Goal: Task Accomplishment & Management: Manage account settings

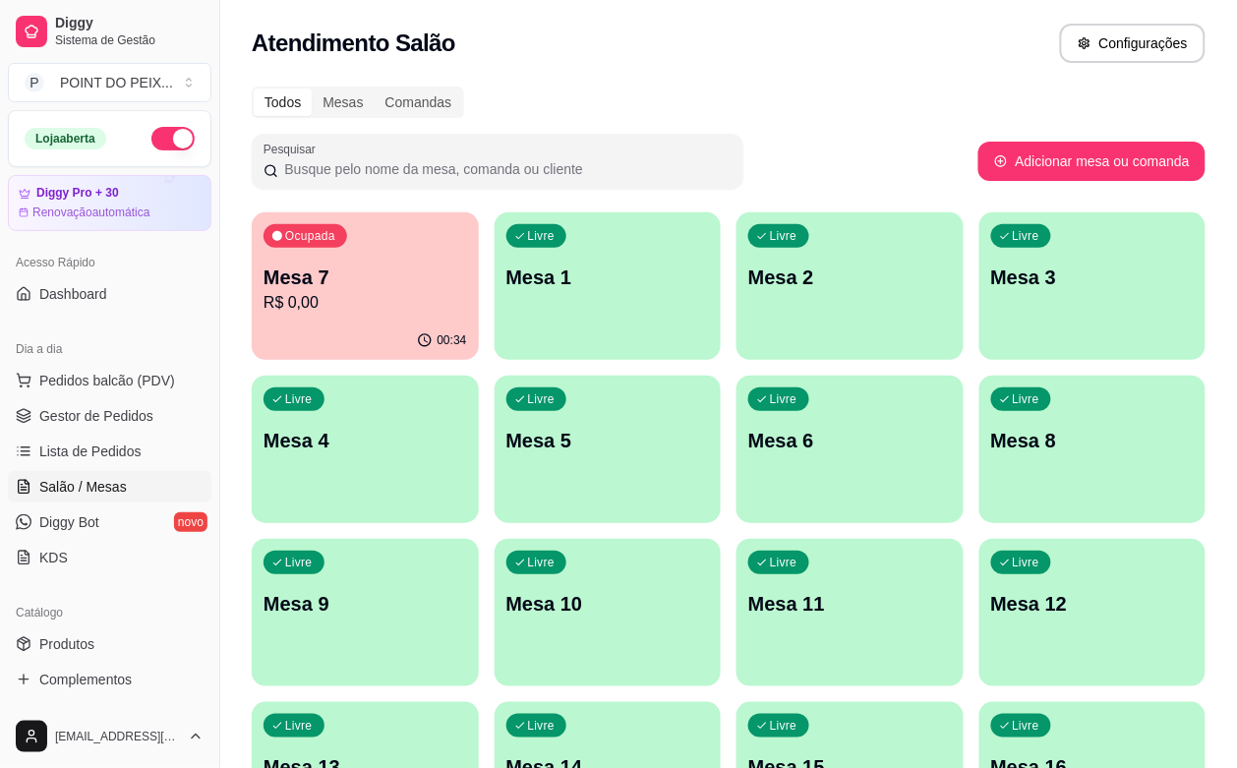
click at [980, 320] on div "Livre Mesa 3" at bounding box center [1093, 274] width 227 height 124
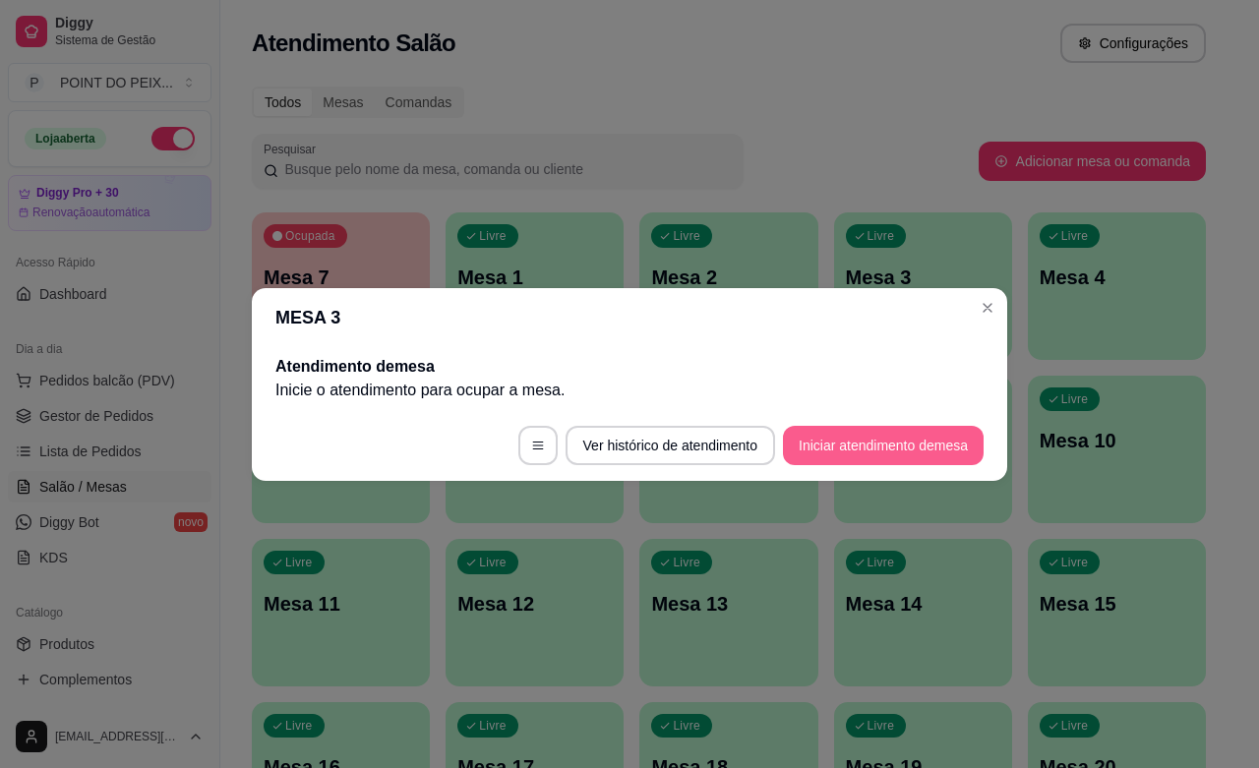
click at [802, 450] on button "Iniciar atendimento de mesa" at bounding box center [883, 445] width 201 height 39
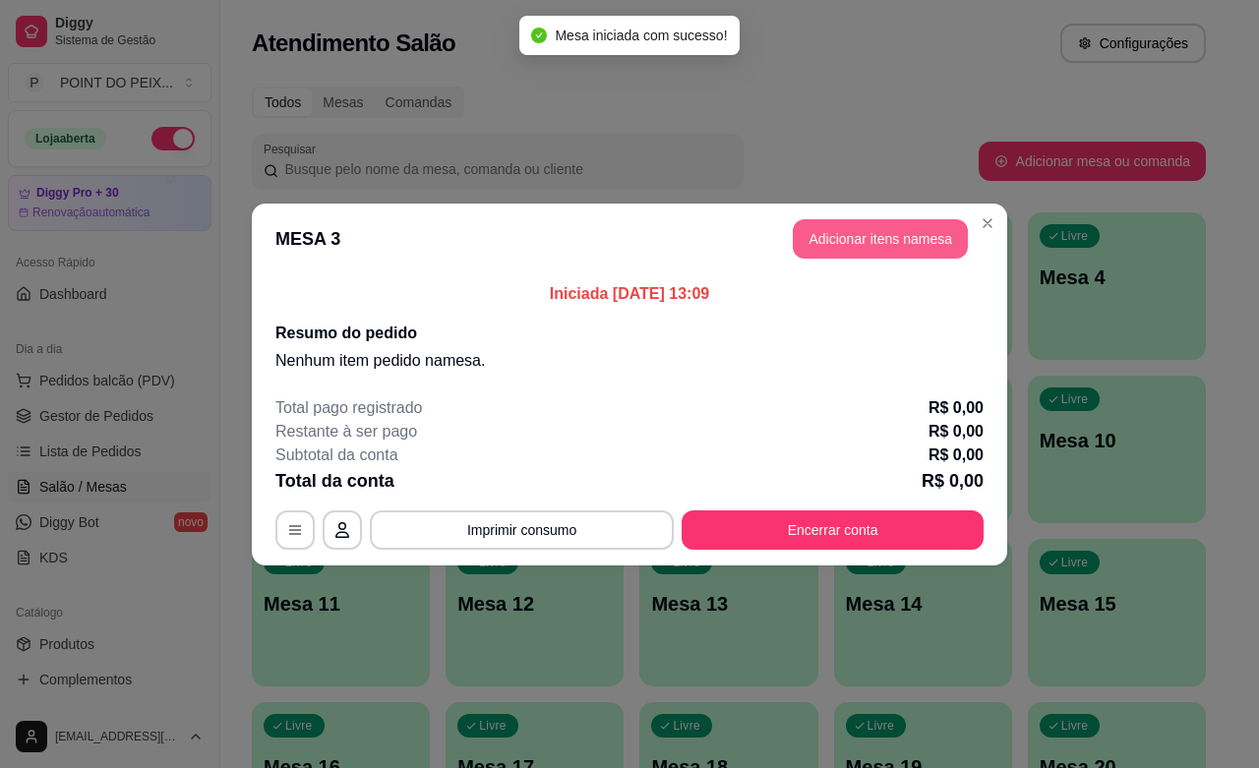
click at [859, 247] on button "Adicionar itens na mesa" at bounding box center [880, 238] width 175 height 39
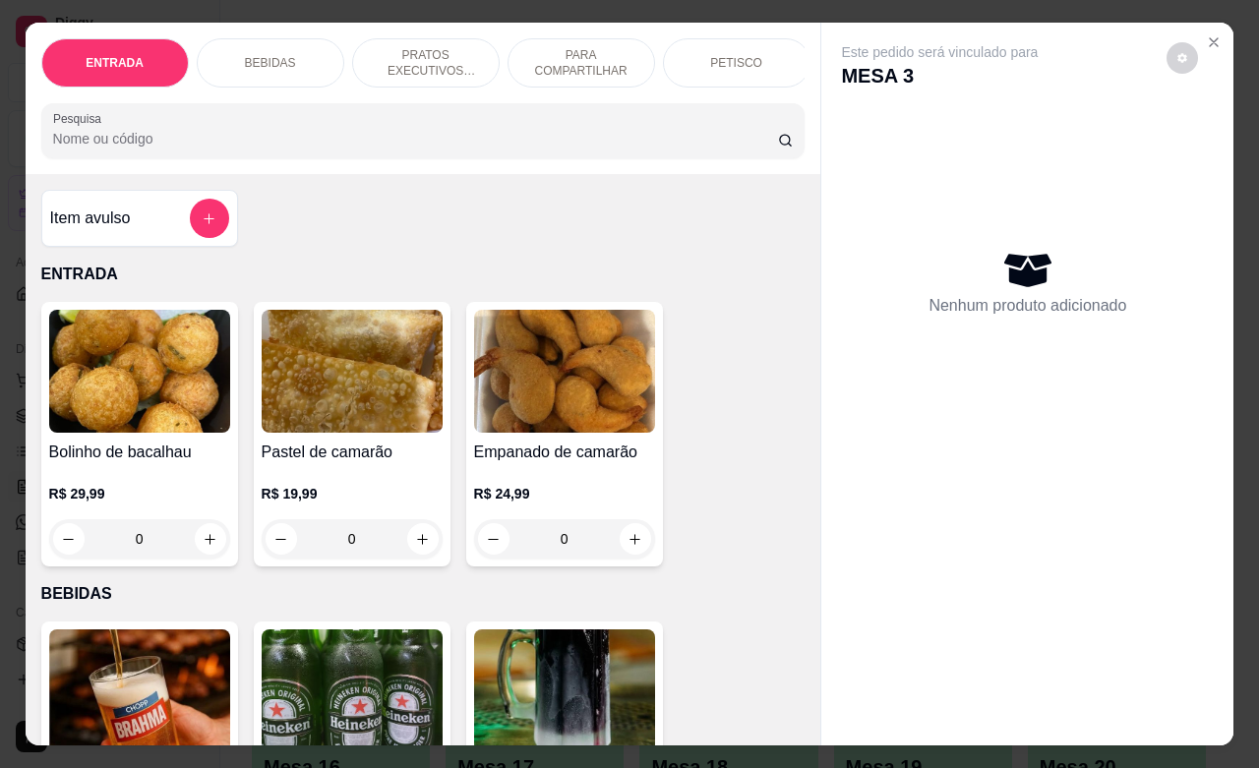
click at [429, 49] on p "PRATOS EXECUTIVOS (INDIVIDUAIS)" at bounding box center [426, 62] width 114 height 31
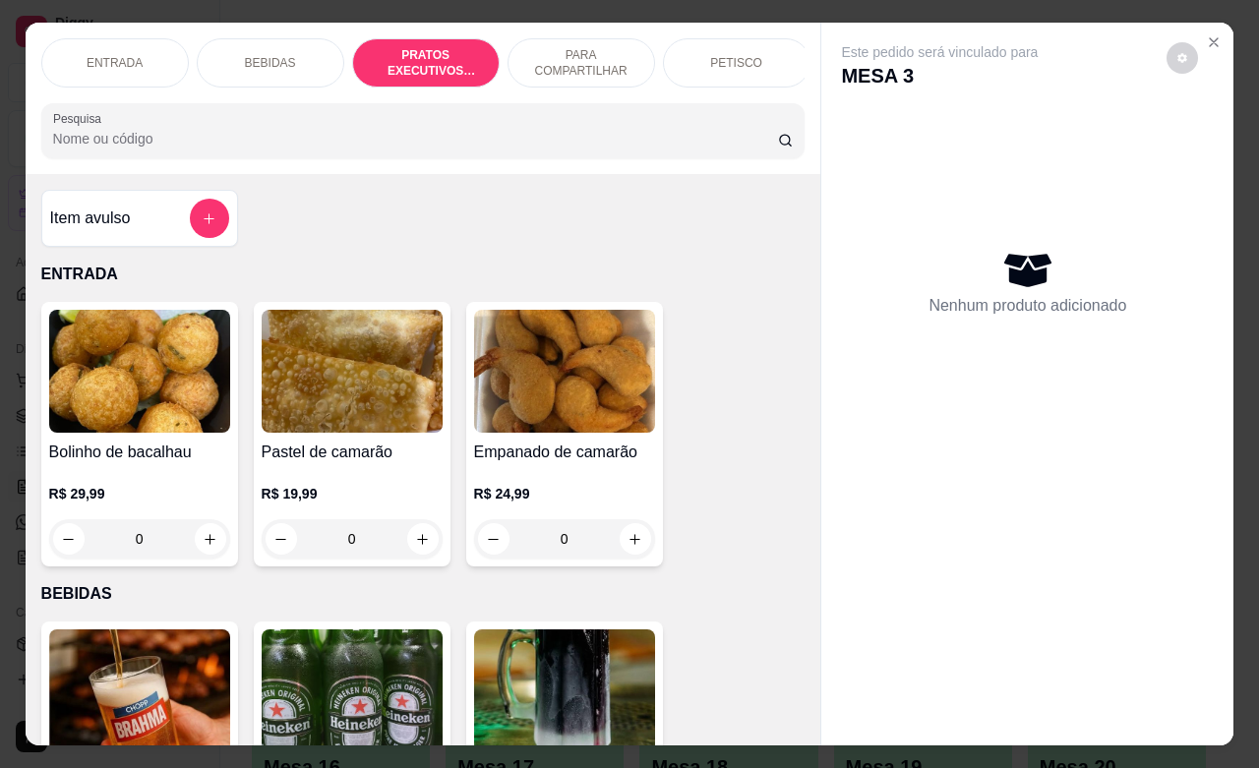
scroll to position [2713, 0]
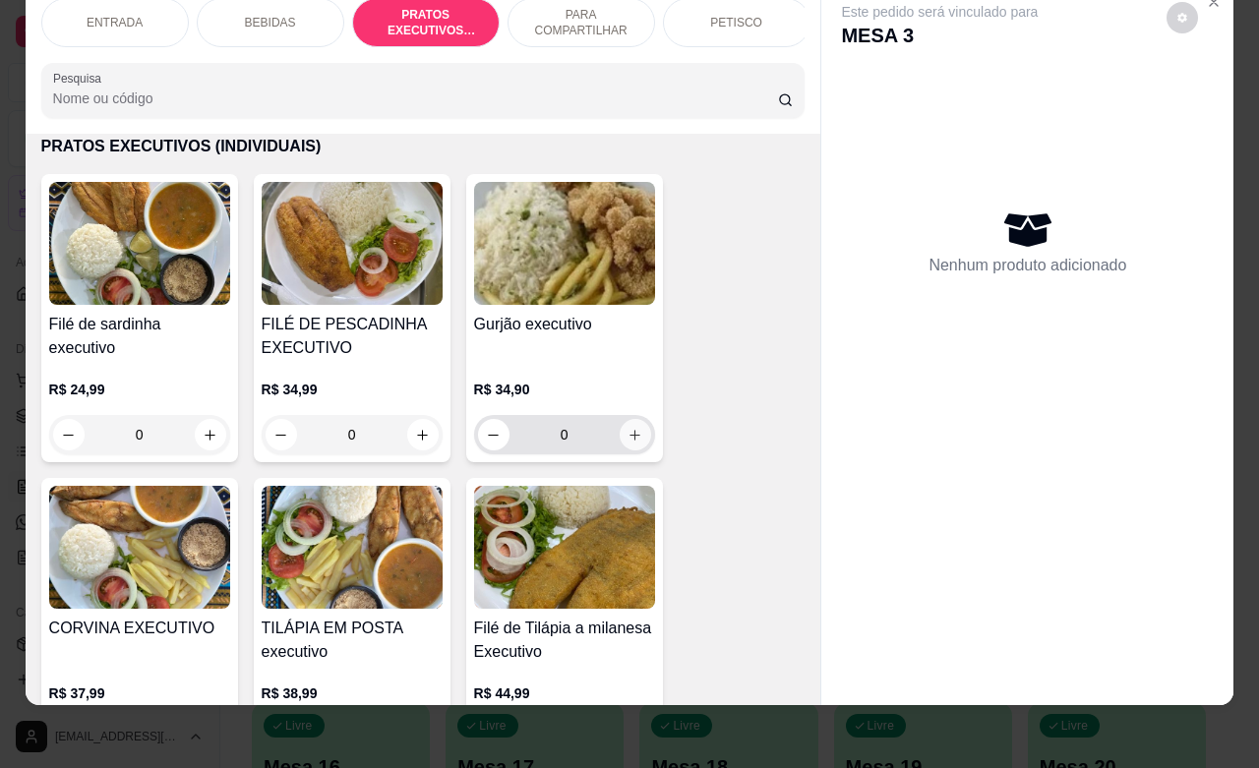
click at [628, 439] on icon "increase-product-quantity" at bounding box center [635, 435] width 15 height 15
type input "1"
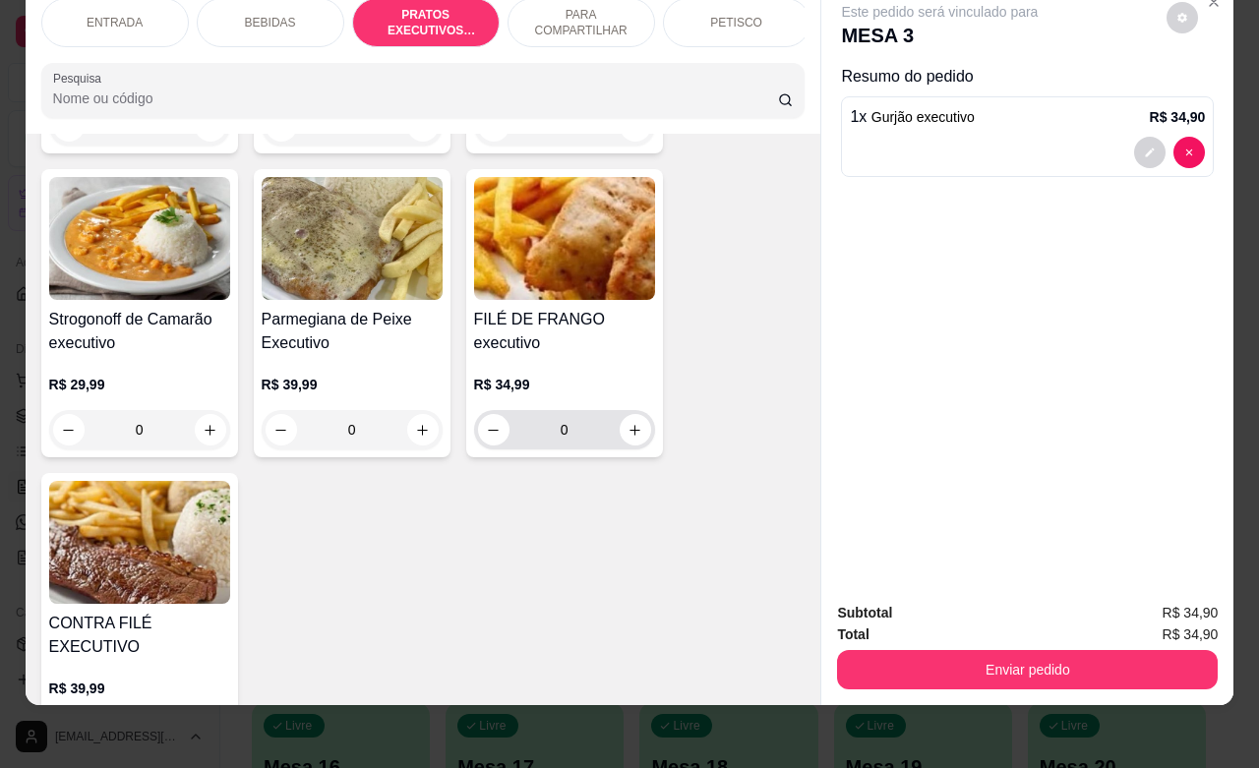
scroll to position [3328, 0]
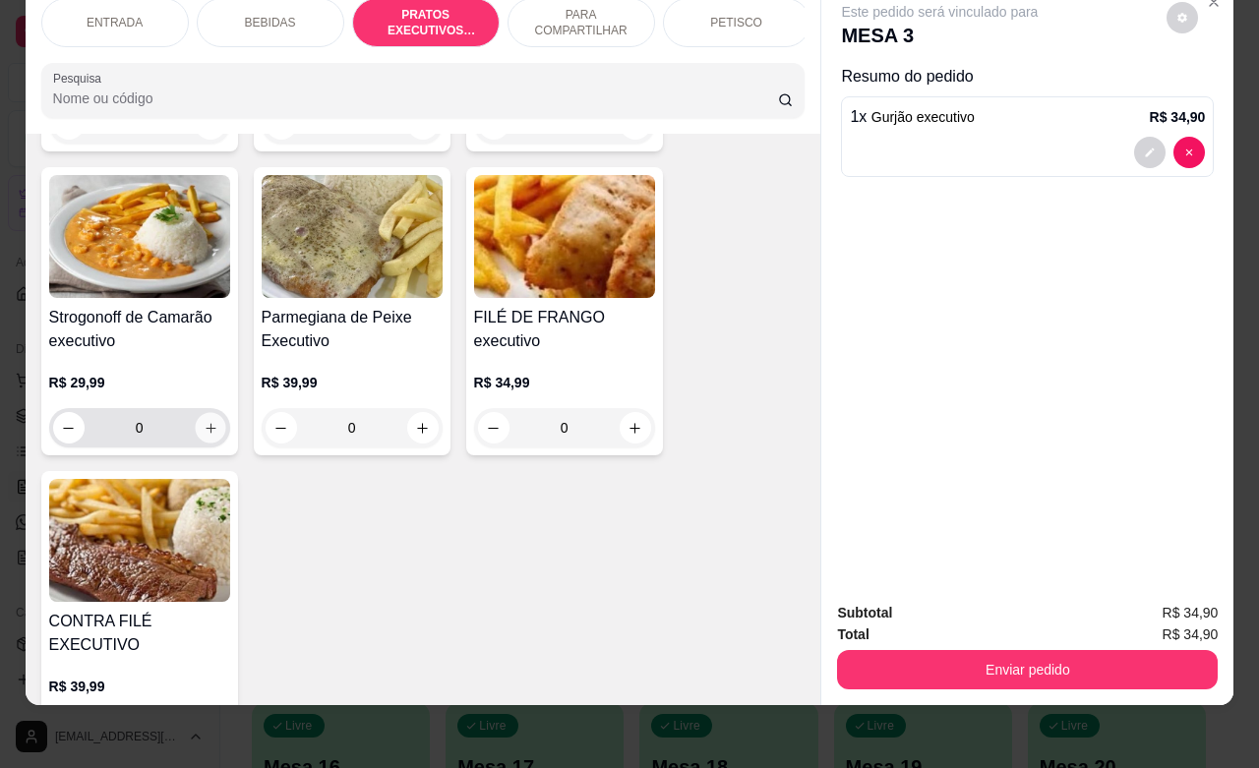
click at [203, 430] on icon "increase-product-quantity" at bounding box center [210, 428] width 15 height 15
type input "1"
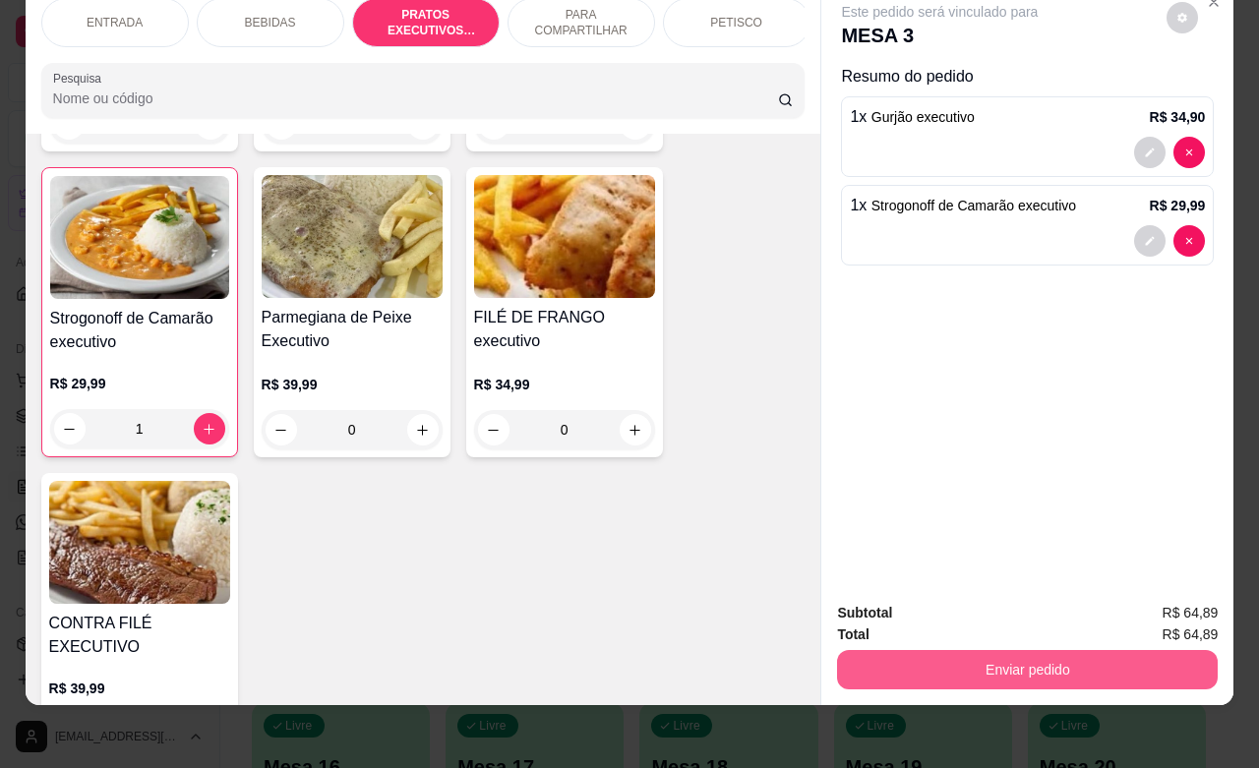
click at [905, 650] on button "Enviar pedido" at bounding box center [1027, 669] width 381 height 39
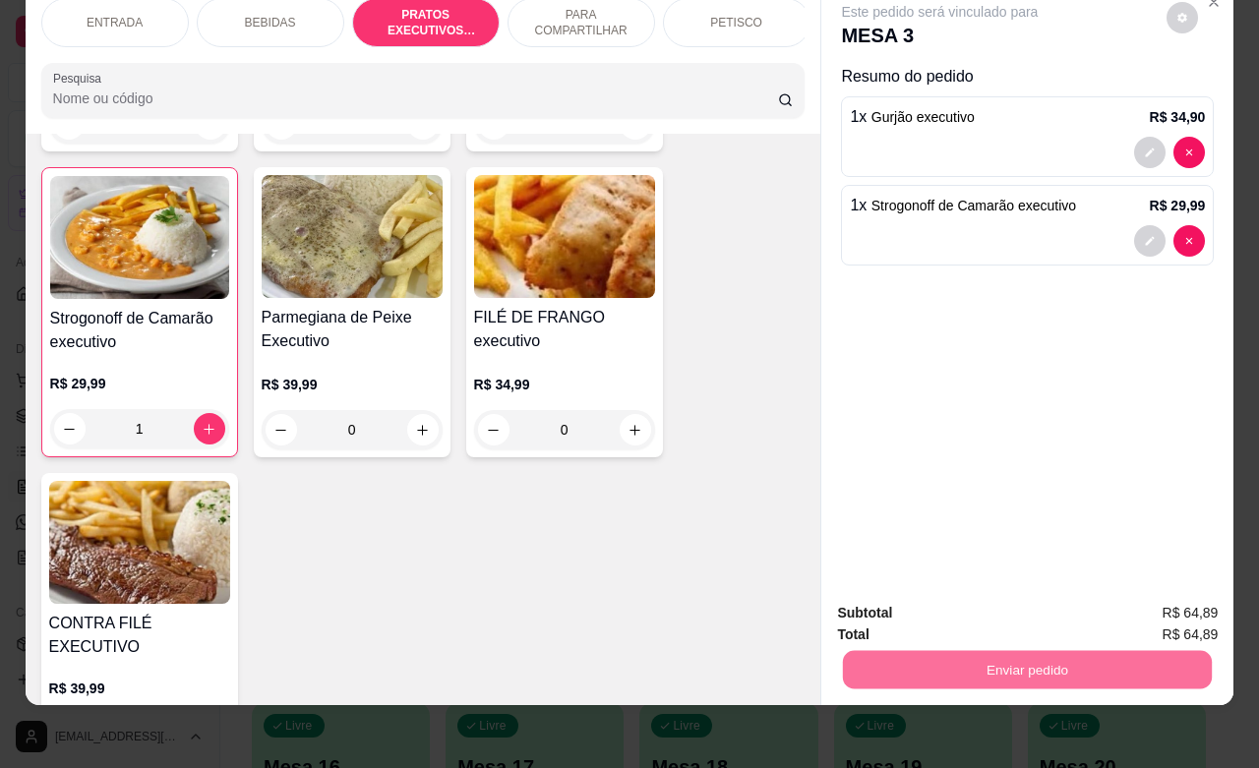
click at [910, 600] on button "Não registrar e enviar pedido" at bounding box center [960, 600] width 205 height 37
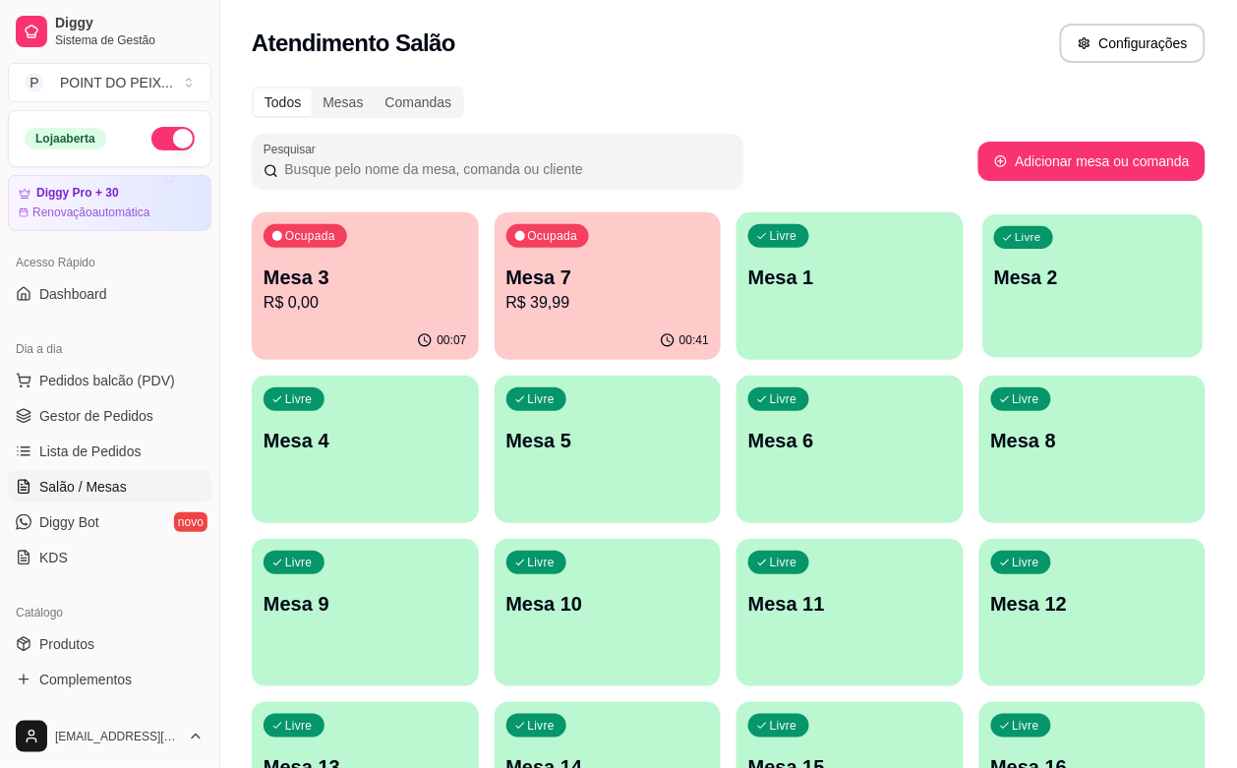
click at [983, 321] on div "Livre Mesa 2" at bounding box center [1093, 274] width 220 height 120
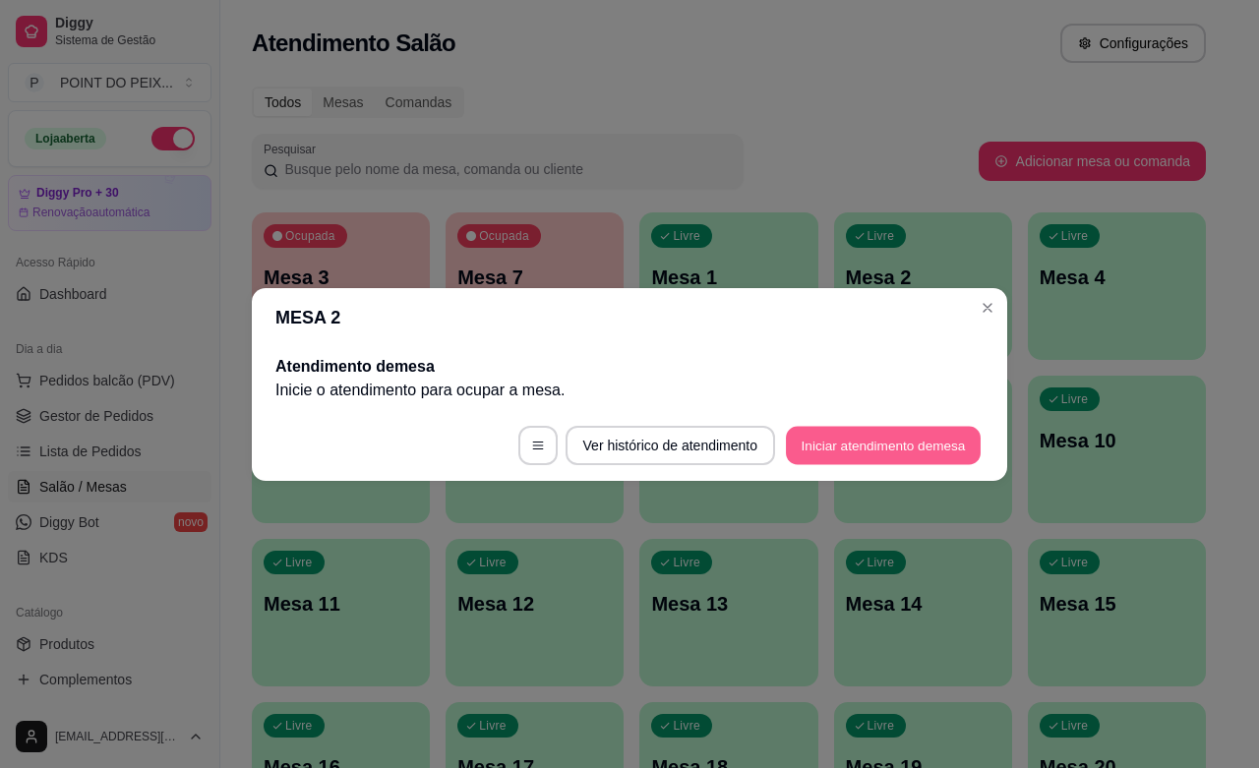
click at [918, 438] on button "Iniciar atendimento de mesa" at bounding box center [883, 445] width 195 height 38
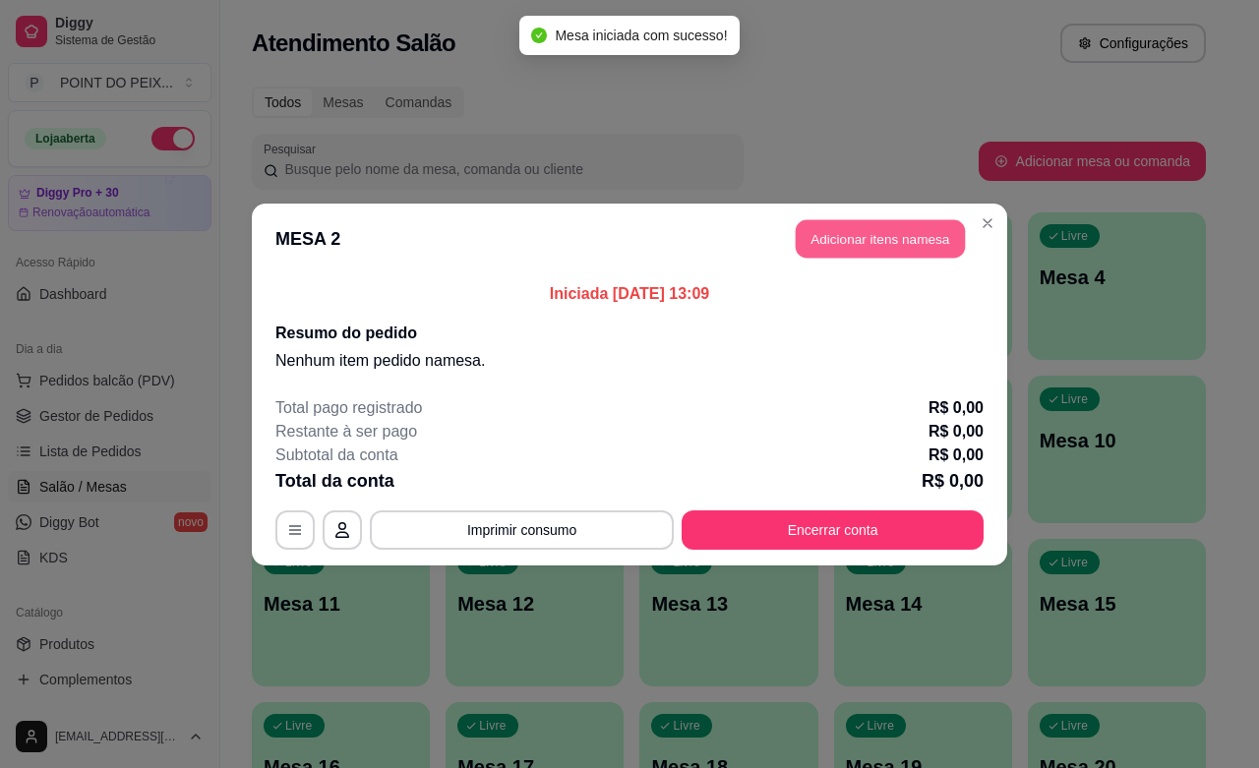
click at [862, 256] on button "Adicionar itens na mesa" at bounding box center [880, 238] width 169 height 38
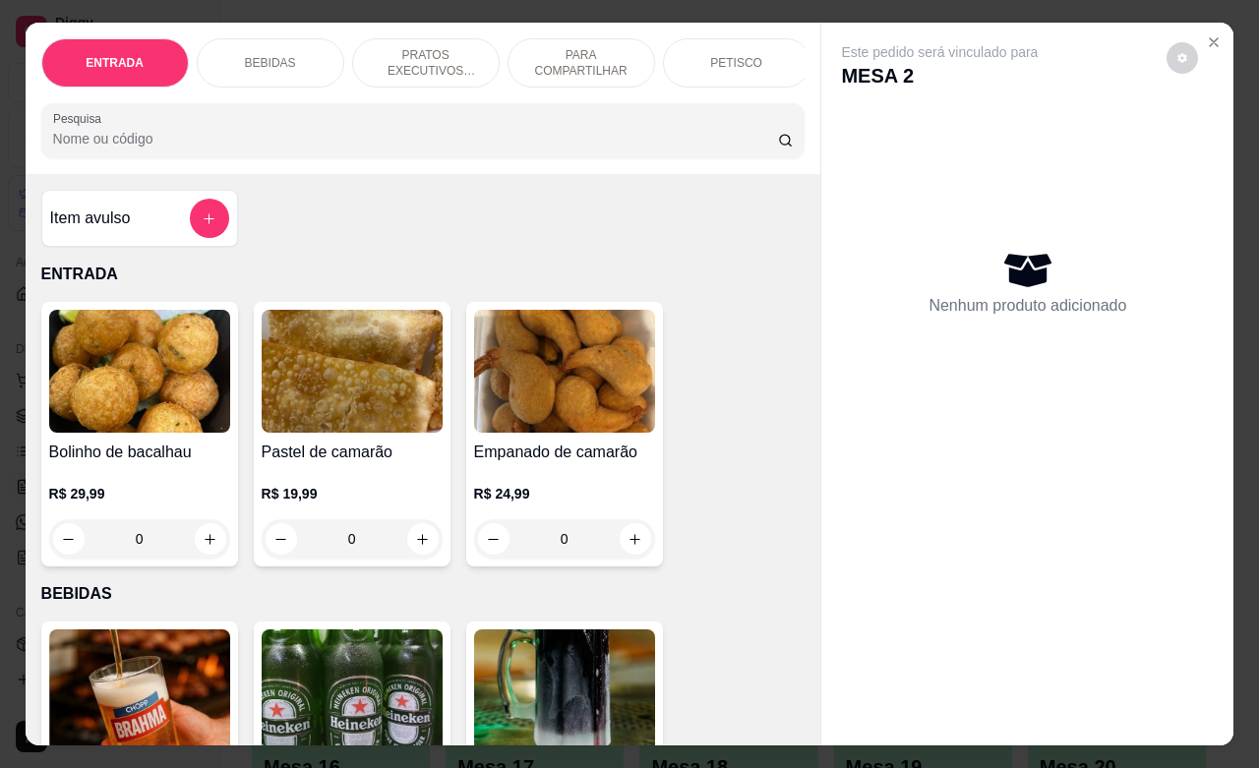
click at [758, 64] on div "PETISCO" at bounding box center [737, 62] width 148 height 49
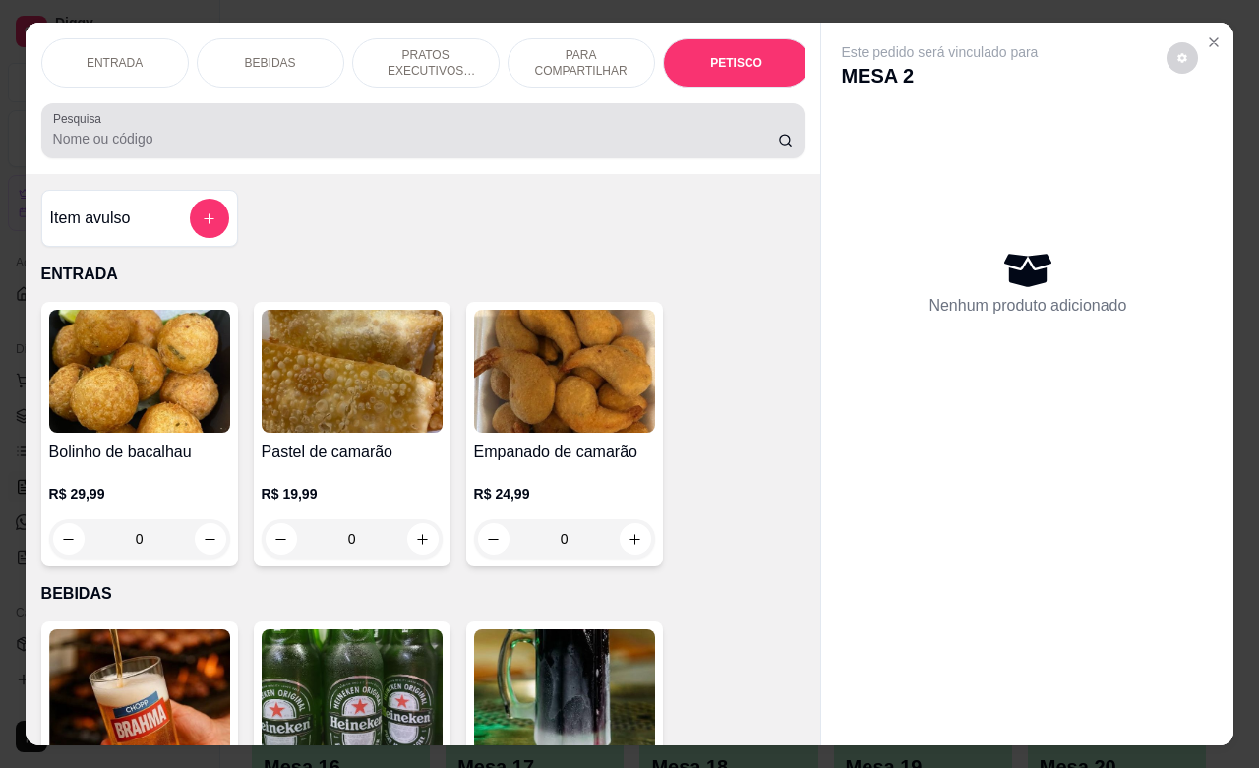
scroll to position [4592, 0]
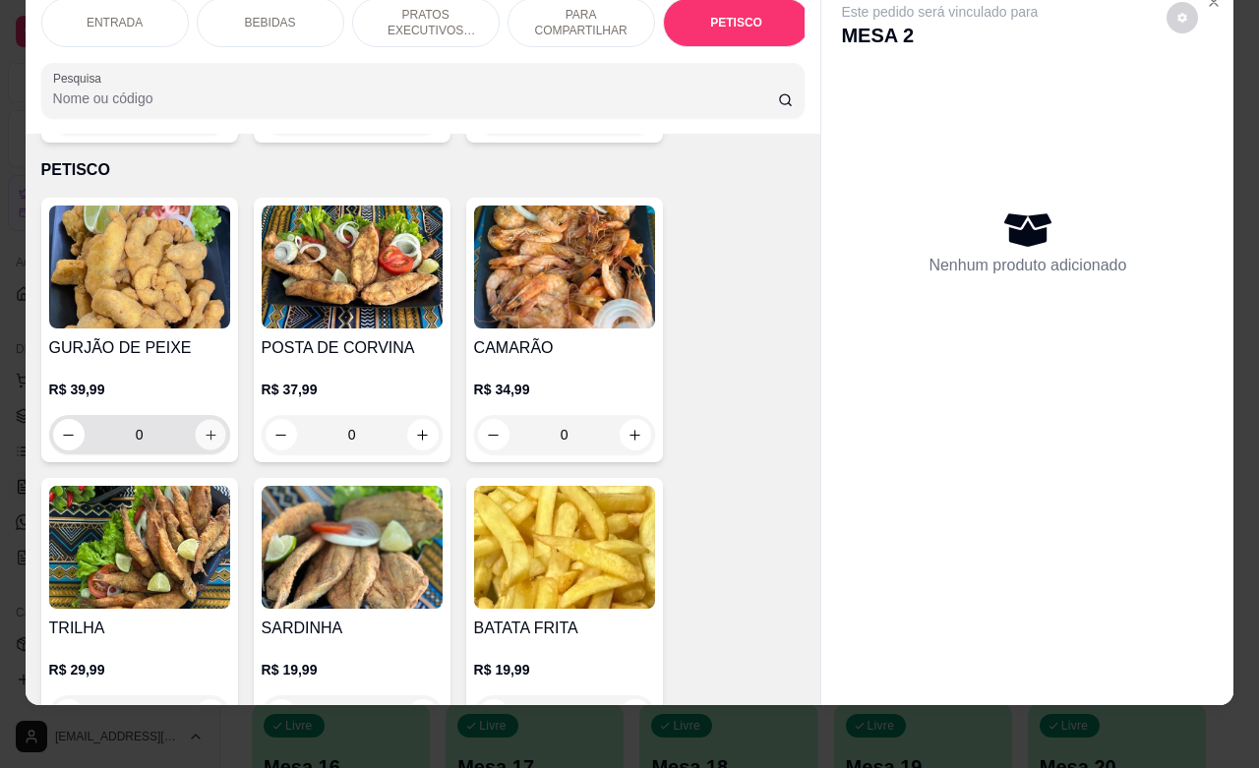
click at [203, 428] on icon "increase-product-quantity" at bounding box center [210, 435] width 15 height 15
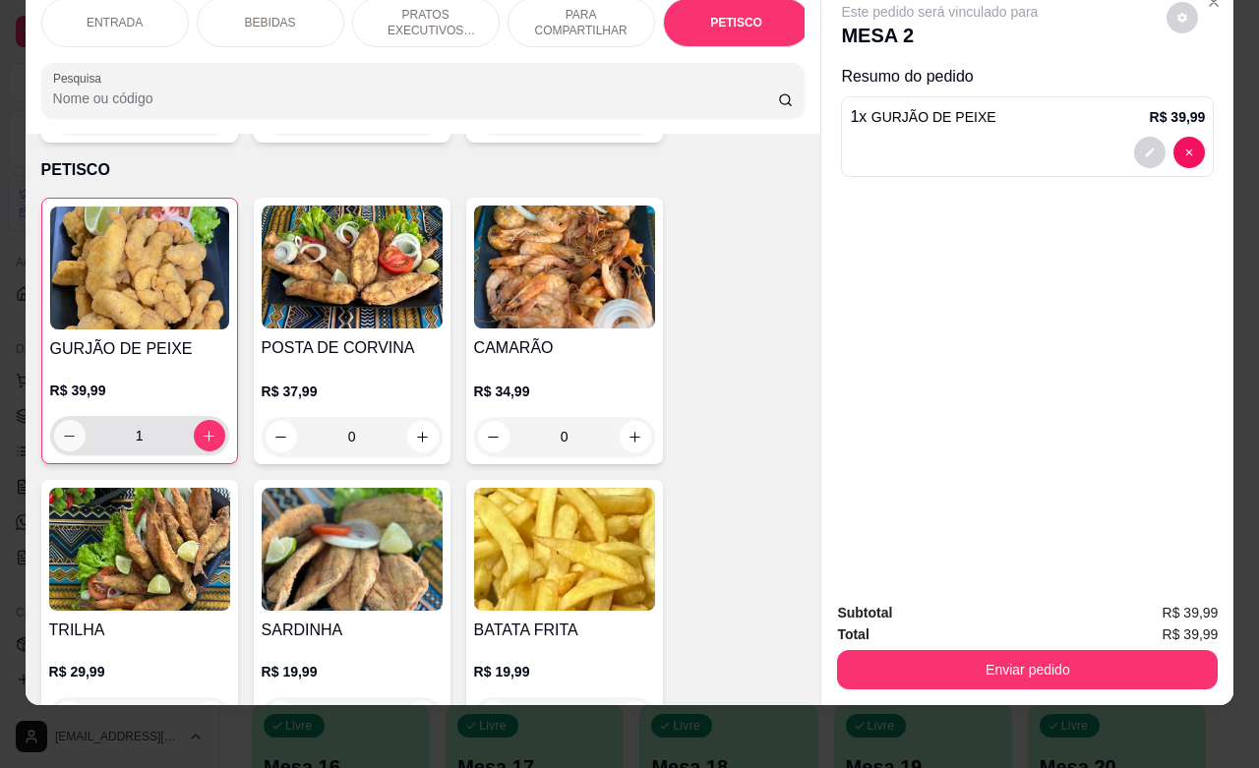
click at [54, 420] on button "decrease-product-quantity" at bounding box center [69, 435] width 31 height 31
type input "0"
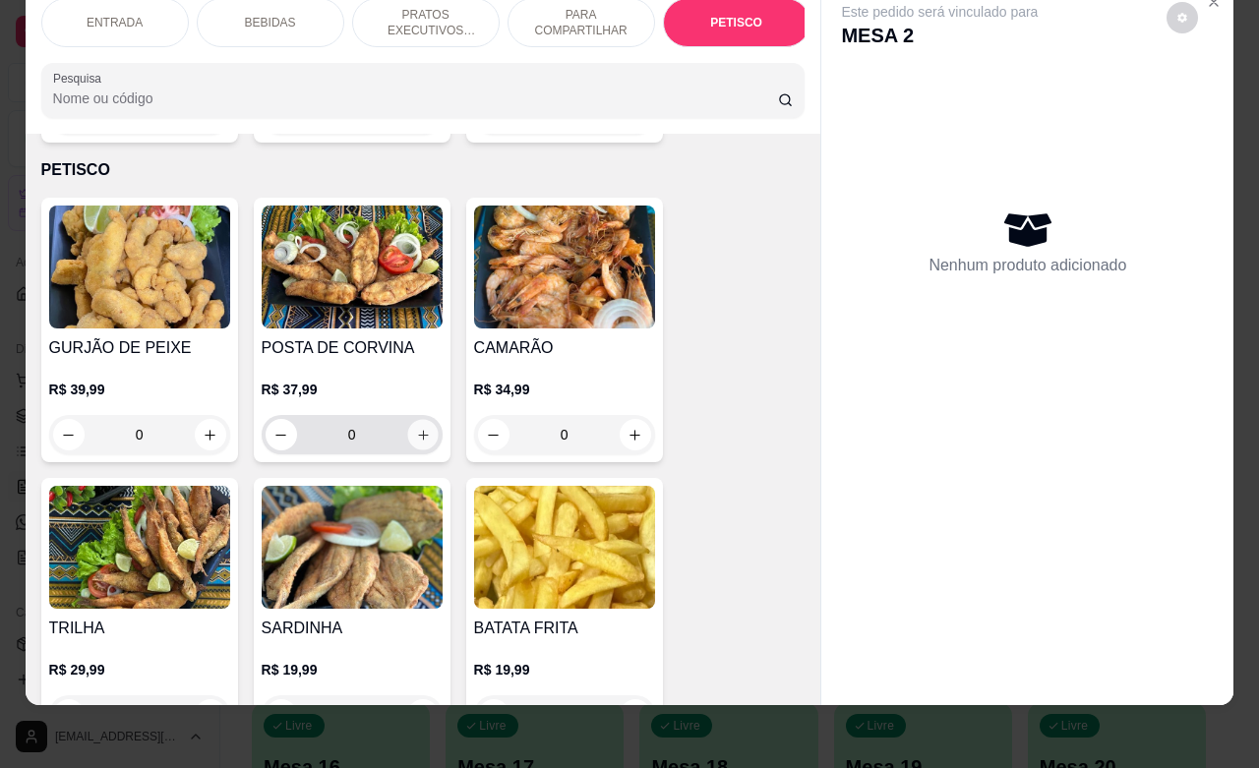
click at [415, 428] on icon "increase-product-quantity" at bounding box center [422, 435] width 15 height 15
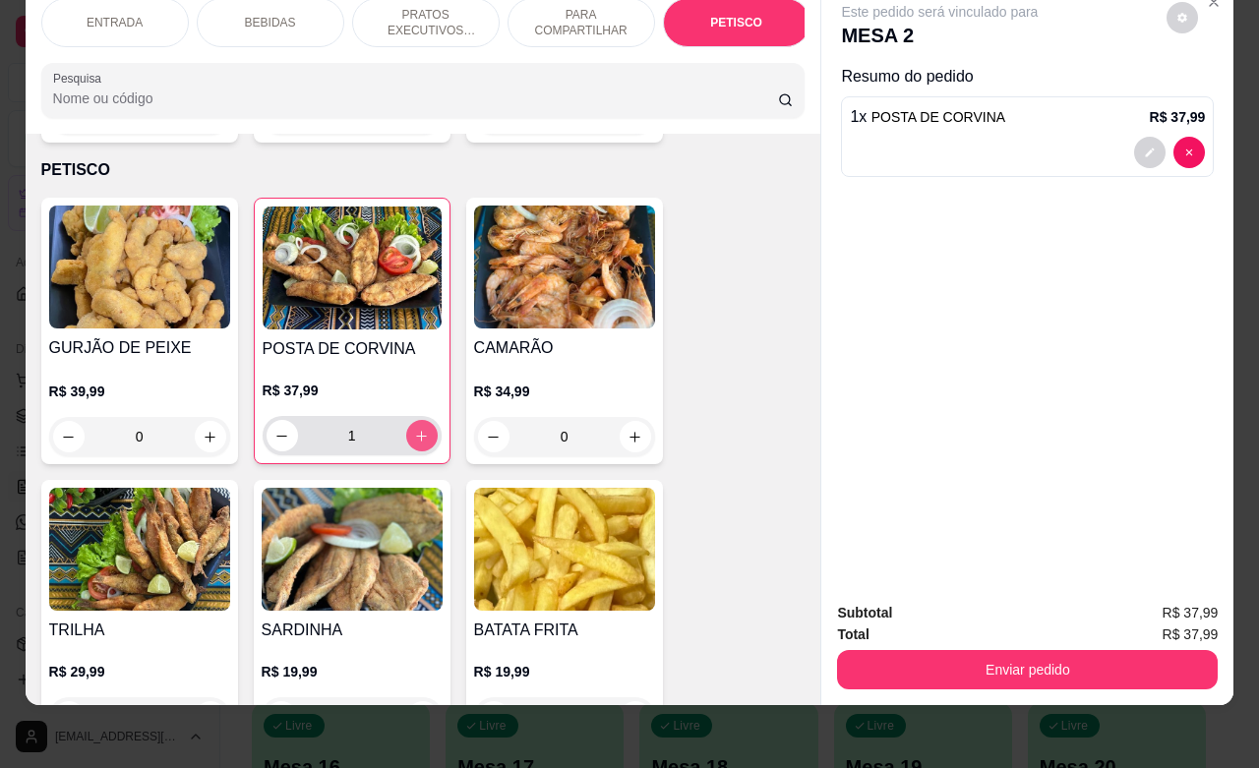
click at [415, 429] on icon "increase-product-quantity" at bounding box center [421, 436] width 15 height 15
type input "2"
click at [628, 430] on icon "increase-product-quantity" at bounding box center [635, 437] width 15 height 15
type input "1"
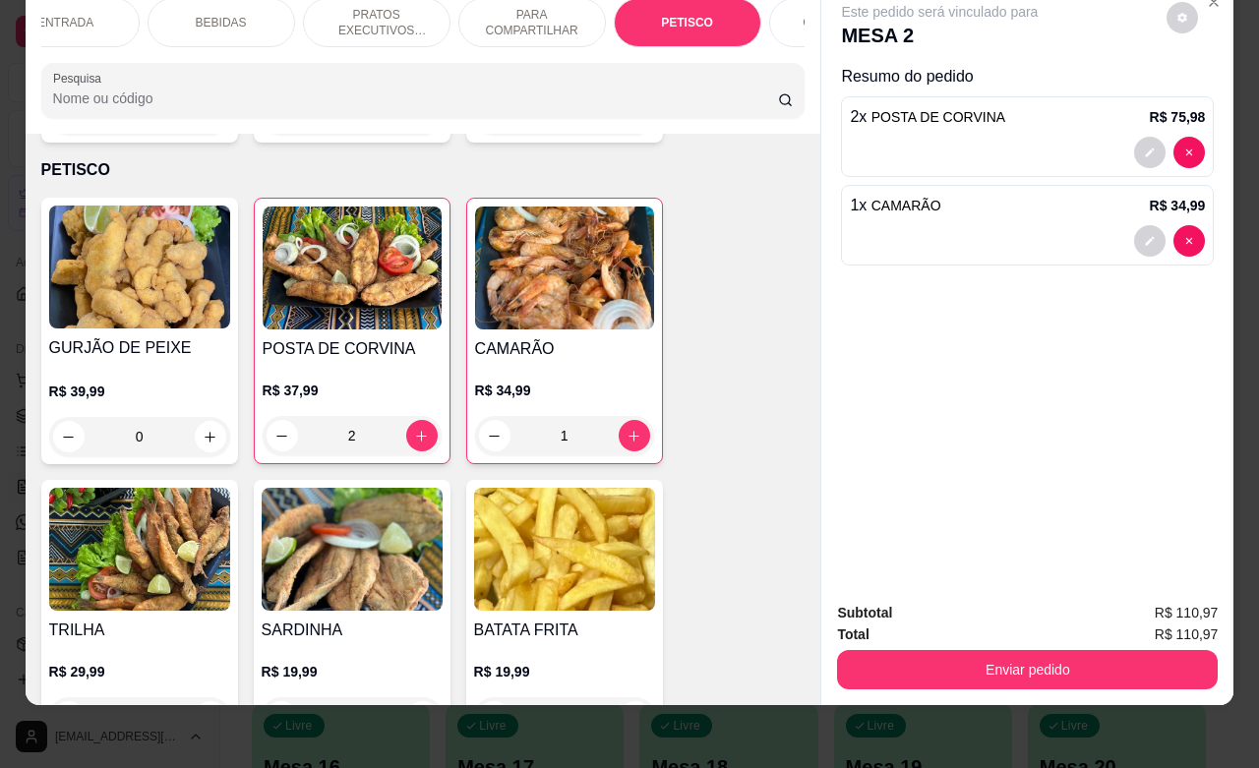
scroll to position [0, 98]
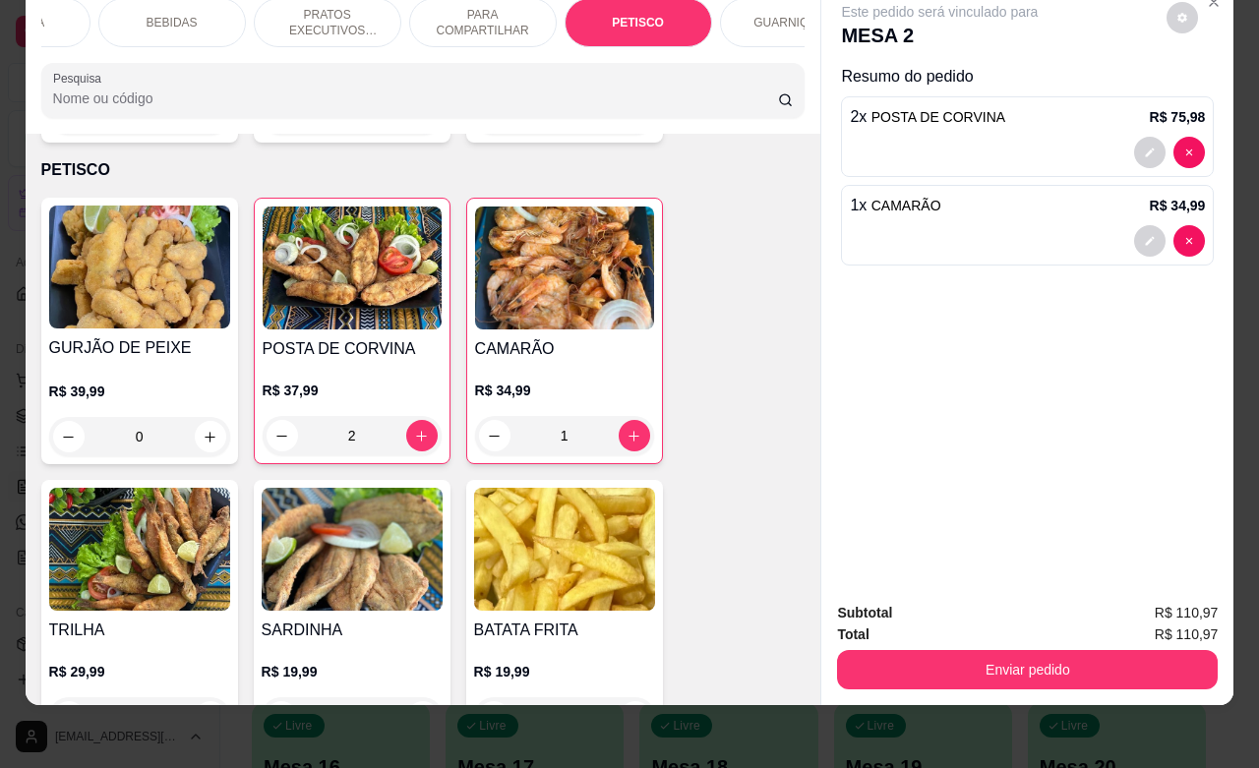
click at [762, 13] on div "GUARNIÇÕES" at bounding box center [794, 22] width 148 height 49
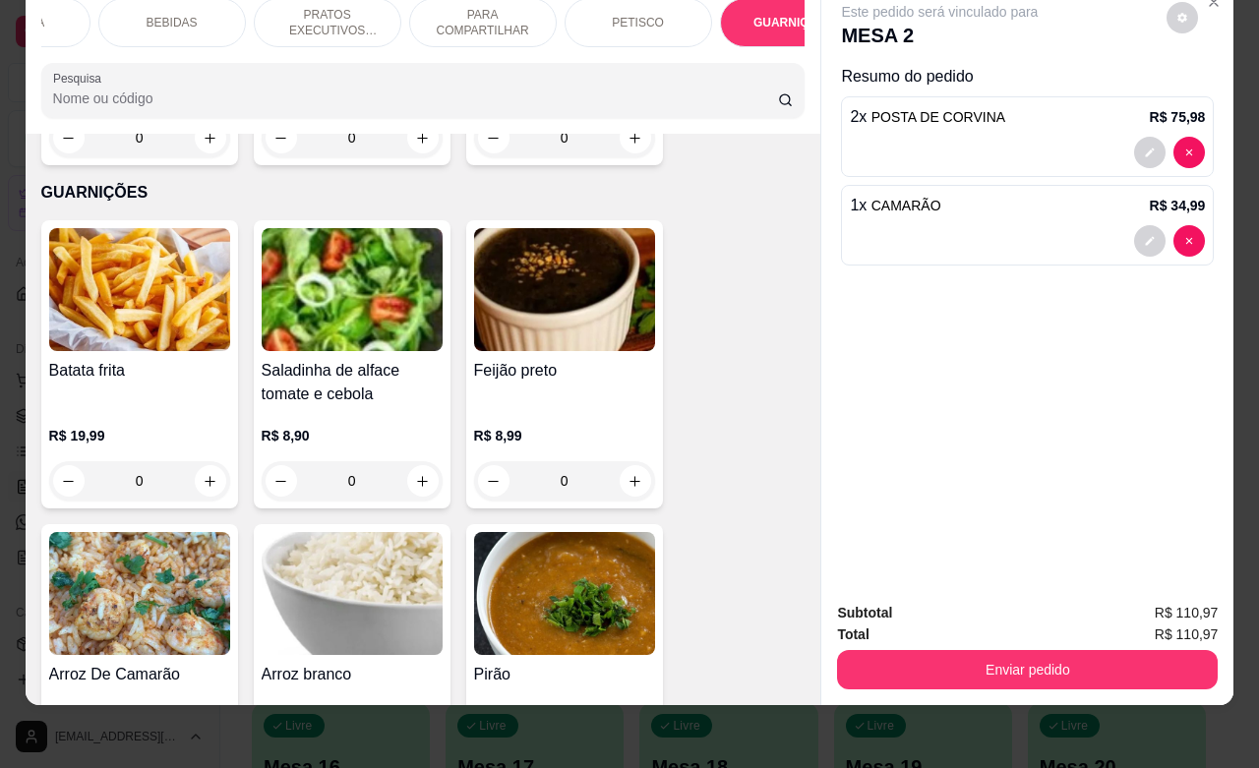
scroll to position [5548, 0]
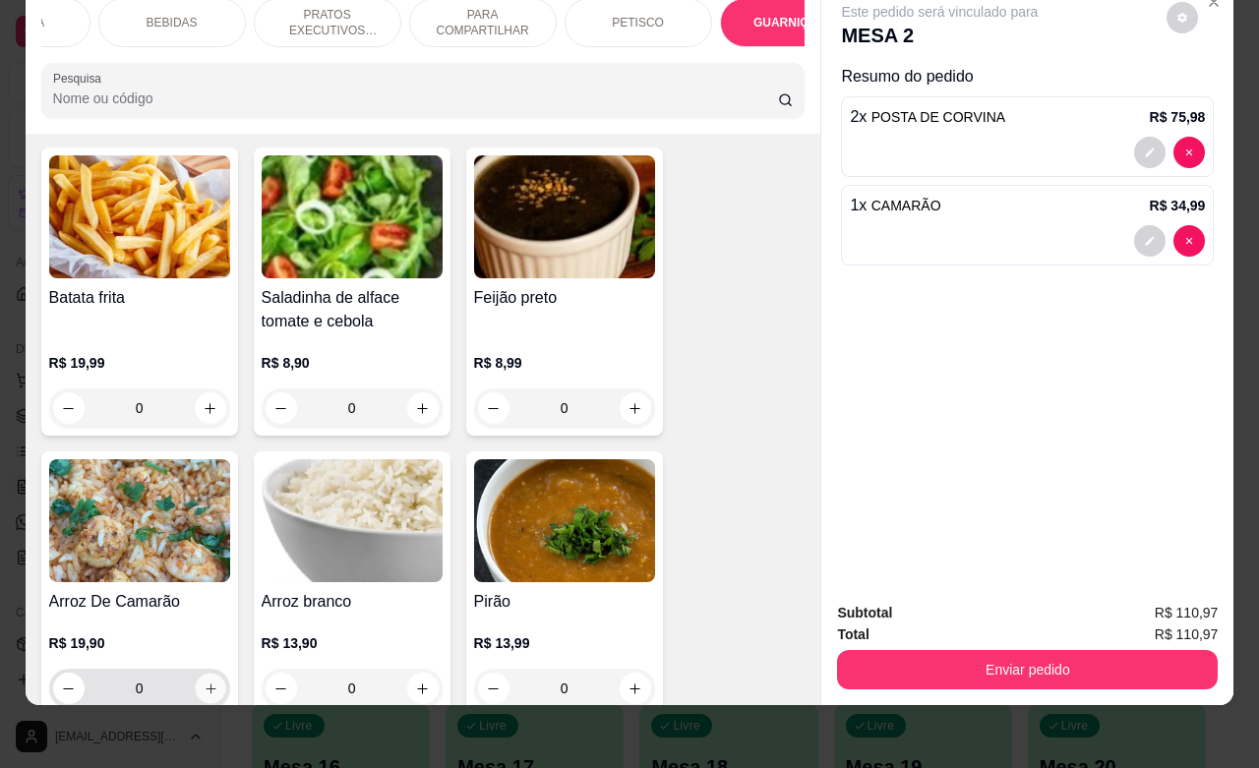
click at [203, 682] on icon "increase-product-quantity" at bounding box center [210, 689] width 15 height 15
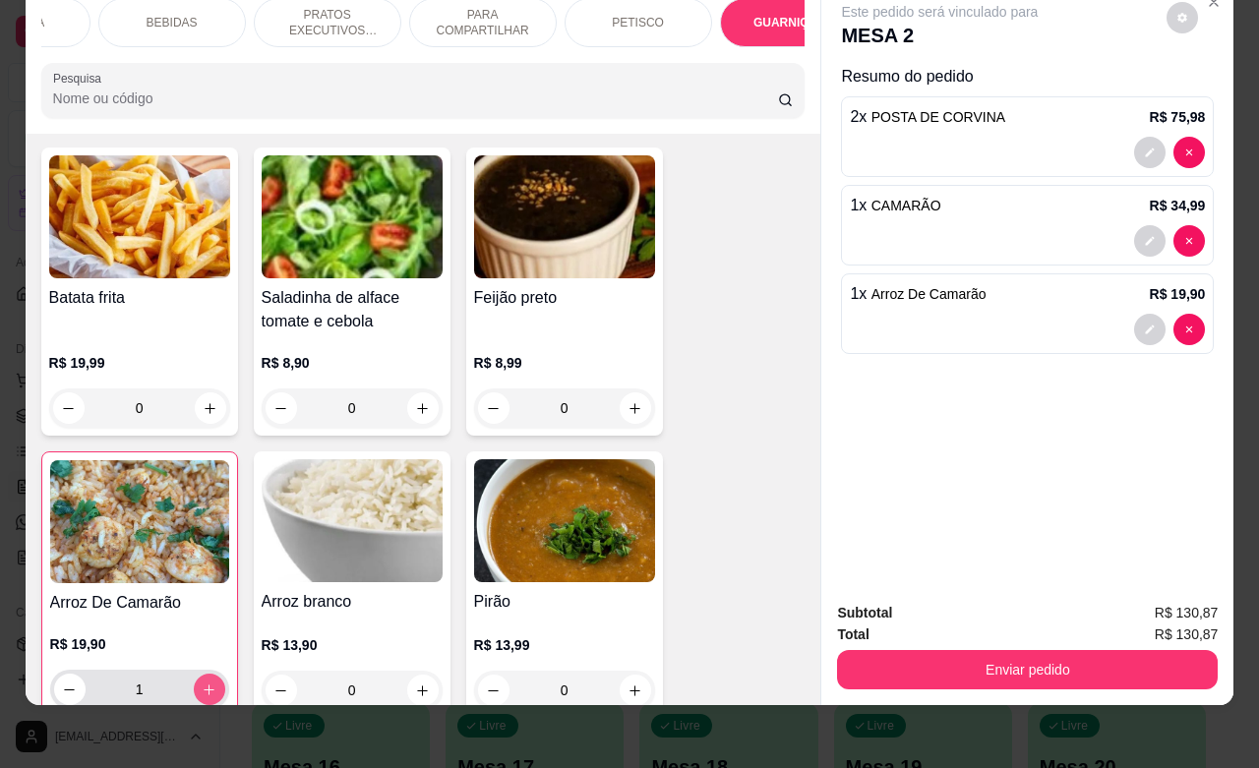
click at [202, 683] on icon "increase-product-quantity" at bounding box center [209, 690] width 15 height 15
type input "3"
click at [628, 684] on icon "increase-product-quantity" at bounding box center [635, 691] width 15 height 15
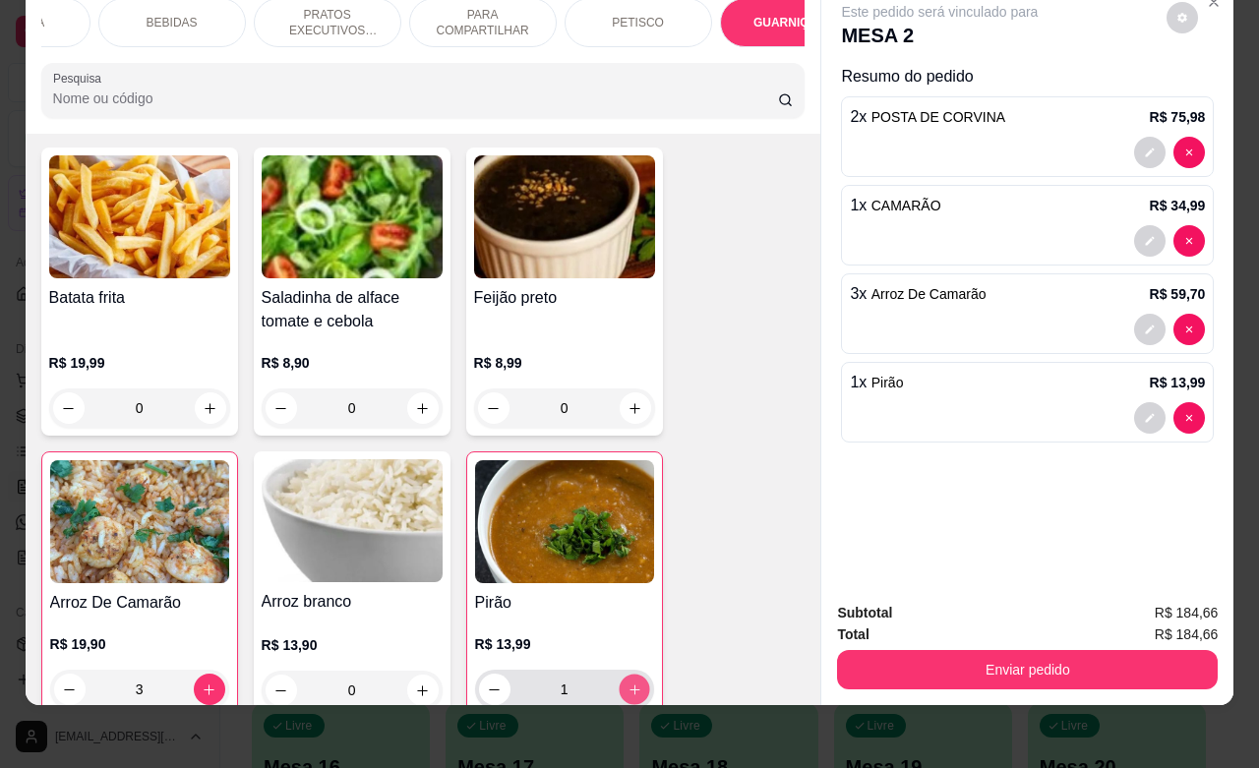
click at [630, 685] on icon "increase-product-quantity" at bounding box center [635, 690] width 10 height 10
type input "2"
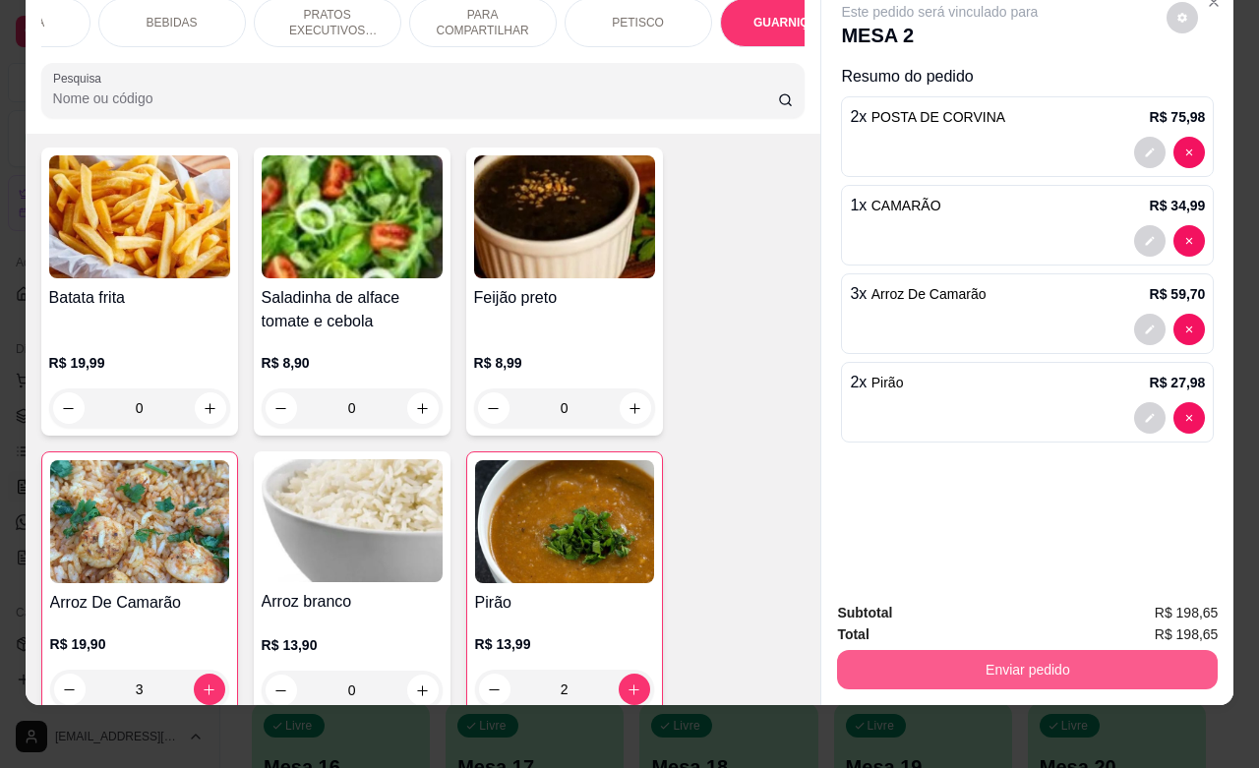
click at [920, 654] on button "Enviar pedido" at bounding box center [1027, 669] width 381 height 39
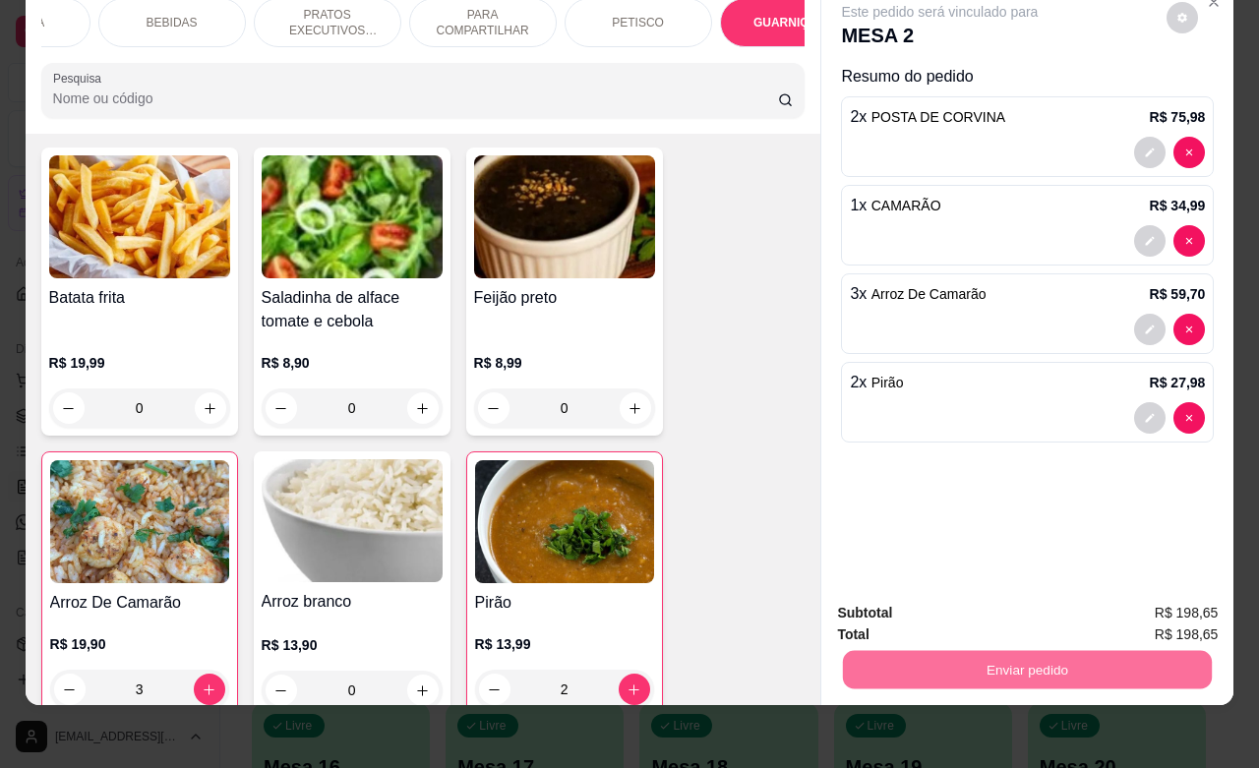
click at [928, 598] on button "Não registrar e enviar pedido" at bounding box center [960, 600] width 199 height 36
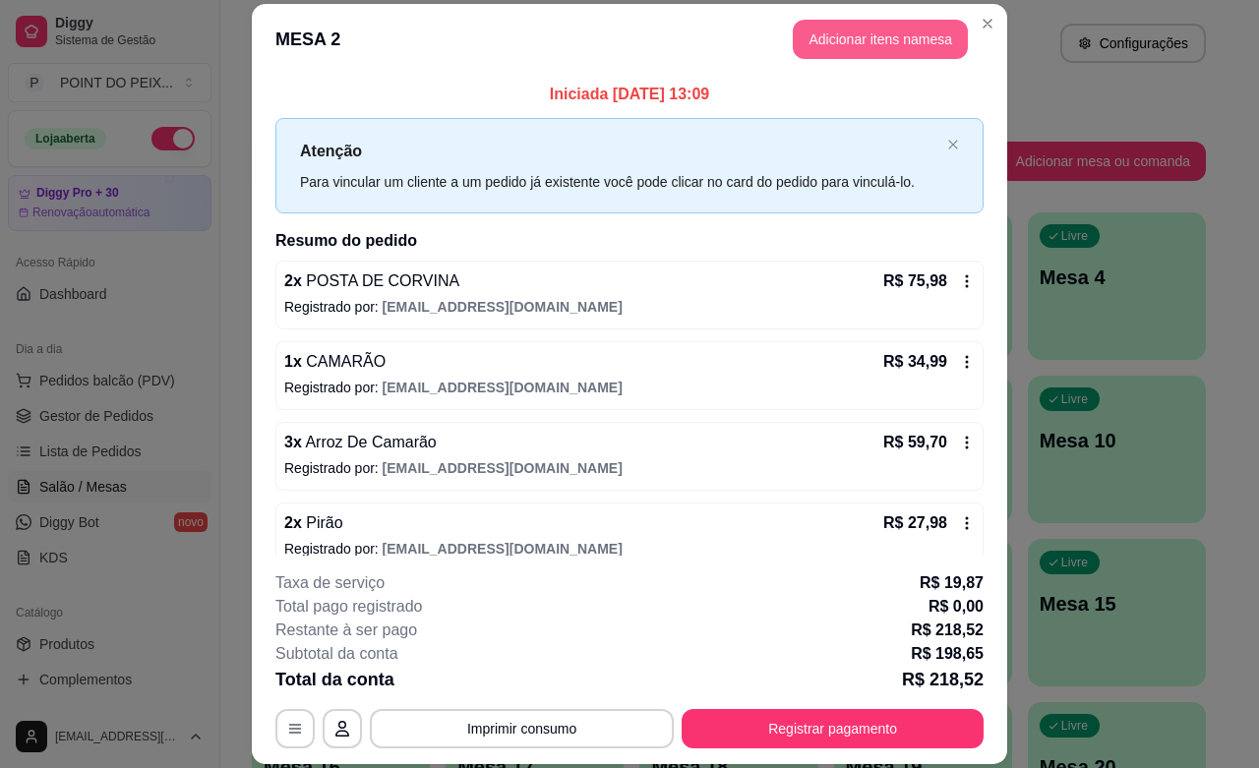
click at [876, 21] on button "Adicionar itens na mesa" at bounding box center [880, 39] width 175 height 39
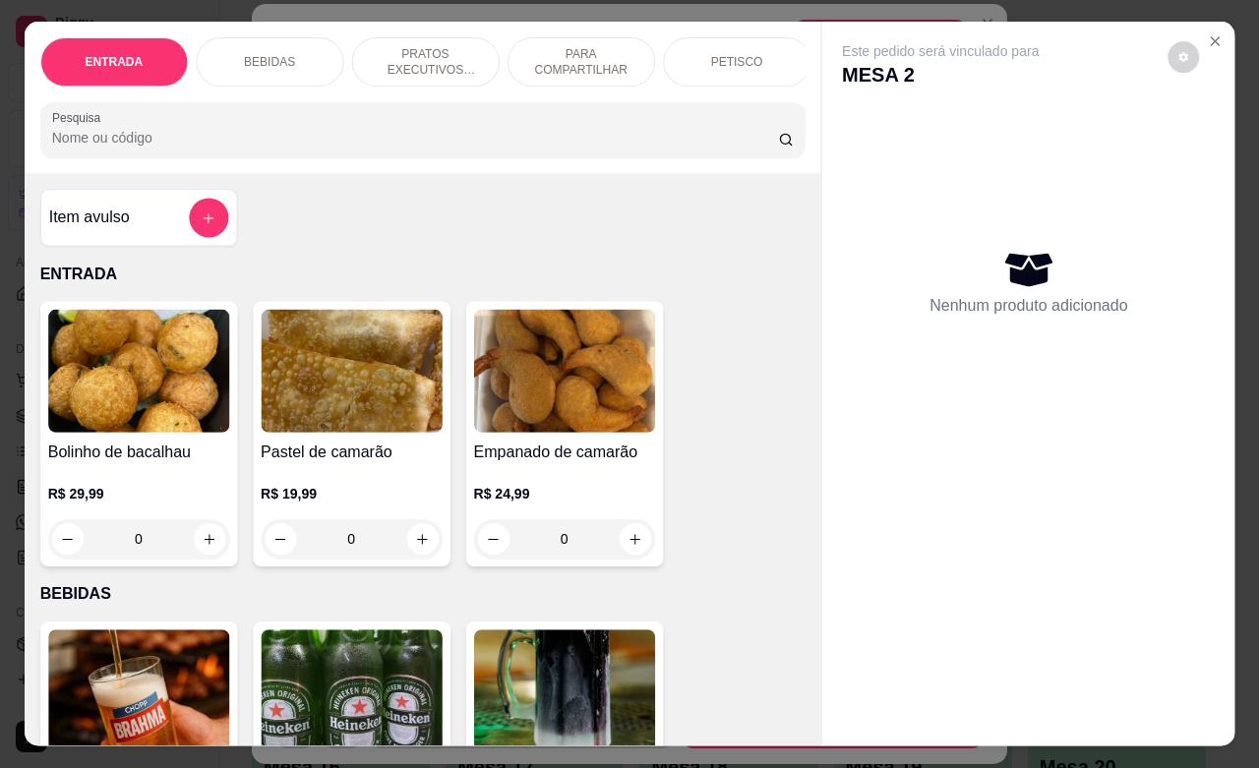
click at [867, 42] on p "Este pedido será vinculado para" at bounding box center [940, 52] width 197 height 20
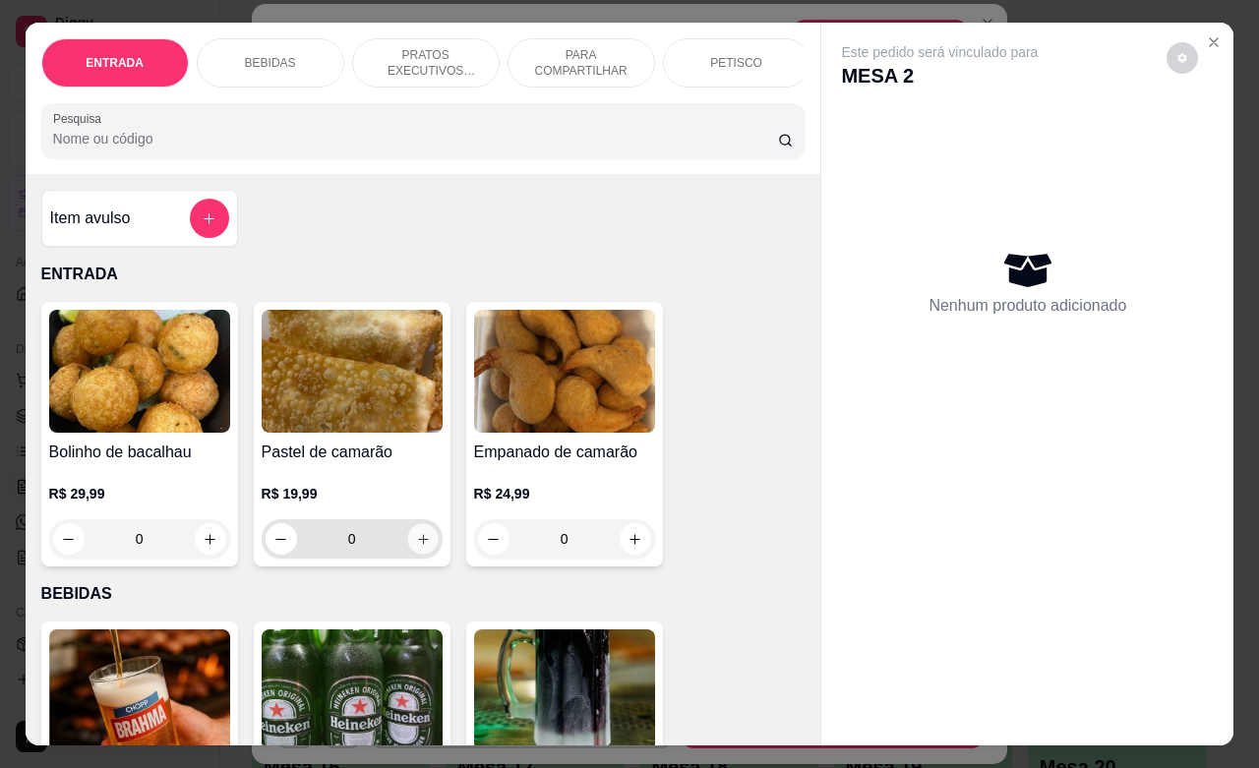
click at [418, 555] on button "increase-product-quantity" at bounding box center [422, 539] width 30 height 30
type input "1"
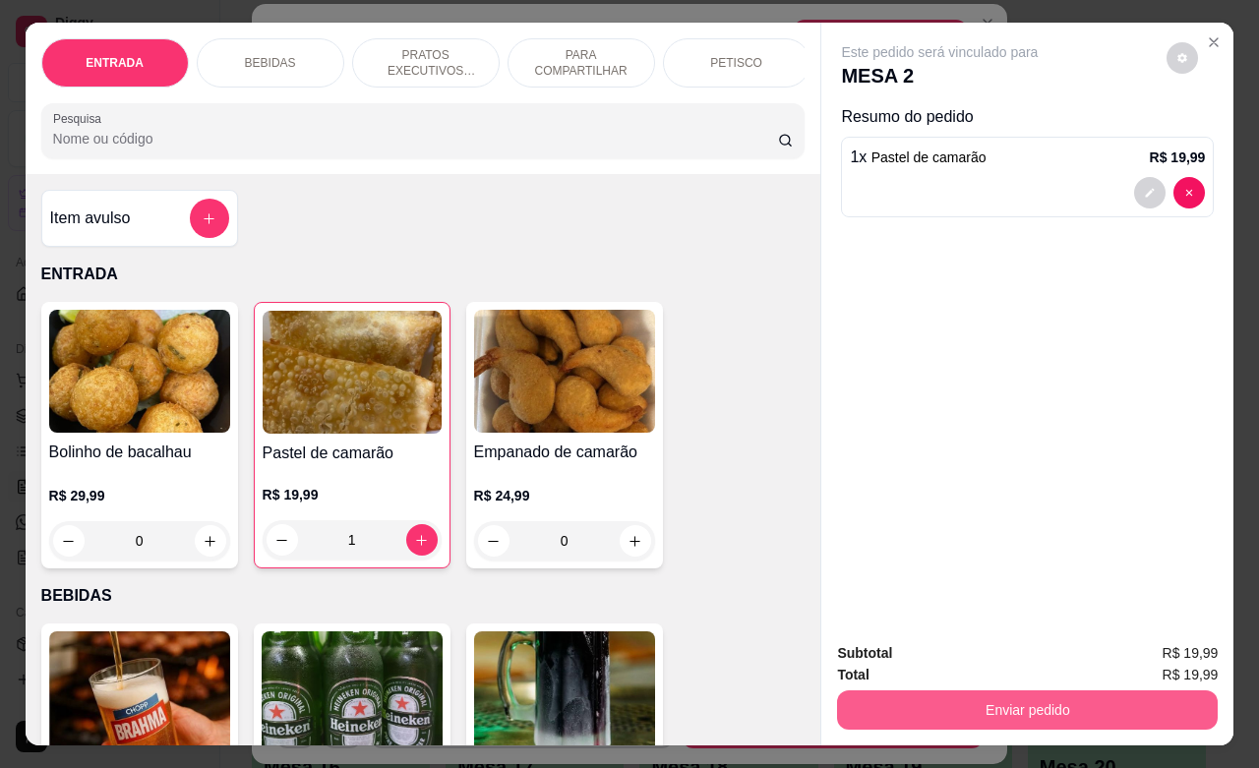
click at [1074, 703] on button "Enviar pedido" at bounding box center [1027, 710] width 381 height 39
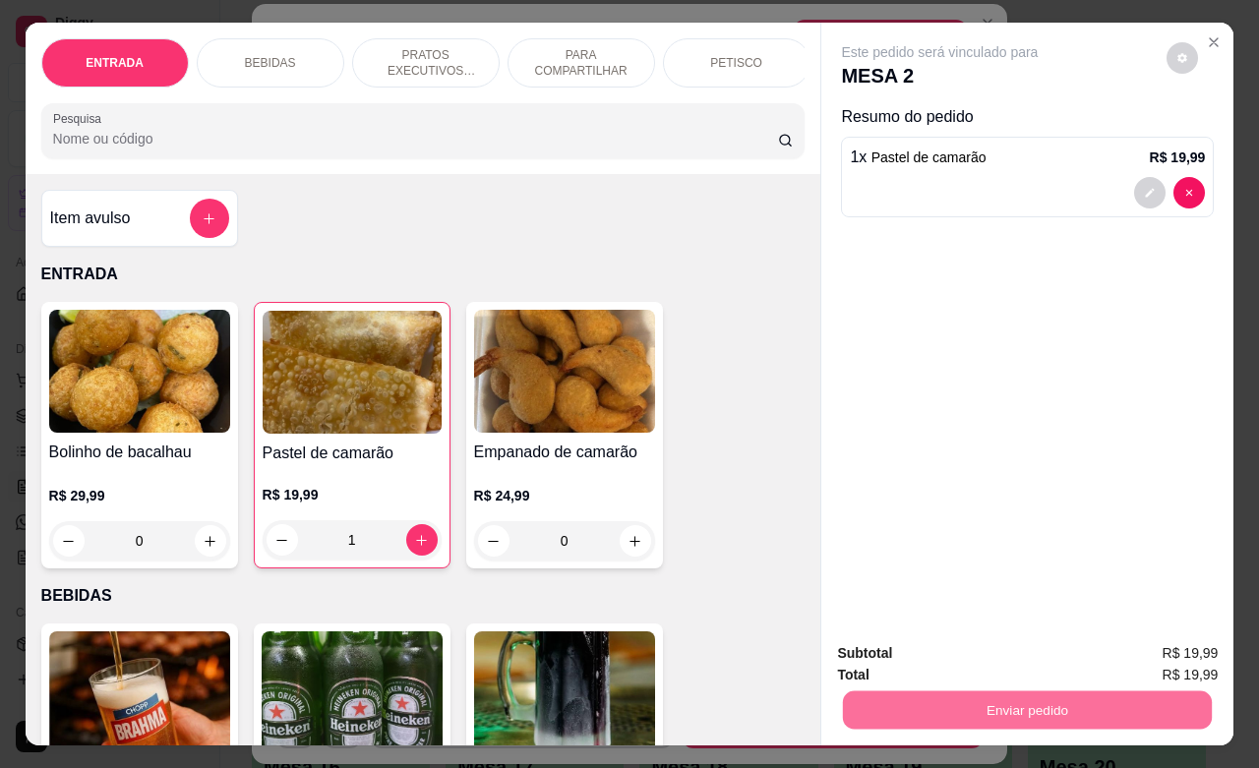
click at [1001, 662] on button "Não registrar e enviar pedido" at bounding box center [960, 650] width 205 height 37
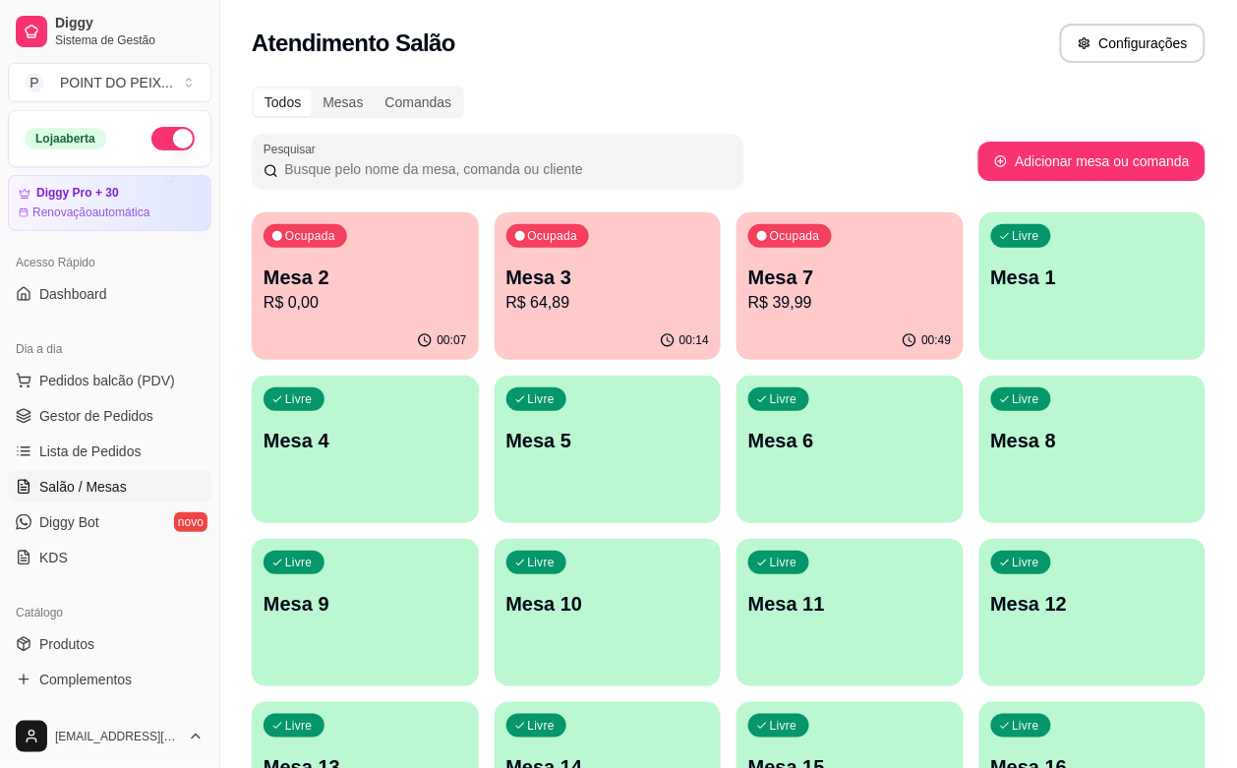
click at [479, 376] on div "Livre Mesa 4" at bounding box center [365, 438] width 227 height 124
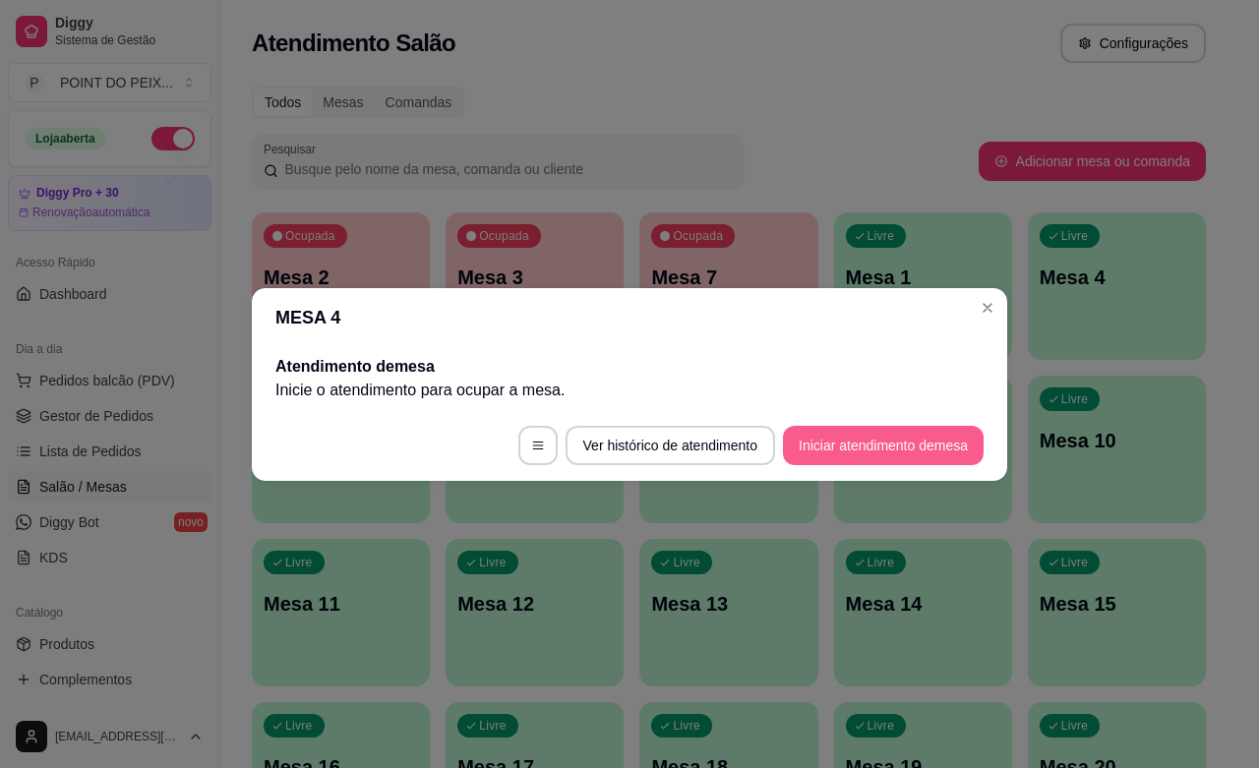
click at [827, 445] on button "Iniciar atendimento de mesa" at bounding box center [883, 445] width 201 height 39
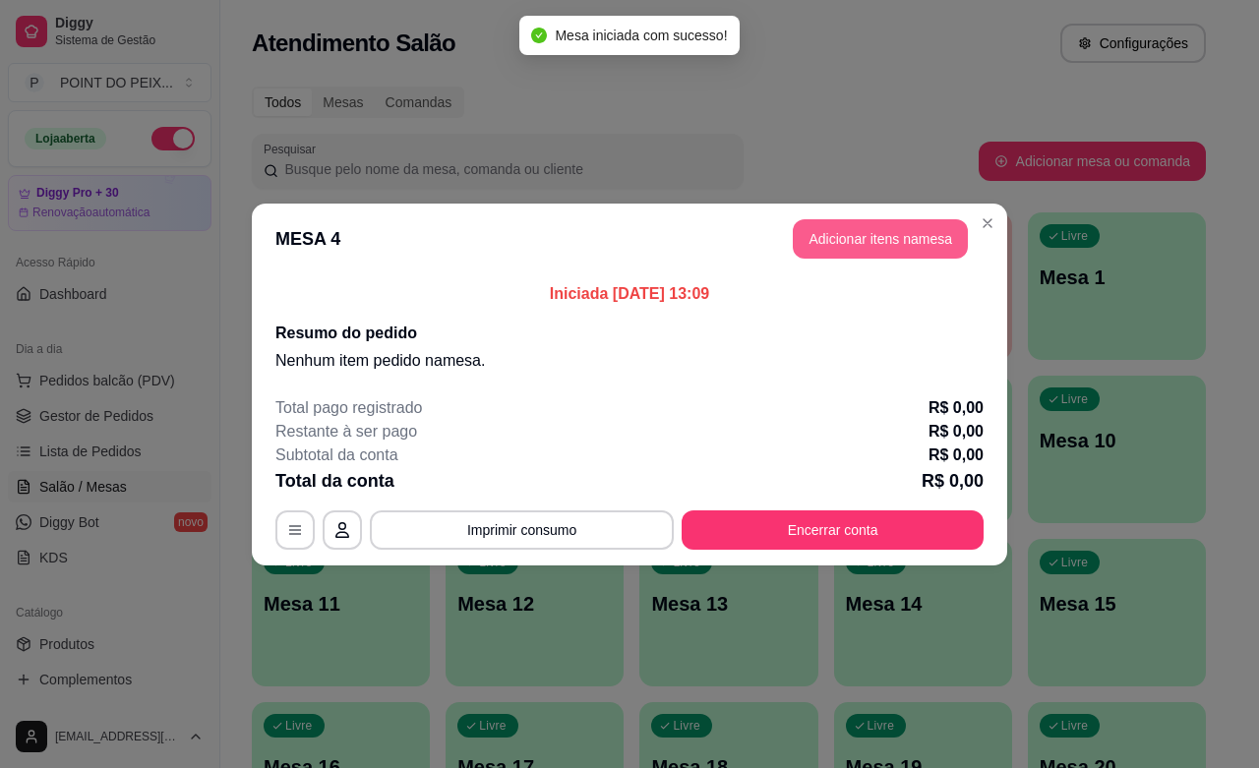
click at [891, 247] on button "Adicionar itens na mesa" at bounding box center [880, 238] width 175 height 39
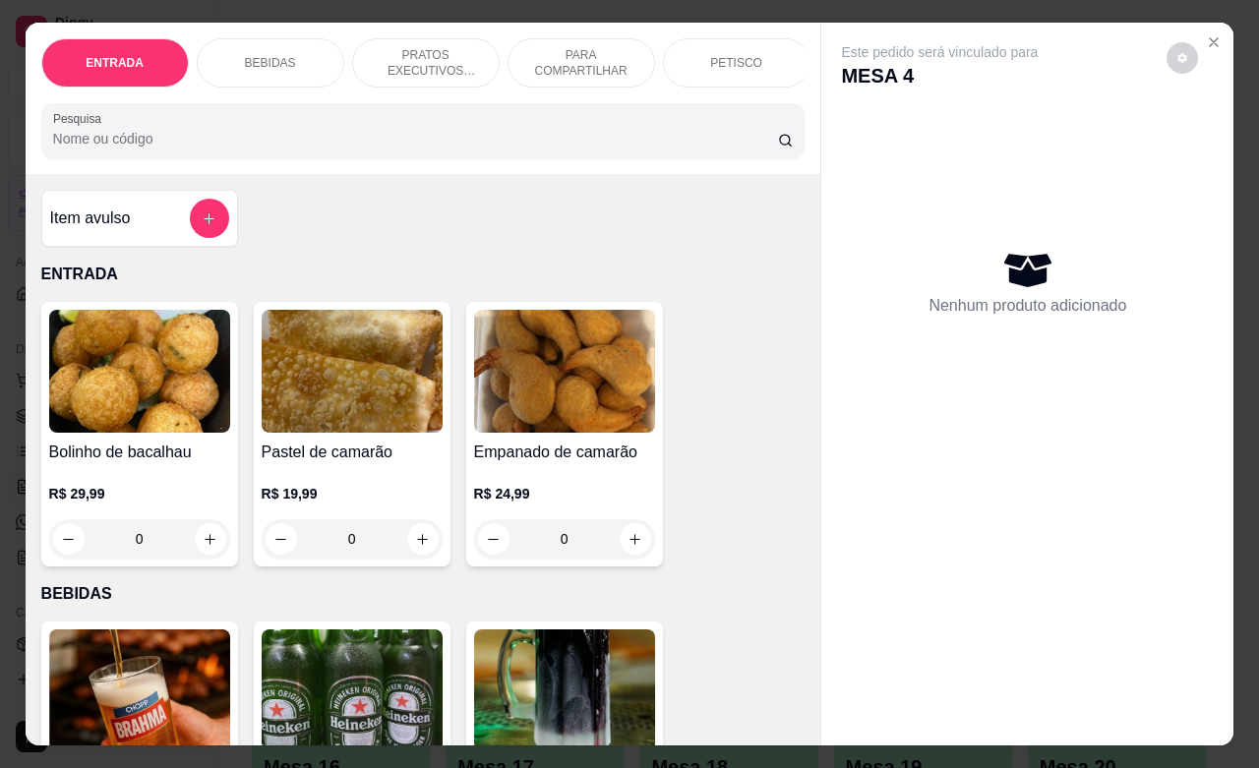
click at [413, 65] on p "PRATOS EXECUTIVOS (INDIVIDUAIS)" at bounding box center [426, 62] width 114 height 31
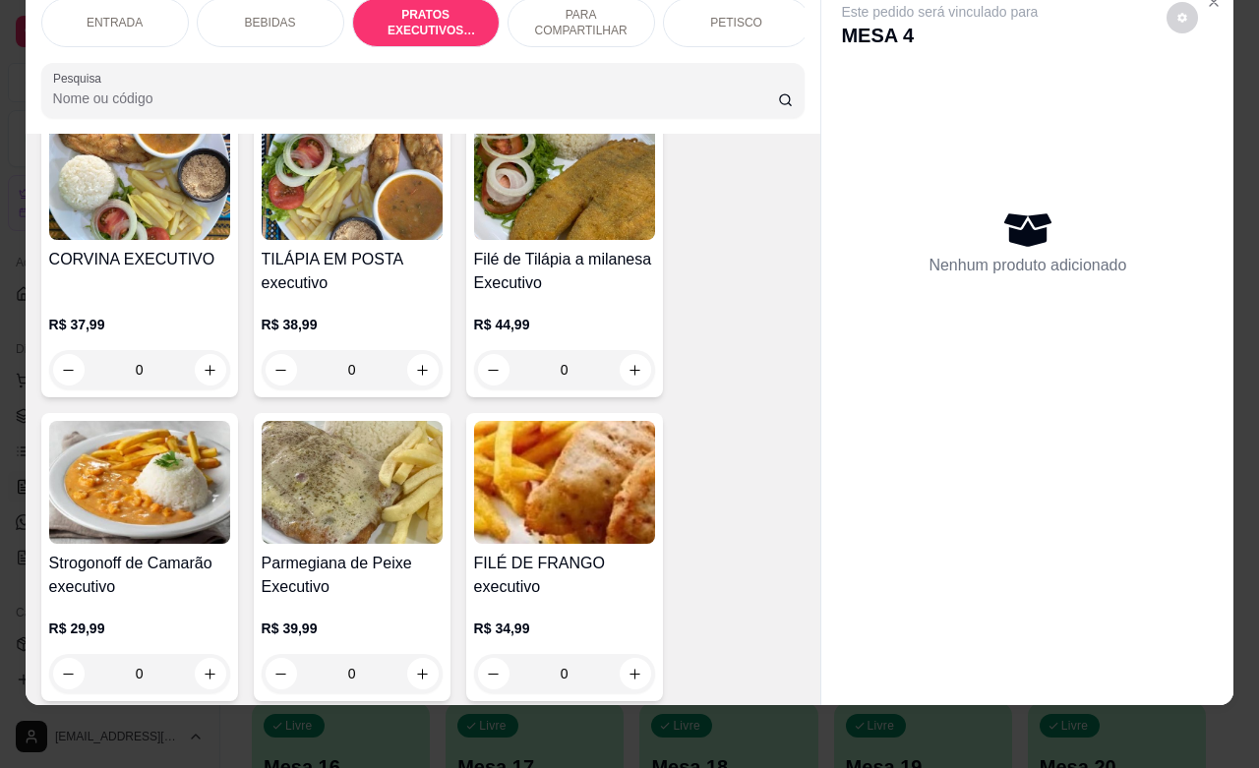
scroll to position [3205, 0]
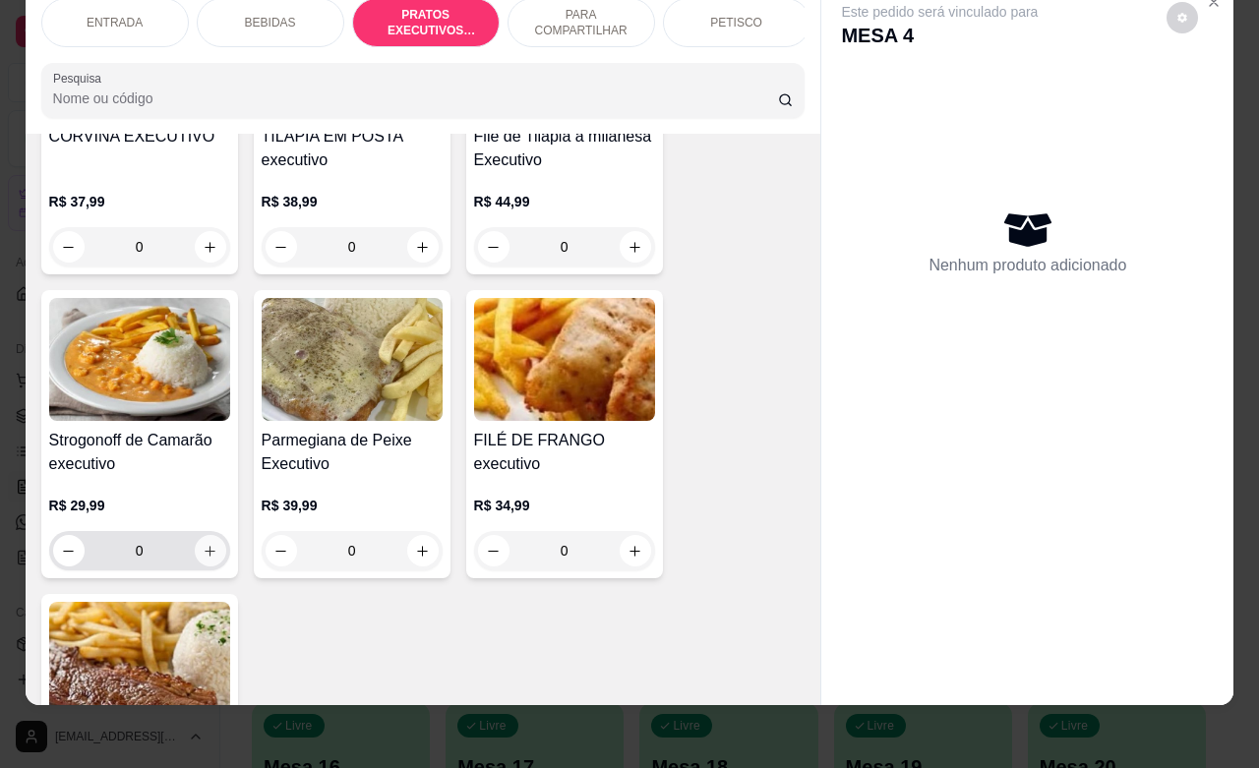
click at [197, 558] on button "increase-product-quantity" at bounding box center [210, 550] width 31 height 31
type input "1"
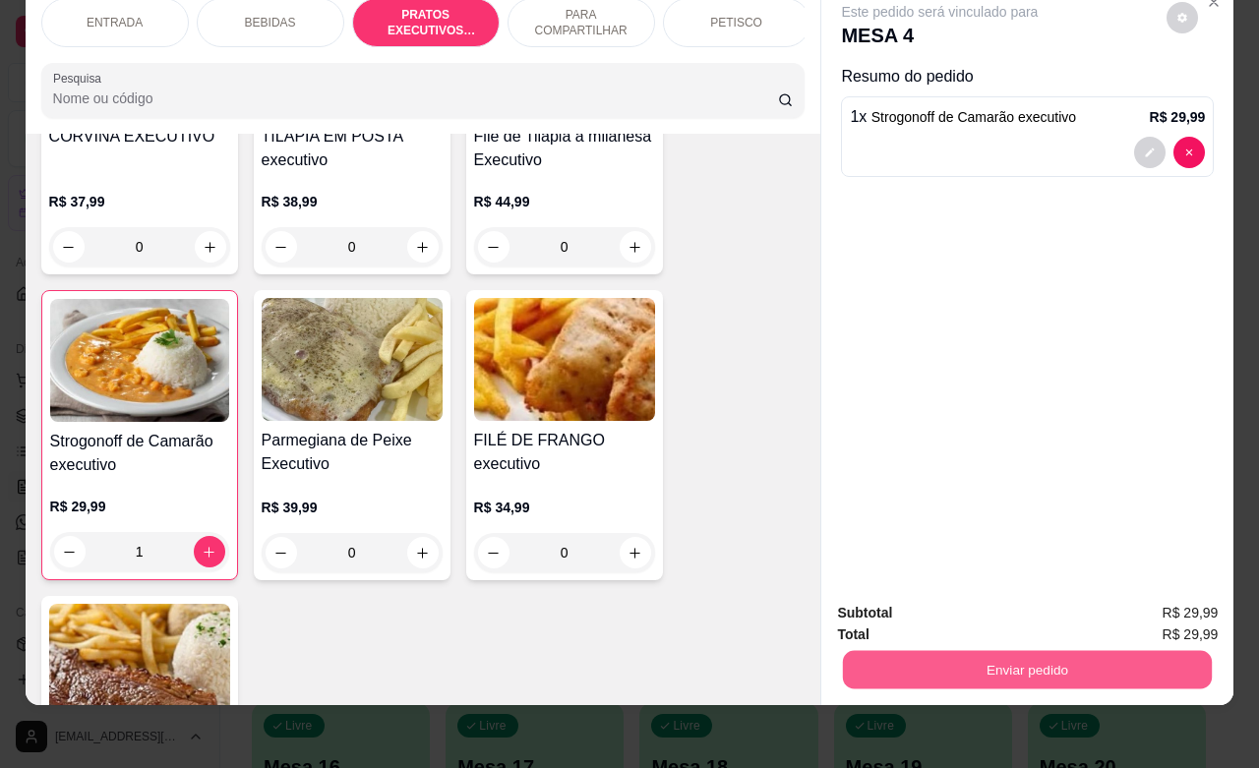
click at [908, 650] on button "Enviar pedido" at bounding box center [1027, 669] width 369 height 38
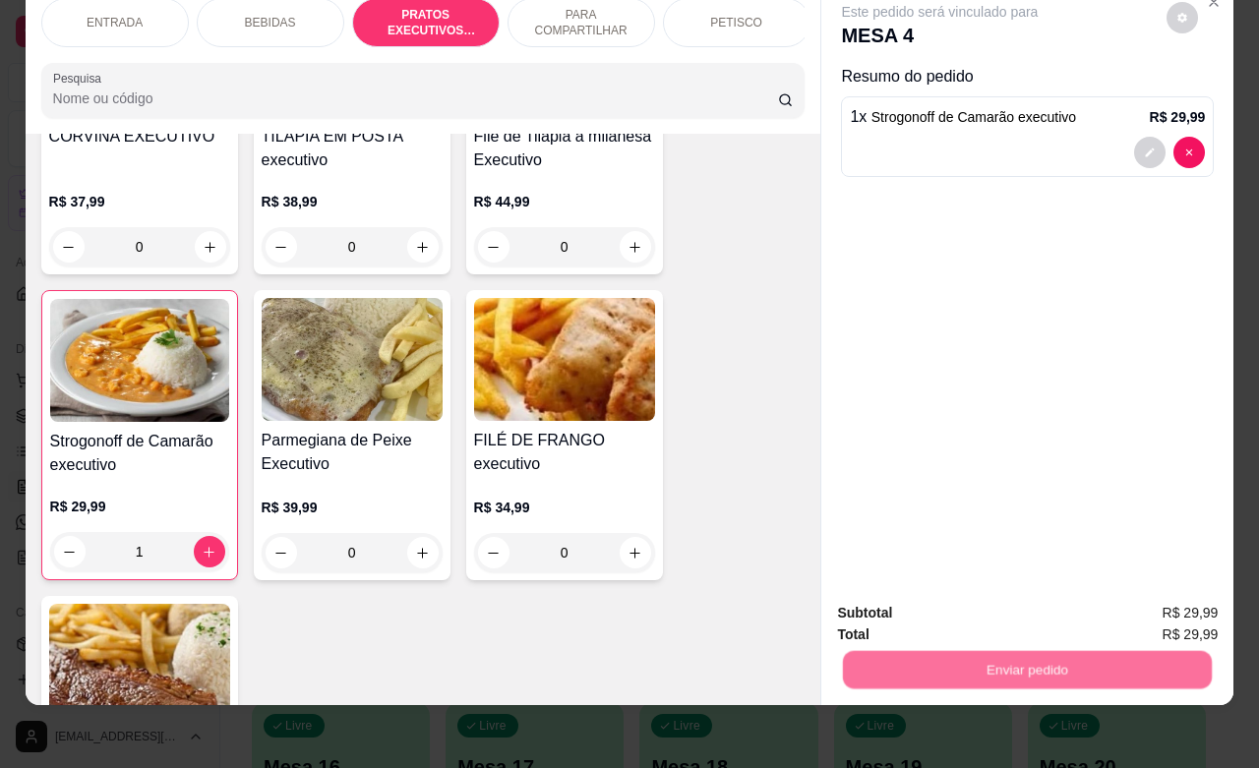
click at [930, 602] on button "Não registrar e enviar pedido" at bounding box center [960, 600] width 205 height 37
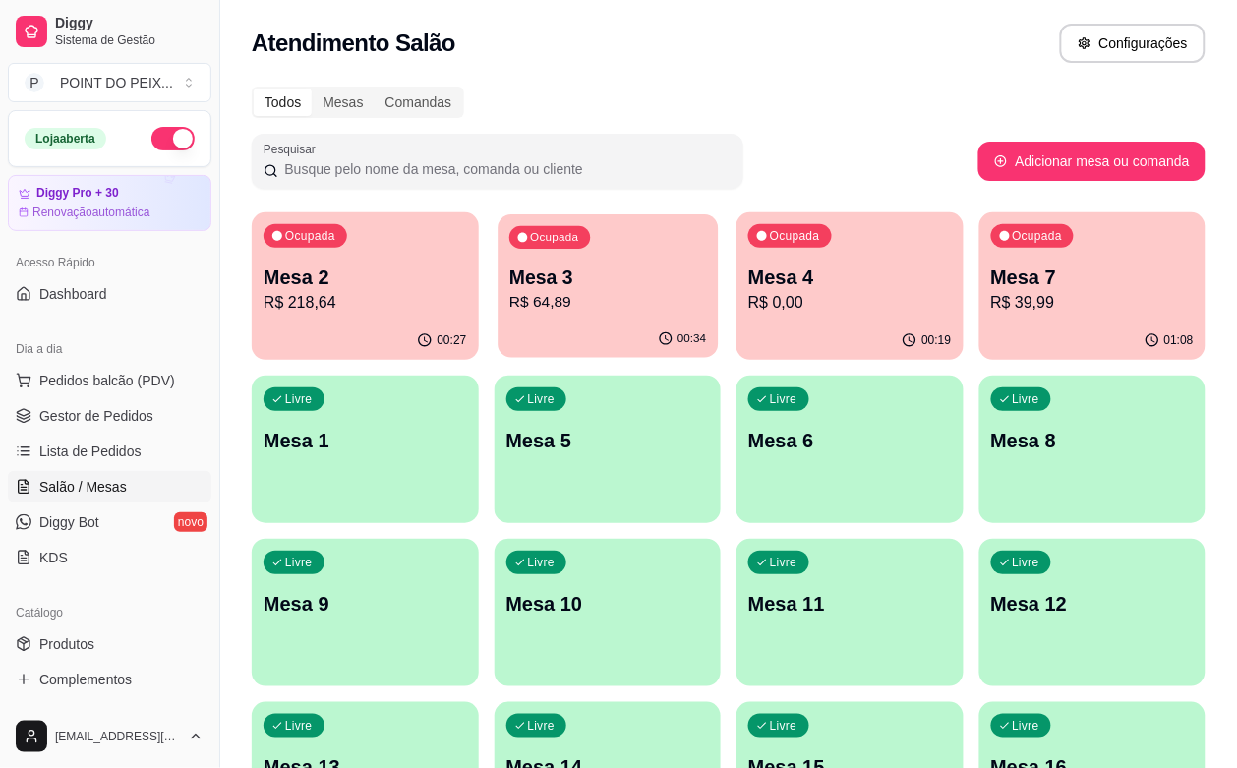
click at [538, 295] on p "R$ 64,89" at bounding box center [608, 302] width 197 height 23
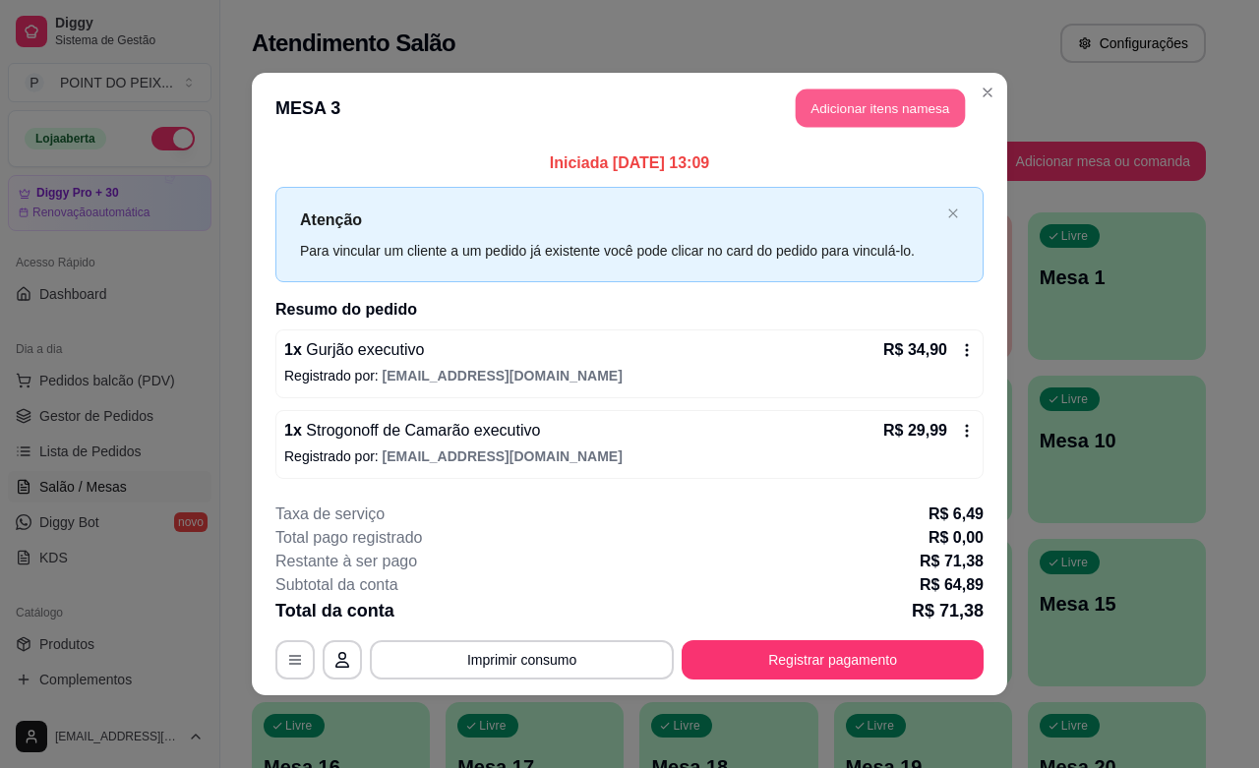
click at [906, 110] on button "Adicionar itens na mesa" at bounding box center [880, 109] width 169 height 38
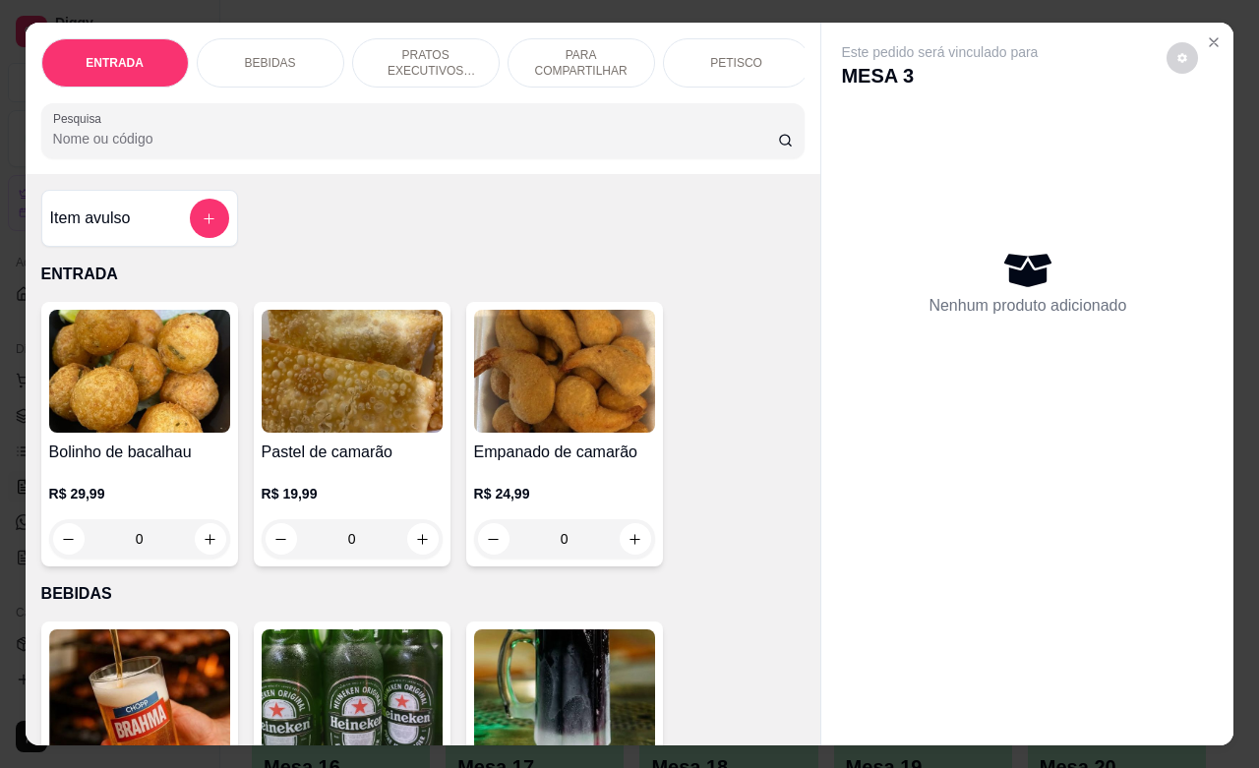
scroll to position [0, 49]
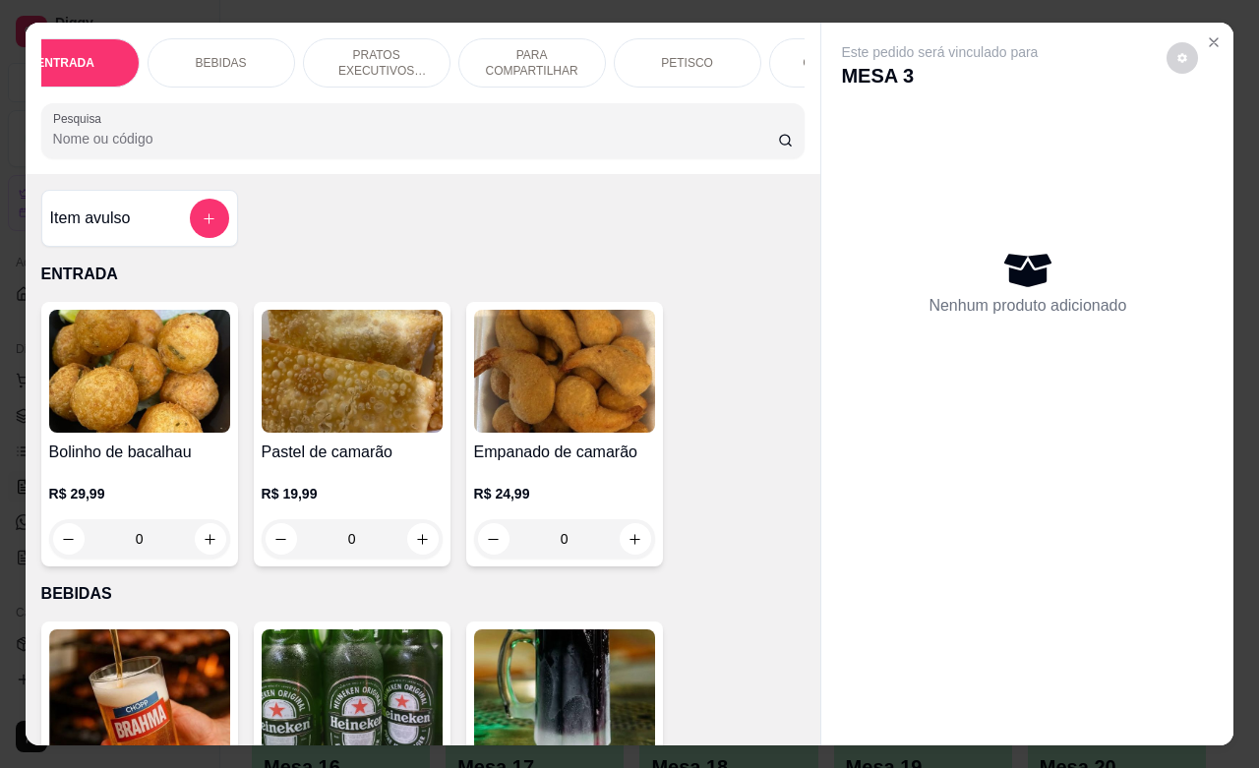
click at [778, 61] on div "GUARNIÇÕES" at bounding box center [843, 62] width 148 height 49
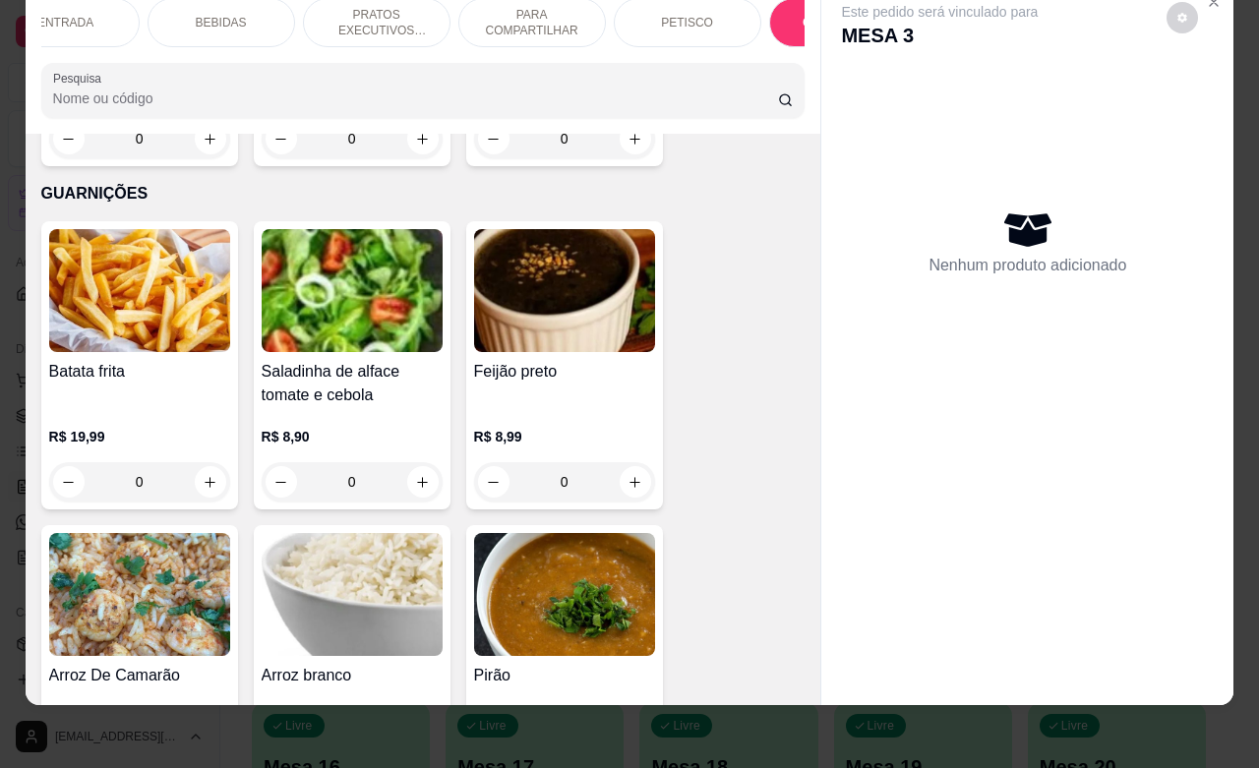
scroll to position [5545, 0]
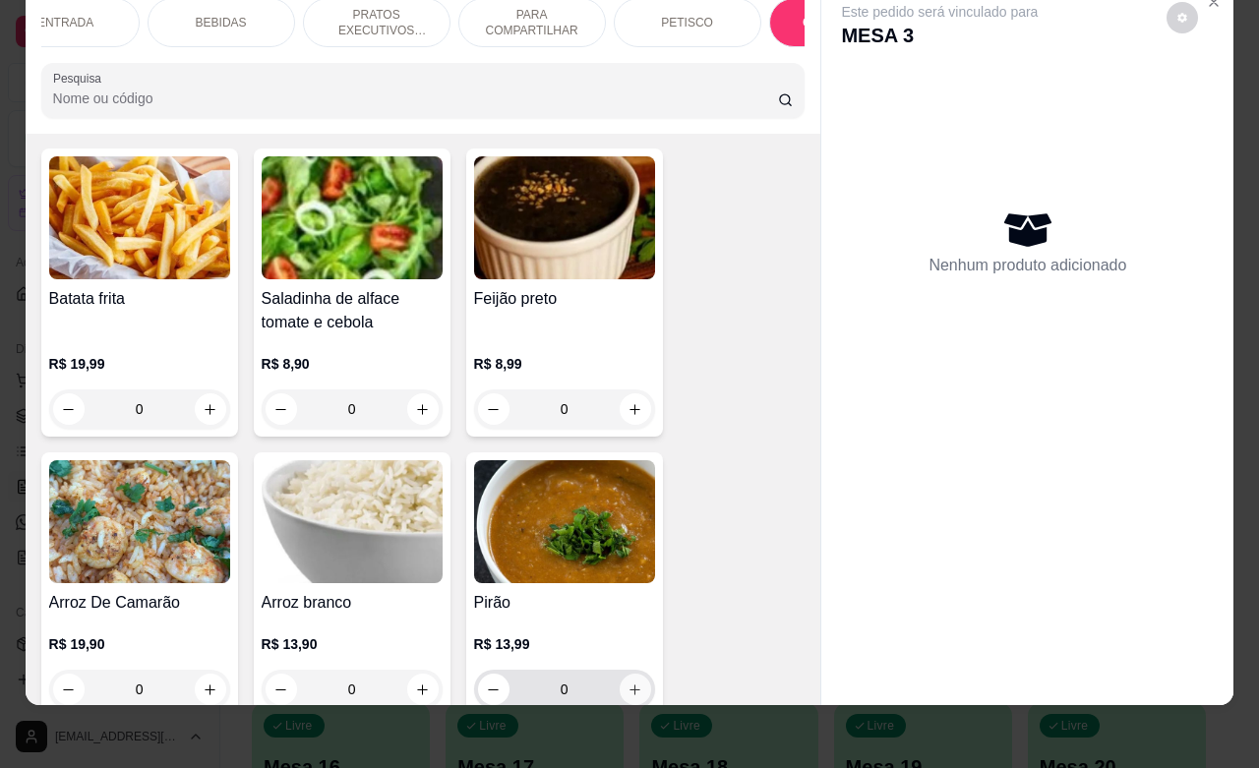
click at [628, 683] on icon "increase-product-quantity" at bounding box center [635, 690] width 15 height 15
type input "1"
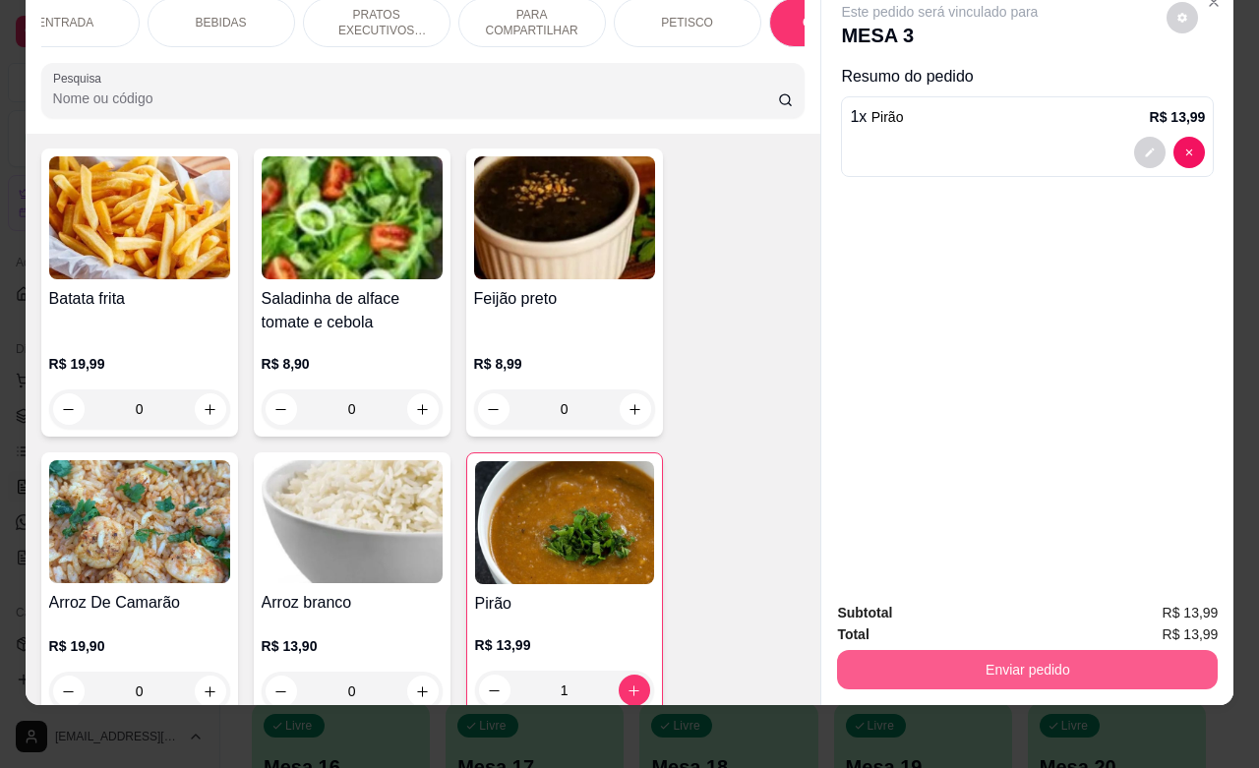
click at [952, 652] on button "Enviar pedido" at bounding box center [1027, 669] width 381 height 39
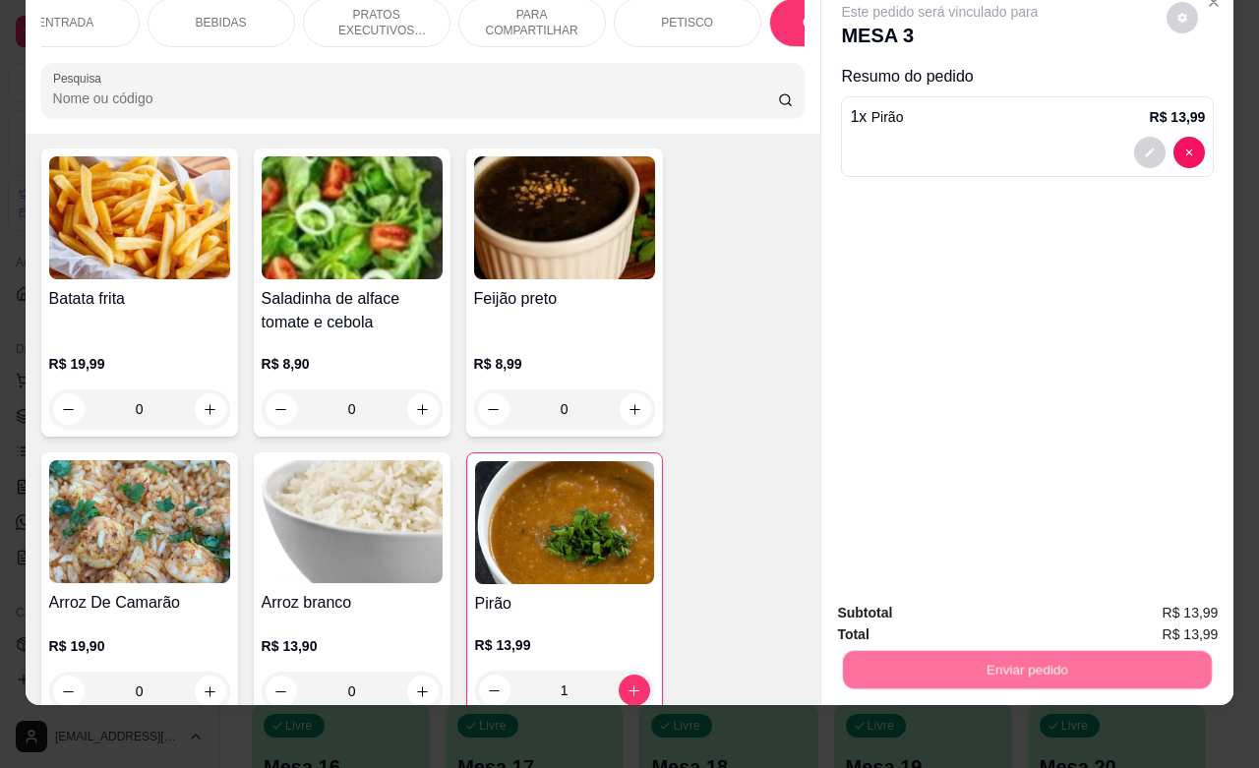
click at [966, 600] on button "Não registrar e enviar pedido" at bounding box center [960, 600] width 205 height 37
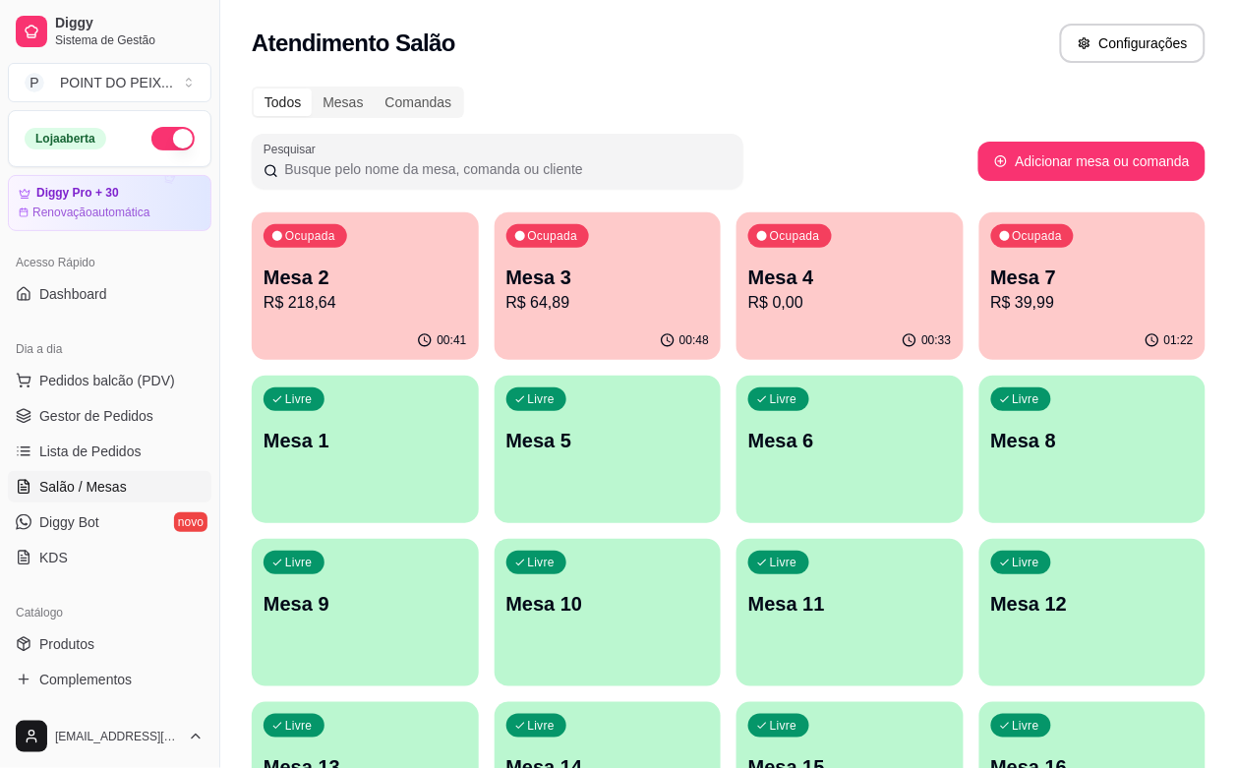
click at [562, 335] on div "00:48" at bounding box center [608, 341] width 227 height 38
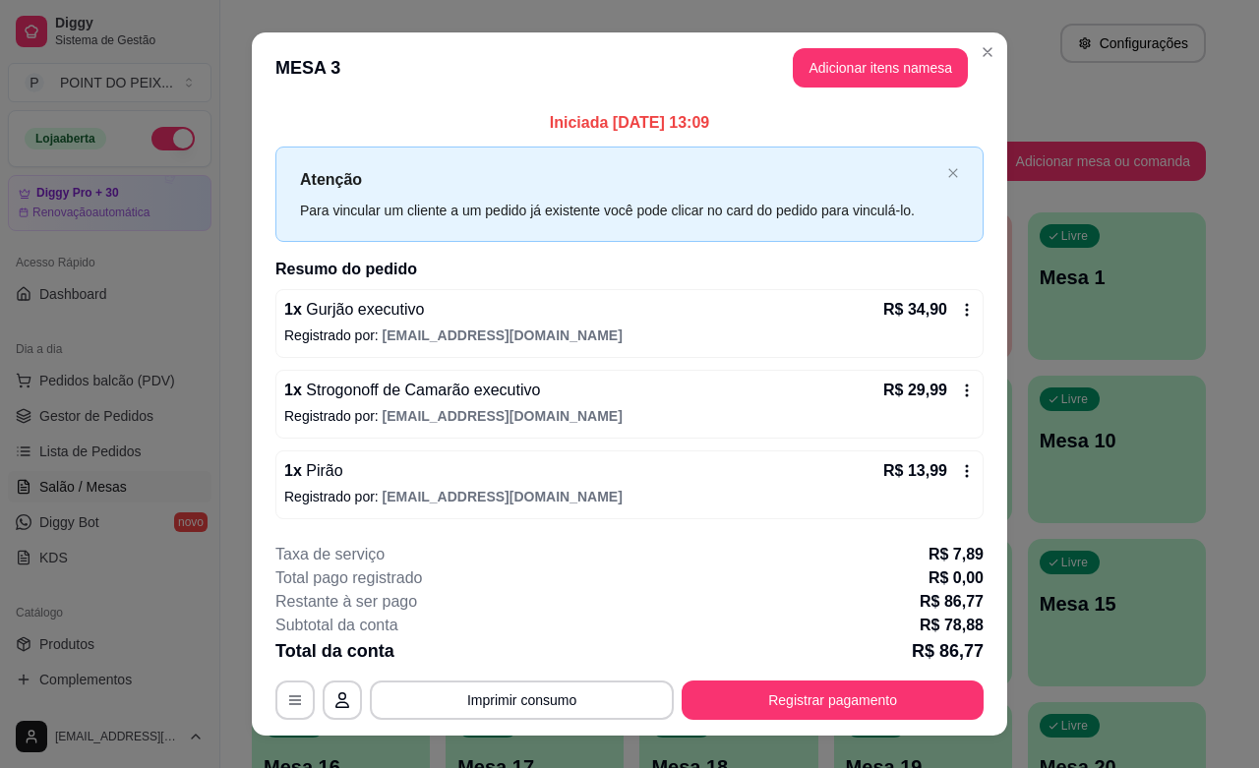
scroll to position [30, 0]
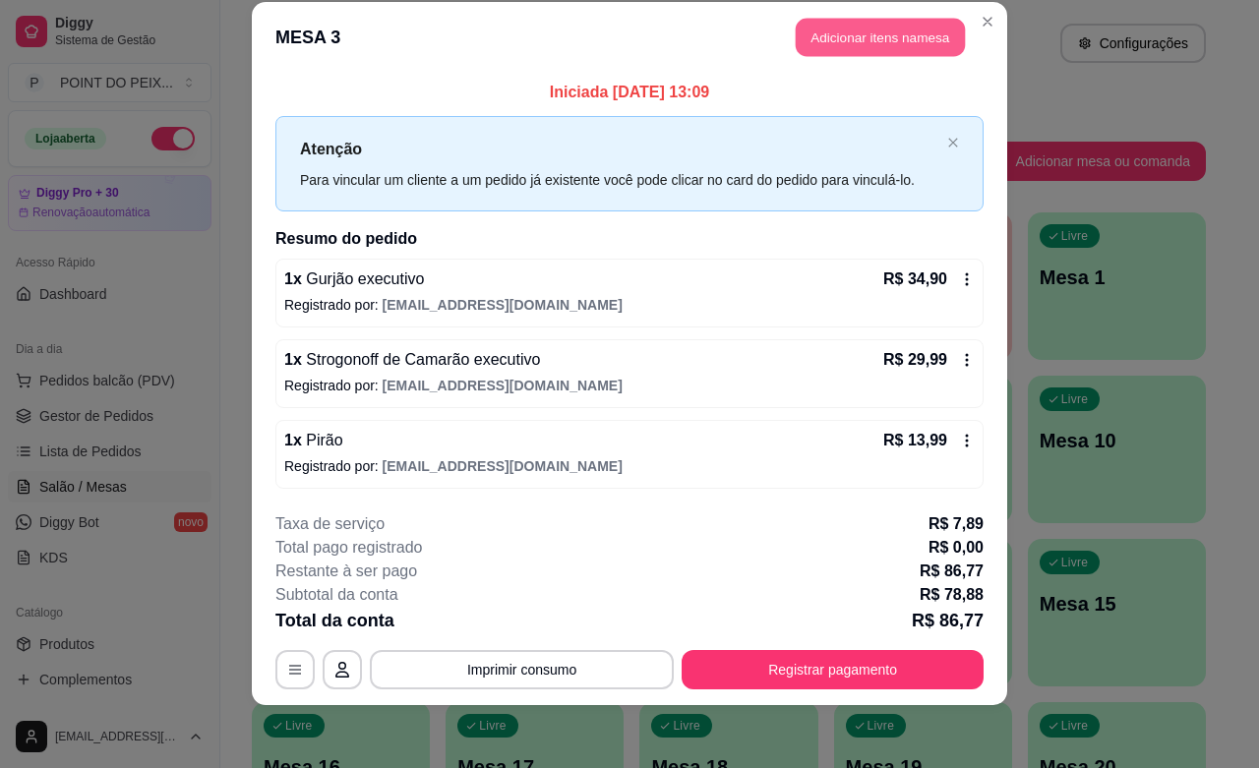
click at [918, 36] on button "Adicionar itens na mesa" at bounding box center [880, 38] width 169 height 38
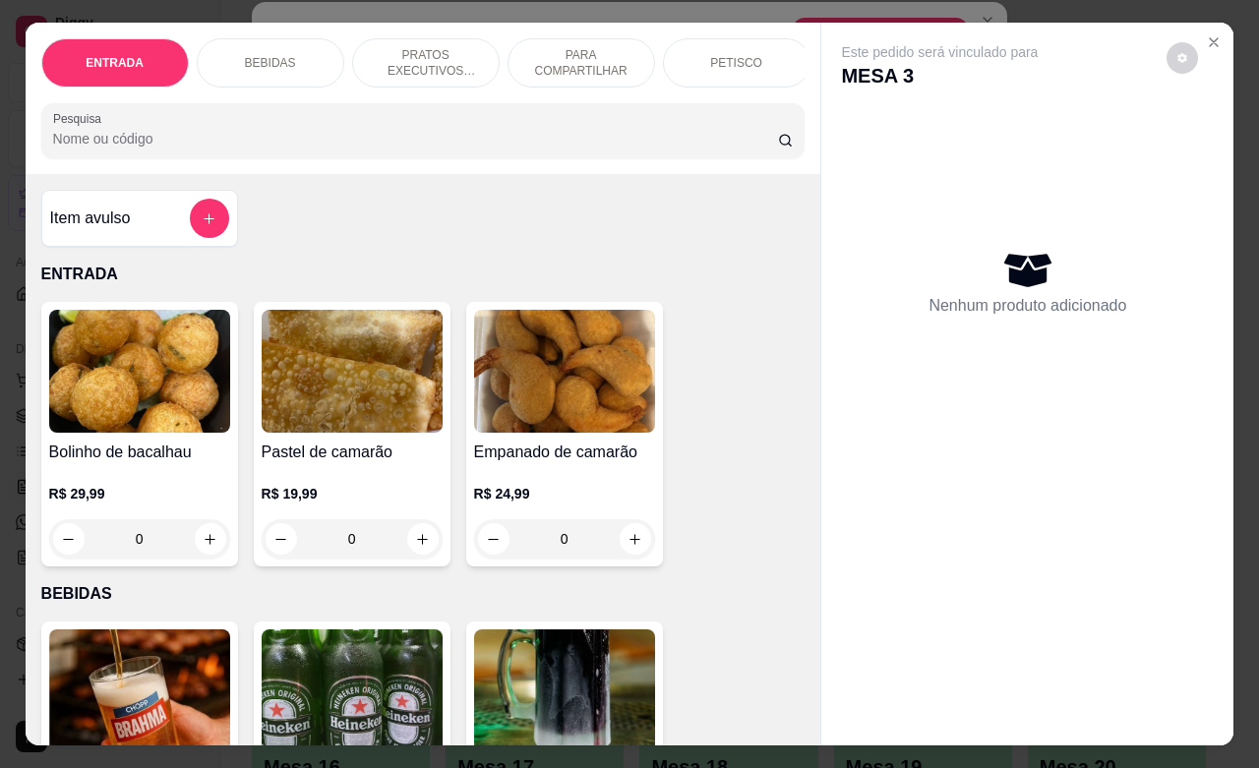
scroll to position [0, 49]
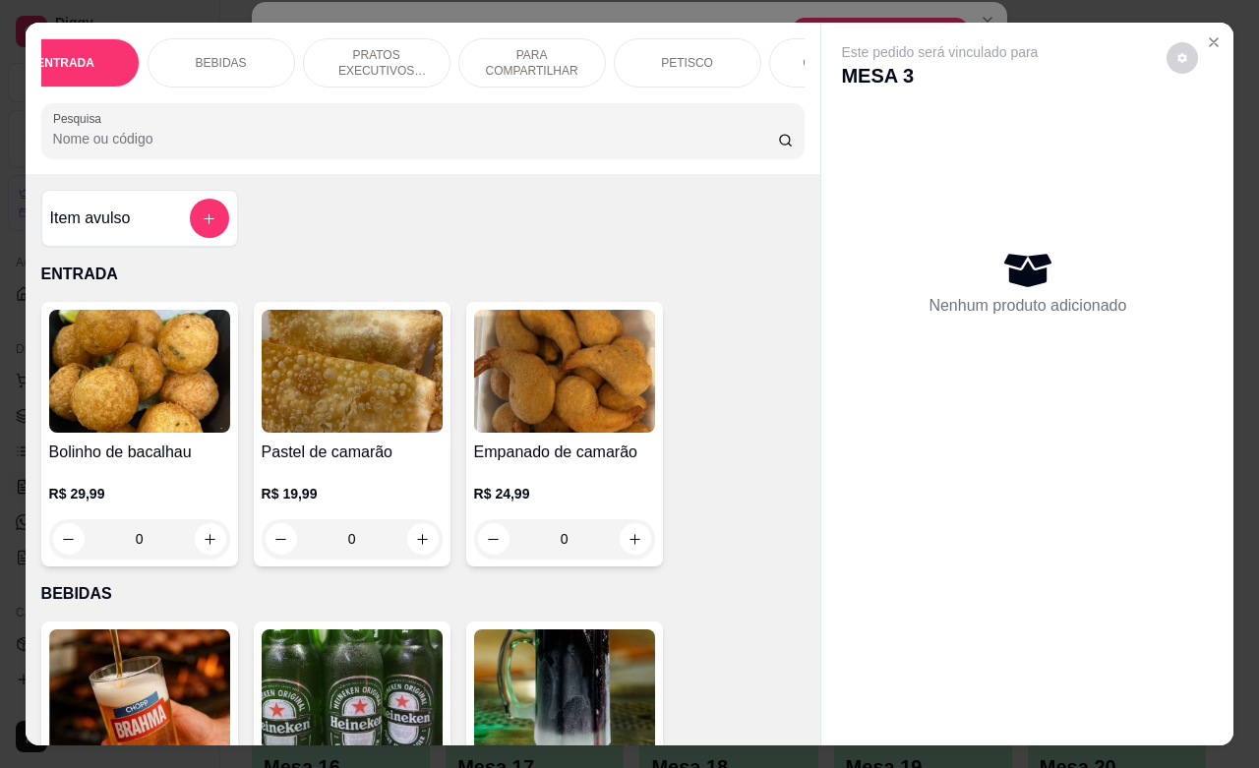
click at [774, 55] on div "GUARNIÇÕES" at bounding box center [843, 62] width 148 height 49
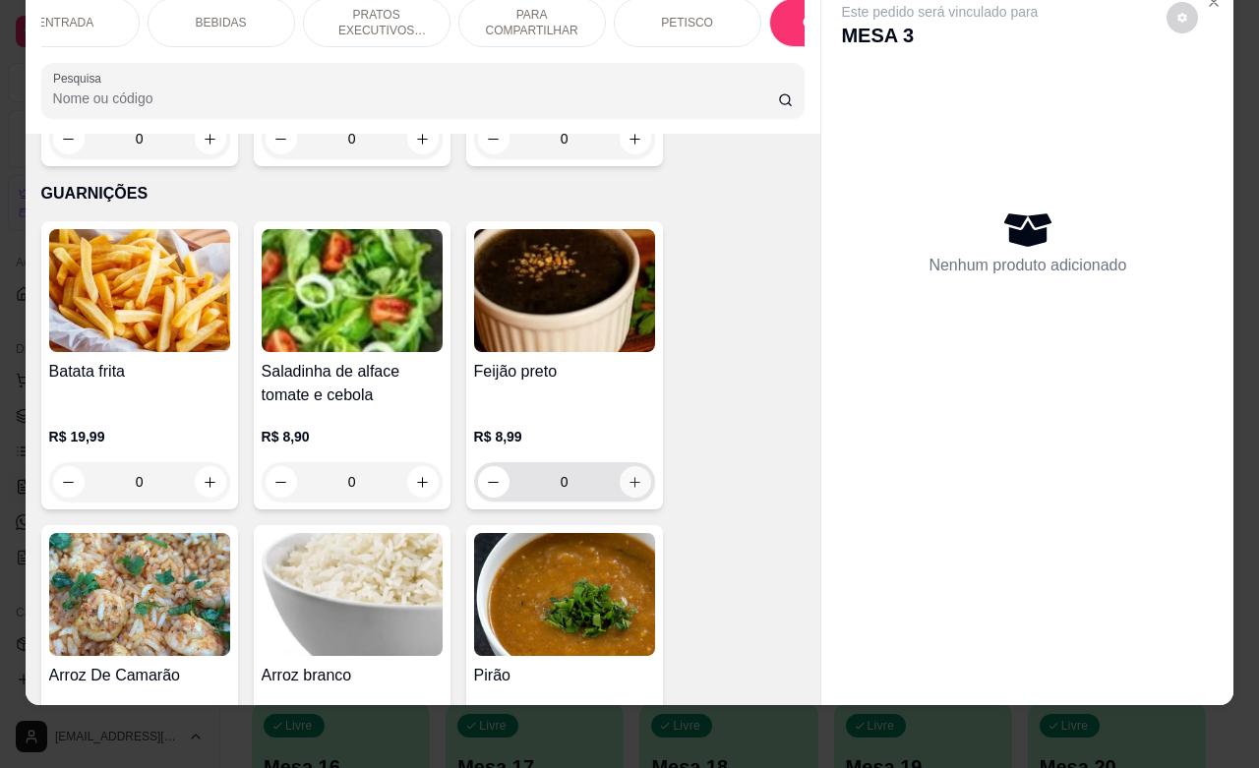
click at [628, 475] on icon "increase-product-quantity" at bounding box center [635, 482] width 15 height 15
type input "1"
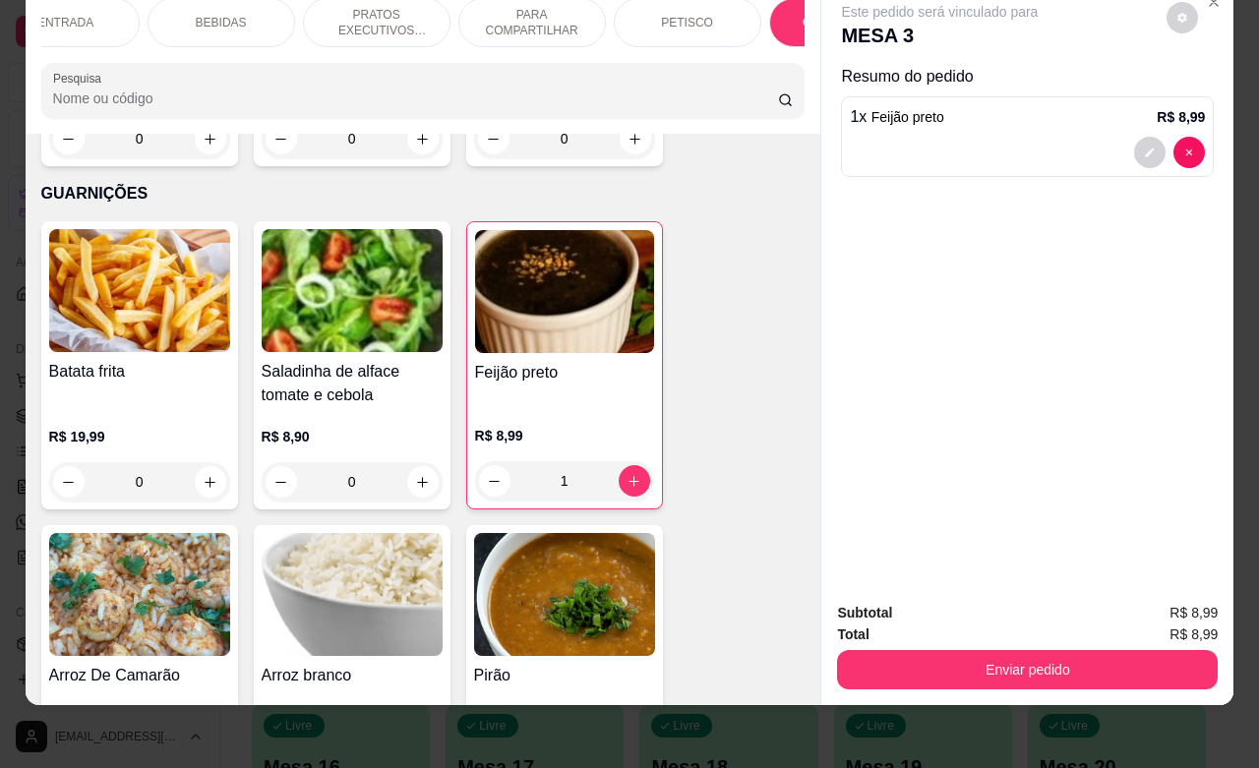
click at [209, 15] on div "BEBIDAS" at bounding box center [222, 22] width 148 height 49
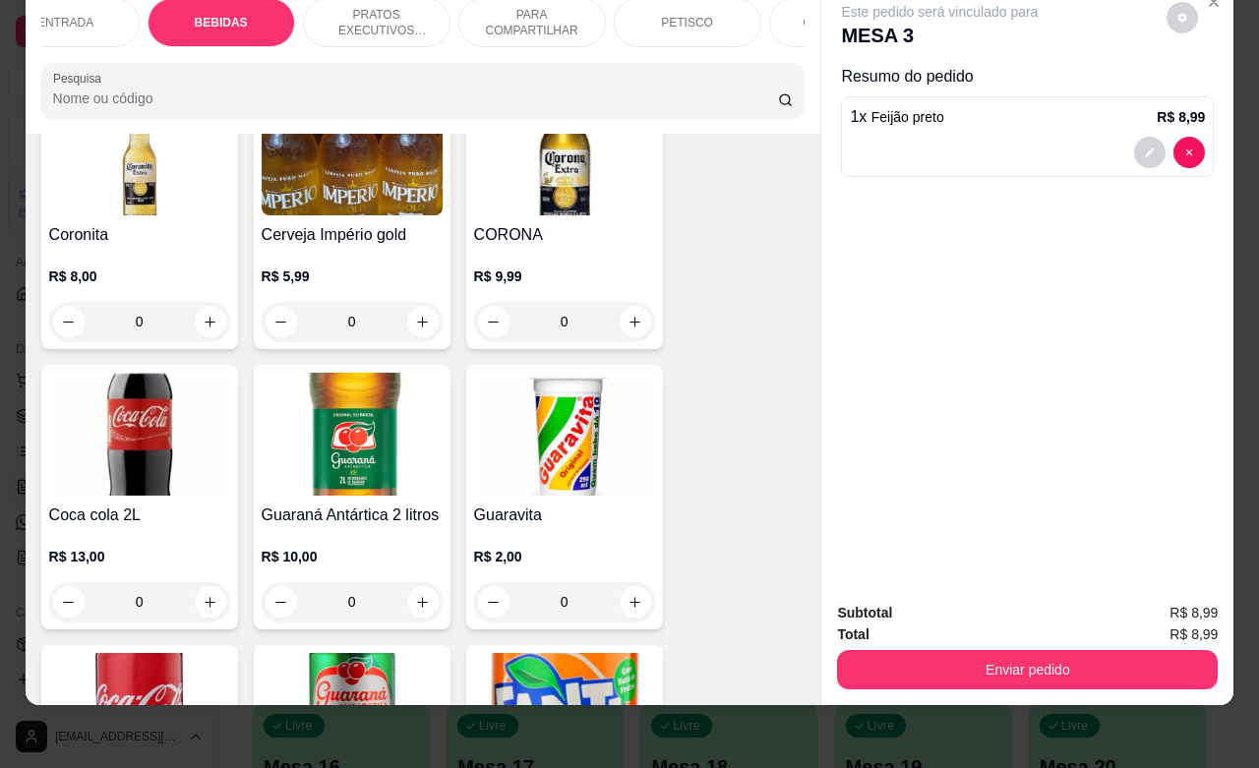
scroll to position [900, 0]
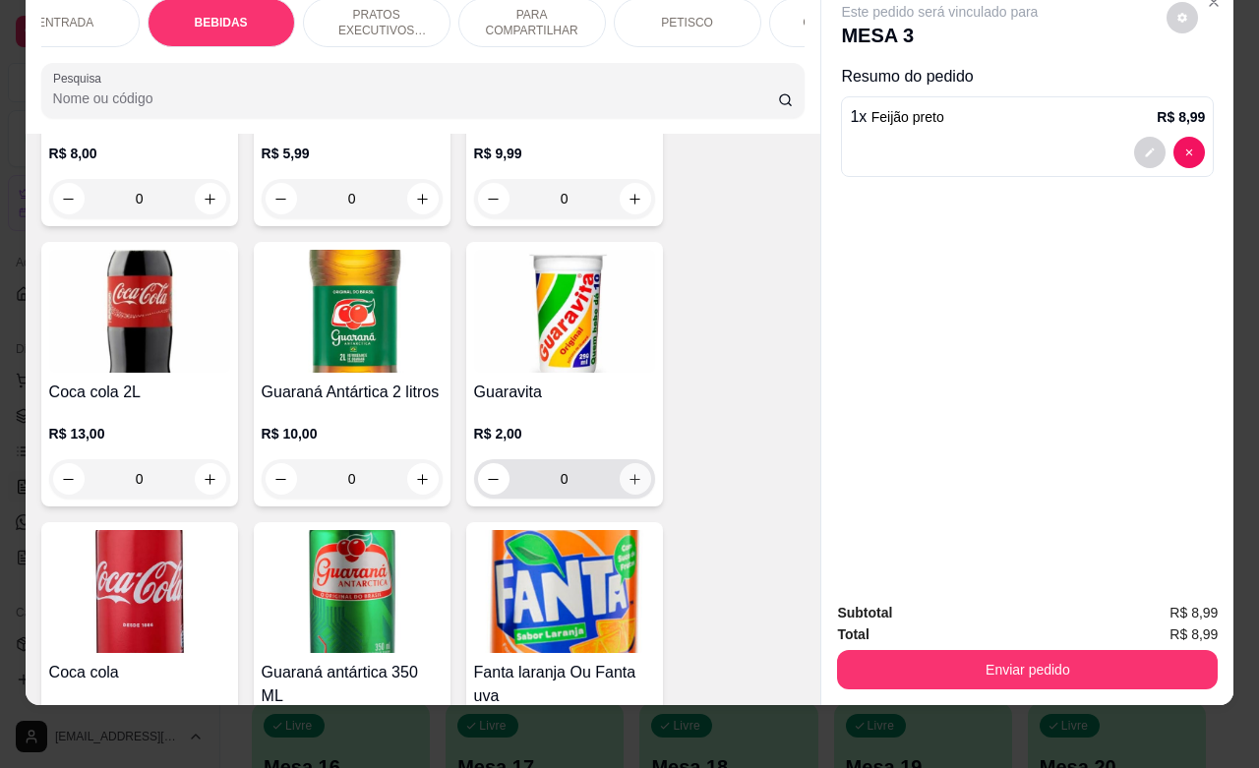
click at [632, 484] on button "increase-product-quantity" at bounding box center [635, 478] width 31 height 31
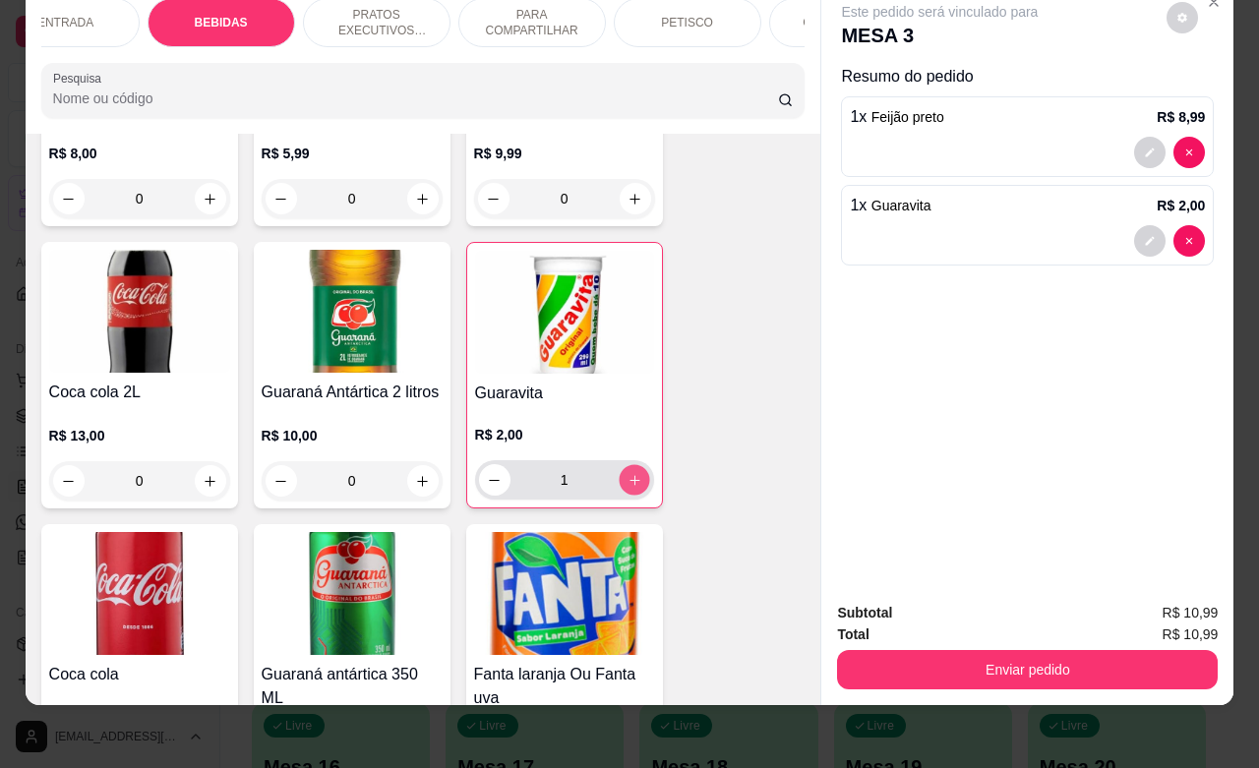
click at [632, 484] on button "increase-product-quantity" at bounding box center [634, 480] width 30 height 30
type input "2"
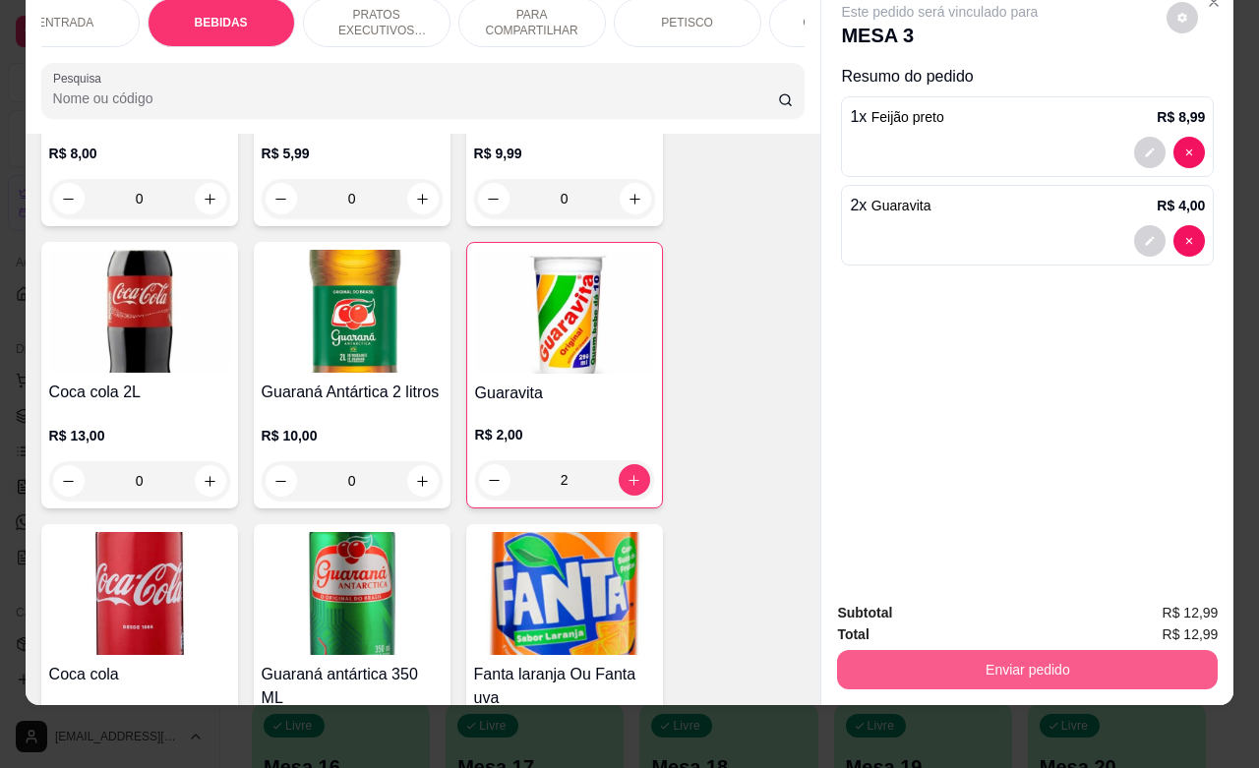
click at [972, 650] on button "Enviar pedido" at bounding box center [1027, 669] width 381 height 39
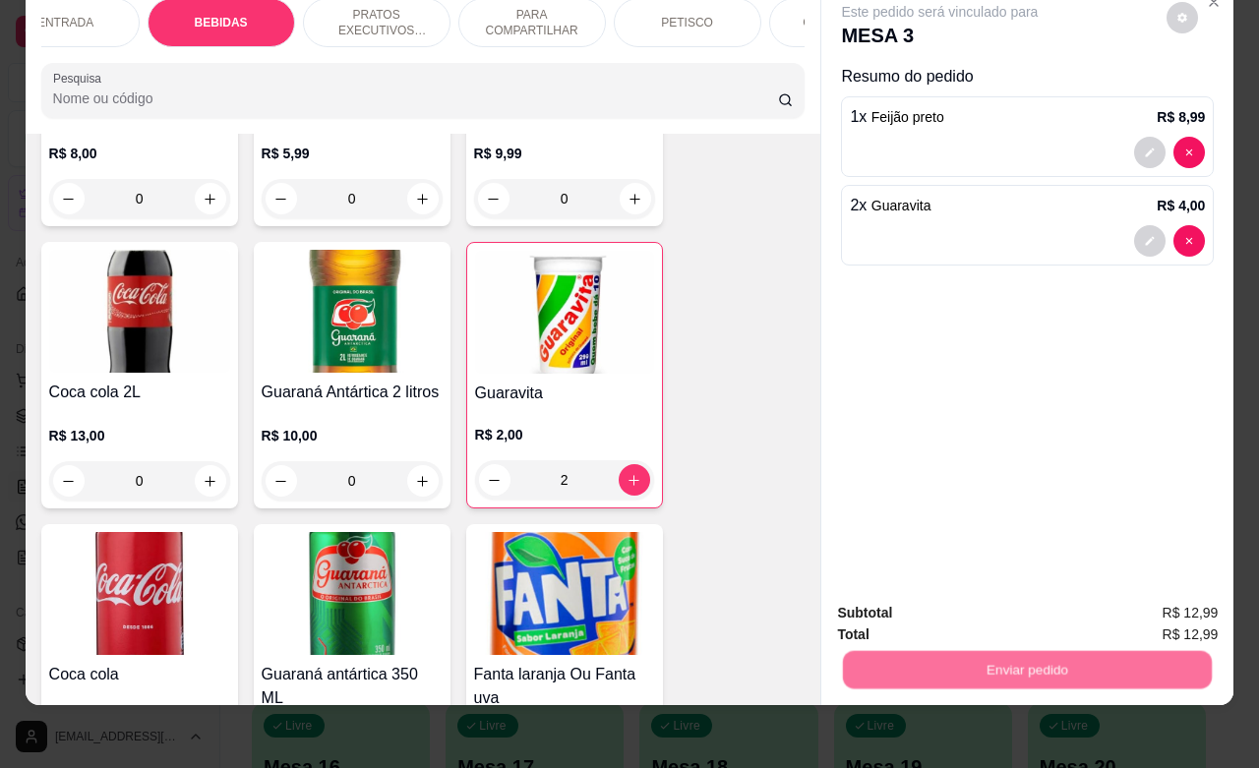
click at [955, 595] on button "Não registrar e enviar pedido" at bounding box center [960, 599] width 199 height 36
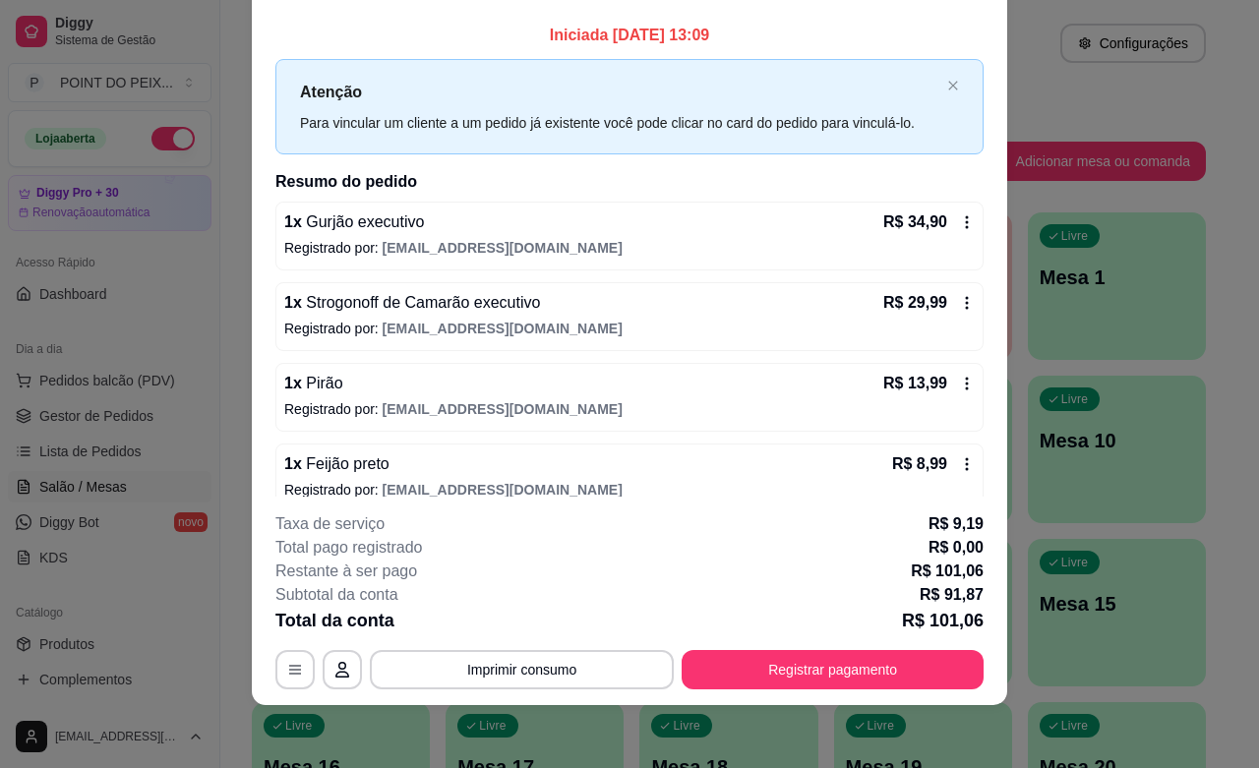
scroll to position [0, 0]
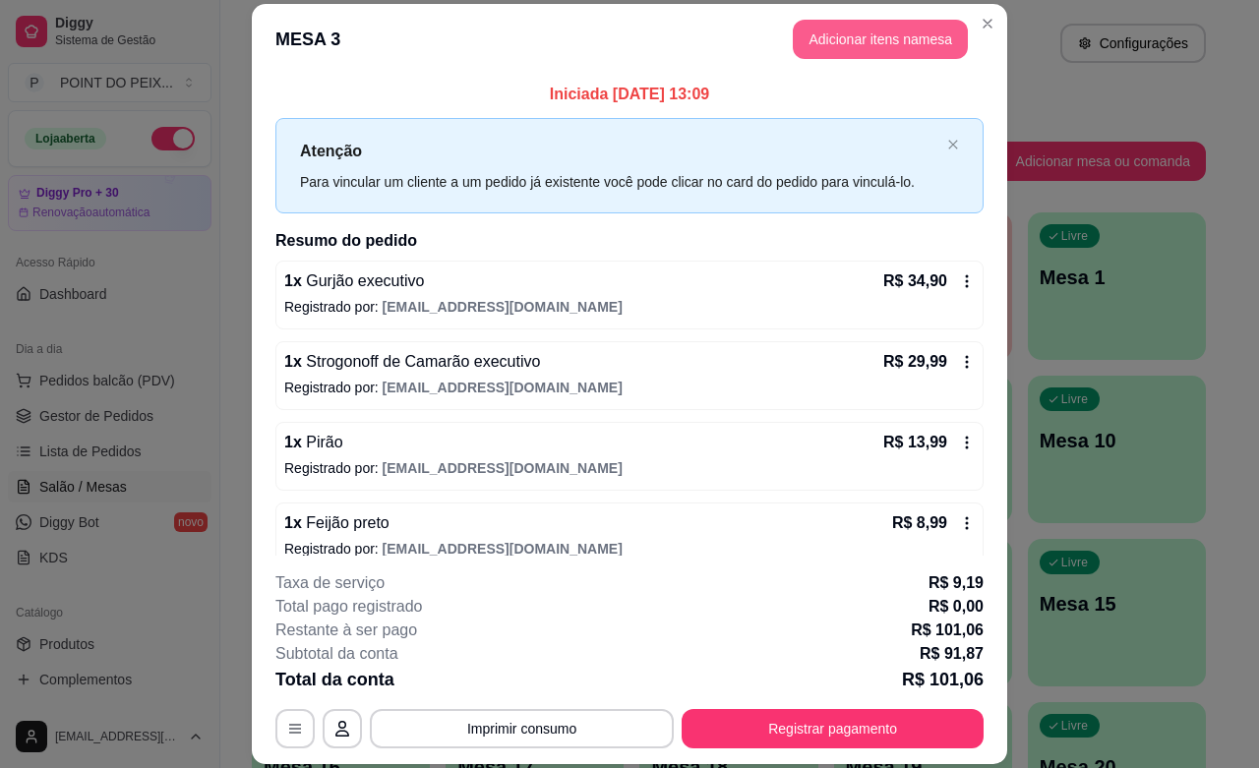
click at [901, 45] on button "Adicionar itens na mesa" at bounding box center [880, 39] width 175 height 39
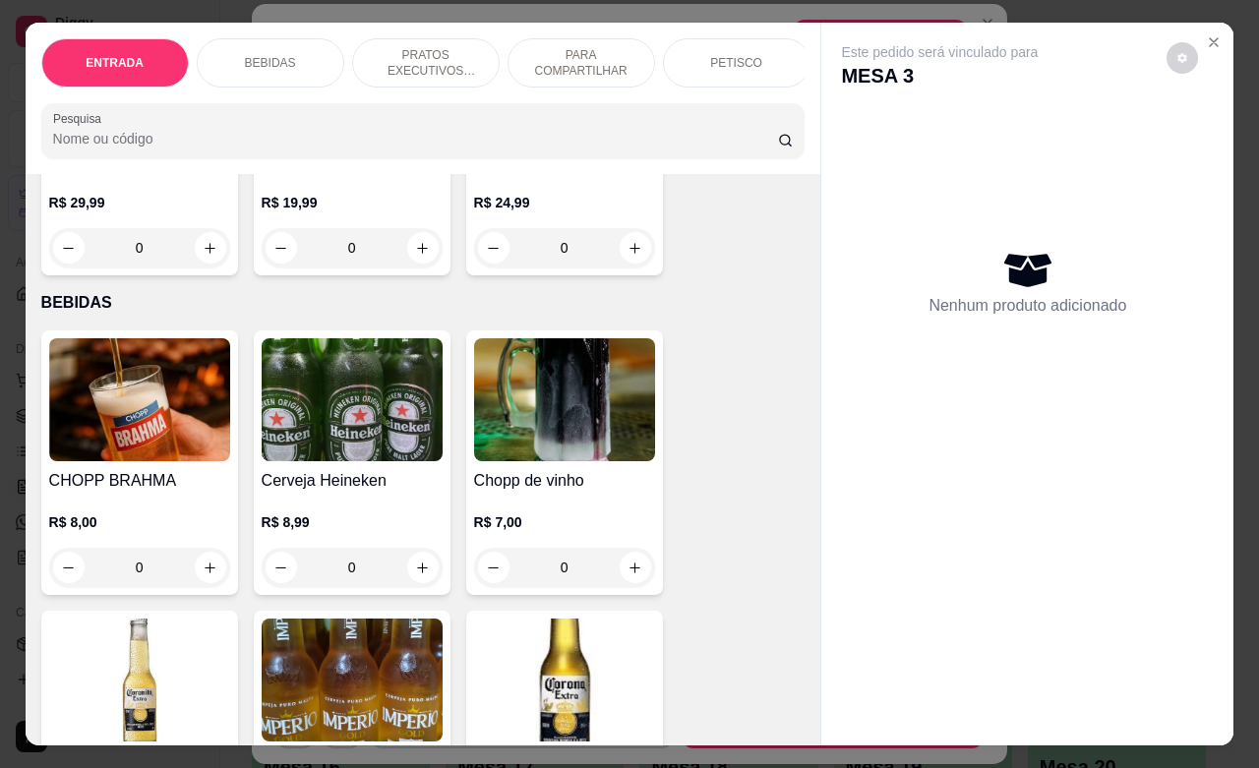
scroll to position [369, 0]
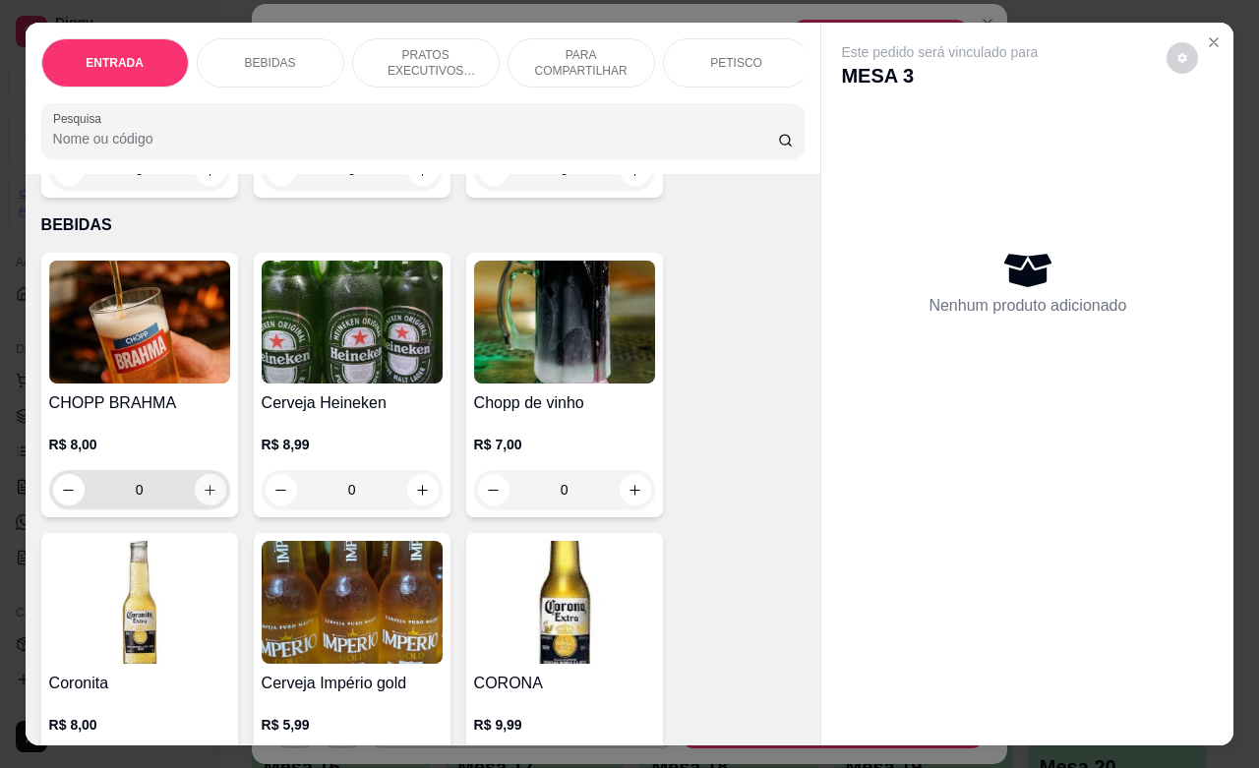
click at [203, 498] on icon "increase-product-quantity" at bounding box center [210, 490] width 15 height 15
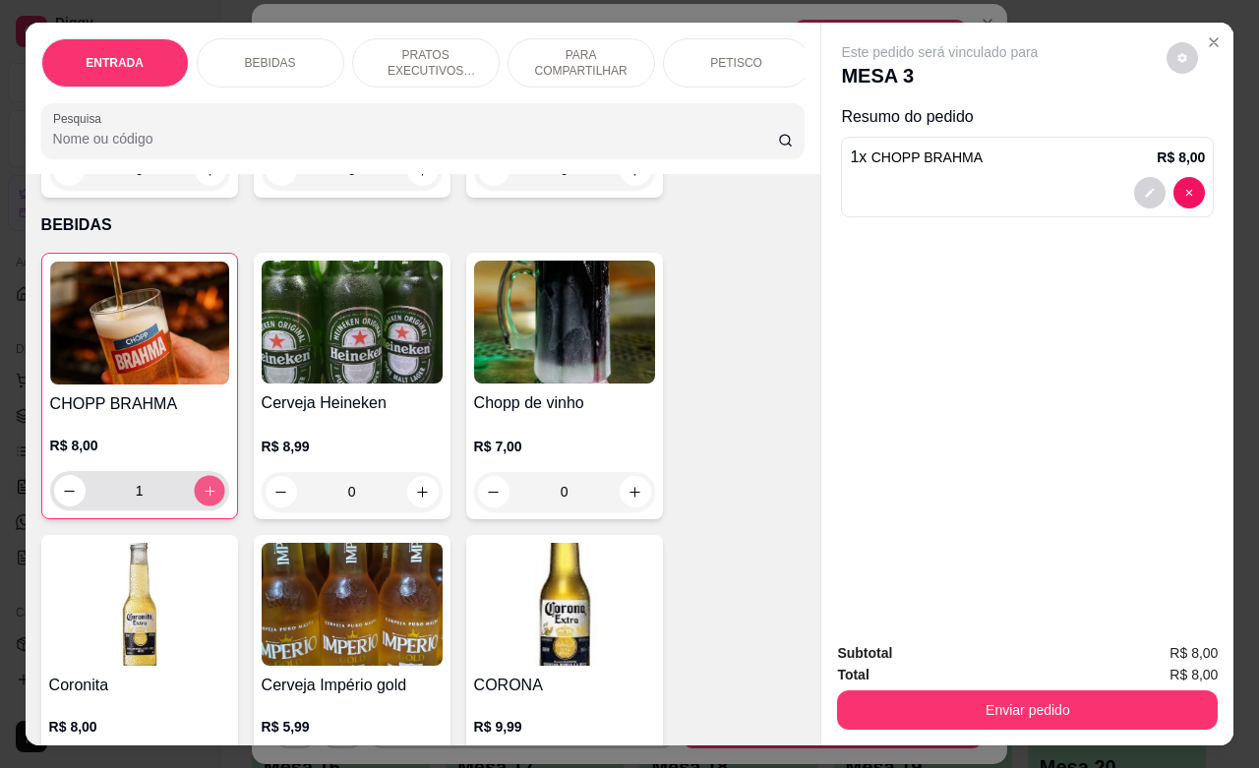
click at [202, 499] on icon "increase-product-quantity" at bounding box center [209, 491] width 15 height 15
type input "4"
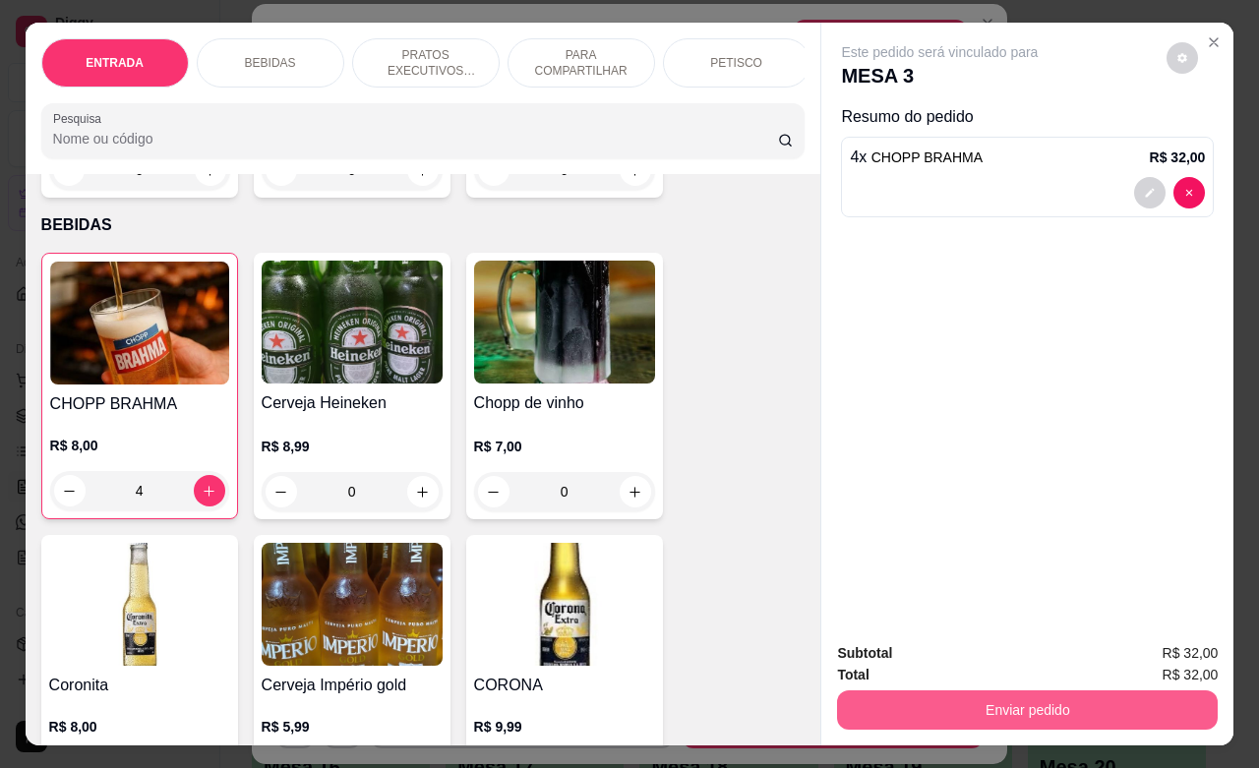
click at [1029, 691] on button "Enviar pedido" at bounding box center [1027, 710] width 381 height 39
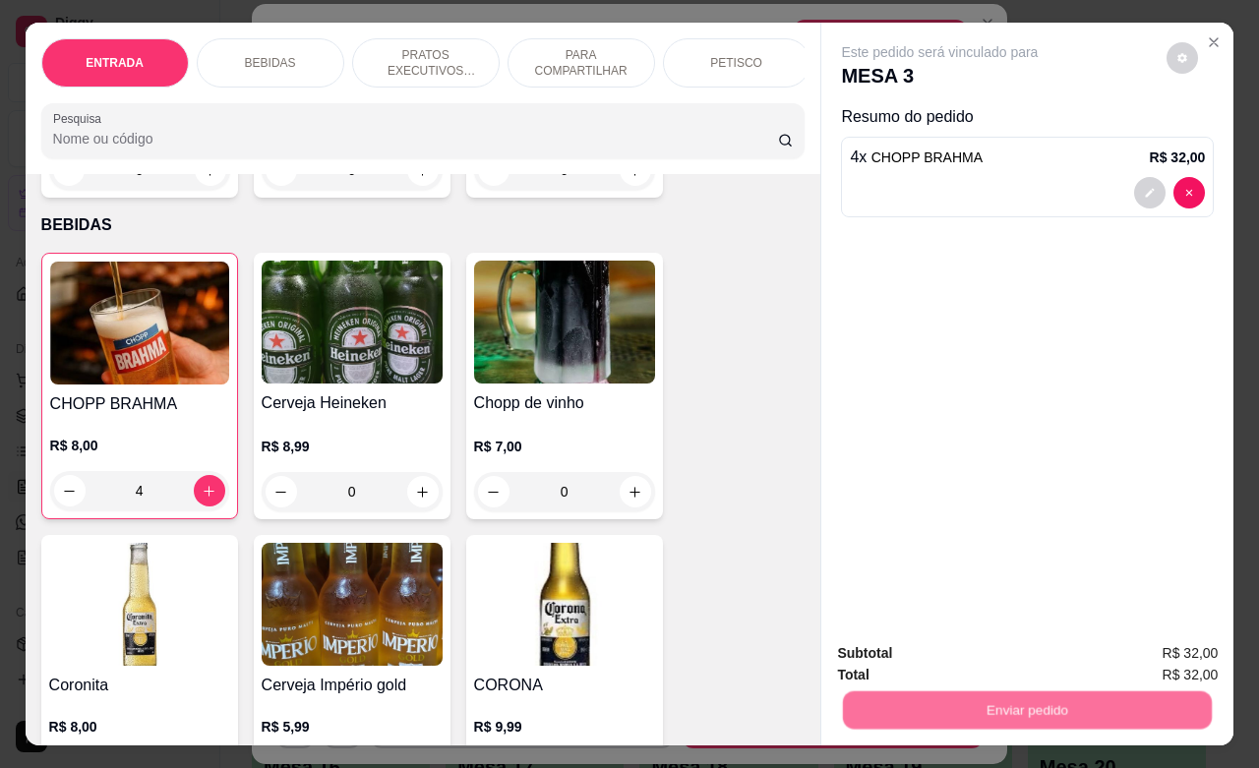
click at [1021, 659] on button "Não registrar e enviar pedido" at bounding box center [960, 650] width 205 height 37
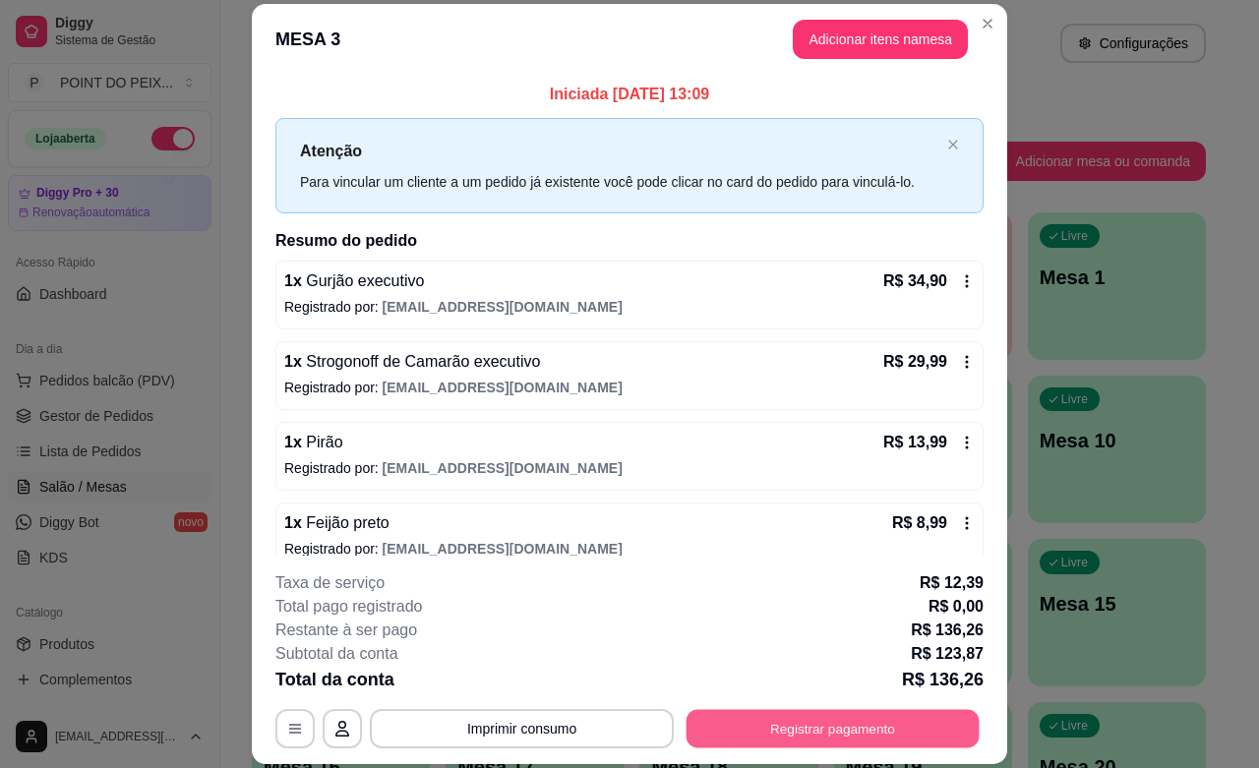
click at [816, 746] on button "Registrar pagamento" at bounding box center [833, 729] width 293 height 38
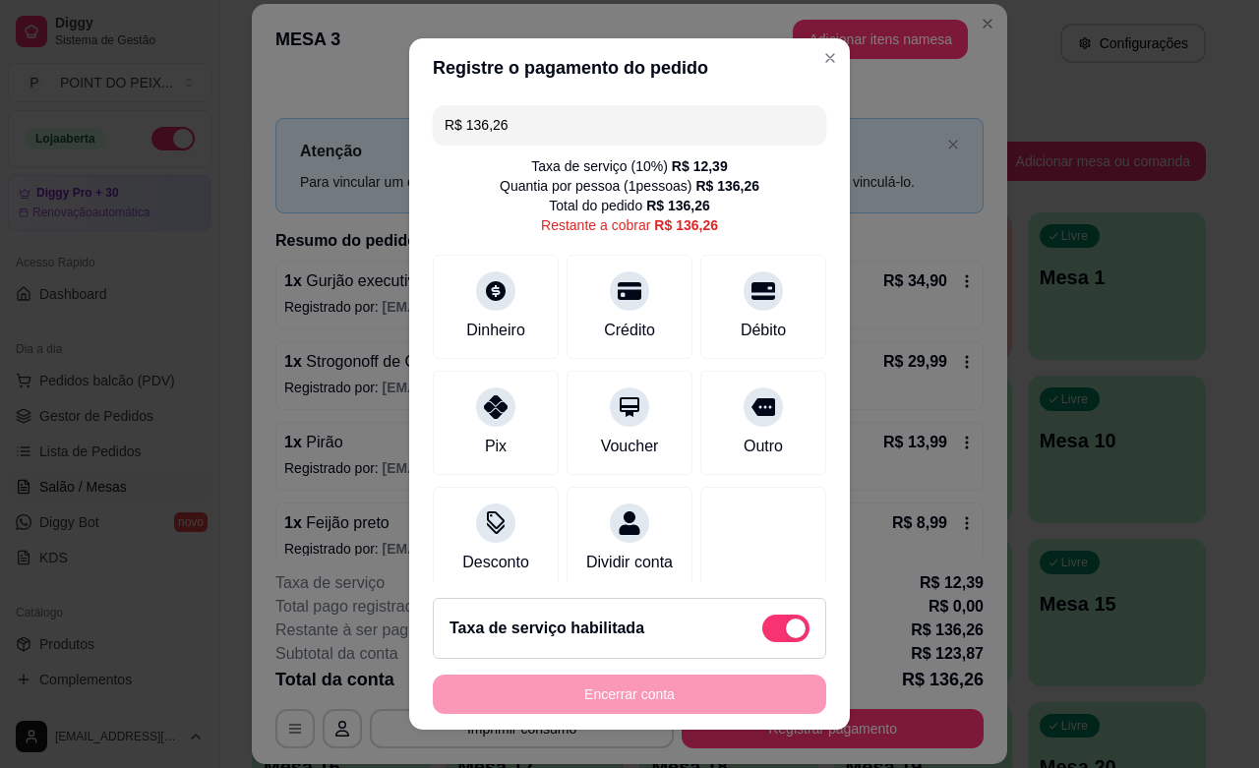
click at [772, 637] on span at bounding box center [785, 629] width 47 height 28
click at [772, 637] on input "checkbox" at bounding box center [767, 638] width 13 height 13
checkbox input "true"
type input "R$ 123,87"
checkbox input "false"
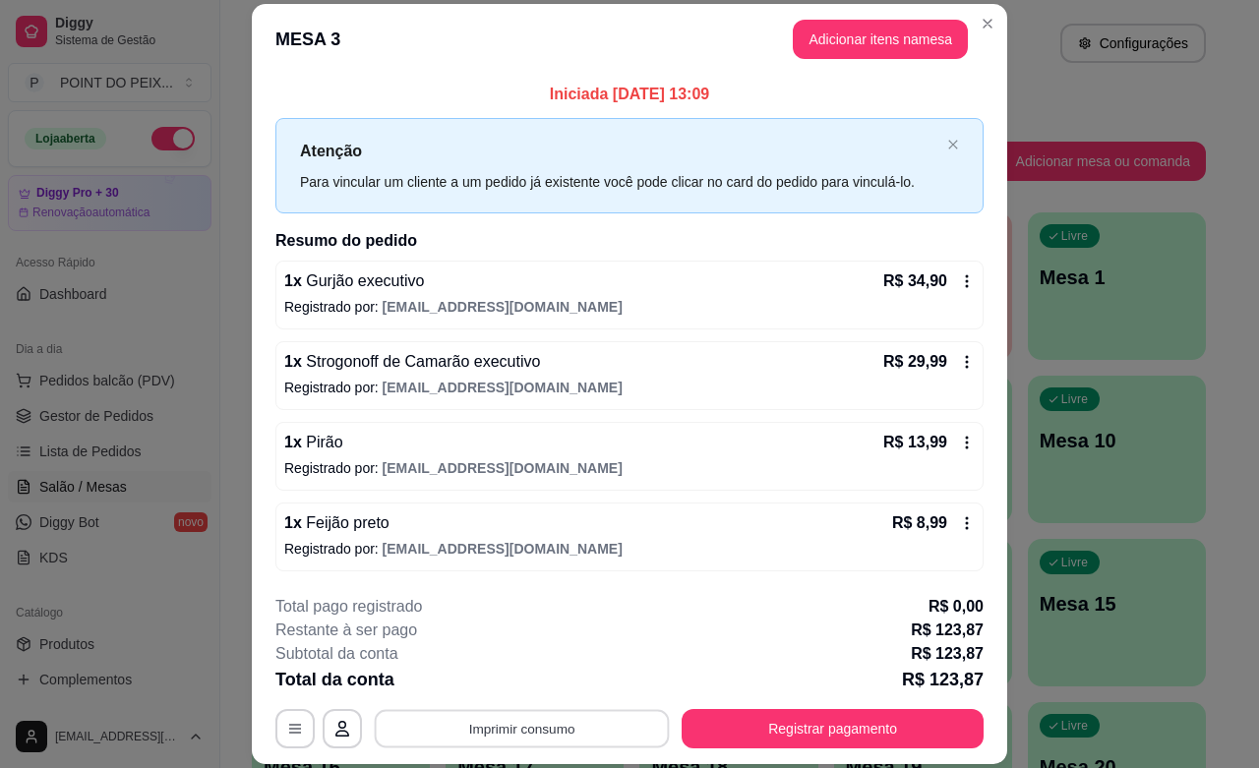
click at [547, 718] on button "Imprimir consumo" at bounding box center [522, 729] width 295 height 38
click at [523, 691] on button "IMPRESSORA" at bounding box center [518, 683] width 143 height 31
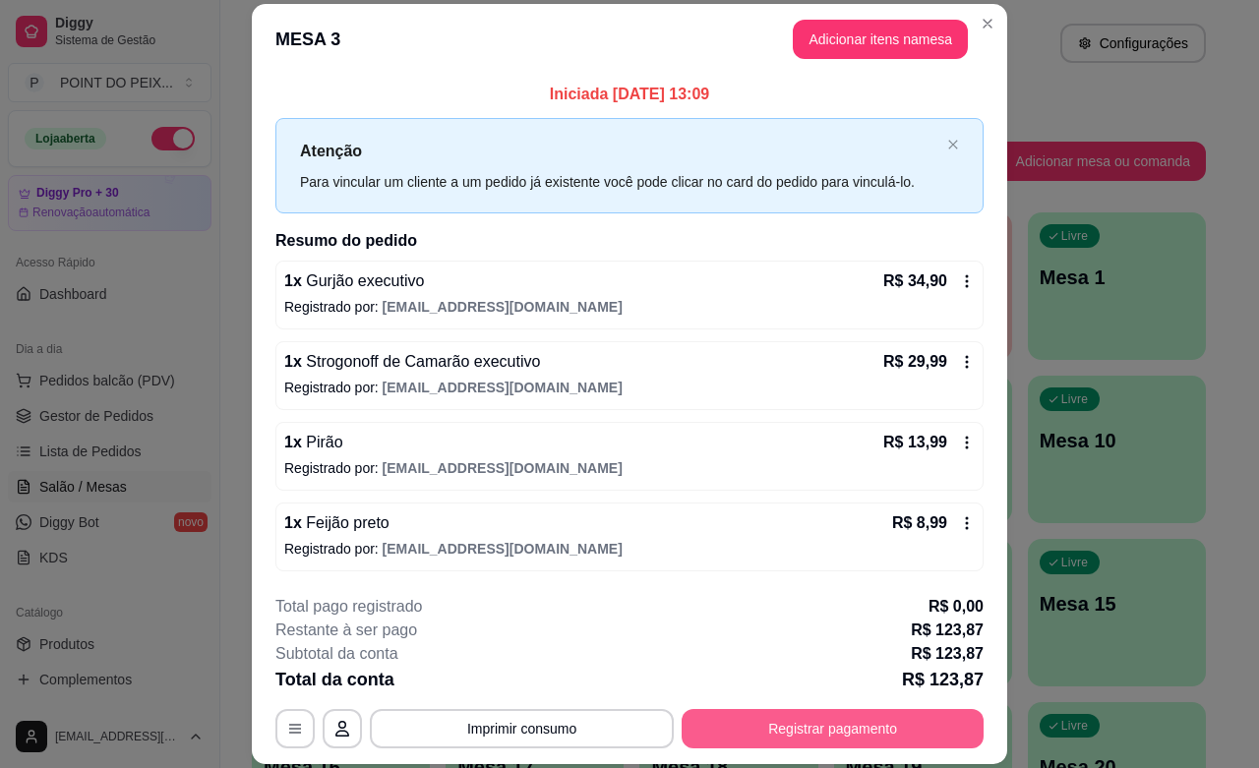
click at [773, 734] on button "Registrar pagamento" at bounding box center [833, 728] width 302 height 39
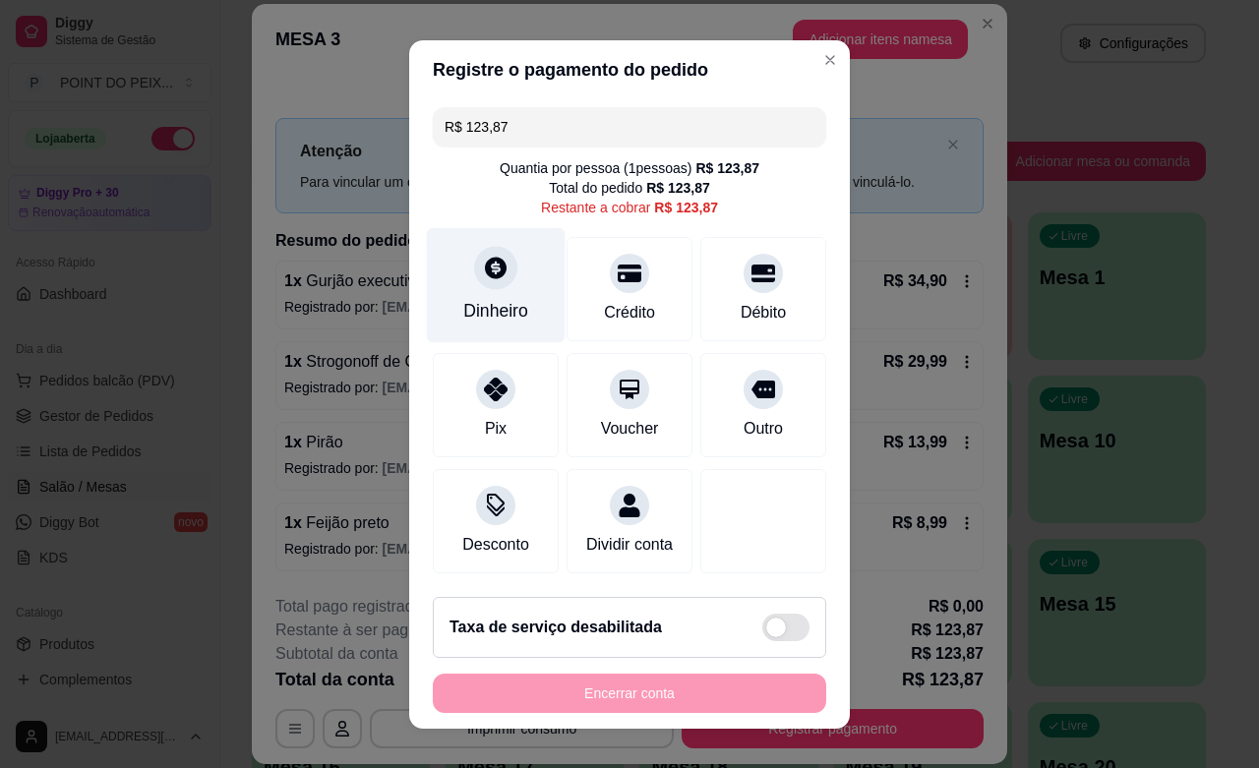
click at [474, 281] on div at bounding box center [495, 267] width 43 height 43
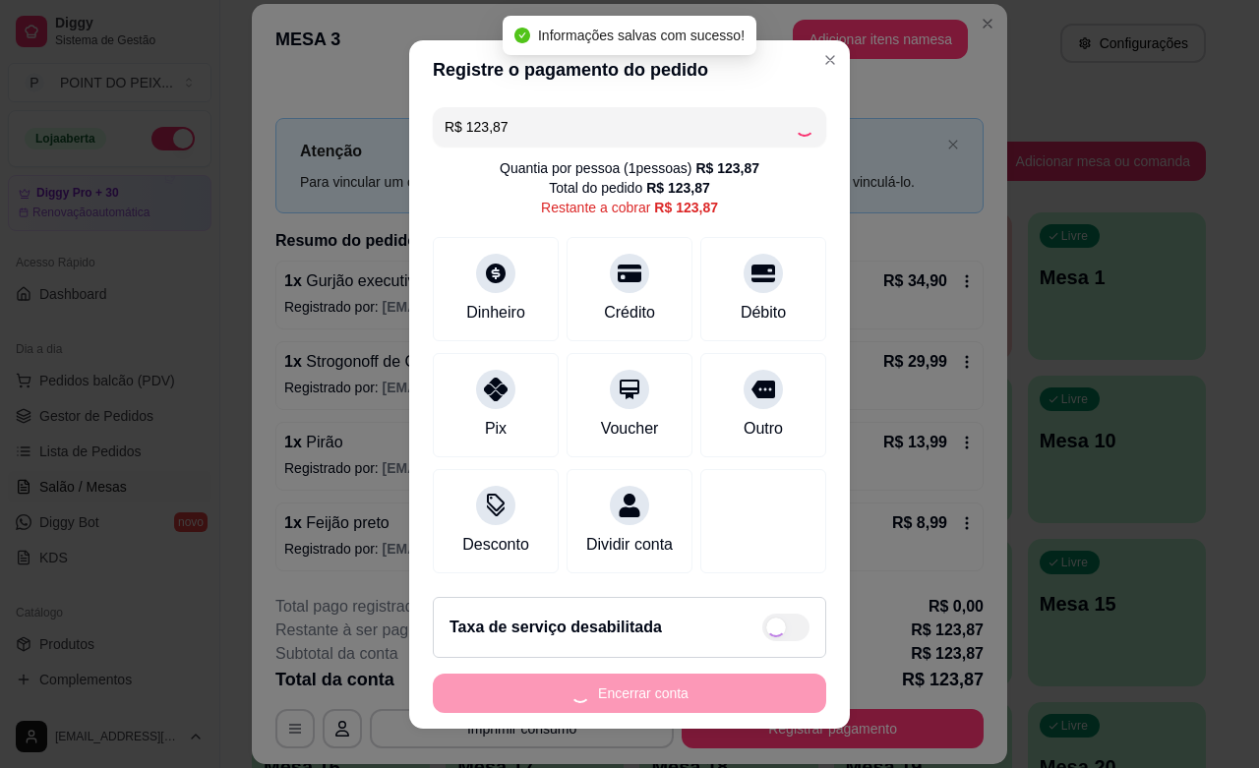
type input "R$ 0,00"
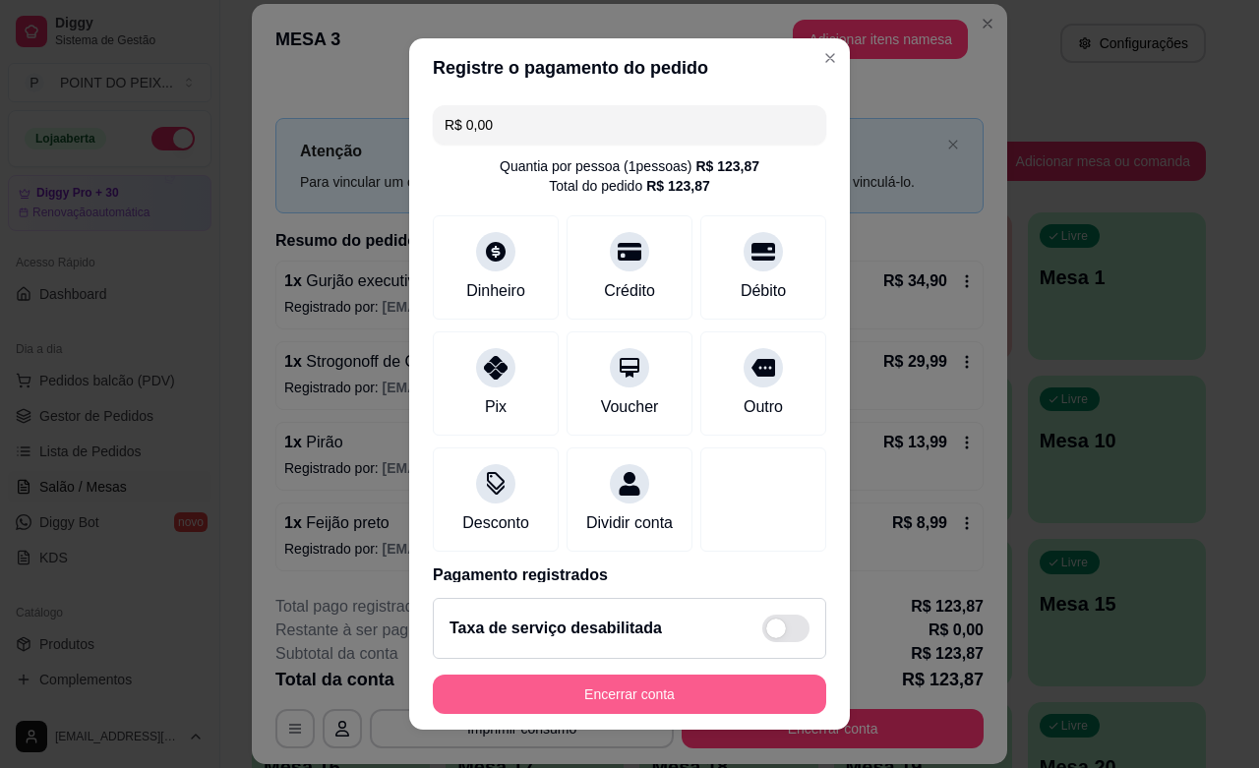
click at [646, 686] on button "Encerrar conta" at bounding box center [629, 694] width 393 height 39
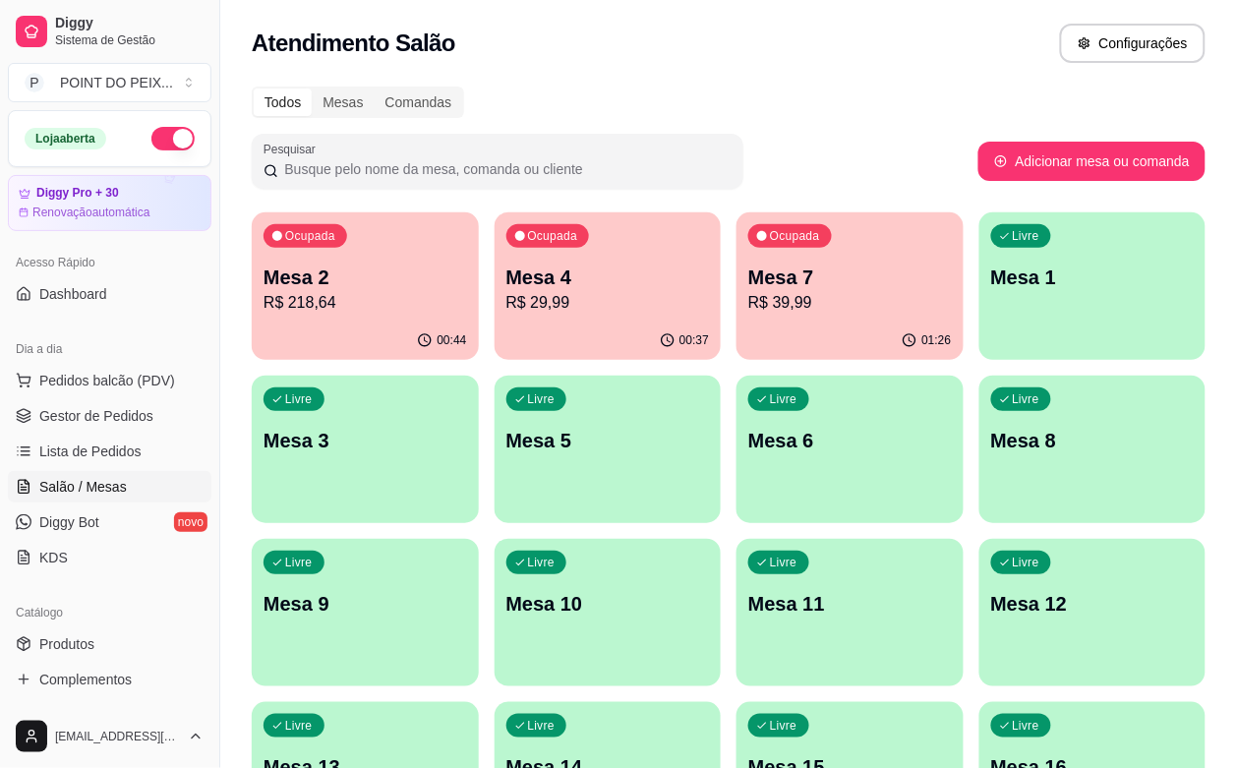
click at [737, 464] on div "Livre Mesa 6" at bounding box center [850, 438] width 227 height 124
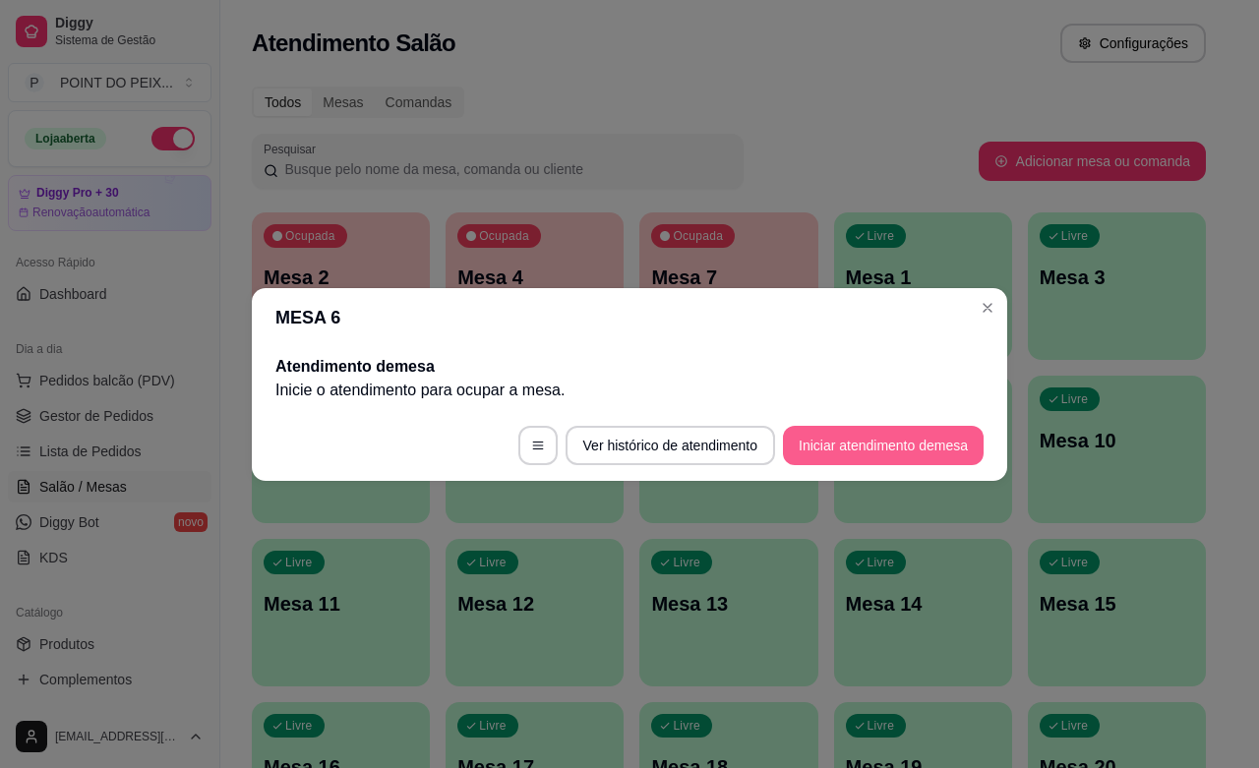
click at [897, 433] on button "Iniciar atendimento de mesa" at bounding box center [883, 445] width 201 height 39
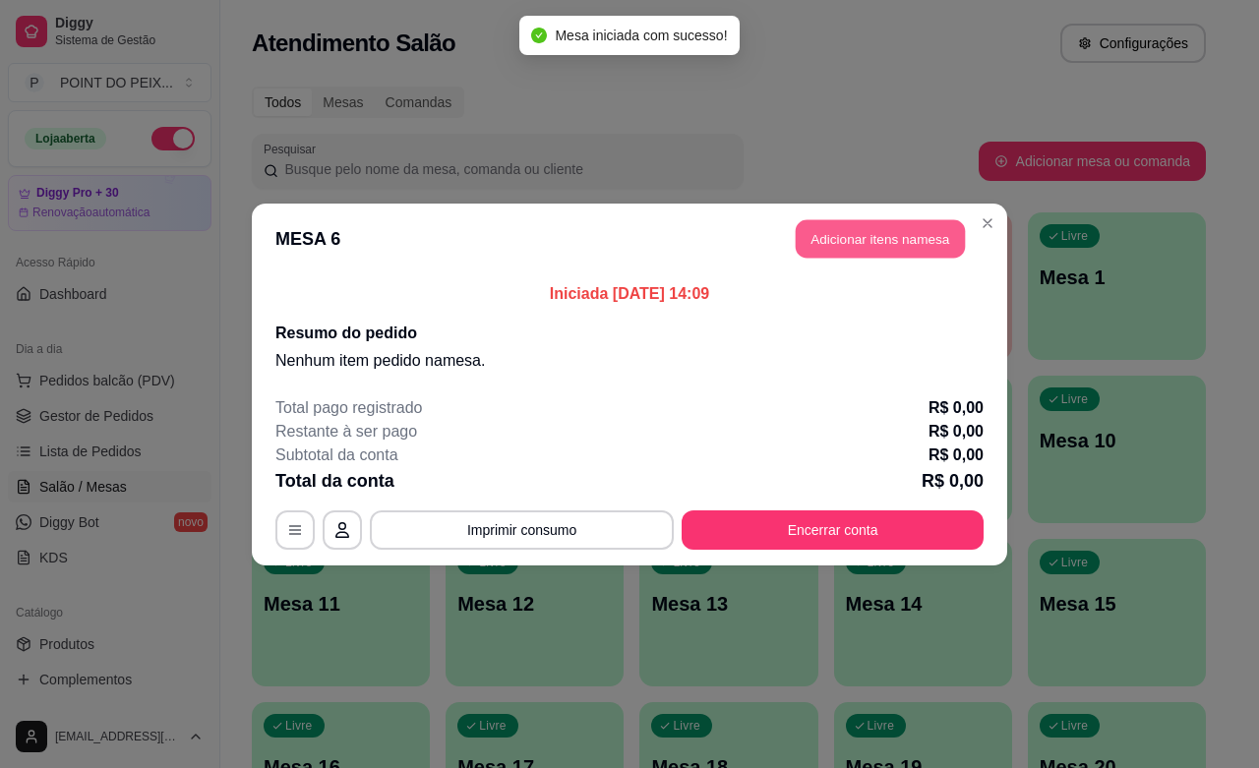
click at [934, 239] on button "Adicionar itens na mesa" at bounding box center [880, 238] width 169 height 38
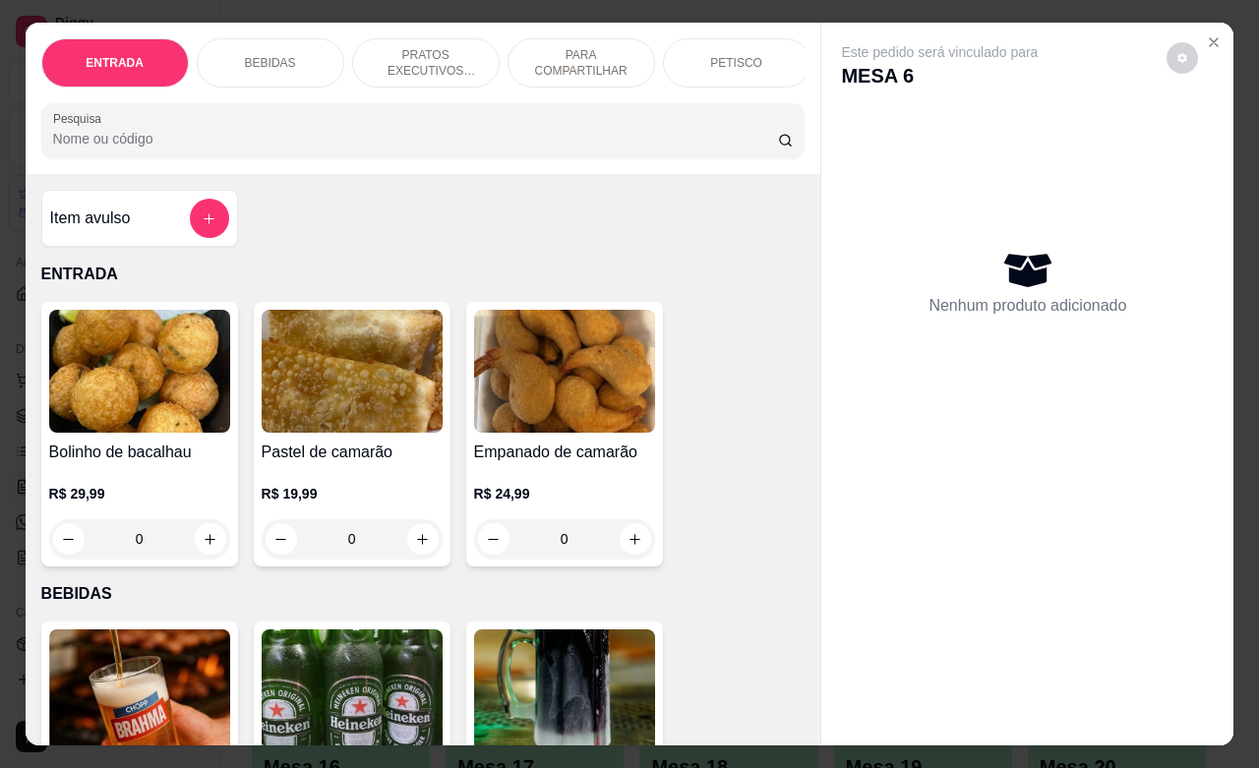
click at [426, 54] on p "PRATOS EXECUTIVOS (INDIVIDUAIS)" at bounding box center [426, 62] width 114 height 31
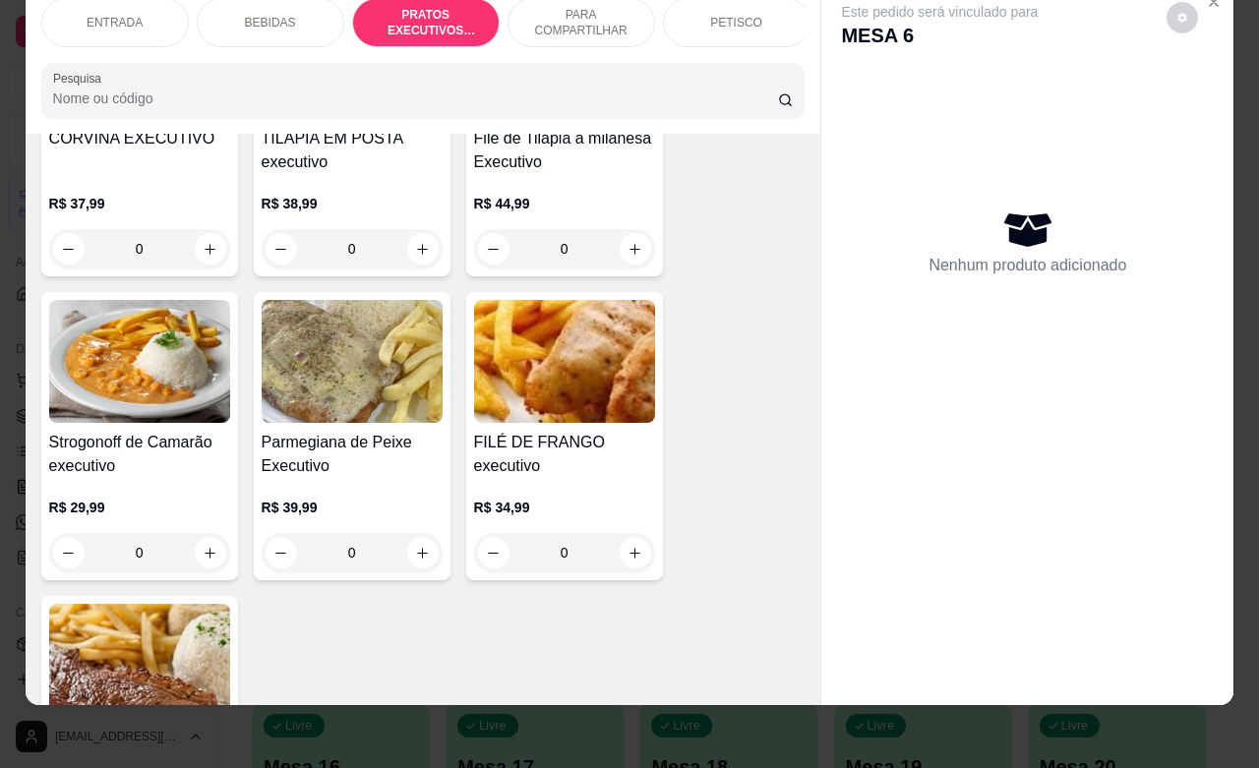
scroll to position [3205, 0]
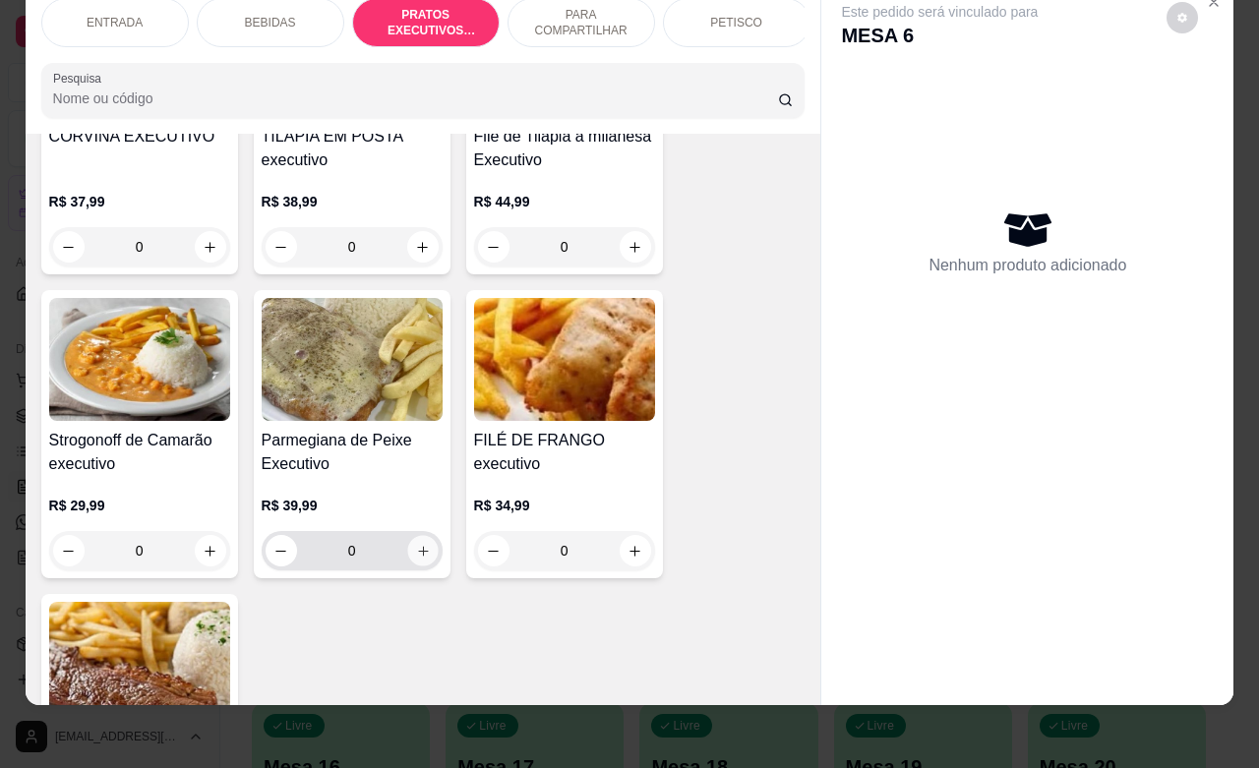
click at [415, 552] on icon "increase-product-quantity" at bounding box center [422, 551] width 15 height 15
type input "1"
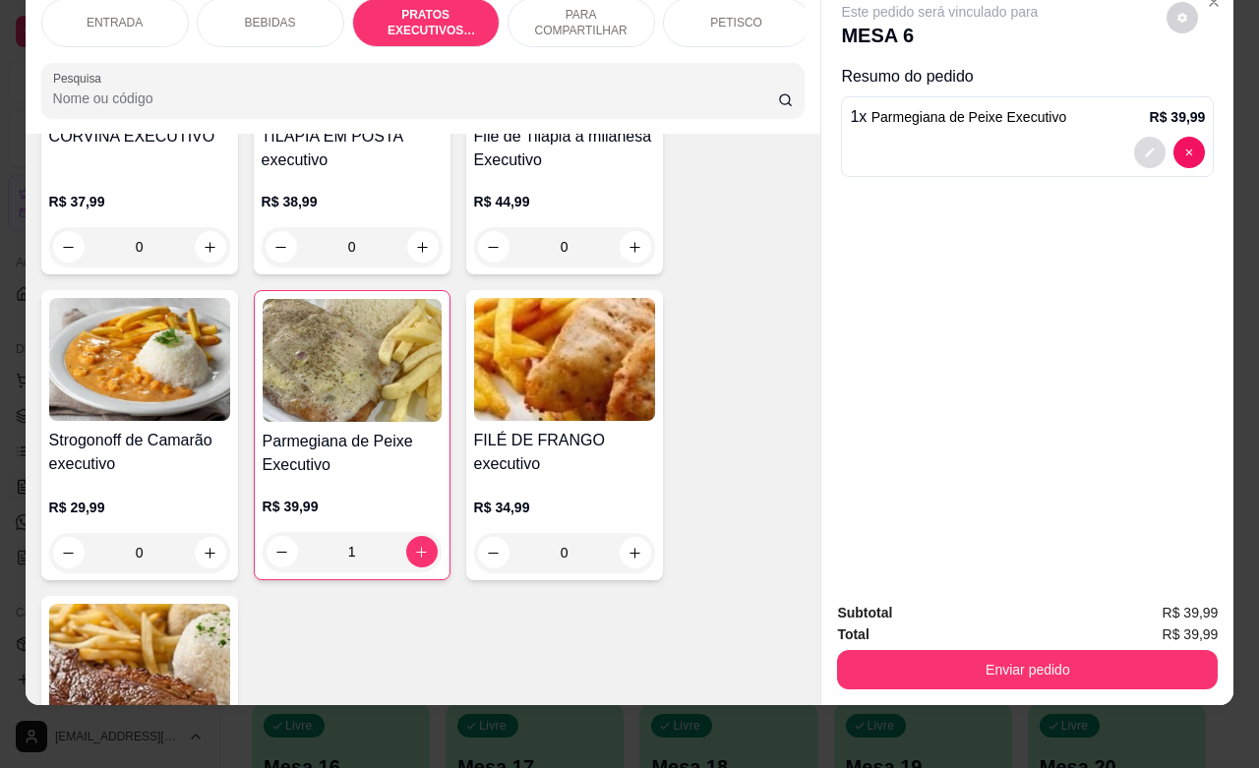
click at [1134, 137] on button "decrease-product-quantity" at bounding box center [1149, 152] width 31 height 31
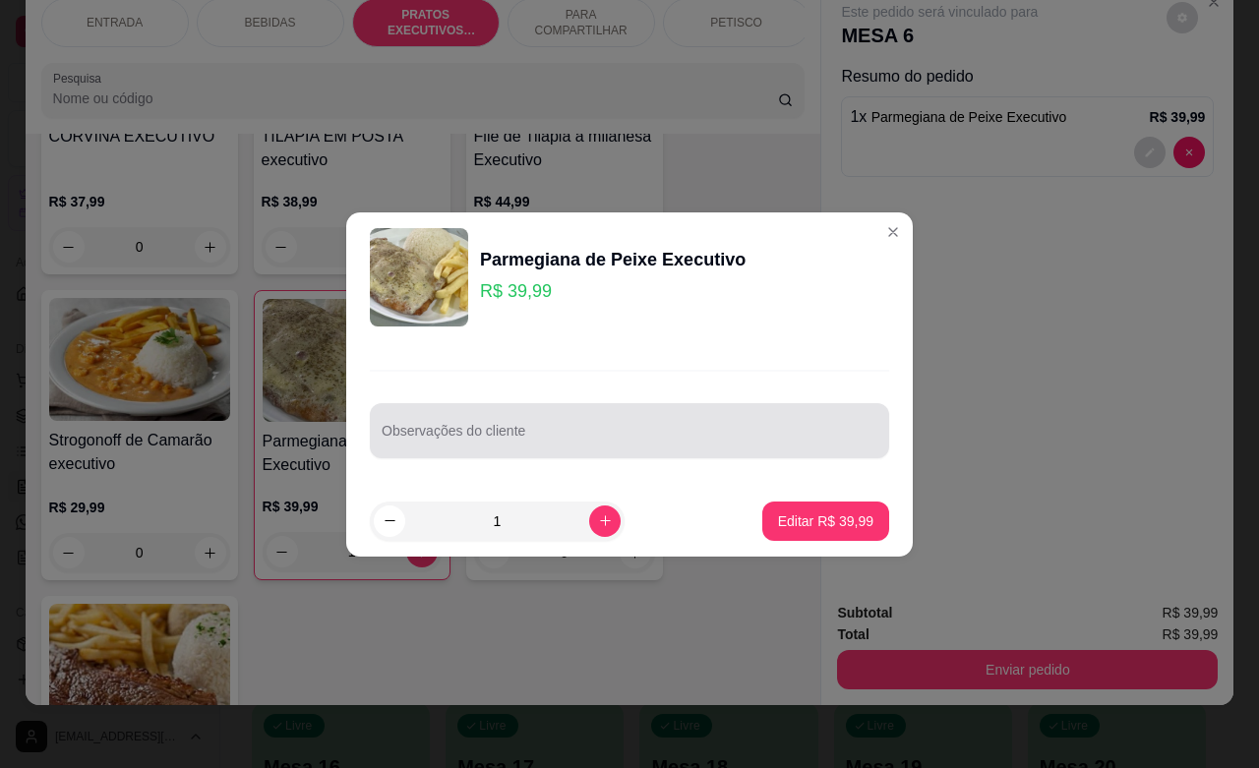
click at [603, 434] on input "Observações do cliente" at bounding box center [630, 439] width 496 height 20
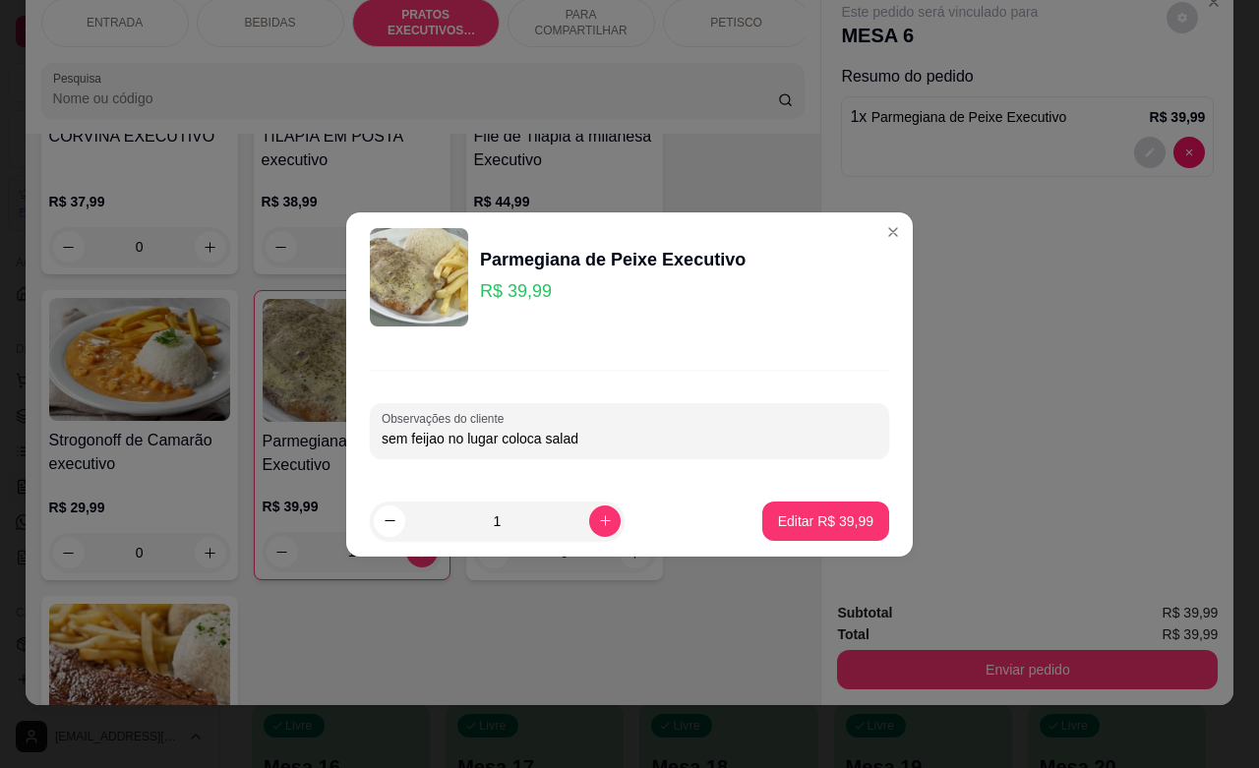
type input "sem feijao no lugar coloca salada"
click at [812, 528] on p "Editar R$ 39,99" at bounding box center [825, 521] width 95 height 20
type input "0"
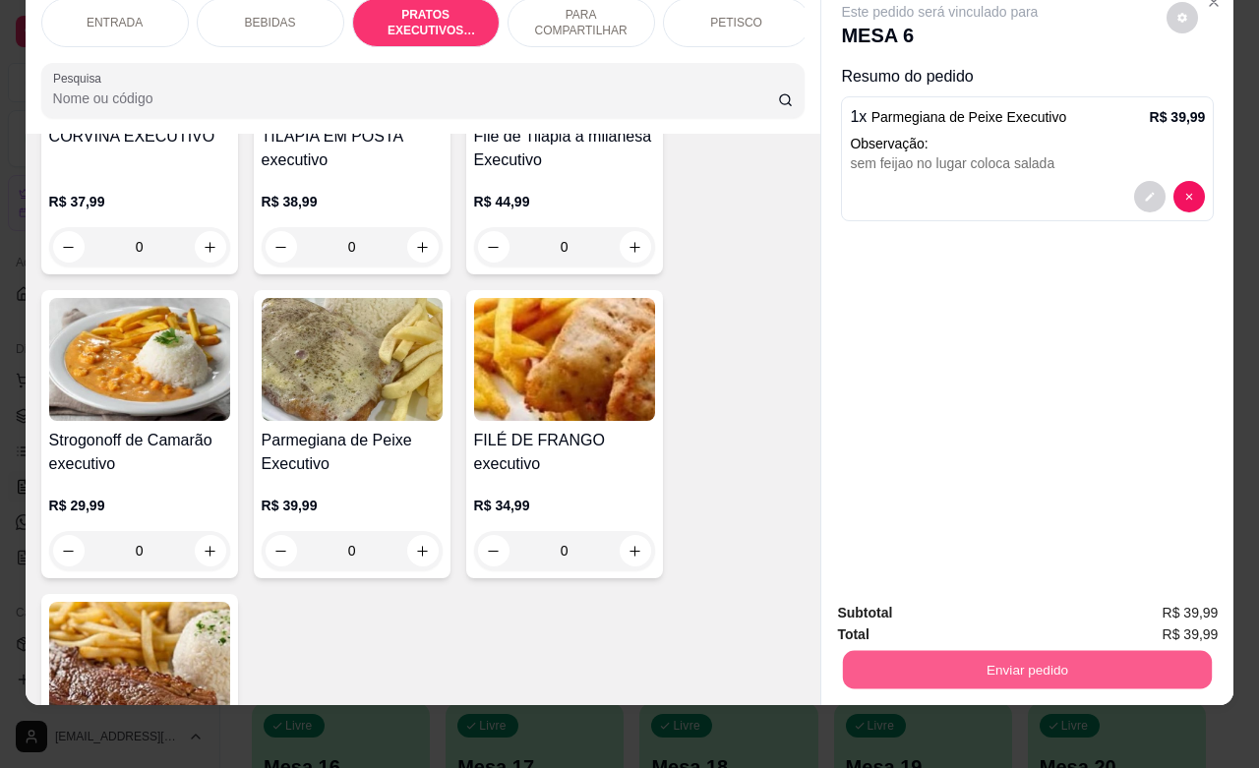
click at [962, 659] on button "Enviar pedido" at bounding box center [1027, 669] width 369 height 38
click at [1006, 597] on button "Não registrar e enviar pedido" at bounding box center [960, 600] width 199 height 36
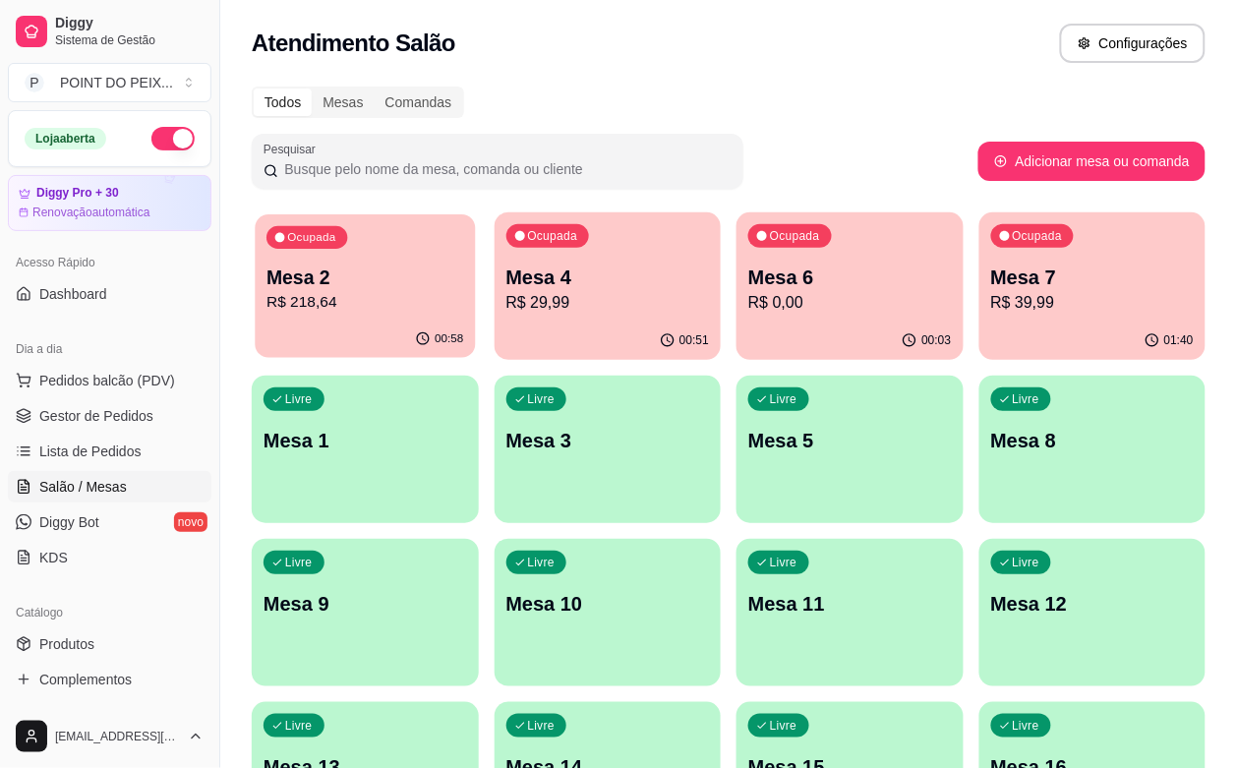
click at [356, 315] on div "Ocupada Mesa 2 R$ 218,64" at bounding box center [365, 267] width 220 height 106
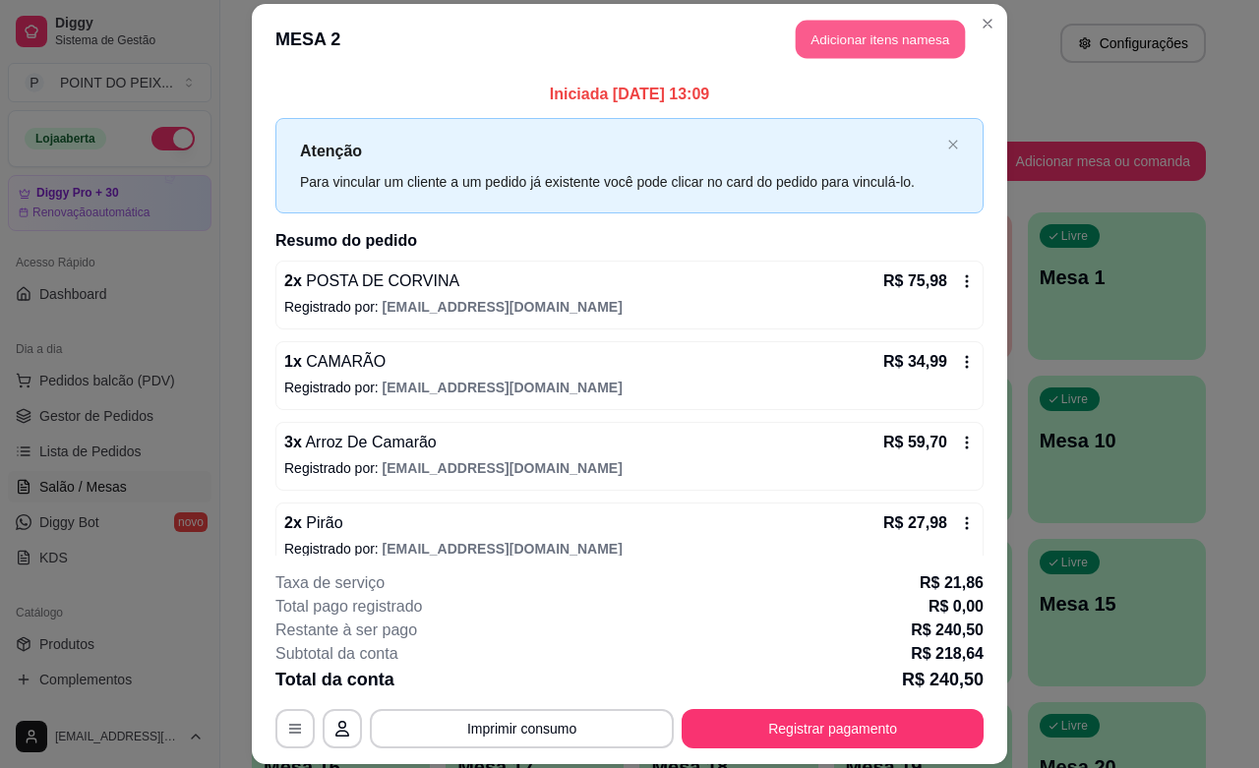
click at [875, 45] on button "Adicionar itens na mesa" at bounding box center [880, 40] width 169 height 38
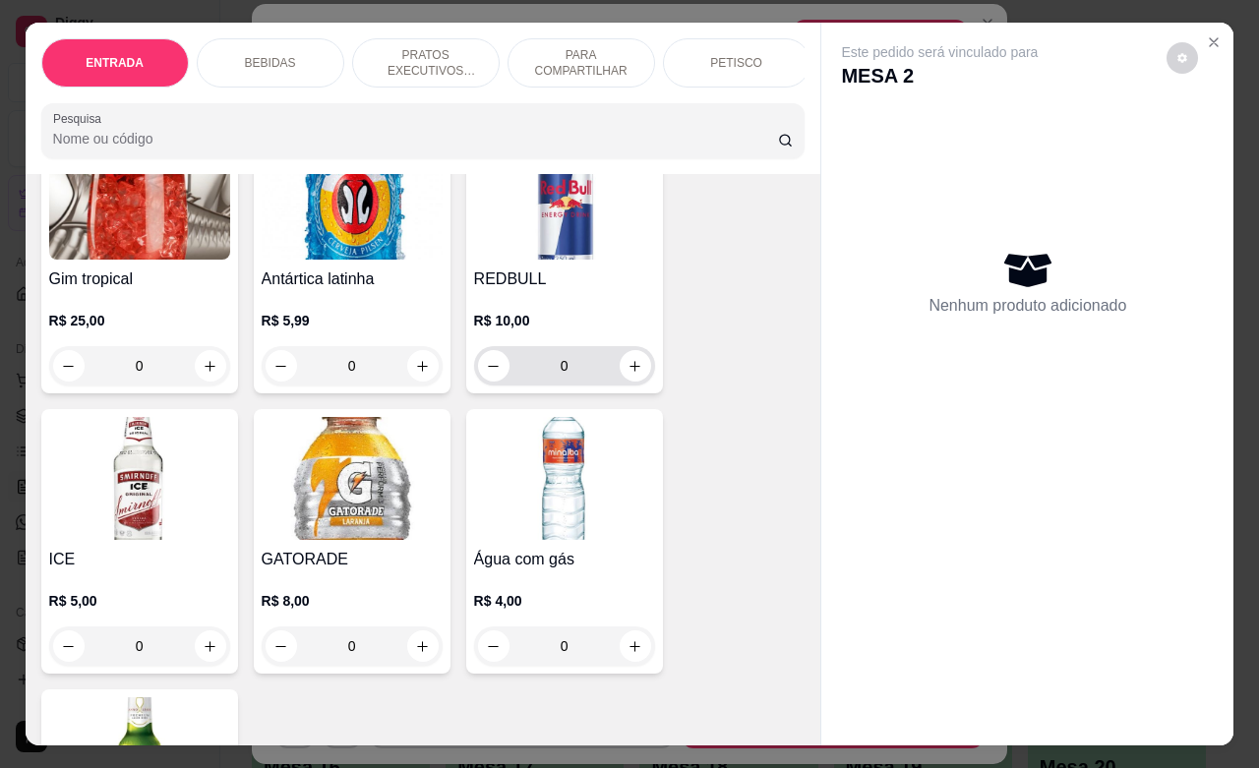
scroll to position [1967, 0]
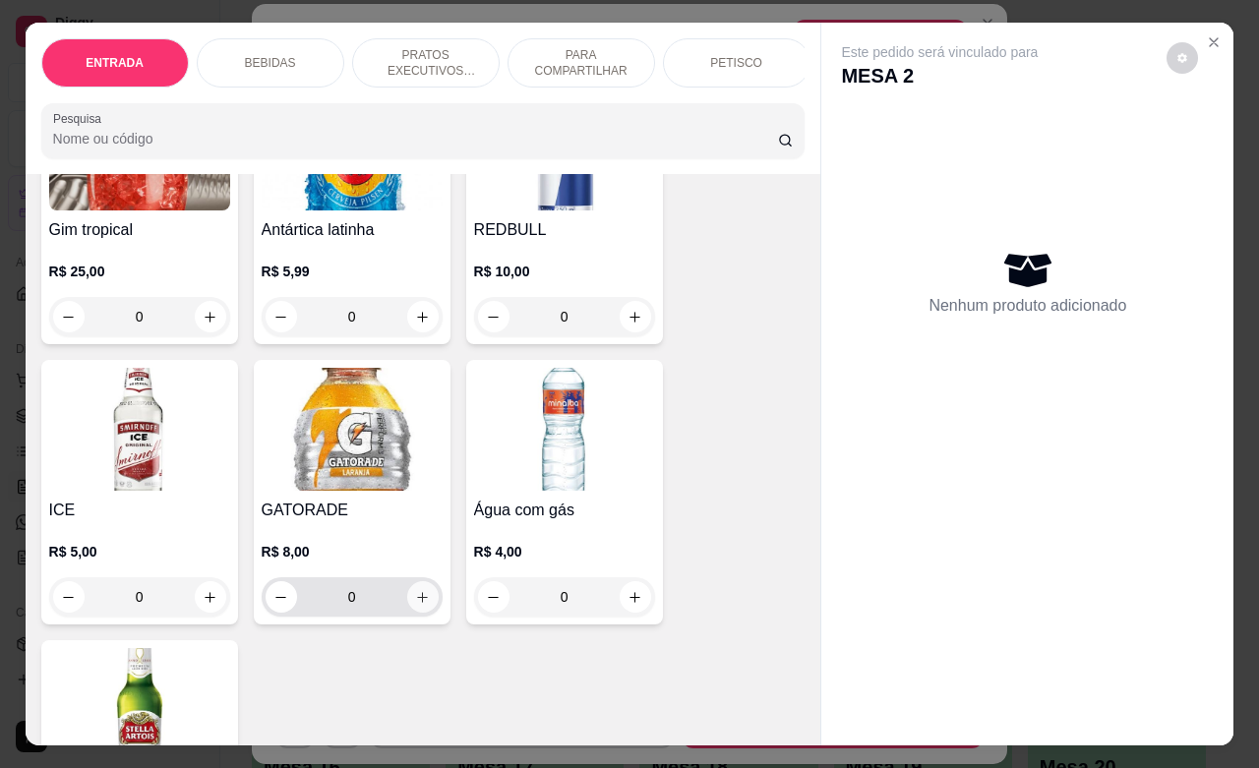
click at [417, 603] on icon "increase-product-quantity" at bounding box center [422, 597] width 11 height 11
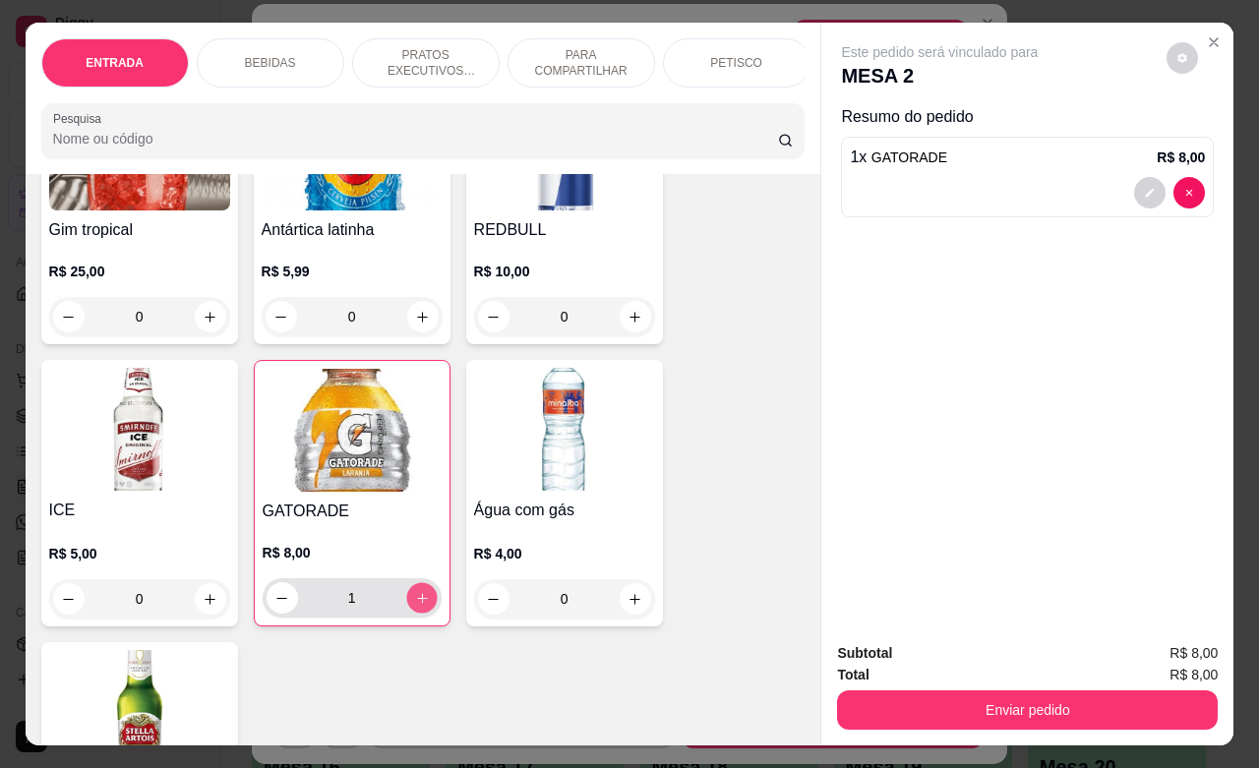
click at [414, 606] on icon "increase-product-quantity" at bounding box center [421, 598] width 15 height 15
type input "2"
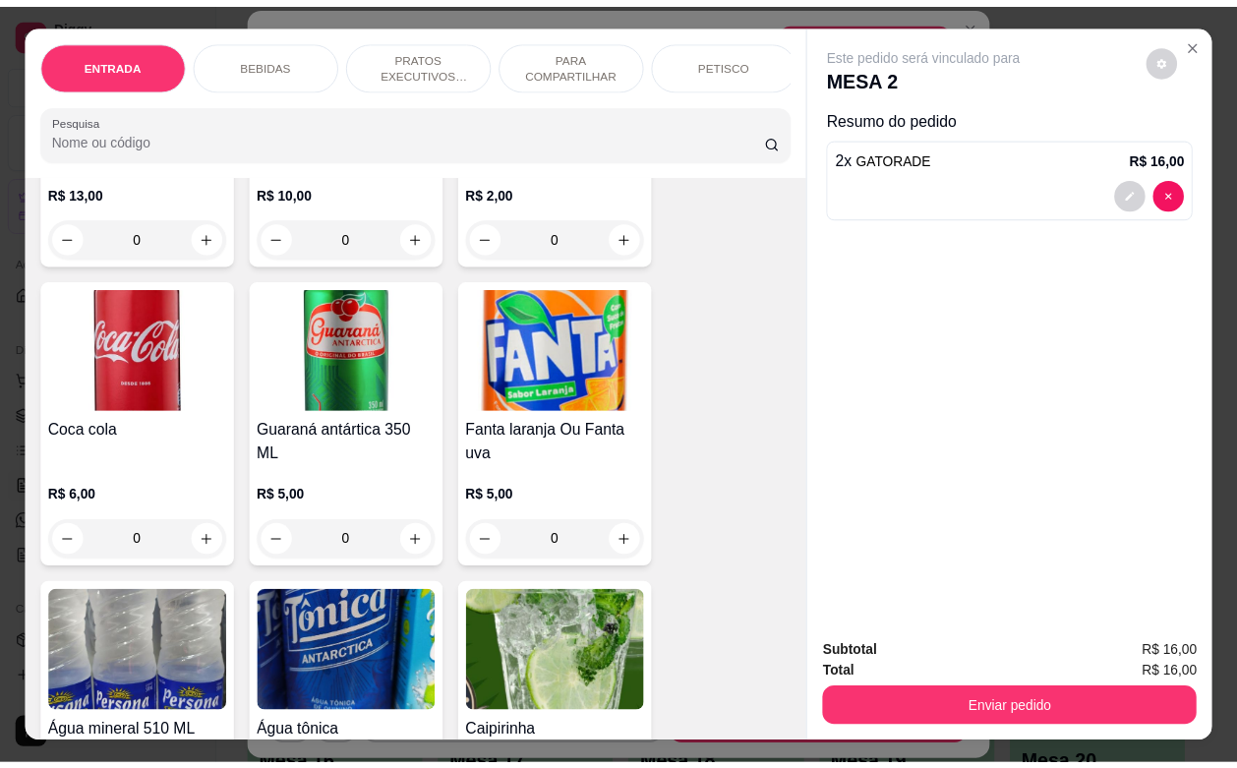
scroll to position [1230, 0]
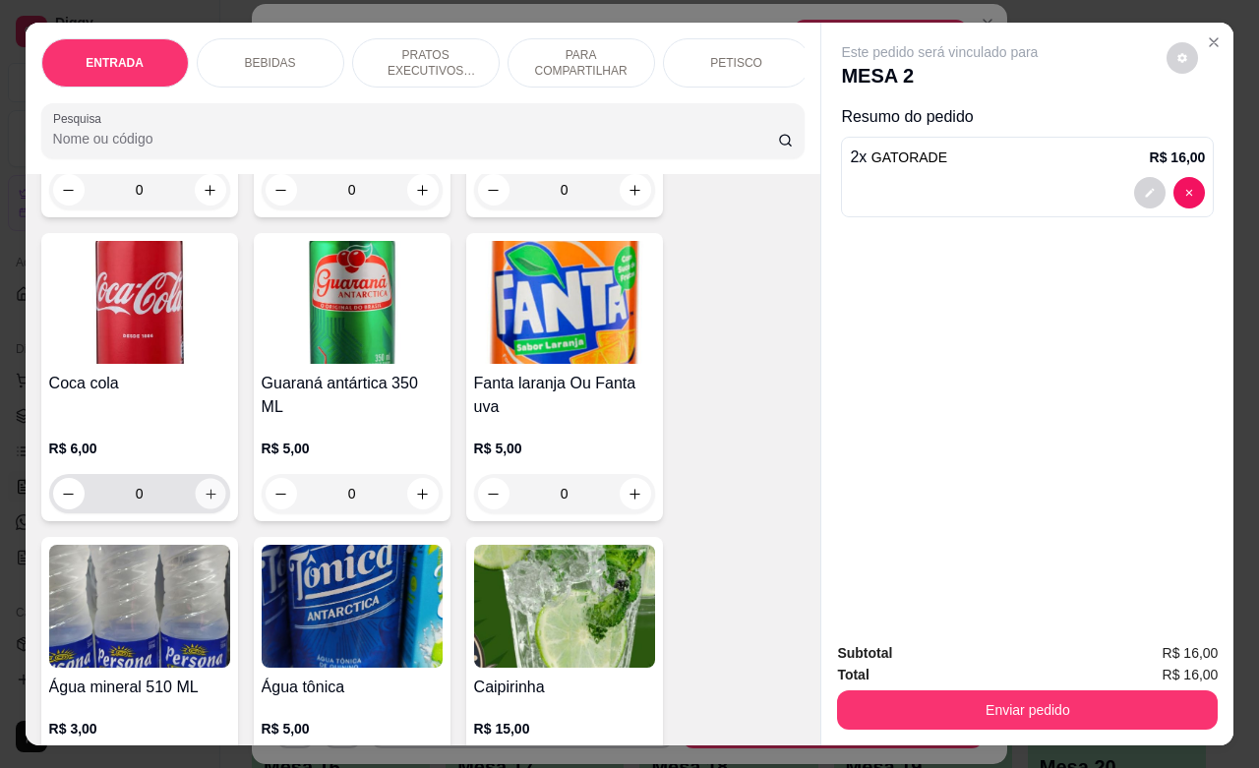
click at [199, 510] on button "increase-product-quantity" at bounding box center [210, 494] width 30 height 30
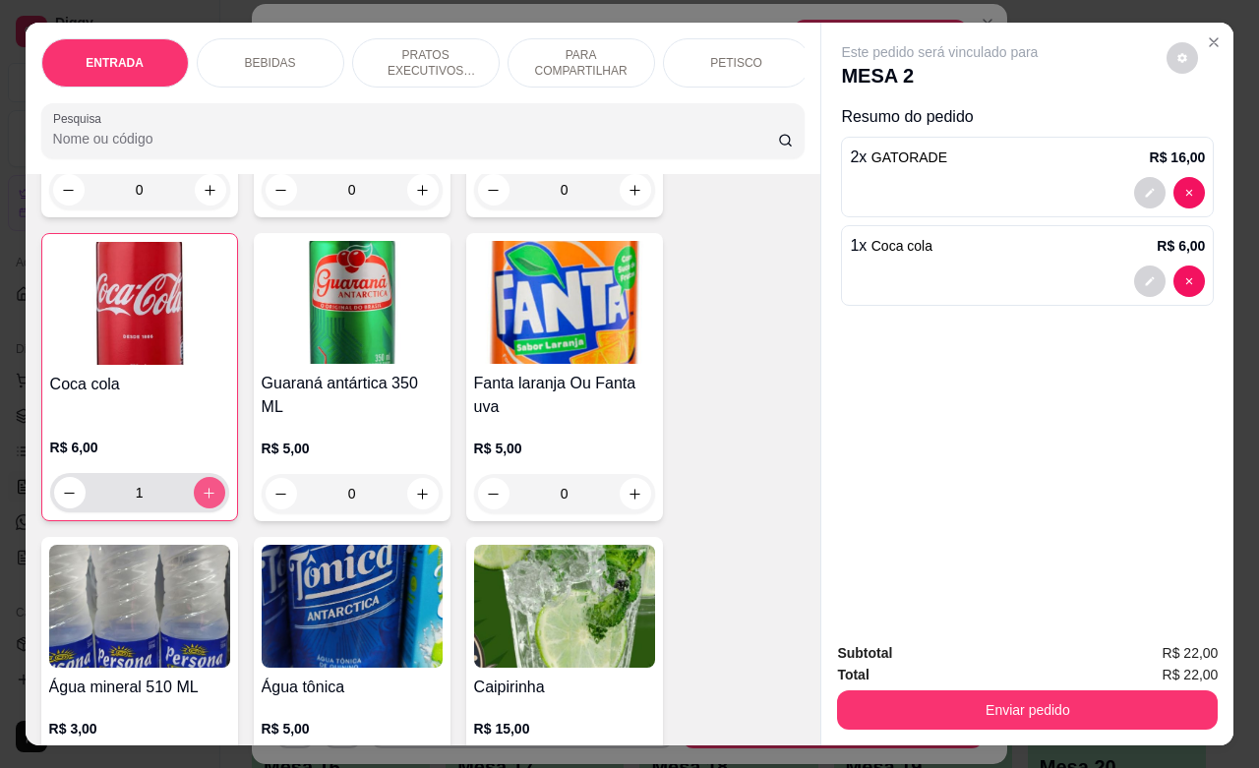
click at [199, 509] on button "increase-product-quantity" at bounding box center [209, 492] width 31 height 31
type input "2"
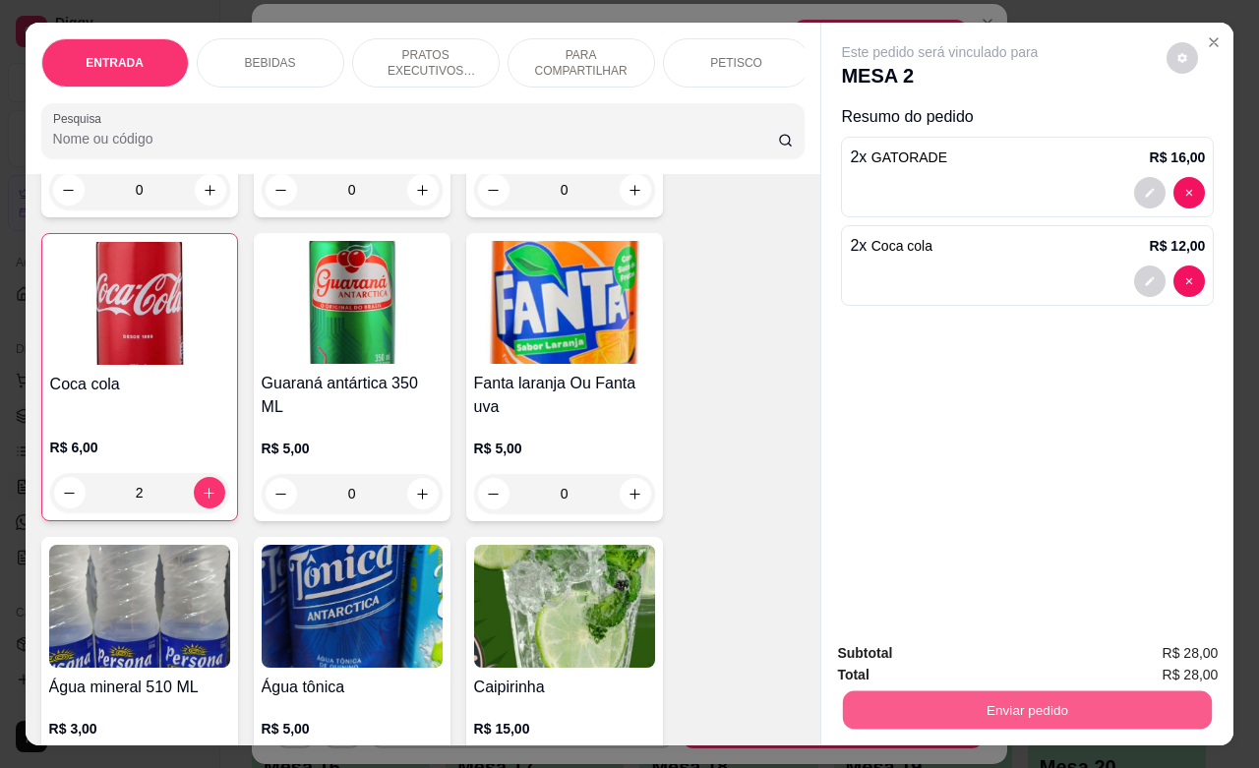
click at [949, 692] on button "Enviar pedido" at bounding box center [1027, 710] width 369 height 38
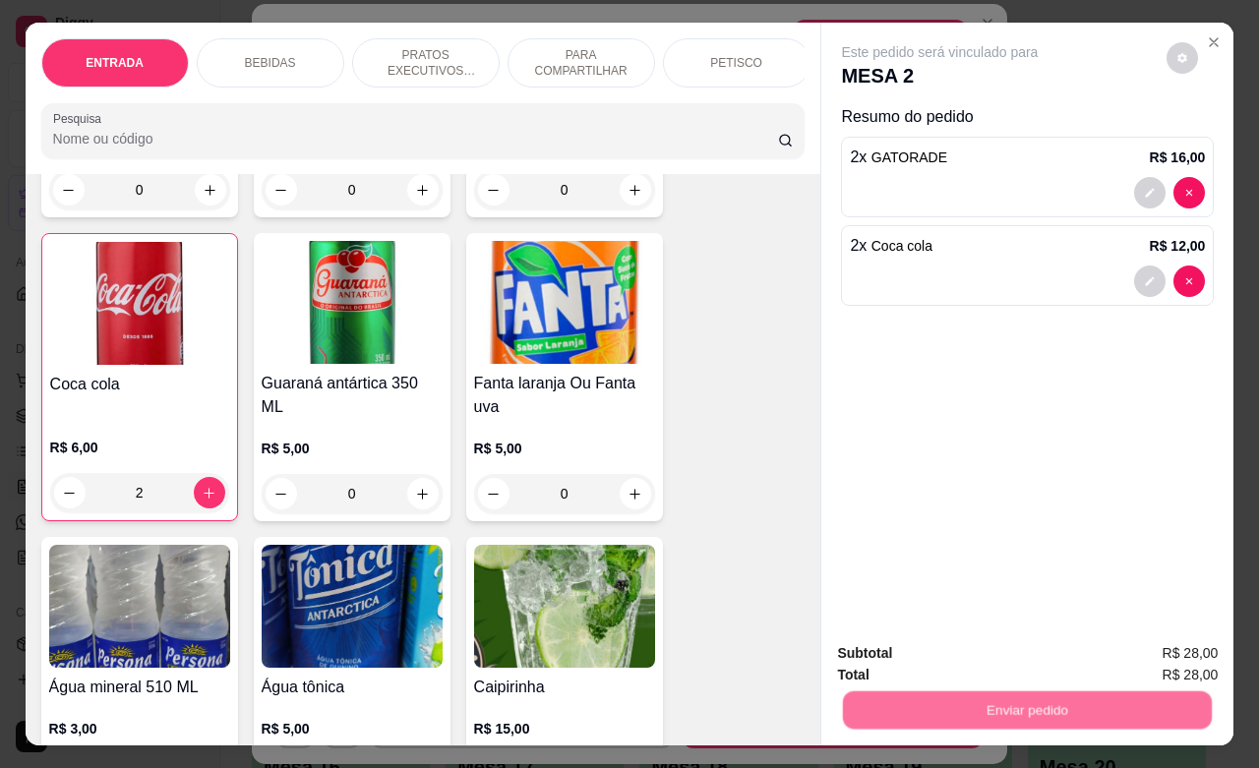
click at [949, 661] on button "Não registrar e enviar pedido" at bounding box center [960, 650] width 205 height 37
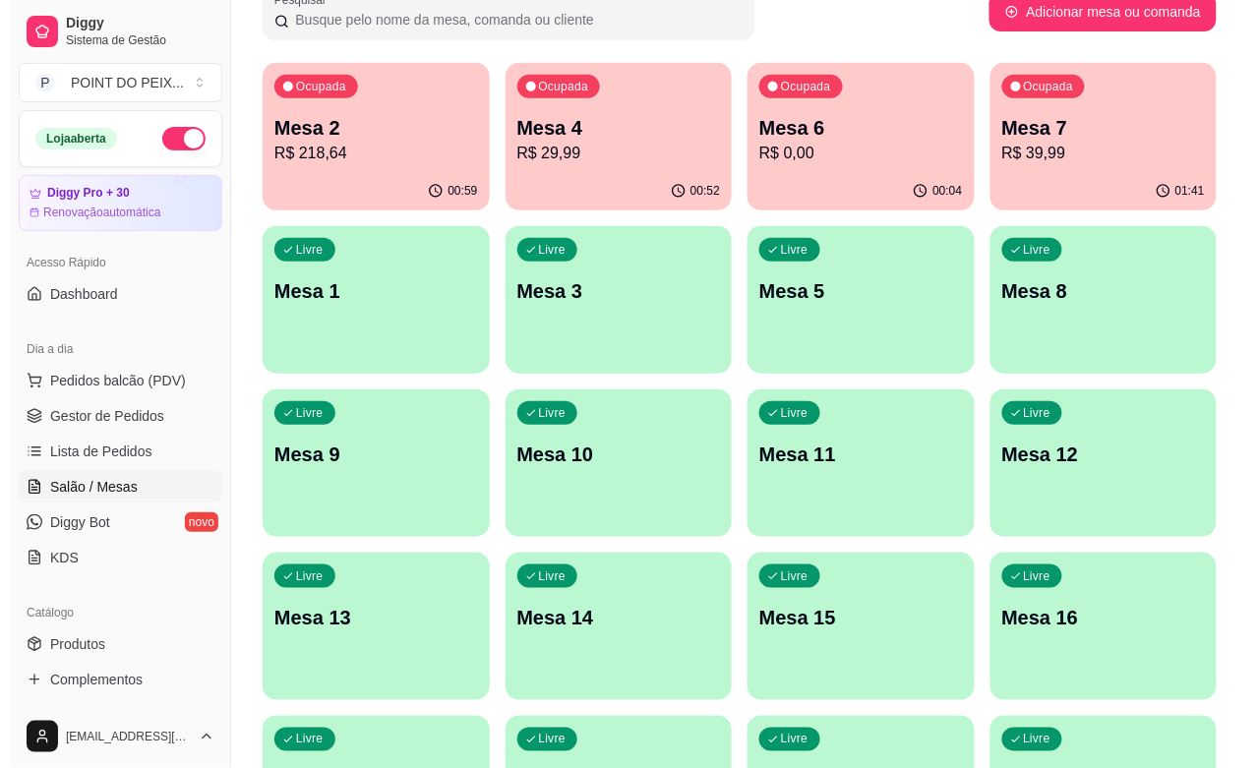
scroll to position [0, 0]
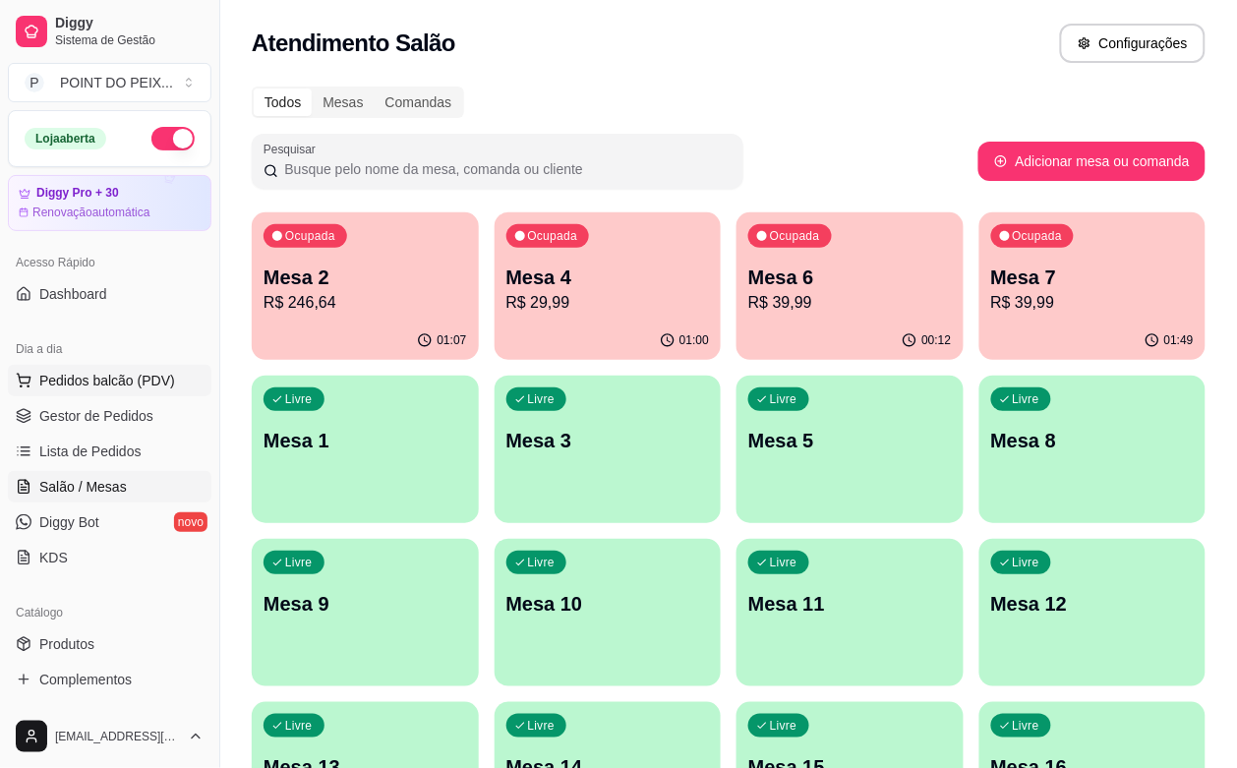
click at [136, 387] on span "Pedidos balcão (PDV)" at bounding box center [107, 381] width 136 height 20
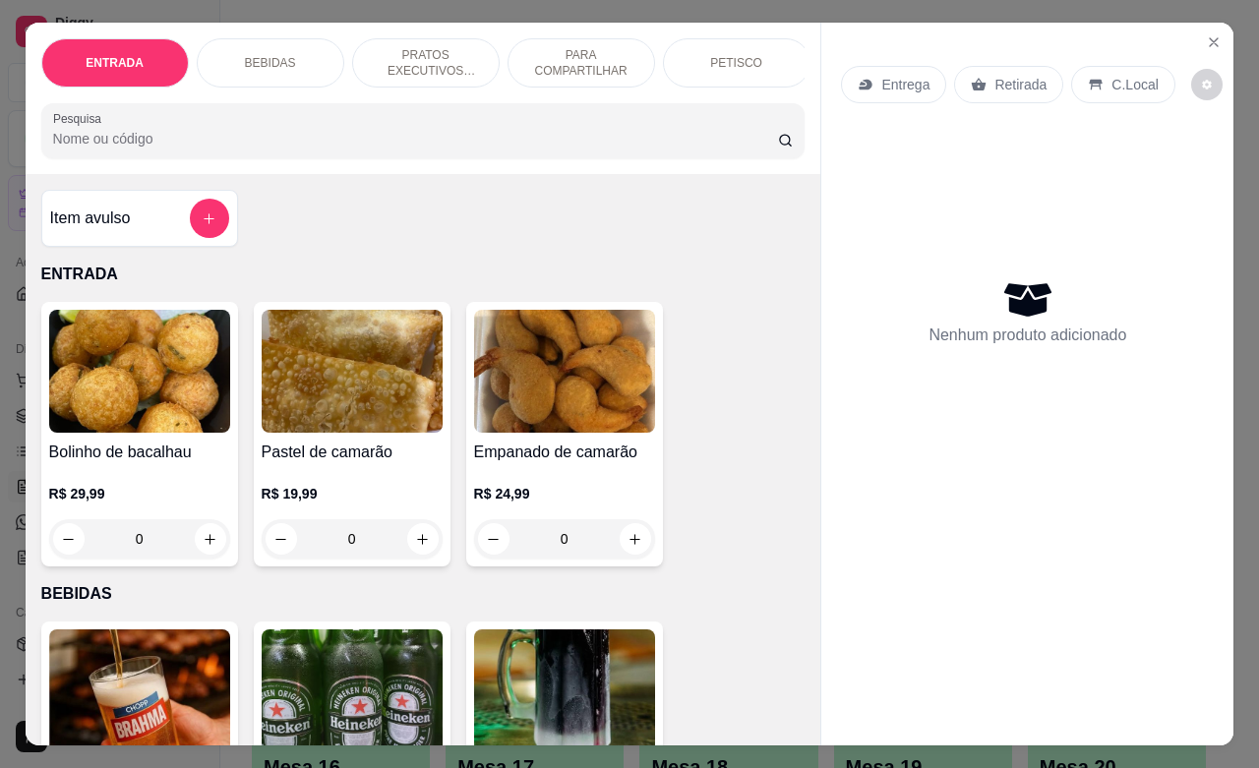
click at [901, 75] on p "Entrega" at bounding box center [905, 85] width 48 height 20
click at [731, 55] on p "PETISCO" at bounding box center [736, 63] width 52 height 16
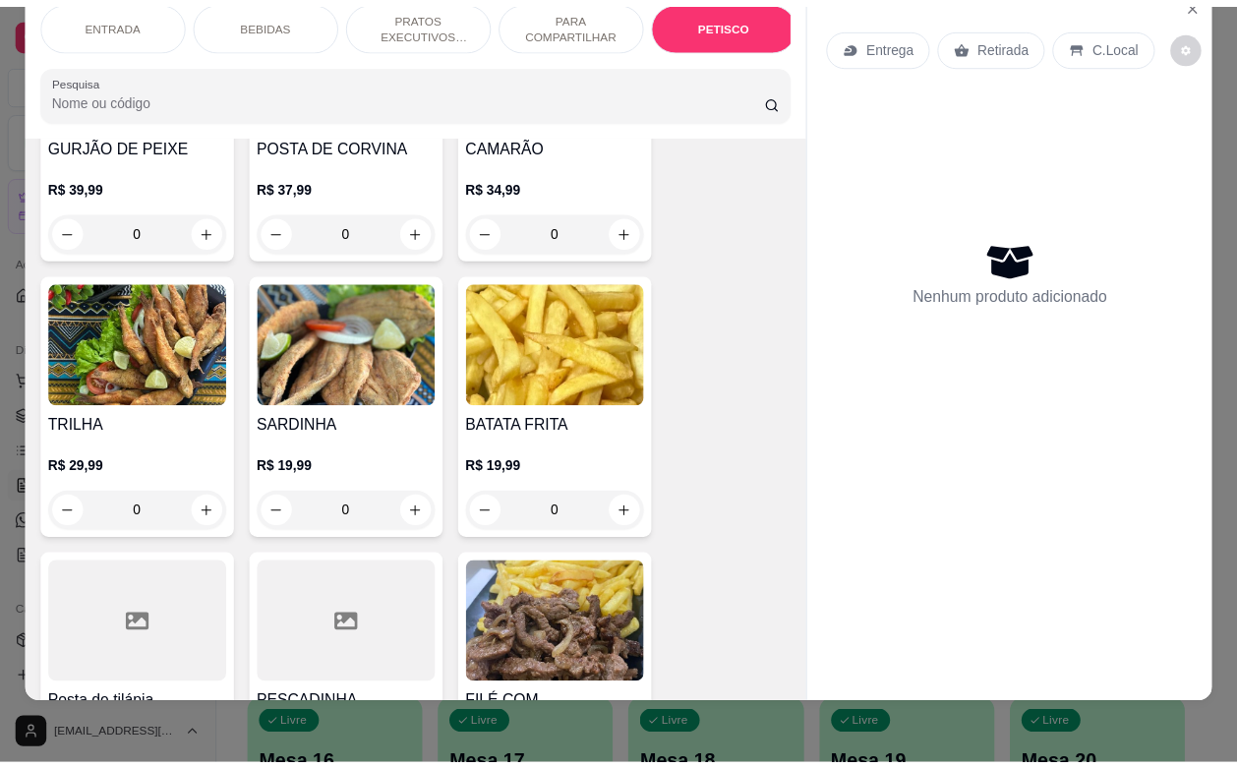
scroll to position [4838, 0]
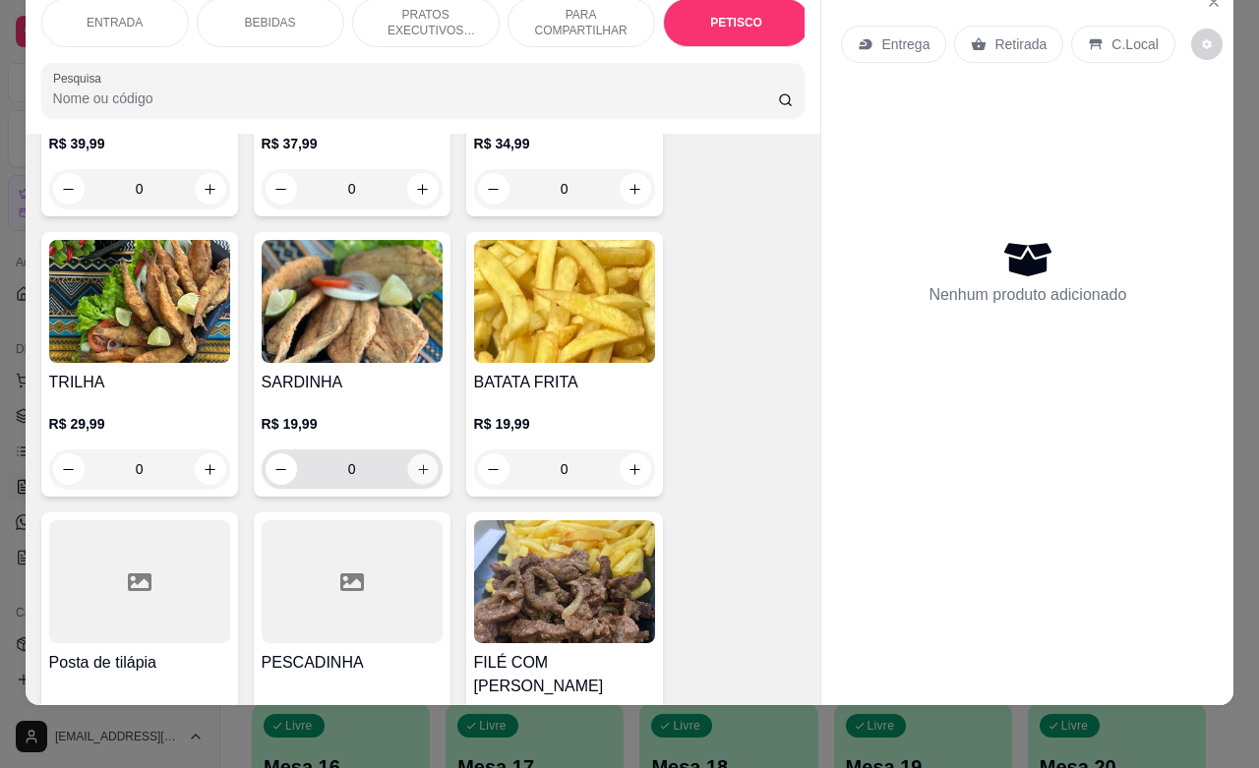
click at [415, 462] on icon "increase-product-quantity" at bounding box center [422, 469] width 15 height 15
type input "1"
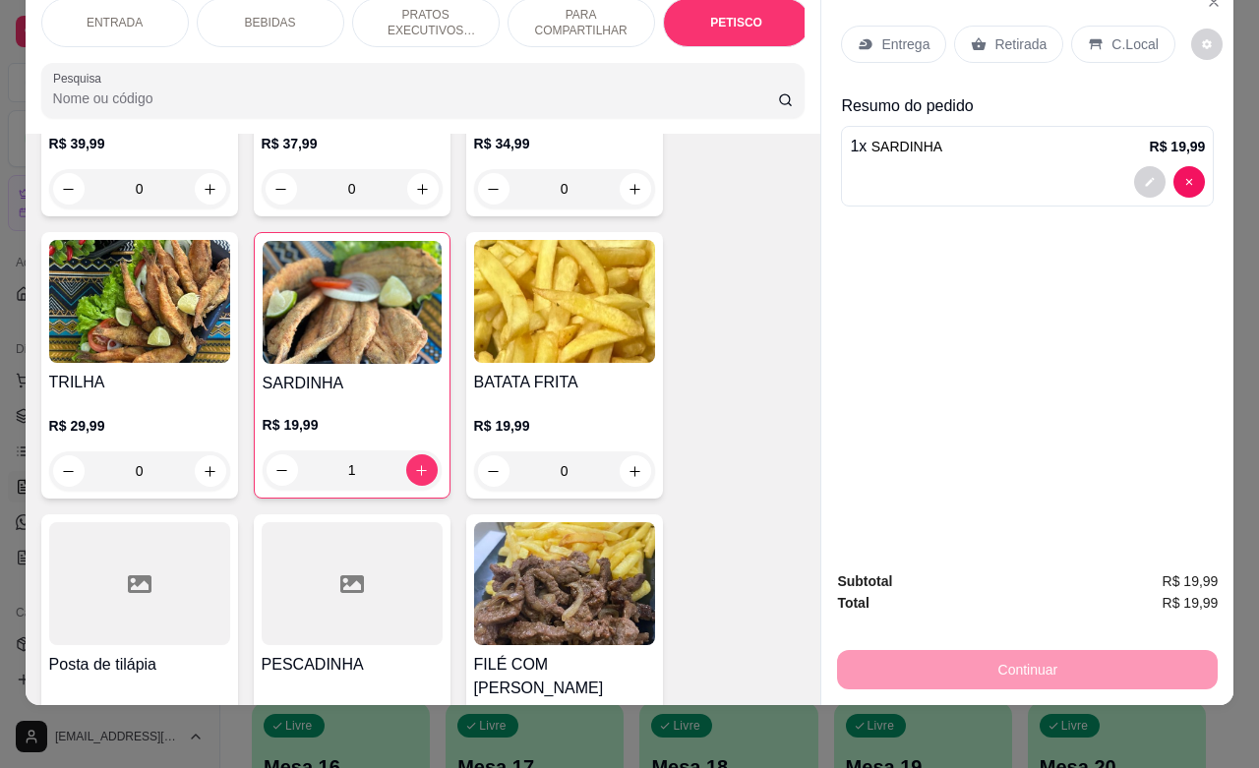
click at [906, 34] on p "Entrega" at bounding box center [905, 44] width 48 height 20
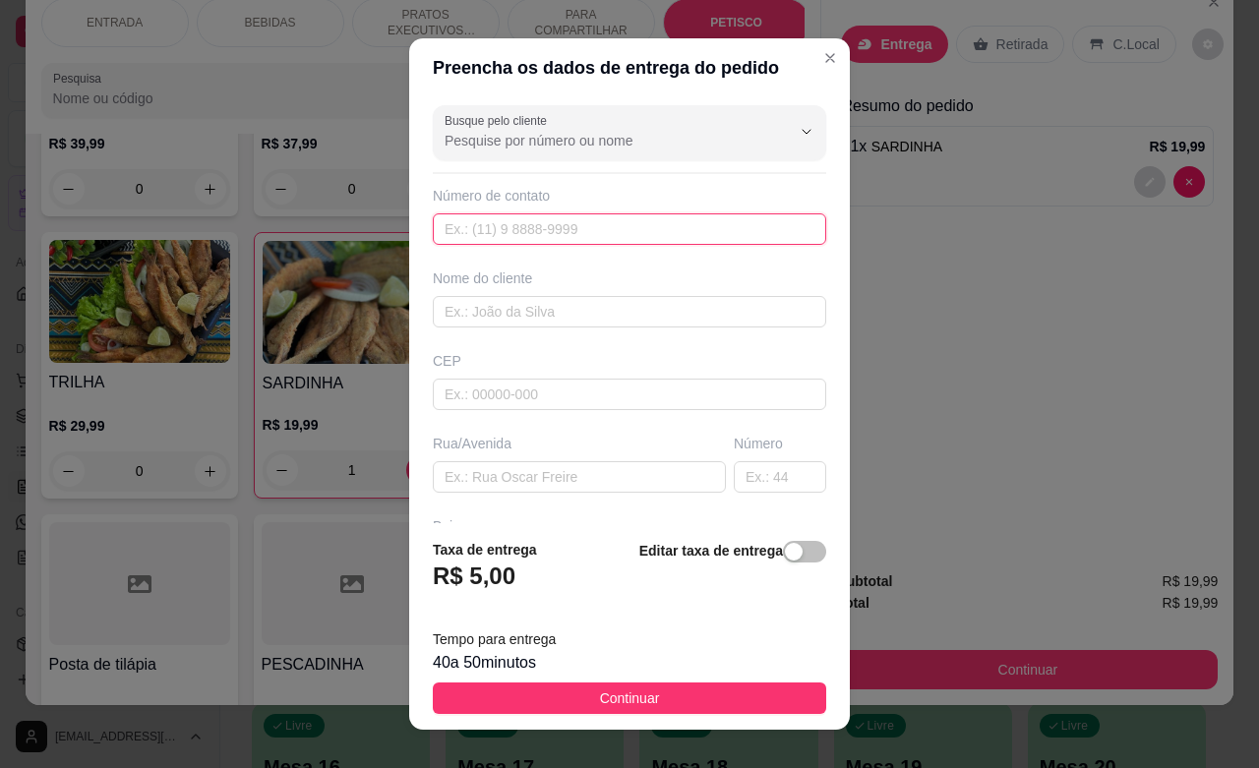
click at [561, 233] on input "text" at bounding box center [629, 228] width 393 height 31
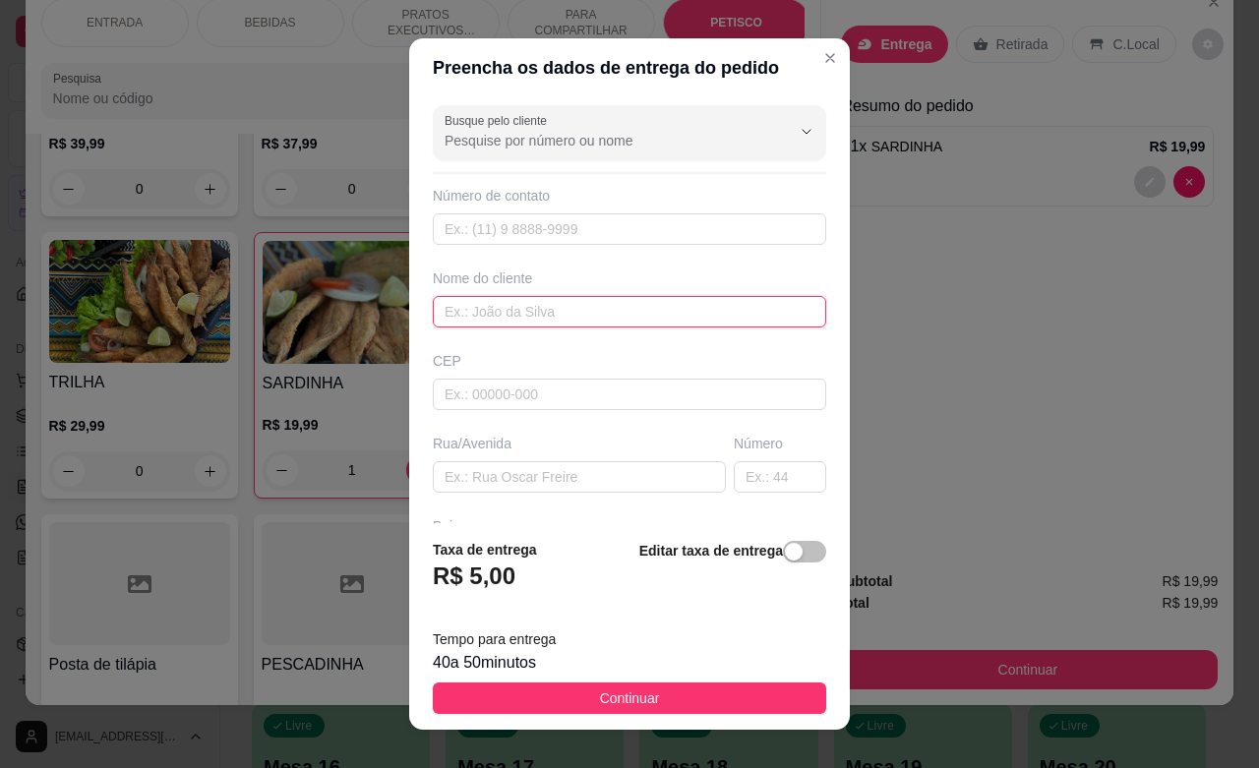
click at [548, 317] on input "text" at bounding box center [629, 311] width 393 height 31
type input "nem"
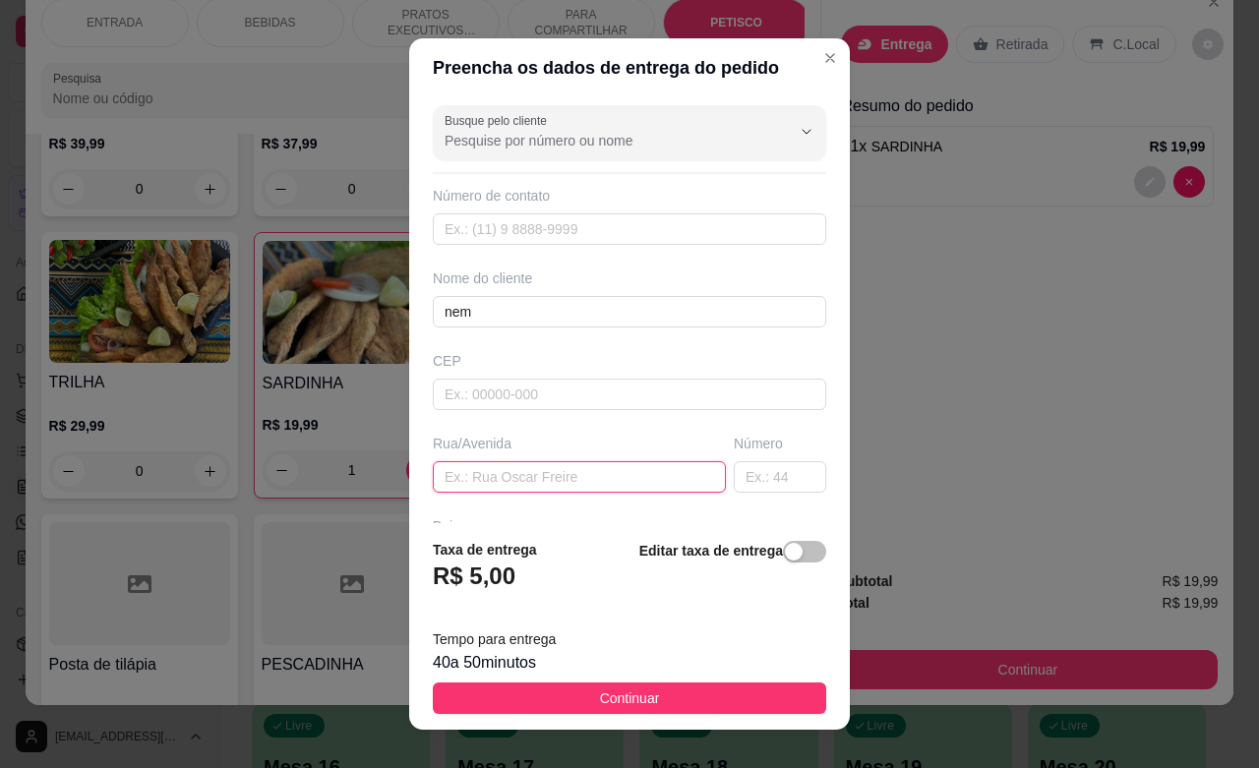
click at [492, 497] on div "Busque pelo cliente Número de contato Nome do cliente nem CEP Rua/[GEOGRAPHIC_D…" at bounding box center [629, 310] width 441 height 426
type input "rua 3"
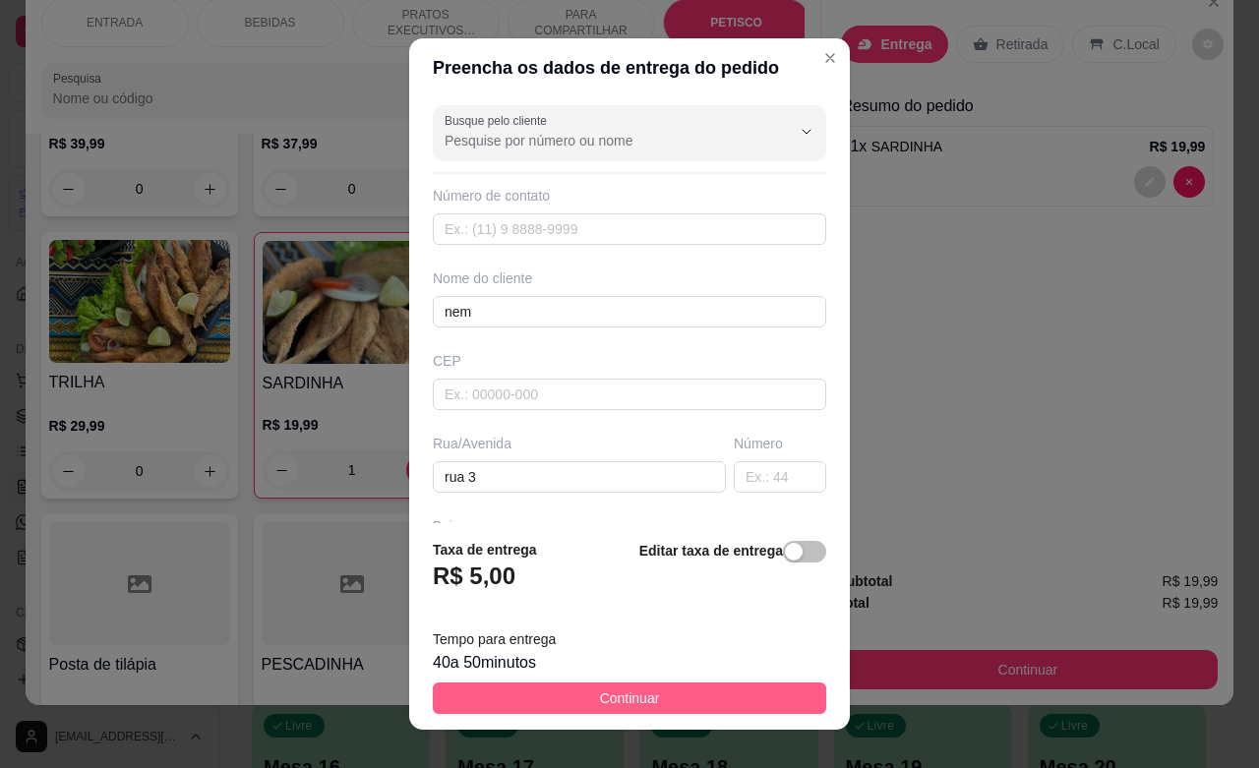
click at [661, 696] on button "Continuar" at bounding box center [629, 698] width 393 height 31
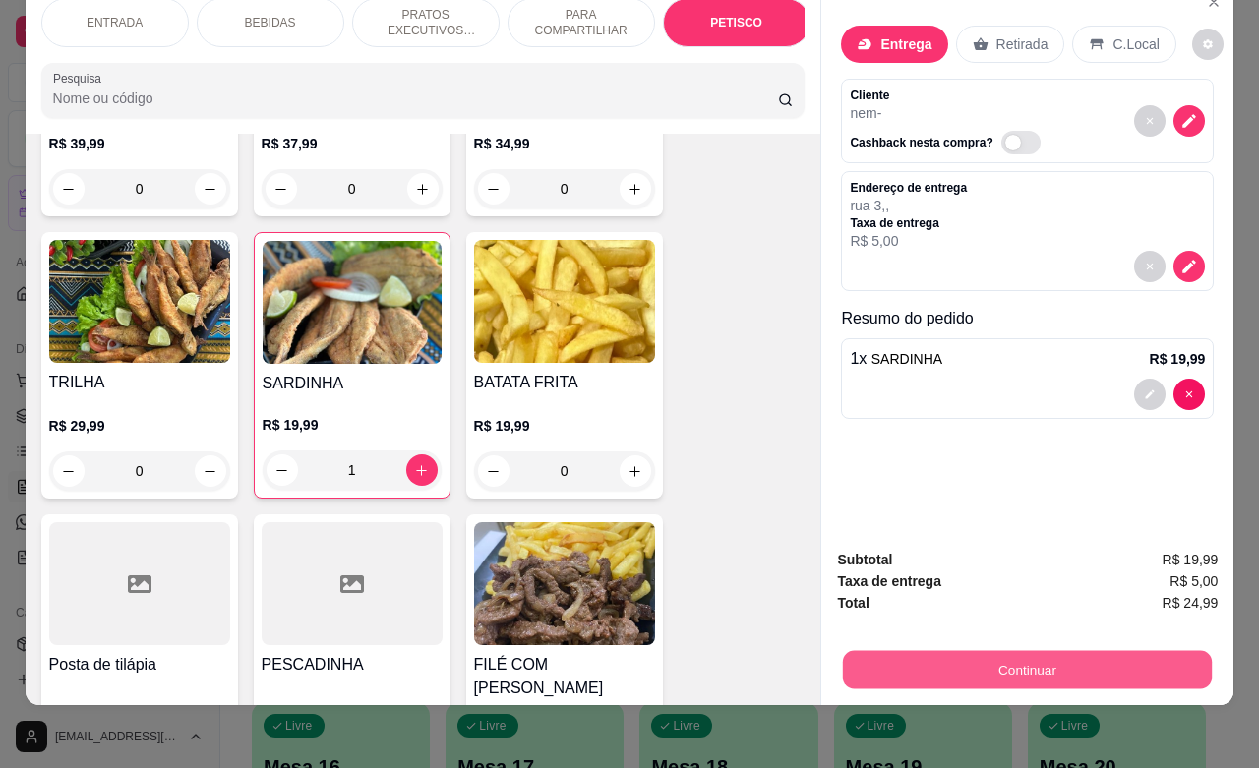
click at [945, 650] on button "Continuar" at bounding box center [1027, 669] width 369 height 38
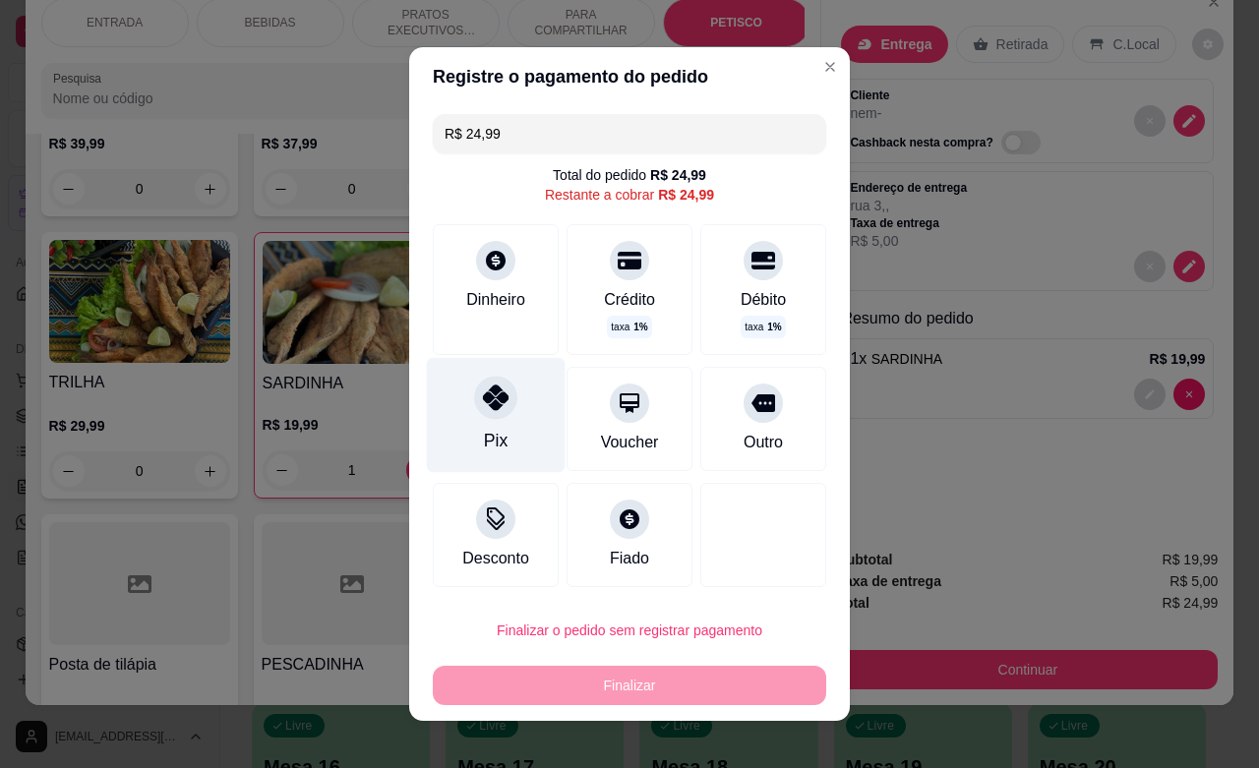
click at [479, 410] on div at bounding box center [495, 397] width 43 height 43
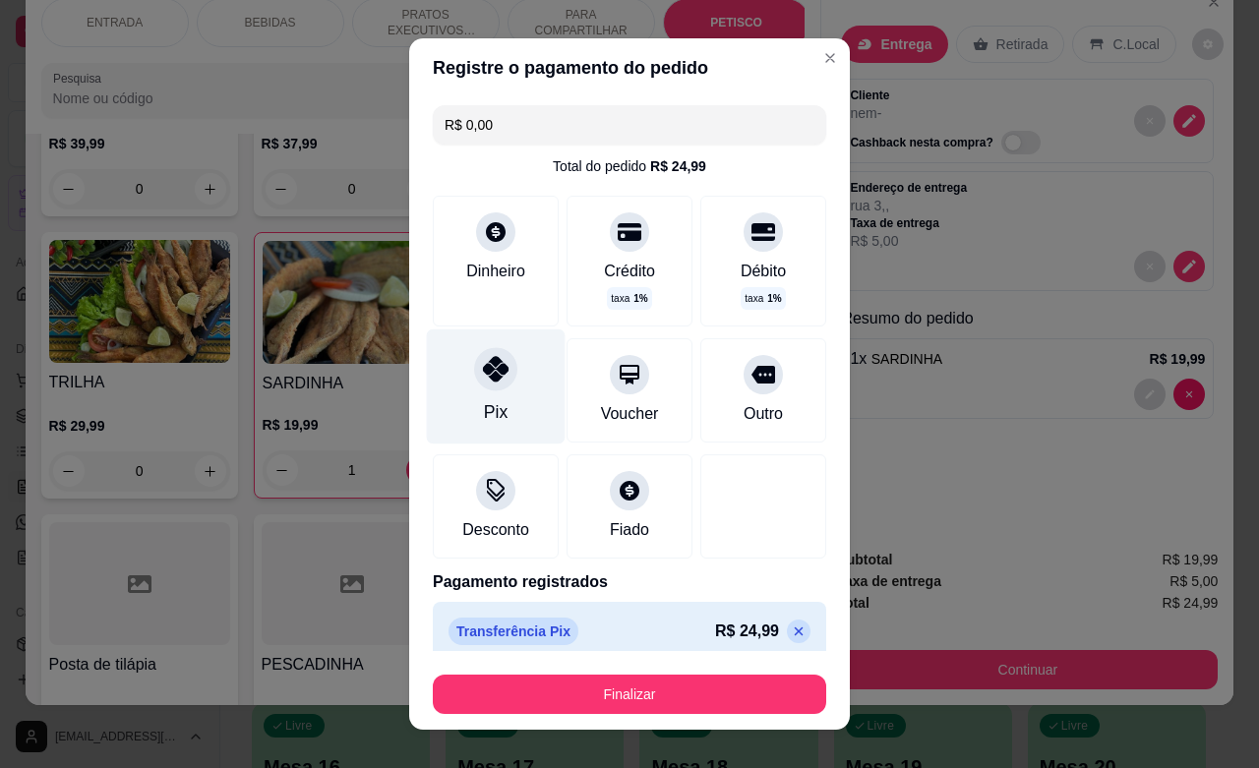
type input "R$ 0,00"
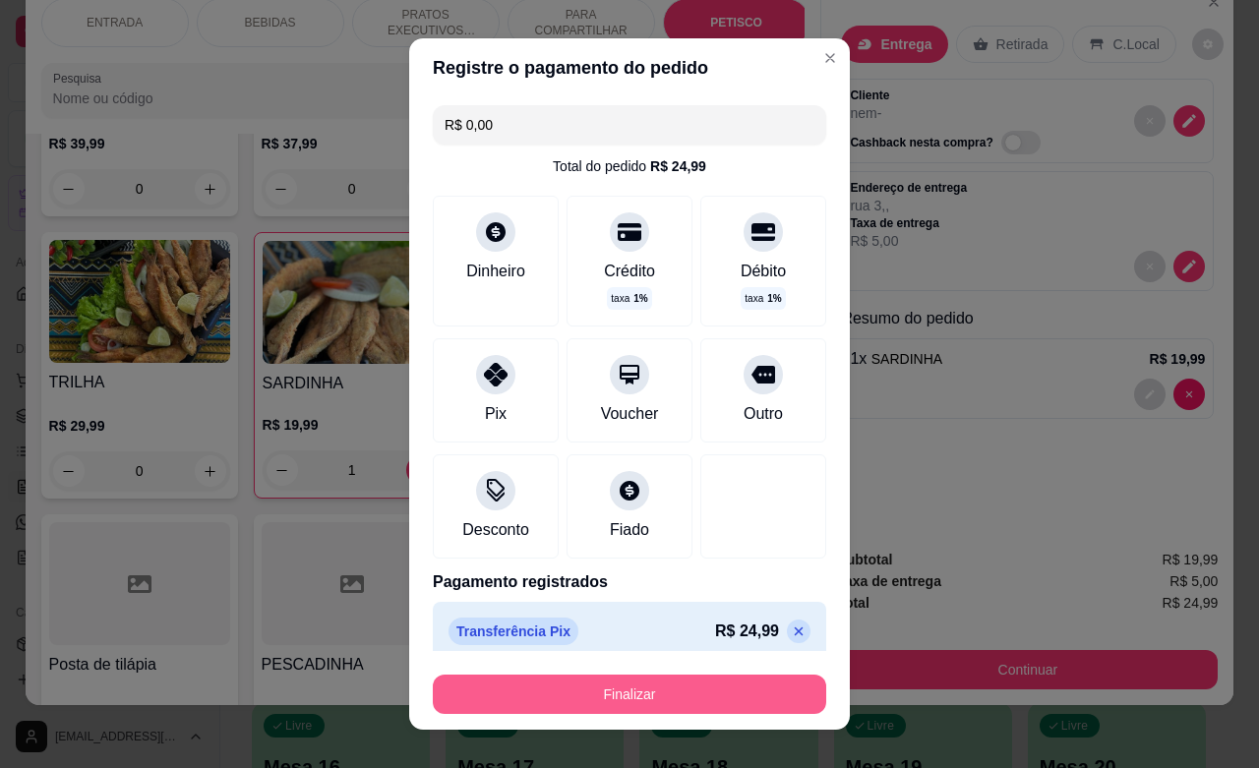
click at [620, 693] on button "Finalizar" at bounding box center [629, 694] width 393 height 39
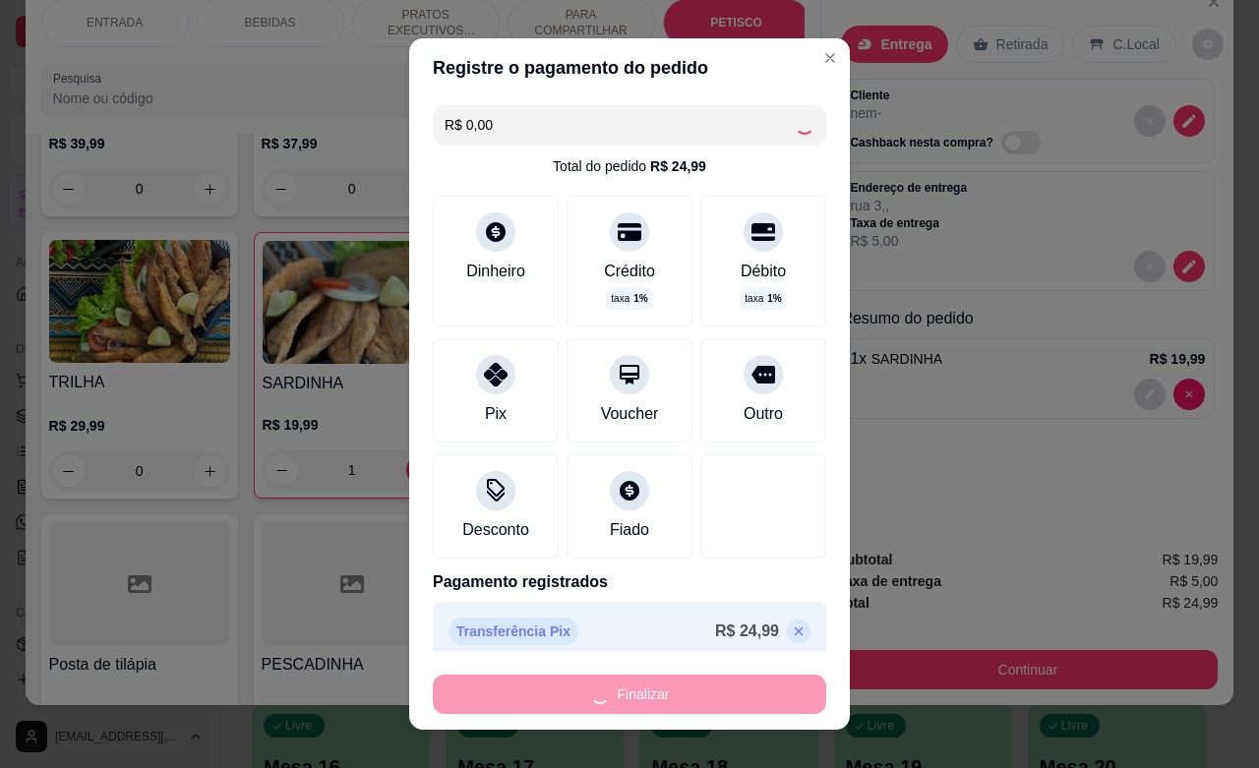
type input "0"
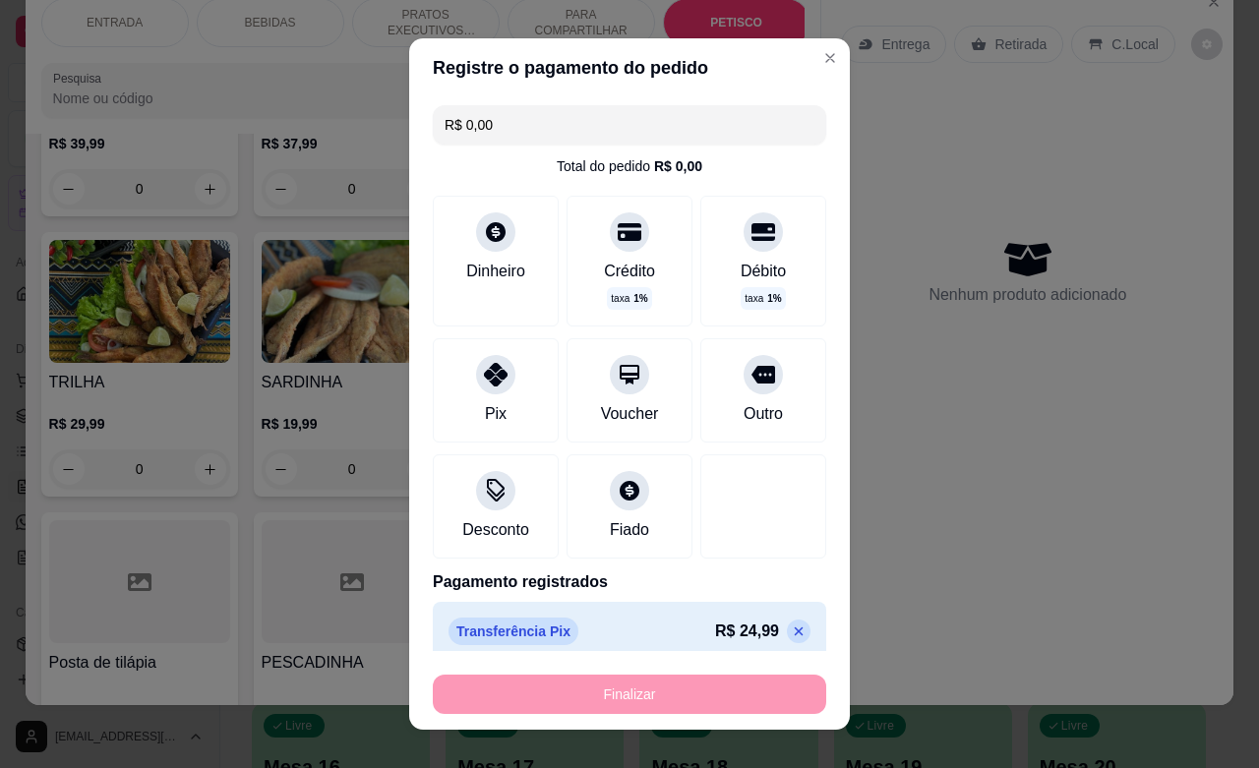
type input "-R$ 24,99"
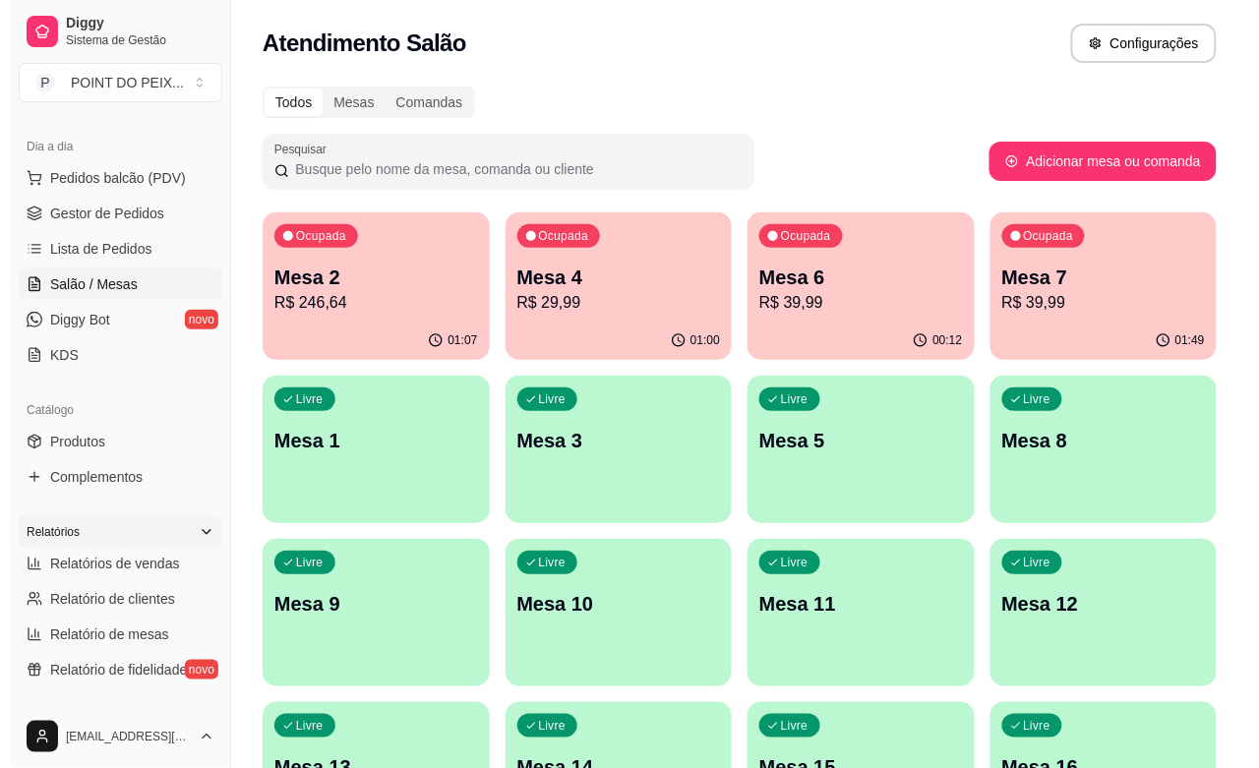
scroll to position [246, 0]
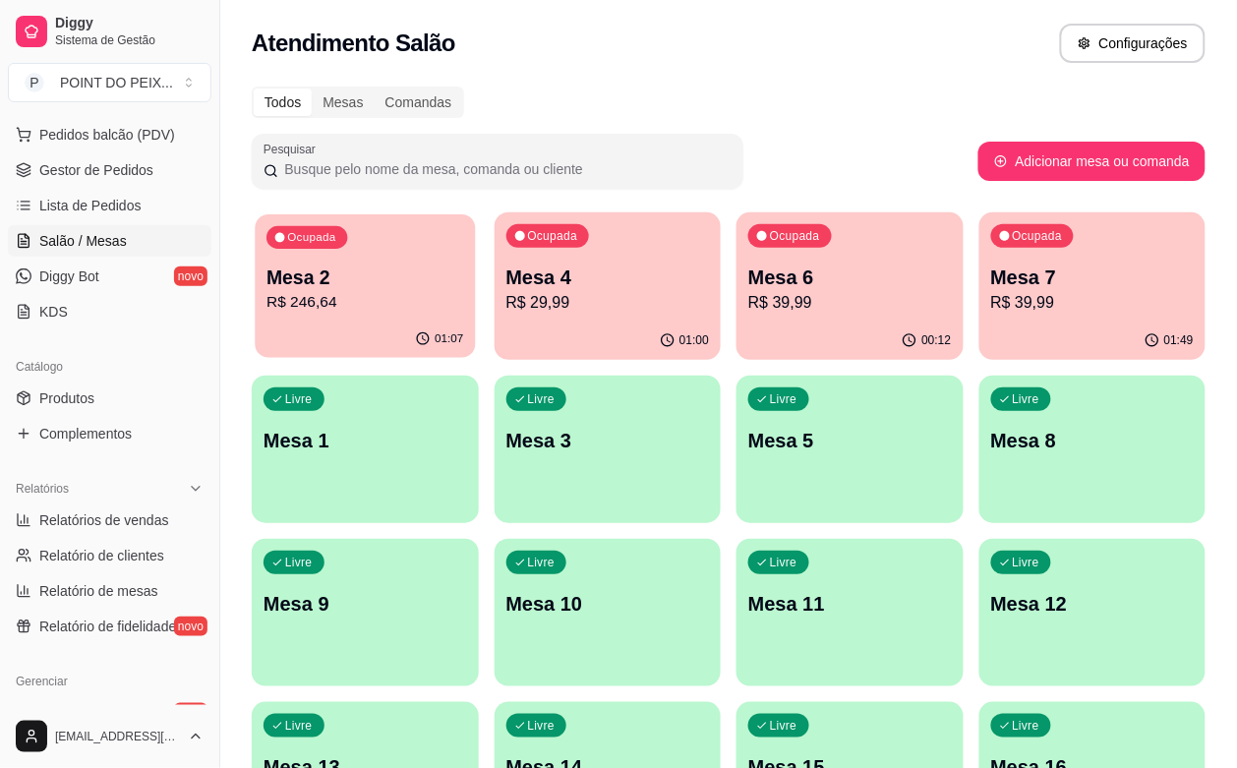
click at [425, 293] on div "Ocupada Mesa 2 R$ 246,64" at bounding box center [365, 267] width 220 height 106
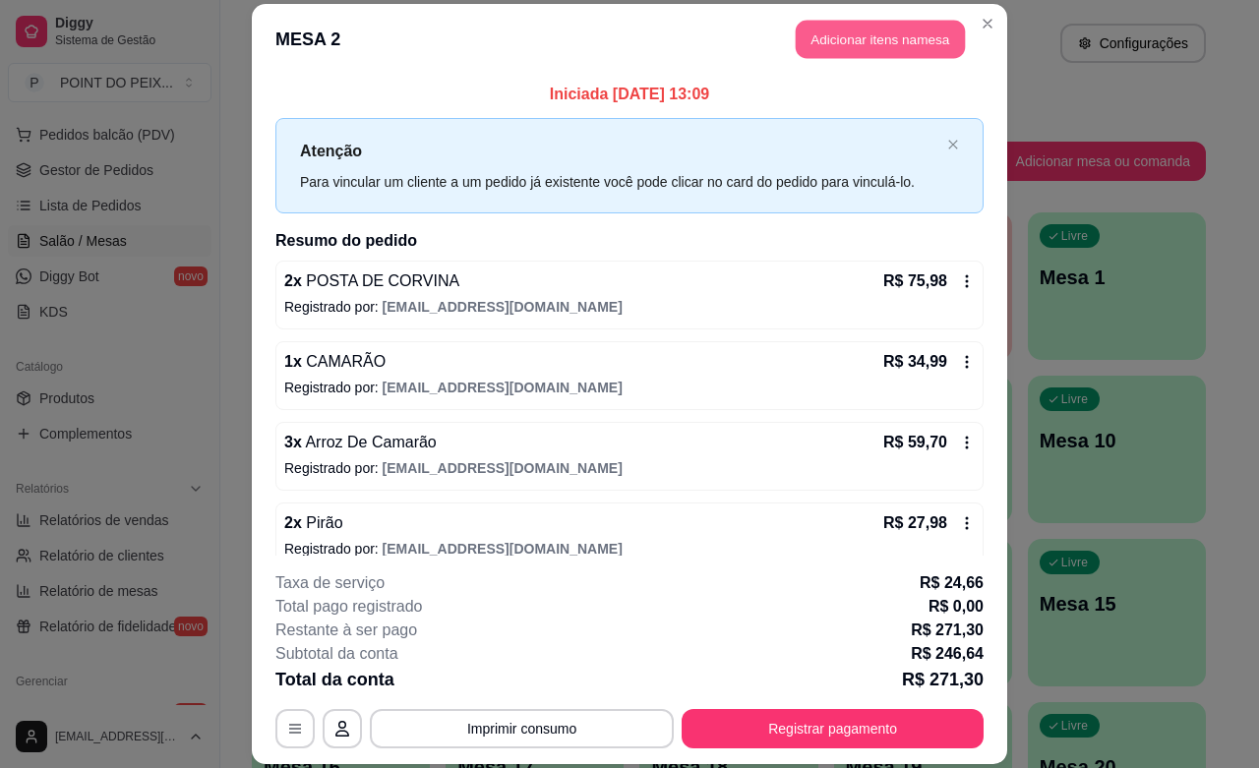
click at [843, 49] on button "Adicionar itens na mesa" at bounding box center [880, 40] width 169 height 38
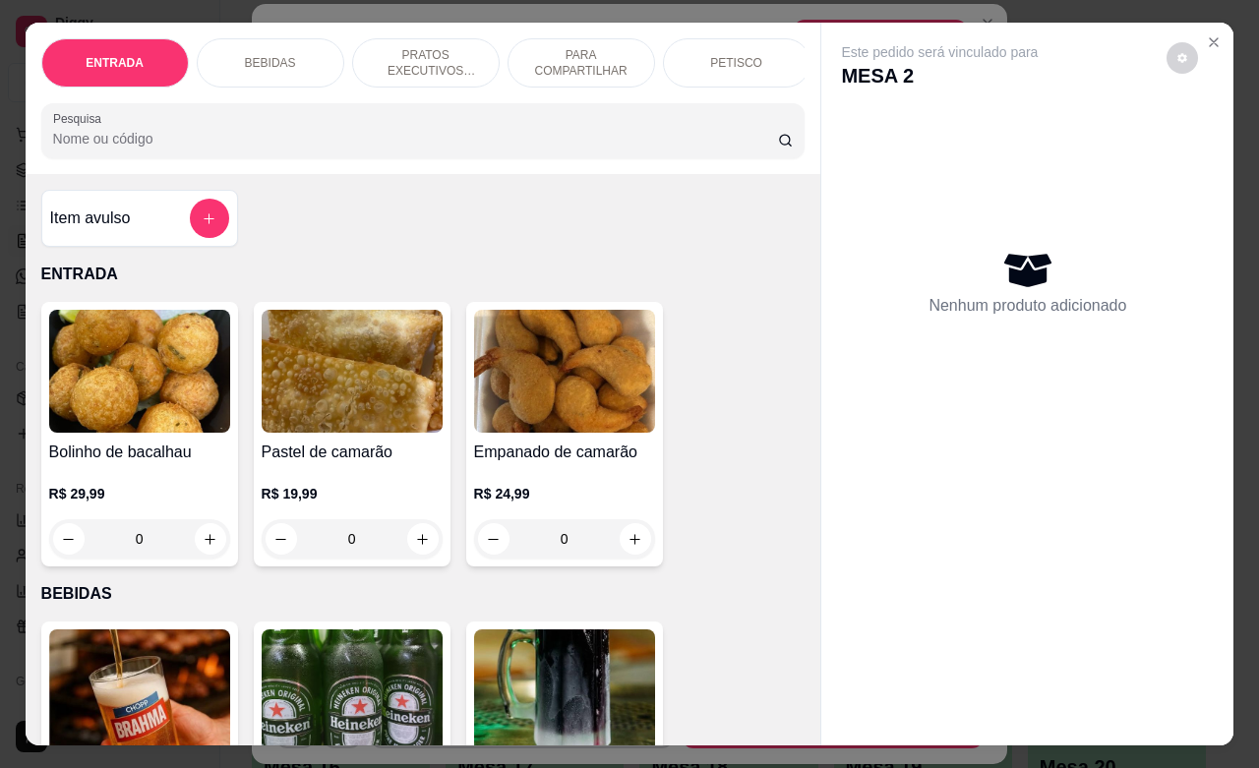
click at [259, 41] on div "BEBIDAS" at bounding box center [271, 62] width 148 height 49
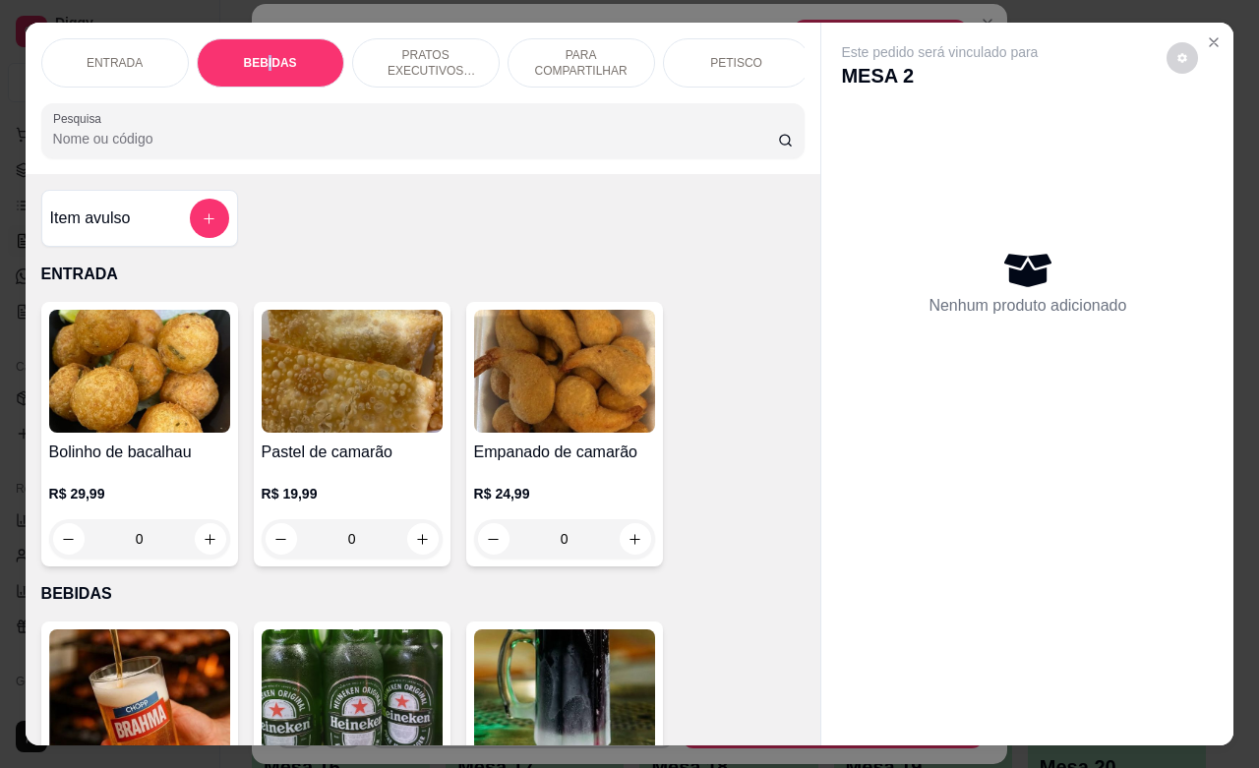
scroll to position [408, 0]
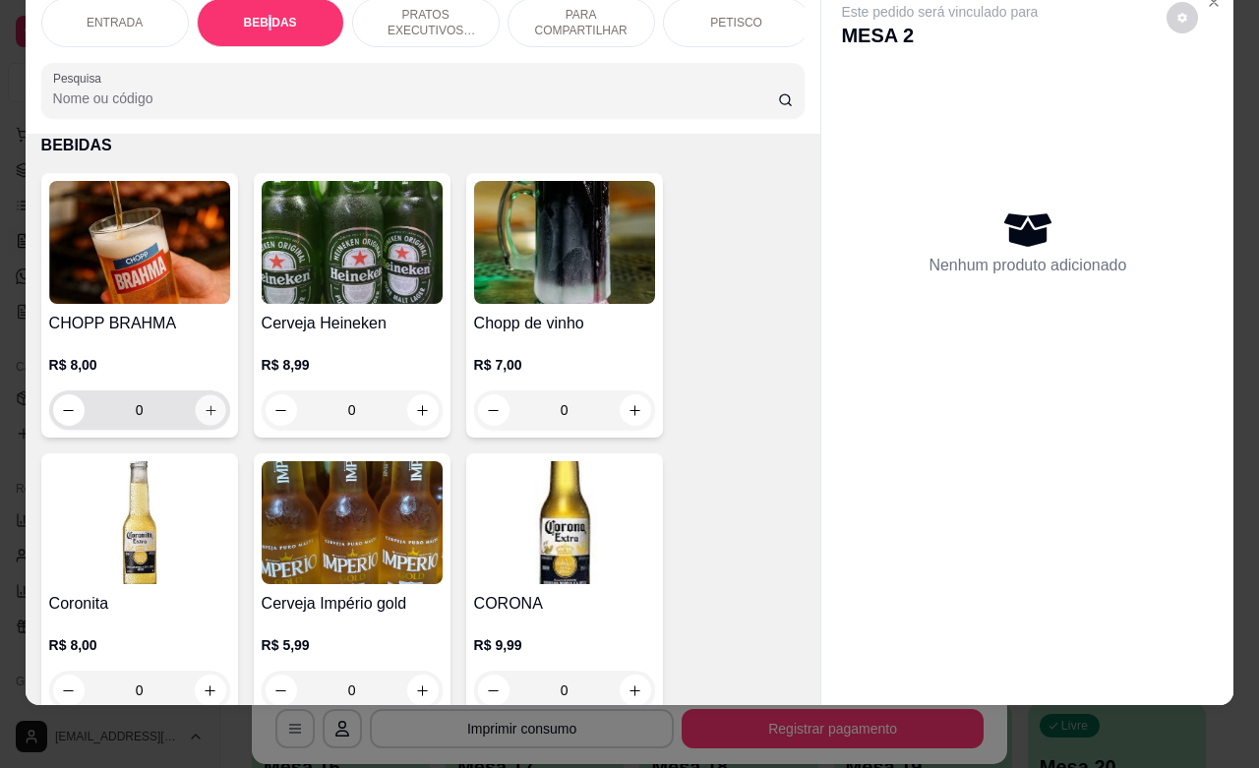
click at [205, 418] on icon "increase-product-quantity" at bounding box center [210, 410] width 15 height 15
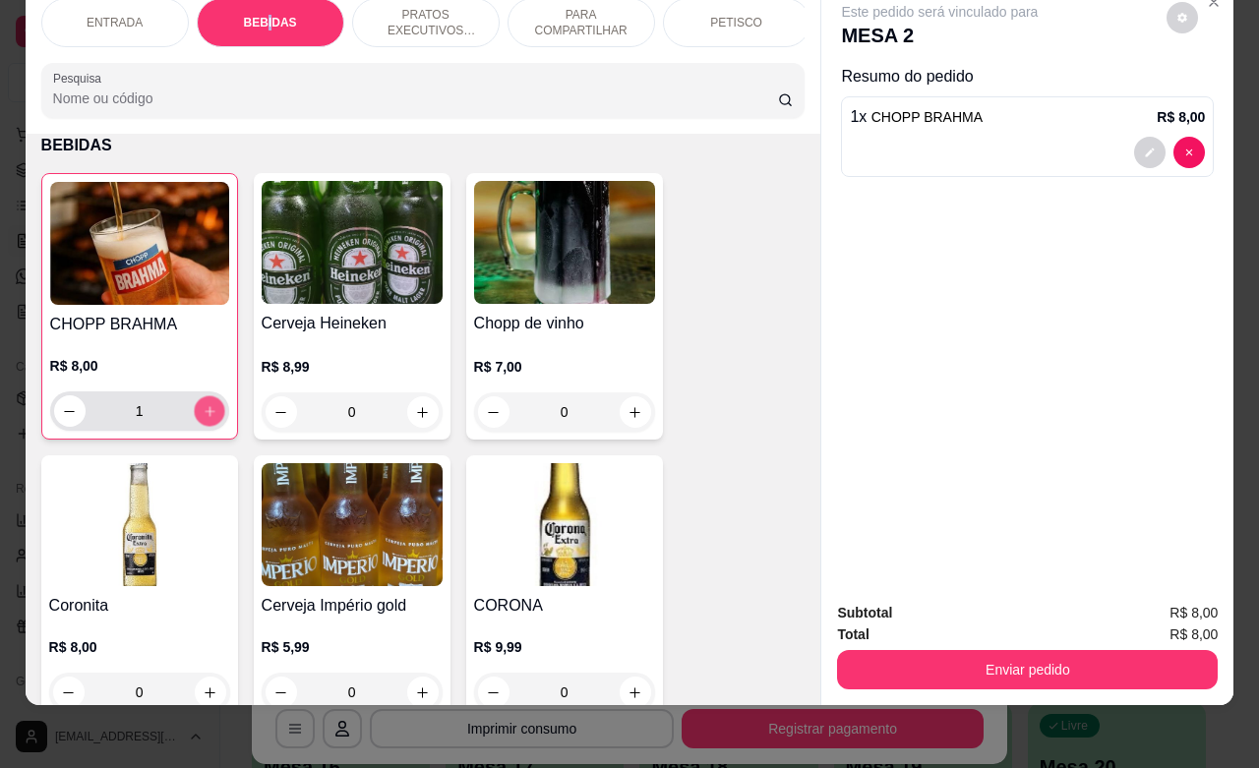
click at [205, 418] on icon "increase-product-quantity" at bounding box center [209, 411] width 15 height 15
click at [205, 423] on button "increase-product-quantity" at bounding box center [209, 411] width 30 height 30
click at [205, 423] on button "increase-product-quantity" at bounding box center [209, 410] width 31 height 31
click at [205, 423] on button "increase-product-quantity" at bounding box center [209, 411] width 30 height 30
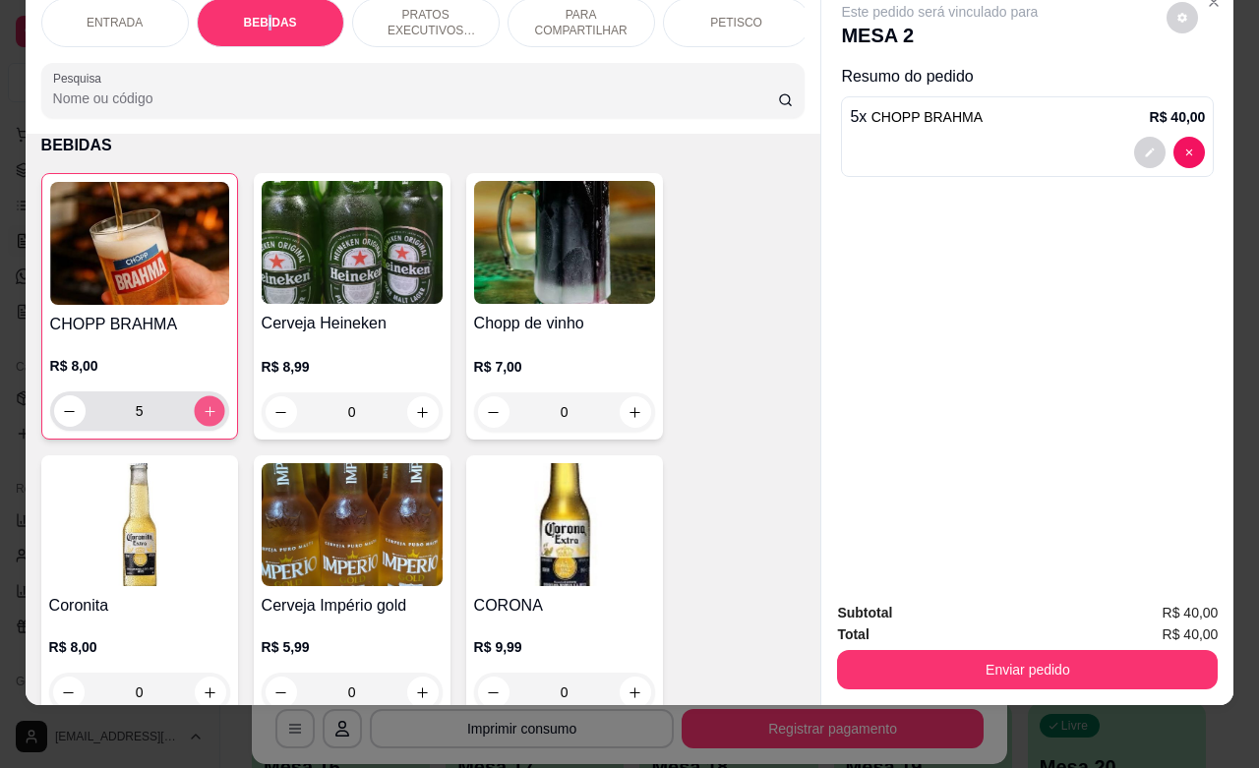
type input "6"
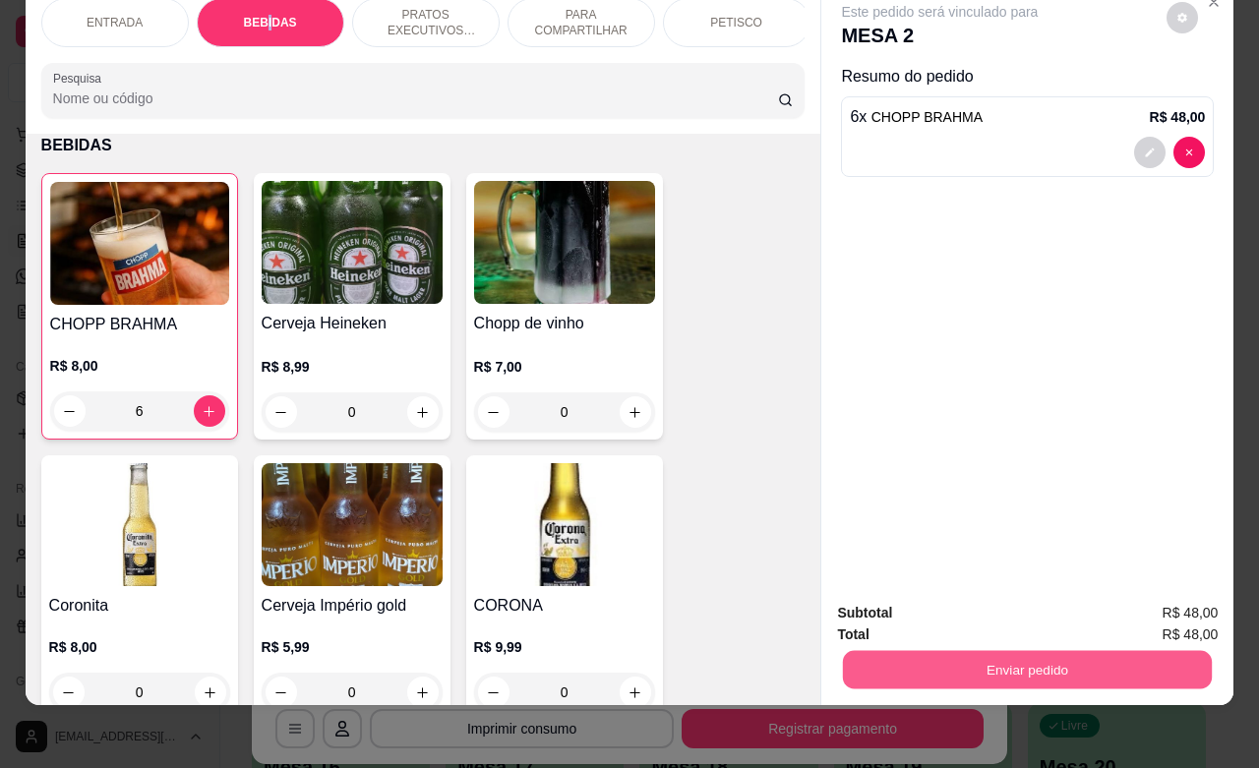
click at [937, 655] on button "Enviar pedido" at bounding box center [1027, 669] width 369 height 38
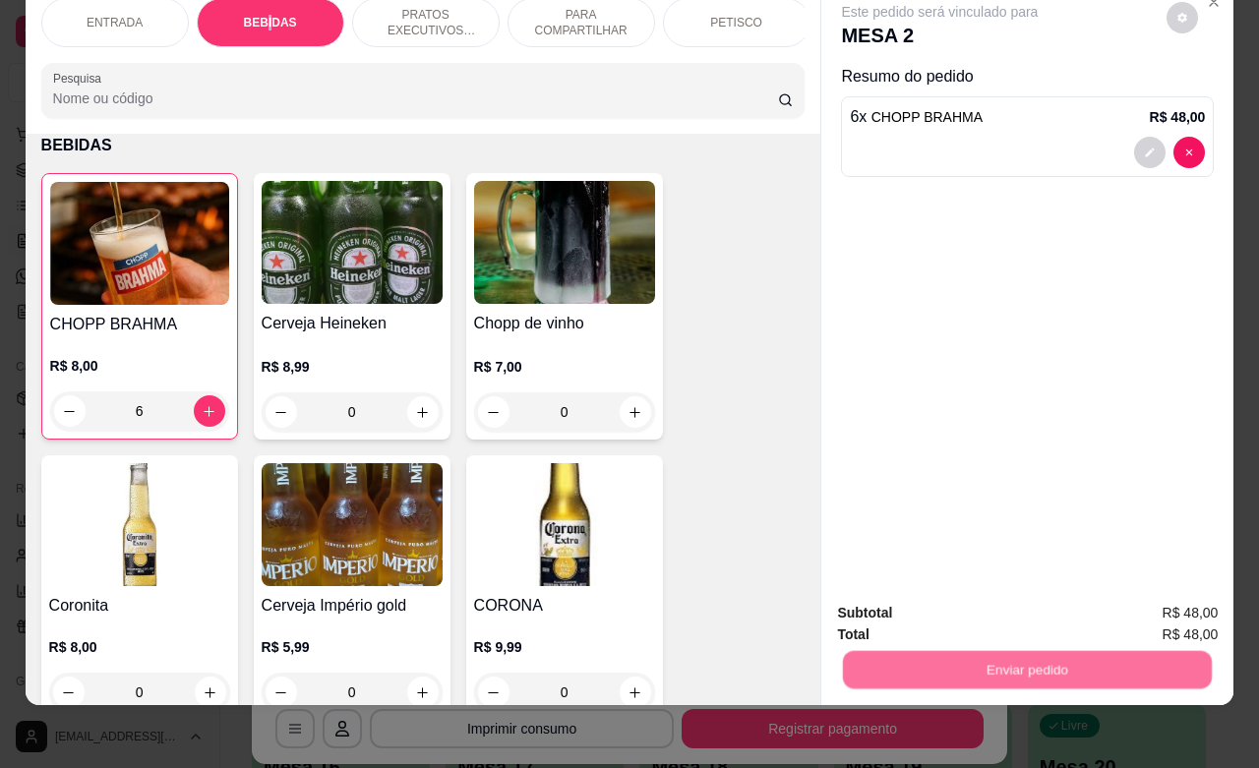
click at [921, 606] on button "Não registrar e enviar pedido" at bounding box center [960, 600] width 199 height 36
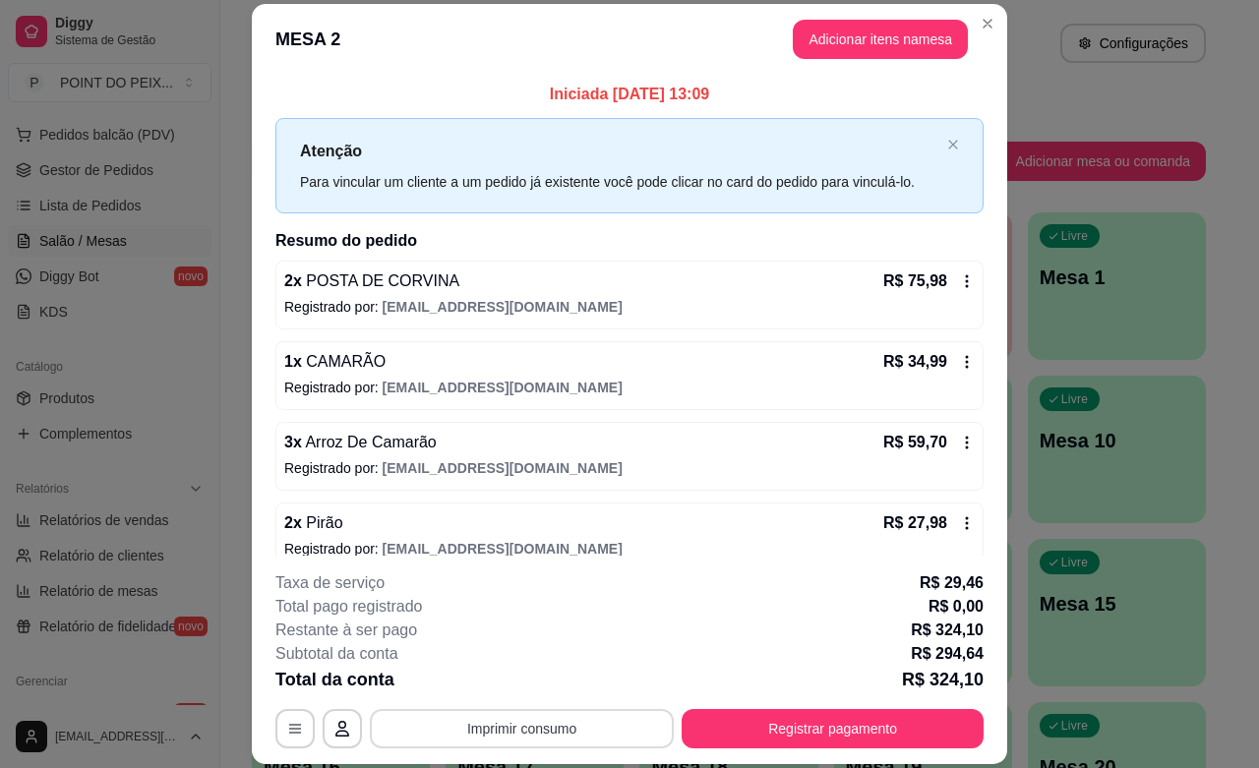
click at [575, 730] on button "Imprimir consumo" at bounding box center [522, 728] width 304 height 39
click at [519, 687] on button "IMPRESSORA" at bounding box center [518, 683] width 143 height 31
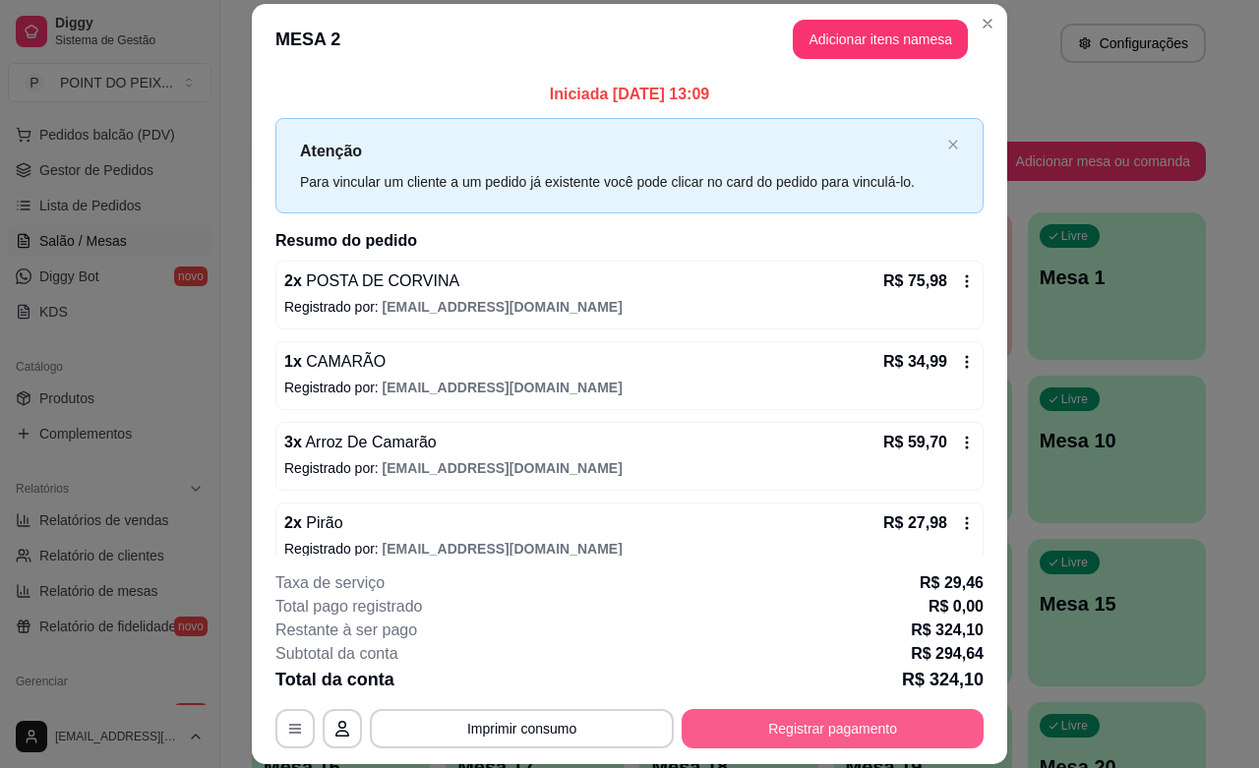
click at [774, 738] on button "Registrar pagamento" at bounding box center [833, 728] width 302 height 39
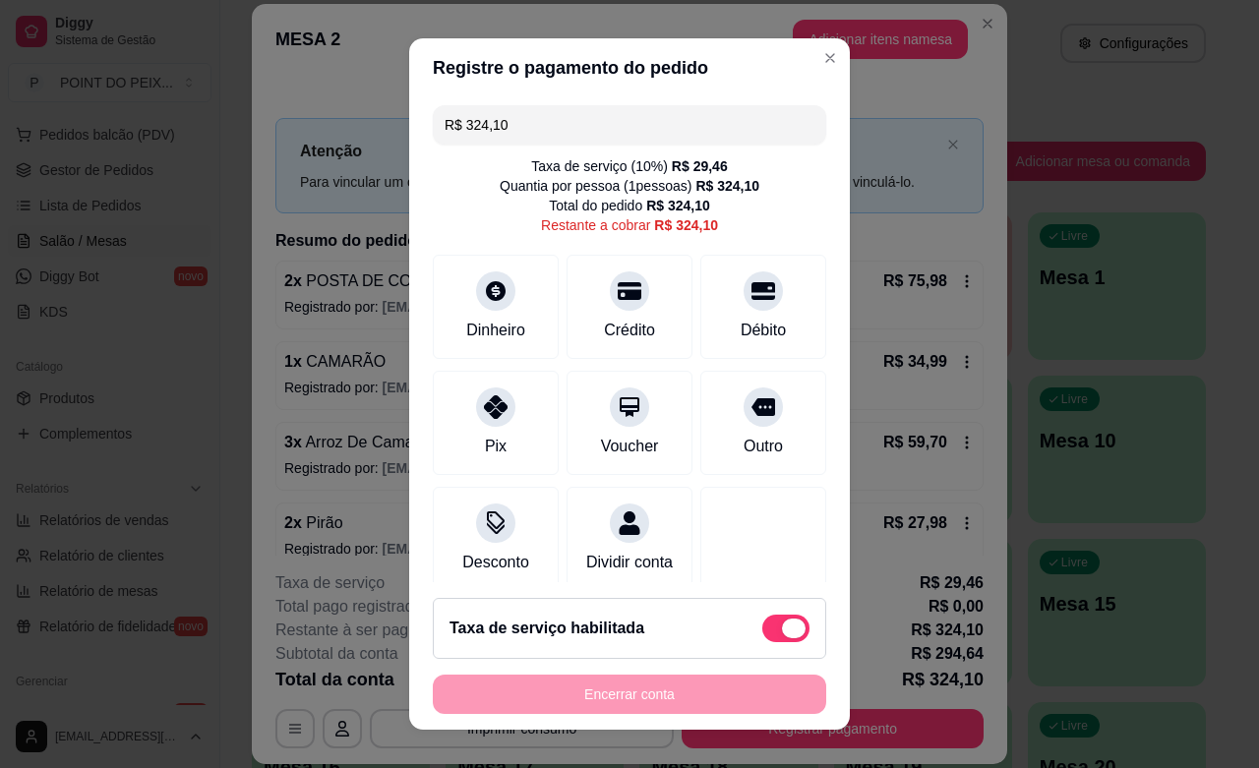
click at [762, 635] on span at bounding box center [785, 629] width 47 height 28
click at [761, 635] on input "checkbox" at bounding box center [767, 638] width 13 height 13
checkbox input "true"
type input "R$ 294,64"
checkbox input "false"
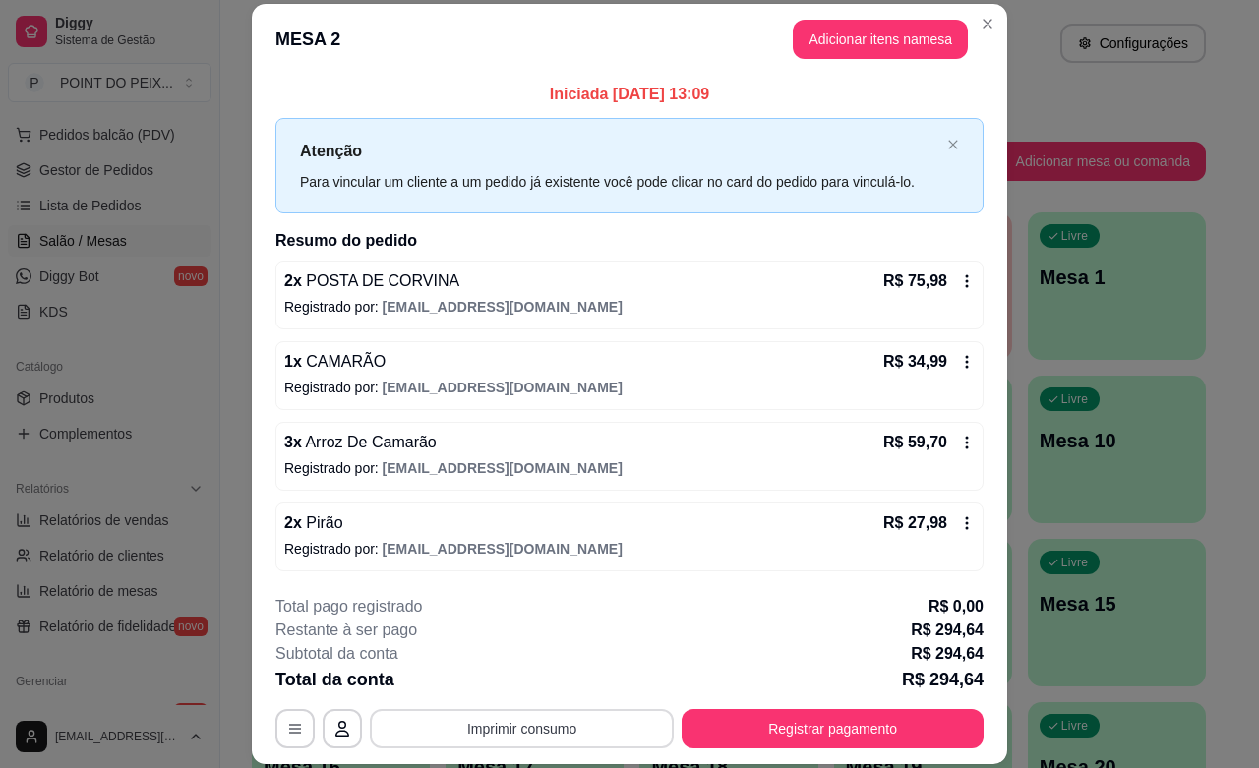
click at [591, 723] on button "Imprimir consumo" at bounding box center [522, 728] width 304 height 39
click at [532, 689] on button "IMPRESSORA" at bounding box center [518, 683] width 143 height 31
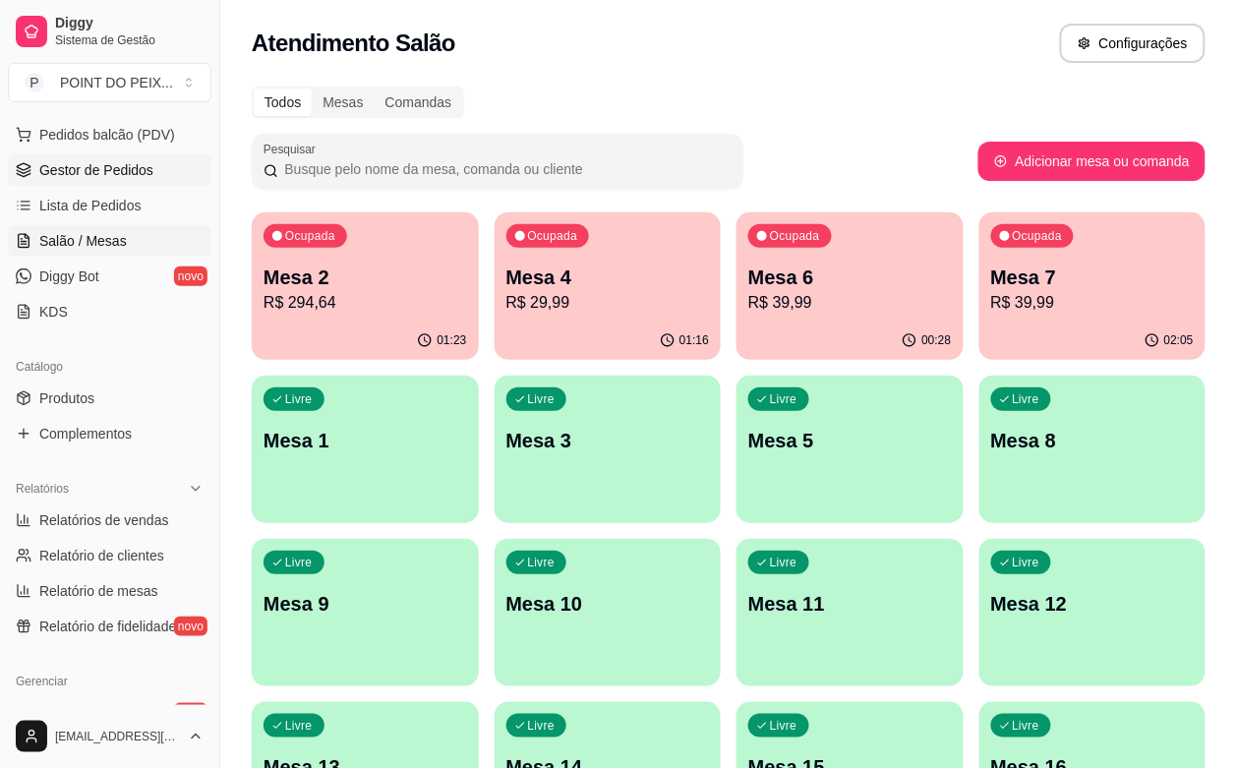
click at [126, 172] on span "Gestor de Pedidos" at bounding box center [96, 170] width 114 height 20
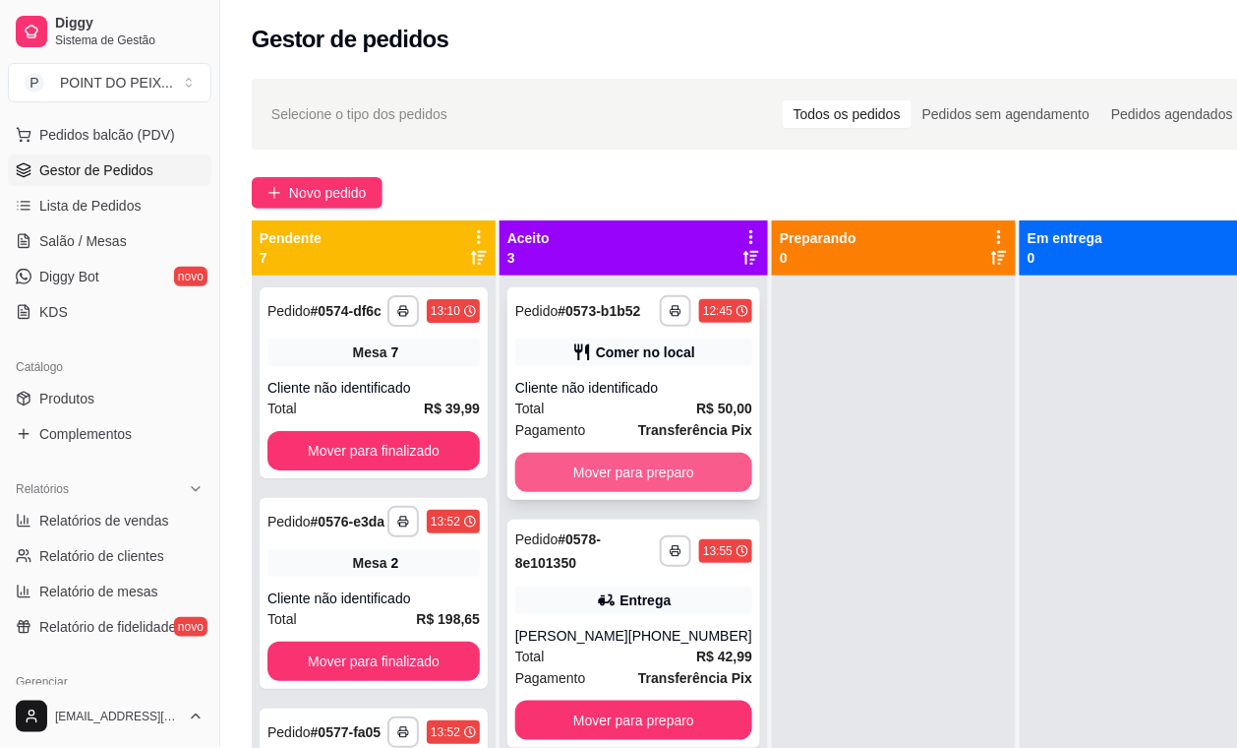
click at [656, 482] on button "Mover para preparo" at bounding box center [633, 471] width 237 height 39
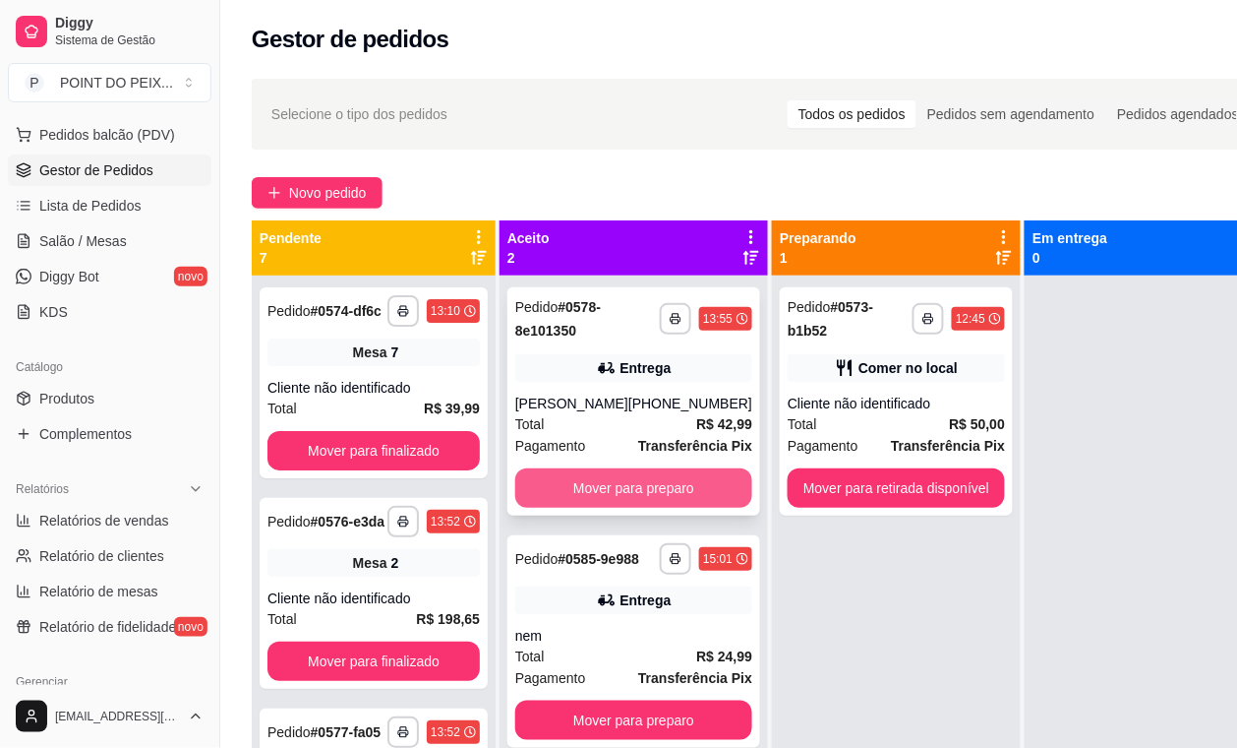
click at [667, 483] on button "Mover para preparo" at bounding box center [633, 487] width 237 height 39
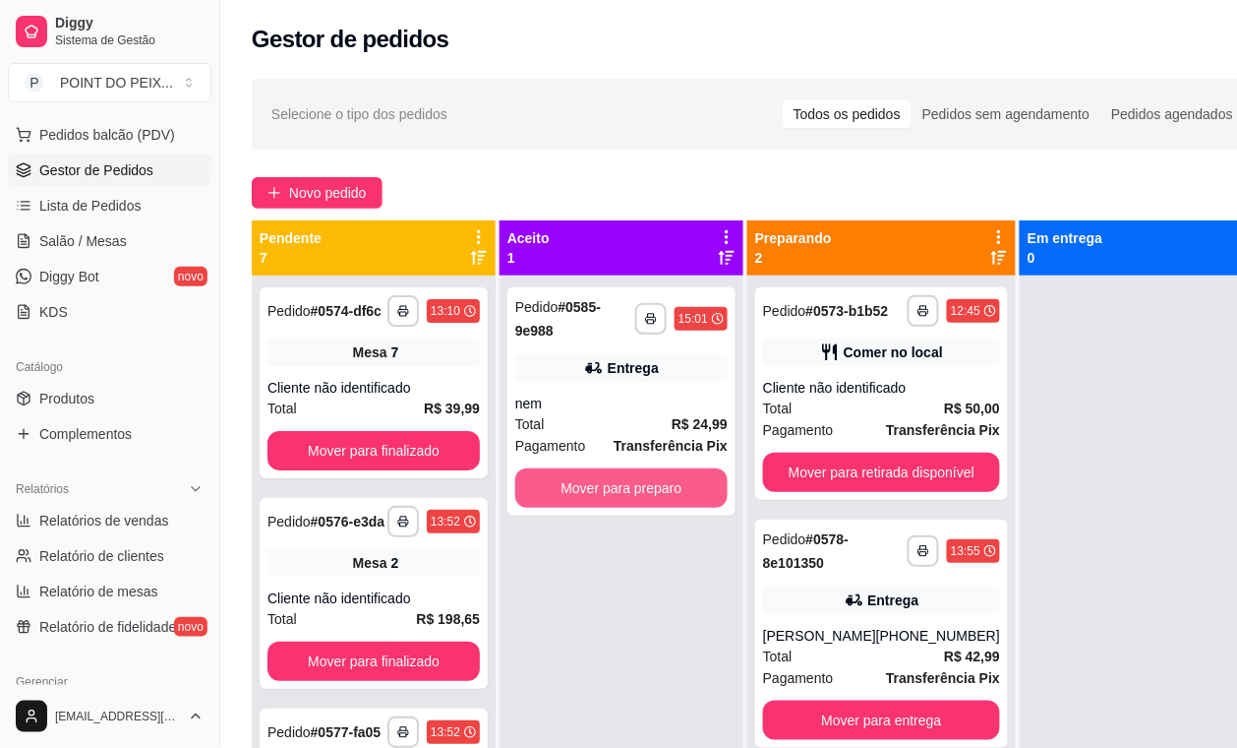
click at [669, 483] on button "Mover para preparo" at bounding box center [621, 487] width 212 height 39
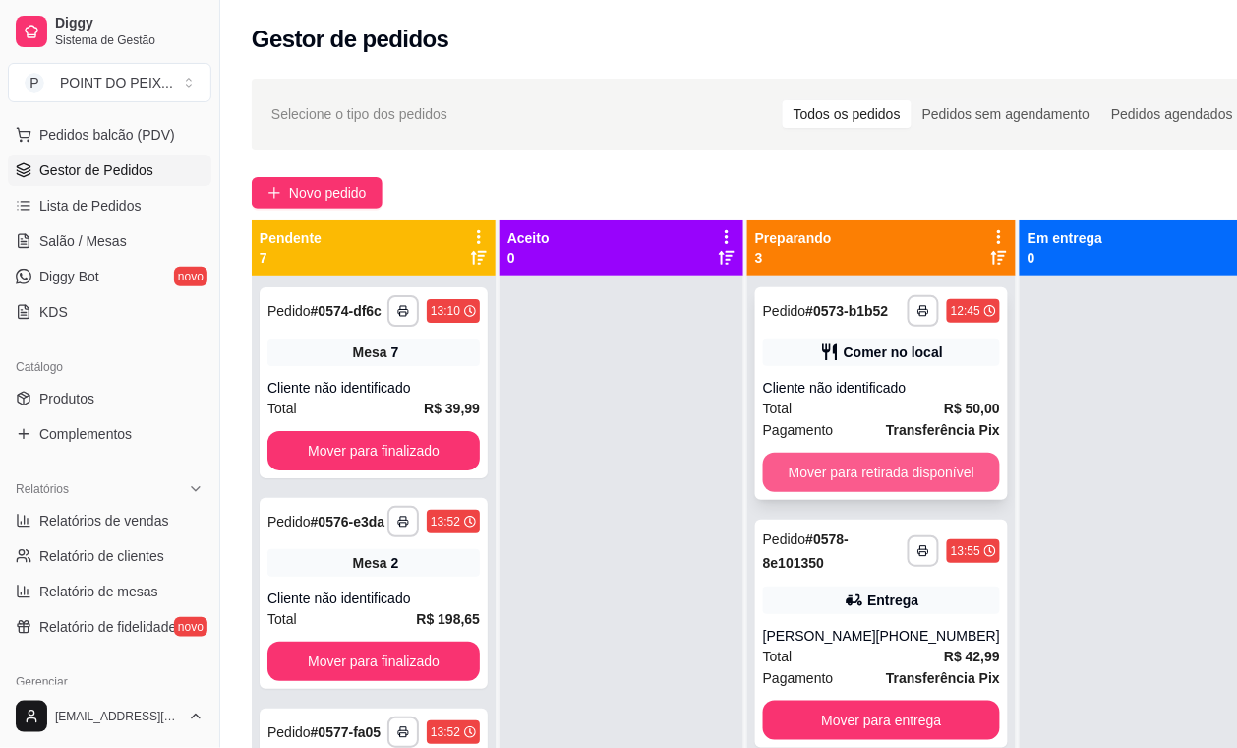
click at [832, 492] on button "Mover para retirada disponível" at bounding box center [881, 471] width 237 height 39
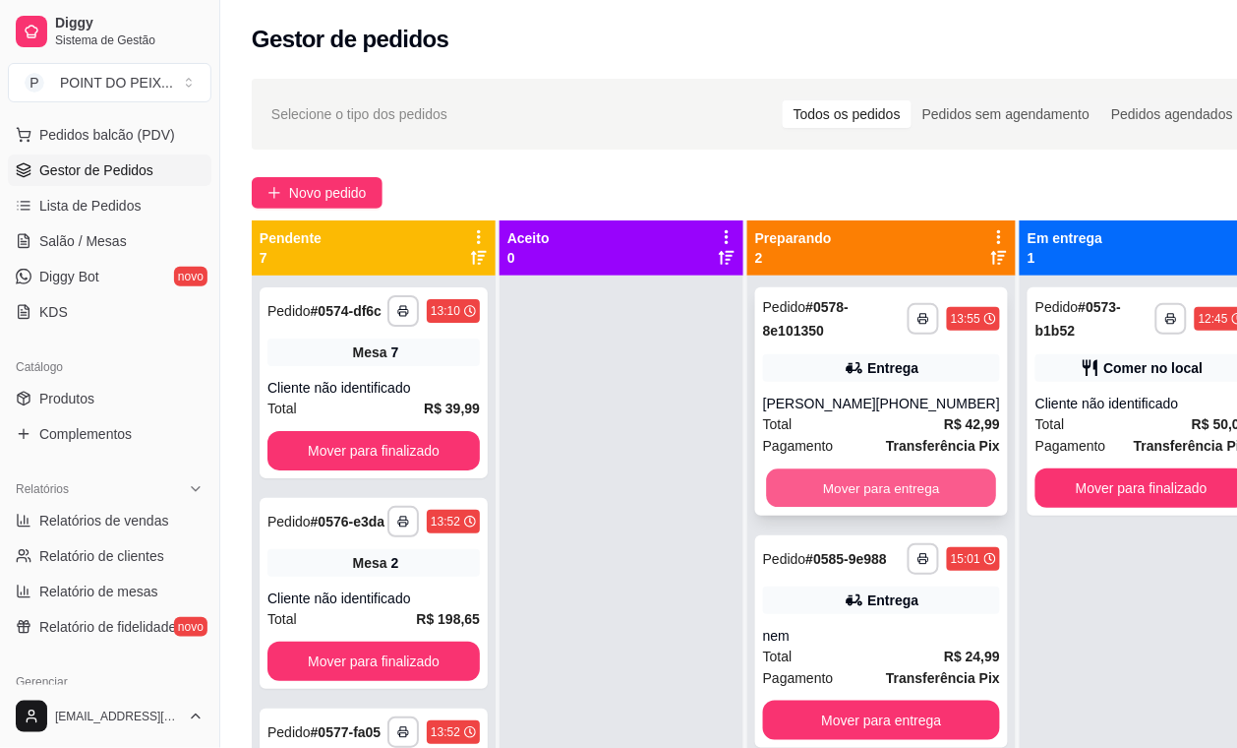
click at [849, 480] on button "Mover para entrega" at bounding box center [882, 488] width 230 height 38
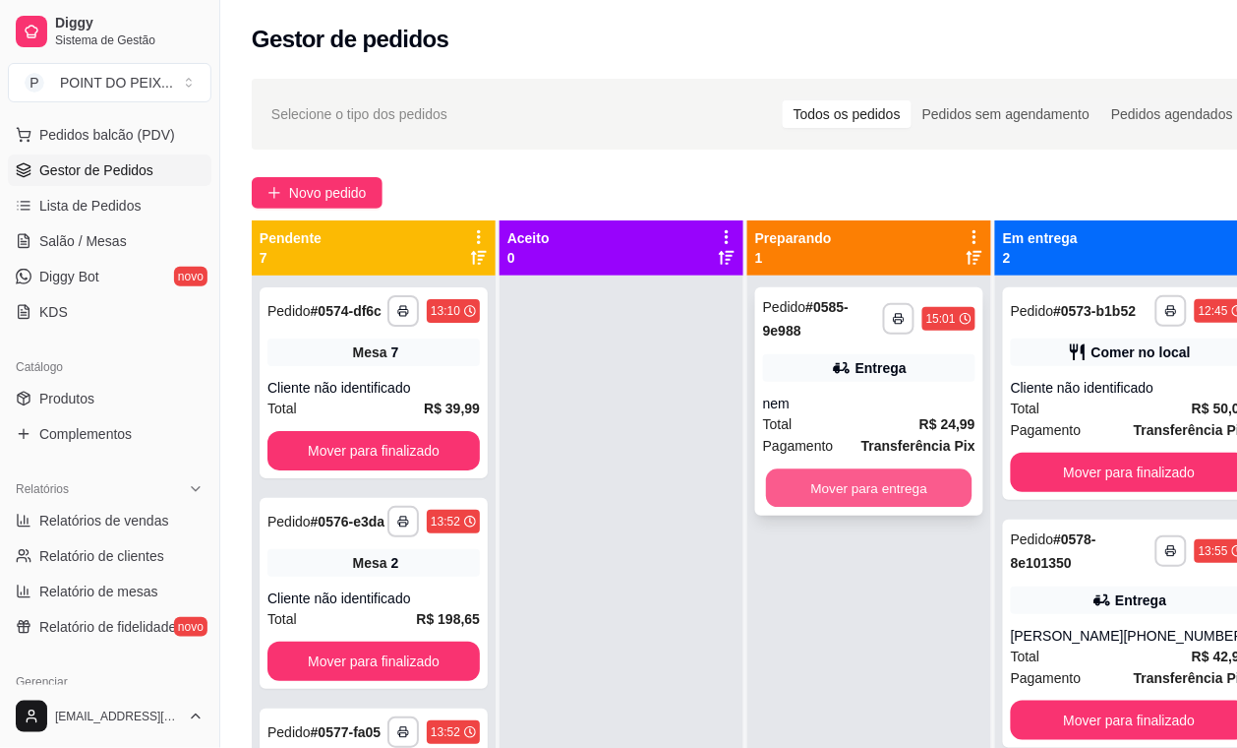
click at [861, 488] on button "Mover para entrega" at bounding box center [869, 488] width 207 height 38
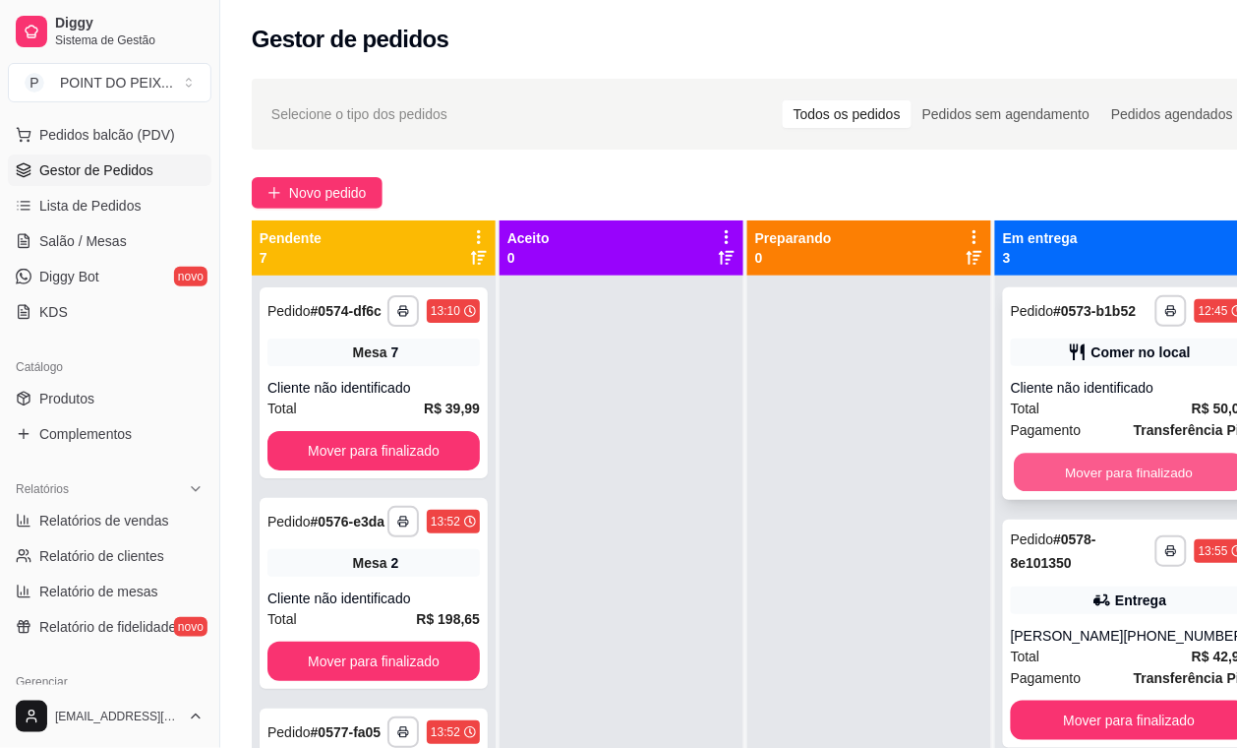
click at [1058, 492] on button "Mover para finalizado" at bounding box center [1130, 472] width 230 height 38
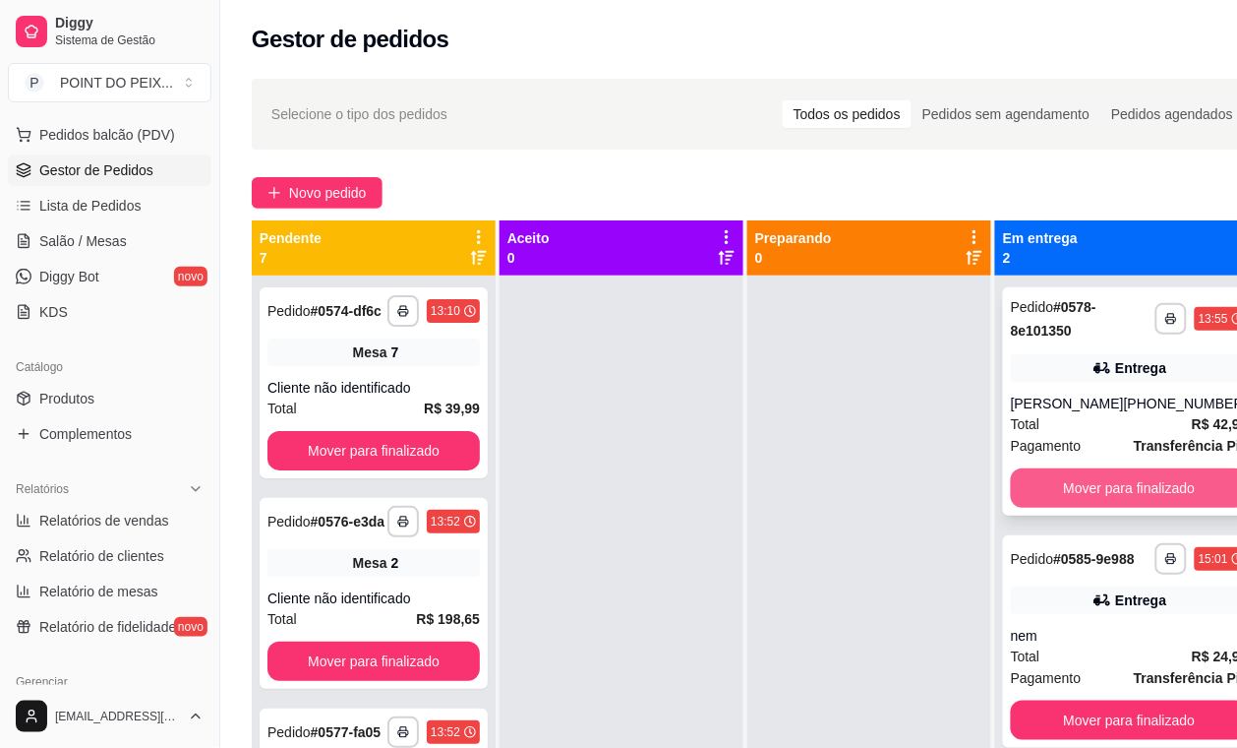
click at [1067, 489] on button "Mover para finalizado" at bounding box center [1129, 487] width 237 height 39
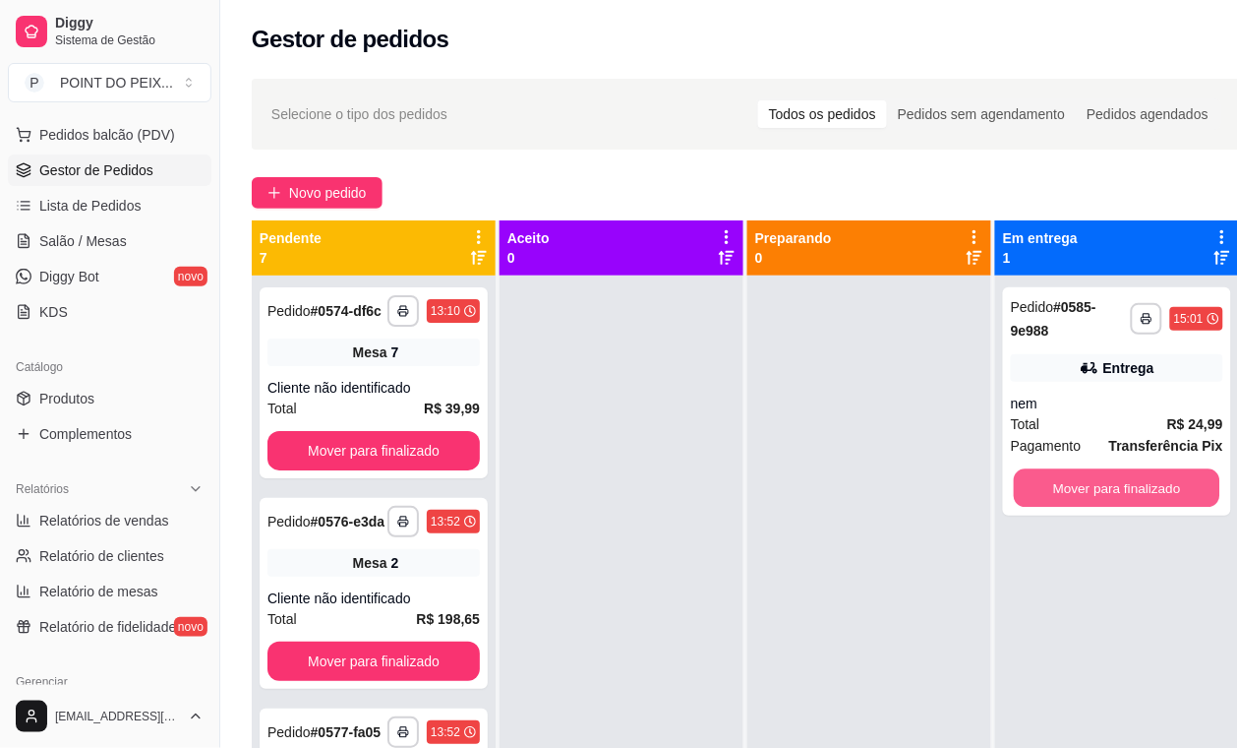
click at [1067, 489] on button "Mover para finalizado" at bounding box center [1117, 488] width 207 height 38
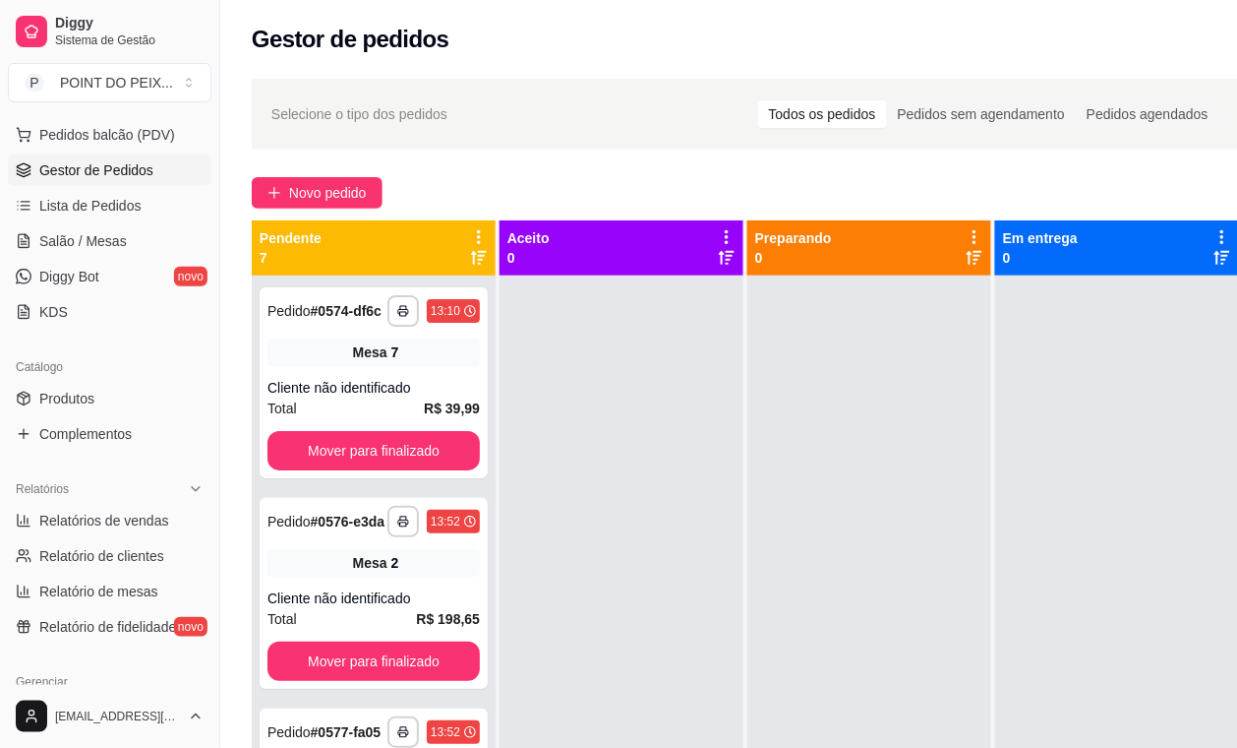
click at [606, 154] on div "**********" at bounding box center [746, 529] width 1053 height 925
click at [119, 205] on span "Lista de Pedidos" at bounding box center [90, 206] width 102 height 20
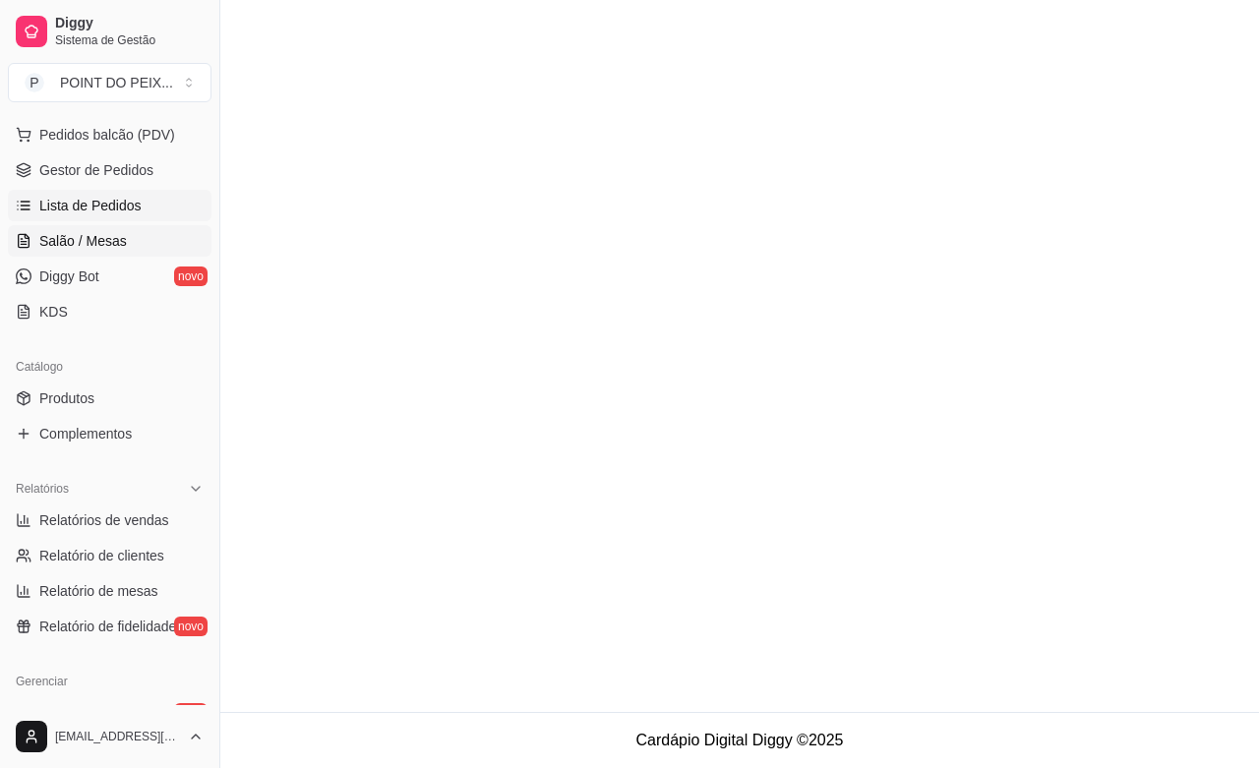
click at [108, 236] on span "Salão / Mesas" at bounding box center [83, 241] width 88 height 20
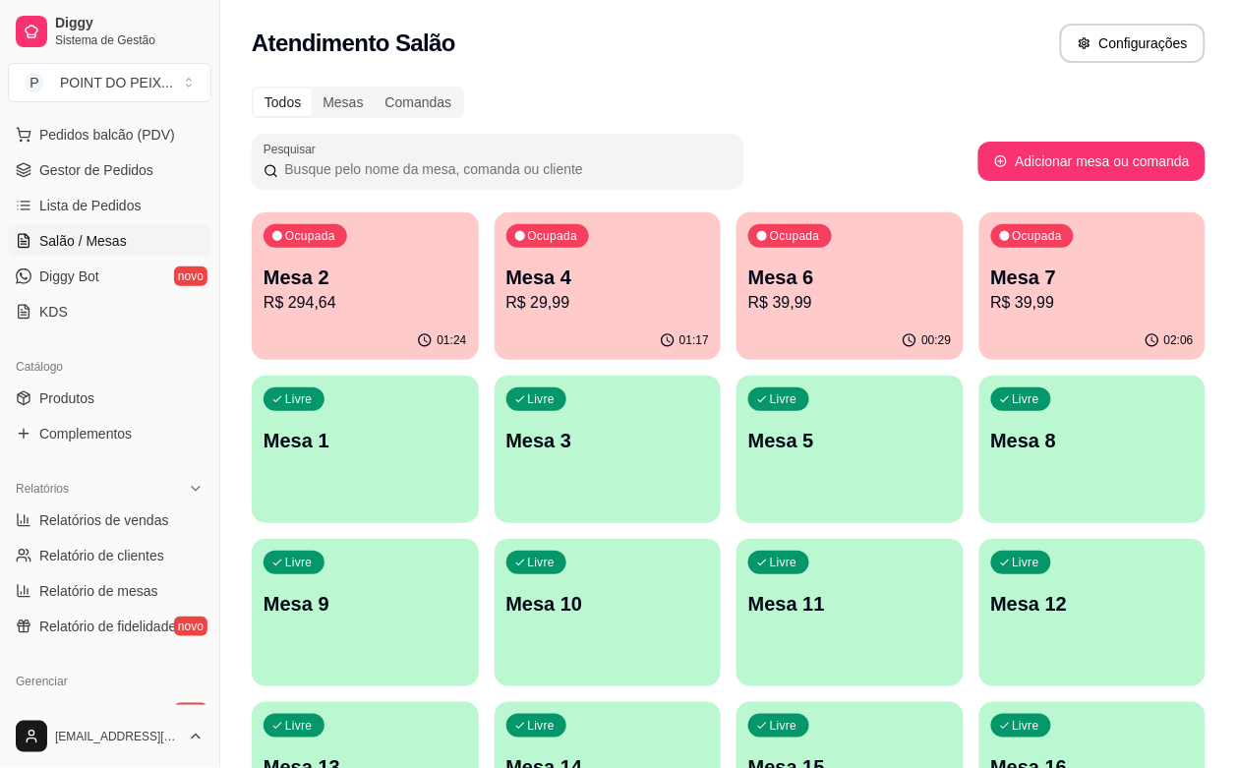
click at [374, 311] on p "R$ 294,64" at bounding box center [366, 303] width 204 height 24
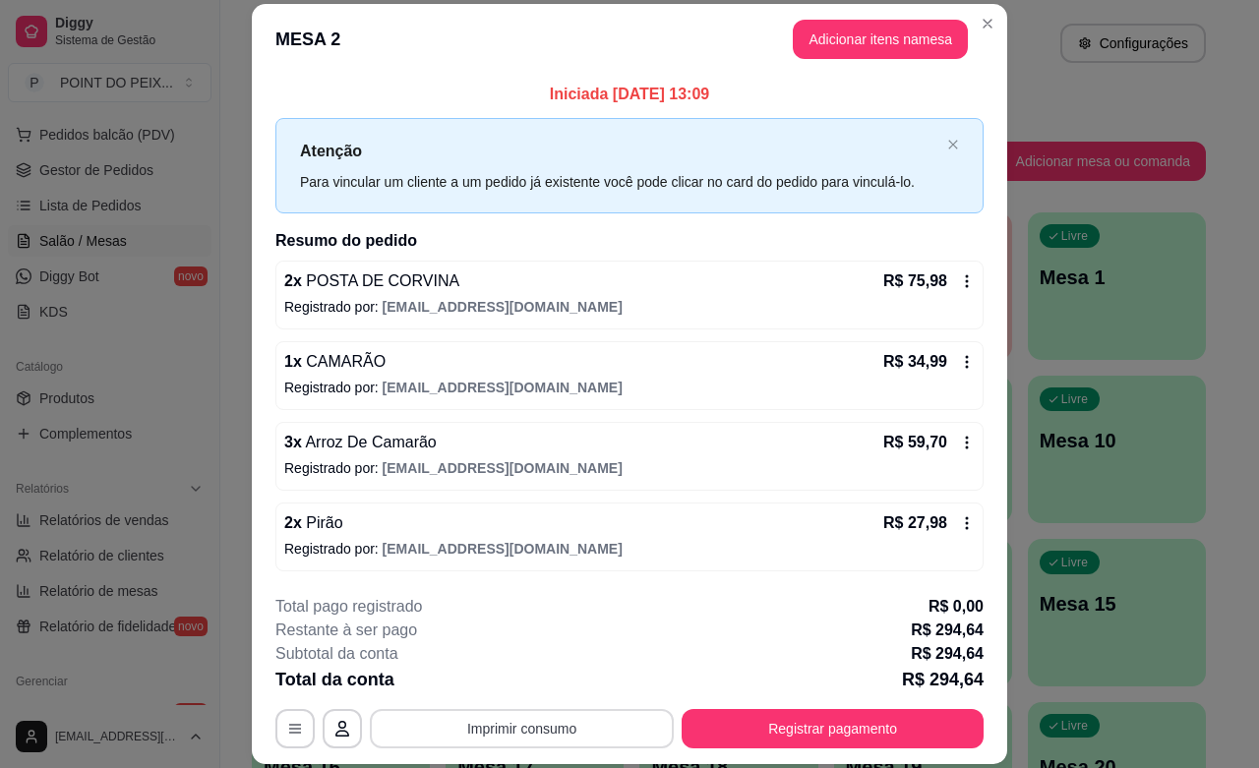
click at [559, 728] on button "Imprimir consumo" at bounding box center [522, 728] width 304 height 39
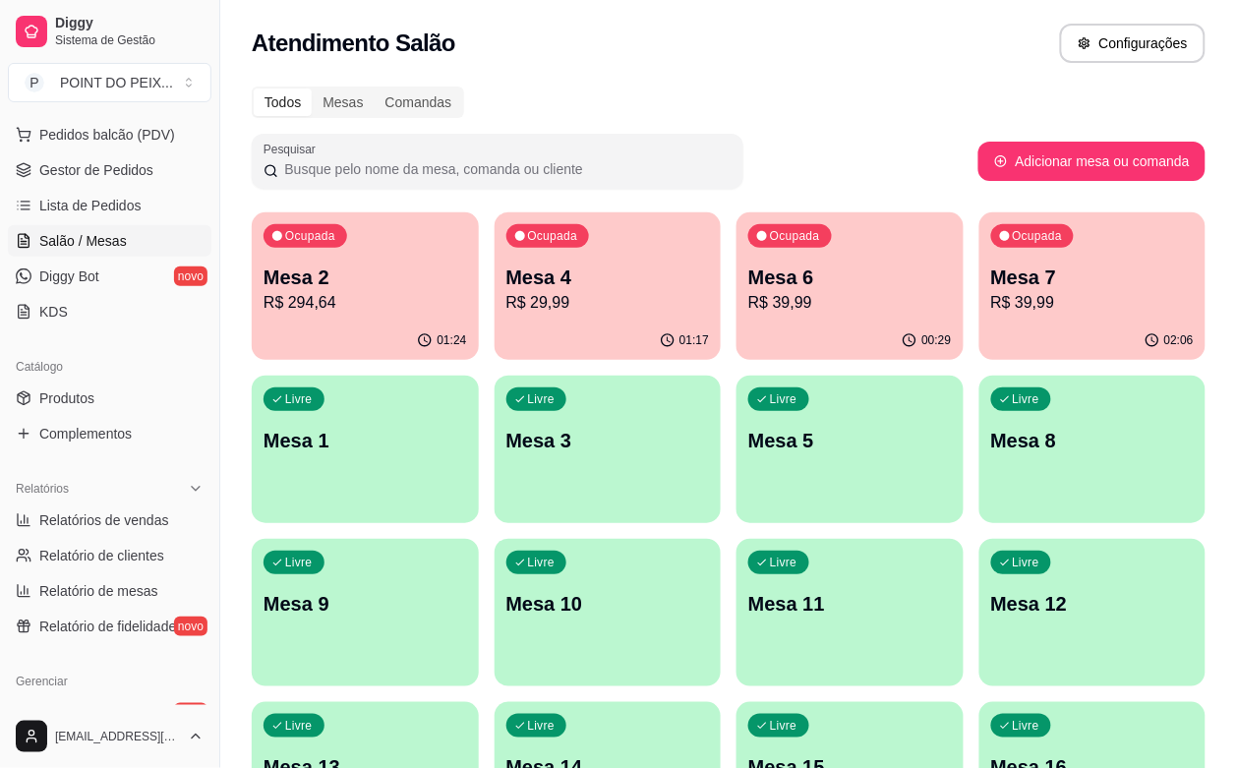
click at [341, 285] on p "Mesa 2" at bounding box center [366, 278] width 204 height 28
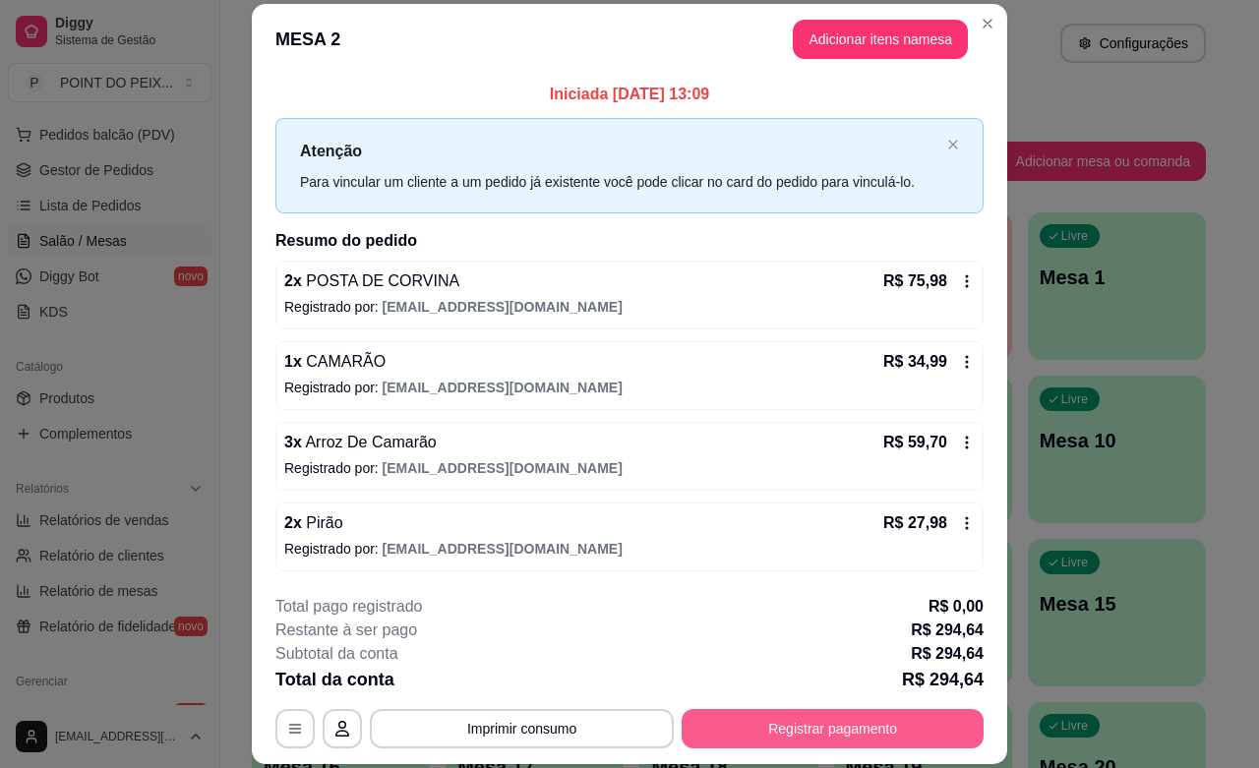
click at [773, 744] on button "Registrar pagamento" at bounding box center [833, 728] width 302 height 39
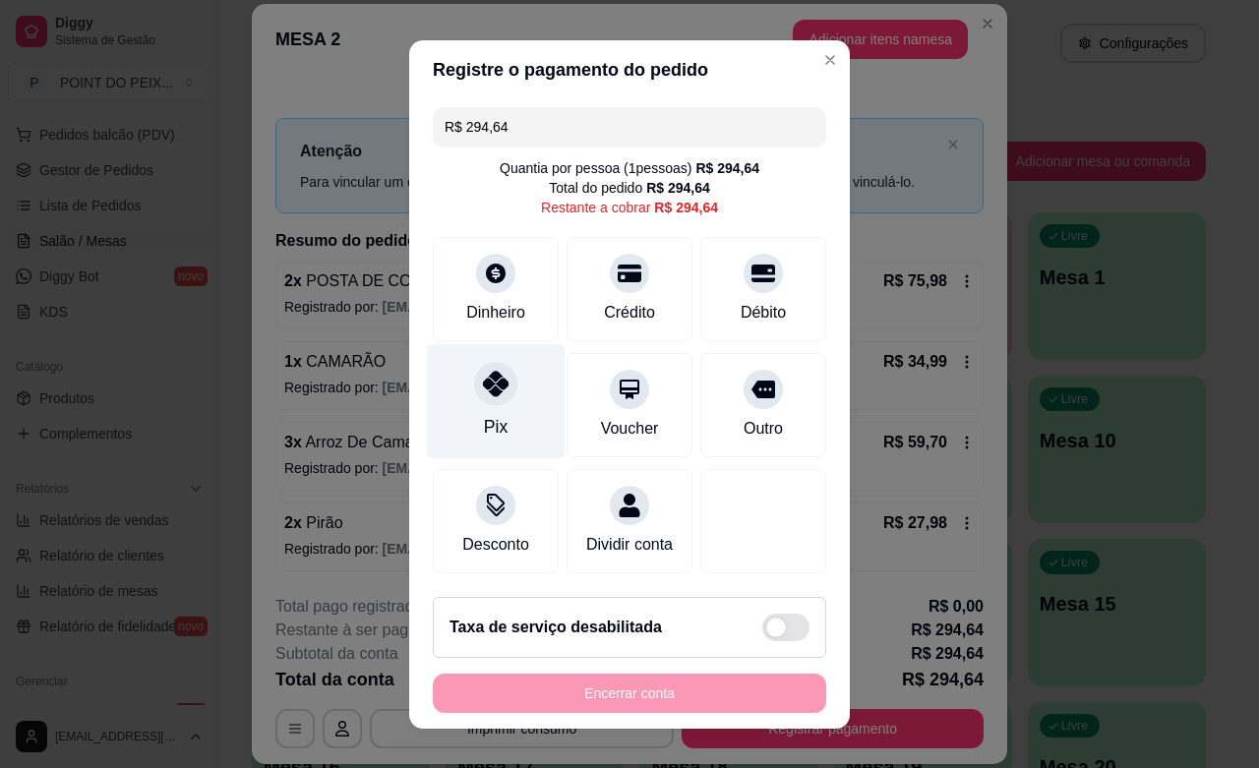
click at [483, 391] on icon at bounding box center [496, 384] width 26 height 26
type input "R$ 0,00"
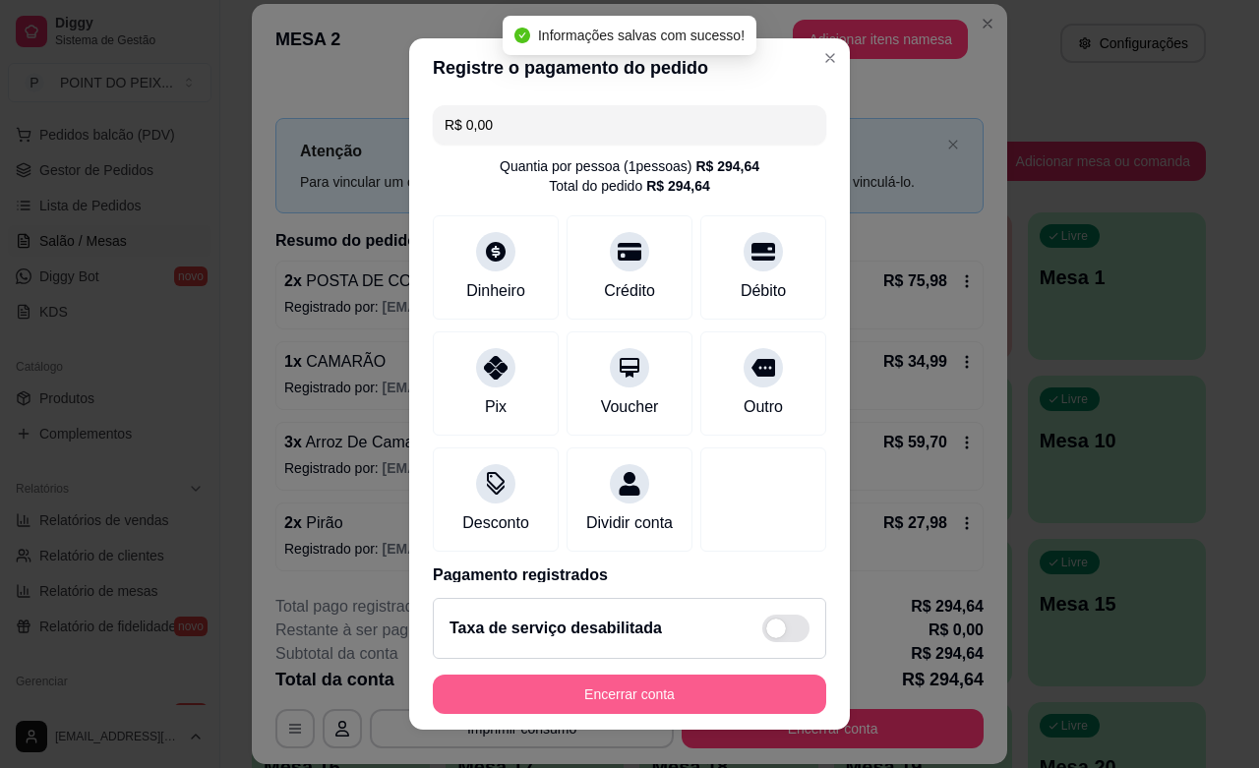
click at [597, 687] on button "Encerrar conta" at bounding box center [629, 694] width 393 height 39
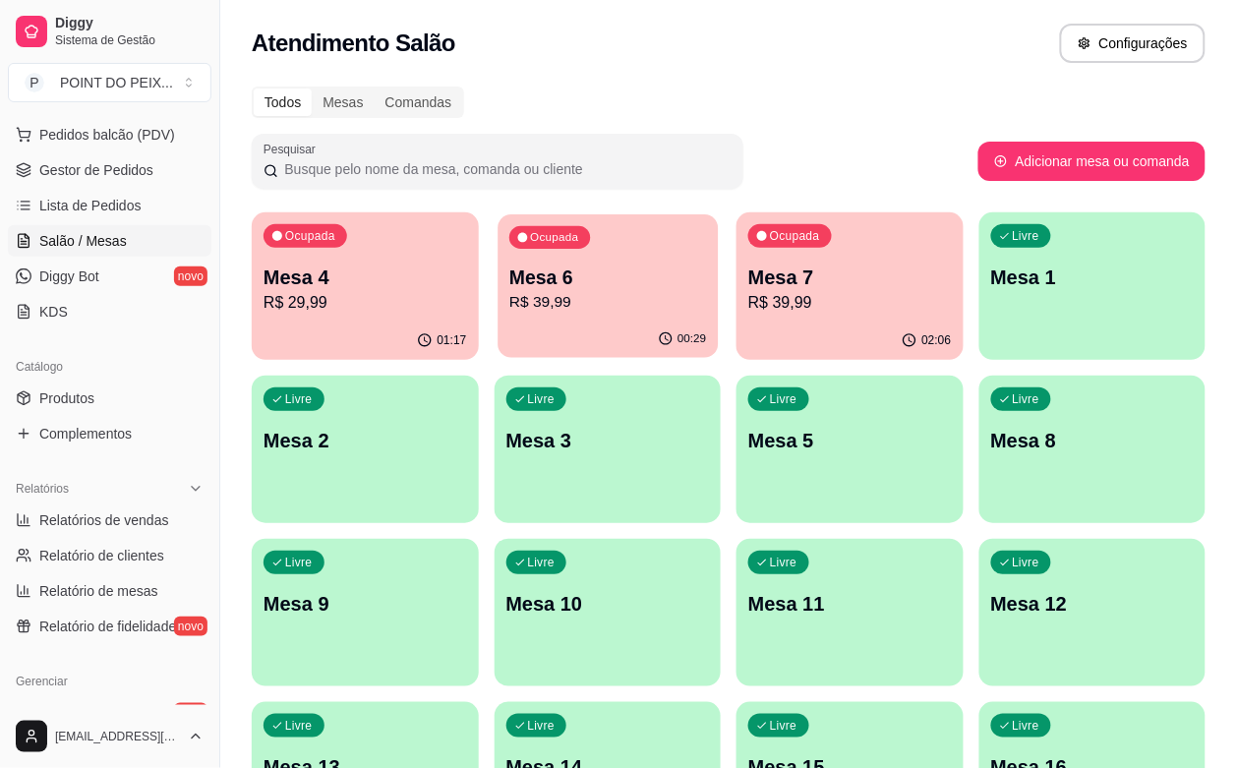
click at [576, 305] on p "R$ 39,99" at bounding box center [608, 302] width 197 height 23
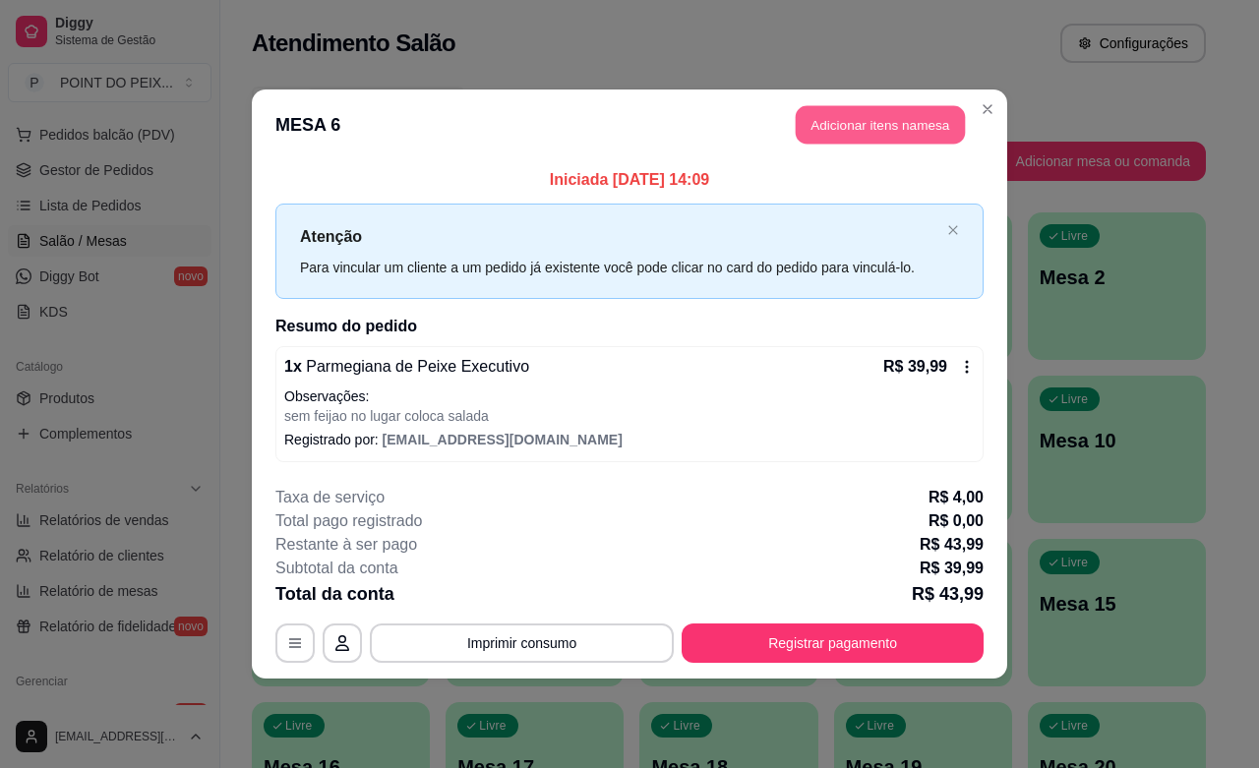
click at [883, 129] on button "Adicionar itens na mesa" at bounding box center [880, 125] width 169 height 38
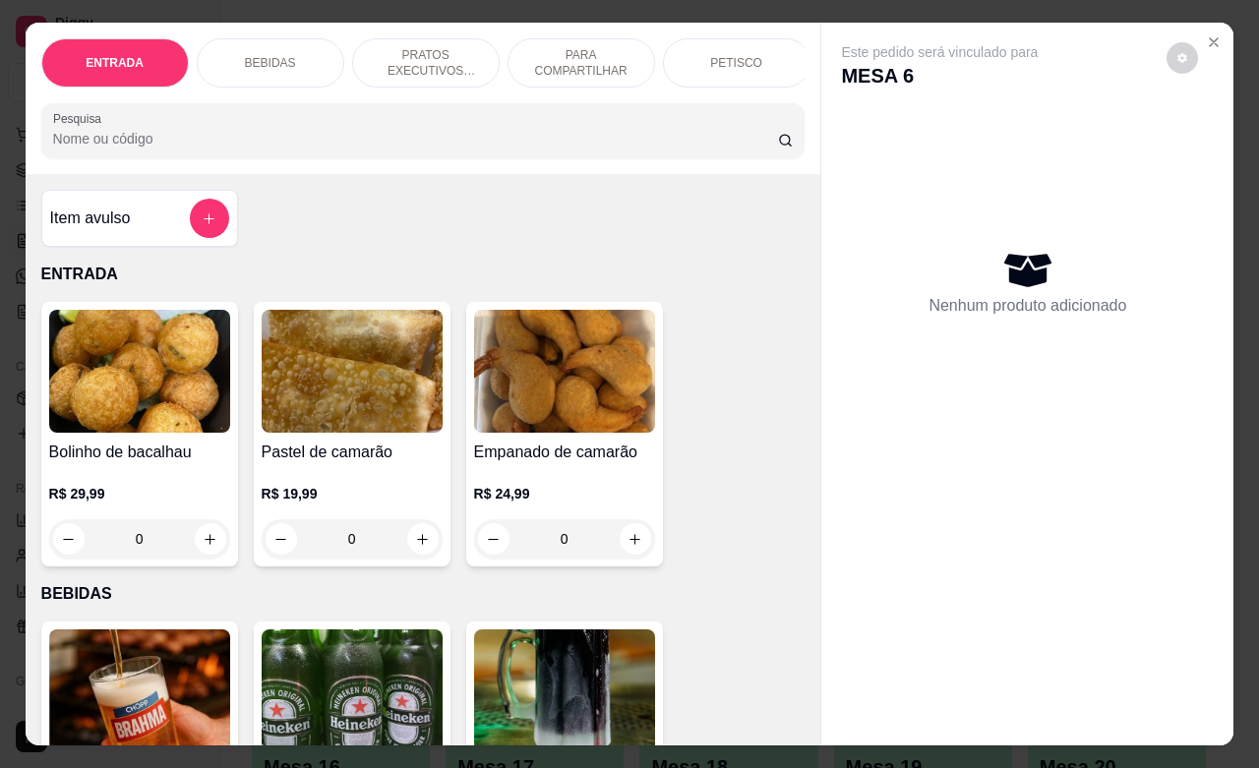
click at [735, 62] on div "PETISCO" at bounding box center [737, 62] width 148 height 49
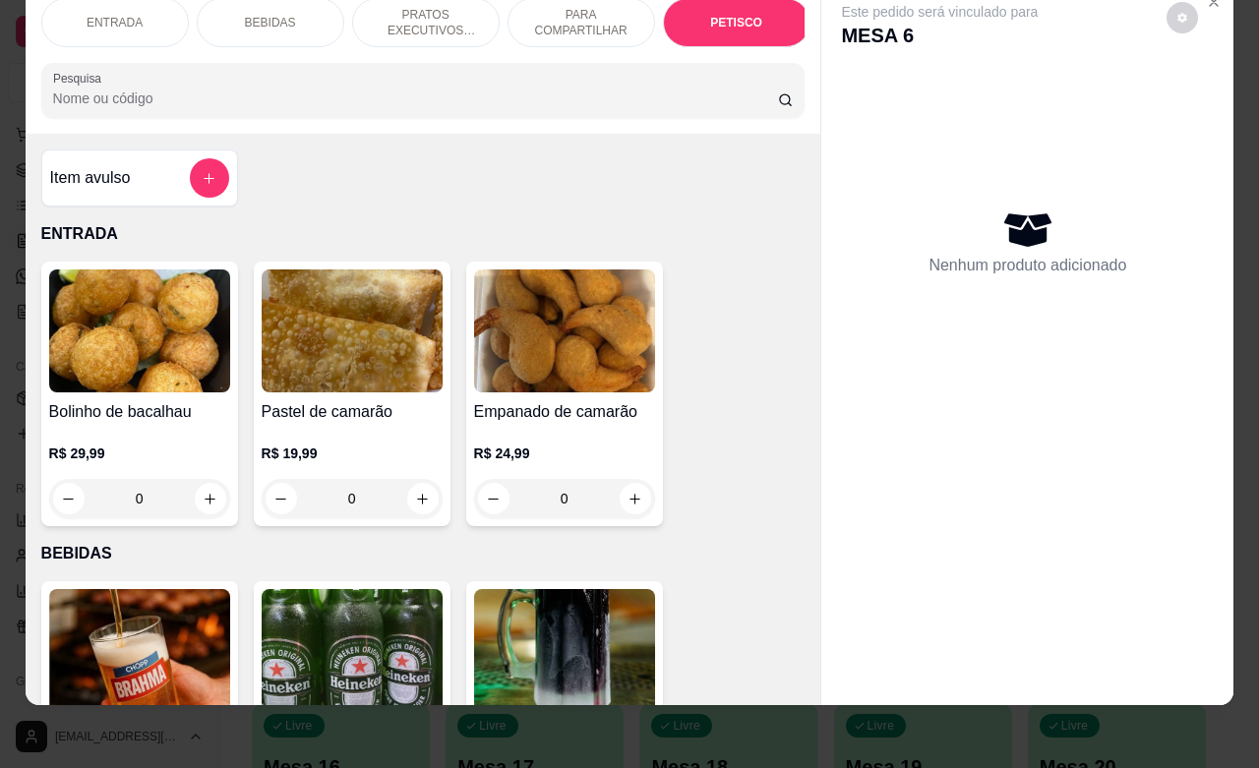
scroll to position [4592, 0]
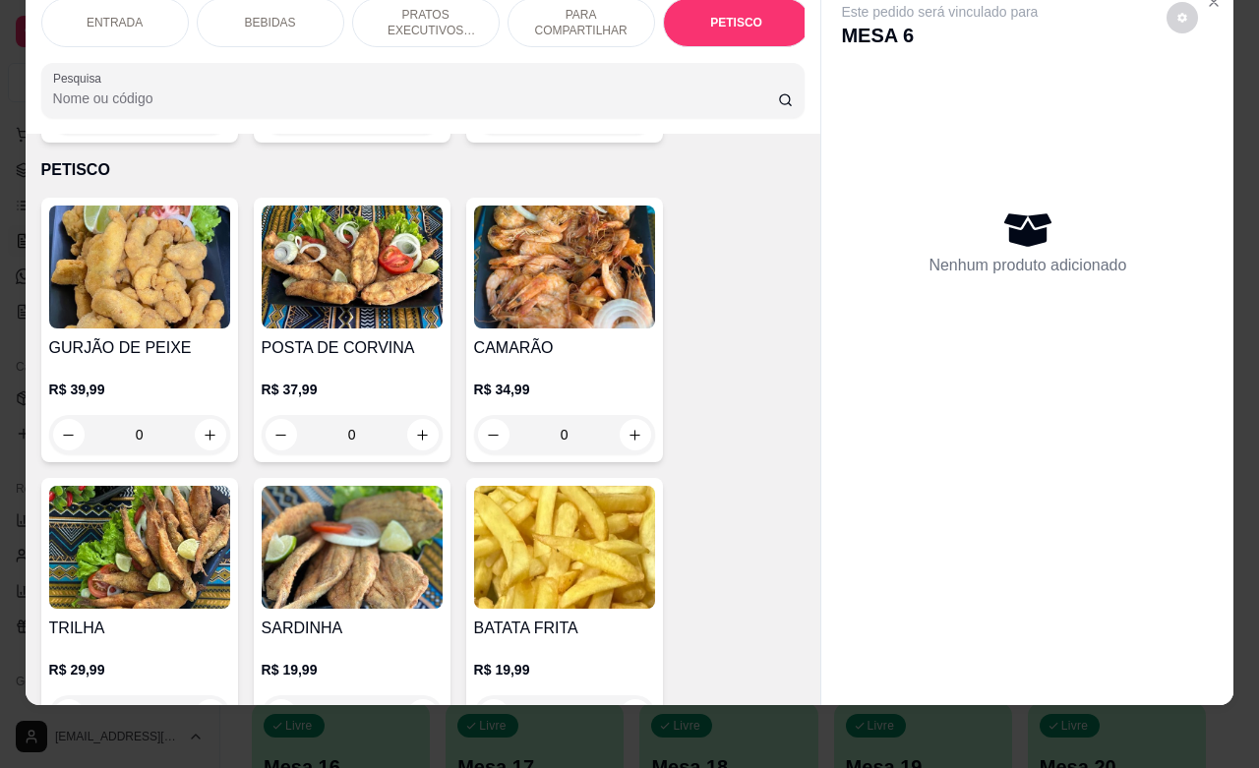
click at [119, 15] on div "ENTRADA" at bounding box center [115, 22] width 148 height 49
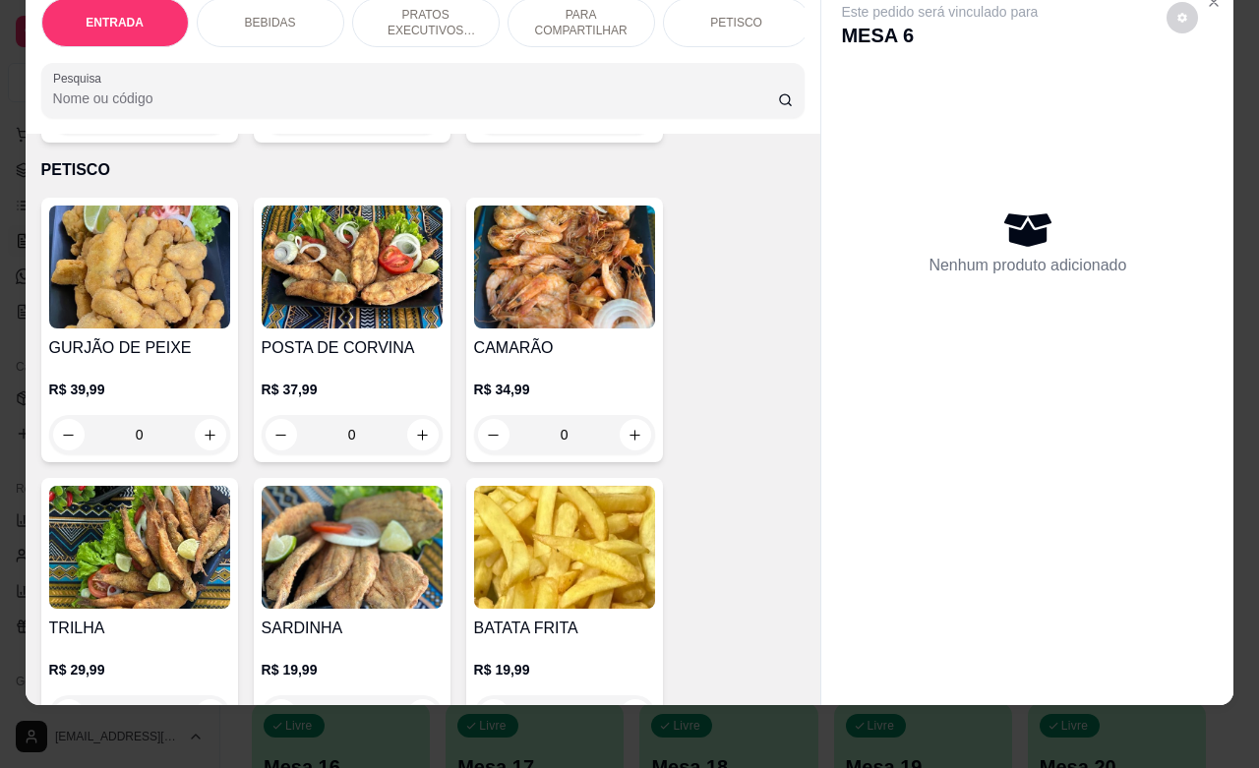
scroll to position [89, 0]
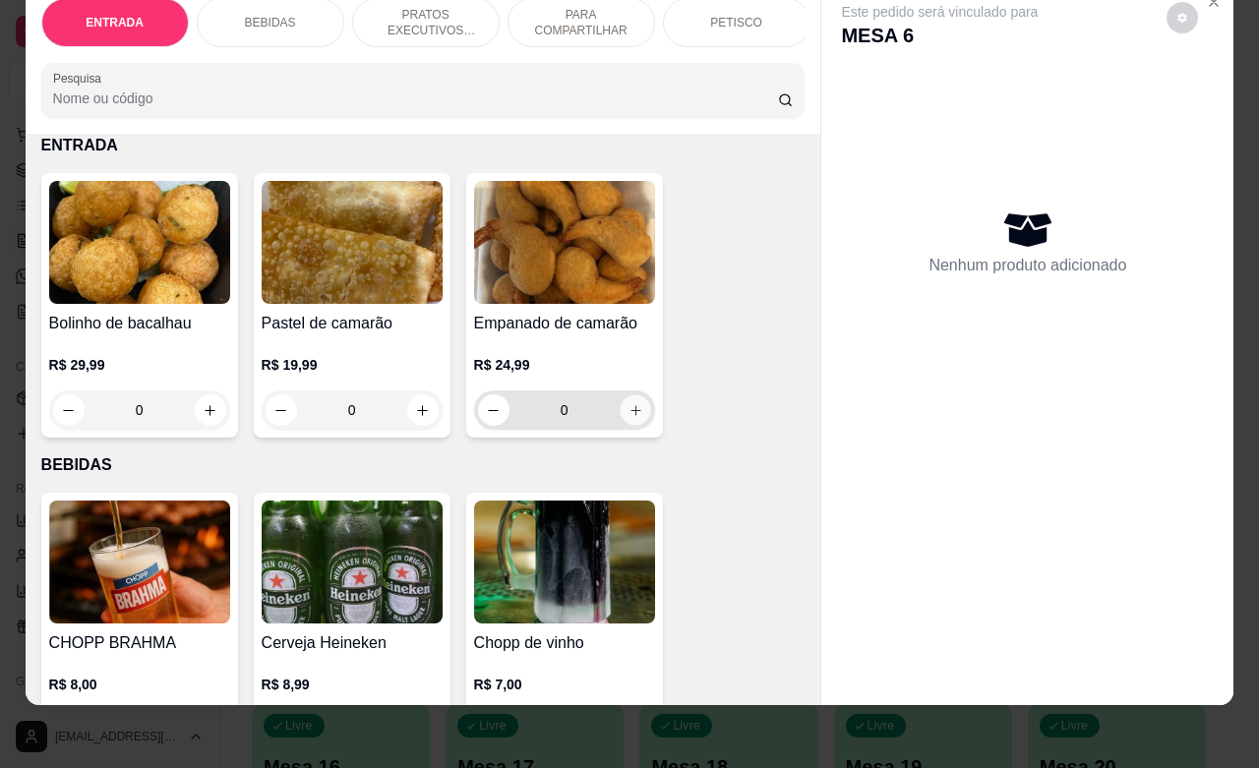
click at [632, 415] on button "increase-product-quantity" at bounding box center [635, 410] width 30 height 30
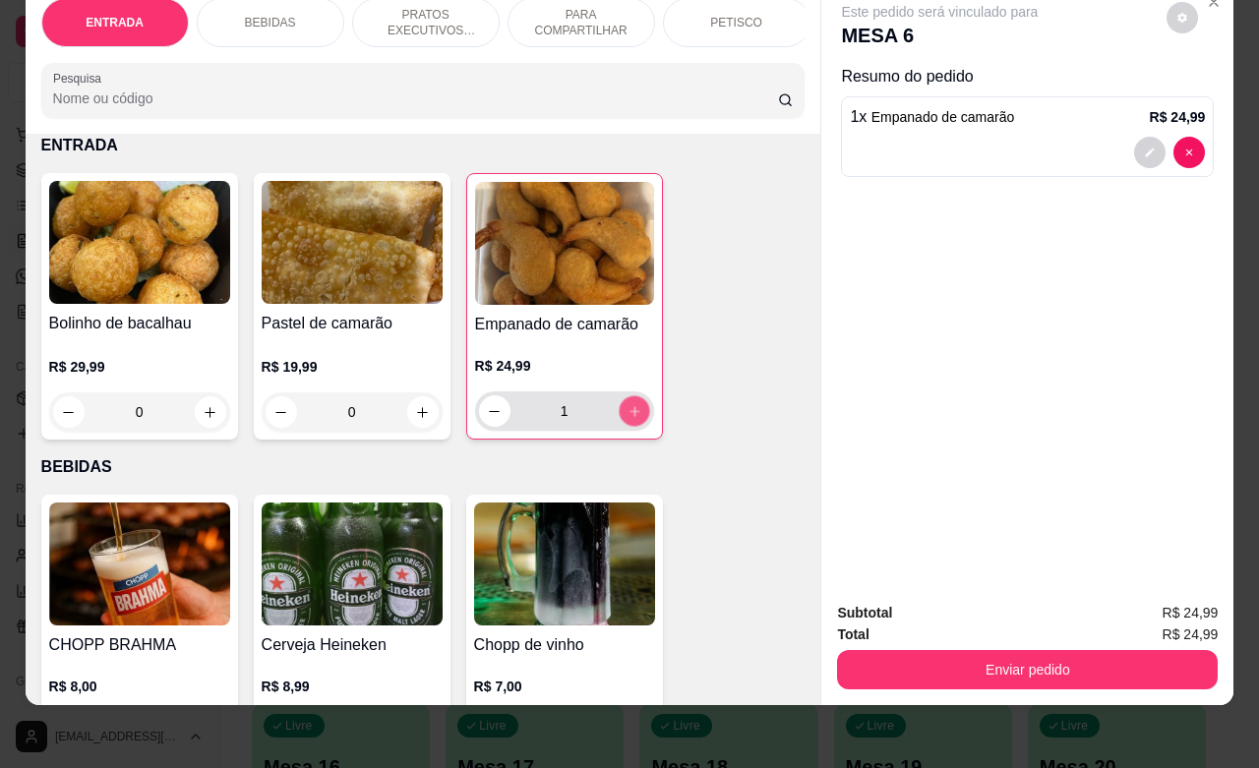
click at [632, 415] on button "increase-product-quantity" at bounding box center [634, 411] width 30 height 30
type input "2"
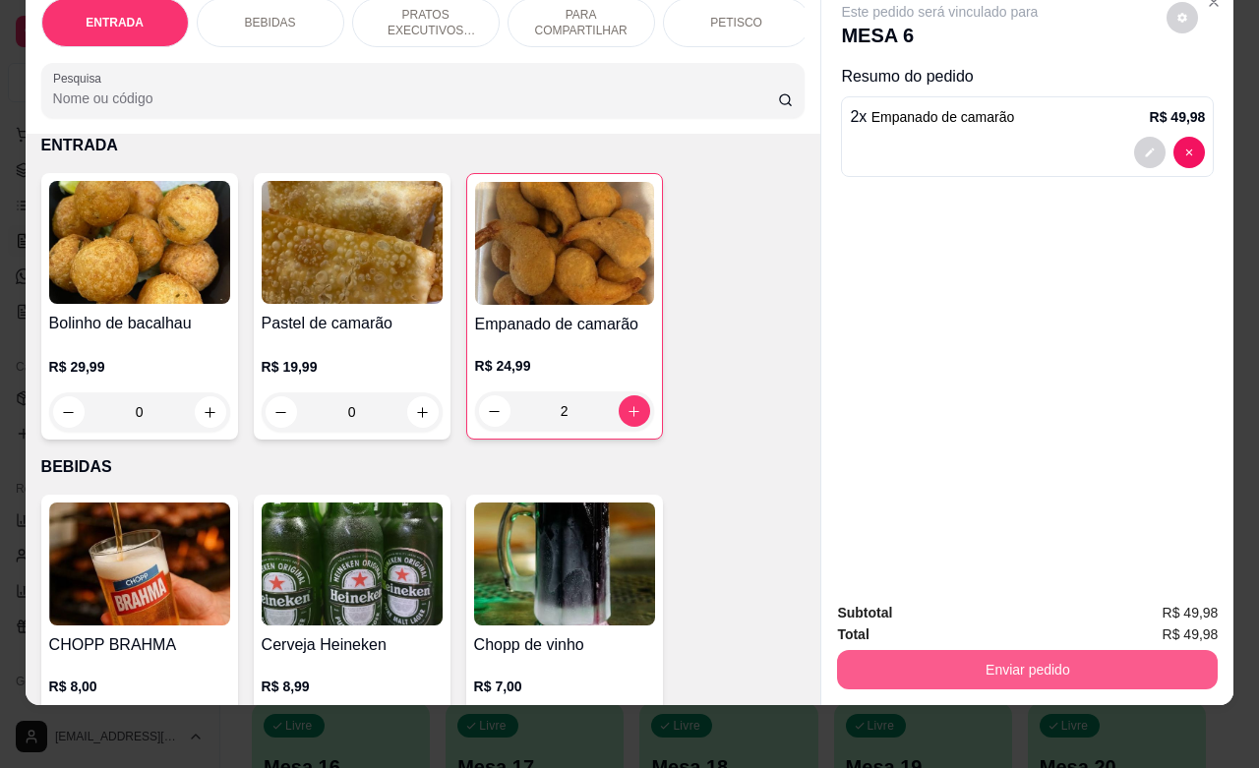
click at [934, 654] on button "Enviar pedido" at bounding box center [1027, 669] width 381 height 39
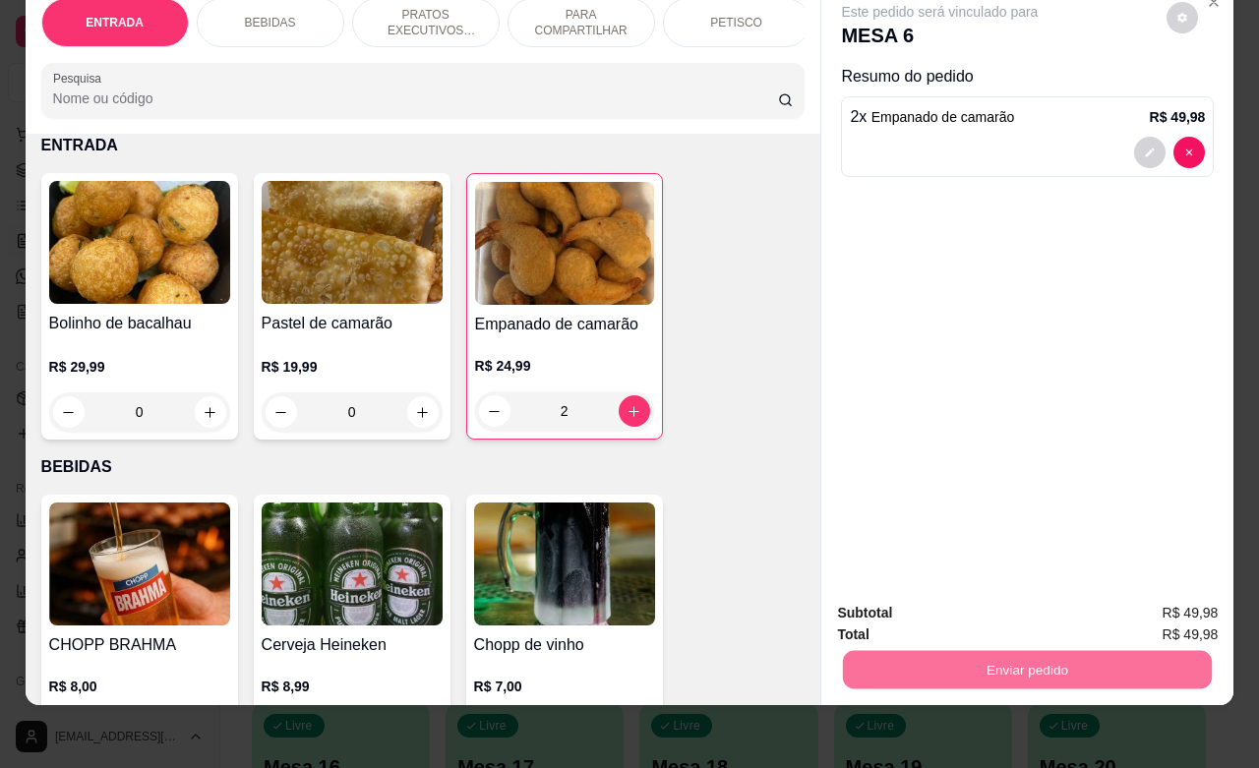
click at [932, 605] on button "Não registrar e enviar pedido" at bounding box center [960, 600] width 199 height 36
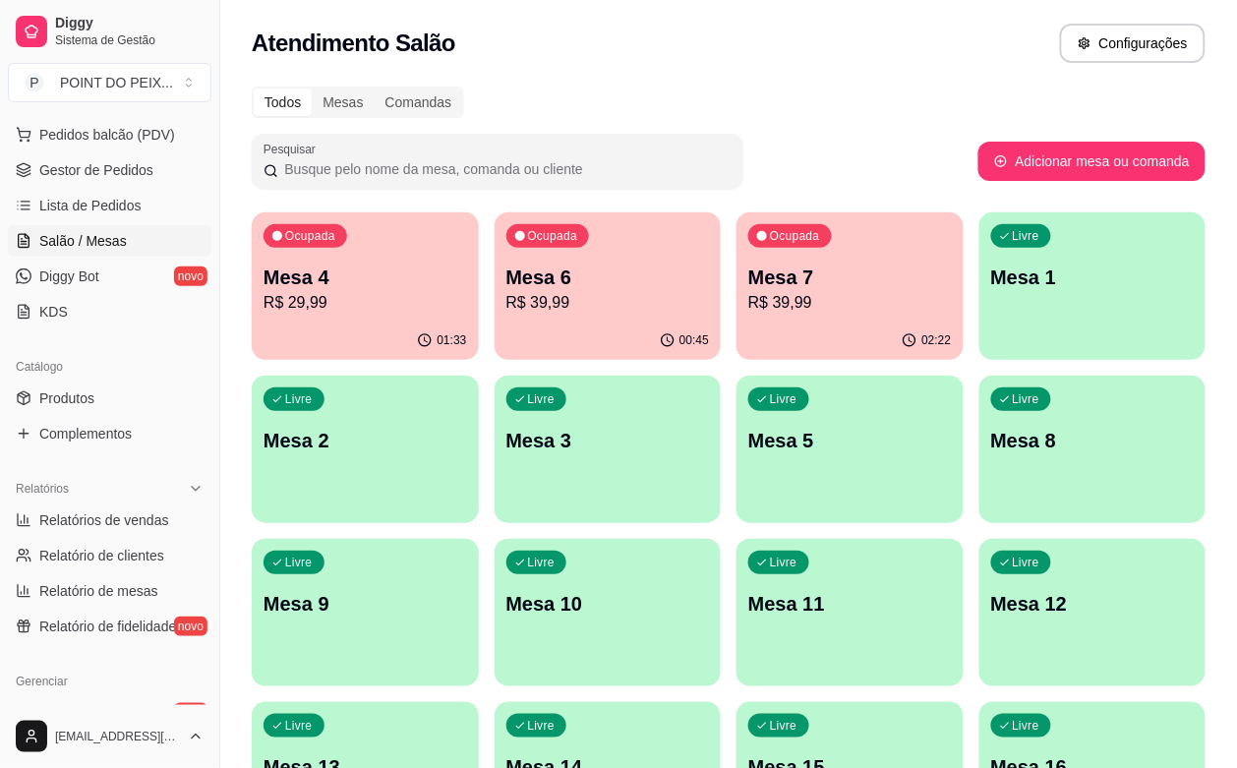
click at [980, 326] on div "Livre Mesa 1" at bounding box center [1093, 274] width 227 height 124
click at [475, 378] on div "Livre Mesa 2" at bounding box center [365, 438] width 220 height 120
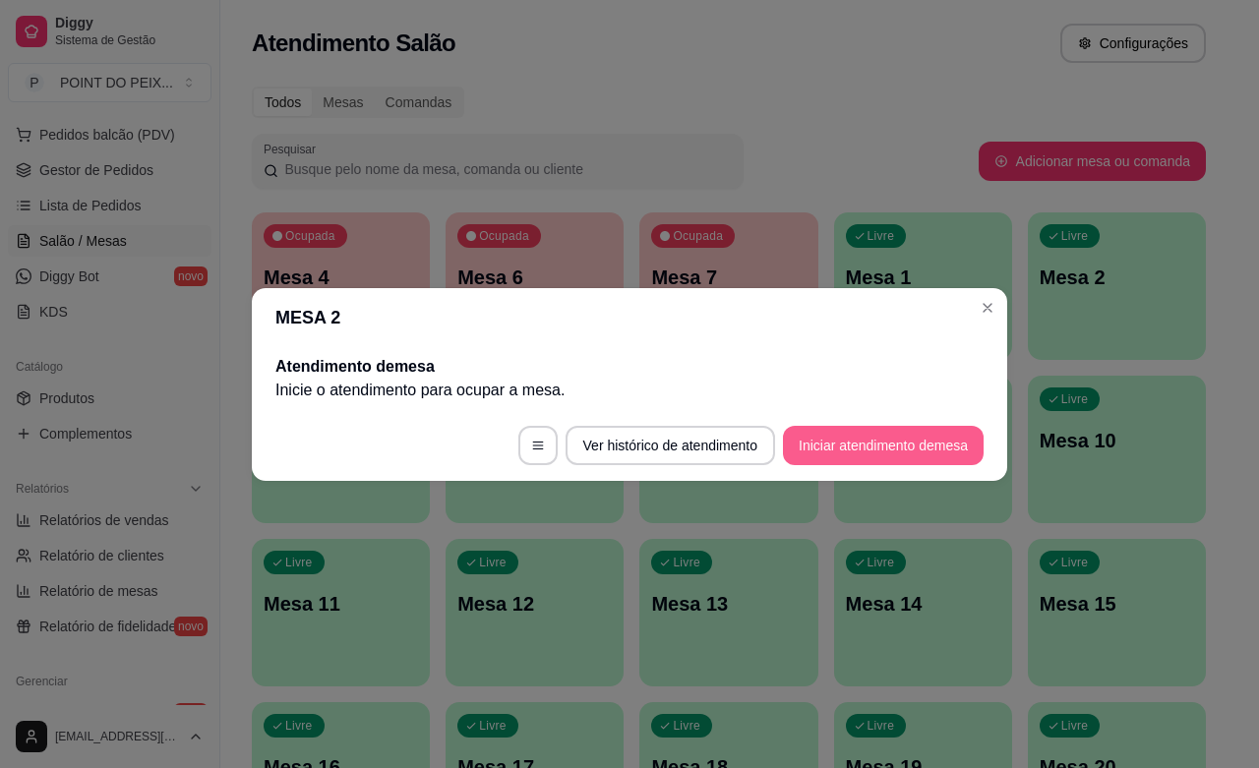
click at [876, 452] on button "Iniciar atendimento de mesa" at bounding box center [883, 445] width 201 height 39
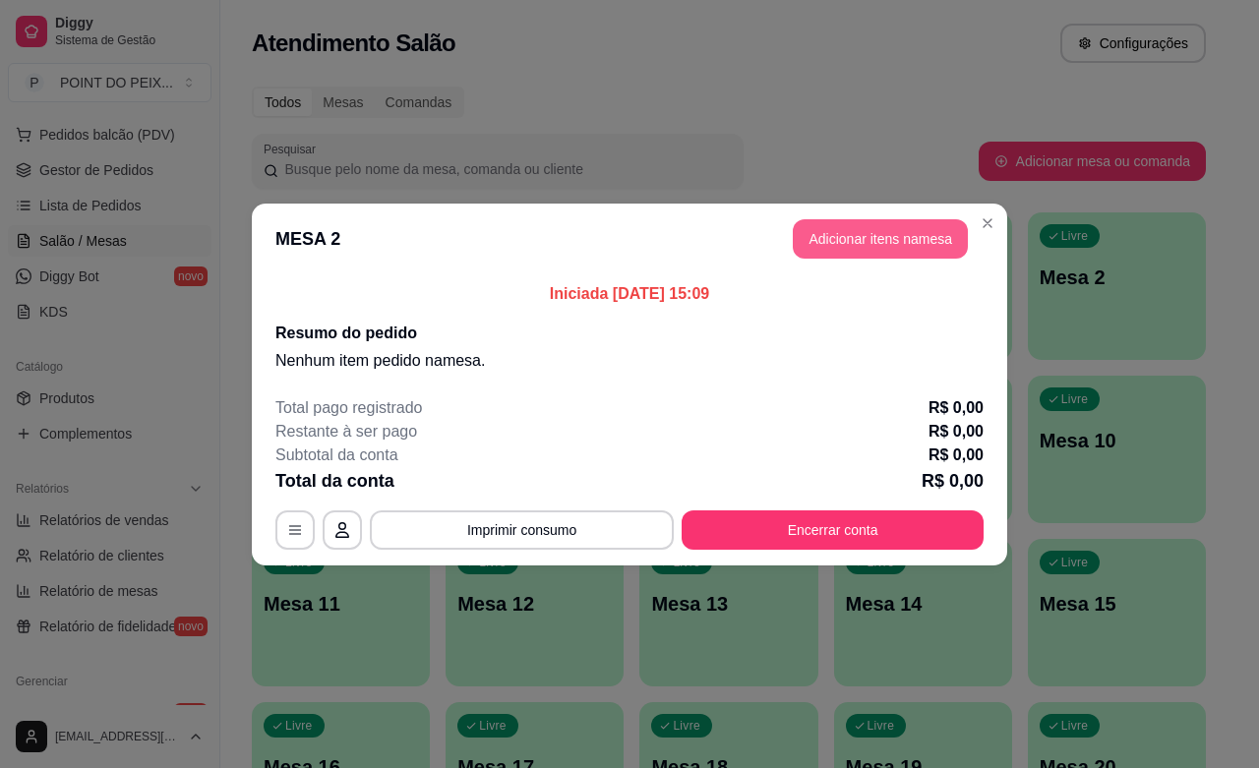
click at [882, 247] on button "Adicionar itens na mesa" at bounding box center [880, 238] width 175 height 39
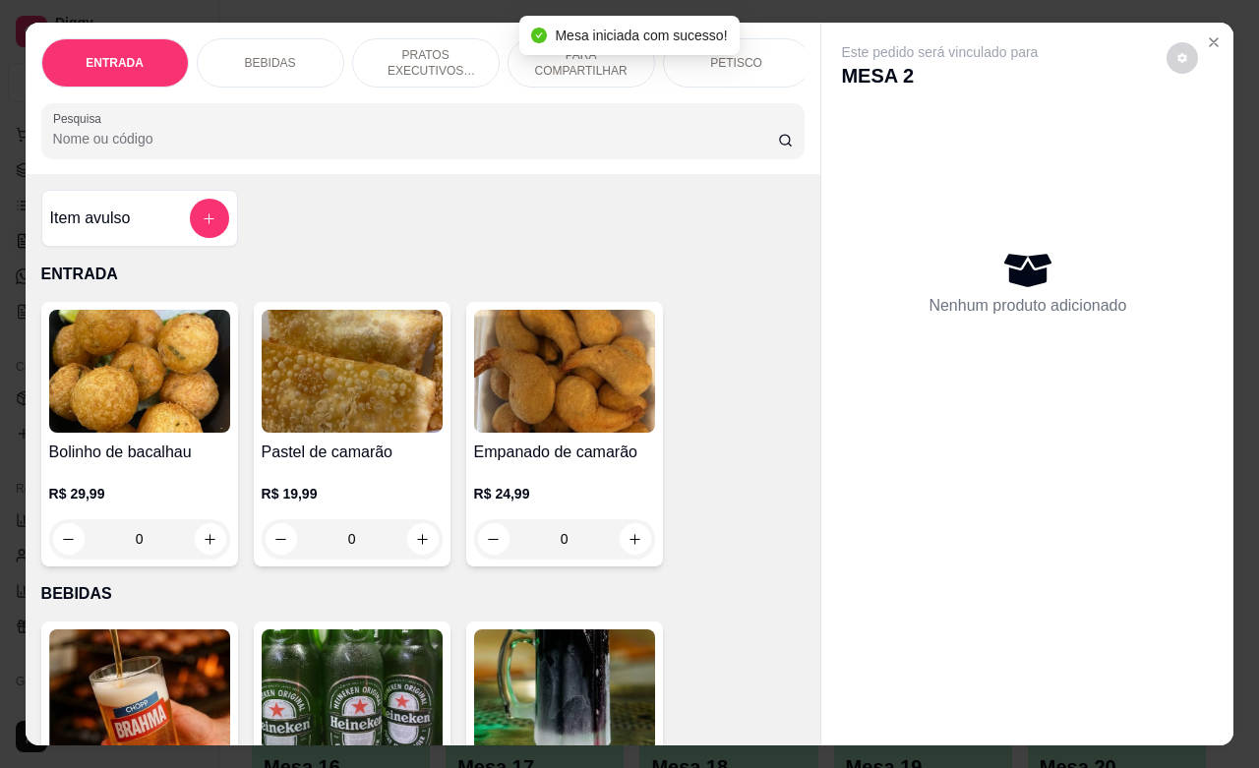
click at [743, 64] on div "PETISCO" at bounding box center [737, 62] width 148 height 49
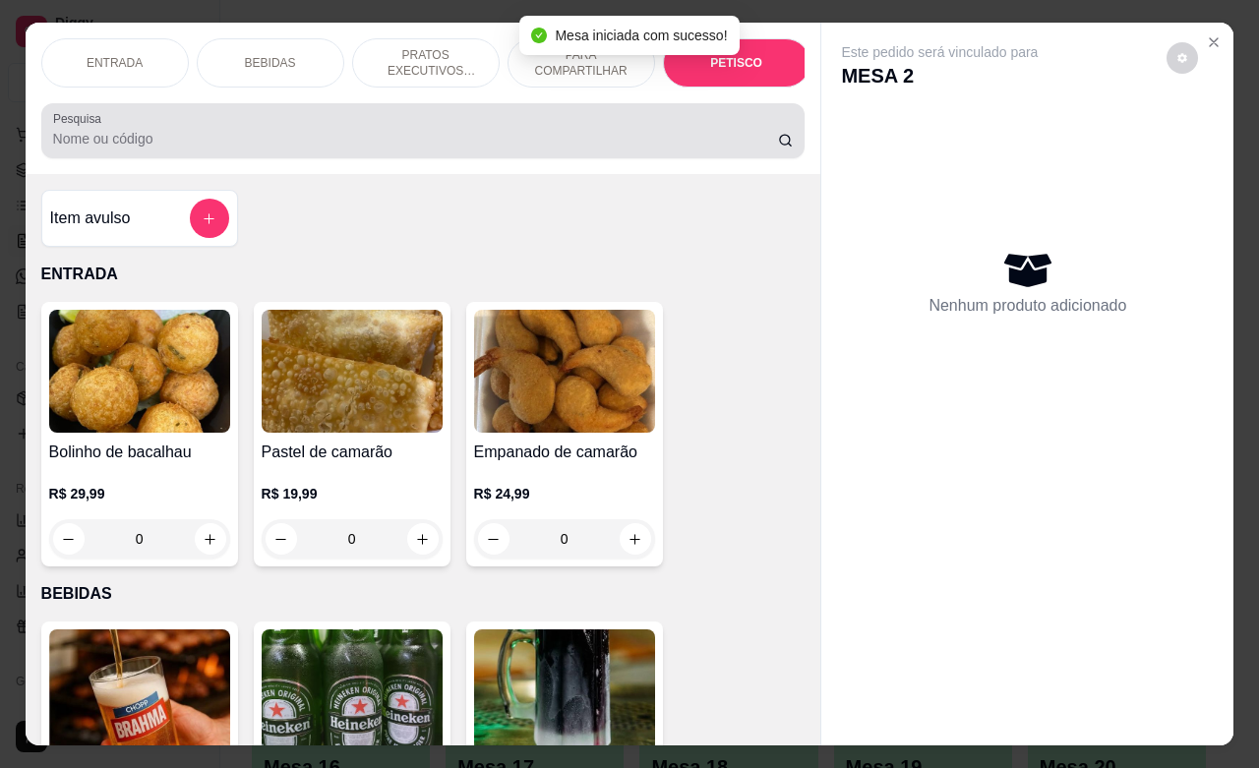
scroll to position [4592, 0]
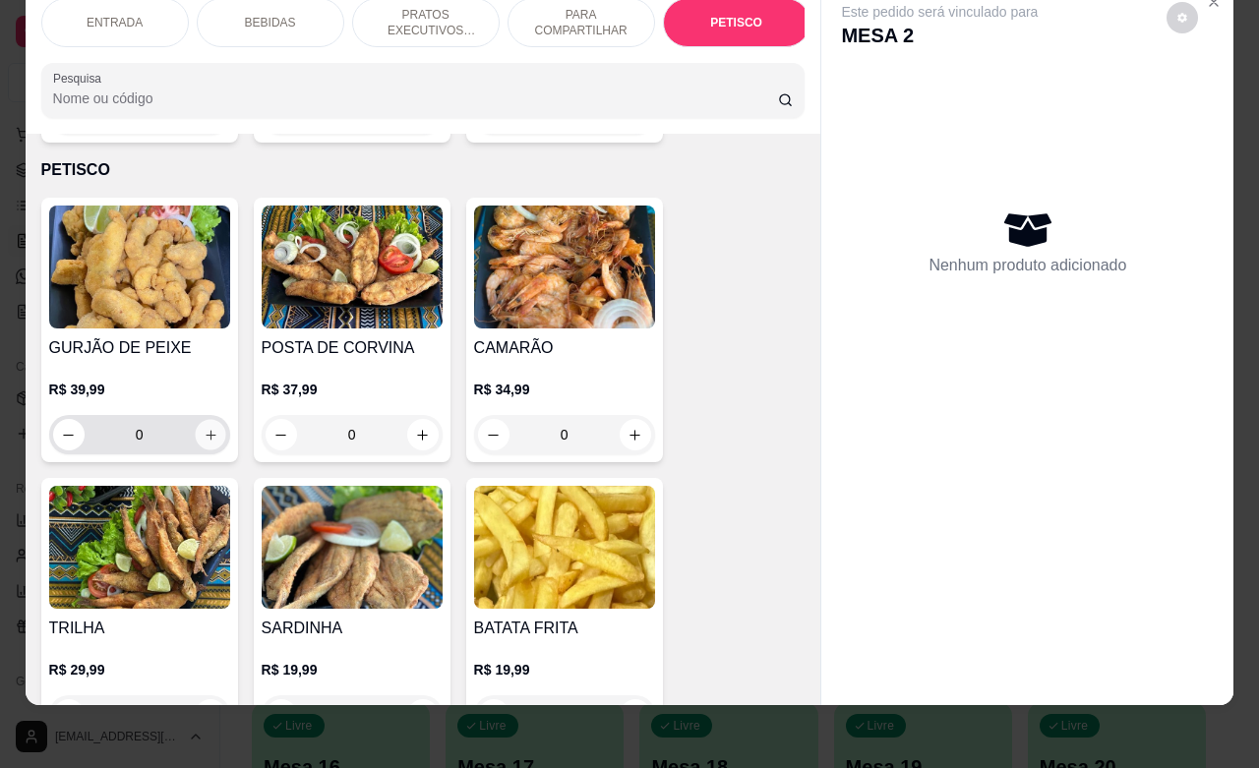
click at [210, 420] on button "increase-product-quantity" at bounding box center [210, 435] width 30 height 30
type input "1"
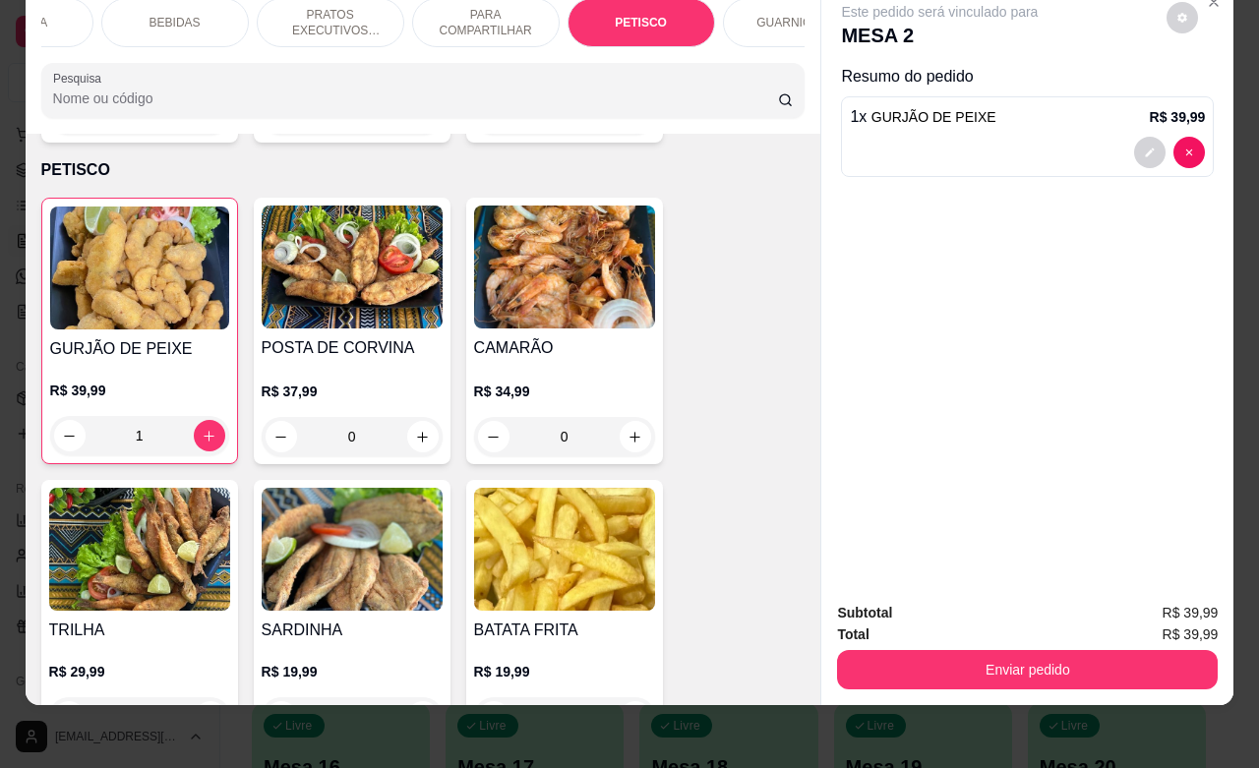
scroll to position [0, 98]
click at [769, 15] on p "GUARNIÇÕES" at bounding box center [793, 23] width 80 height 16
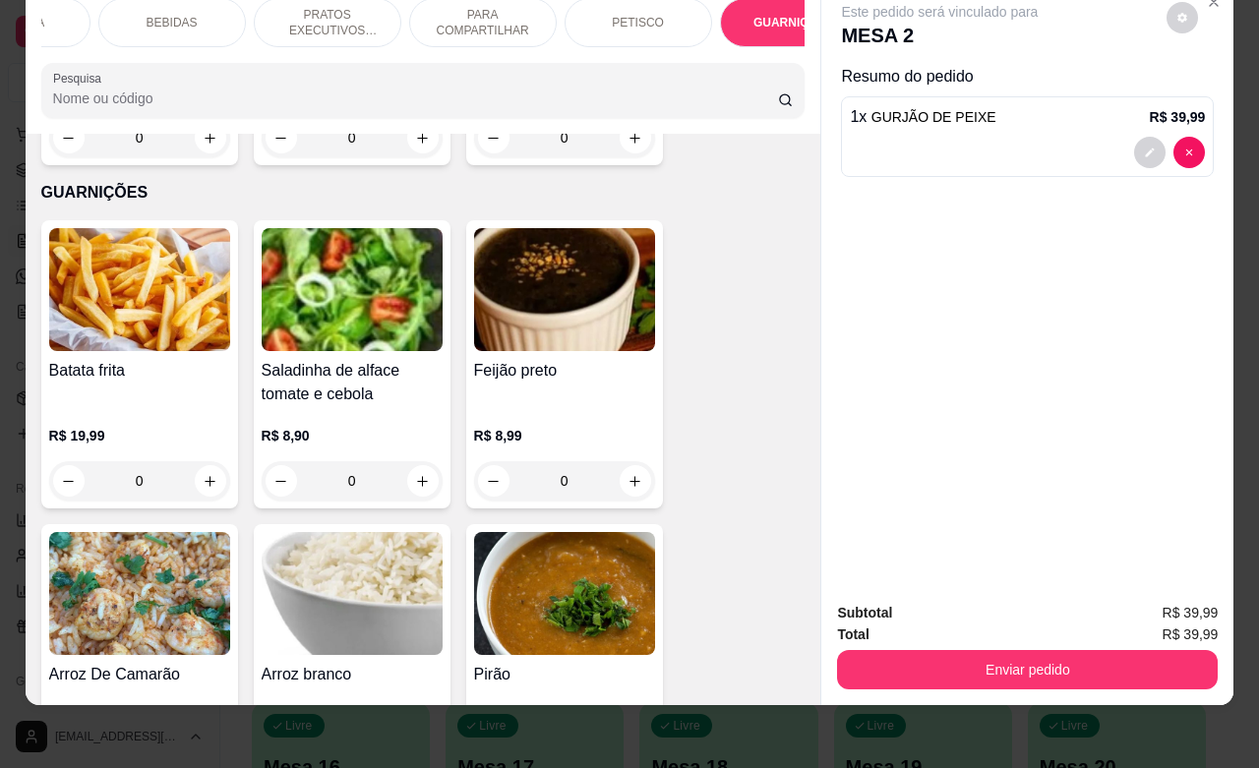
scroll to position [5548, 0]
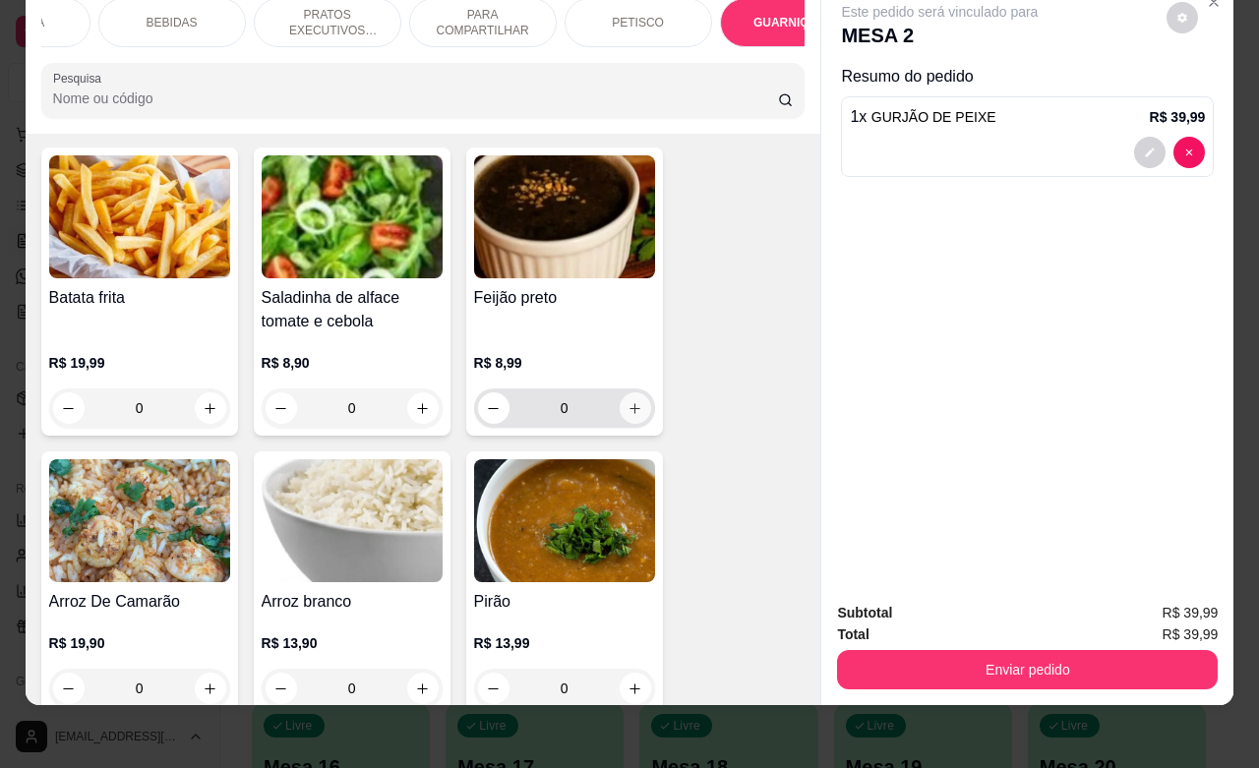
click at [631, 401] on icon "increase-product-quantity" at bounding box center [635, 408] width 15 height 15
type input "1"
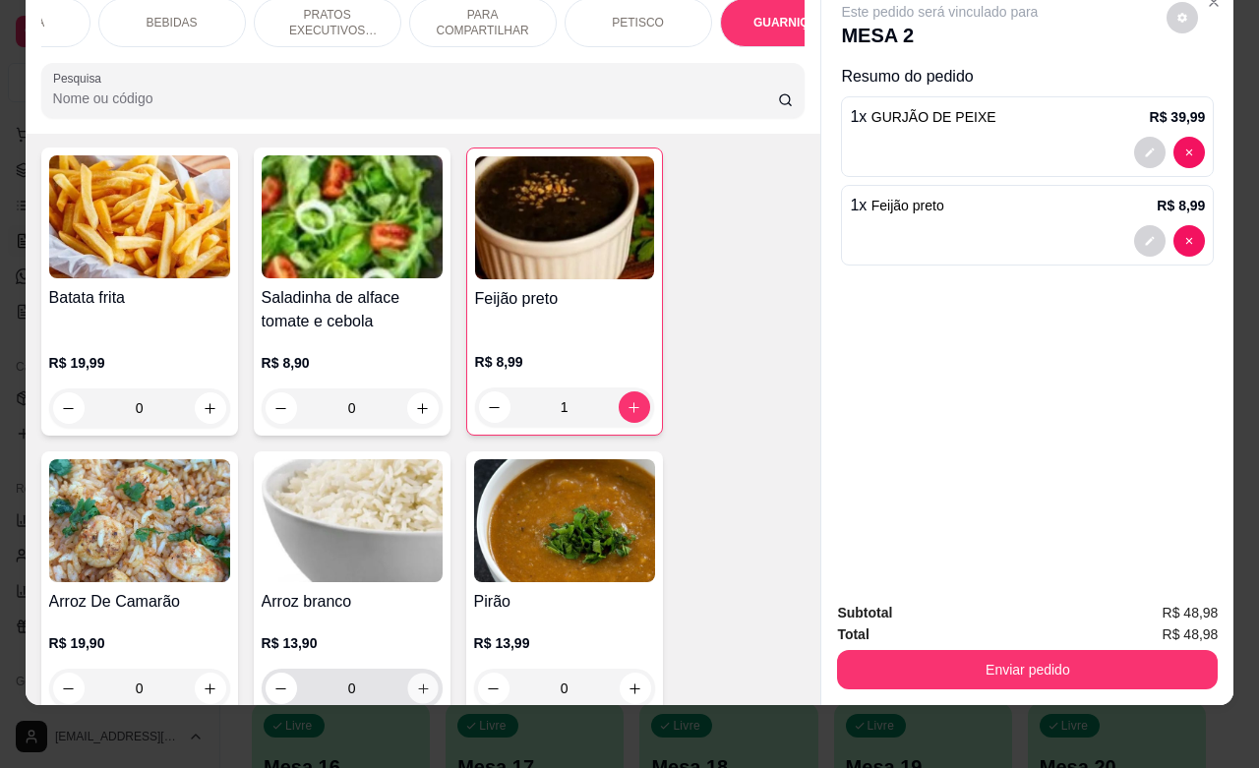
click at [418, 682] on icon "increase-product-quantity" at bounding box center [422, 689] width 15 height 15
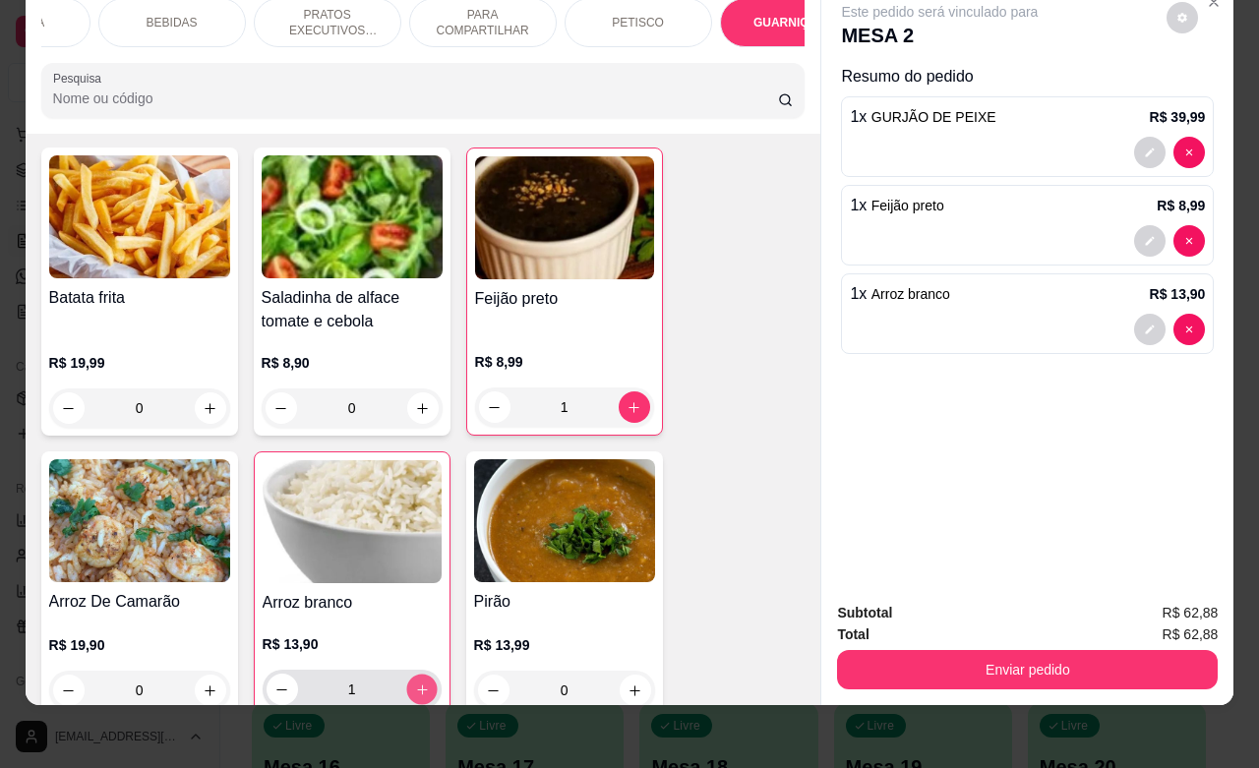
click at [418, 675] on button "increase-product-quantity" at bounding box center [421, 690] width 30 height 30
type input "2"
click at [418, 401] on icon "increase-product-quantity" at bounding box center [422, 408] width 15 height 15
type input "1"
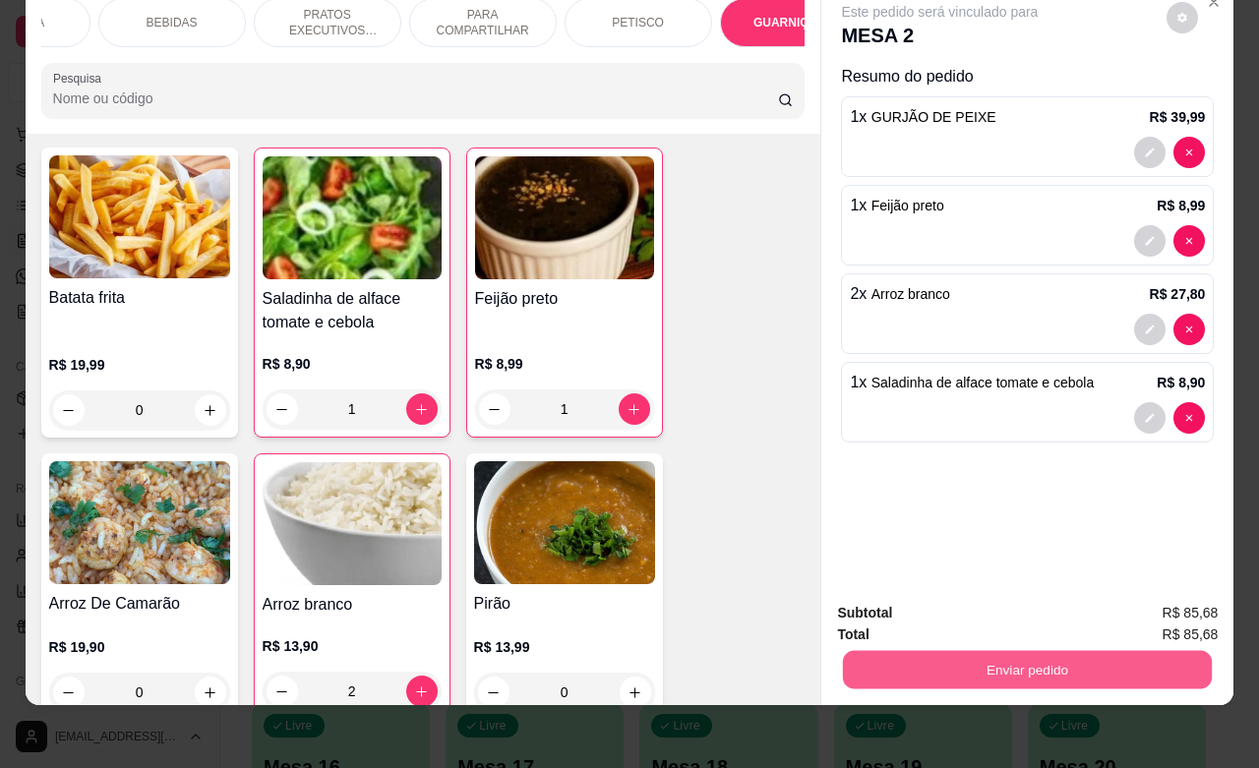
click at [986, 650] on button "Enviar pedido" at bounding box center [1027, 669] width 369 height 38
click at [939, 602] on button "Não registrar e enviar pedido" at bounding box center [960, 600] width 199 height 36
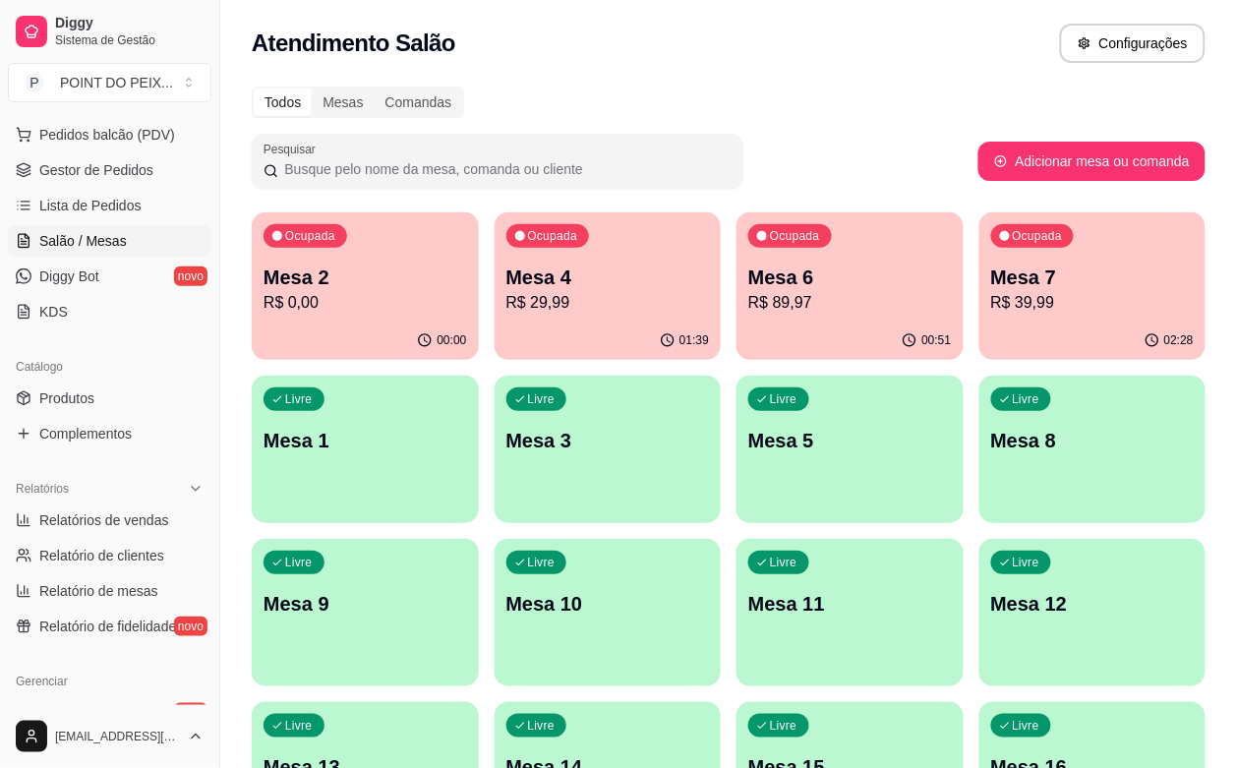
click at [737, 330] on div "00:51" at bounding box center [850, 341] width 227 height 38
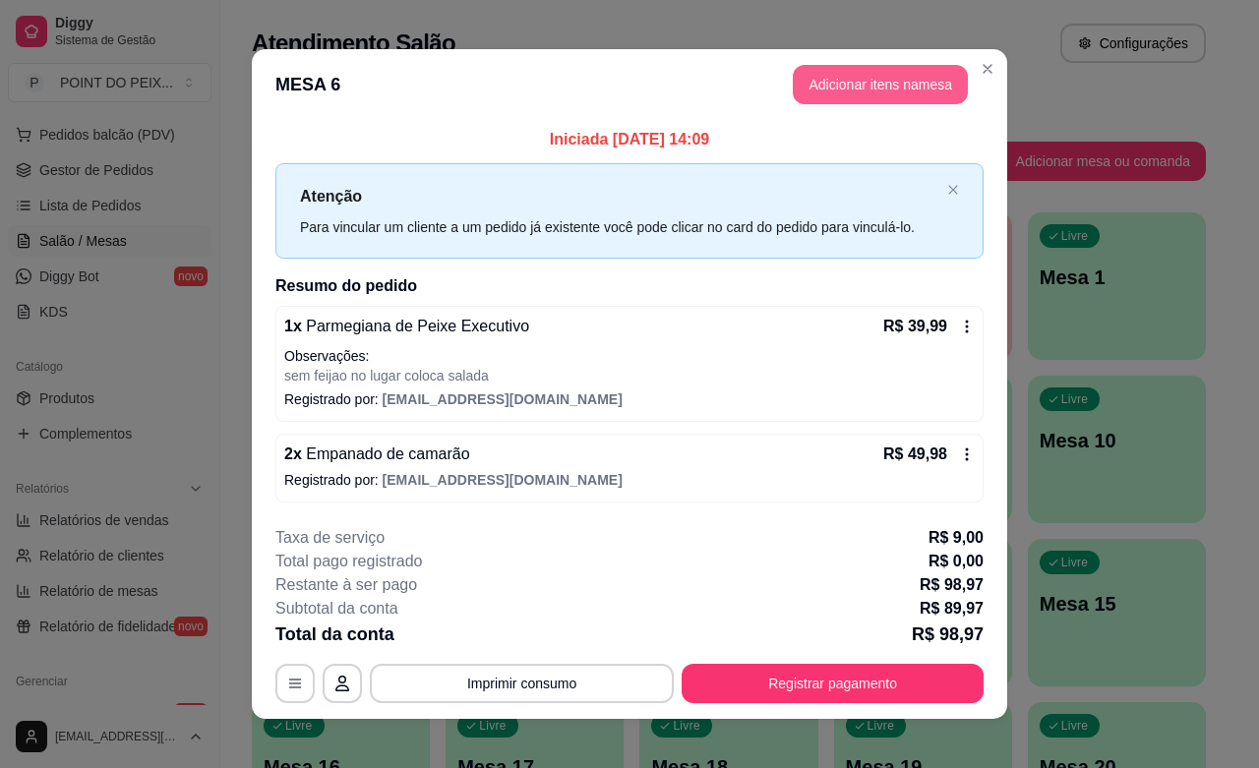
click at [851, 85] on button "Adicionar itens na mesa" at bounding box center [880, 84] width 175 height 39
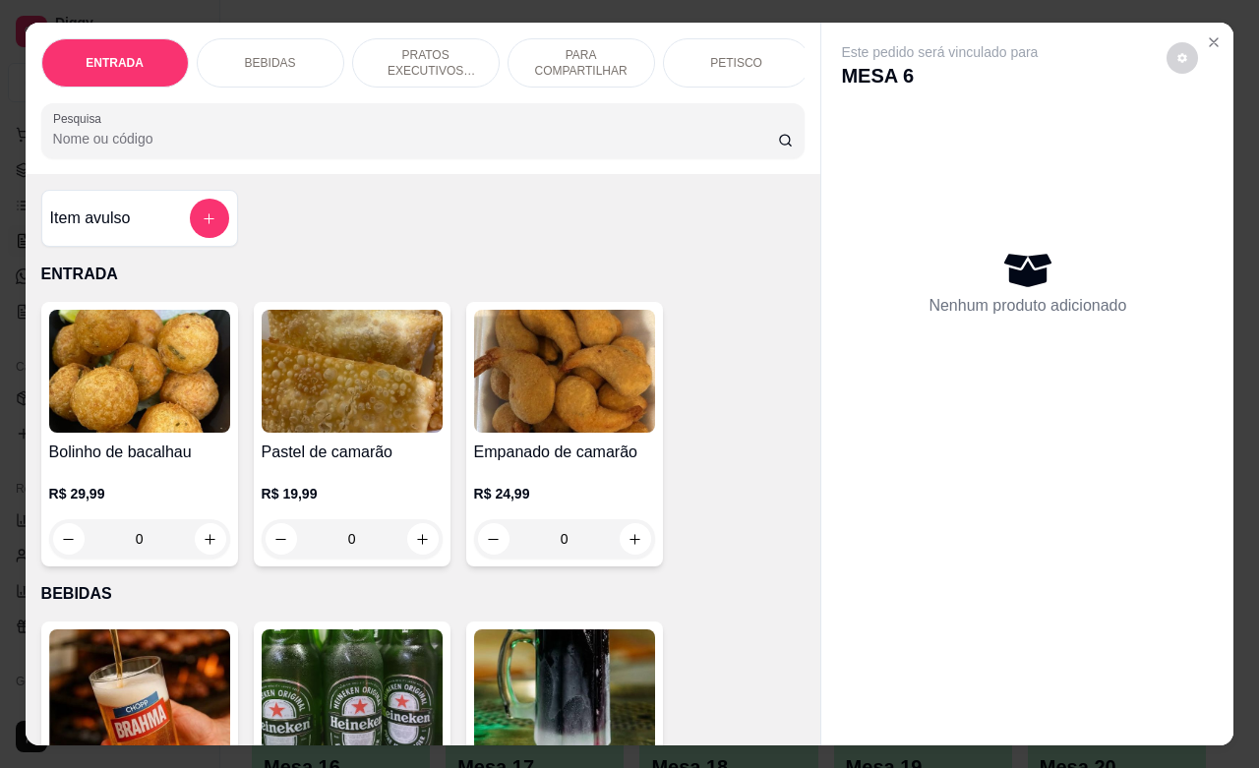
click at [268, 59] on p "BEBIDAS" at bounding box center [270, 63] width 51 height 16
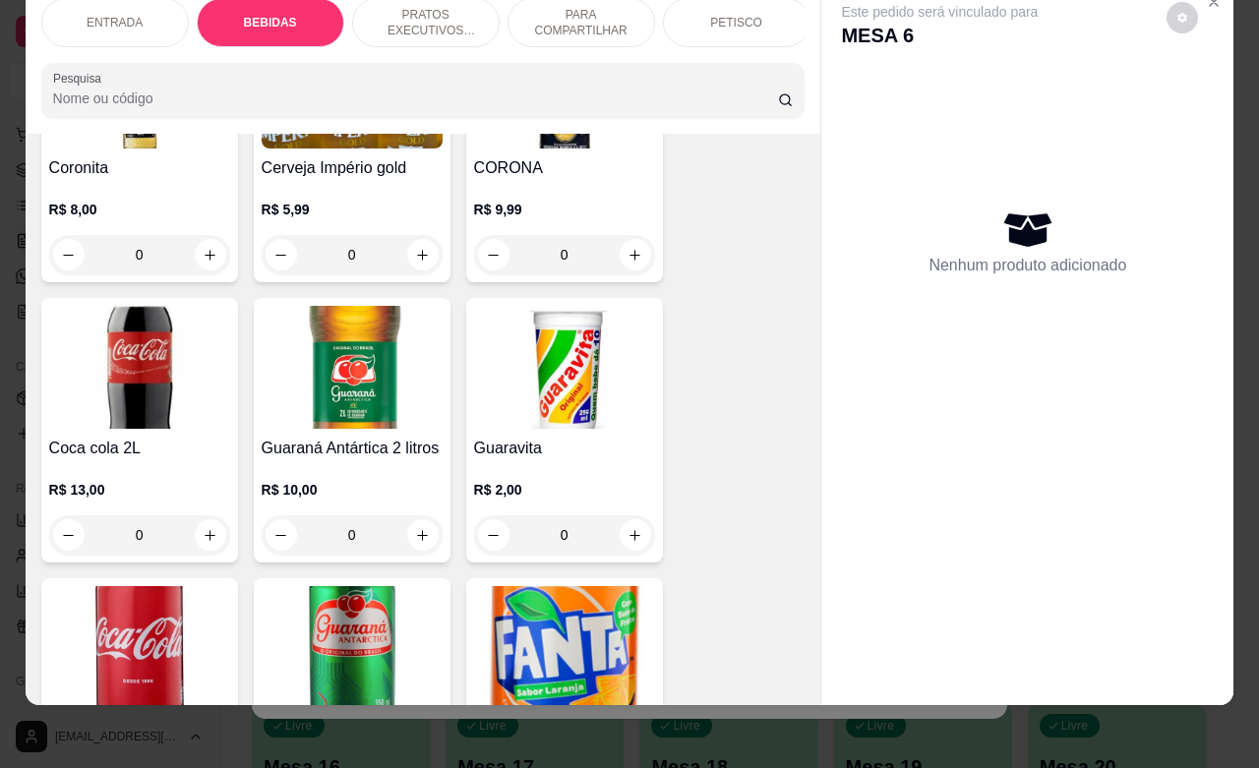
scroll to position [900, 0]
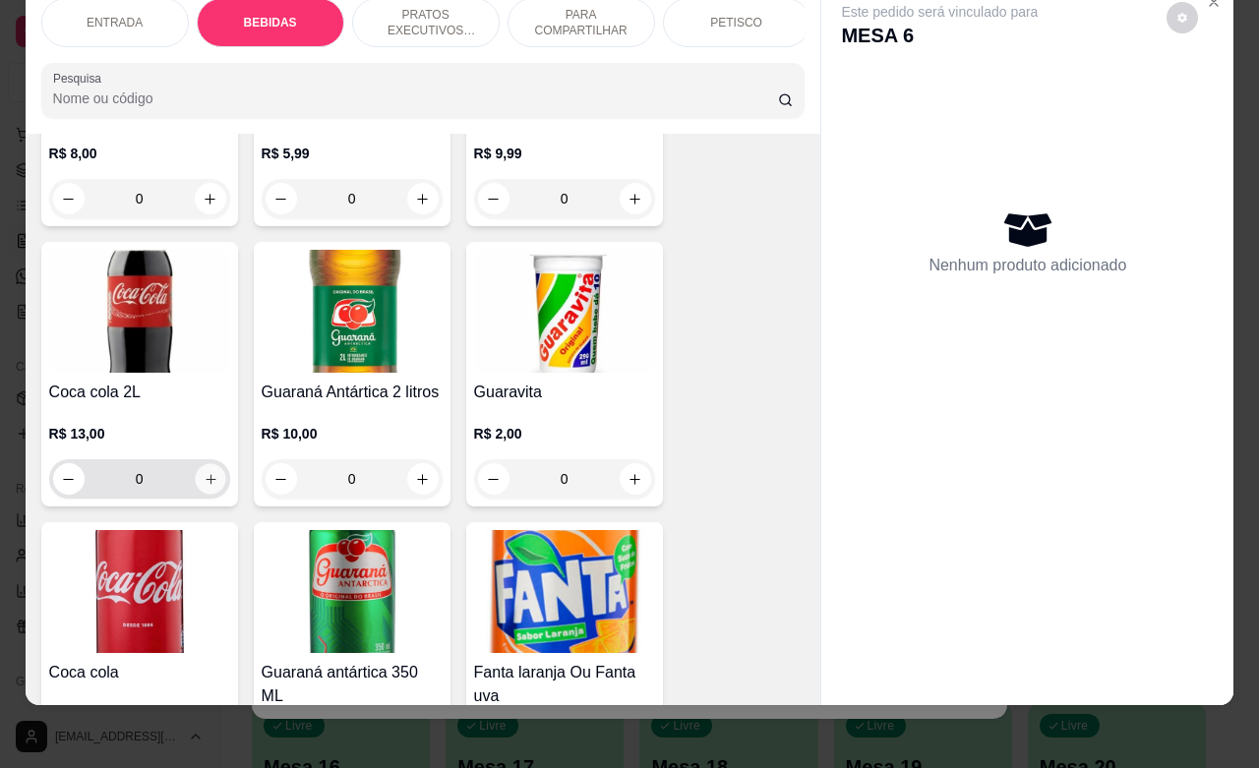
click at [203, 470] on button "increase-product-quantity" at bounding box center [210, 479] width 30 height 30
type input "1"
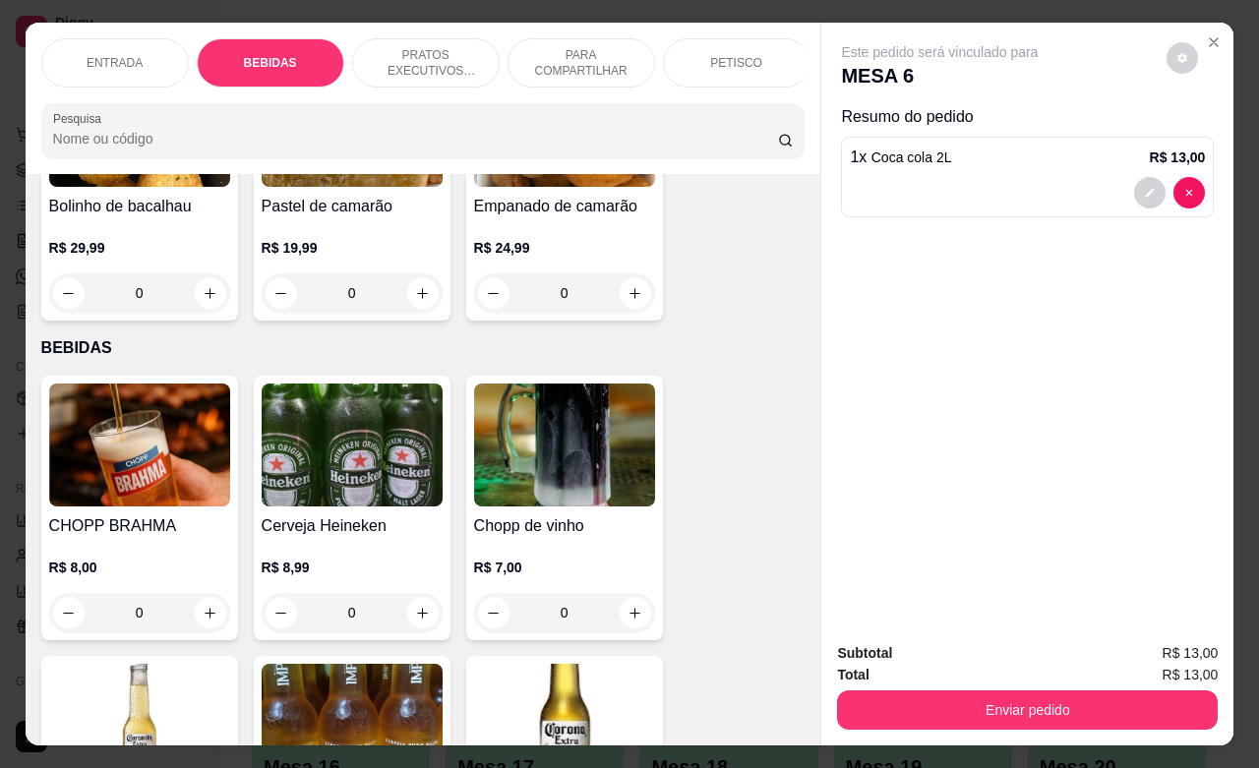
scroll to position [369, 0]
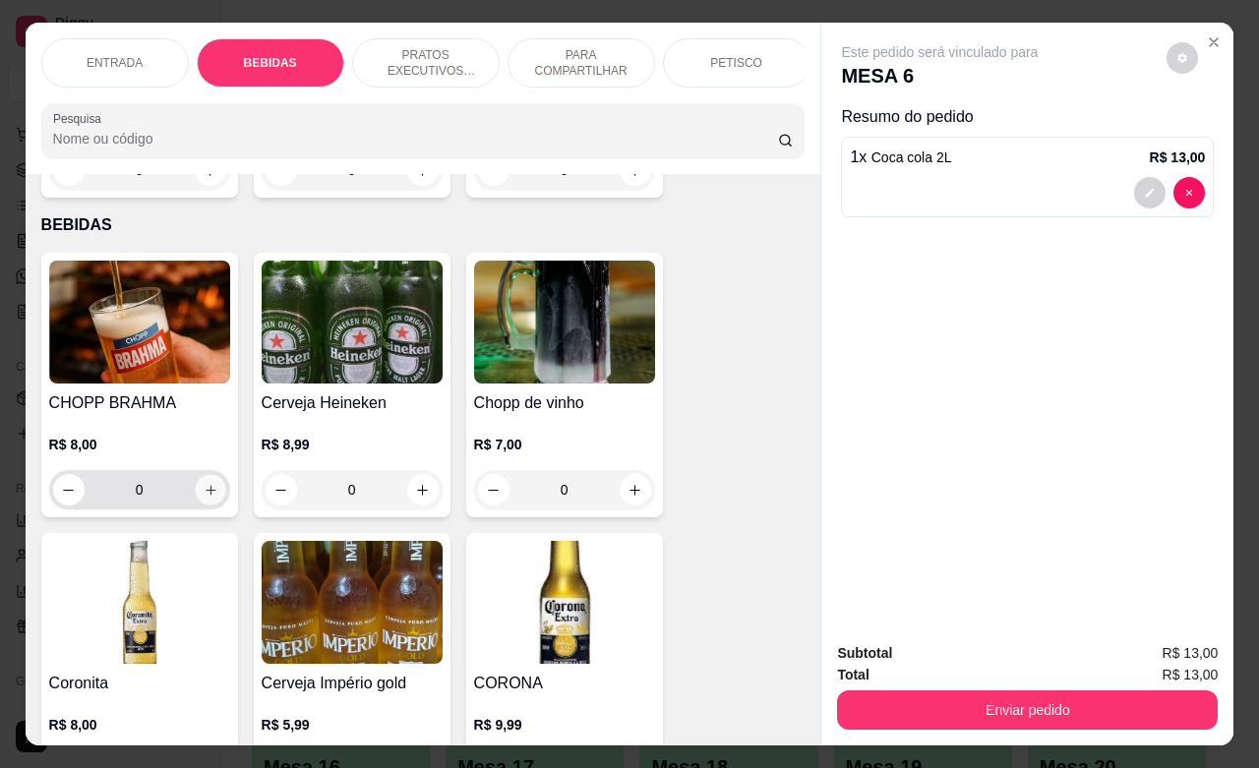
click at [203, 498] on icon "increase-product-quantity" at bounding box center [210, 490] width 15 height 15
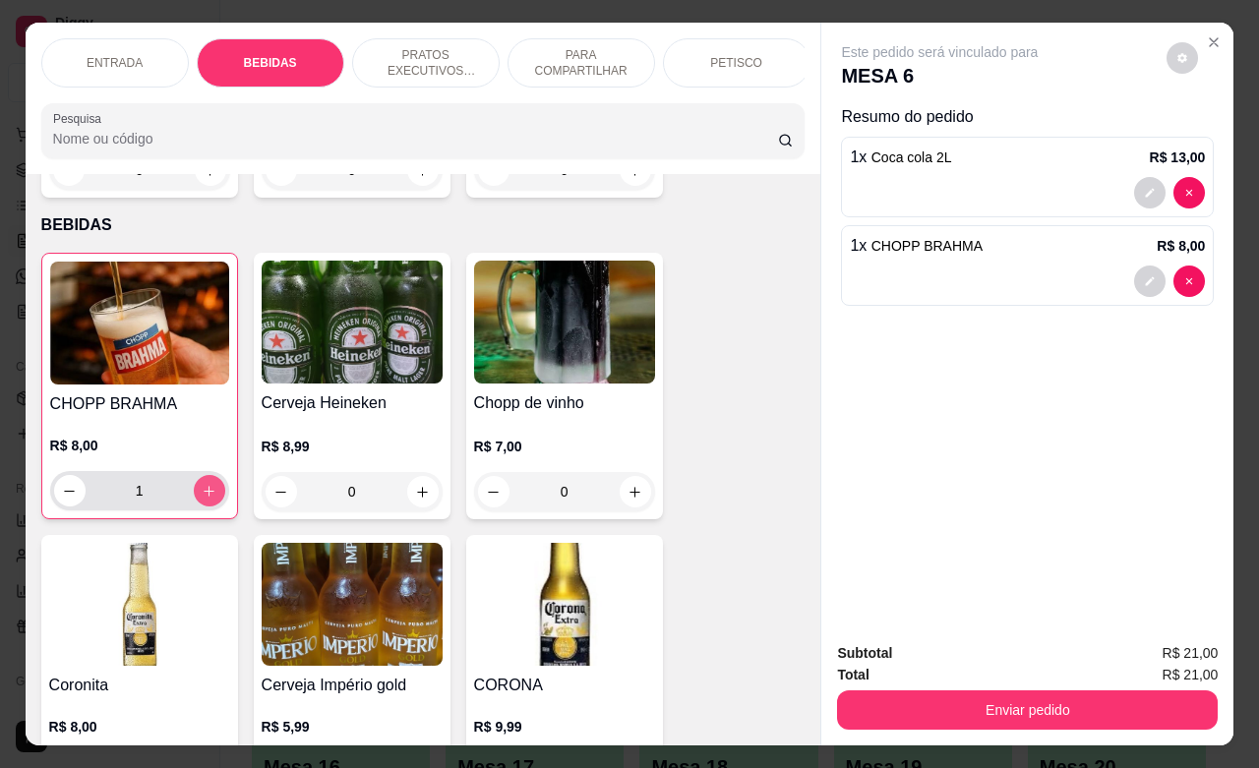
click at [203, 499] on icon "increase-product-quantity" at bounding box center [209, 491] width 15 height 15
type input "4"
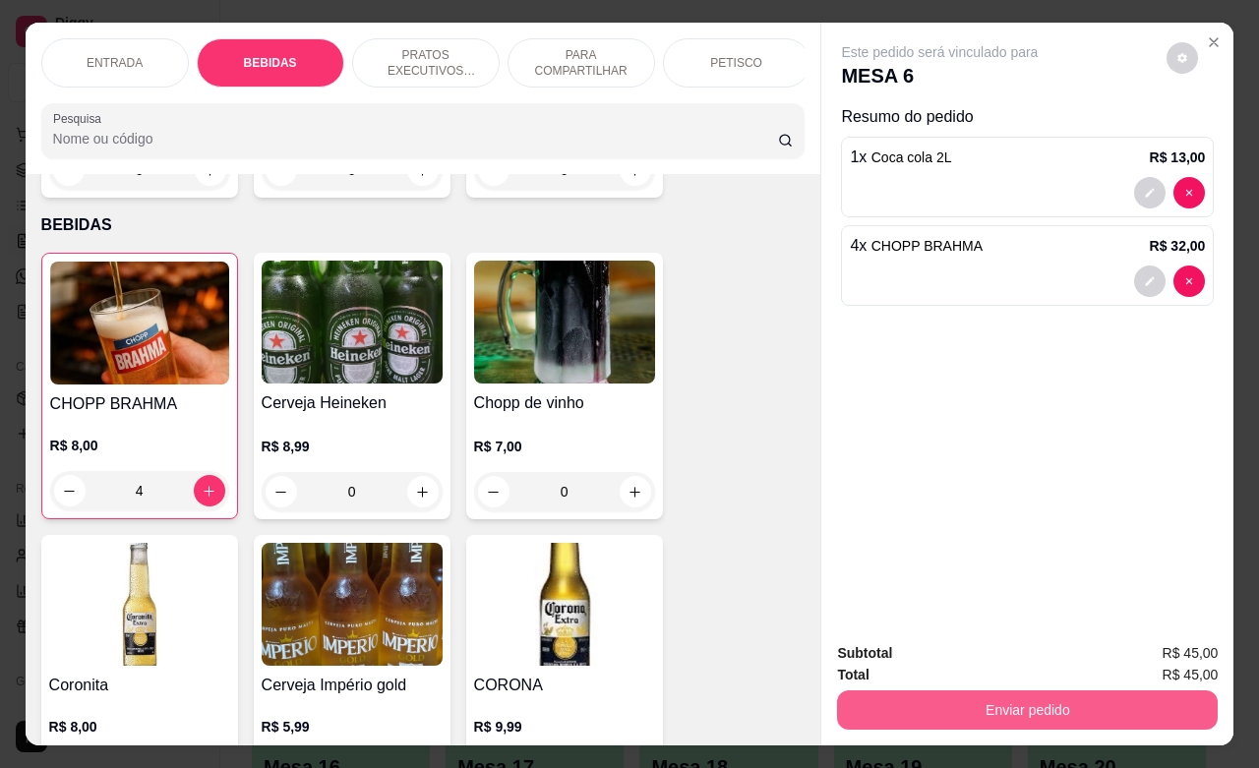
click at [920, 701] on button "Enviar pedido" at bounding box center [1027, 710] width 381 height 39
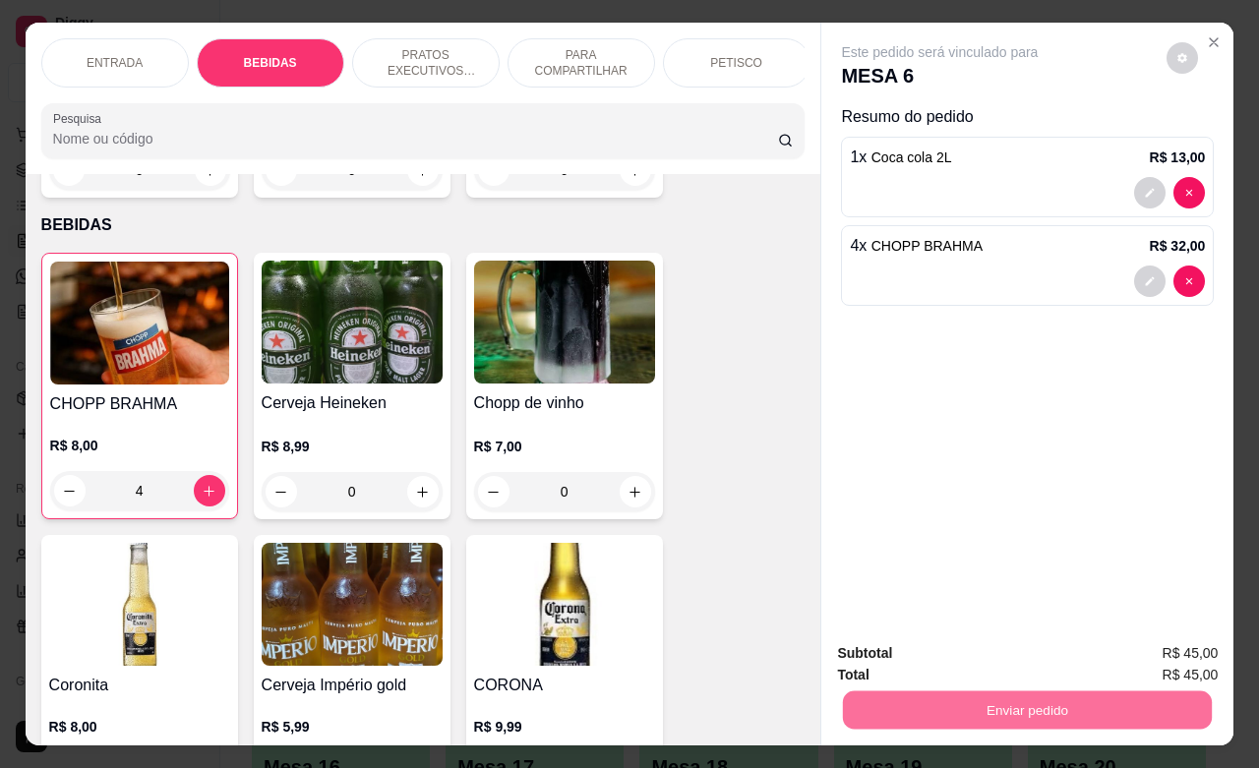
click at [915, 654] on button "Não registrar e enviar pedido" at bounding box center [960, 650] width 205 height 37
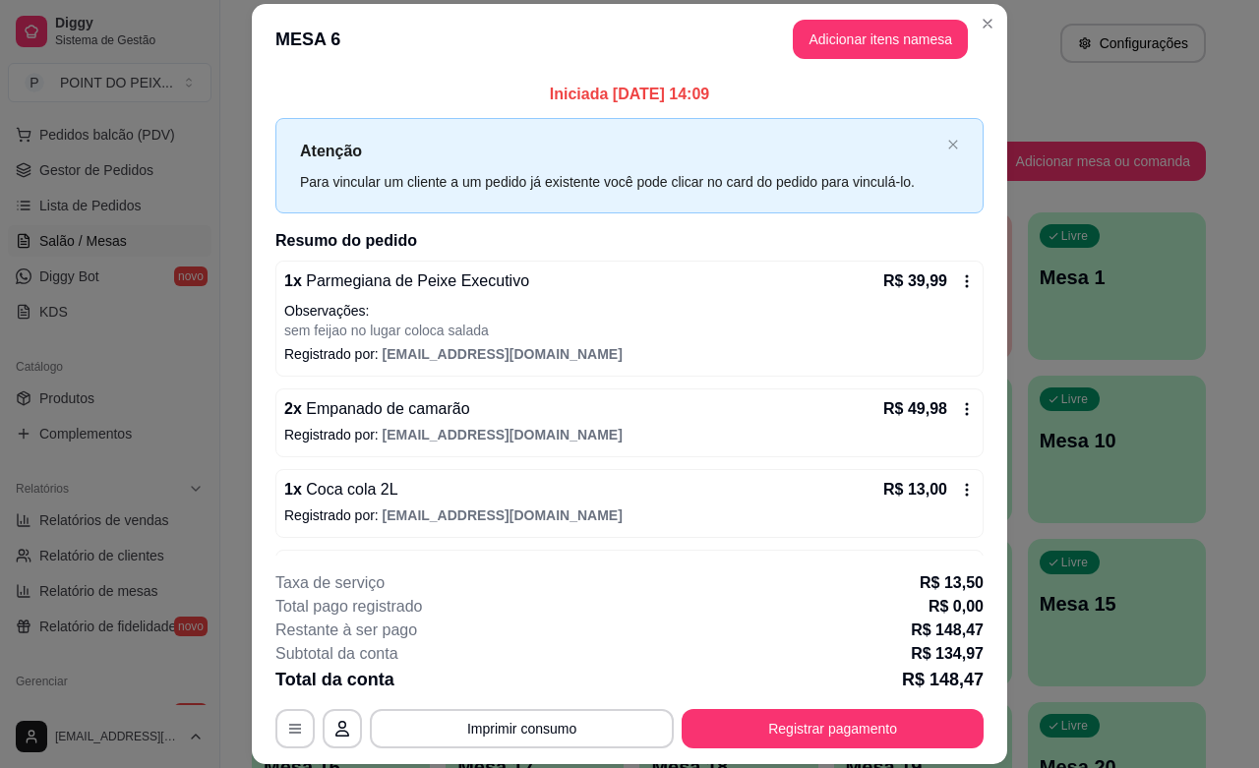
click at [804, 729] on button "Registrar pagamento" at bounding box center [833, 728] width 302 height 39
click at [575, 734] on button "Imprimir consumo" at bounding box center [522, 728] width 304 height 39
click at [533, 680] on button "IMPRESSORA" at bounding box center [518, 683] width 143 height 31
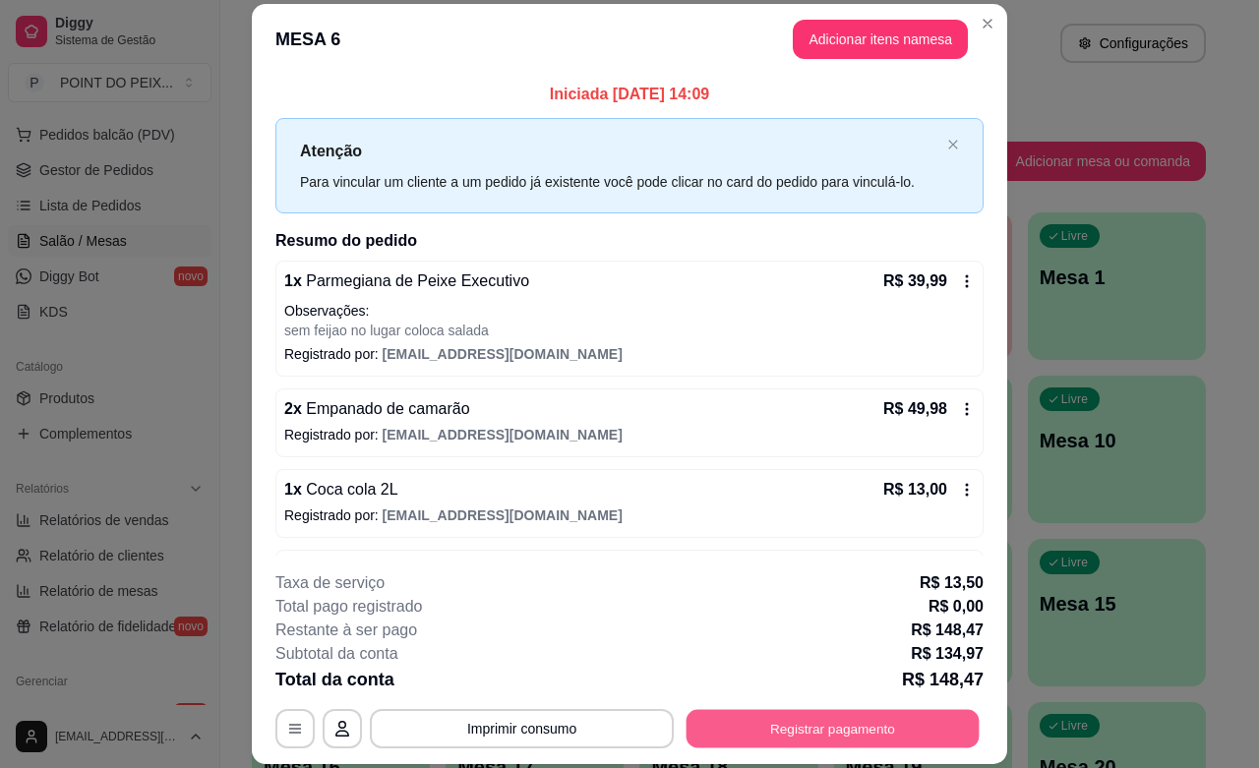
click at [794, 733] on button "Registrar pagamento" at bounding box center [833, 729] width 293 height 38
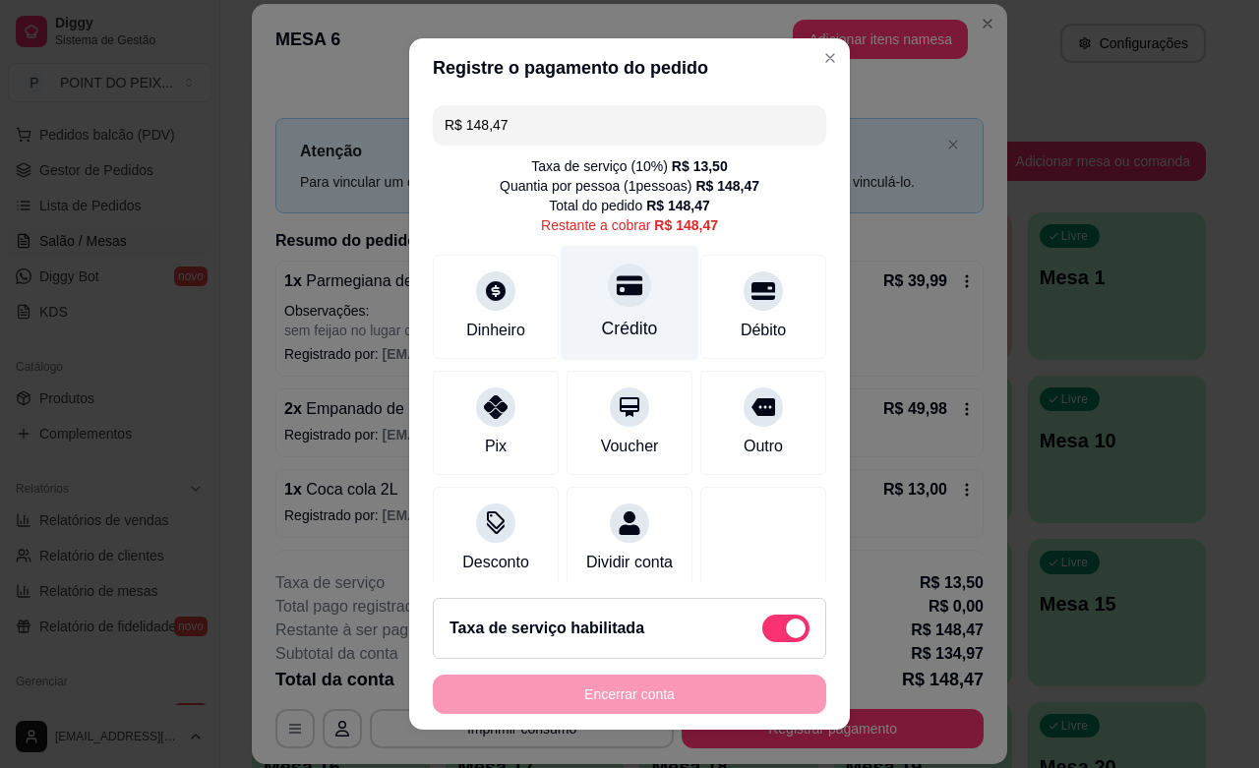
click at [608, 305] on div at bounding box center [629, 285] width 43 height 43
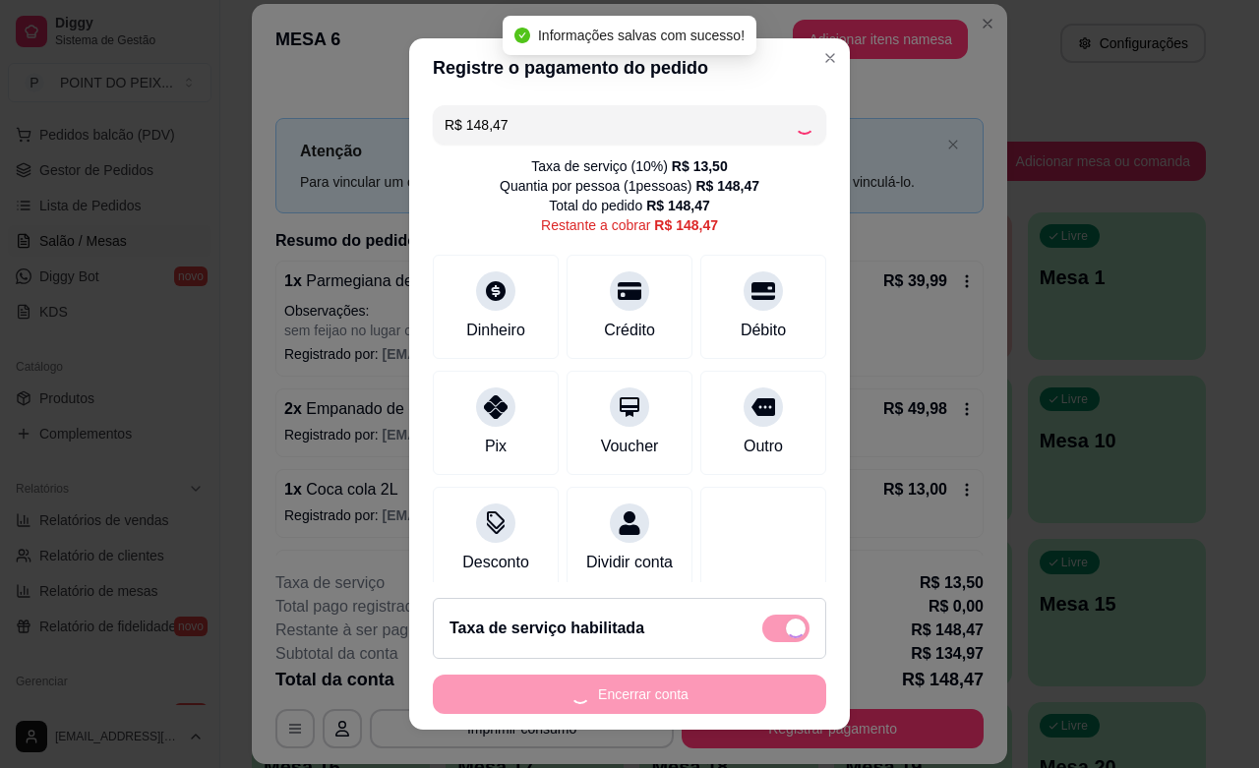
type input "R$ 0,00"
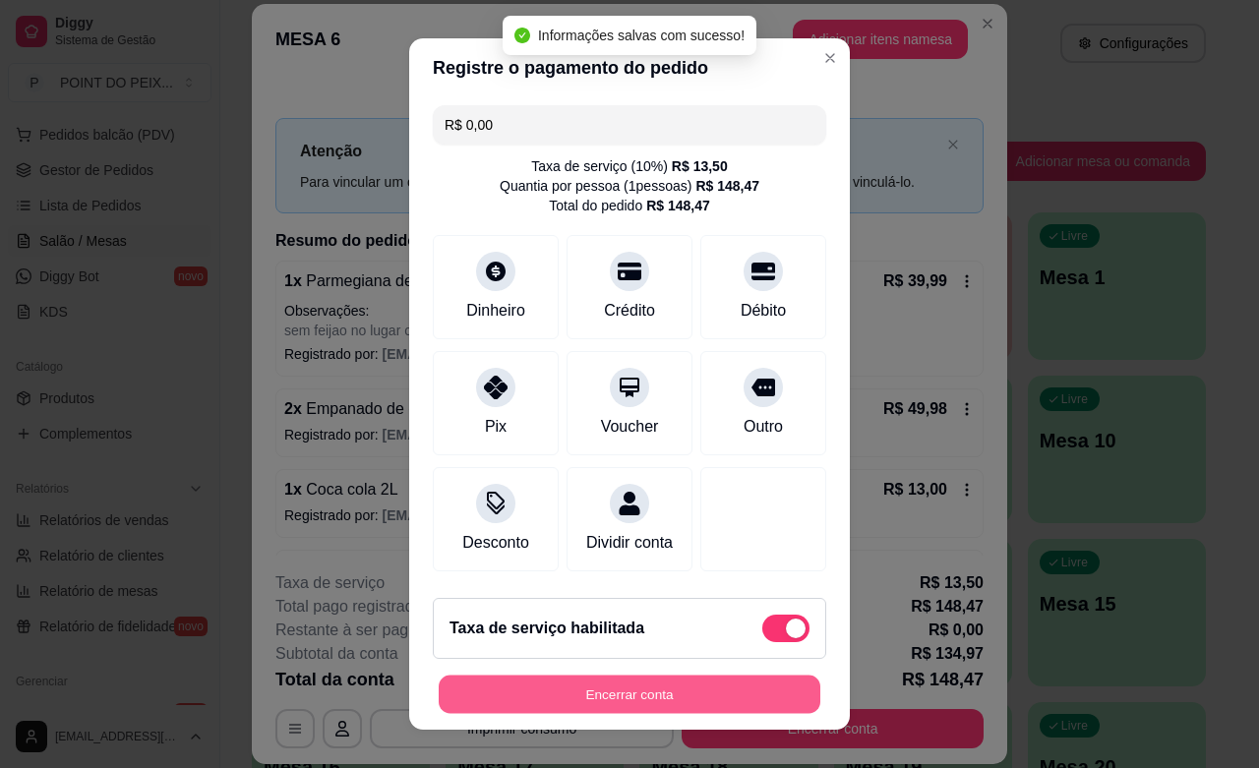
click at [652, 698] on button "Encerrar conta" at bounding box center [630, 695] width 382 height 38
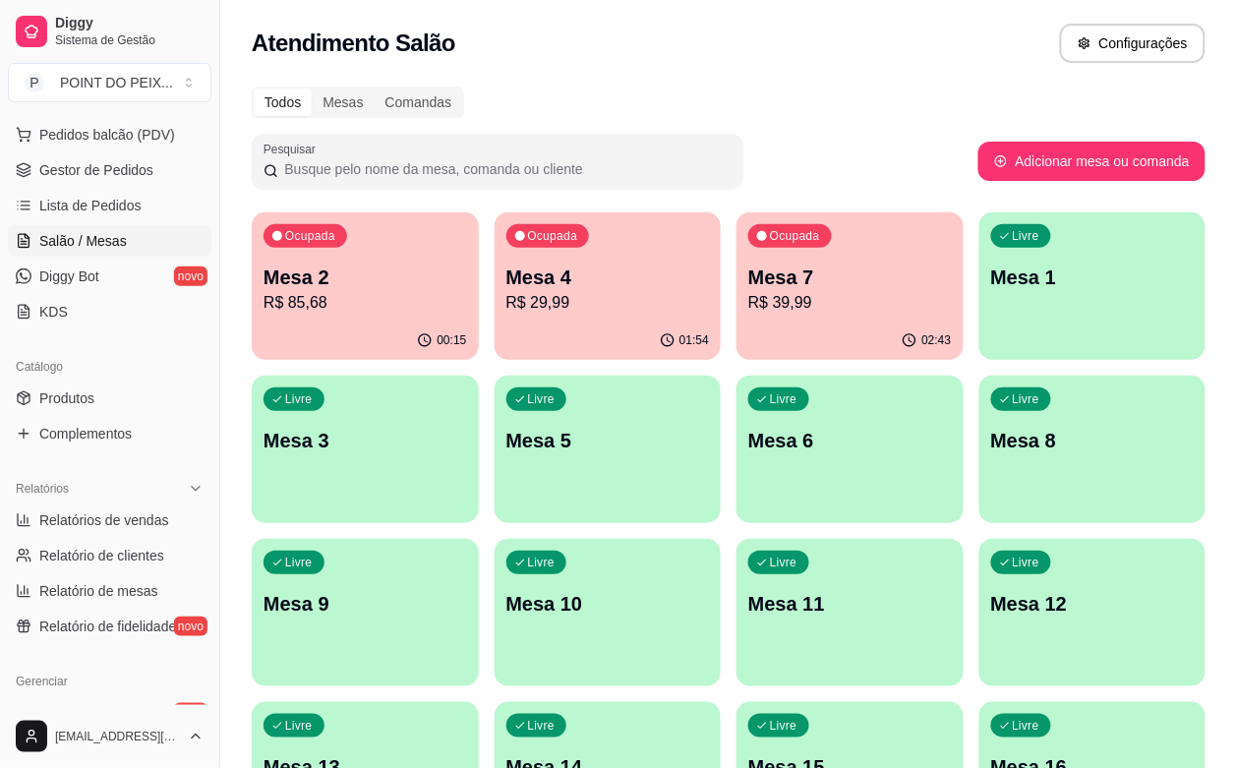
click at [354, 300] on p "R$ 85,68" at bounding box center [366, 303] width 204 height 24
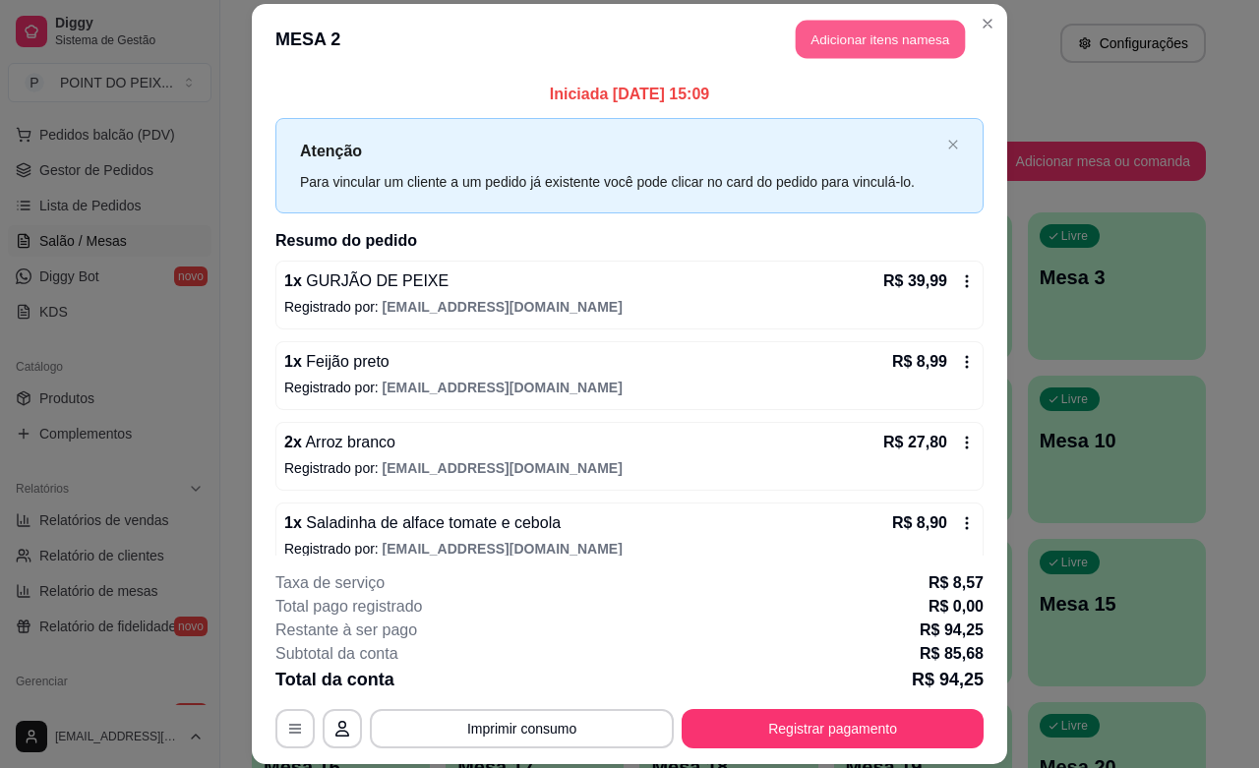
click at [877, 42] on button "Adicionar itens na mesa" at bounding box center [880, 40] width 169 height 38
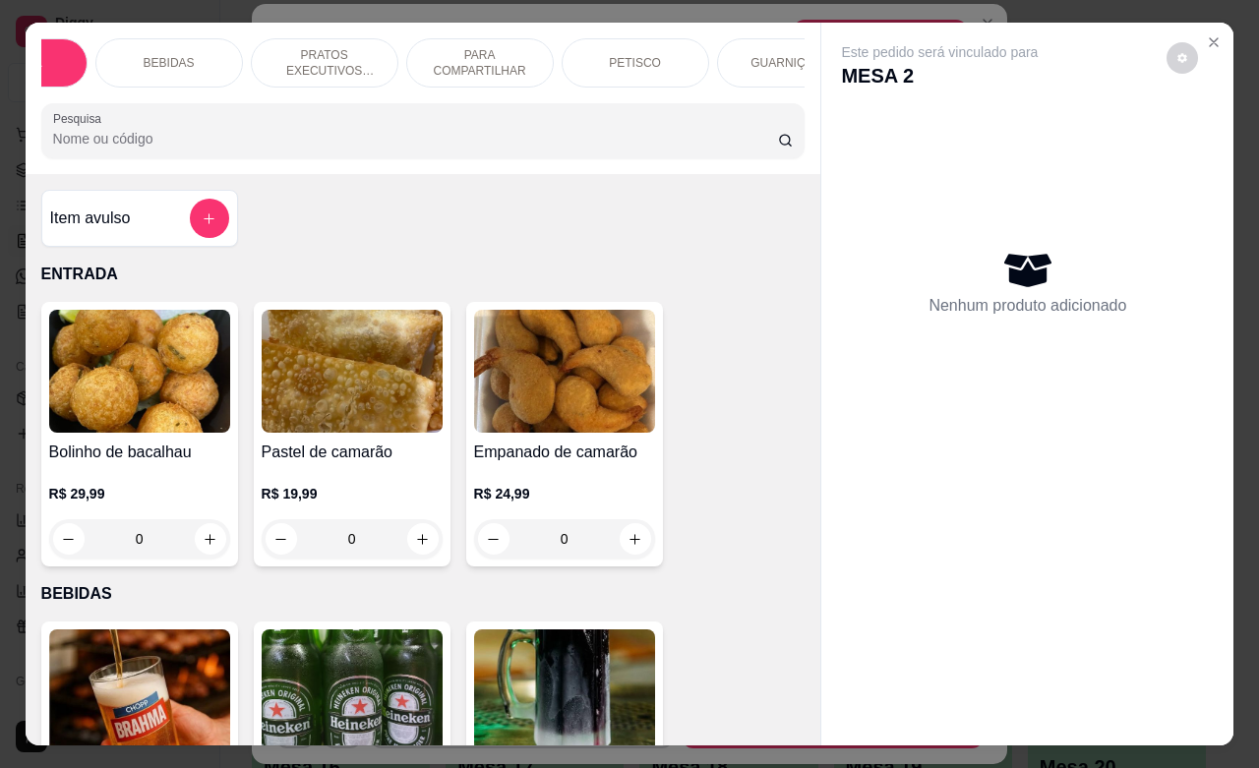
scroll to position [0, 148]
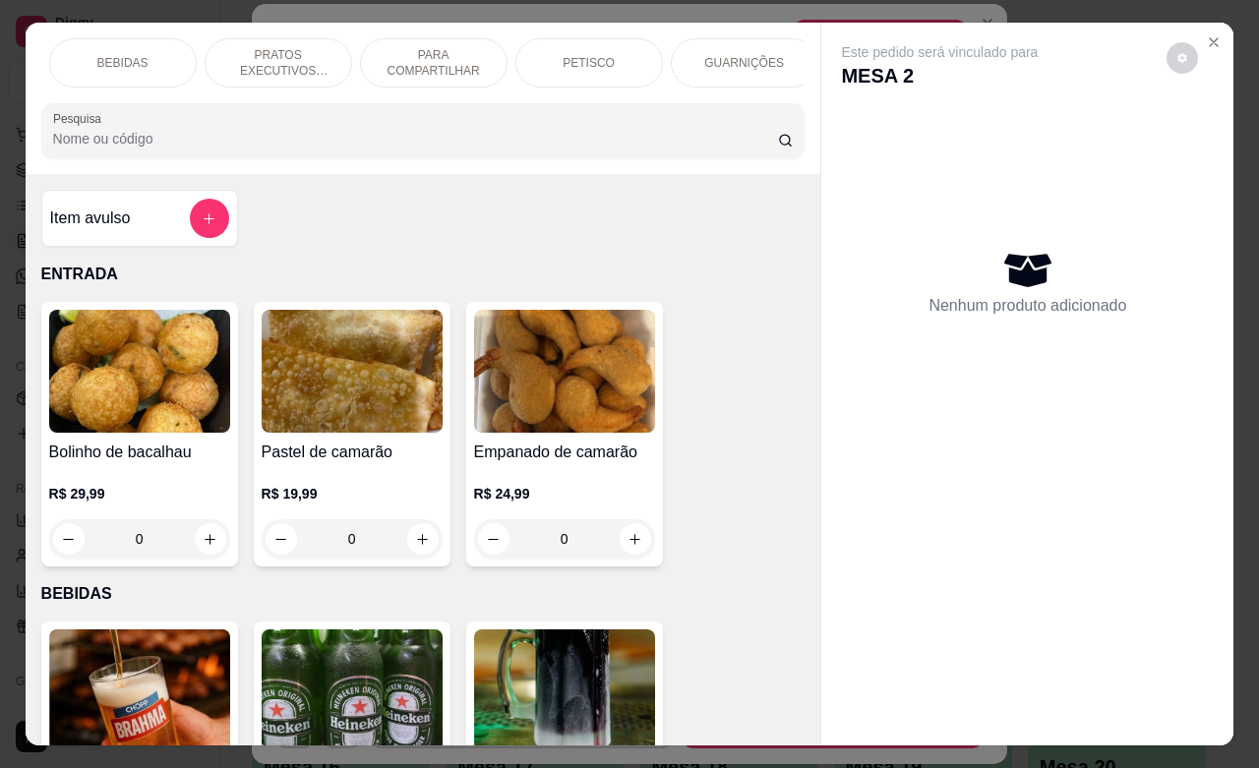
click at [744, 55] on p "GUARNIÇÕES" at bounding box center [744, 63] width 80 height 16
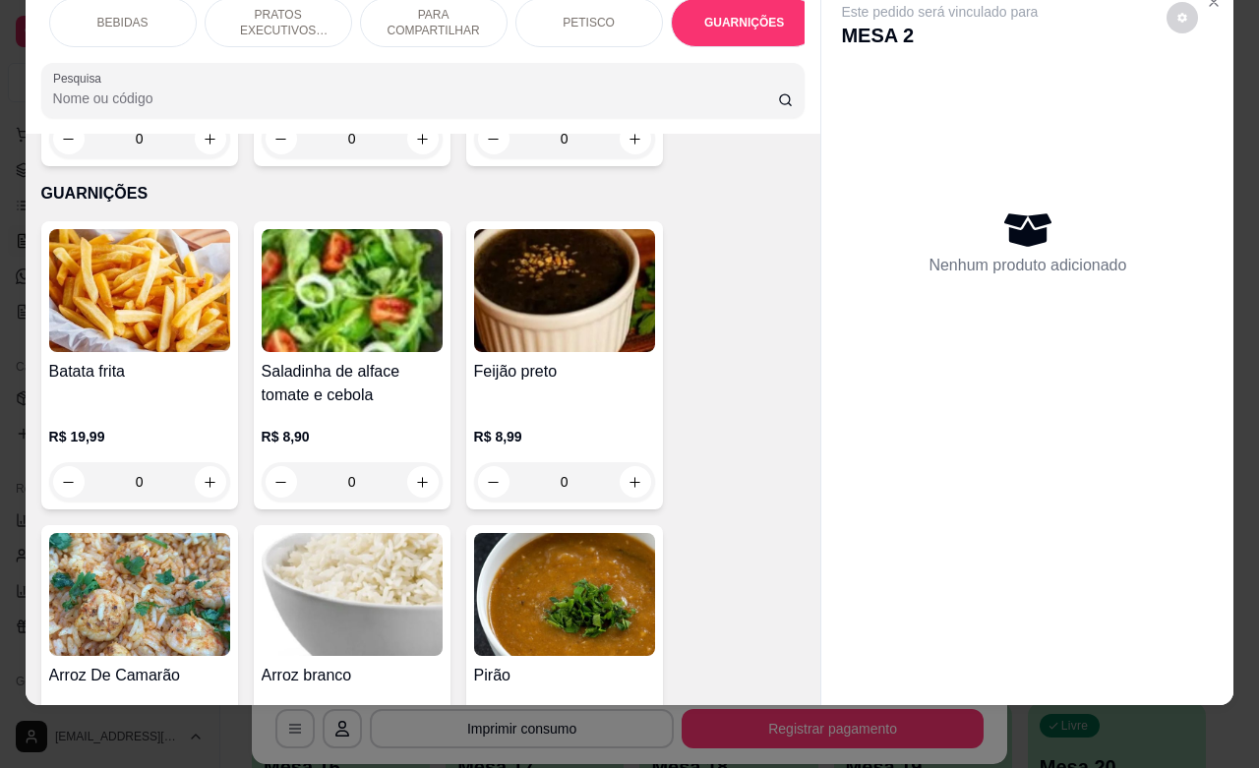
scroll to position [5545, 0]
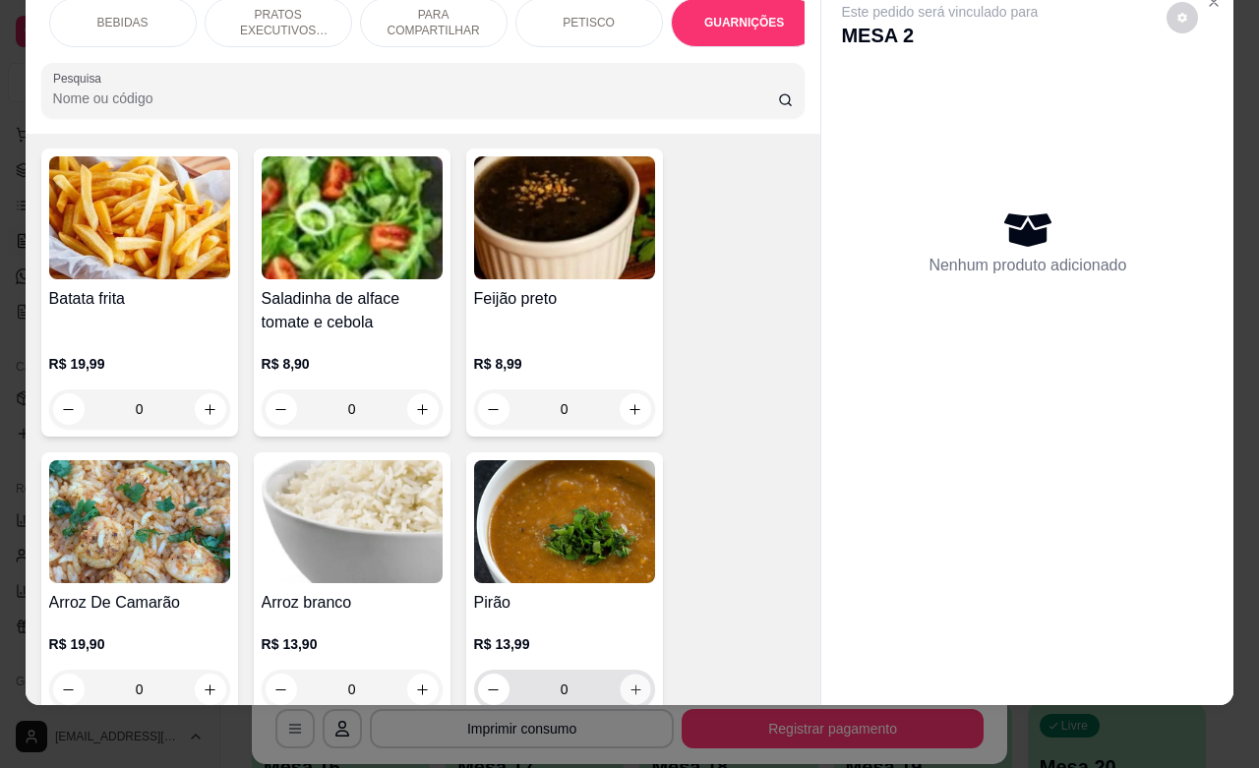
click at [630, 683] on icon "increase-product-quantity" at bounding box center [635, 690] width 15 height 15
type input "1"
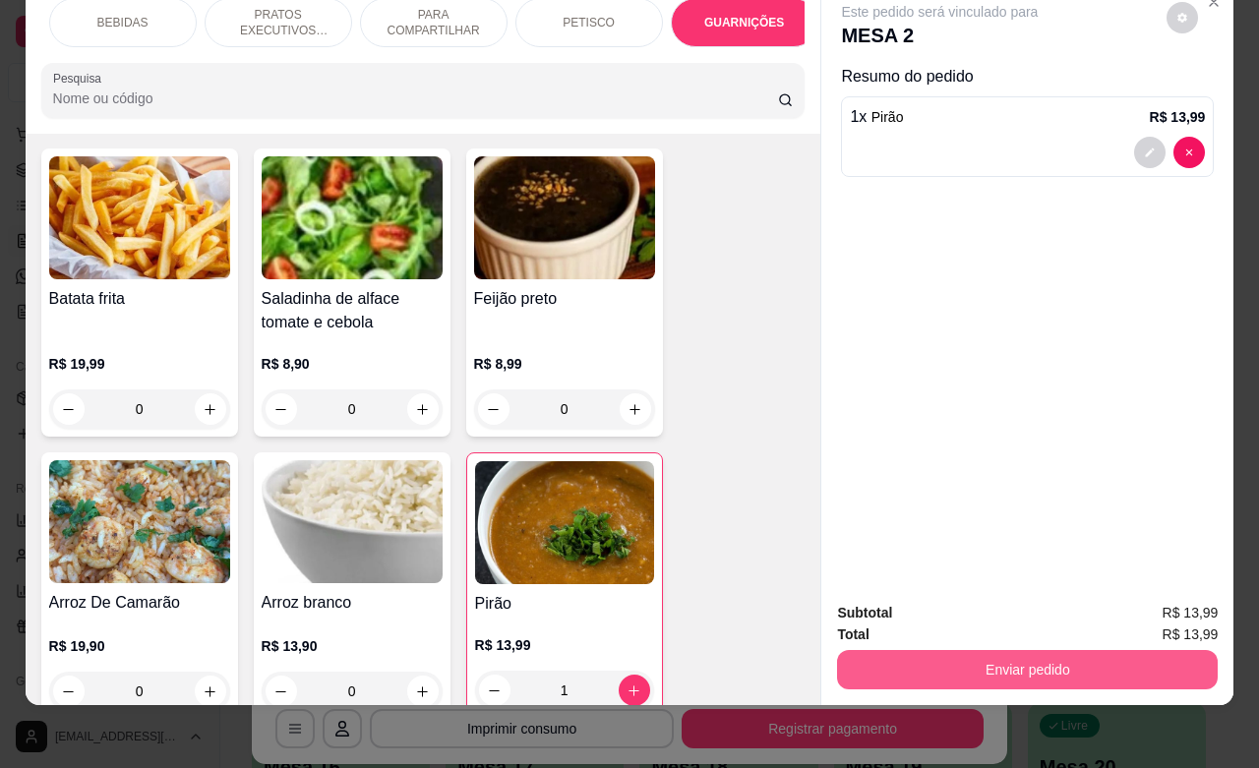
click at [898, 652] on button "Enviar pedido" at bounding box center [1027, 669] width 381 height 39
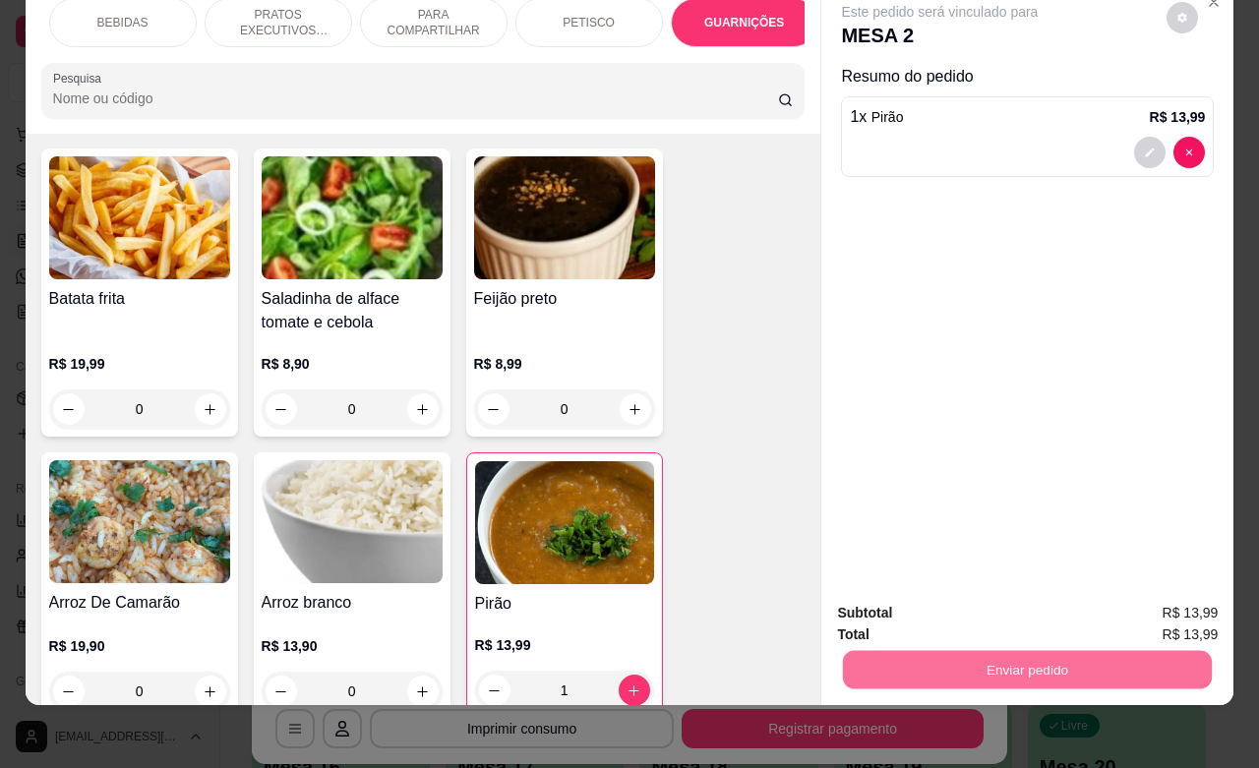
click at [887, 603] on button "Não registrar e enviar pedido" at bounding box center [960, 600] width 199 height 36
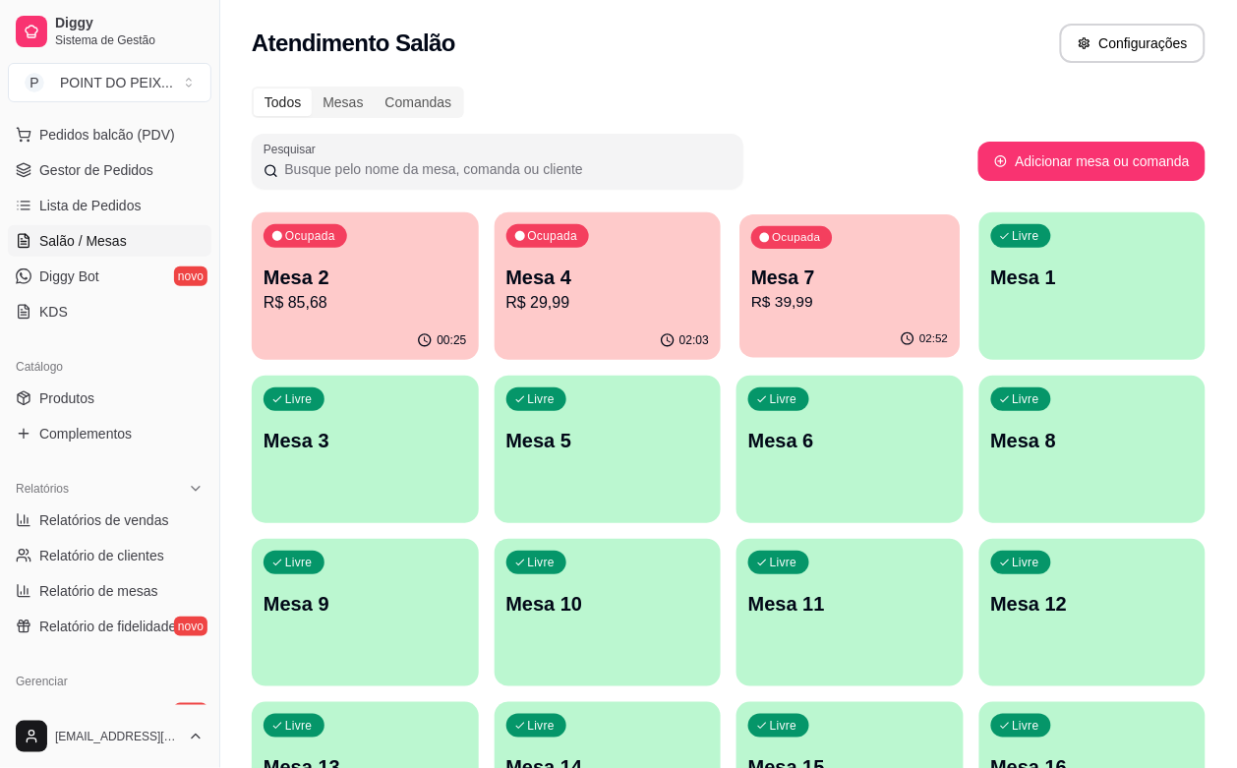
click at [784, 307] on p "R$ 39,99" at bounding box center [850, 302] width 197 height 23
click at [749, 297] on p "R$ 39,99" at bounding box center [851, 303] width 204 height 24
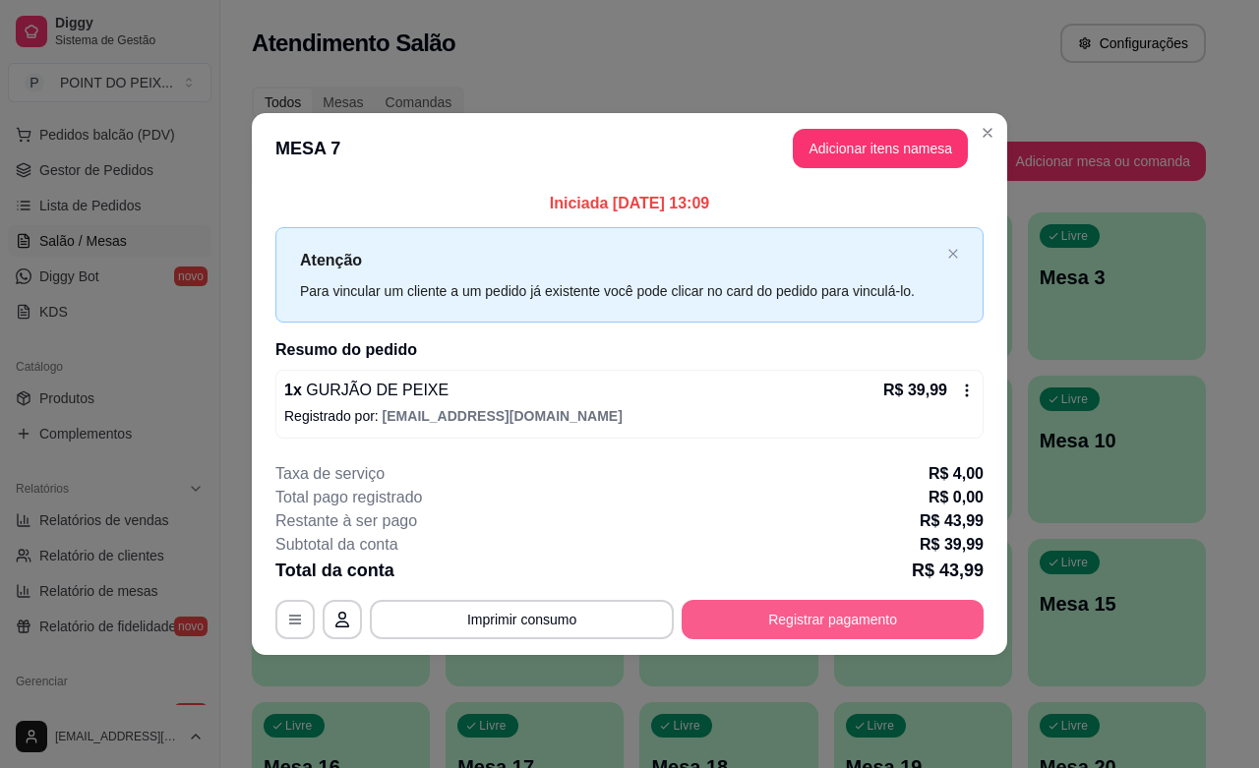
click at [821, 621] on button "Registrar pagamento" at bounding box center [833, 619] width 302 height 39
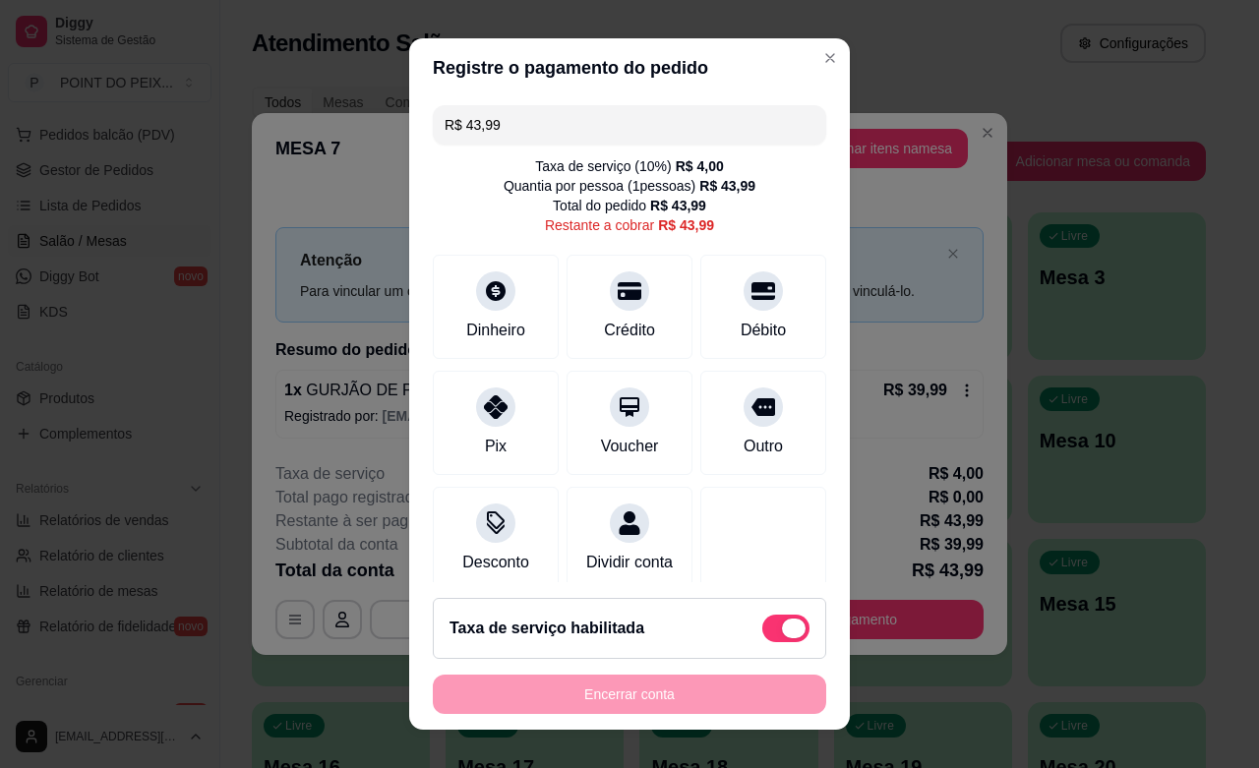
click at [762, 632] on span at bounding box center [785, 629] width 47 height 28
click at [761, 632] on input "checkbox" at bounding box center [767, 638] width 13 height 13
checkbox input "true"
type input "R$ 39,99"
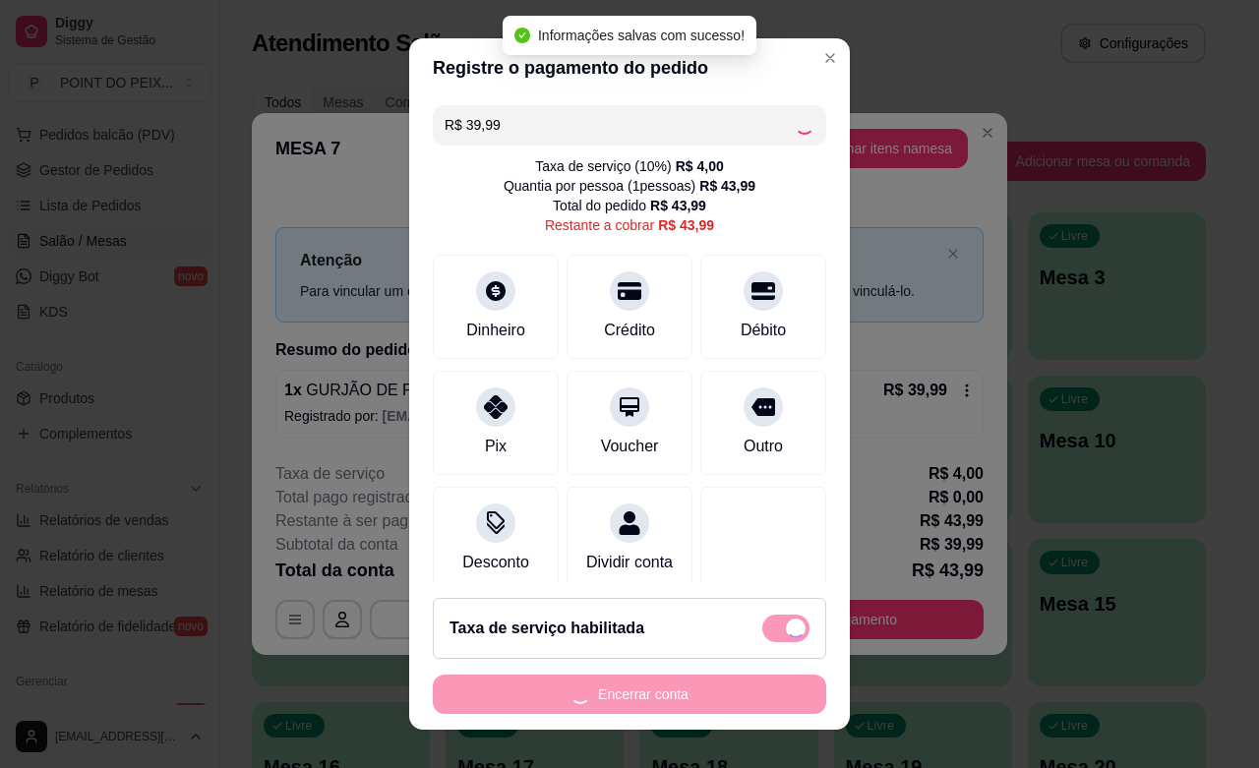
checkbox input "false"
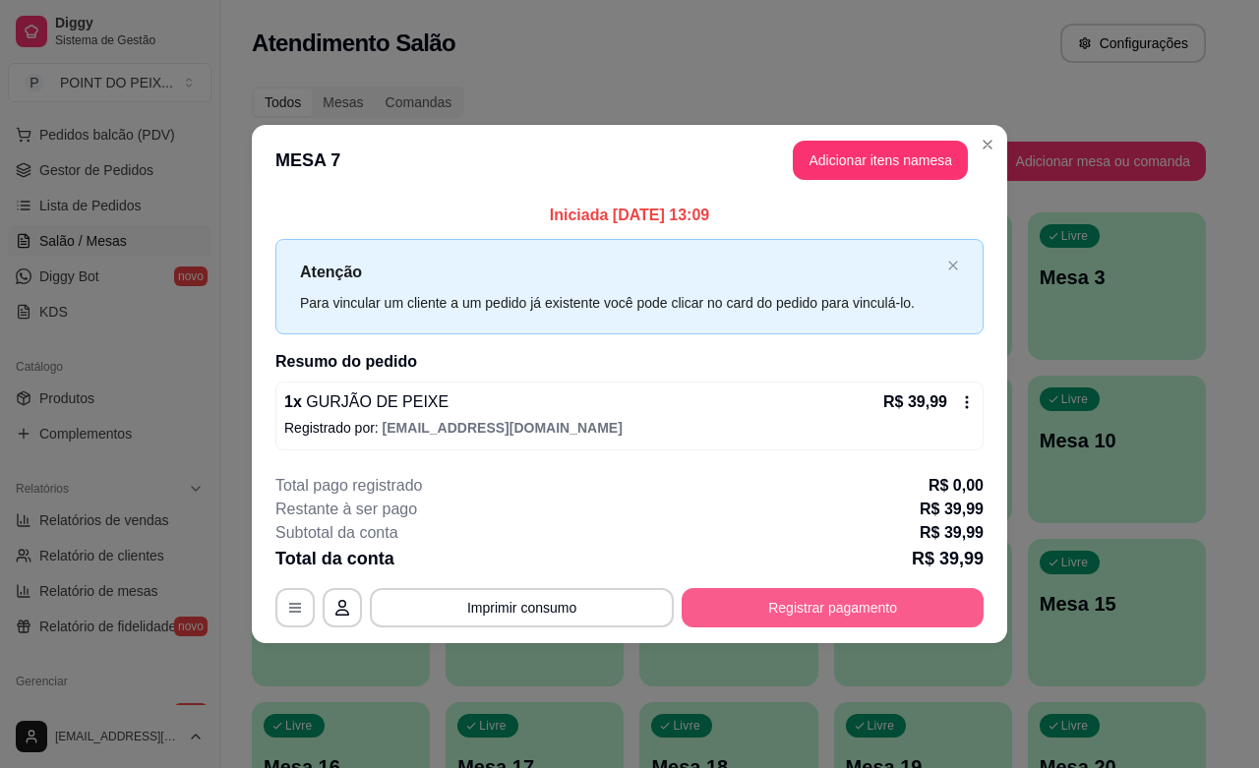
click at [746, 616] on button "Registrar pagamento" at bounding box center [833, 607] width 302 height 39
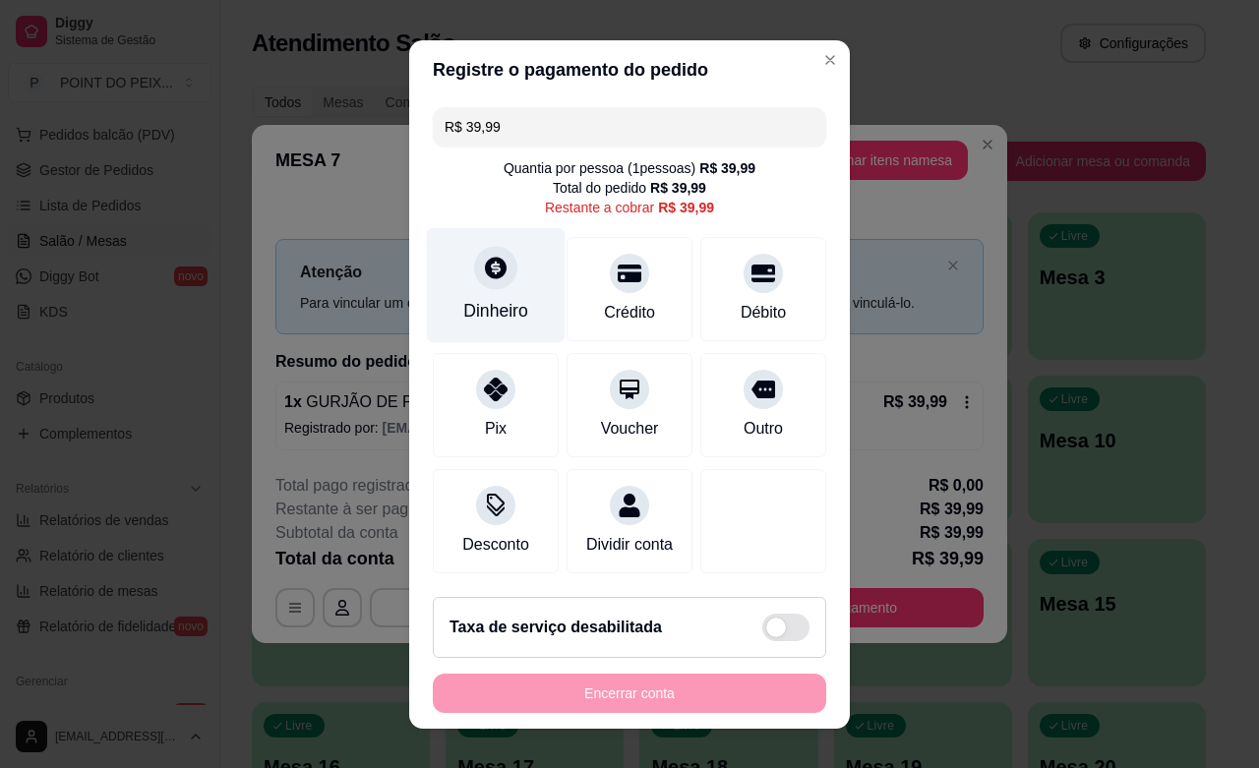
click at [483, 277] on icon at bounding box center [496, 268] width 26 height 26
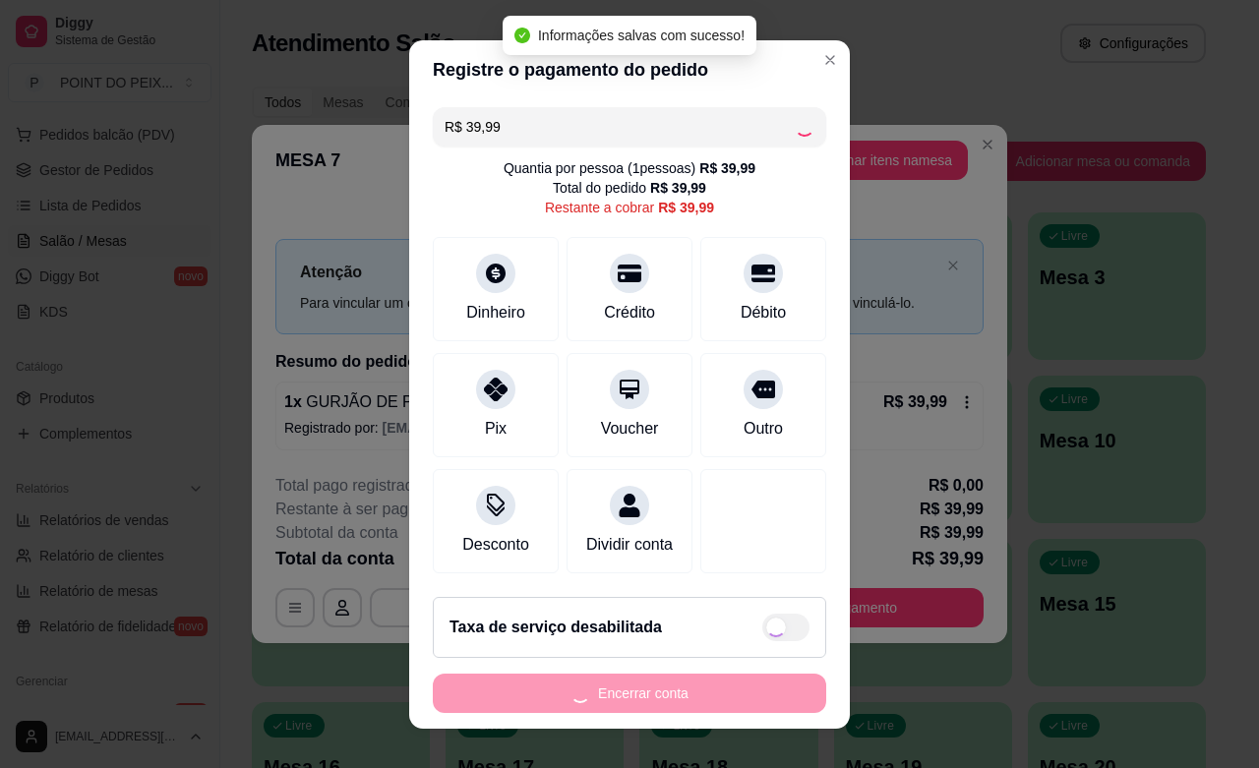
type input "R$ 0,00"
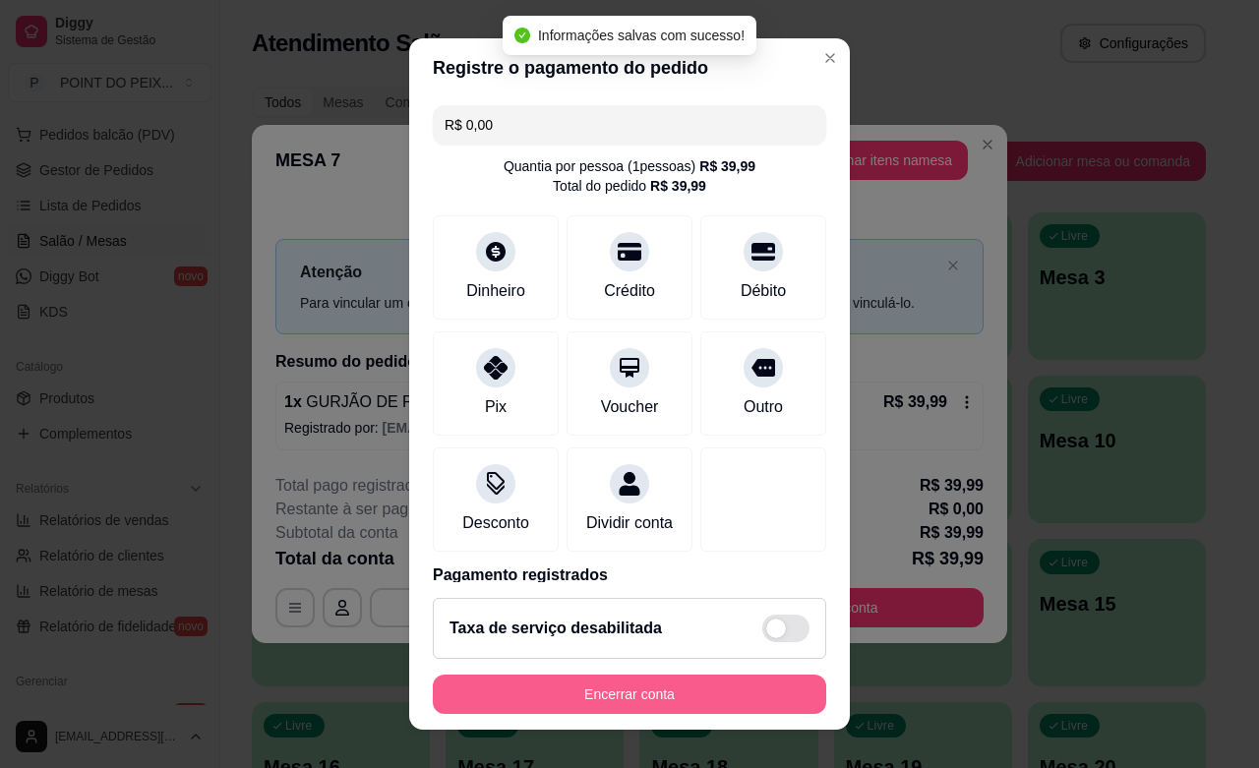
click at [669, 698] on button "Encerrar conta" at bounding box center [629, 694] width 393 height 39
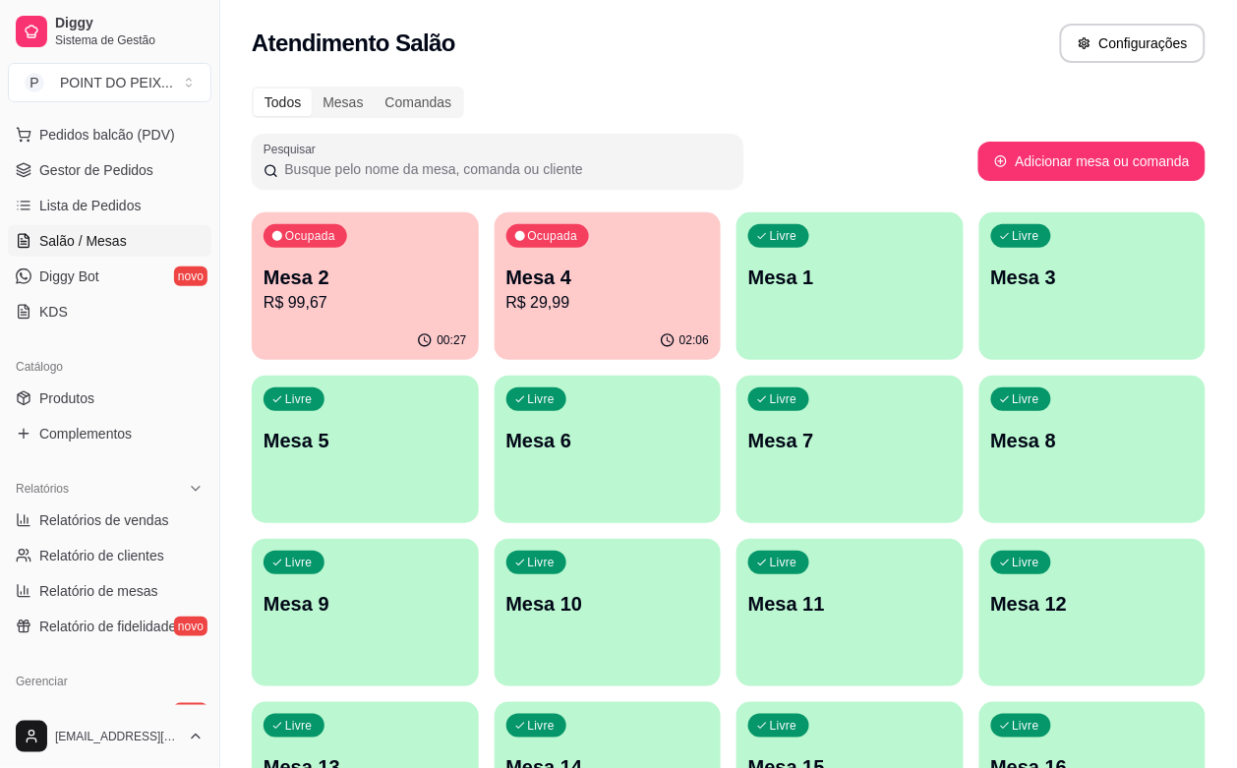
click at [519, 300] on p "R$ 29,99" at bounding box center [609, 303] width 204 height 24
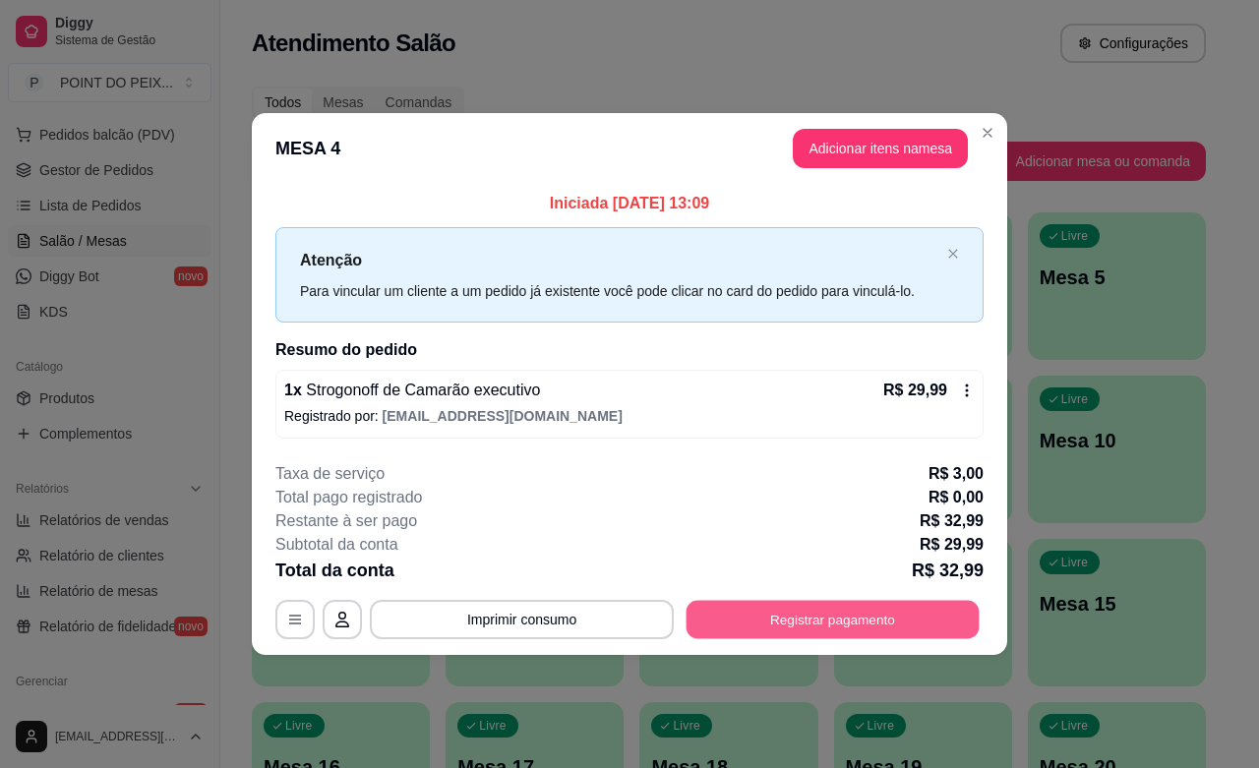
click at [750, 623] on button "Registrar pagamento" at bounding box center [833, 620] width 293 height 38
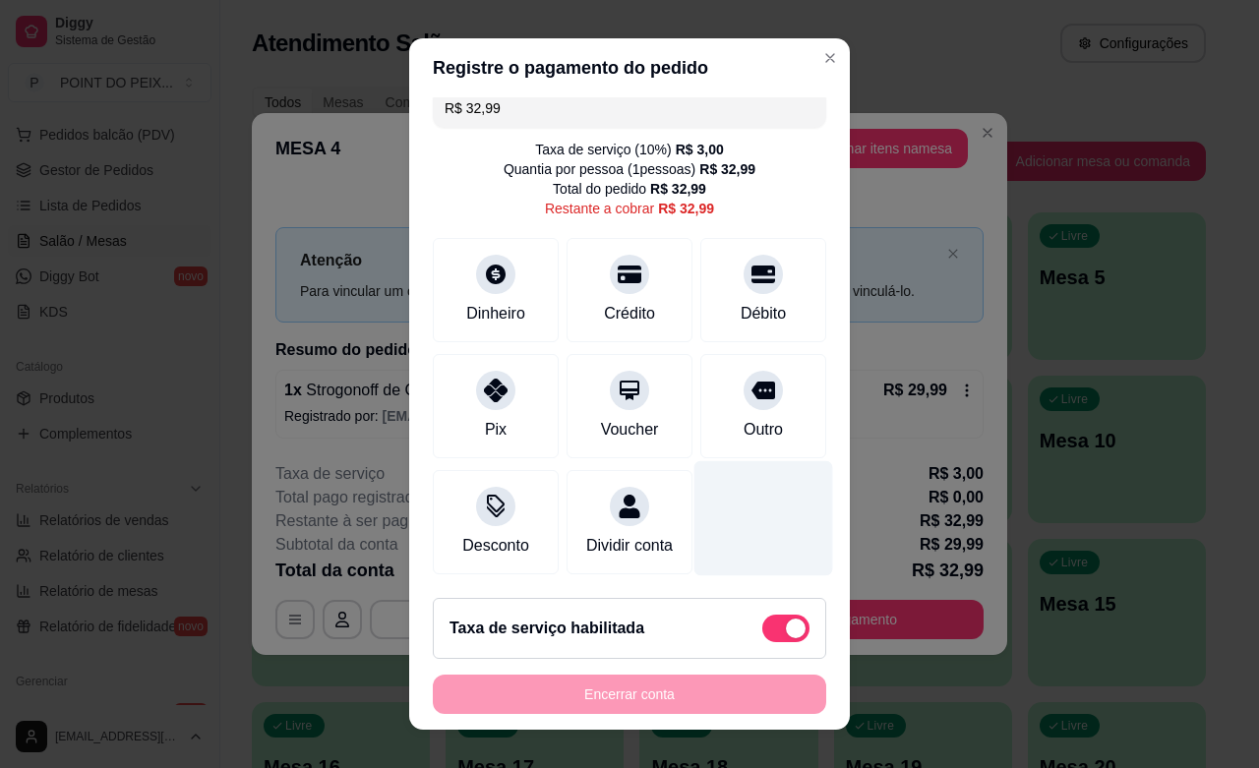
scroll to position [25, 0]
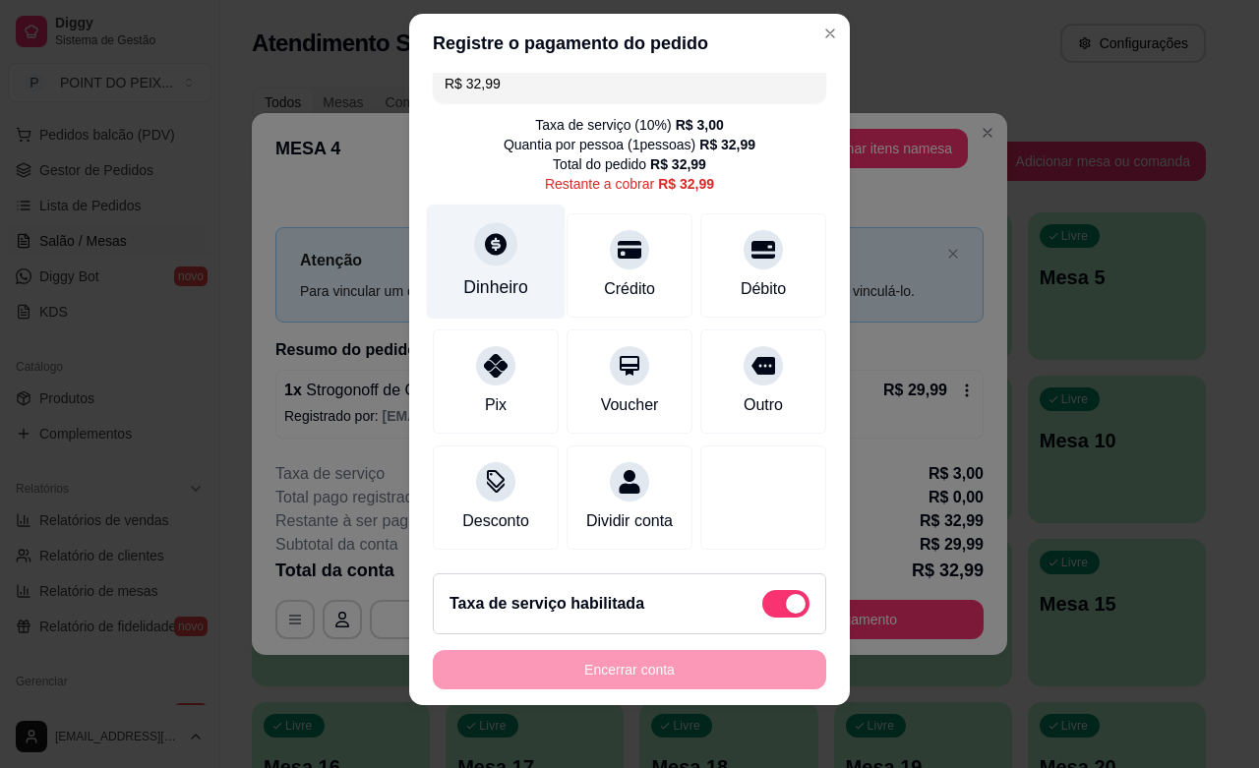
click at [487, 231] on icon at bounding box center [496, 244] width 26 height 26
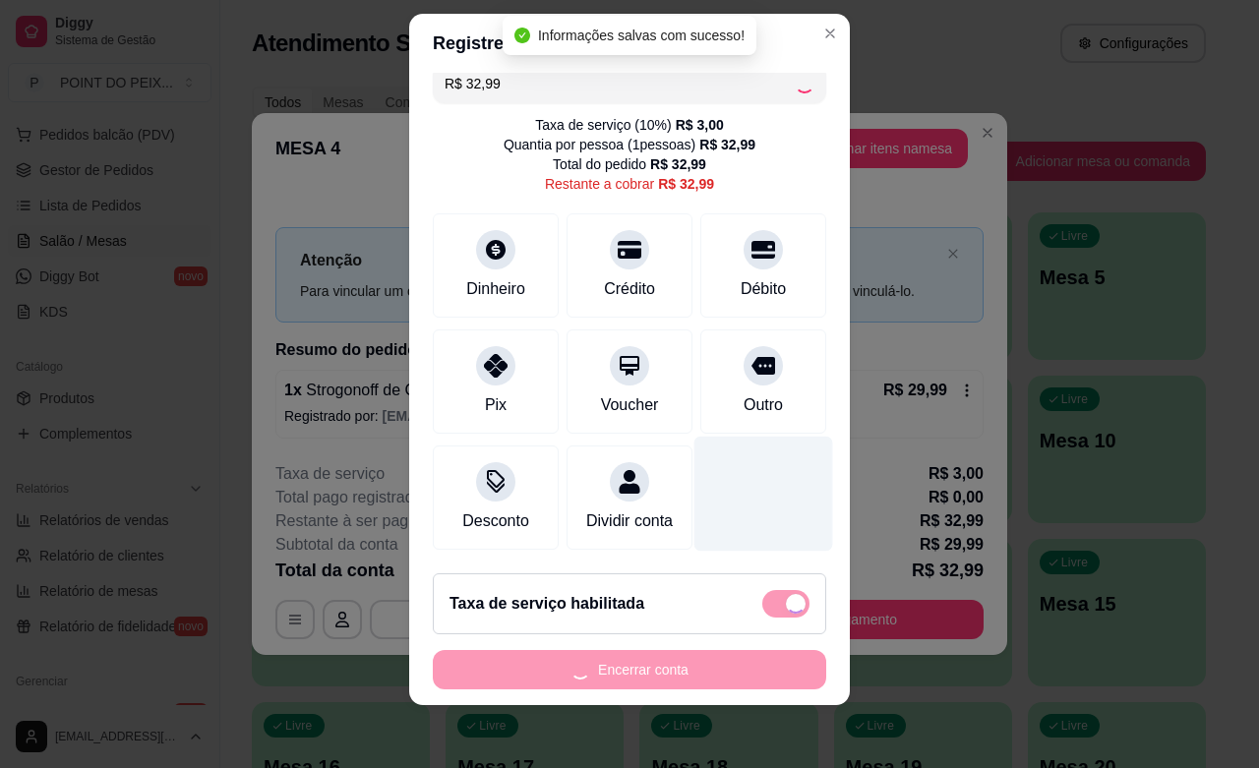
type input "R$ 0,00"
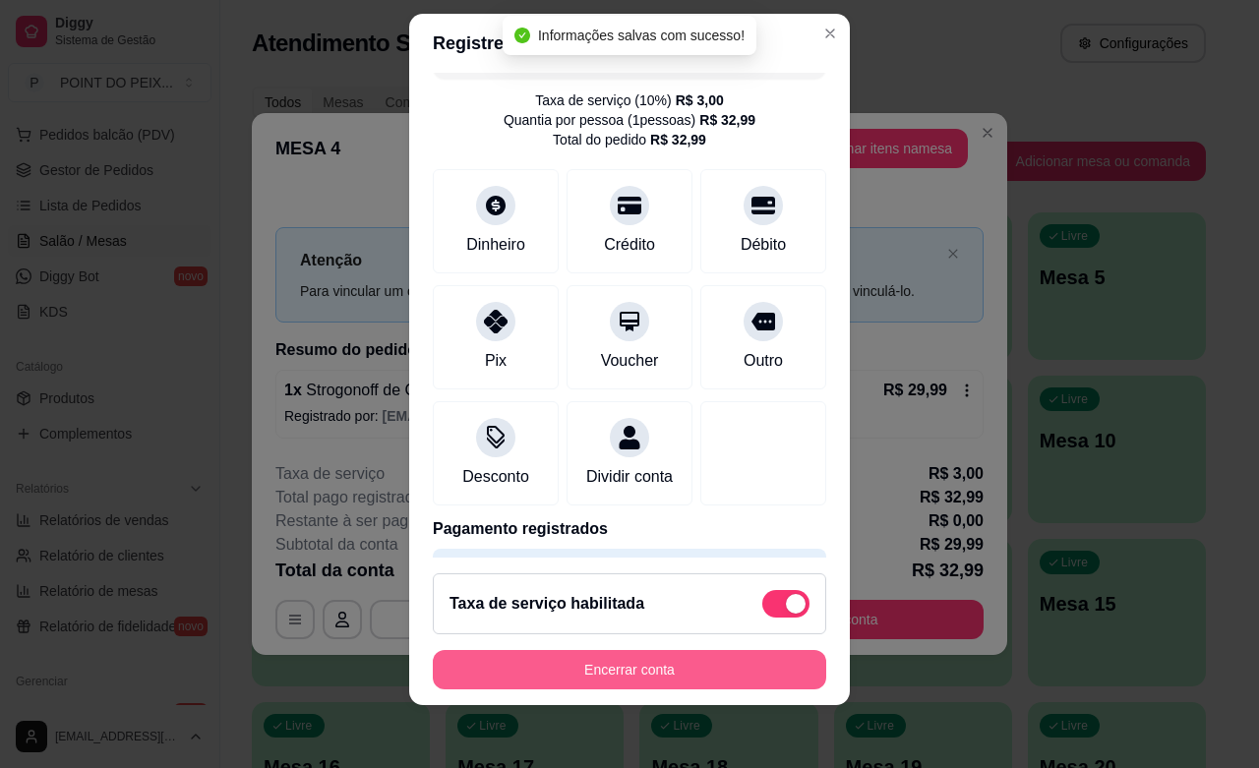
click at [656, 679] on button "Encerrar conta" at bounding box center [629, 669] width 393 height 39
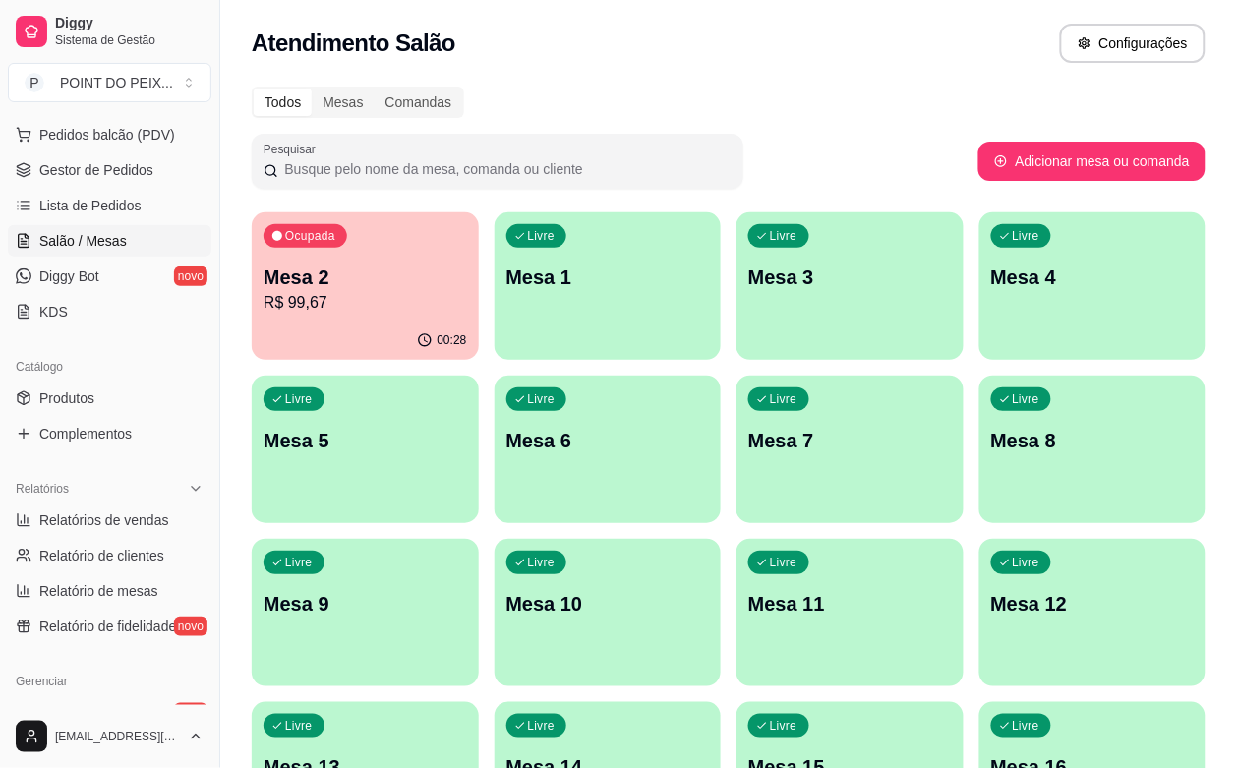
click at [351, 286] on p "Mesa 2" at bounding box center [366, 278] width 204 height 28
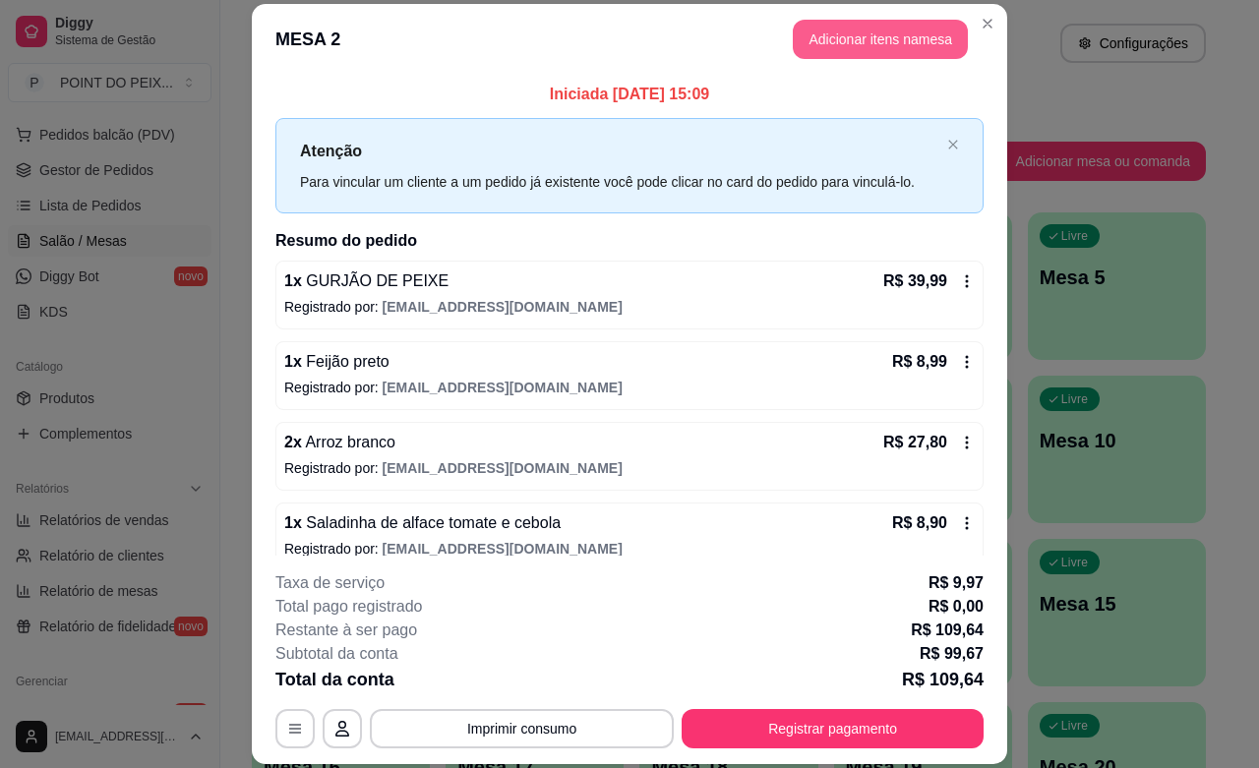
click at [848, 45] on button "Adicionar itens na mesa" at bounding box center [880, 39] width 175 height 39
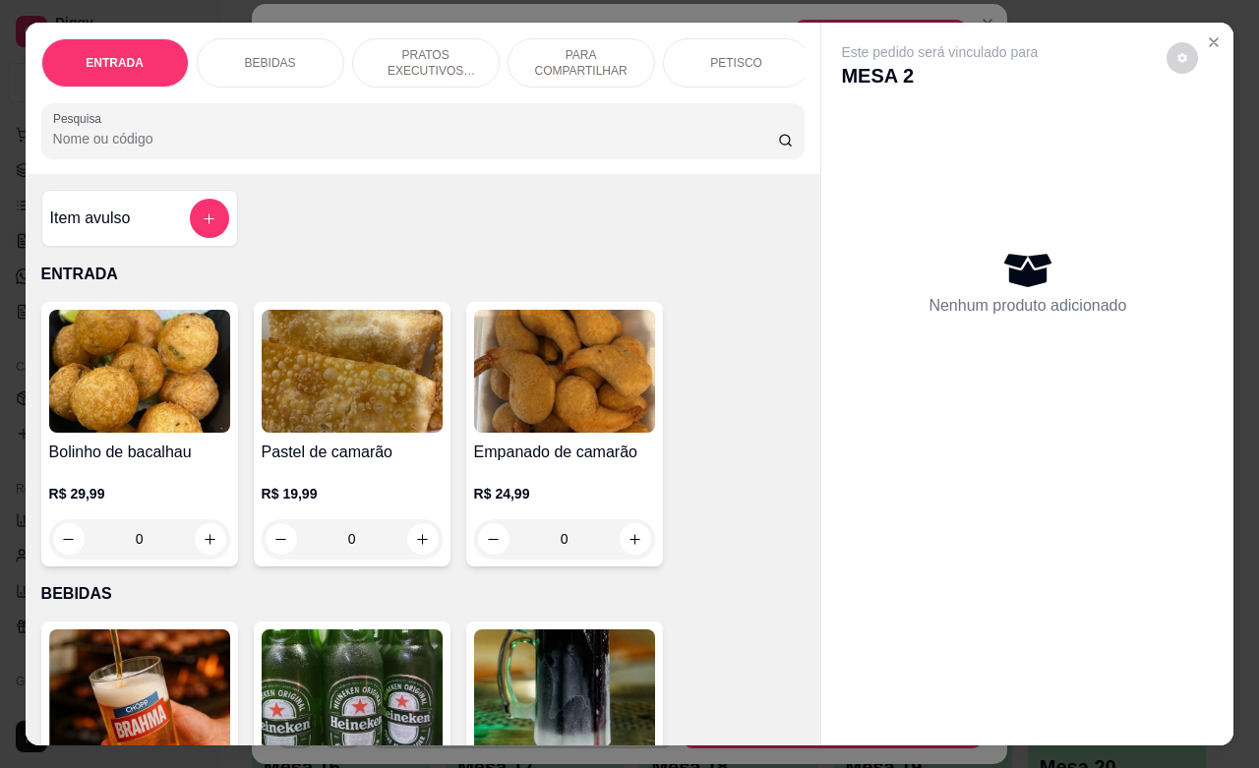
click at [278, 55] on p "BEBIDAS" at bounding box center [270, 63] width 51 height 16
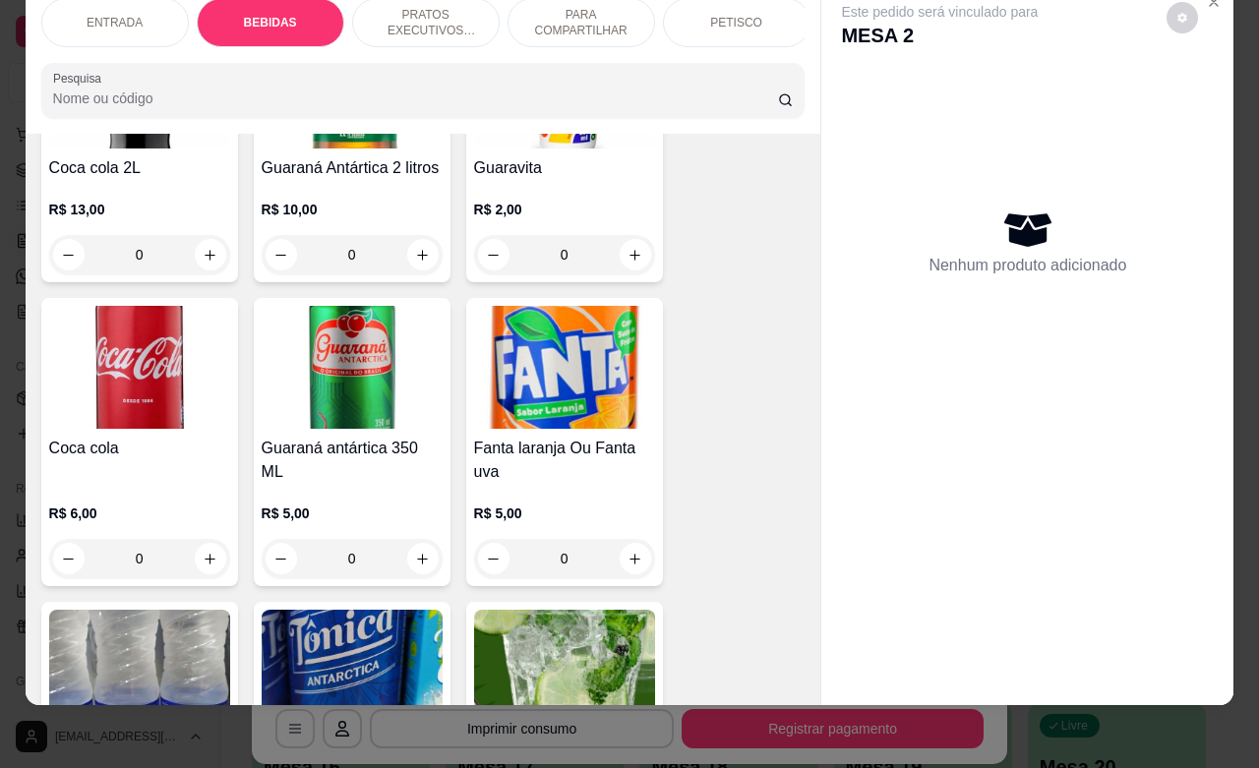
scroll to position [1146, 0]
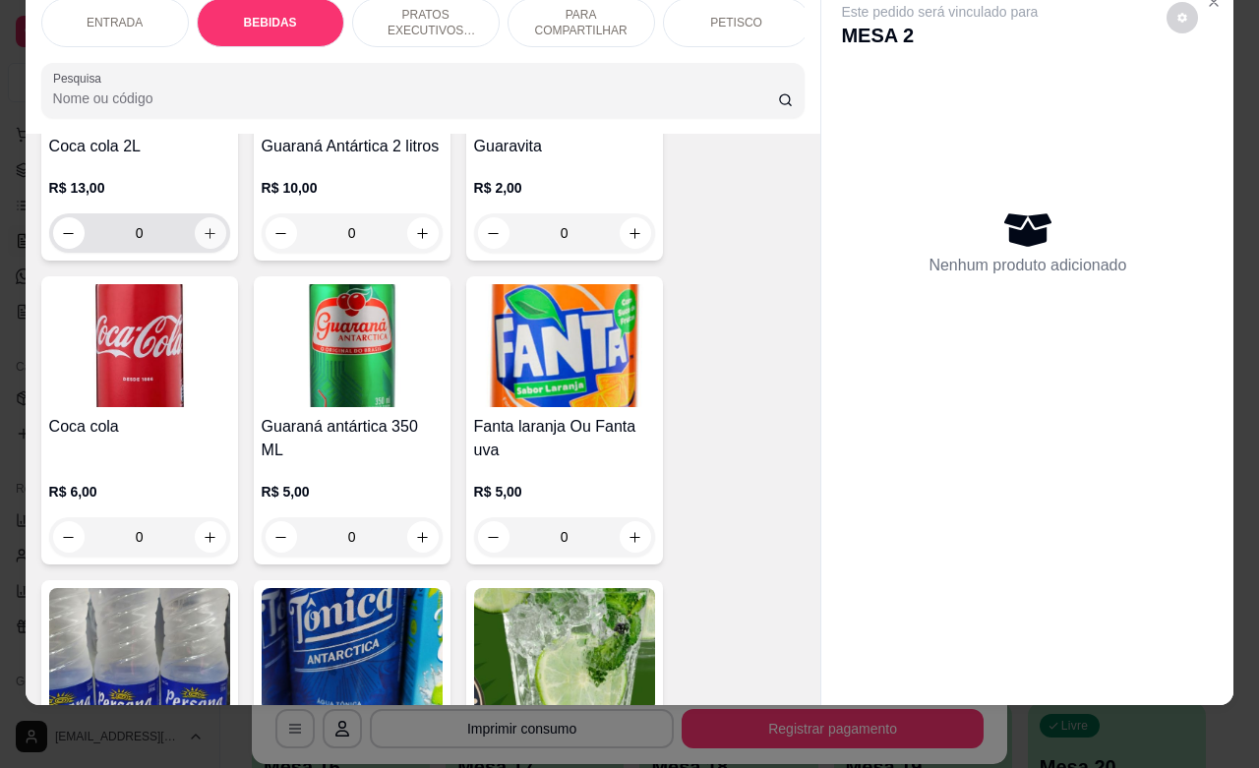
click at [205, 234] on icon "increase-product-quantity" at bounding box center [210, 233] width 11 height 11
type input "1"
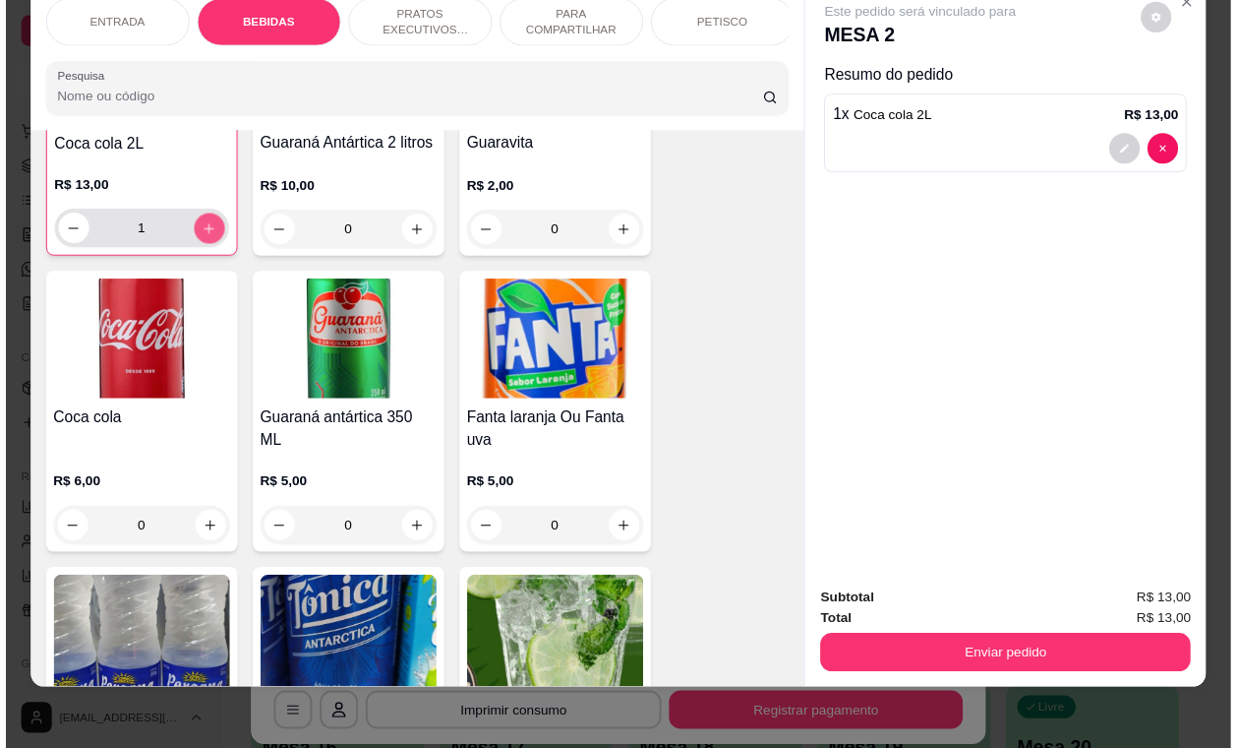
scroll to position [1147, 0]
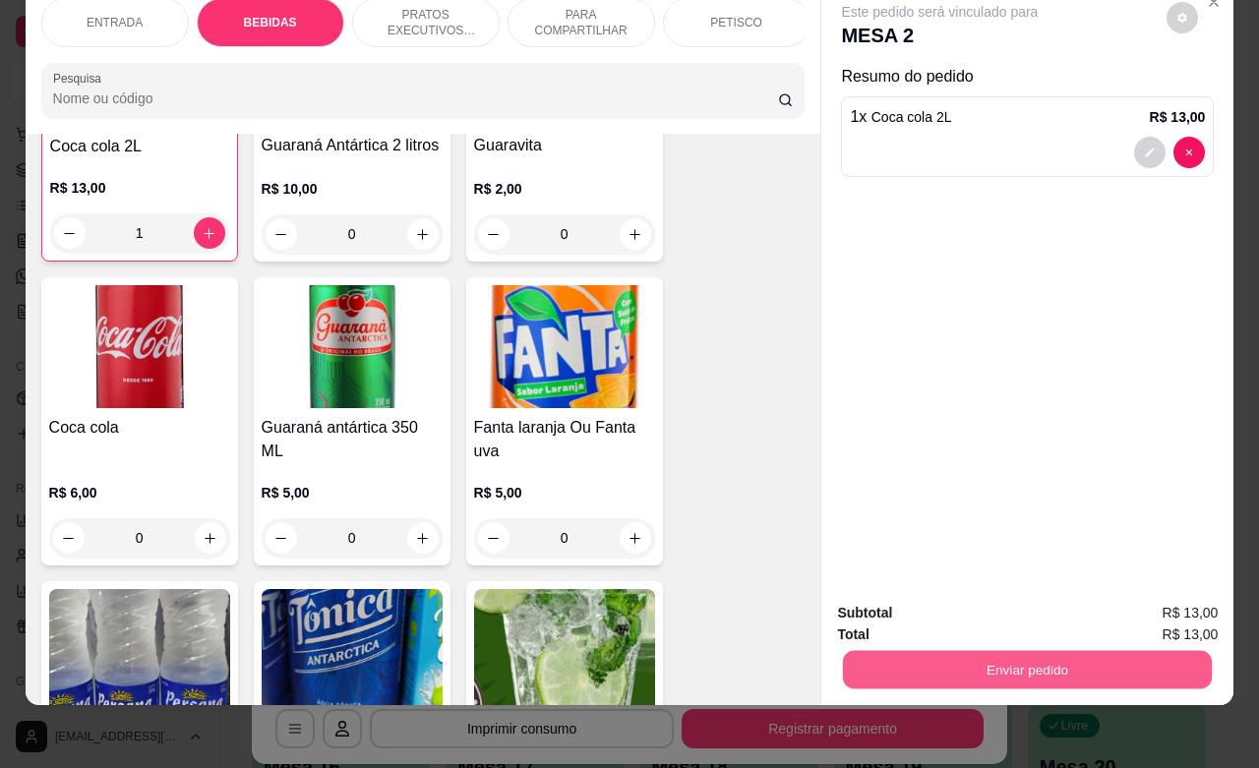
click at [1014, 650] on button "Enviar pedido" at bounding box center [1027, 669] width 369 height 38
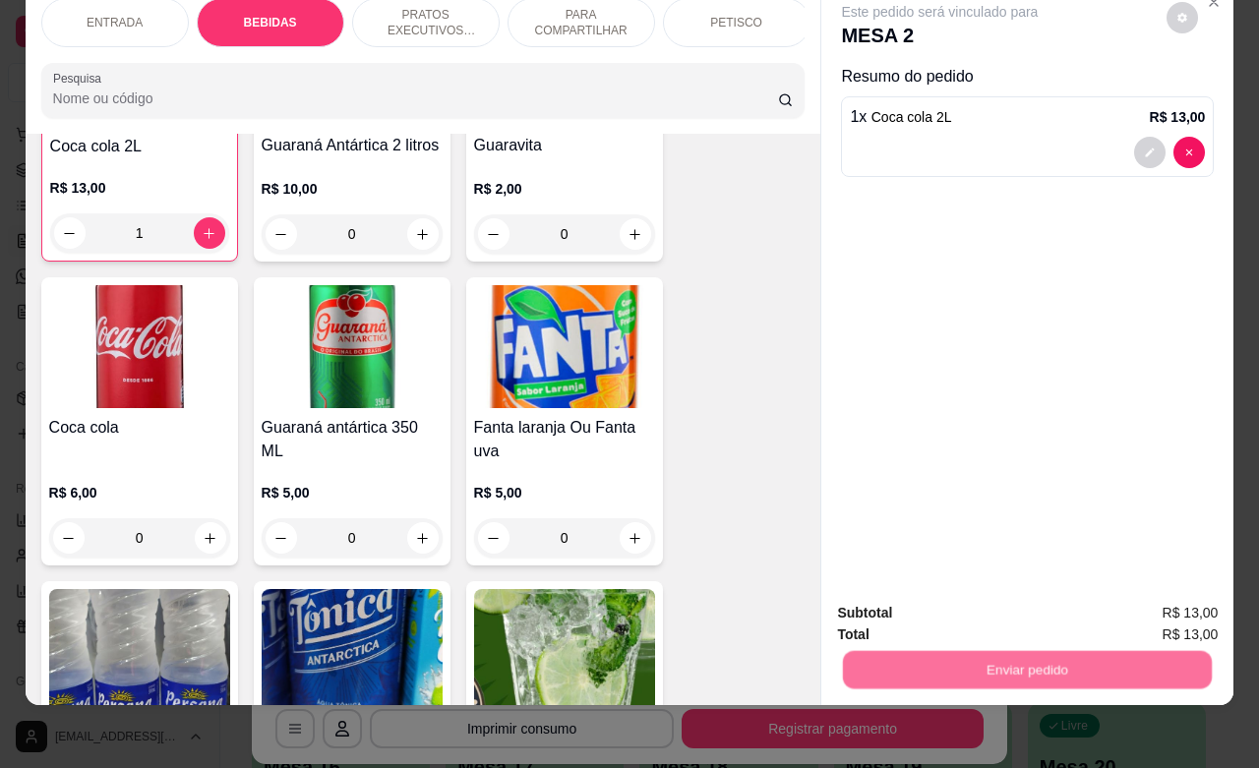
click at [955, 601] on button "Não registrar e enviar pedido" at bounding box center [960, 600] width 199 height 36
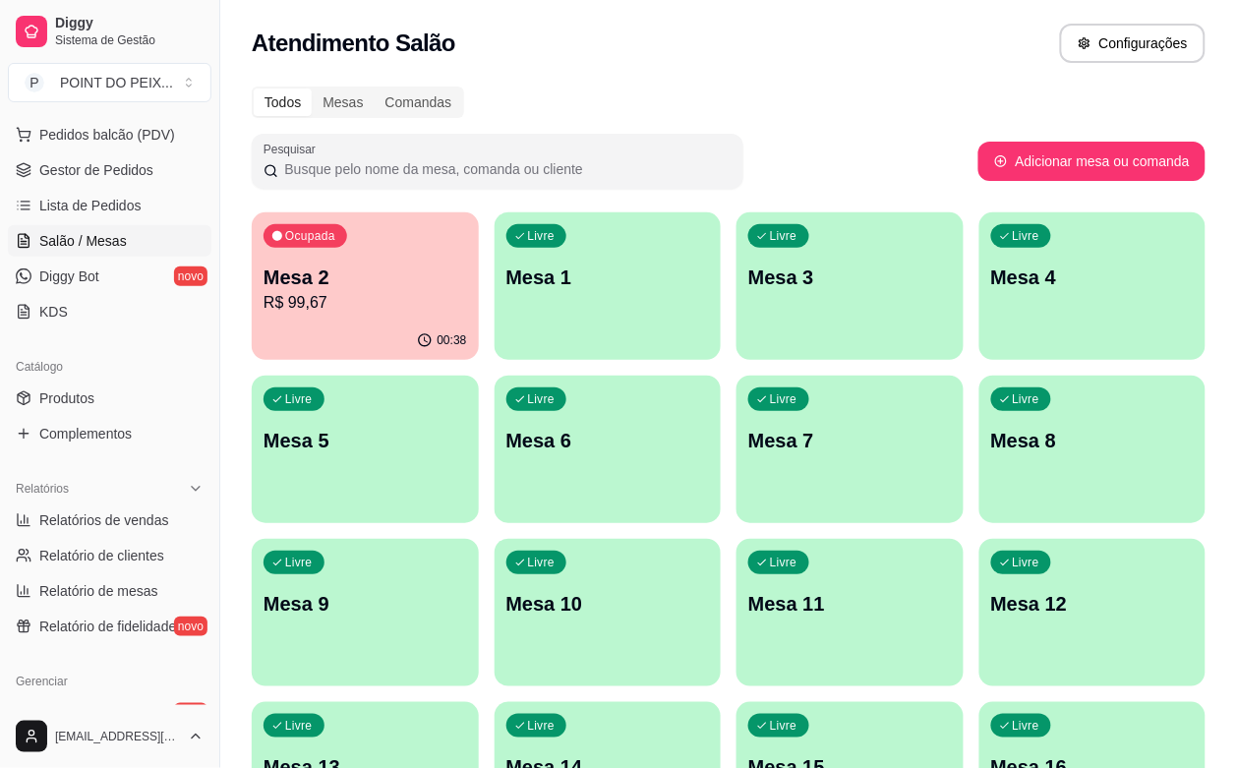
click at [98, 248] on span "Salão / Mesas" at bounding box center [83, 241] width 88 height 20
click at [133, 178] on span "Gestor de Pedidos" at bounding box center [96, 170] width 114 height 20
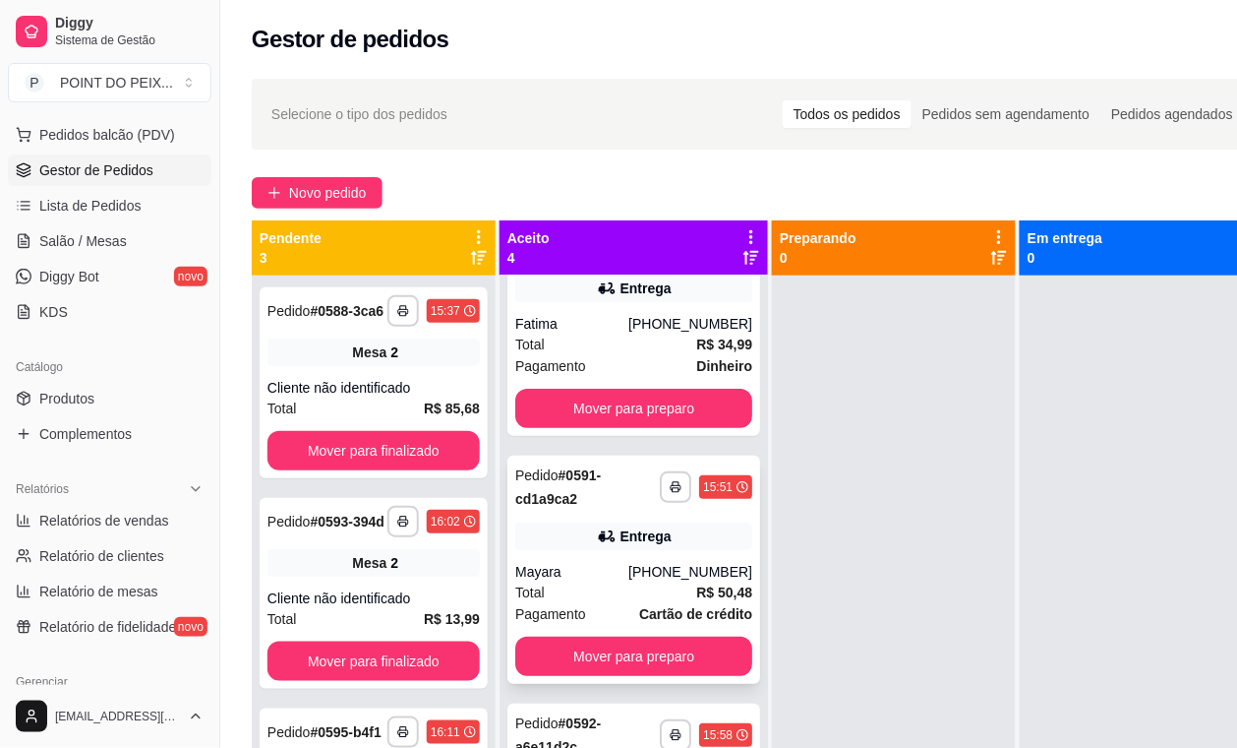
scroll to position [123, 0]
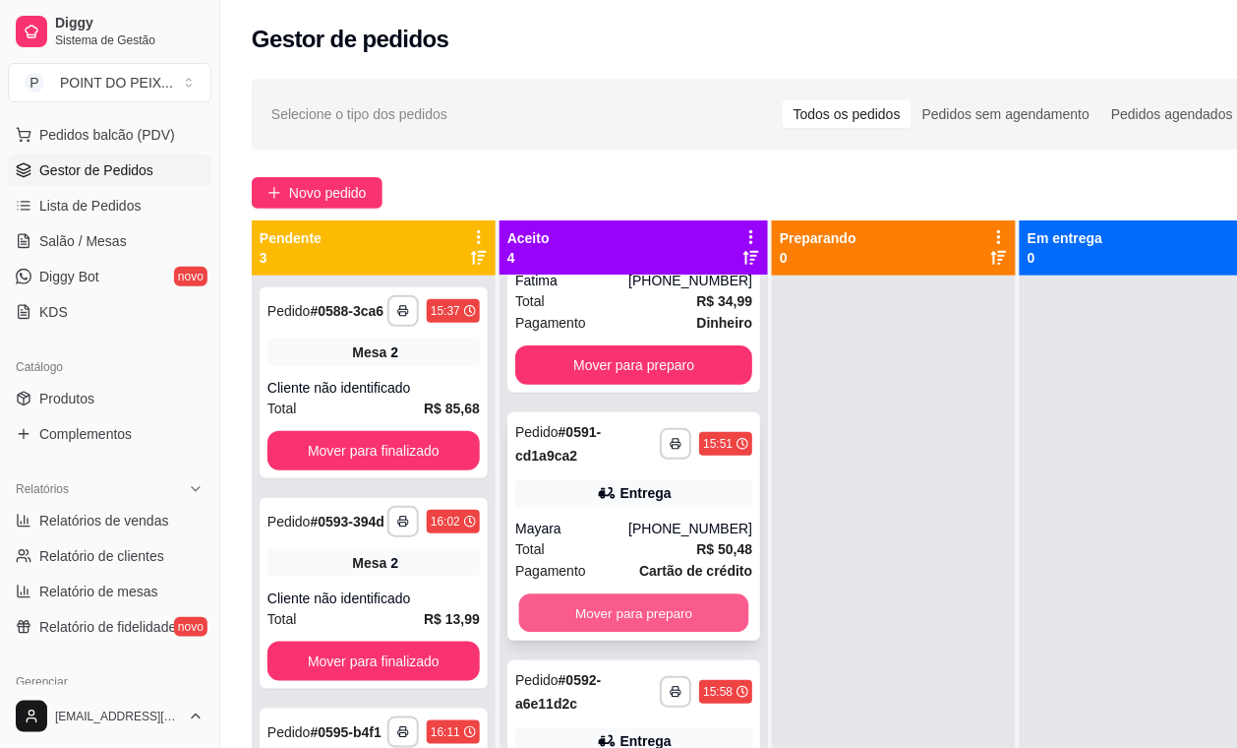
click at [645, 610] on button "Mover para preparo" at bounding box center [634, 613] width 230 height 38
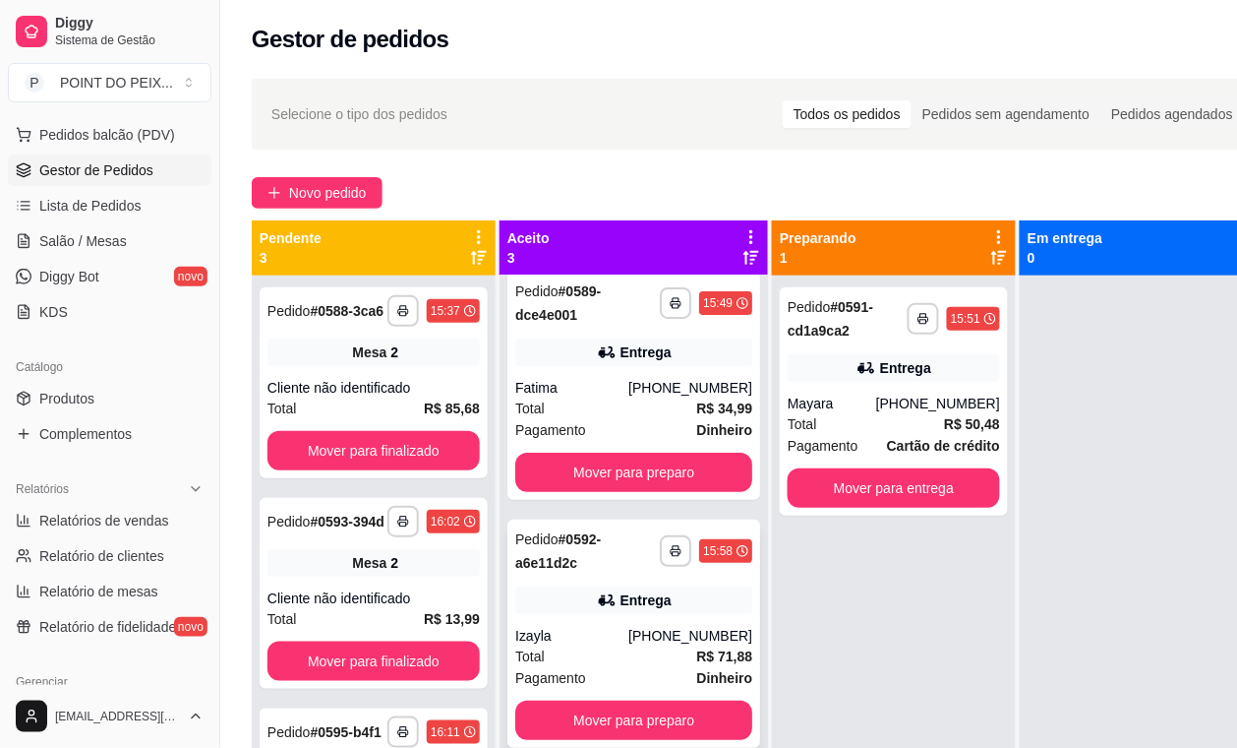
scroll to position [0, 0]
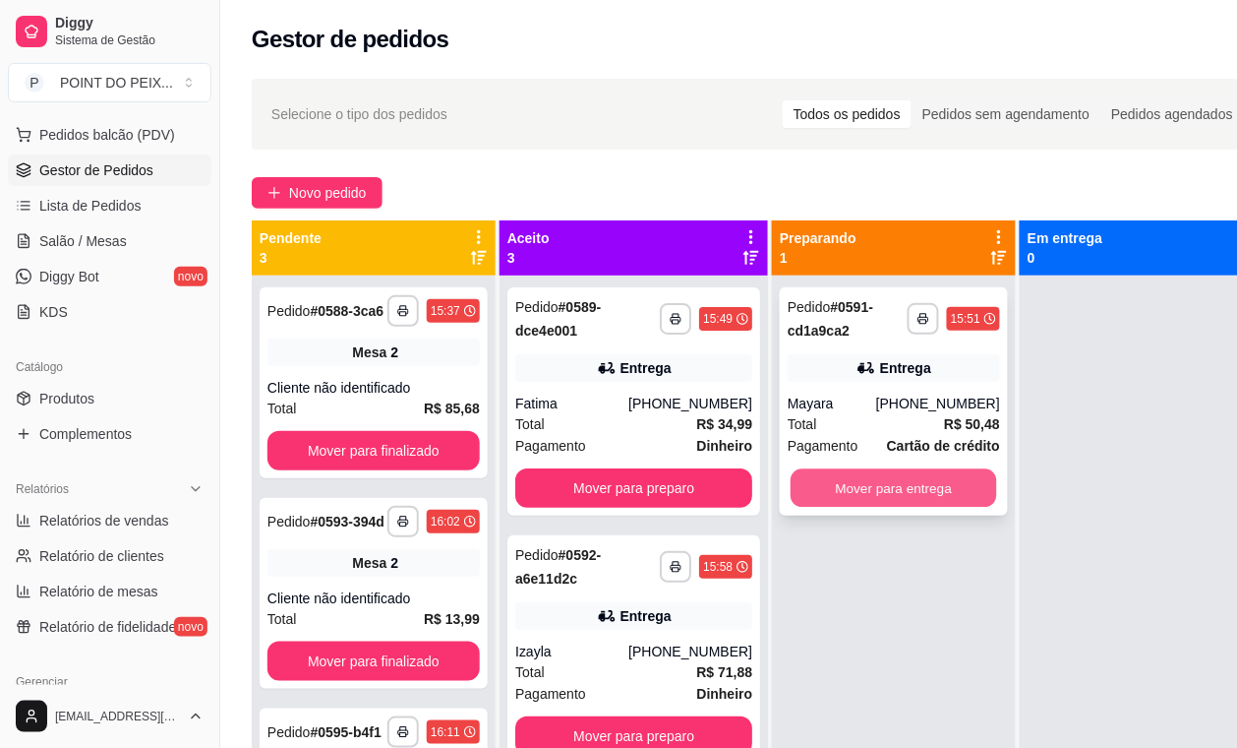
click at [878, 489] on button "Mover para entrega" at bounding box center [894, 488] width 207 height 38
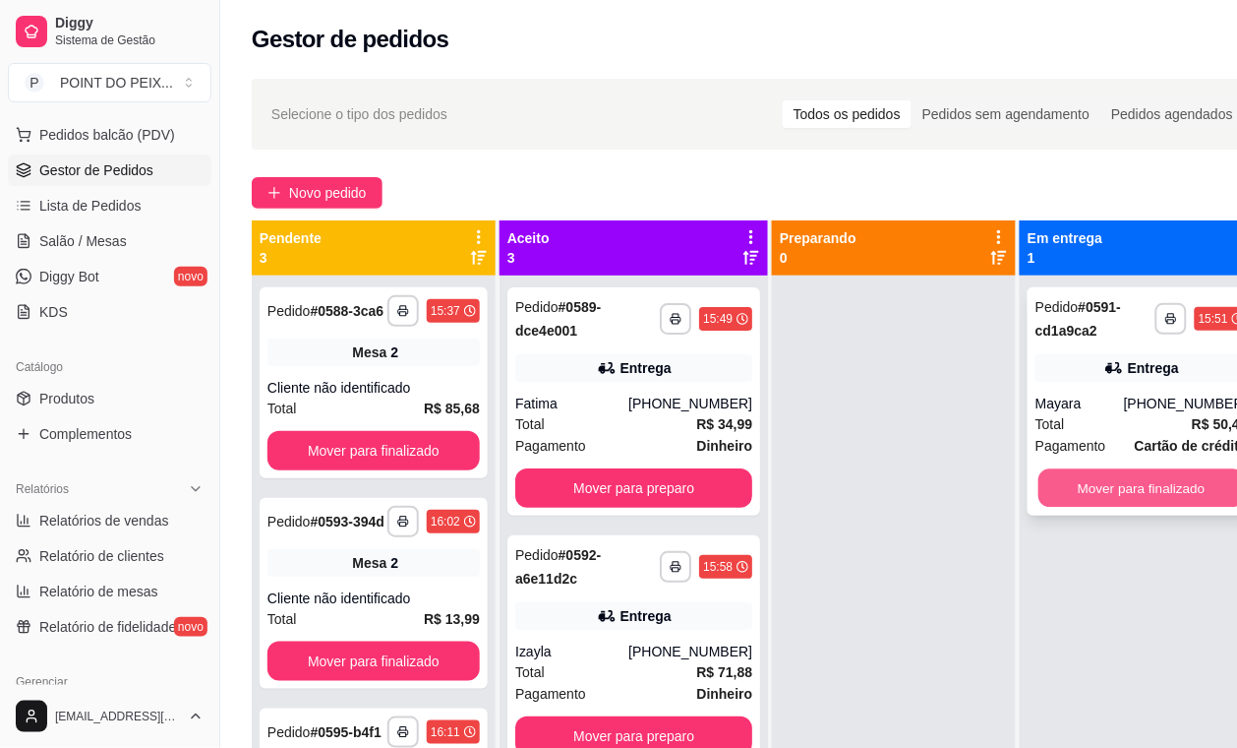
click at [1138, 492] on button "Mover para finalizado" at bounding box center [1142, 488] width 207 height 38
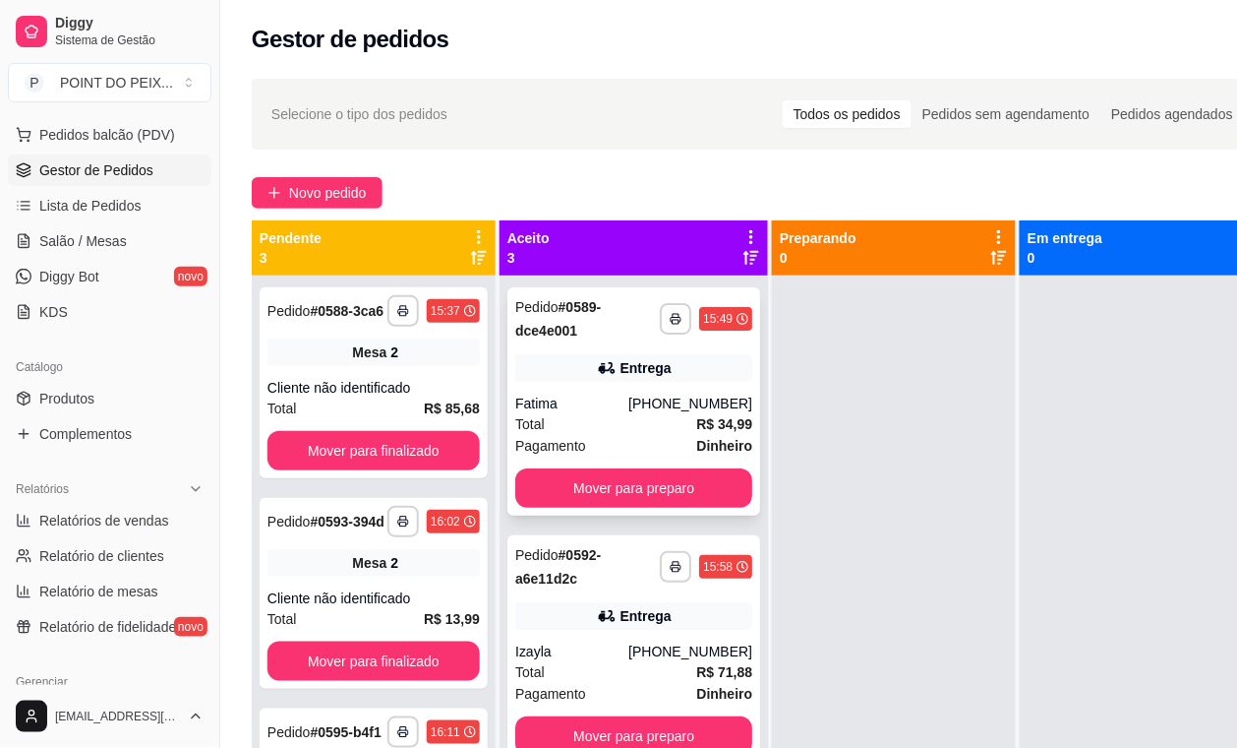
click at [610, 423] on div "Total R$ 34,99" at bounding box center [633, 424] width 237 height 22
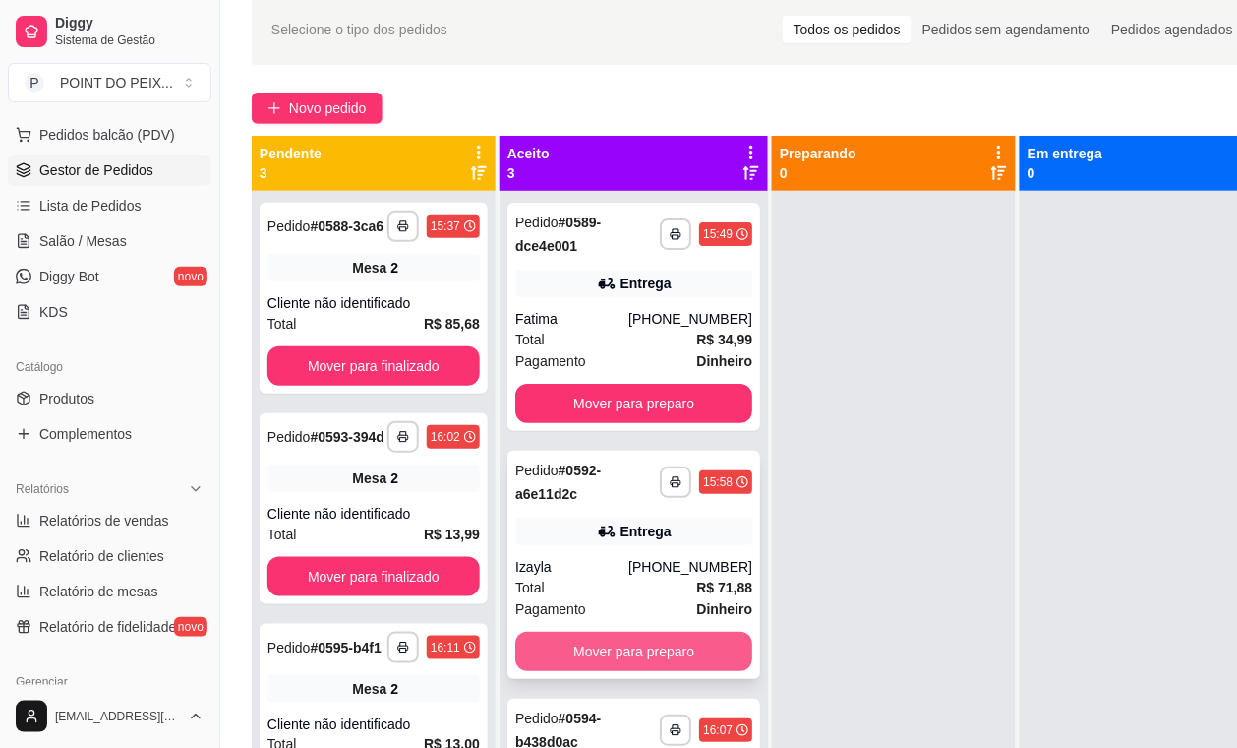
scroll to position [75, 0]
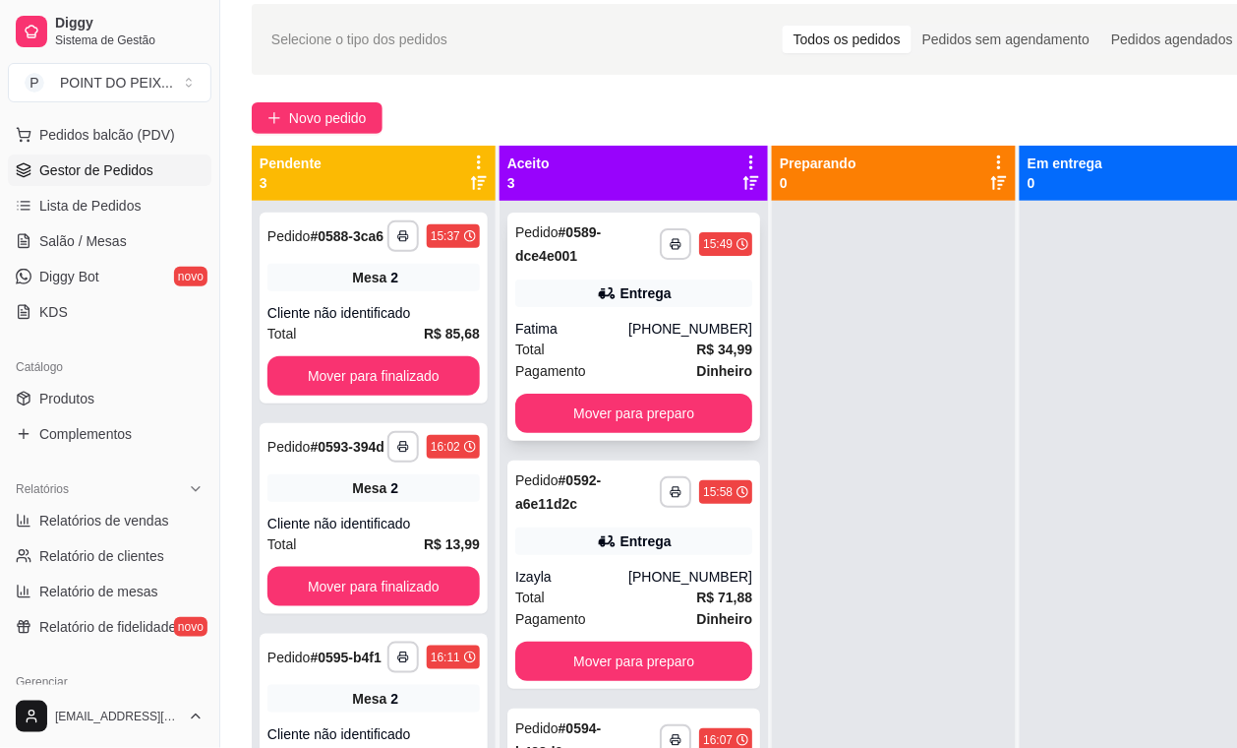
click at [632, 323] on div "[PHONE_NUMBER]" at bounding box center [691, 329] width 124 height 20
click at [680, 428] on button "Mover para preparo" at bounding box center [633, 412] width 237 height 39
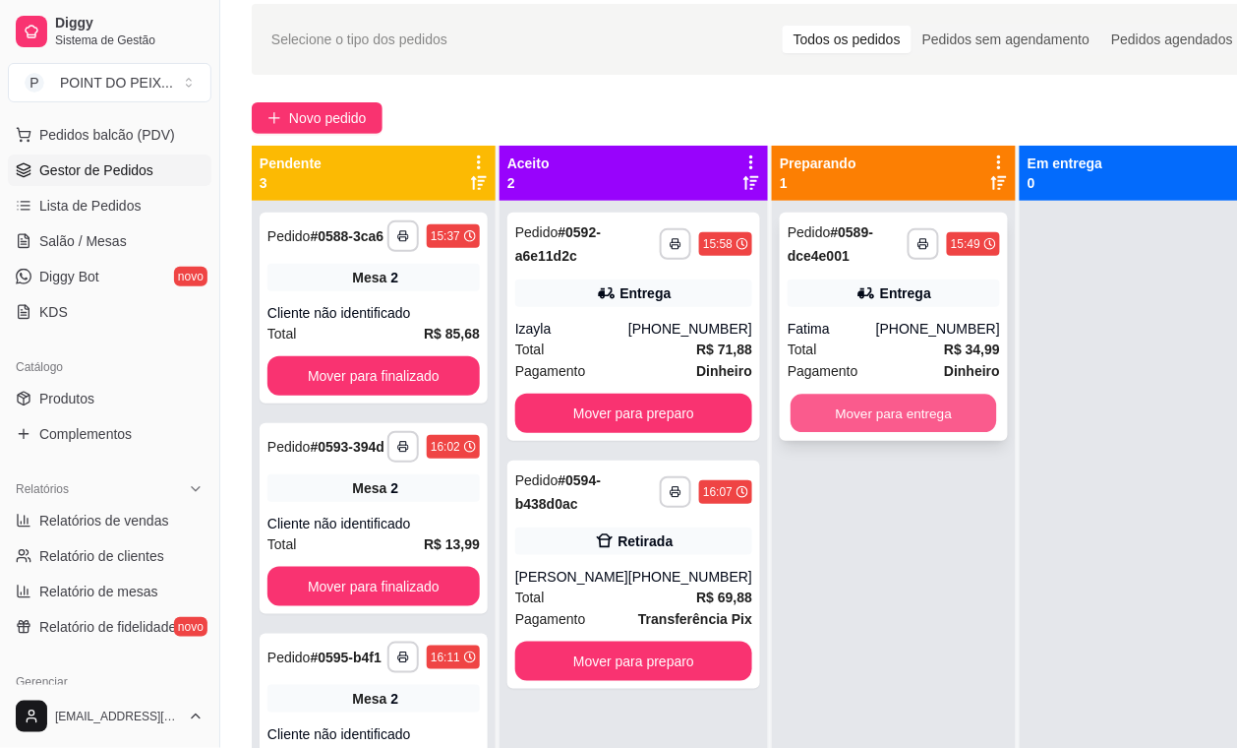
click at [834, 408] on button "Mover para entrega" at bounding box center [894, 413] width 207 height 38
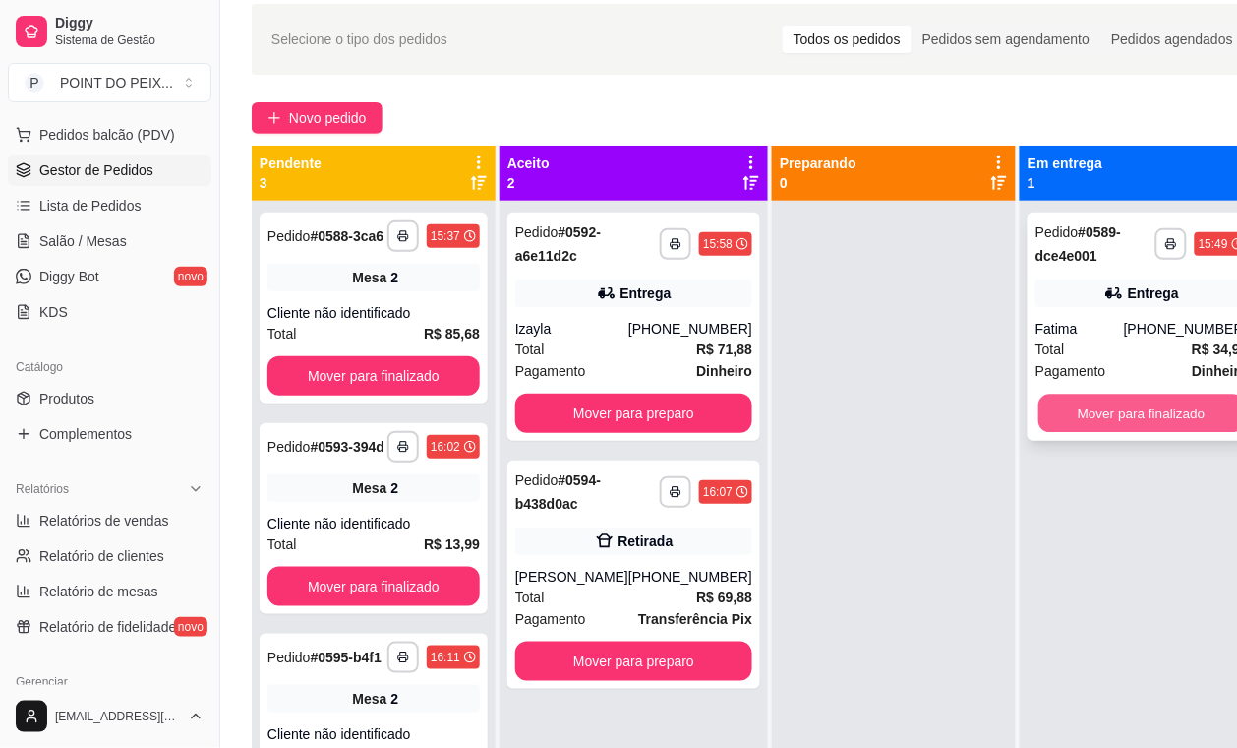
click at [1098, 420] on button "Mover para finalizado" at bounding box center [1142, 413] width 207 height 38
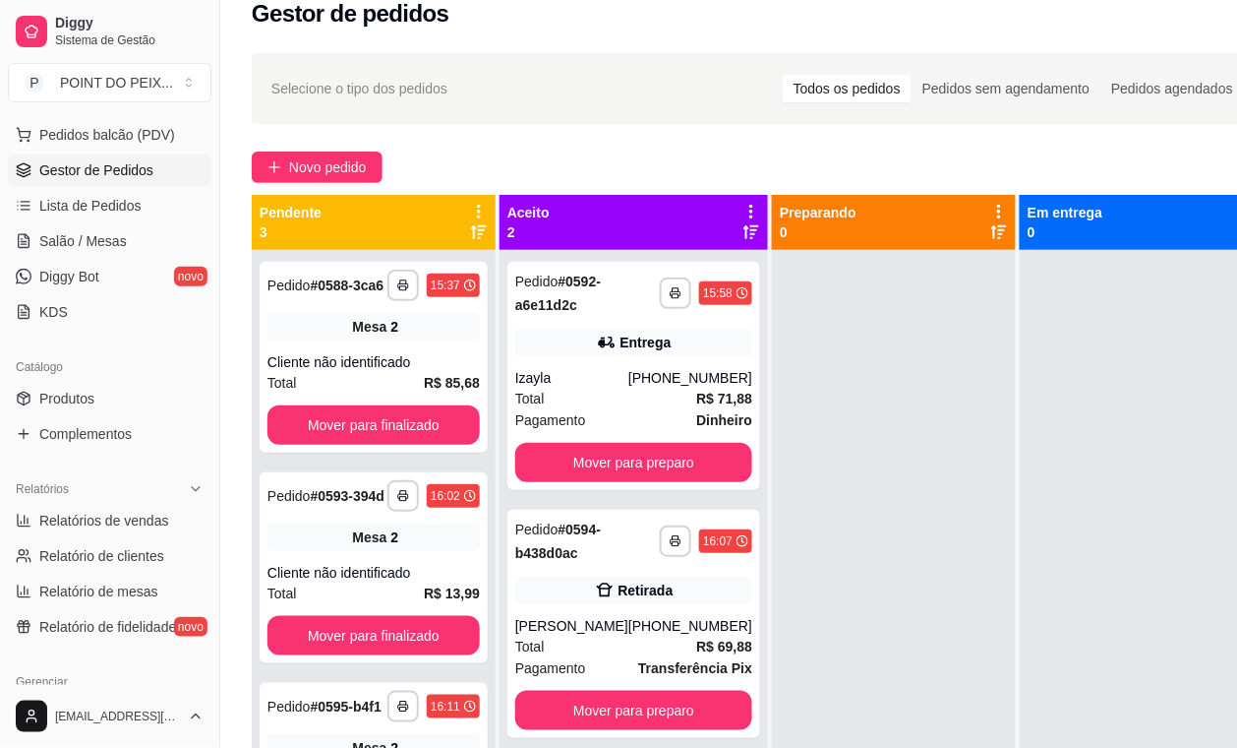
scroll to position [0, 0]
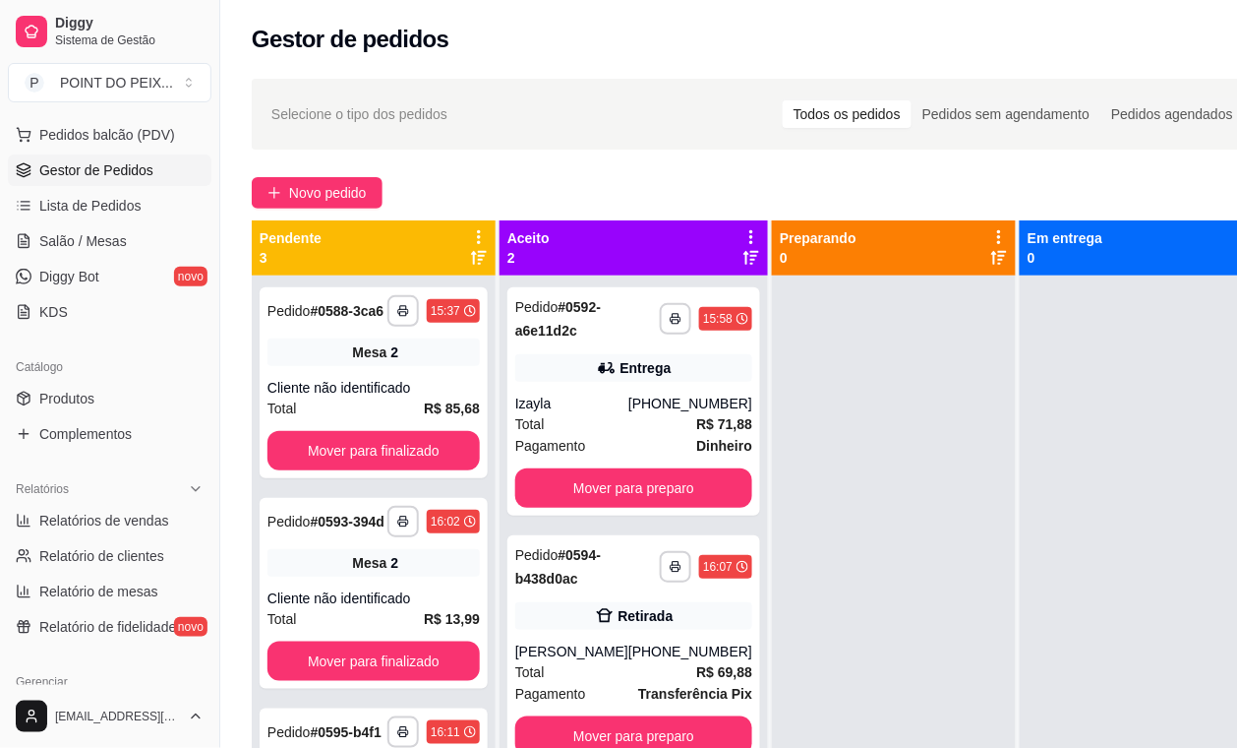
click at [548, 179] on div "Novo pedido" at bounding box center [759, 192] width 1014 height 31
click at [782, 474] on div at bounding box center [894, 649] width 244 height 748
click at [642, 405] on div "[PHONE_NUMBER]" at bounding box center [691, 403] width 124 height 20
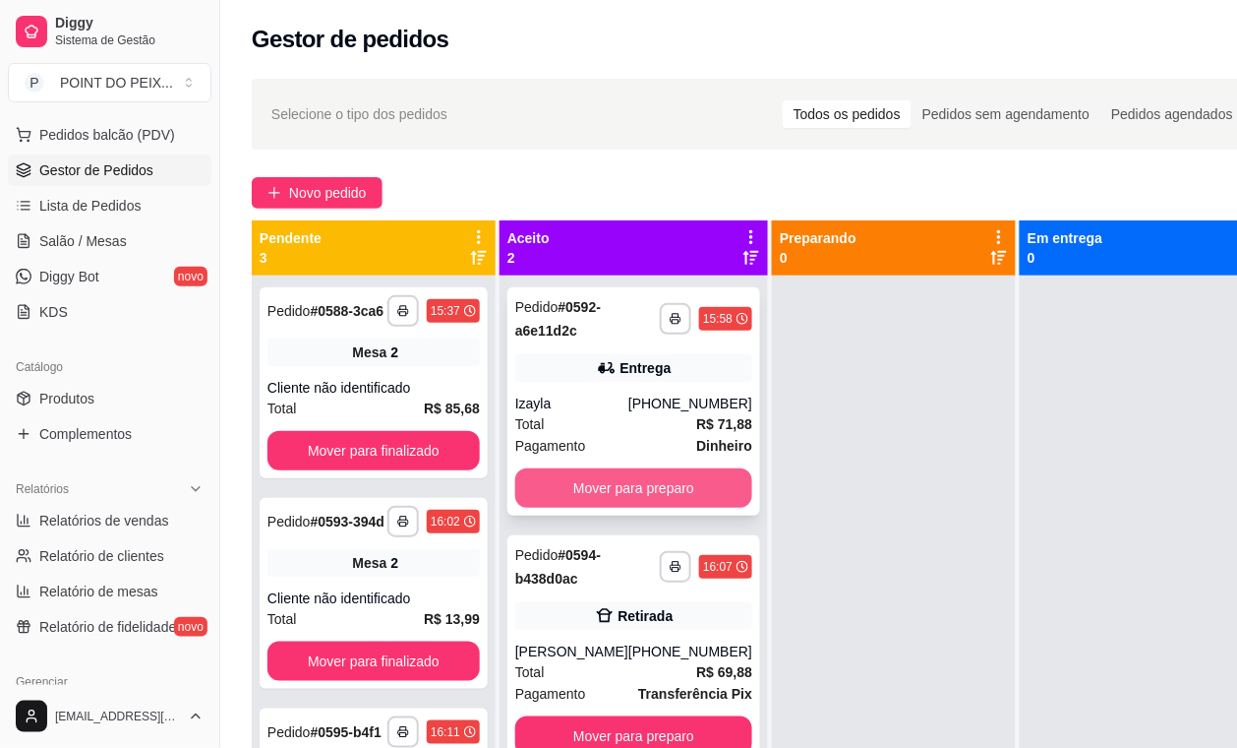
click at [667, 495] on button "Mover para preparo" at bounding box center [633, 487] width 237 height 39
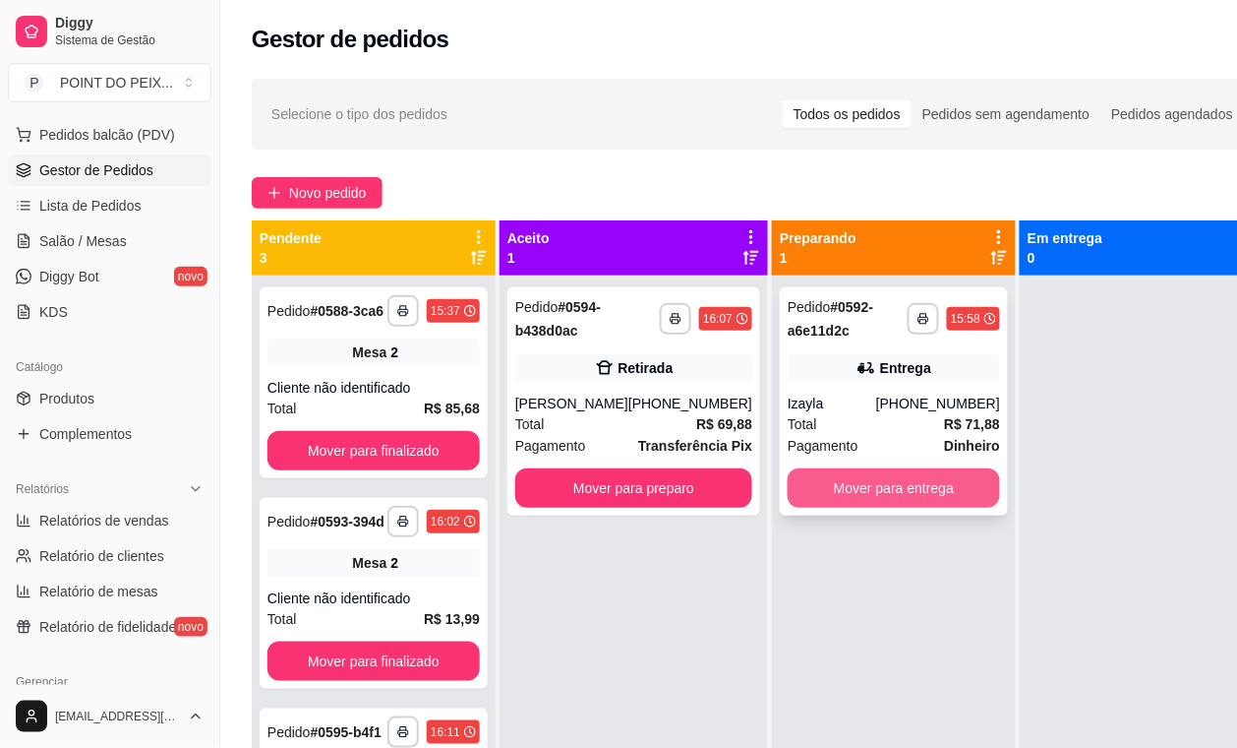
click at [822, 485] on button "Mover para entrega" at bounding box center [894, 487] width 212 height 39
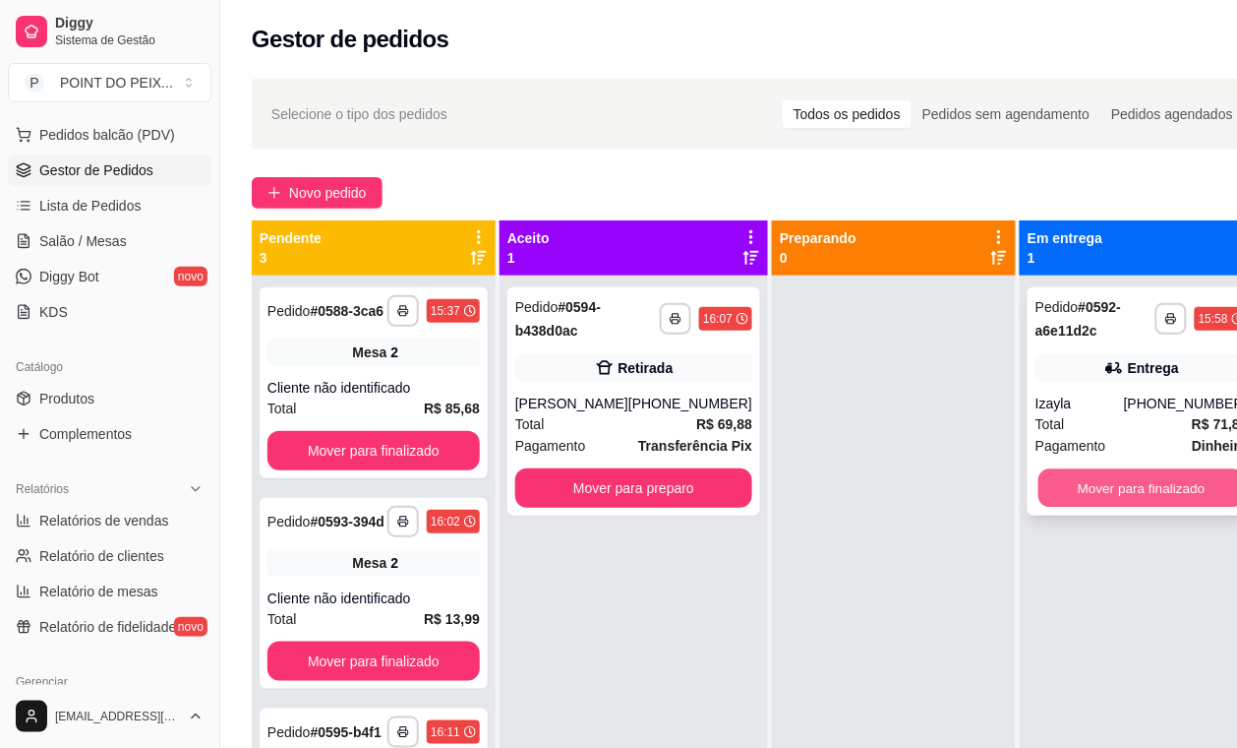
click at [1084, 493] on button "Mover para finalizado" at bounding box center [1142, 488] width 207 height 38
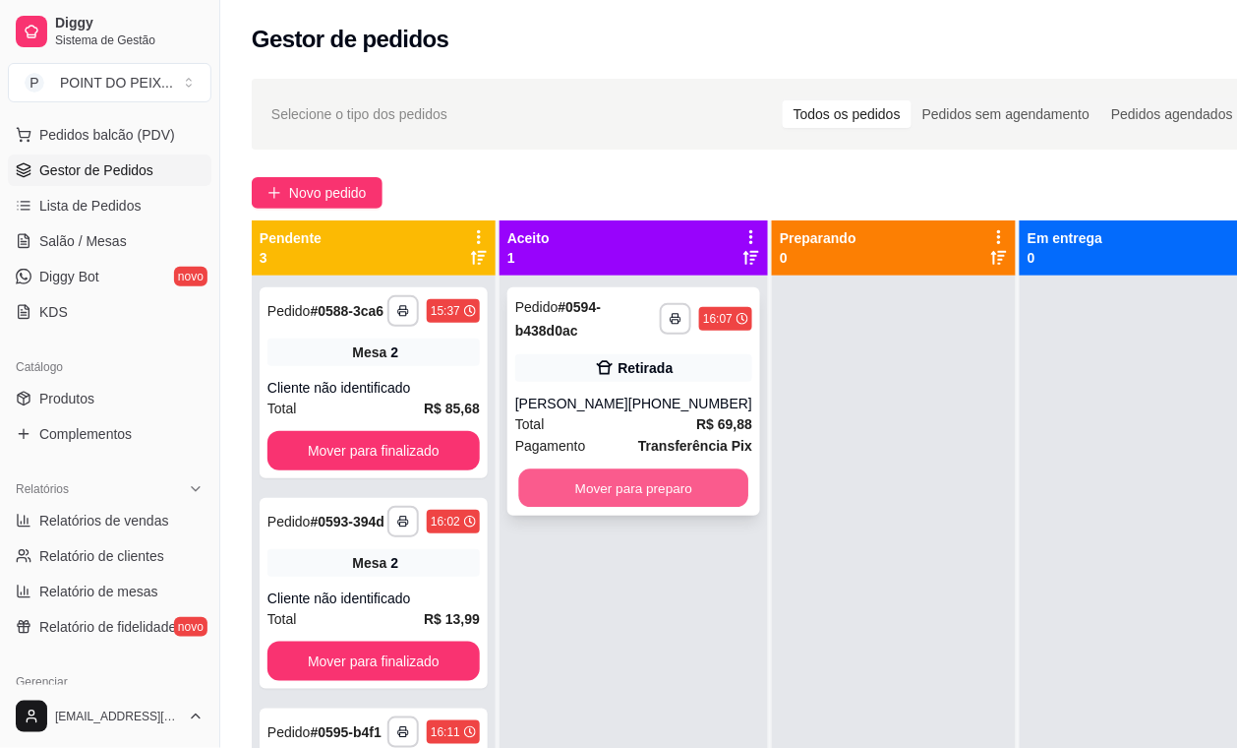
click at [669, 499] on button "Mover para preparo" at bounding box center [634, 488] width 230 height 38
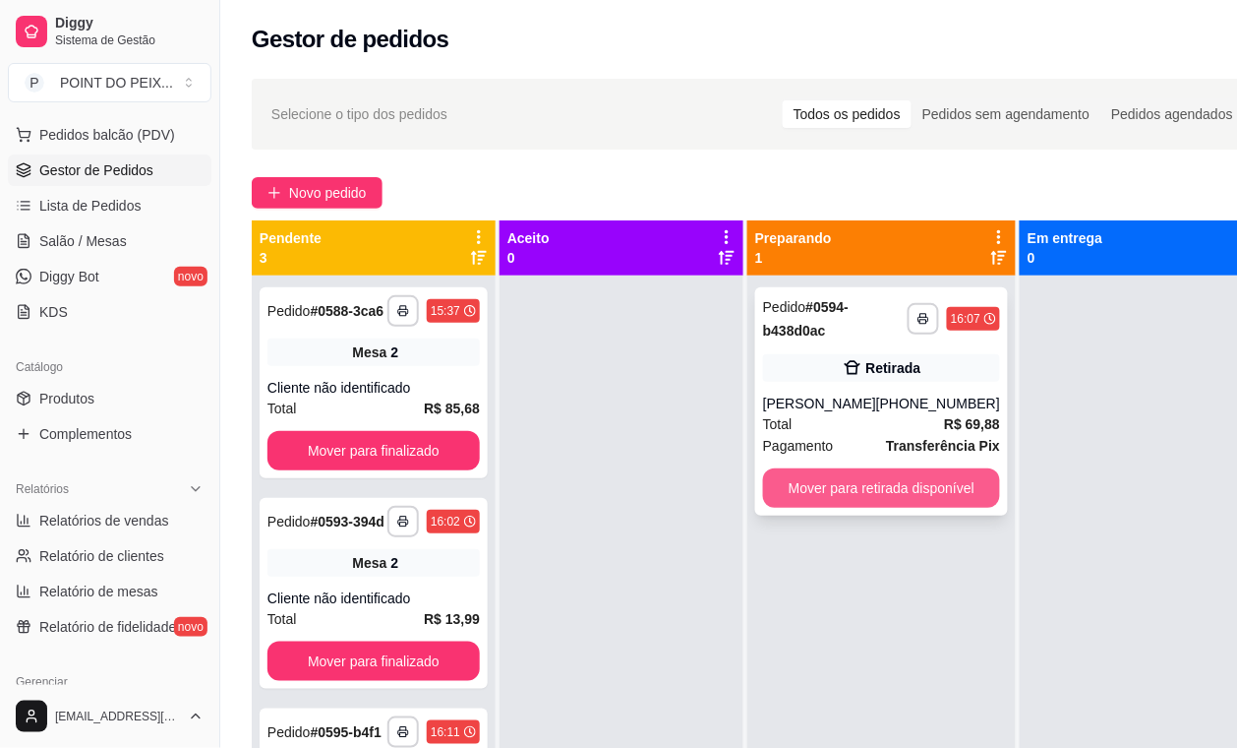
click at [821, 497] on button "Mover para retirada disponível" at bounding box center [881, 487] width 237 height 39
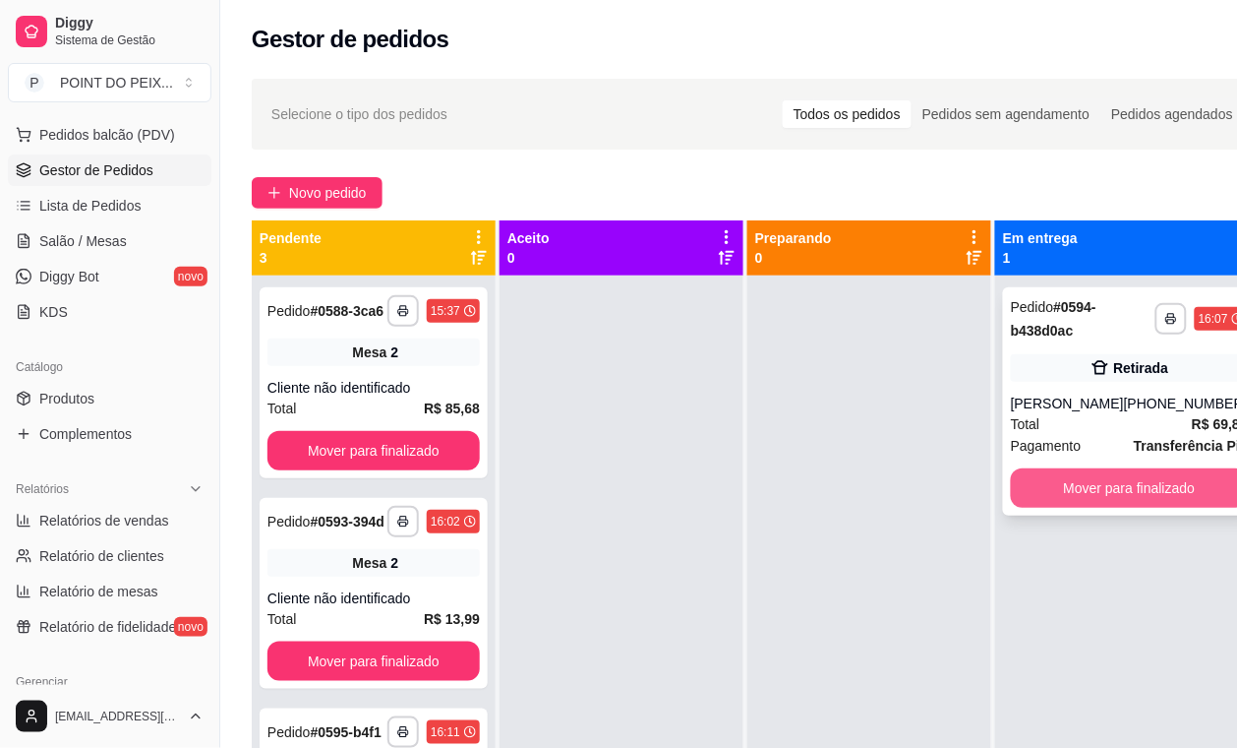
click at [1029, 492] on button "Mover para finalizado" at bounding box center [1129, 487] width 237 height 39
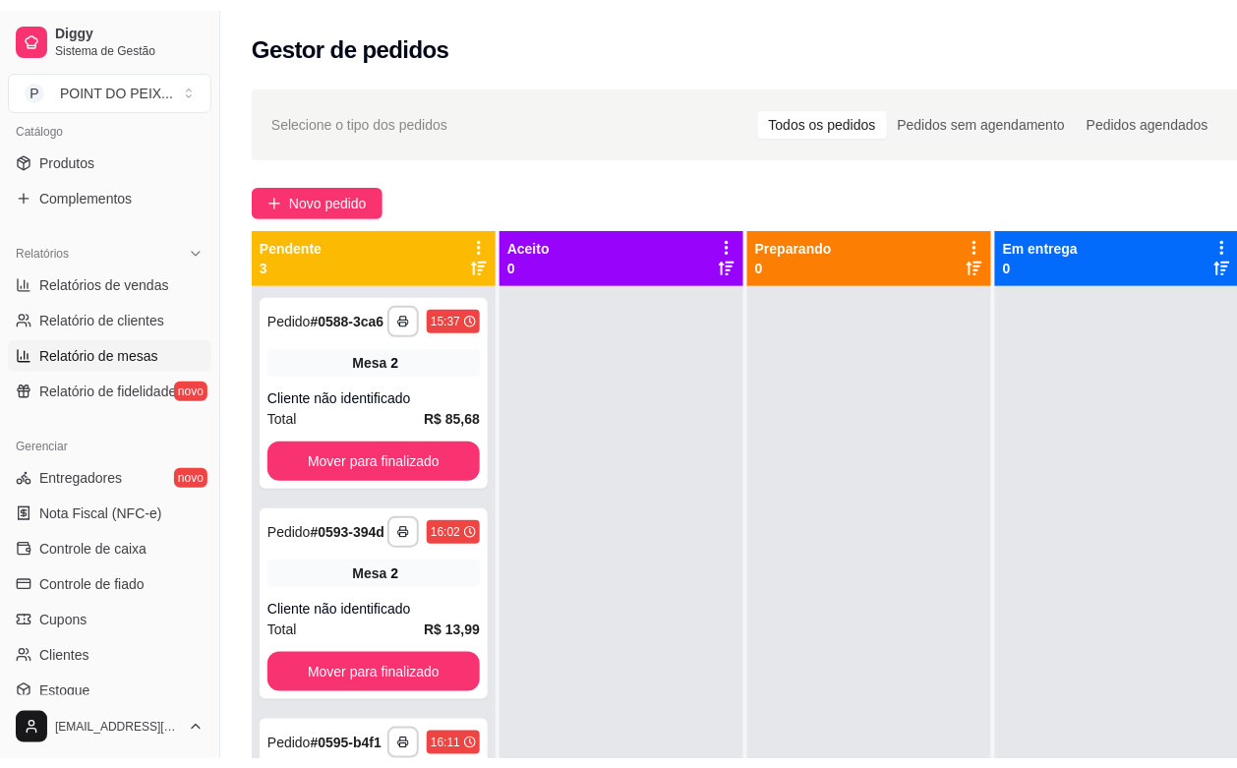
scroll to position [615, 0]
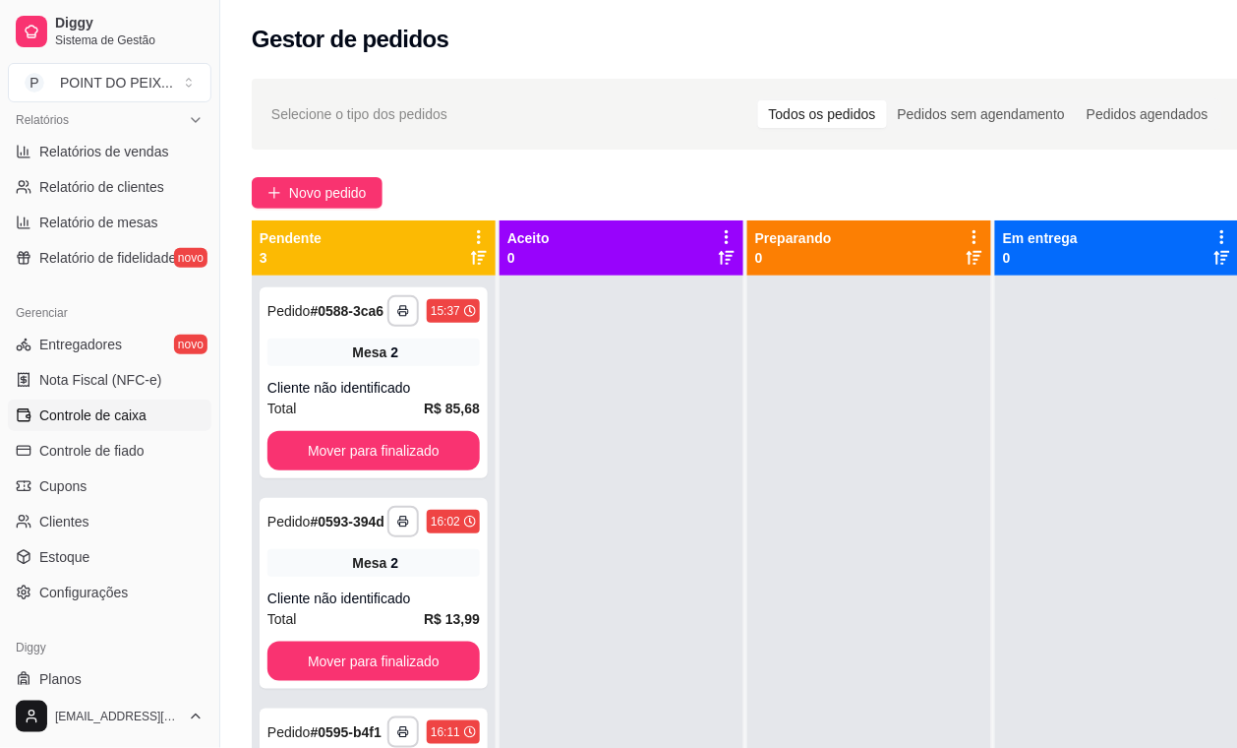
click at [125, 419] on span "Controle de caixa" at bounding box center [92, 415] width 107 height 20
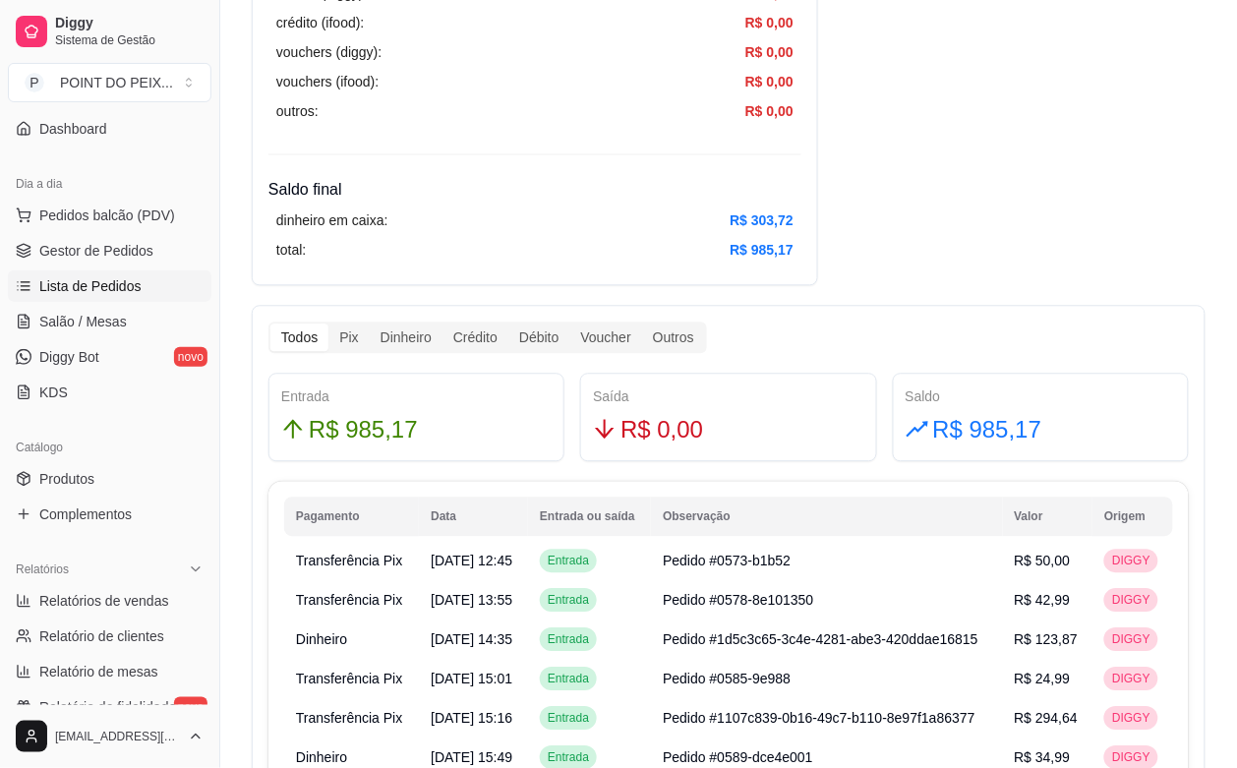
scroll to position [123, 0]
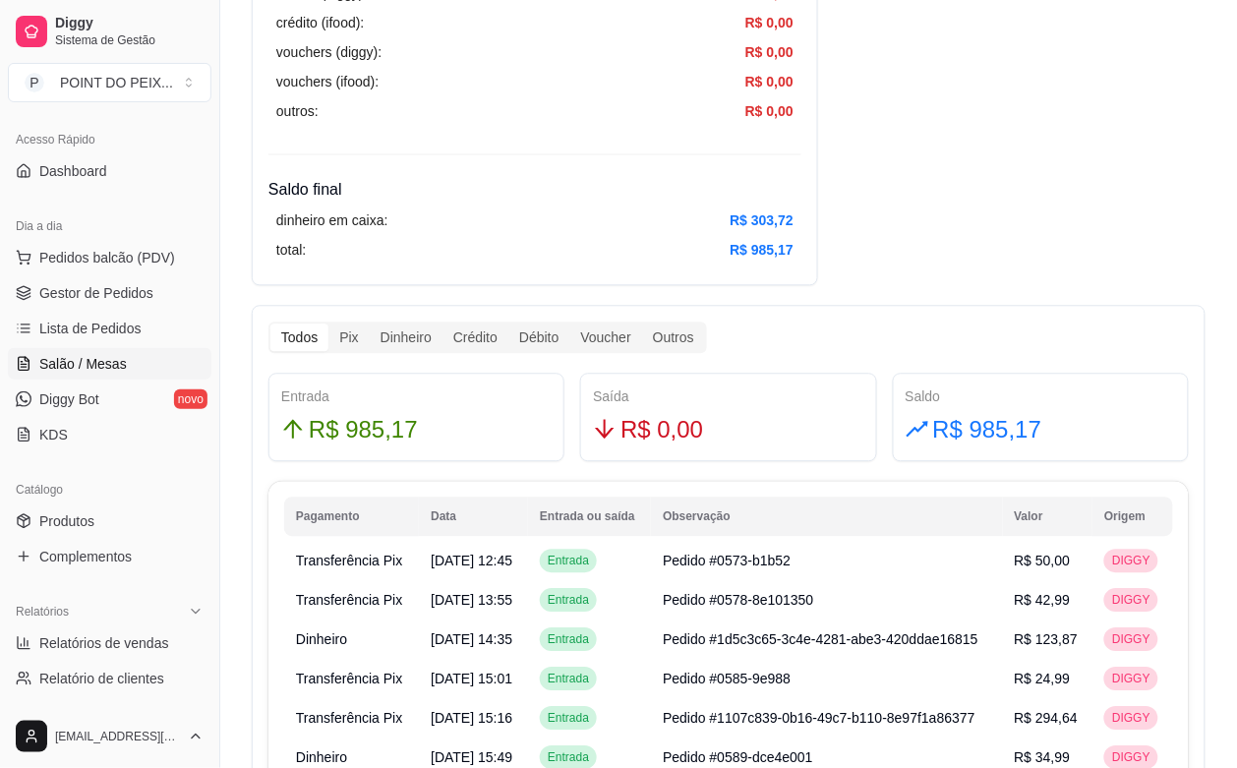
click at [114, 365] on span "Salão / Mesas" at bounding box center [83, 364] width 88 height 20
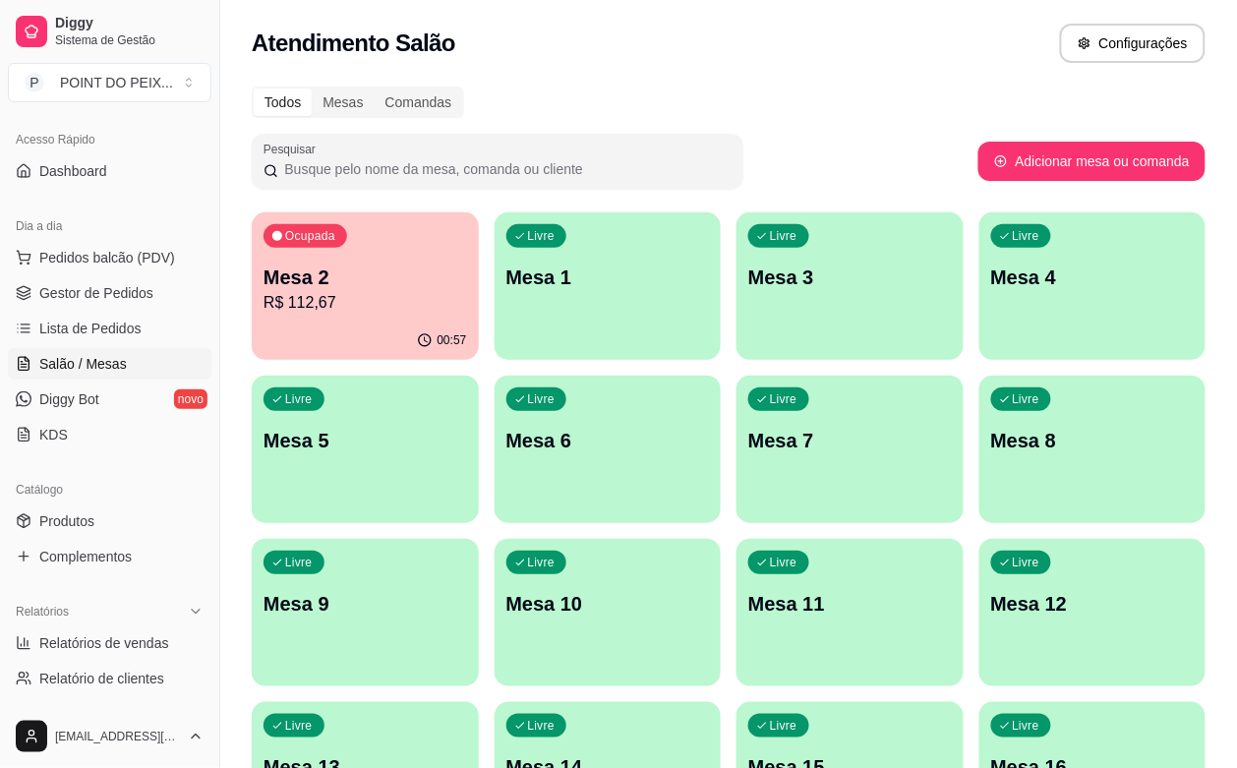
click at [394, 295] on p "R$ 112,67" at bounding box center [366, 303] width 204 height 24
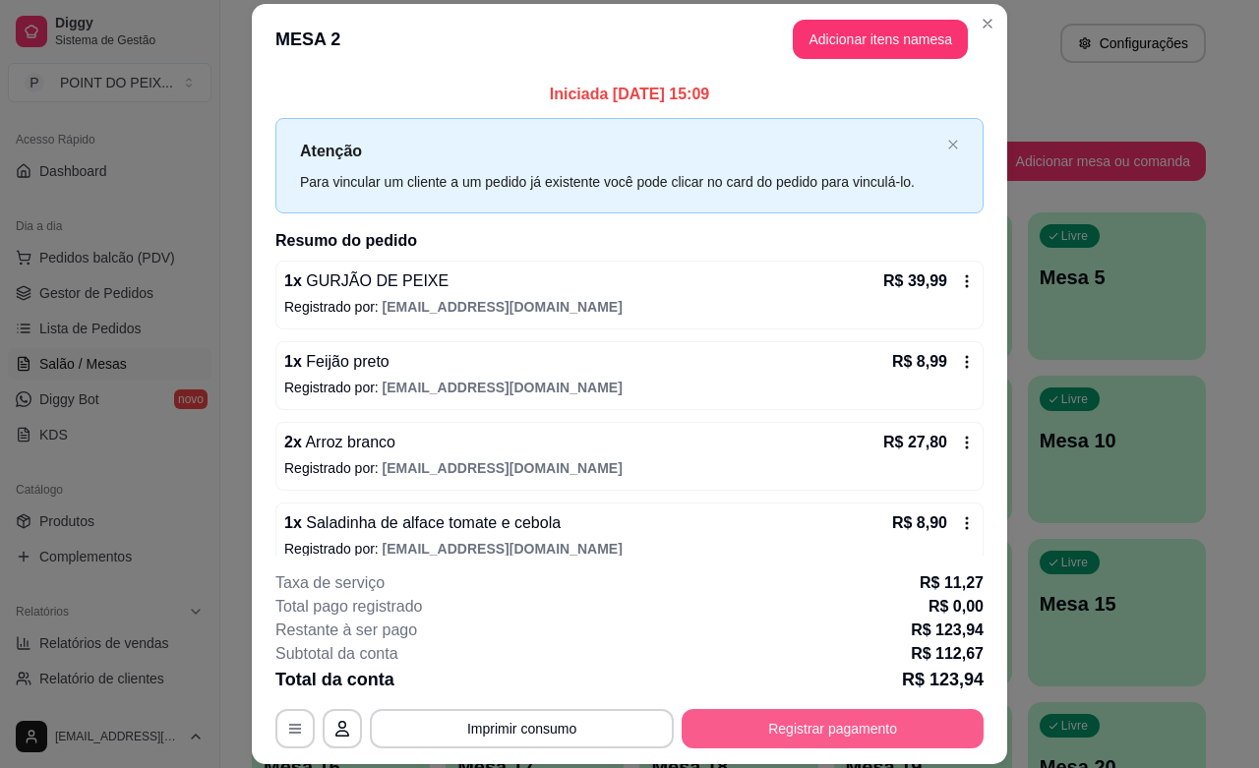
click at [785, 736] on button "Registrar pagamento" at bounding box center [833, 728] width 302 height 39
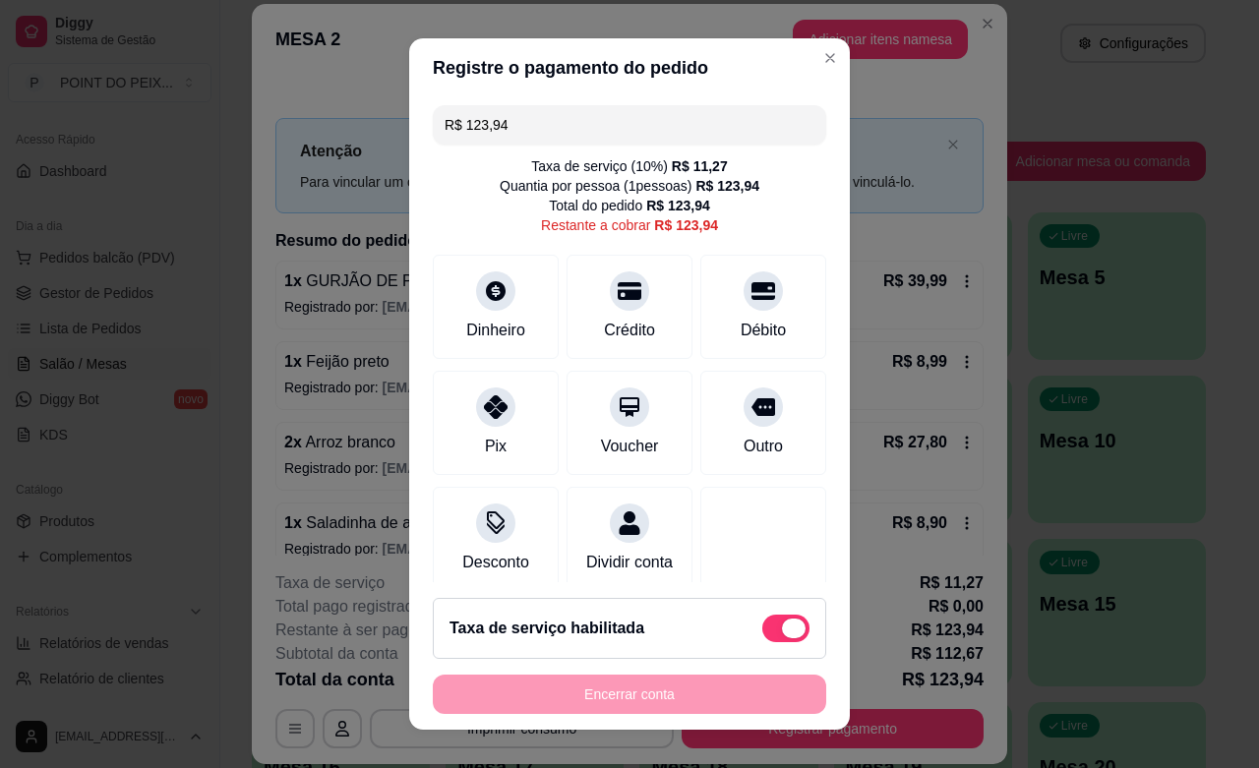
click at [762, 636] on span at bounding box center [785, 629] width 47 height 28
click at [761, 636] on input "checkbox" at bounding box center [767, 638] width 13 height 13
checkbox input "true"
type input "R$ 112,67"
checkbox input "false"
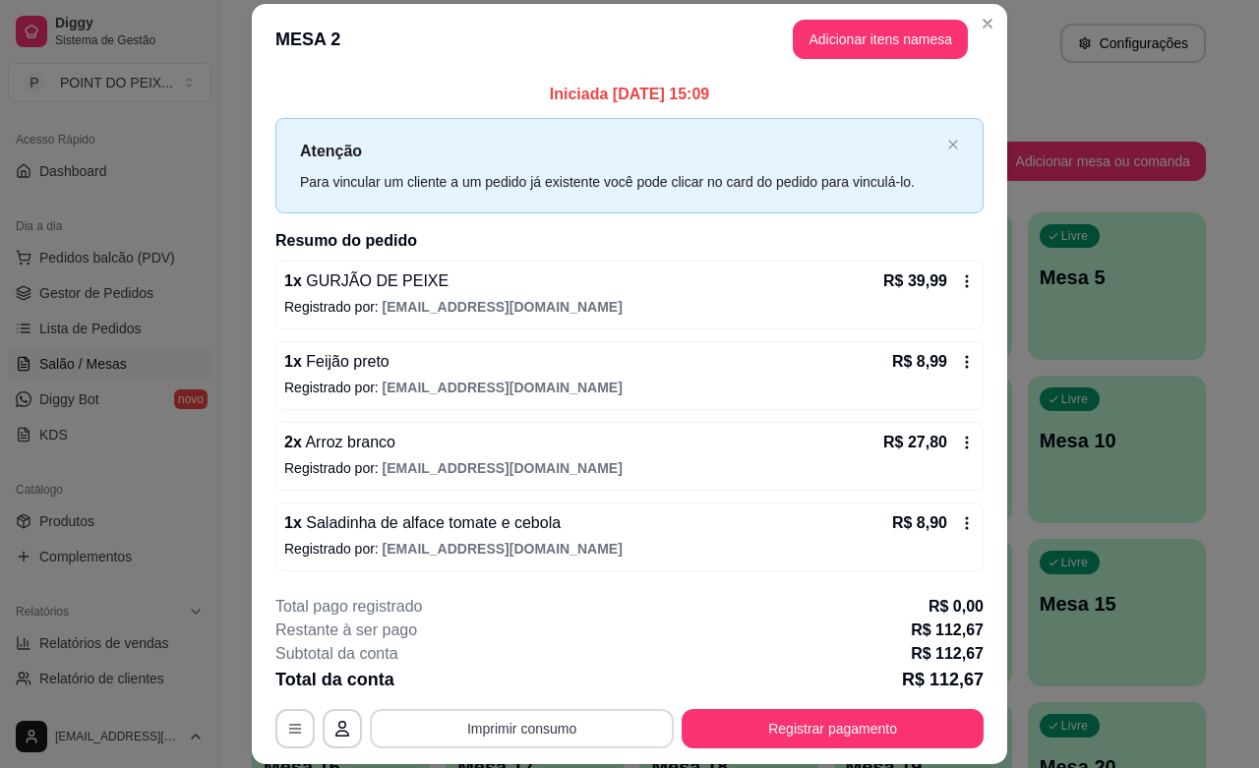
click at [580, 725] on button "Imprimir consumo" at bounding box center [522, 728] width 304 height 39
click at [674, 642] on div "Subtotal da conta R$ 112,67" at bounding box center [629, 654] width 708 height 24
click at [871, 37] on button "Adicionar itens na mesa" at bounding box center [880, 40] width 169 height 38
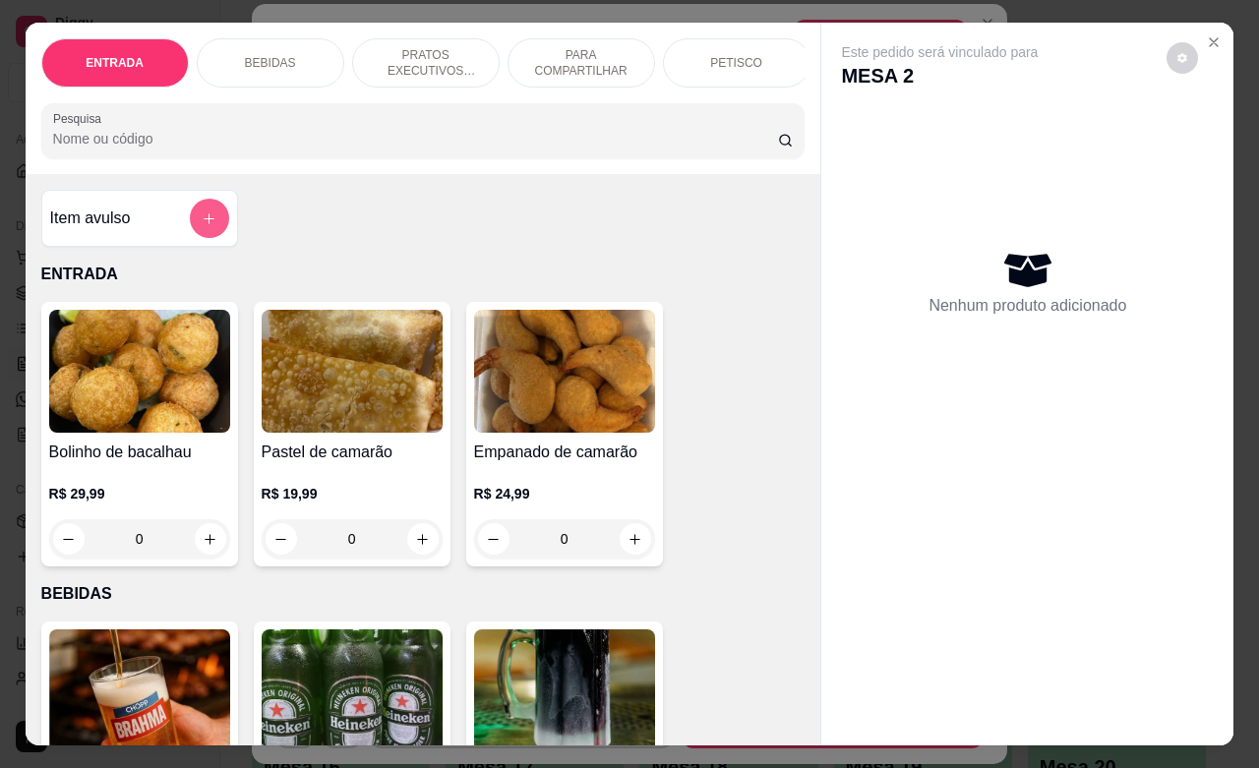
click at [202, 226] on icon "add-separate-item" at bounding box center [209, 218] width 15 height 15
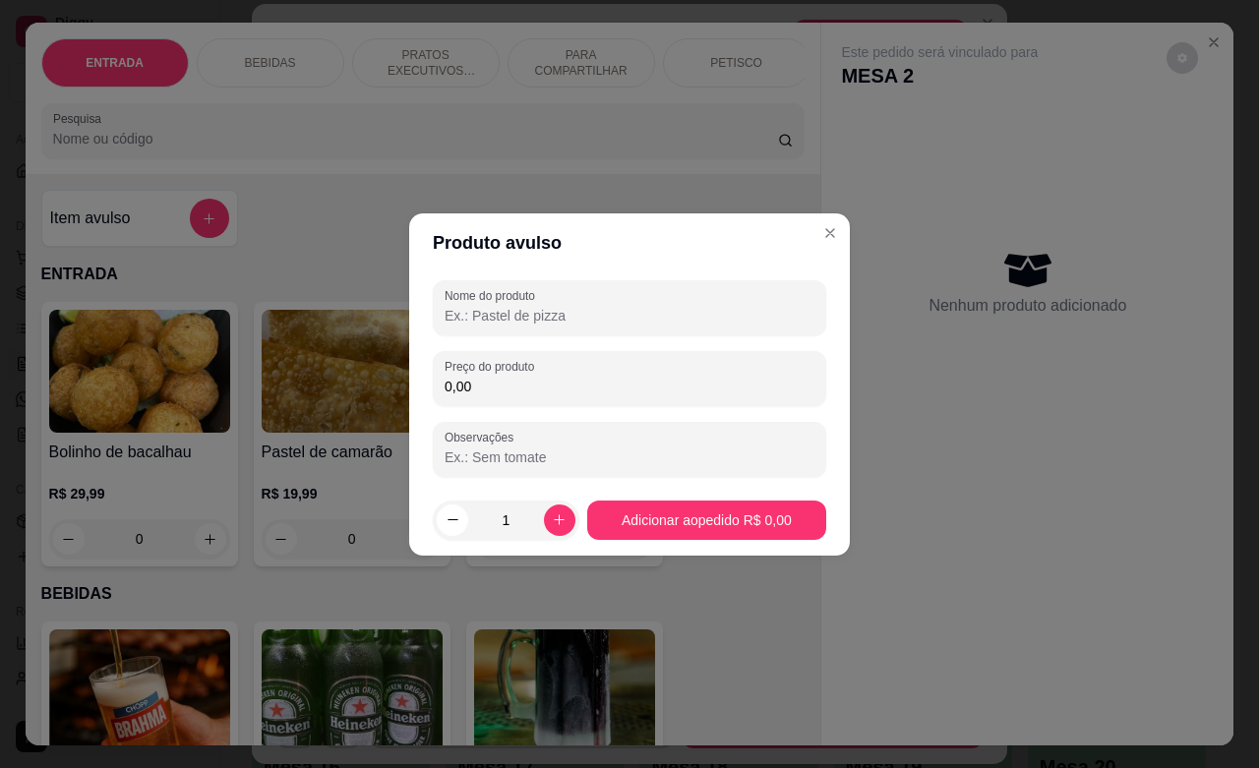
click at [586, 306] on input "Nome do produto" at bounding box center [630, 316] width 370 height 20
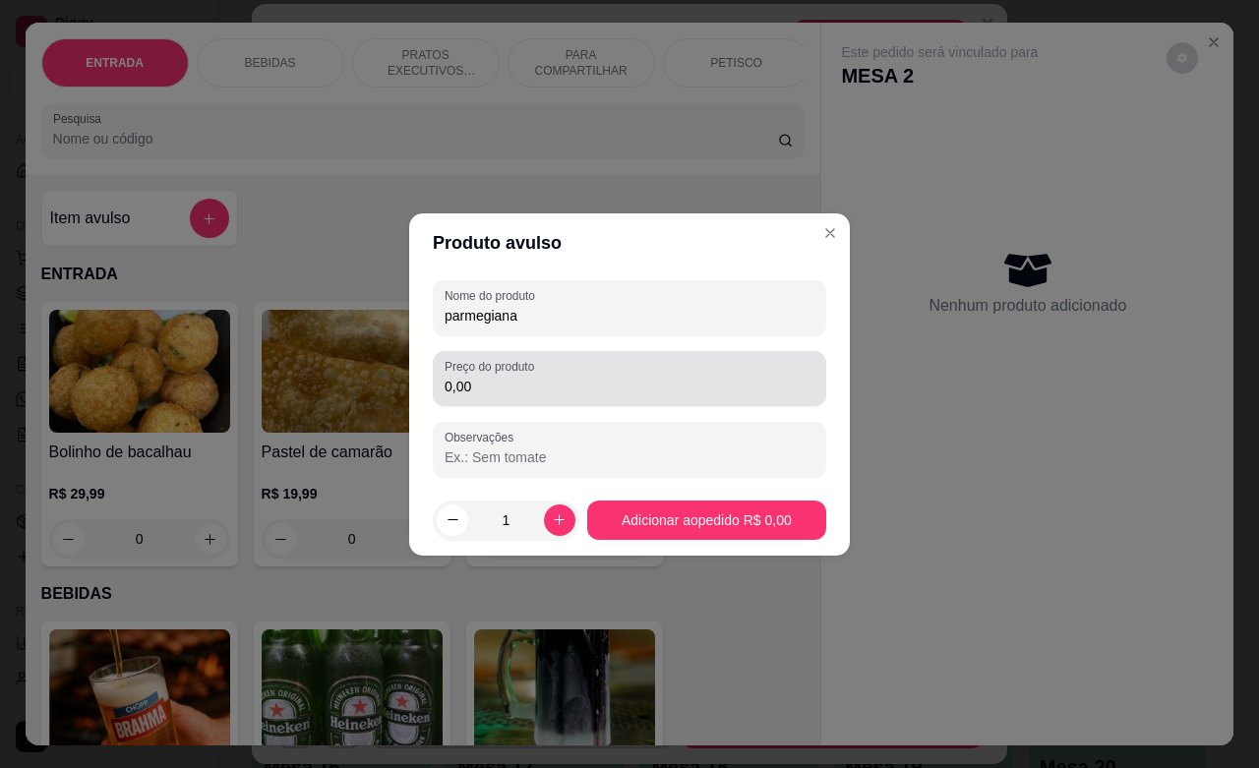
type input "parmegiana"
click at [561, 401] on div "Preço do produto 0,00" at bounding box center [629, 378] width 393 height 55
click at [559, 401] on div "Preço do produto 0,00" at bounding box center [629, 378] width 393 height 55
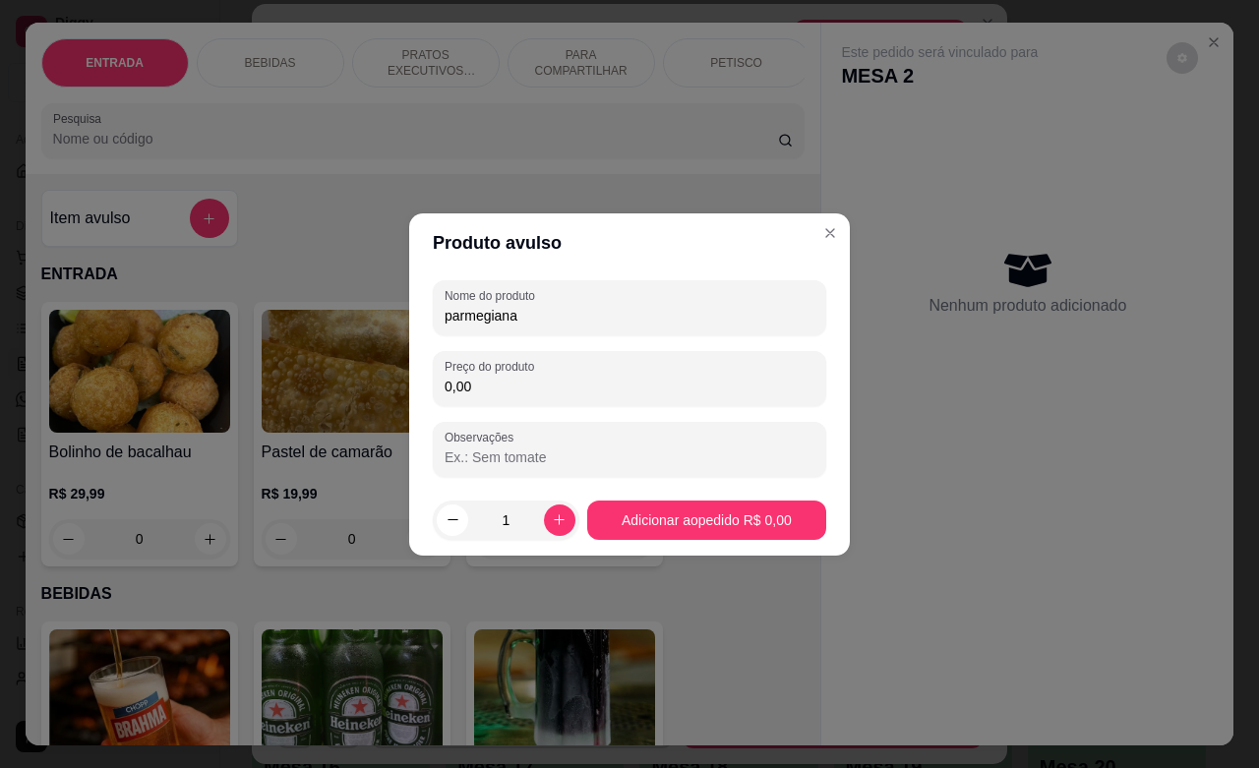
click at [559, 401] on div "Preço do produto 0,00" at bounding box center [629, 378] width 393 height 55
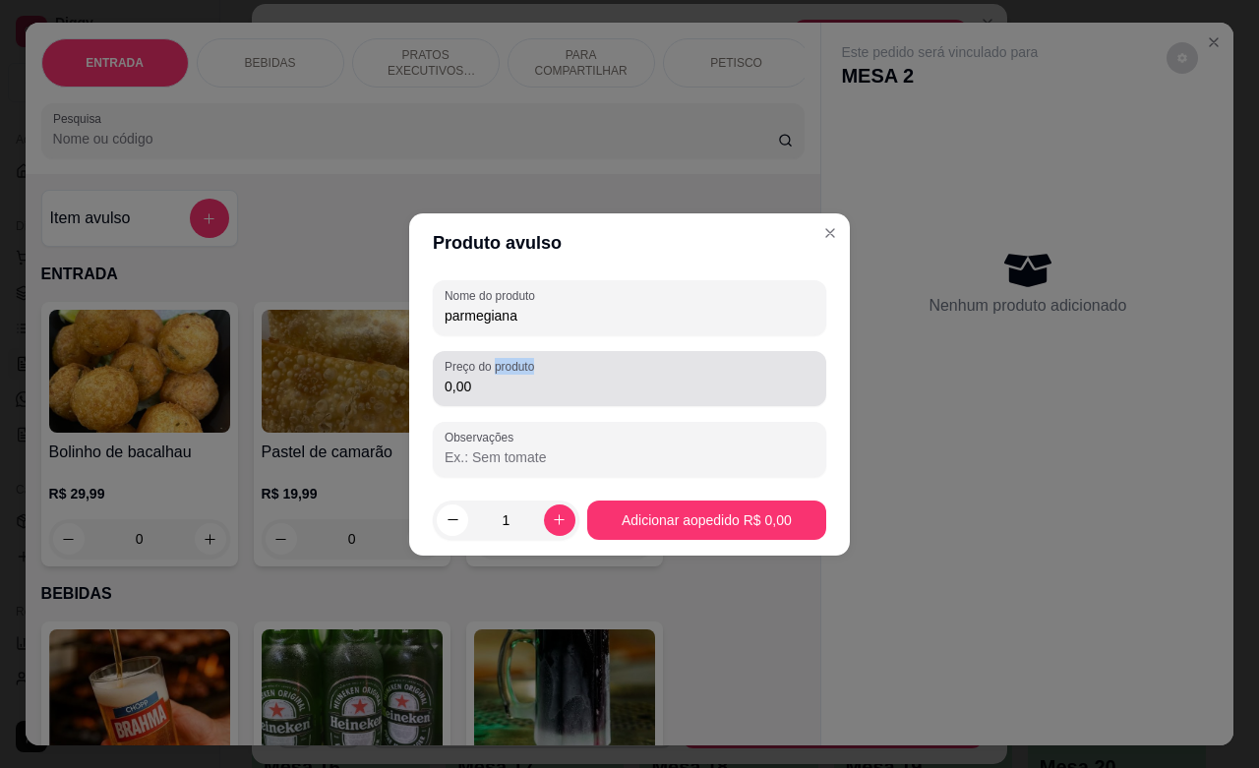
click at [559, 401] on div "Preço do produto 0,00" at bounding box center [629, 378] width 393 height 55
click at [554, 401] on div "Preço do produto 0,00" at bounding box center [629, 378] width 393 height 55
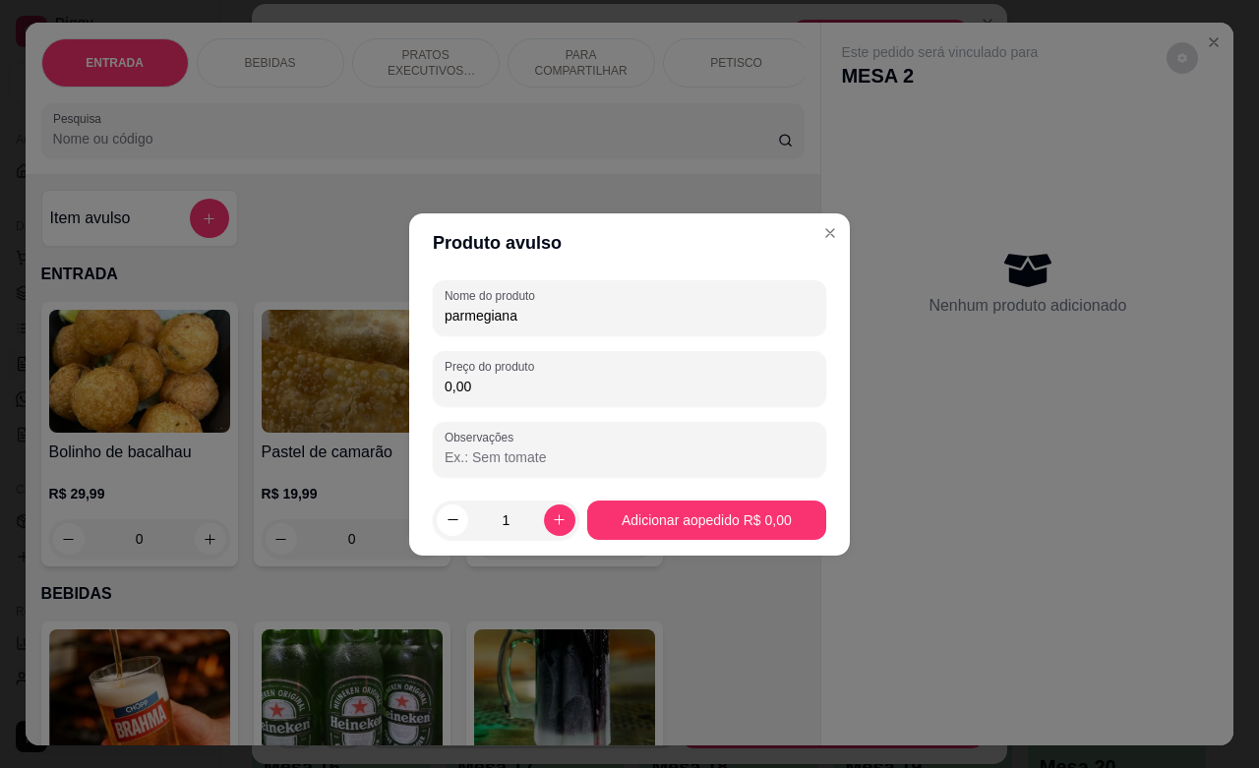
click at [493, 391] on input "0,00" at bounding box center [630, 387] width 370 height 20
click at [492, 391] on input "0,00" at bounding box center [630, 387] width 370 height 20
type input "20,00"
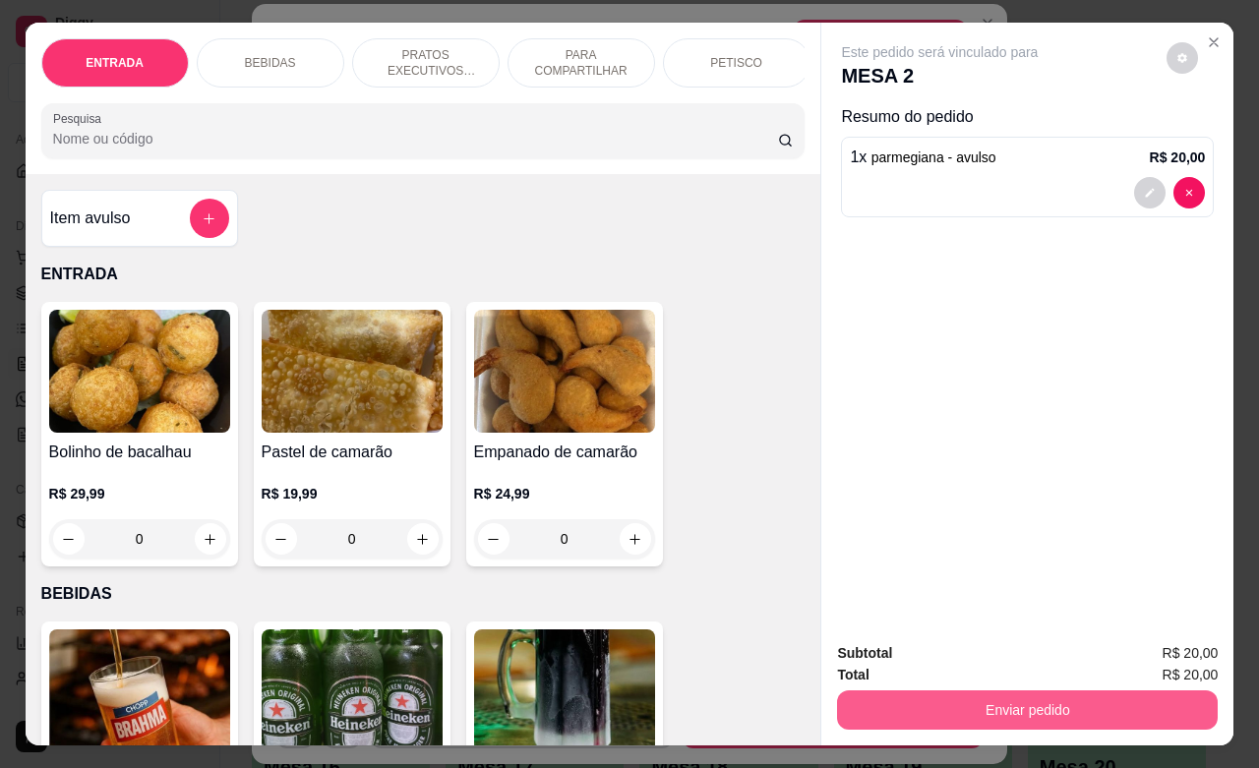
click at [900, 701] on button "Enviar pedido" at bounding box center [1027, 710] width 381 height 39
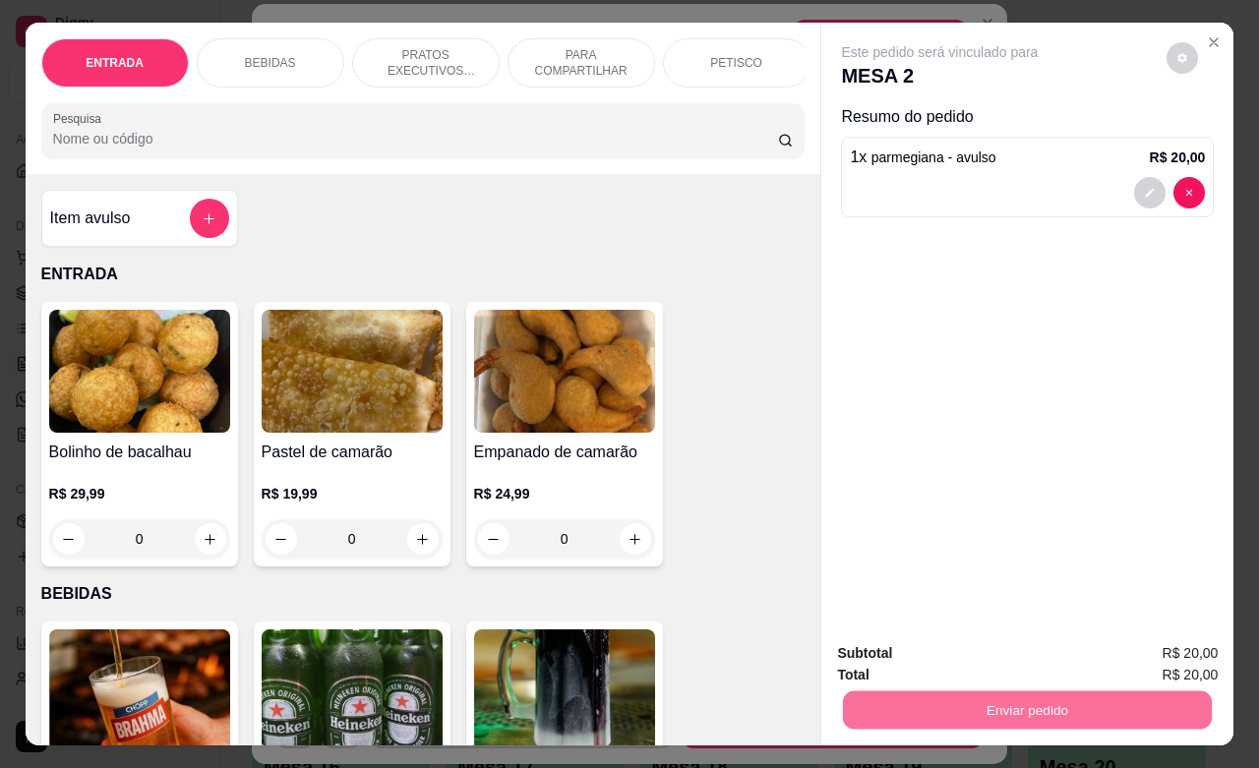
click at [913, 641] on button "Não registrar e enviar pedido" at bounding box center [960, 650] width 199 height 36
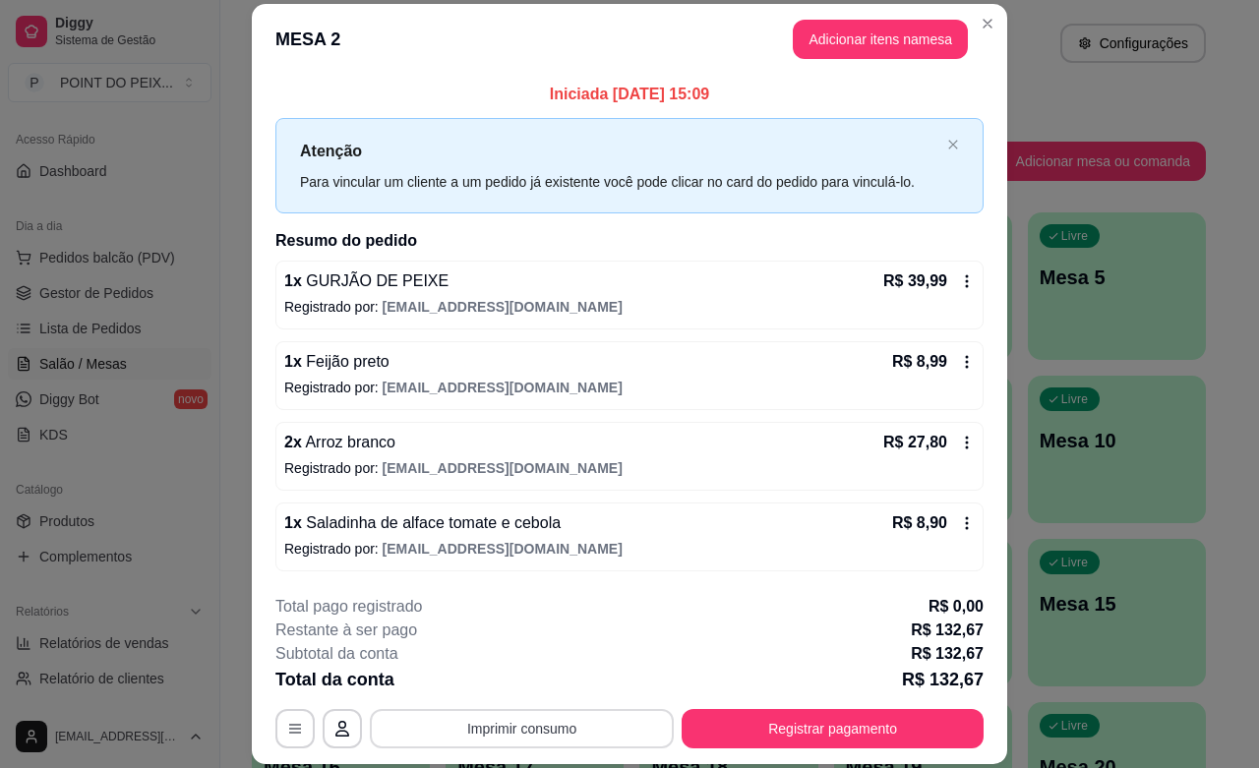
click at [566, 724] on button "Imprimir consumo" at bounding box center [522, 728] width 304 height 39
click at [514, 685] on button "IMPRESSORA" at bounding box center [518, 683] width 143 height 31
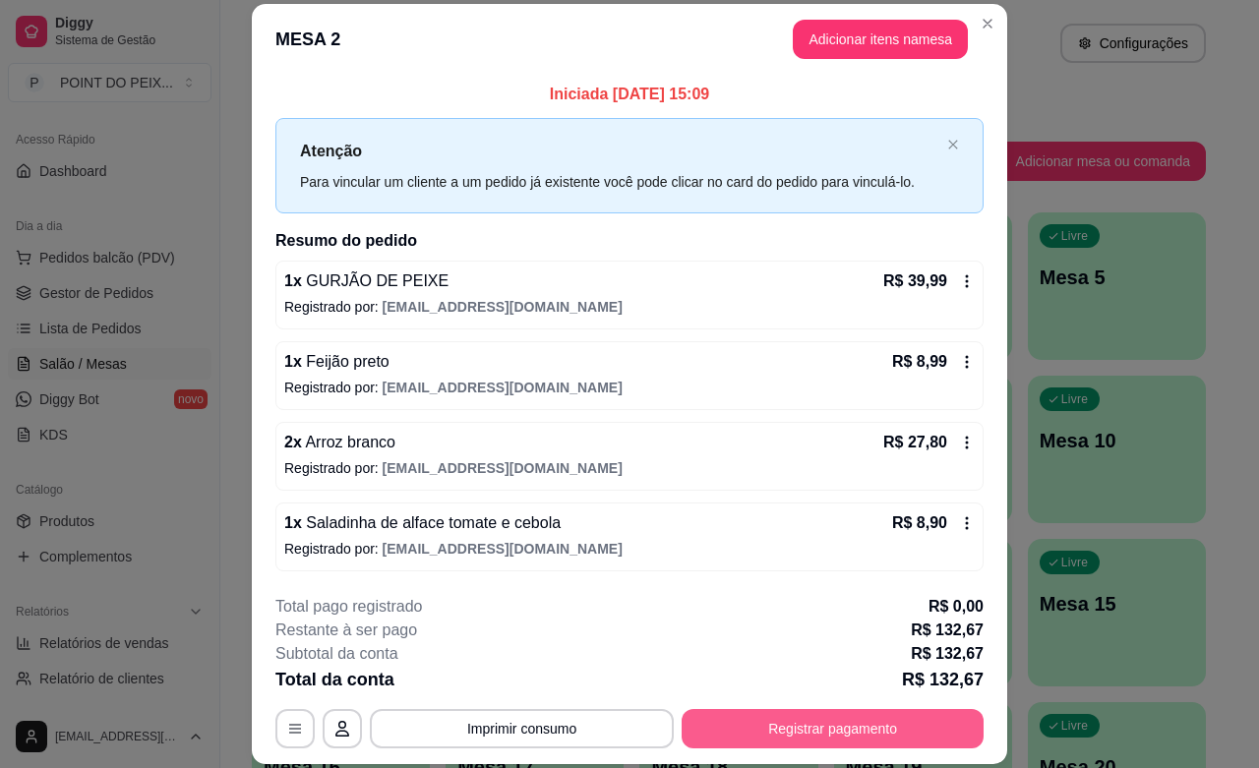
click at [749, 731] on button "Registrar pagamento" at bounding box center [833, 728] width 302 height 39
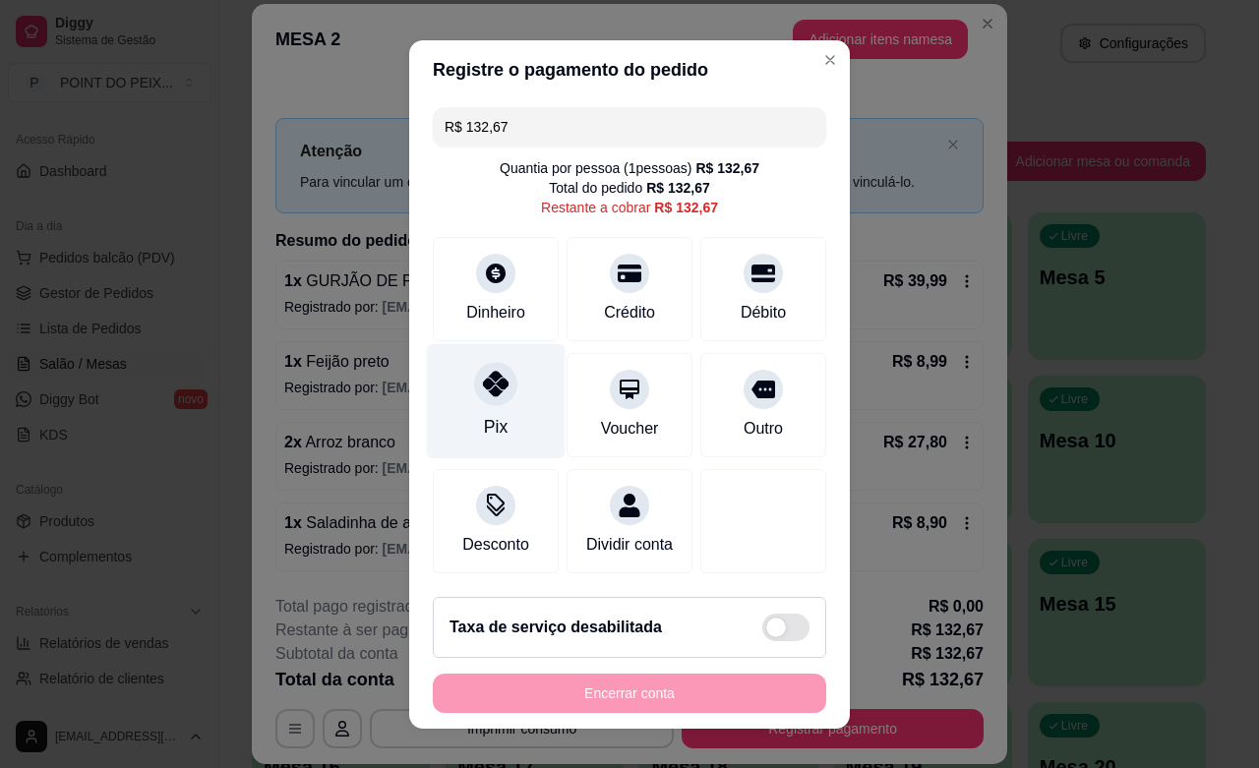
click at [483, 391] on icon at bounding box center [496, 384] width 26 height 26
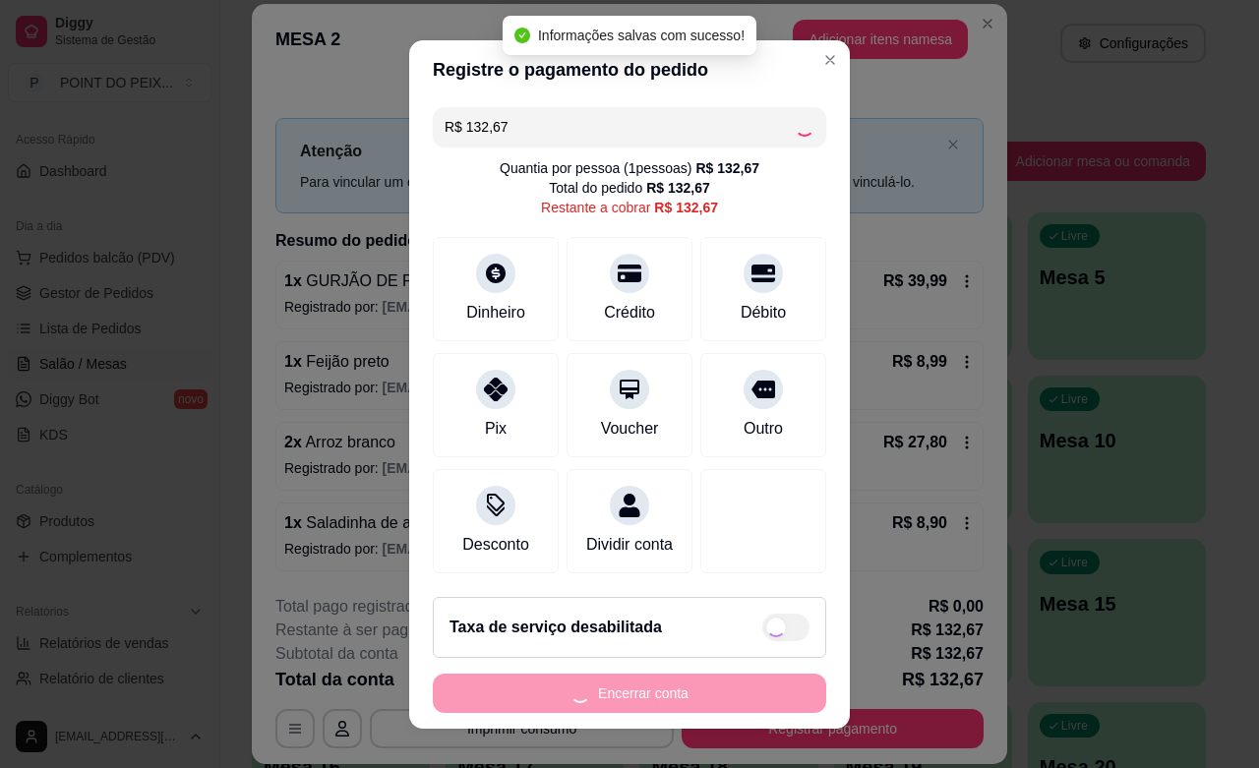
type input "R$ 0,00"
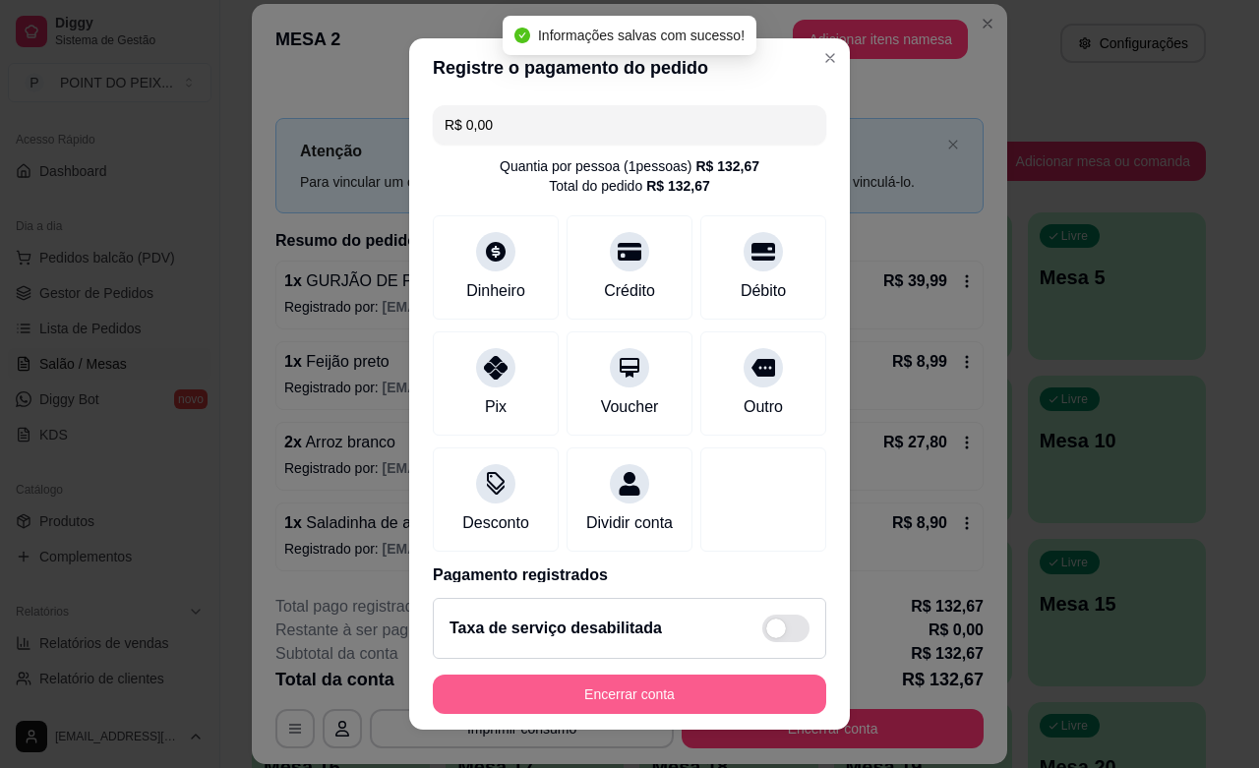
click at [581, 694] on button "Encerrar conta" at bounding box center [629, 694] width 393 height 39
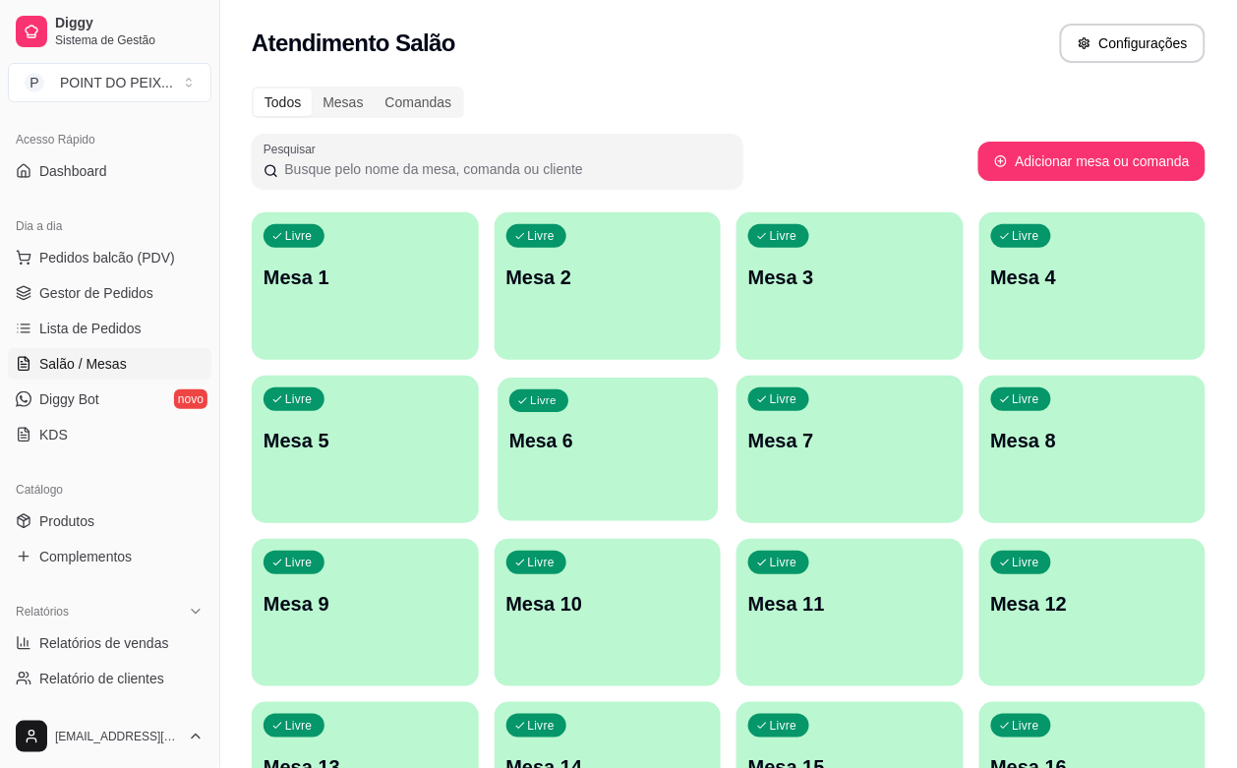
click at [498, 469] on div "Livre Mesa 6" at bounding box center [608, 438] width 220 height 120
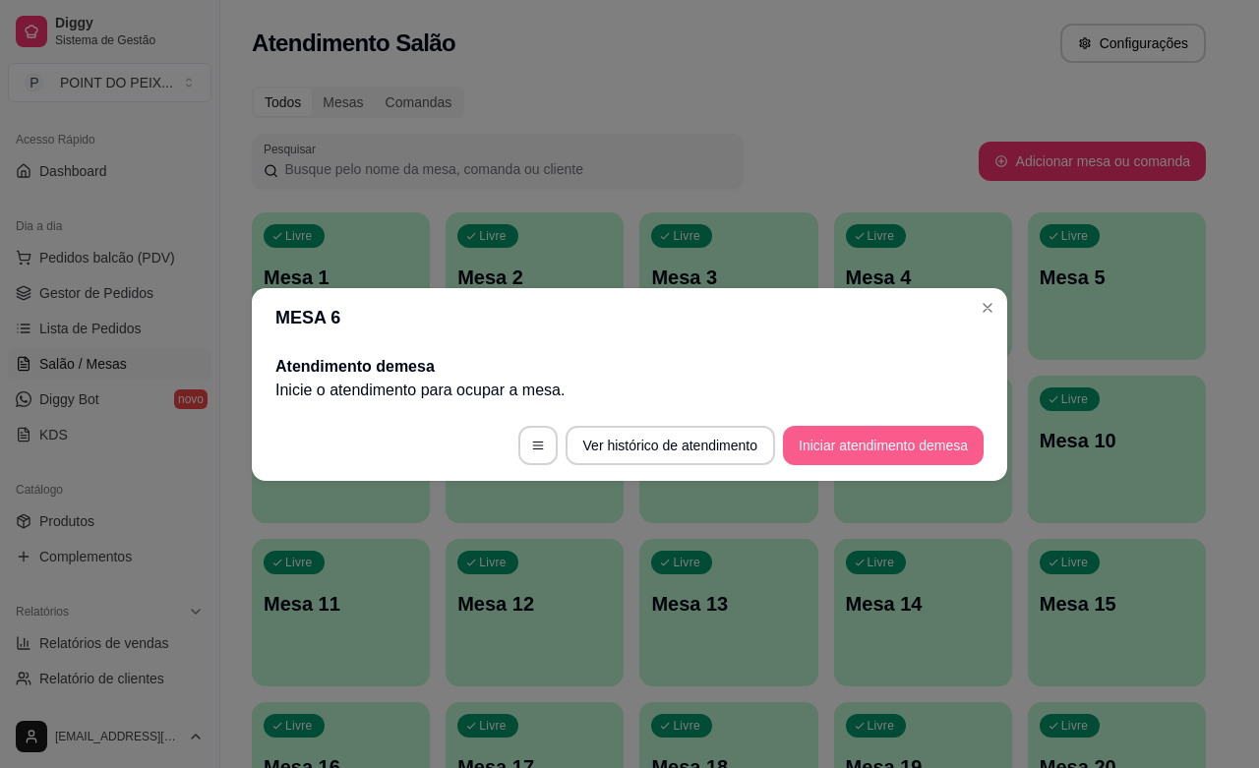
click at [869, 441] on button "Iniciar atendimento de mesa" at bounding box center [883, 445] width 201 height 39
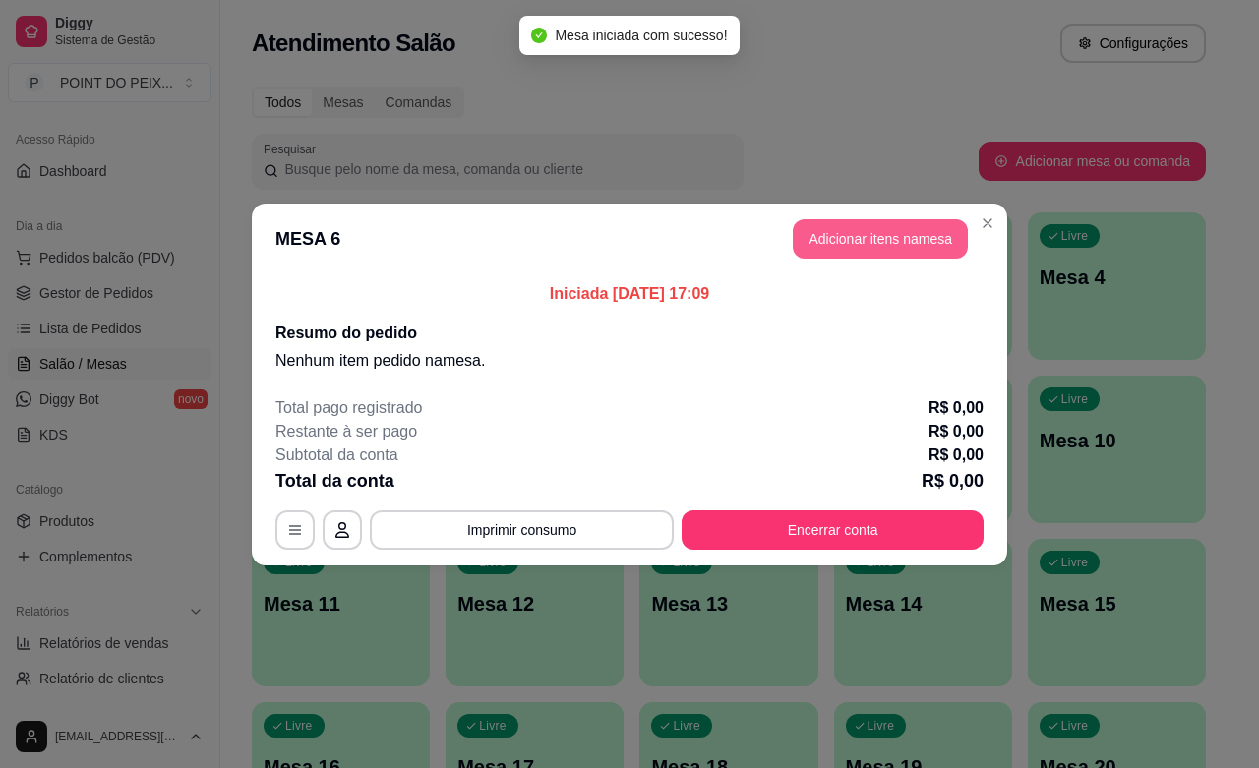
click at [862, 243] on button "Adicionar itens na mesa" at bounding box center [880, 238] width 175 height 39
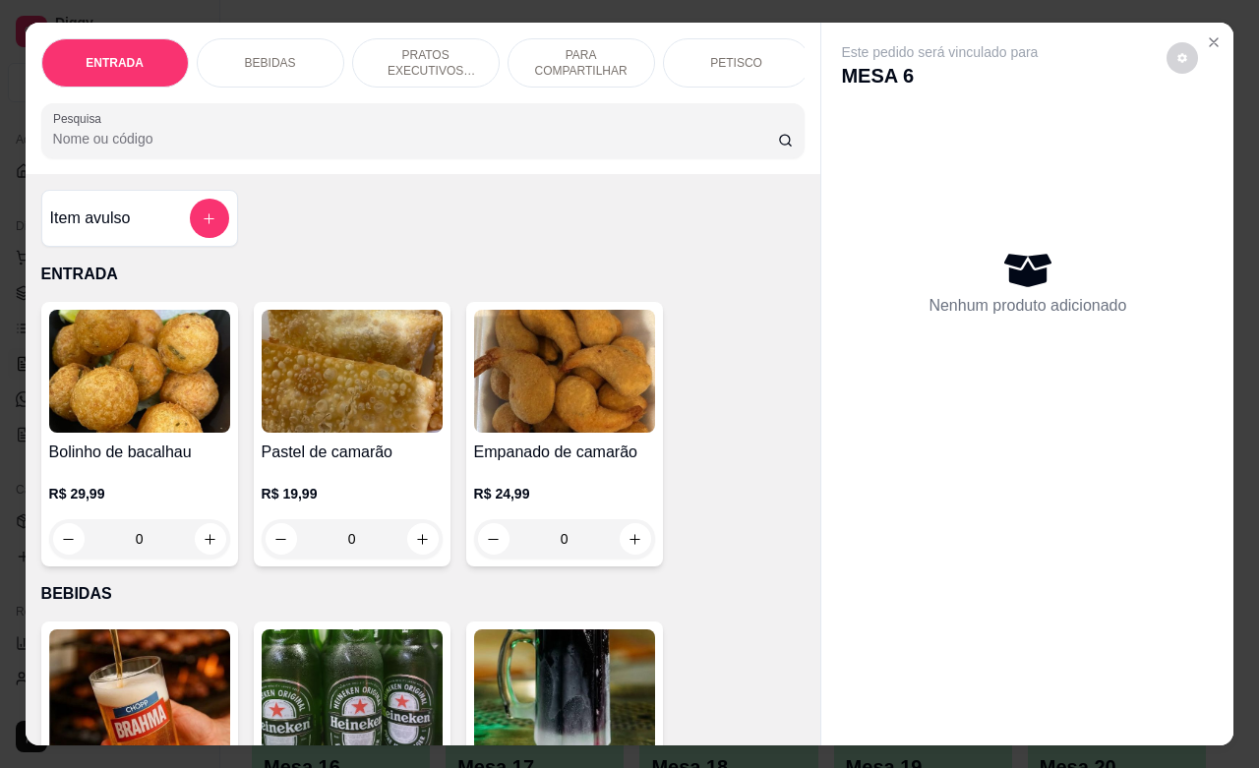
click at [738, 55] on p "PETISCO" at bounding box center [736, 63] width 52 height 16
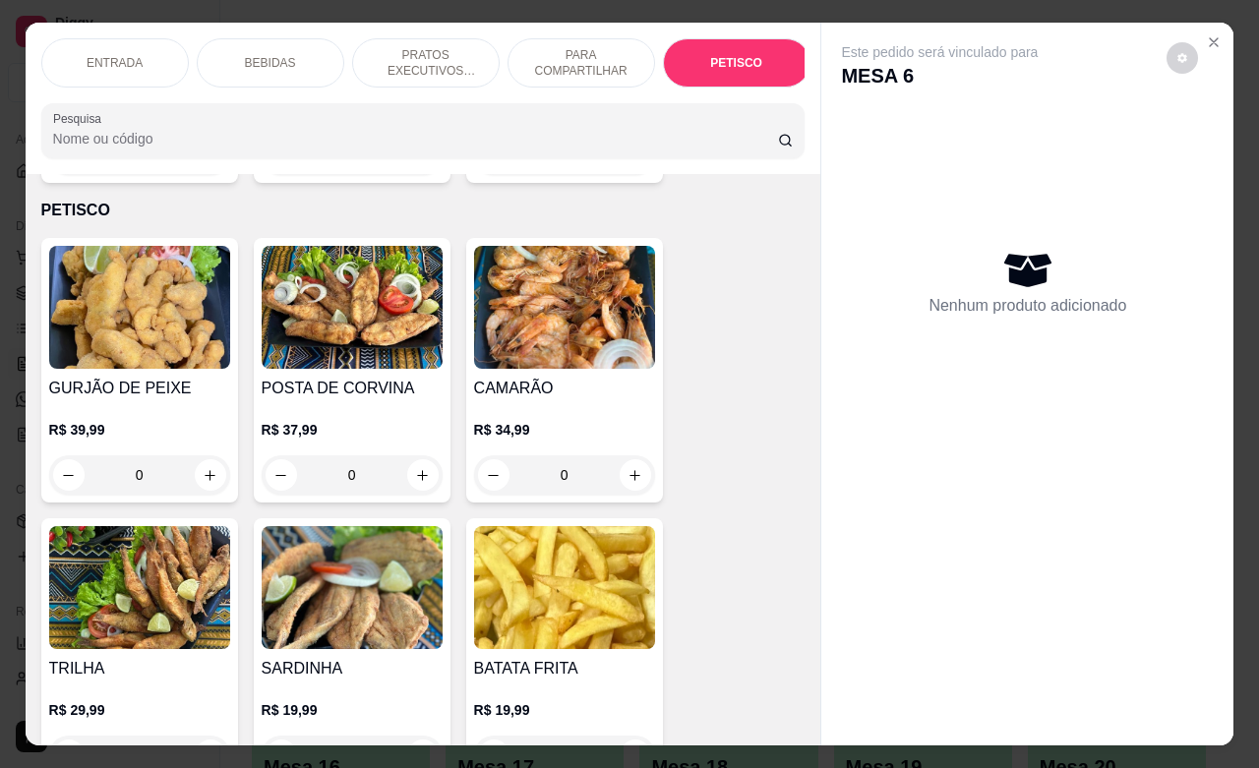
drag, startPoint x: 103, startPoint y: 51, endPoint x: 307, endPoint y: 199, distance: 251.5
click at [104, 55] on p "ENTRADA" at bounding box center [115, 63] width 56 height 16
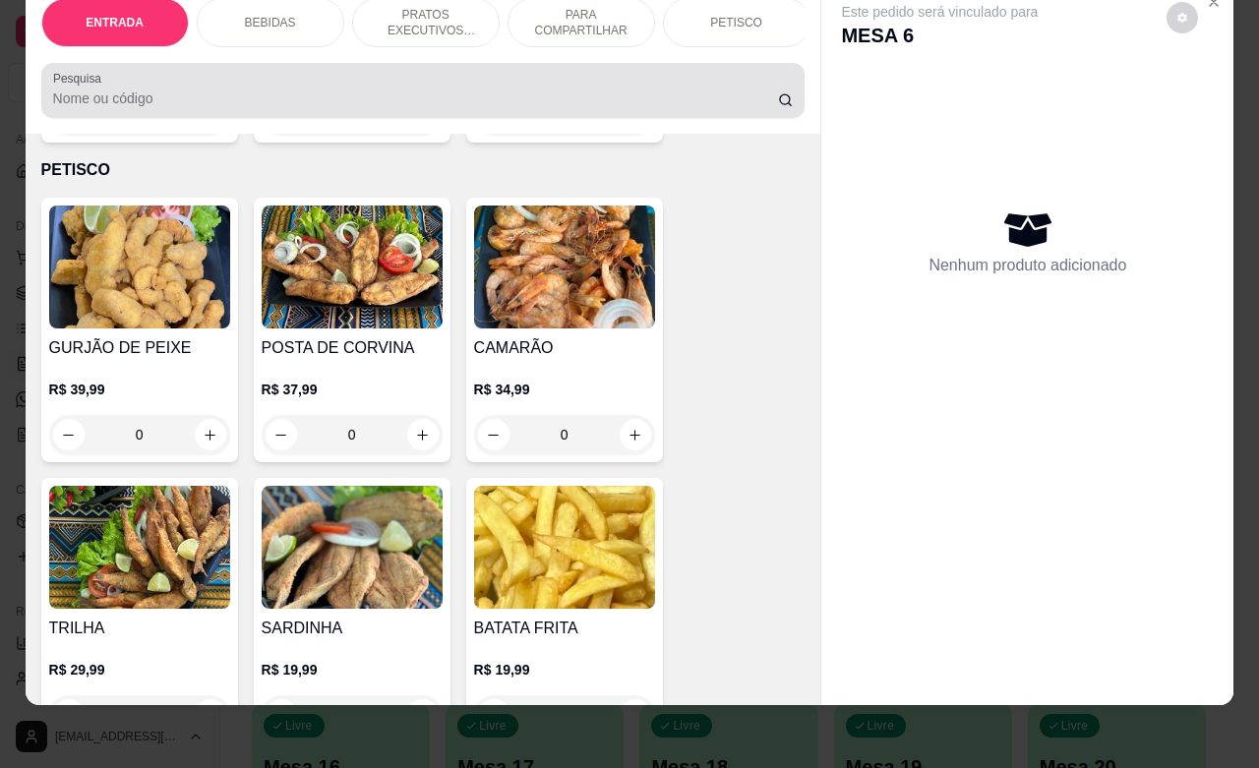
scroll to position [89, 0]
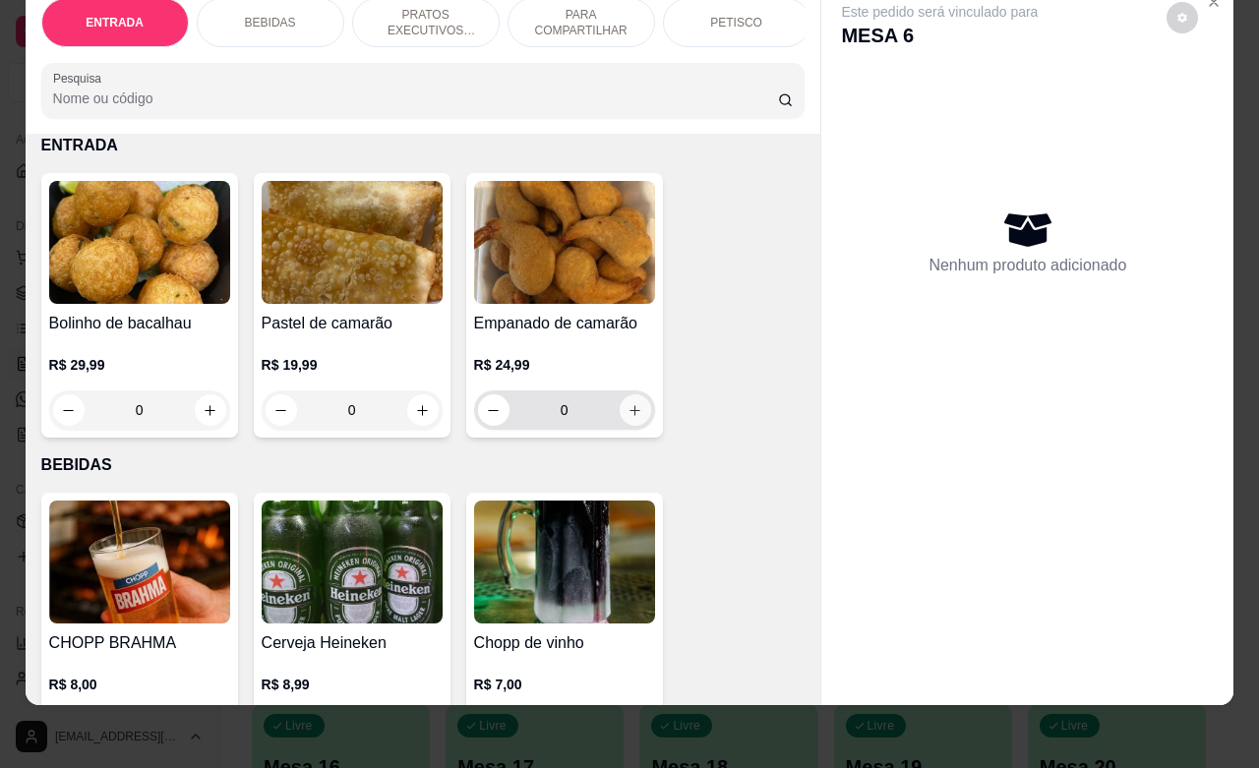
click at [628, 410] on icon "increase-product-quantity" at bounding box center [635, 410] width 15 height 15
type input "1"
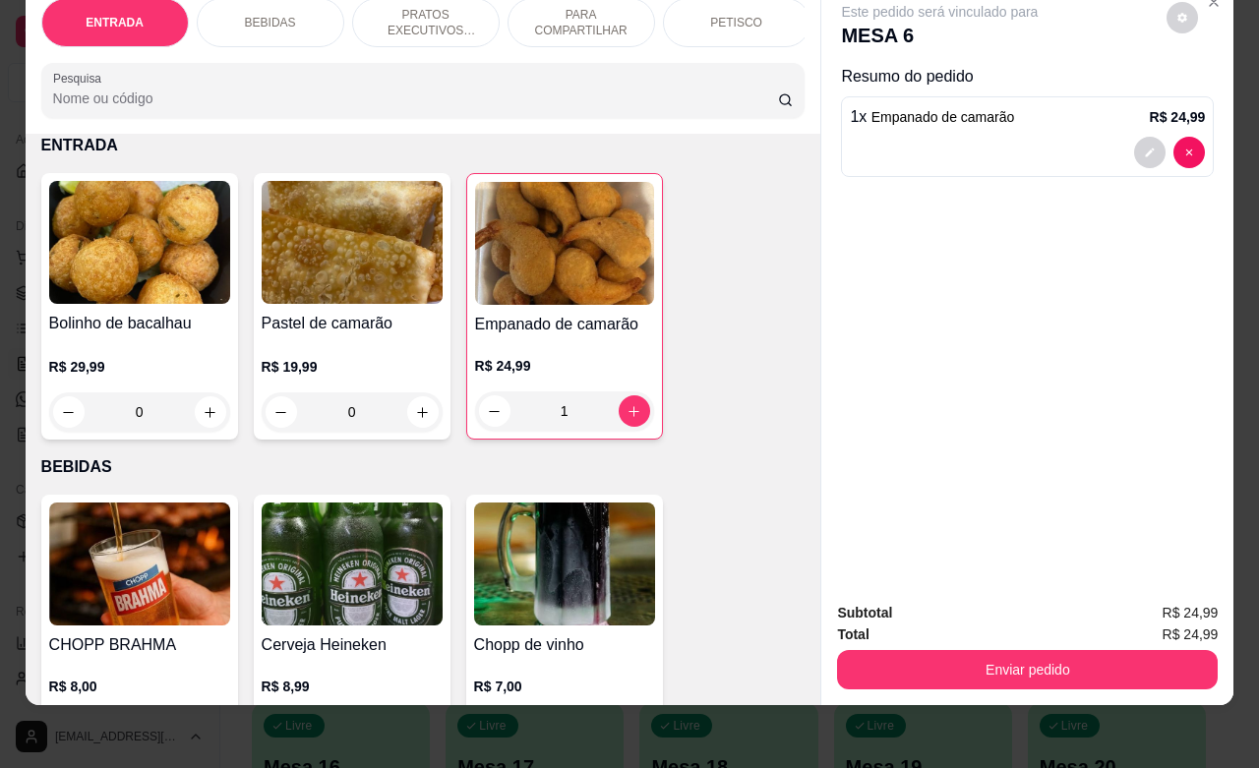
click at [733, 12] on div "PETISCO" at bounding box center [737, 22] width 148 height 49
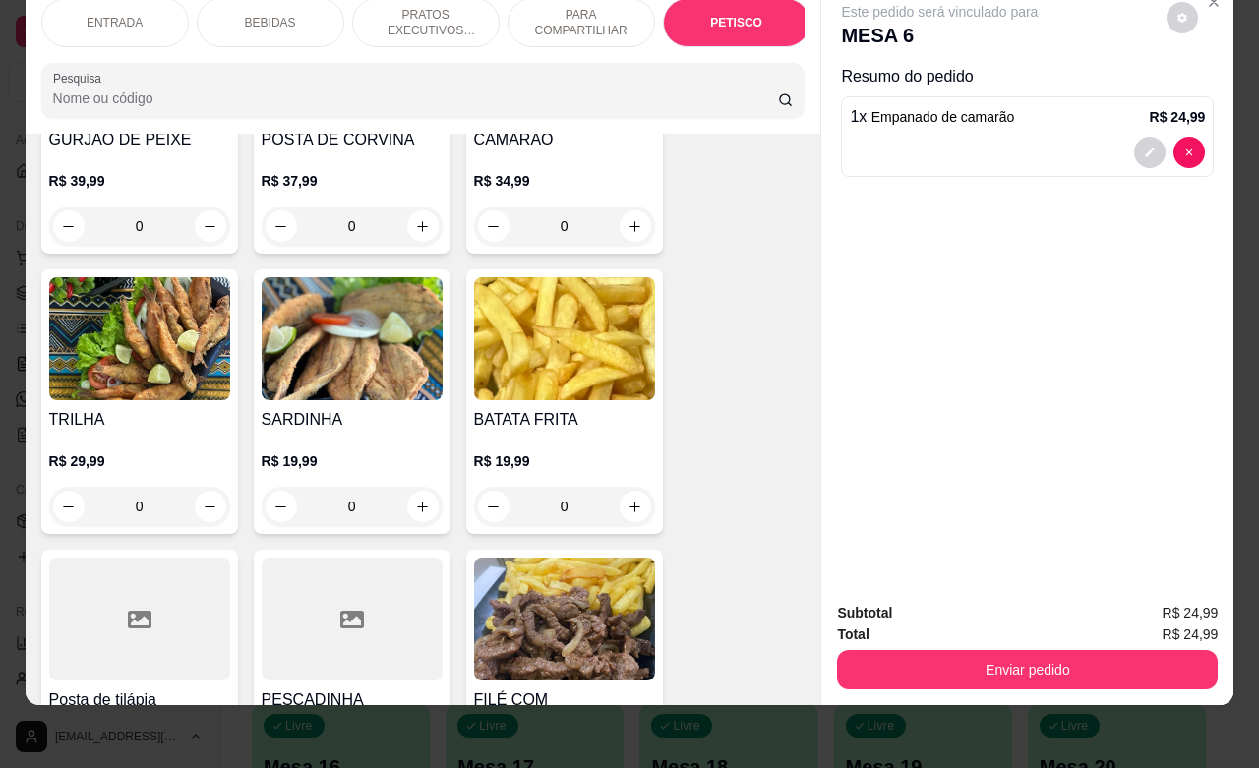
scroll to position [4841, 0]
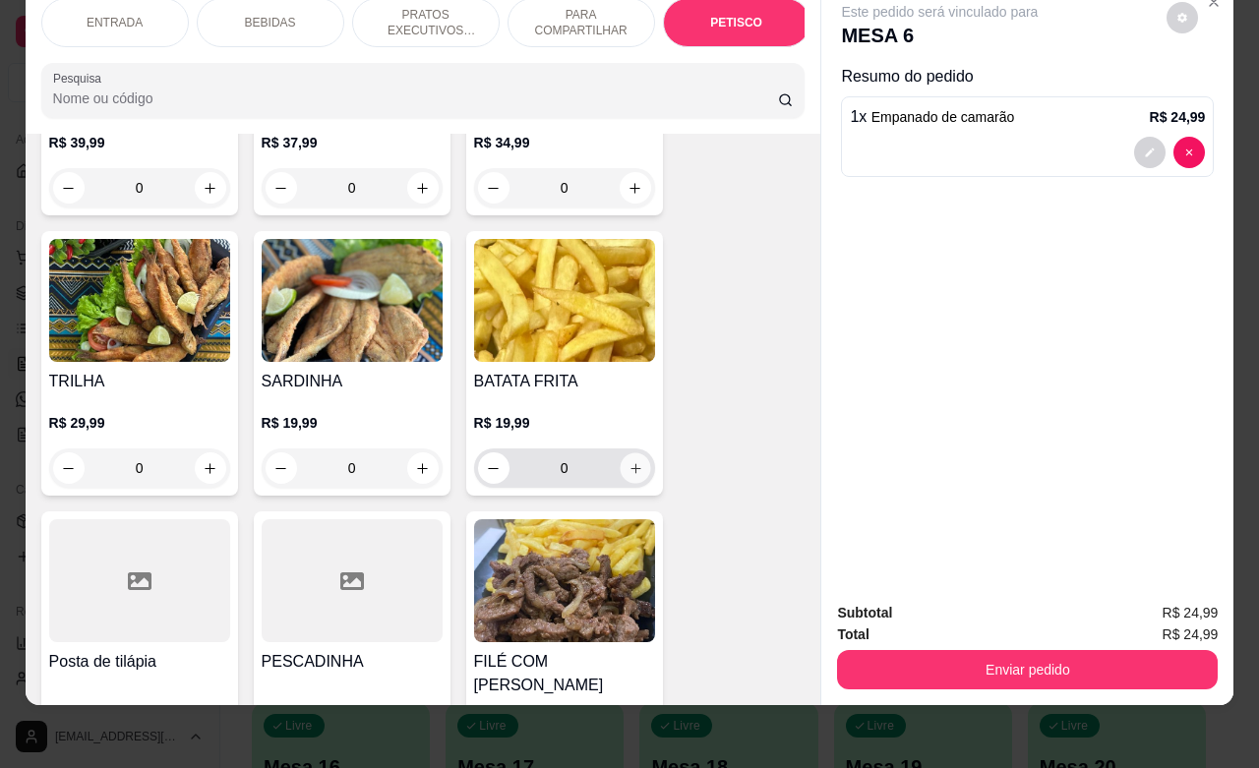
click at [632, 453] on button "increase-product-quantity" at bounding box center [635, 468] width 30 height 30
type input "1"
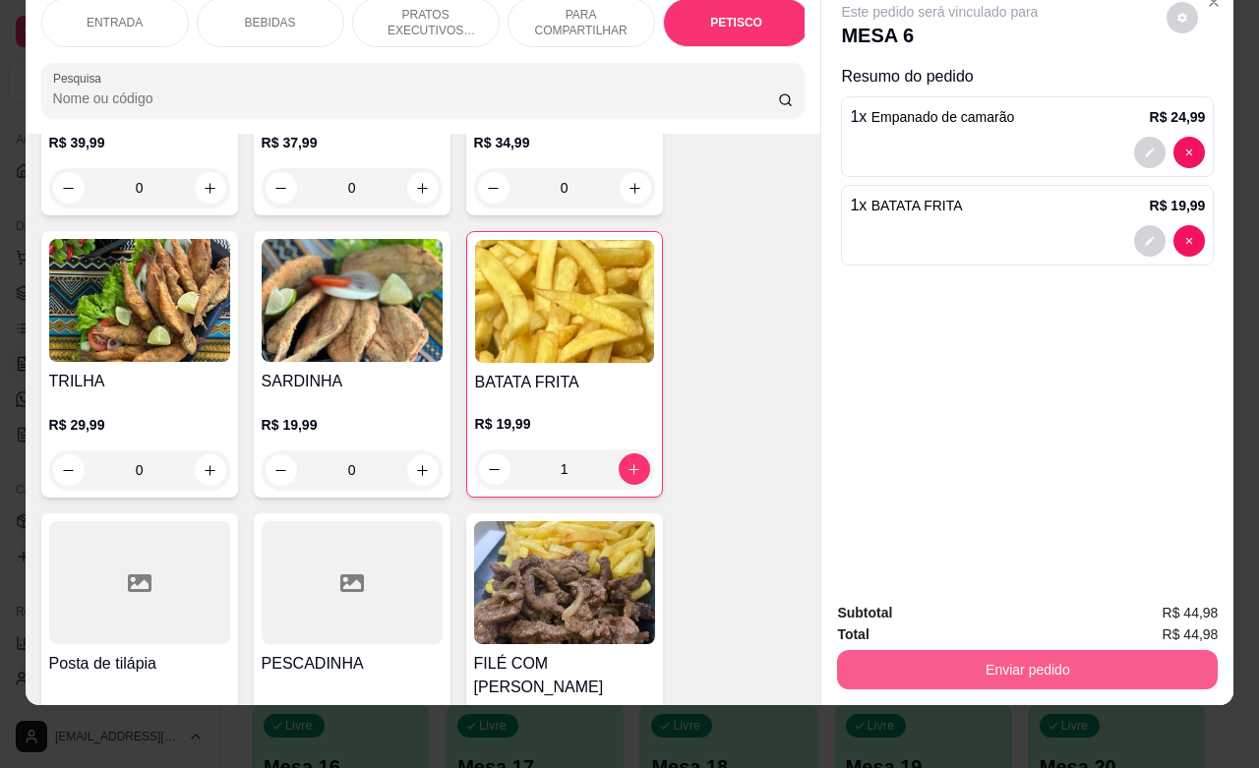
click at [910, 650] on button "Enviar pedido" at bounding box center [1027, 669] width 381 height 39
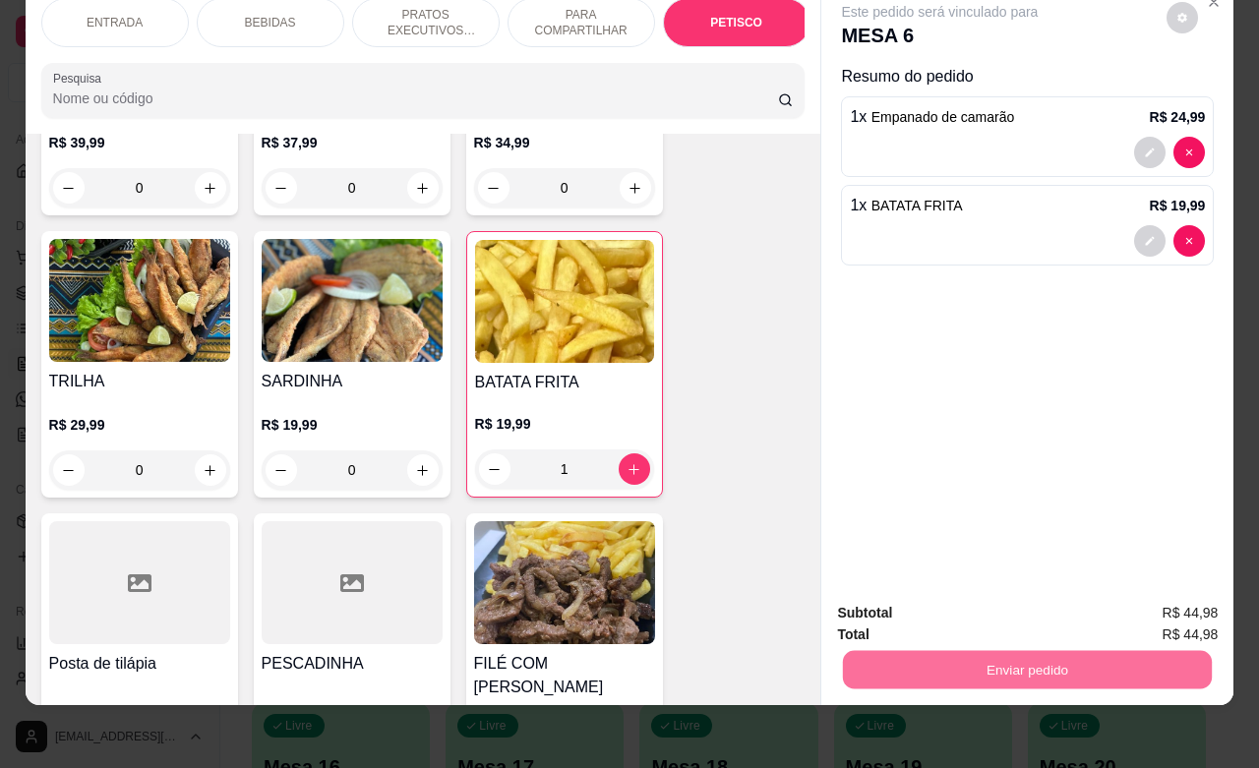
click at [896, 607] on button "Não registrar e enviar pedido" at bounding box center [960, 600] width 199 height 36
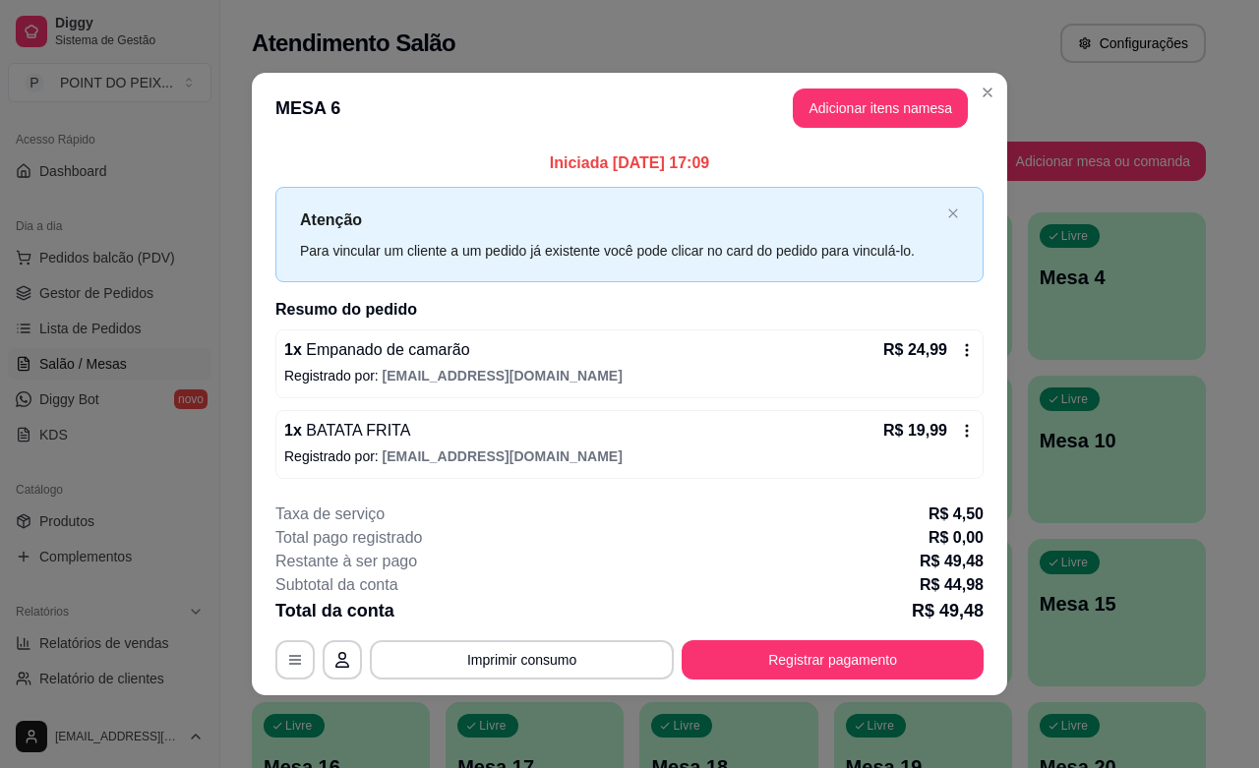
click at [686, 366] on p "Registrado por: [EMAIL_ADDRESS][DOMAIN_NAME]" at bounding box center [629, 376] width 691 height 20
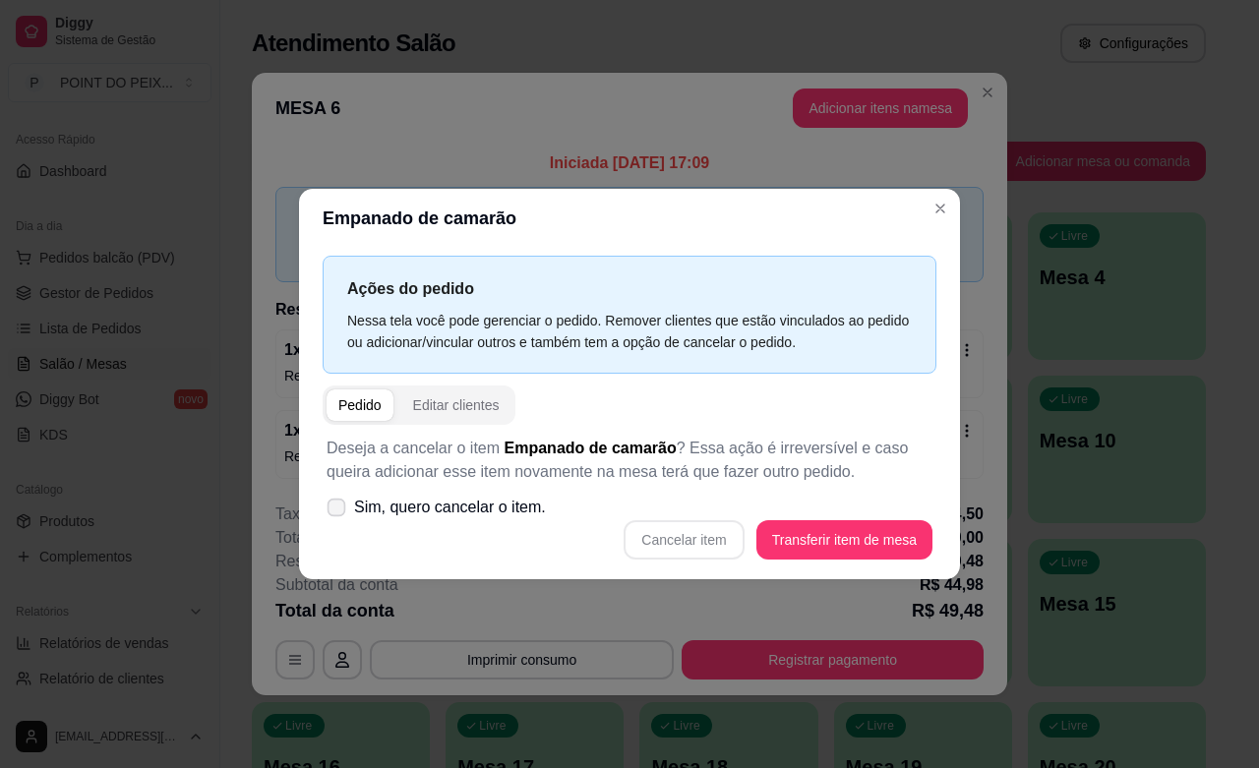
click at [326, 510] on label "Sim, quero cancelar o item." at bounding box center [436, 507] width 235 height 39
click at [326, 511] on input "Sim, quero cancelar o item." at bounding box center [332, 517] width 13 height 13
checkbox input "true"
click at [686, 541] on button "Cancelar item" at bounding box center [684, 539] width 120 height 39
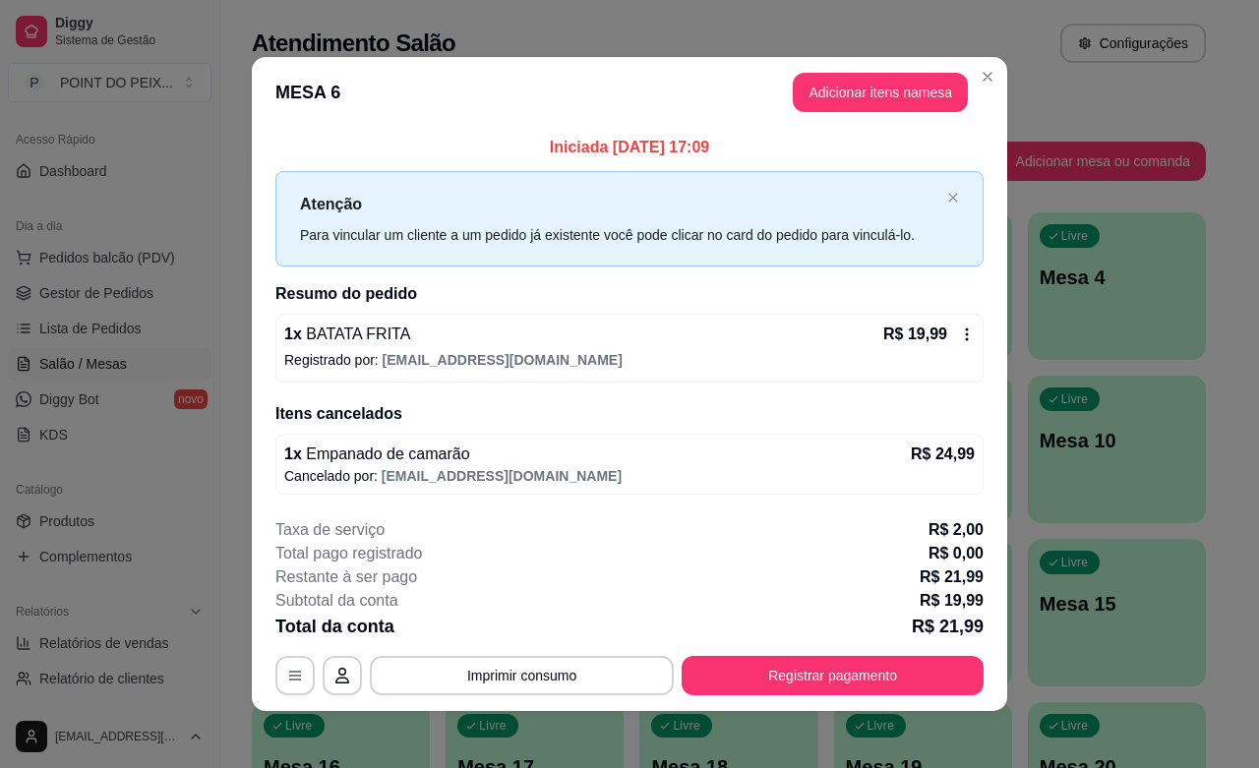
click at [959, 330] on icon at bounding box center [967, 335] width 16 height 16
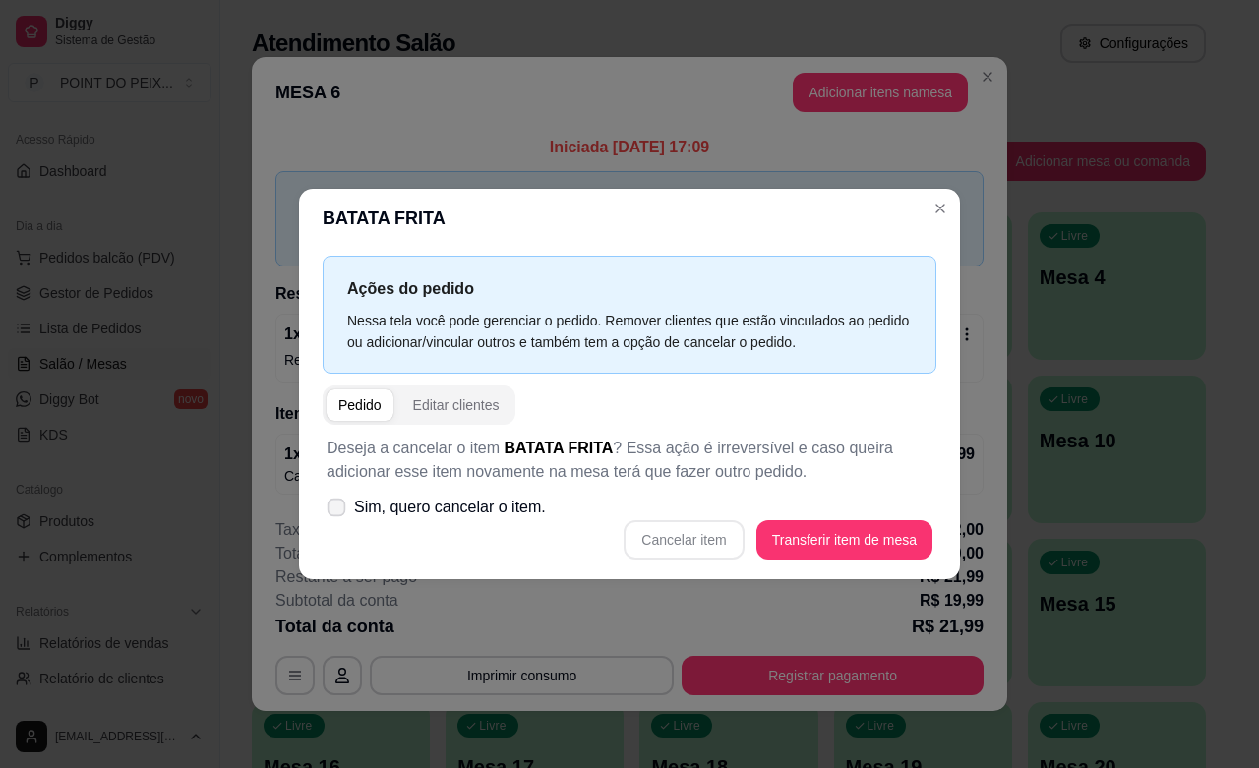
click at [337, 510] on icon at bounding box center [336, 507] width 15 height 11
click at [337, 511] on input "Sim, quero cancelar o item." at bounding box center [332, 517] width 13 height 13
checkbox input "true"
click at [695, 537] on button "Cancelar item" at bounding box center [684, 539] width 120 height 39
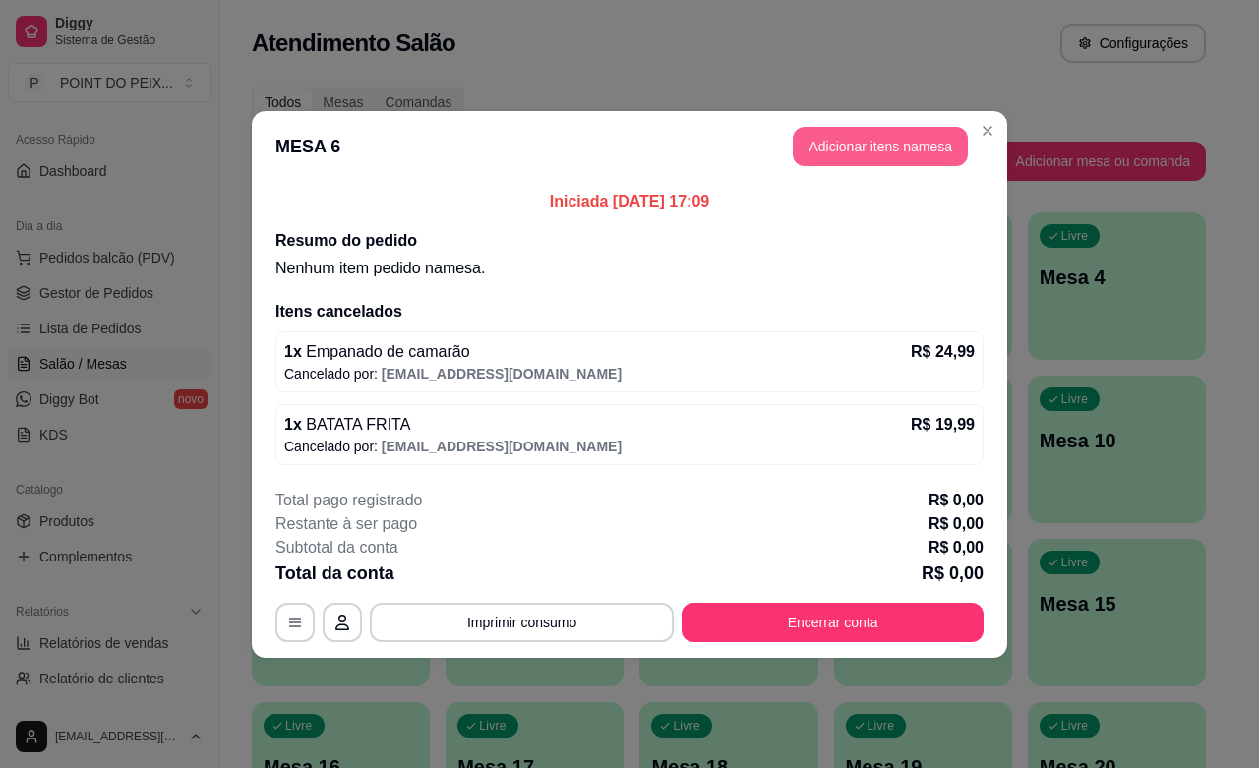
click at [876, 157] on button "Adicionar itens na mesa" at bounding box center [880, 146] width 175 height 39
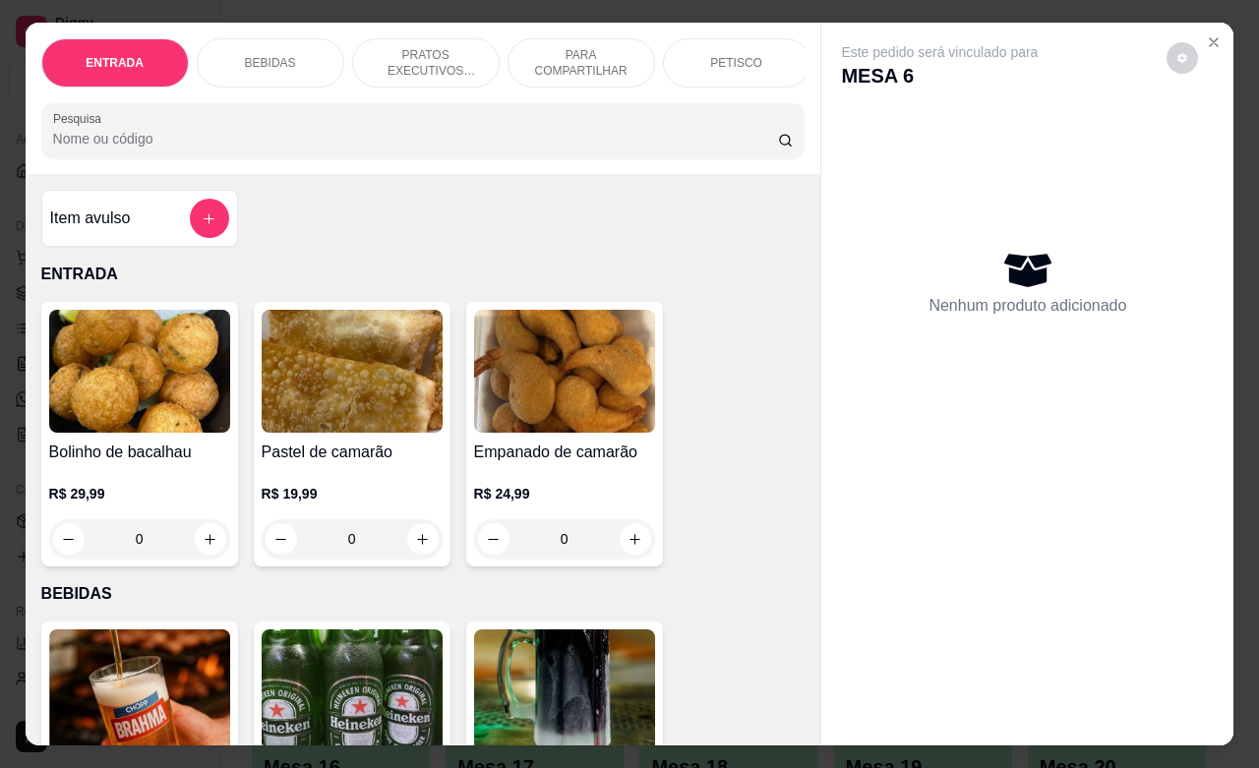
click at [726, 55] on p "PETISCO" at bounding box center [736, 63] width 52 height 16
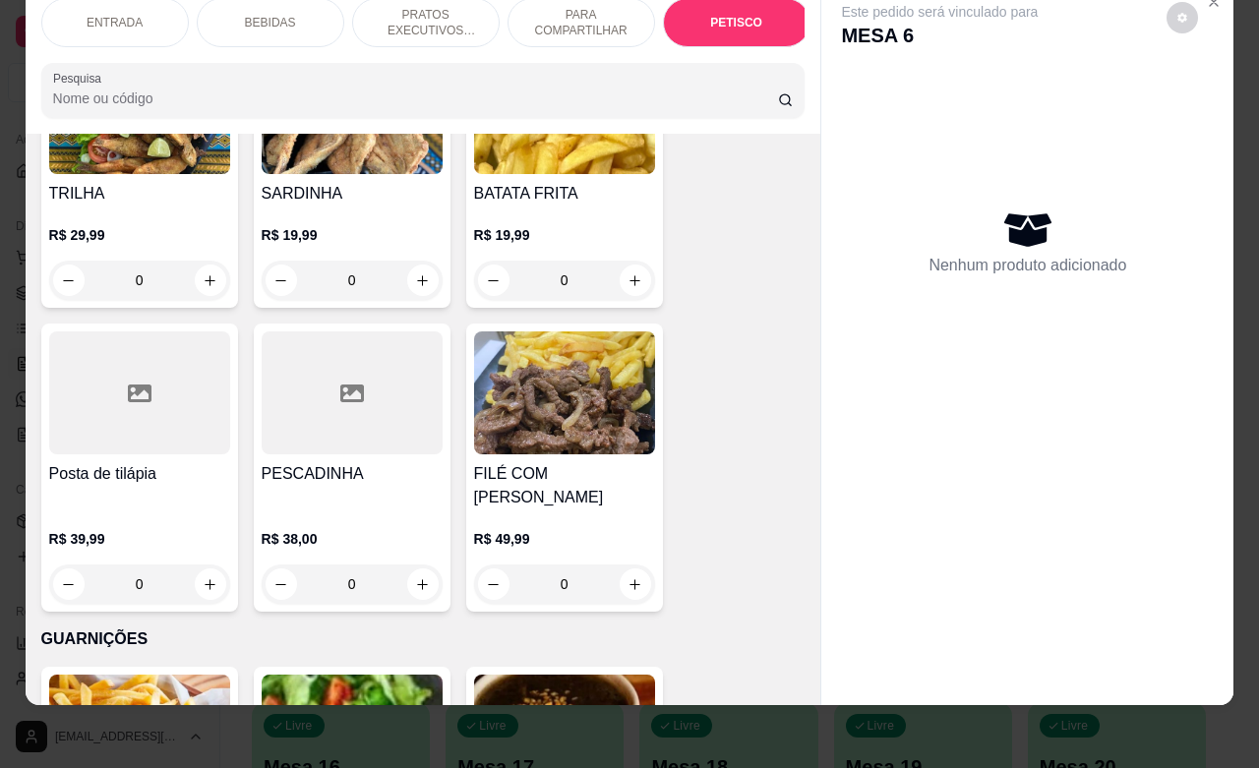
scroll to position [5083, 0]
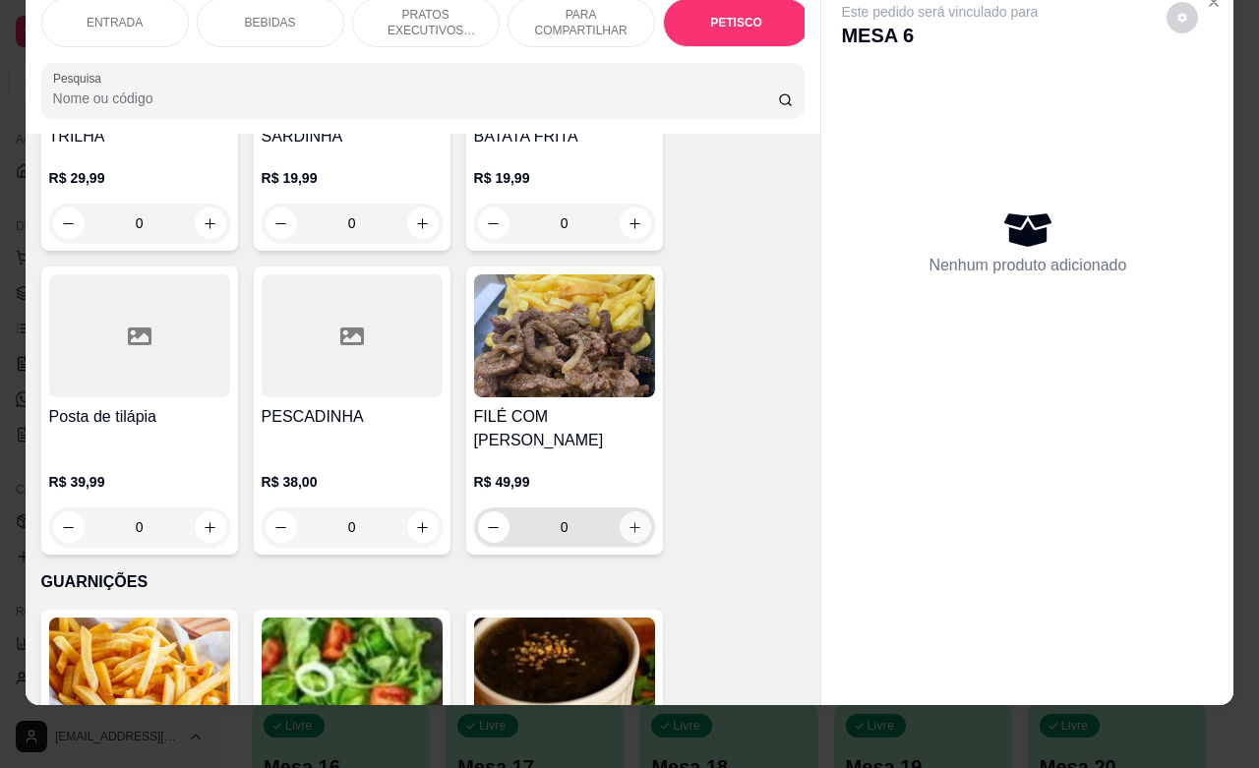
click at [630, 522] on icon "increase-product-quantity" at bounding box center [635, 527] width 11 height 11
type input "1"
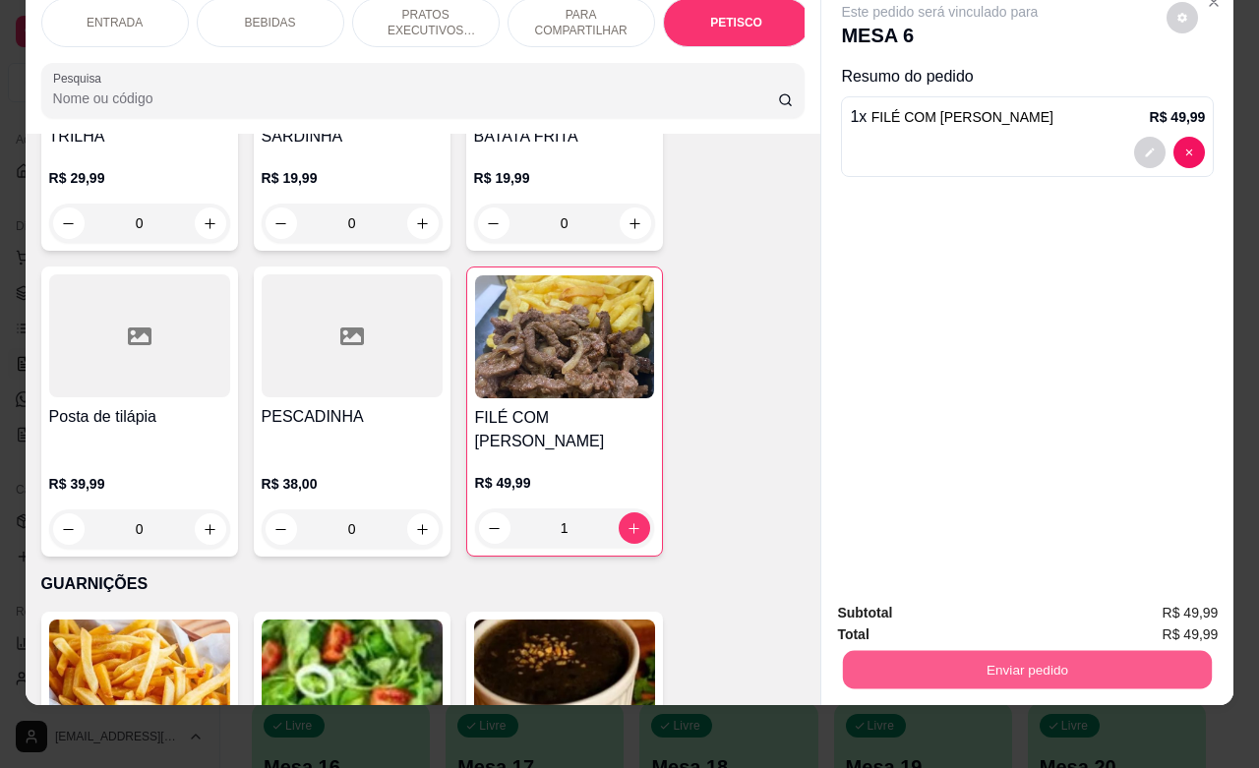
click at [888, 654] on button "Enviar pedido" at bounding box center [1027, 669] width 369 height 38
click at [890, 600] on button "Não registrar e enviar pedido" at bounding box center [960, 600] width 205 height 37
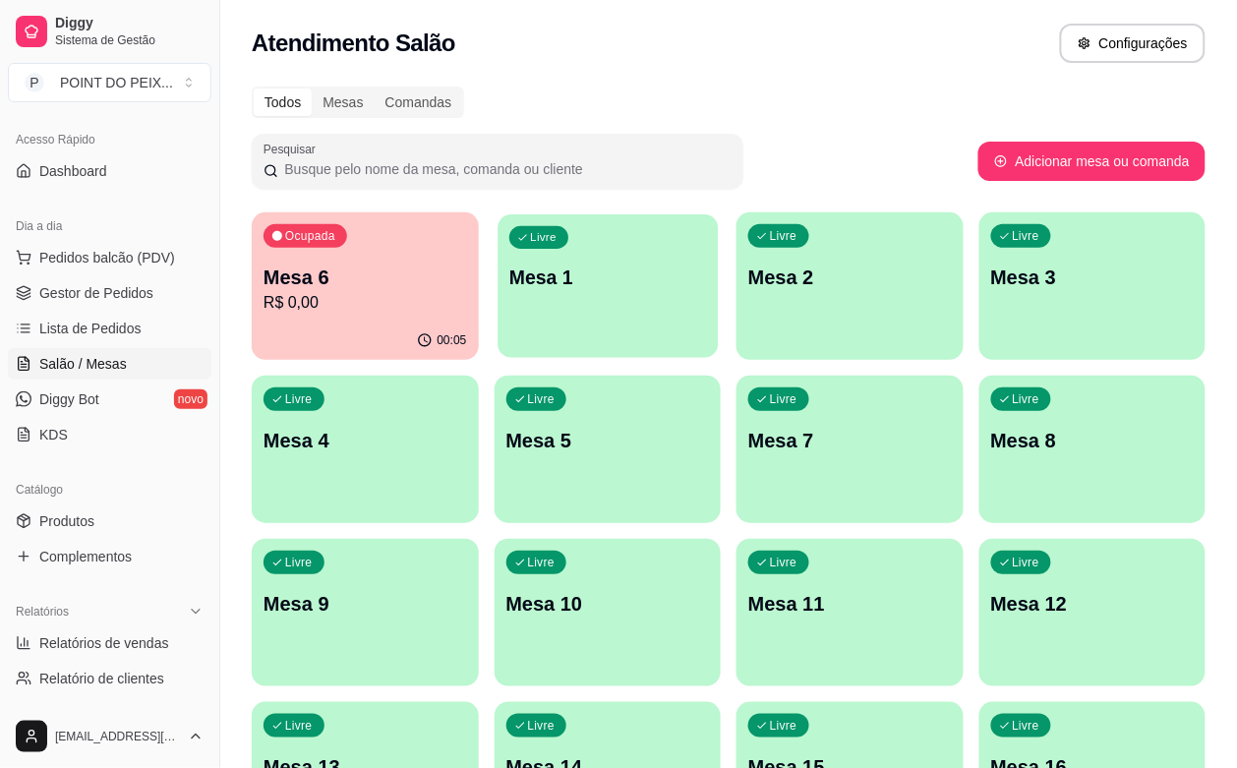
click at [568, 296] on div "Livre Mesa 1" at bounding box center [608, 274] width 220 height 120
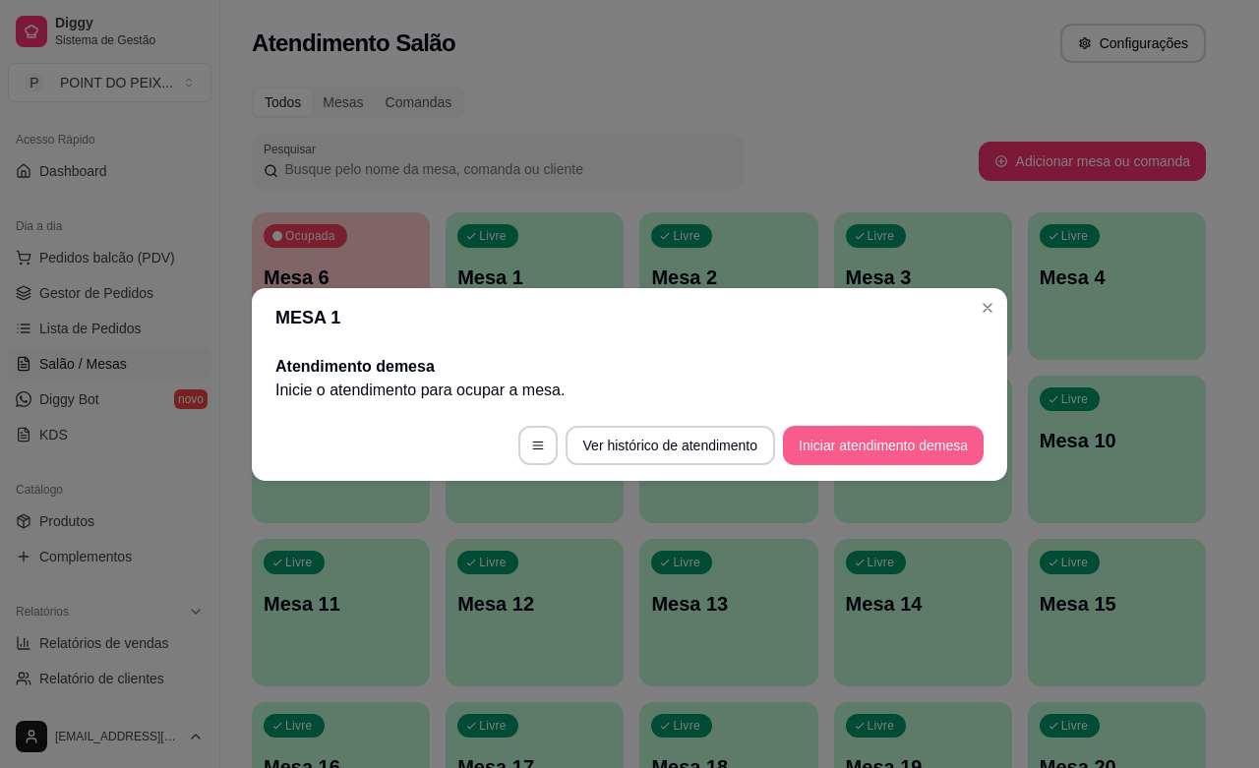
click at [900, 454] on button "Iniciar atendimento de mesa" at bounding box center [883, 445] width 201 height 39
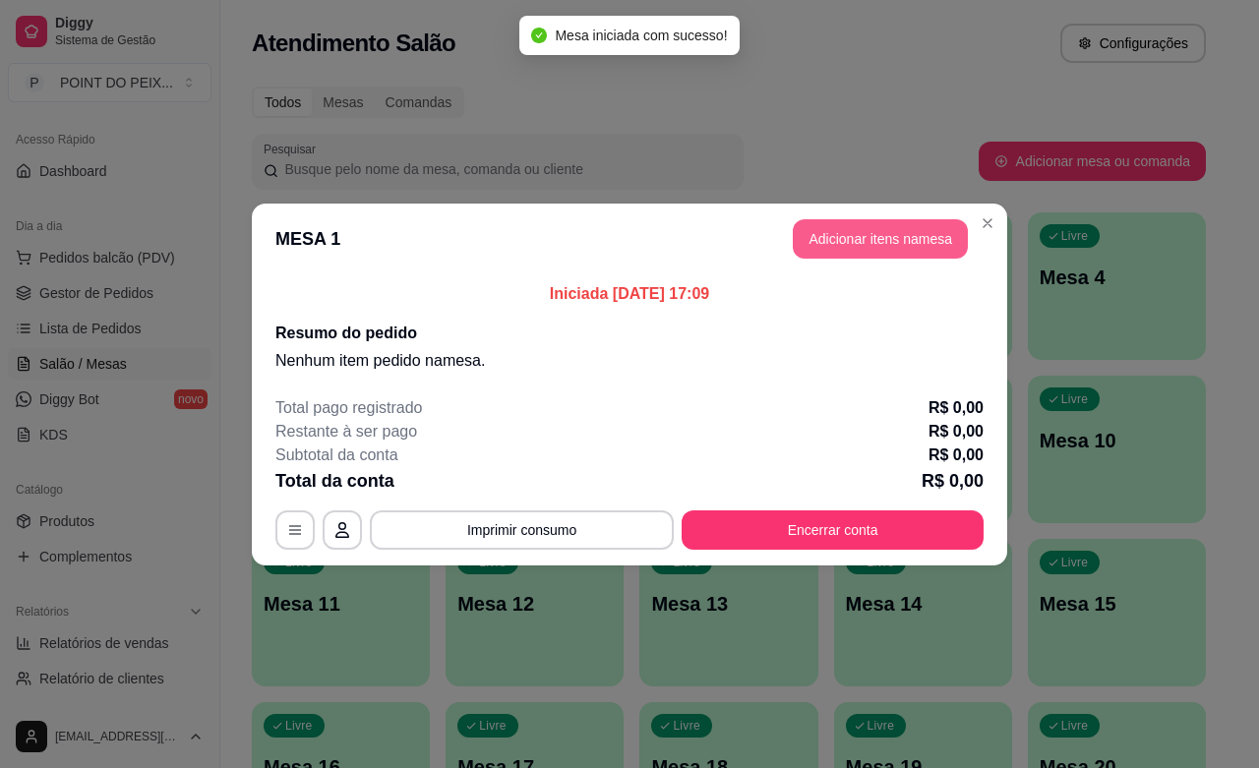
click at [875, 246] on button "Adicionar itens na mesa" at bounding box center [880, 238] width 175 height 39
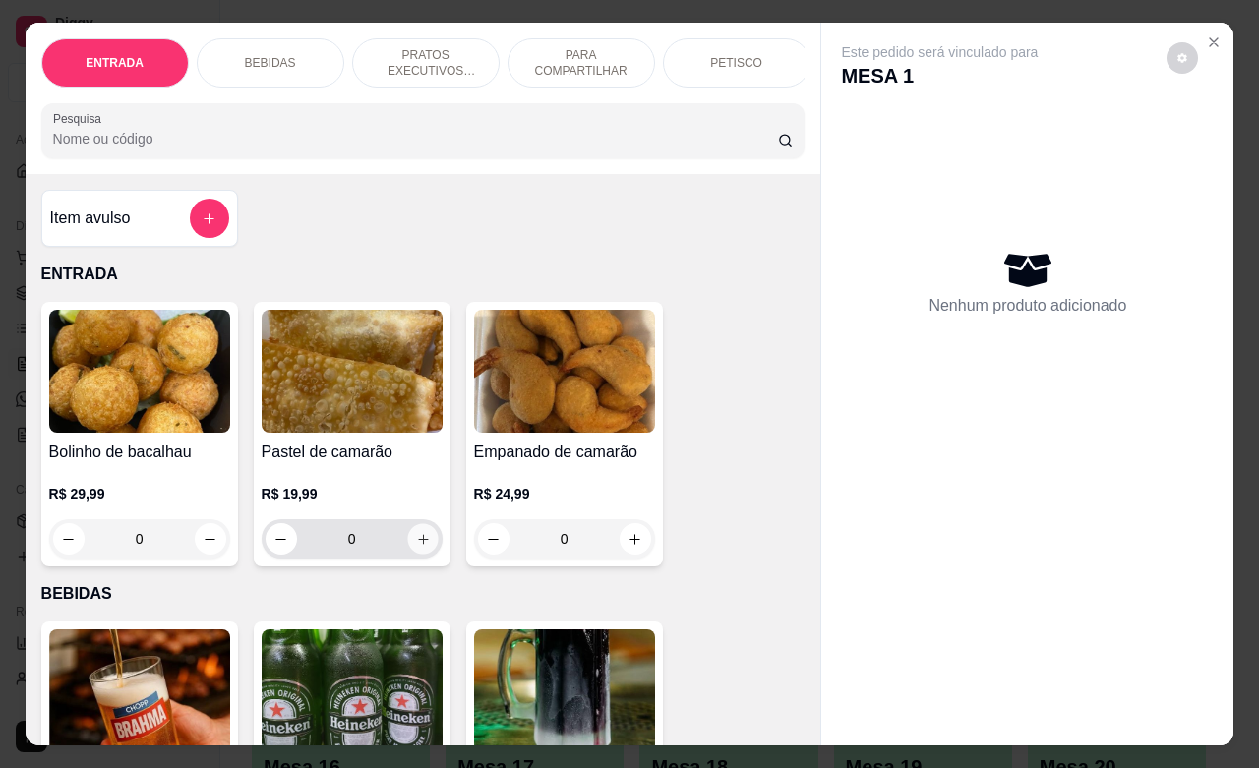
click at [418, 555] on button "increase-product-quantity" at bounding box center [422, 539] width 30 height 30
type input "1"
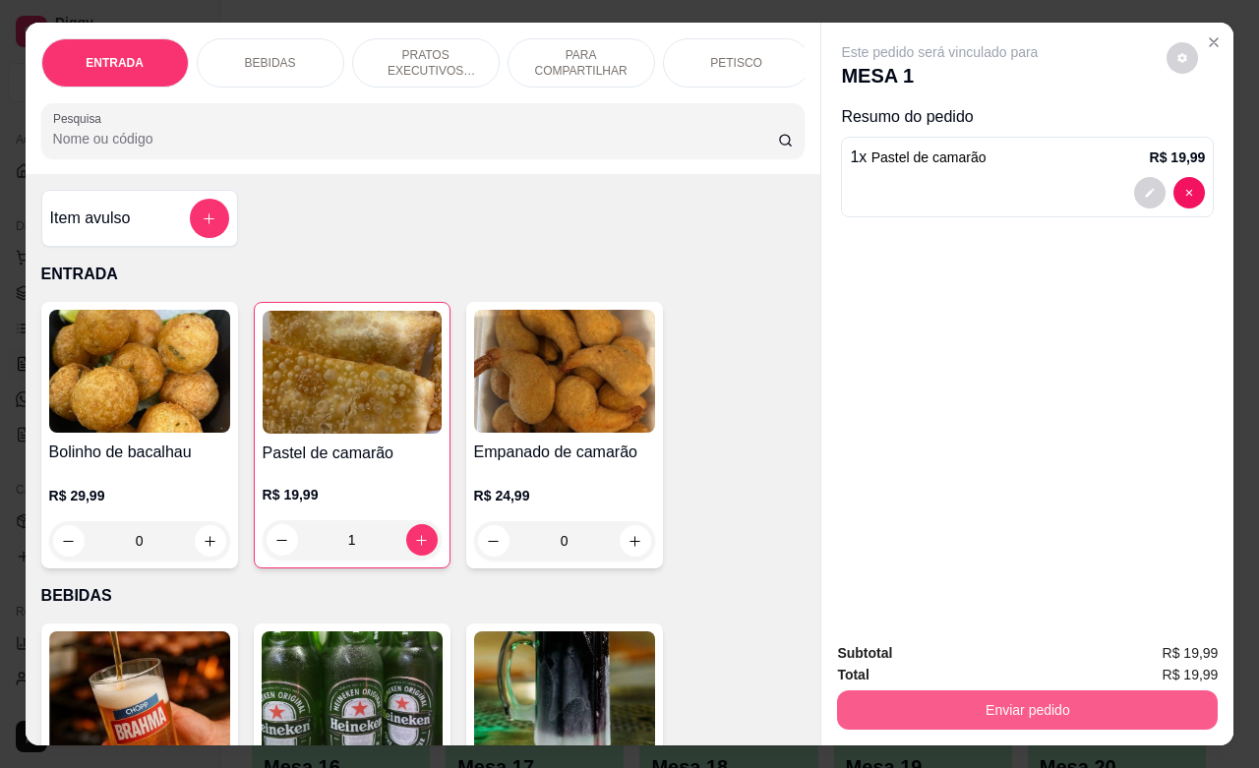
click at [920, 696] on button "Enviar pedido" at bounding box center [1027, 710] width 381 height 39
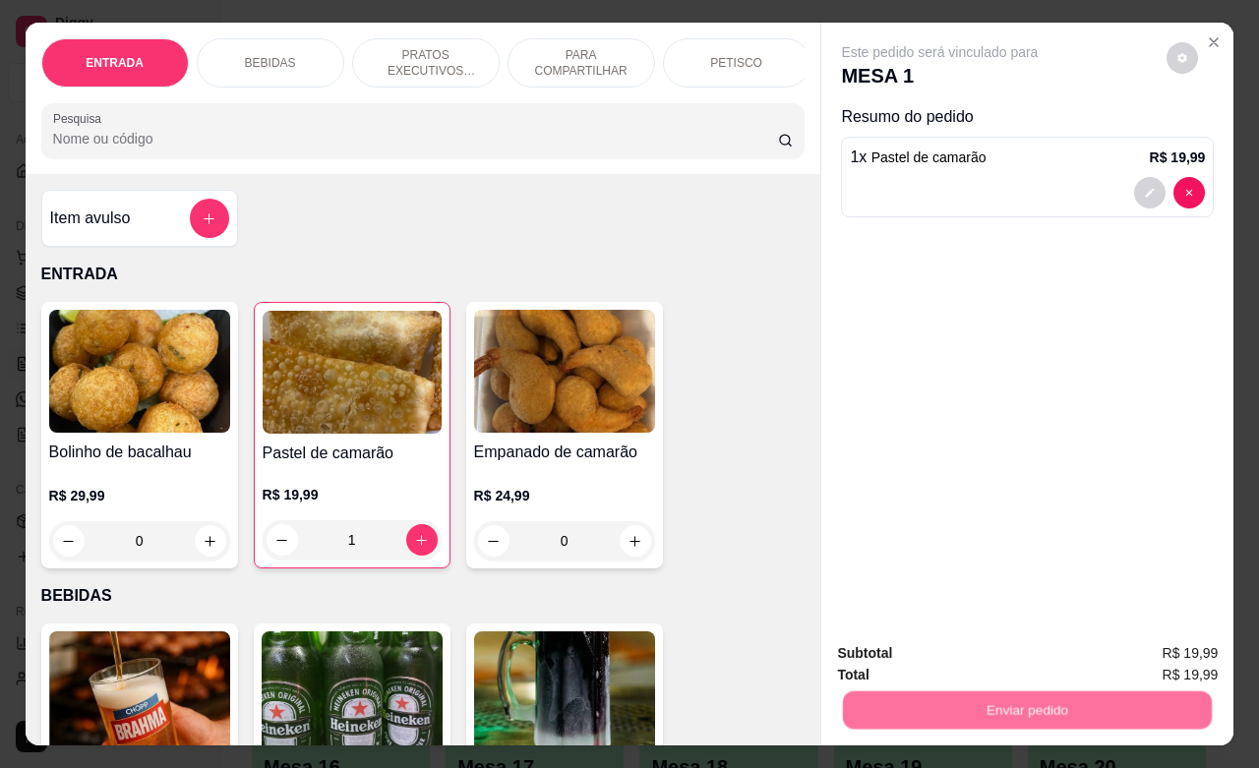
click at [907, 649] on button "Não registrar e enviar pedido" at bounding box center [960, 650] width 205 height 37
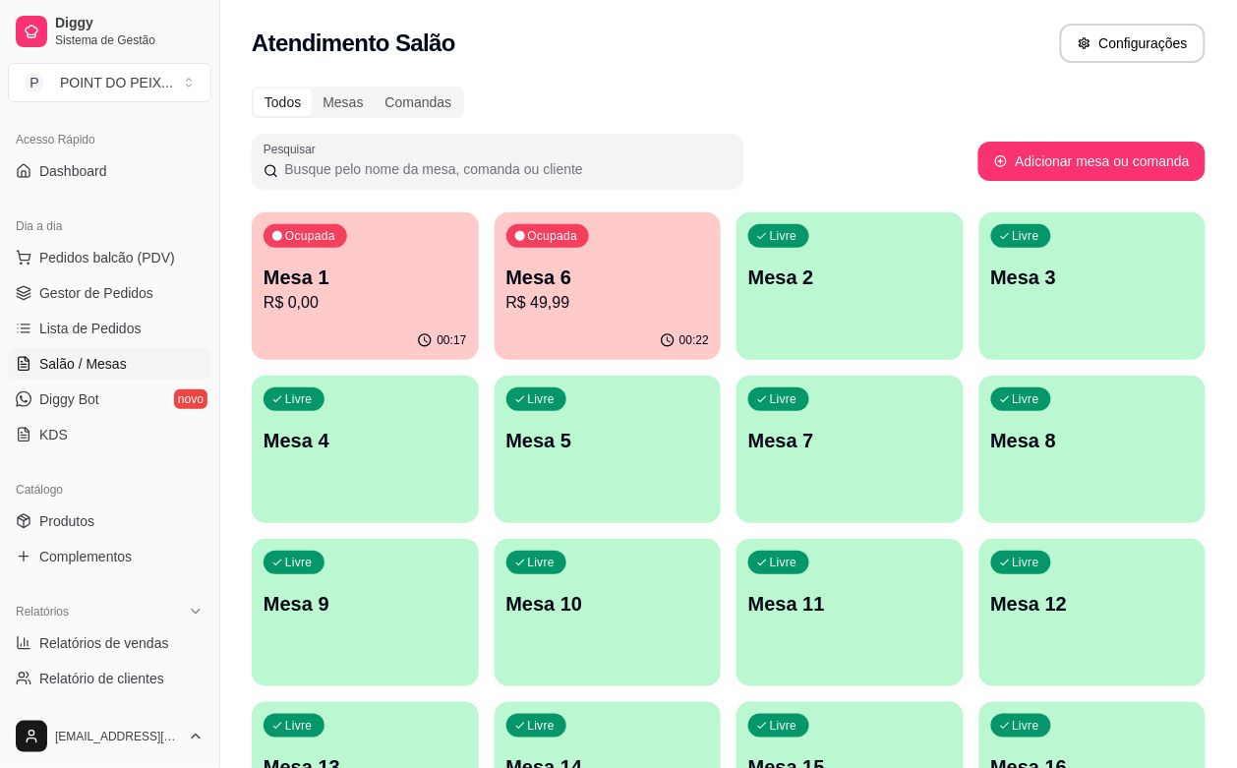
click at [583, 301] on p "R$ 49,99" at bounding box center [609, 303] width 204 height 24
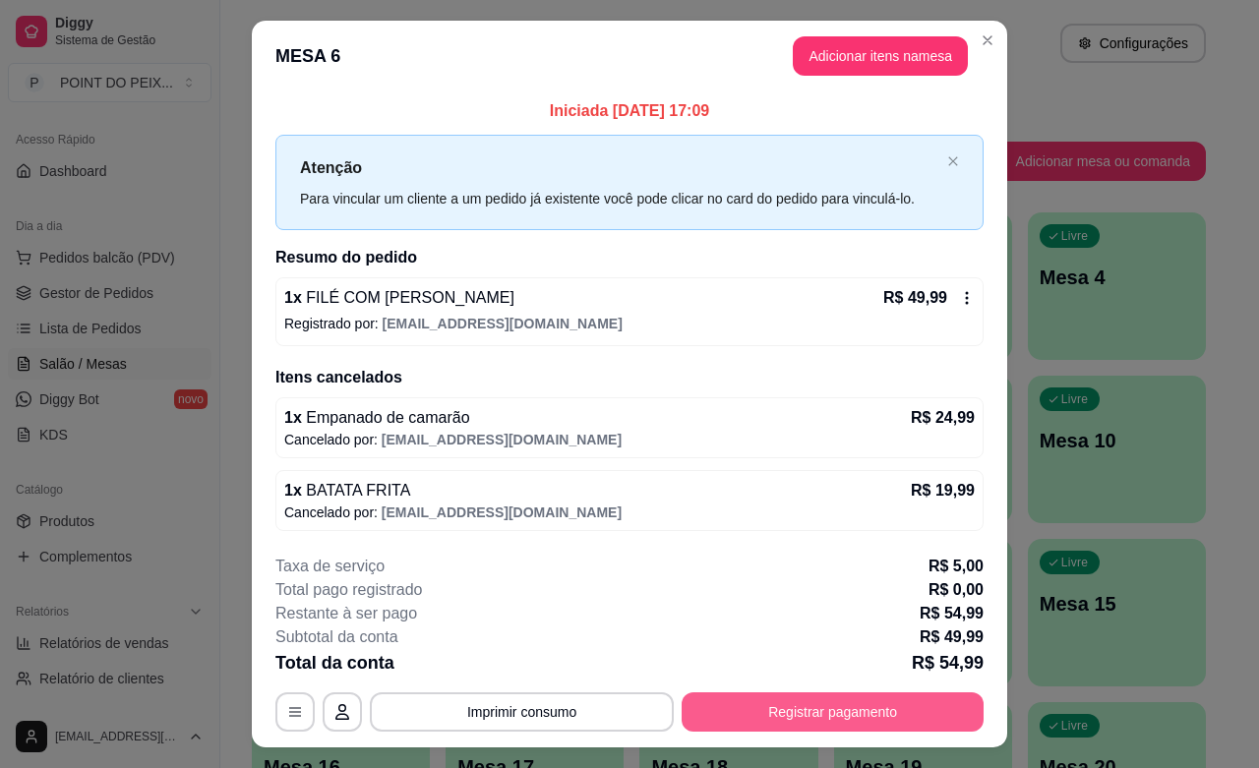
click at [784, 705] on button "Registrar pagamento" at bounding box center [833, 711] width 302 height 39
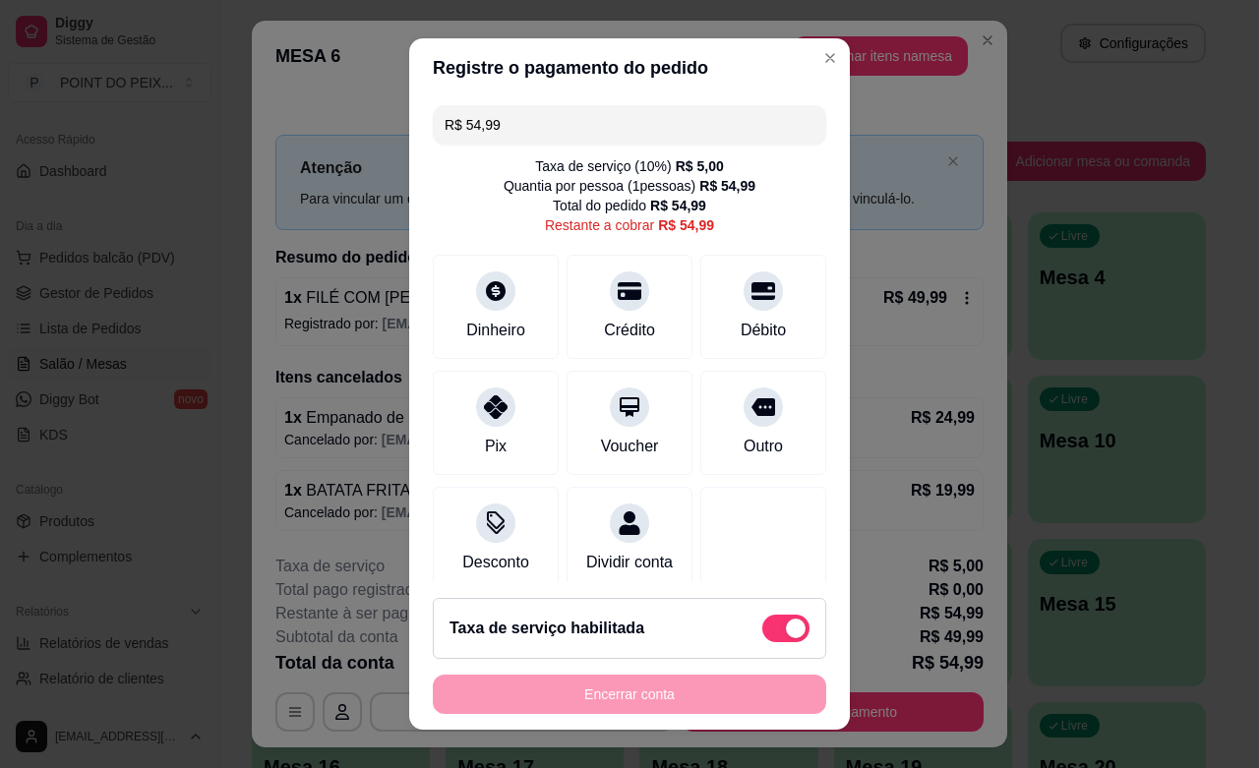
click at [762, 628] on span at bounding box center [785, 629] width 47 height 28
click at [761, 632] on input "checkbox" at bounding box center [767, 638] width 13 height 13
checkbox input "true"
type input "R$ 49,99"
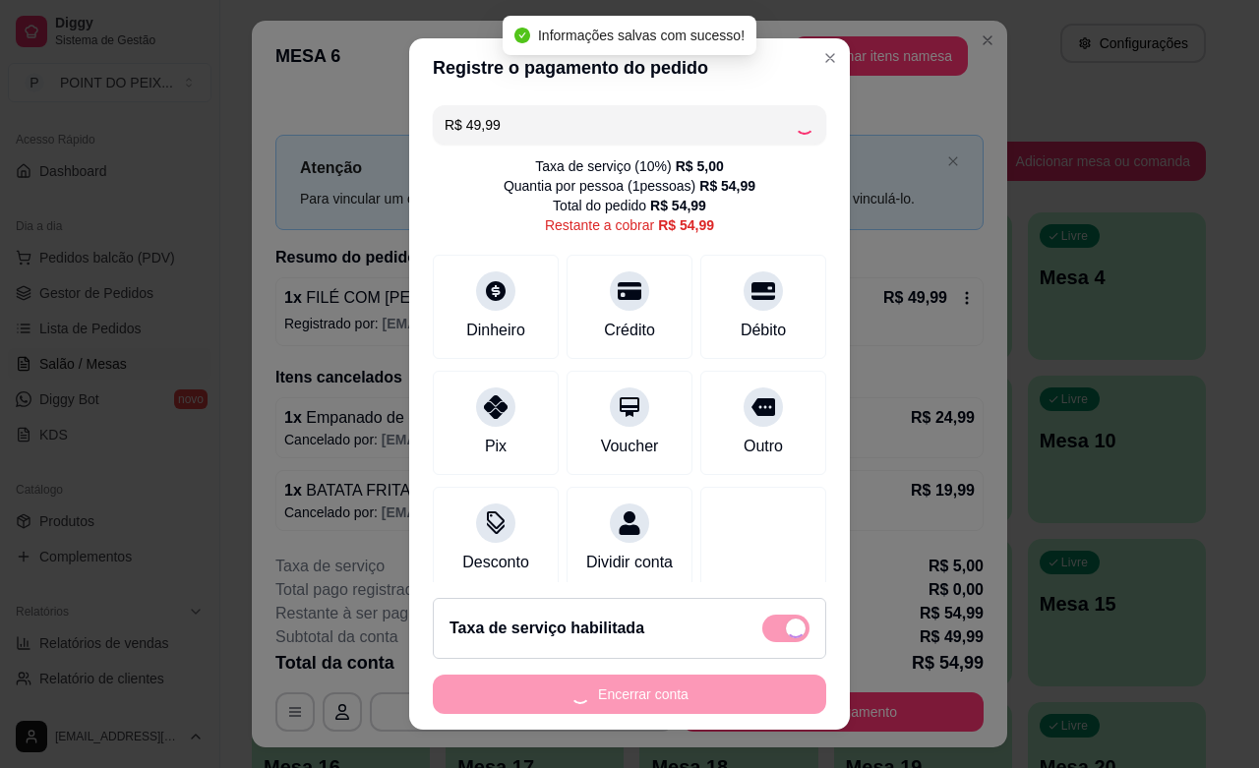
checkbox input "false"
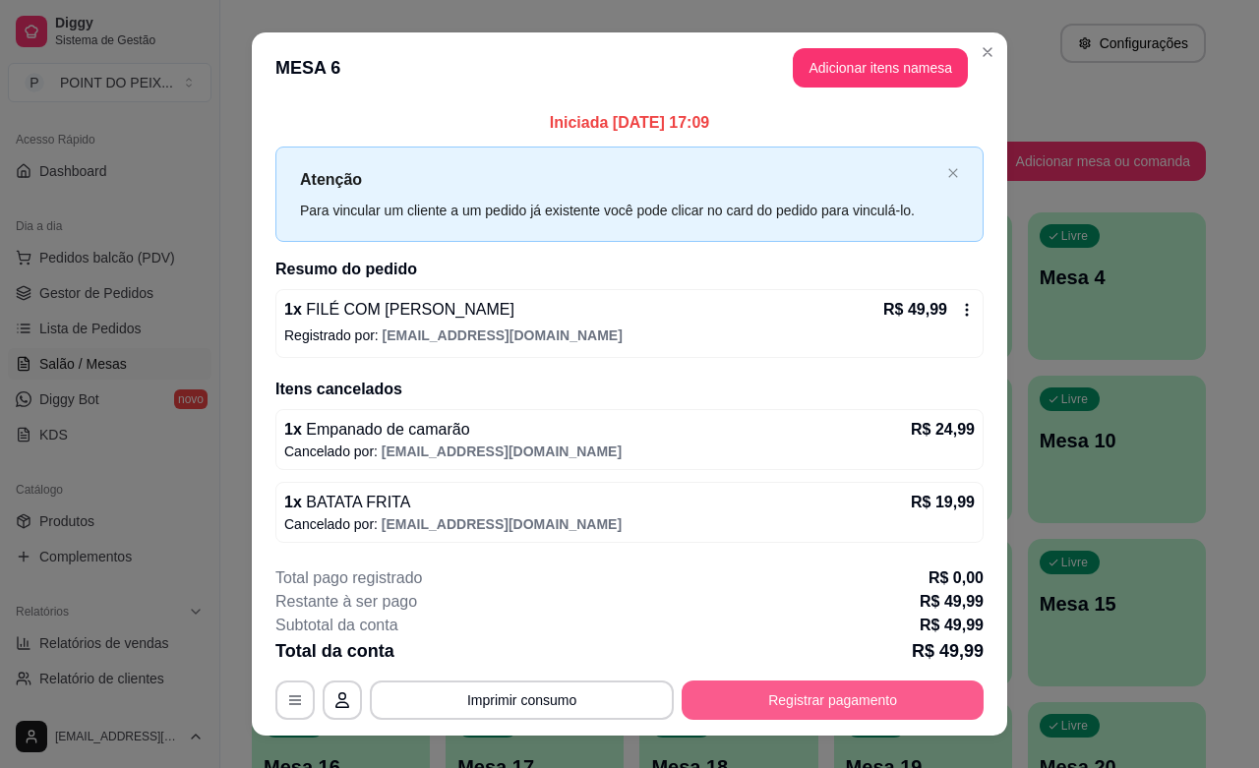
click at [743, 695] on button "Registrar pagamento" at bounding box center [833, 700] width 302 height 39
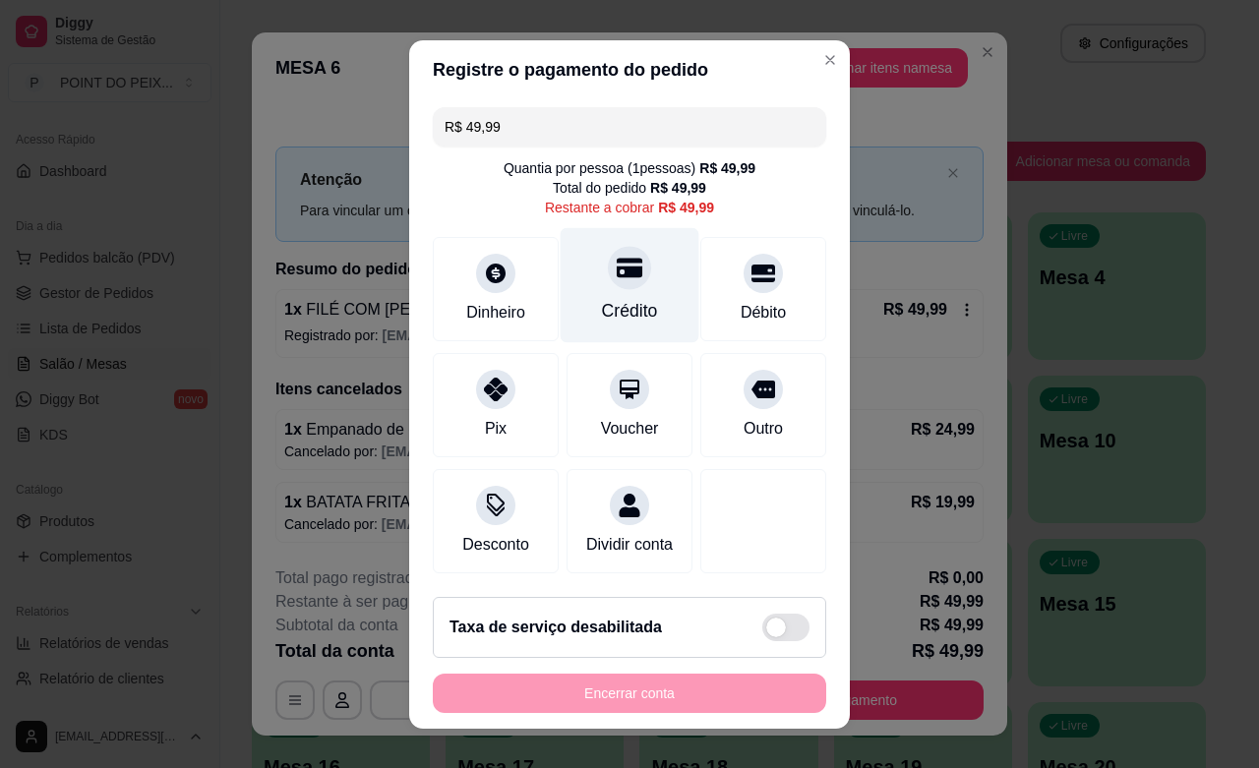
click at [617, 271] on icon at bounding box center [630, 268] width 26 height 20
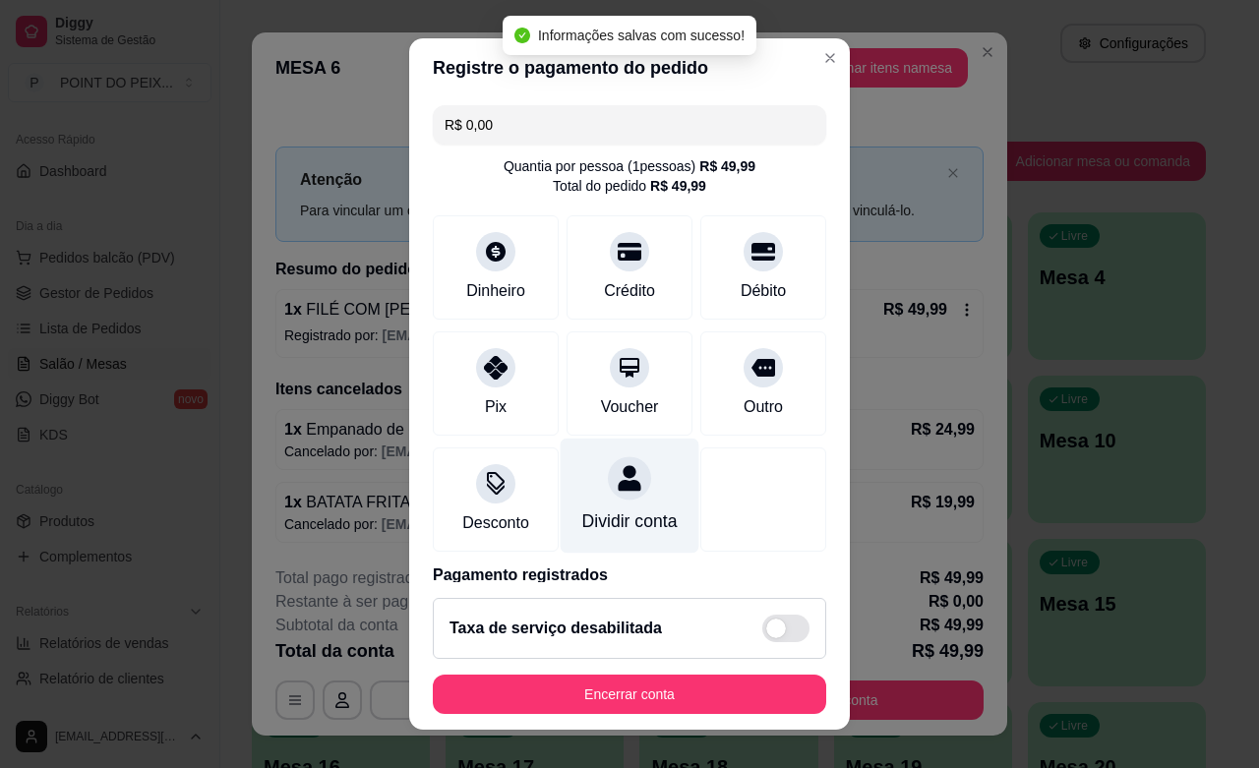
type input "R$ 0,00"
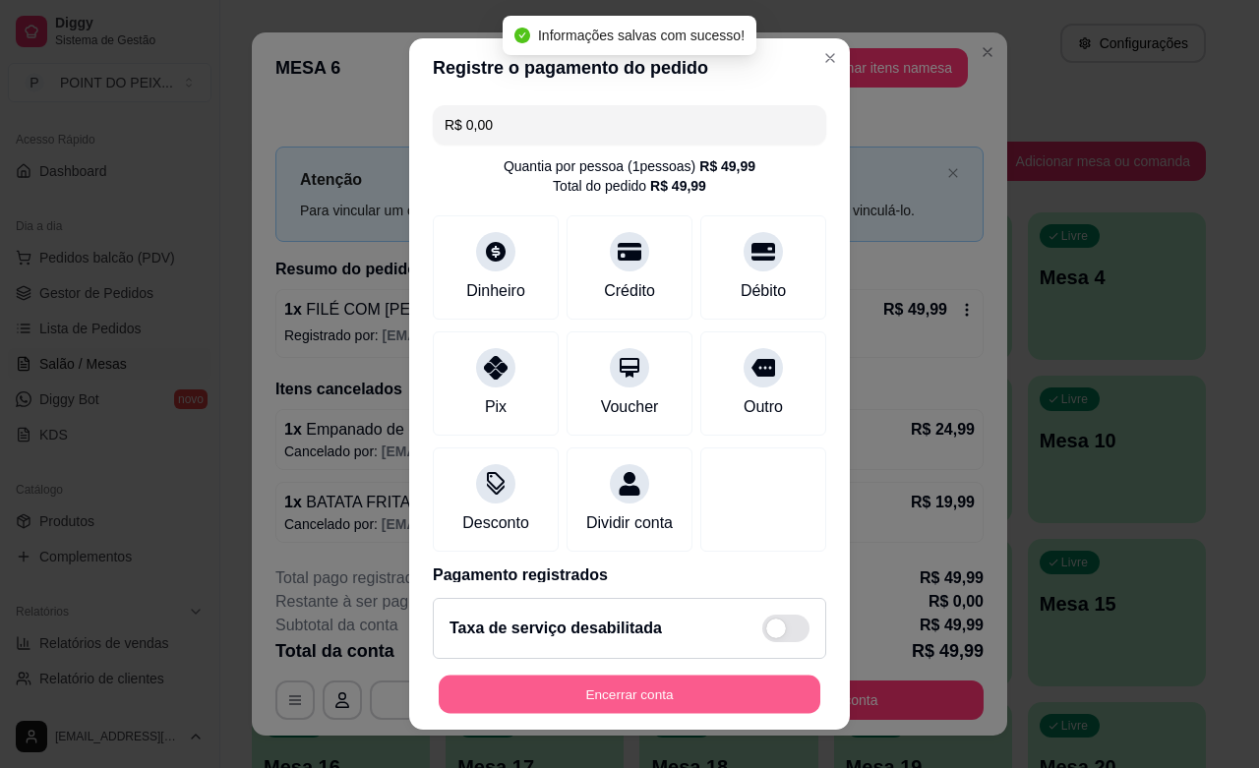
click at [600, 694] on button "Encerrar conta" at bounding box center [630, 695] width 382 height 38
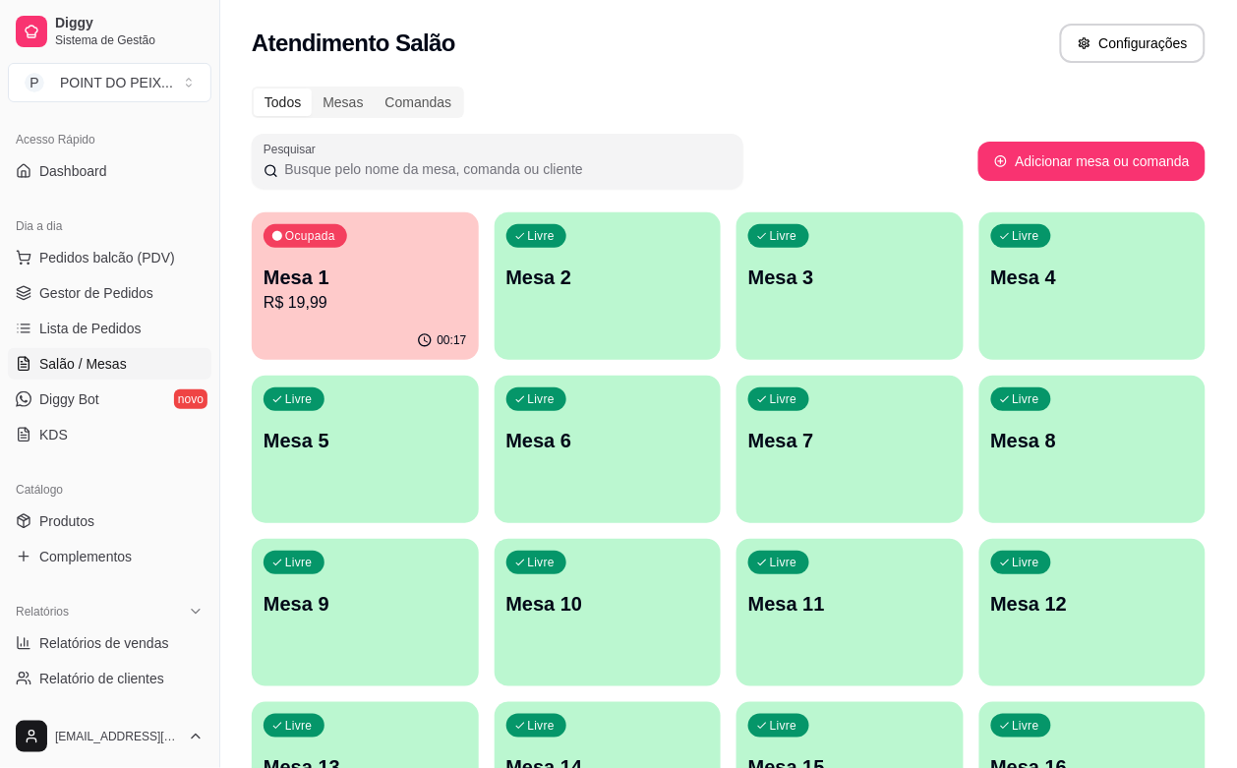
click at [495, 472] on div "Livre Mesa 6" at bounding box center [608, 438] width 227 height 124
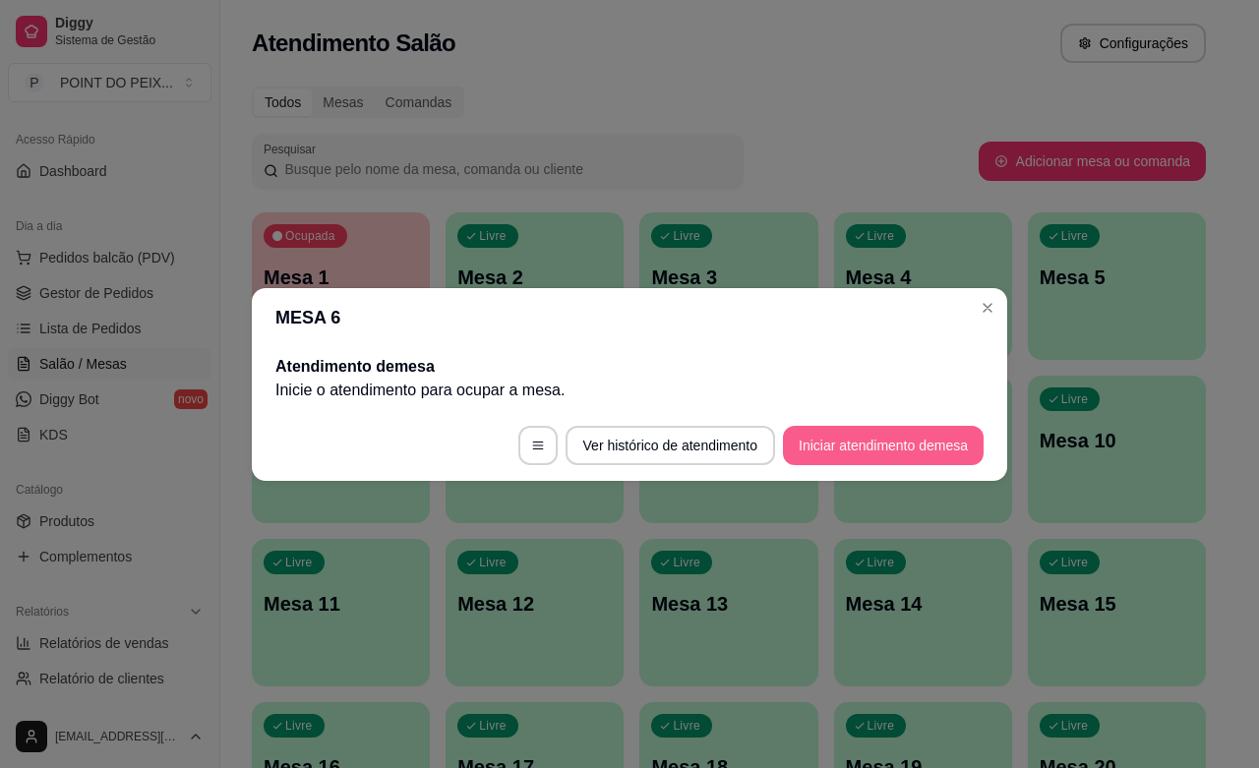
click at [882, 440] on button "Iniciar atendimento de mesa" at bounding box center [883, 445] width 201 height 39
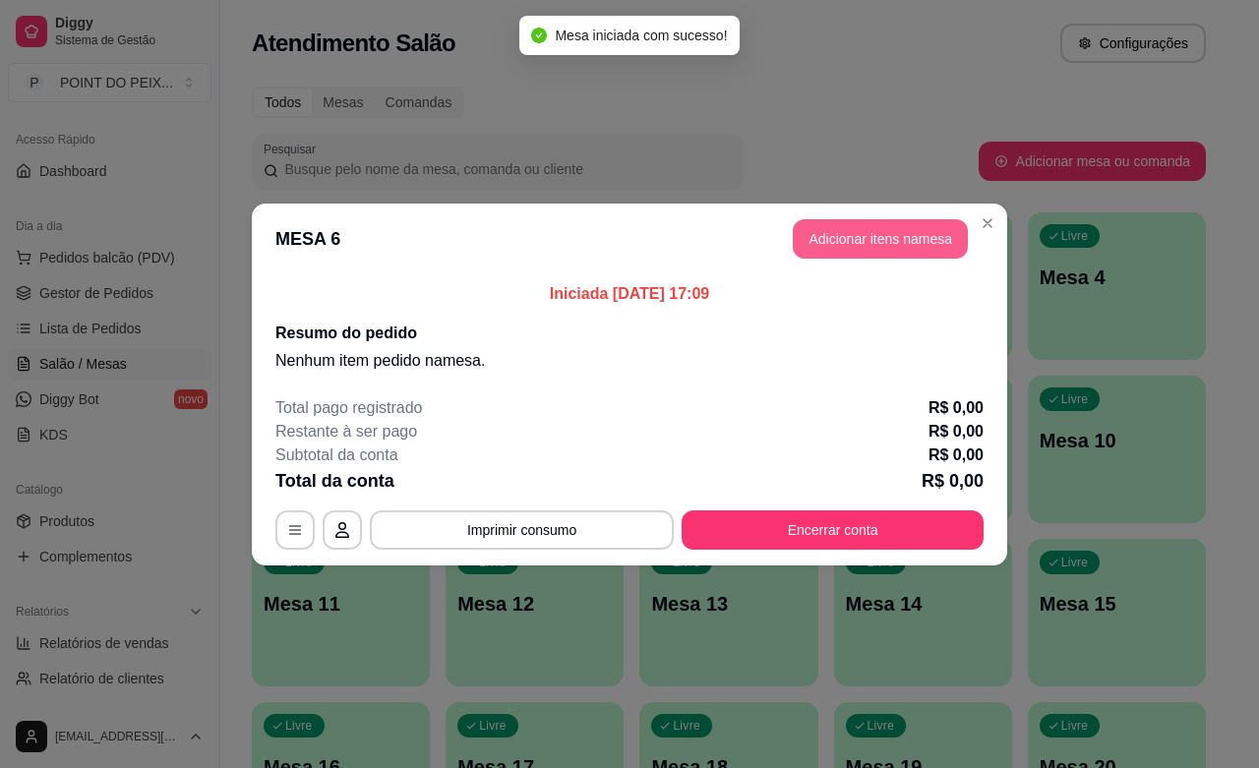
click at [892, 244] on button "Adicionar itens na mesa" at bounding box center [880, 238] width 175 height 39
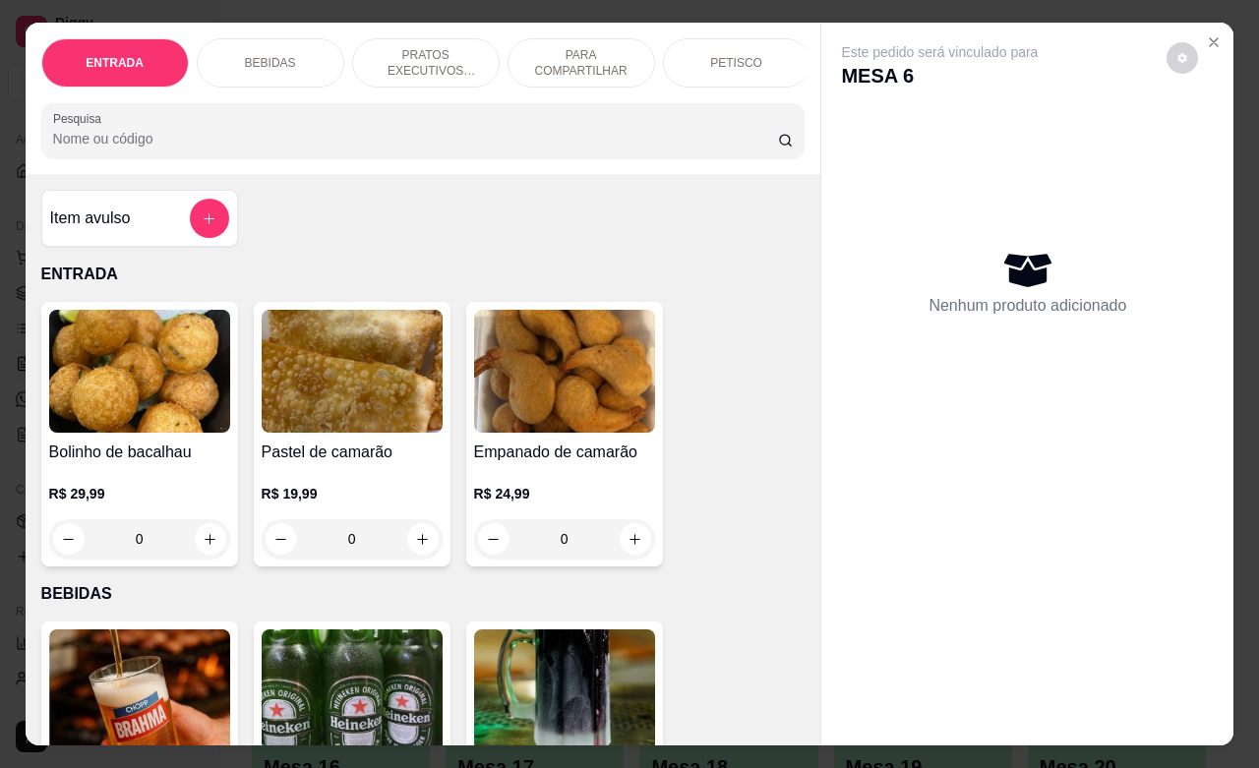
click at [254, 55] on p "BEBIDAS" at bounding box center [270, 63] width 51 height 16
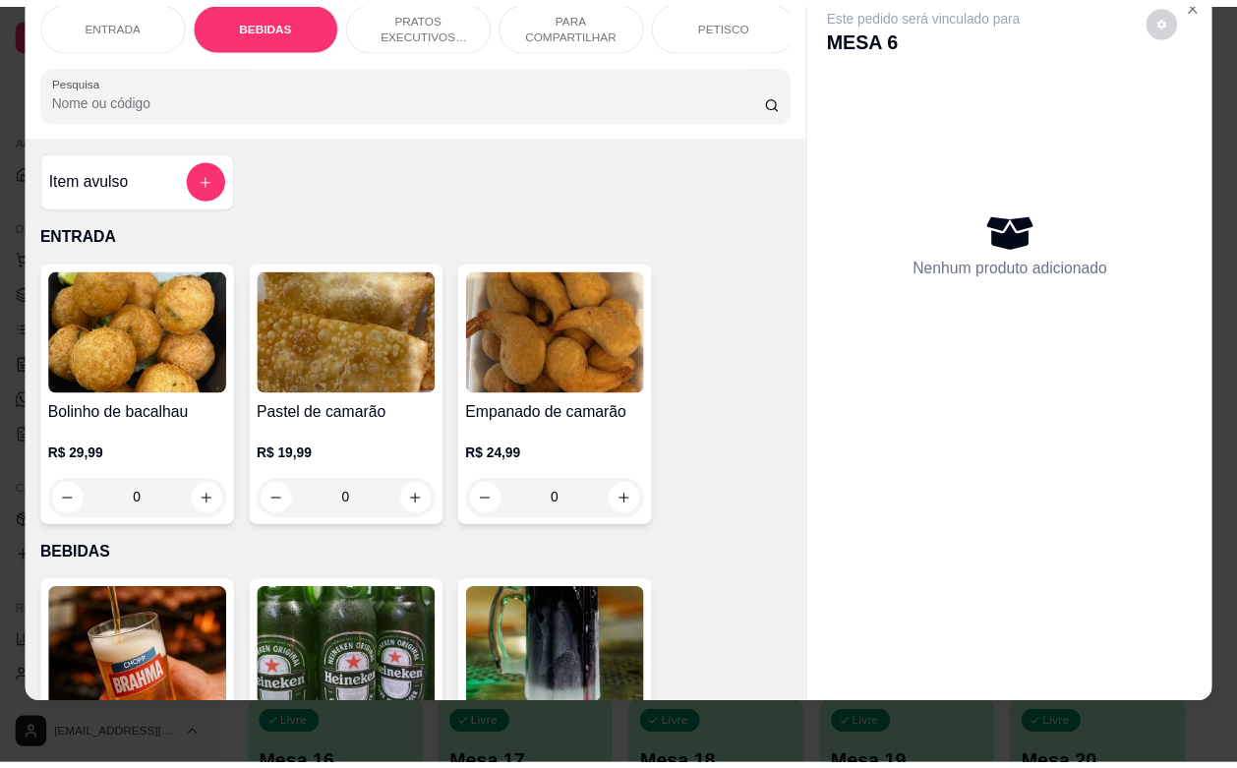
scroll to position [0, 0]
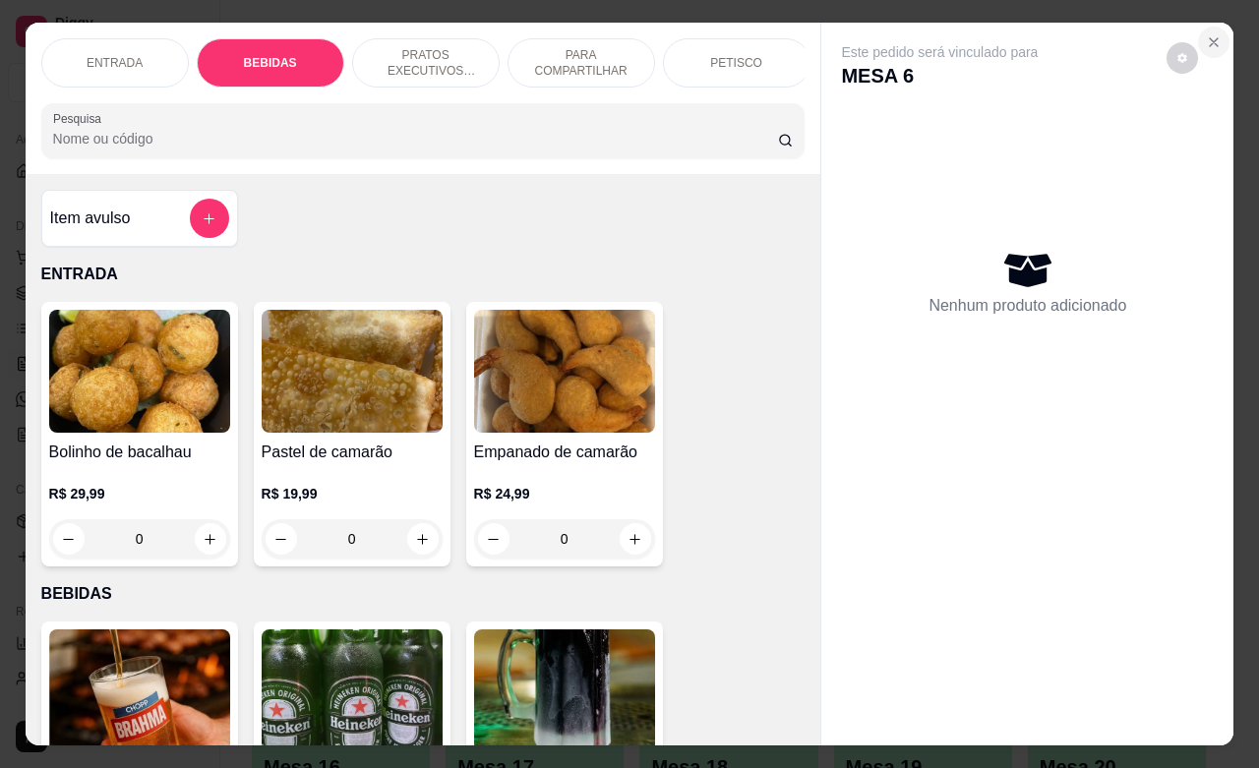
click at [1208, 34] on icon "Close" at bounding box center [1214, 42] width 16 height 16
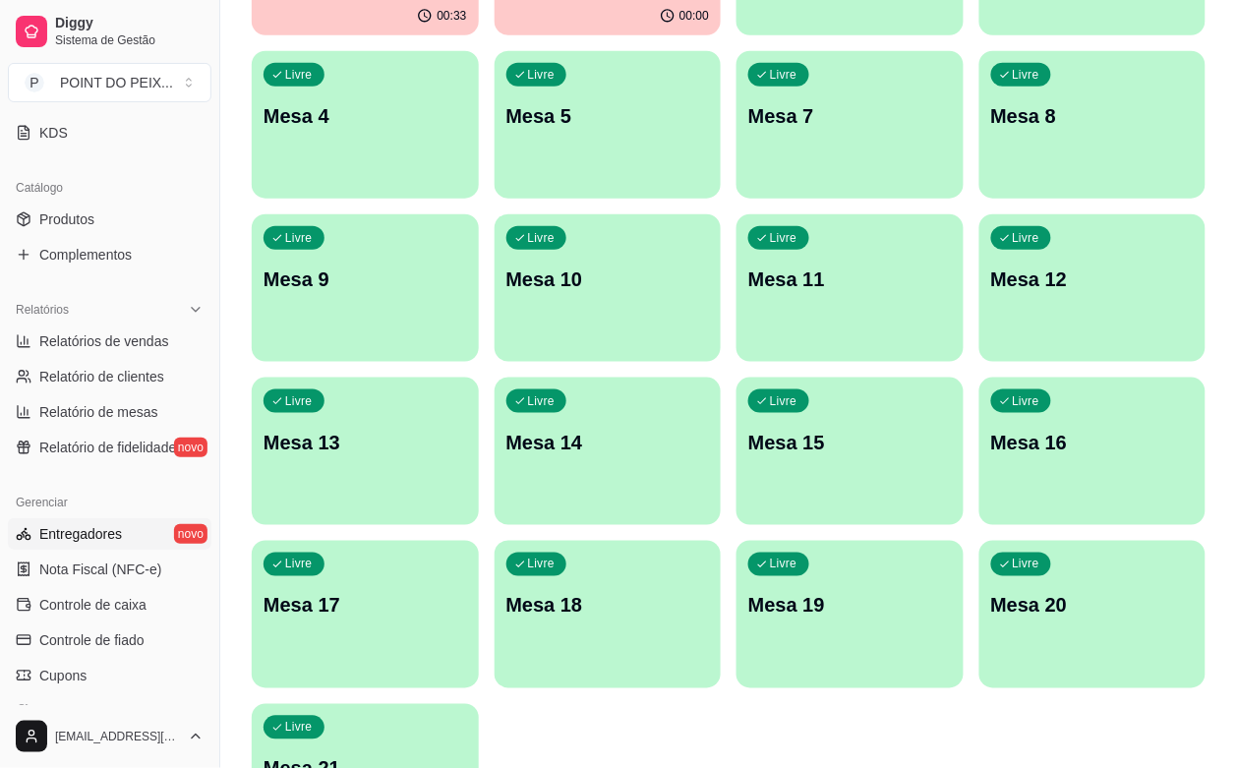
scroll to position [400, 0]
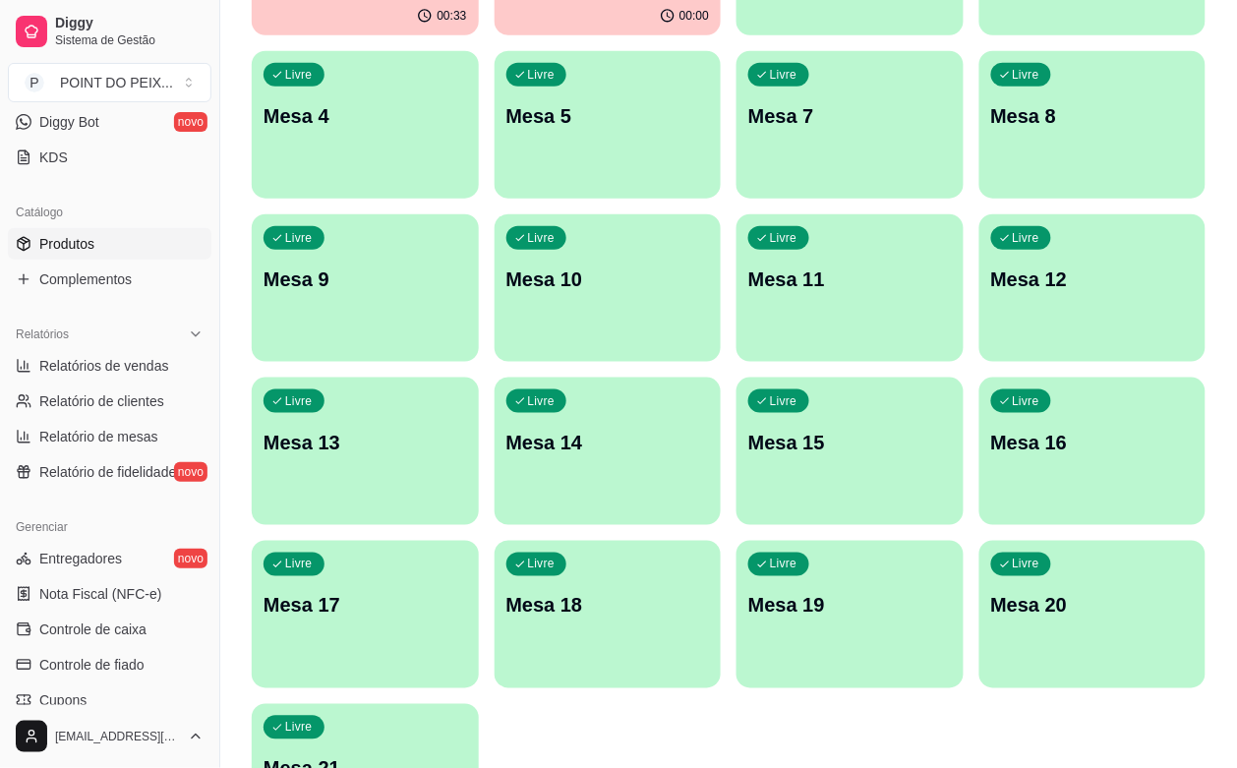
click at [91, 244] on span "Produtos" at bounding box center [66, 244] width 55 height 20
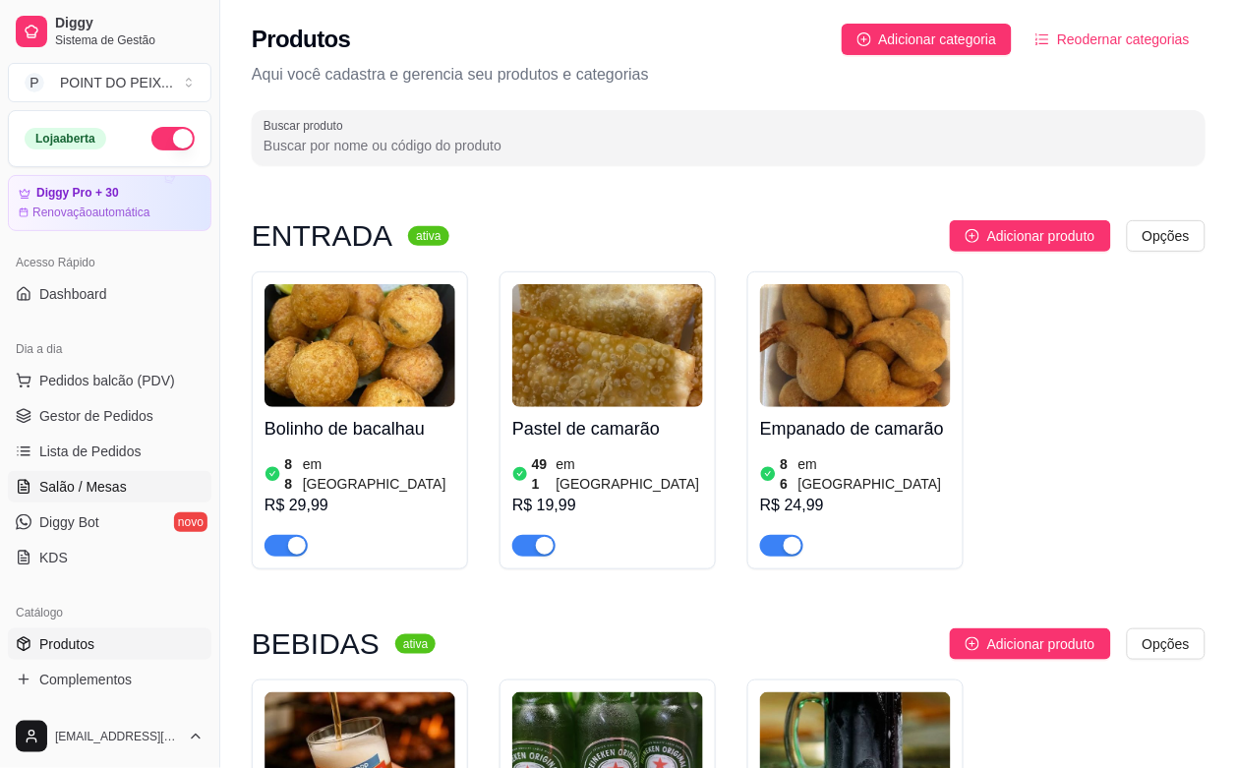
click at [103, 482] on span "Salão / Mesas" at bounding box center [83, 487] width 88 height 20
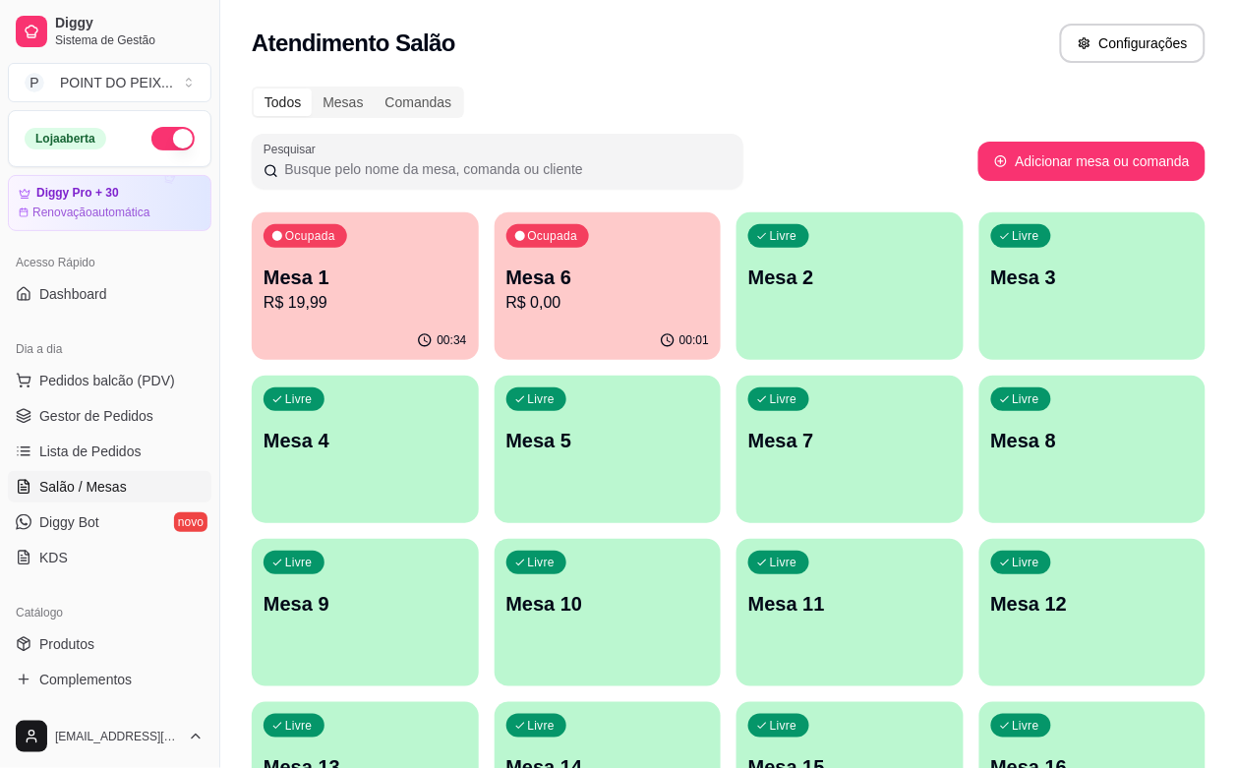
click at [571, 301] on p "R$ 0,00" at bounding box center [609, 303] width 204 height 24
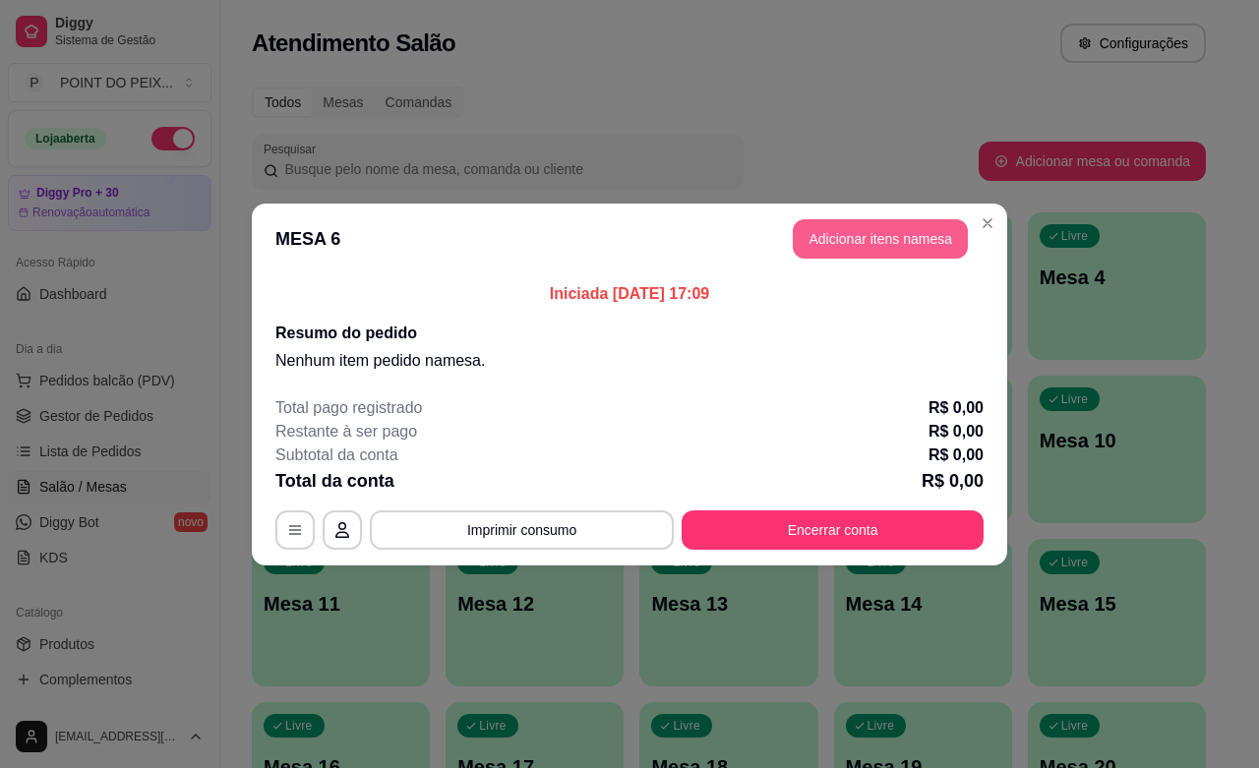
click at [833, 248] on button "Adicionar itens na mesa" at bounding box center [880, 238] width 175 height 39
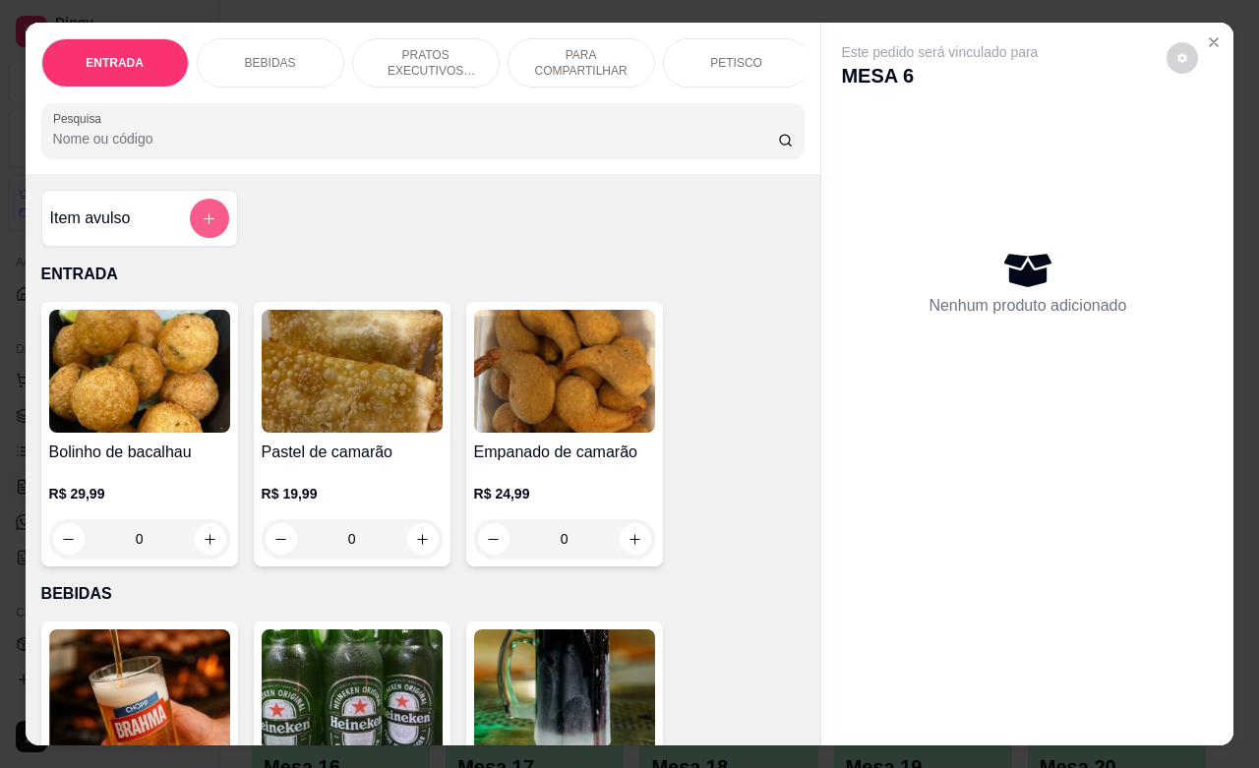
click at [208, 234] on button "add-separate-item" at bounding box center [209, 218] width 39 height 39
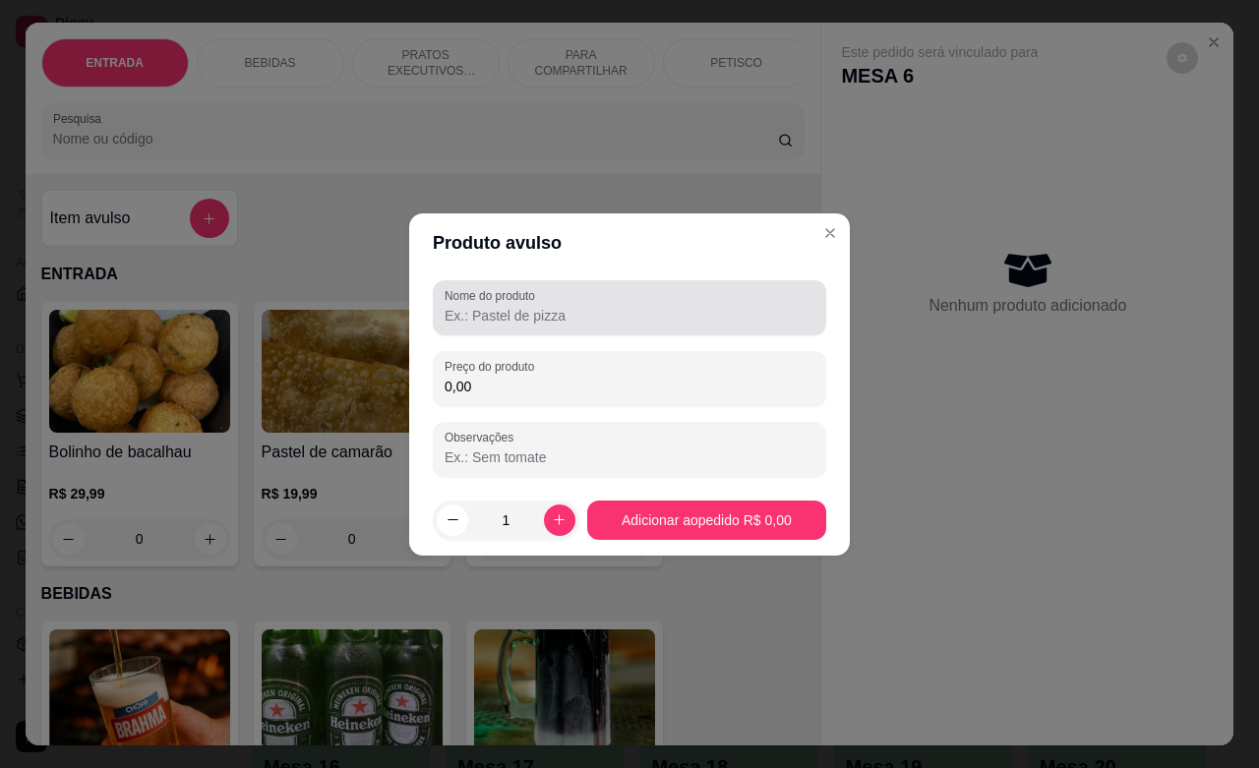
click at [558, 323] on input "Nome do produto" at bounding box center [630, 316] width 370 height 20
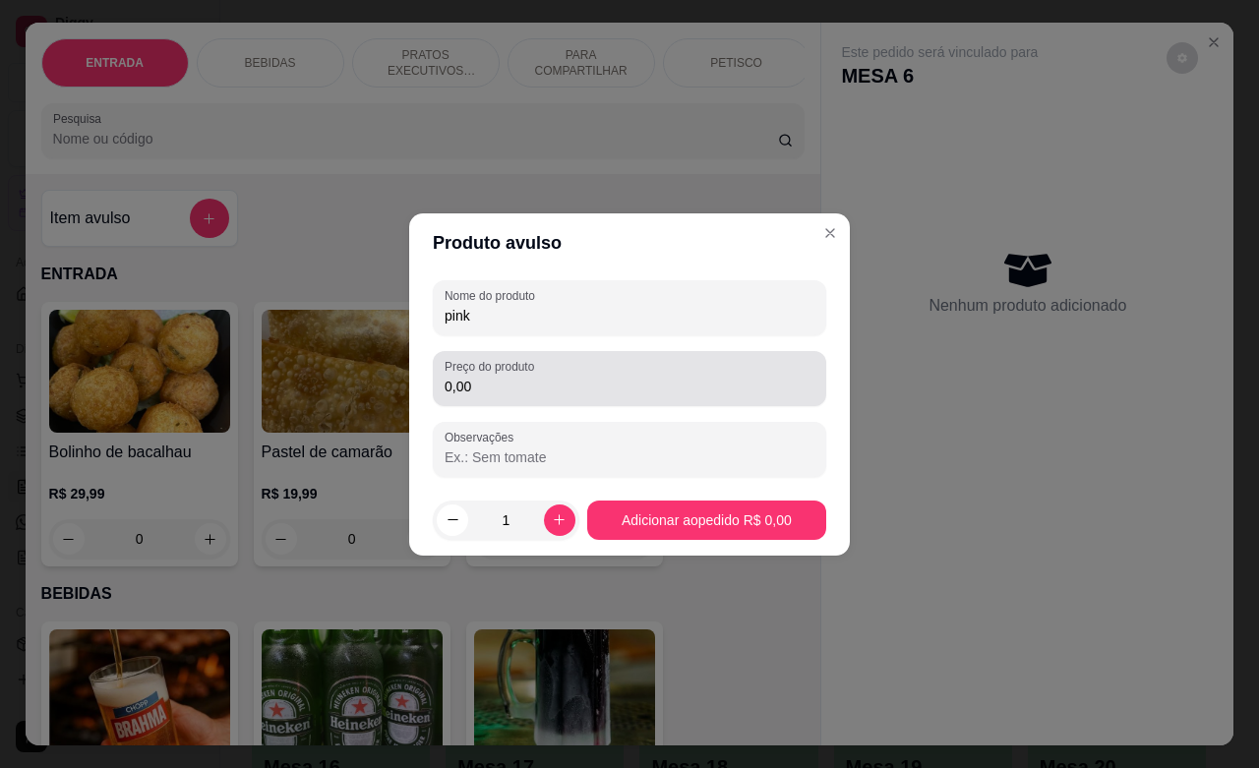
type input "pink"
click at [552, 399] on div "Preço do produto 0,00" at bounding box center [629, 378] width 393 height 55
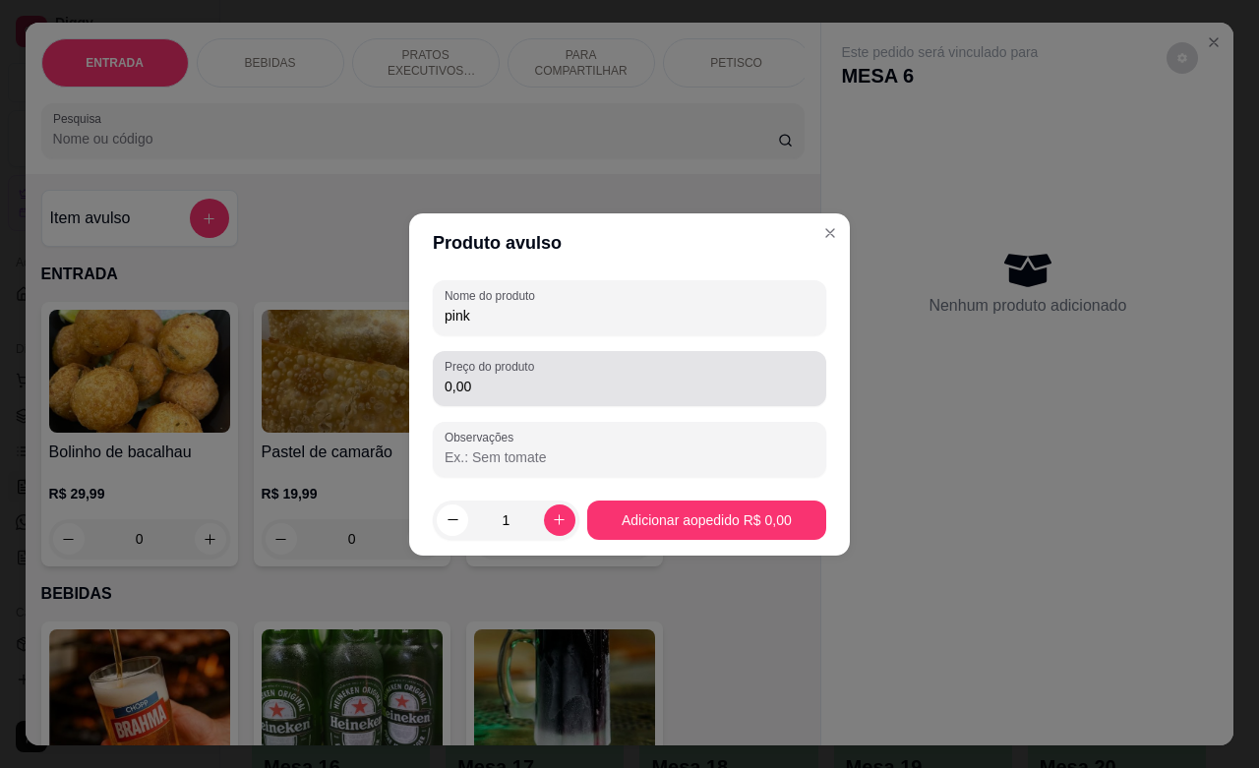
click at [552, 399] on div "Preço do produto 0,00" at bounding box center [629, 378] width 393 height 55
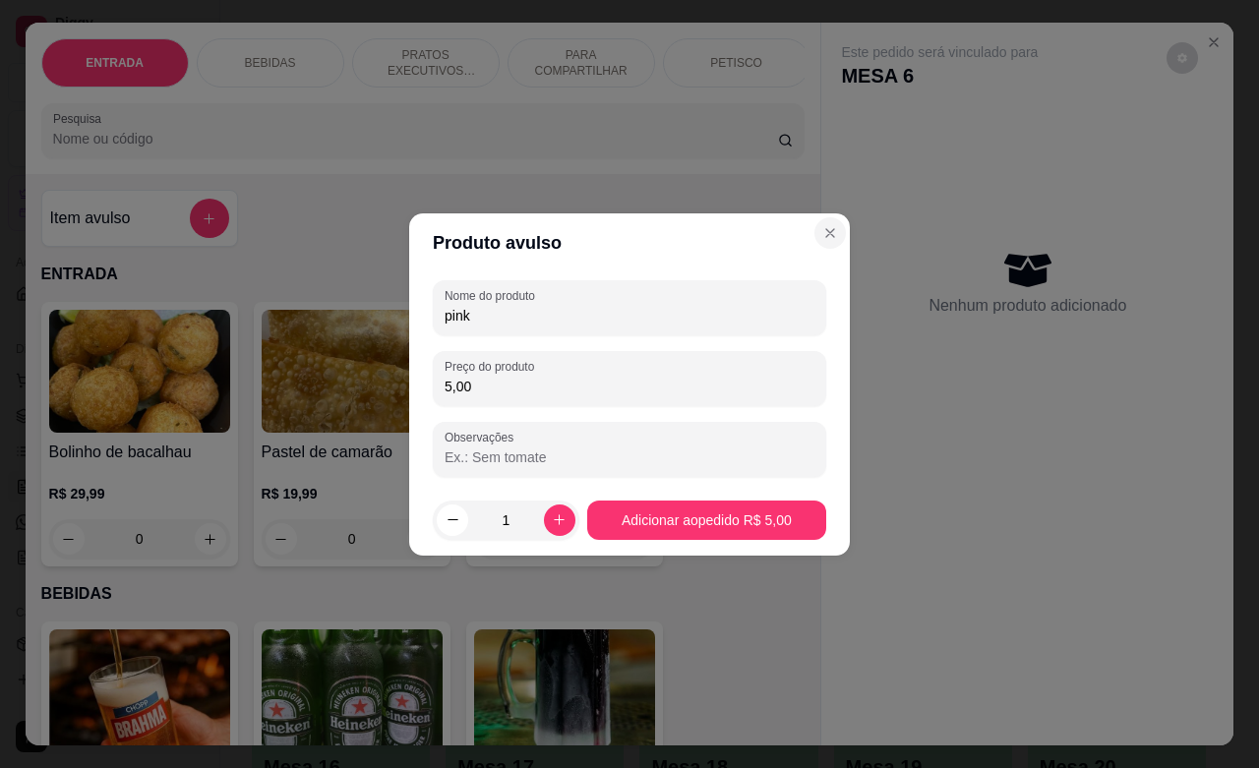
type input "5,00"
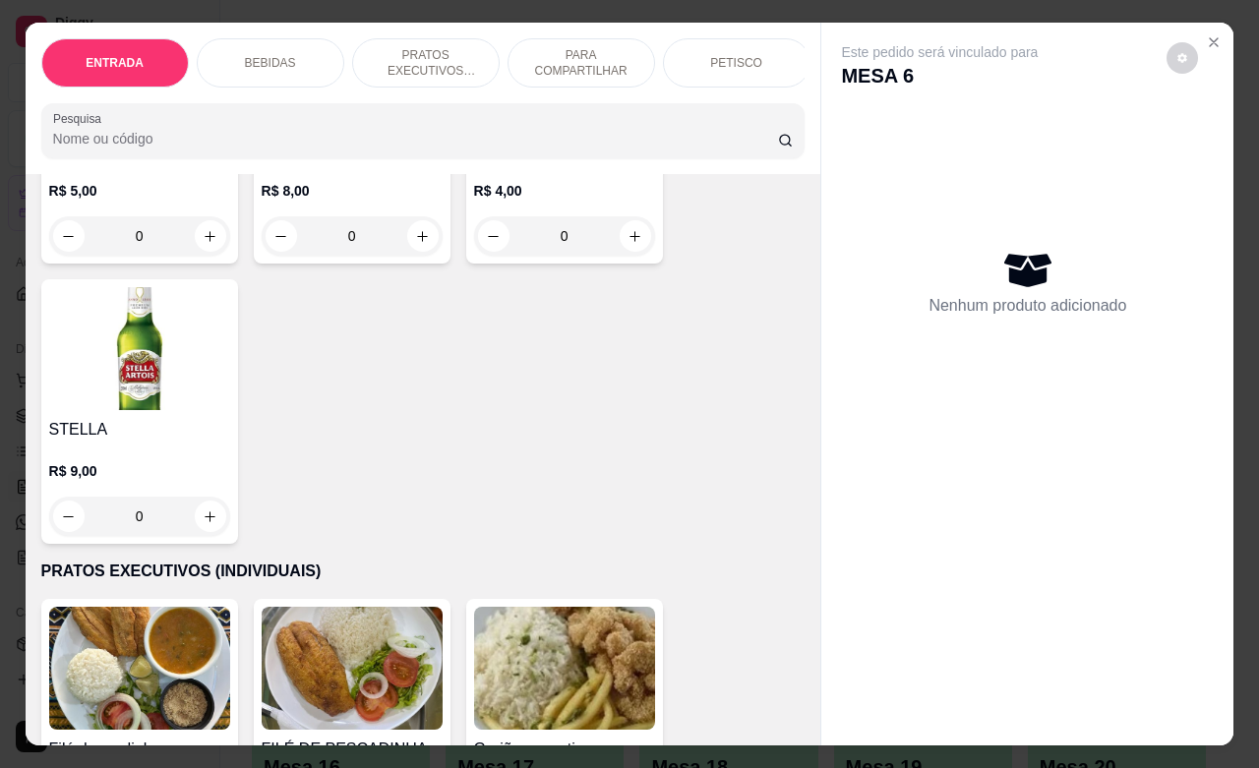
scroll to position [2336, 0]
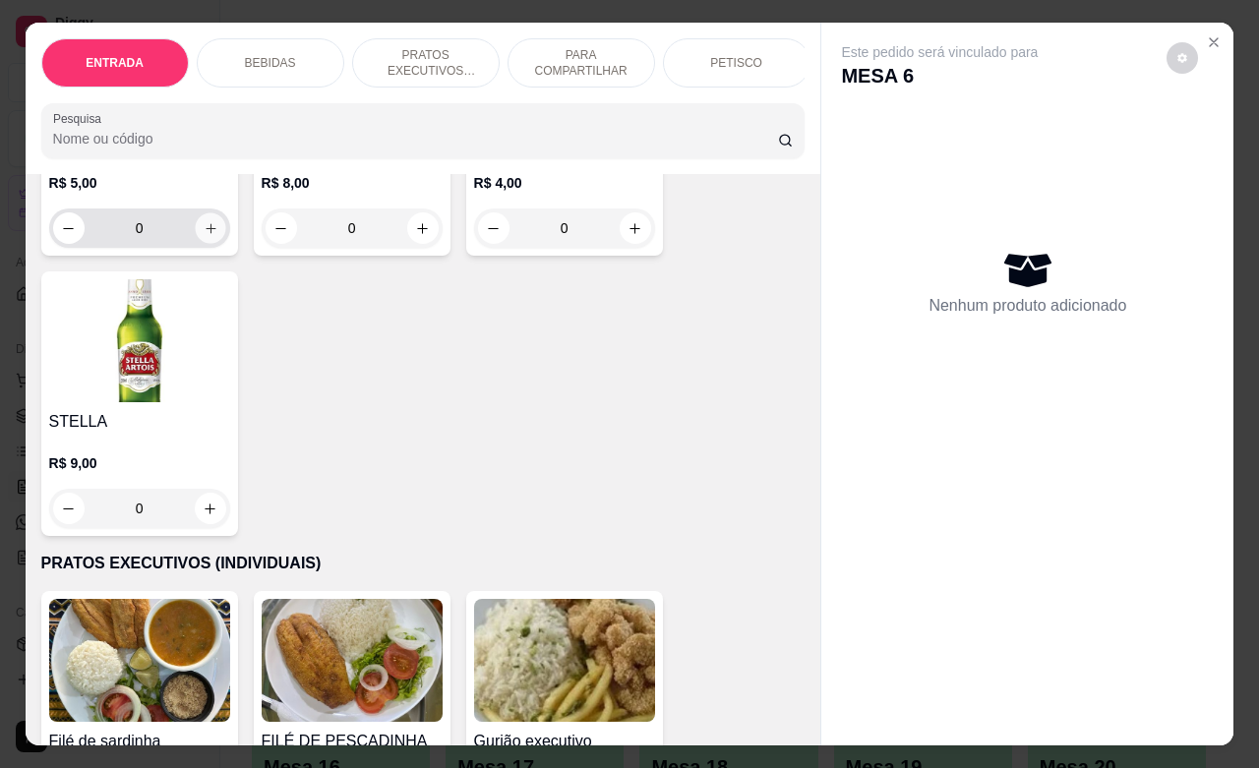
click at [195, 243] on button "increase-product-quantity" at bounding box center [210, 228] width 30 height 30
type input "1"
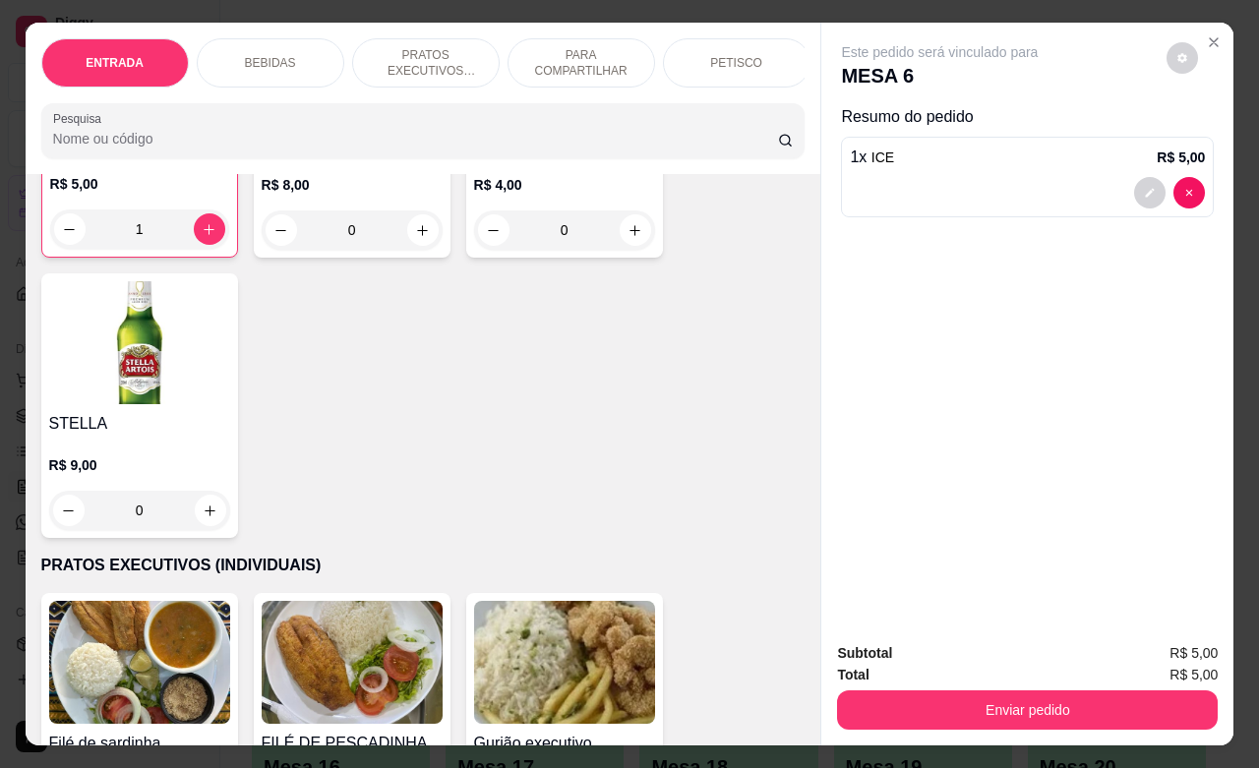
scroll to position [2337, 0]
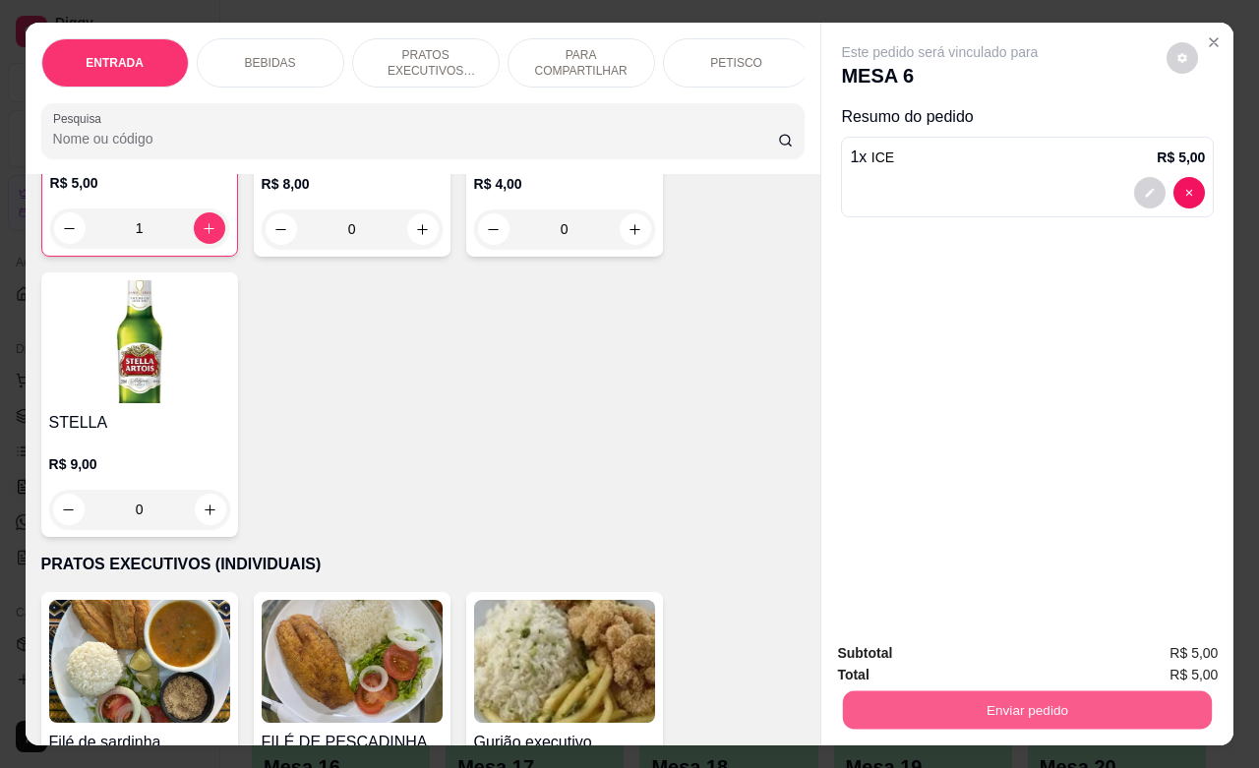
click at [971, 713] on button "Enviar pedido" at bounding box center [1027, 710] width 369 height 38
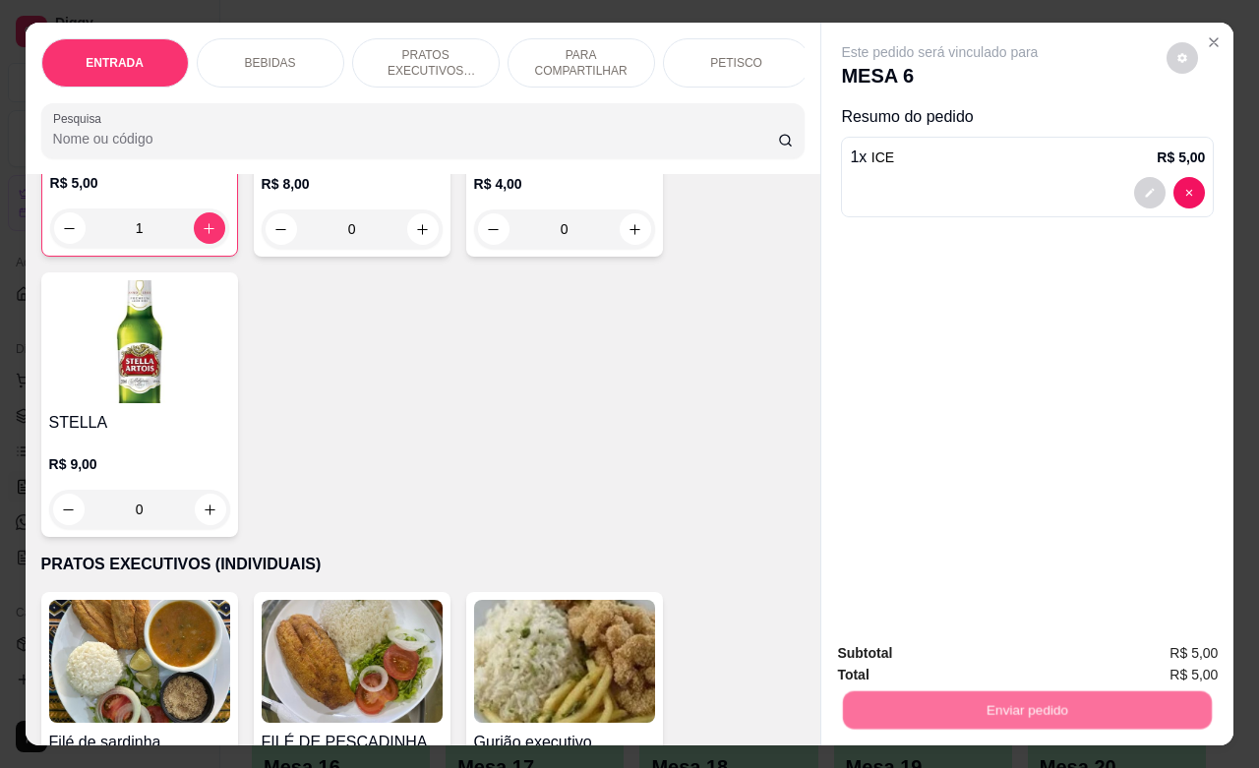
click at [912, 651] on button "Não registrar e enviar pedido" at bounding box center [960, 650] width 199 height 36
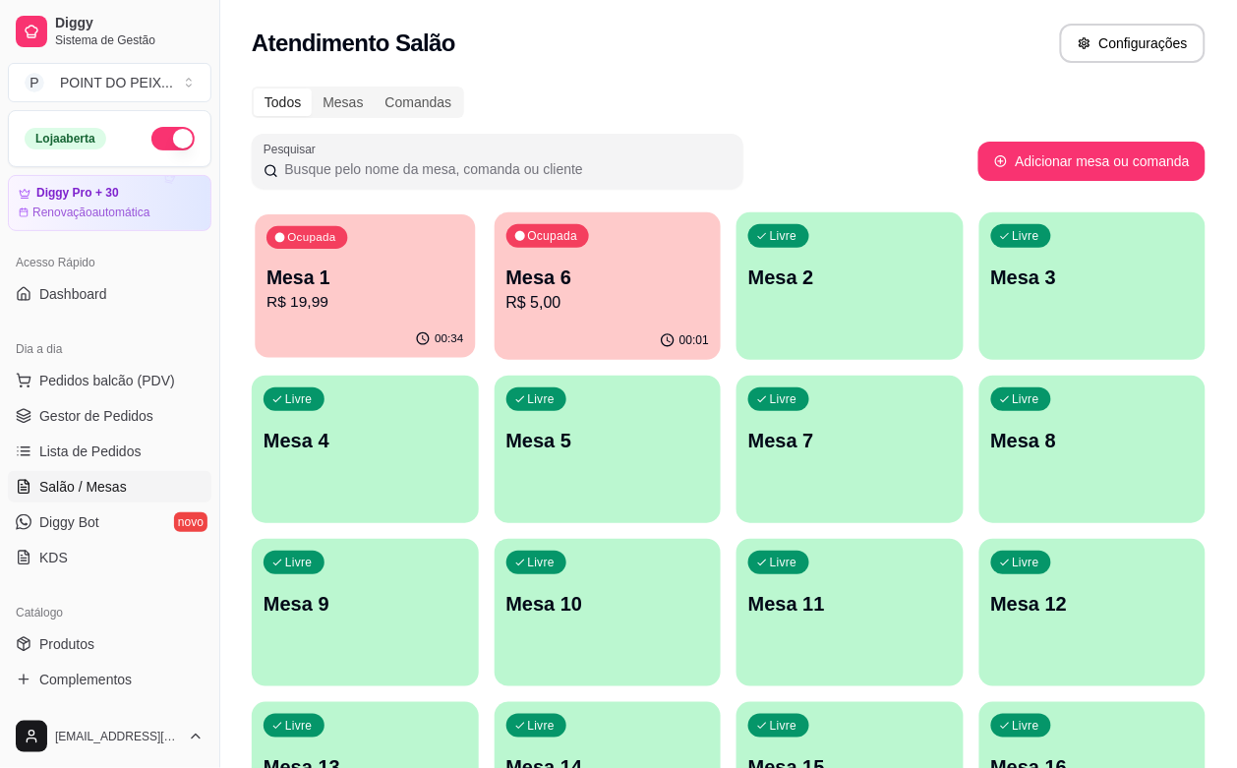
click at [350, 306] on p "R$ 19,99" at bounding box center [365, 302] width 197 height 23
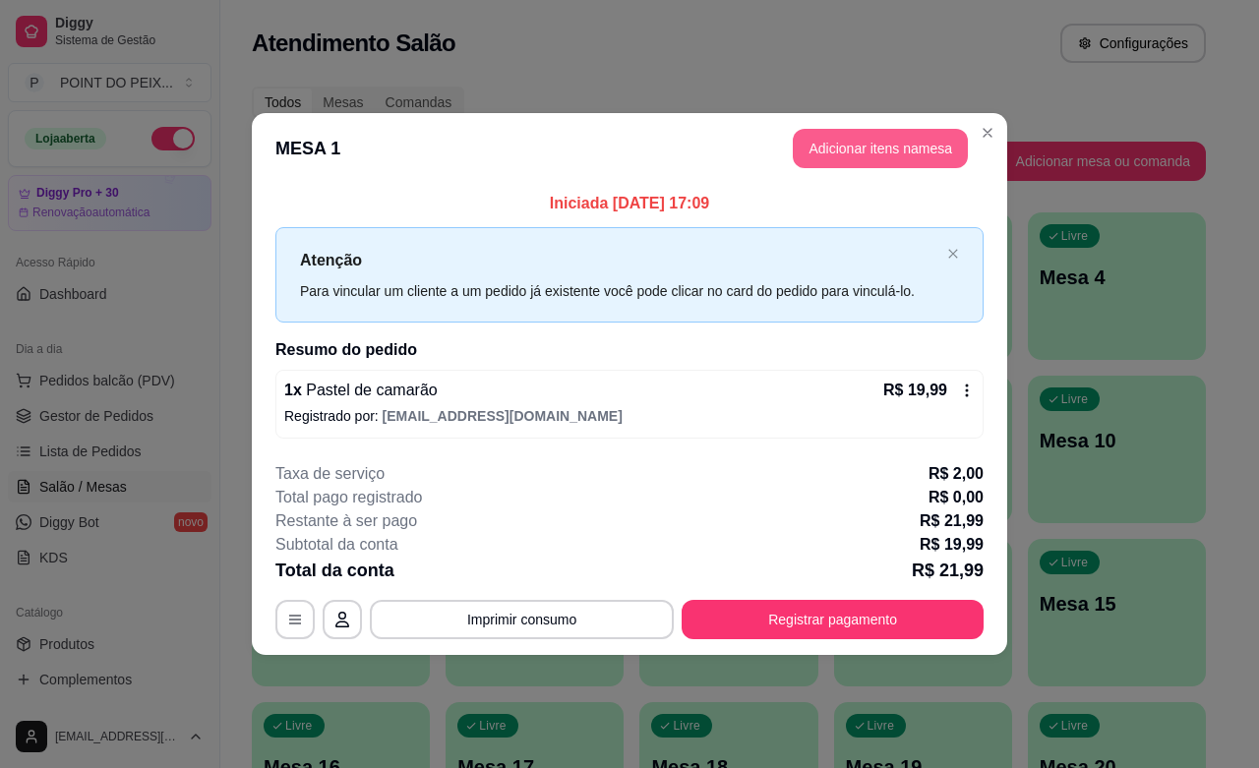
click at [883, 150] on button "Adicionar itens na mesa" at bounding box center [880, 148] width 175 height 39
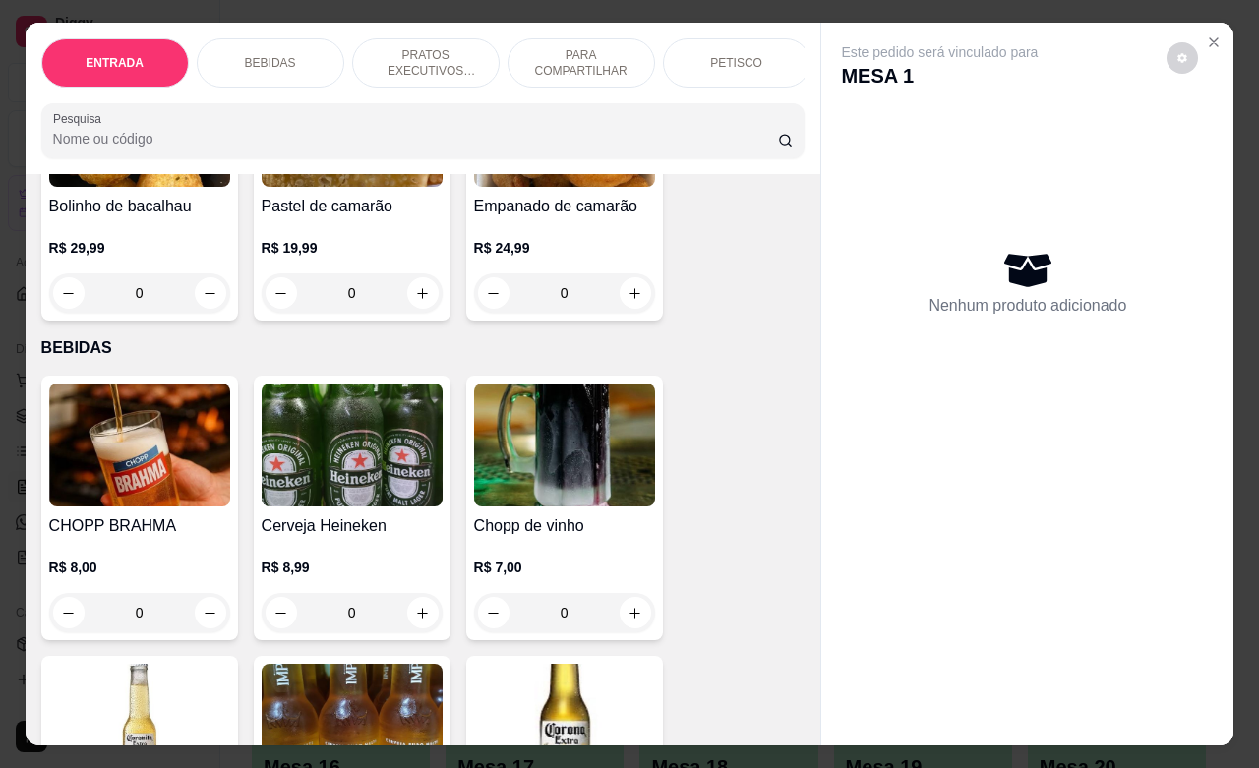
scroll to position [0, 0]
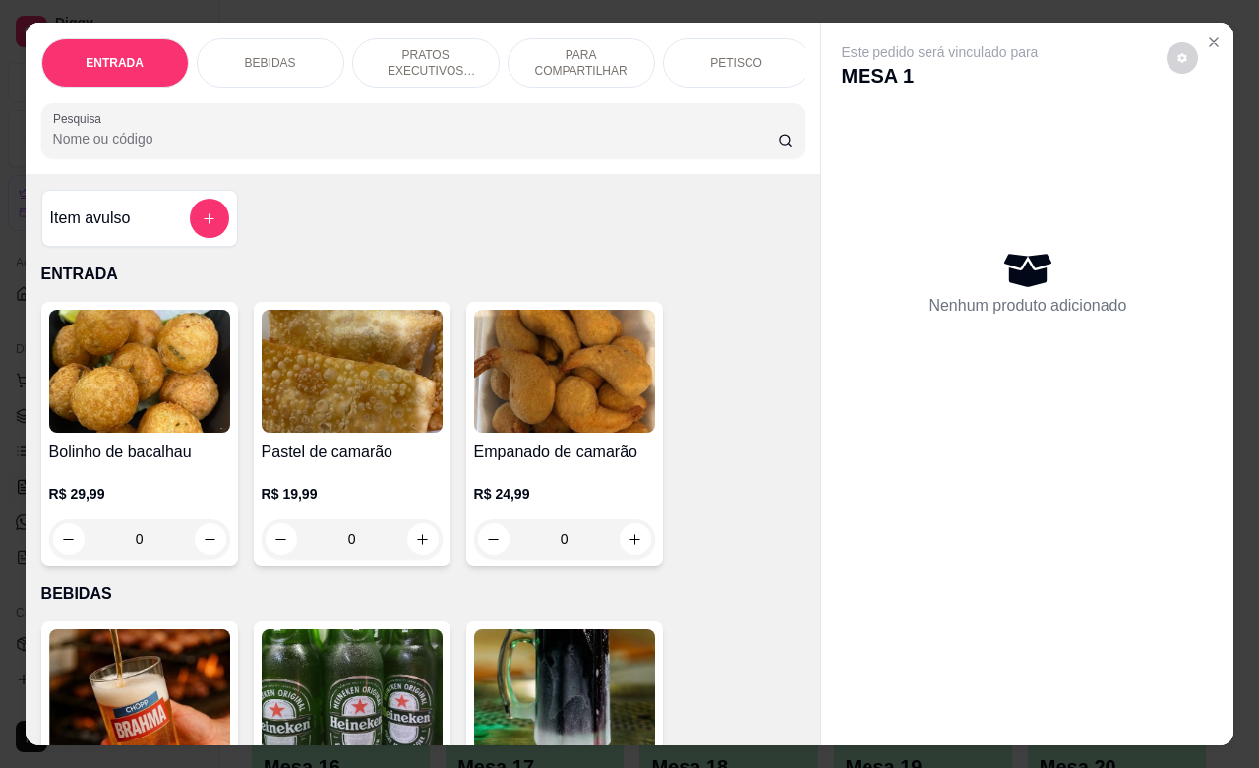
click at [283, 50] on div "BEBIDAS" at bounding box center [271, 62] width 148 height 49
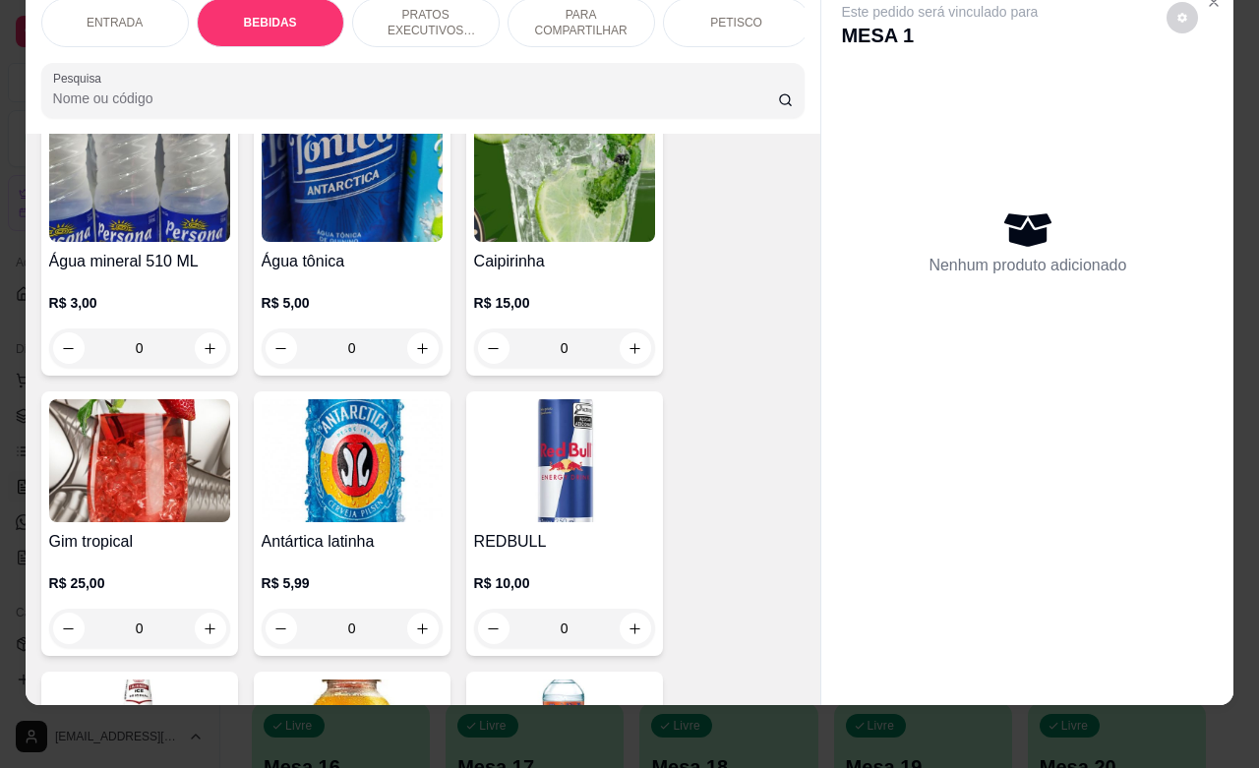
scroll to position [1638, 0]
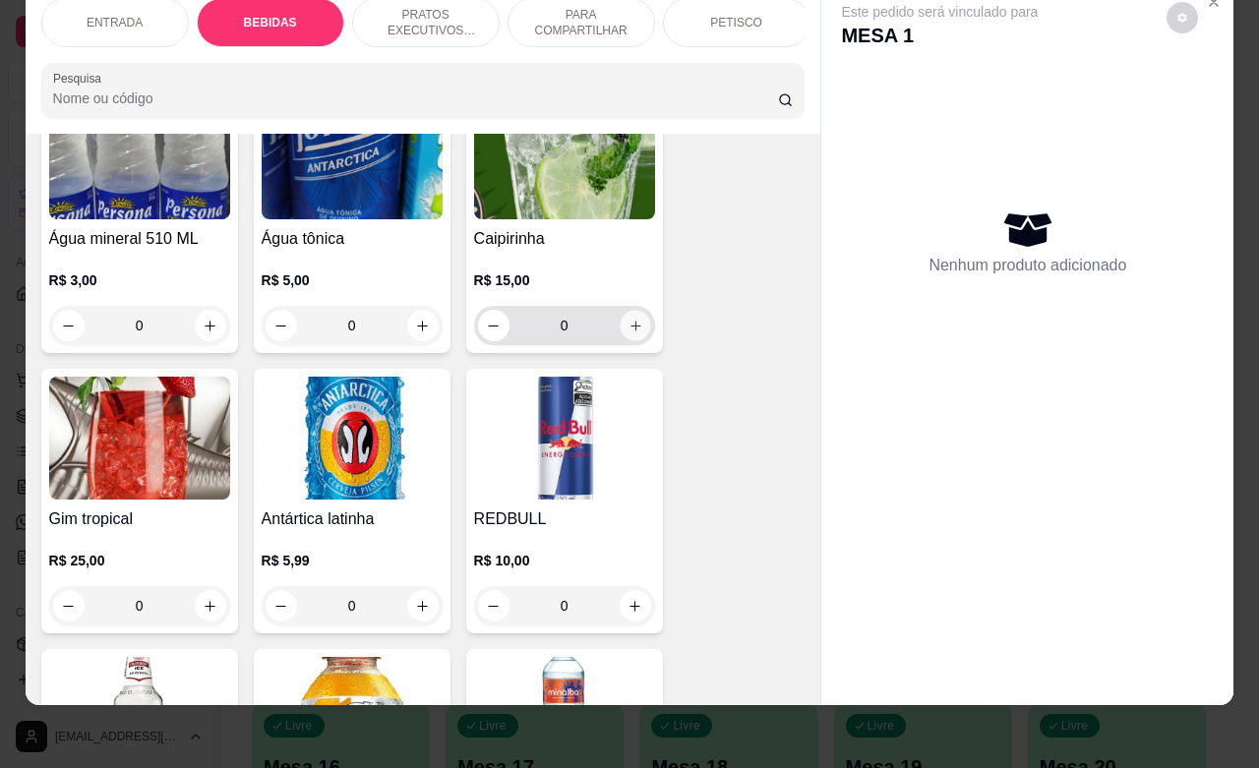
click at [631, 327] on icon "increase-product-quantity" at bounding box center [636, 326] width 10 height 10
type input "1"
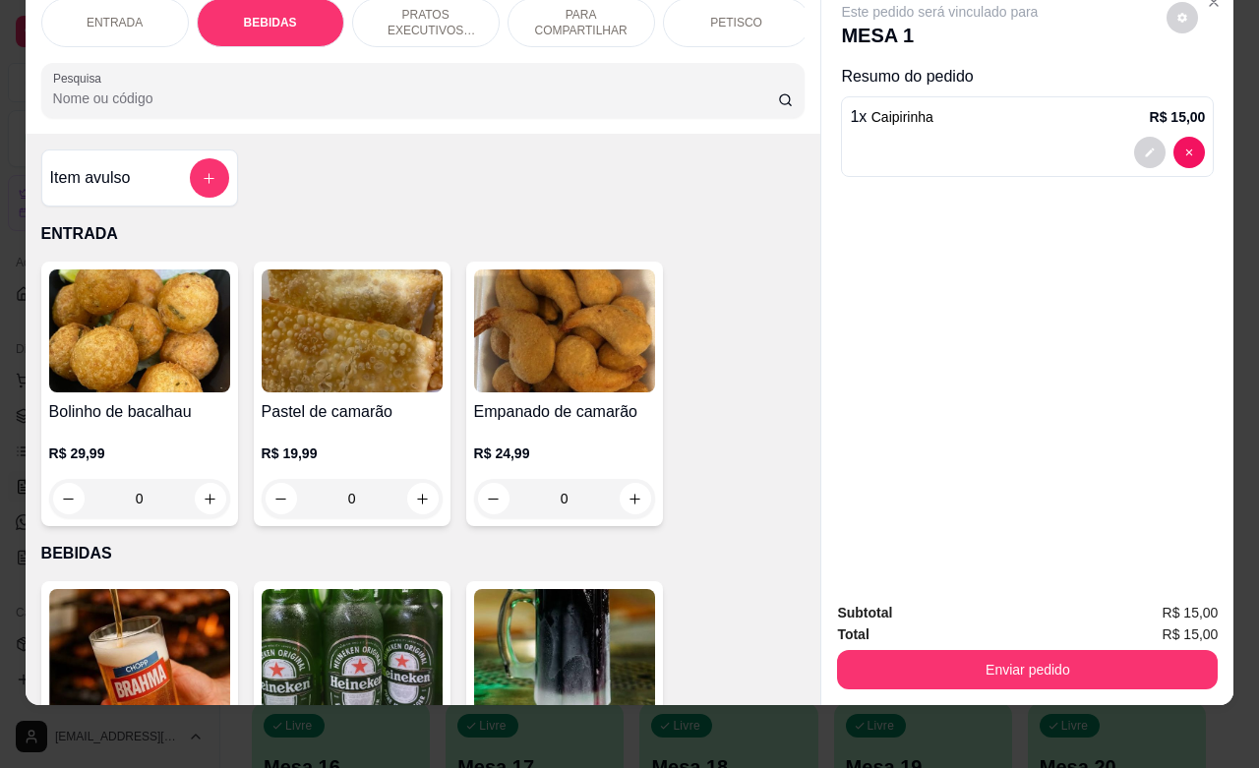
scroll to position [0, 0]
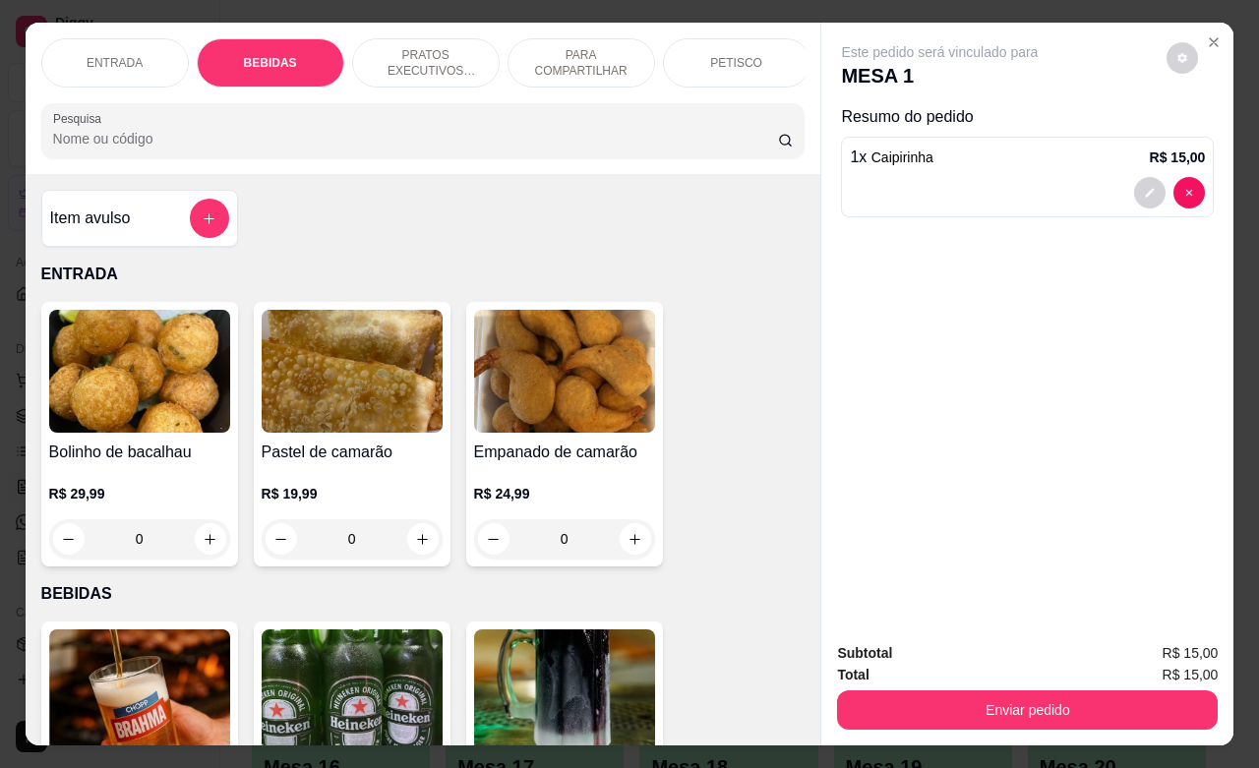
click at [731, 59] on p "PETISCO" at bounding box center [736, 63] width 52 height 16
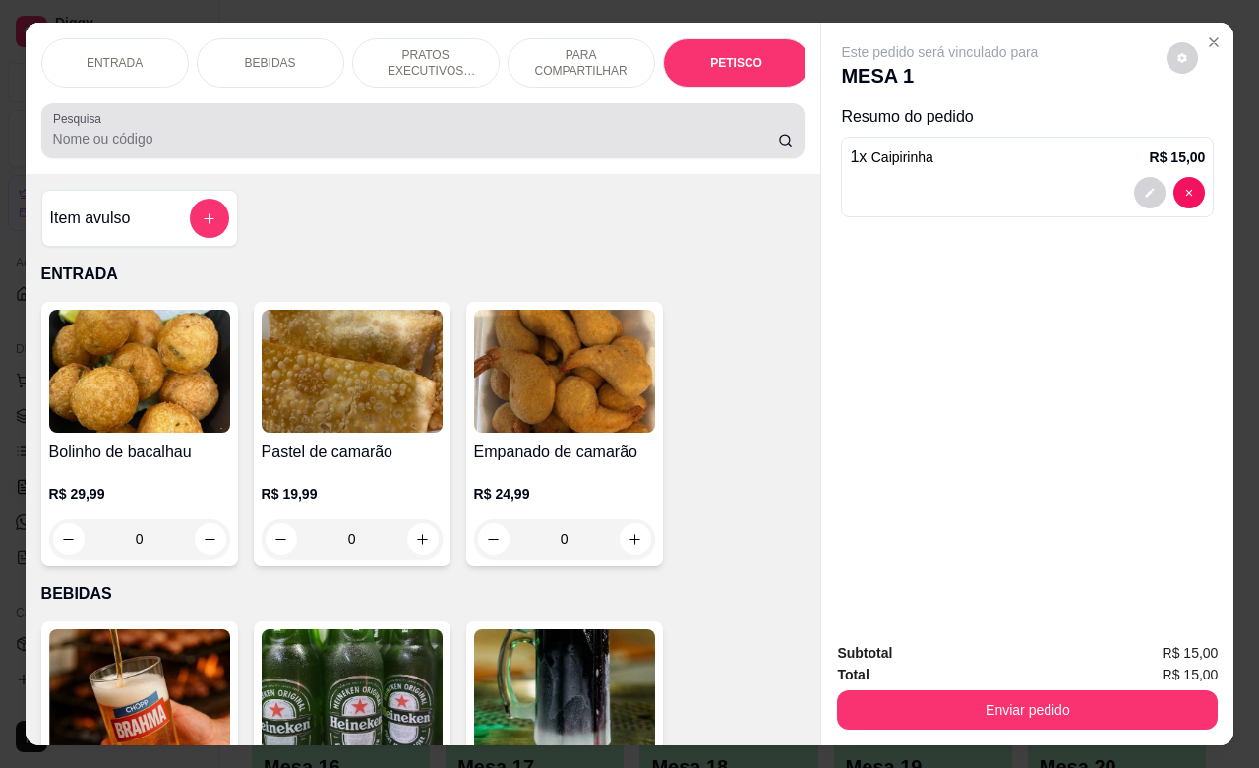
scroll to position [4595, 0]
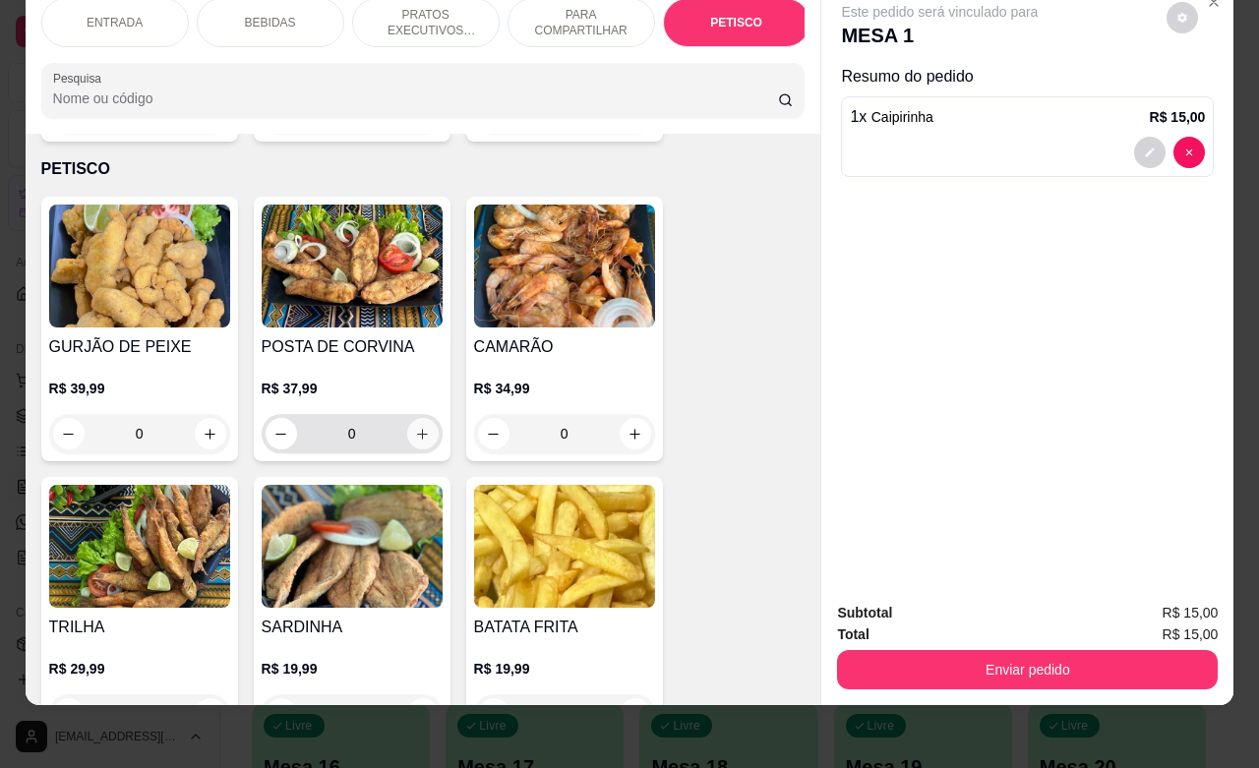
click at [415, 427] on icon "increase-product-quantity" at bounding box center [422, 434] width 15 height 15
type input "1"
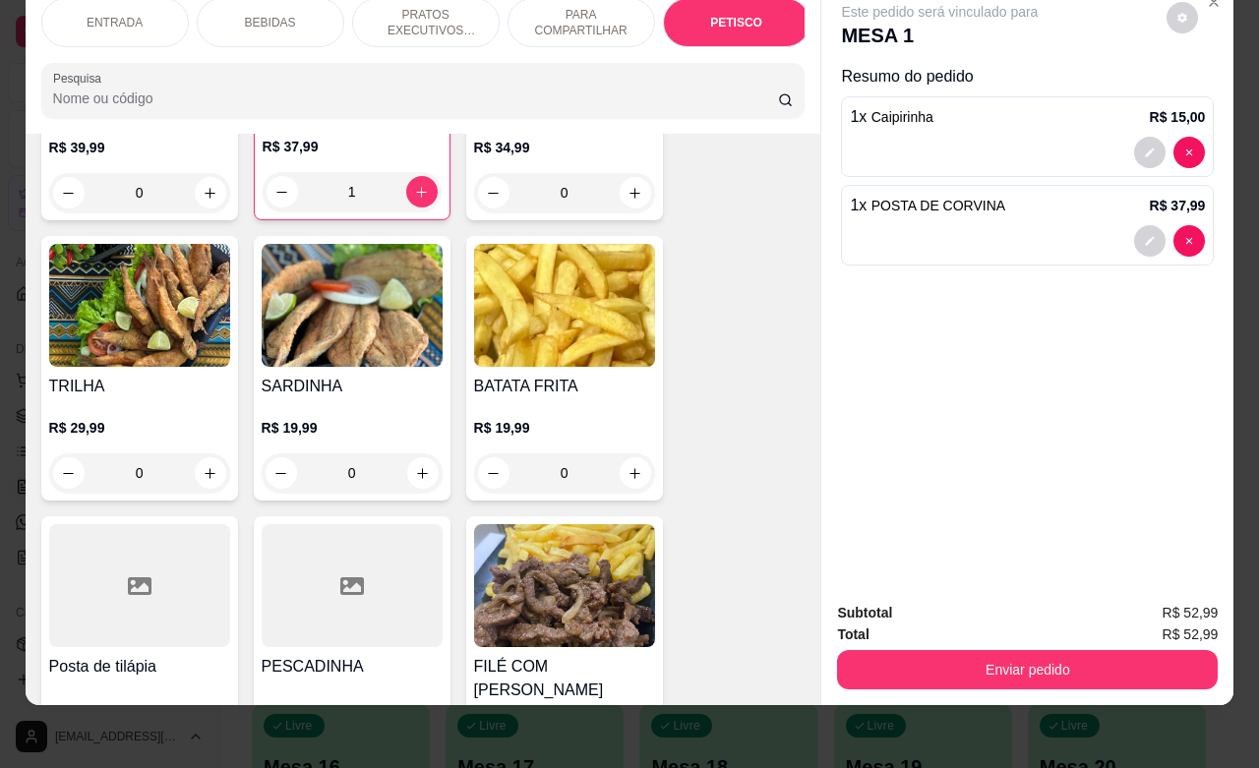
scroll to position [4841, 0]
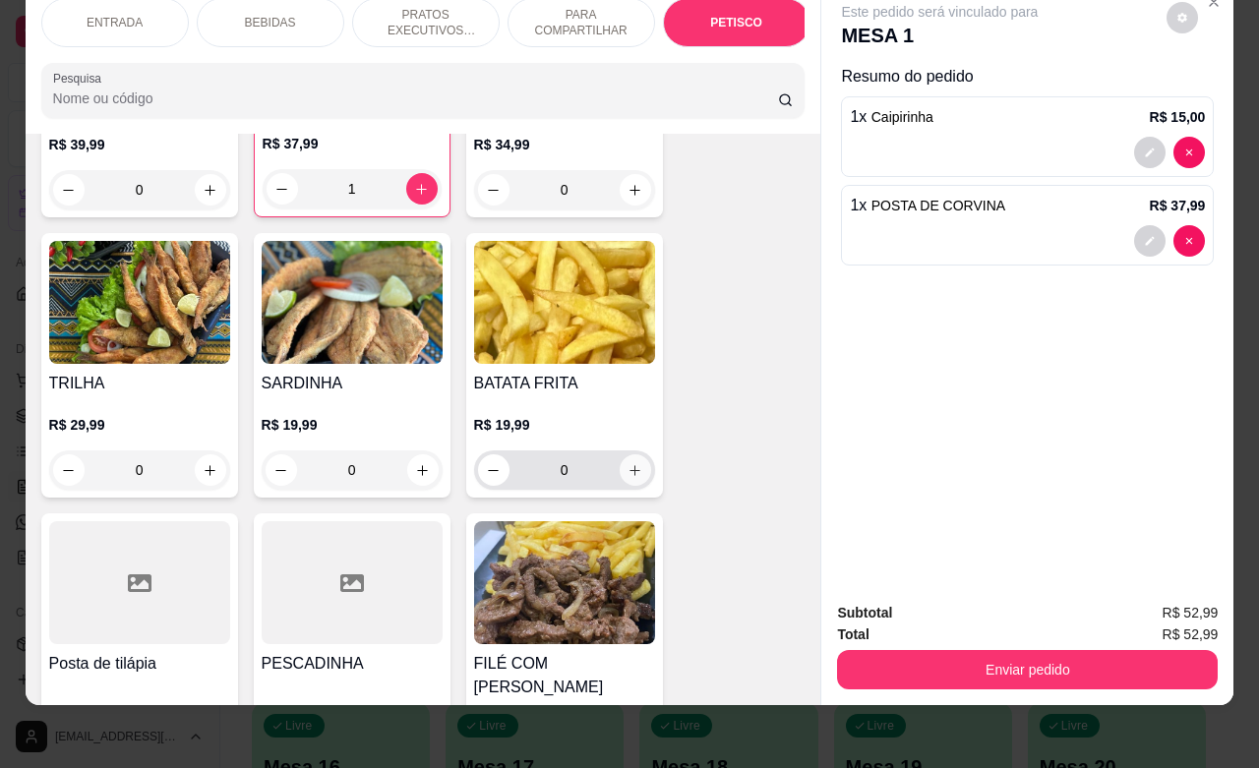
click at [628, 454] on button "increase-product-quantity" at bounding box center [635, 469] width 31 height 31
type input "1"
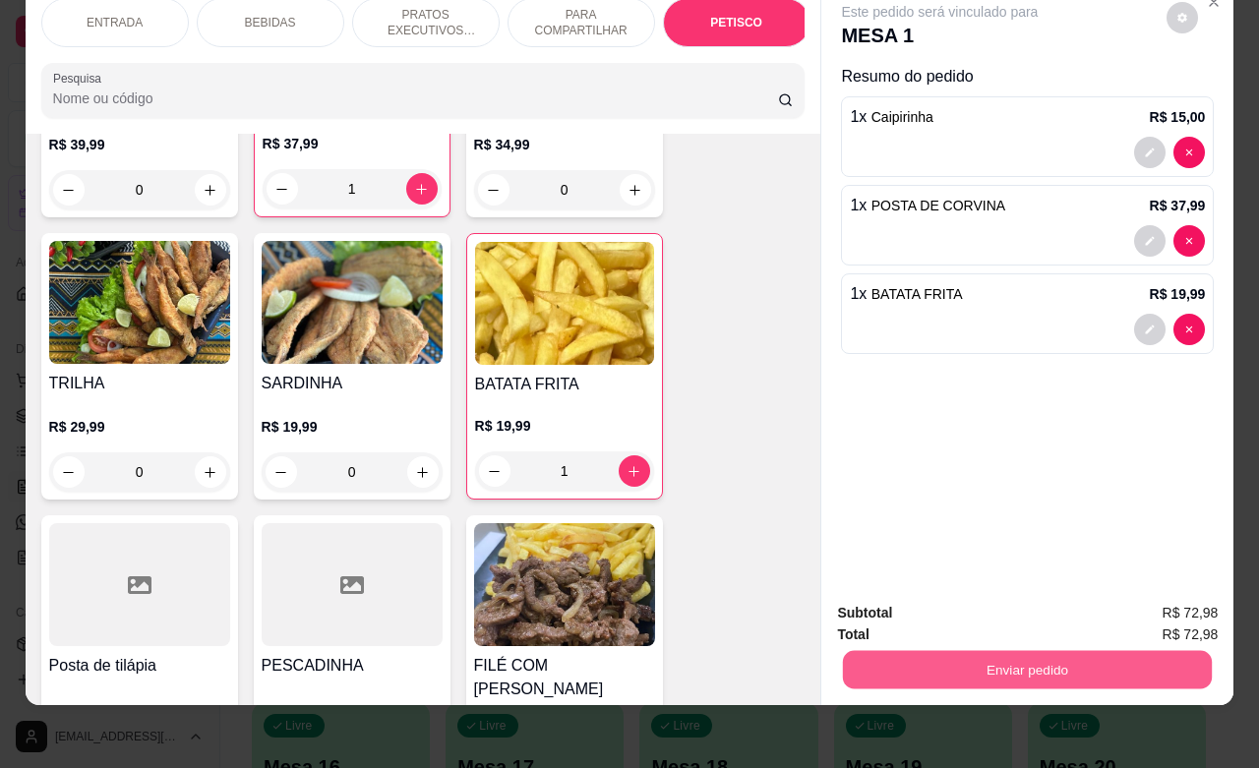
click at [928, 654] on button "Enviar pedido" at bounding box center [1027, 669] width 369 height 38
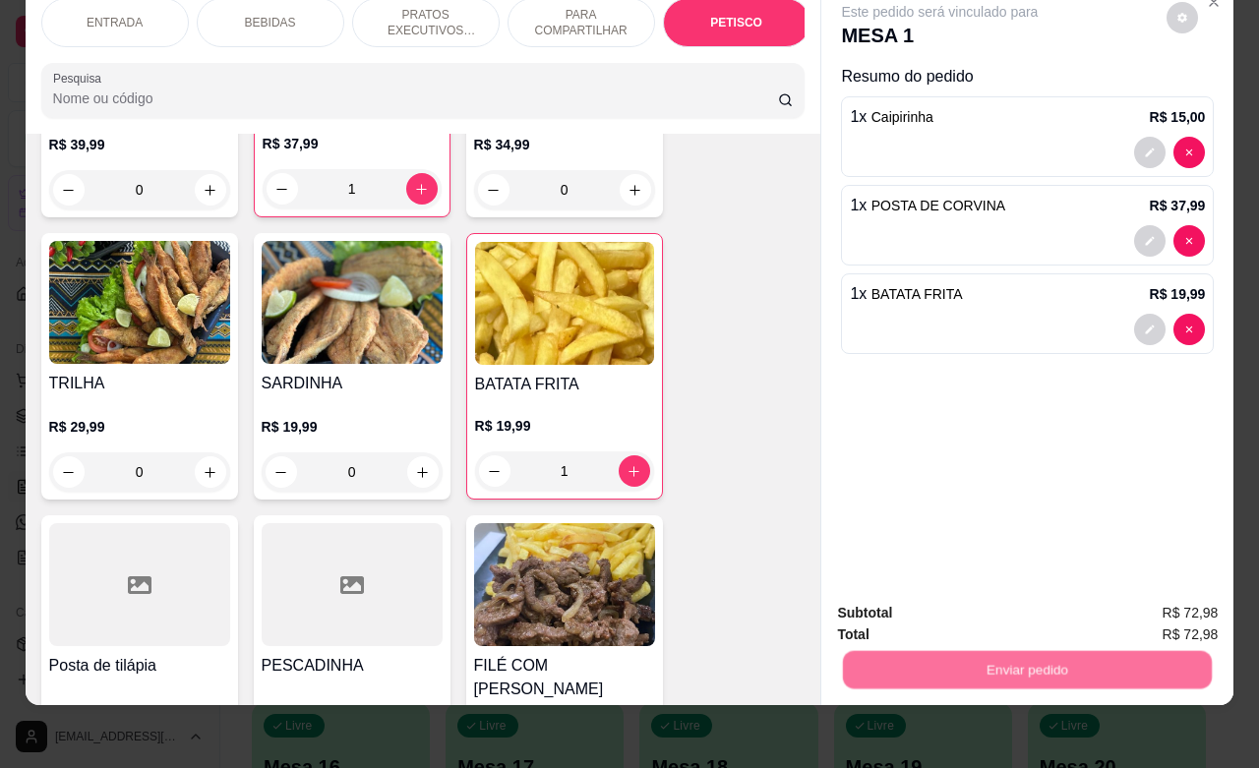
click at [917, 601] on button "Não registrar e enviar pedido" at bounding box center [960, 600] width 199 height 36
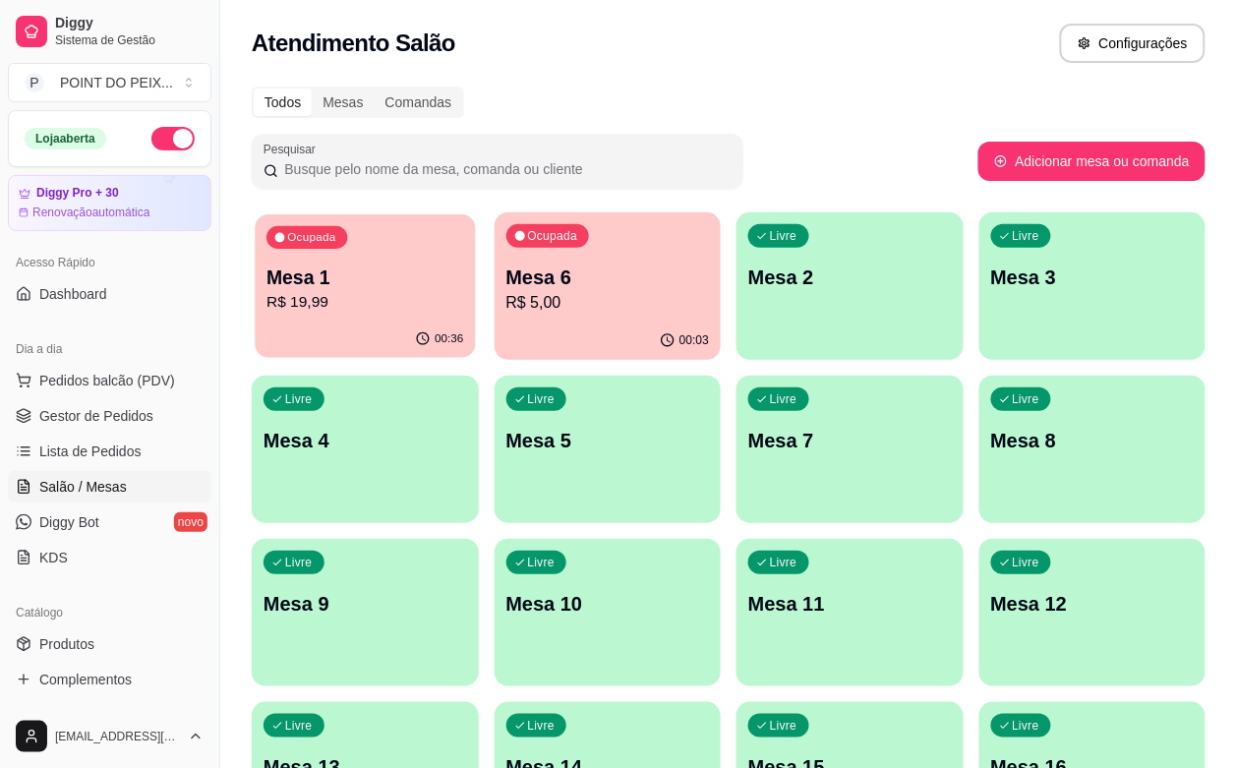
click at [311, 303] on p "R$ 19,99" at bounding box center [365, 302] width 197 height 23
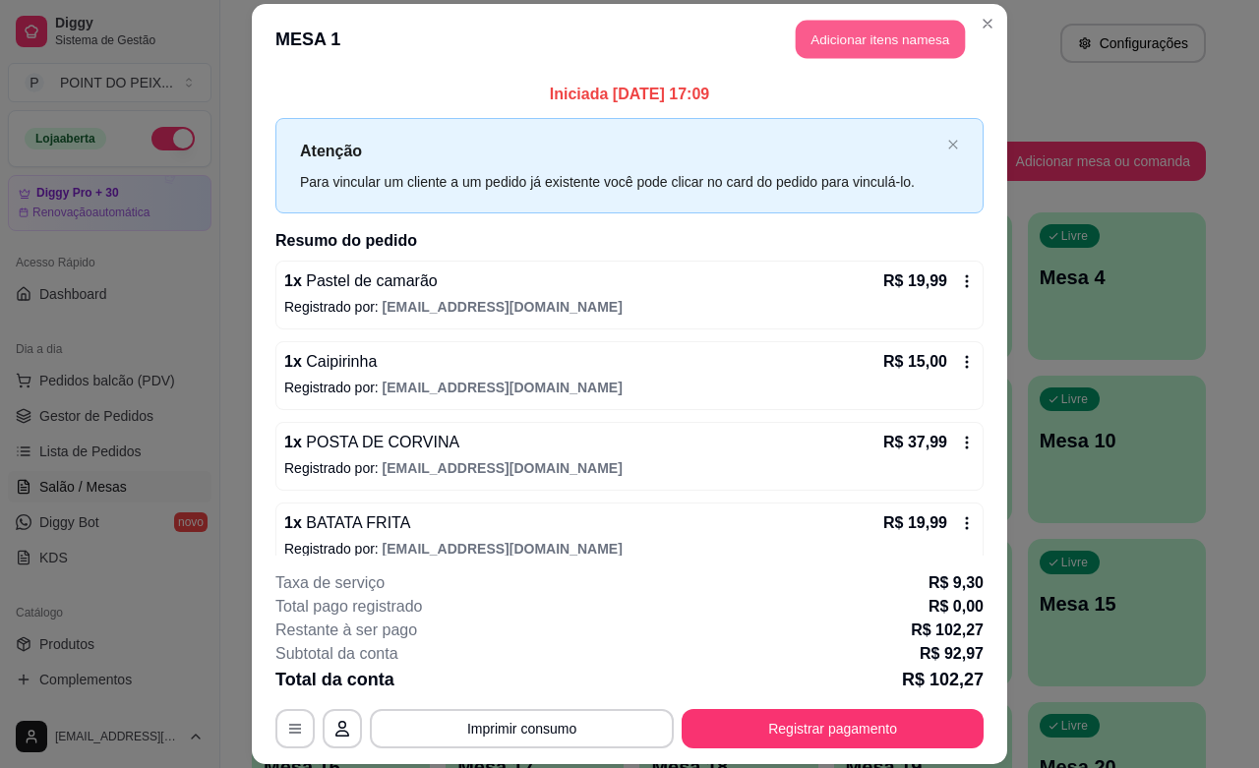
click at [868, 51] on button "Adicionar itens na mesa" at bounding box center [880, 40] width 169 height 38
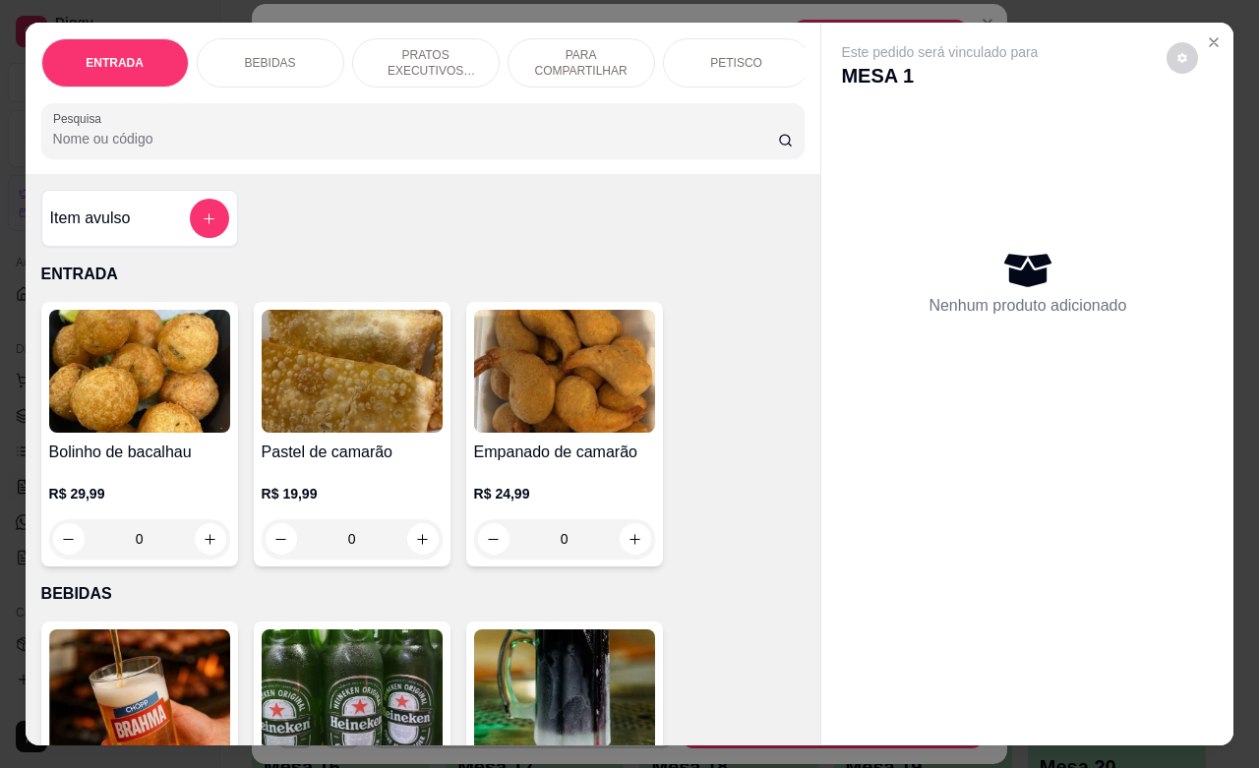
click at [731, 55] on p "PETISCO" at bounding box center [736, 63] width 52 height 16
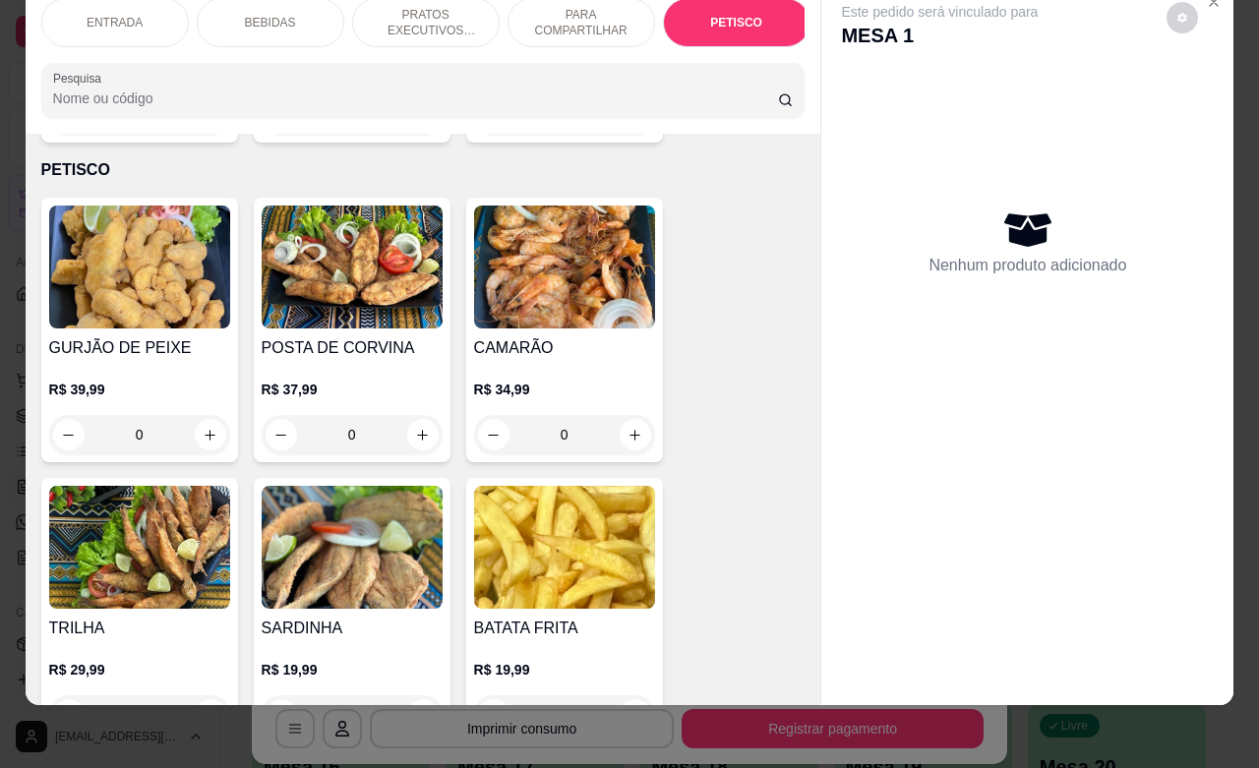
scroll to position [4715, 0]
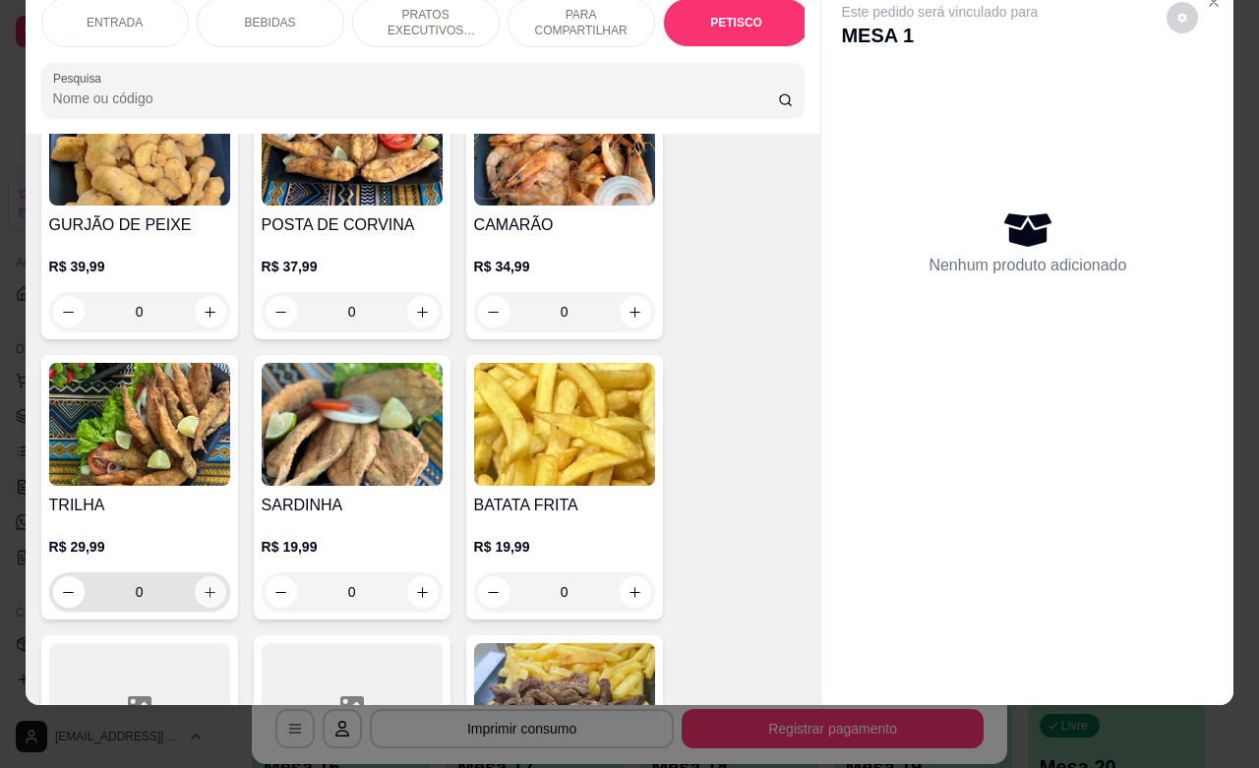
click at [203, 585] on icon "increase-product-quantity" at bounding box center [210, 592] width 15 height 15
type input "1"
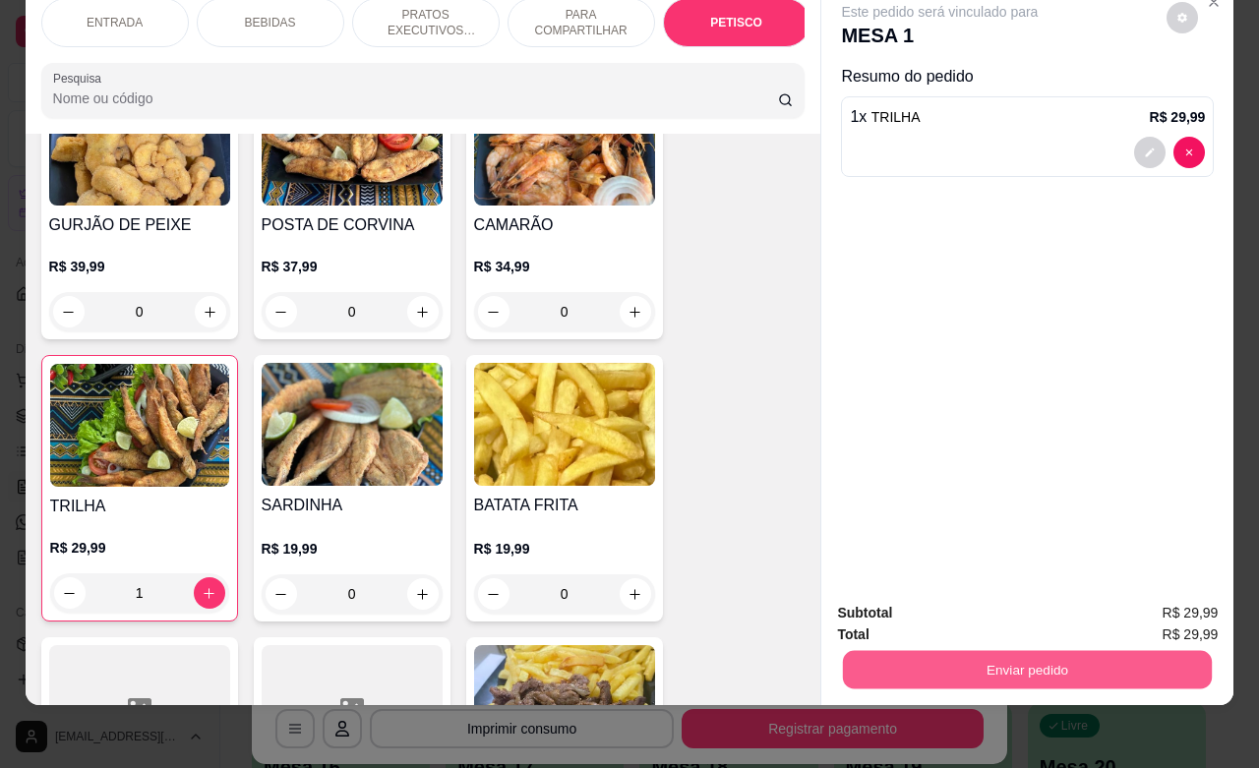
click at [930, 650] on button "Enviar pedido" at bounding box center [1027, 669] width 369 height 38
click at [932, 598] on button "Não registrar e enviar pedido" at bounding box center [960, 600] width 199 height 36
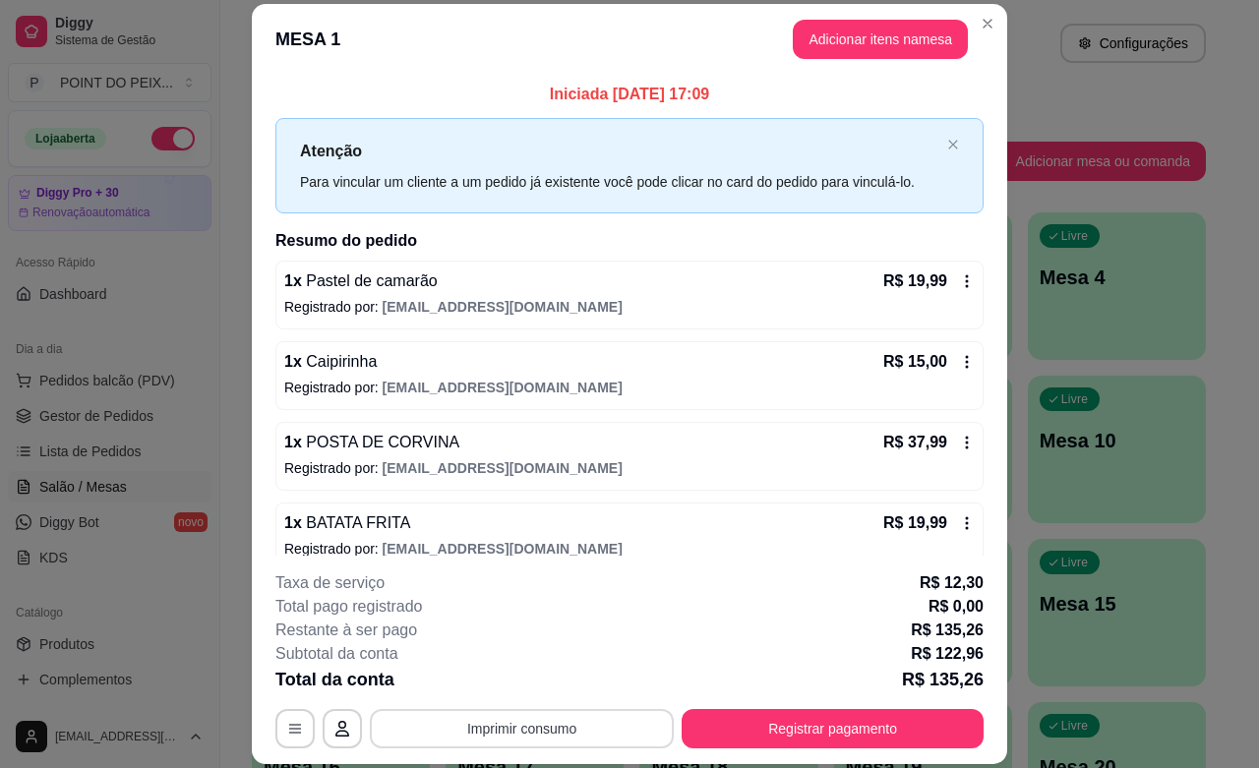
click at [526, 731] on button "Imprimir consumo" at bounding box center [522, 728] width 304 height 39
click at [514, 689] on button "IMPRESSORA" at bounding box center [518, 683] width 143 height 31
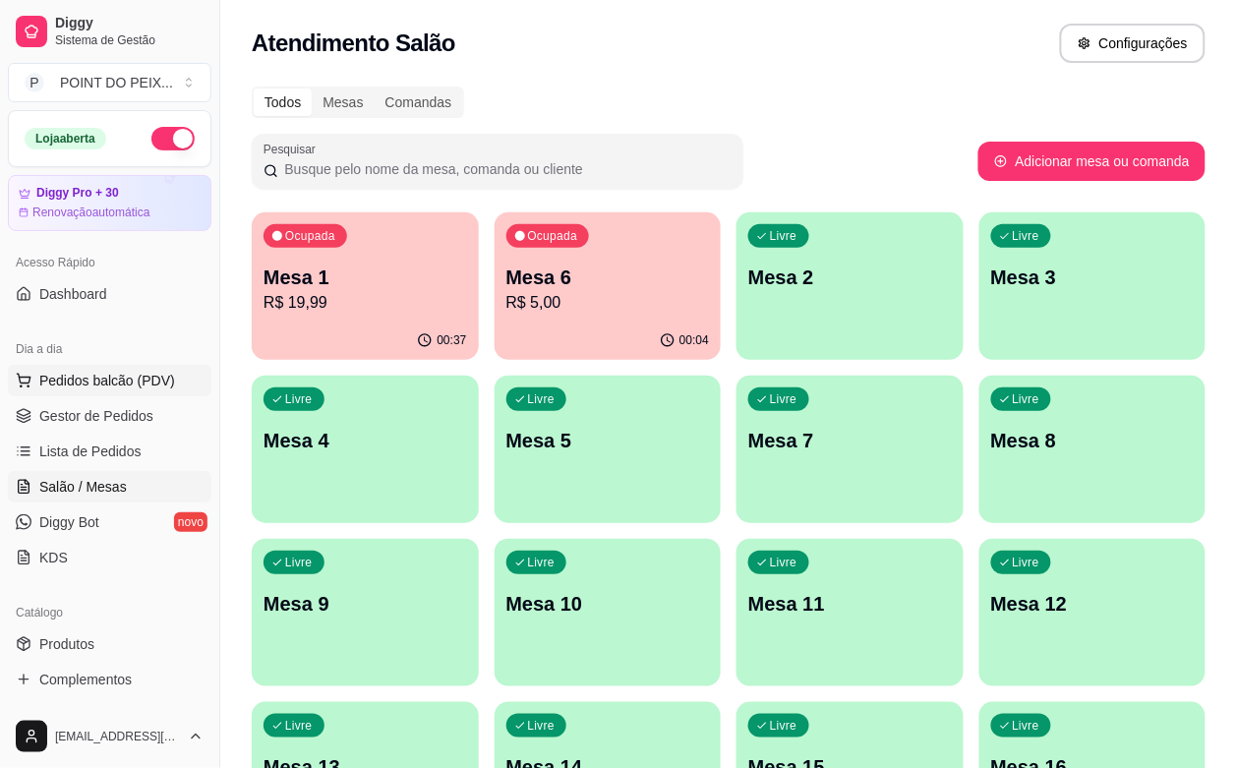
click at [120, 387] on span "Pedidos balcão (PDV)" at bounding box center [107, 381] width 136 height 20
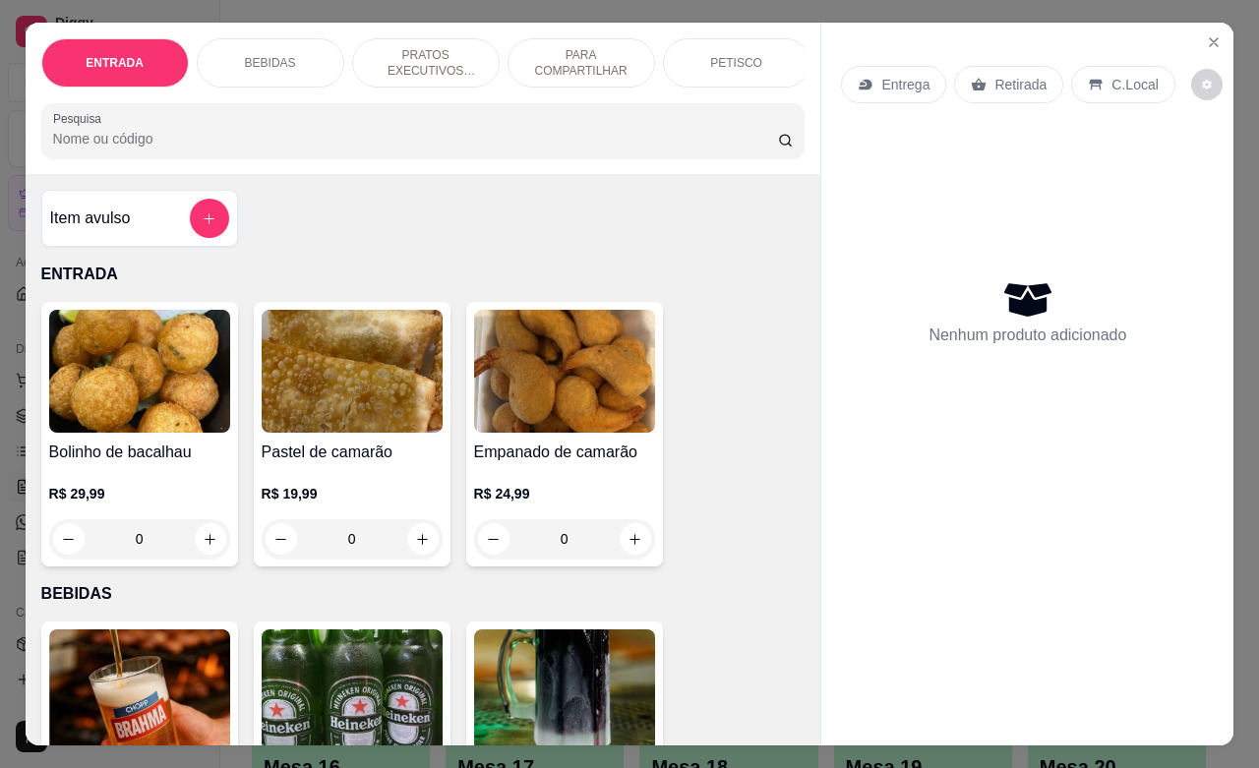
click at [1004, 76] on p "Retirada" at bounding box center [1020, 85] width 52 height 20
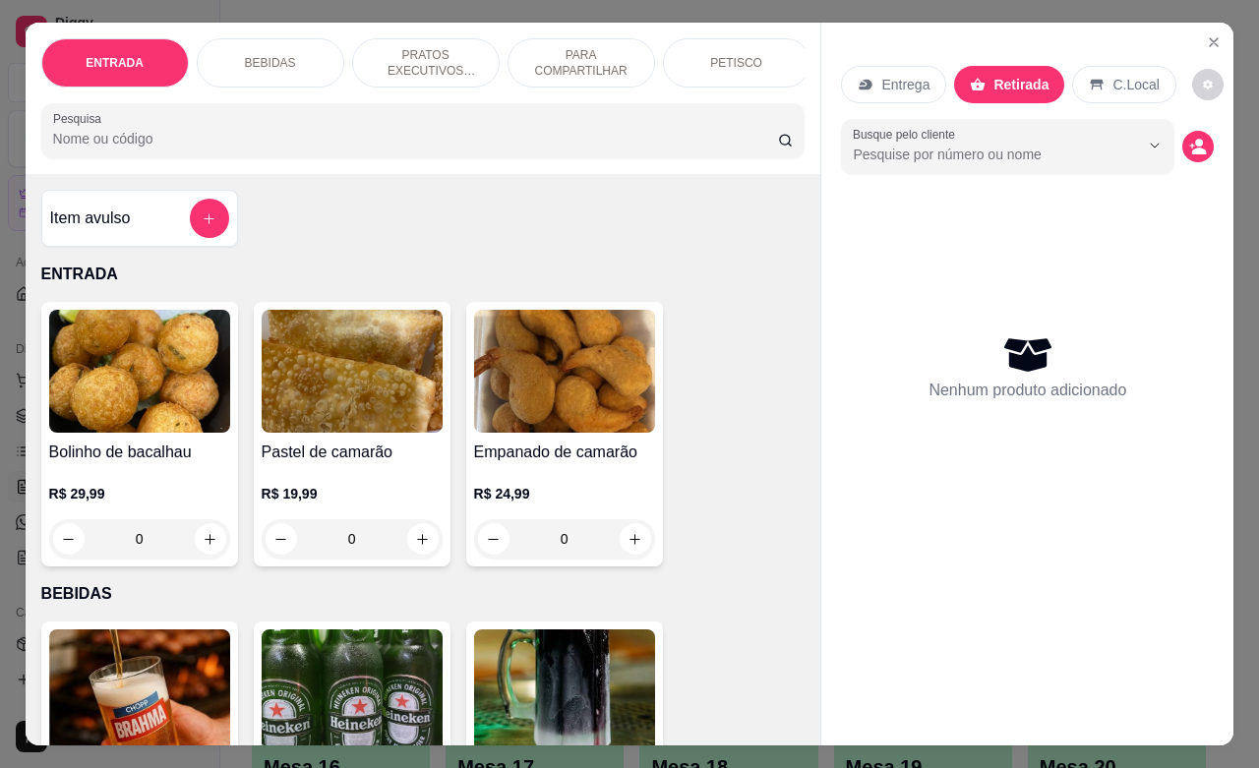
click at [738, 56] on p "PETISCO" at bounding box center [736, 63] width 52 height 16
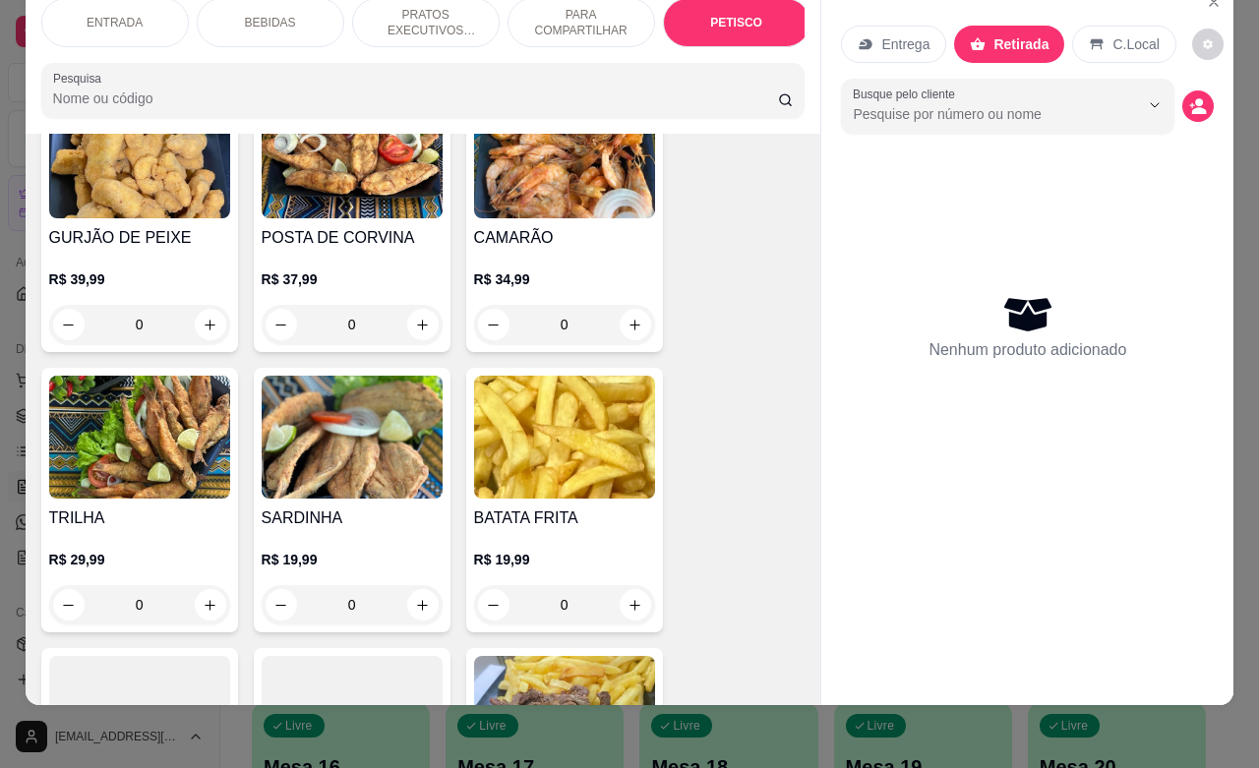
scroll to position [4715, 0]
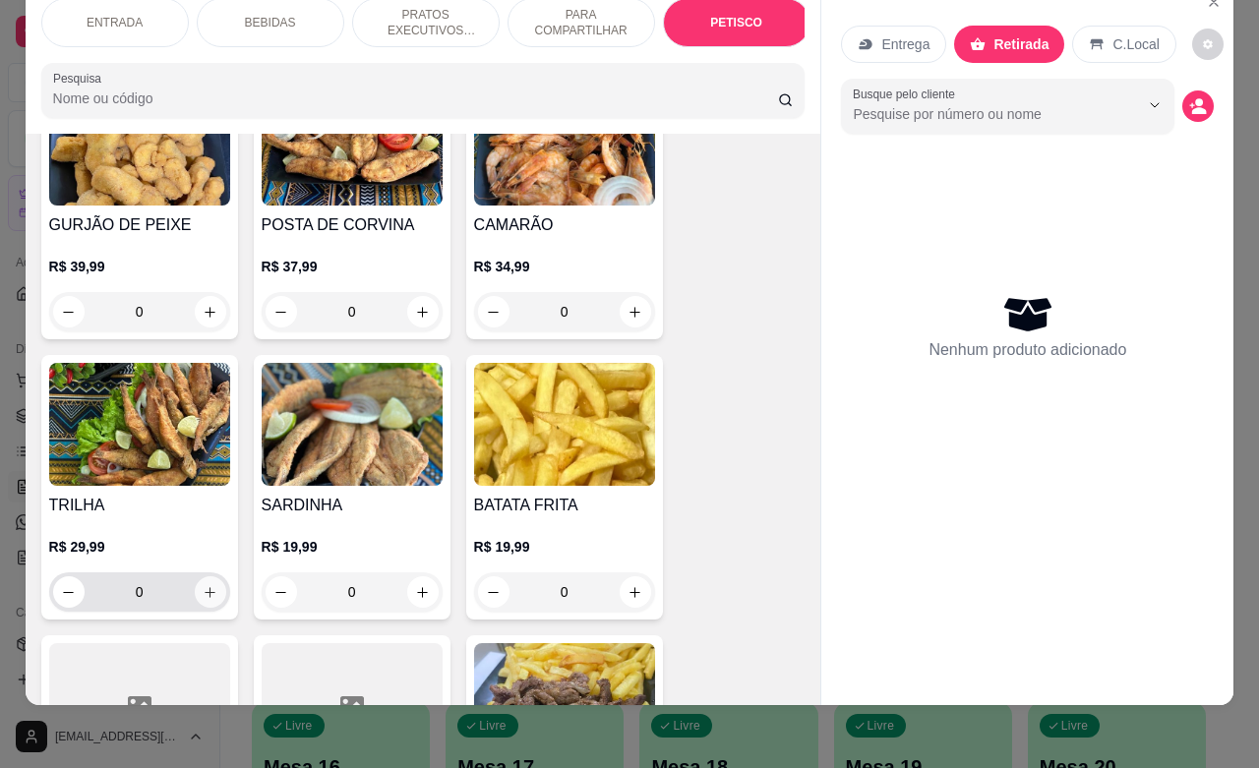
click at [203, 585] on icon "increase-product-quantity" at bounding box center [210, 592] width 15 height 15
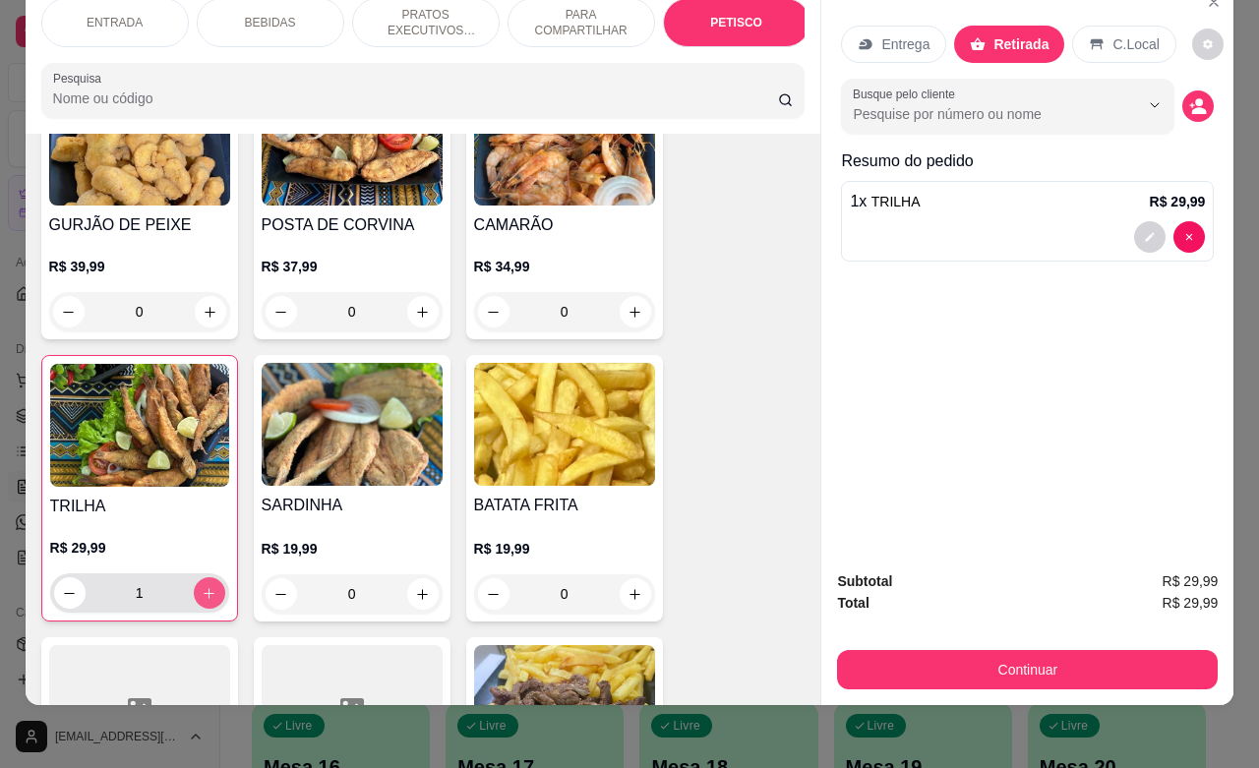
type input "1"
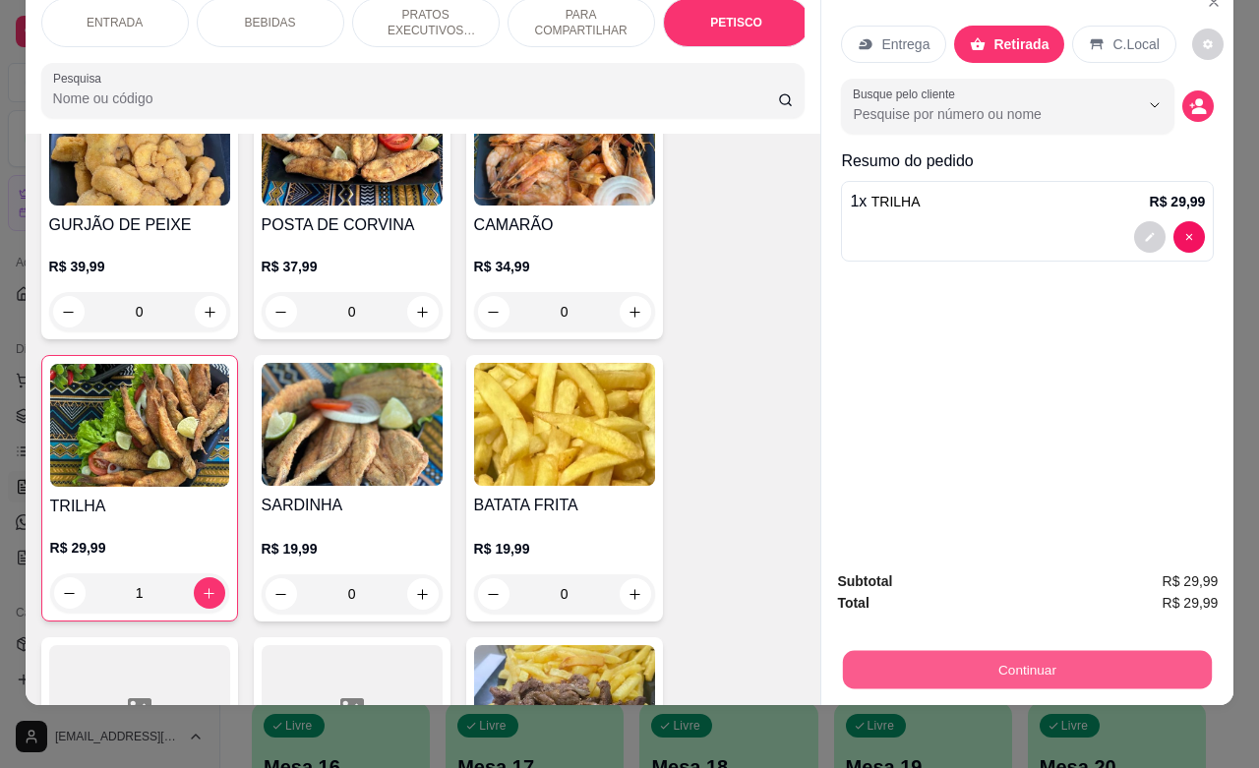
click at [971, 650] on button "Continuar" at bounding box center [1027, 669] width 369 height 38
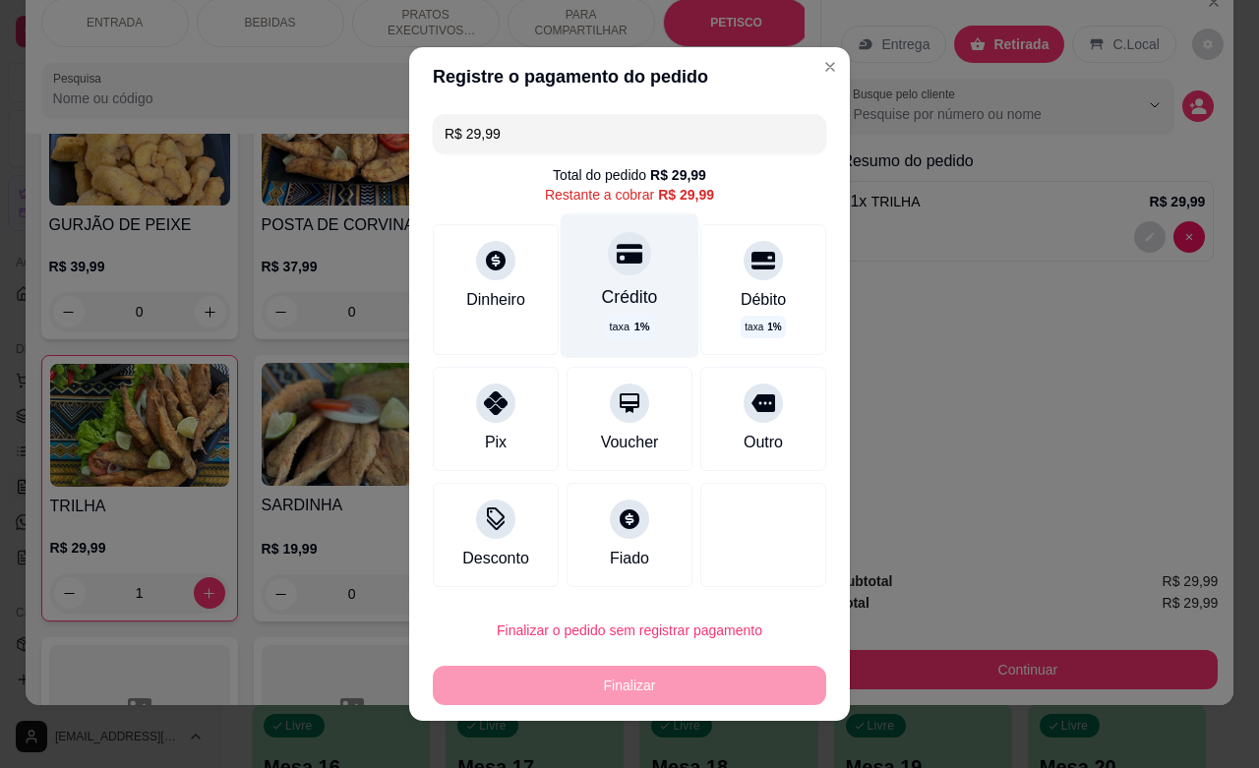
click at [617, 264] on icon at bounding box center [630, 254] width 26 height 26
type input "R$ 0,00"
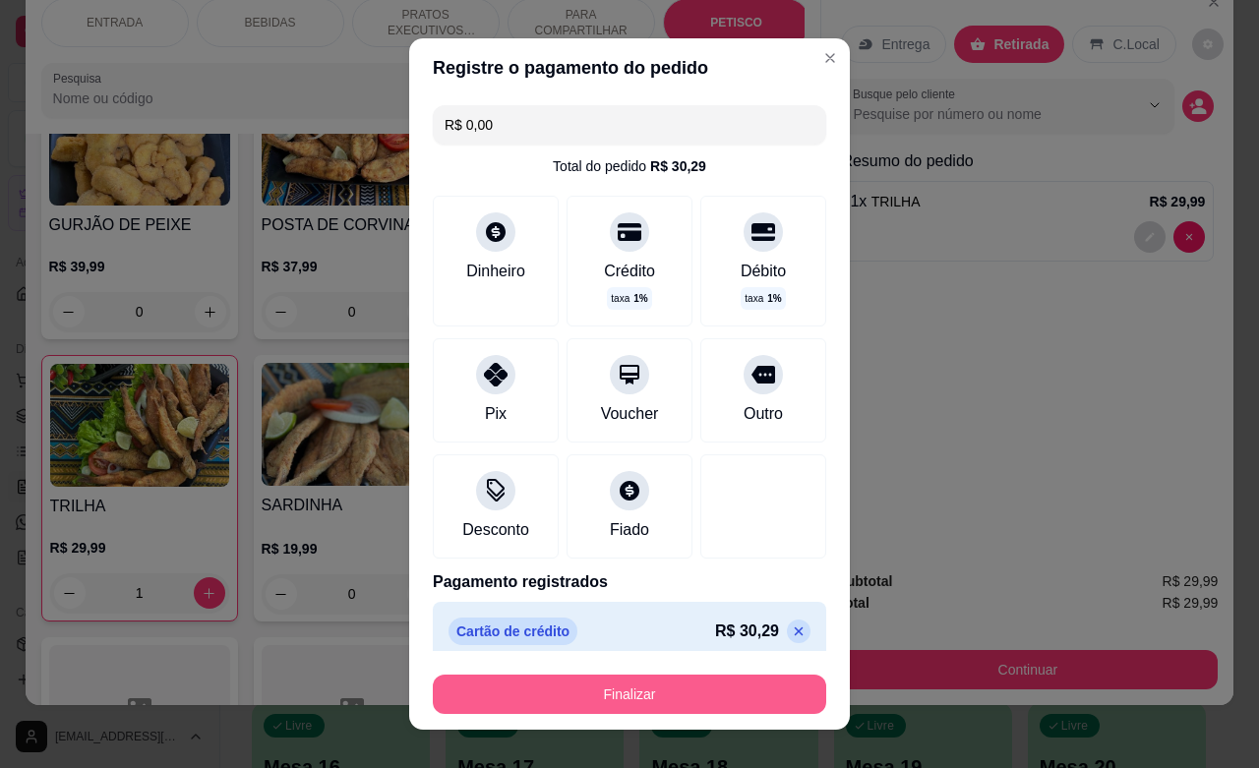
click at [571, 698] on button "Finalizar" at bounding box center [629, 694] width 393 height 39
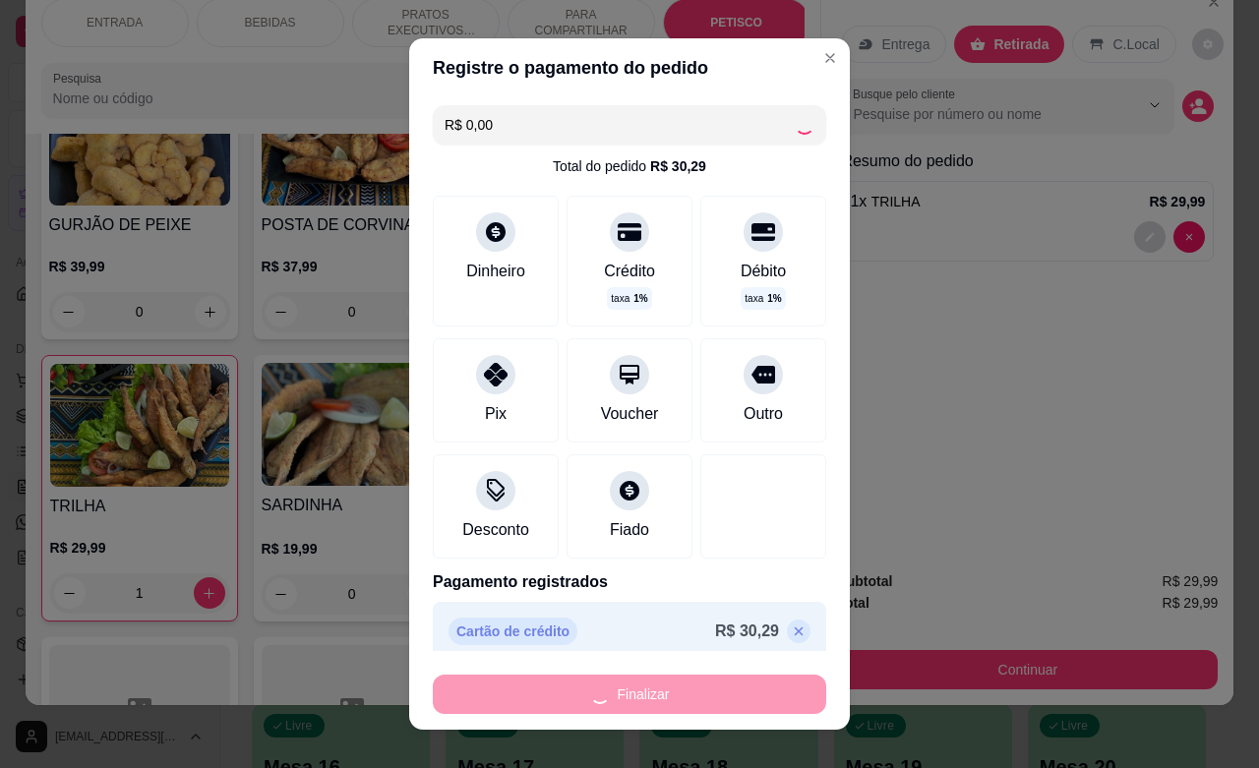
type input "0"
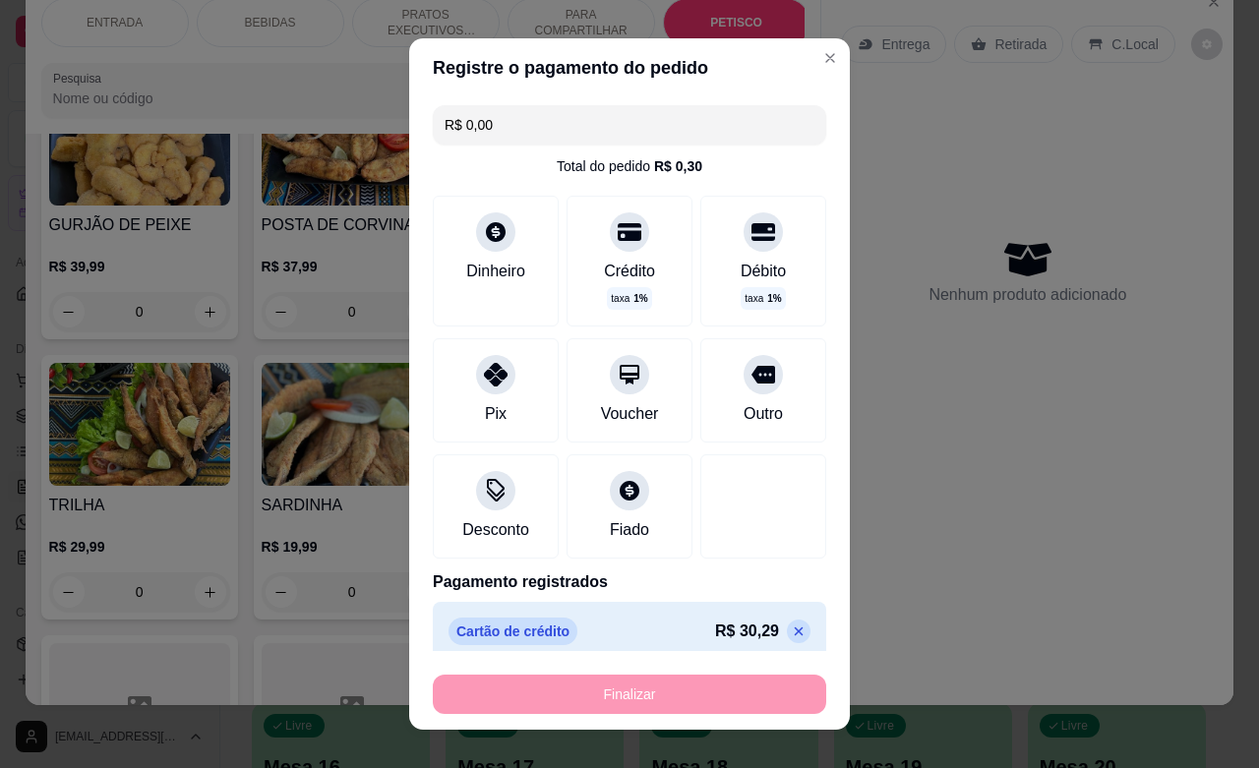
type input "-R$ 29,99"
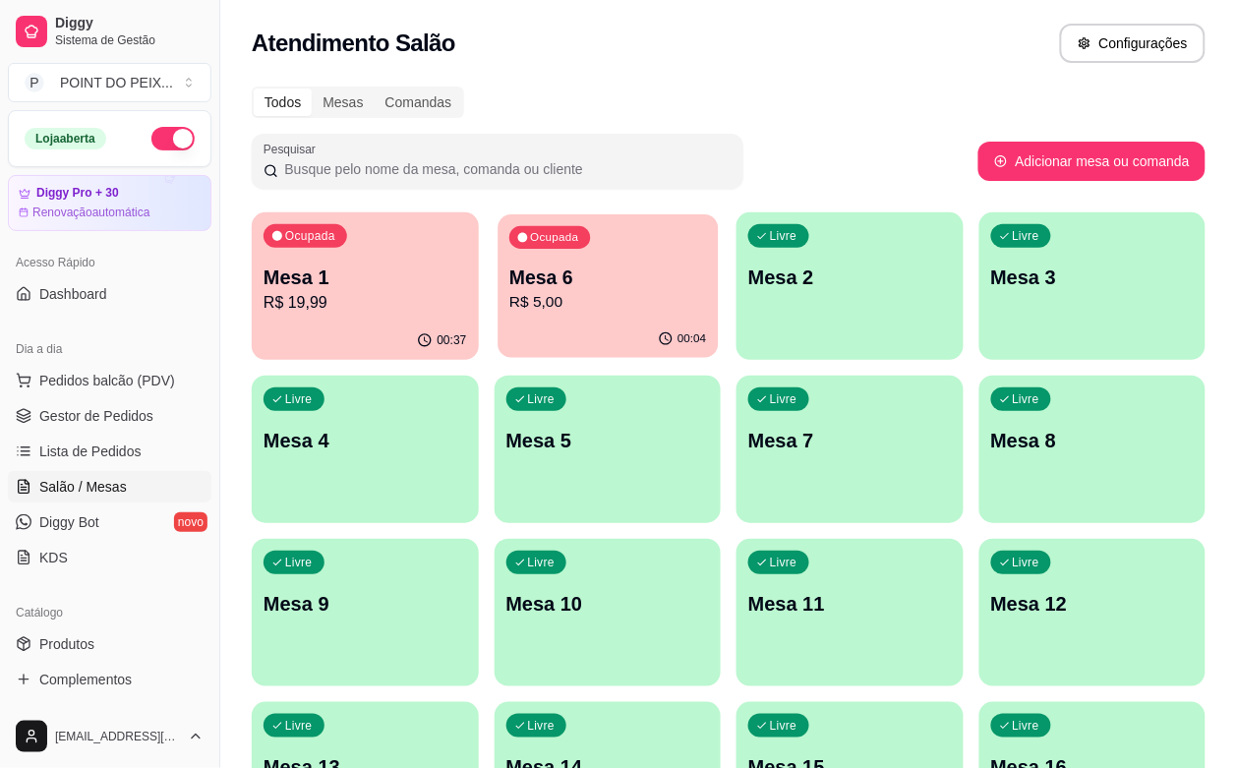
click at [542, 297] on p "R$ 5,00" at bounding box center [608, 302] width 197 height 23
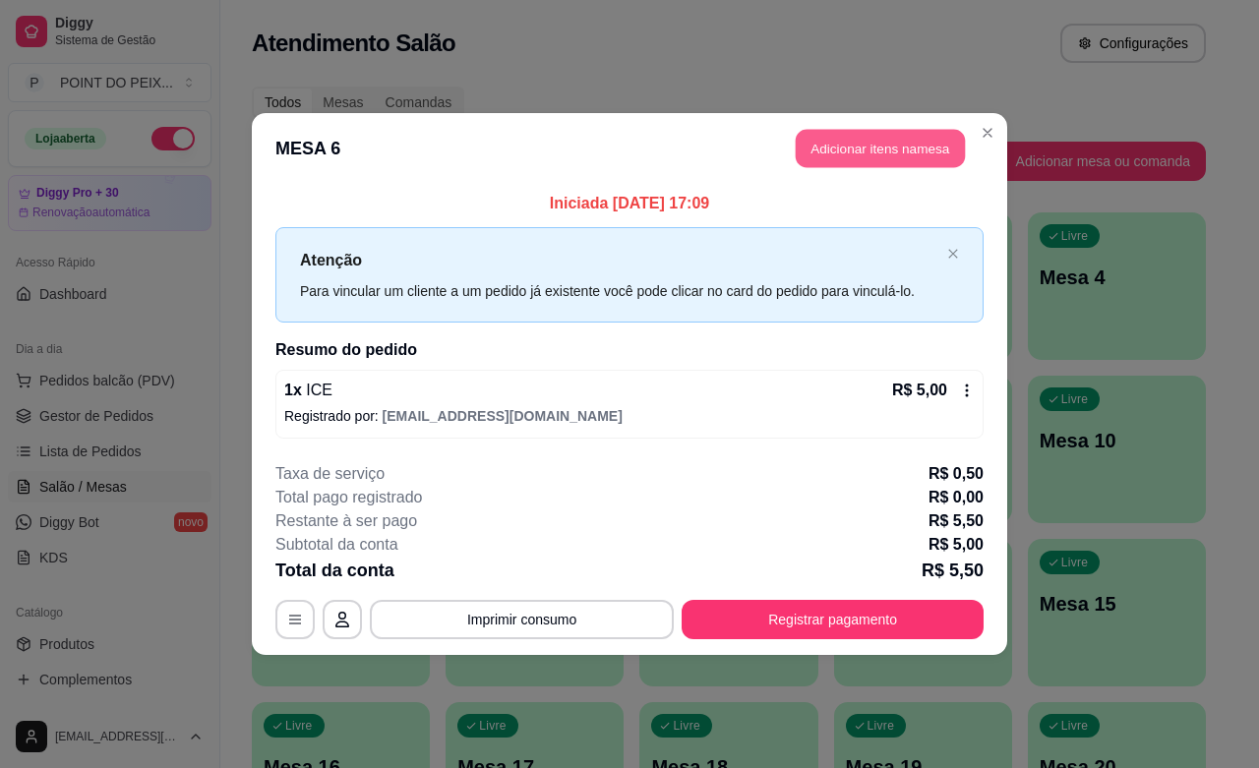
click at [872, 150] on button "Adicionar itens na mesa" at bounding box center [880, 149] width 169 height 38
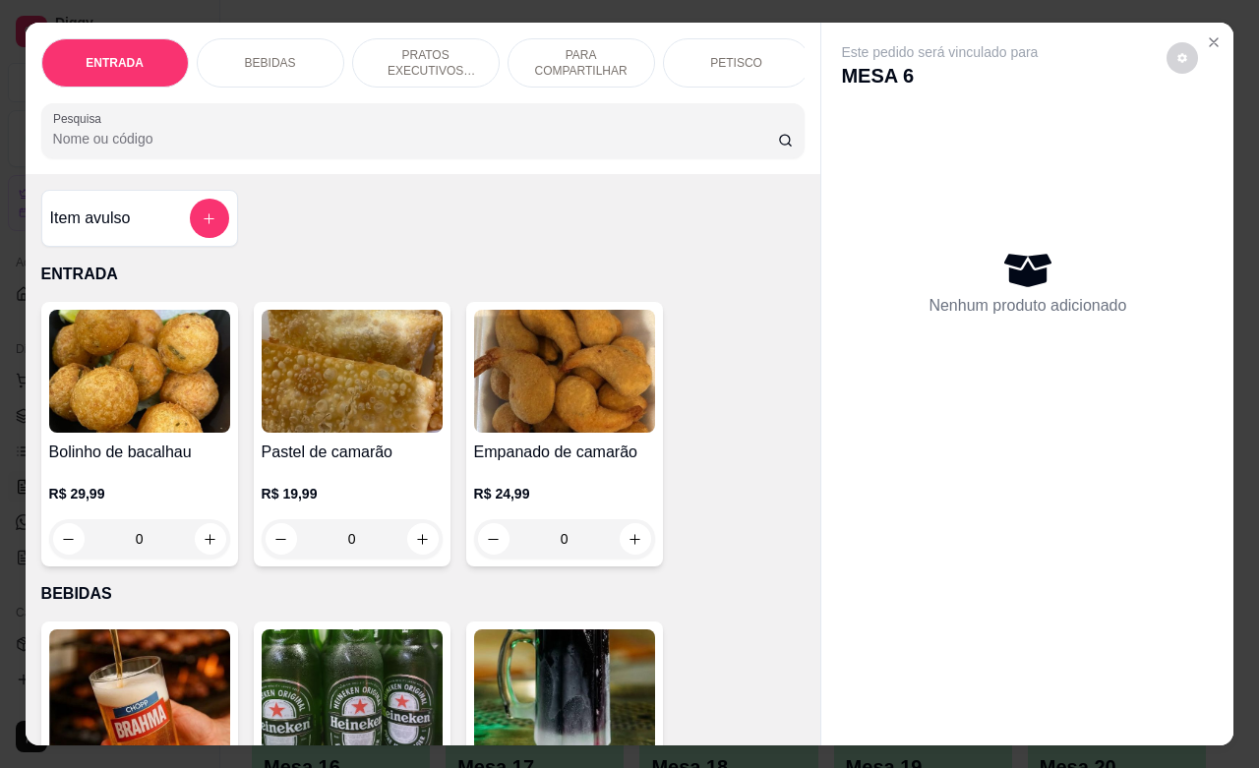
click at [285, 60] on div "BEBIDAS" at bounding box center [271, 62] width 148 height 49
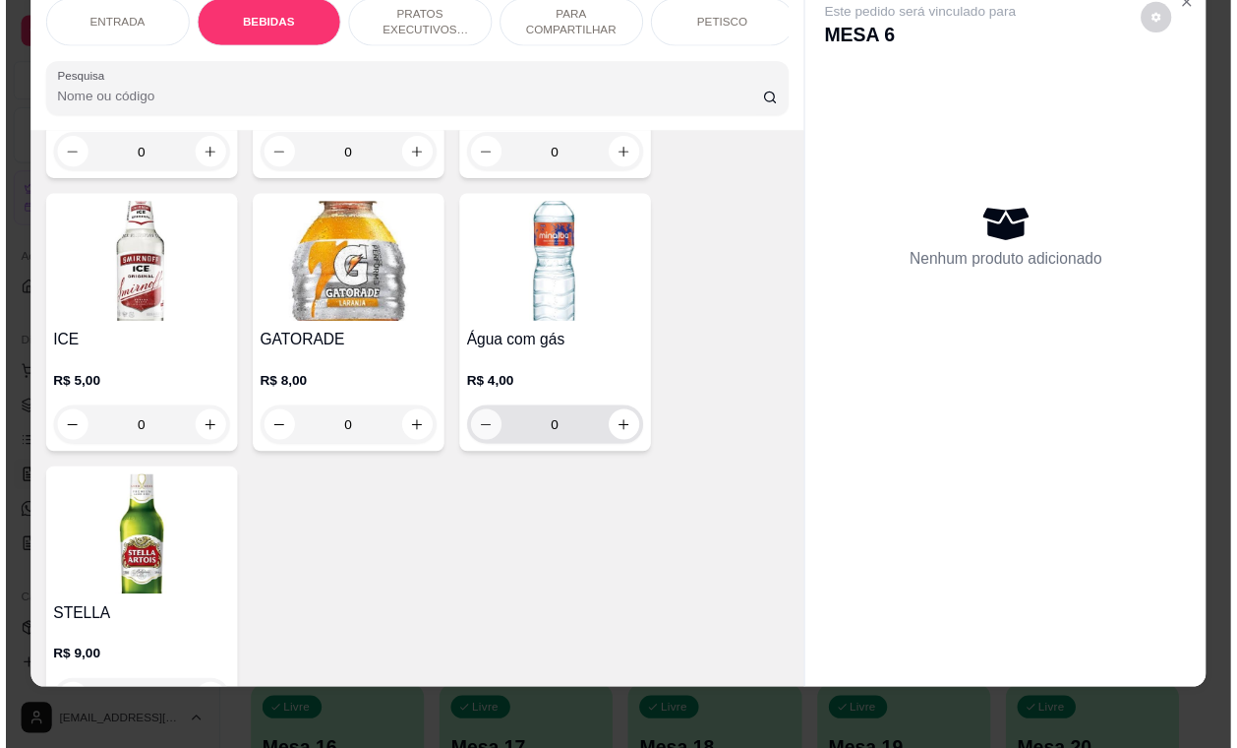
scroll to position [2130, 0]
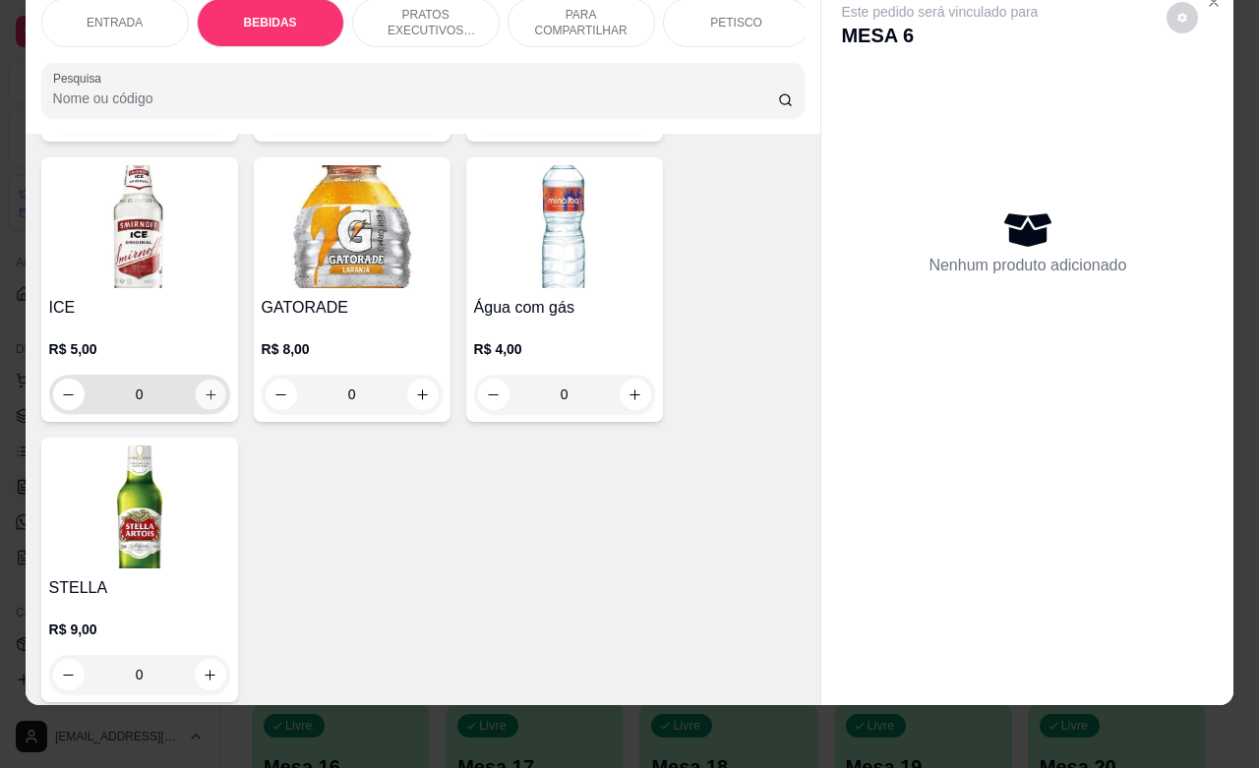
click at [203, 391] on icon "increase-product-quantity" at bounding box center [210, 395] width 15 height 15
type input "1"
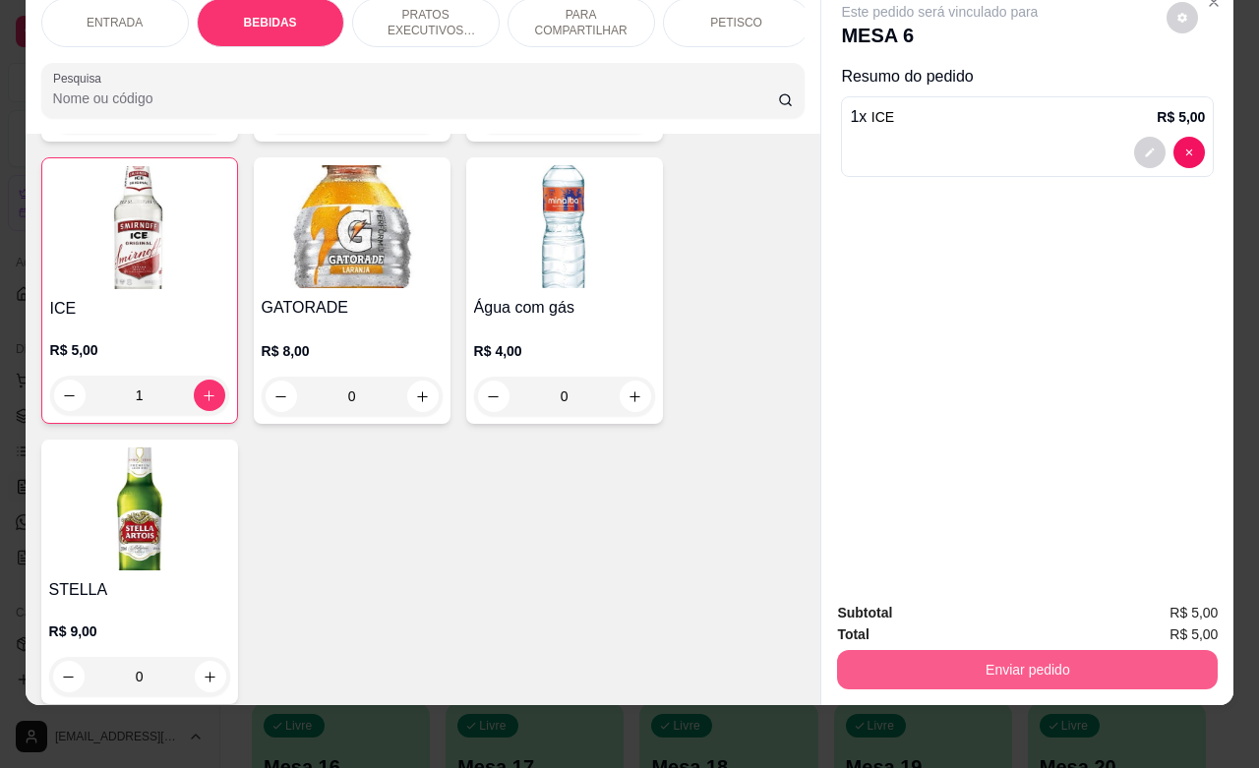
click at [1000, 650] on button "Enviar pedido" at bounding box center [1027, 669] width 381 height 39
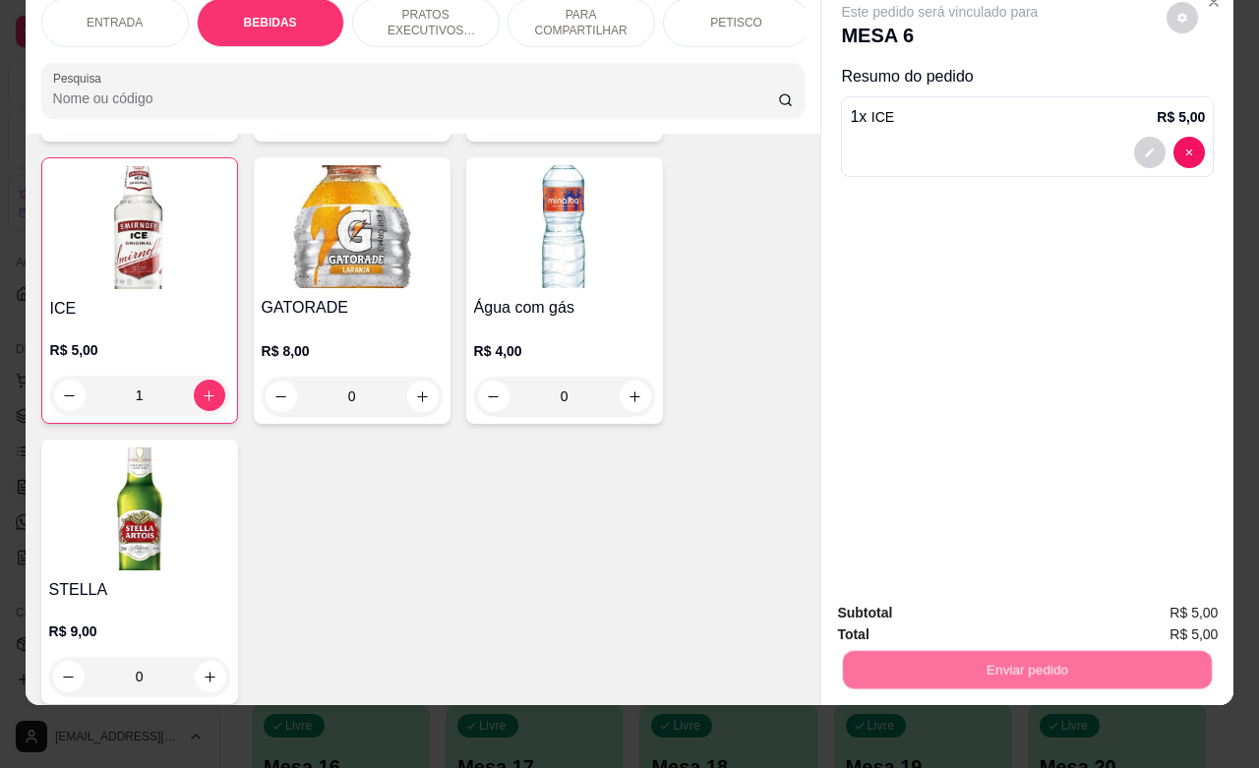
click at [966, 596] on button "Não registrar e enviar pedido" at bounding box center [960, 600] width 199 height 36
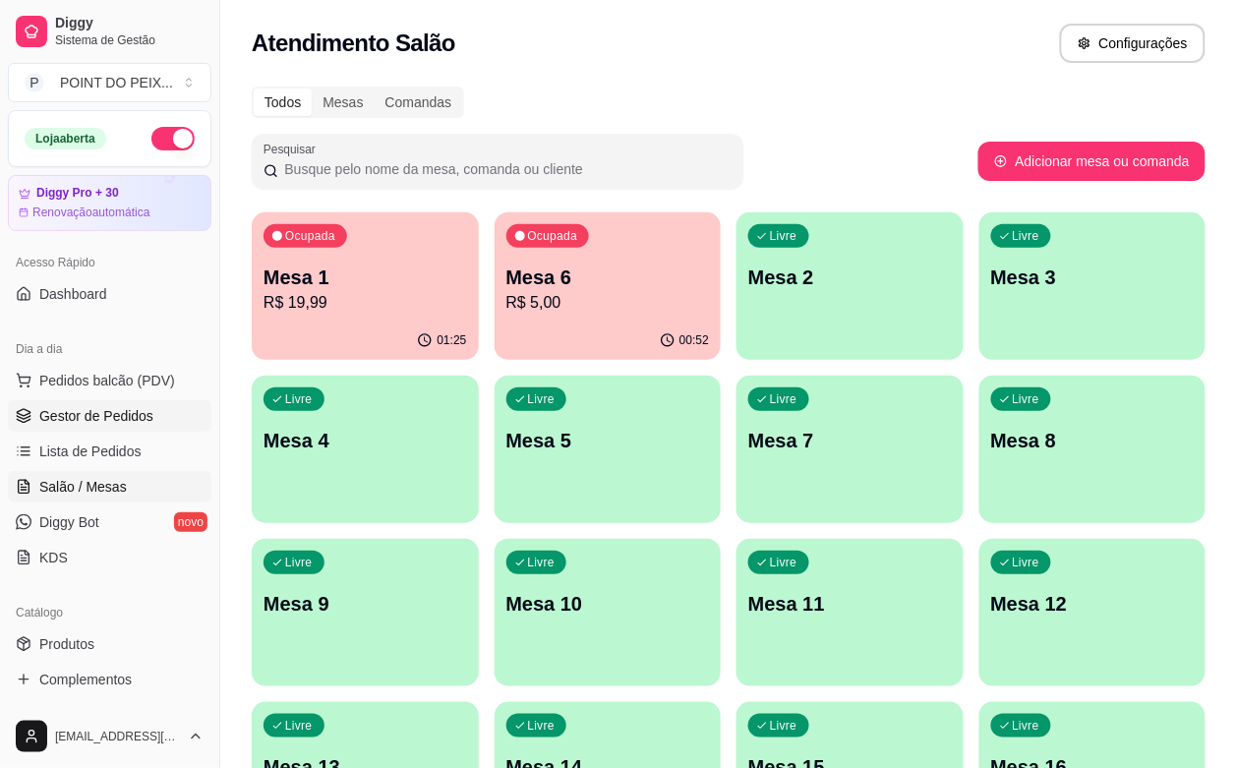
click at [129, 409] on span "Gestor de Pedidos" at bounding box center [96, 416] width 114 height 20
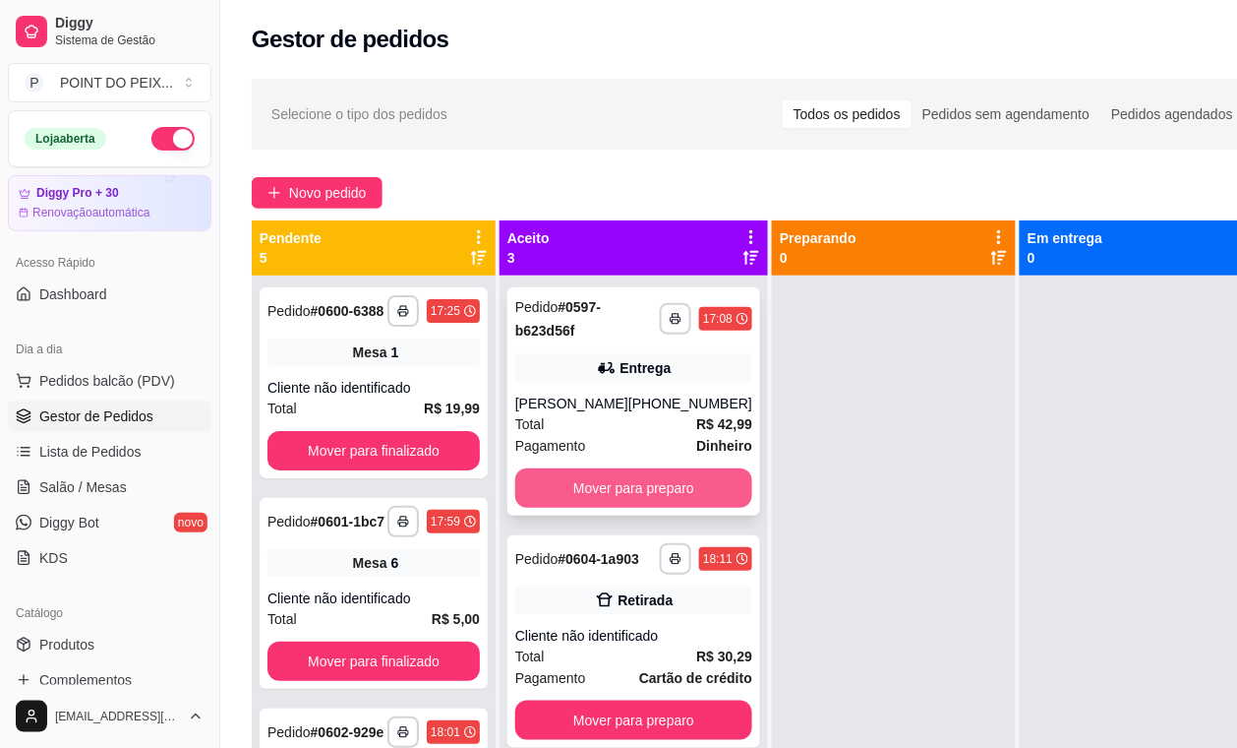
click at [666, 485] on button "Mover para preparo" at bounding box center [633, 487] width 237 height 39
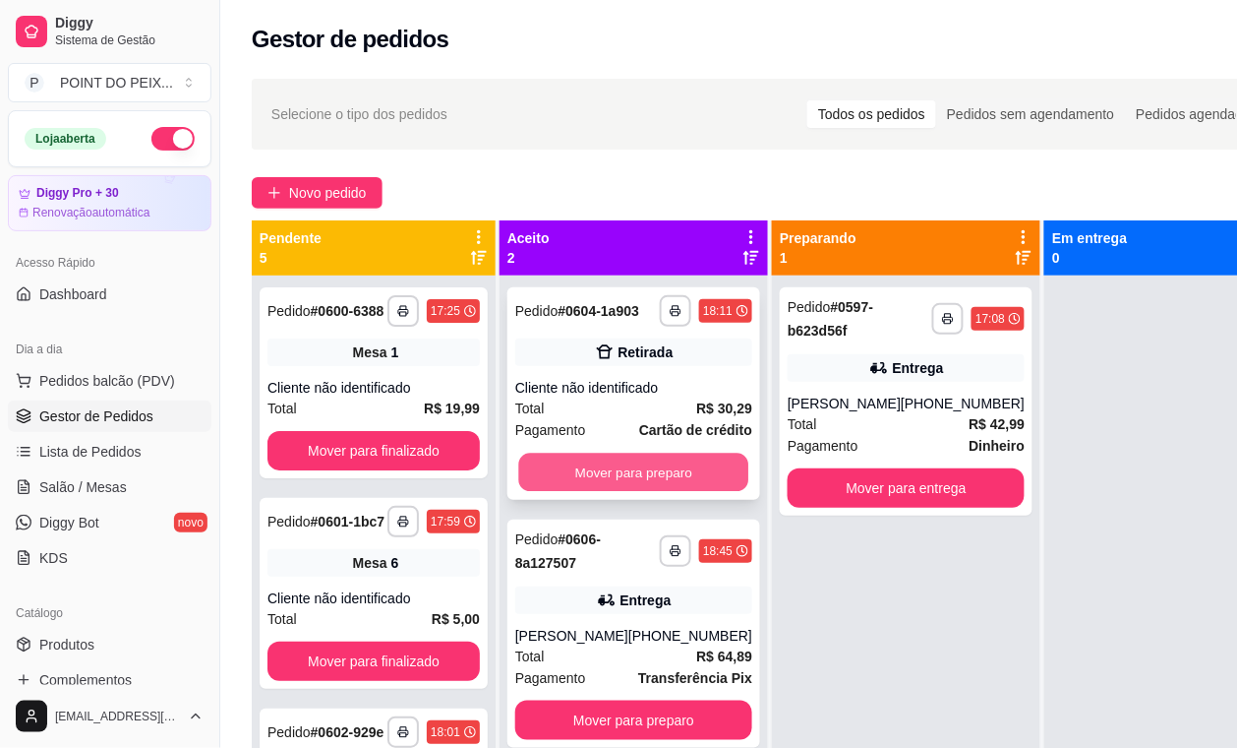
click at [682, 482] on button "Mover para preparo" at bounding box center [634, 472] width 230 height 38
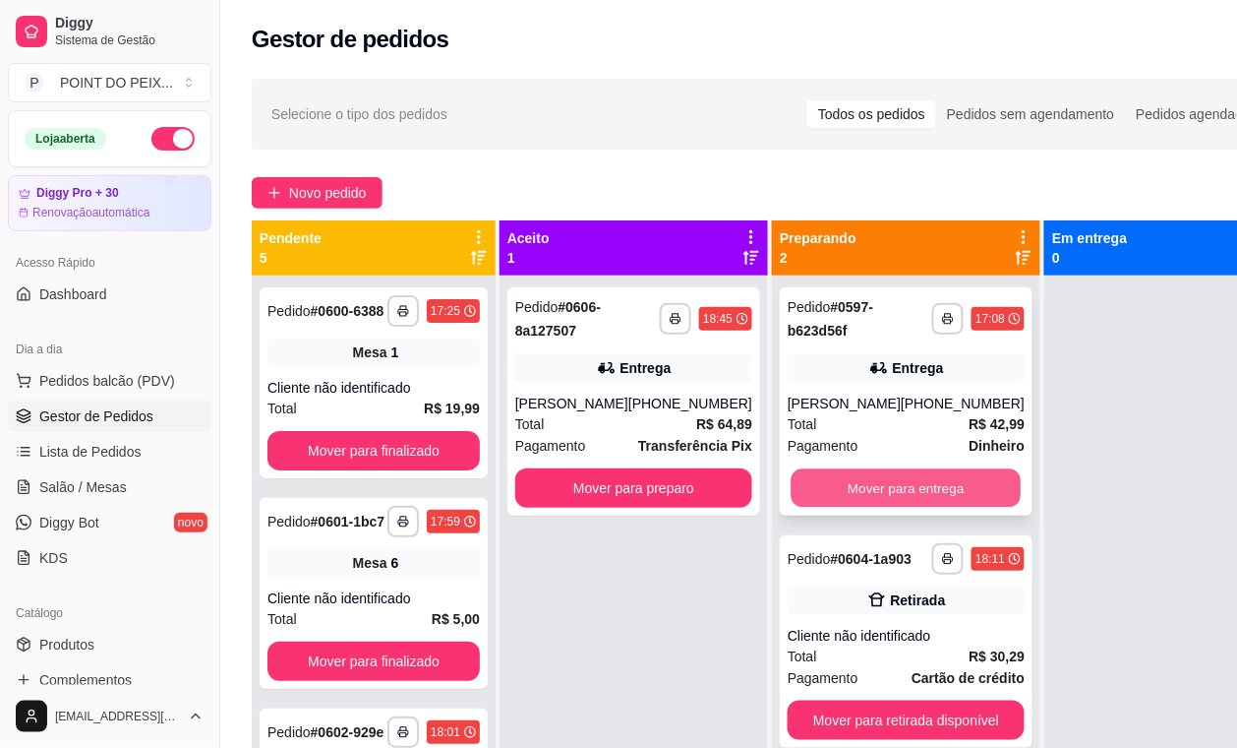
click at [851, 497] on button "Mover para entrega" at bounding box center [907, 488] width 230 height 38
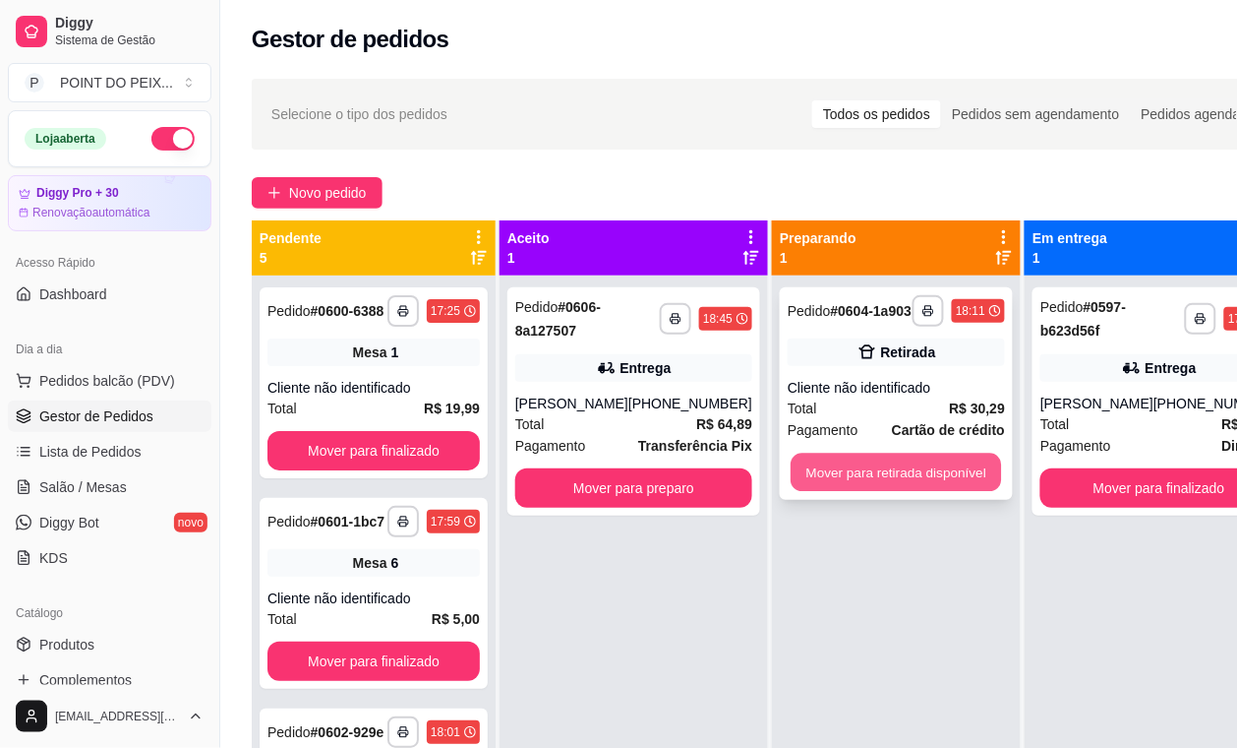
click at [876, 492] on button "Mover para retirada disponível" at bounding box center [896, 472] width 211 height 38
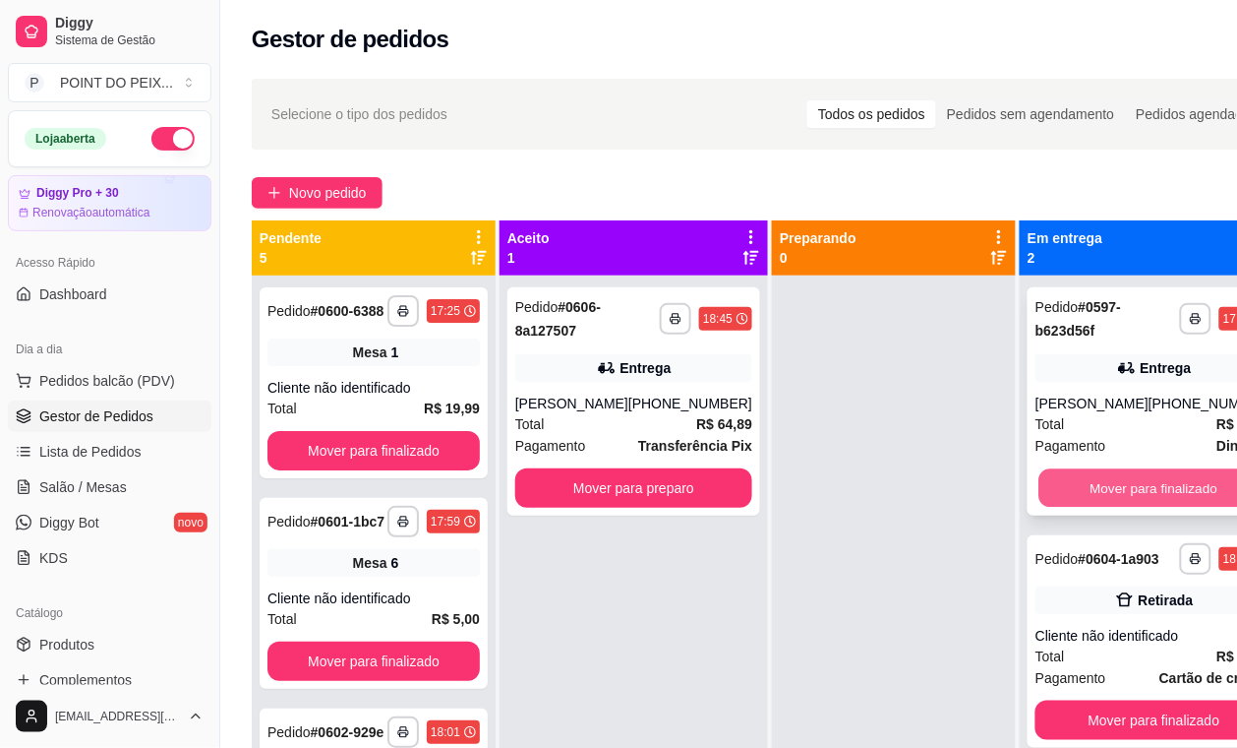
click at [1048, 494] on button "Mover para finalizado" at bounding box center [1155, 488] width 230 height 38
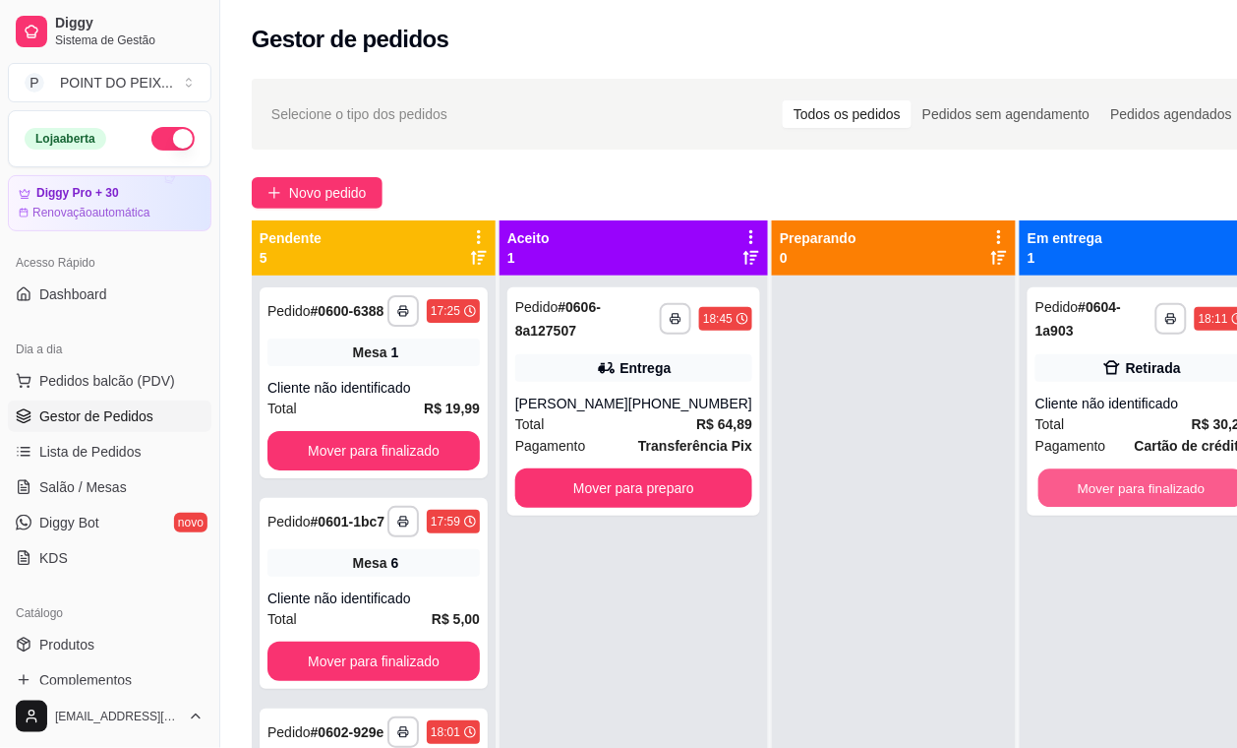
click at [1048, 494] on button "Mover para finalizado" at bounding box center [1142, 488] width 207 height 38
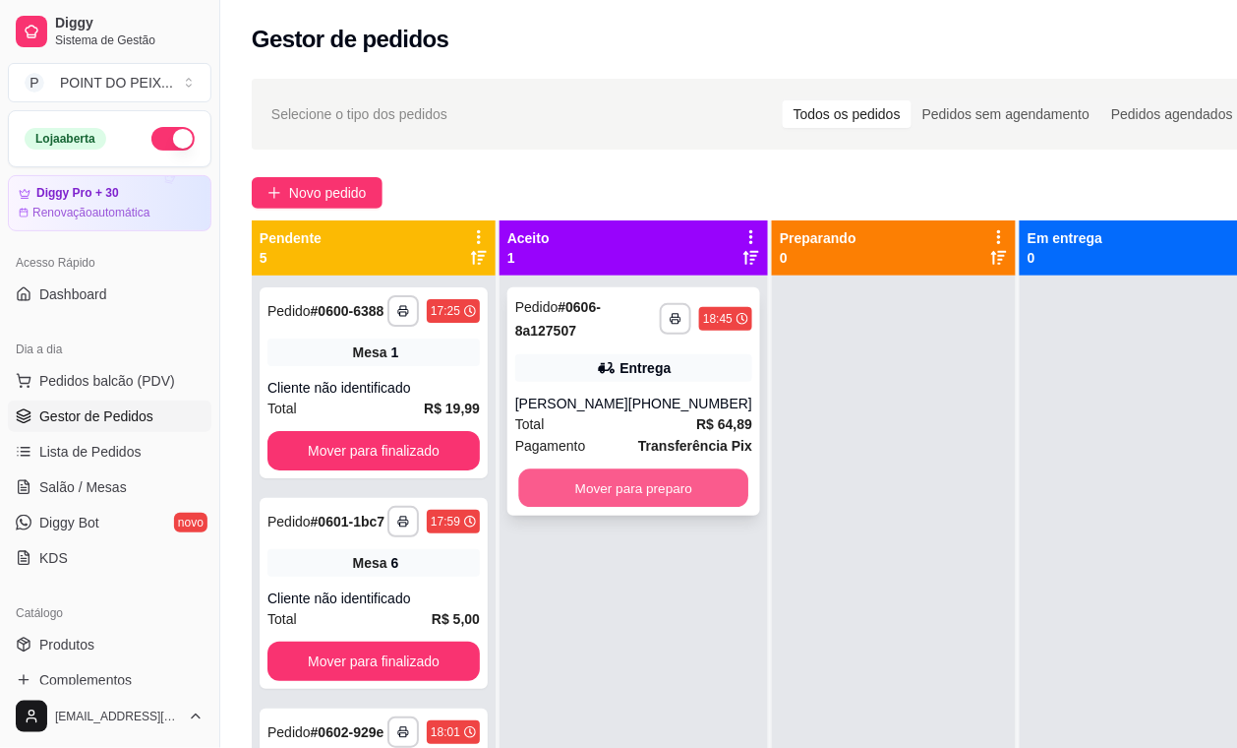
click at [646, 497] on button "Mover para preparo" at bounding box center [634, 488] width 230 height 38
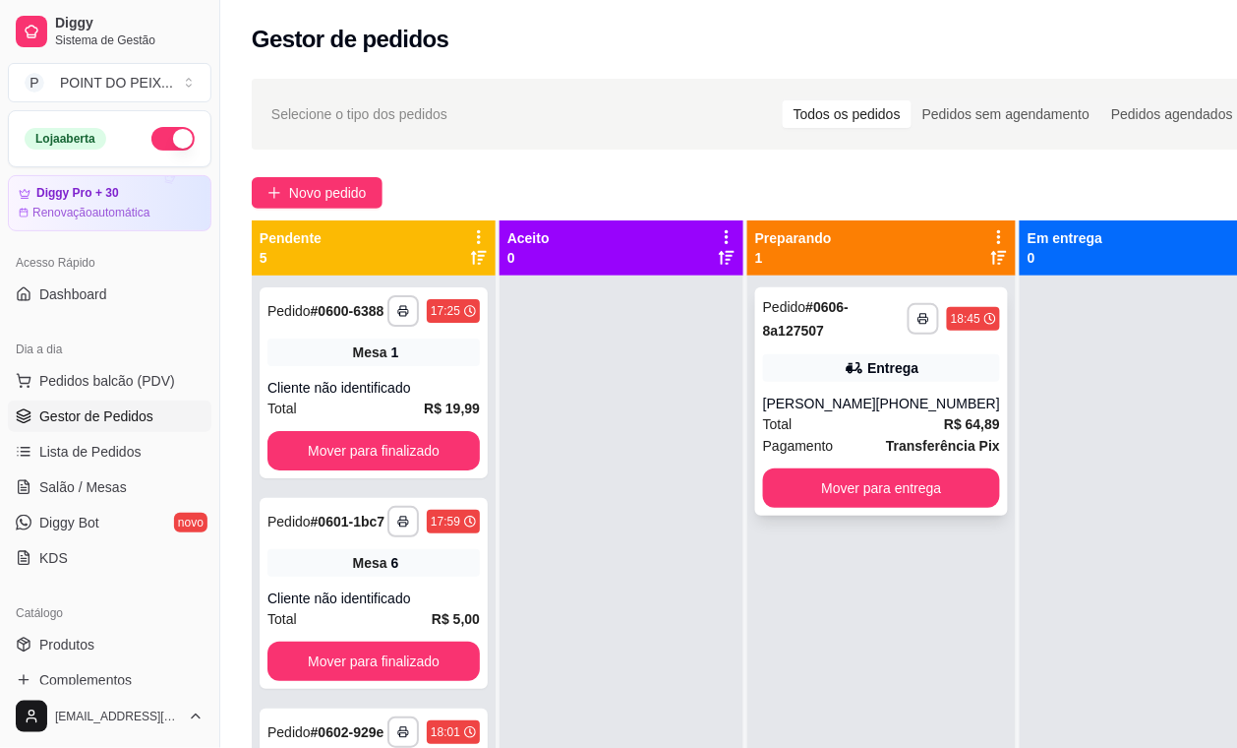
click at [890, 429] on div "Total R$ 64,89" at bounding box center [881, 424] width 237 height 22
click at [103, 450] on span "Lista de Pedidos" at bounding box center [90, 452] width 102 height 20
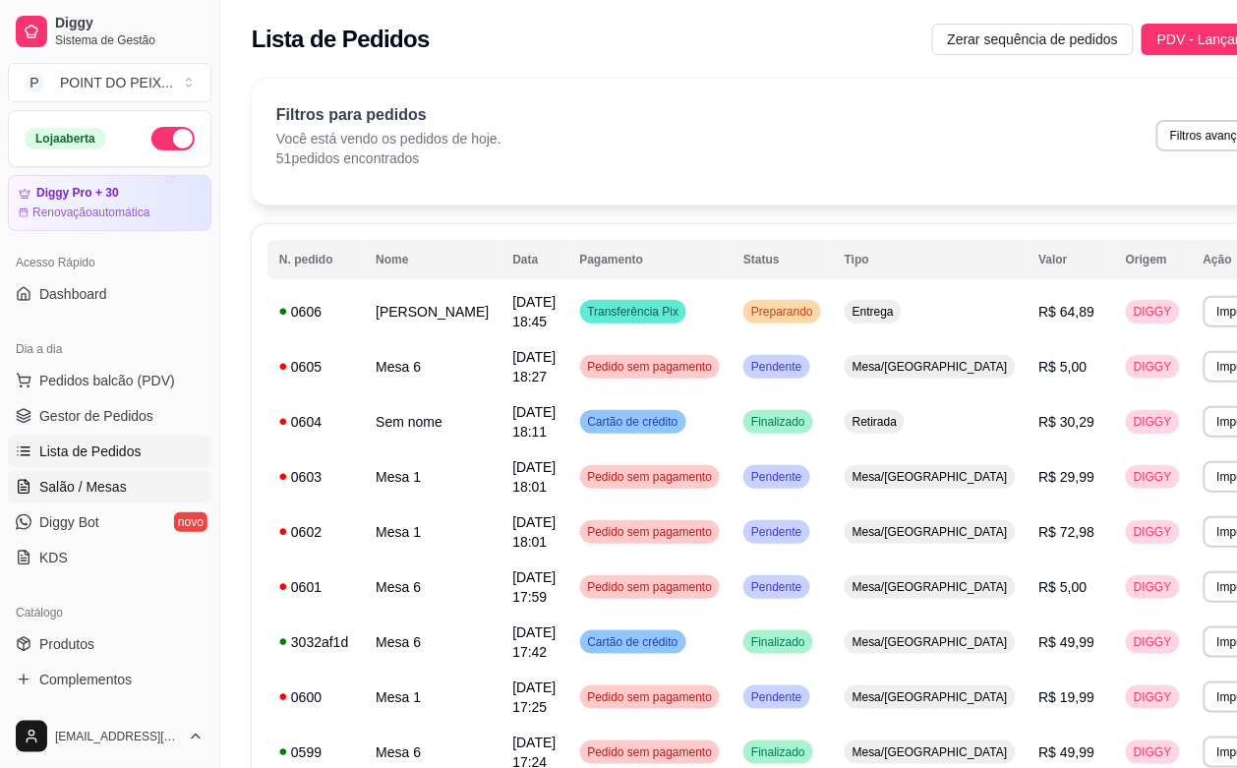
click at [108, 485] on span "Salão / Mesas" at bounding box center [83, 487] width 88 height 20
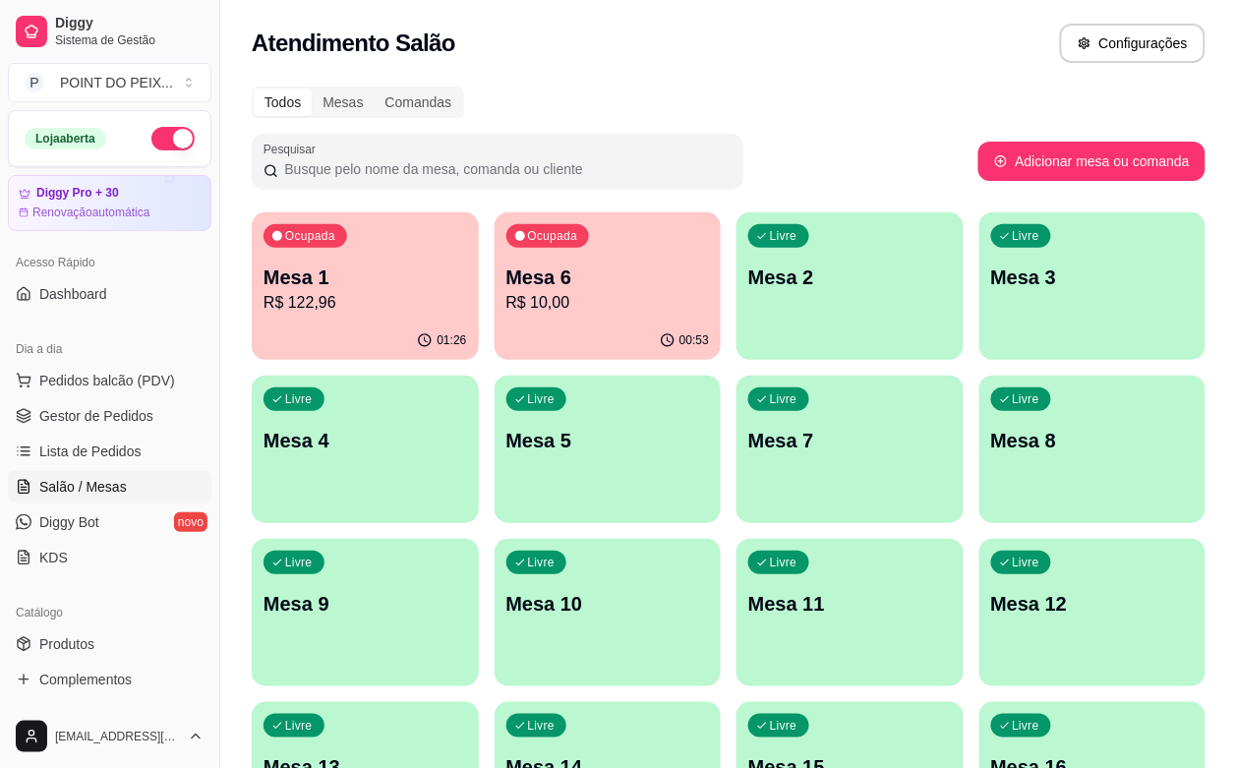
click at [980, 460] on div "Livre Mesa 8" at bounding box center [1093, 438] width 227 height 124
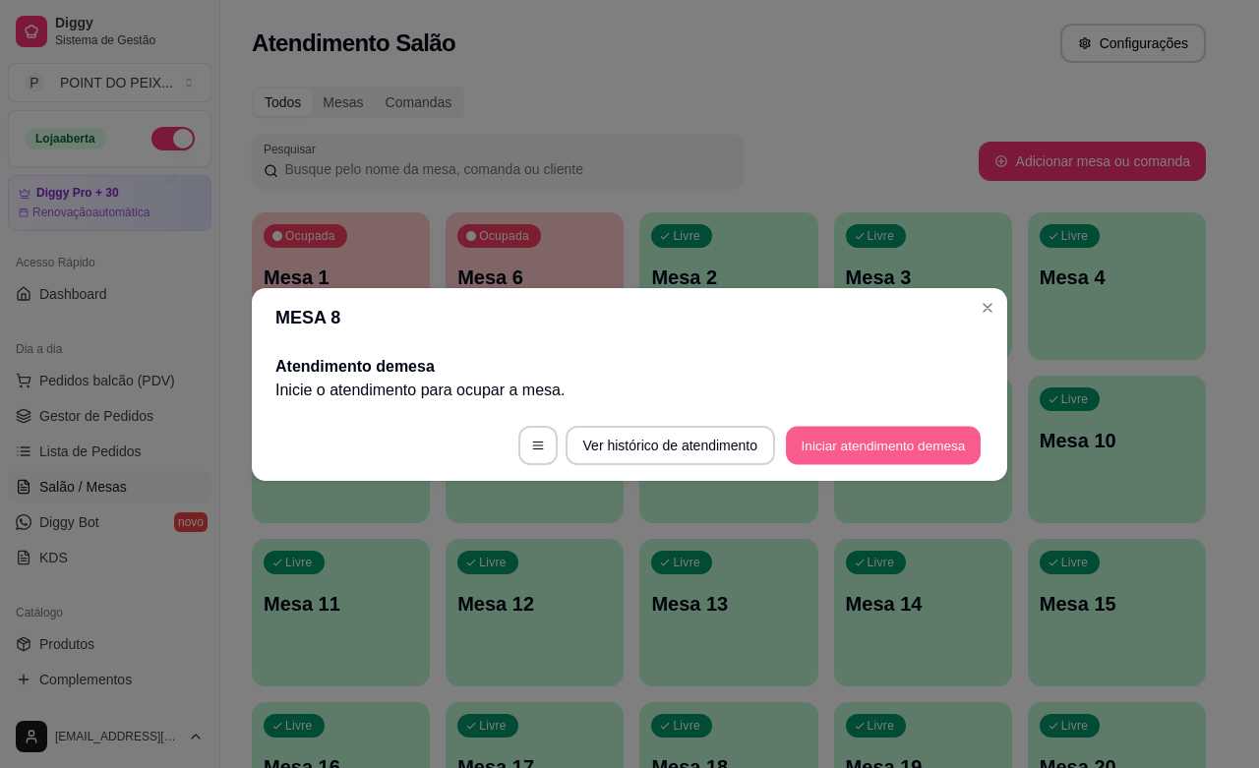
click at [837, 451] on button "Iniciar atendimento de mesa" at bounding box center [883, 445] width 195 height 38
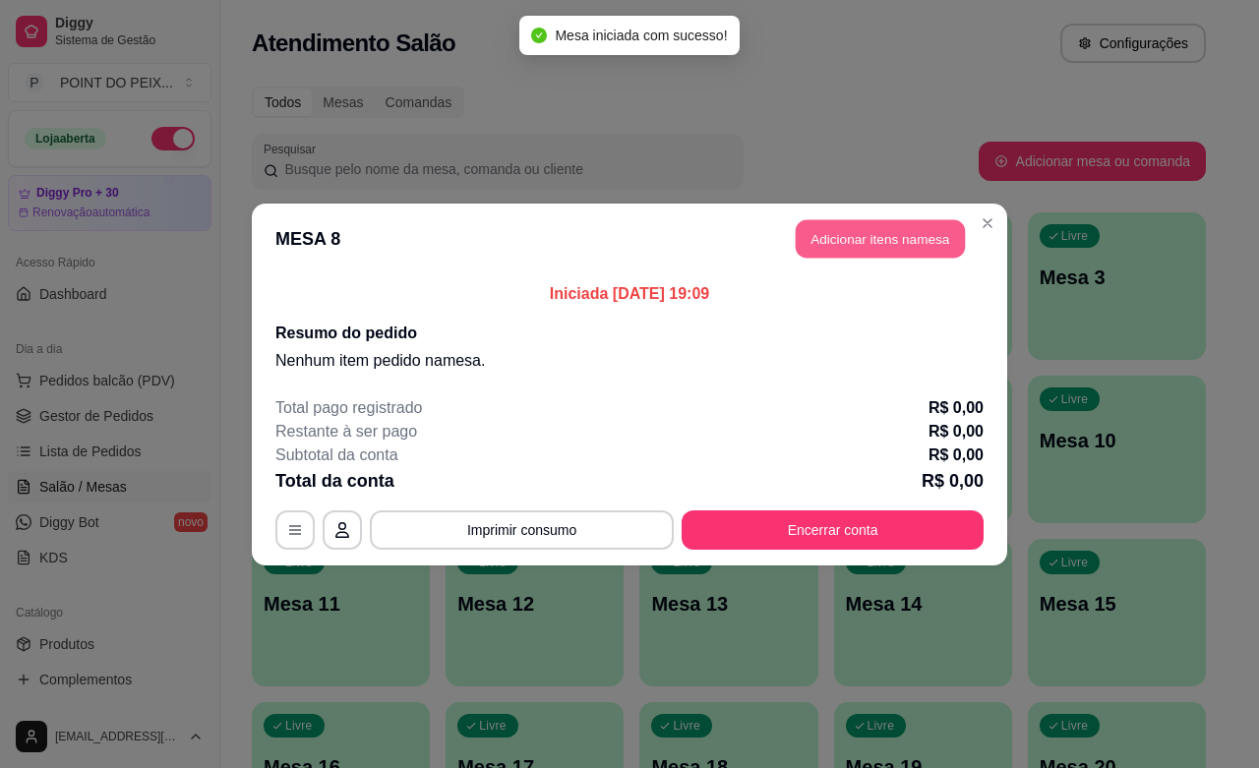
click at [873, 246] on button "Adicionar itens na mesa" at bounding box center [880, 238] width 169 height 38
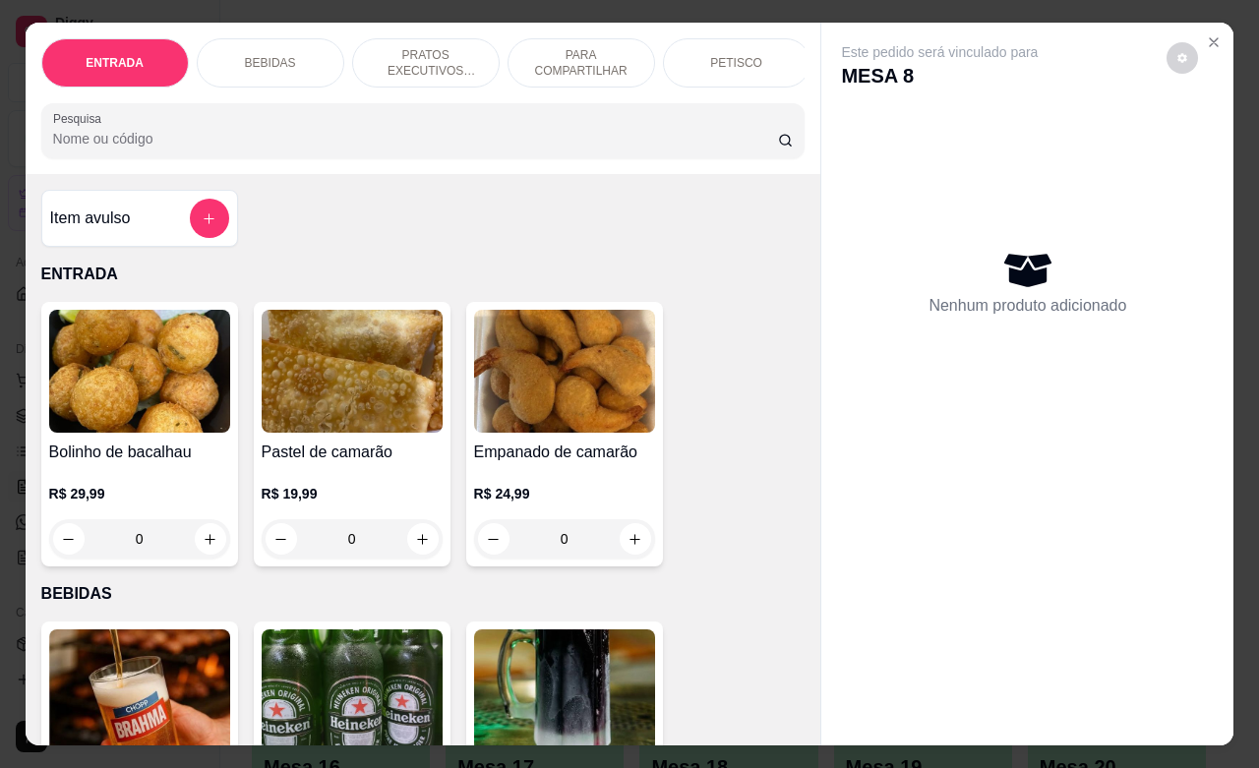
click at [741, 55] on p "PETISCO" at bounding box center [736, 63] width 52 height 16
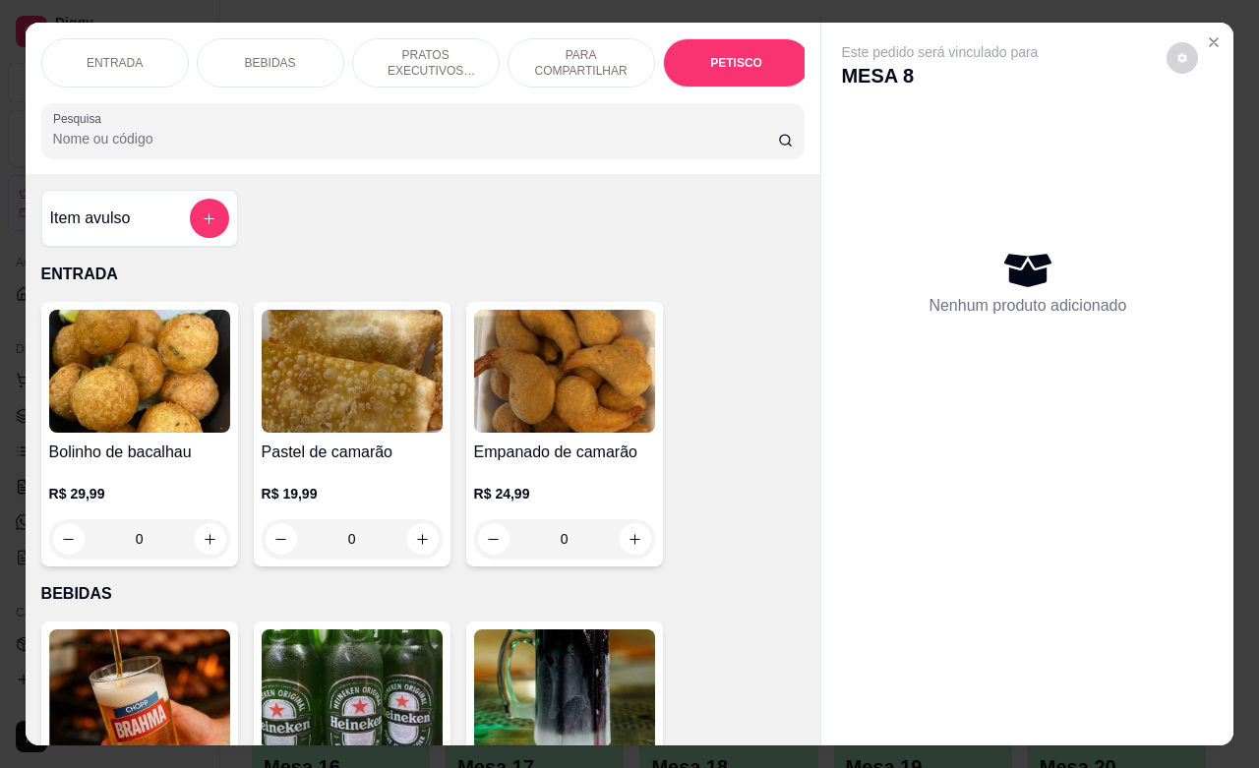
scroll to position [4592, 0]
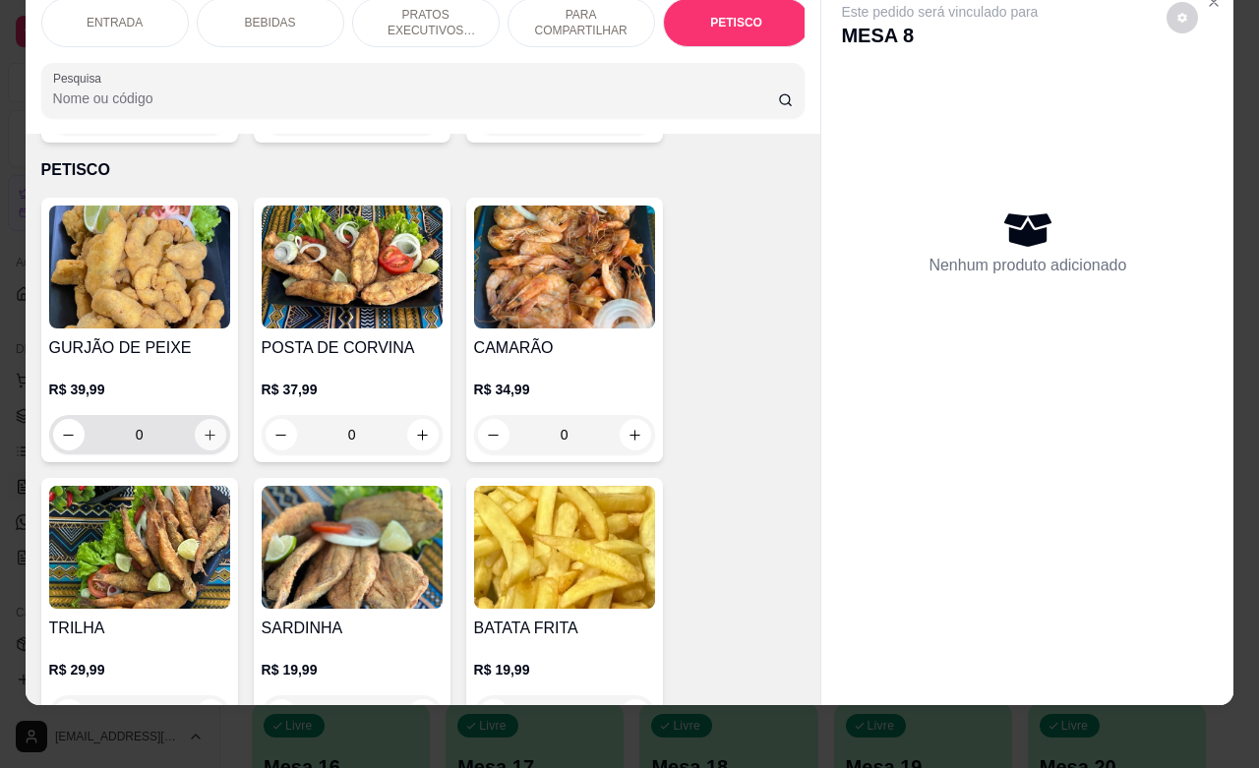
click at [203, 428] on icon "increase-product-quantity" at bounding box center [210, 435] width 15 height 15
type input "1"
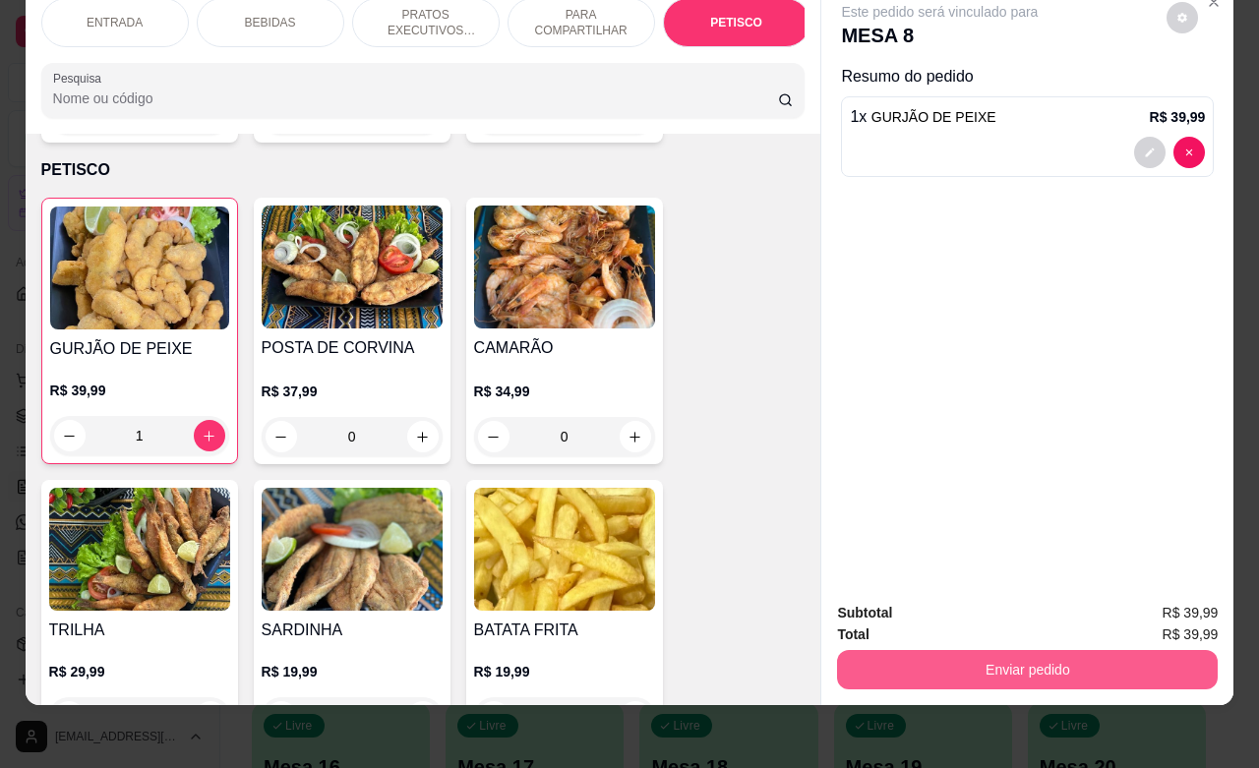
click at [910, 650] on button "Enviar pedido" at bounding box center [1027, 669] width 381 height 39
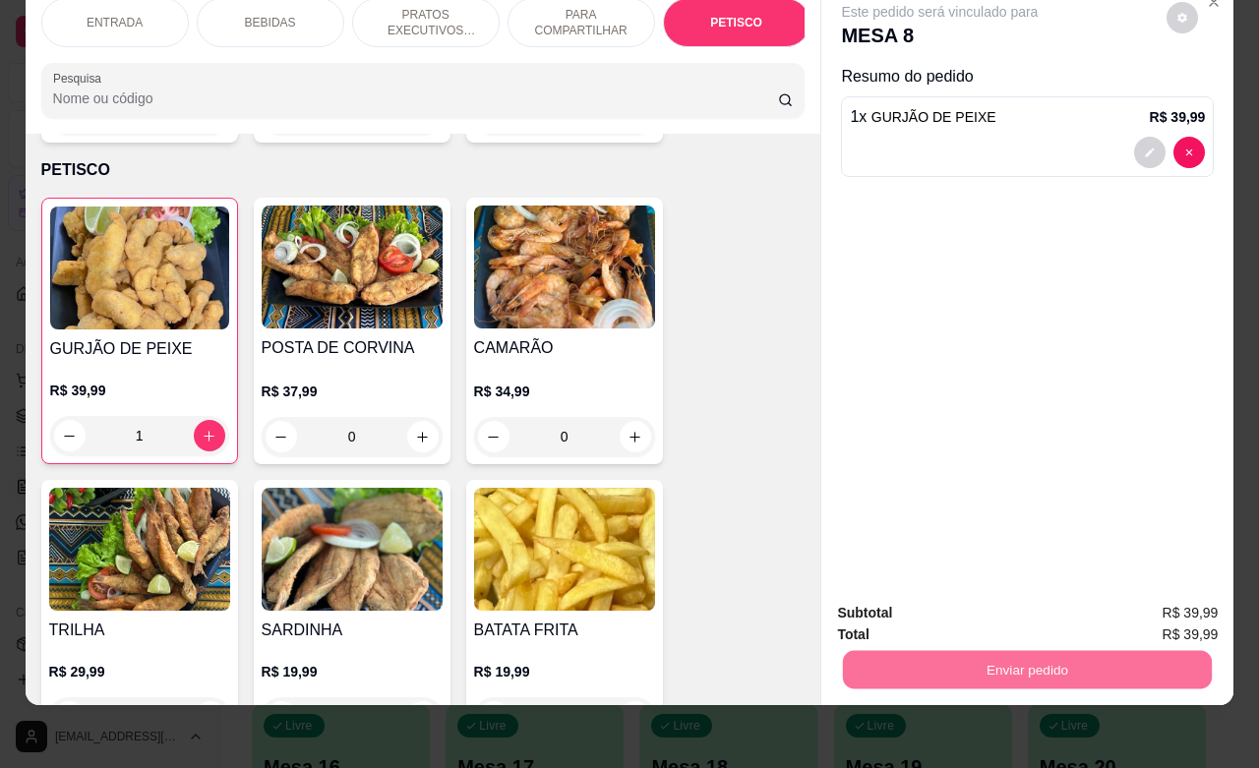
click at [939, 603] on button "Não registrar e enviar pedido" at bounding box center [960, 600] width 205 height 37
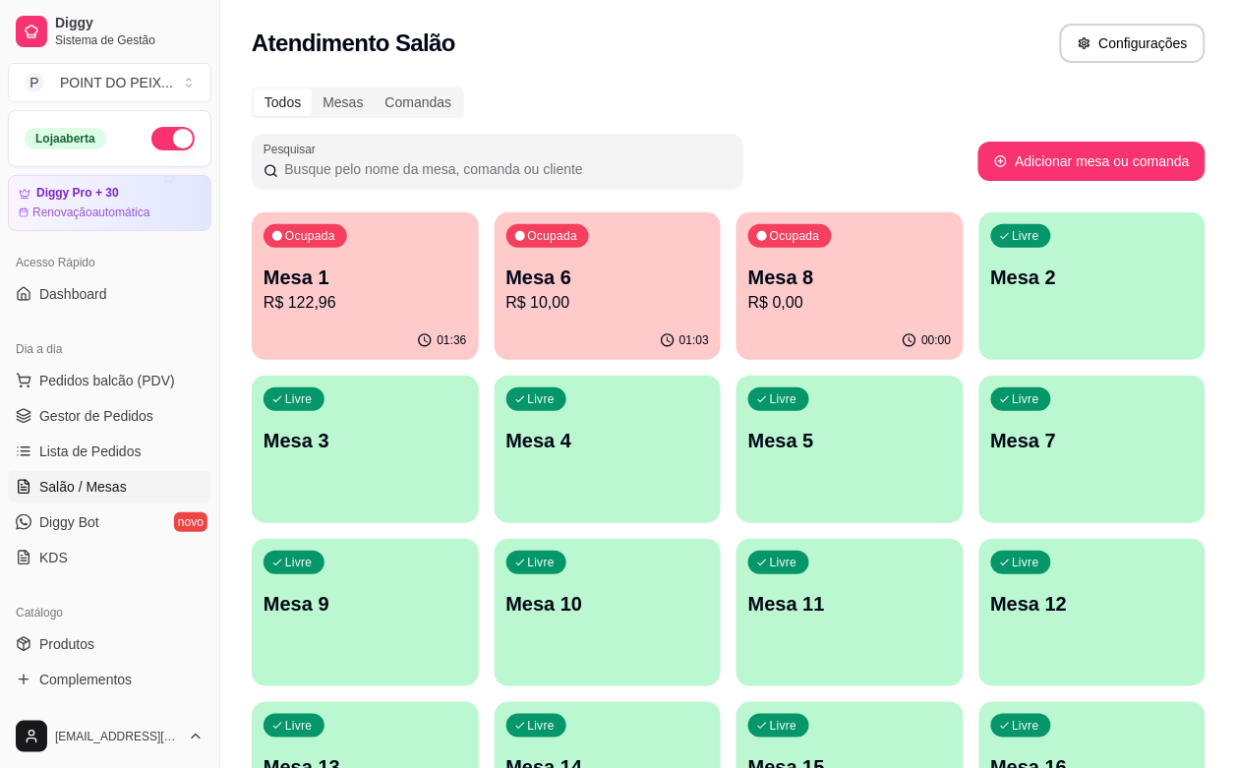
click at [360, 321] on div "Ocupada Mesa 1 R$ 122,96" at bounding box center [365, 266] width 227 height 109
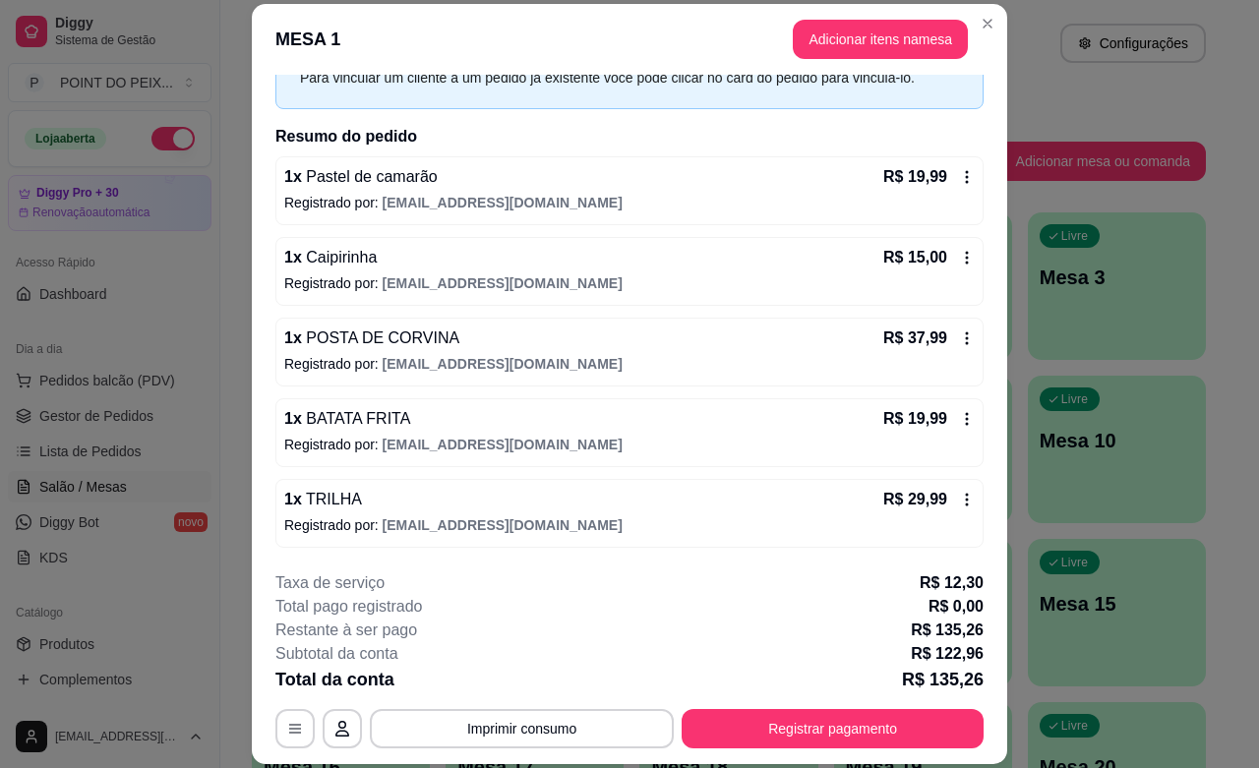
scroll to position [0, 0]
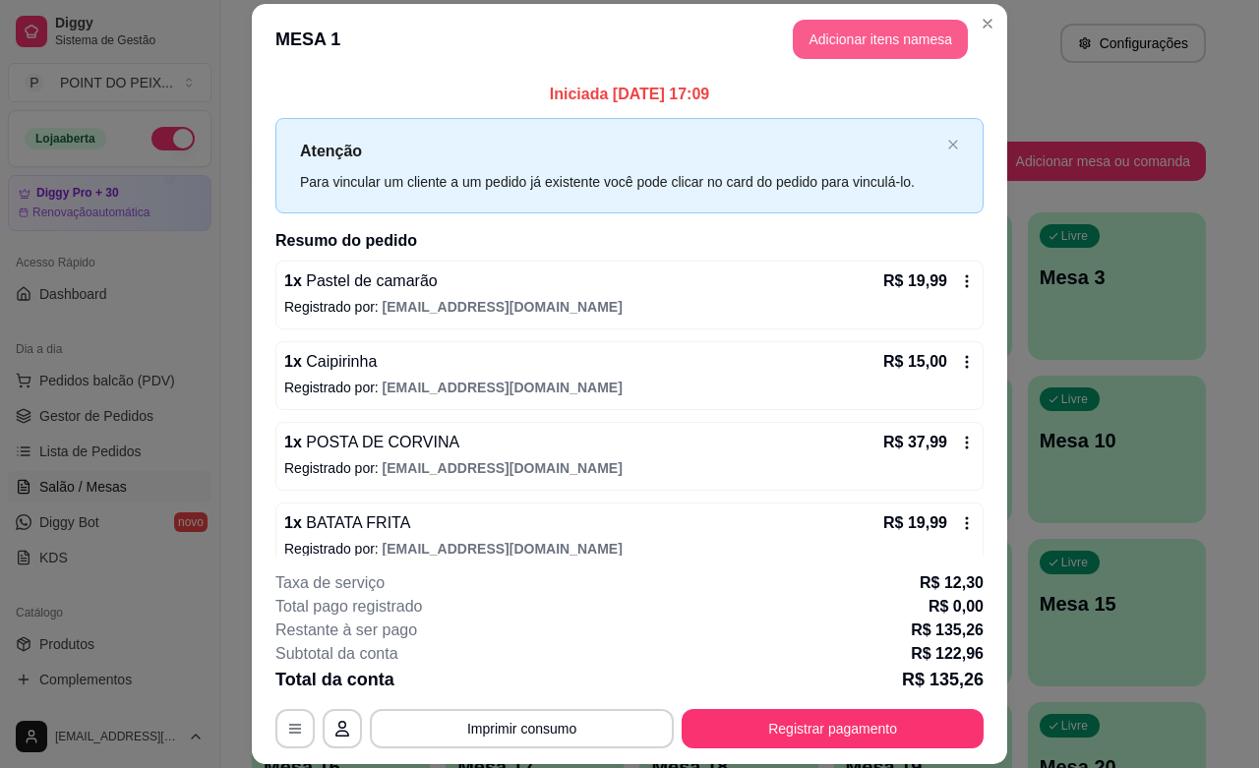
click at [861, 44] on button "Adicionar itens na mesa" at bounding box center [880, 39] width 175 height 39
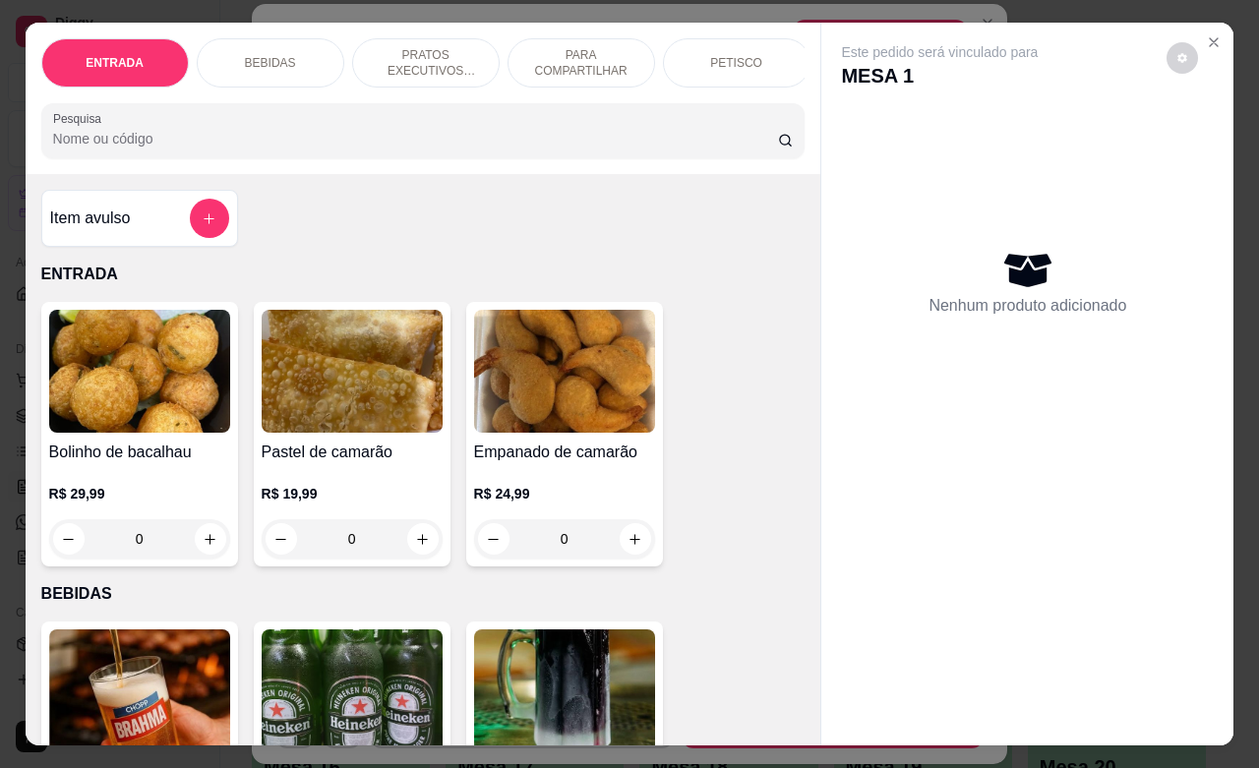
click at [271, 55] on p "BEBIDAS" at bounding box center [270, 63] width 51 height 16
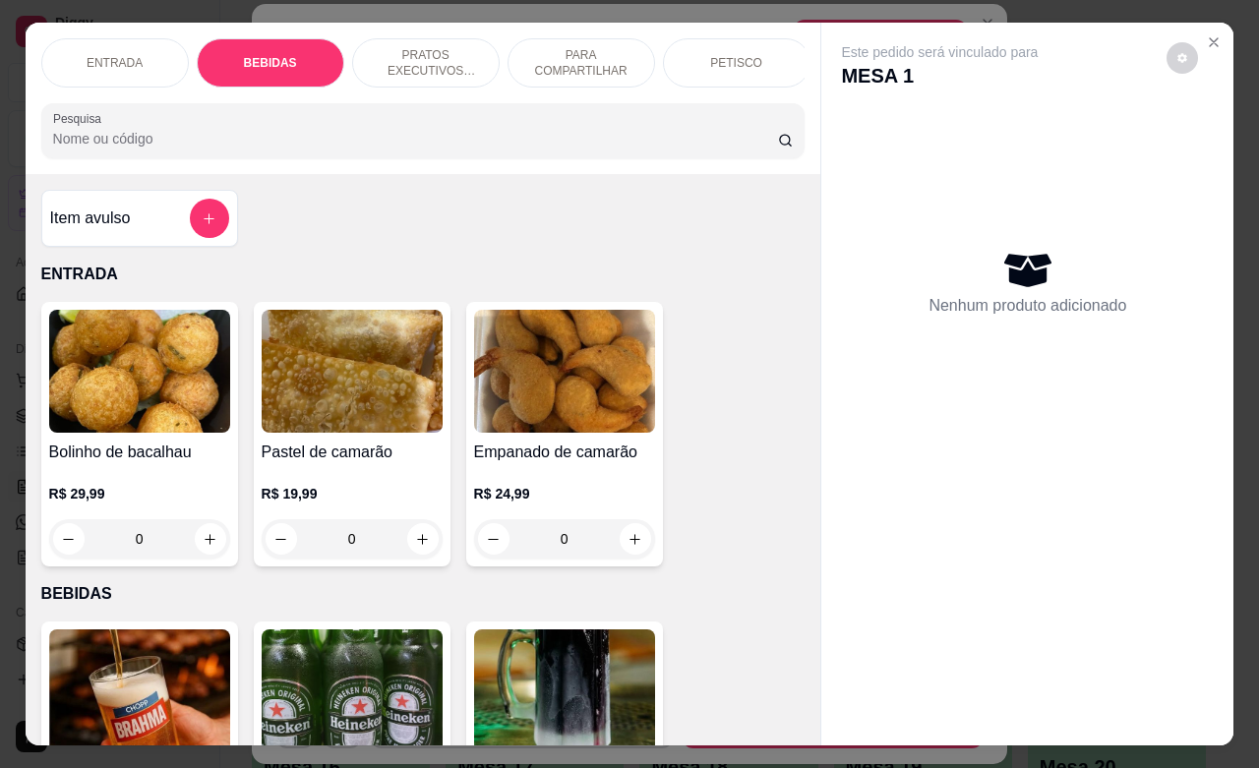
scroll to position [408, 0]
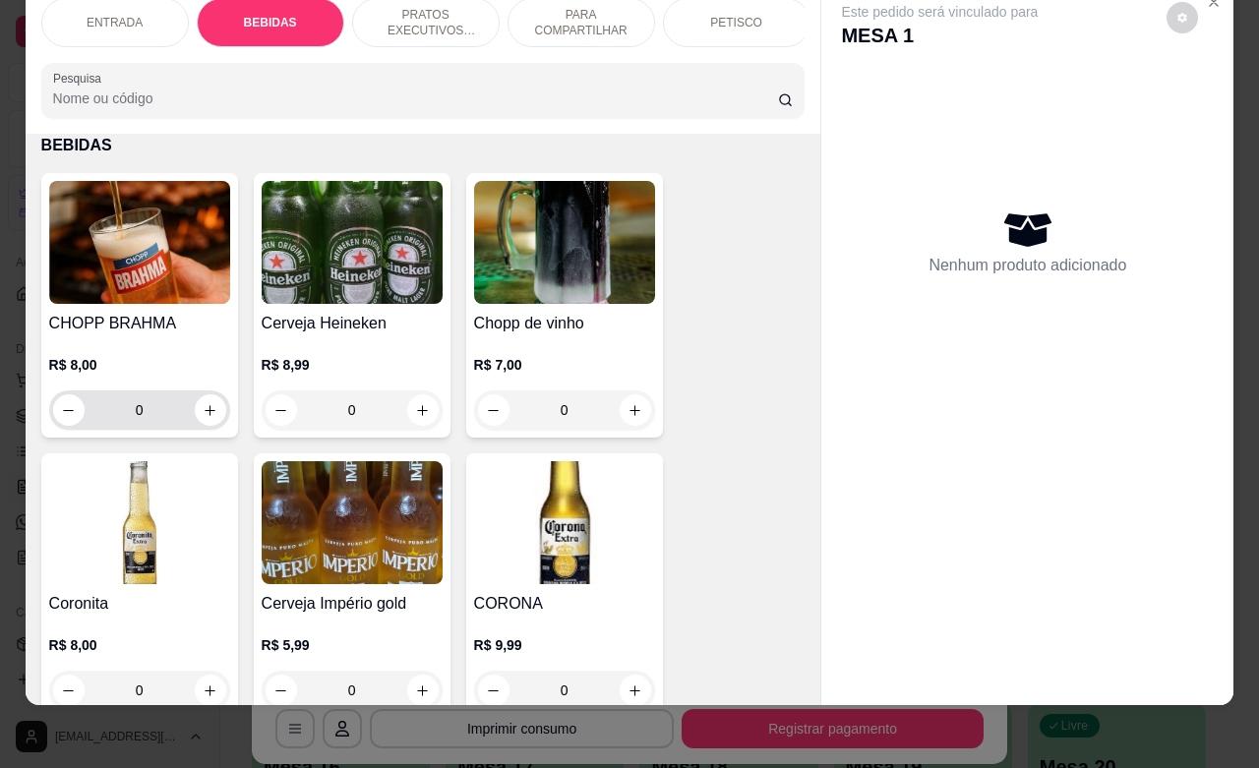
click at [139, 414] on input "0" at bounding box center [140, 410] width 110 height 39
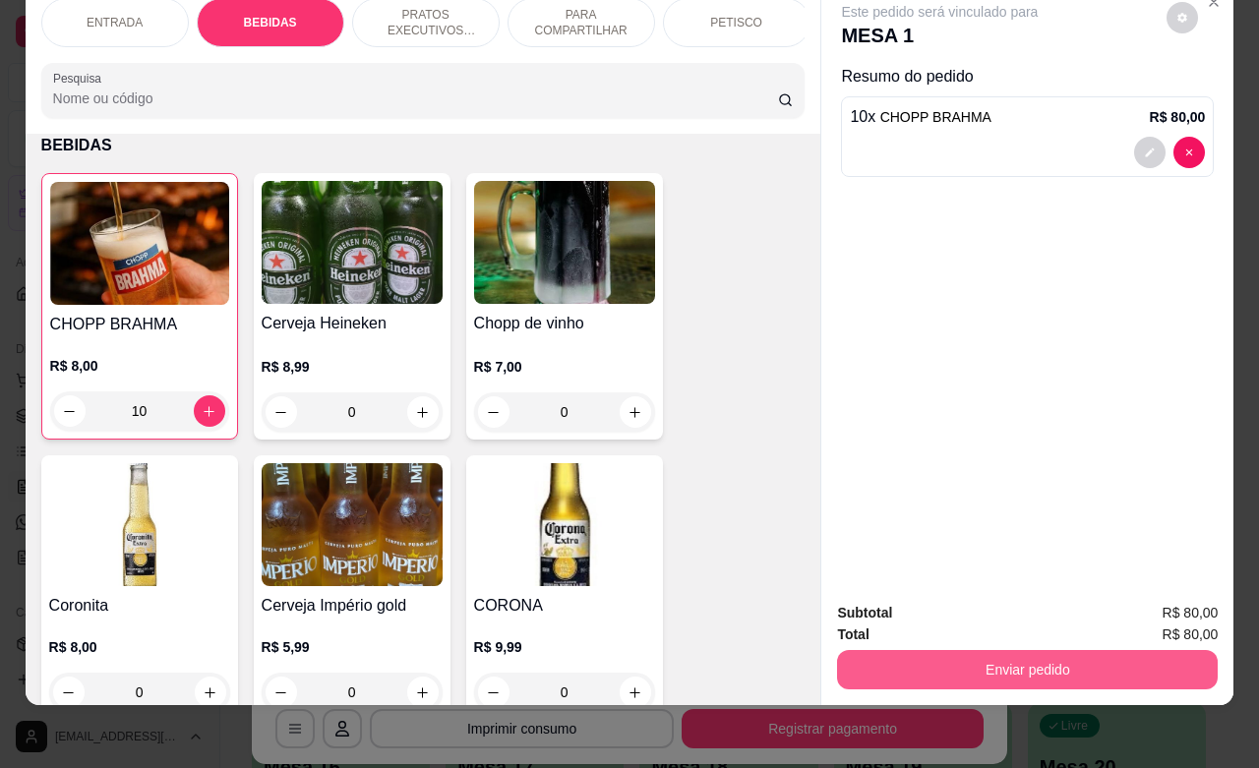
type input "10"
click at [949, 665] on button "Enviar pedido" at bounding box center [1027, 669] width 369 height 38
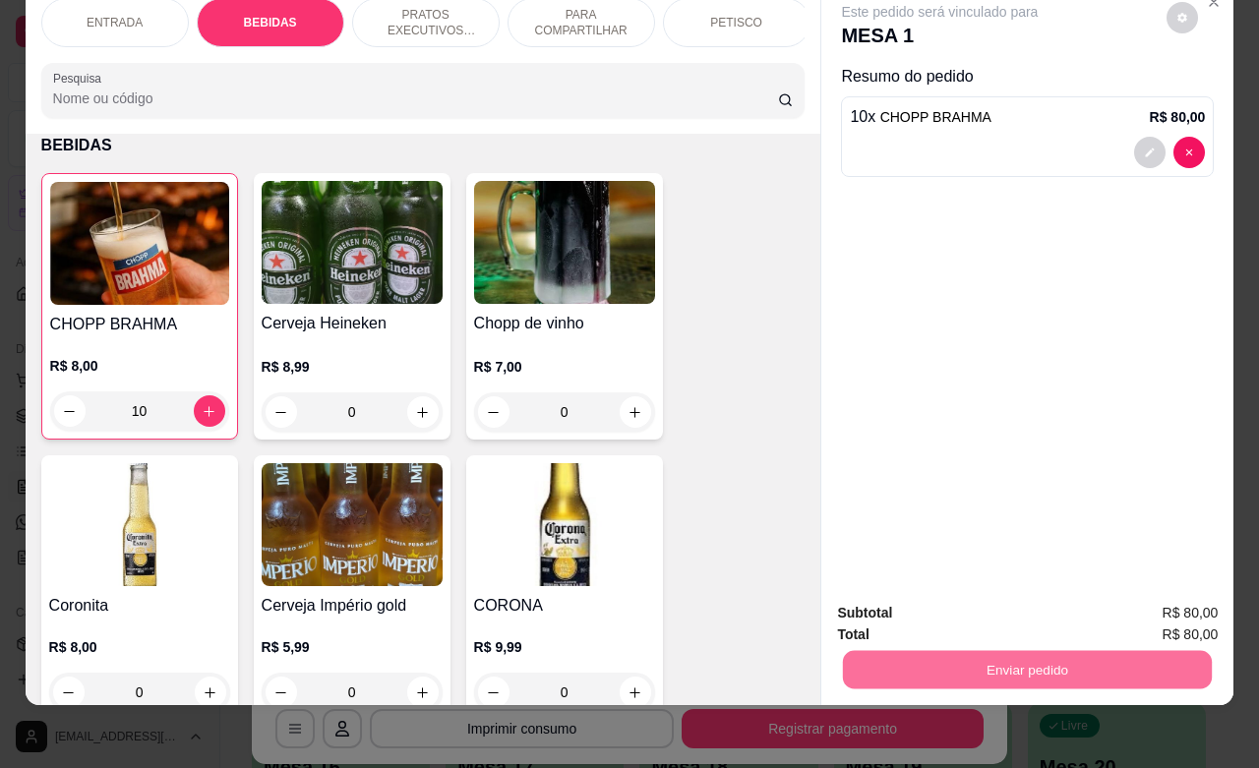
click at [946, 601] on button "Não registrar e enviar pedido" at bounding box center [960, 600] width 199 height 36
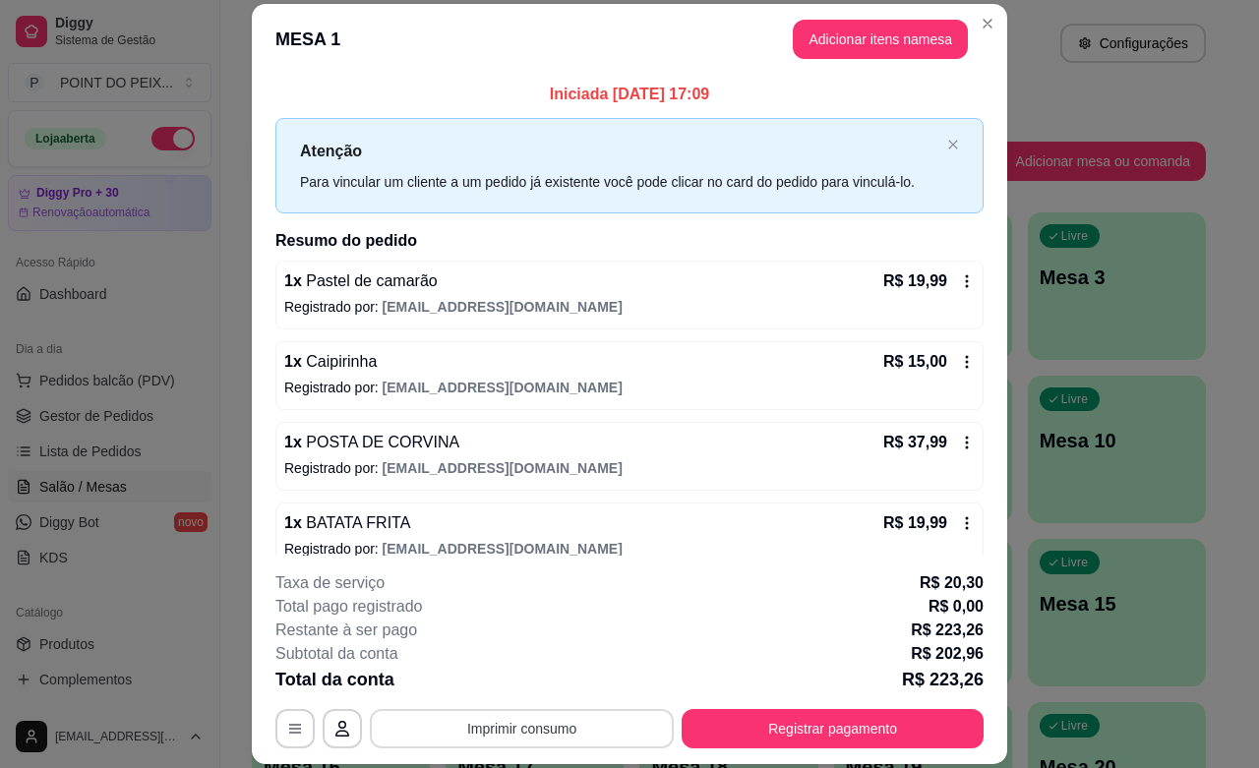
click at [571, 729] on button "Imprimir consumo" at bounding box center [522, 728] width 304 height 39
click at [542, 689] on button "IMPRESSORA" at bounding box center [518, 683] width 138 height 30
click at [562, 729] on button "Imprimir consumo" at bounding box center [522, 728] width 304 height 39
click at [533, 684] on button "IMPRESSORA" at bounding box center [518, 683] width 143 height 31
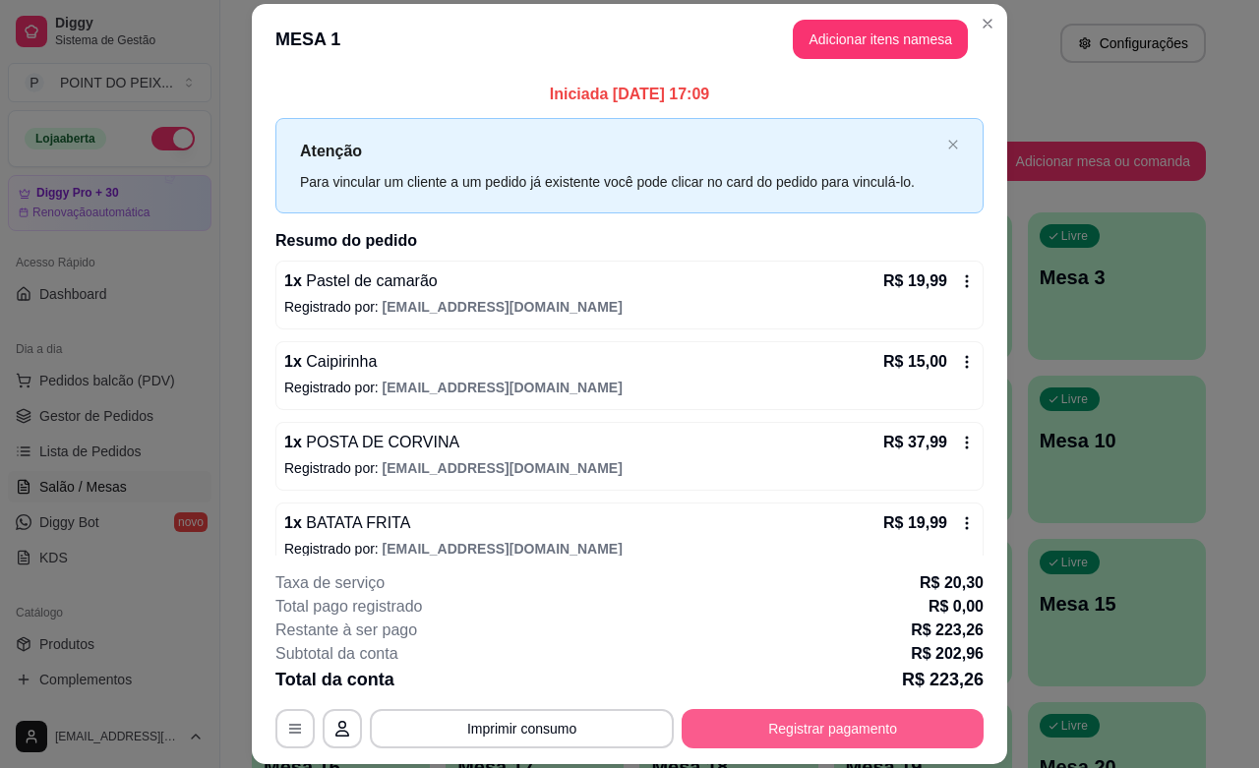
click at [759, 741] on button "Registrar pagamento" at bounding box center [833, 728] width 302 height 39
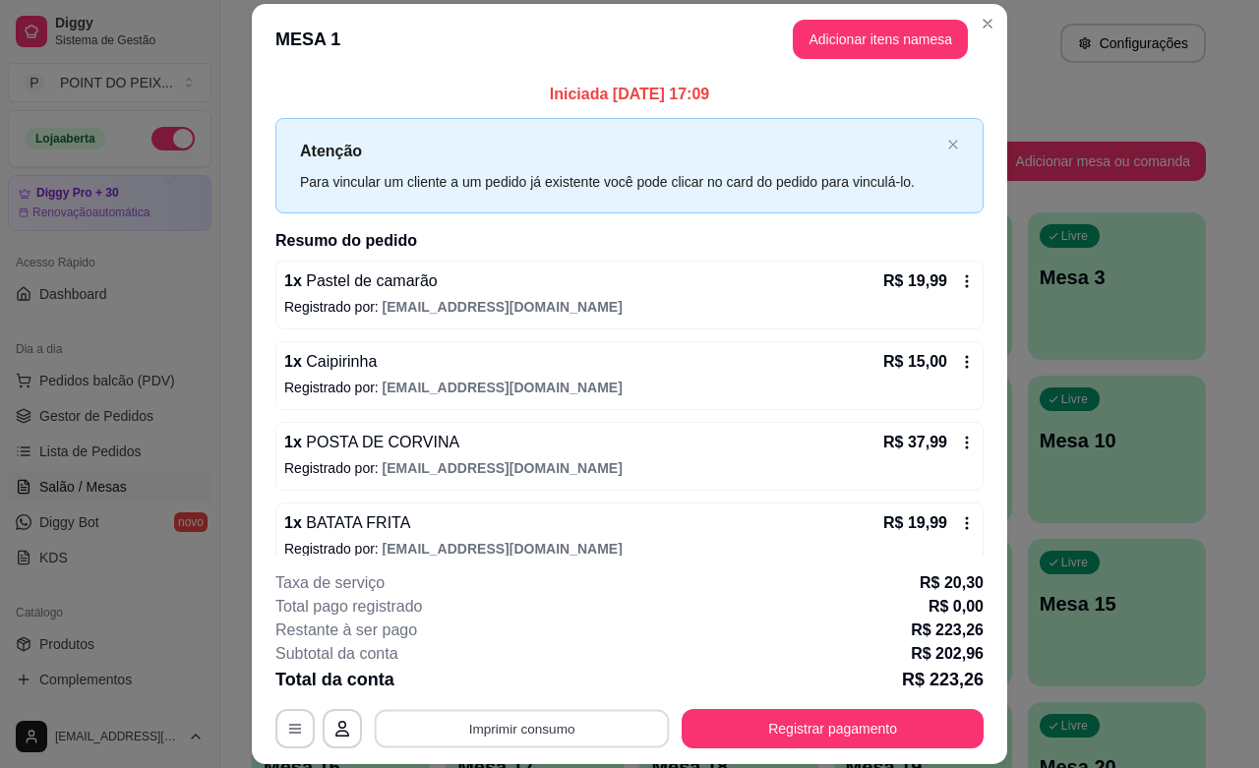
click at [549, 724] on button "Imprimir consumo" at bounding box center [522, 729] width 295 height 38
click at [516, 682] on button "IMPRESSORA" at bounding box center [518, 683] width 138 height 30
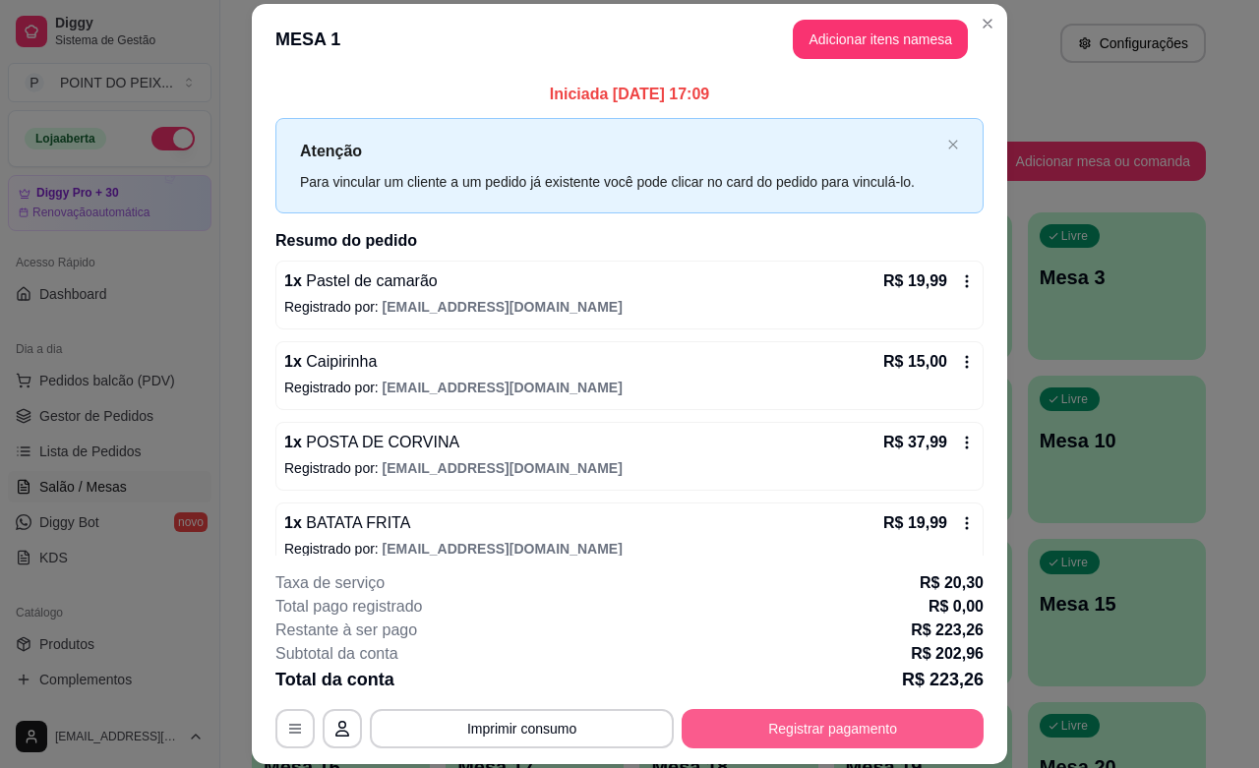
click at [731, 726] on button "Registrar pagamento" at bounding box center [833, 728] width 302 height 39
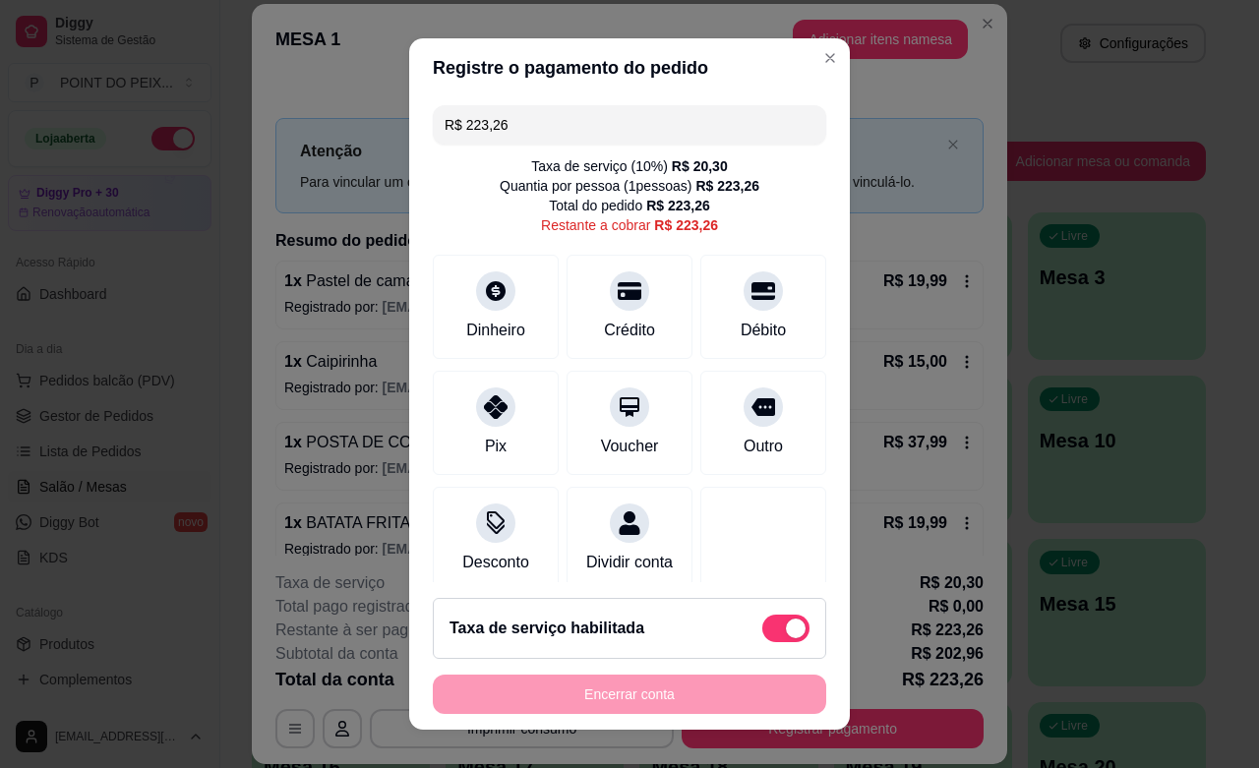
click at [532, 121] on input "R$ 223,26" at bounding box center [630, 124] width 370 height 39
click at [483, 404] on icon at bounding box center [496, 402] width 26 height 26
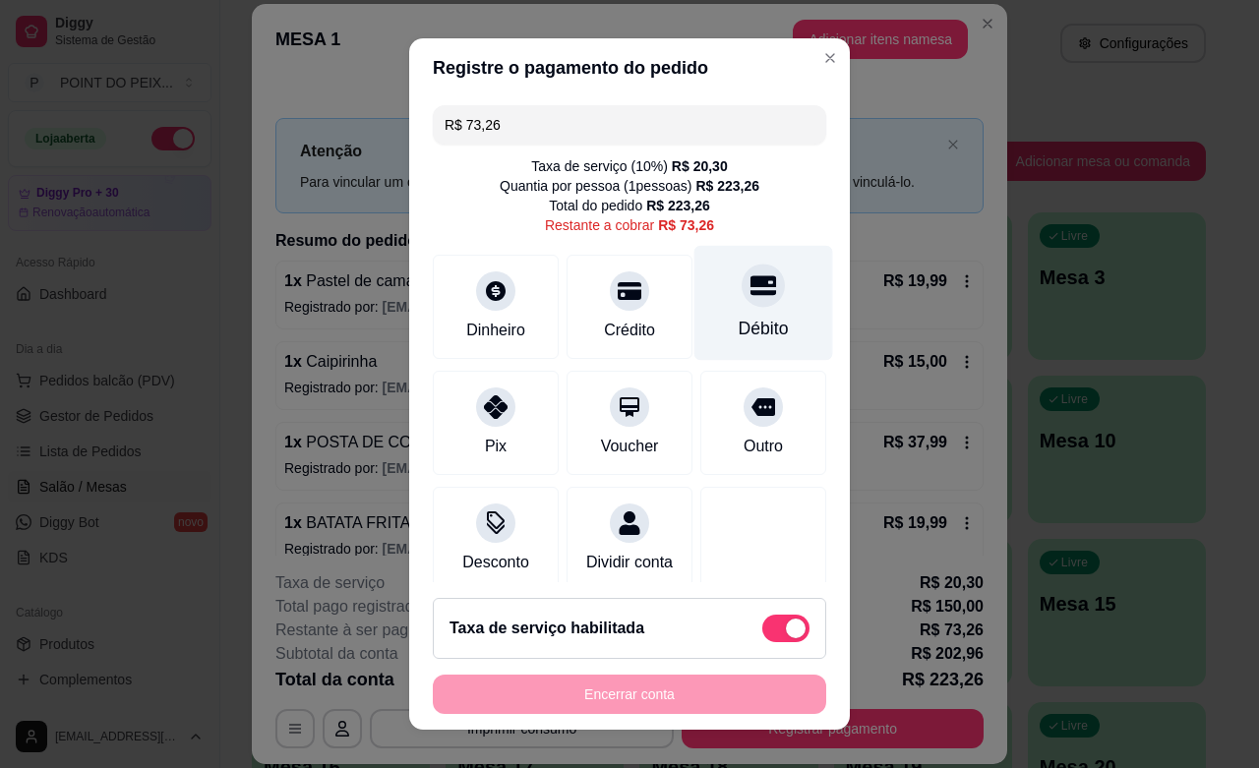
click at [751, 295] on icon at bounding box center [764, 286] width 26 height 20
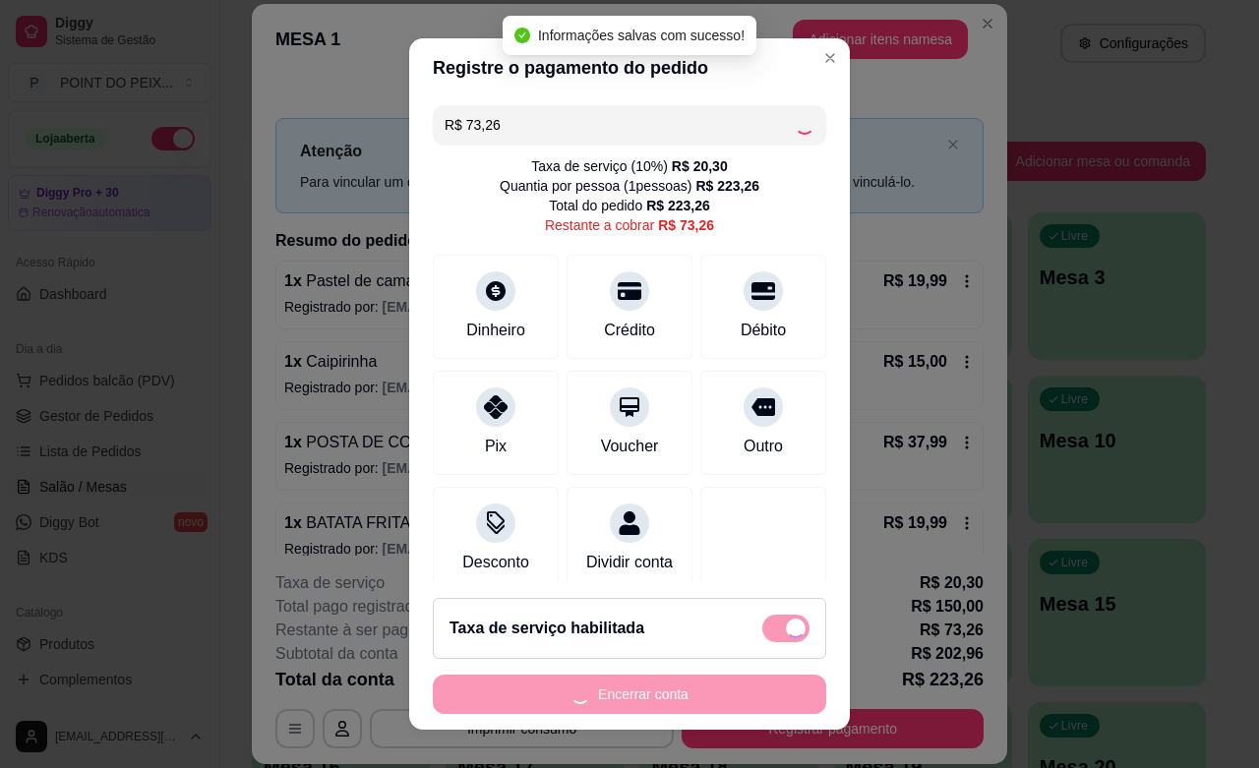
type input "R$ 0,00"
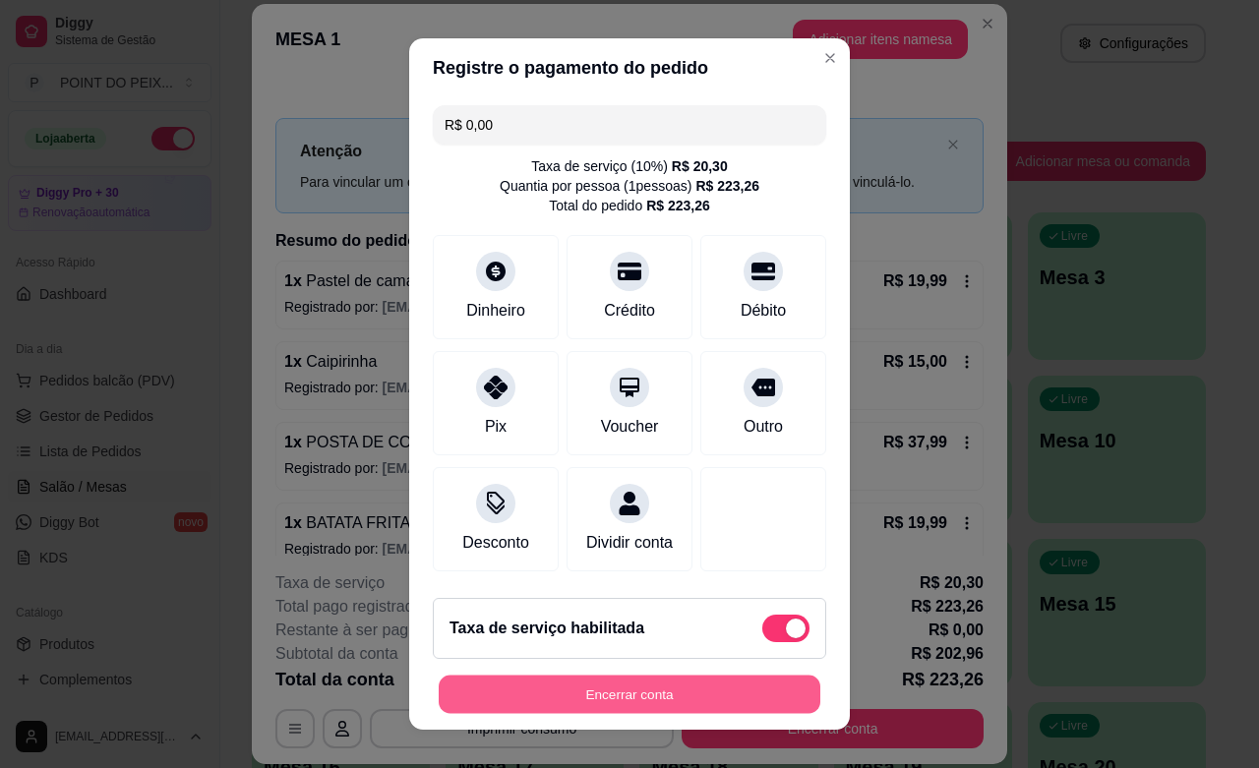
click at [630, 689] on button "Encerrar conta" at bounding box center [630, 695] width 382 height 38
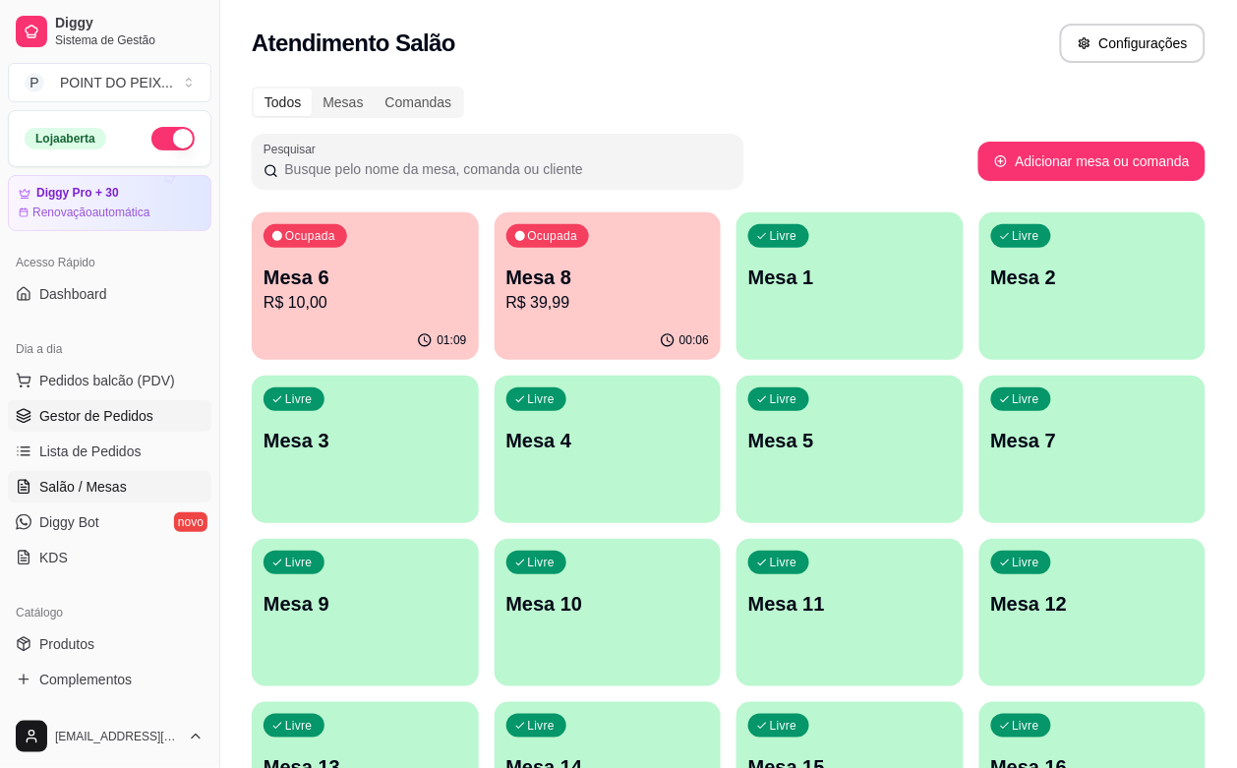
click at [134, 415] on span "Gestor de Pedidos" at bounding box center [96, 416] width 114 height 20
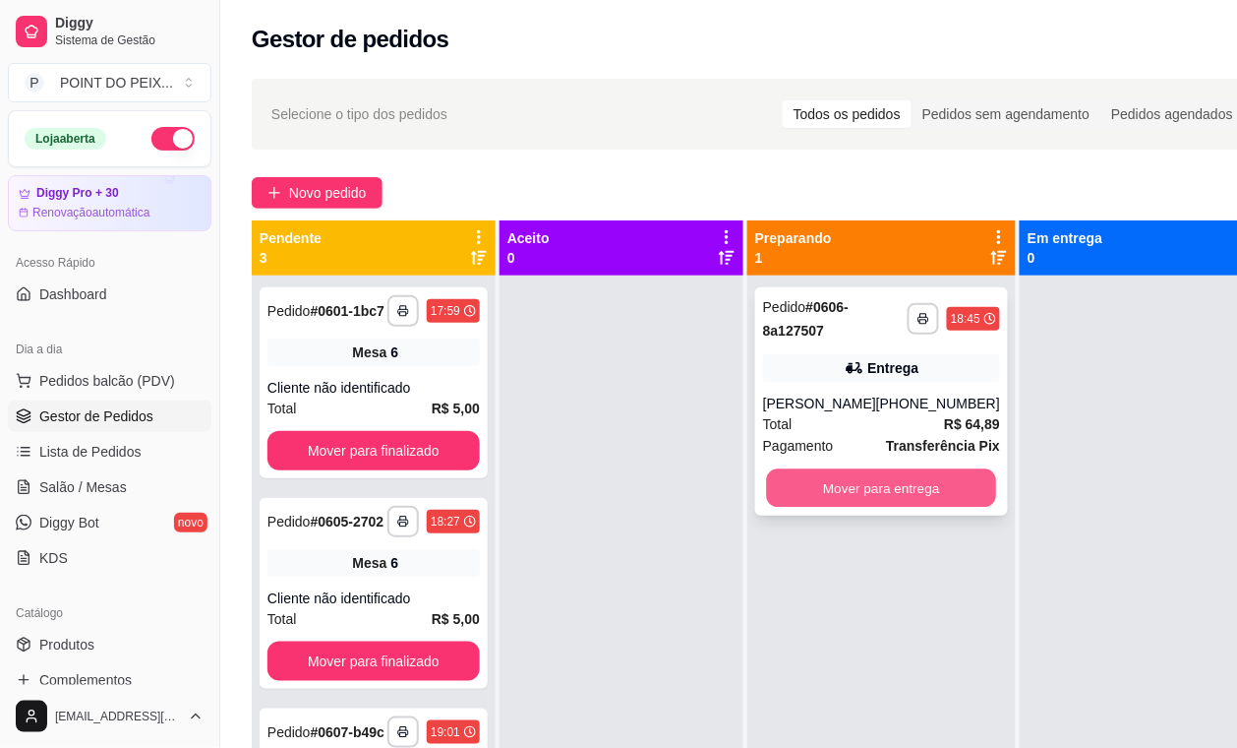
click at [883, 495] on button "Mover para entrega" at bounding box center [882, 488] width 230 height 38
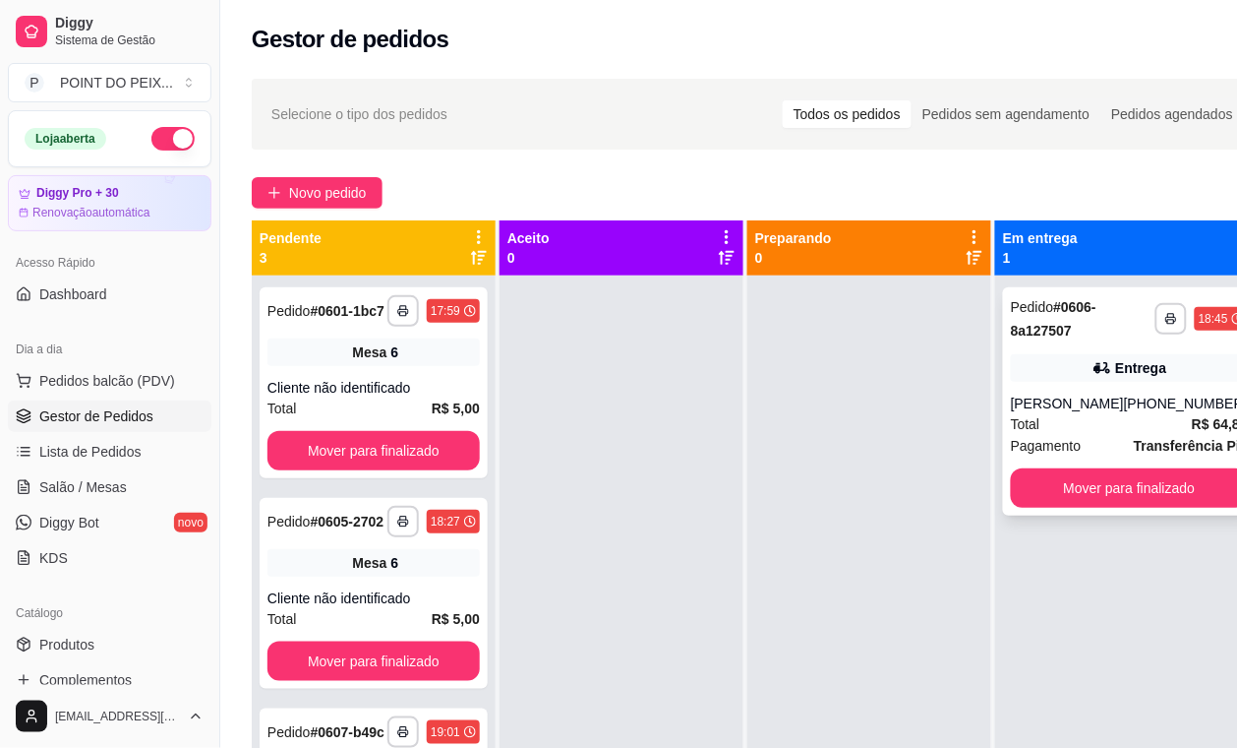
click at [1094, 428] on div "Total R$ 64,89" at bounding box center [1129, 424] width 237 height 22
click at [1163, 487] on button "Mover para finalizado" at bounding box center [1130, 488] width 230 height 38
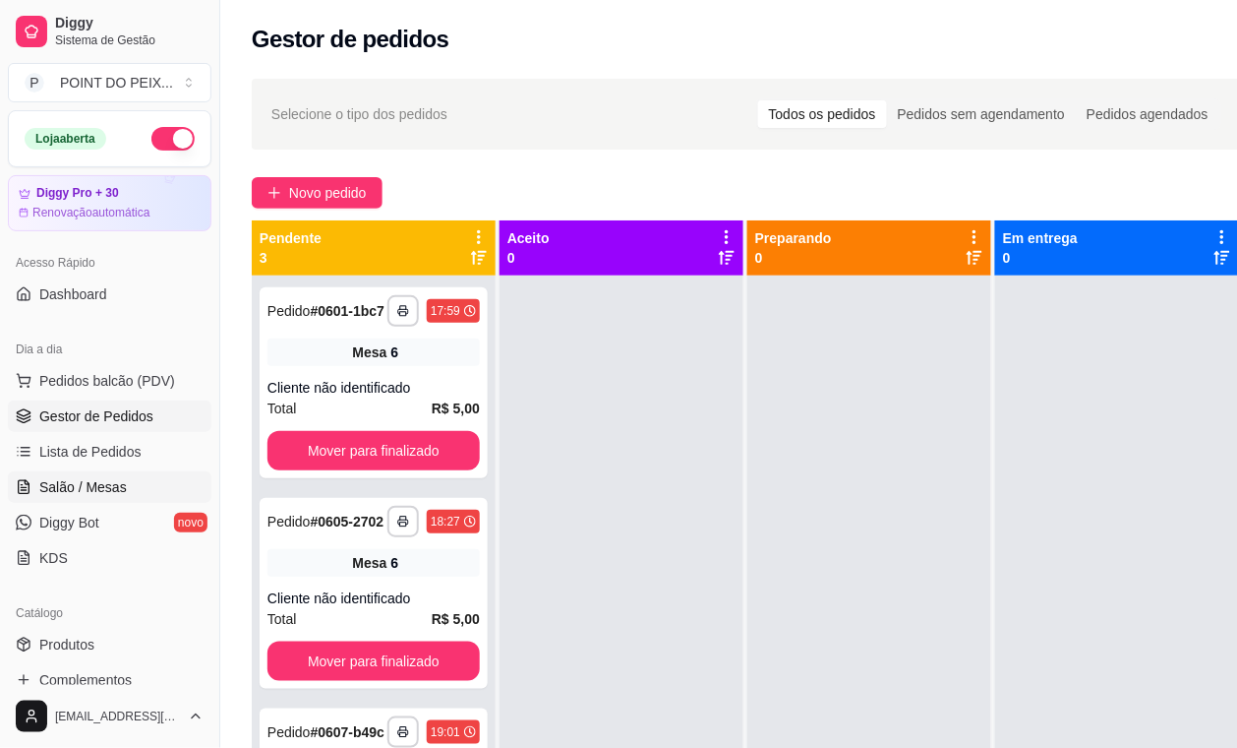
click at [100, 485] on span "Salão / Mesas" at bounding box center [83, 487] width 88 height 20
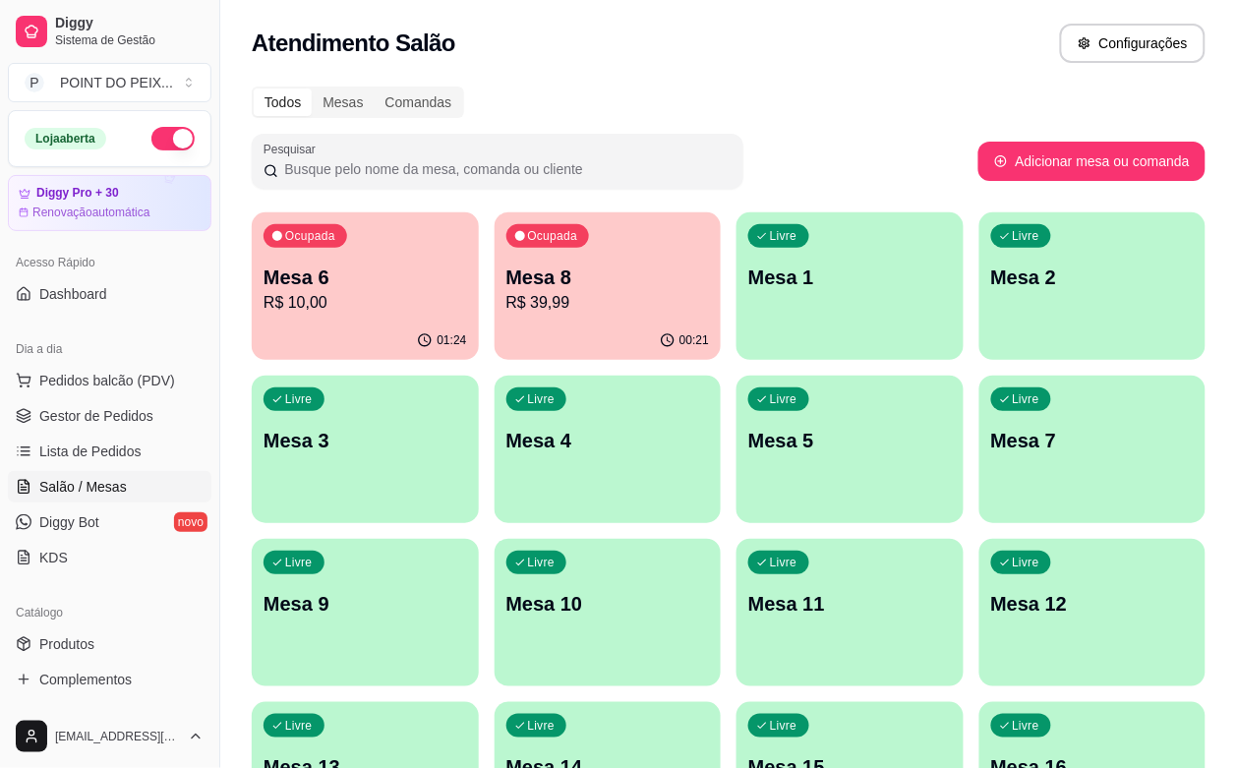
click at [564, 301] on p "R$ 39,99" at bounding box center [609, 303] width 204 height 24
click at [479, 539] on div "Livre Mesa 9" at bounding box center [365, 601] width 227 height 124
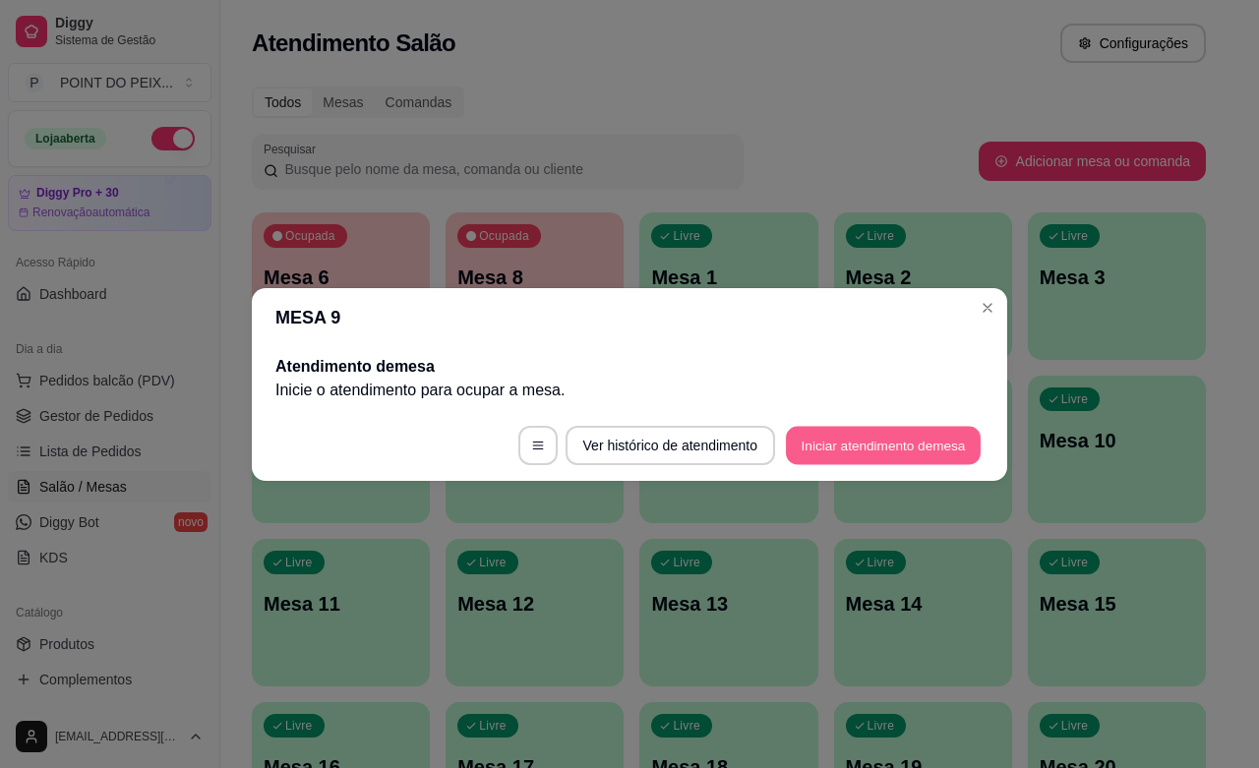
click at [878, 450] on button "Iniciar atendimento de mesa" at bounding box center [883, 445] width 195 height 38
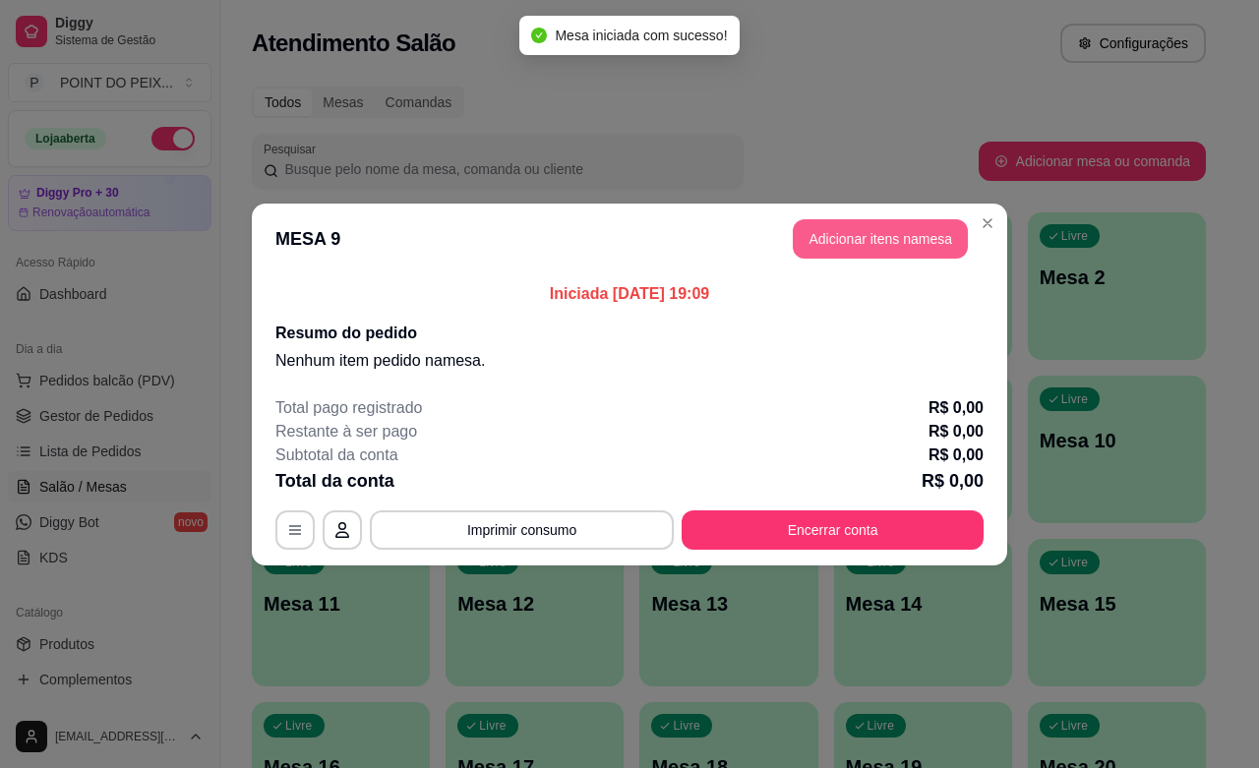
click at [888, 246] on button "Adicionar itens na mesa" at bounding box center [880, 238] width 175 height 39
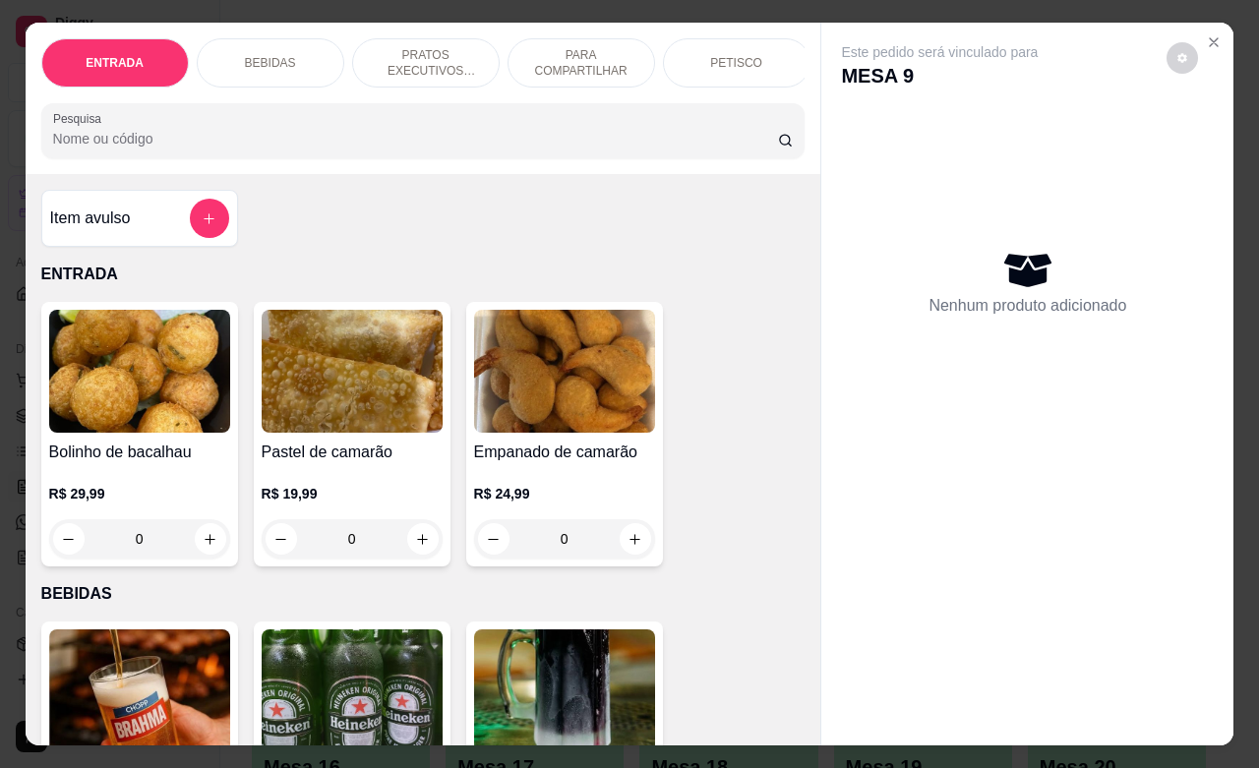
click at [714, 55] on p "PETISCO" at bounding box center [736, 63] width 52 height 16
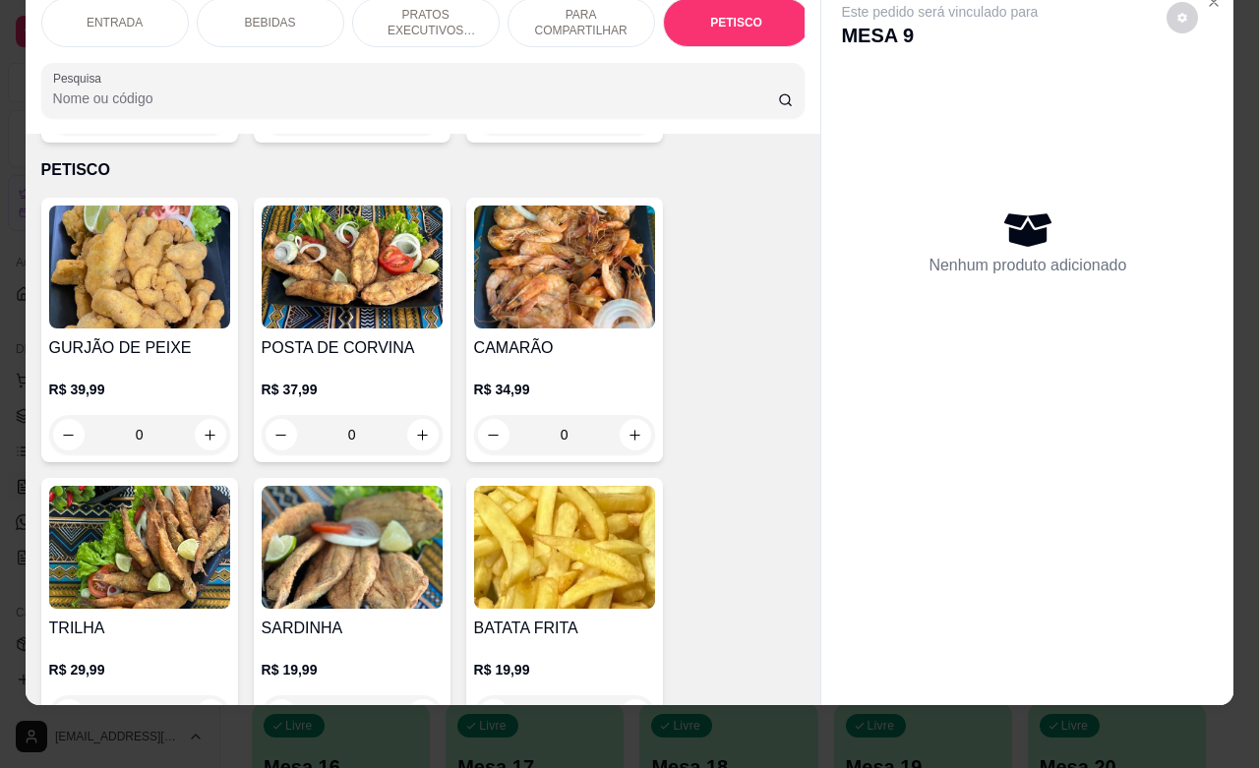
scroll to position [4715, 0]
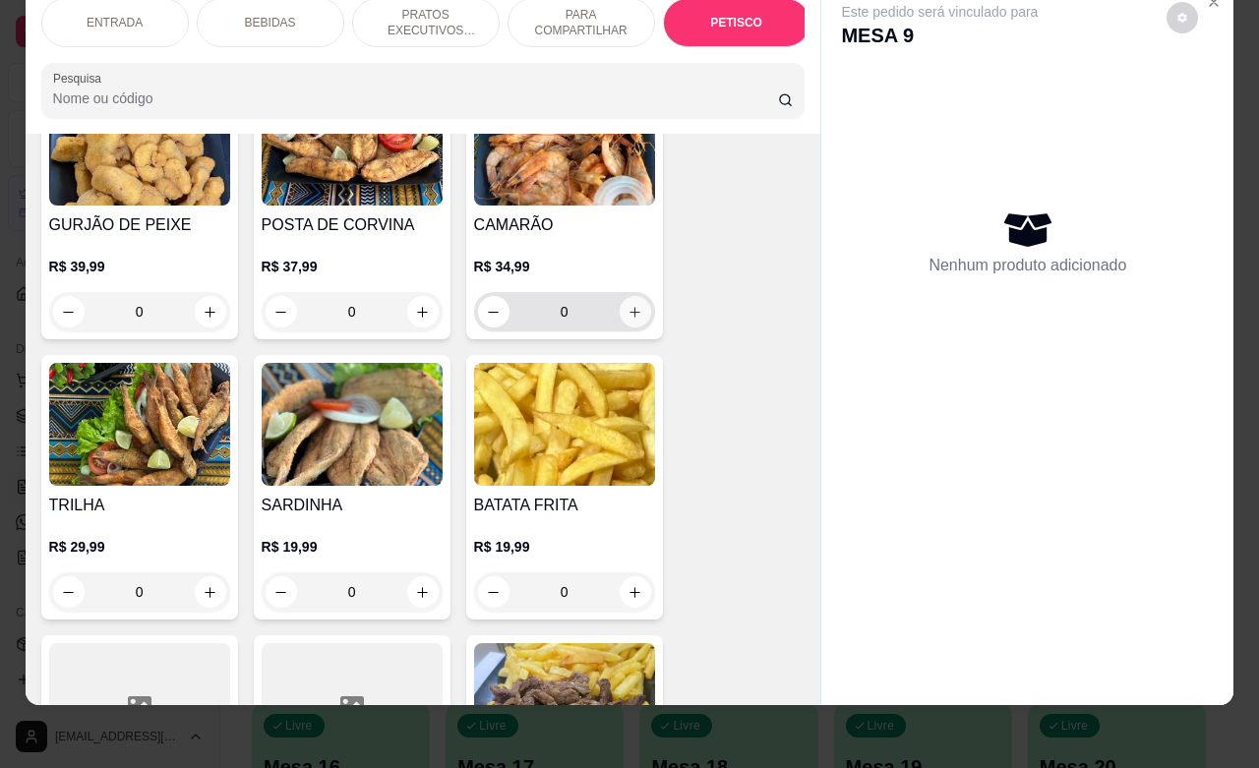
click at [634, 296] on button "increase-product-quantity" at bounding box center [635, 311] width 31 height 31
type input "1"
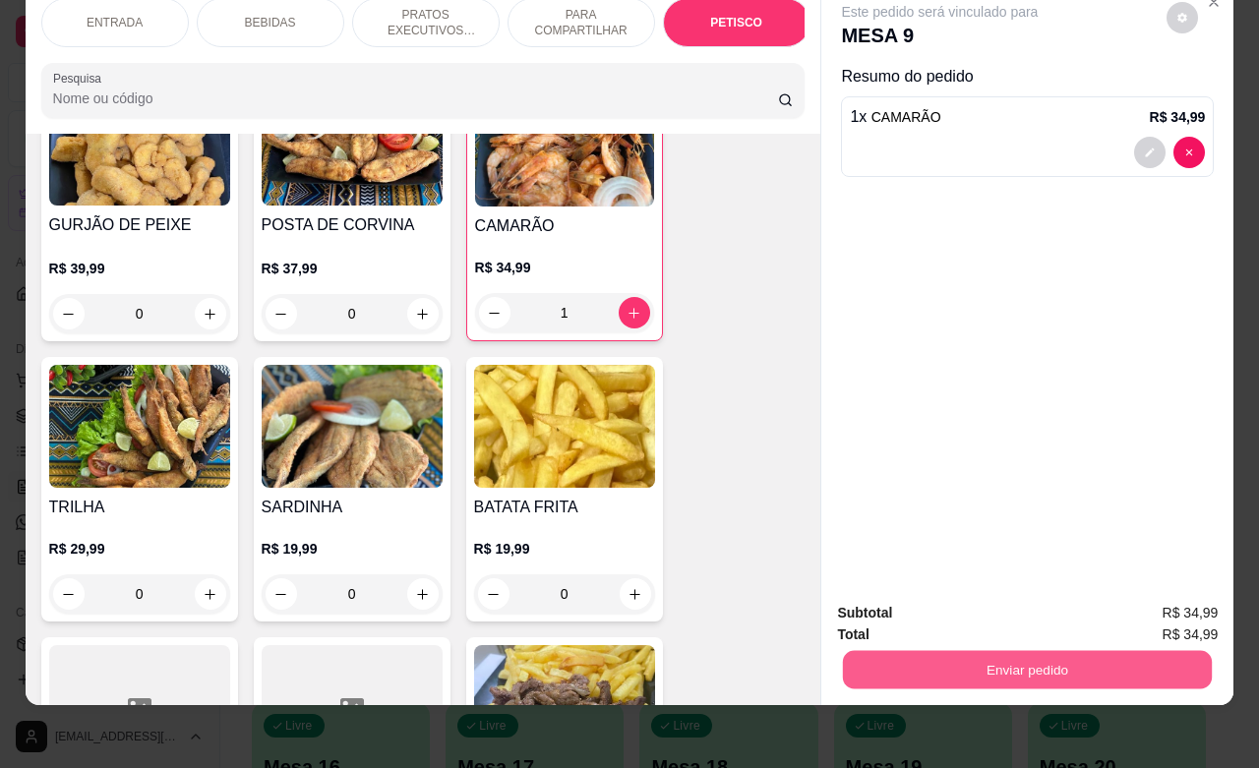
click at [967, 664] on button "Enviar pedido" at bounding box center [1027, 669] width 369 height 38
click at [934, 597] on button "Não registrar e enviar pedido" at bounding box center [960, 600] width 205 height 37
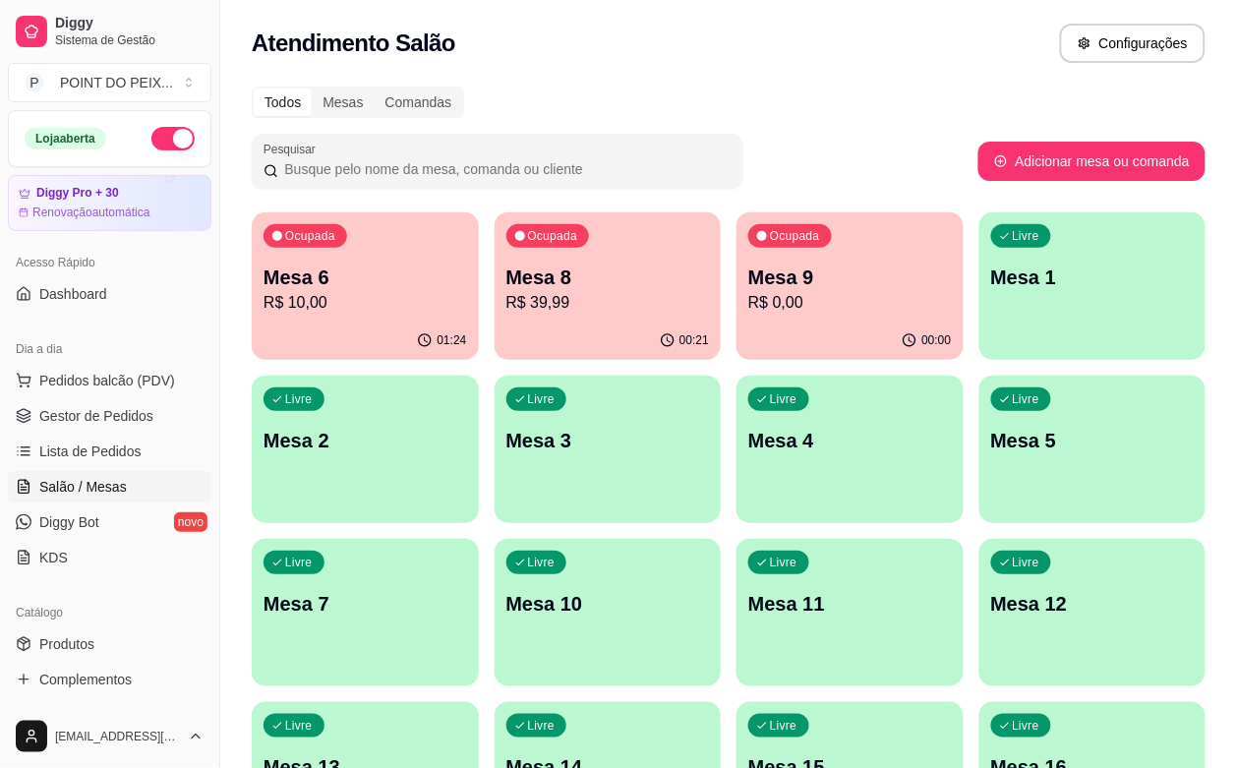
click at [556, 313] on p "R$ 39,99" at bounding box center [609, 303] width 204 height 24
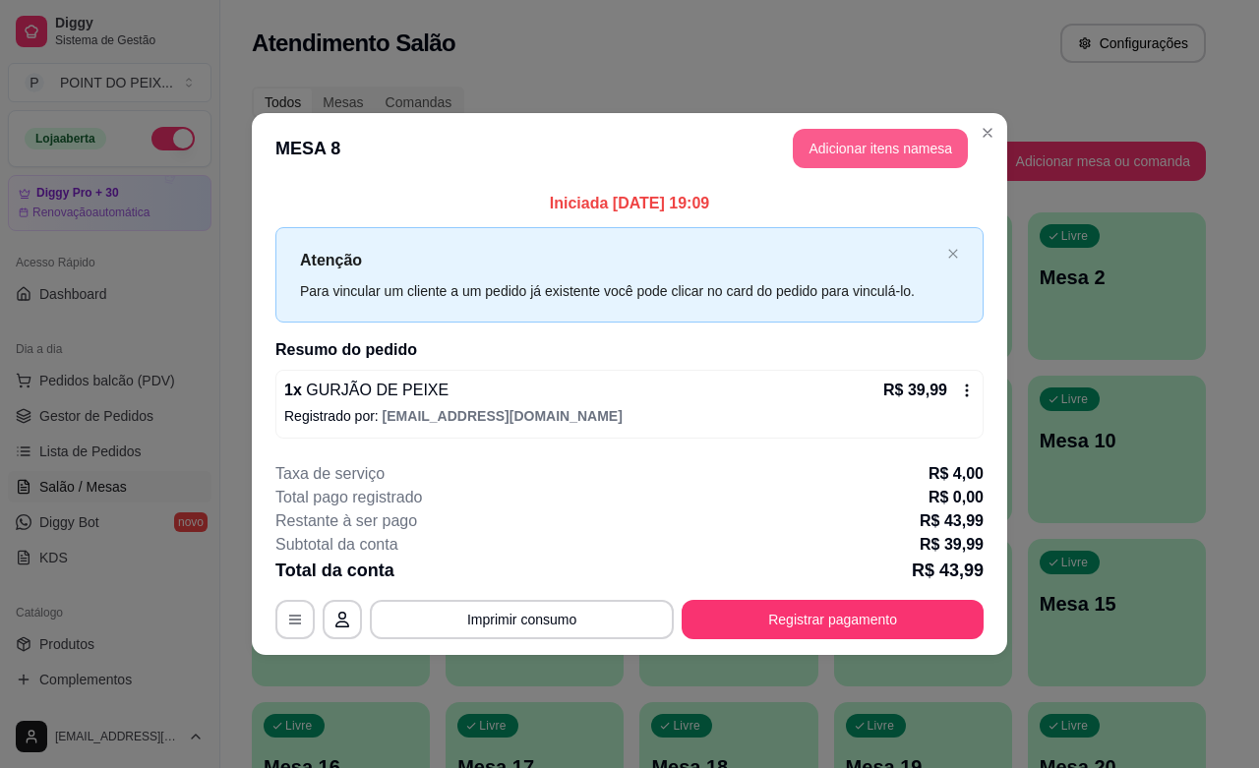
click at [872, 141] on button "Adicionar itens na mesa" at bounding box center [880, 148] width 175 height 39
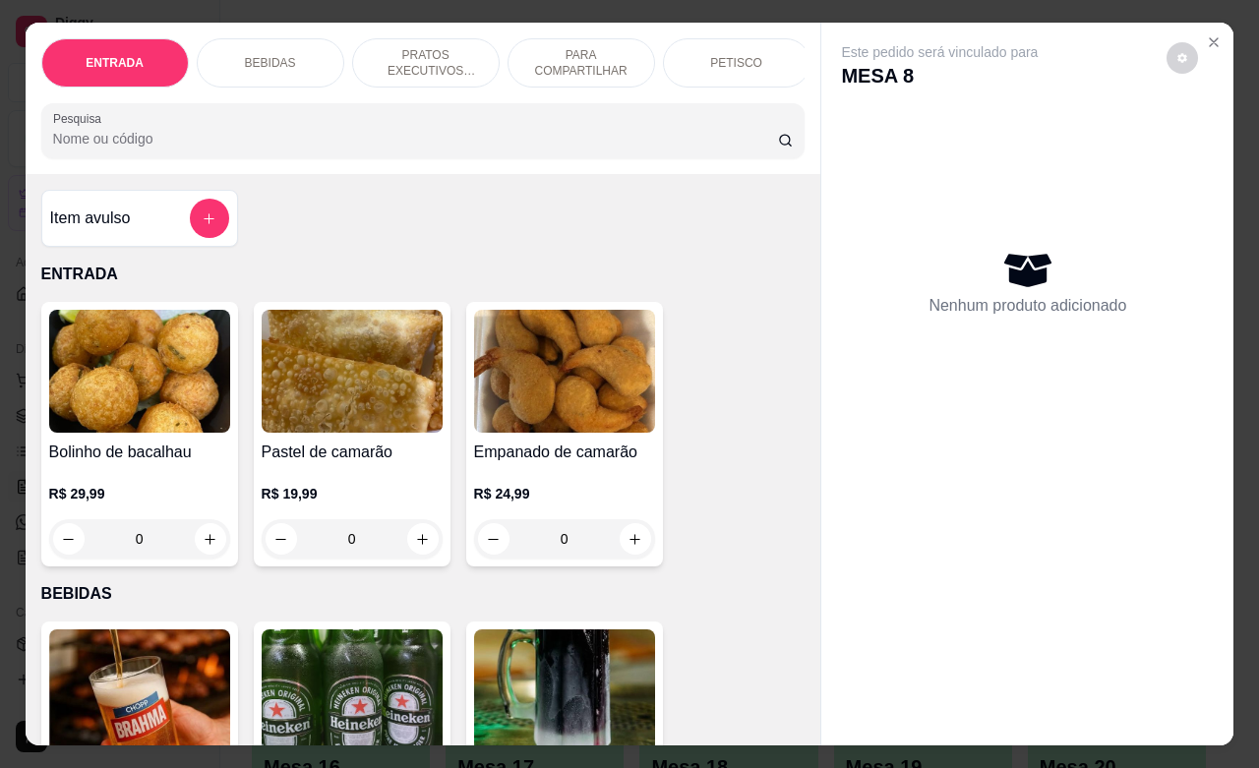
click at [264, 55] on p "BEBIDAS" at bounding box center [270, 63] width 51 height 16
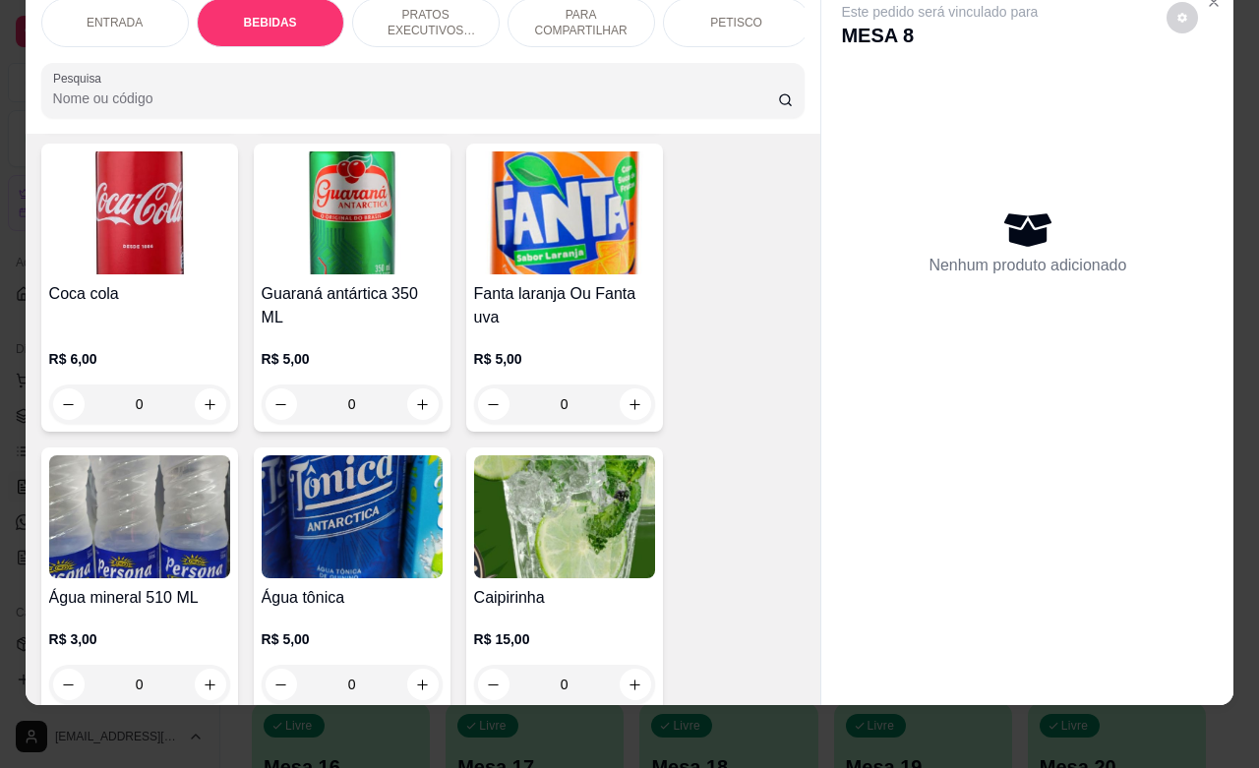
scroll to position [1392, 0]
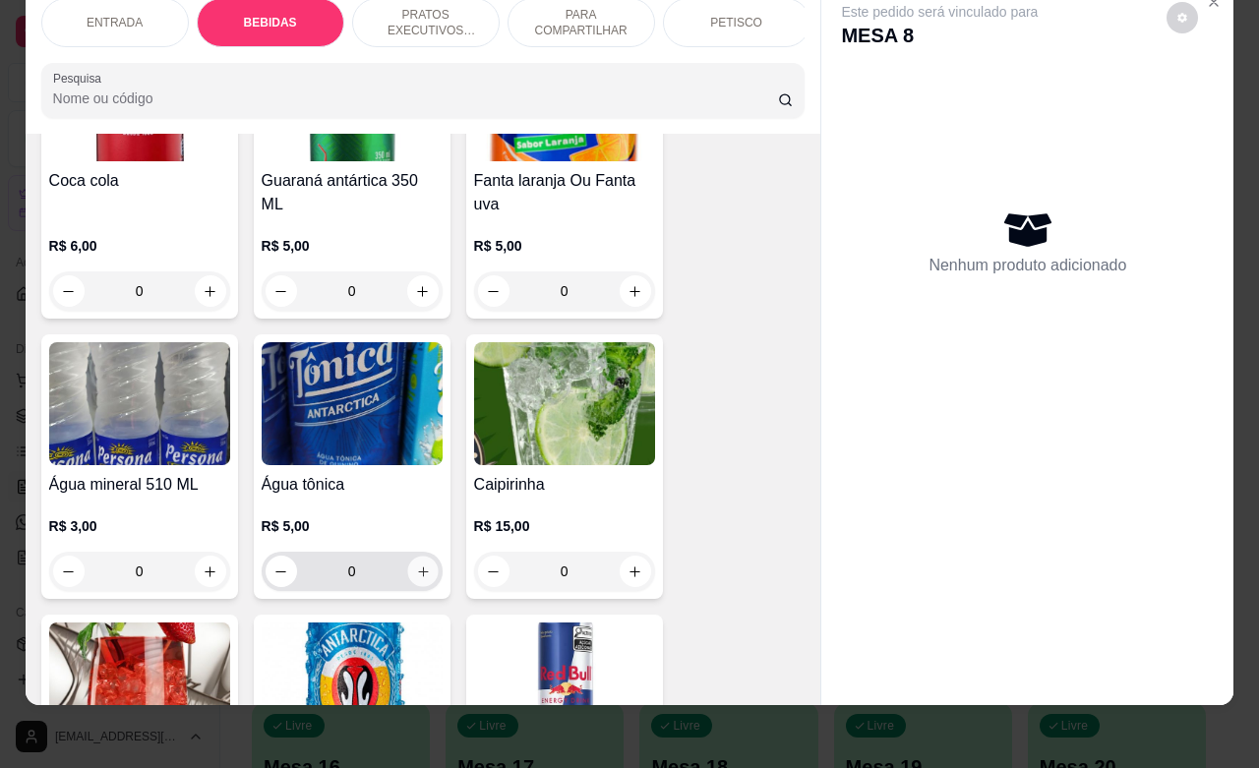
click at [411, 583] on button "increase-product-quantity" at bounding box center [422, 572] width 30 height 30
type input "1"
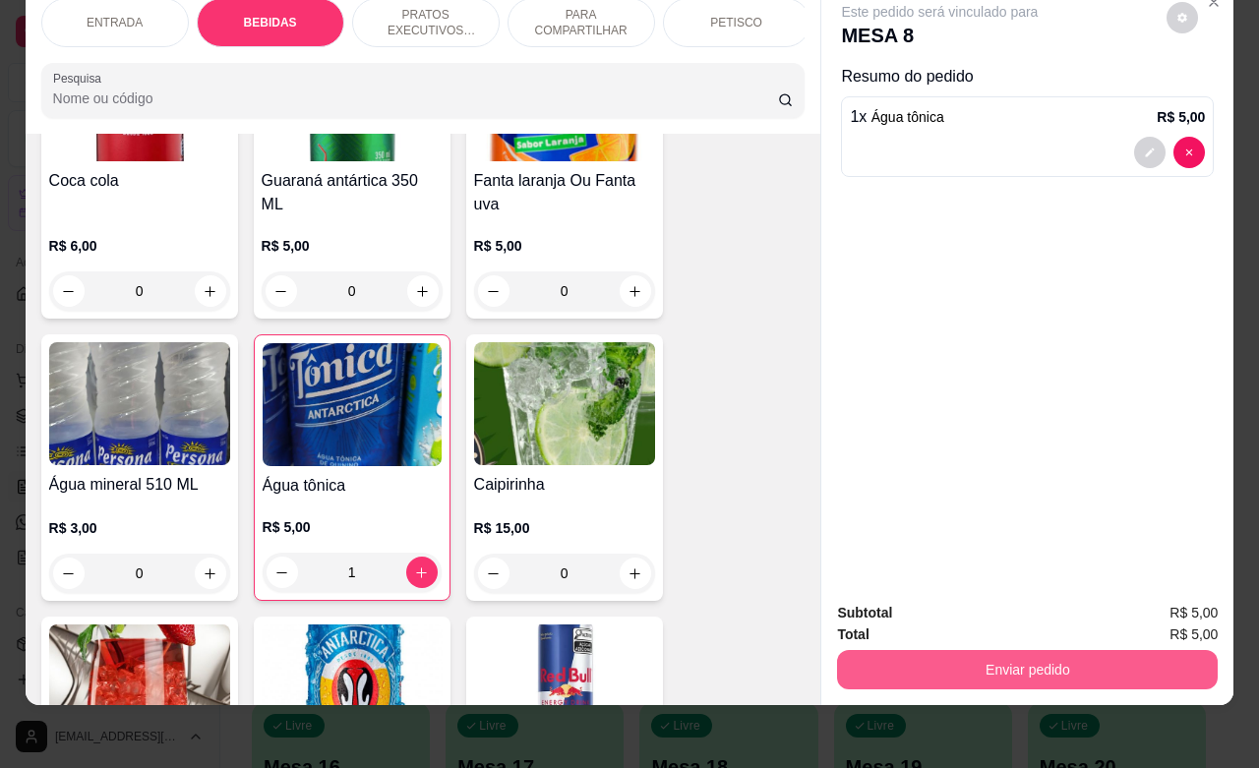
click at [932, 656] on button "Enviar pedido" at bounding box center [1027, 669] width 381 height 39
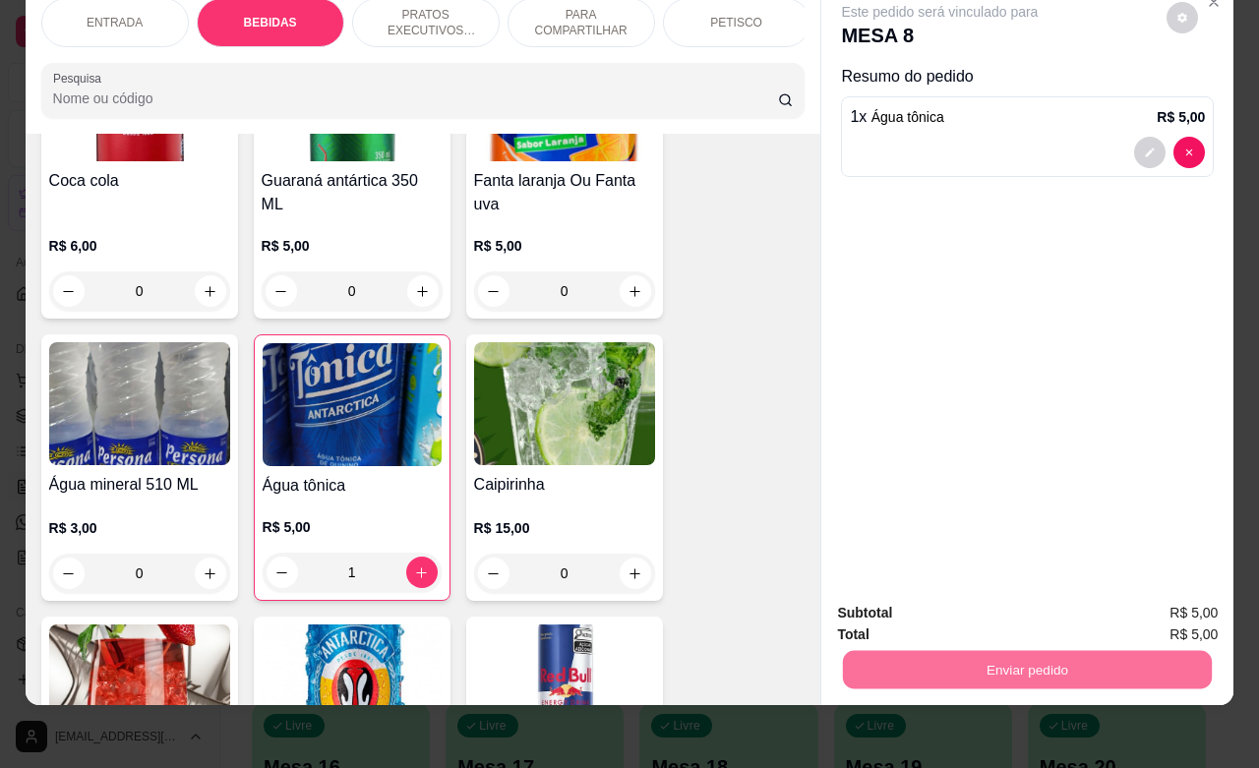
click at [906, 610] on button "Não registrar e enviar pedido" at bounding box center [960, 600] width 205 height 37
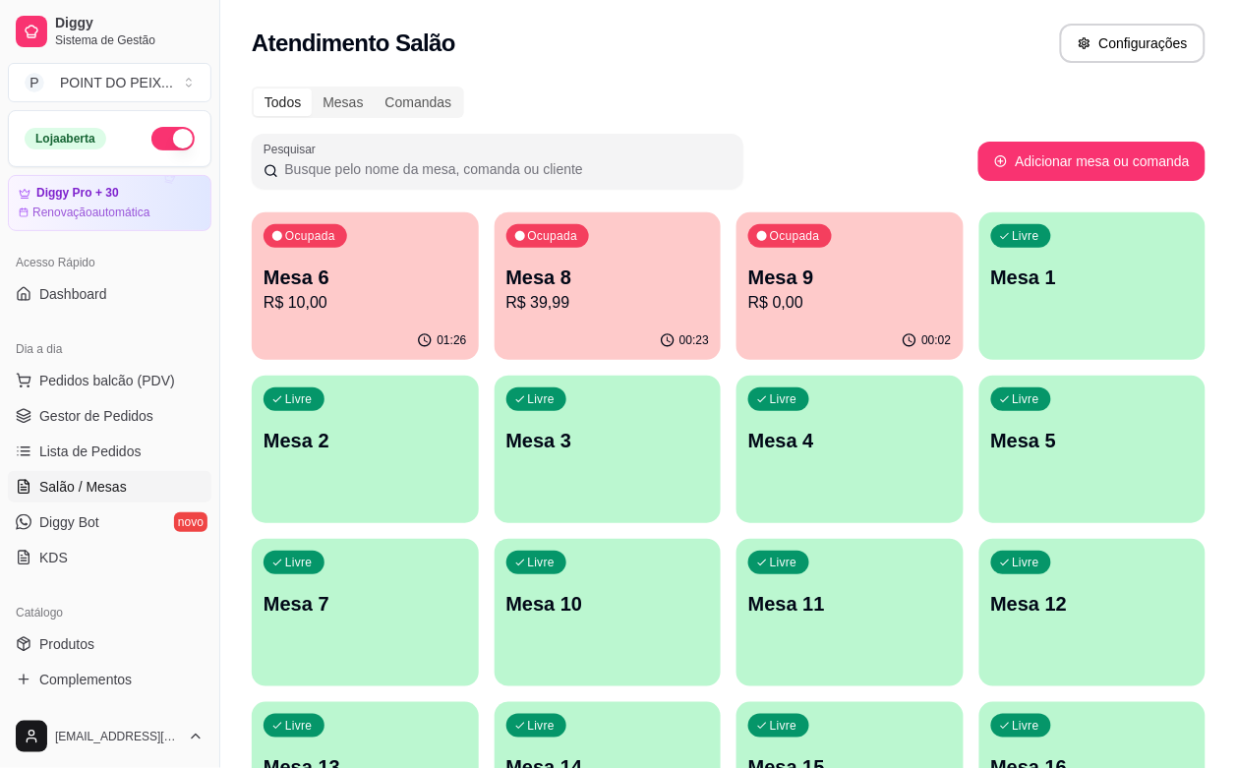
click at [332, 271] on p "Mesa 6" at bounding box center [366, 278] width 204 height 28
click at [580, 328] on div "00:43" at bounding box center [608, 341] width 227 height 38
click at [384, 318] on div "Ocupada Mesa 6 R$ 10,00" at bounding box center [365, 266] width 227 height 109
click at [339, 326] on div "01:47" at bounding box center [365, 341] width 227 height 38
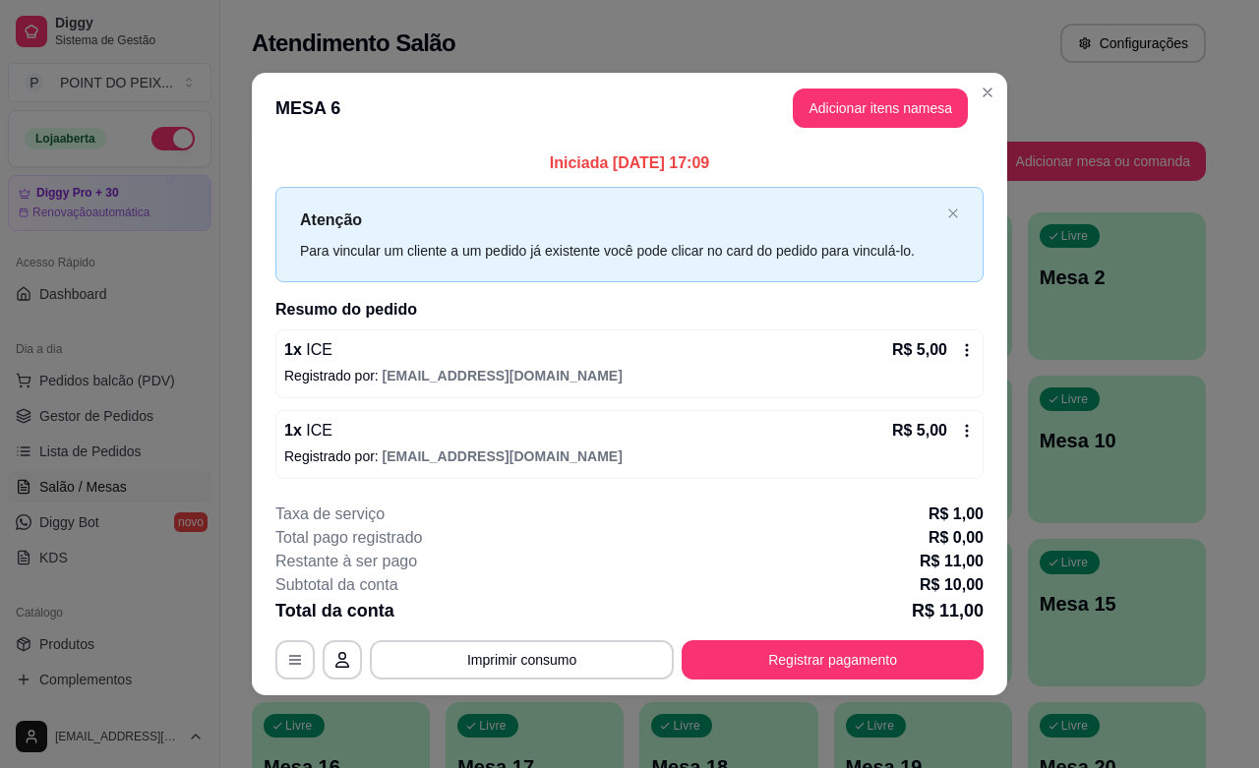
click at [969, 356] on icon at bounding box center [967, 350] width 16 height 16
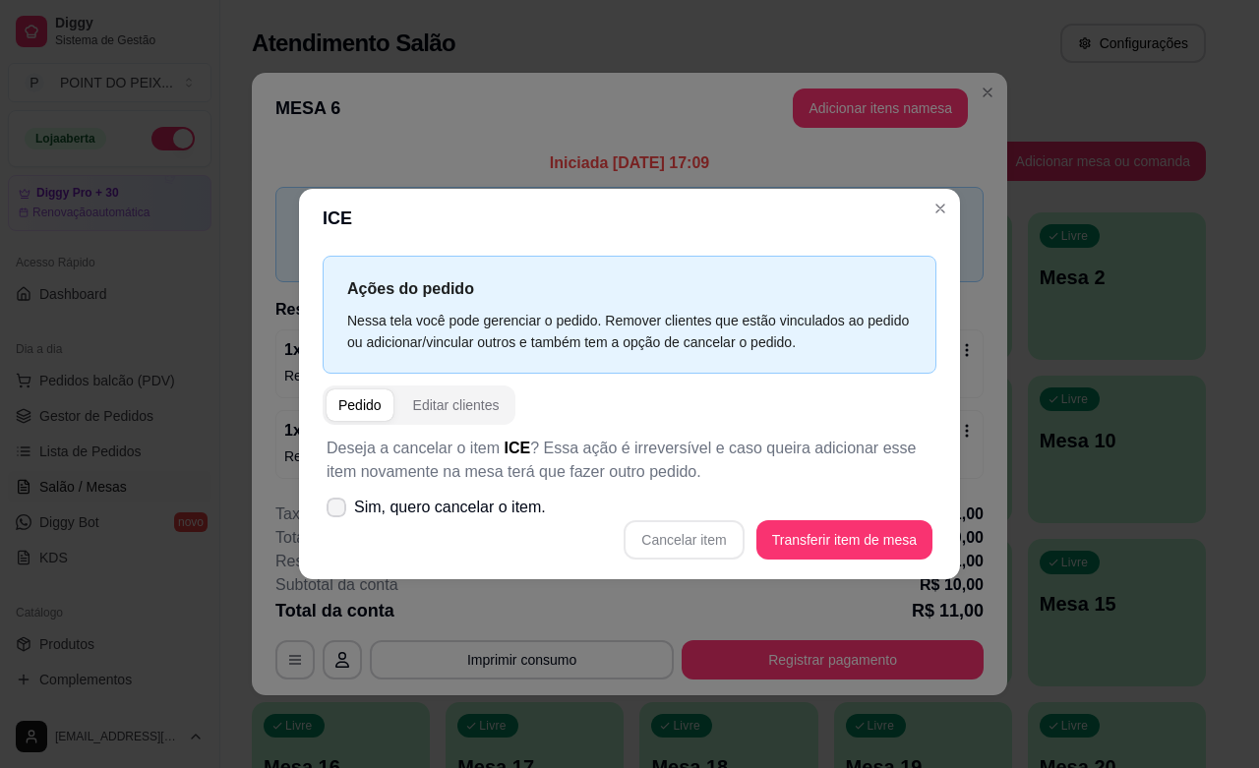
click at [340, 505] on icon at bounding box center [337, 508] width 16 height 12
click at [338, 511] on input "Sim, quero cancelar o item." at bounding box center [332, 517] width 13 height 13
checkbox input "true"
click at [711, 537] on button "Cancelar item" at bounding box center [684, 539] width 120 height 39
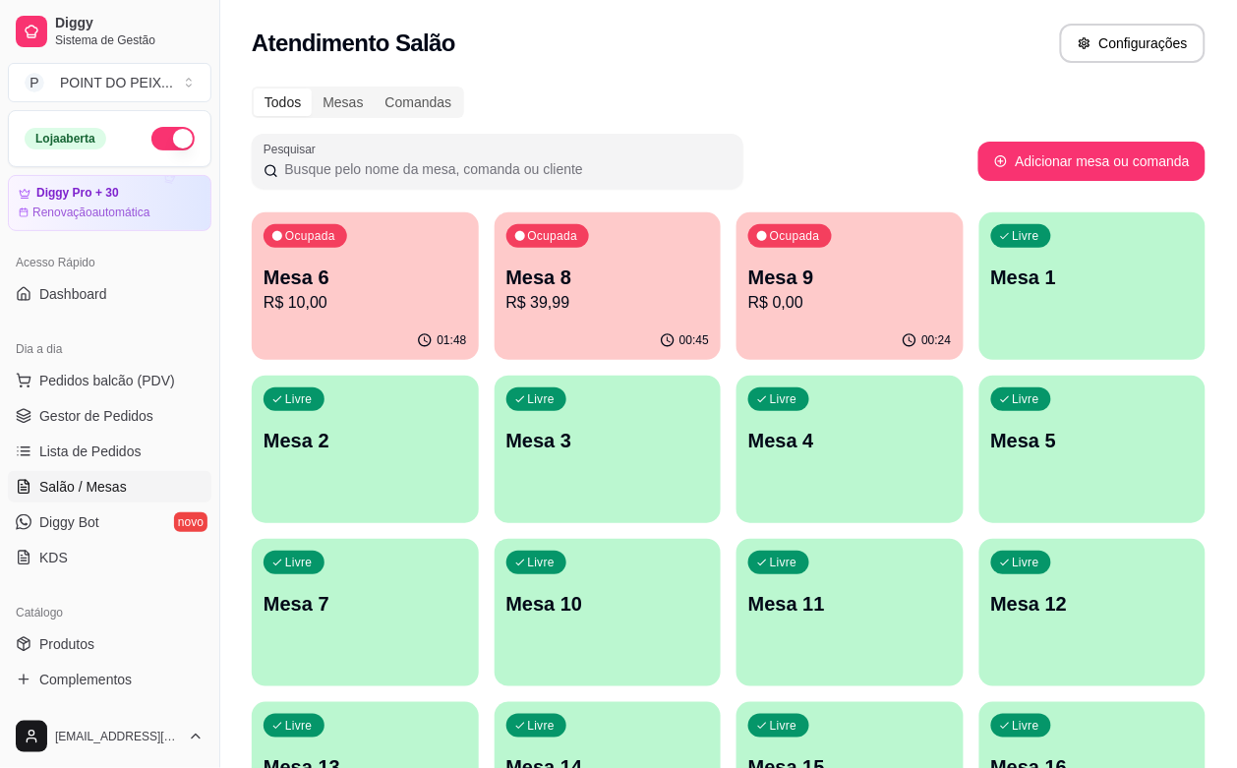
click at [479, 376] on div "Livre Mesa 2" at bounding box center [365, 438] width 227 height 124
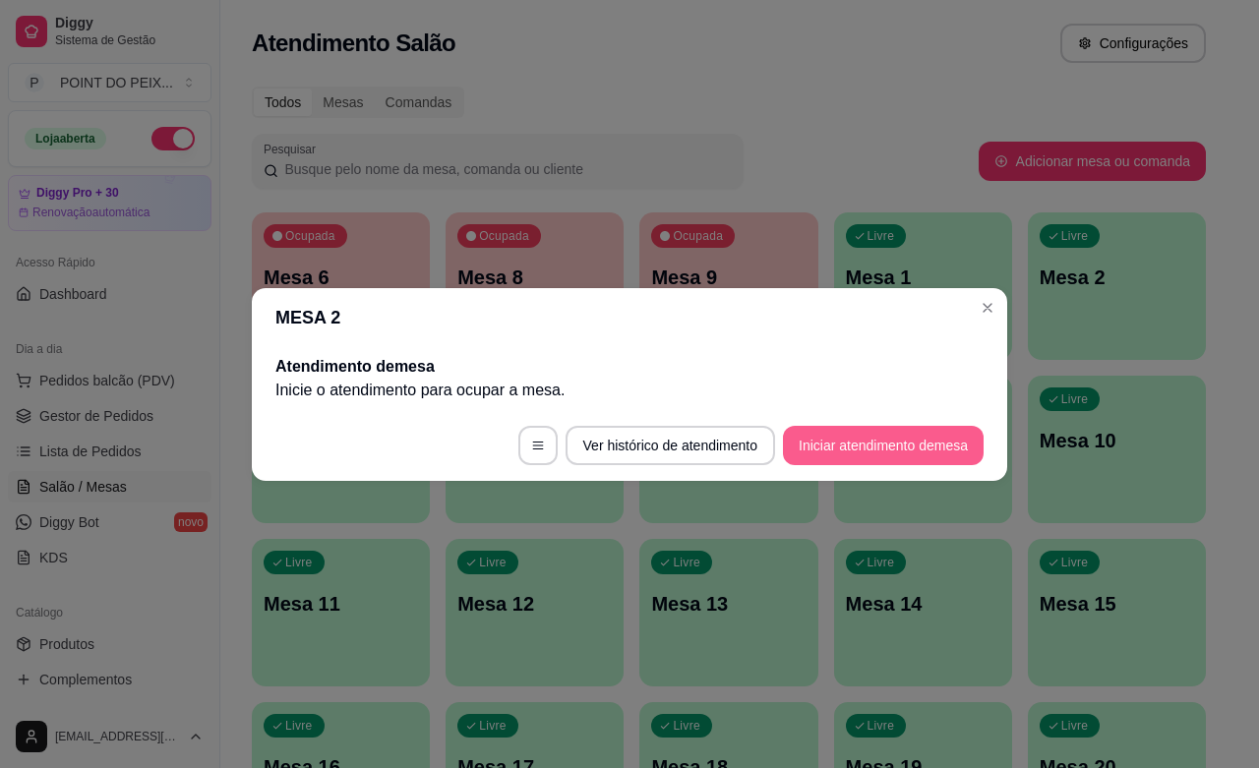
click at [814, 440] on button "Iniciar atendimento de mesa" at bounding box center [883, 445] width 201 height 39
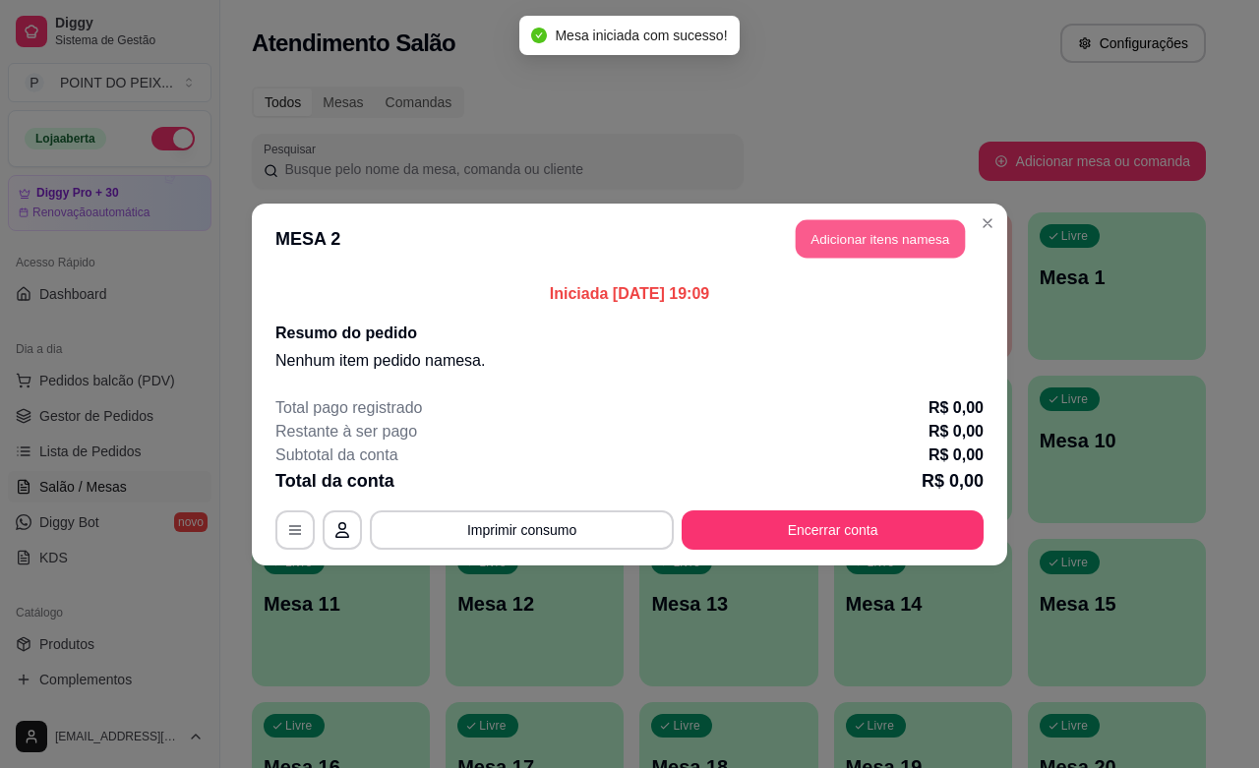
click at [937, 226] on button "Adicionar itens na mesa" at bounding box center [880, 238] width 169 height 38
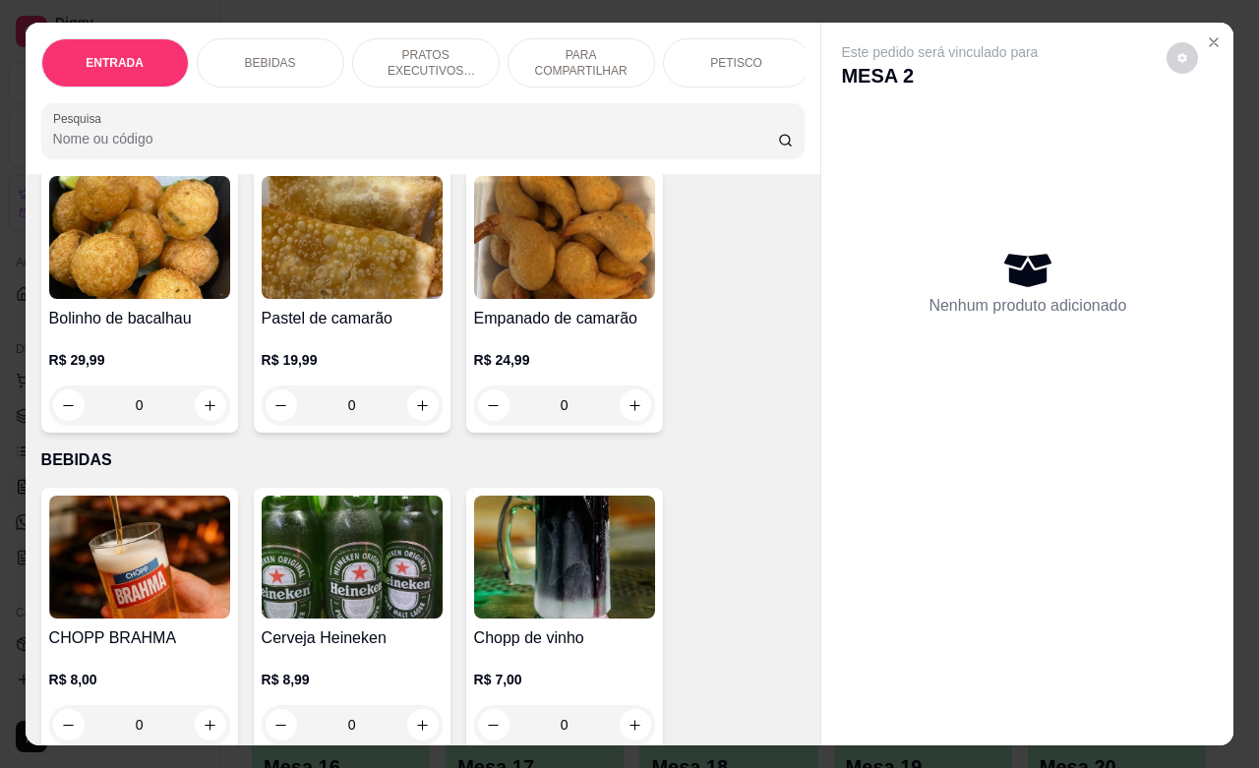
scroll to position [369, 0]
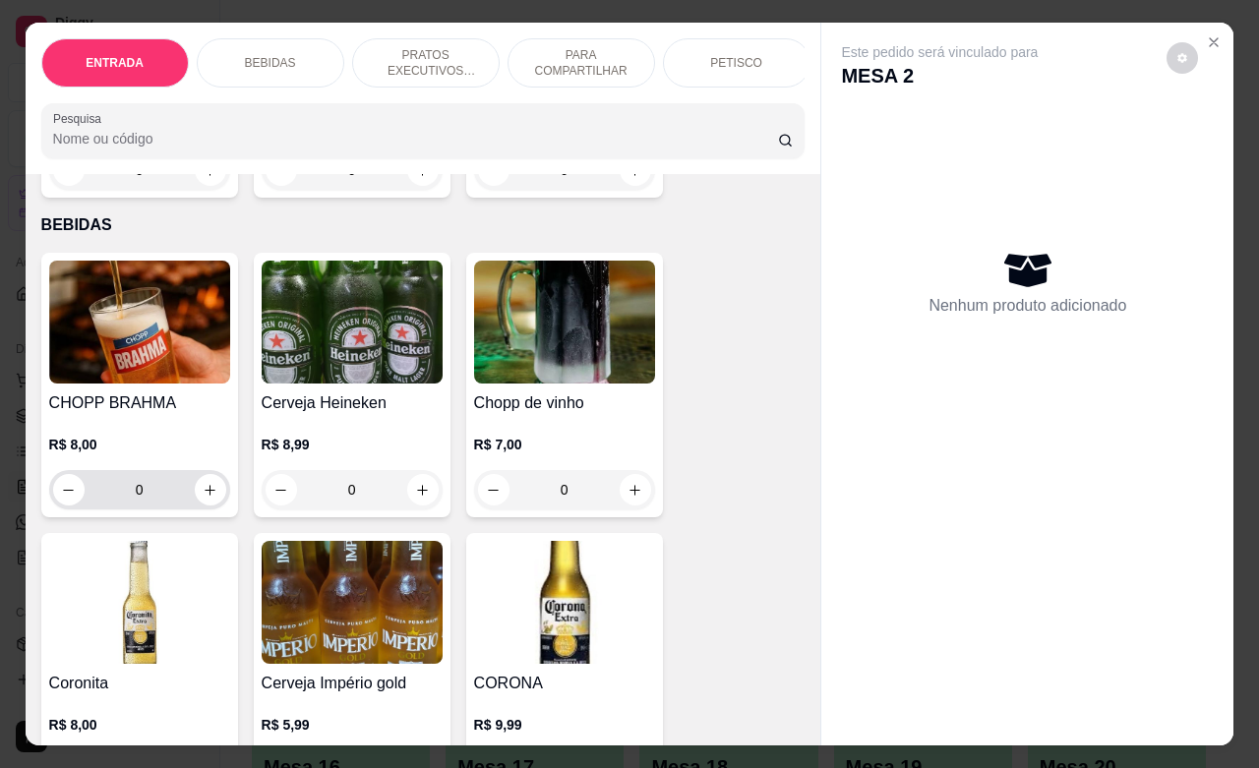
click at [125, 505] on input "0" at bounding box center [140, 489] width 110 height 39
drag, startPoint x: 140, startPoint y: 505, endPoint x: 96, endPoint y: 509, distance: 43.5
click at [96, 509] on input "0" at bounding box center [140, 489] width 110 height 39
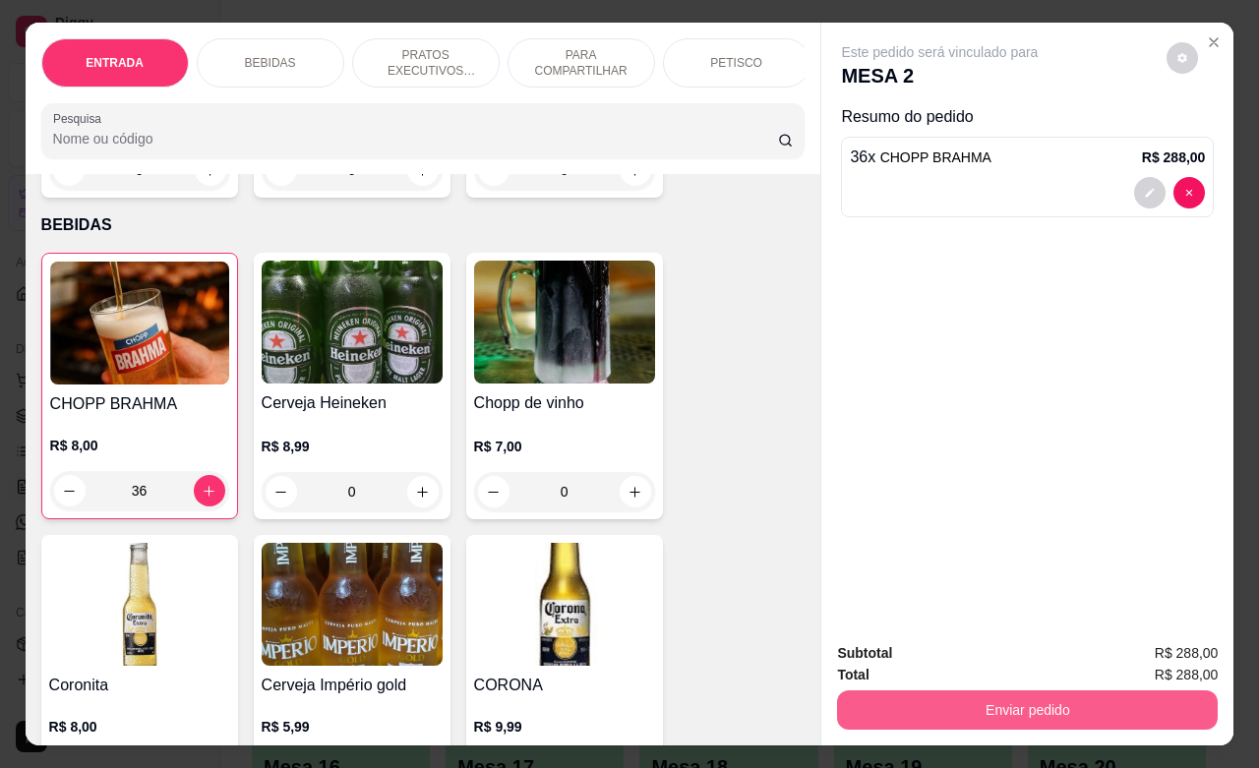
type input "36"
click at [1109, 694] on button "Enviar pedido" at bounding box center [1027, 710] width 369 height 38
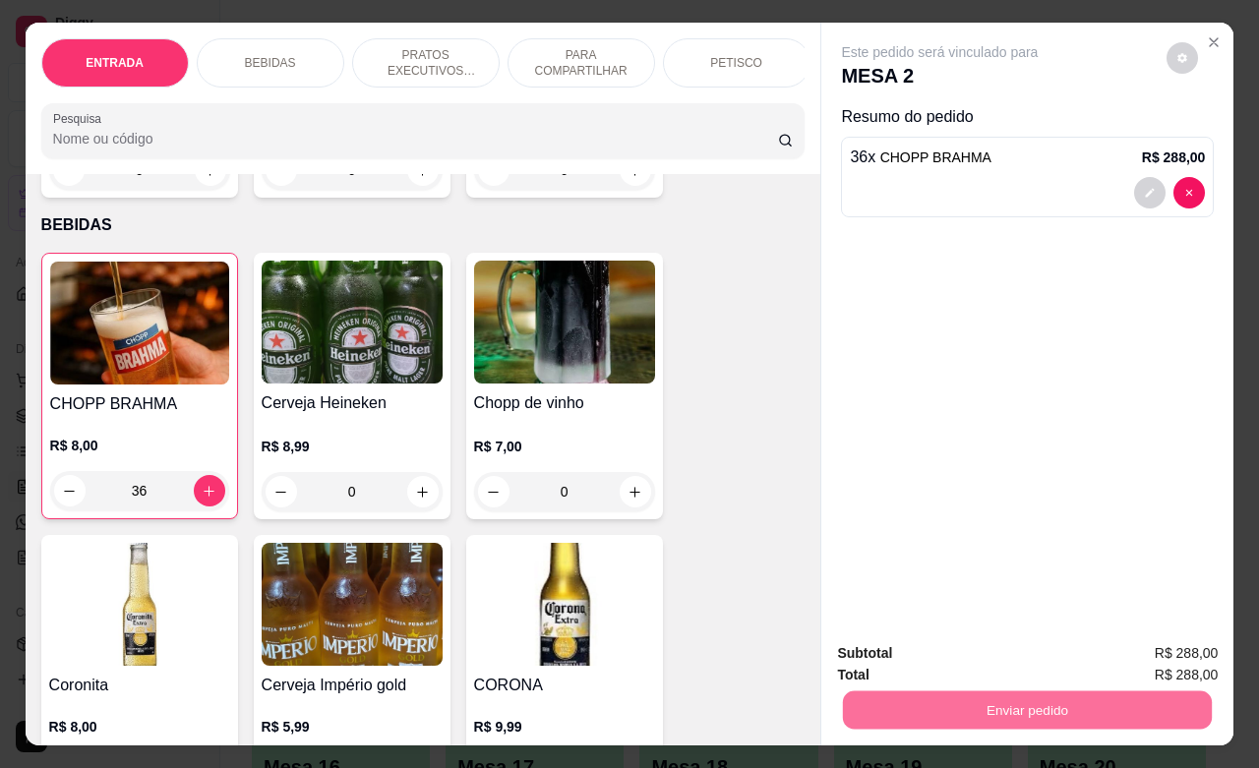
click at [1001, 645] on button "Não registrar e enviar pedido" at bounding box center [960, 650] width 199 height 36
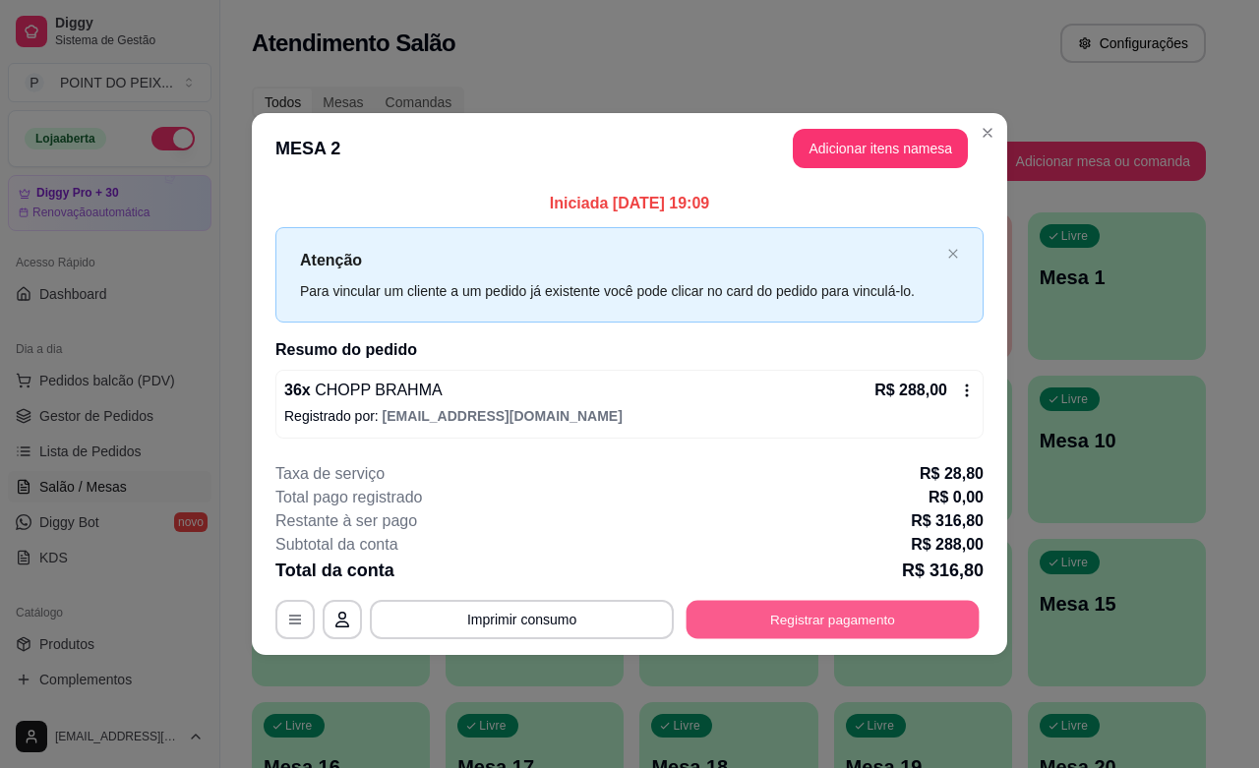
click at [852, 635] on button "Registrar pagamento" at bounding box center [833, 620] width 293 height 38
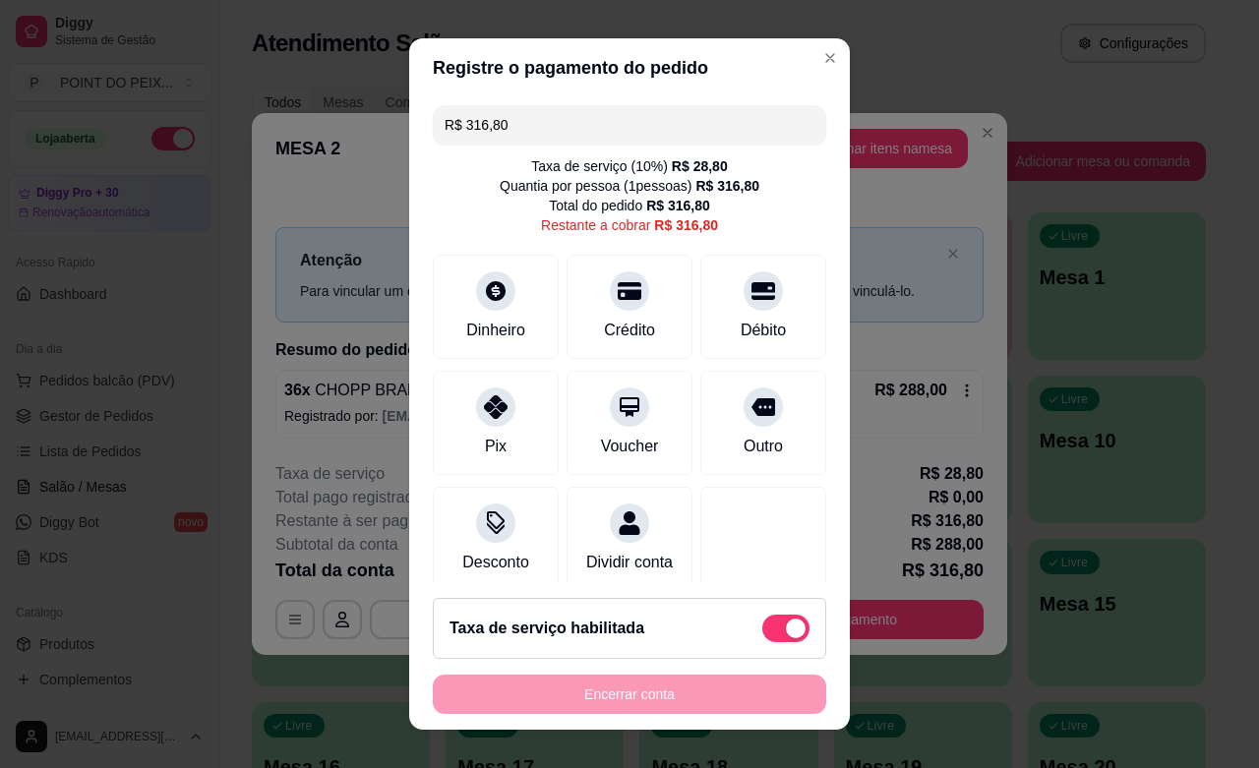
click at [786, 634] on span at bounding box center [796, 629] width 20 height 20
click at [761, 634] on input "checkbox" at bounding box center [767, 638] width 13 height 13
checkbox input "true"
type input "R$ 288,00"
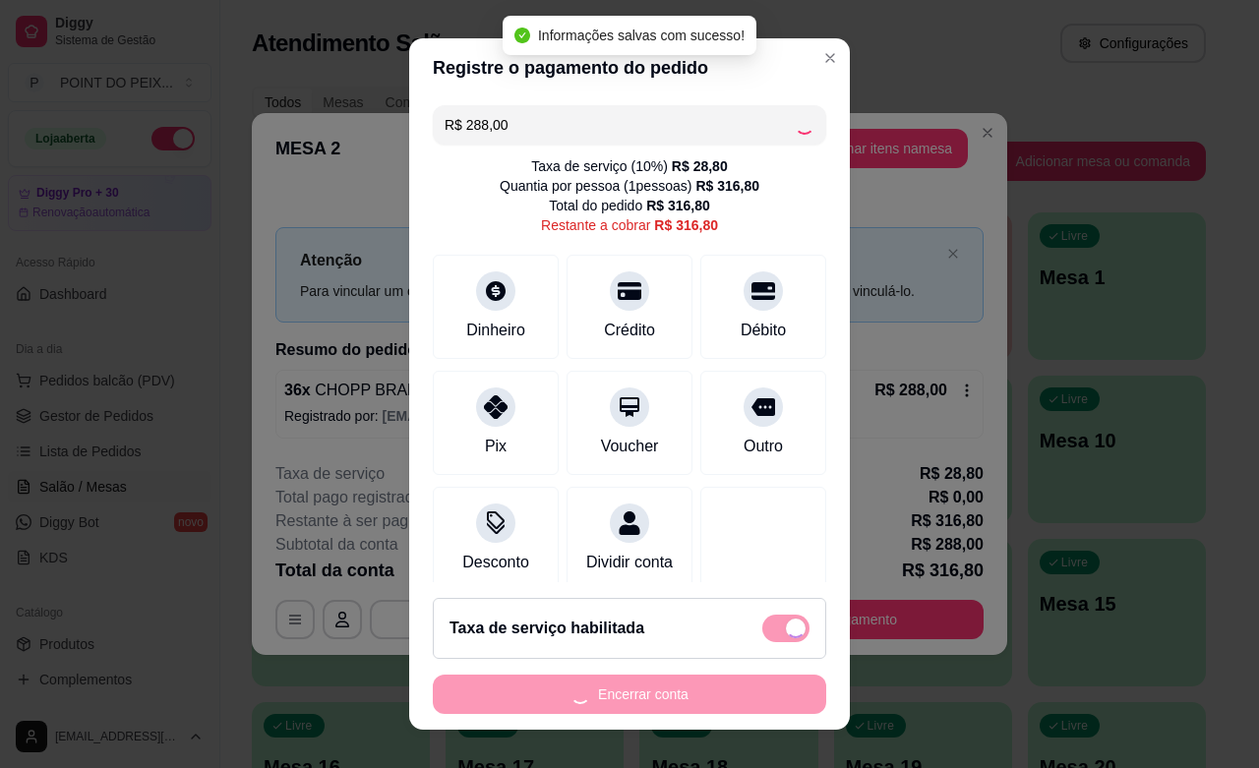
checkbox input "false"
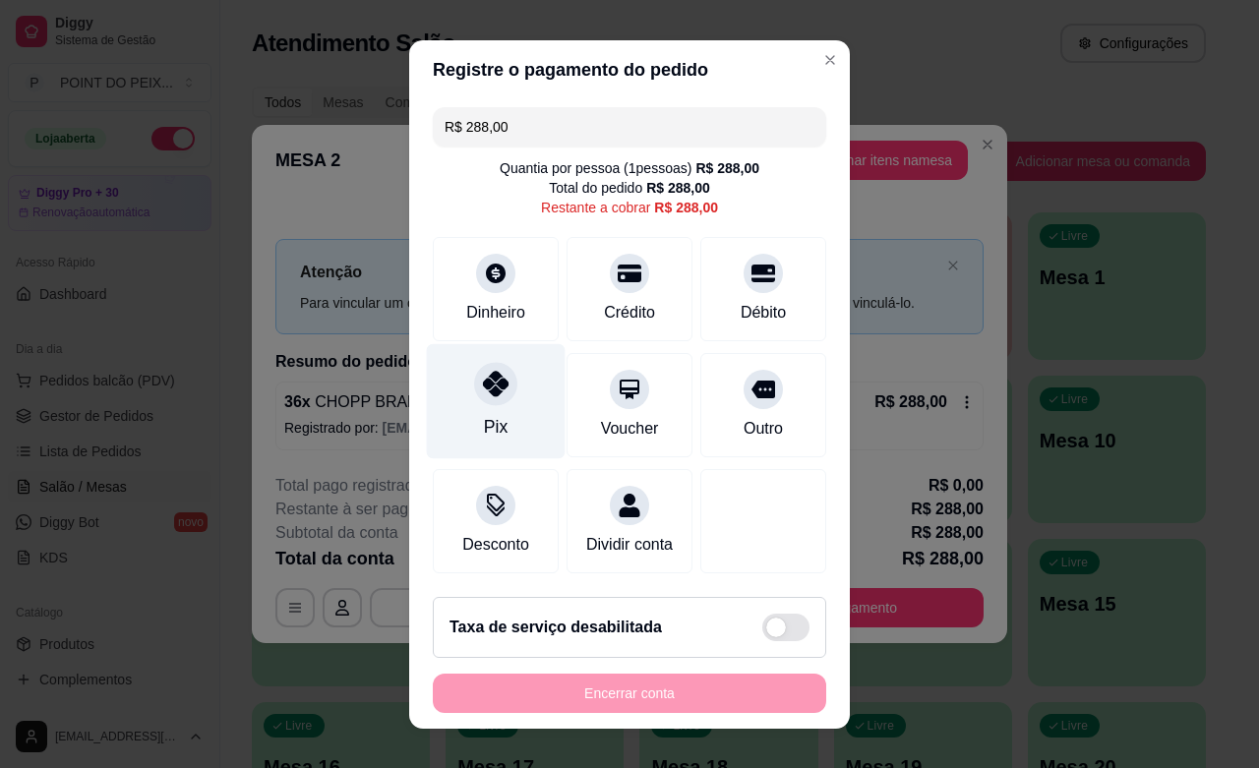
click at [495, 413] on div "Pix" at bounding box center [496, 400] width 139 height 115
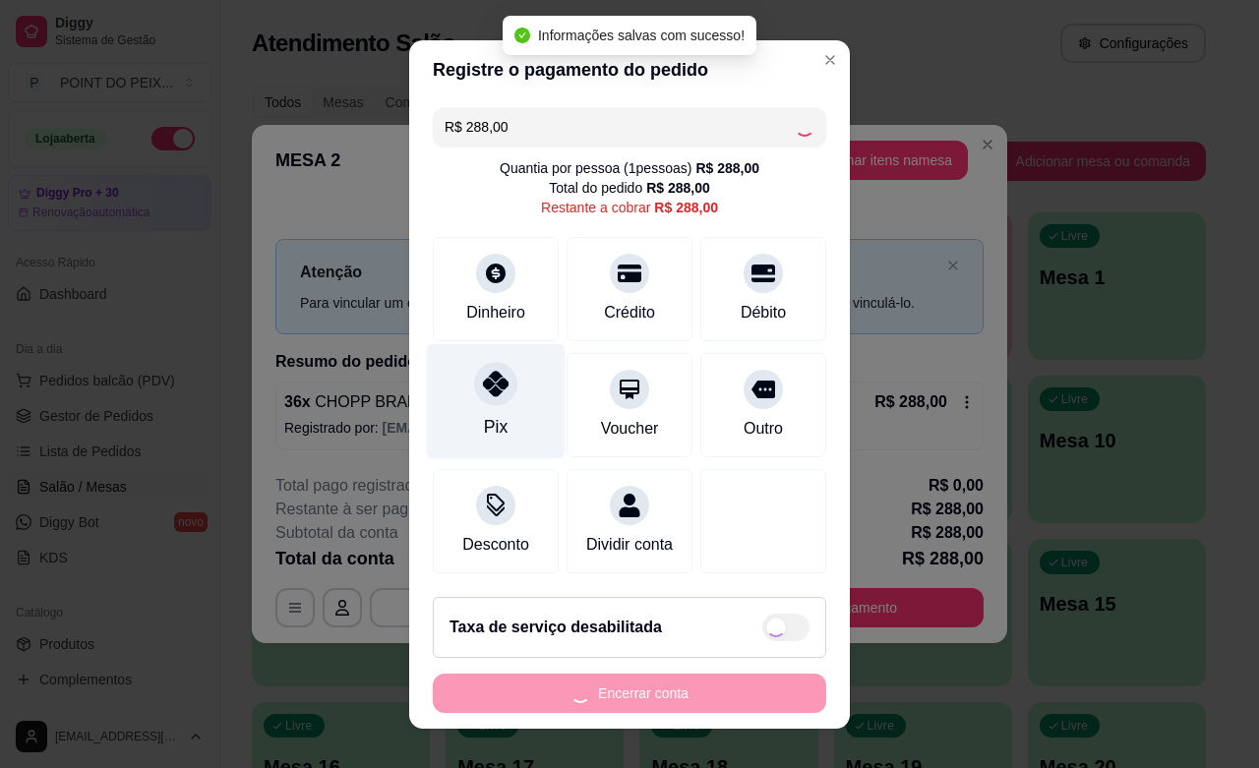
type input "R$ 0,00"
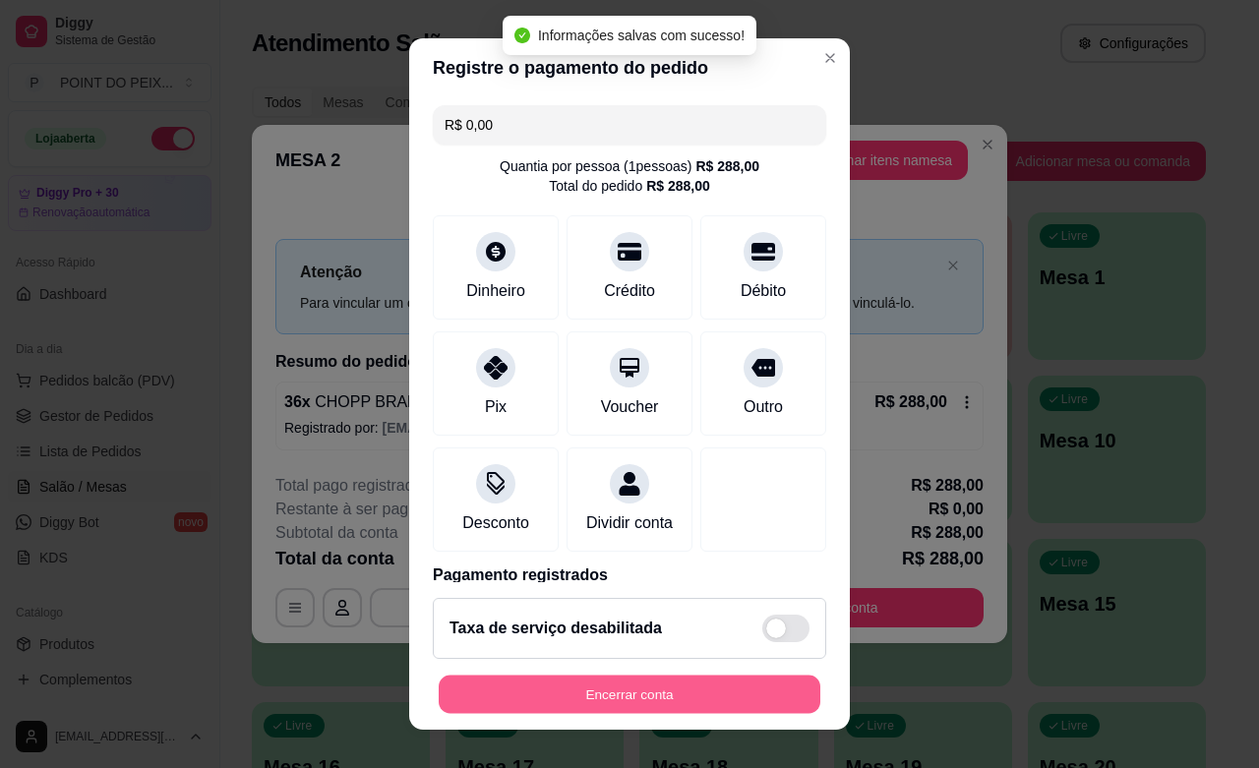
click at [695, 704] on button "Encerrar conta" at bounding box center [630, 695] width 382 height 38
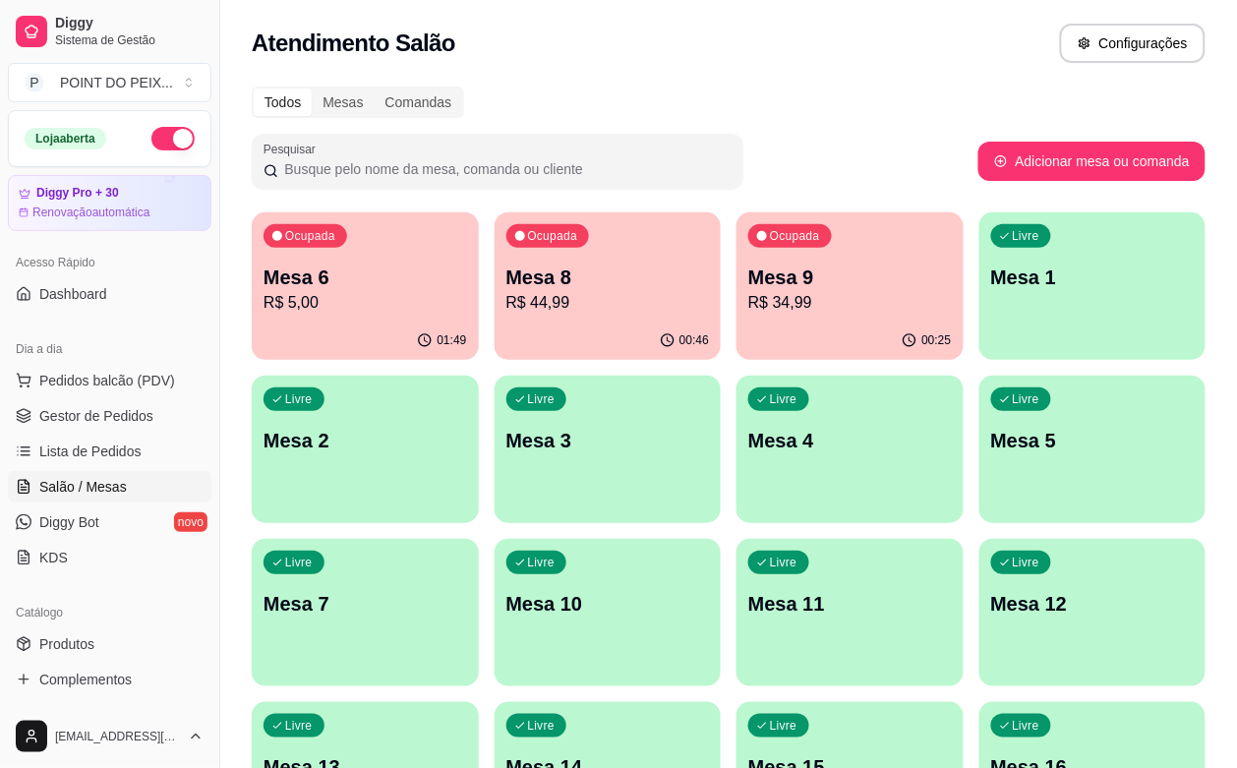
click at [737, 405] on div "Livre Mesa 4" at bounding box center [850, 438] width 227 height 124
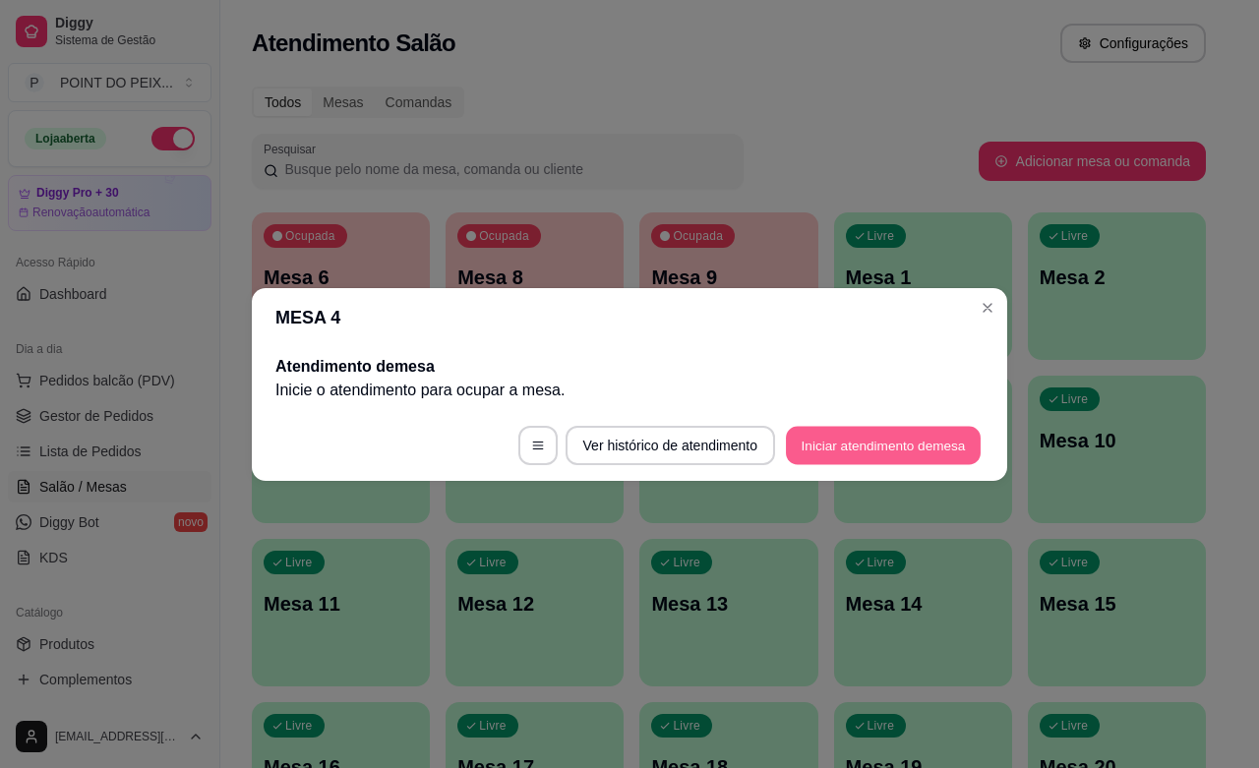
click at [804, 440] on button "Iniciar atendimento de mesa" at bounding box center [883, 445] width 195 height 38
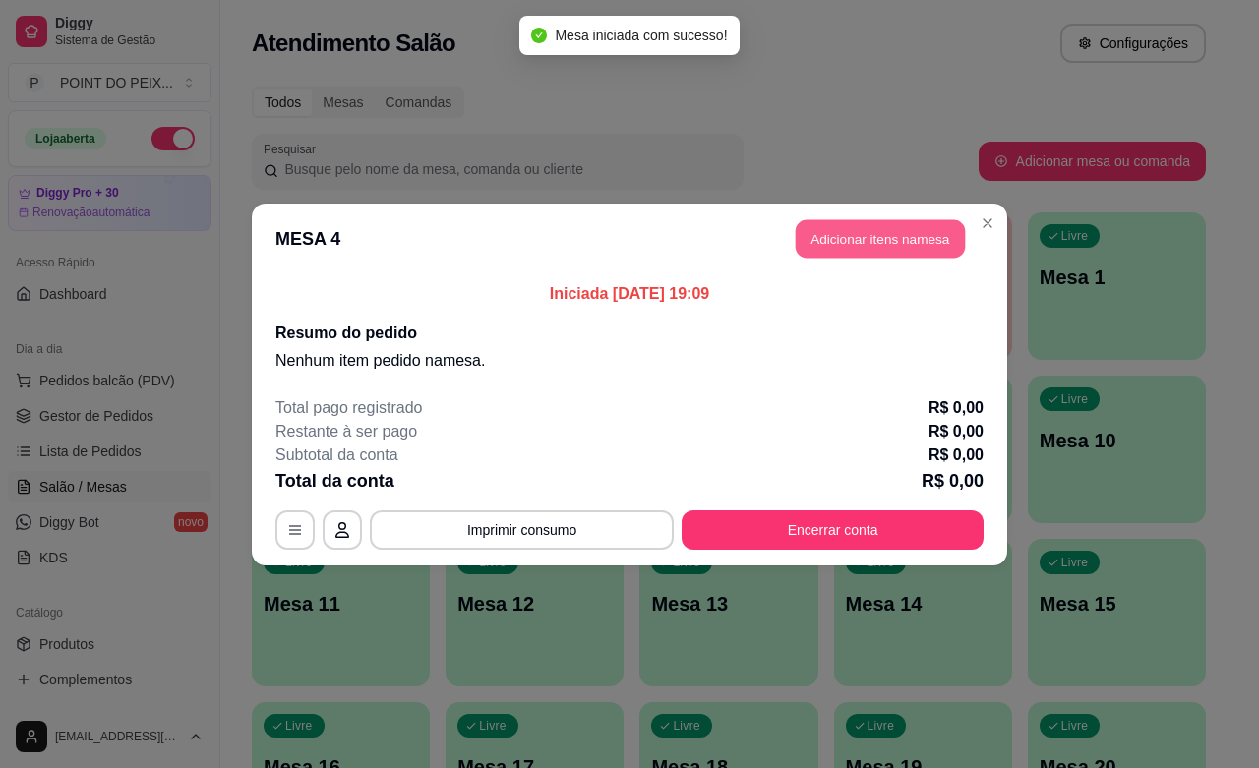
click at [892, 251] on button "Adicionar itens na mesa" at bounding box center [880, 238] width 169 height 38
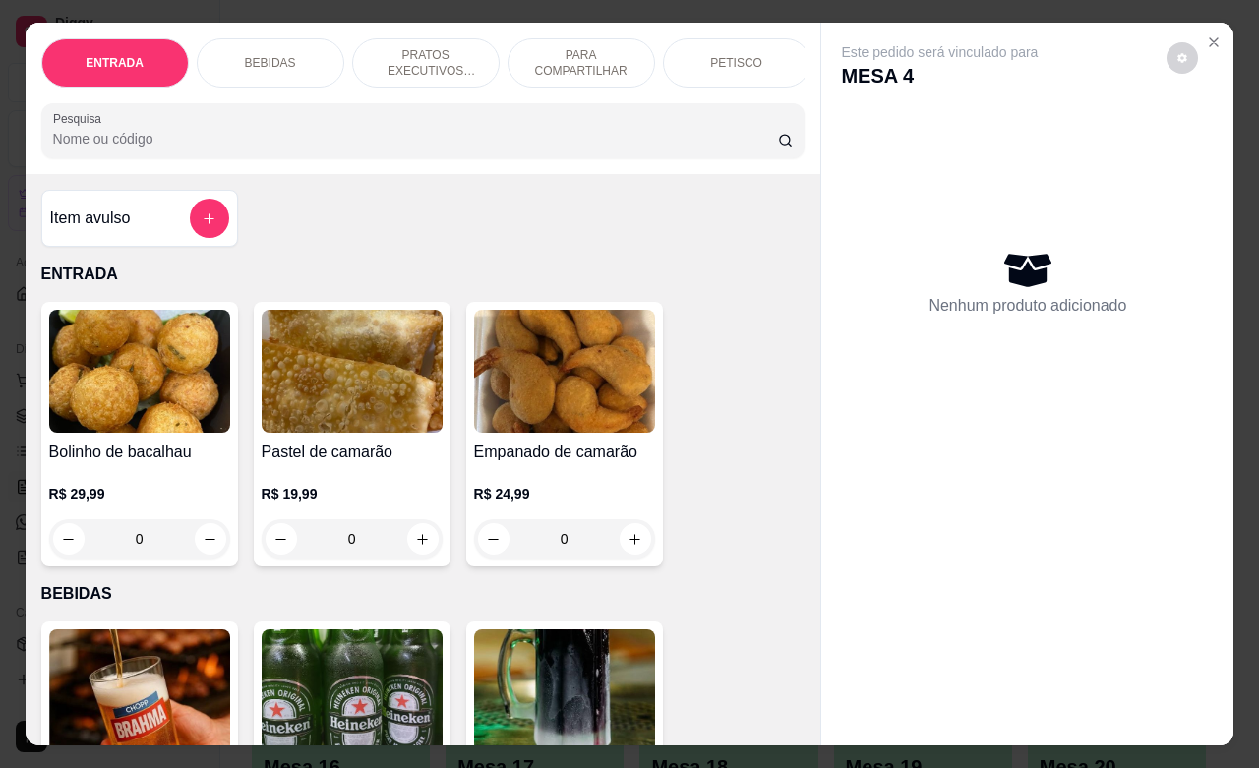
click at [718, 62] on div "PETISCO" at bounding box center [737, 62] width 148 height 49
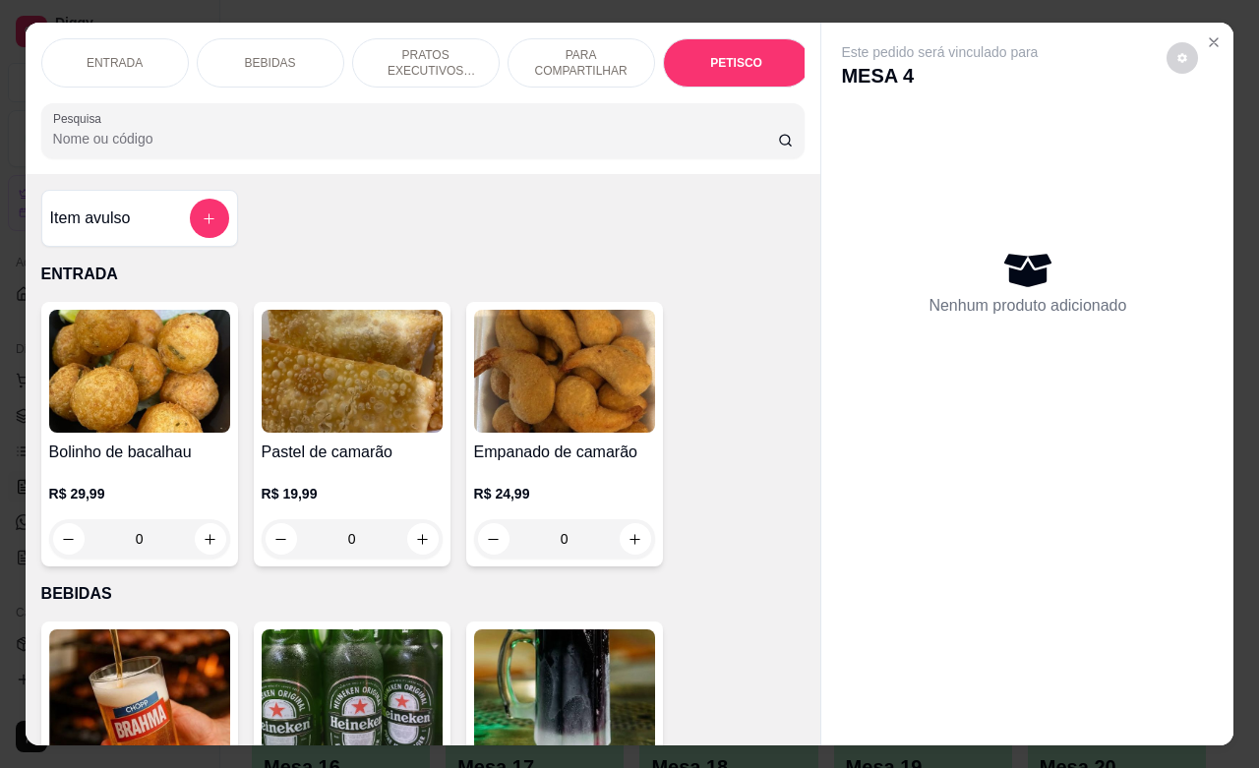
scroll to position [4592, 0]
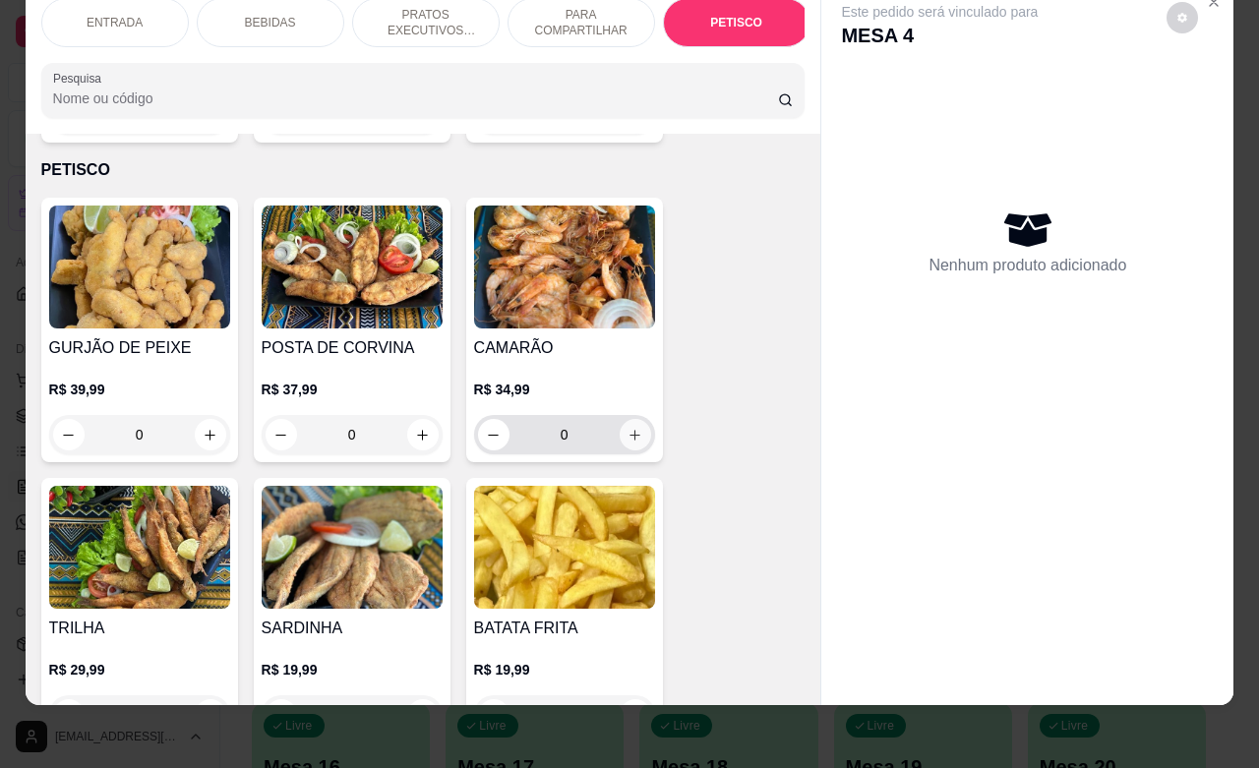
click at [628, 428] on icon "increase-product-quantity" at bounding box center [635, 435] width 15 height 15
type input "1"
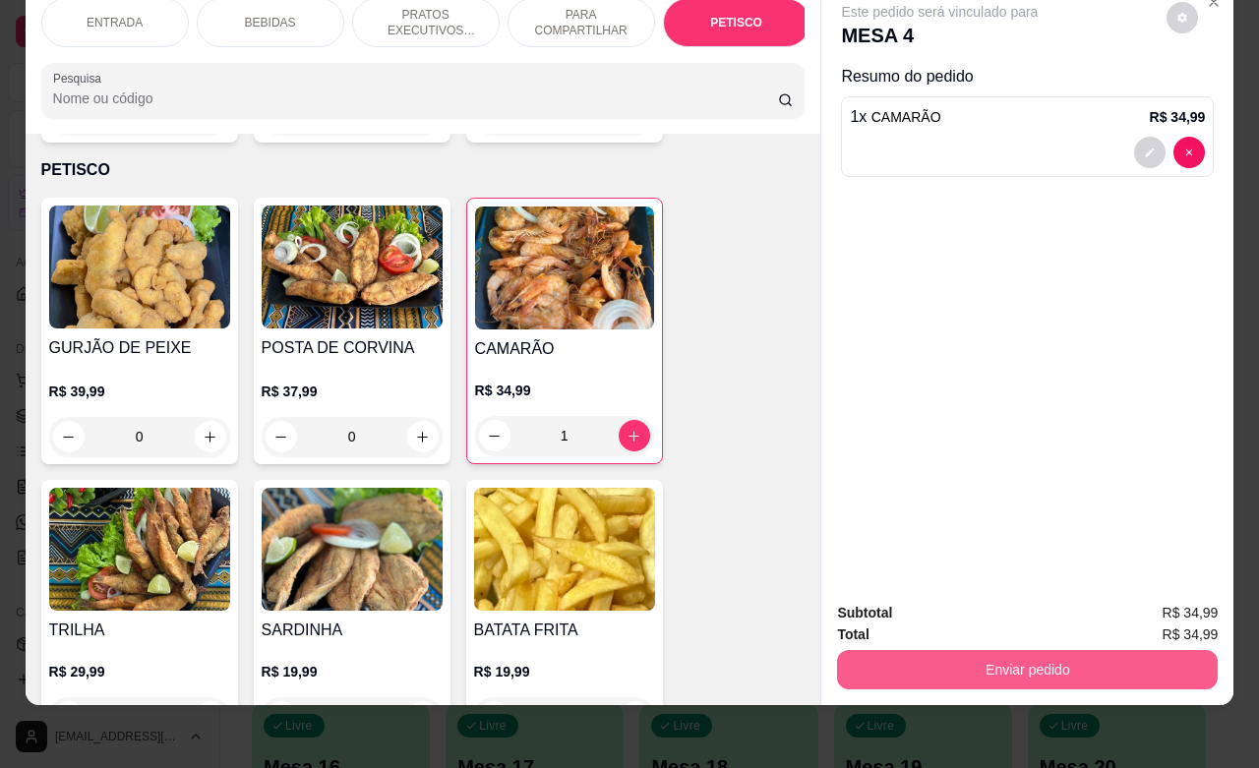
click at [1020, 650] on button "Enviar pedido" at bounding box center [1027, 669] width 381 height 39
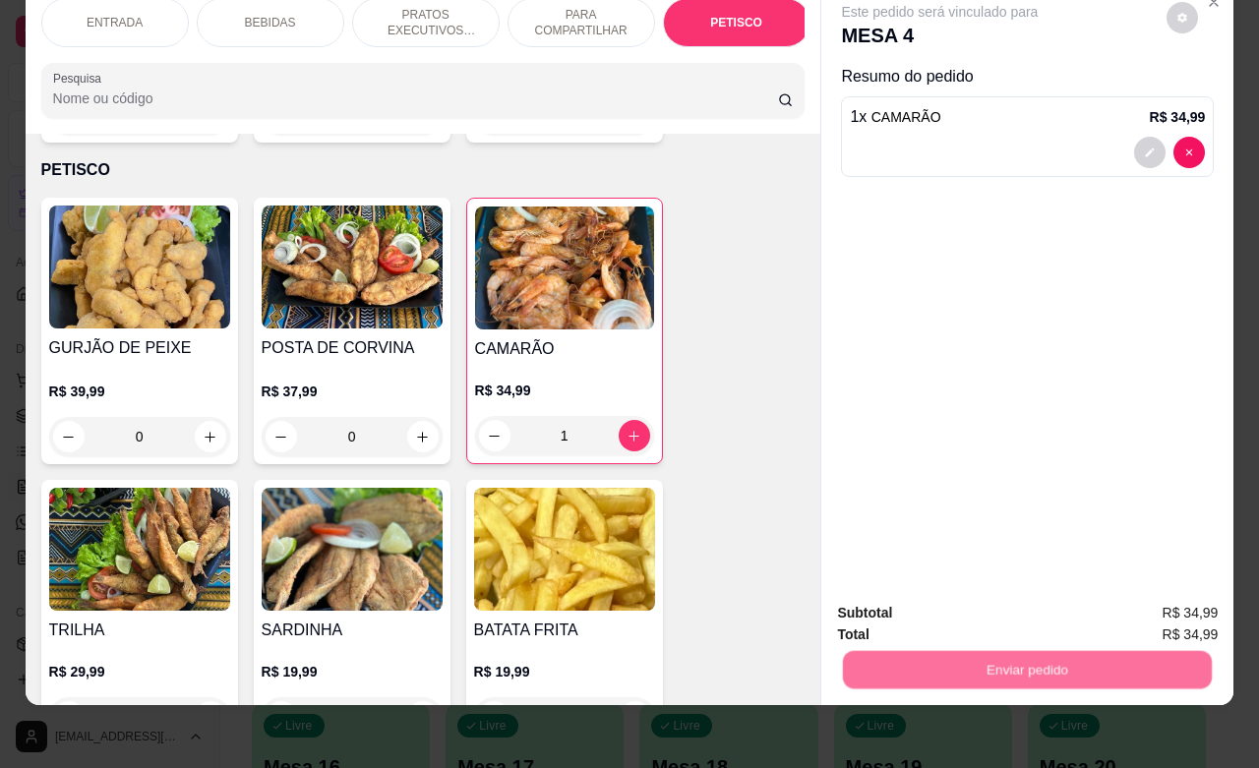
click at [969, 593] on button "Não registrar e enviar pedido" at bounding box center [960, 600] width 205 height 37
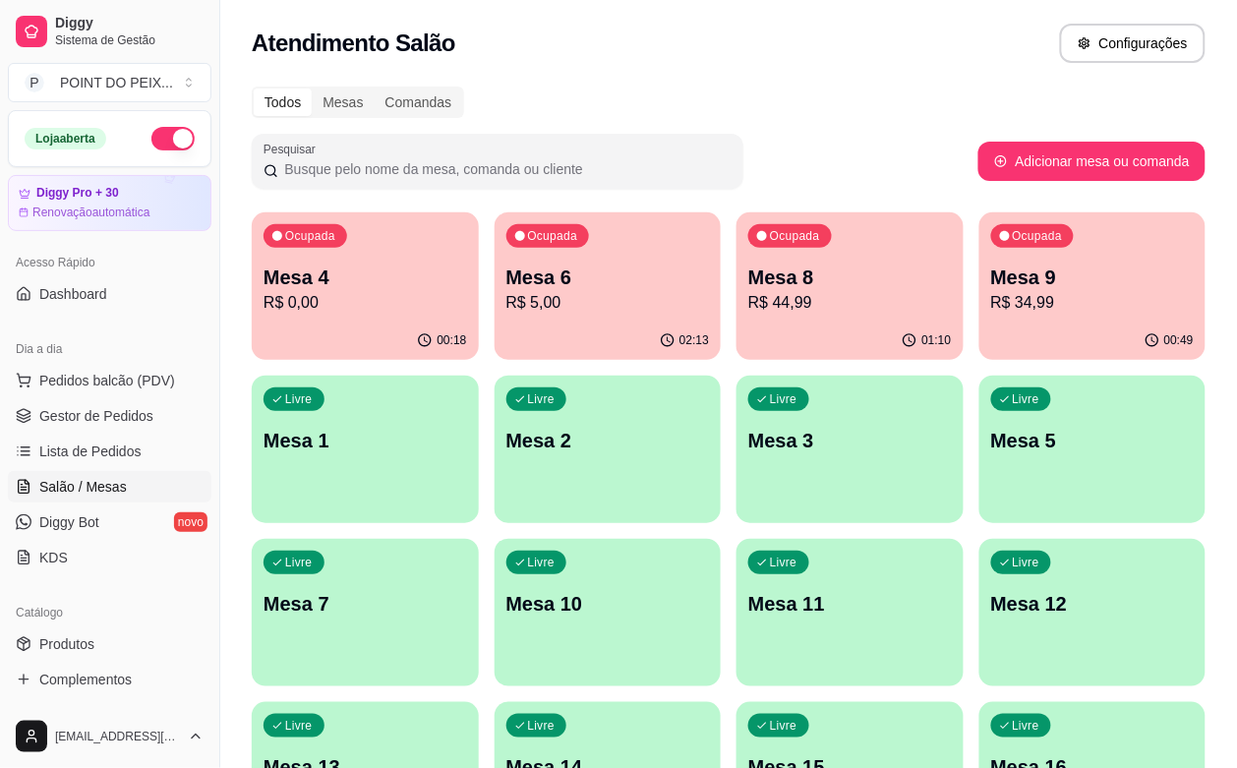
click at [980, 328] on div "00:49" at bounding box center [1093, 341] width 227 height 38
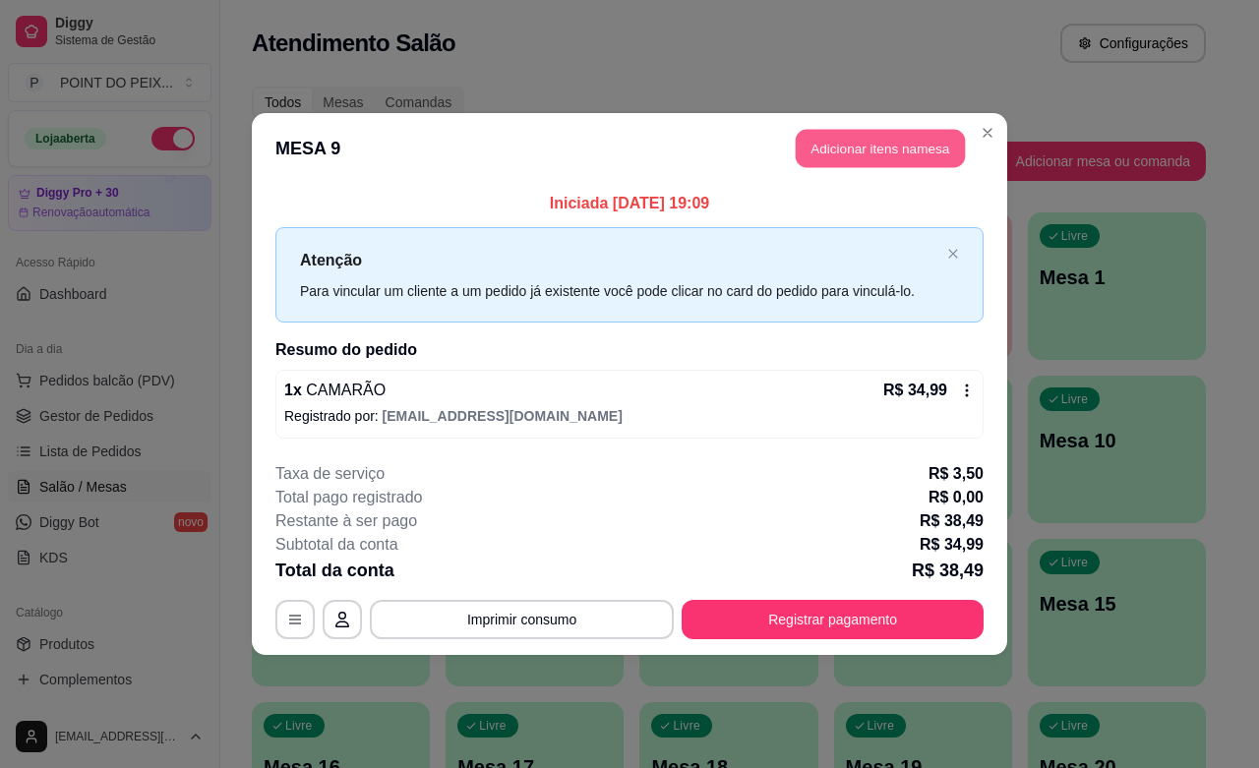
click at [882, 148] on button "Adicionar itens na mesa" at bounding box center [880, 149] width 169 height 38
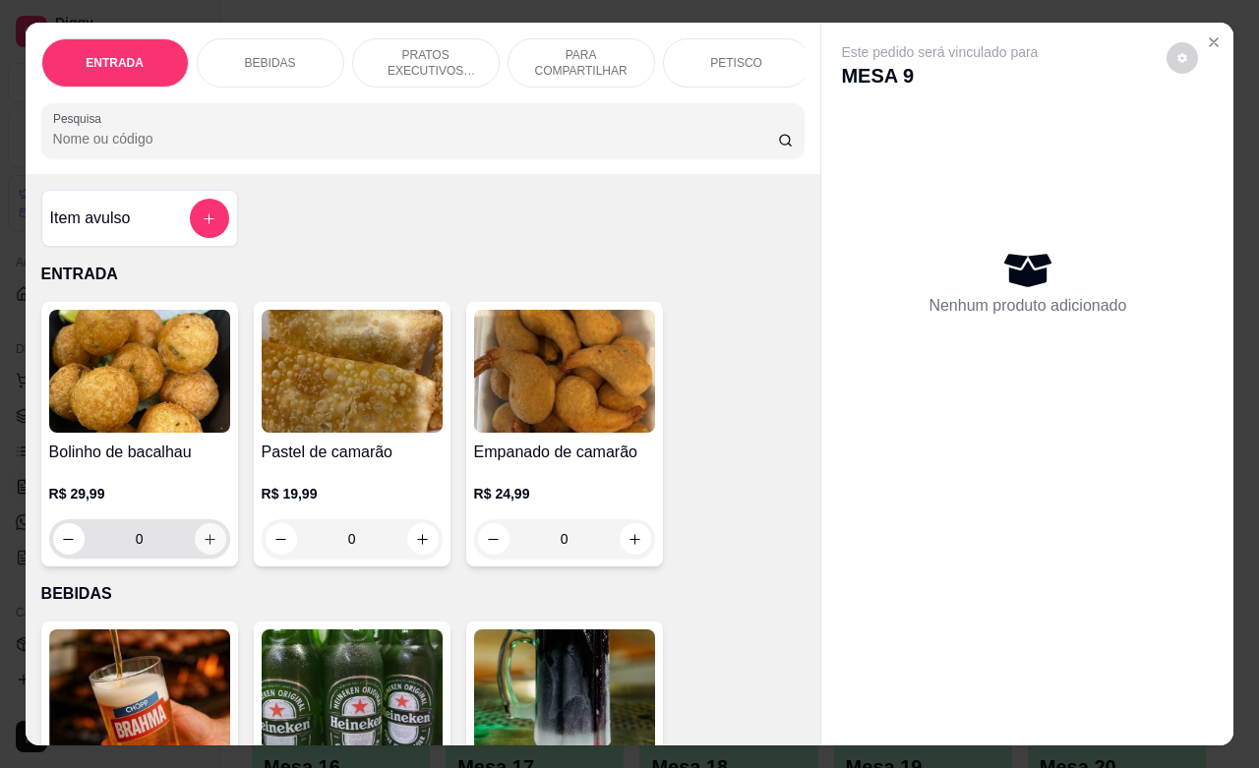
click at [203, 547] on icon "increase-product-quantity" at bounding box center [210, 539] width 15 height 15
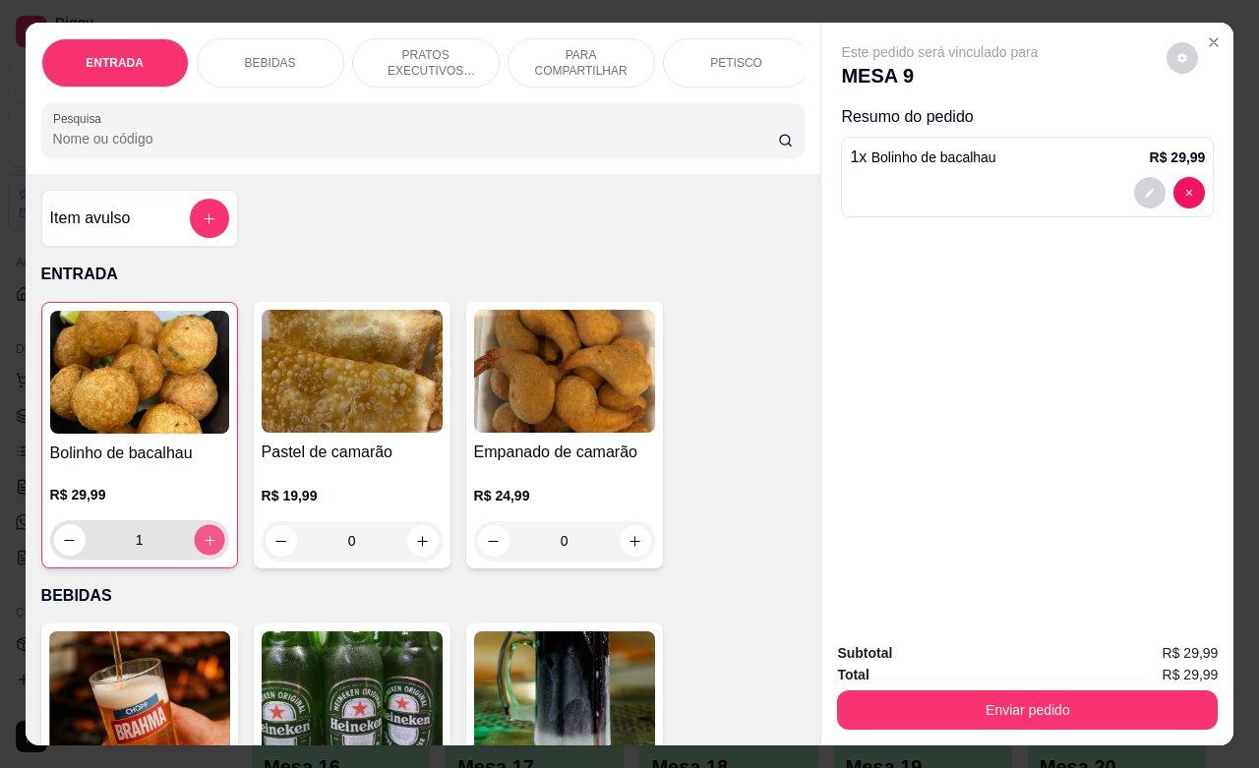
click at [202, 548] on icon "increase-product-quantity" at bounding box center [209, 540] width 15 height 15
type input "4"
click at [202, 226] on icon "add-separate-item" at bounding box center [209, 218] width 15 height 15
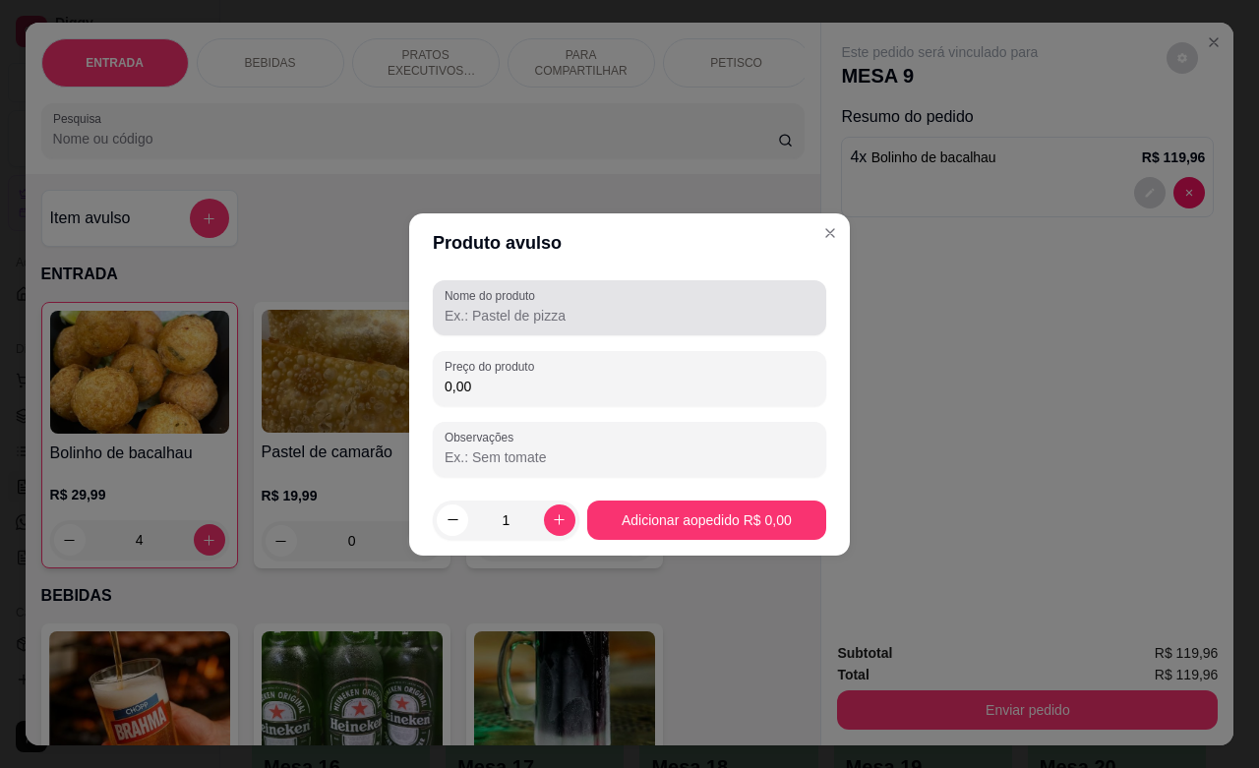
click at [534, 317] on input "Nome do produto" at bounding box center [630, 316] width 370 height 20
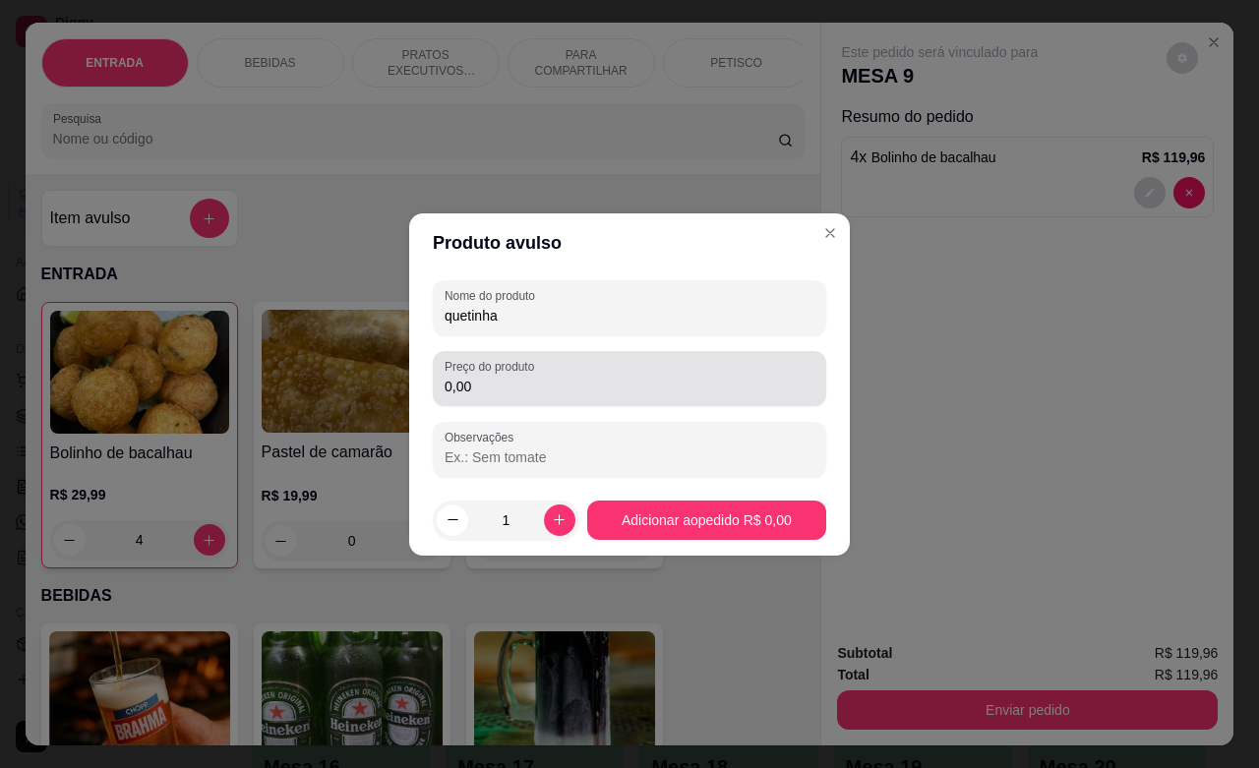
type input "quetinha"
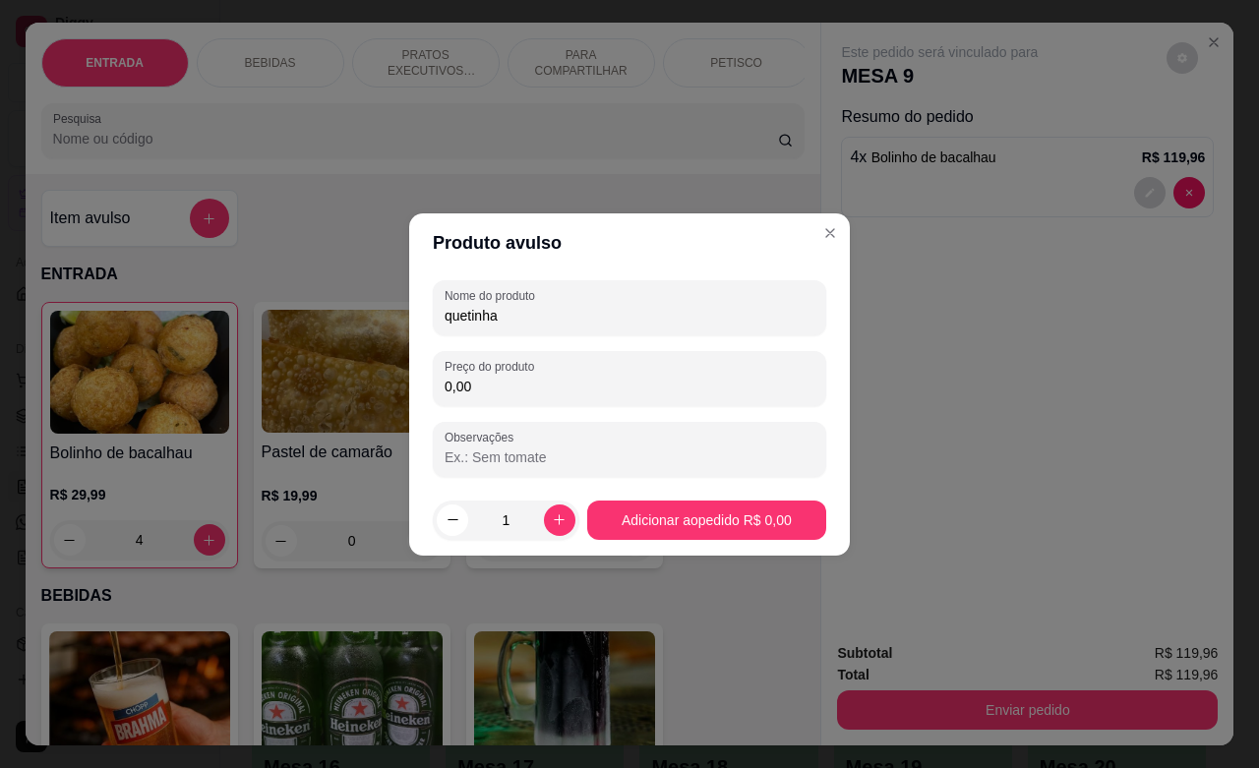
drag, startPoint x: 489, startPoint y: 389, endPoint x: 423, endPoint y: 391, distance: 66.0
click at [423, 391] on div "Nome do produto quetinha Preço do produto 0,00 Observações" at bounding box center [629, 378] width 441 height 212
type input "2,00"
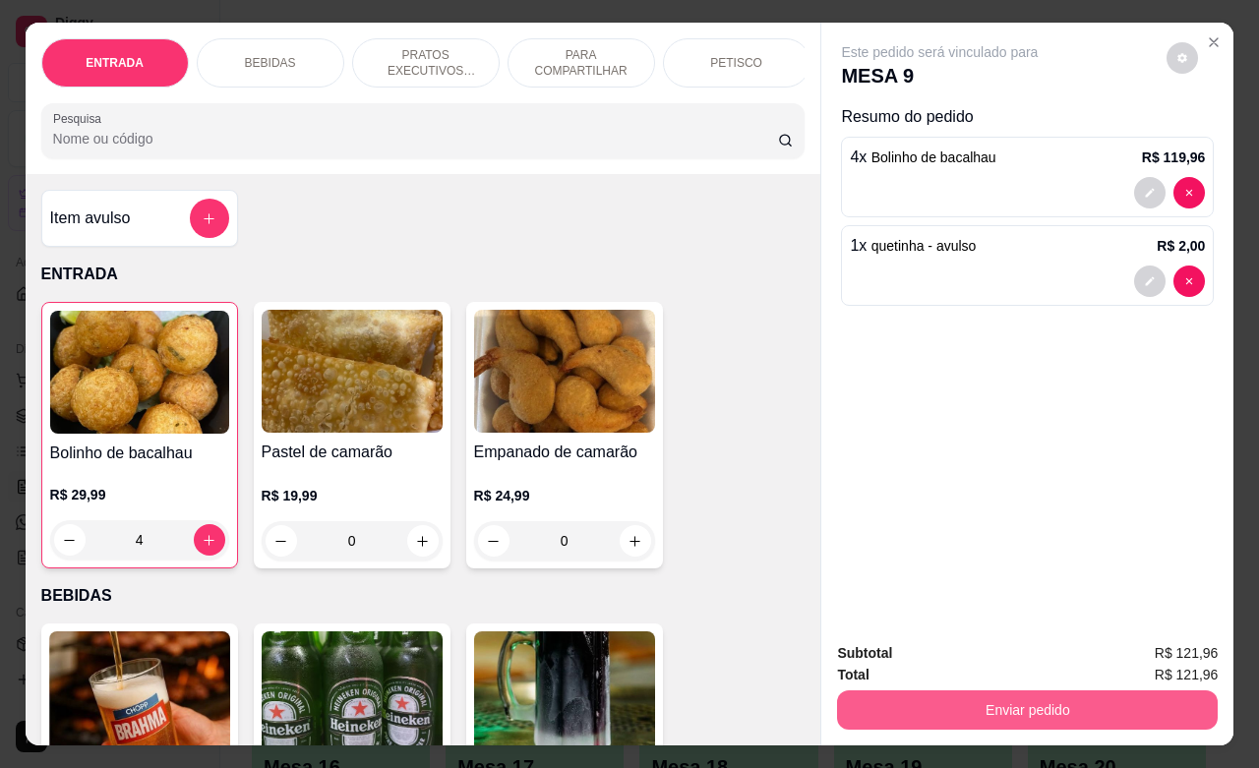
click at [1051, 695] on button "Enviar pedido" at bounding box center [1027, 710] width 381 height 39
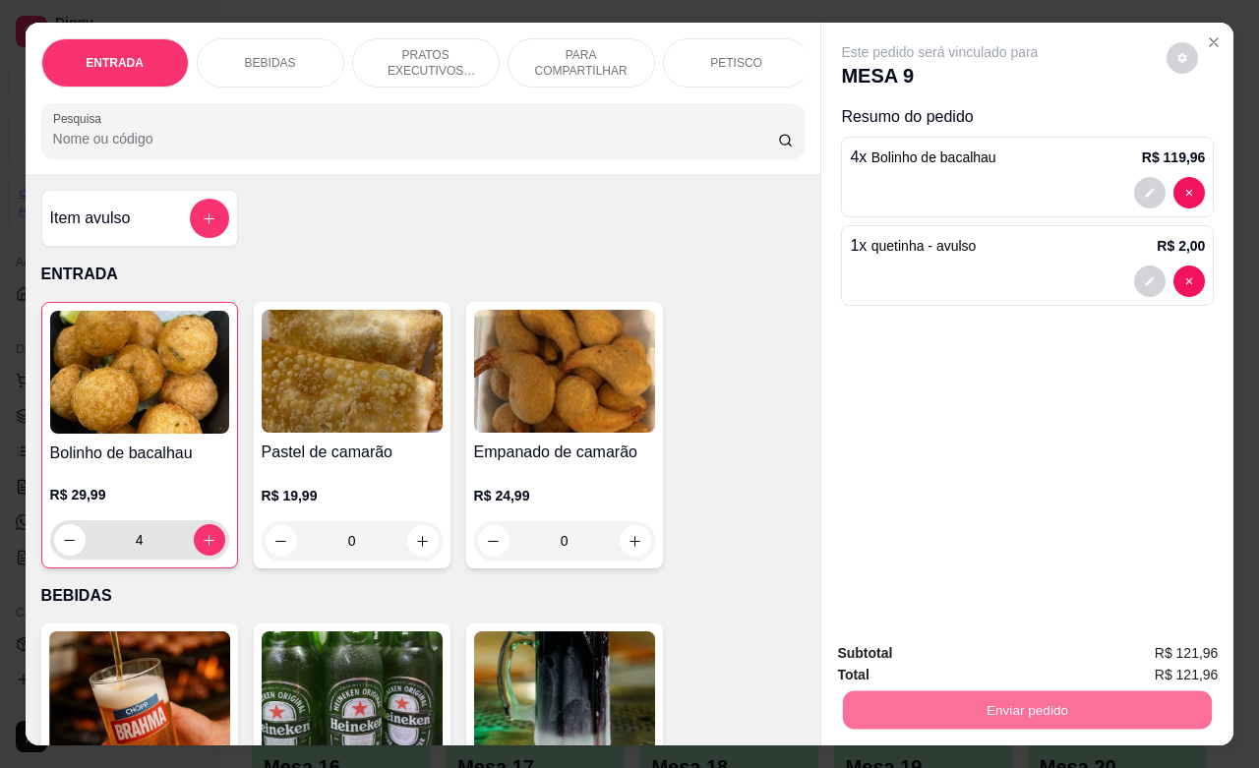
click at [54, 556] on button "decrease-product-quantity" at bounding box center [69, 539] width 31 height 31
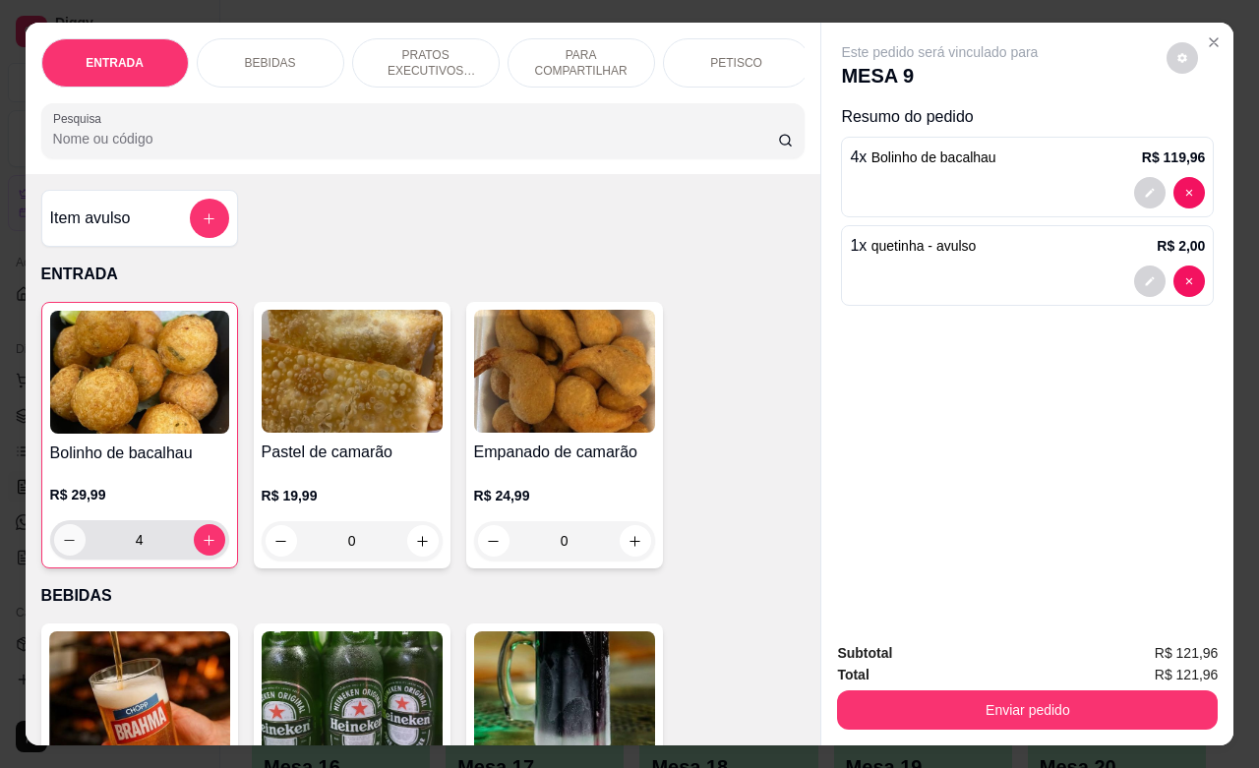
click at [62, 548] on icon "decrease-product-quantity" at bounding box center [69, 540] width 15 height 15
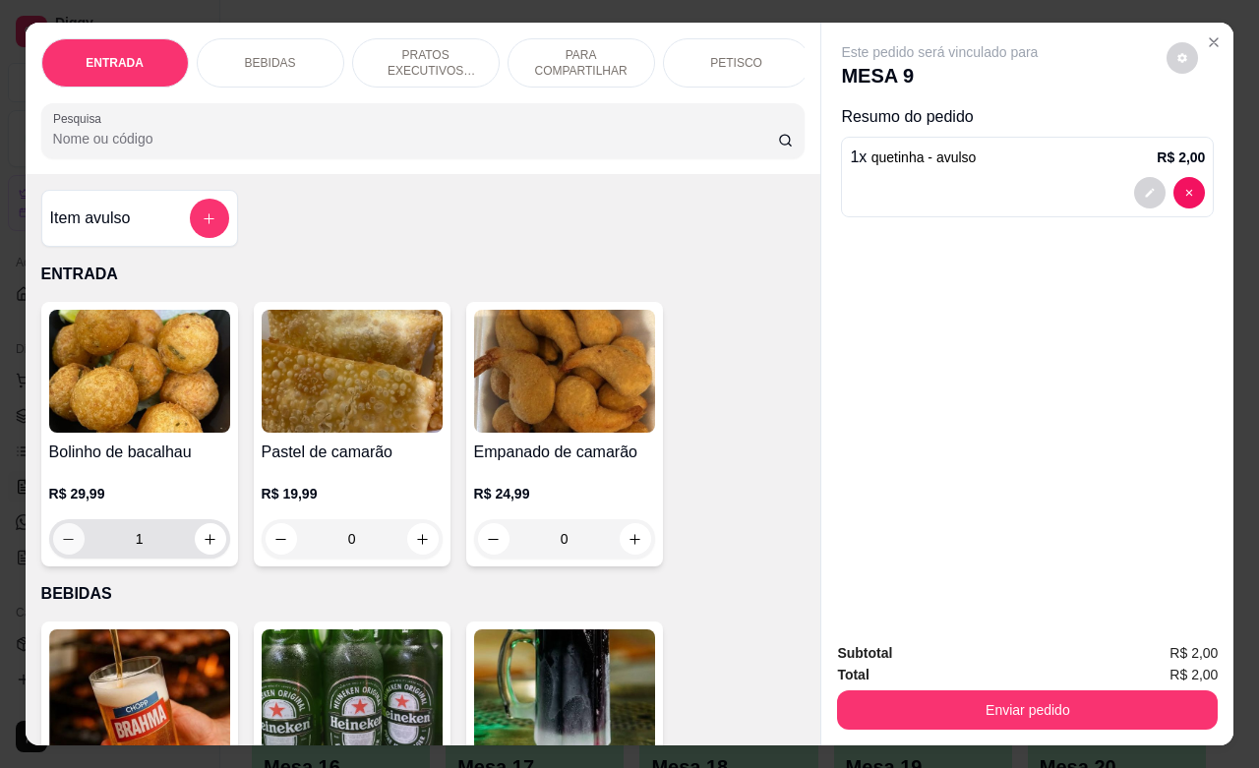
type input "0"
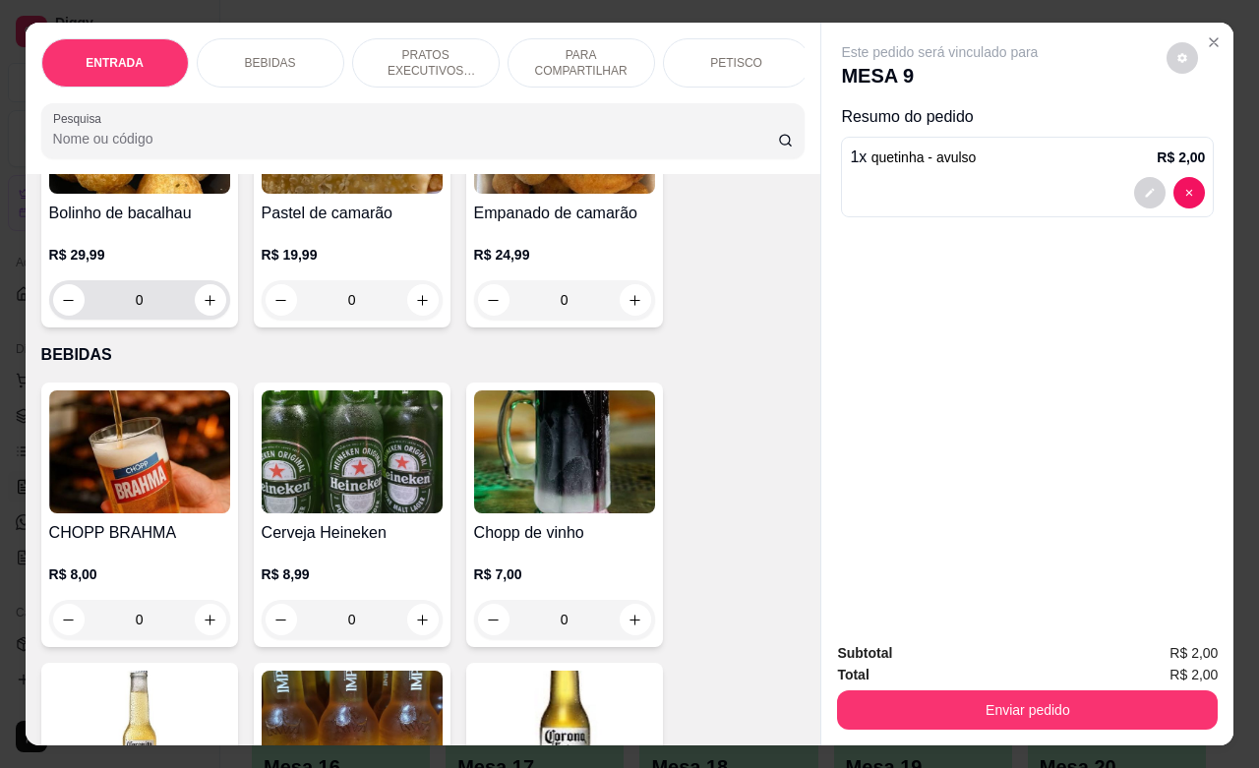
scroll to position [246, 0]
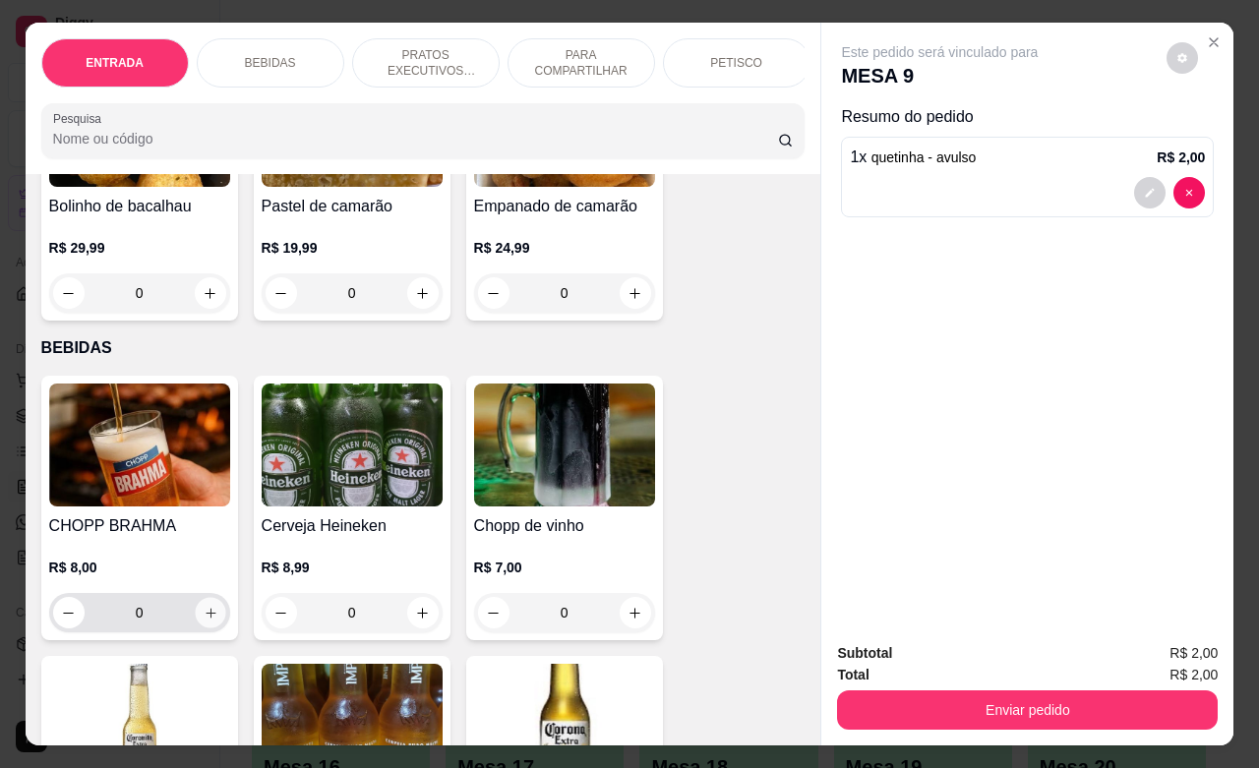
click at [206, 618] on icon "increase-product-quantity" at bounding box center [211, 613] width 10 height 10
click at [203, 621] on icon "increase-product-quantity" at bounding box center [210, 613] width 15 height 15
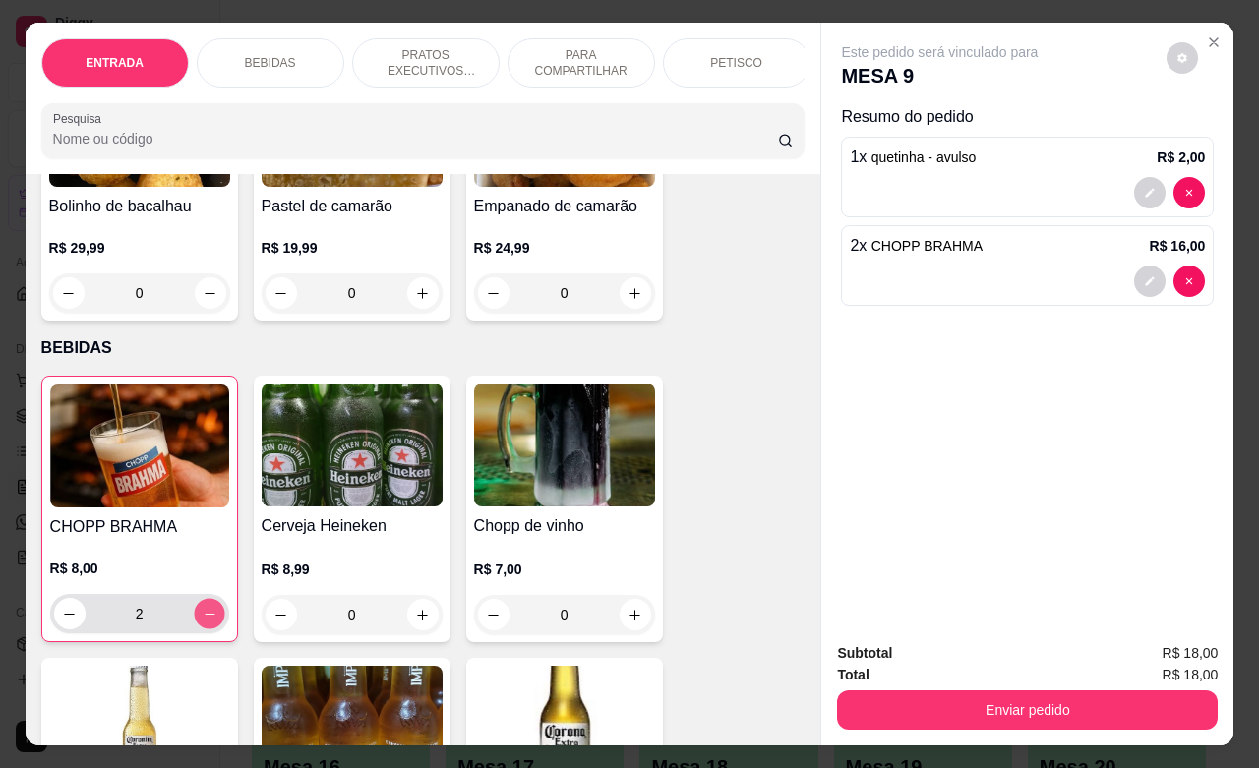
click at [202, 622] on icon "increase-product-quantity" at bounding box center [209, 614] width 15 height 15
type input "4"
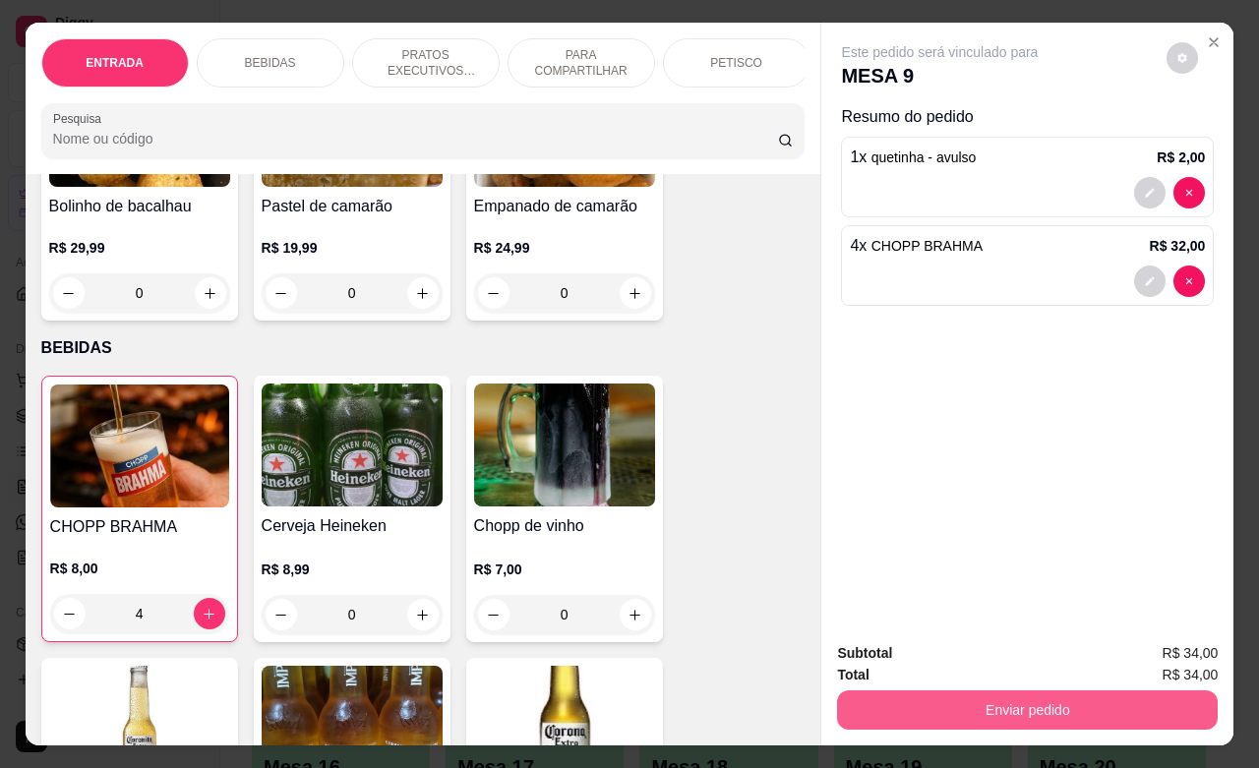
click at [1030, 691] on button "Enviar pedido" at bounding box center [1027, 710] width 381 height 39
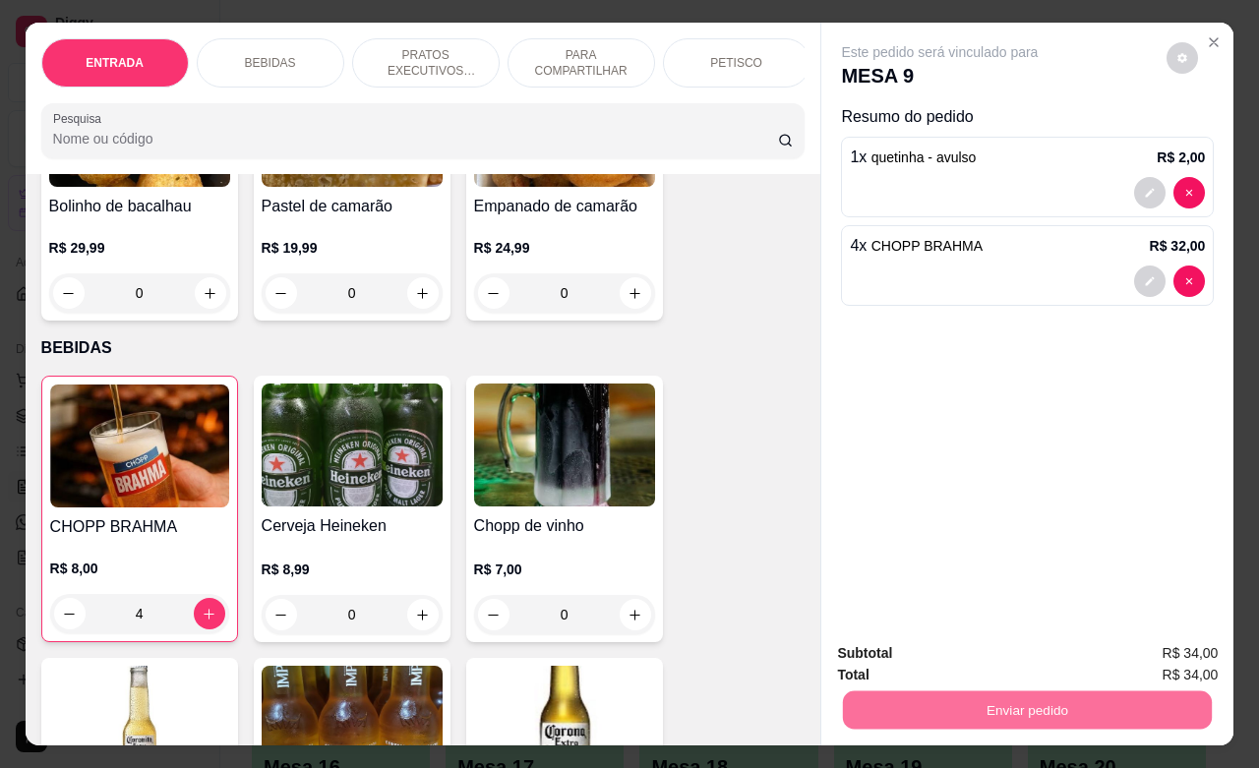
click at [1023, 662] on button "Não registrar e enviar pedido" at bounding box center [960, 650] width 205 height 37
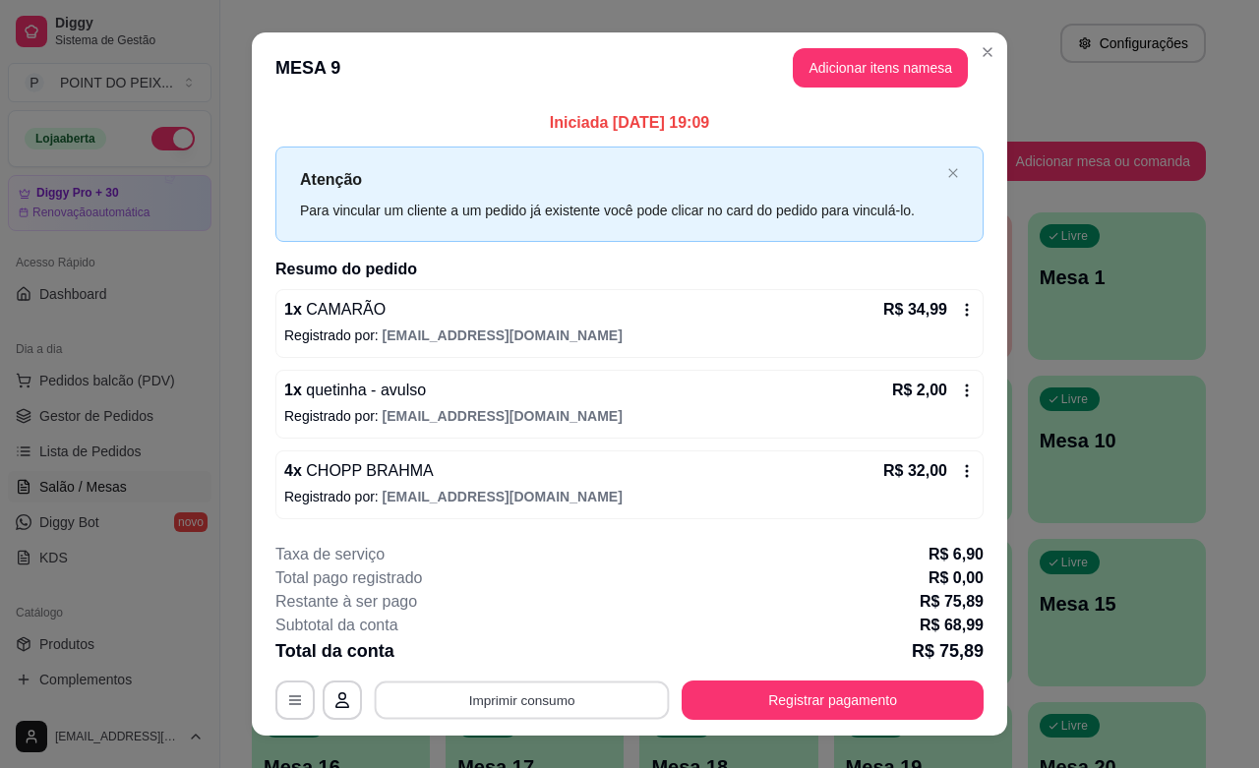
click at [549, 709] on button "Imprimir consumo" at bounding box center [522, 701] width 295 height 38
click at [542, 662] on button "IMPRESSORA" at bounding box center [518, 655] width 143 height 31
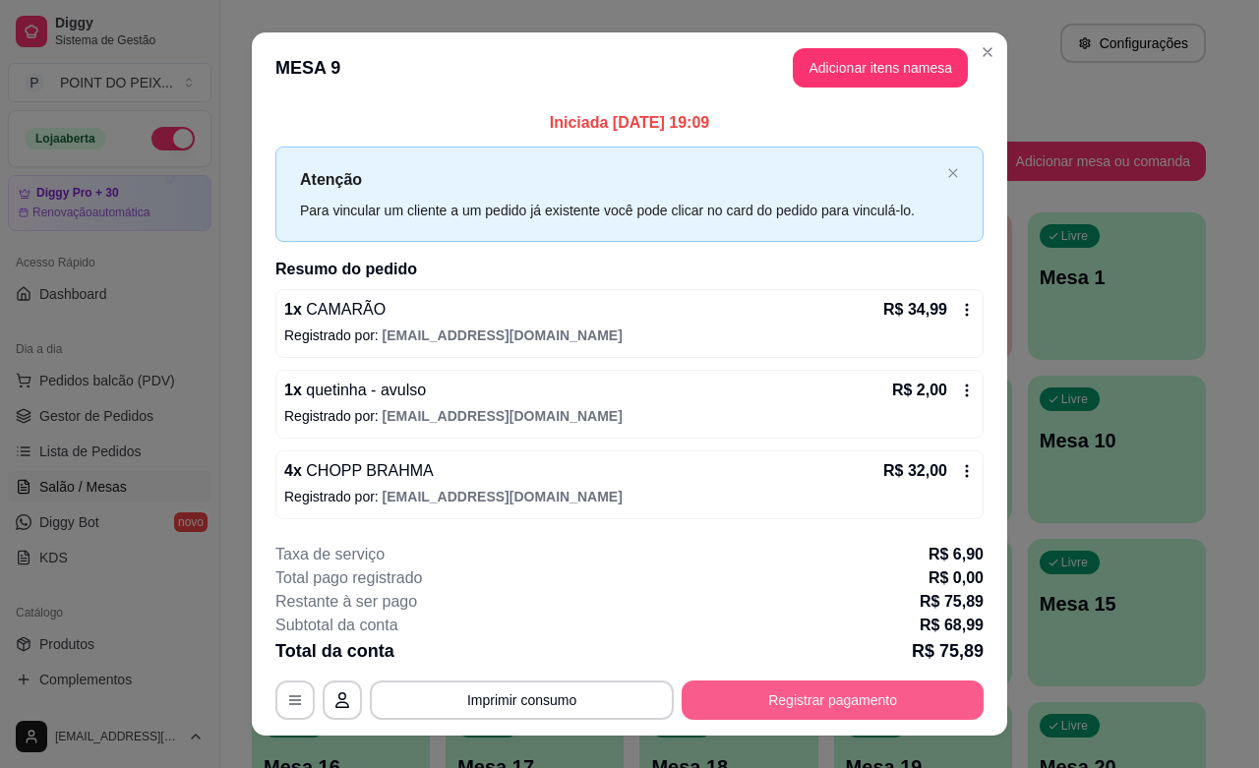
click at [849, 701] on button "Registrar pagamento" at bounding box center [833, 700] width 302 height 39
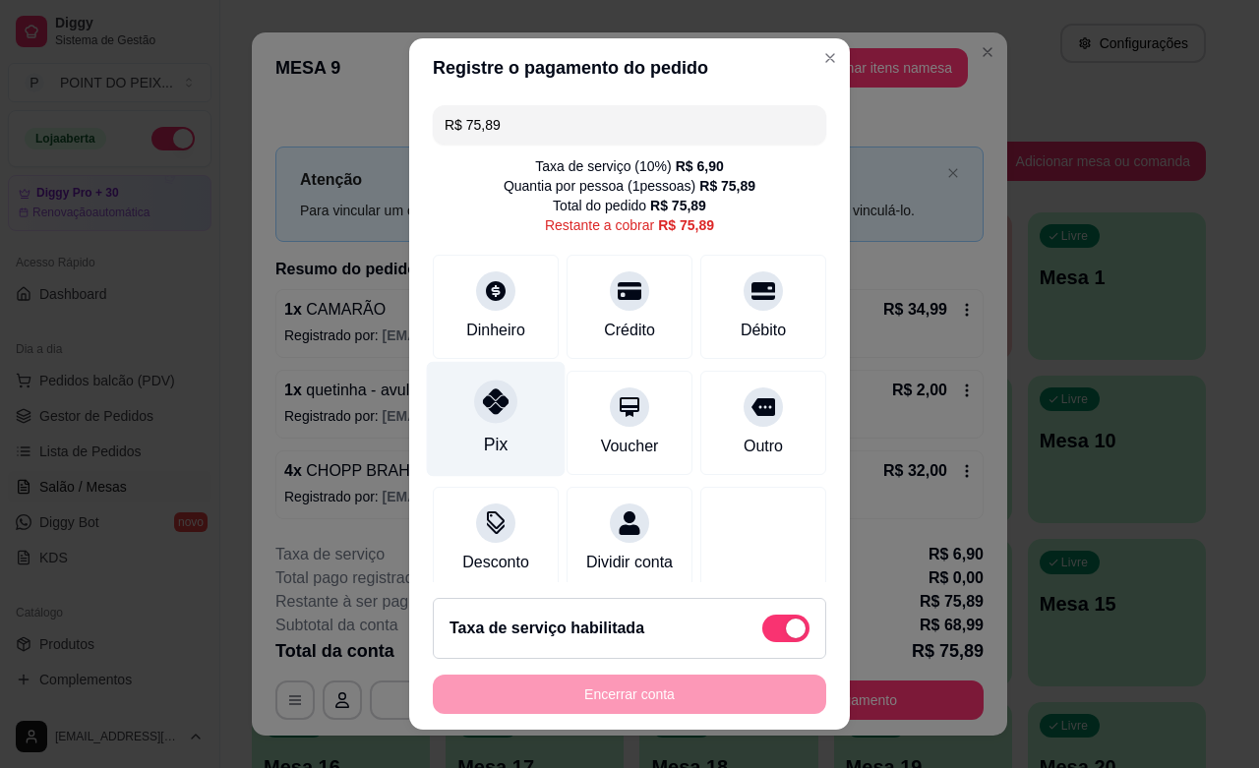
click at [503, 414] on div "Pix" at bounding box center [496, 419] width 139 height 115
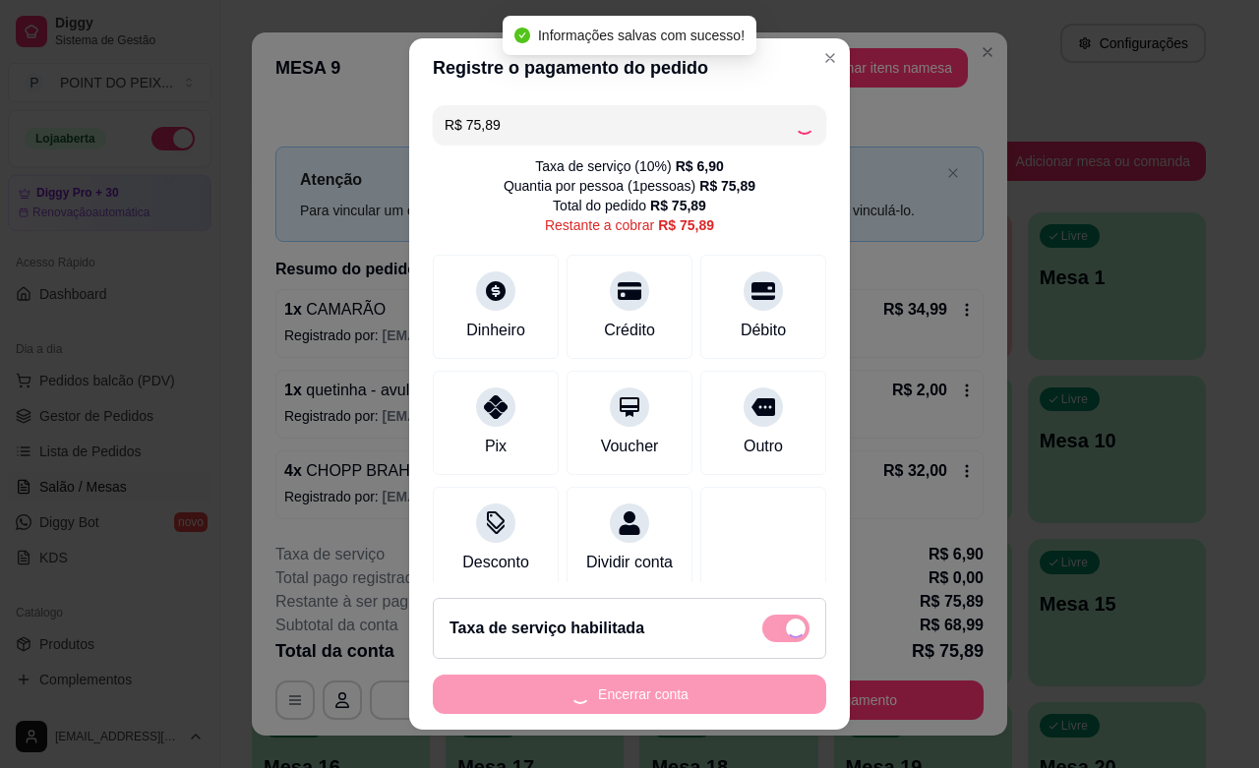
type input "R$ 0,00"
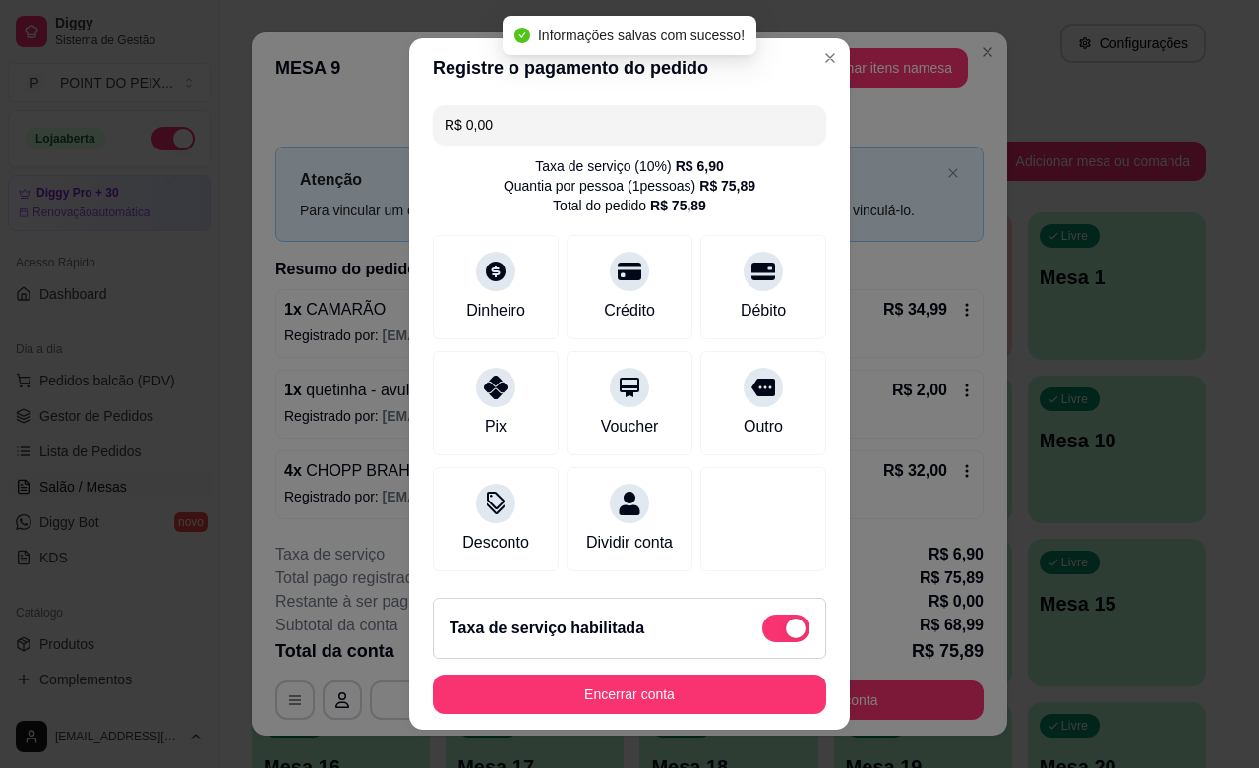
click at [716, 671] on footer "Taxa de serviço habilitada Encerrar conta" at bounding box center [629, 656] width 441 height 148
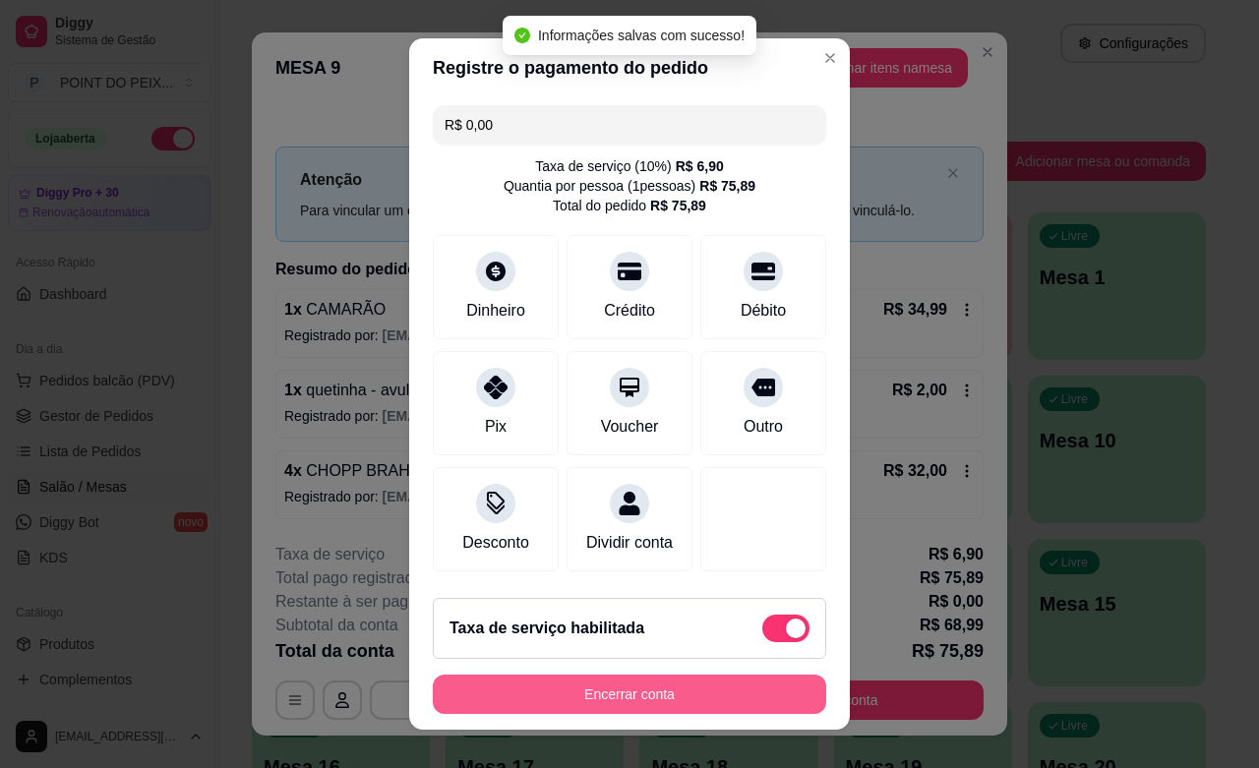
click at [700, 694] on button "Encerrar conta" at bounding box center [629, 694] width 393 height 39
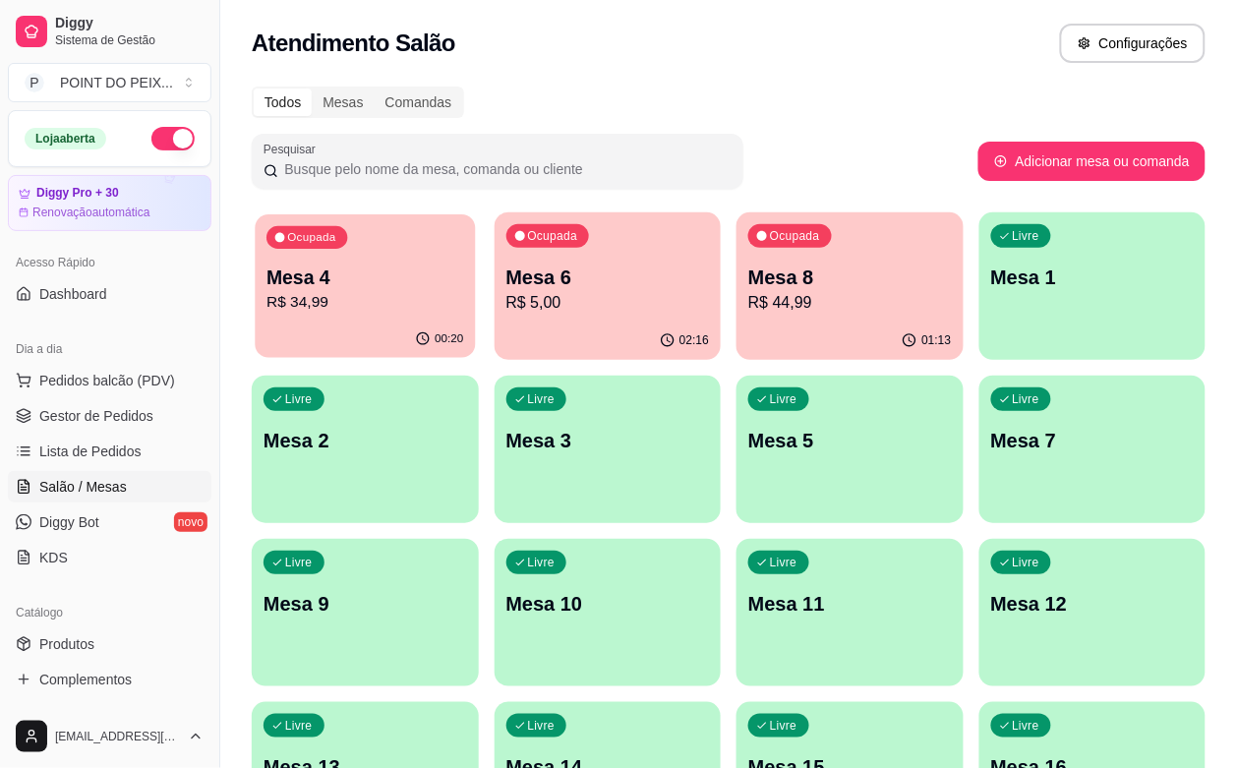
click at [365, 320] on div "Ocupada Mesa 4 R$ 34,99" at bounding box center [365, 267] width 220 height 106
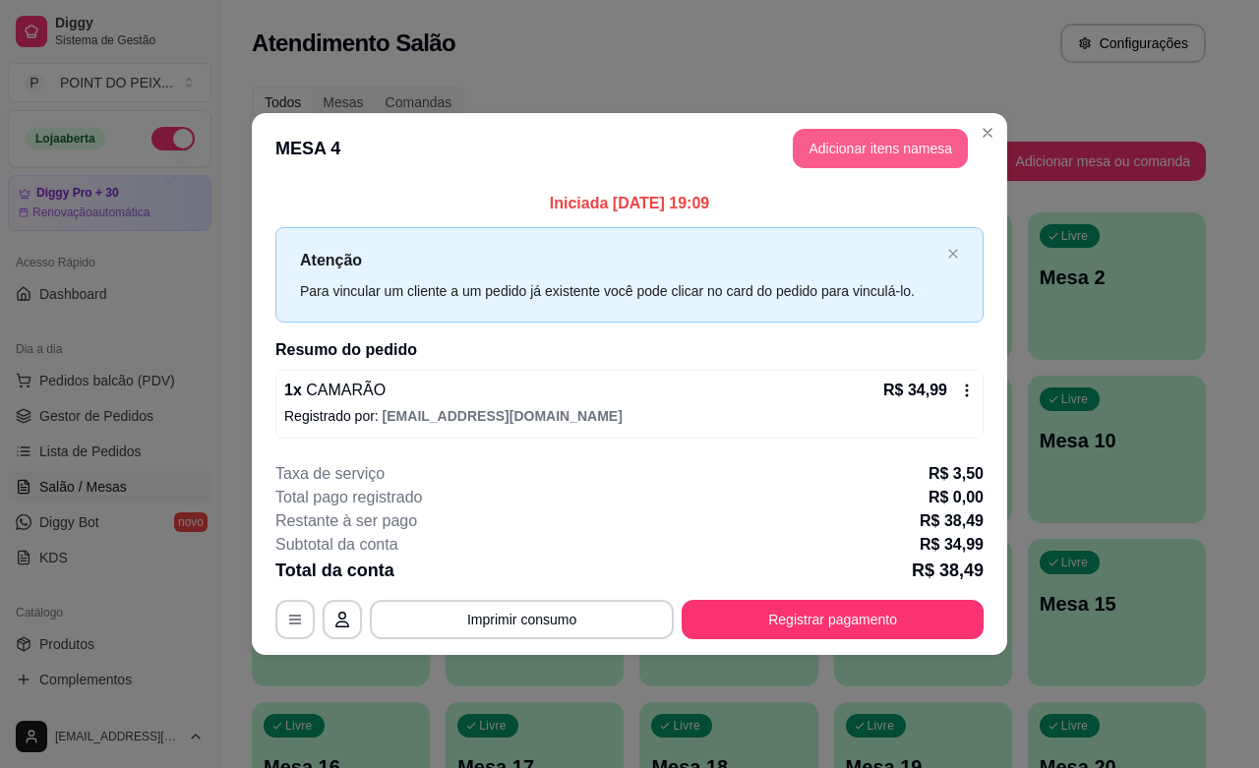
click at [868, 163] on button "Adicionar itens na mesa" at bounding box center [880, 148] width 175 height 39
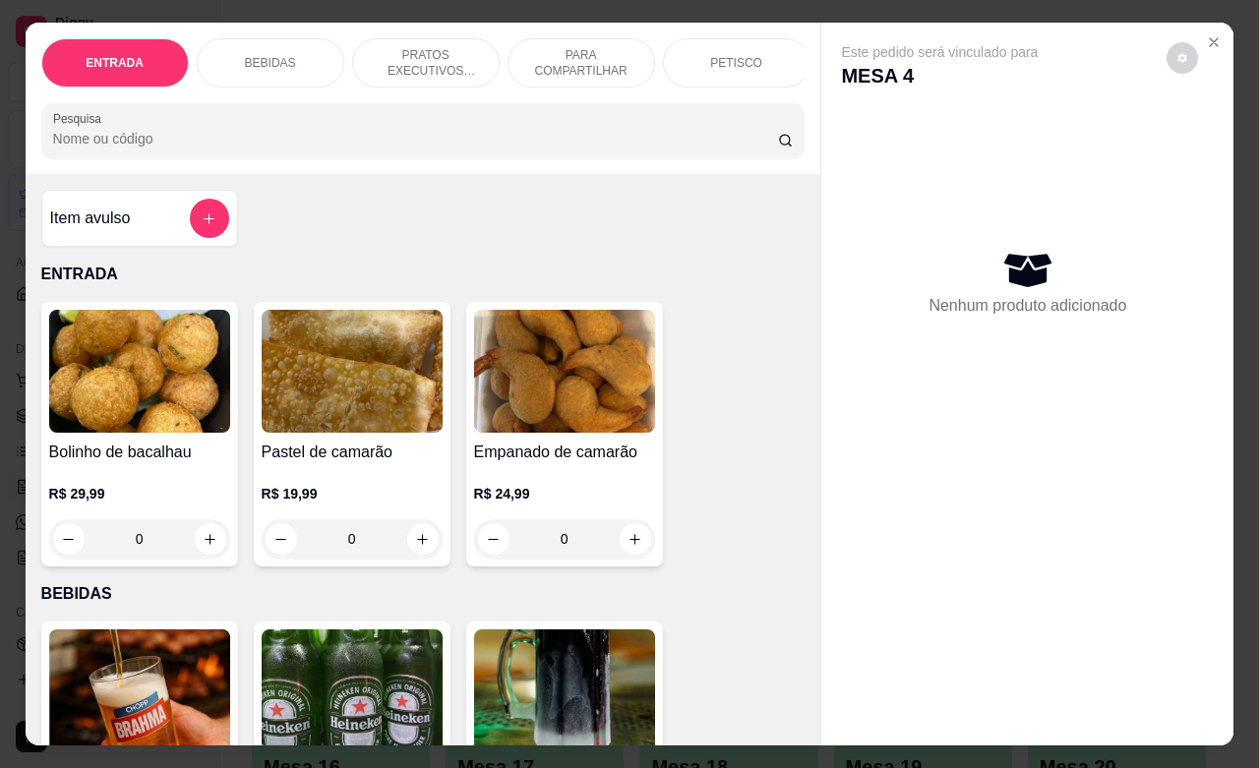
click at [748, 66] on div "PETISCO" at bounding box center [737, 62] width 148 height 49
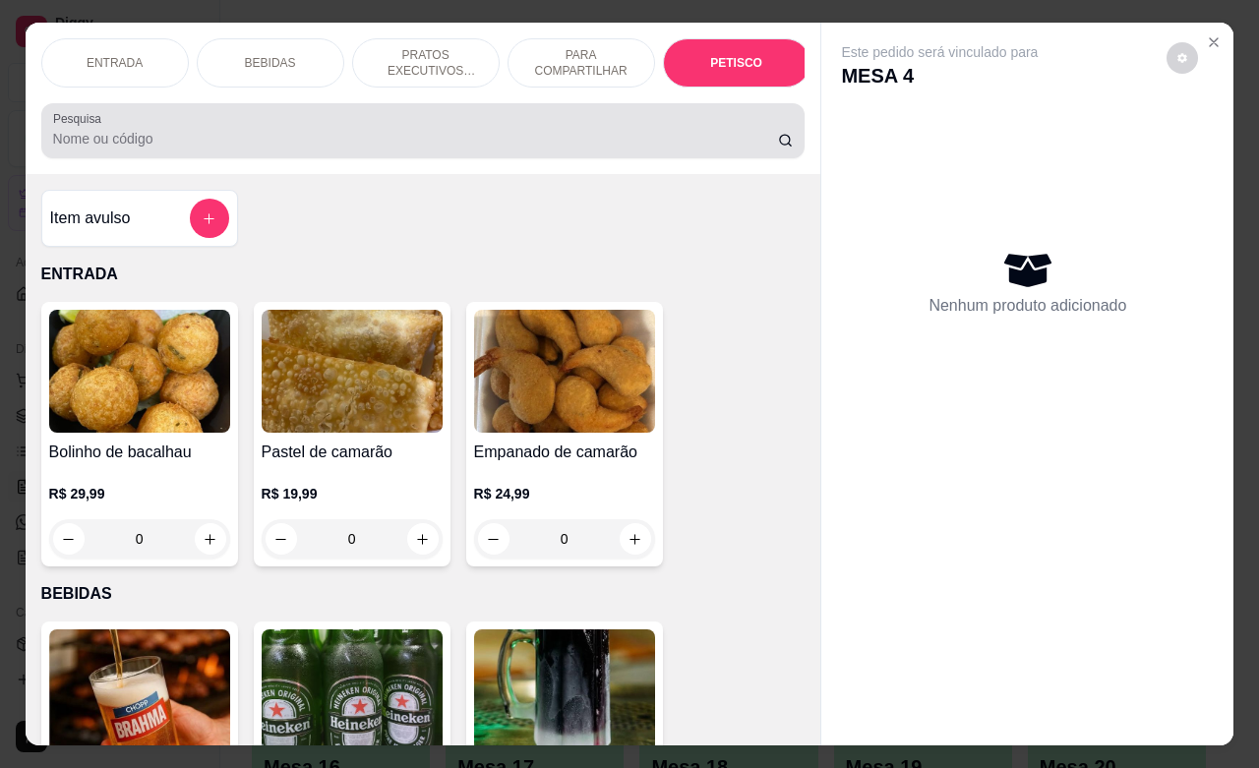
scroll to position [4592, 0]
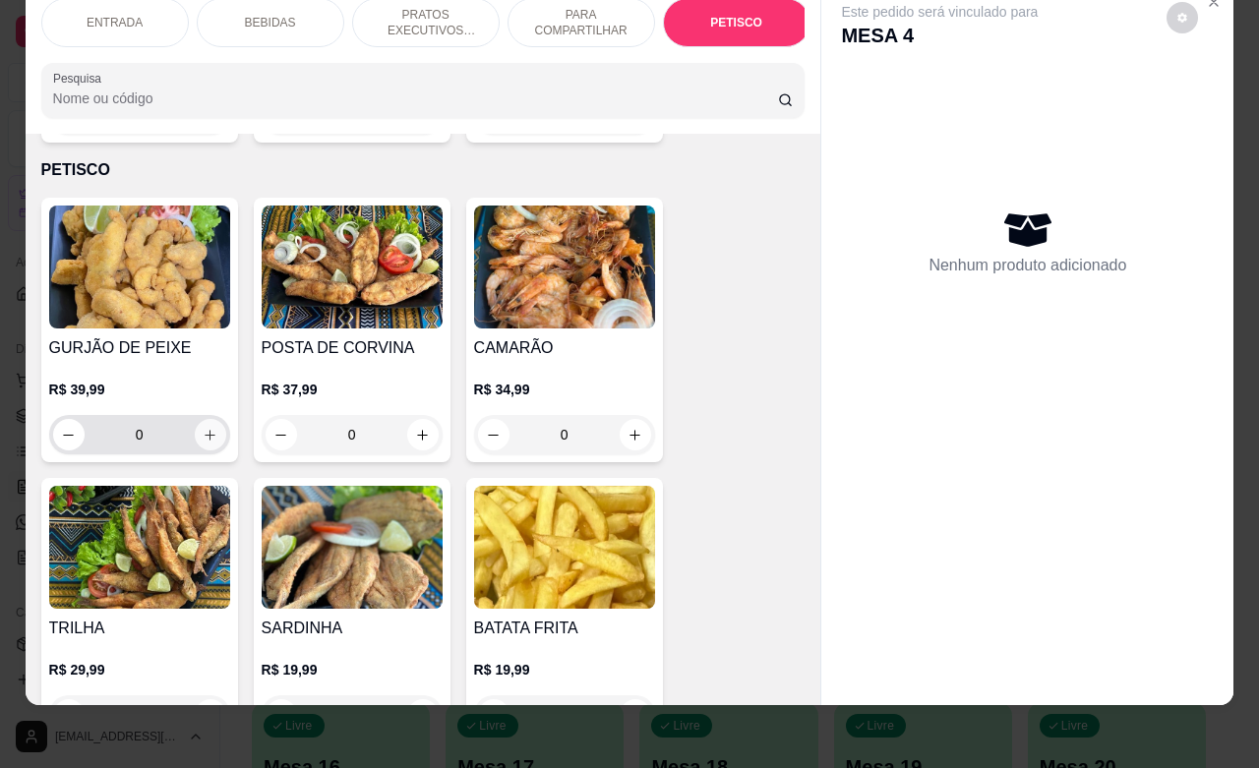
click at [202, 423] on button "increase-product-quantity" at bounding box center [210, 434] width 31 height 31
type input "1"
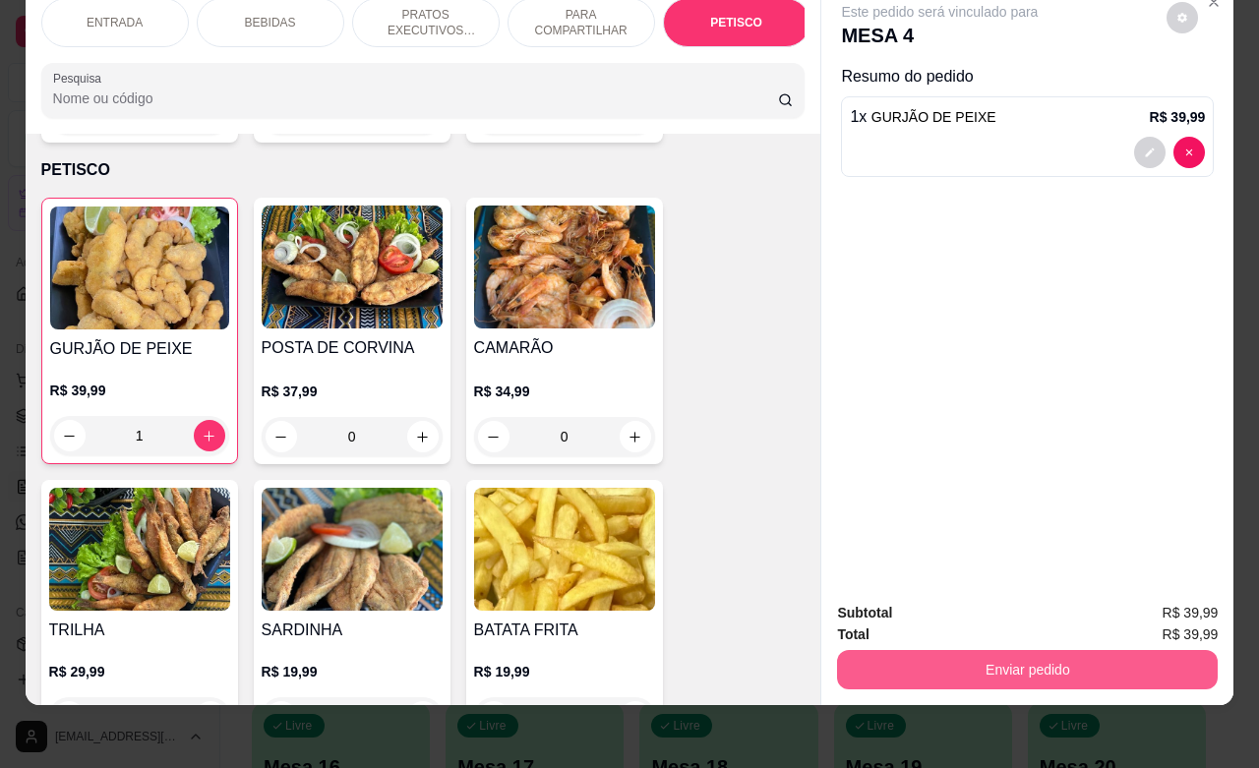
click at [990, 650] on button "Enviar pedido" at bounding box center [1027, 669] width 381 height 39
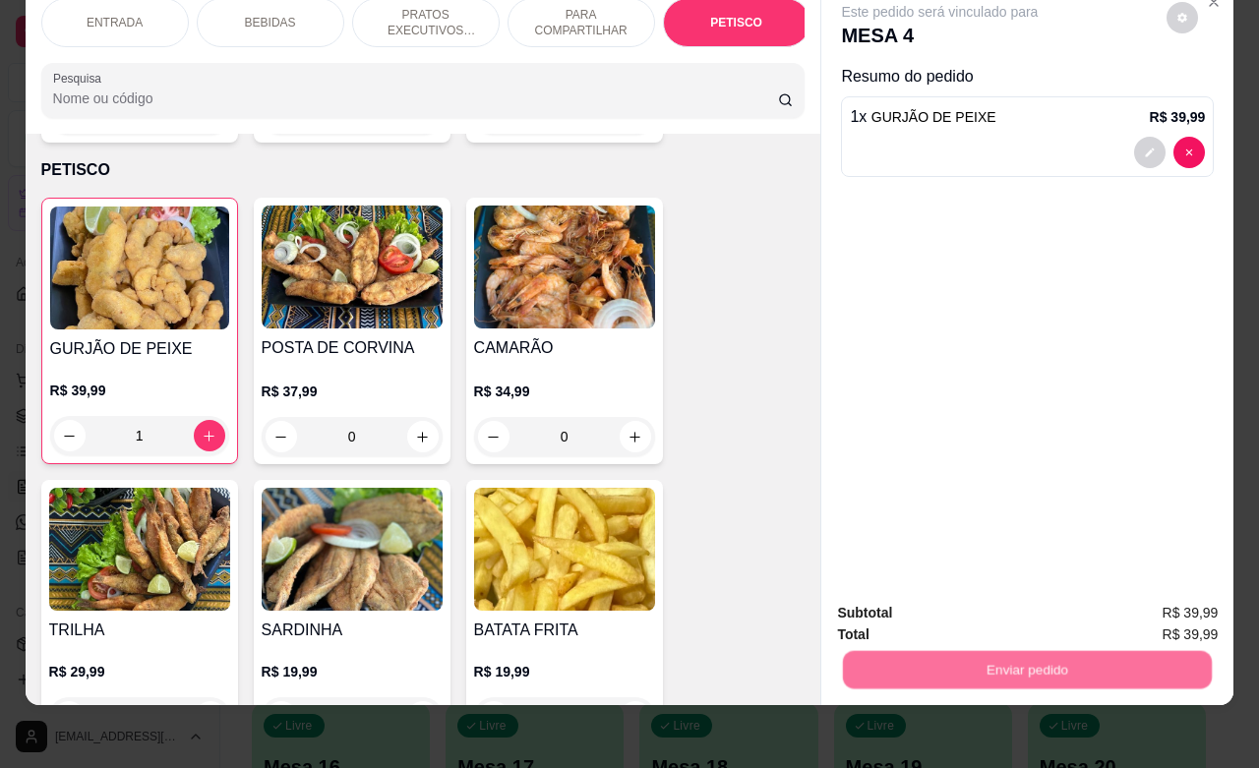
click at [976, 593] on button "Não registrar e enviar pedido" at bounding box center [960, 600] width 199 height 36
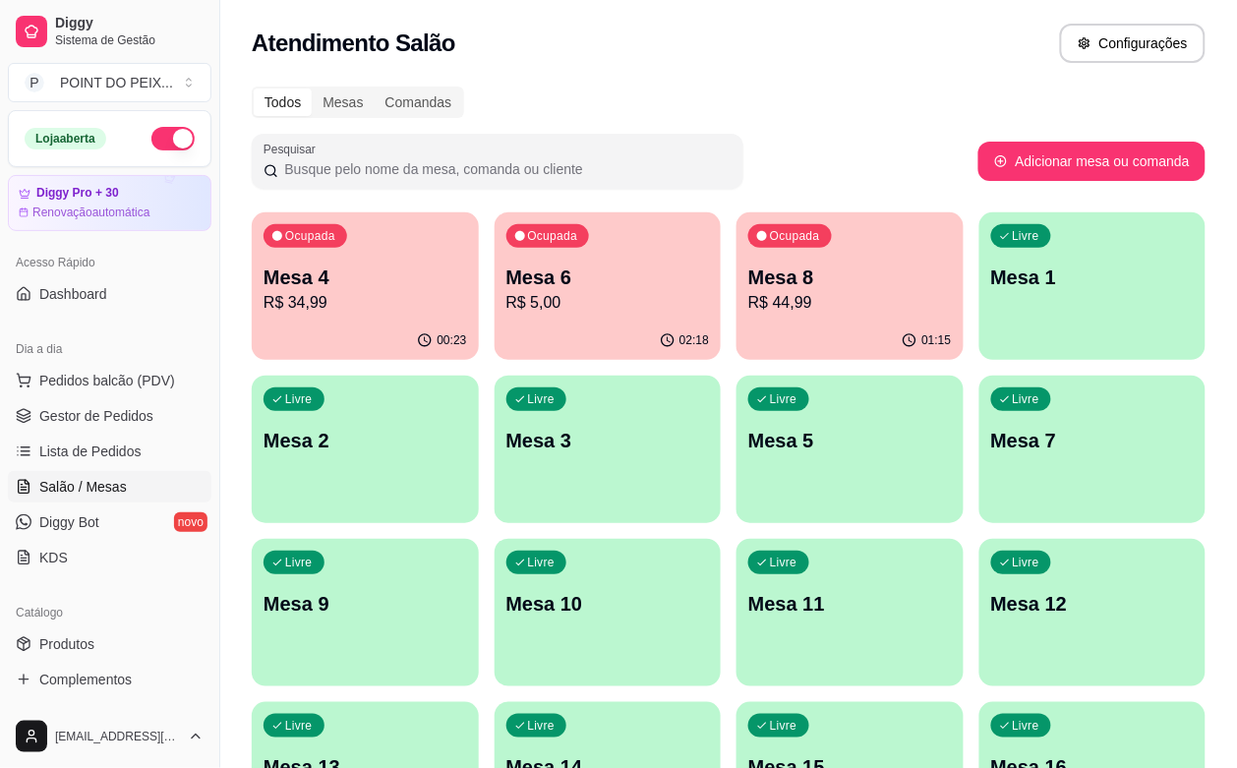
click at [507, 427] on p "Mesa 3" at bounding box center [609, 441] width 204 height 28
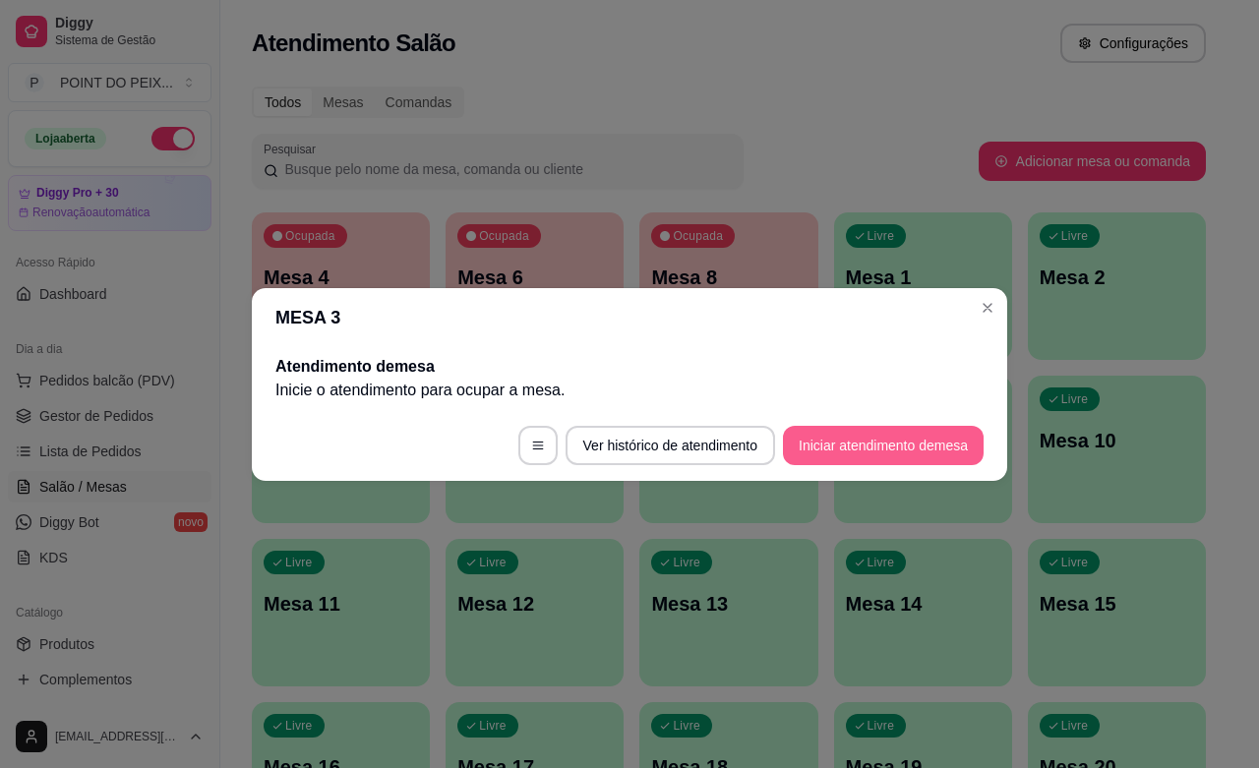
click at [882, 441] on button "Iniciar atendimento de mesa" at bounding box center [883, 445] width 201 height 39
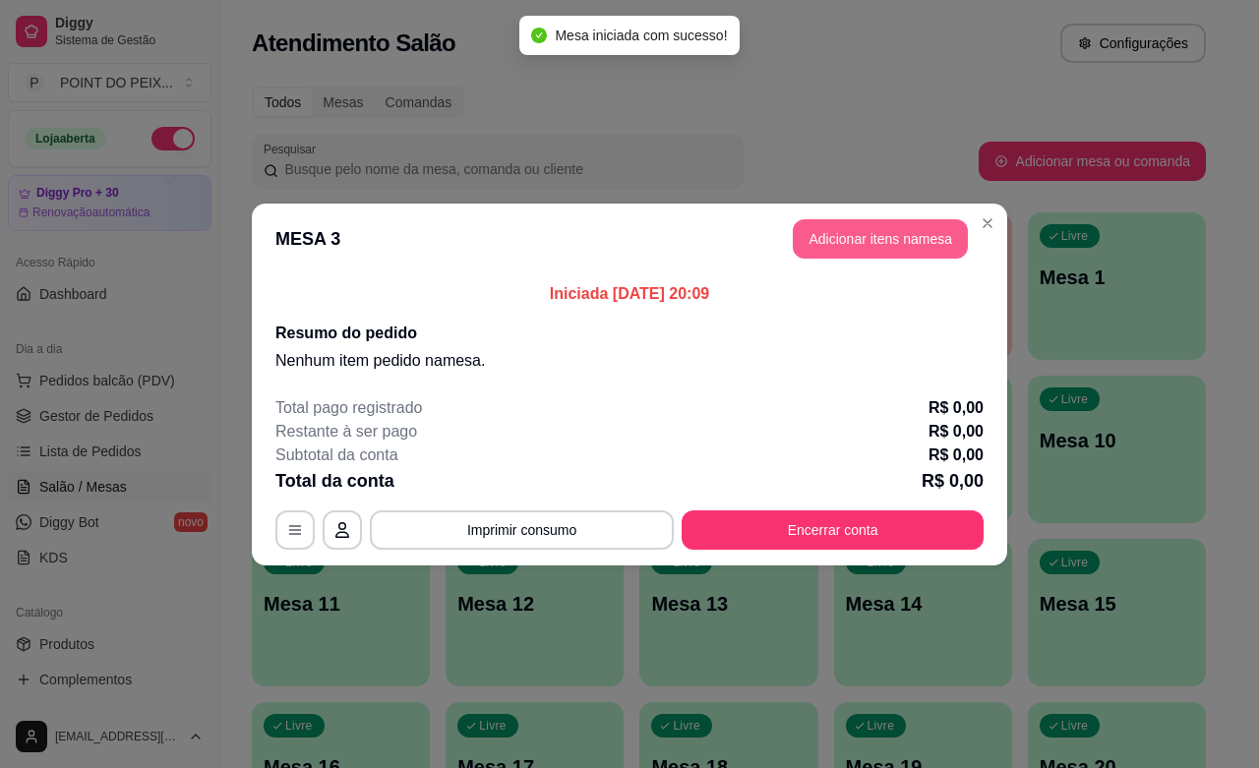
click at [901, 236] on button "Adicionar itens na mesa" at bounding box center [880, 238] width 175 height 39
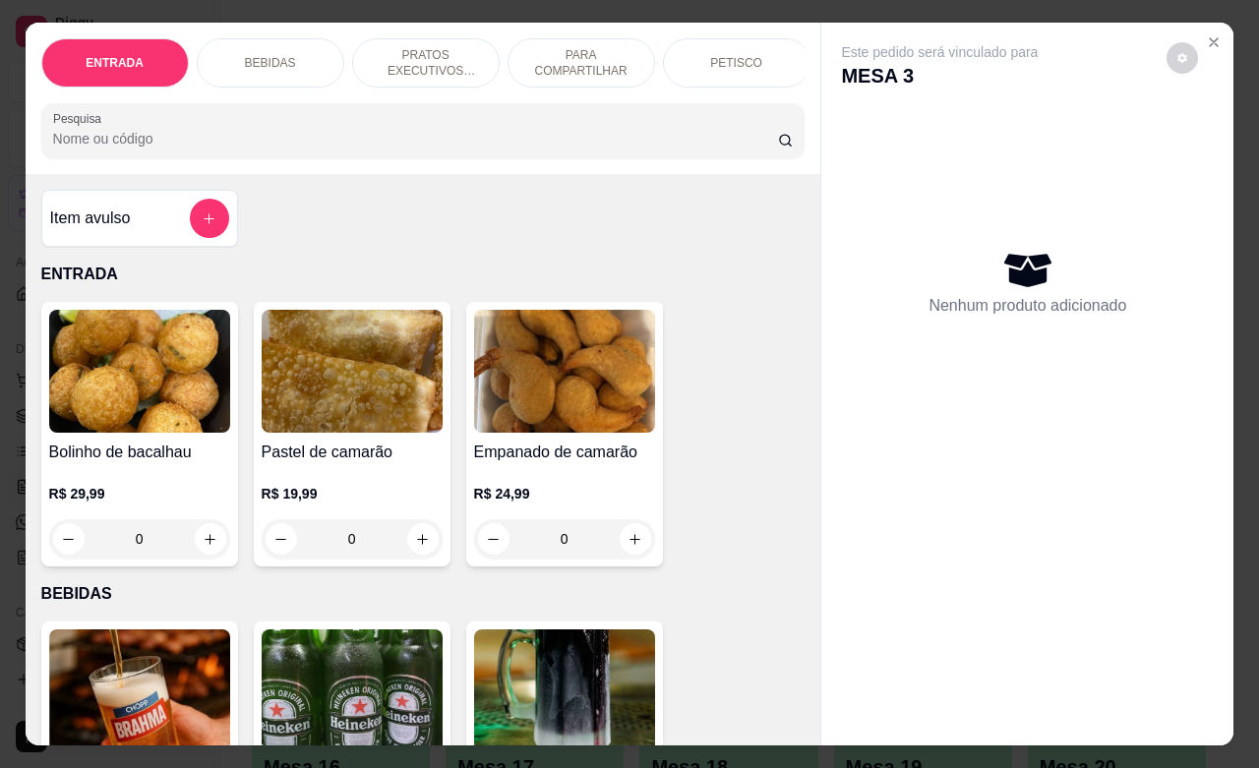
click at [710, 56] on p "PETISCO" at bounding box center [736, 63] width 52 height 16
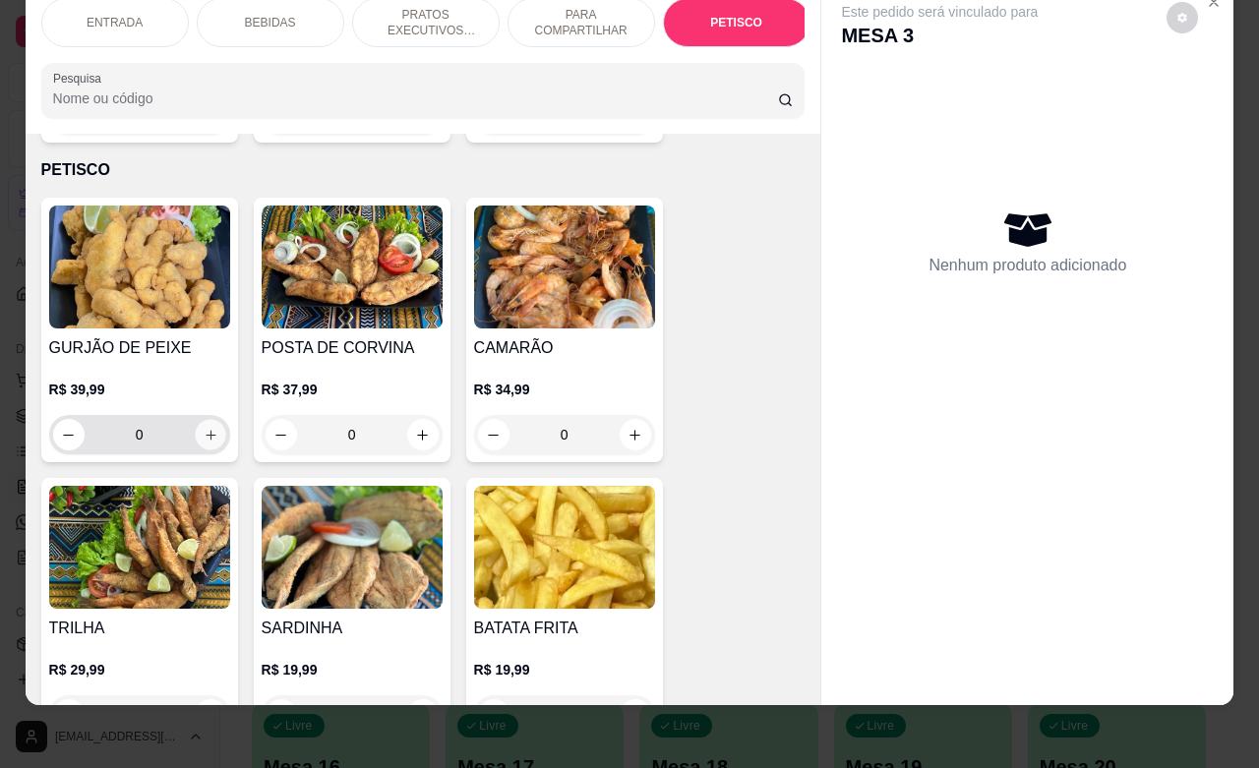
click at [203, 428] on icon "increase-product-quantity" at bounding box center [210, 435] width 15 height 15
type input "1"
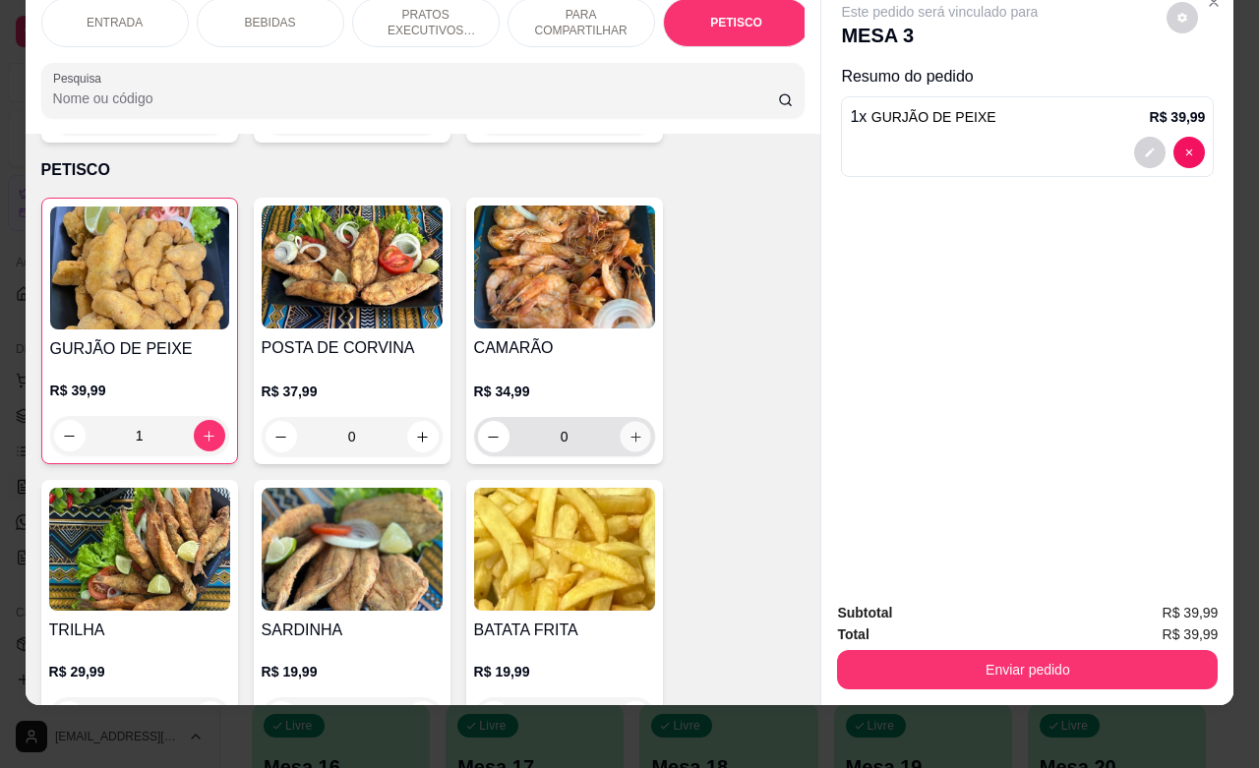
click at [631, 422] on button "increase-product-quantity" at bounding box center [635, 437] width 30 height 30
type input "1"
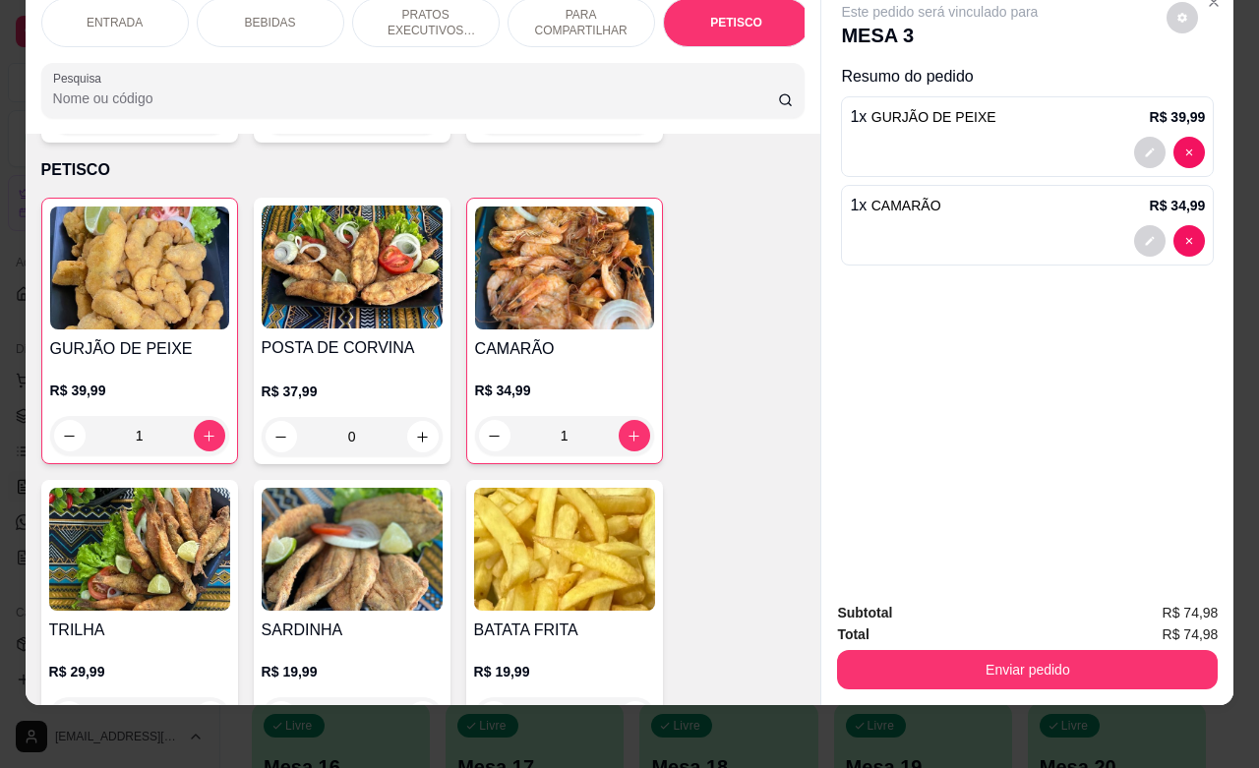
scroll to position [0, 0]
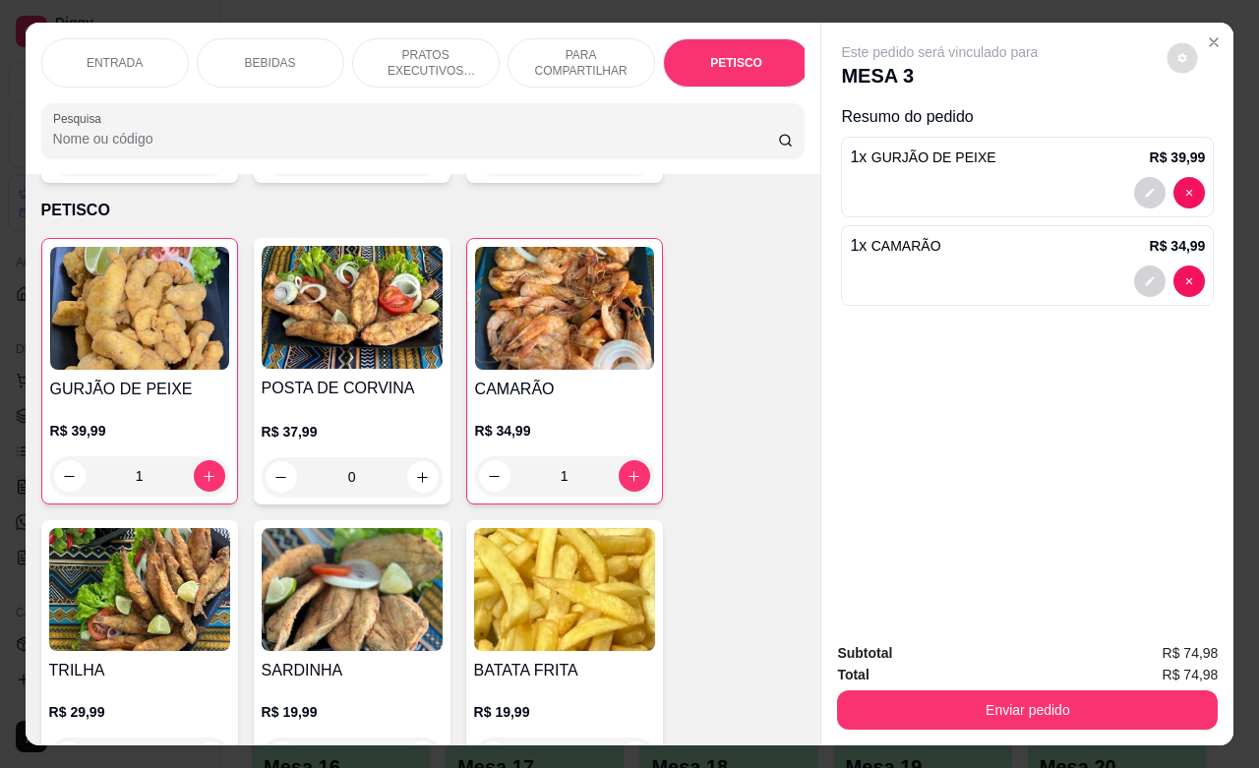
click at [1168, 49] on button "decrease-product-quantity" at bounding box center [1183, 58] width 30 height 30
click at [949, 390] on div "Este pedido será vinculado para MESA 3 Resumo do pedido 1 x GURJÃO DE PEIXE R$ …" at bounding box center [1027, 324] width 412 height 603
click at [1147, 49] on div "Este pedido será vinculado para MESA 3" at bounding box center [1019, 65] width 357 height 47
click at [1167, 50] on button "decrease-product-quantity" at bounding box center [1182, 57] width 31 height 31
click at [1016, 454] on div "Este pedido será vinculado para MESA 3 Resumo do pedido 1 x GURJÃO DE PEIXE R$ …" at bounding box center [1027, 324] width 412 height 603
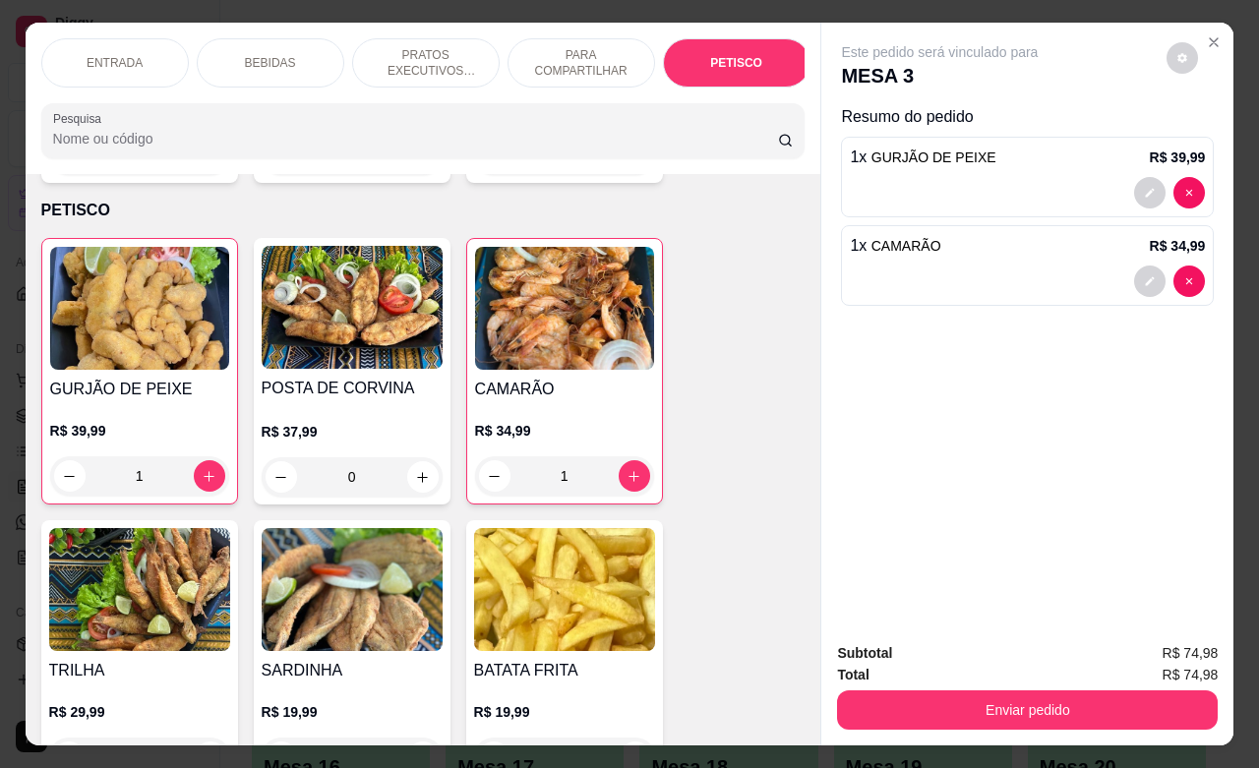
scroll to position [50, 0]
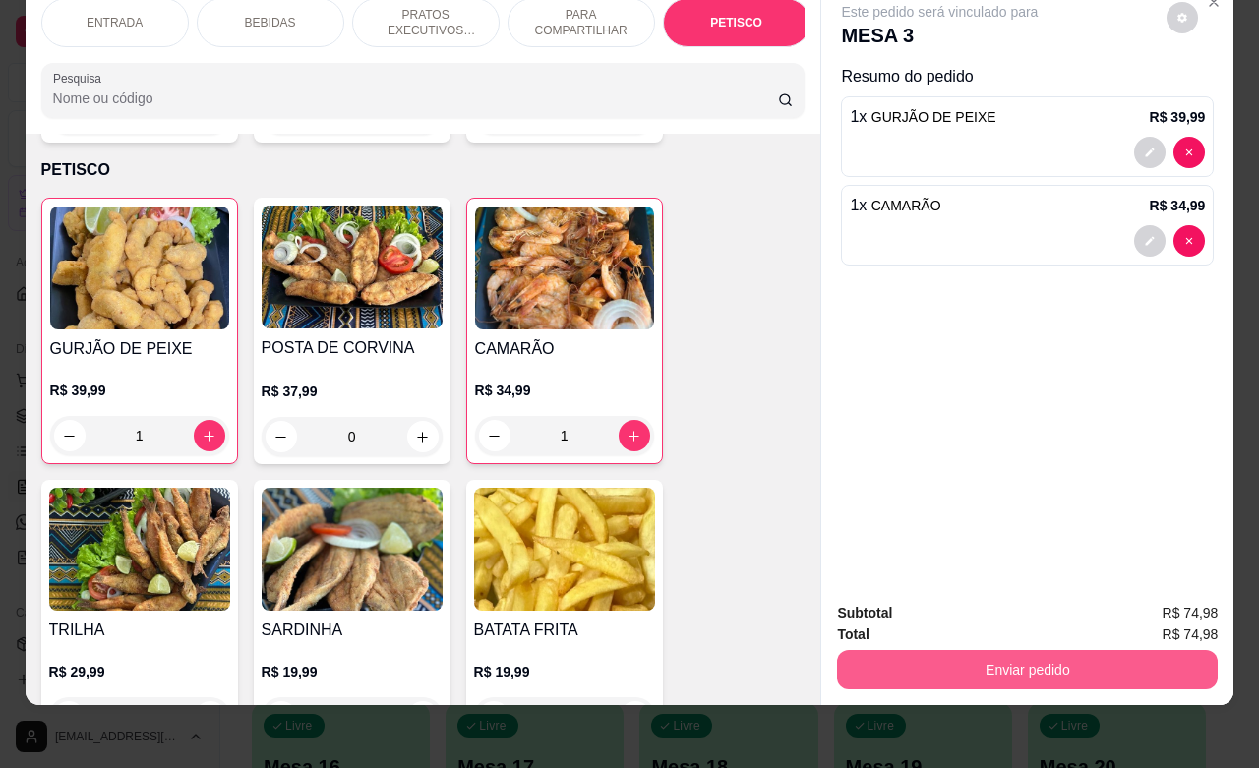
click at [985, 651] on button "Enviar pedido" at bounding box center [1027, 669] width 381 height 39
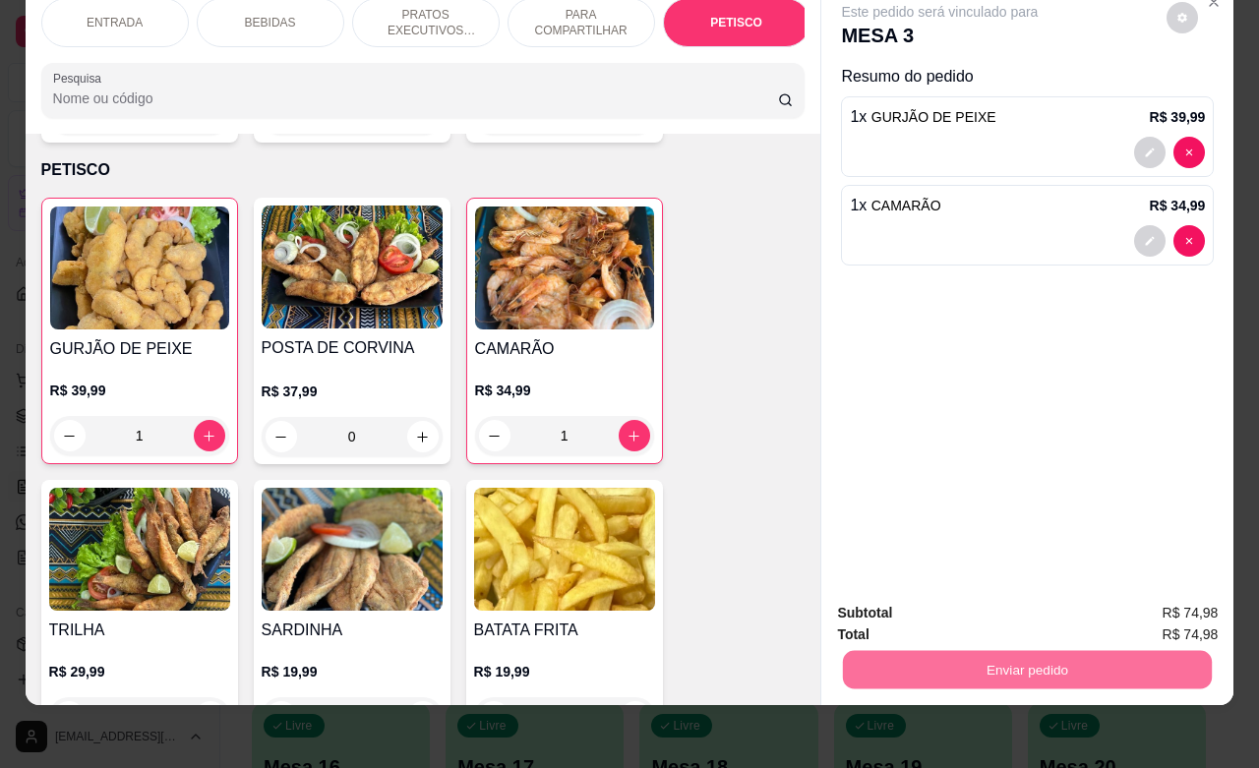
click at [945, 603] on button "Não registrar e enviar pedido" at bounding box center [960, 600] width 199 height 36
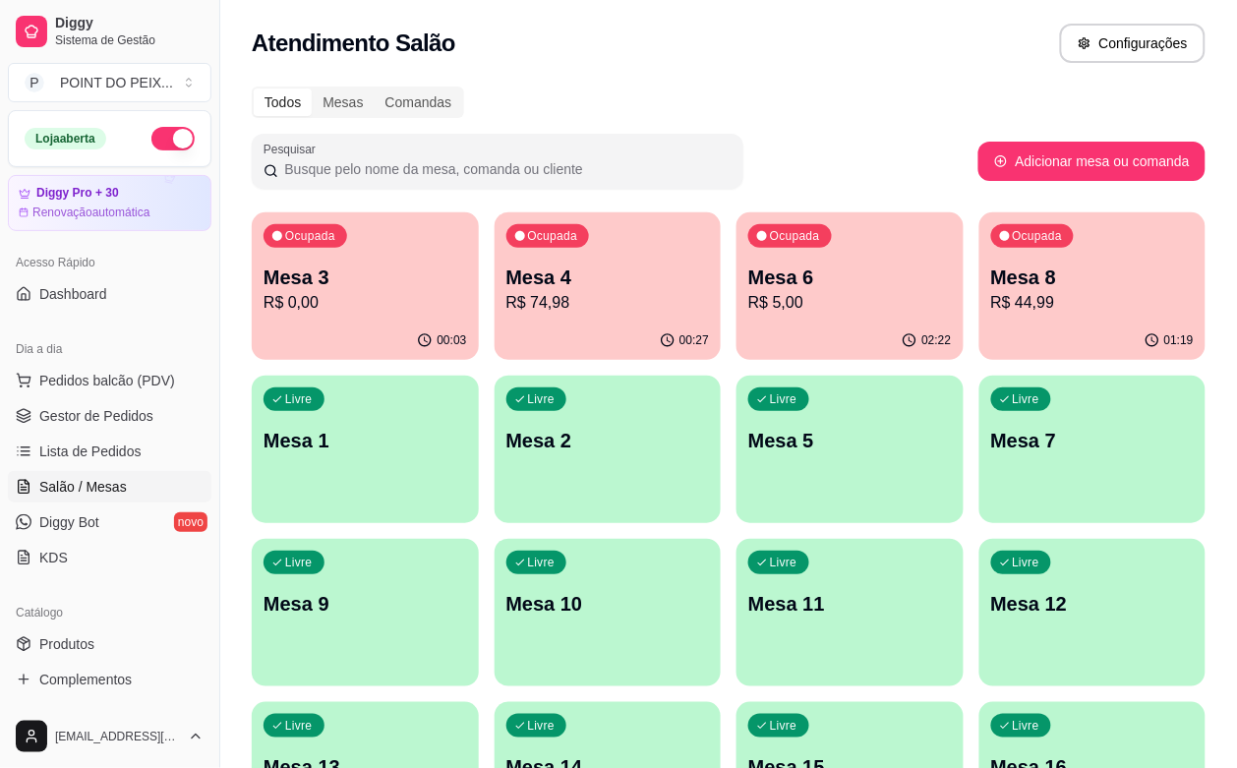
click at [992, 296] on p "R$ 44,99" at bounding box center [1094, 303] width 204 height 24
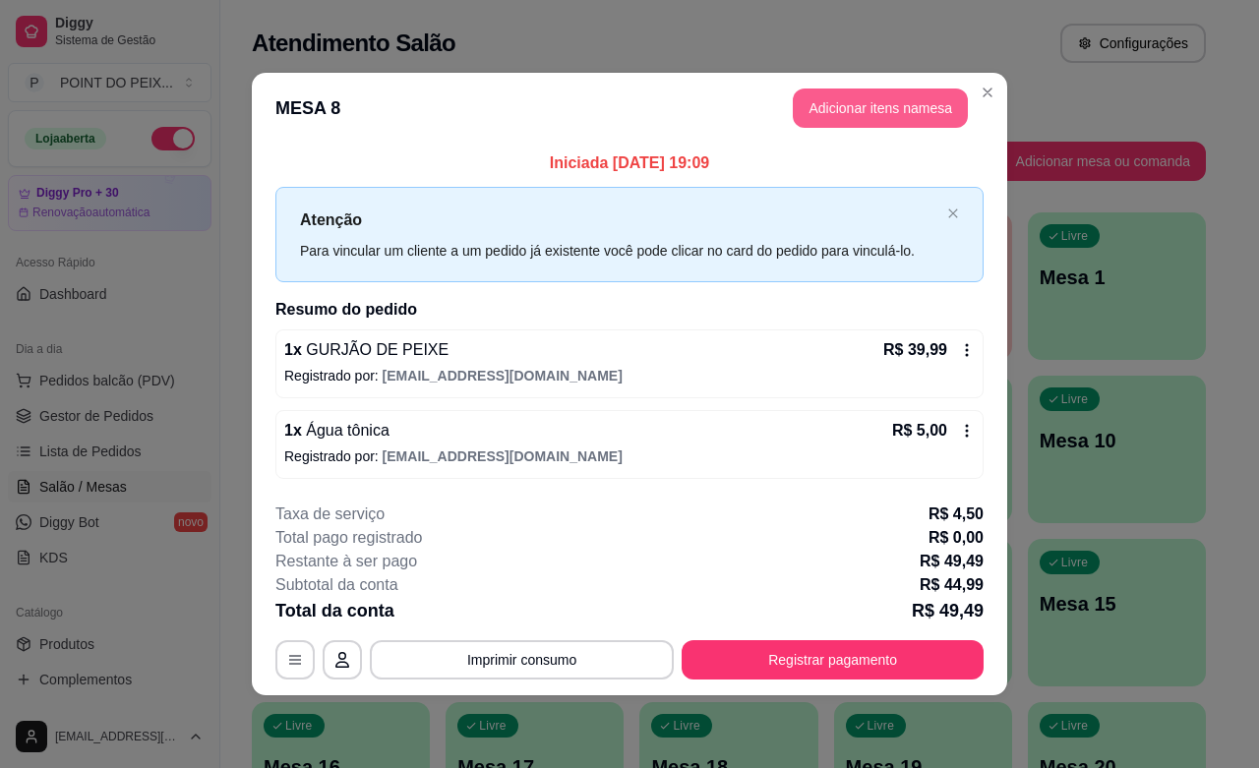
click at [877, 100] on button "Adicionar itens na mesa" at bounding box center [880, 108] width 175 height 39
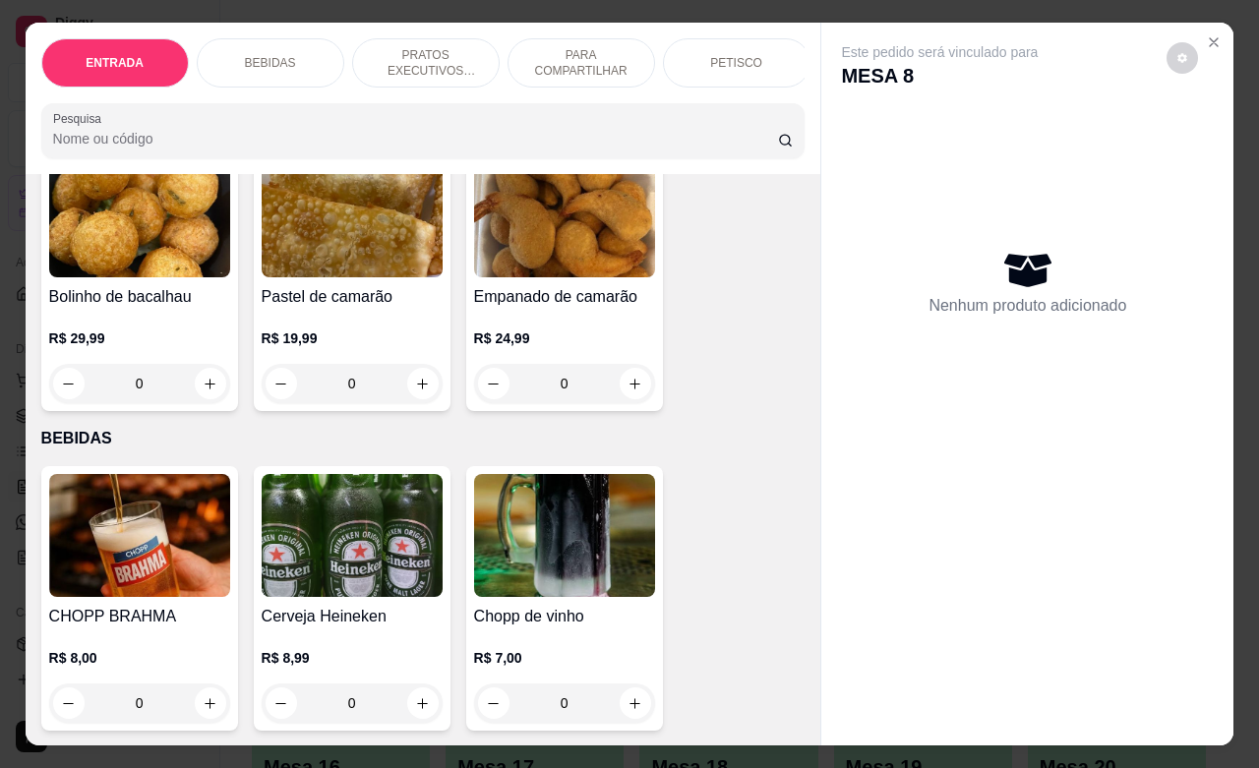
scroll to position [246, 0]
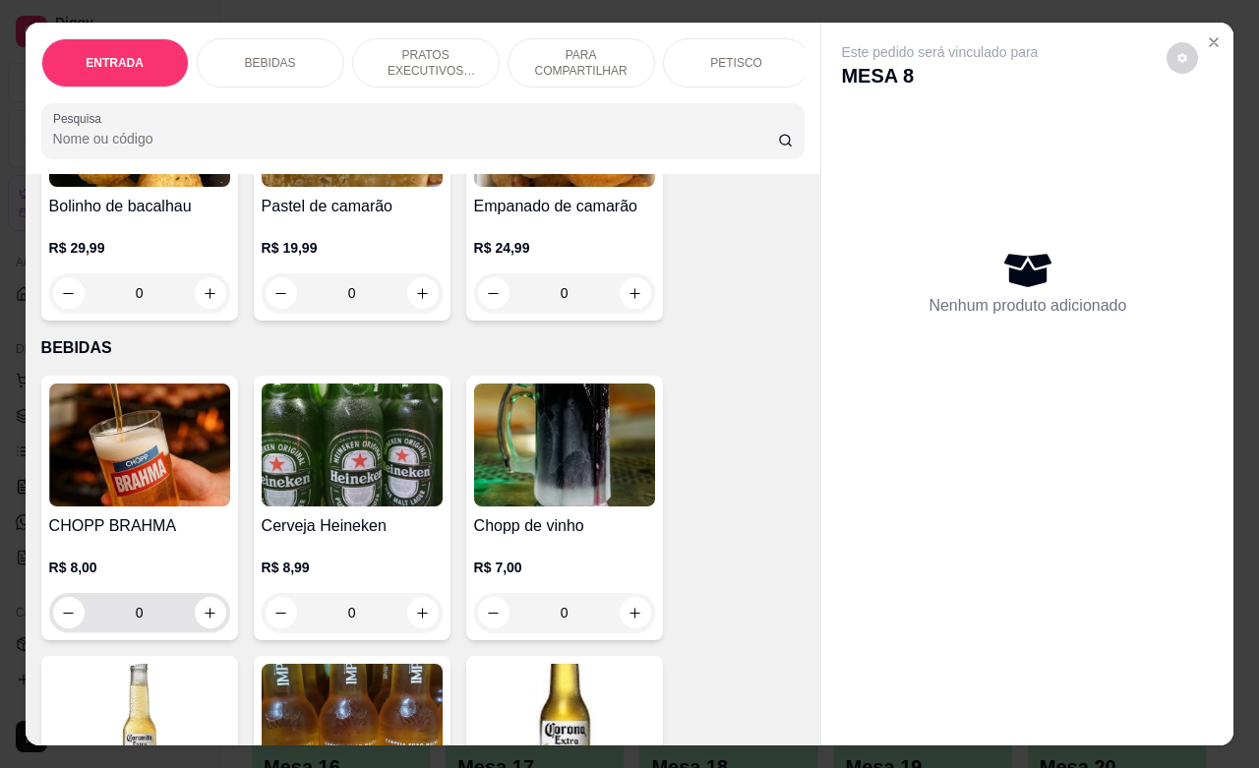
click at [128, 621] on input "0" at bounding box center [140, 612] width 110 height 39
drag, startPoint x: 144, startPoint y: 622, endPoint x: 116, endPoint y: 620, distance: 27.6
click at [116, 620] on input "0" at bounding box center [140, 612] width 110 height 39
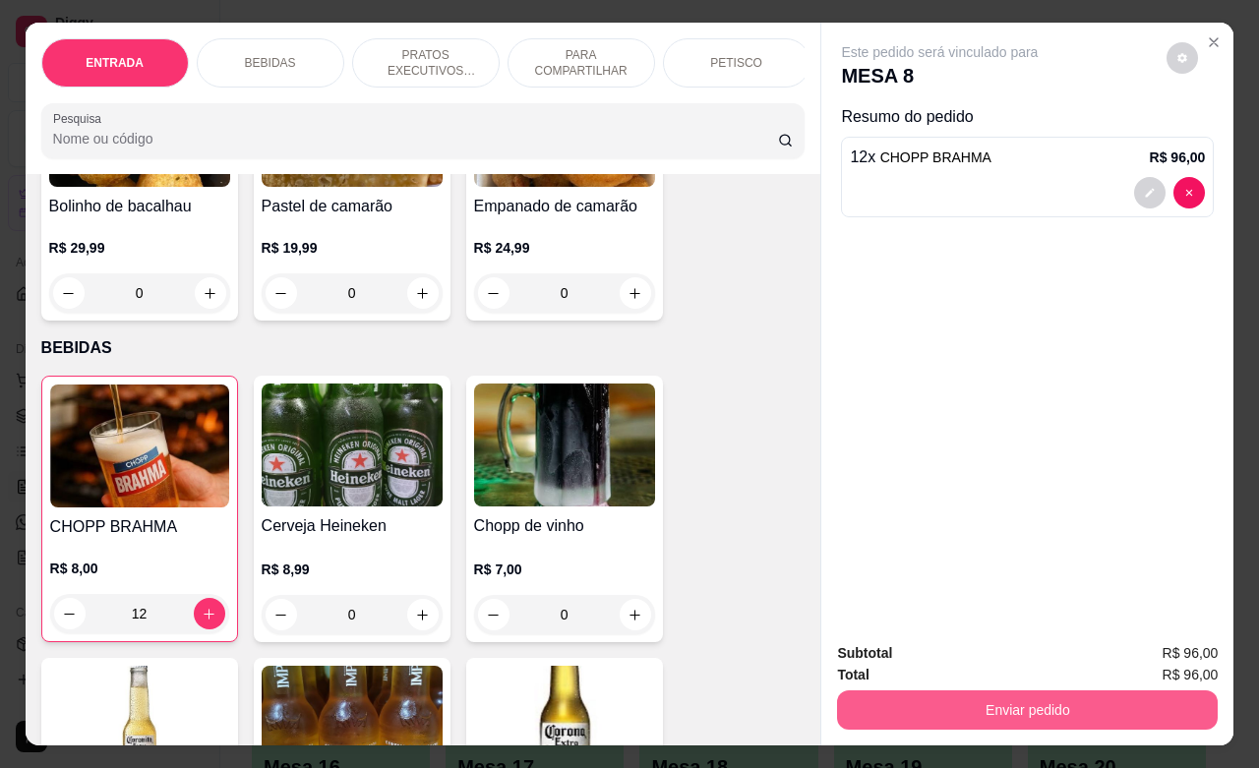
type input "12"
click at [935, 700] on button "Enviar pedido" at bounding box center [1027, 710] width 381 height 39
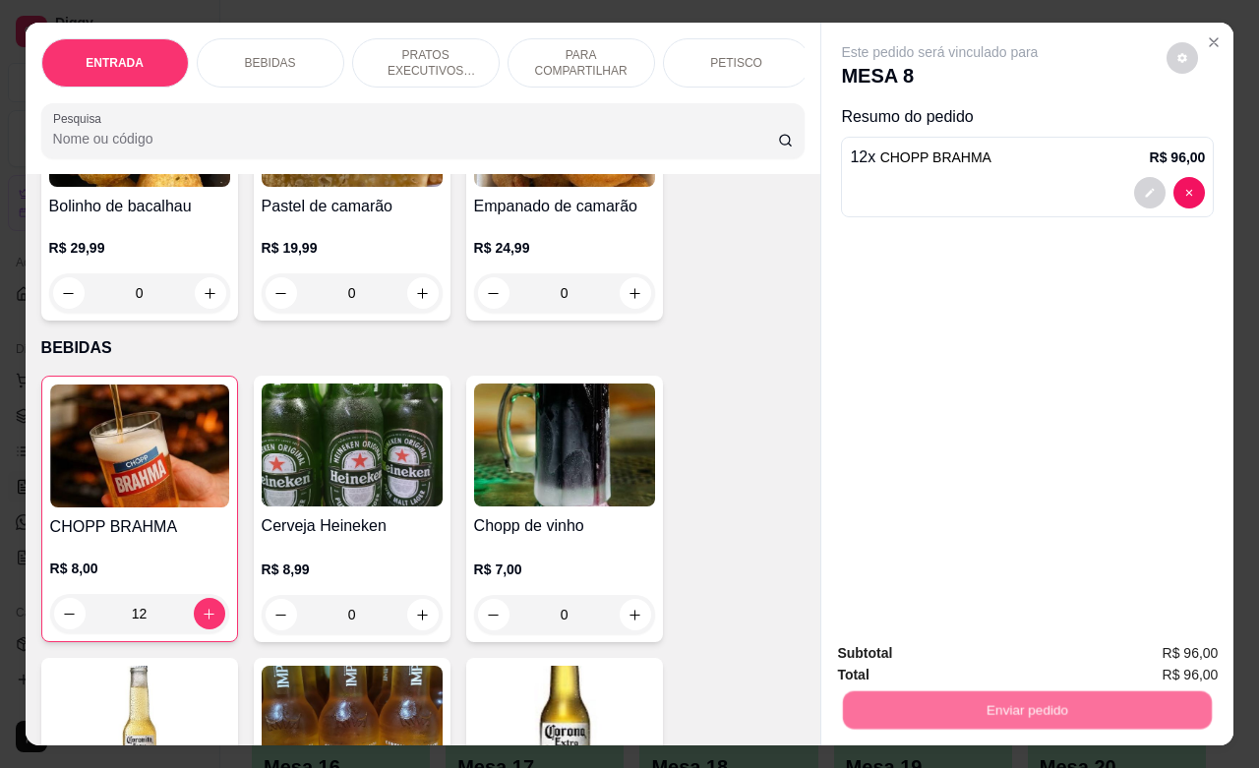
click at [954, 655] on button "Não registrar e enviar pedido" at bounding box center [960, 650] width 199 height 36
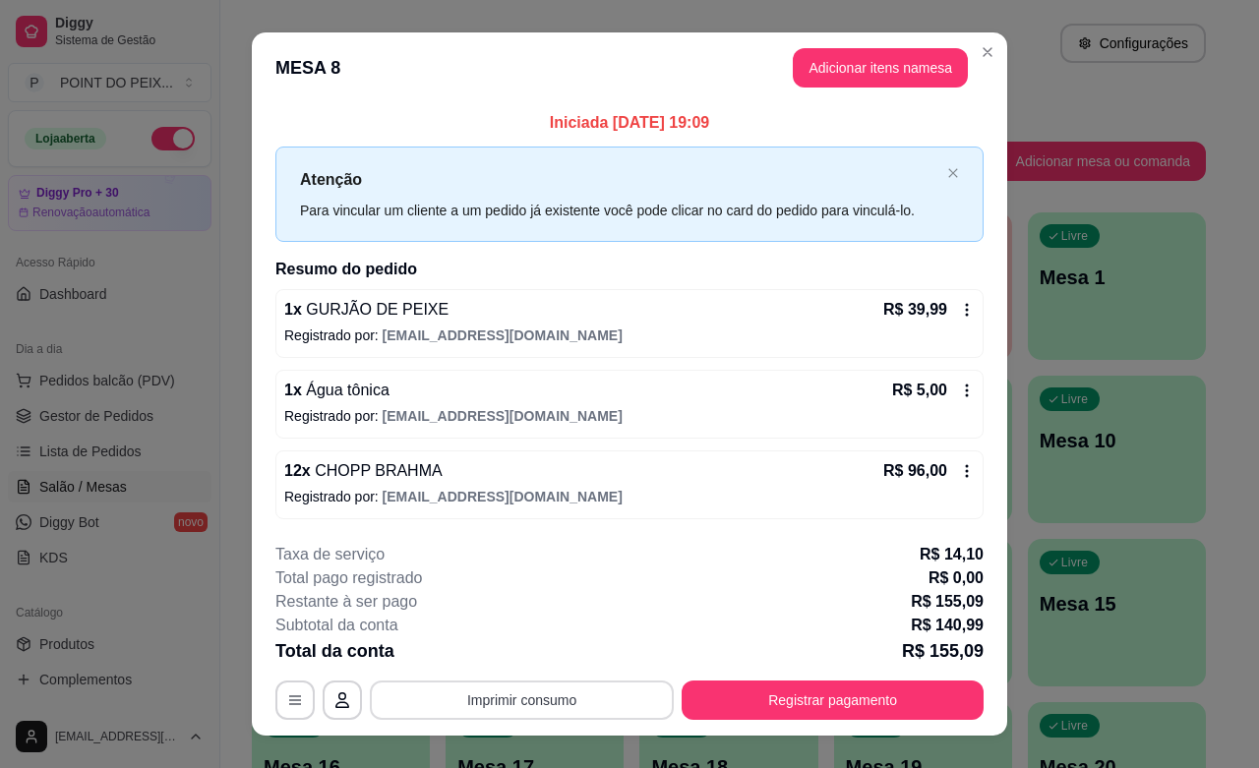
click at [600, 695] on button "Imprimir consumo" at bounding box center [522, 700] width 304 height 39
click at [981, 51] on icon "Close" at bounding box center [988, 52] width 16 height 16
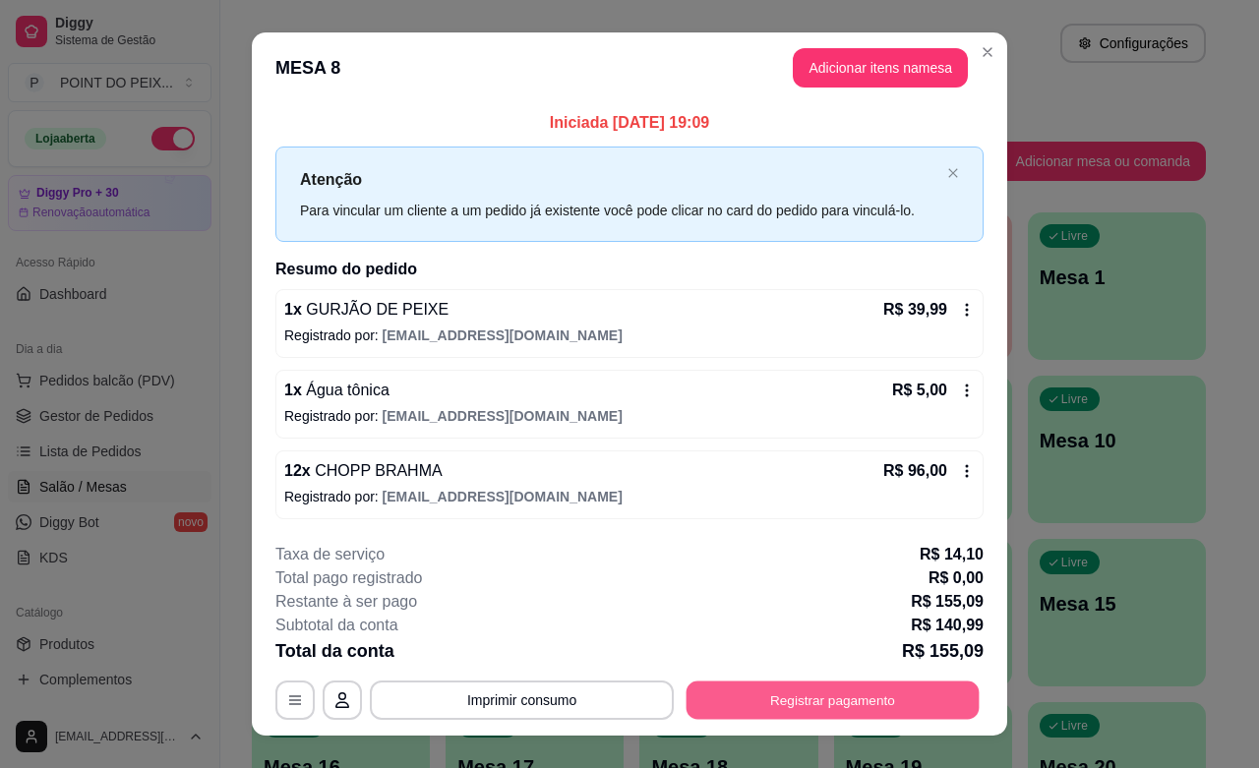
click at [788, 701] on button "Registrar pagamento" at bounding box center [833, 701] width 293 height 38
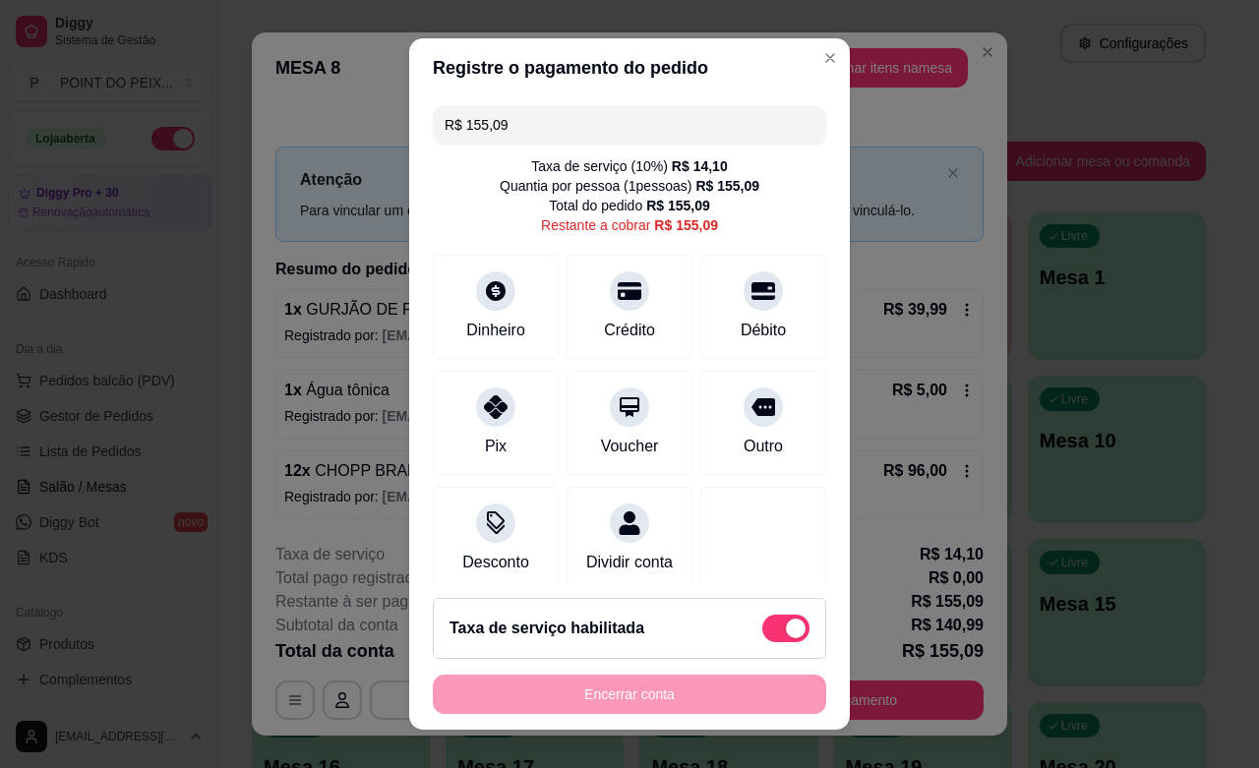
click at [786, 632] on span at bounding box center [796, 629] width 20 height 20
click at [770, 632] on input "checkbox" at bounding box center [767, 638] width 13 height 13
checkbox input "true"
type input "R$ 140,99"
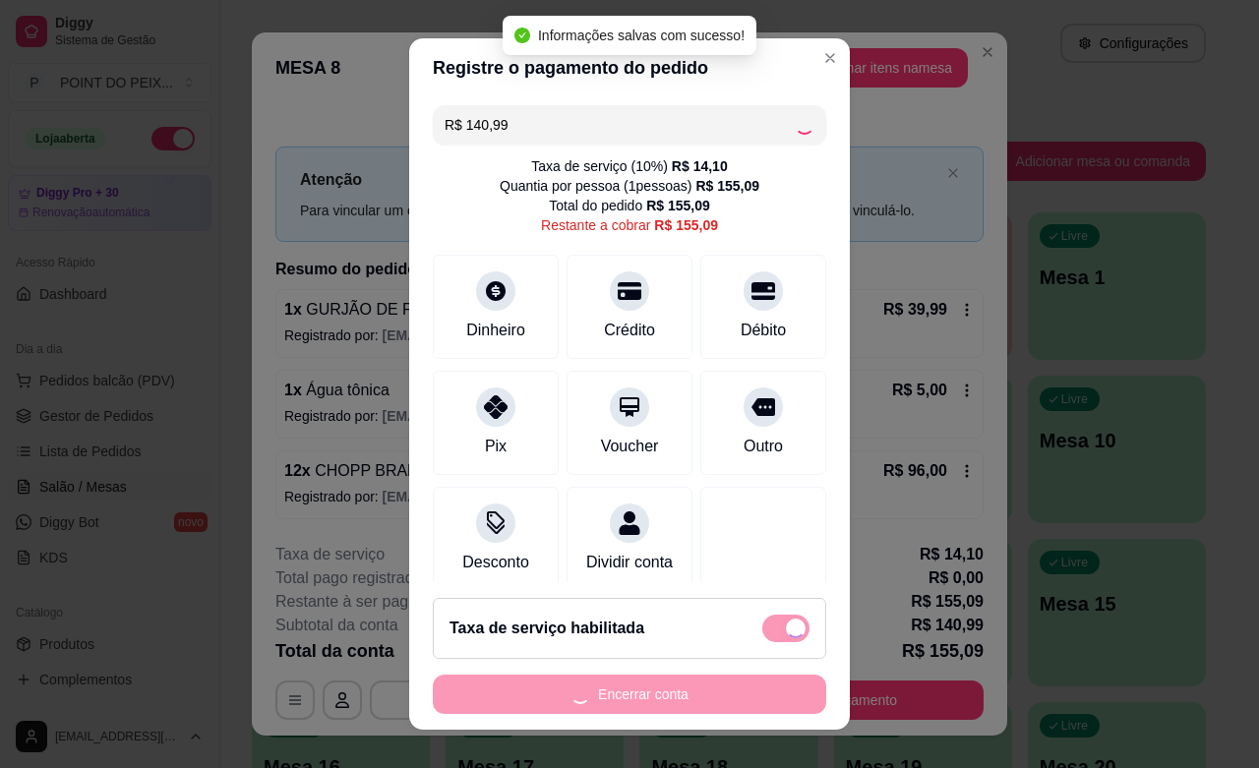
checkbox input "false"
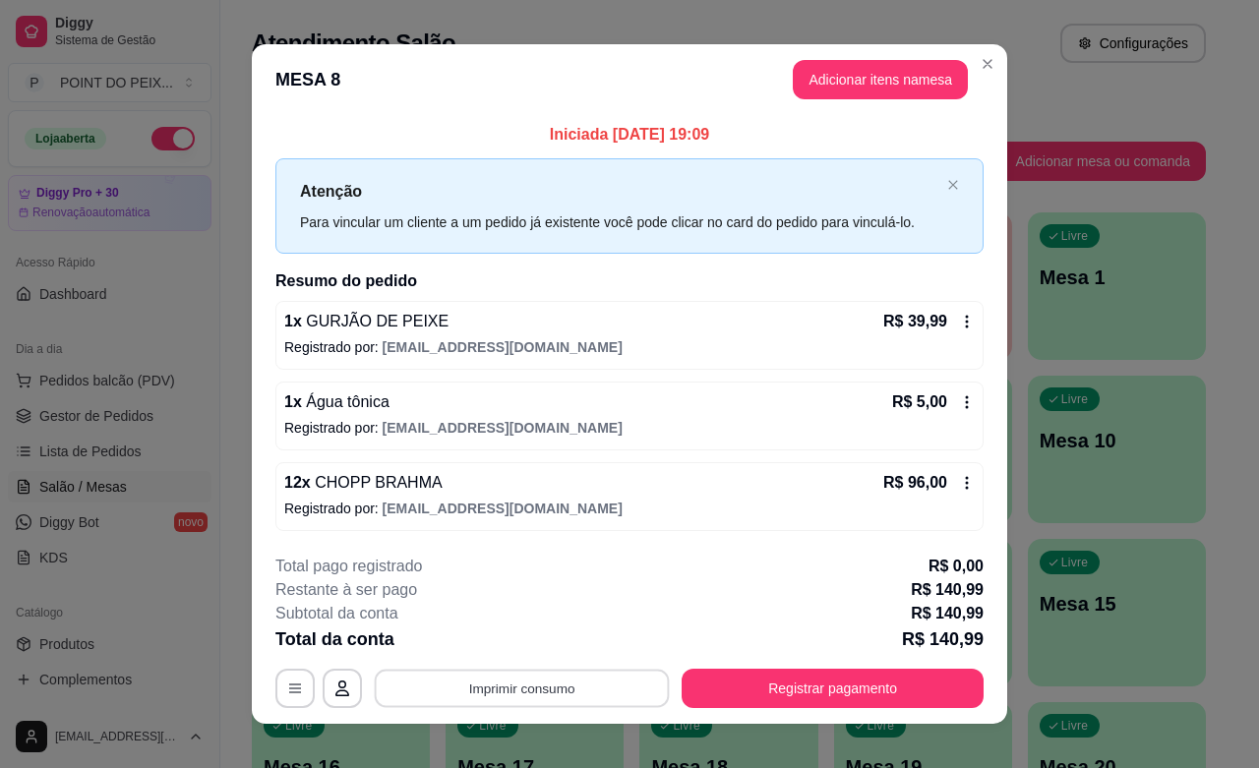
click at [571, 690] on button "Imprimir consumo" at bounding box center [522, 689] width 295 height 38
click at [552, 641] on button "IMPRESSORA" at bounding box center [518, 644] width 143 height 31
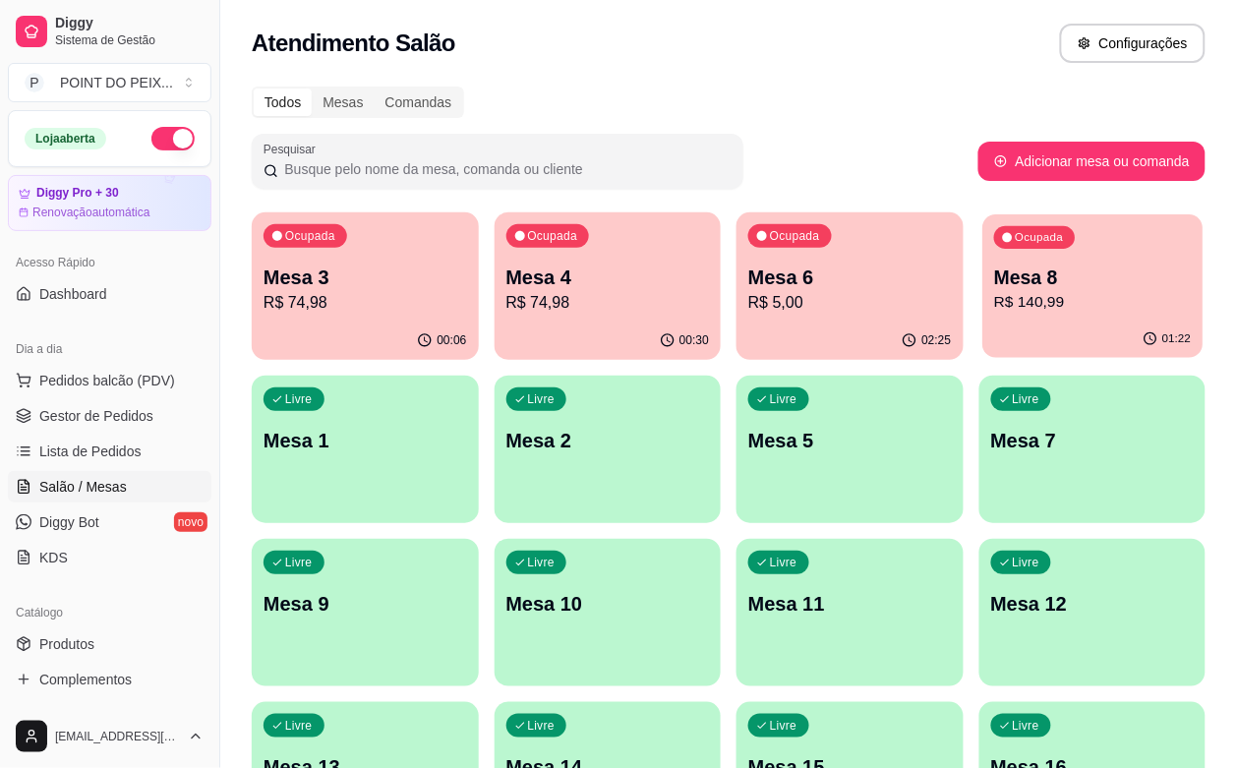
click at [994, 308] on p "R$ 140,99" at bounding box center [1092, 302] width 197 height 23
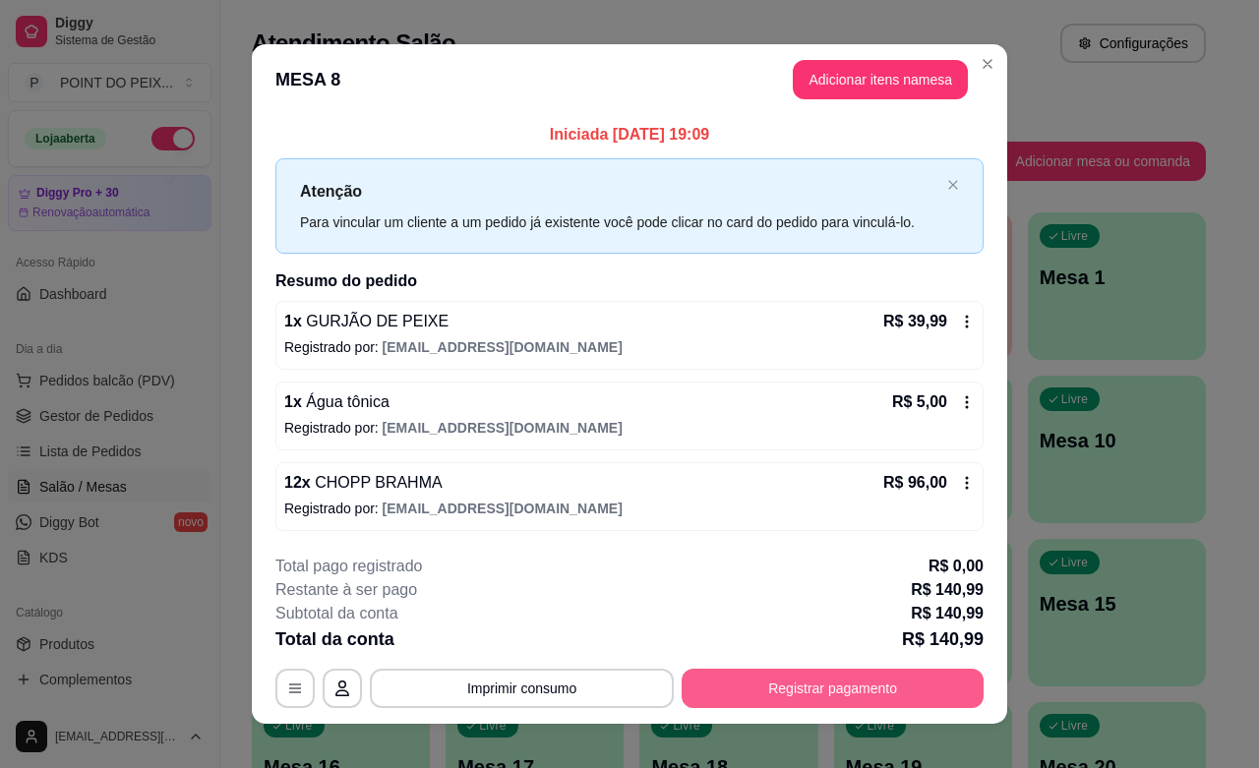
click at [836, 689] on button "Registrar pagamento" at bounding box center [833, 688] width 302 height 39
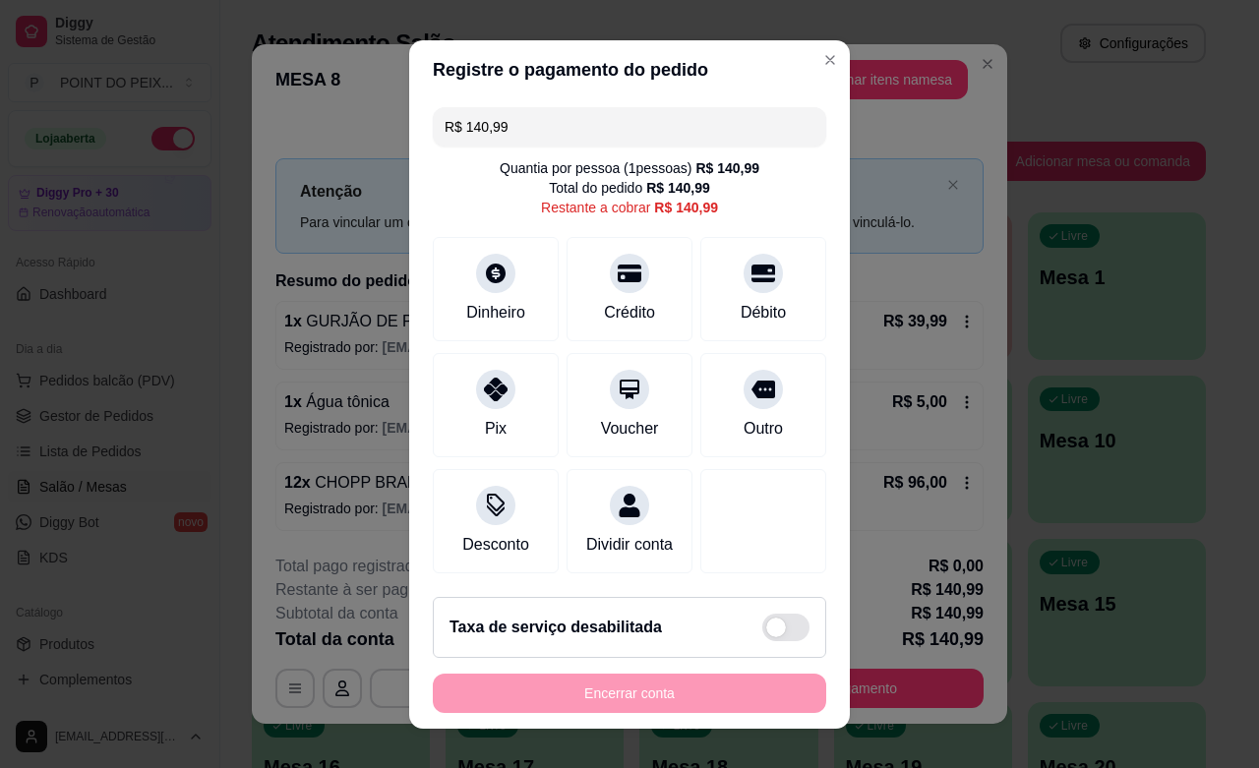
drag, startPoint x: 503, startPoint y: 116, endPoint x: 395, endPoint y: 136, distance: 109.0
click at [395, 136] on div "Registre o pagamento do pedido R$ 140,99 Quantia por pessoa ( 1 pessoas) R$ 140…" at bounding box center [629, 384] width 1259 height 768
click at [739, 307] on div "Débito" at bounding box center [764, 311] width 50 height 26
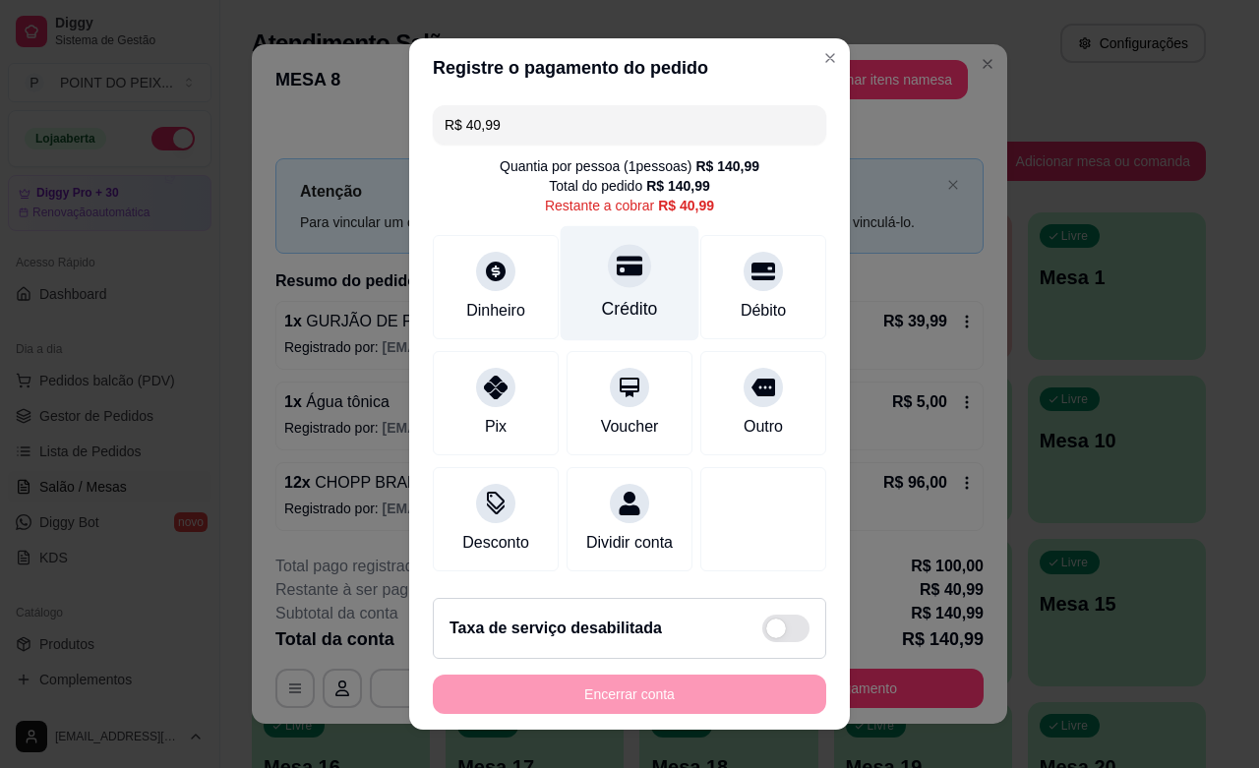
click at [605, 317] on div "Crédito" at bounding box center [630, 309] width 56 height 26
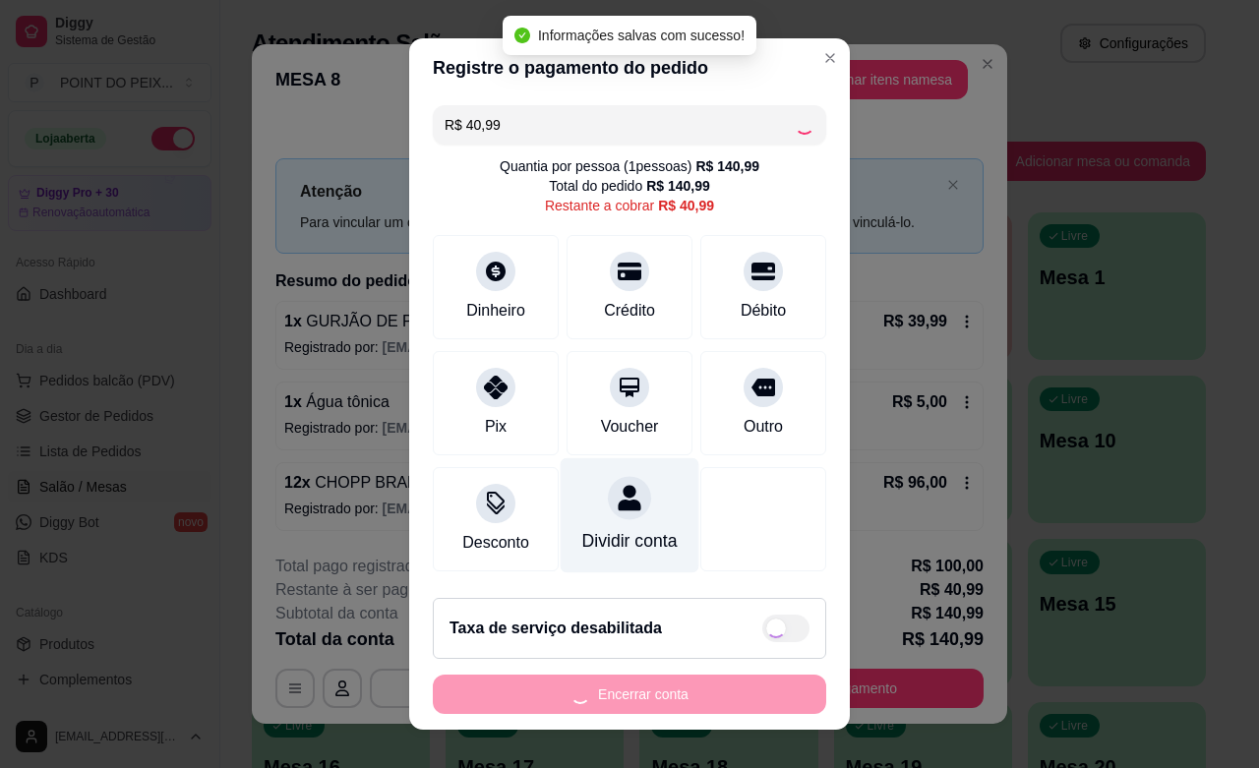
type input "R$ 0,00"
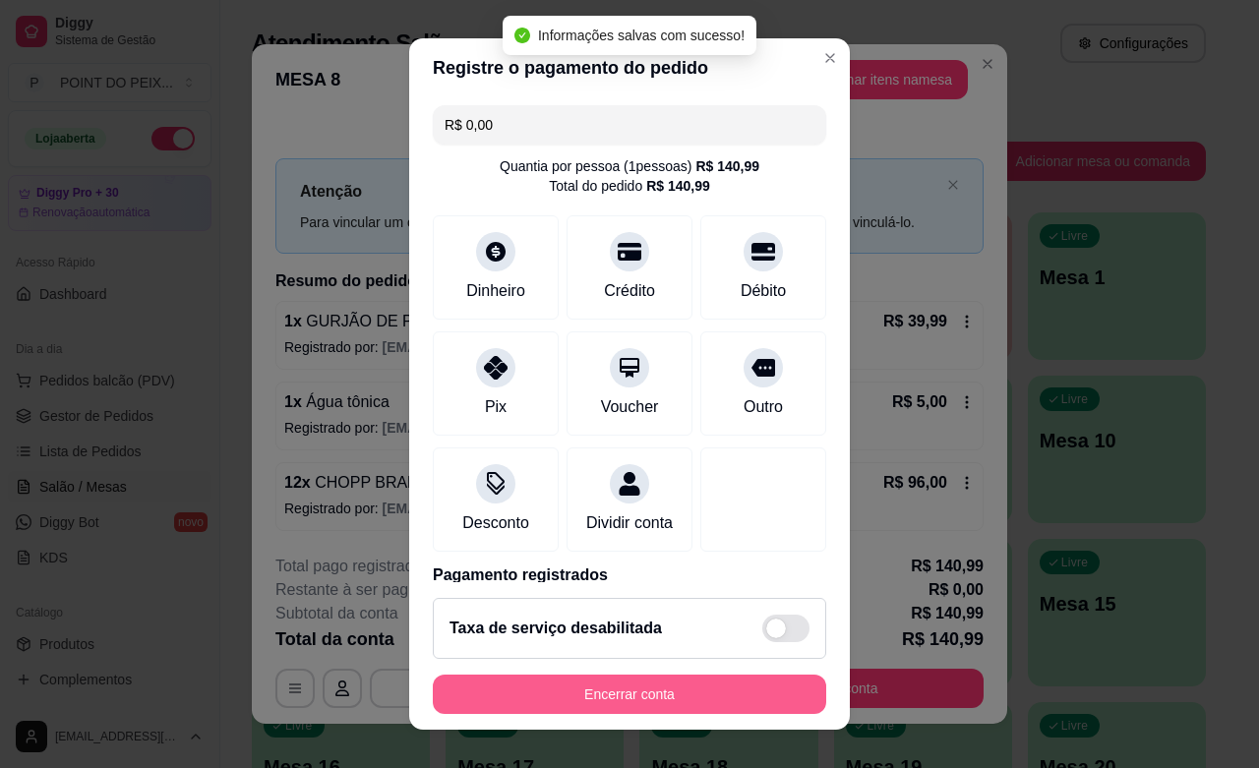
click at [651, 686] on button "Encerrar conta" at bounding box center [629, 694] width 393 height 39
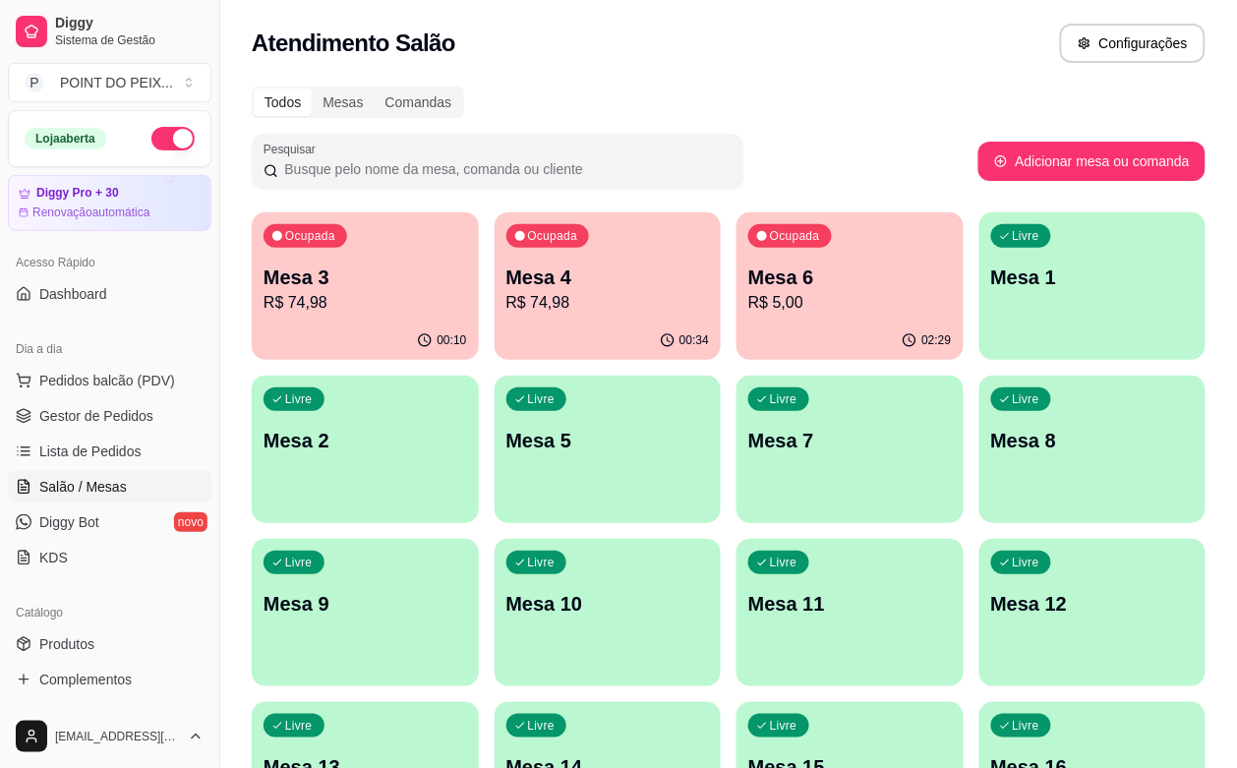
click at [980, 291] on div "Livre Mesa 1" at bounding box center [1093, 274] width 227 height 124
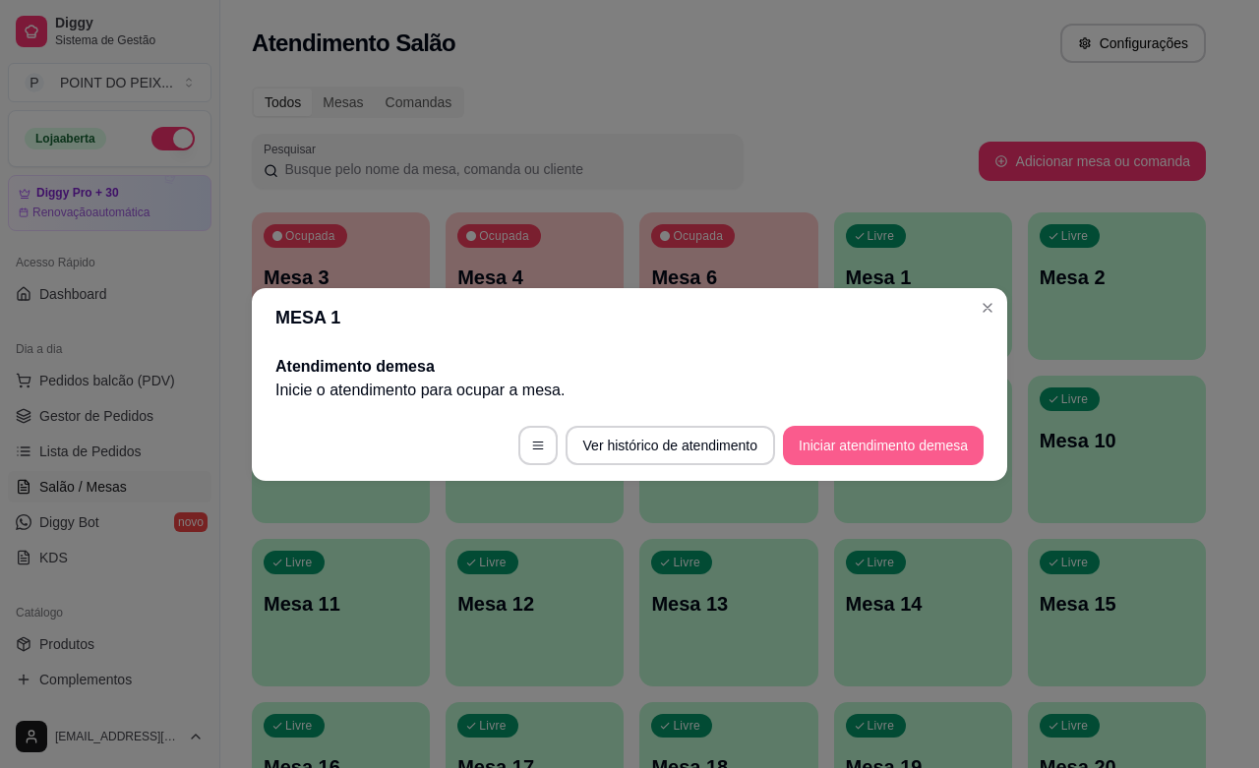
click at [868, 441] on button "Iniciar atendimento de mesa" at bounding box center [883, 445] width 201 height 39
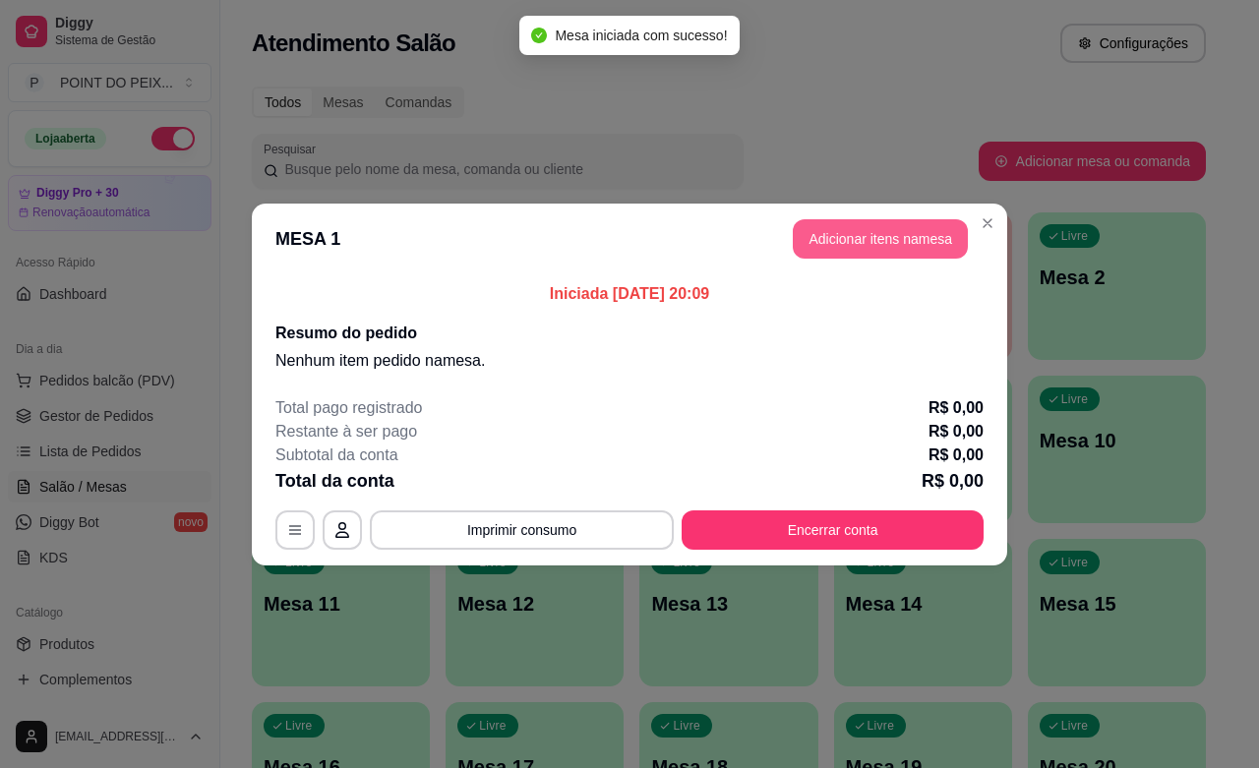
click at [885, 232] on button "Adicionar itens na mesa" at bounding box center [880, 238] width 175 height 39
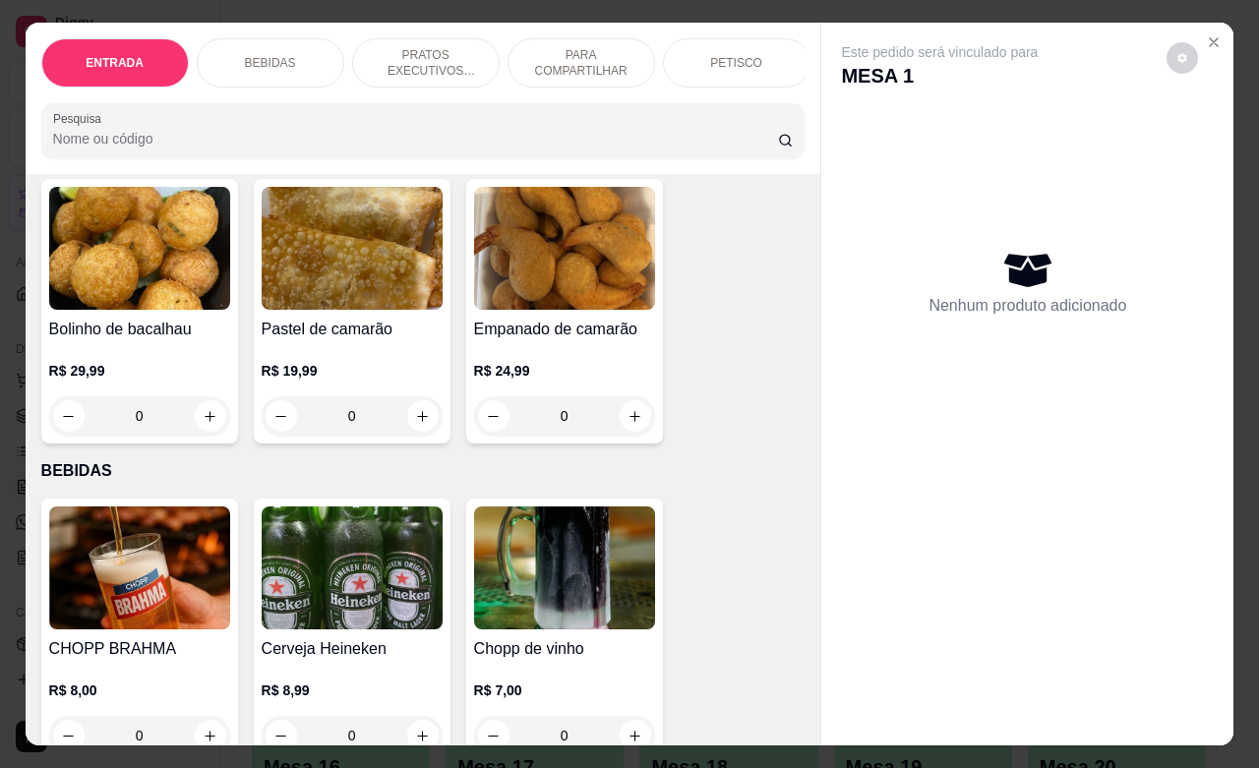
scroll to position [369, 0]
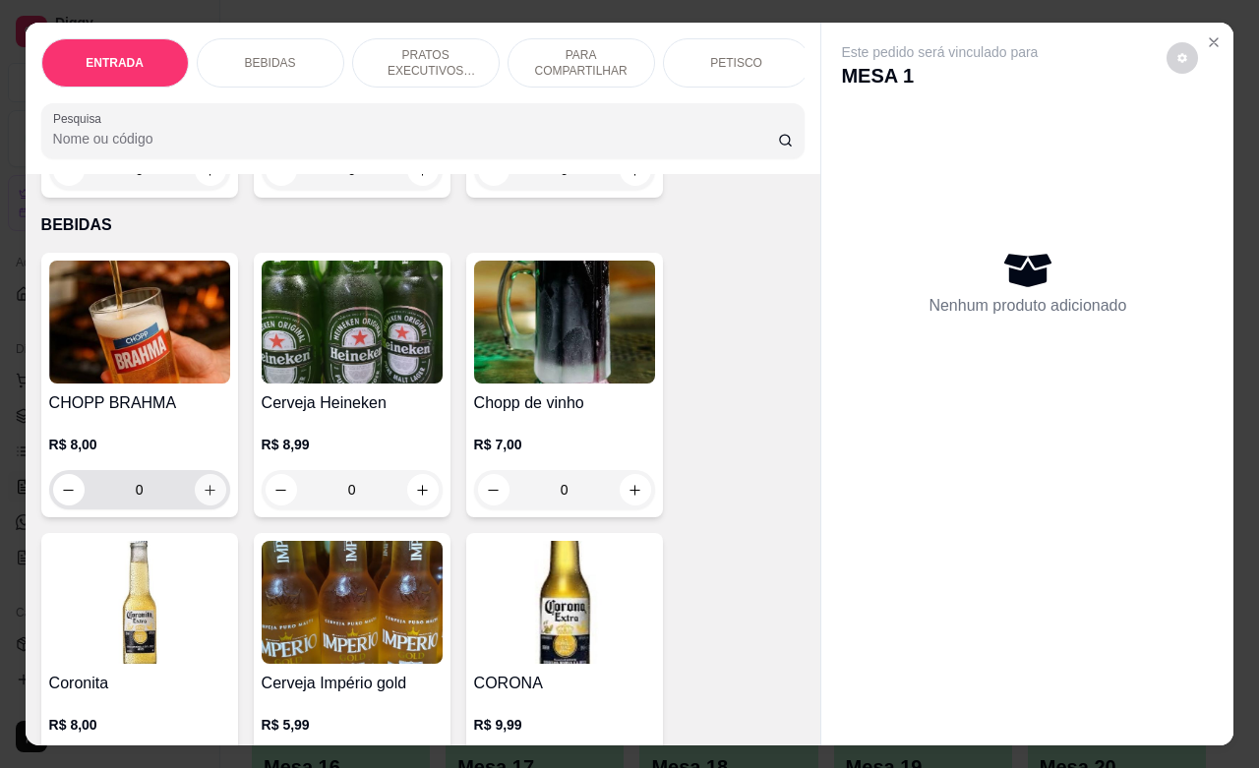
click at [211, 498] on button "increase-product-quantity" at bounding box center [210, 489] width 31 height 31
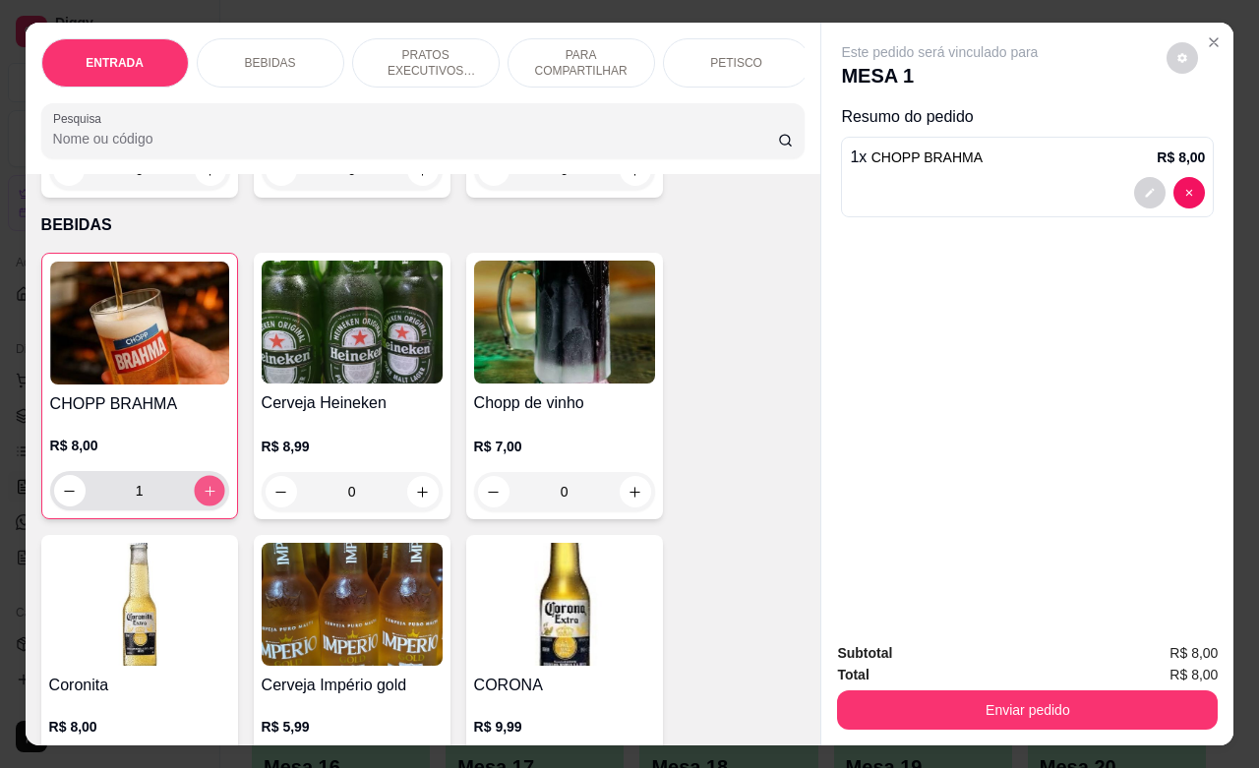
click at [211, 498] on button "increase-product-quantity" at bounding box center [209, 491] width 30 height 30
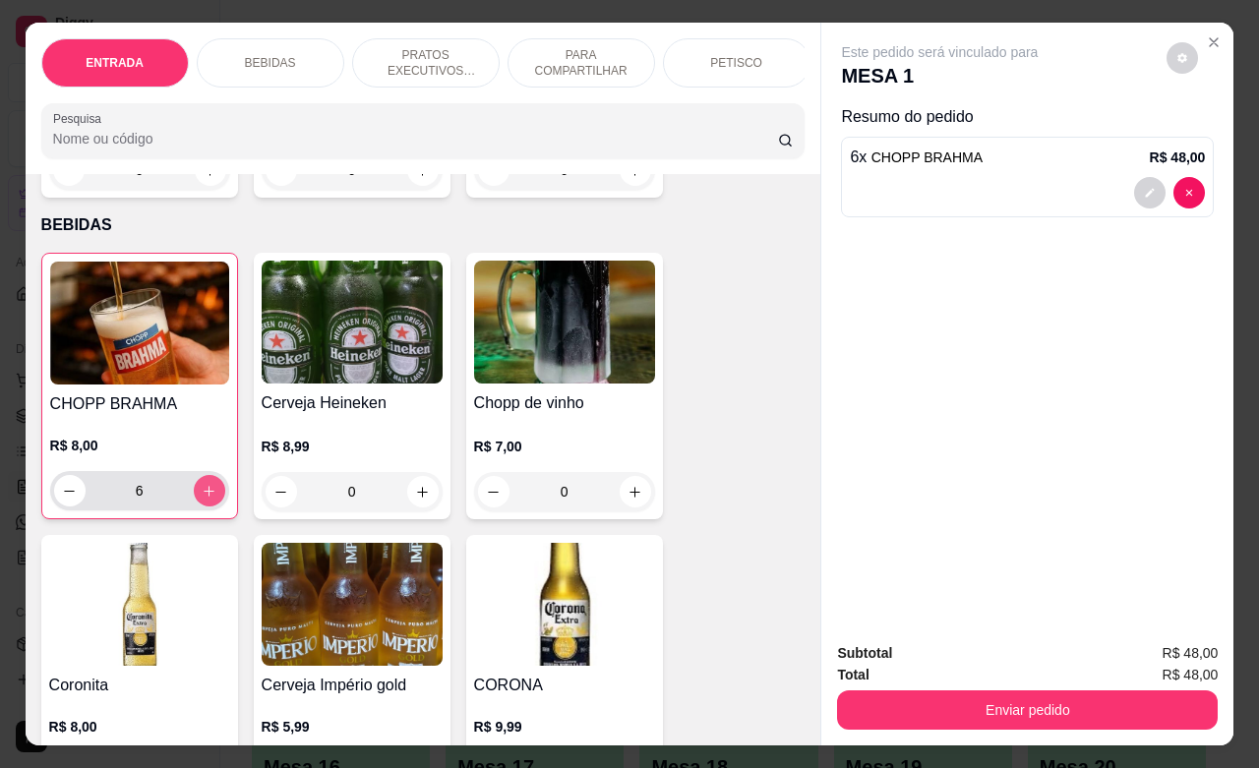
click at [211, 498] on button "increase-product-quantity" at bounding box center [209, 490] width 31 height 31
click at [211, 498] on button "increase-product-quantity" at bounding box center [209, 491] width 30 height 30
type input "8"
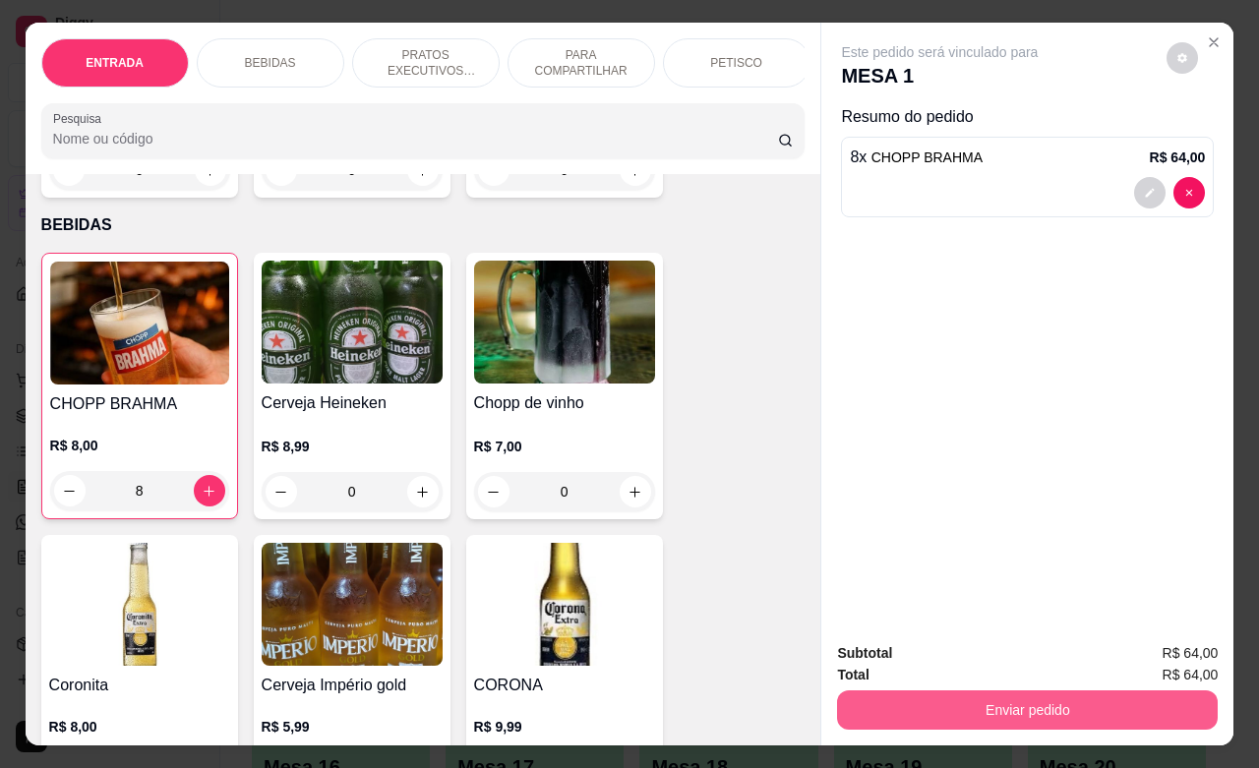
click at [1116, 695] on button "Enviar pedido" at bounding box center [1027, 710] width 381 height 39
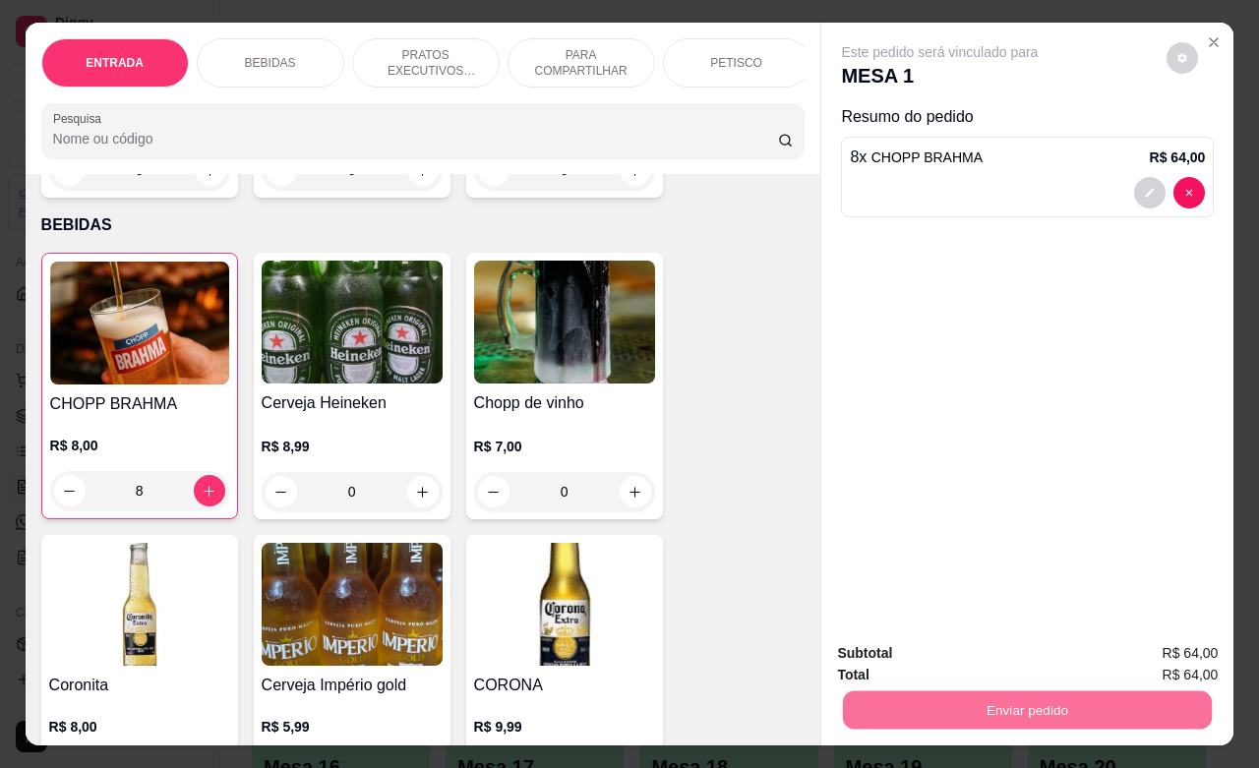
click at [998, 649] on button "Não registrar e enviar pedido" at bounding box center [960, 650] width 205 height 37
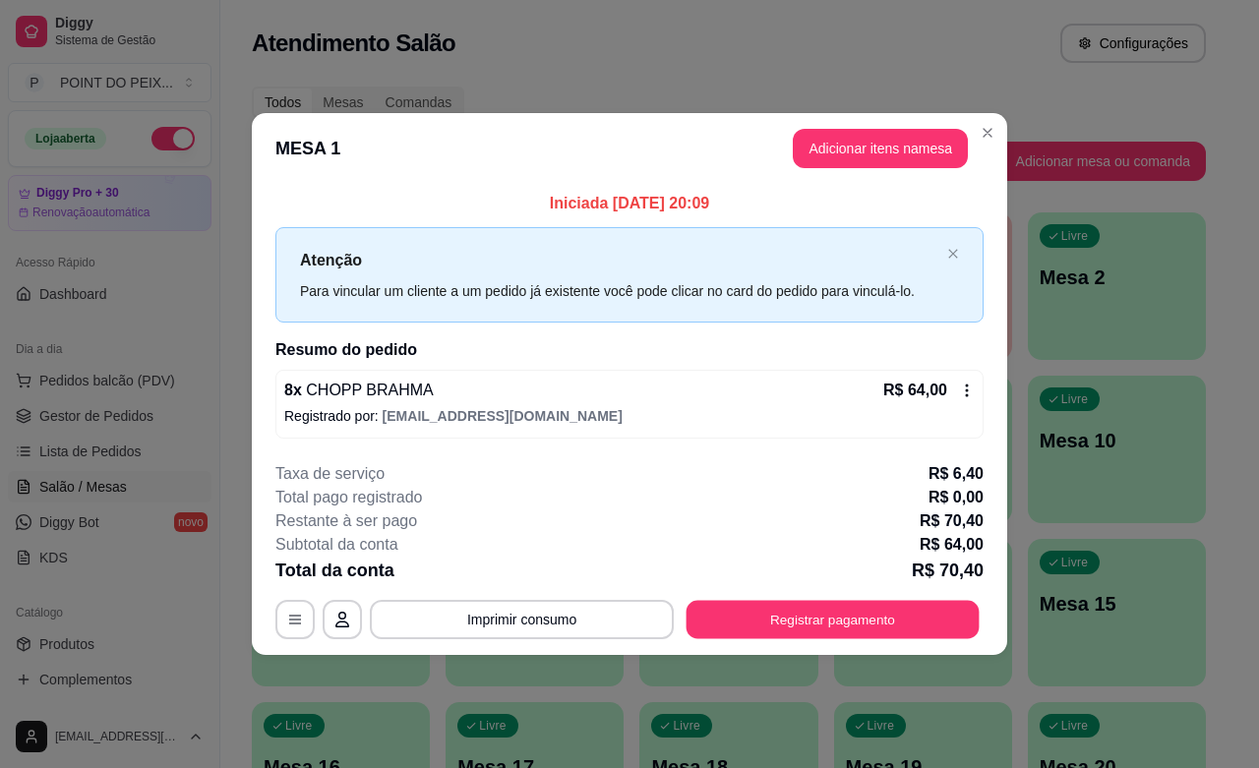
click at [956, 620] on button "Registrar pagamento" at bounding box center [833, 620] width 293 height 38
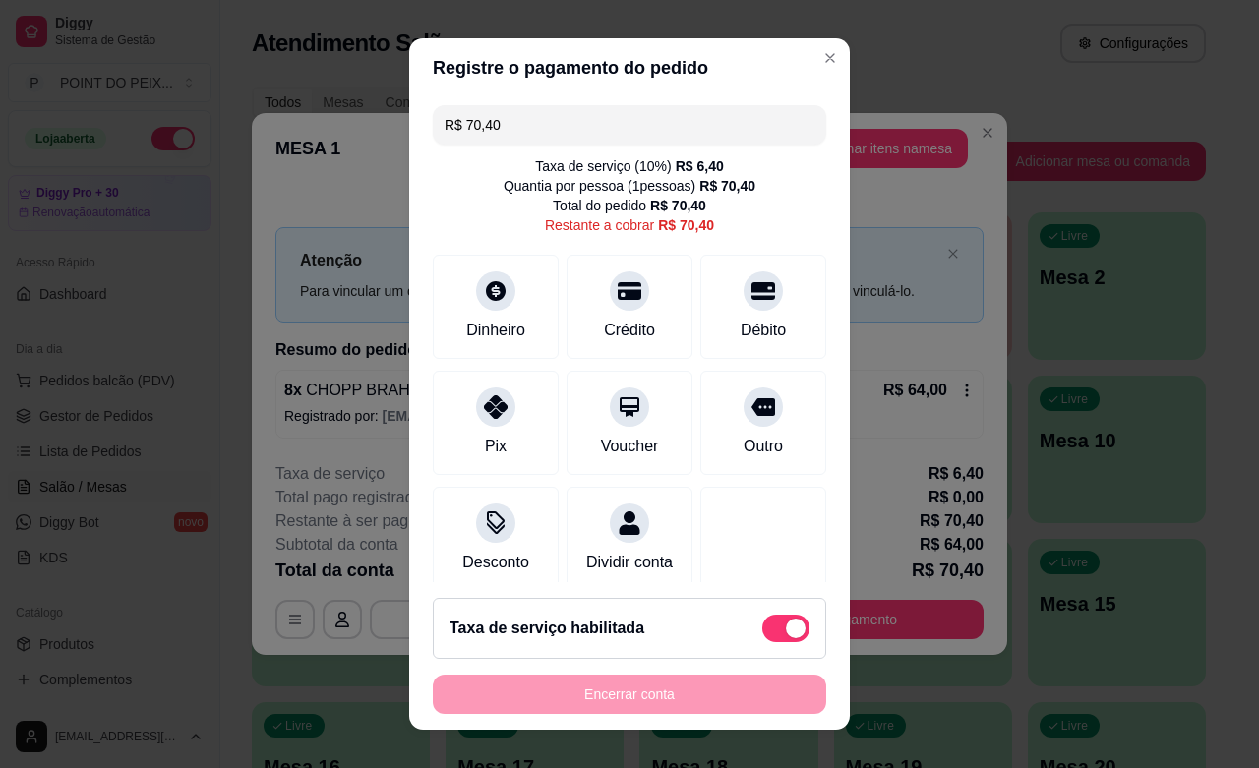
click at [786, 634] on span at bounding box center [796, 629] width 20 height 20
click at [769, 634] on input "checkbox" at bounding box center [767, 638] width 13 height 13
checkbox input "true"
type input "R$ 64,00"
checkbox input "false"
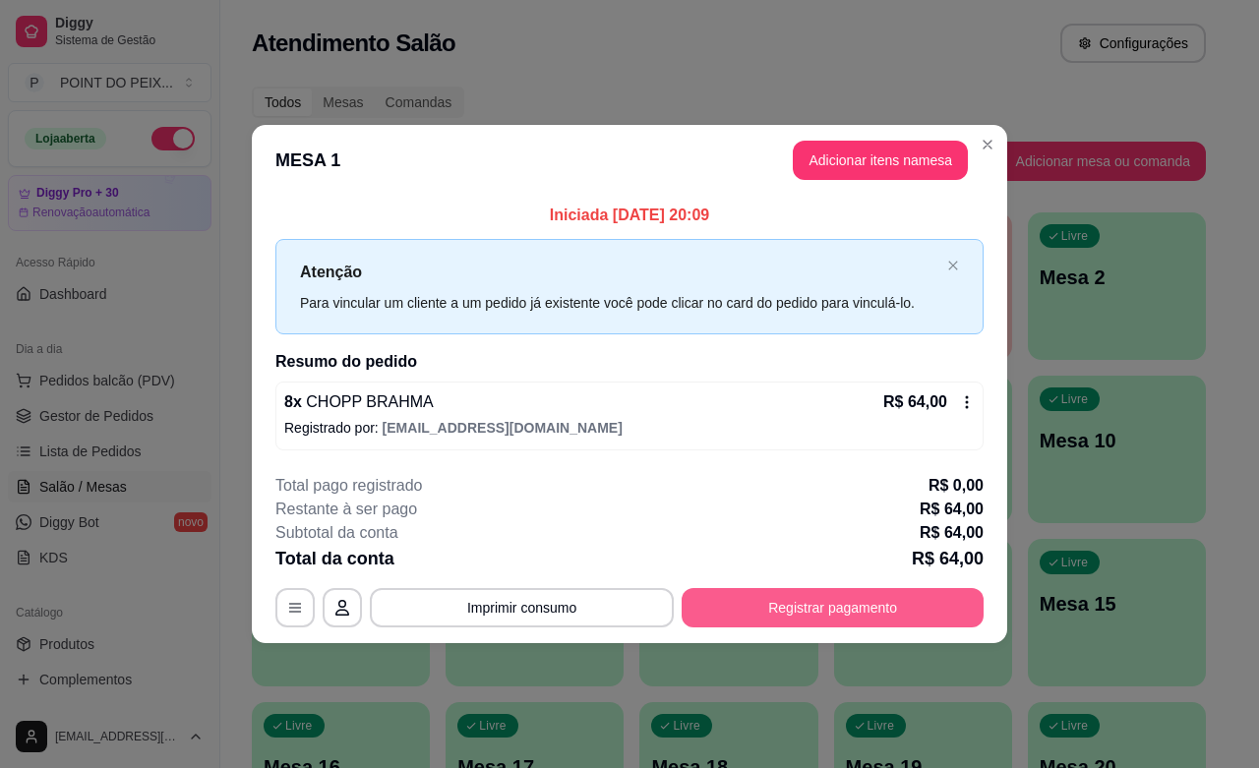
click at [730, 593] on button "Registrar pagamento" at bounding box center [833, 607] width 302 height 39
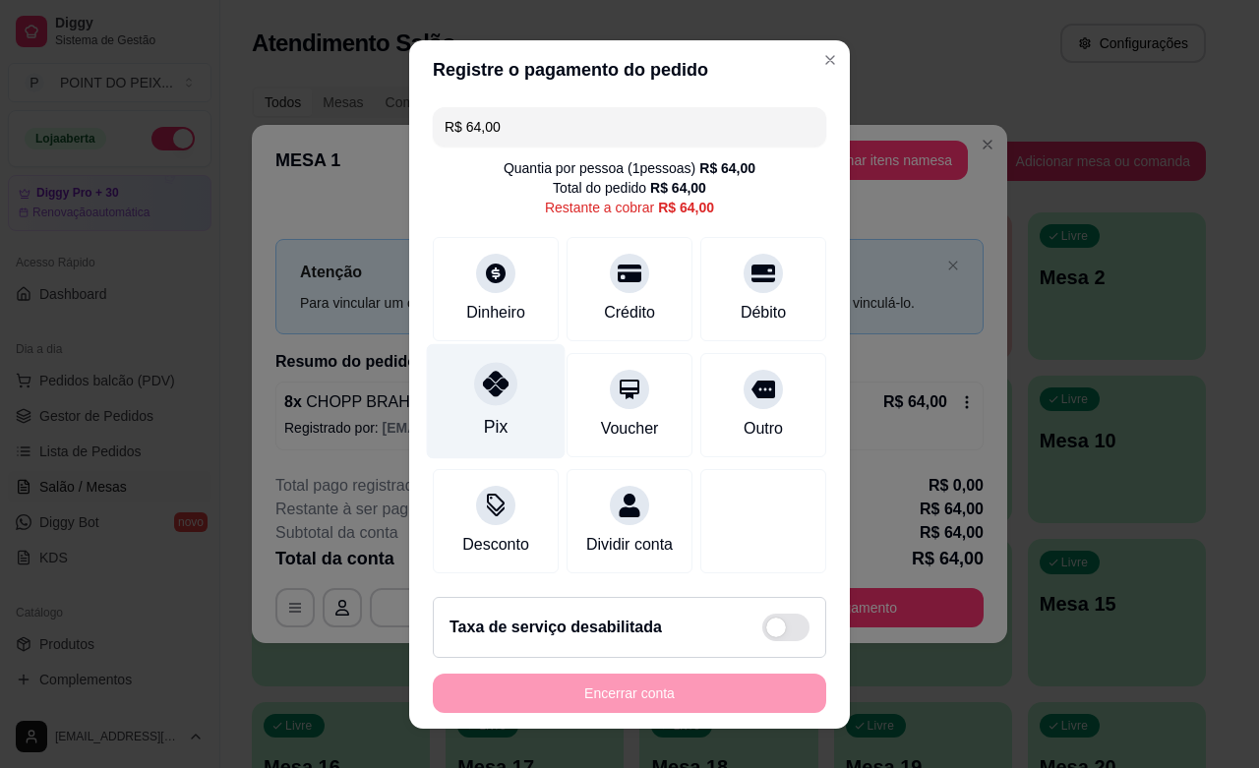
click at [484, 414] on div "Pix" at bounding box center [496, 427] width 24 height 26
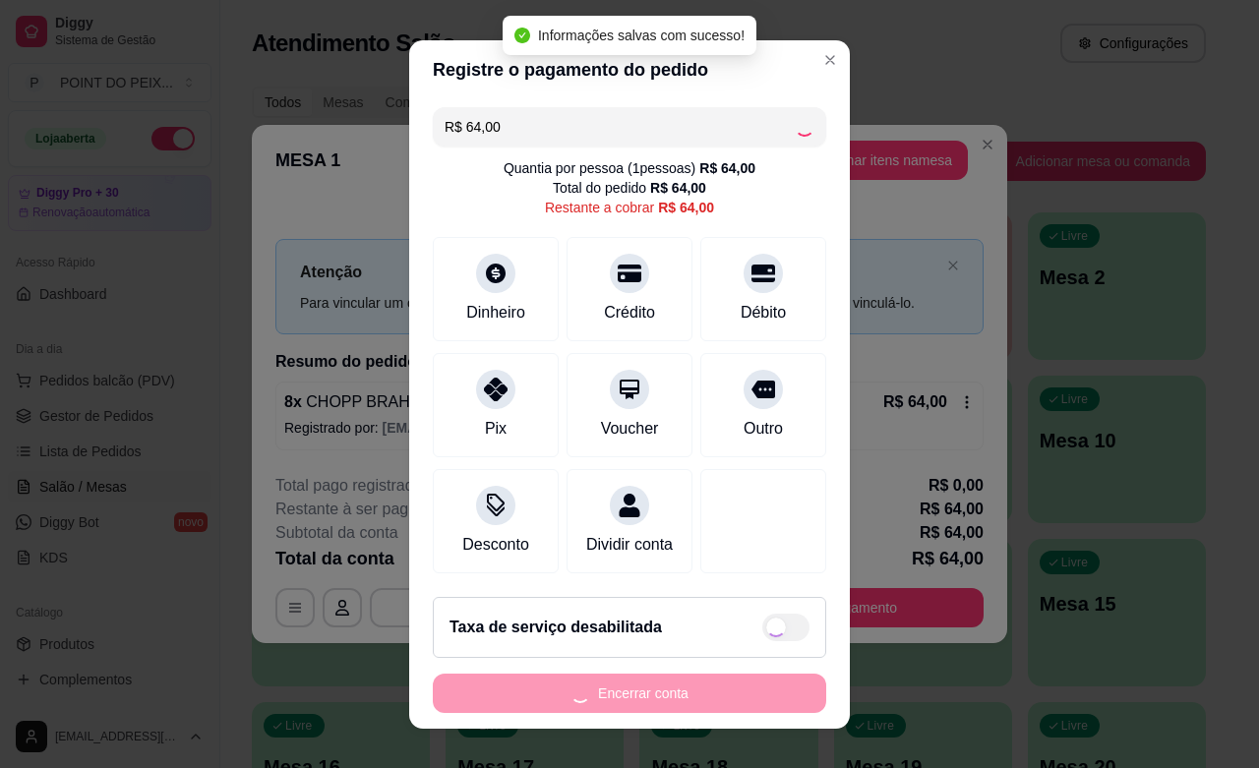
type input "R$ 0,00"
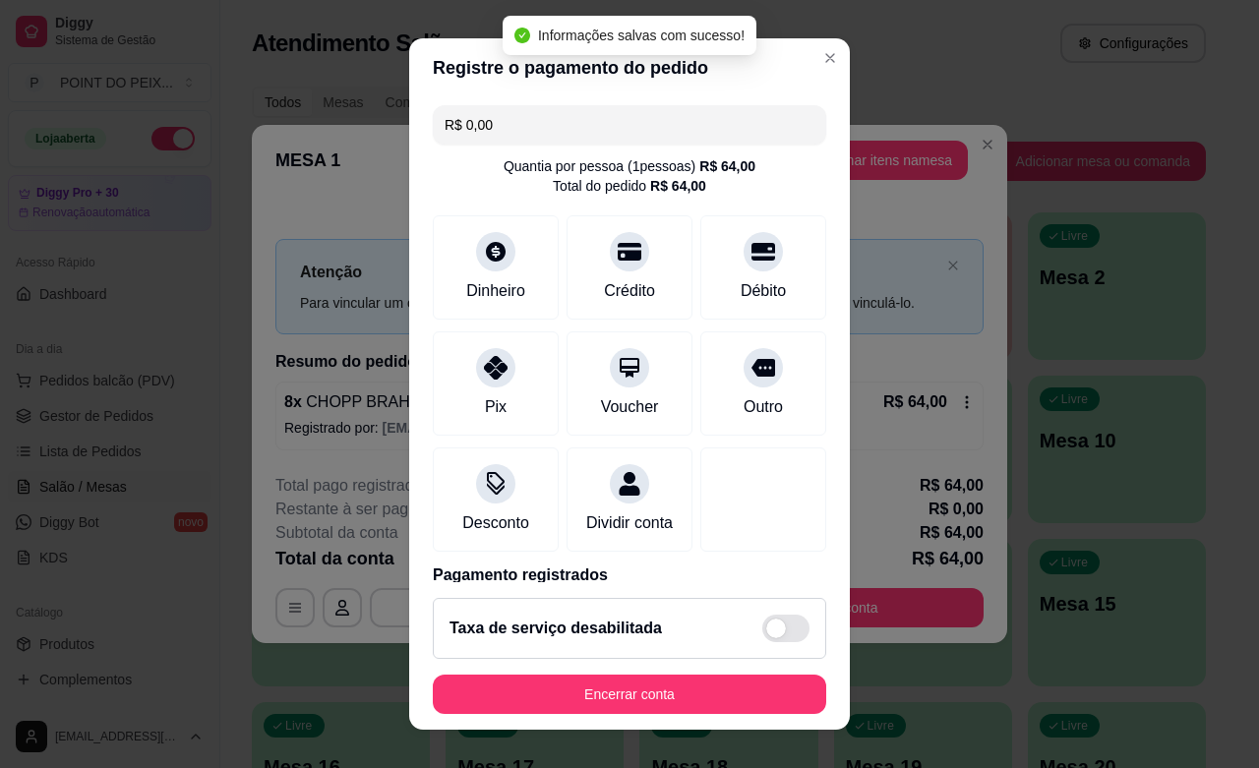
click at [741, 669] on footer "Taxa de serviço desabilitada Encerrar conta" at bounding box center [629, 656] width 441 height 148
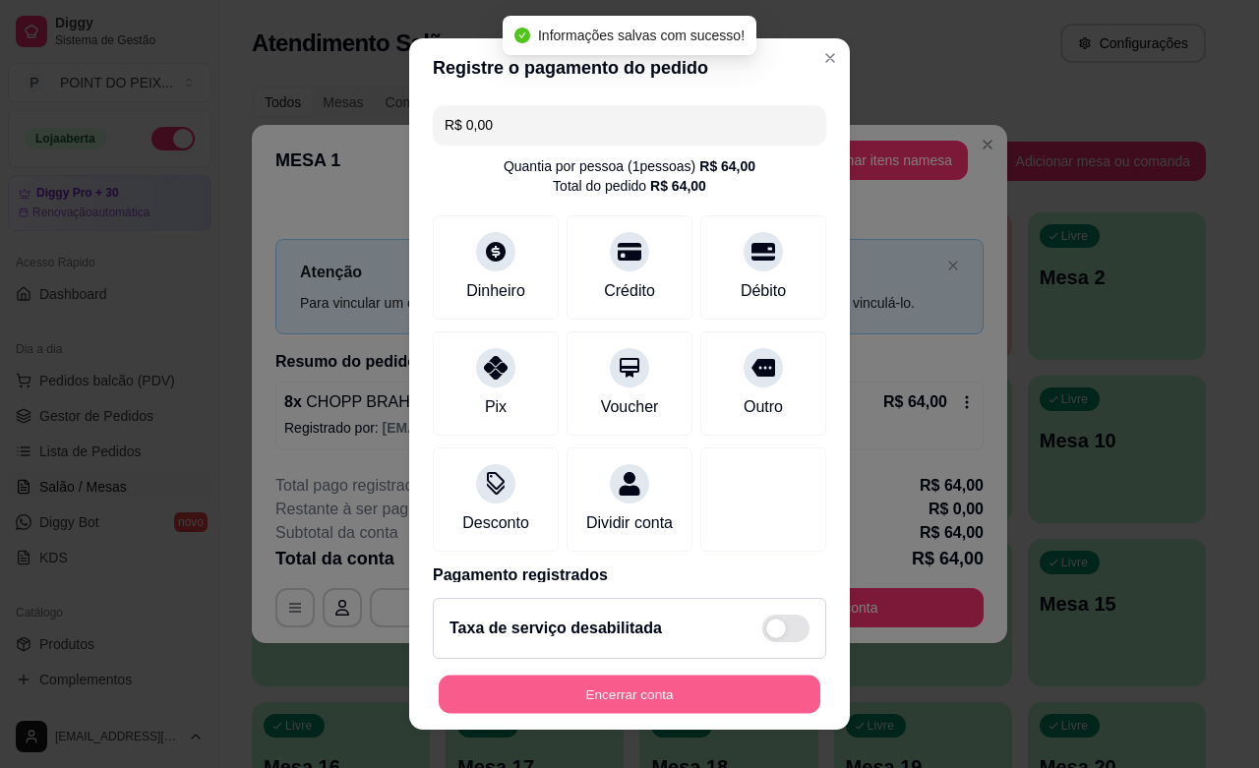
click at [739, 682] on button "Encerrar conta" at bounding box center [630, 695] width 382 height 38
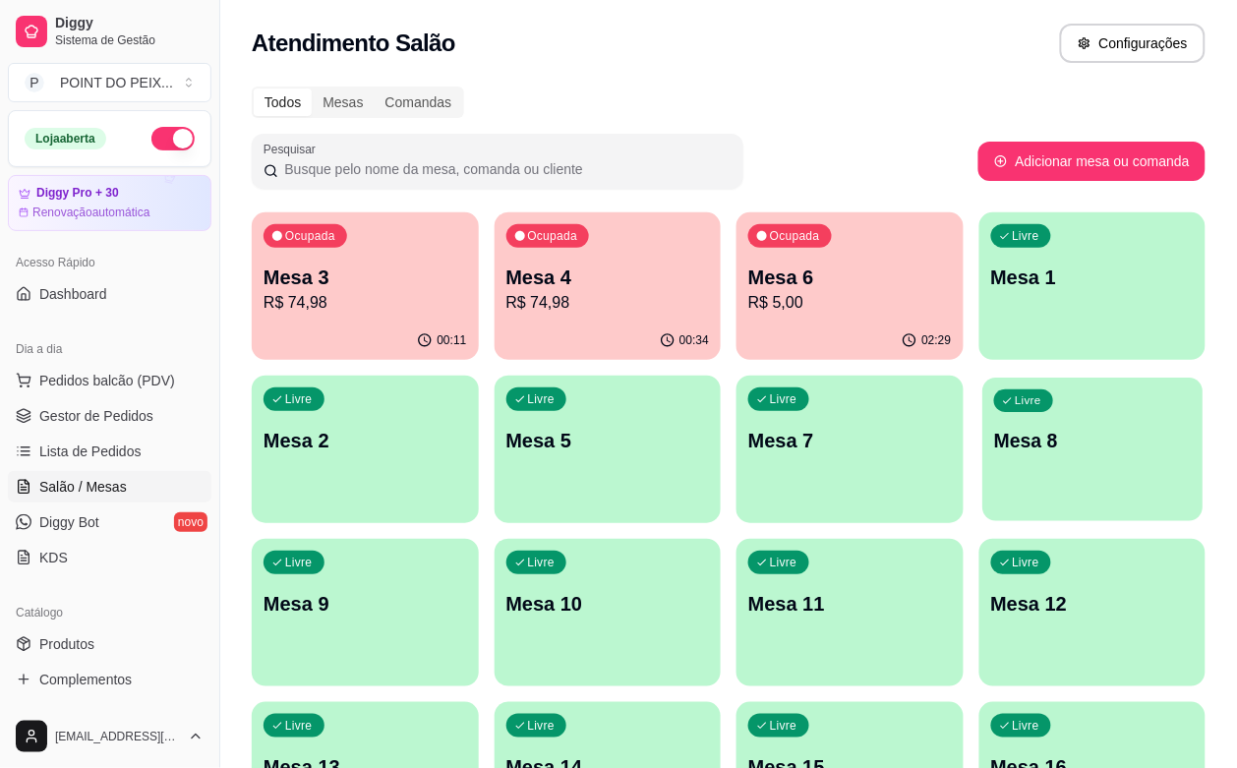
click at [994, 452] on p "Mesa 8" at bounding box center [1092, 441] width 197 height 27
click at [96, 384] on span "Pedidos balcão (PDV)" at bounding box center [107, 381] width 136 height 20
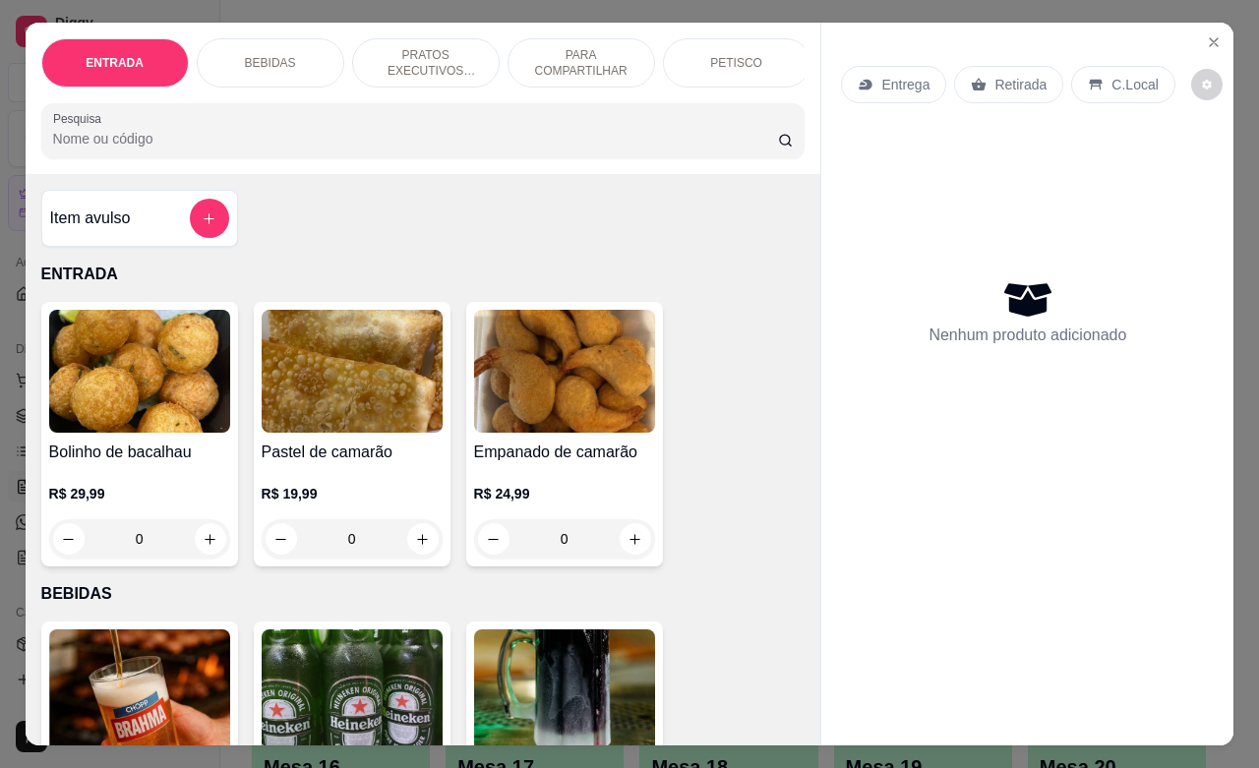
click at [1110, 87] on div "C.Local" at bounding box center [1122, 84] width 103 height 37
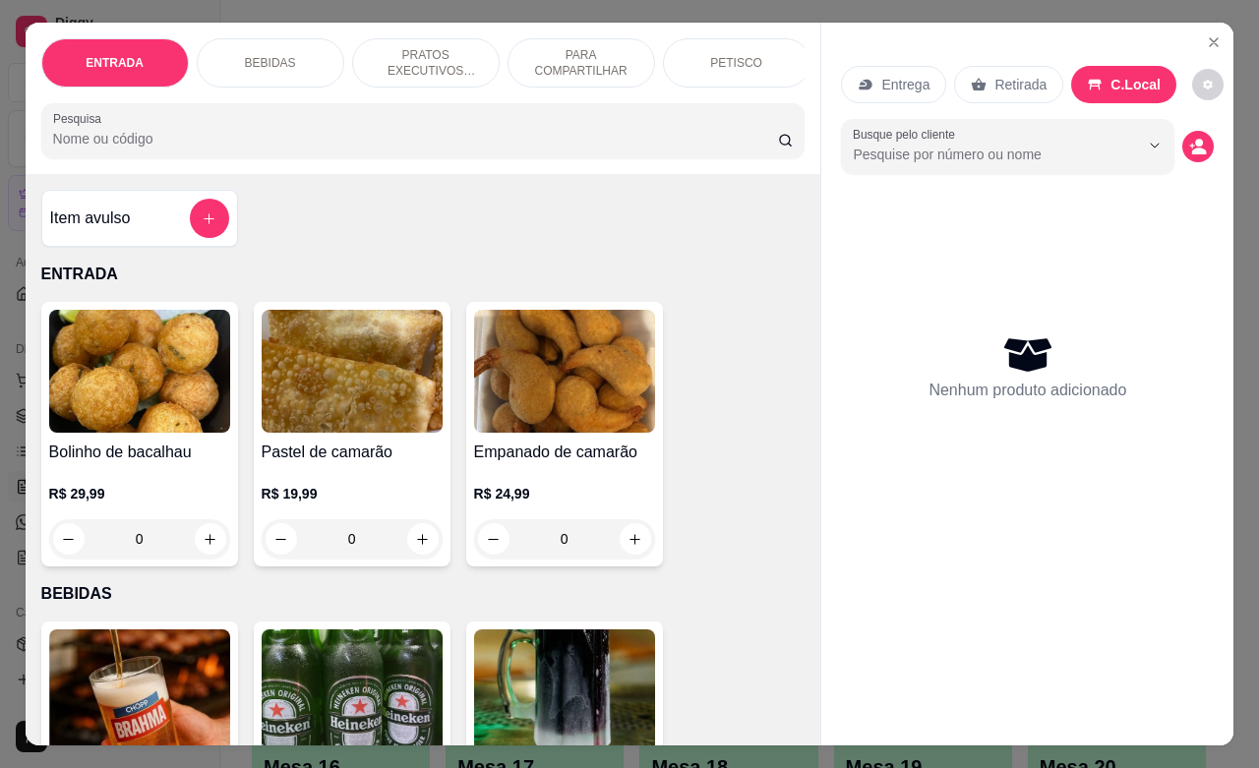
click at [746, 55] on p "PETISCO" at bounding box center [736, 63] width 52 height 16
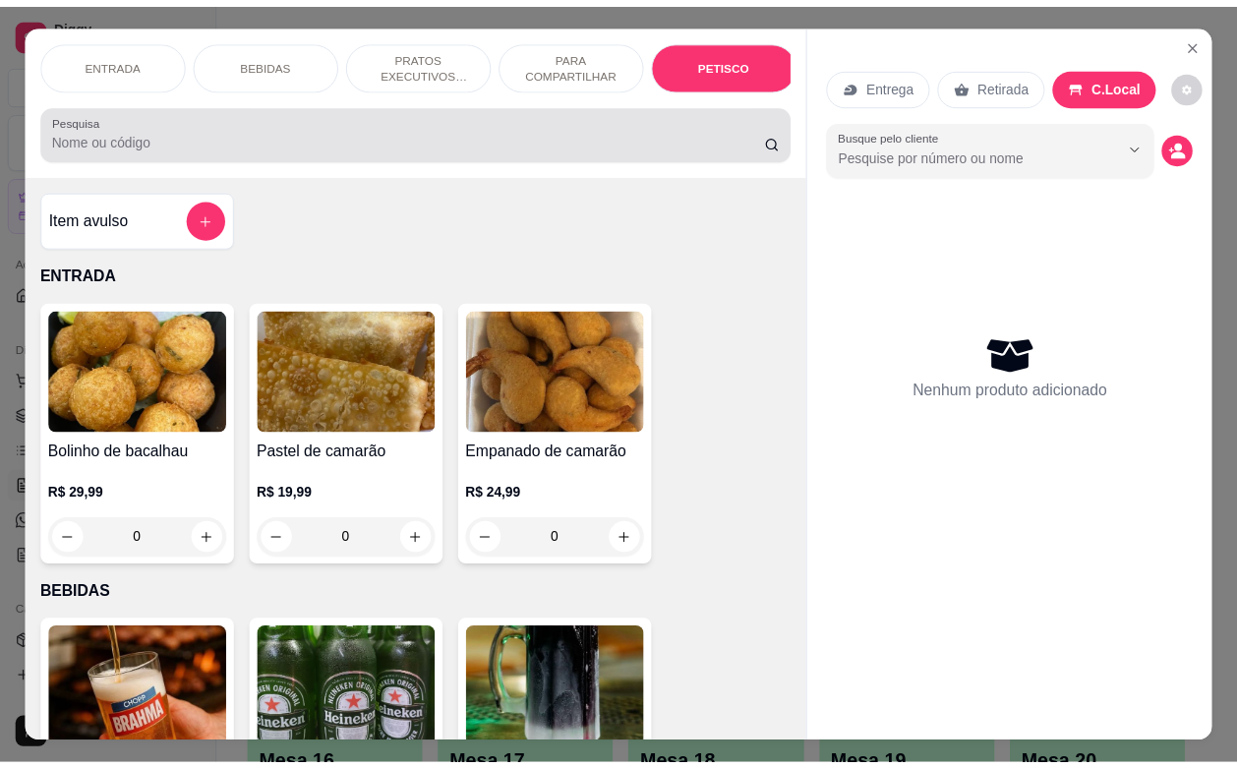
scroll to position [4592, 0]
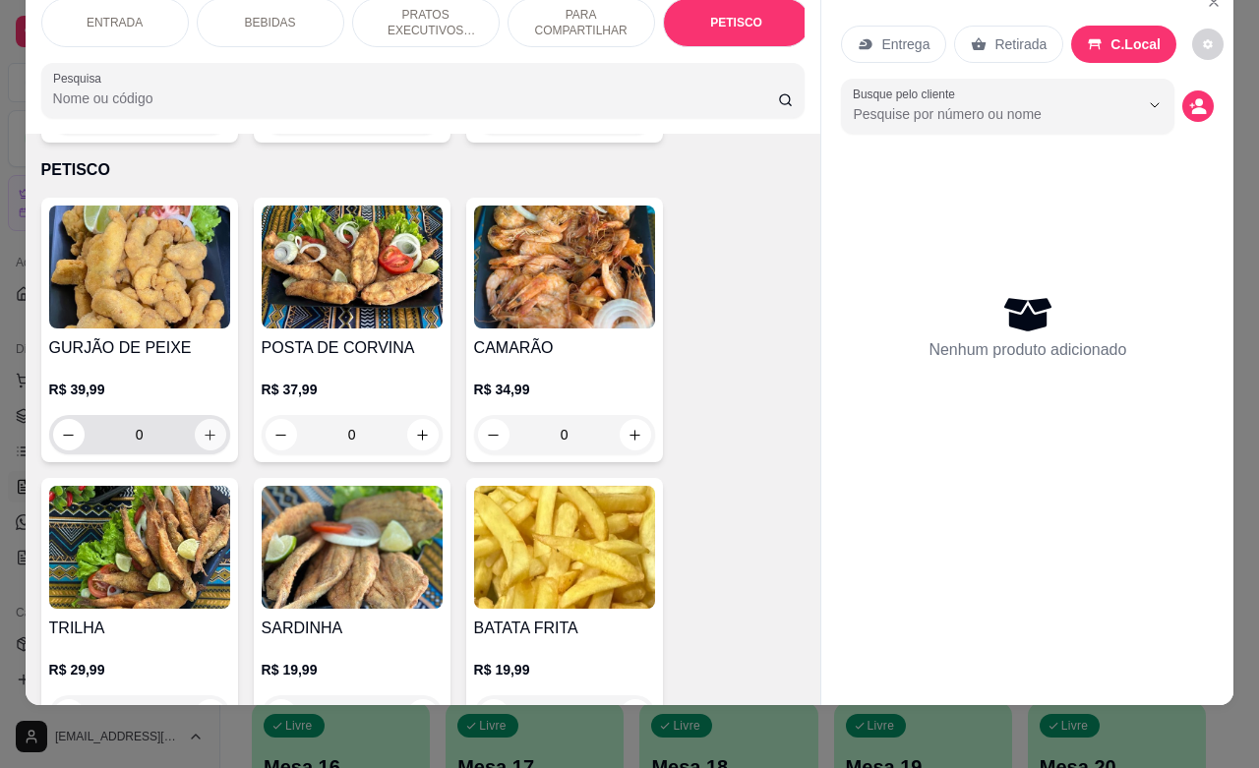
click at [203, 428] on icon "increase-product-quantity" at bounding box center [210, 435] width 15 height 15
type input "1"
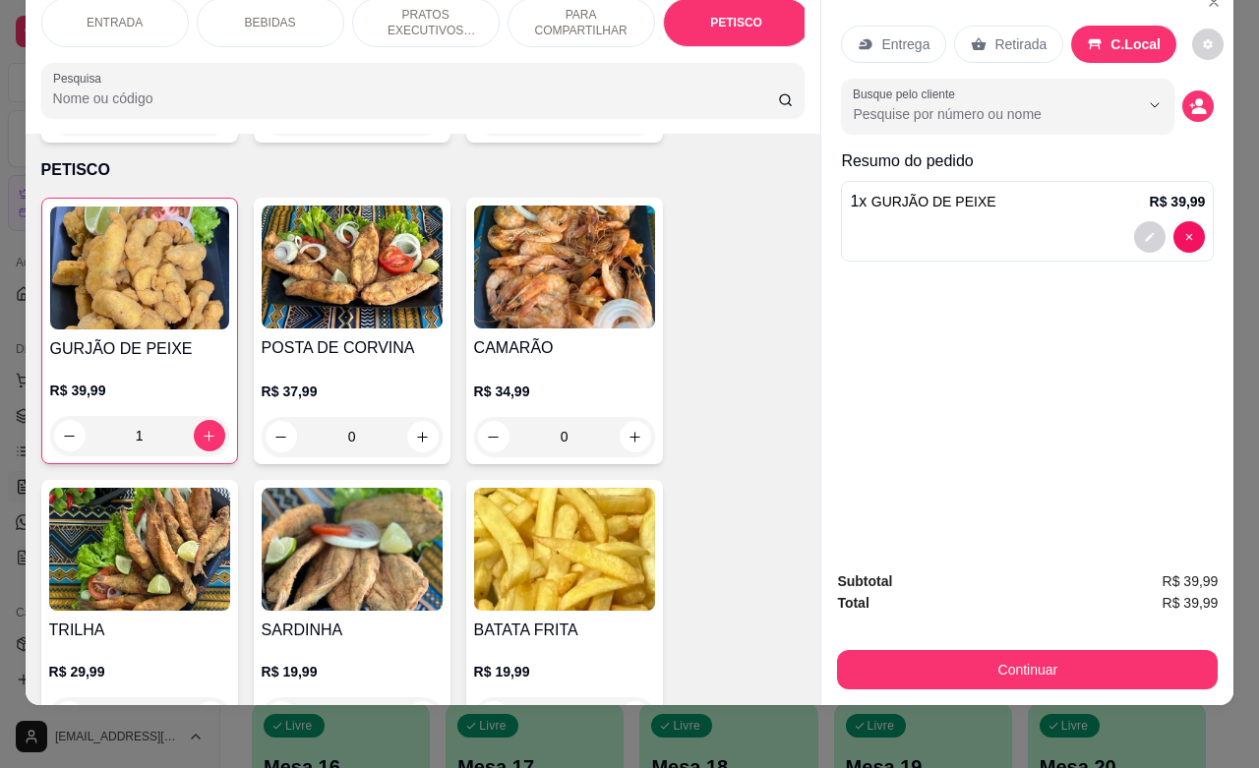
click at [892, 34] on p "Entrega" at bounding box center [905, 44] width 48 height 20
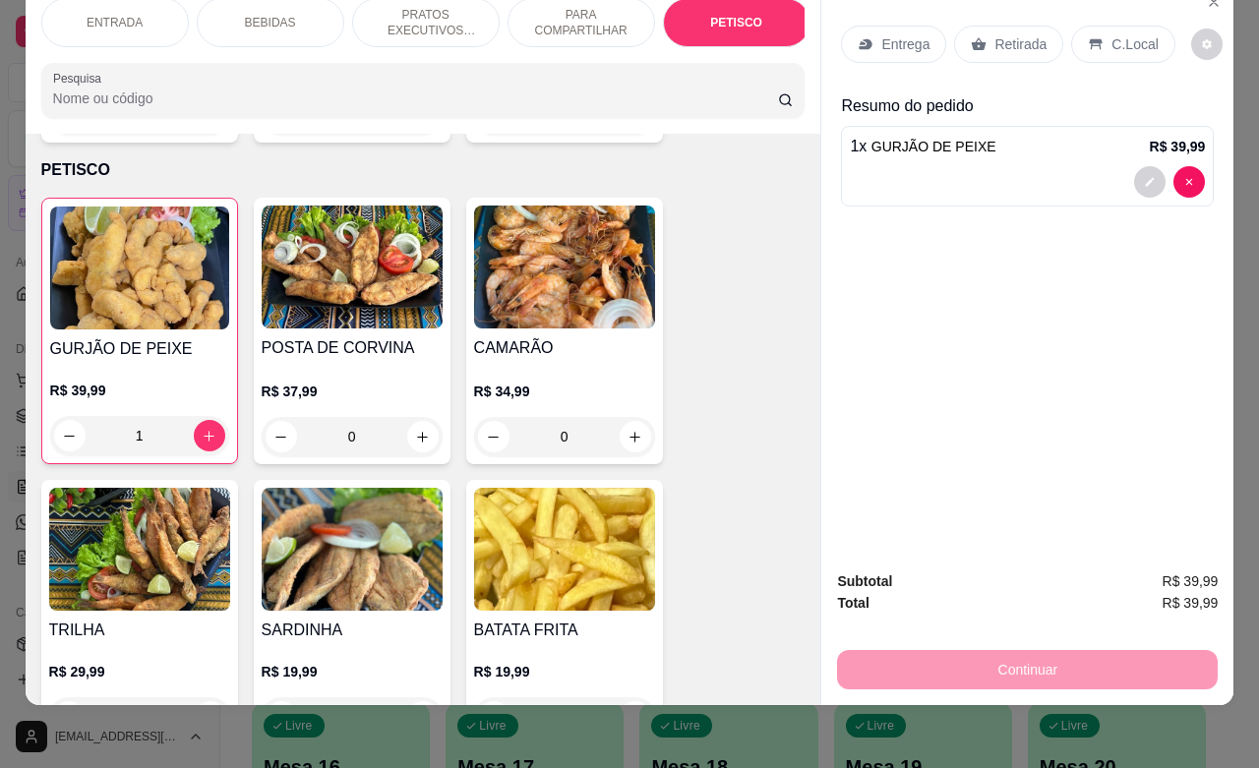
click at [980, 26] on div "Retirada" at bounding box center [1008, 44] width 109 height 37
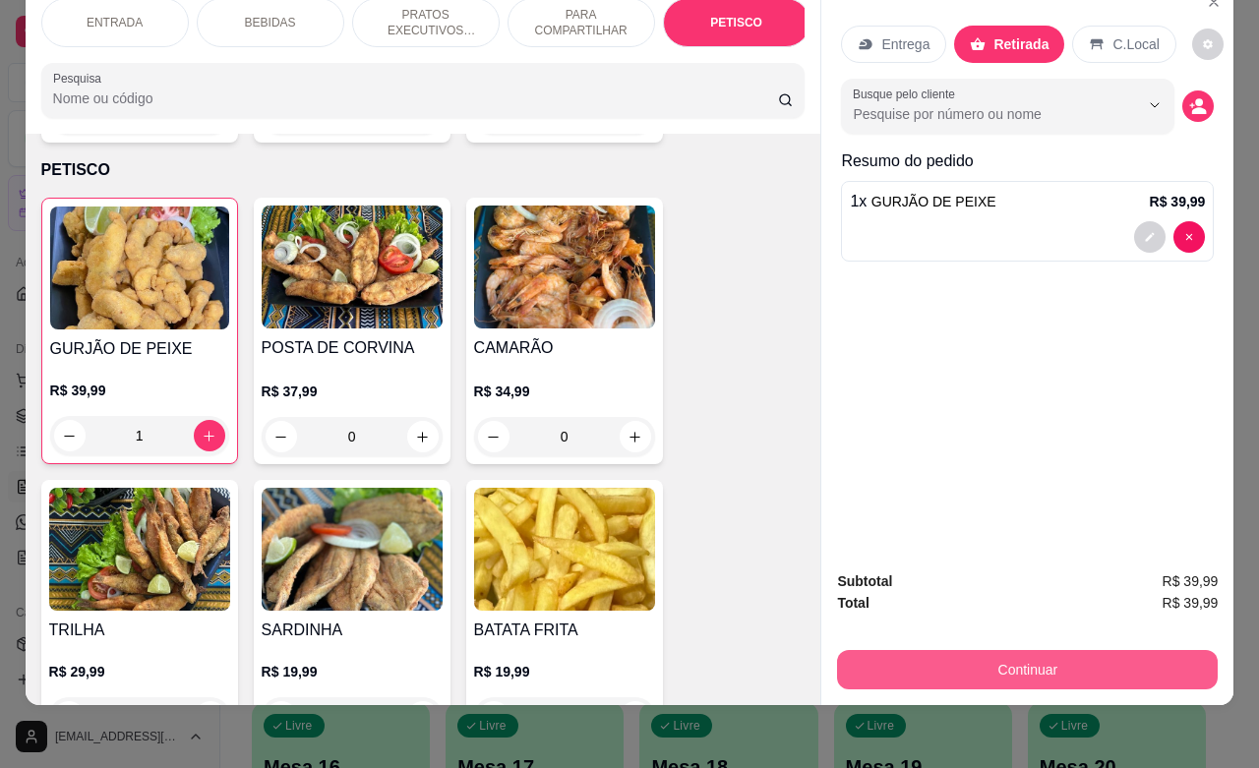
click at [1024, 650] on button "Continuar" at bounding box center [1027, 669] width 381 height 39
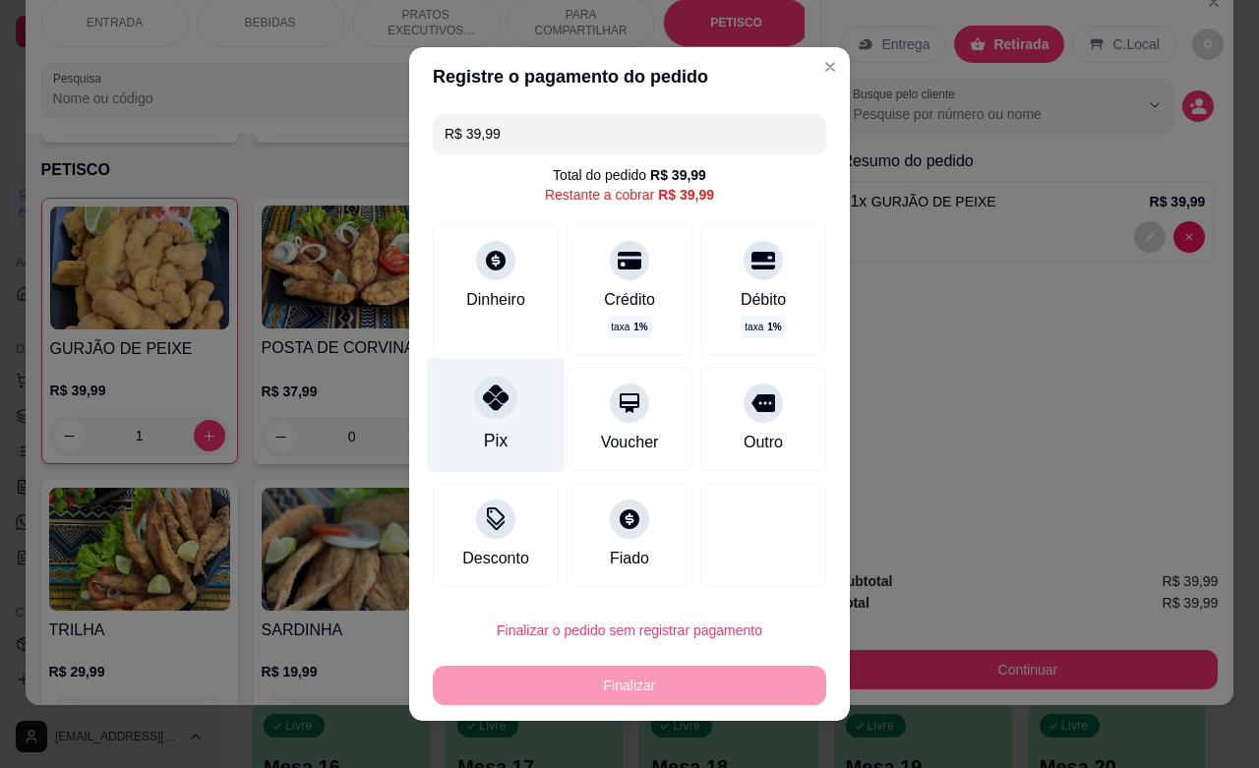
click at [488, 413] on div at bounding box center [495, 397] width 43 height 43
type input "R$ 0,00"
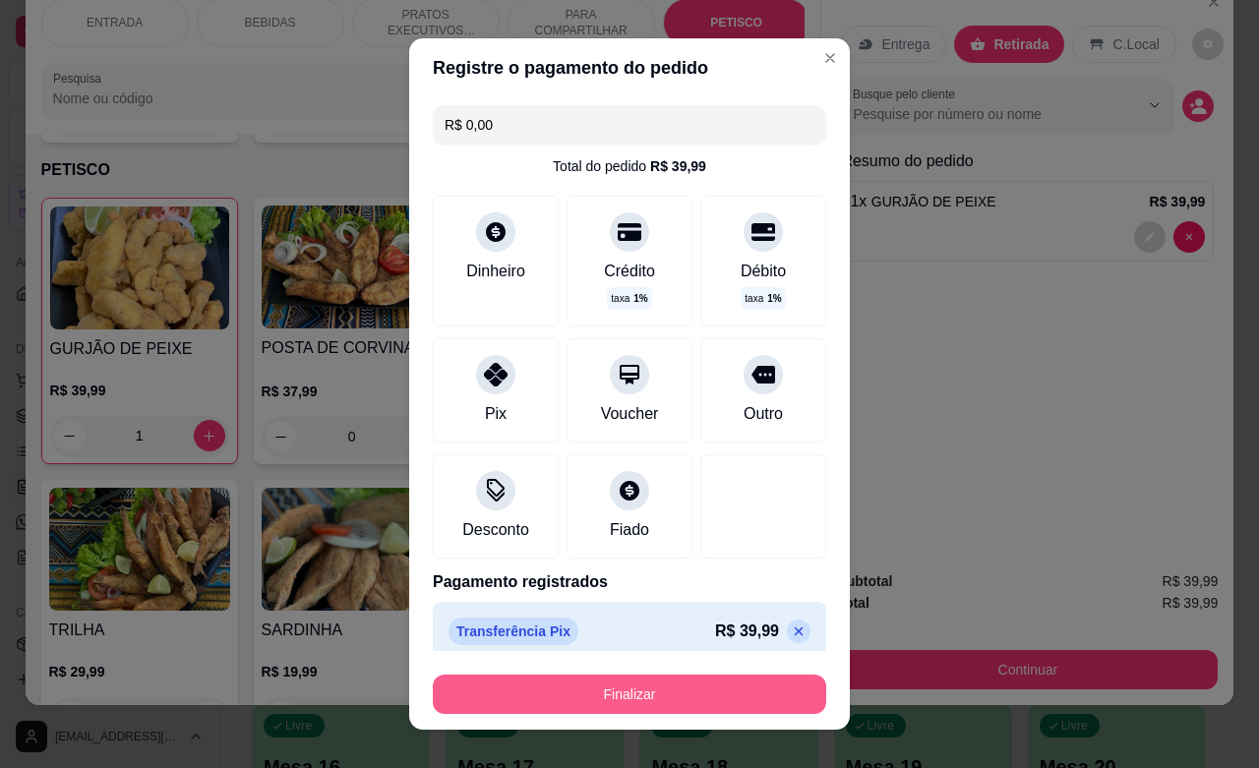
click at [679, 696] on button "Finalizar" at bounding box center [629, 694] width 393 height 39
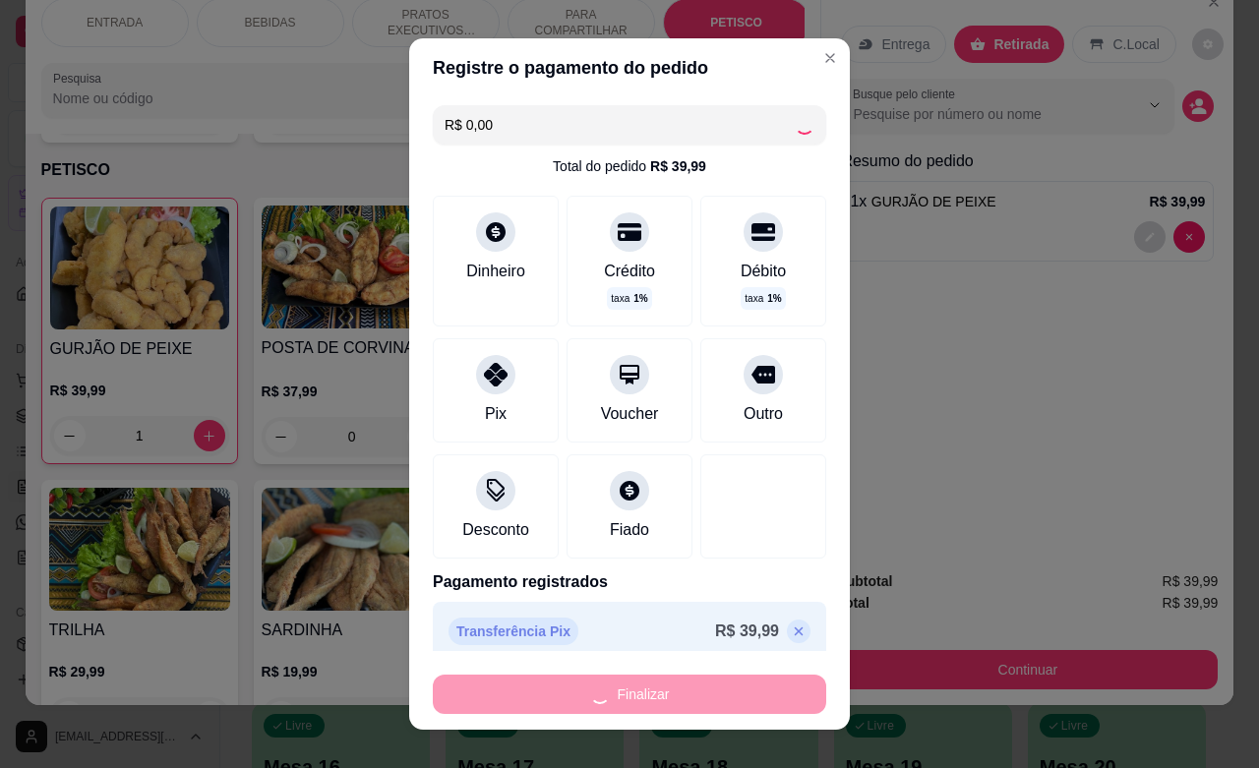
type input "0"
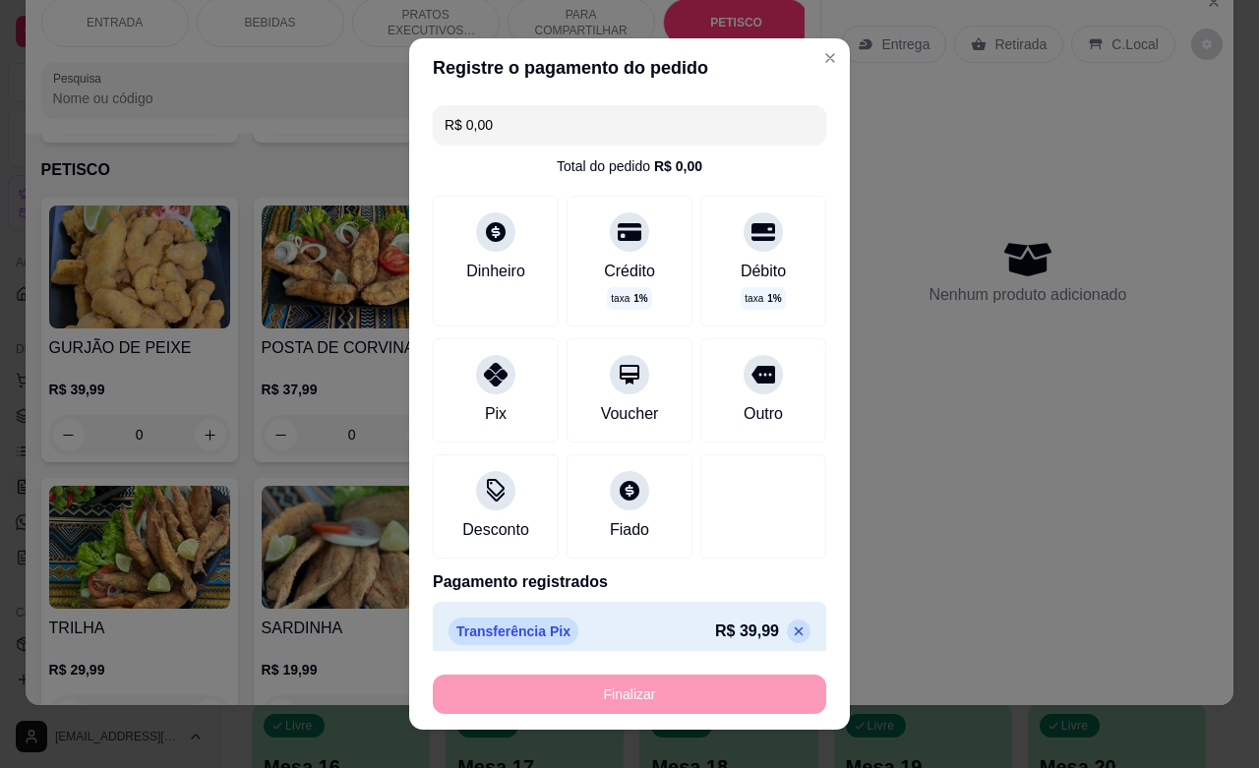
type input "-R$ 39,99"
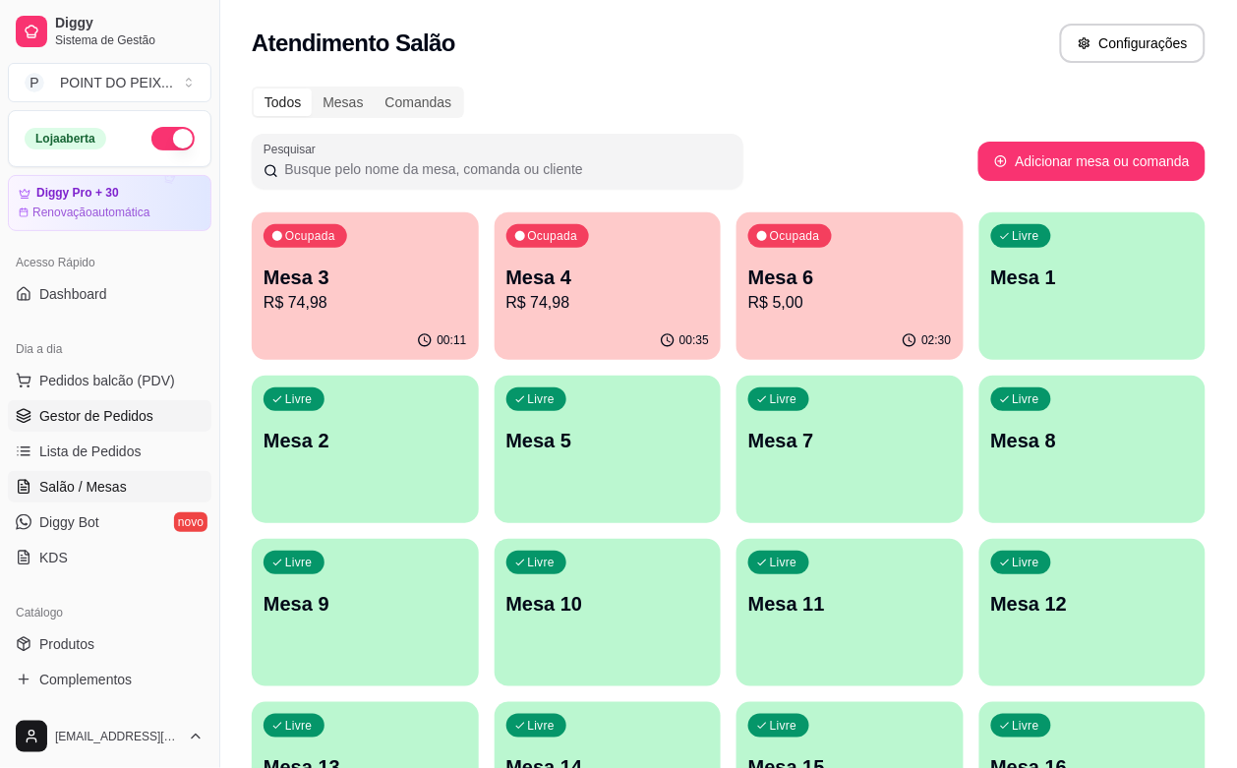
click at [105, 421] on span "Gestor de Pedidos" at bounding box center [96, 416] width 114 height 20
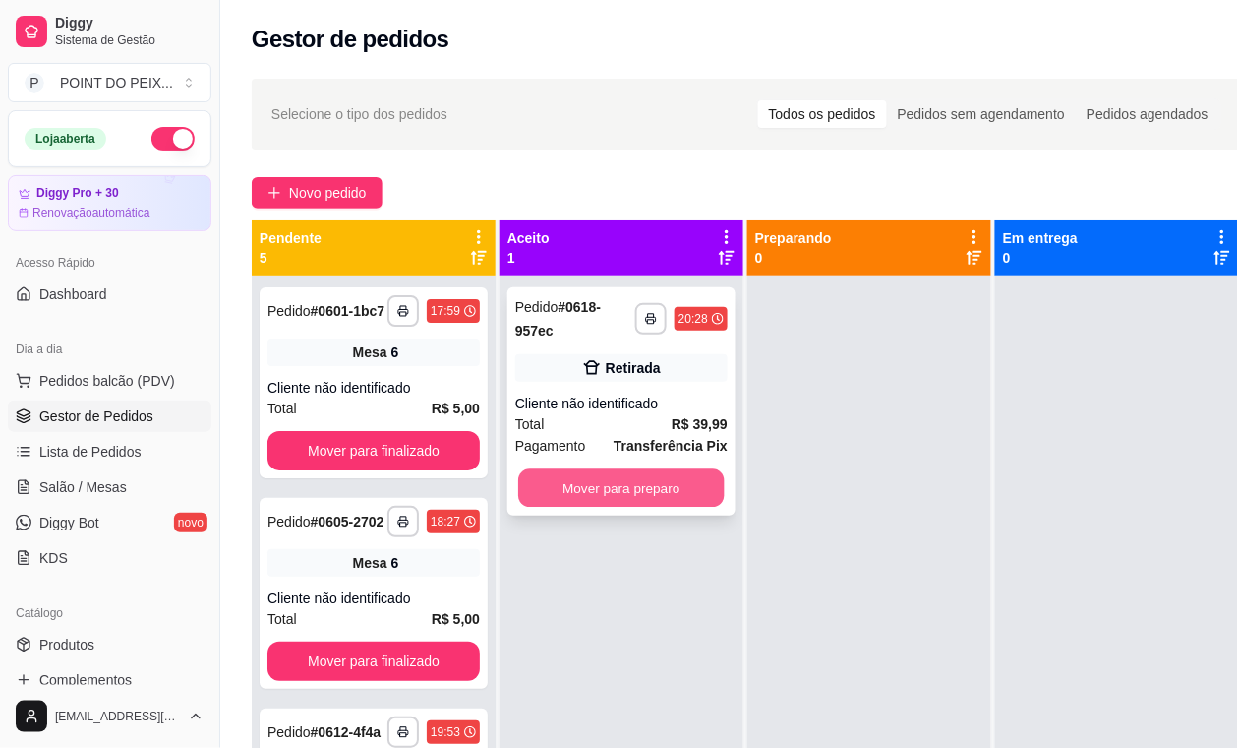
click at [598, 489] on button "Mover para preparo" at bounding box center [621, 488] width 207 height 38
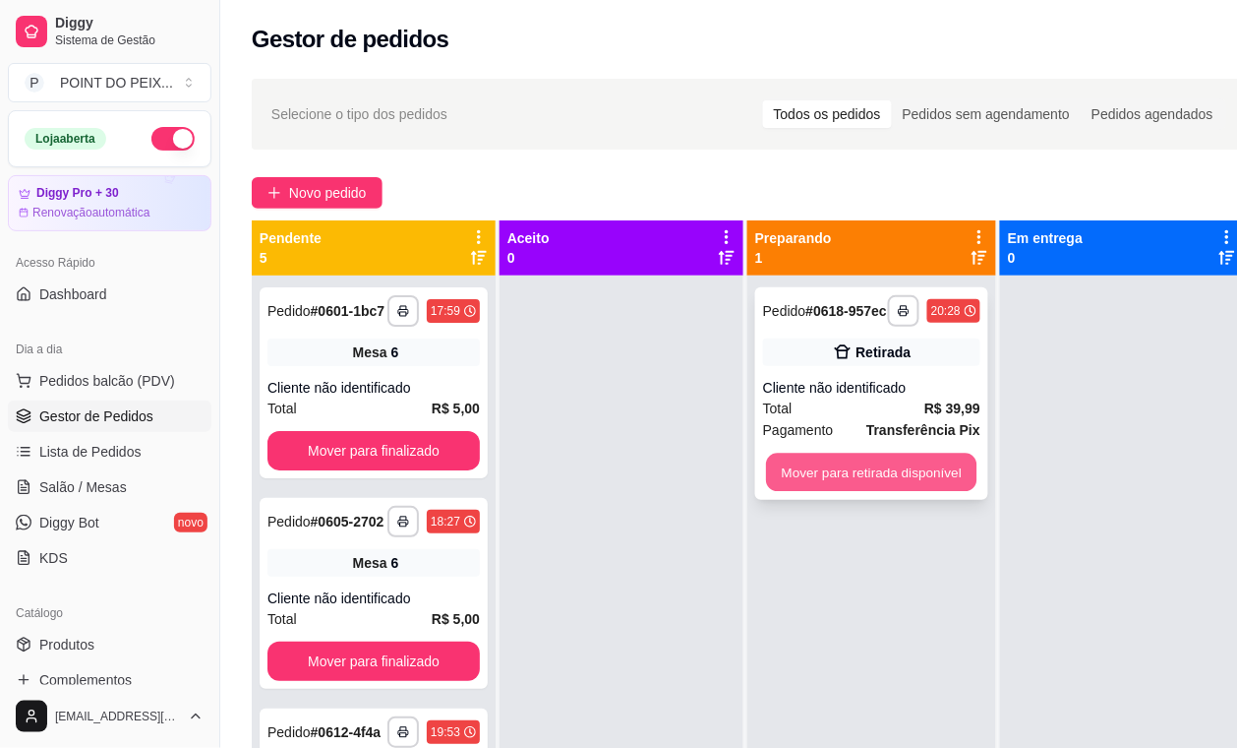
click at [790, 492] on button "Mover para retirada disponível" at bounding box center [871, 472] width 211 height 38
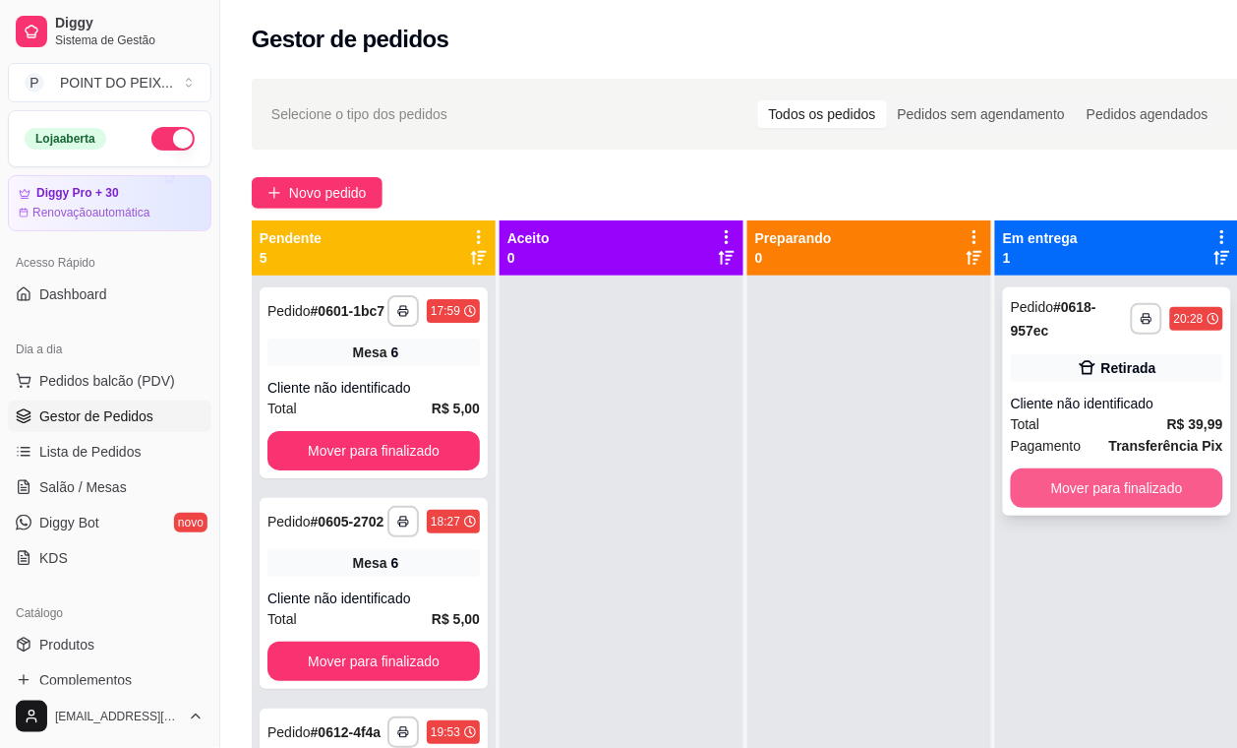
click at [1068, 494] on button "Mover para finalizado" at bounding box center [1117, 487] width 212 height 39
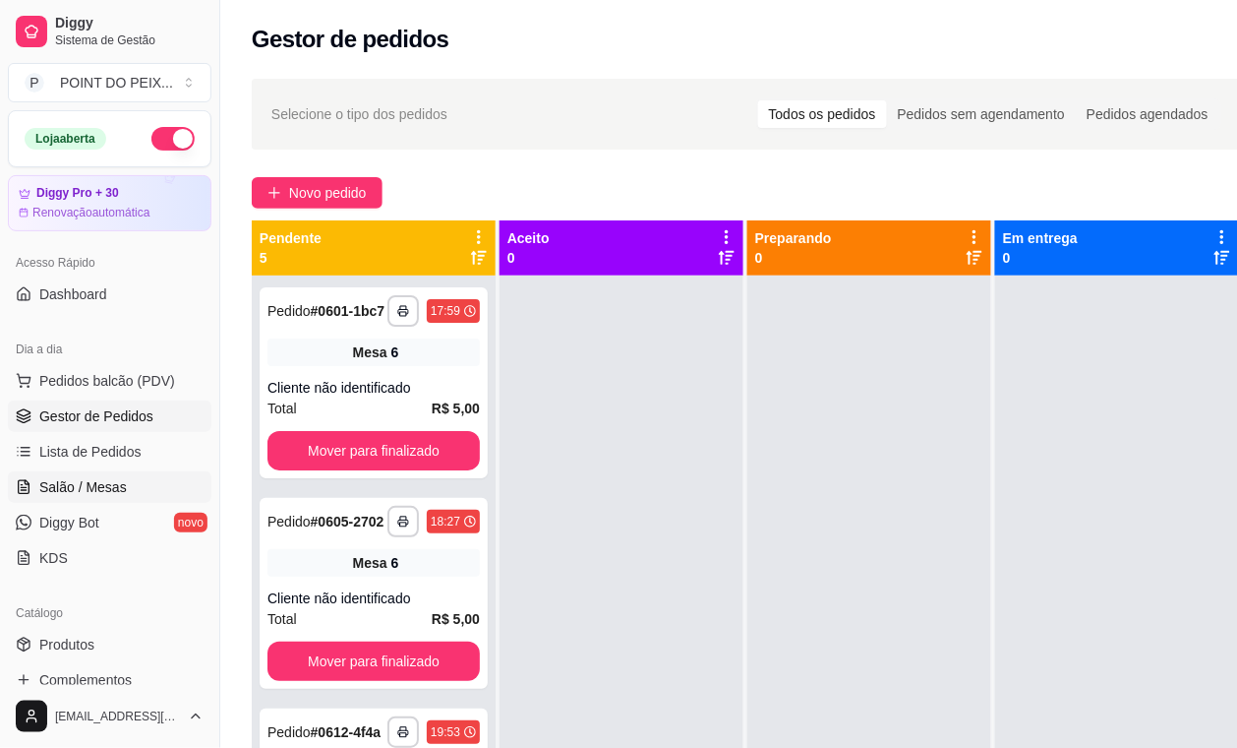
click at [99, 485] on span "Salão / Mesas" at bounding box center [83, 487] width 88 height 20
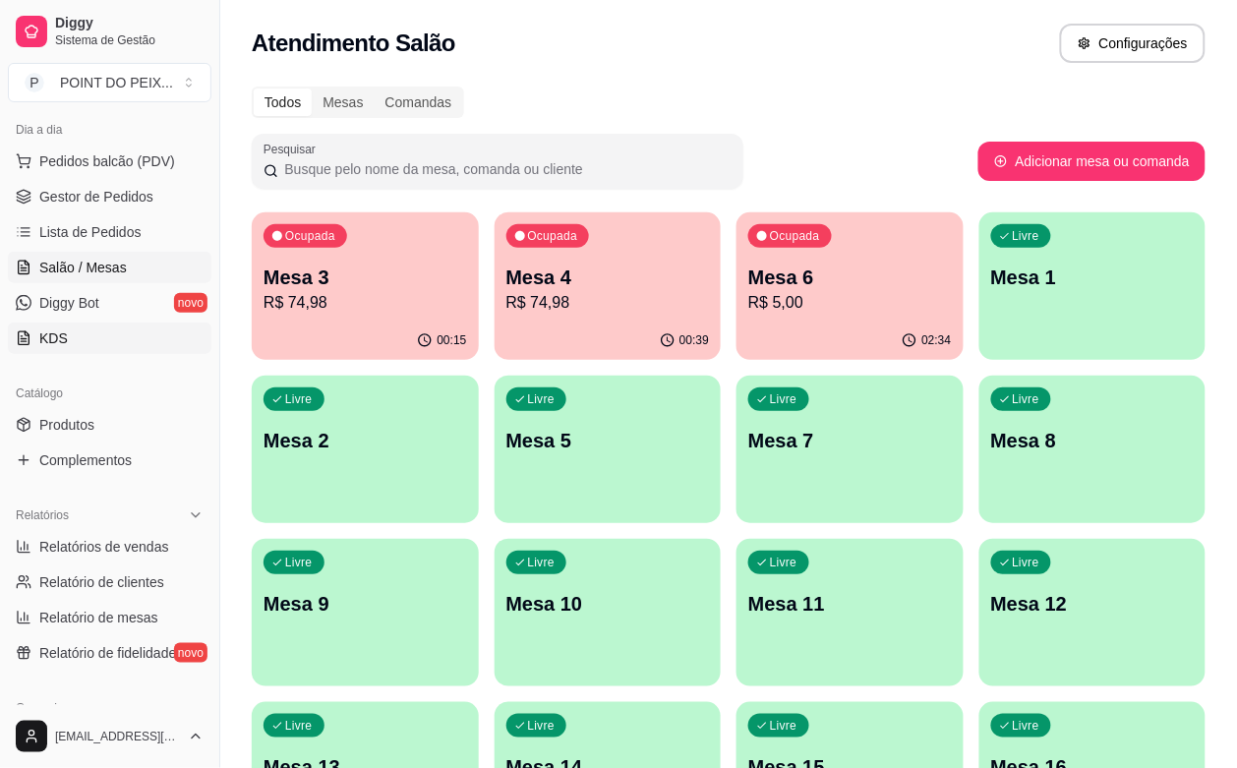
scroll to position [369, 0]
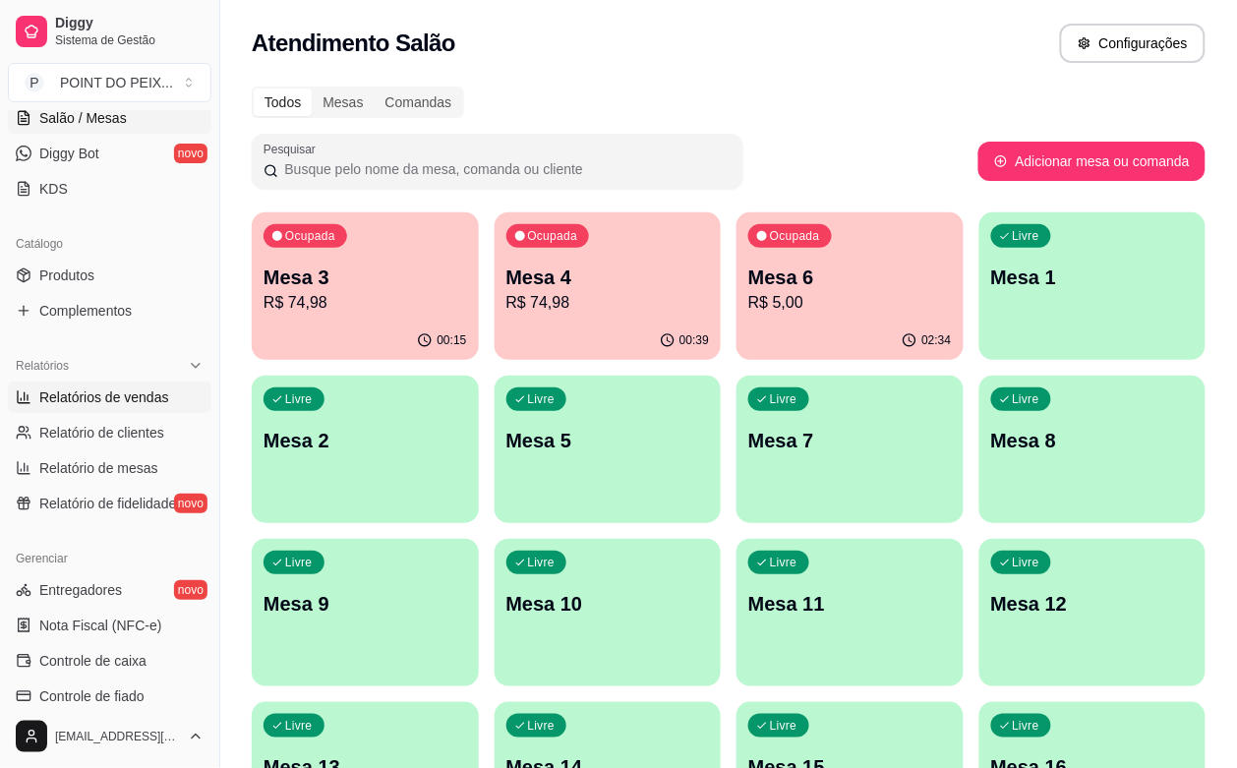
click at [144, 391] on span "Relatórios de vendas" at bounding box center [104, 398] width 130 height 20
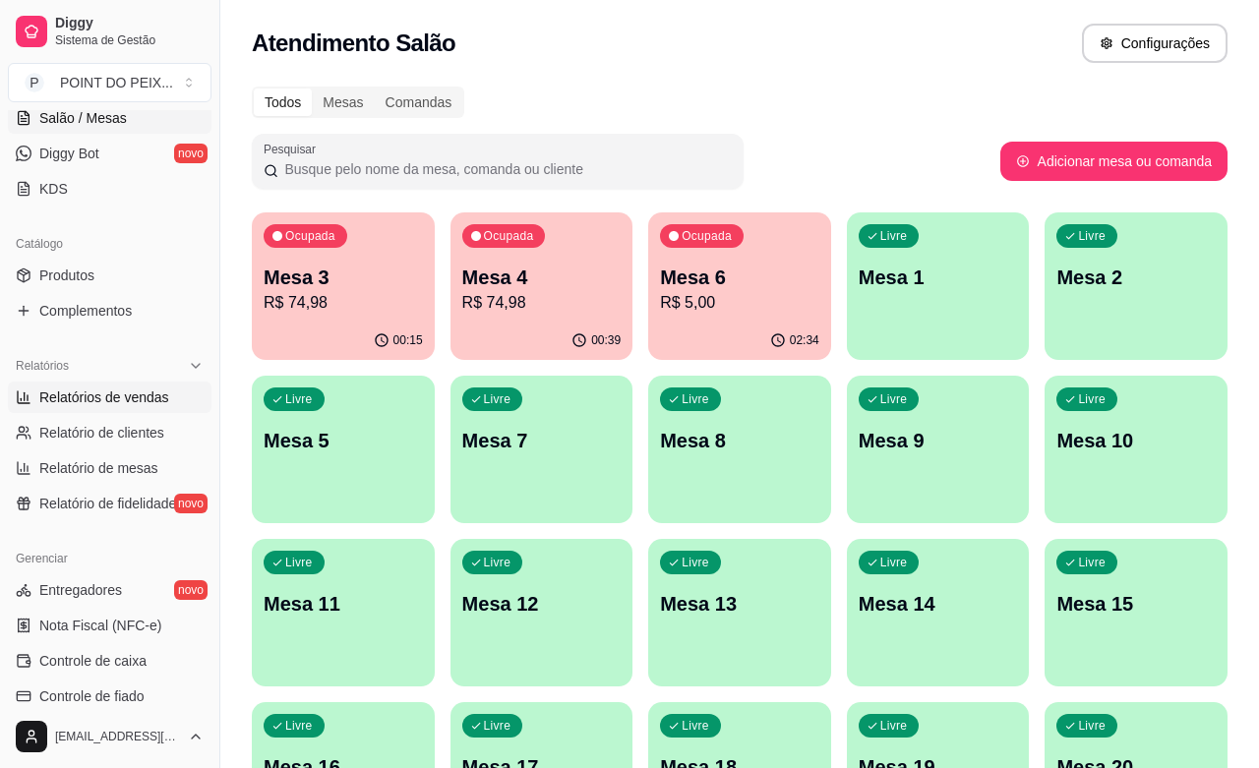
select select "ALL"
select select "0"
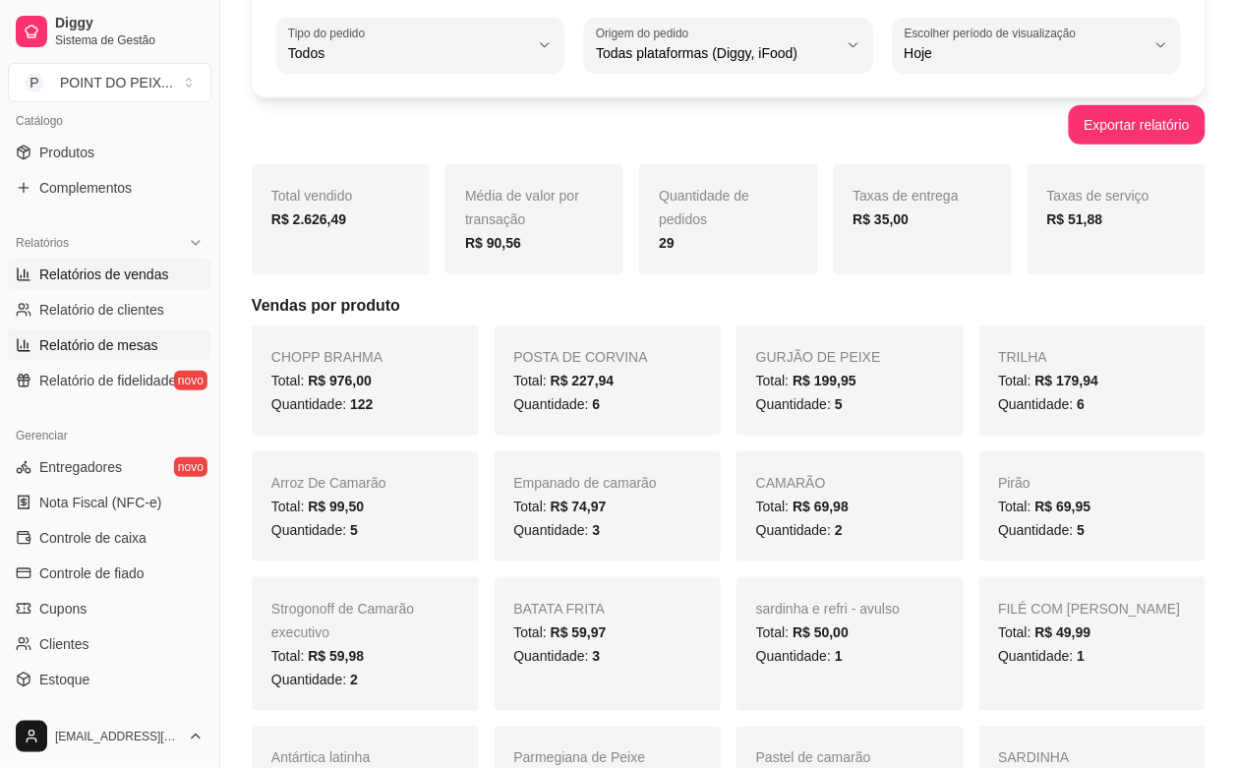
scroll to position [615, 0]
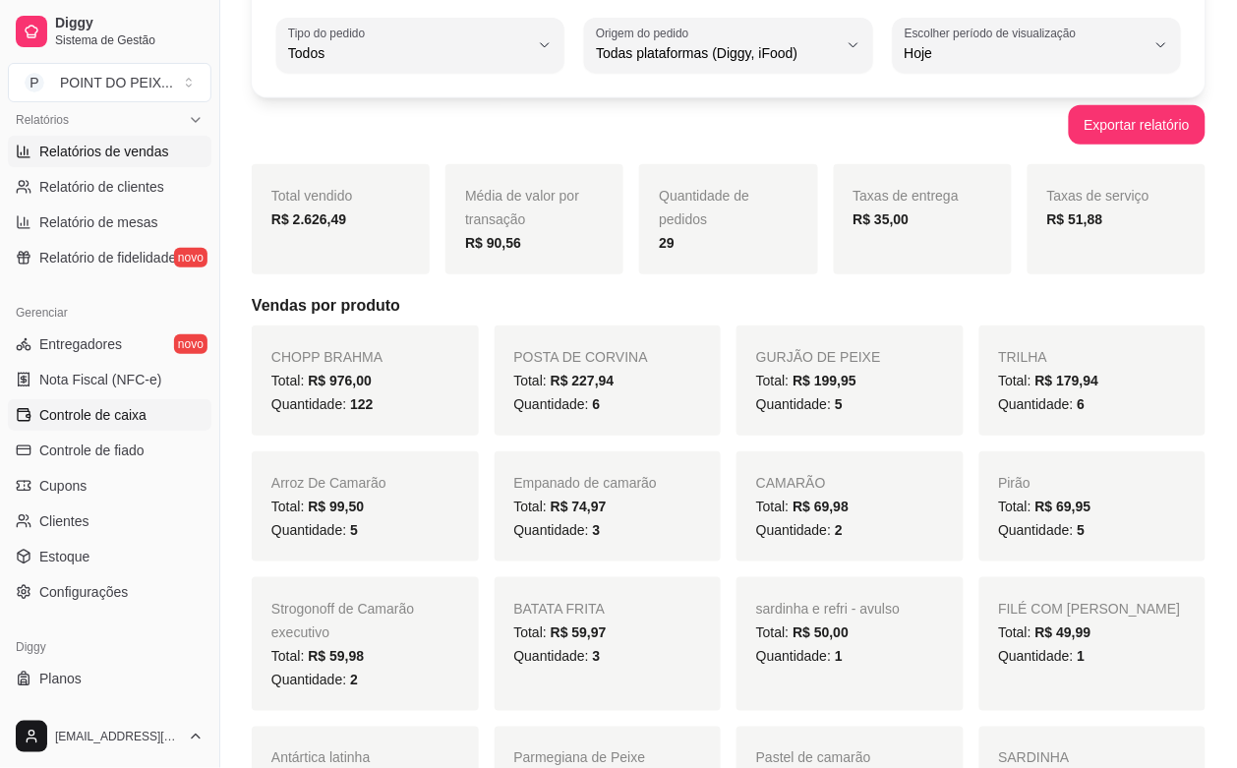
click at [119, 419] on span "Controle de caixa" at bounding box center [92, 415] width 107 height 20
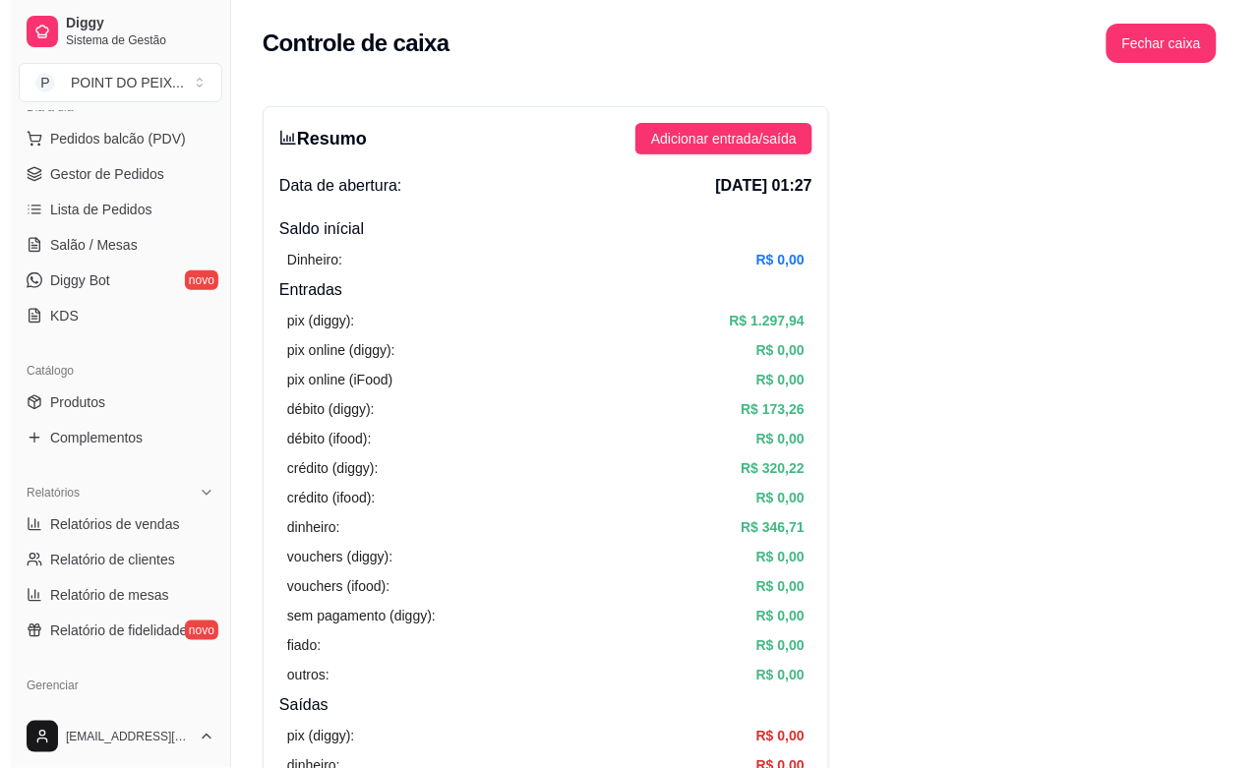
scroll to position [123, 0]
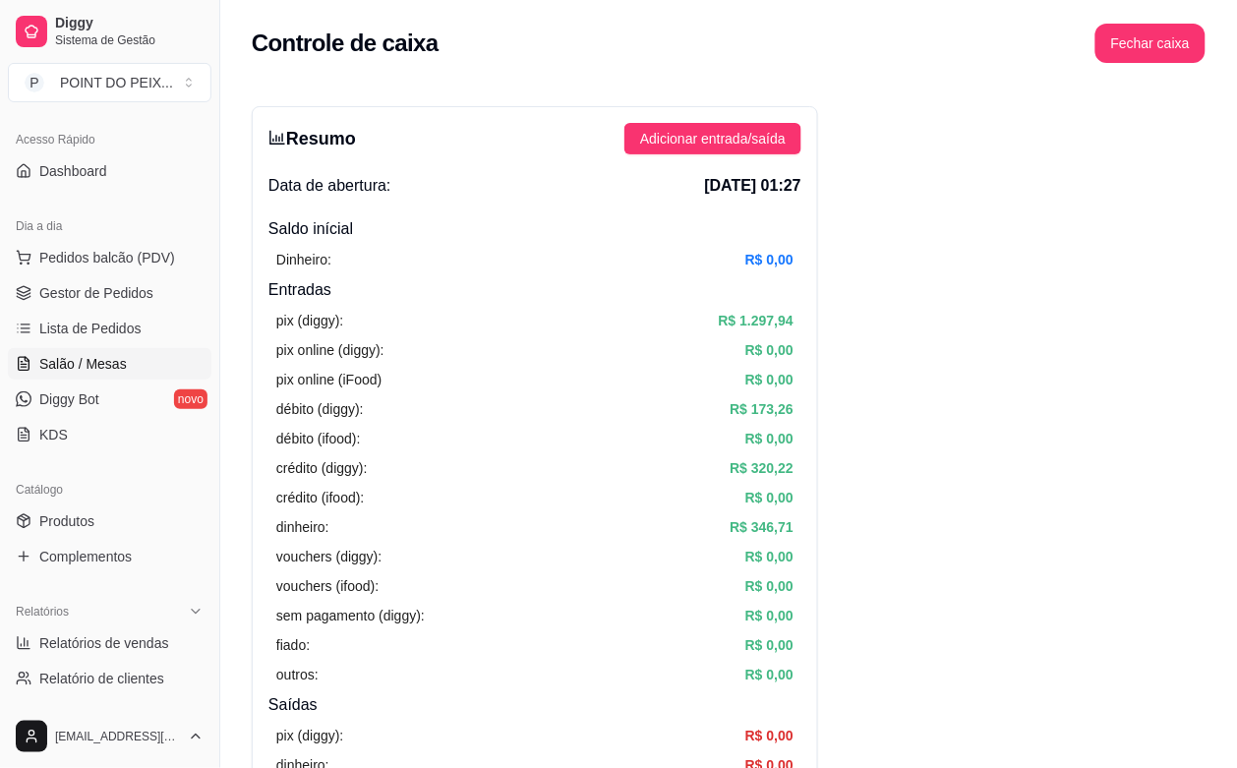
click at [103, 364] on span "Salão / Mesas" at bounding box center [83, 364] width 88 height 20
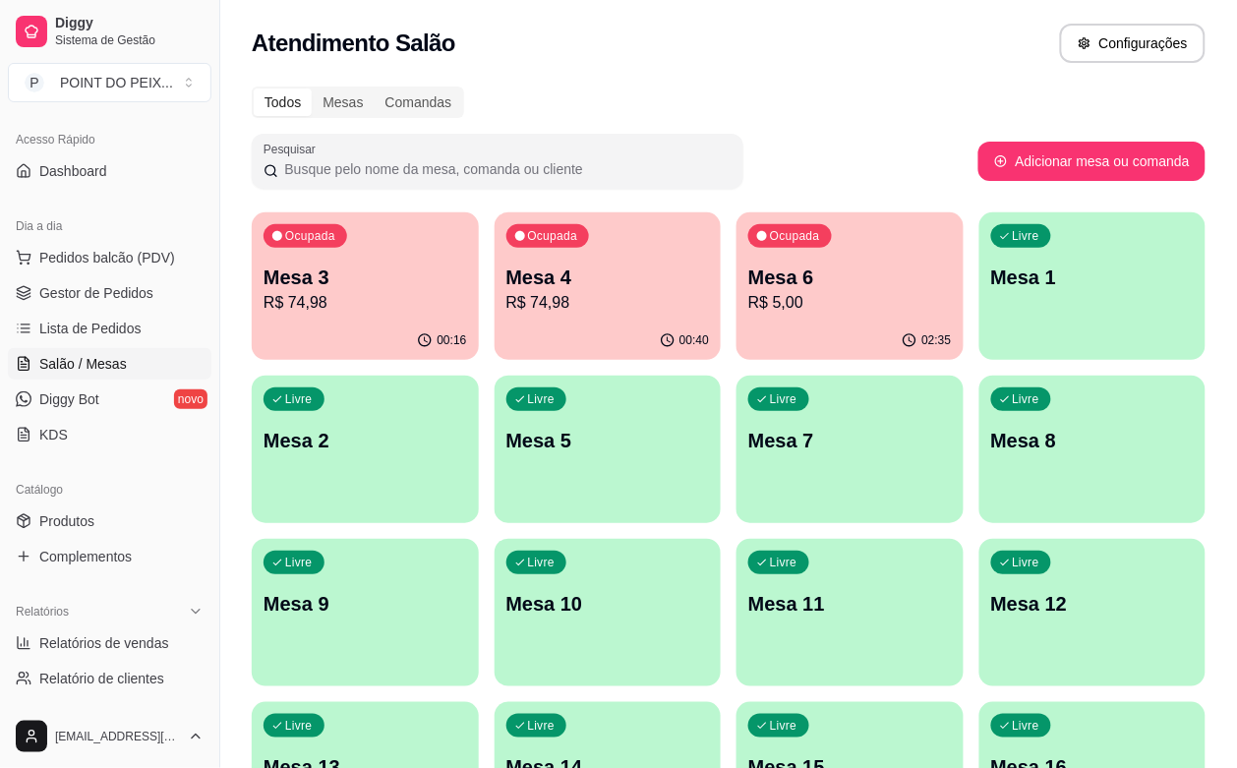
click at [980, 340] on div "button" at bounding box center [1093, 348] width 227 height 24
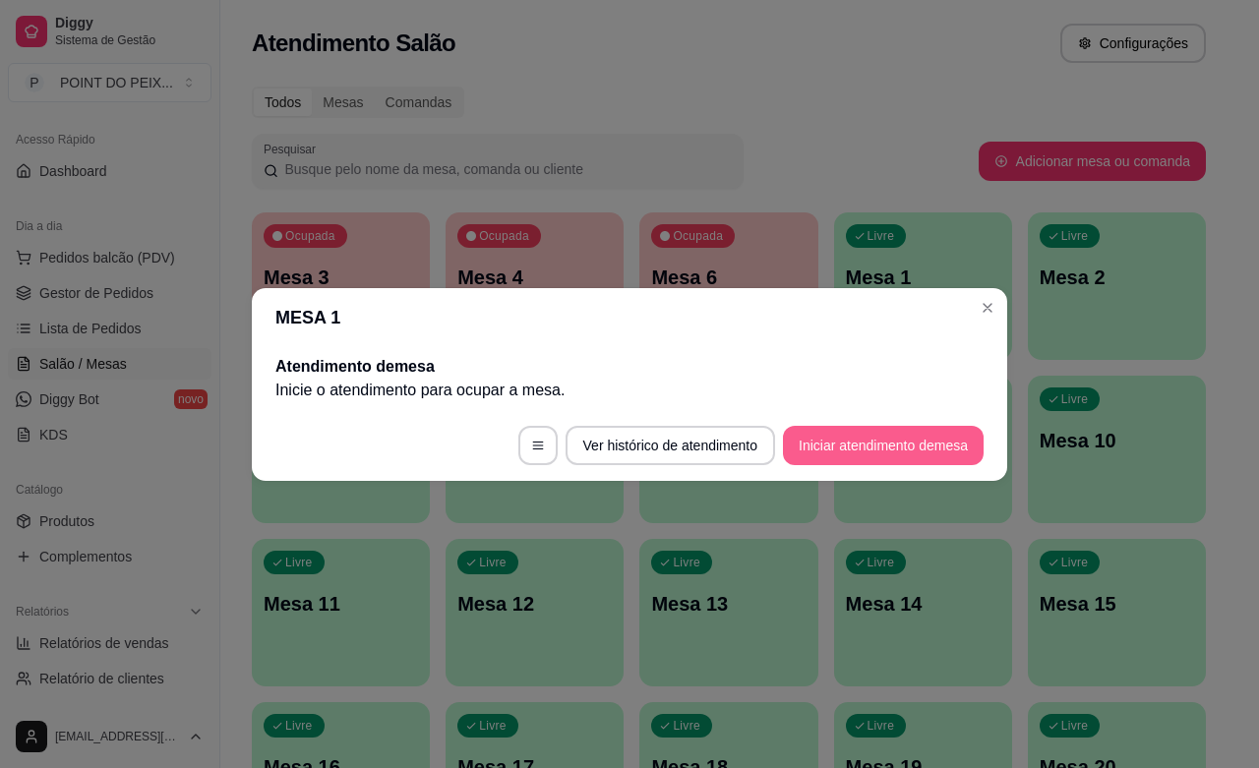
click at [844, 431] on button "Iniciar atendimento de mesa" at bounding box center [883, 445] width 201 height 39
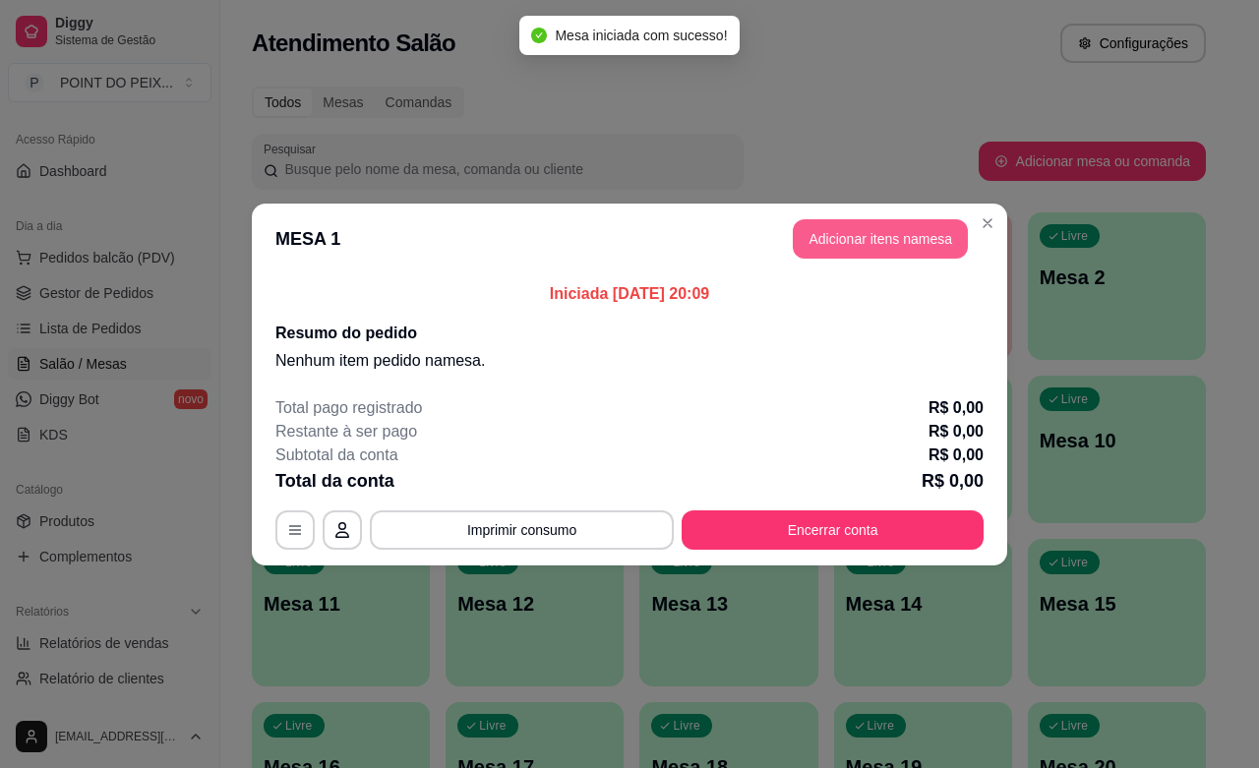
click at [829, 232] on button "Adicionar itens na mesa" at bounding box center [880, 238] width 175 height 39
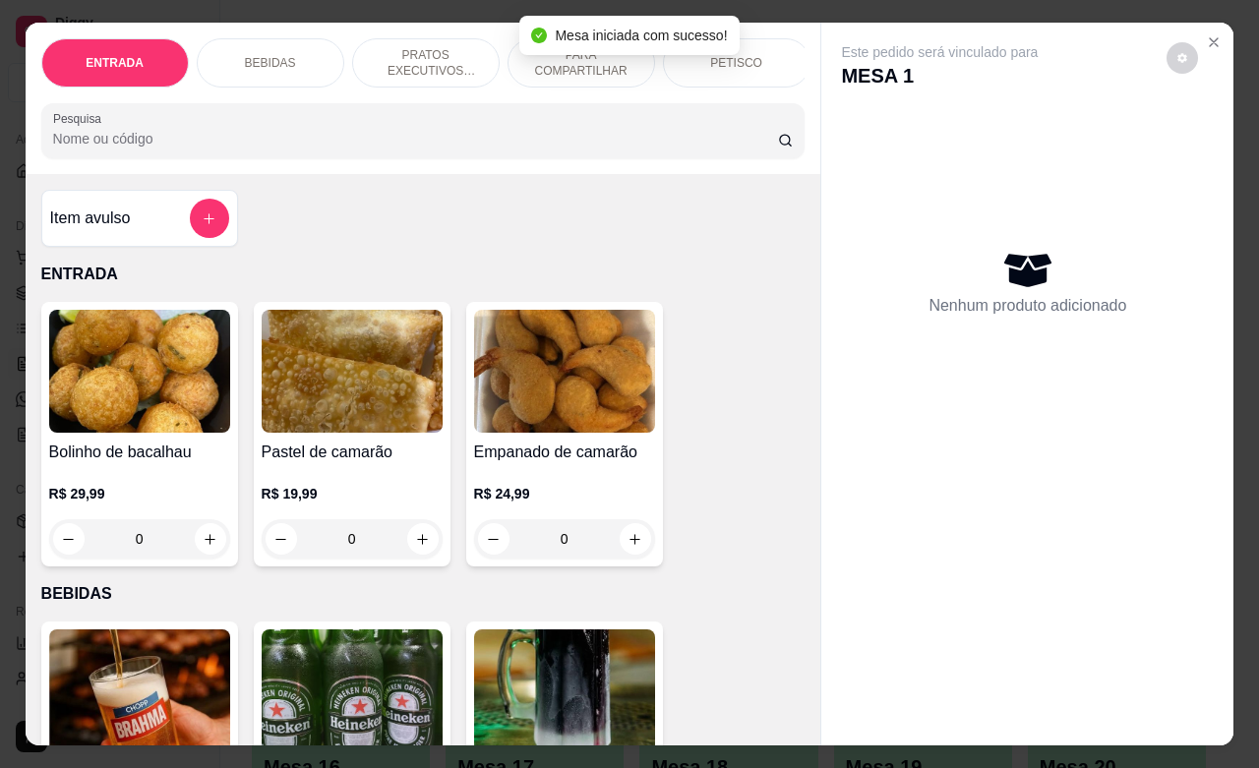
click at [754, 60] on div "PETISCO" at bounding box center [737, 62] width 148 height 49
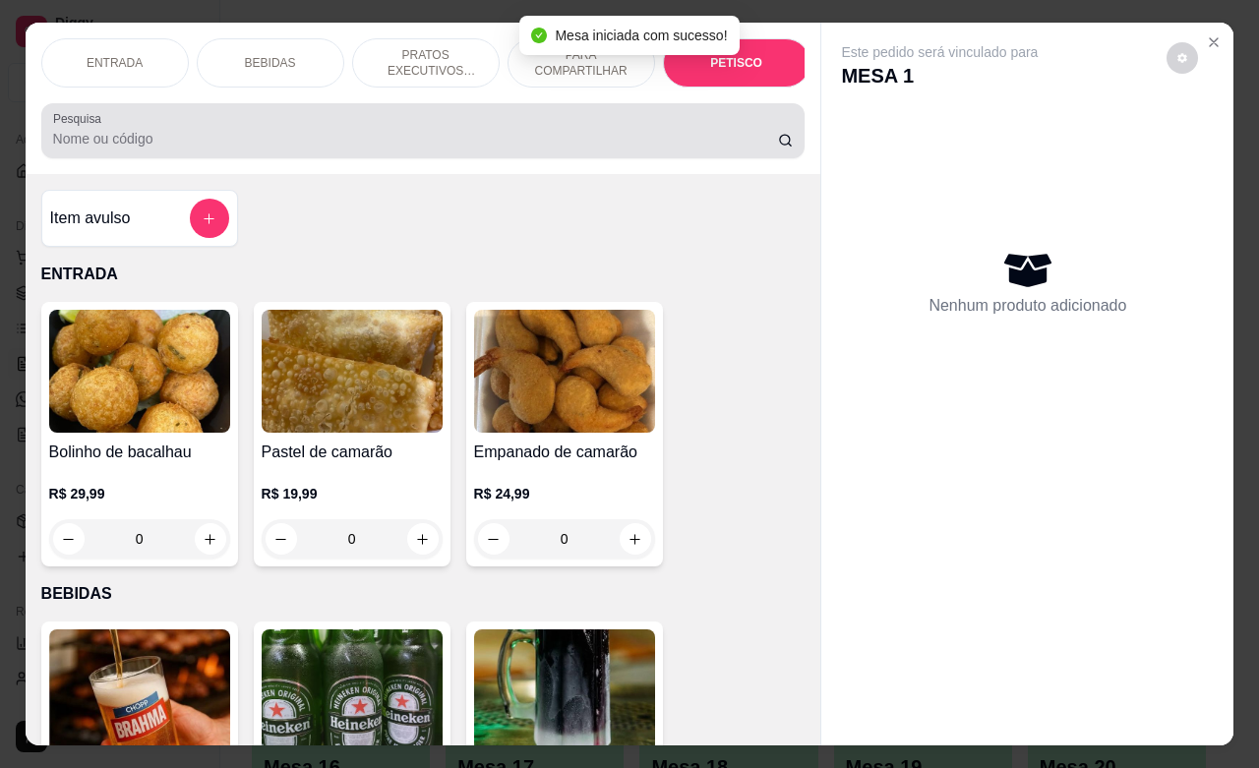
scroll to position [4592, 0]
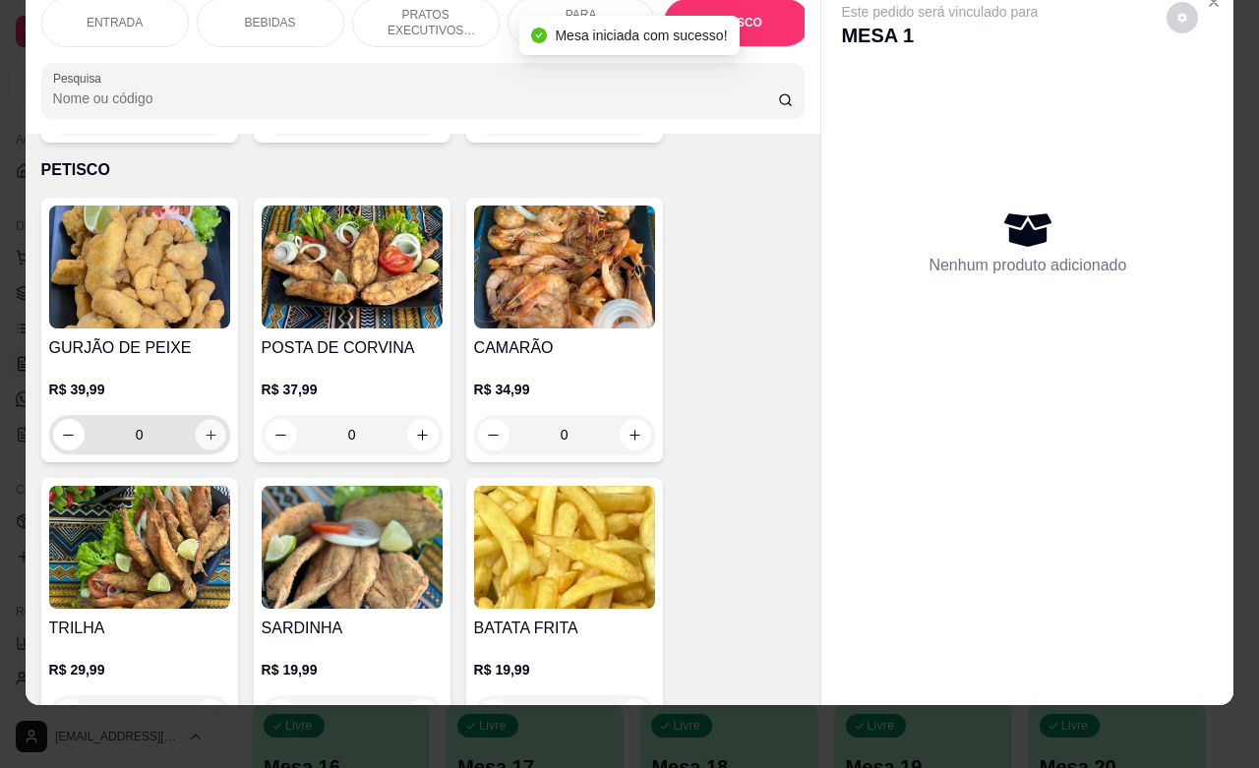
click at [197, 425] on button "increase-product-quantity" at bounding box center [210, 435] width 30 height 30
type input "1"
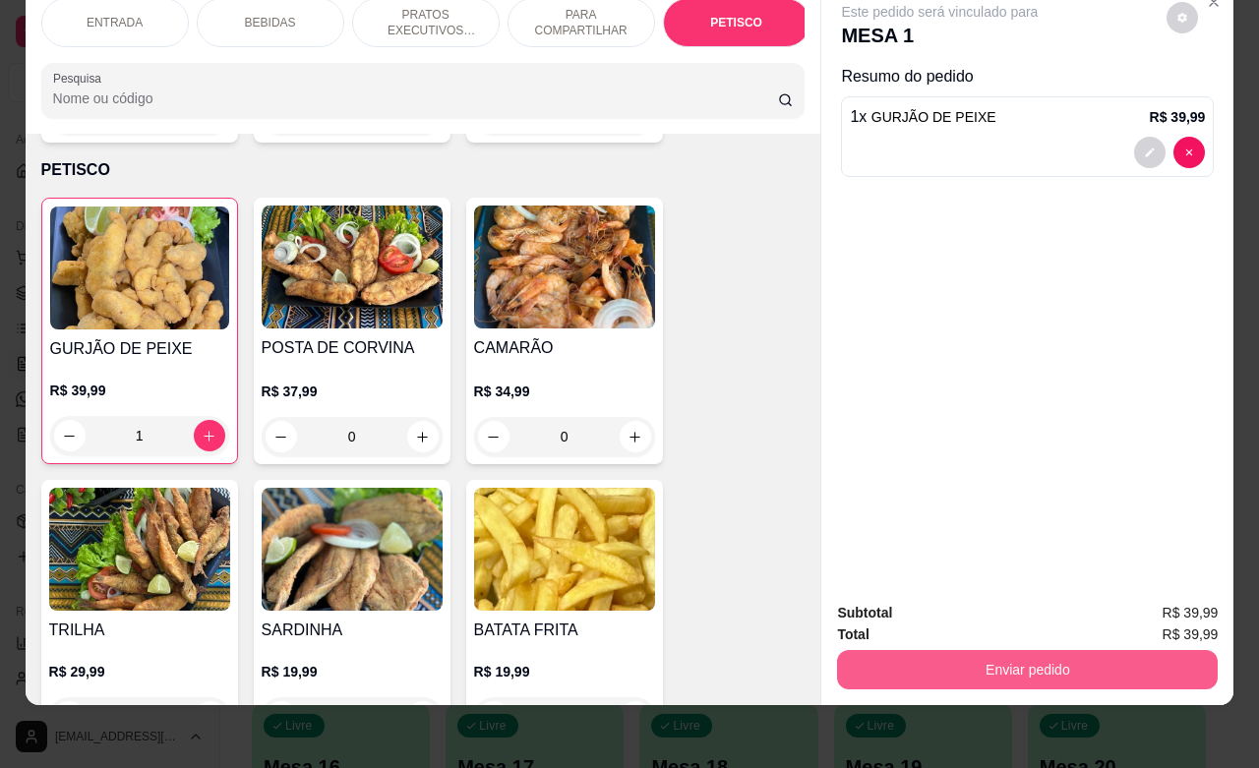
click at [901, 650] on button "Enviar pedido" at bounding box center [1027, 669] width 381 height 39
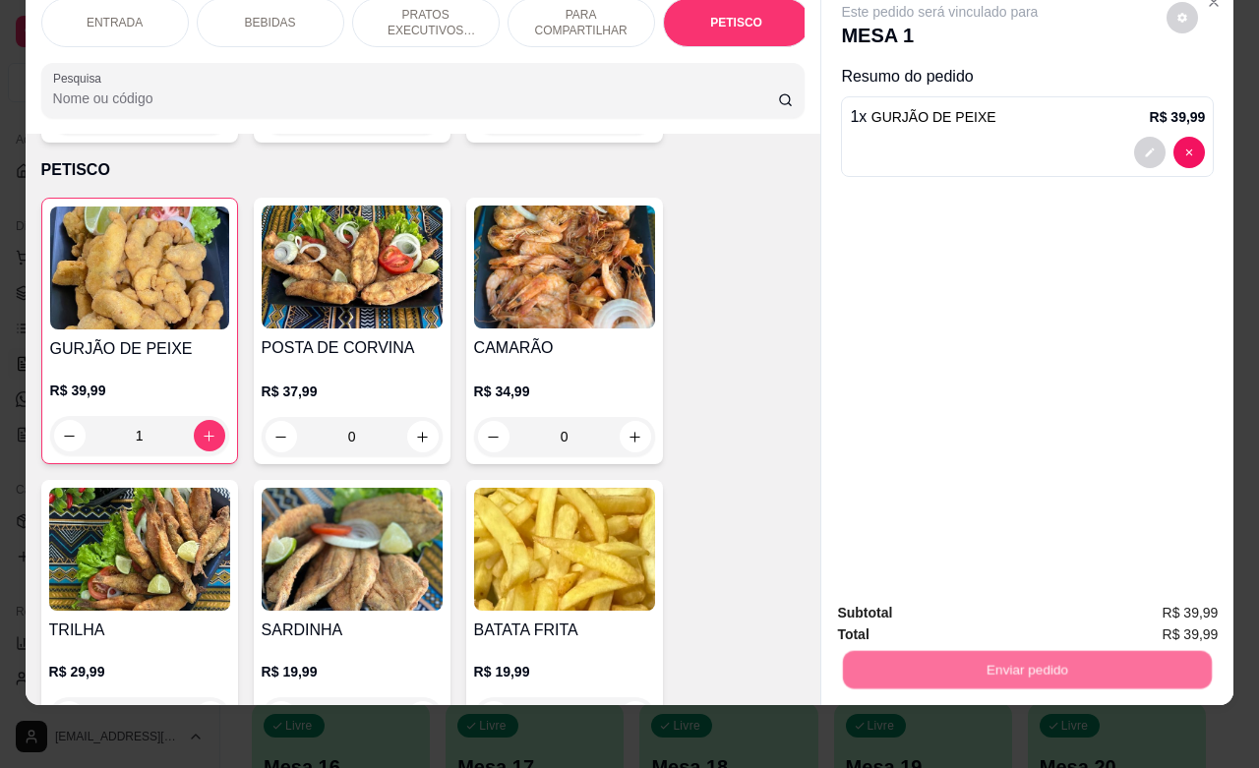
click at [935, 593] on button "Não registrar e enviar pedido" at bounding box center [960, 600] width 205 height 37
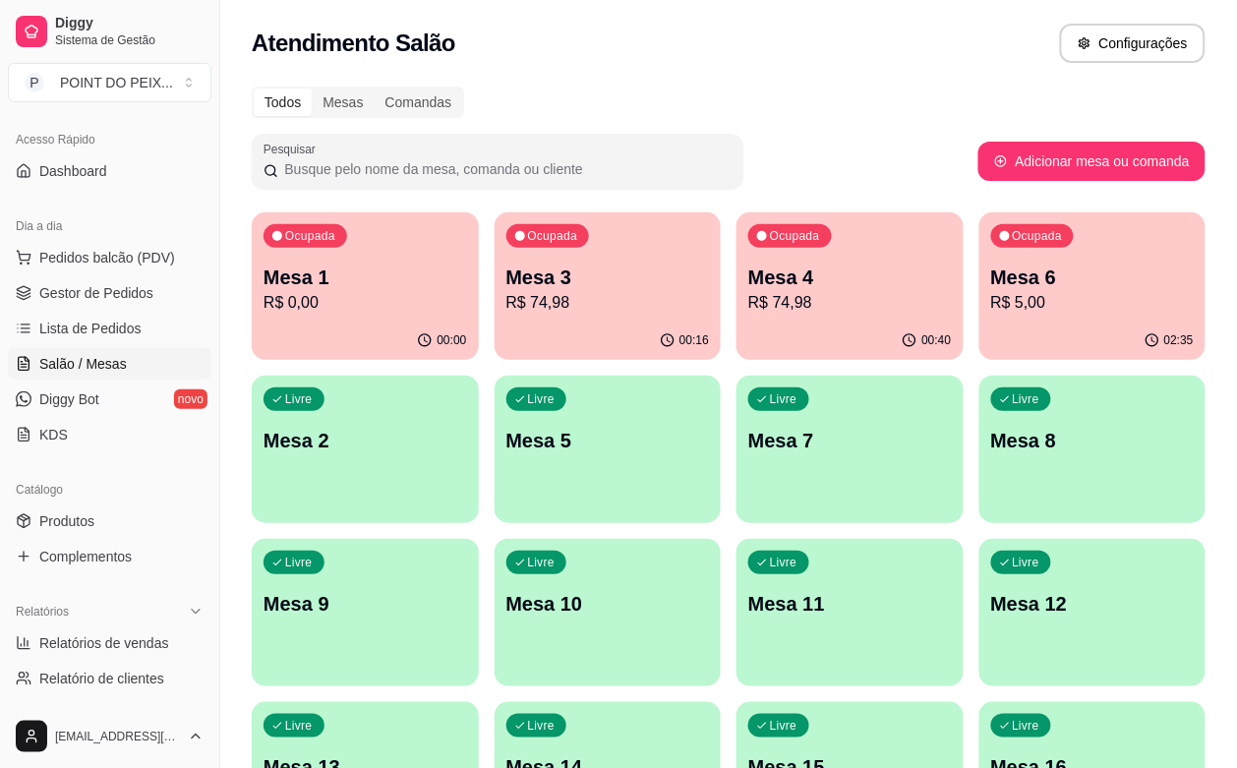
click at [740, 316] on div "Ocupada Mesa 4 R$ 74,98" at bounding box center [850, 266] width 227 height 109
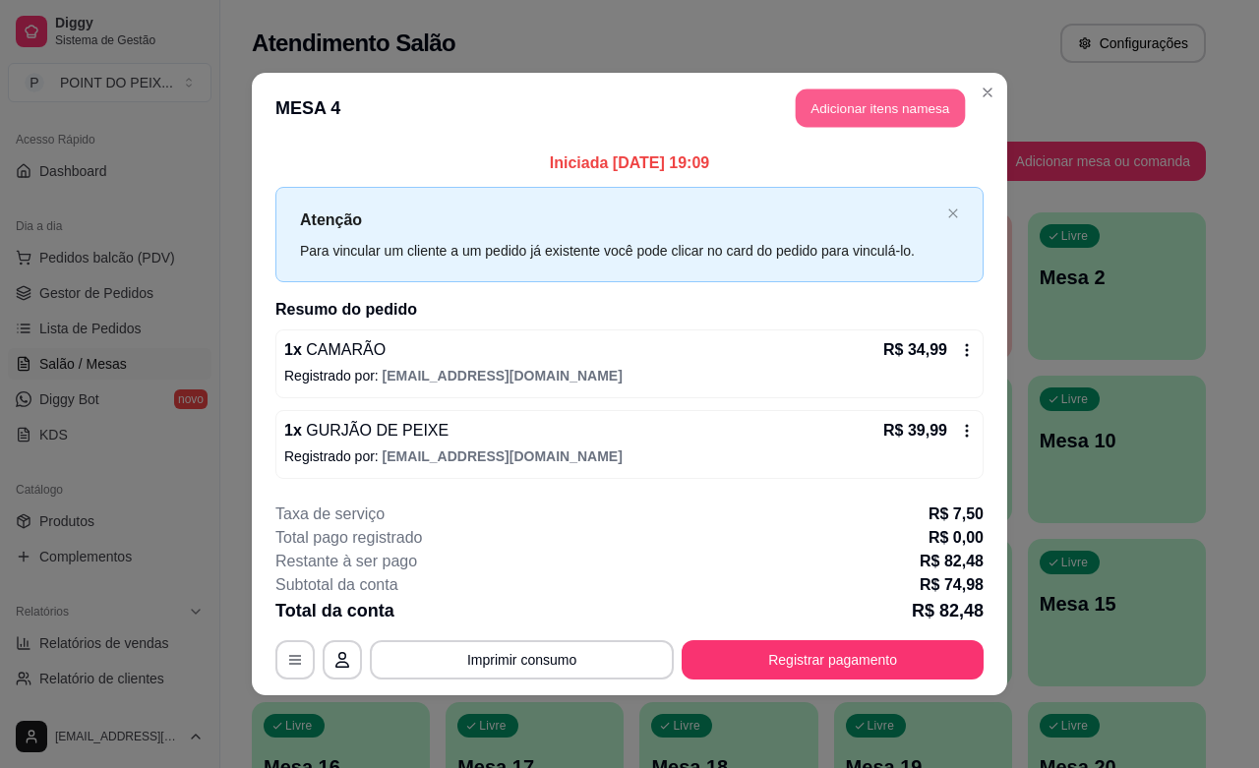
click at [937, 100] on button "Adicionar itens na mesa" at bounding box center [880, 109] width 169 height 38
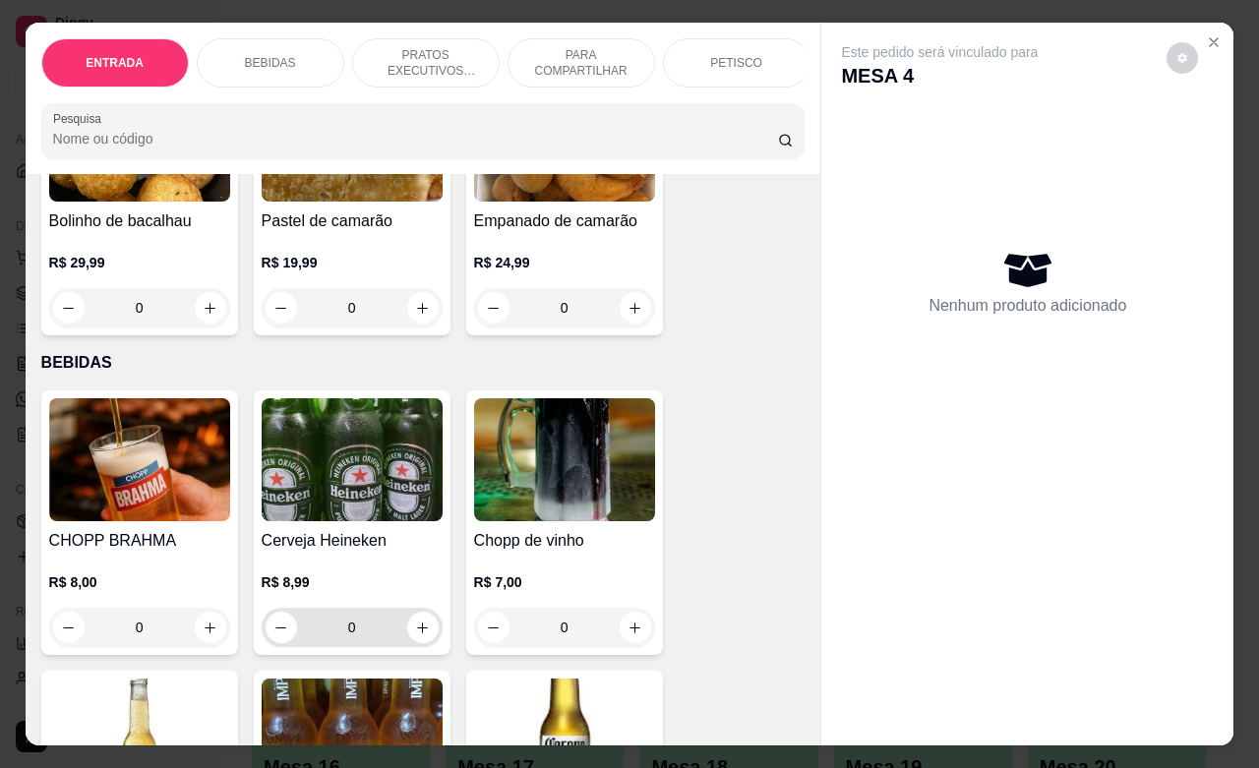
scroll to position [246, 0]
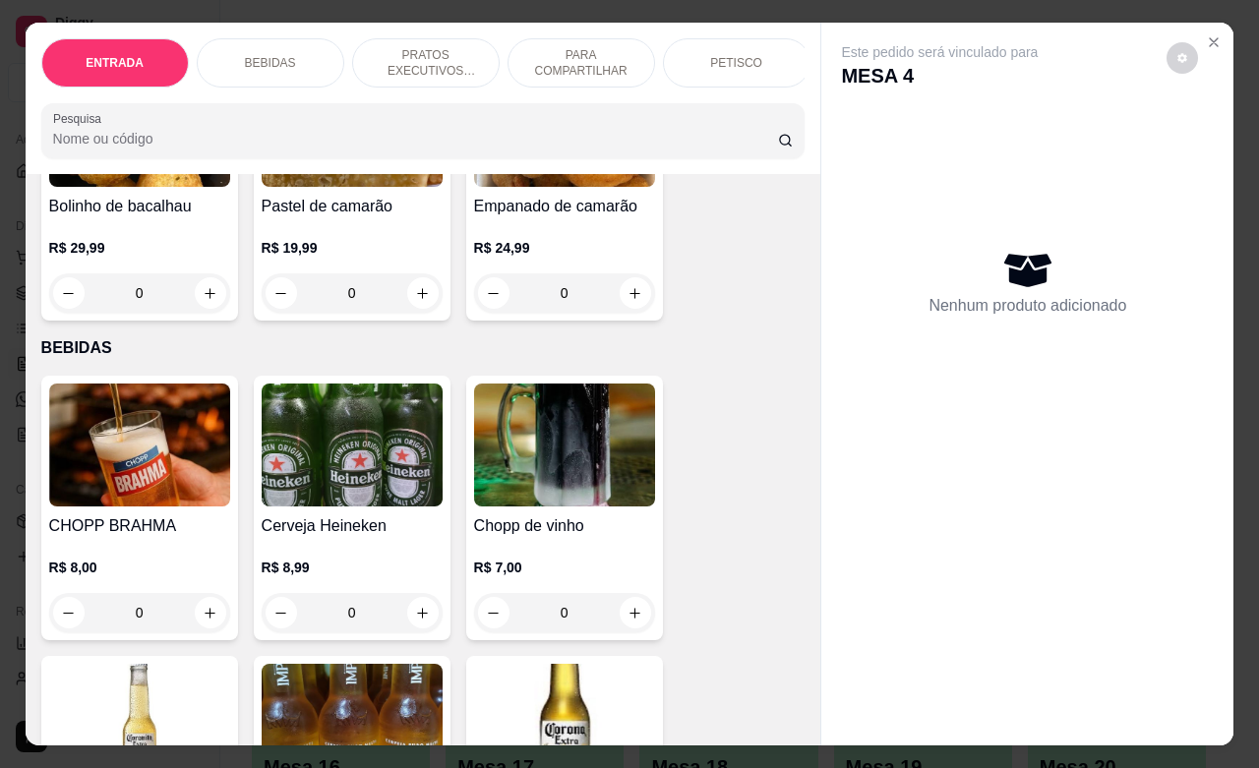
click at [628, 621] on icon "increase-product-quantity" at bounding box center [635, 613] width 15 height 15
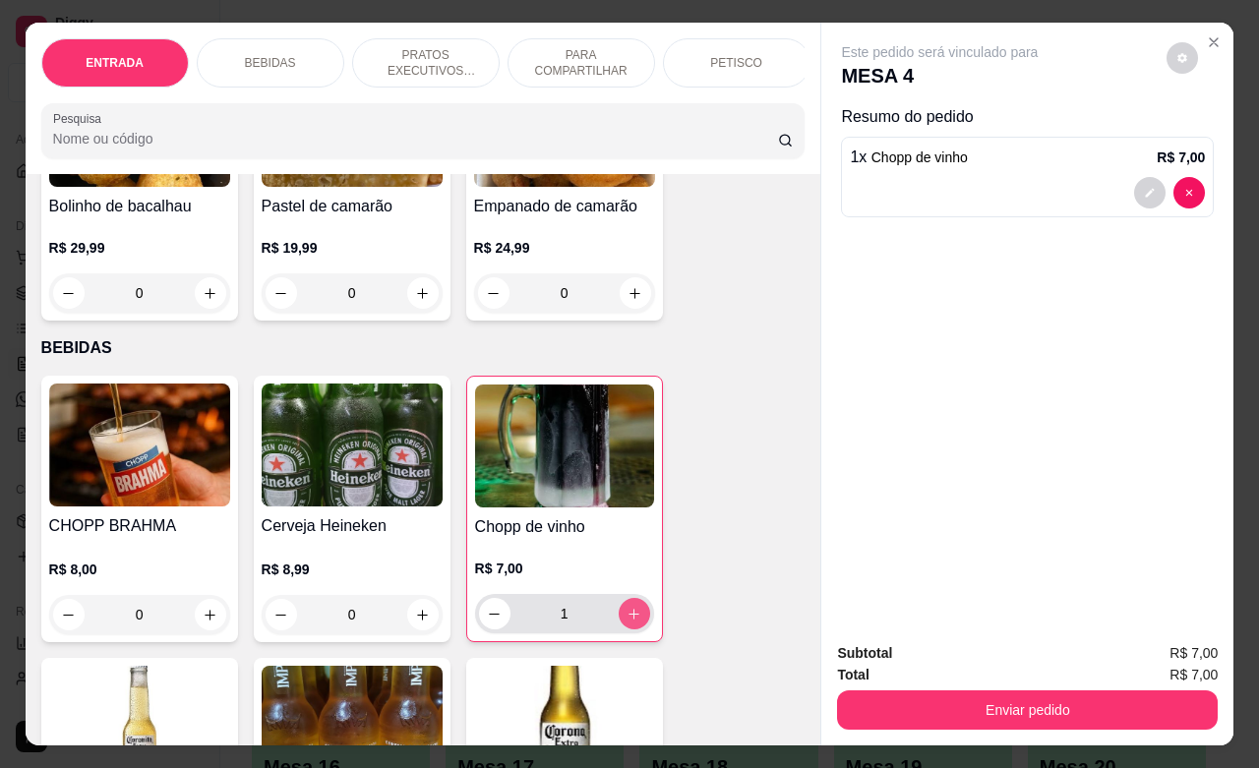
type input "1"
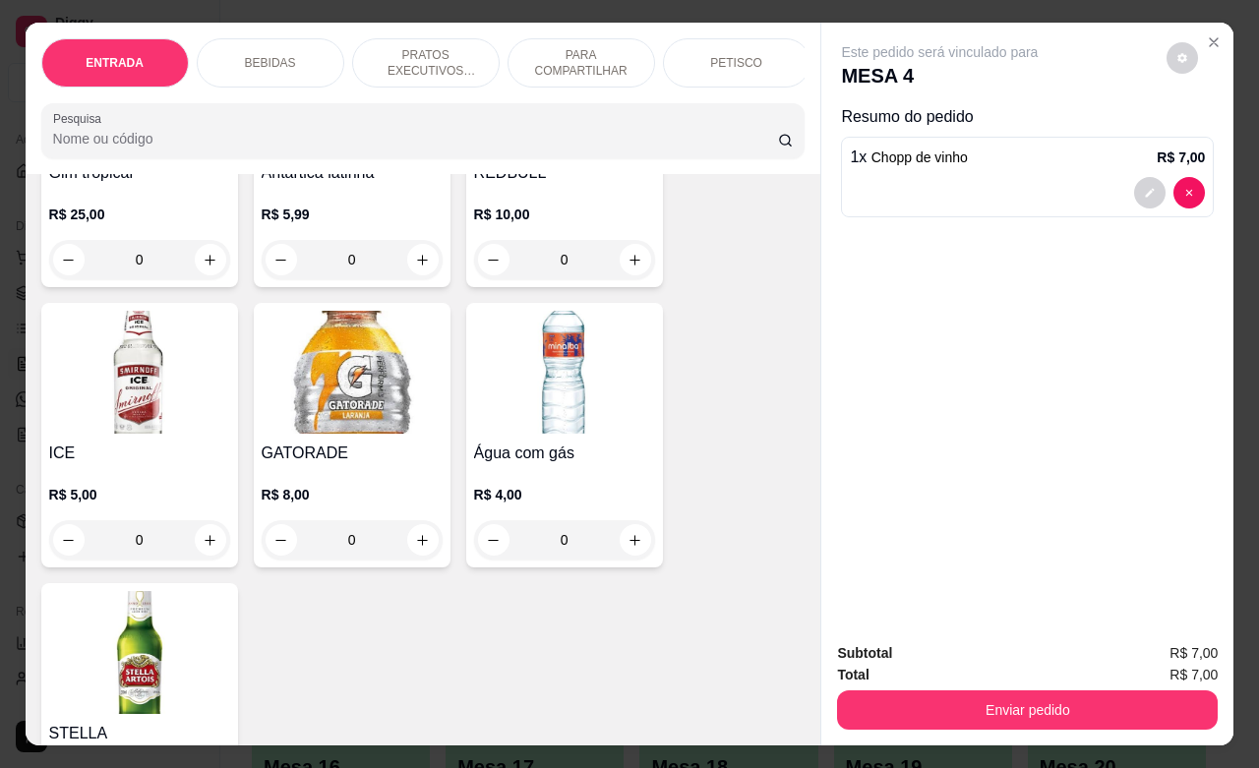
scroll to position [1967, 0]
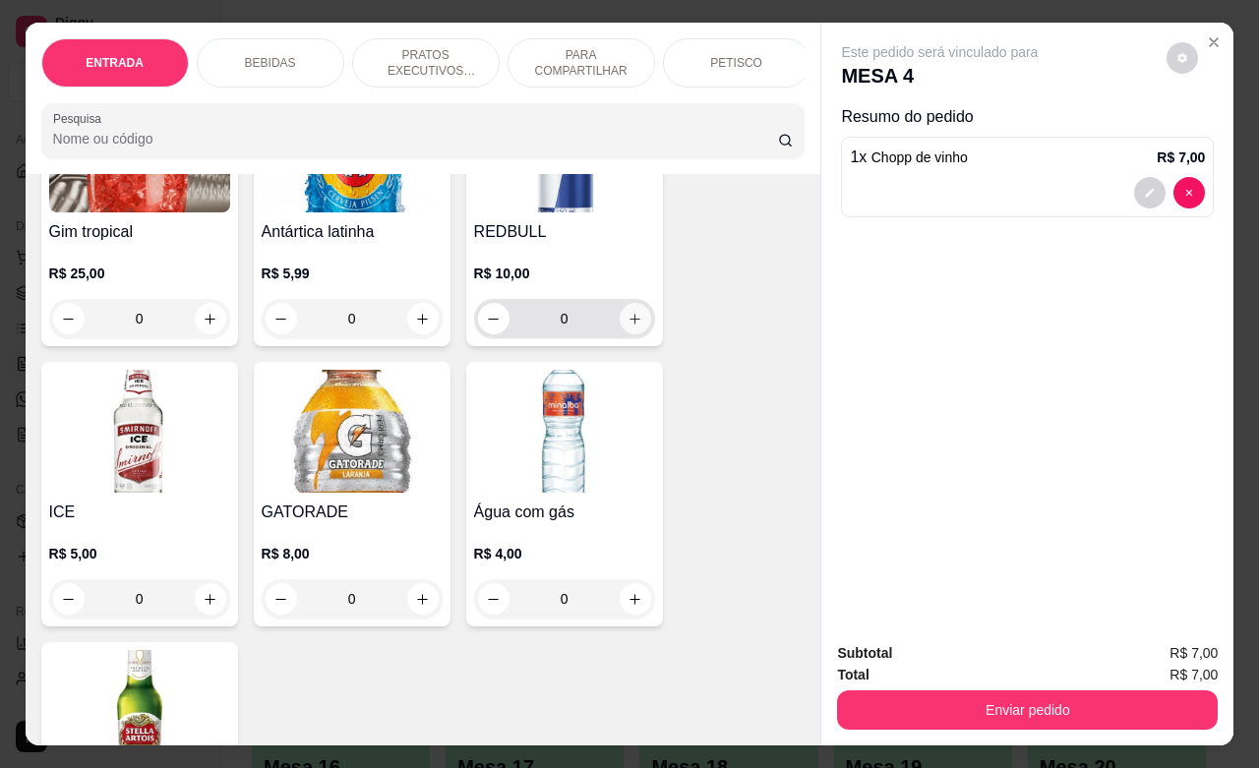
click at [626, 334] on button "increase-product-quantity" at bounding box center [635, 318] width 31 height 31
type input "1"
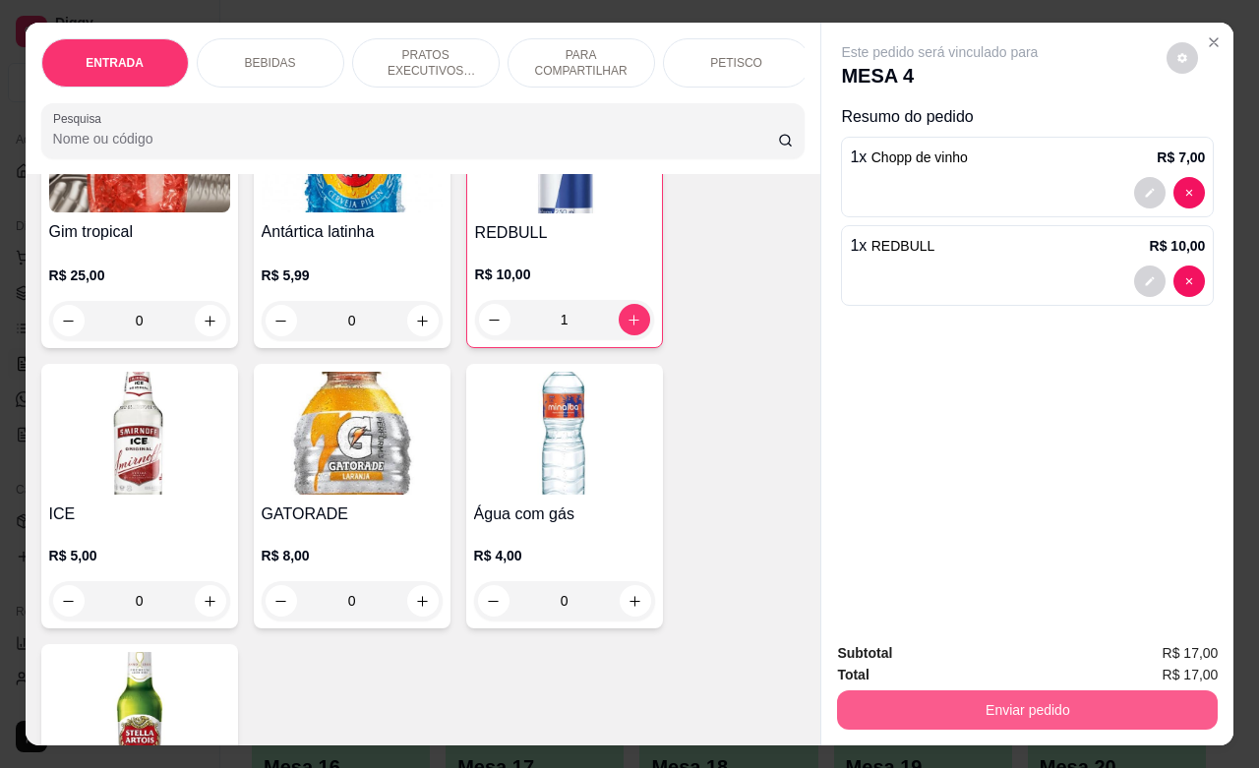
click at [1074, 696] on button "Enviar pedido" at bounding box center [1027, 710] width 381 height 39
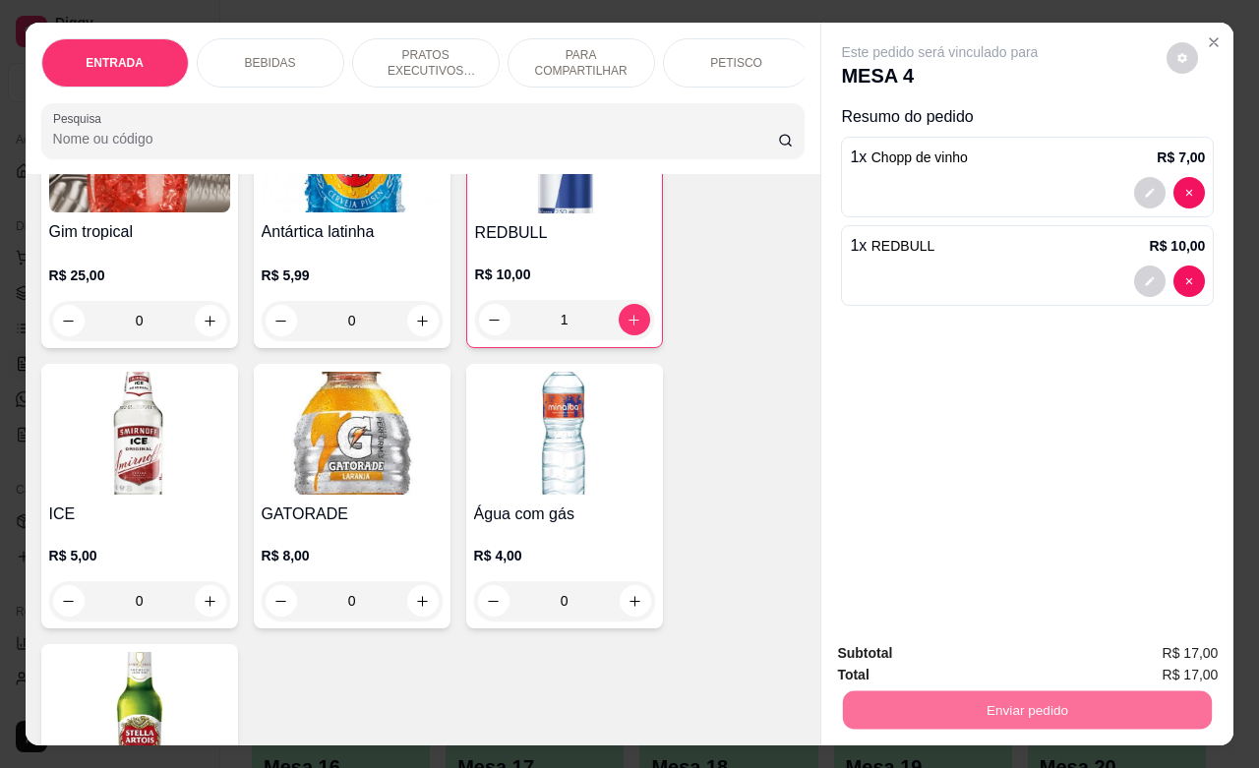
click at [985, 657] on button "Não registrar e enviar pedido" at bounding box center [960, 650] width 205 height 37
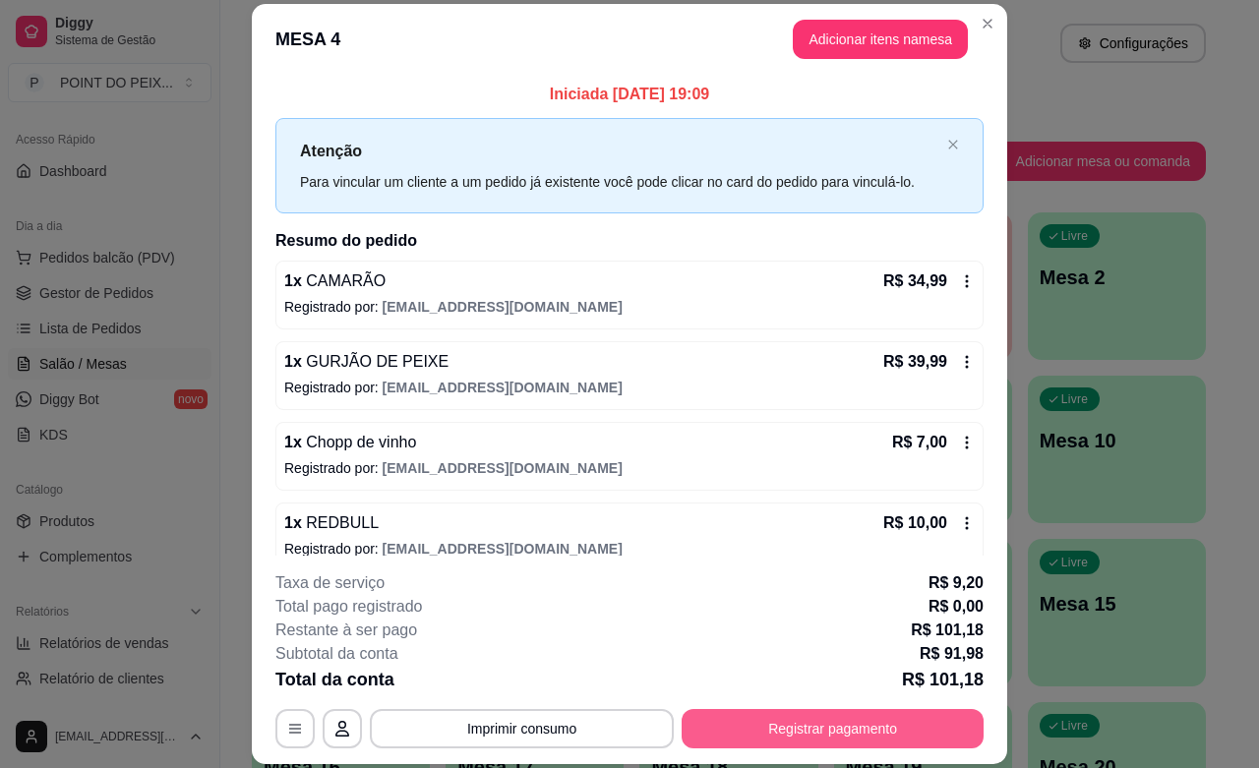
click at [901, 723] on button "Registrar pagamento" at bounding box center [833, 728] width 302 height 39
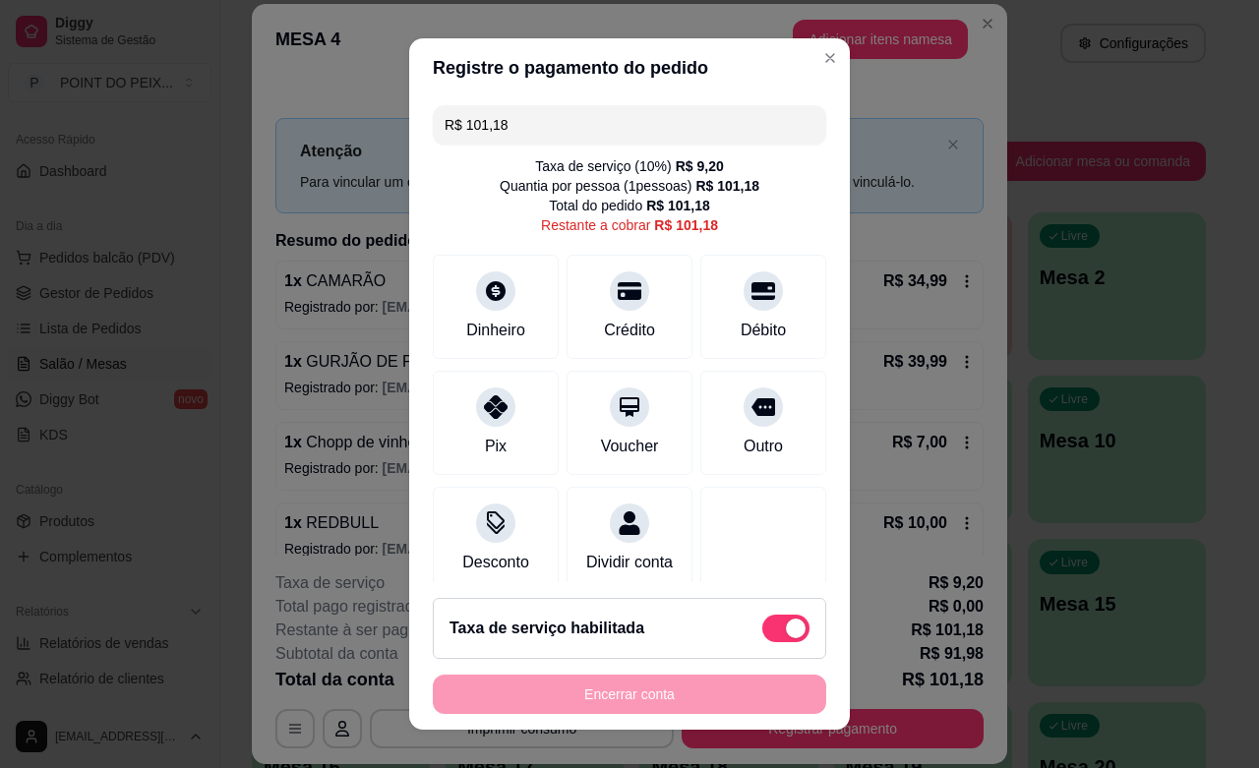
click at [786, 631] on span at bounding box center [796, 629] width 20 height 20
click at [767, 632] on input "checkbox" at bounding box center [767, 638] width 13 height 13
checkbox input "true"
type input "R$ 91,98"
checkbox input "false"
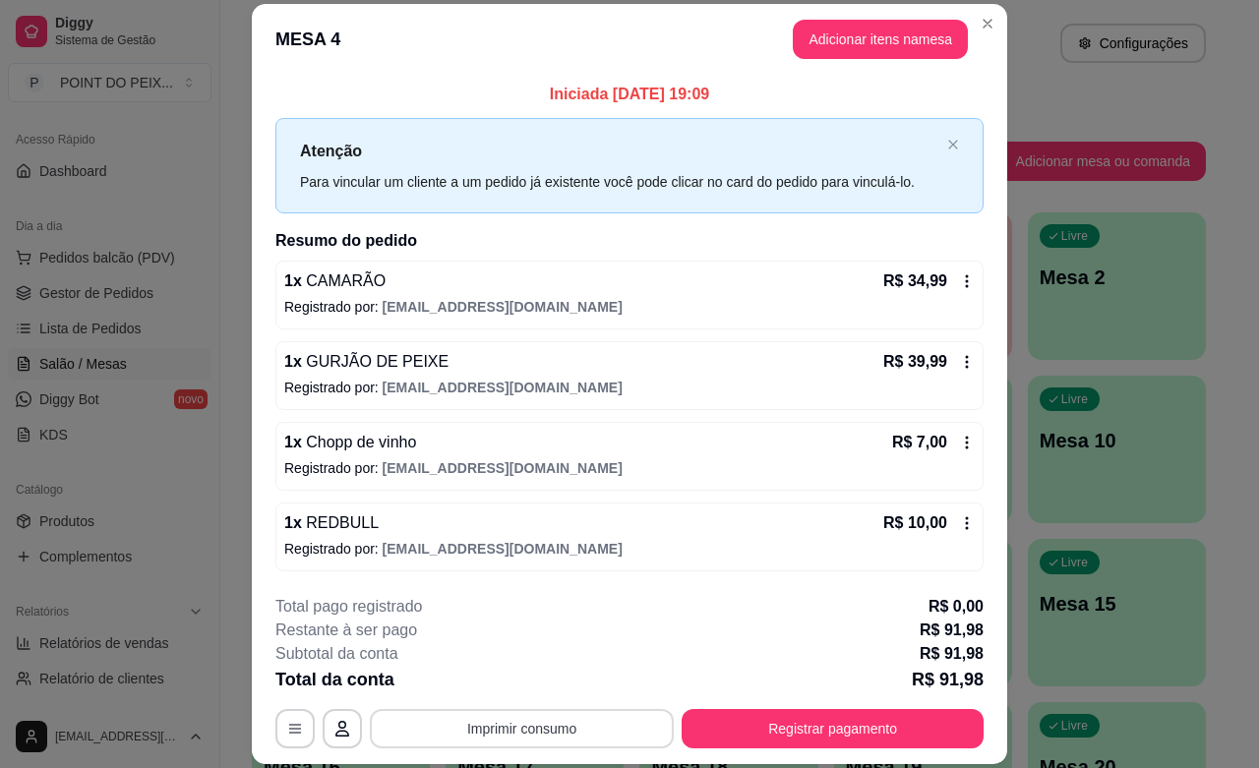
click at [521, 730] on button "Imprimir consumo" at bounding box center [522, 728] width 304 height 39
click at [529, 680] on button "IMPRESSORA" at bounding box center [518, 683] width 143 height 31
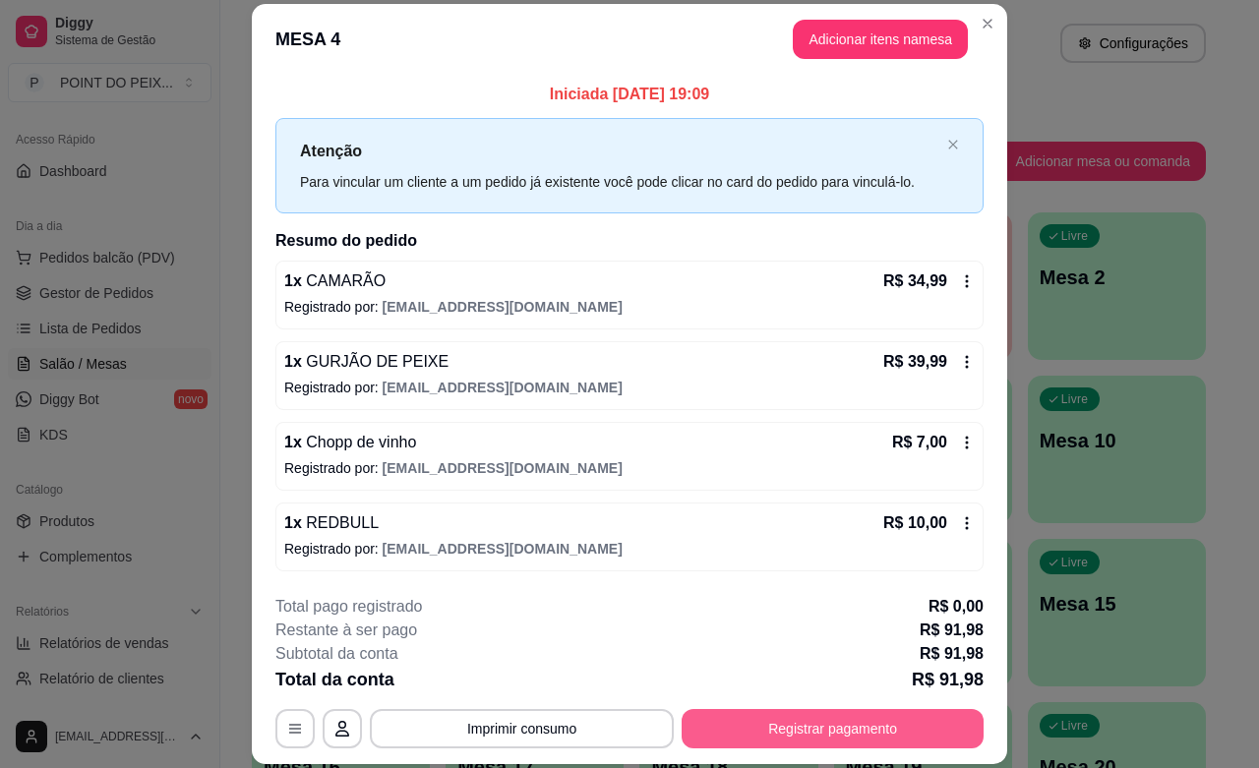
click at [792, 721] on button "Registrar pagamento" at bounding box center [833, 728] width 302 height 39
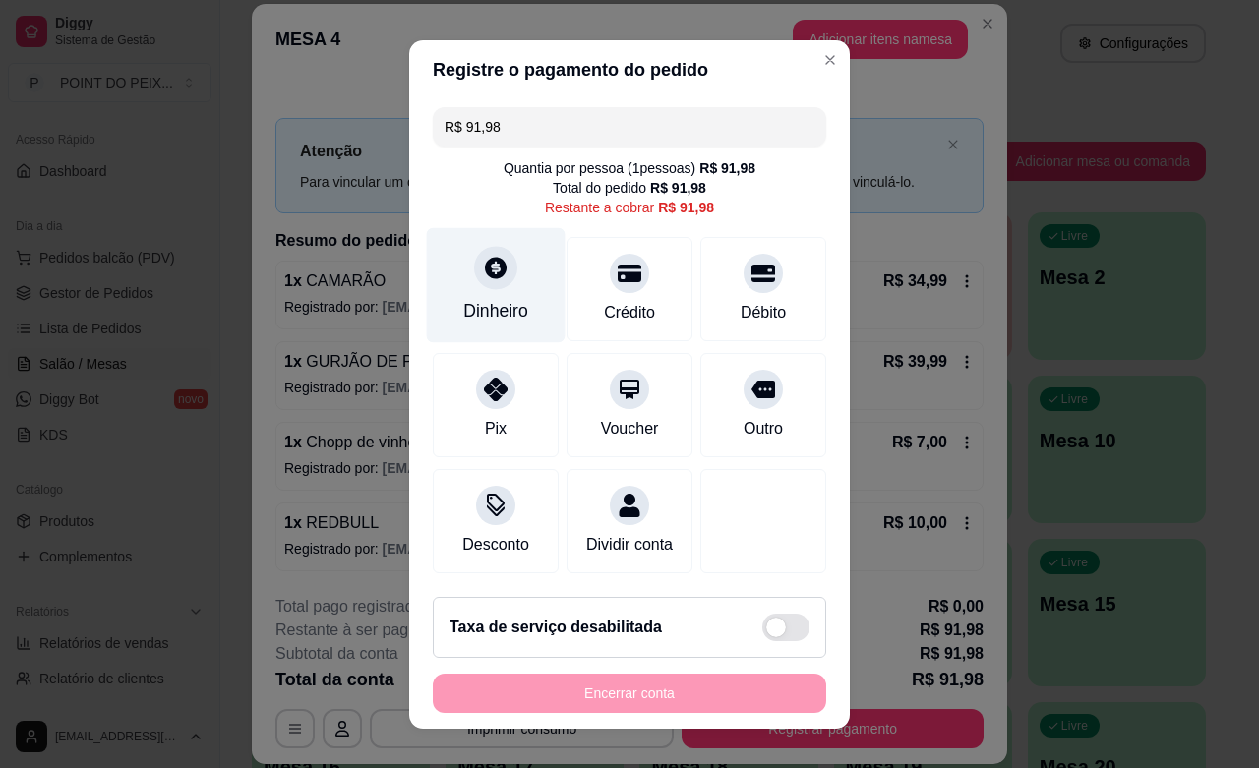
click at [483, 276] on icon at bounding box center [496, 268] width 26 height 26
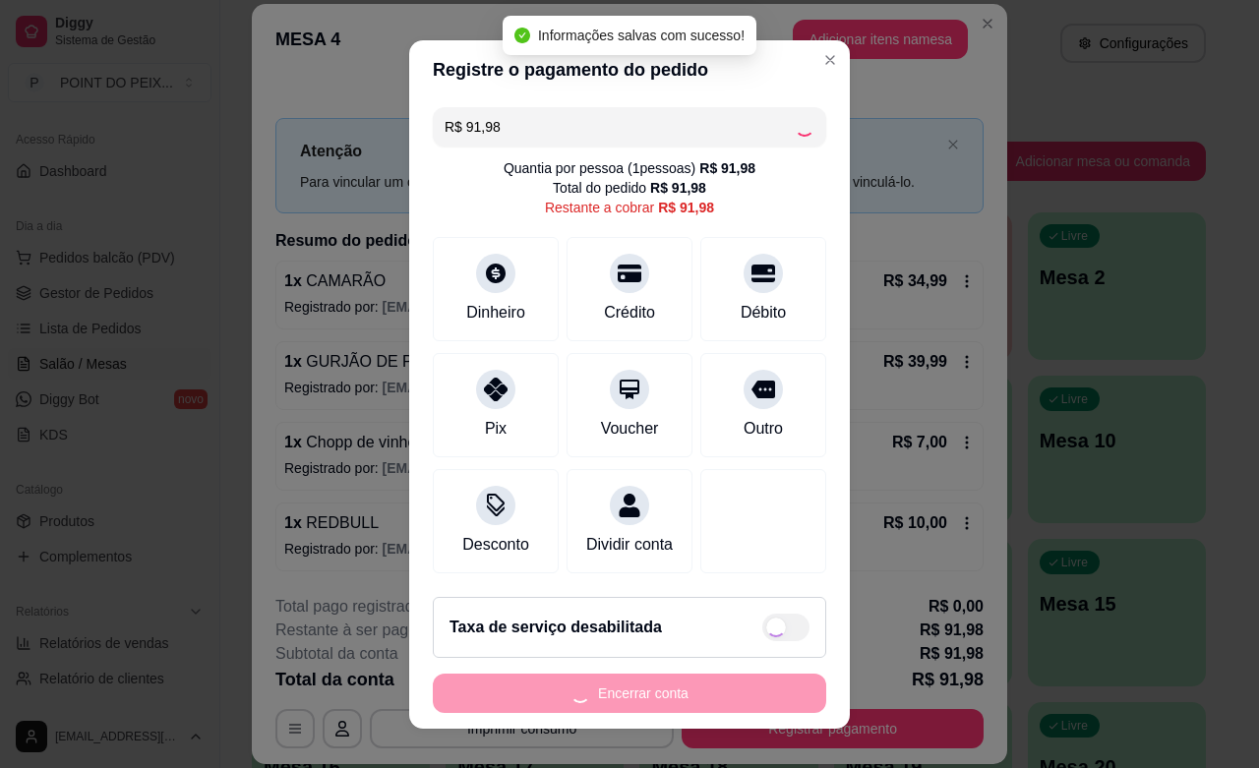
type input "R$ 0,00"
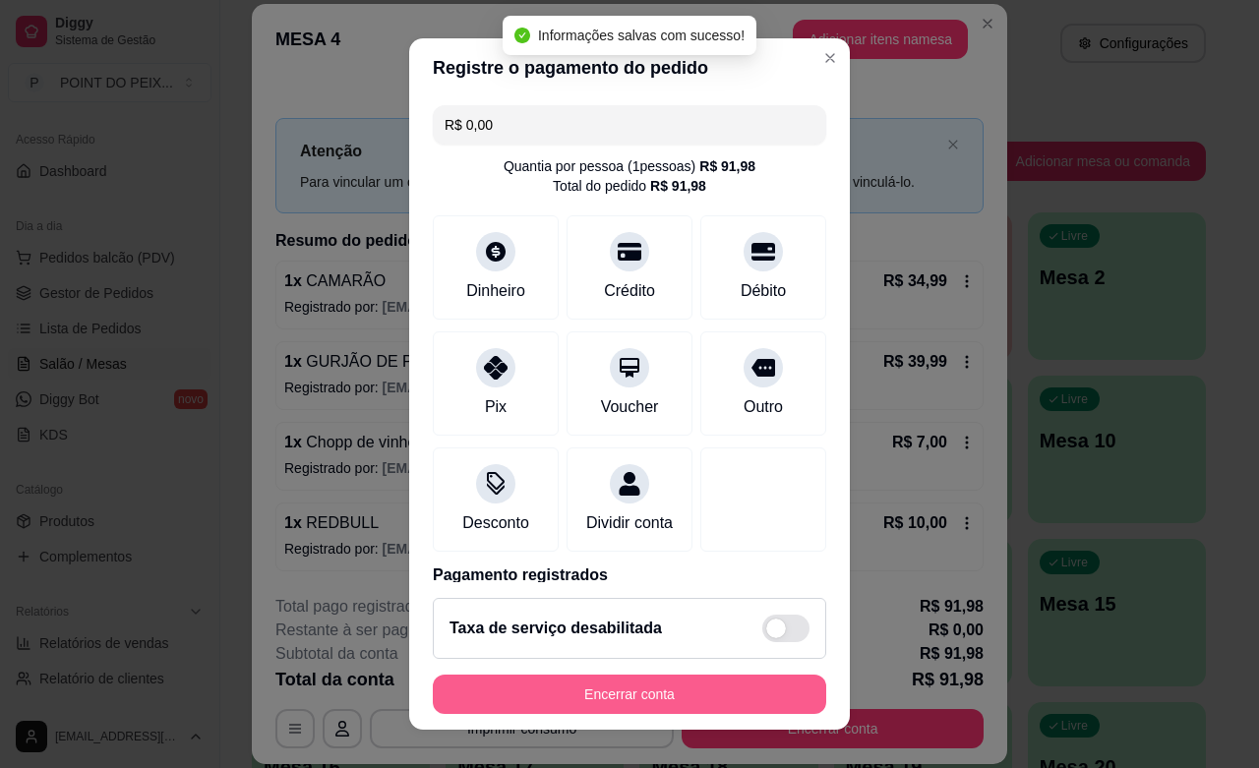
click at [612, 703] on button "Encerrar conta" at bounding box center [629, 694] width 393 height 39
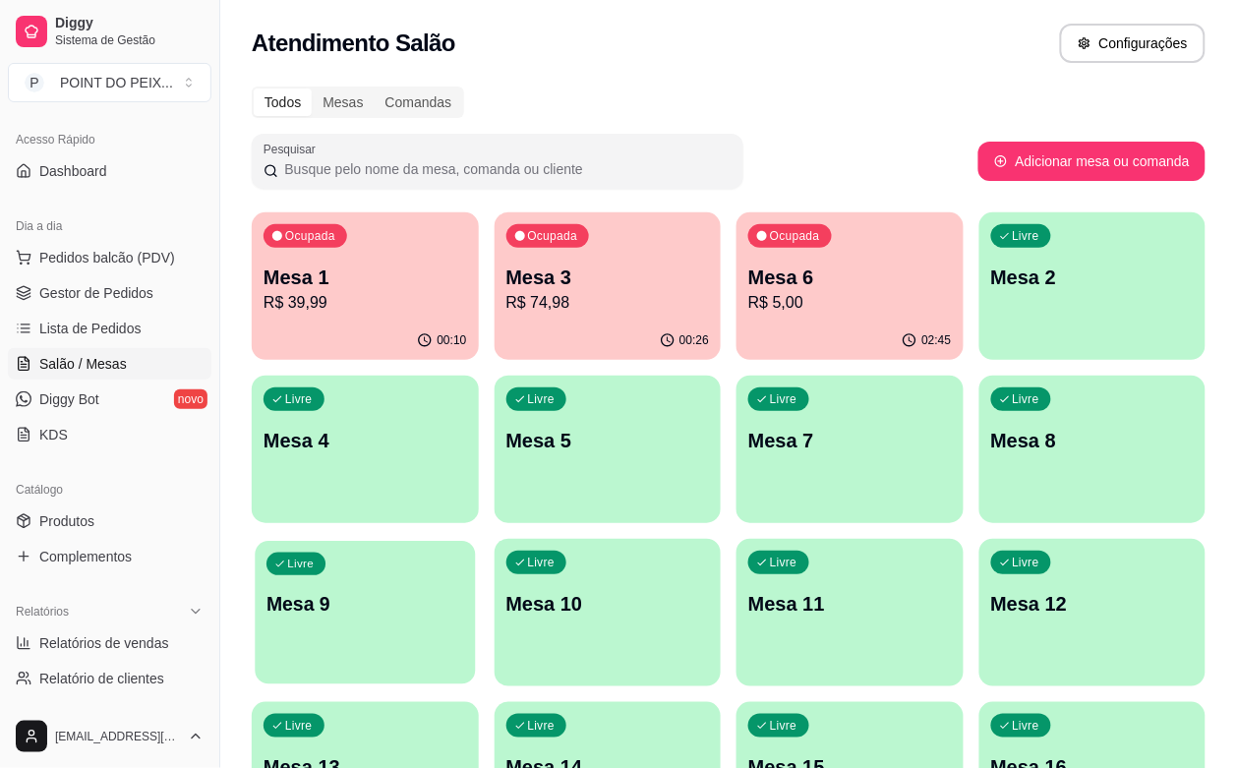
click at [475, 541] on div "Livre Mesa 9" at bounding box center [365, 601] width 220 height 120
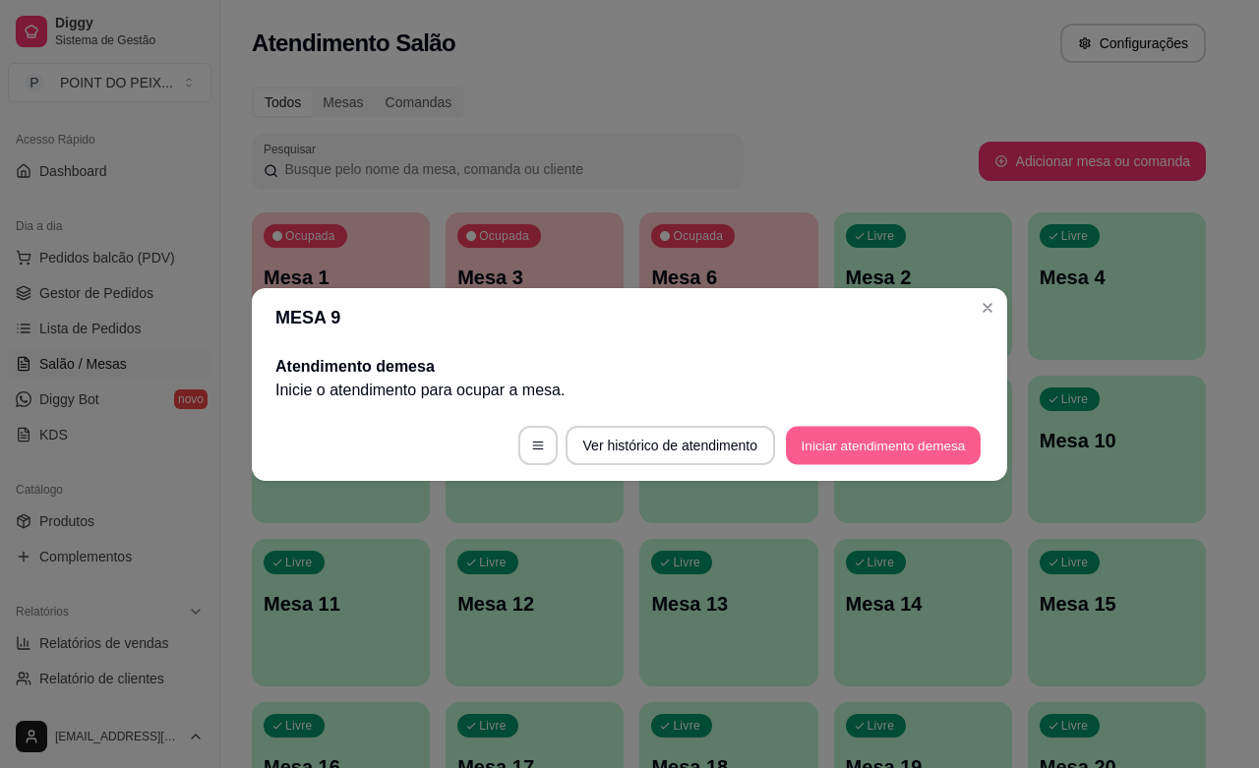
click at [898, 445] on button "Iniciar atendimento de mesa" at bounding box center [883, 445] width 195 height 38
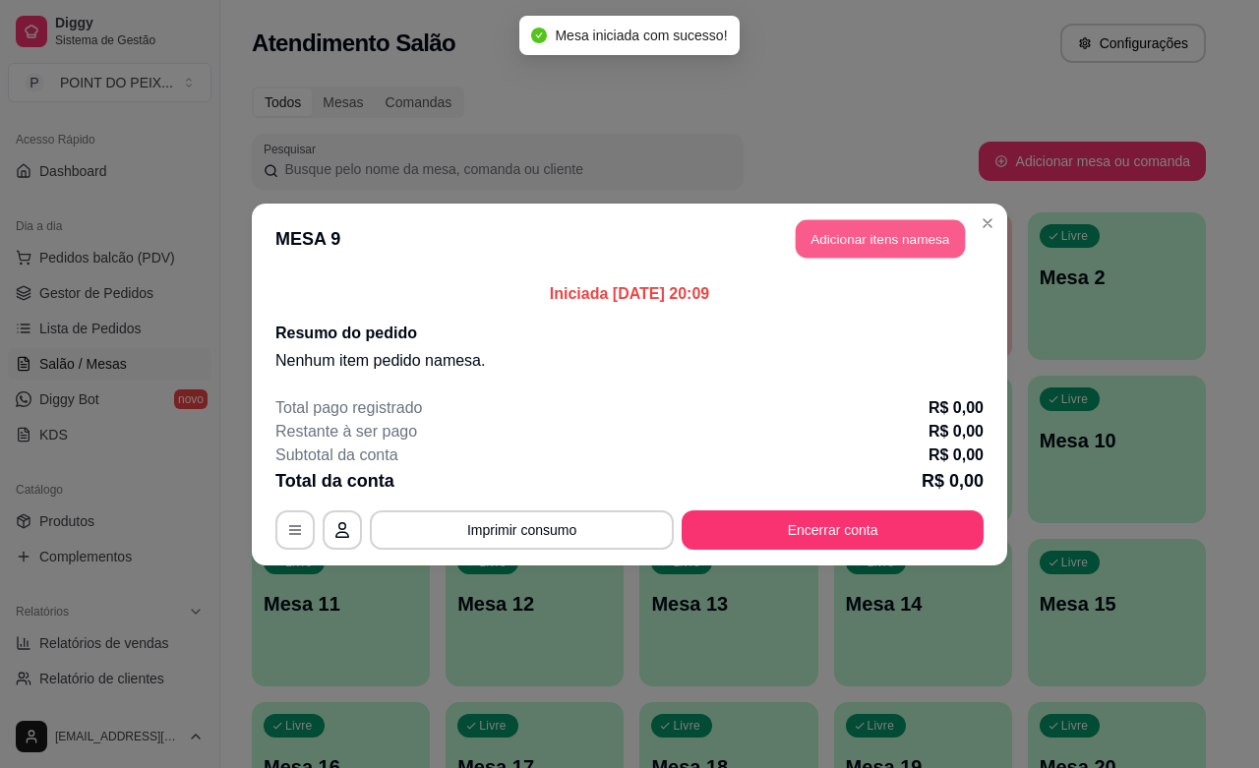
click at [906, 241] on button "Adicionar itens na mesa" at bounding box center [880, 238] width 169 height 38
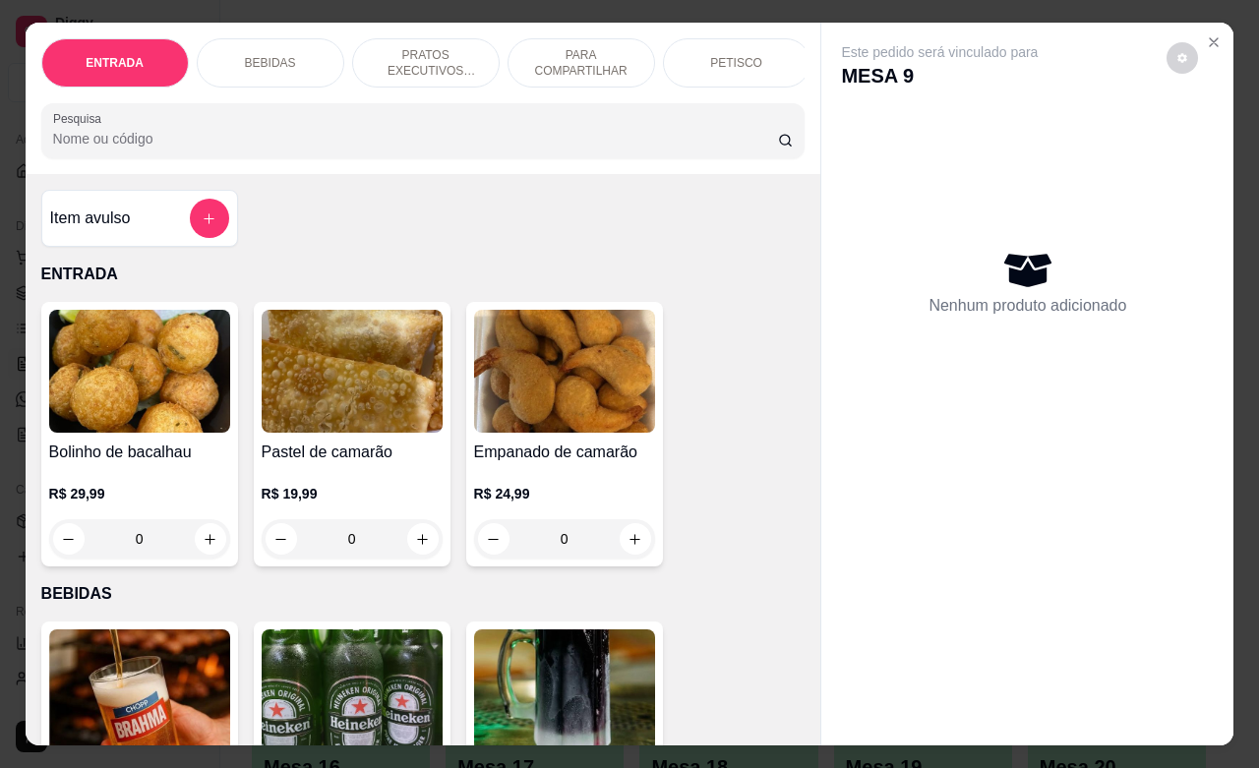
click at [426, 60] on p "PRATOS EXECUTIVOS (INDIVIDUAIS)" at bounding box center [426, 62] width 114 height 31
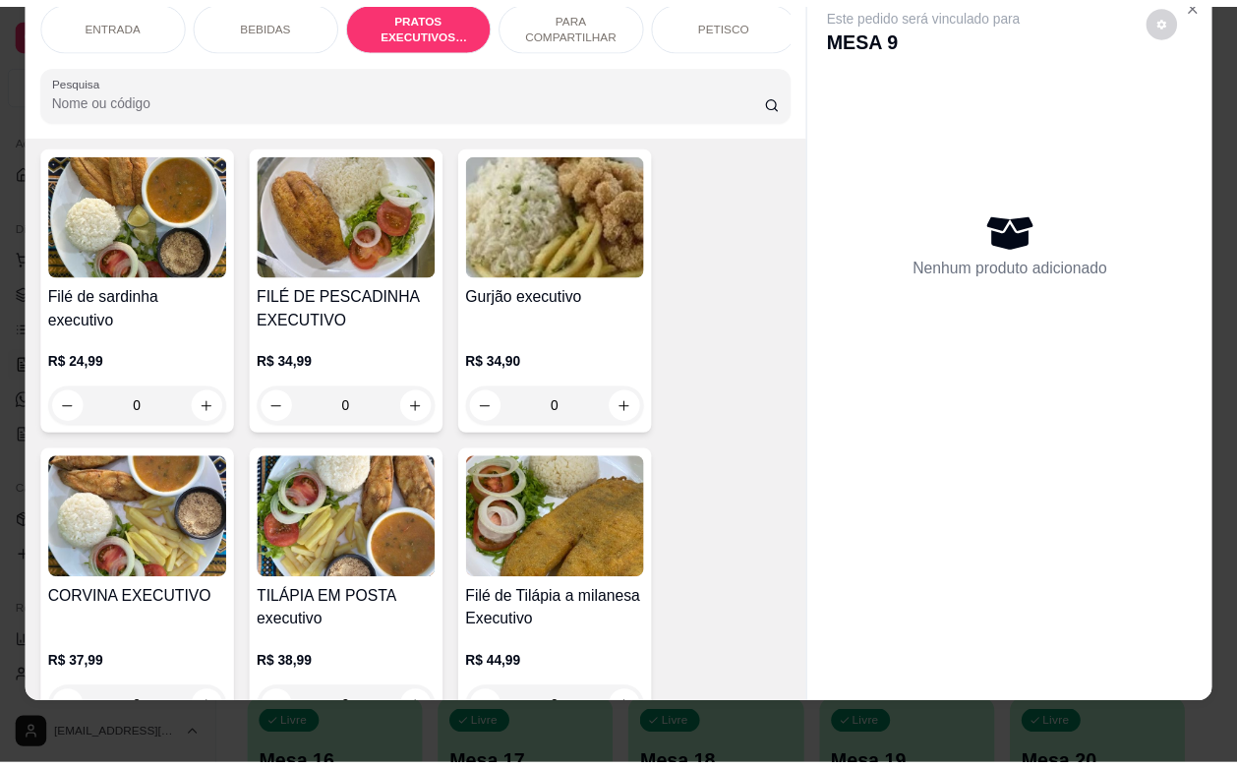
scroll to position [2959, 0]
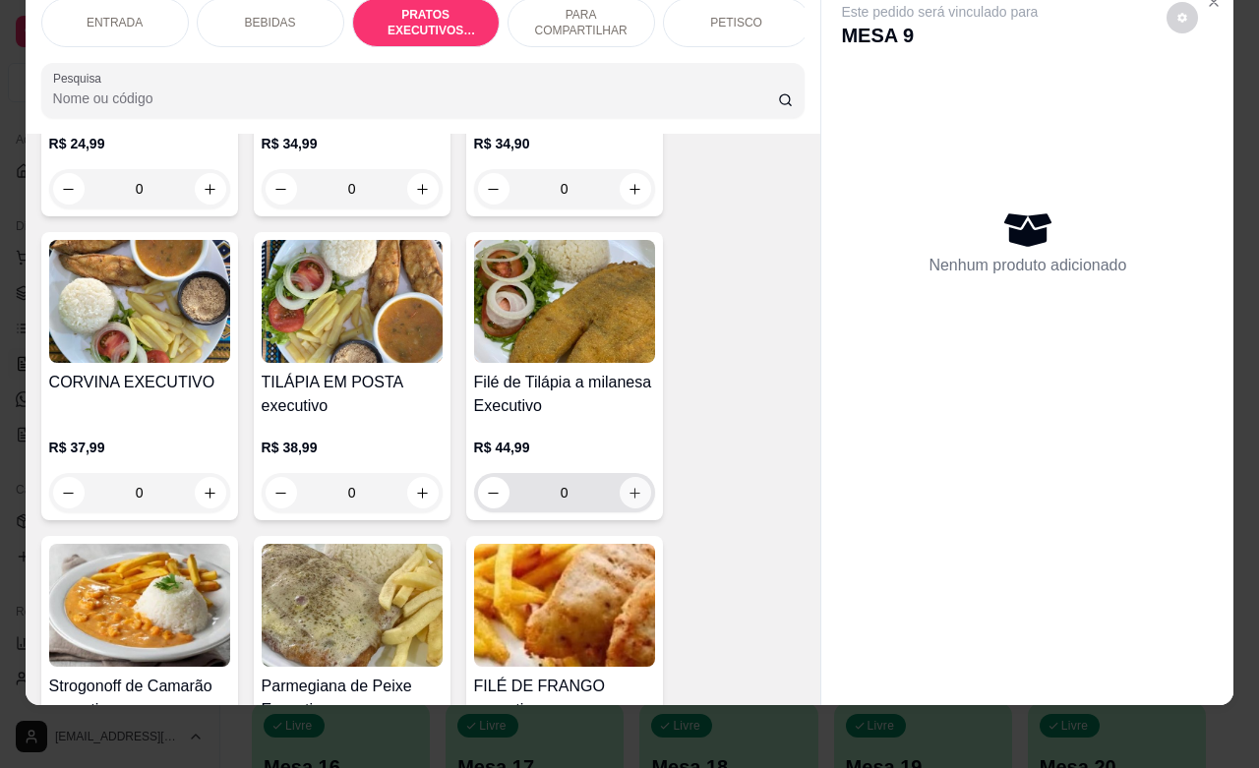
click at [628, 494] on icon "increase-product-quantity" at bounding box center [635, 493] width 15 height 15
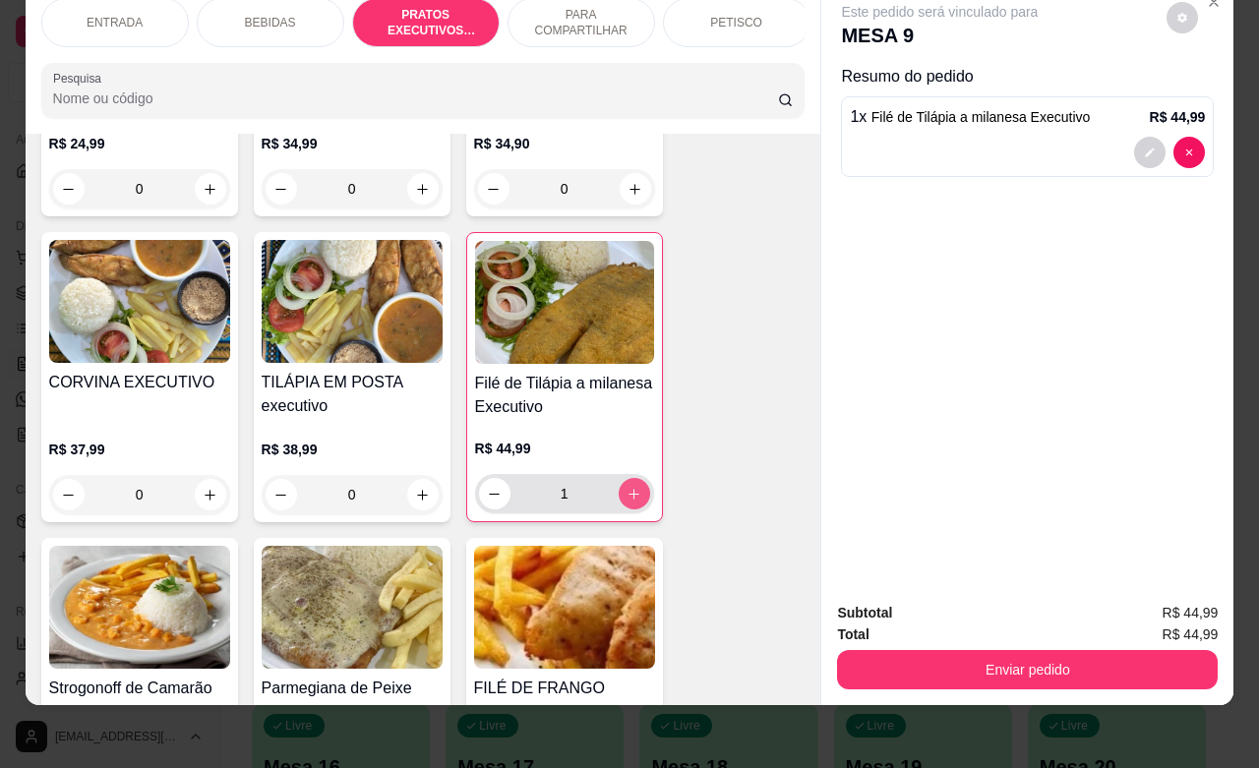
click at [629, 494] on icon "increase-product-quantity" at bounding box center [634, 494] width 11 height 11
type input "2"
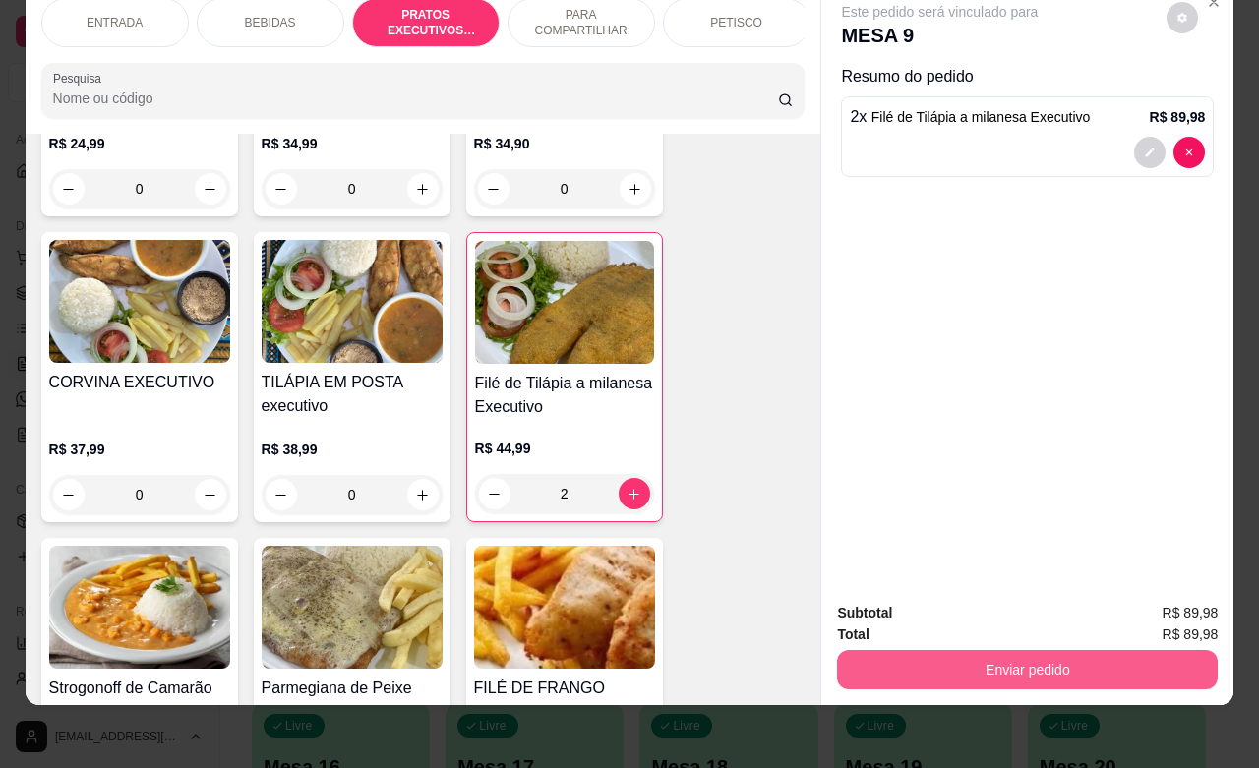
click at [995, 664] on button "Enviar pedido" at bounding box center [1027, 669] width 381 height 39
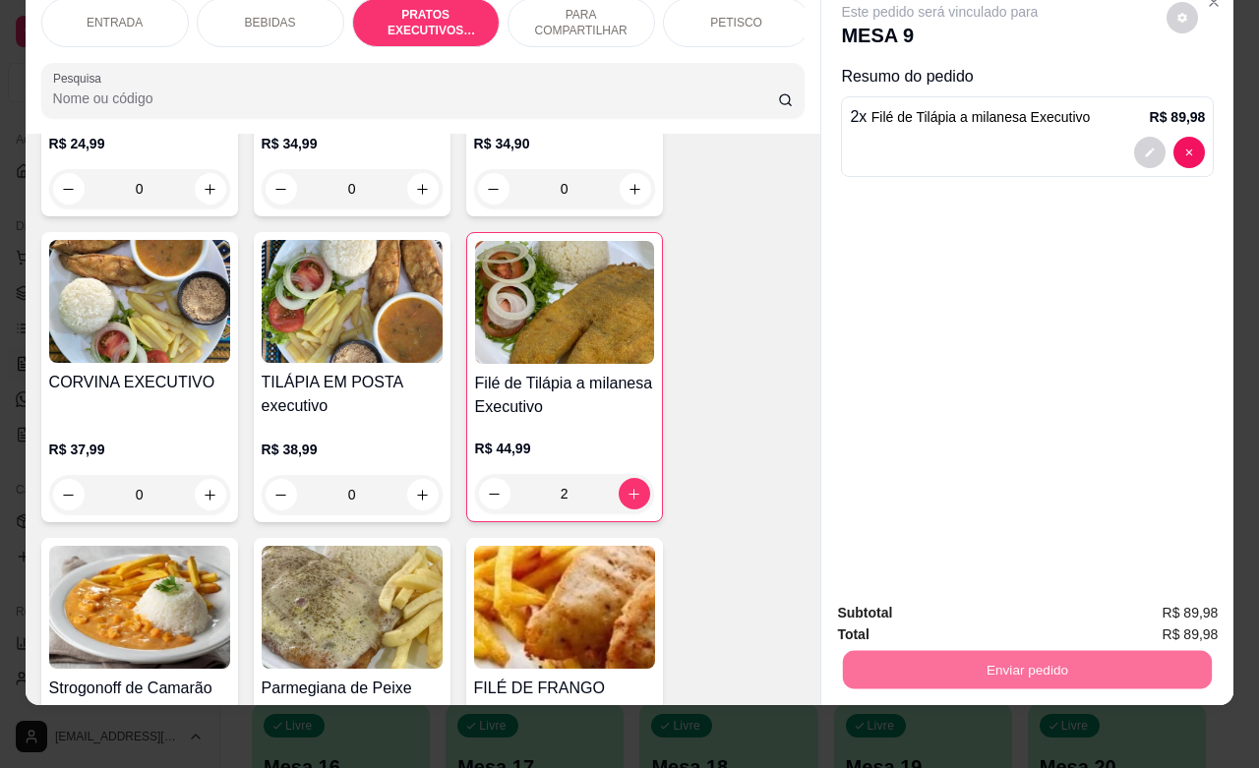
click at [1029, 615] on button "Não registrar e enviar pedido" at bounding box center [960, 600] width 205 height 37
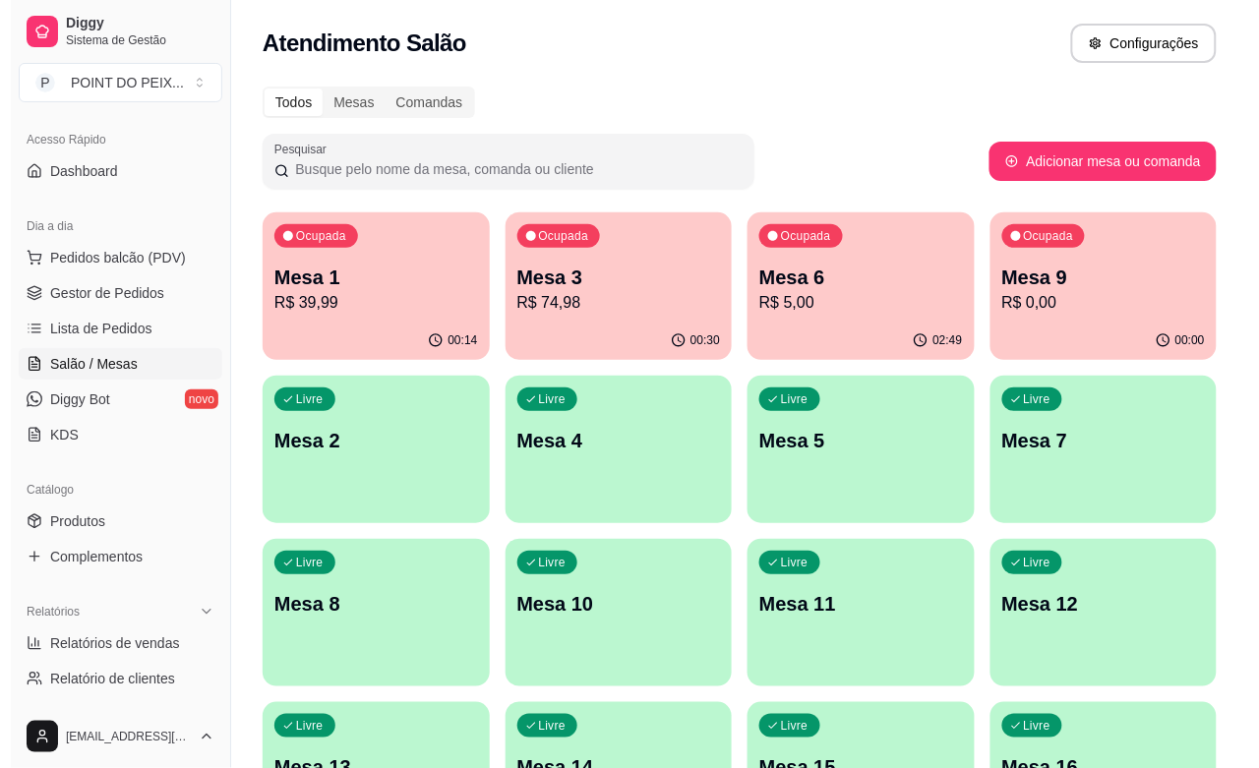
scroll to position [0, 0]
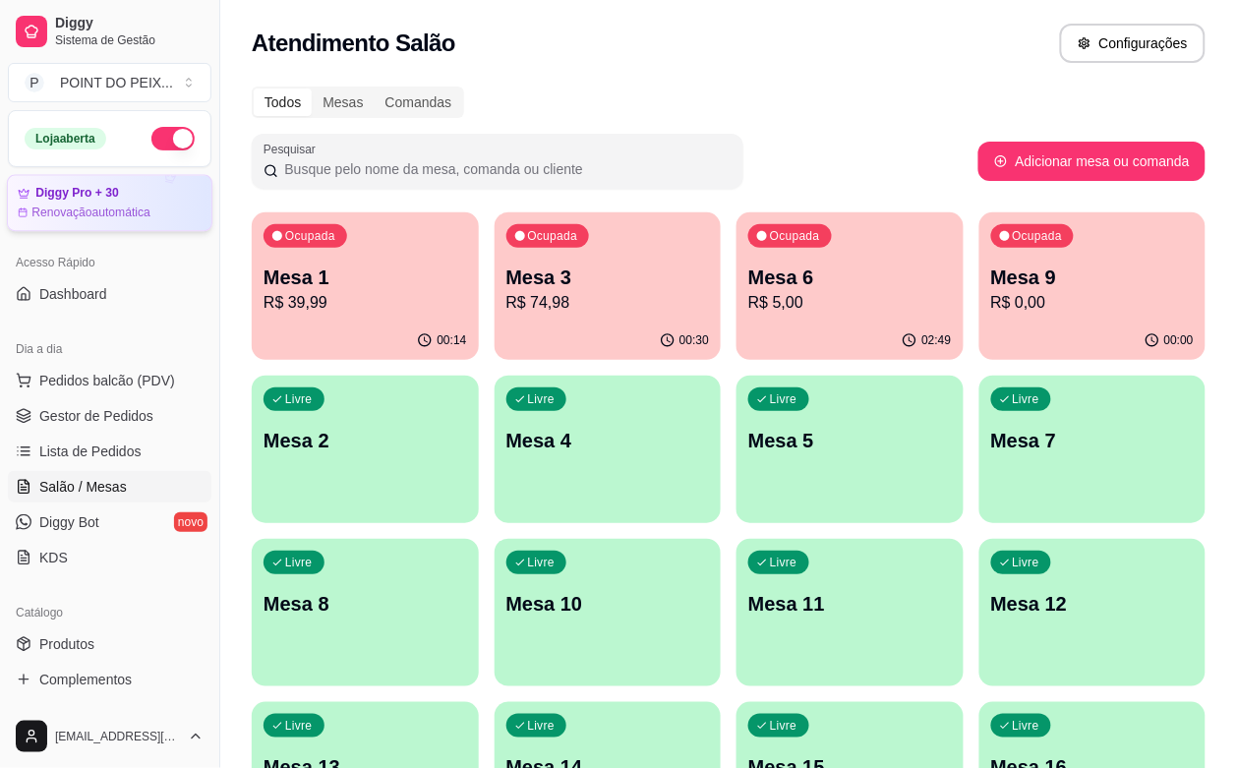
click at [110, 211] on article "Renovação automática" at bounding box center [90, 213] width 119 height 16
click at [980, 485] on div "Livre Mesa 7" at bounding box center [1093, 438] width 227 height 124
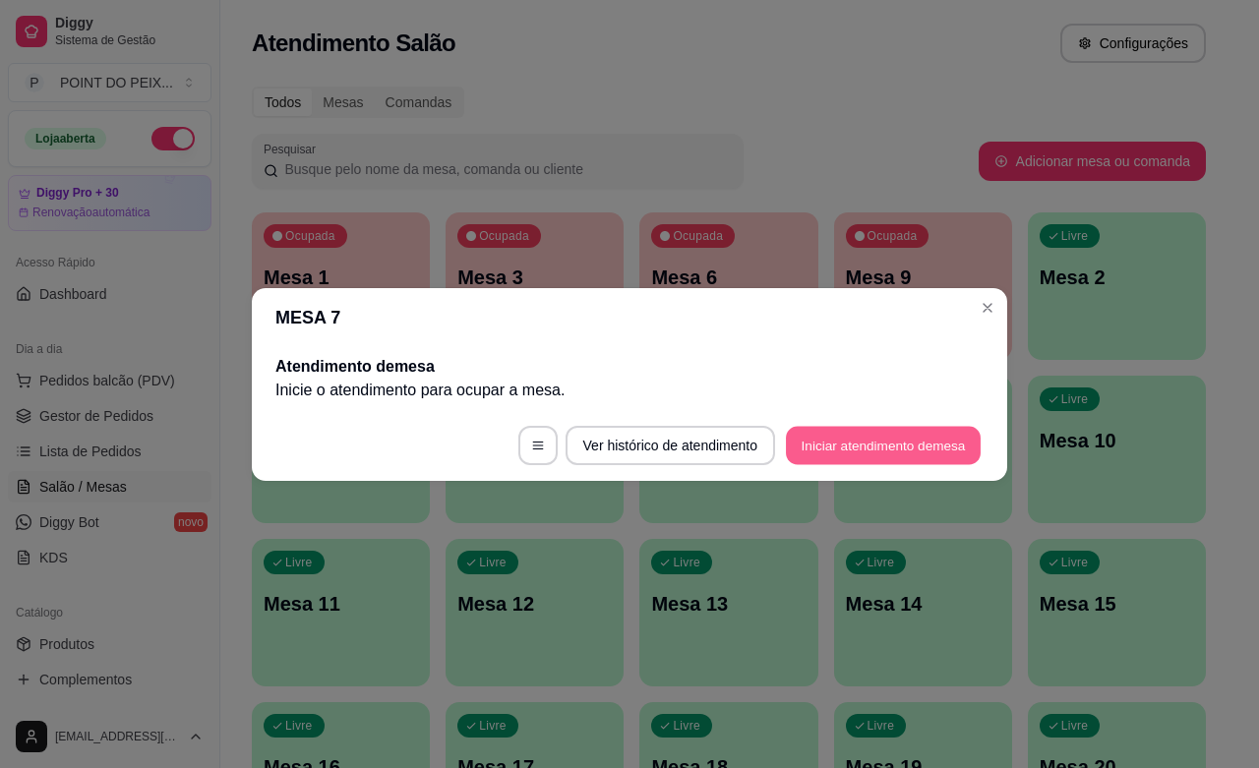
click at [900, 439] on button "Iniciar atendimento de mesa" at bounding box center [883, 445] width 195 height 38
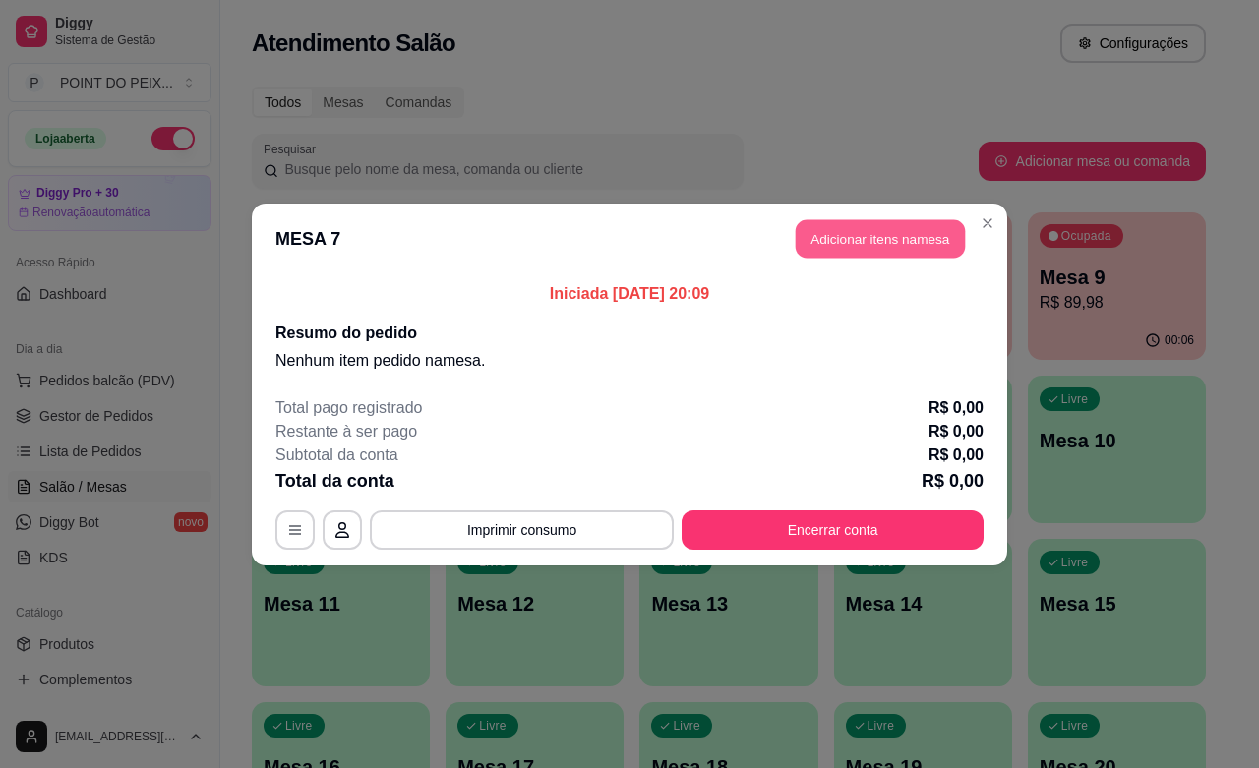
click at [885, 239] on button "Adicionar itens na mesa" at bounding box center [880, 238] width 169 height 38
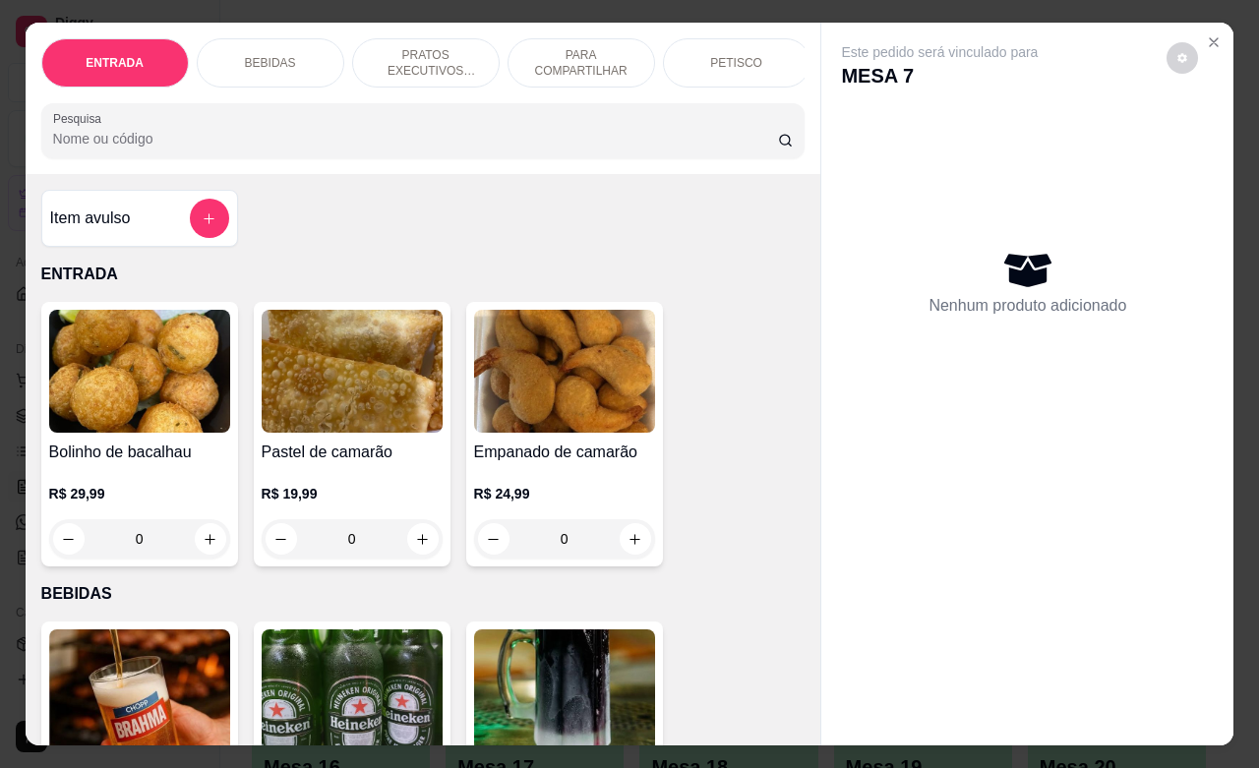
click at [710, 55] on p "PETISCO" at bounding box center [736, 63] width 52 height 16
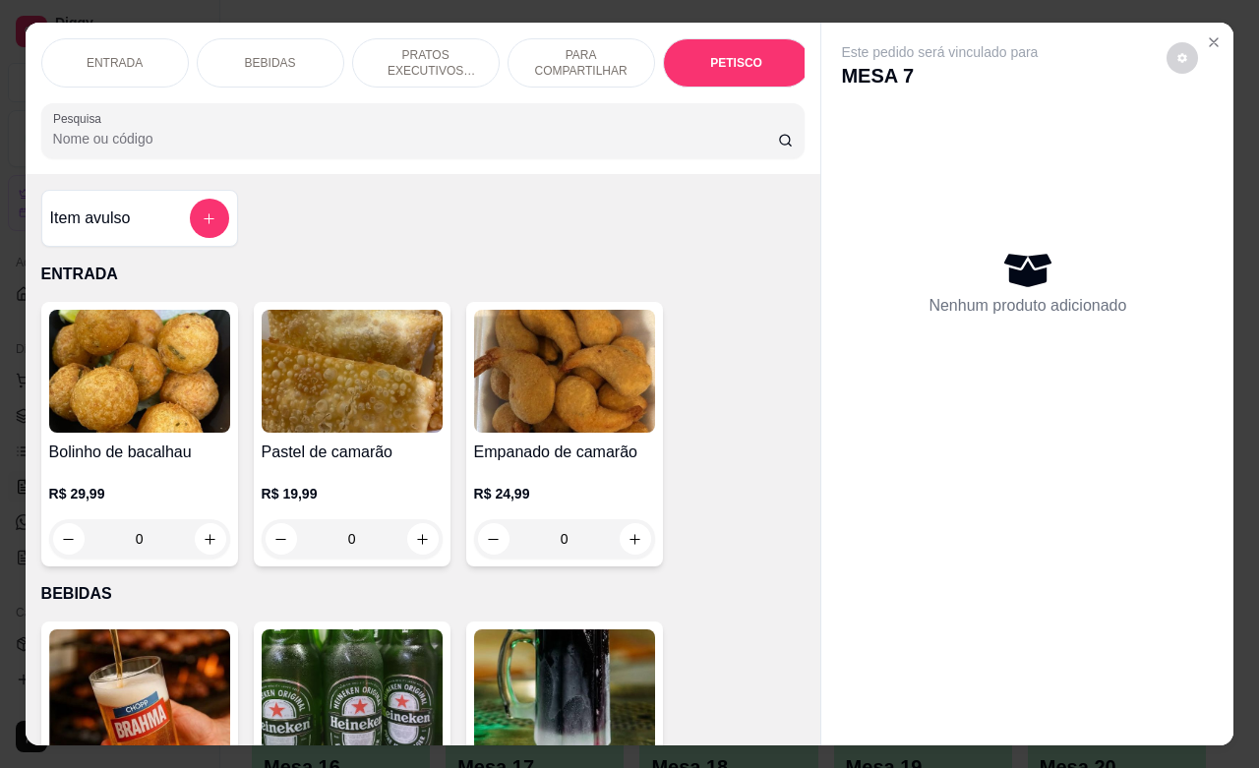
scroll to position [4592, 0]
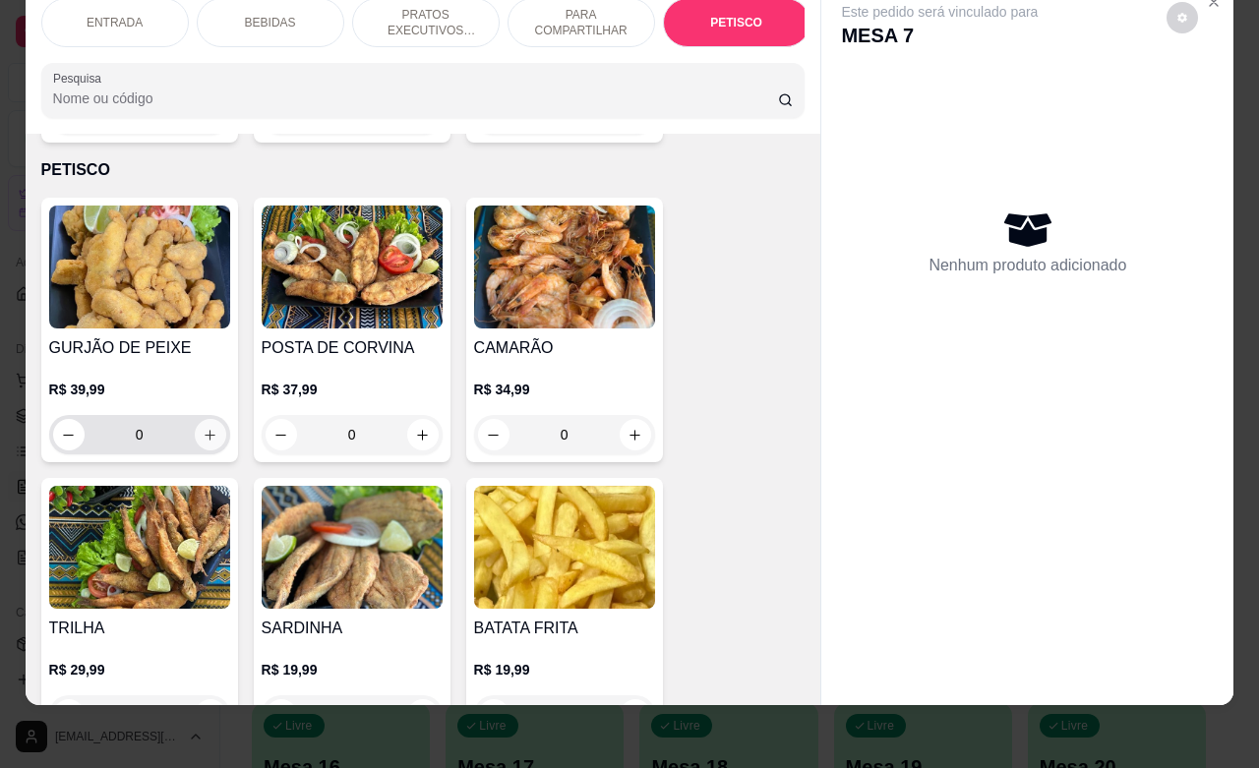
click at [204, 428] on icon "increase-product-quantity" at bounding box center [210, 435] width 15 height 15
type input "1"
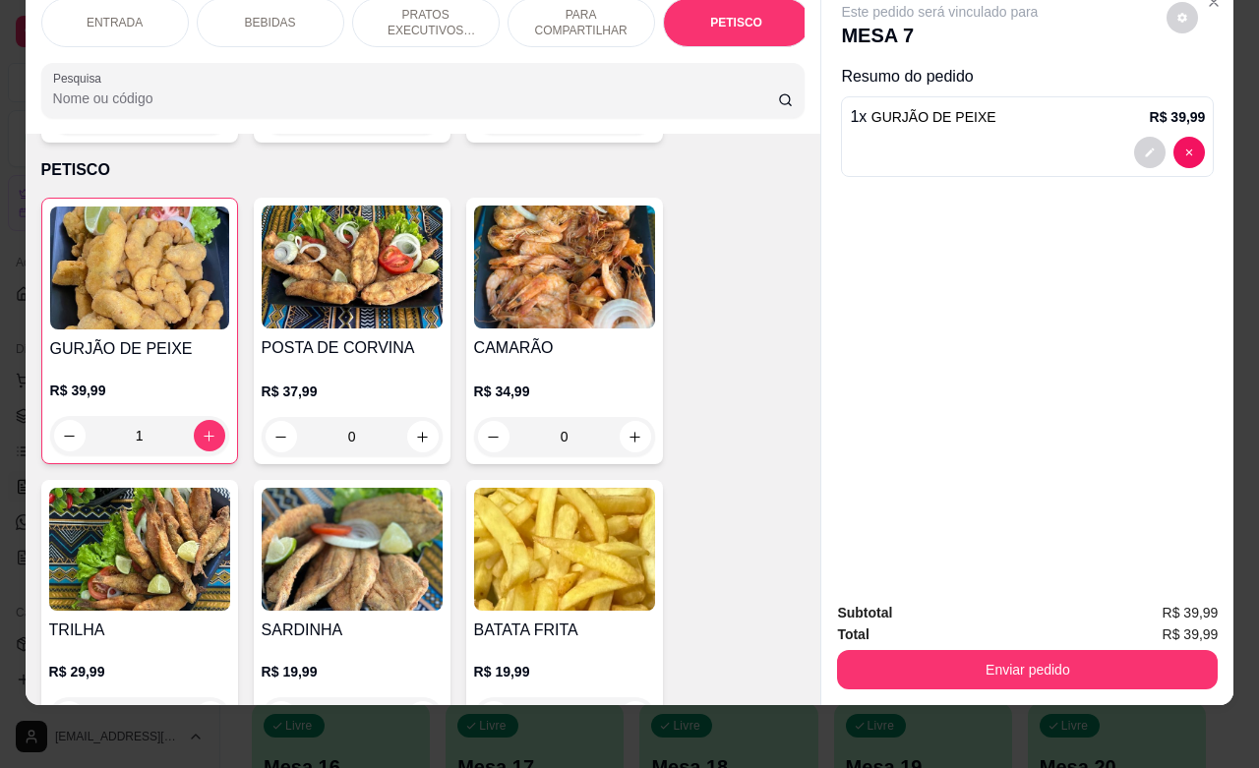
scroll to position [4838, 0]
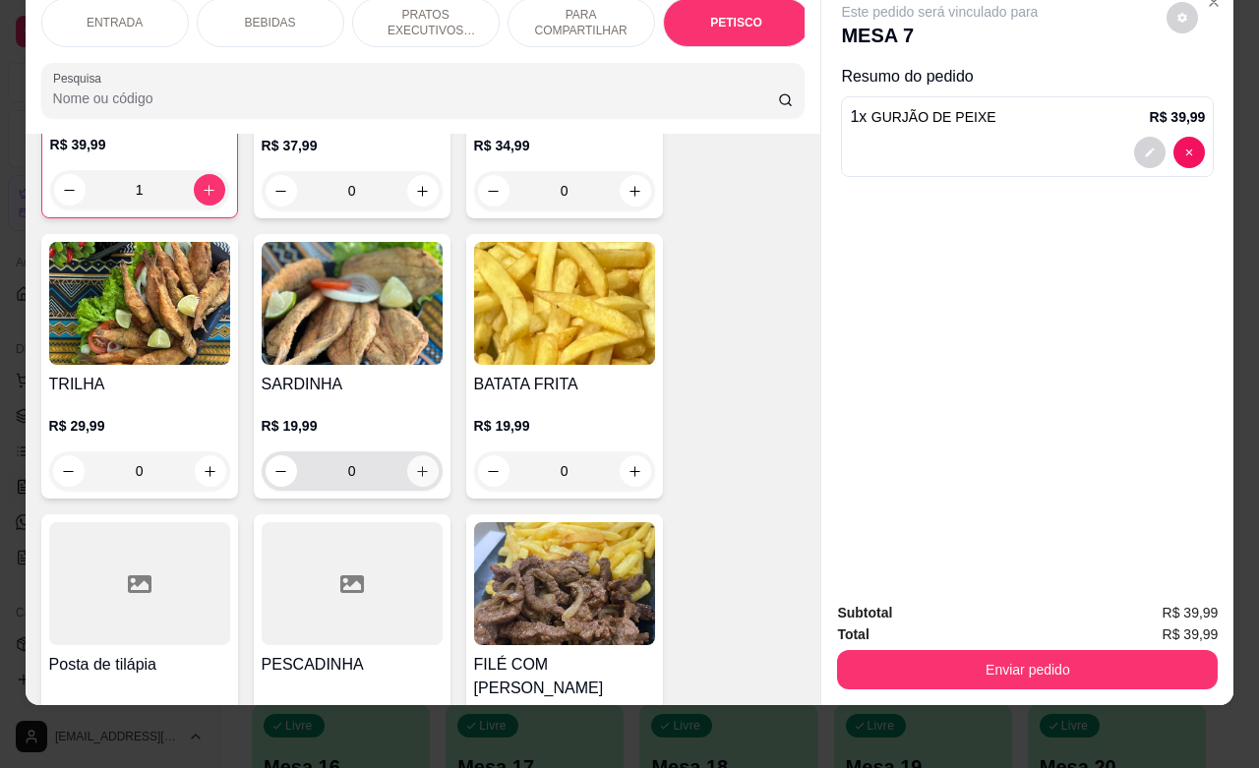
click at [411, 455] on button "increase-product-quantity" at bounding box center [422, 470] width 31 height 31
type input "1"
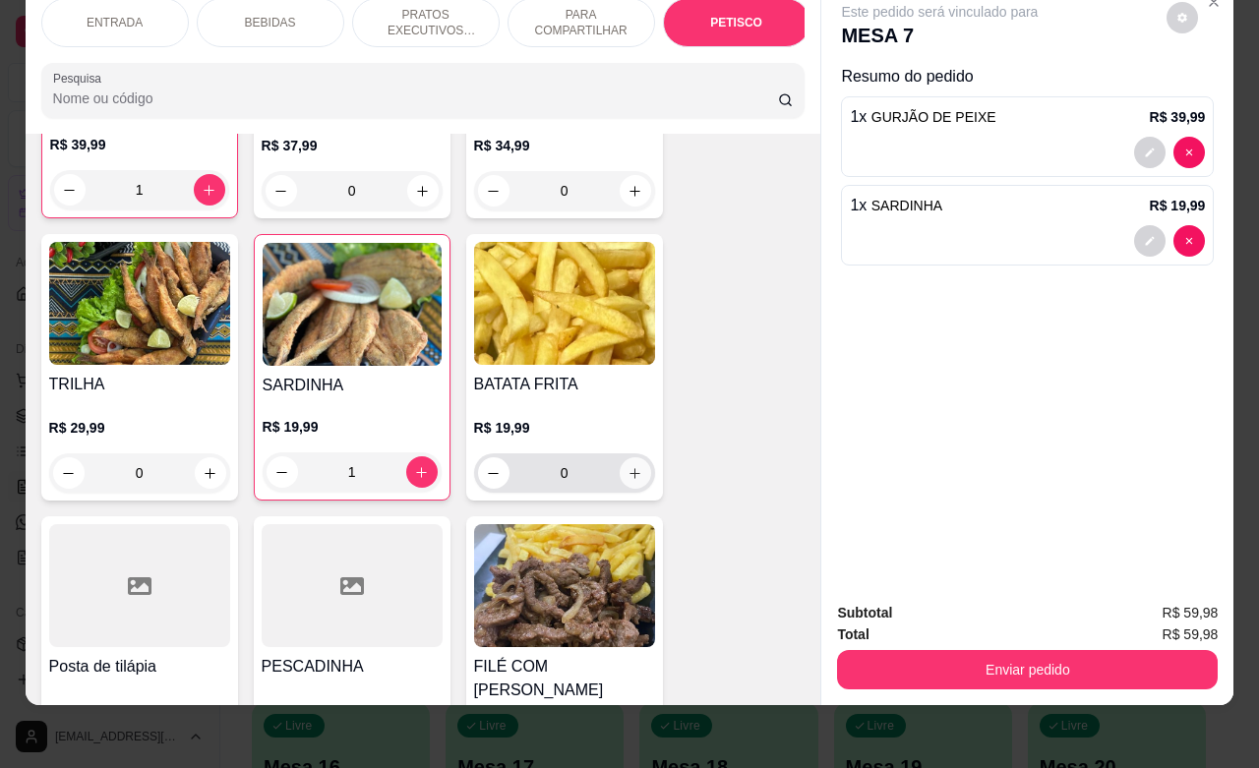
click at [632, 457] on button "increase-product-quantity" at bounding box center [635, 472] width 31 height 31
type input "1"
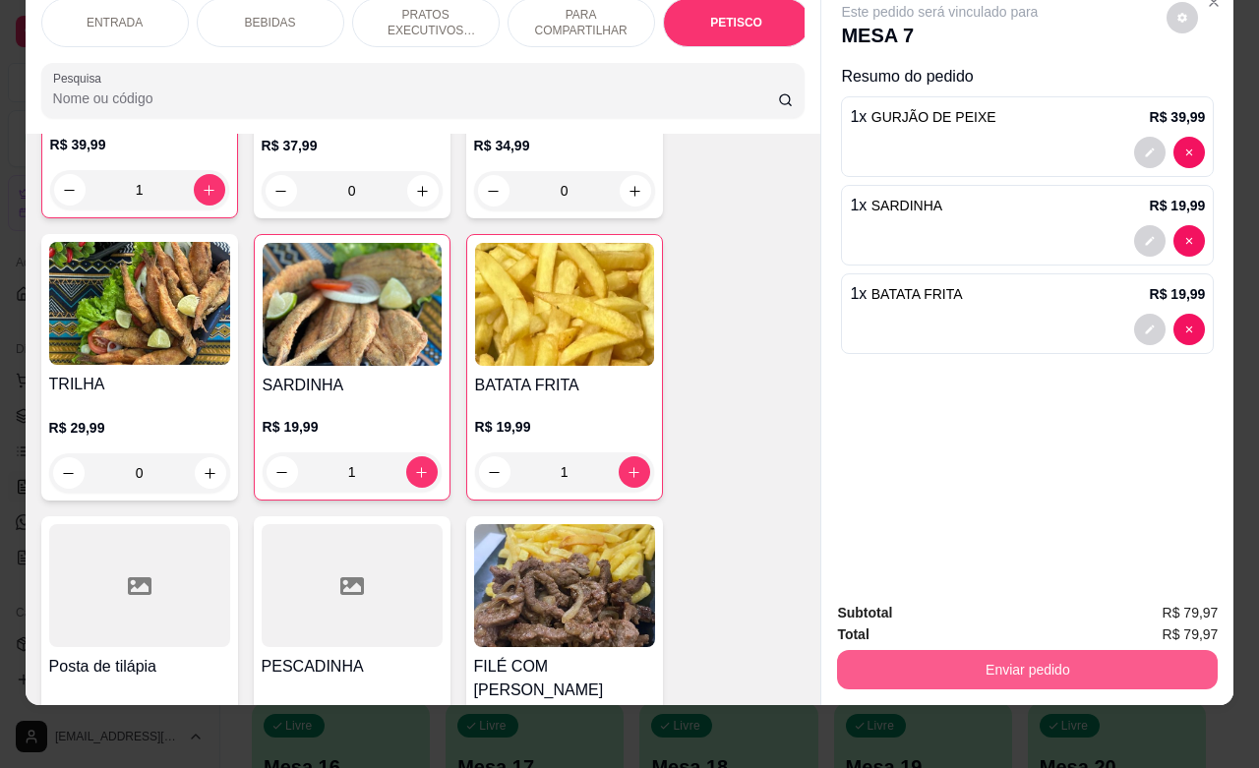
click at [998, 650] on button "Enviar pedido" at bounding box center [1027, 669] width 381 height 39
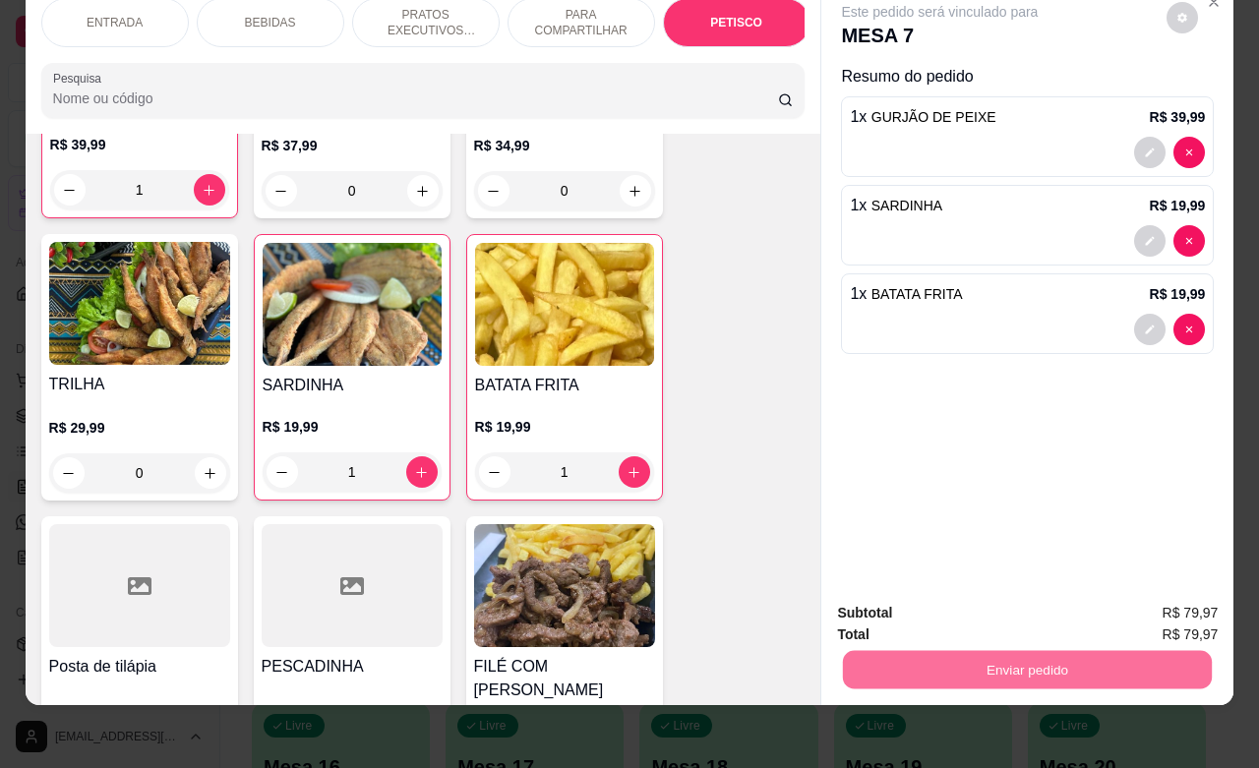
click at [949, 602] on button "Não registrar e enviar pedido" at bounding box center [960, 600] width 199 height 36
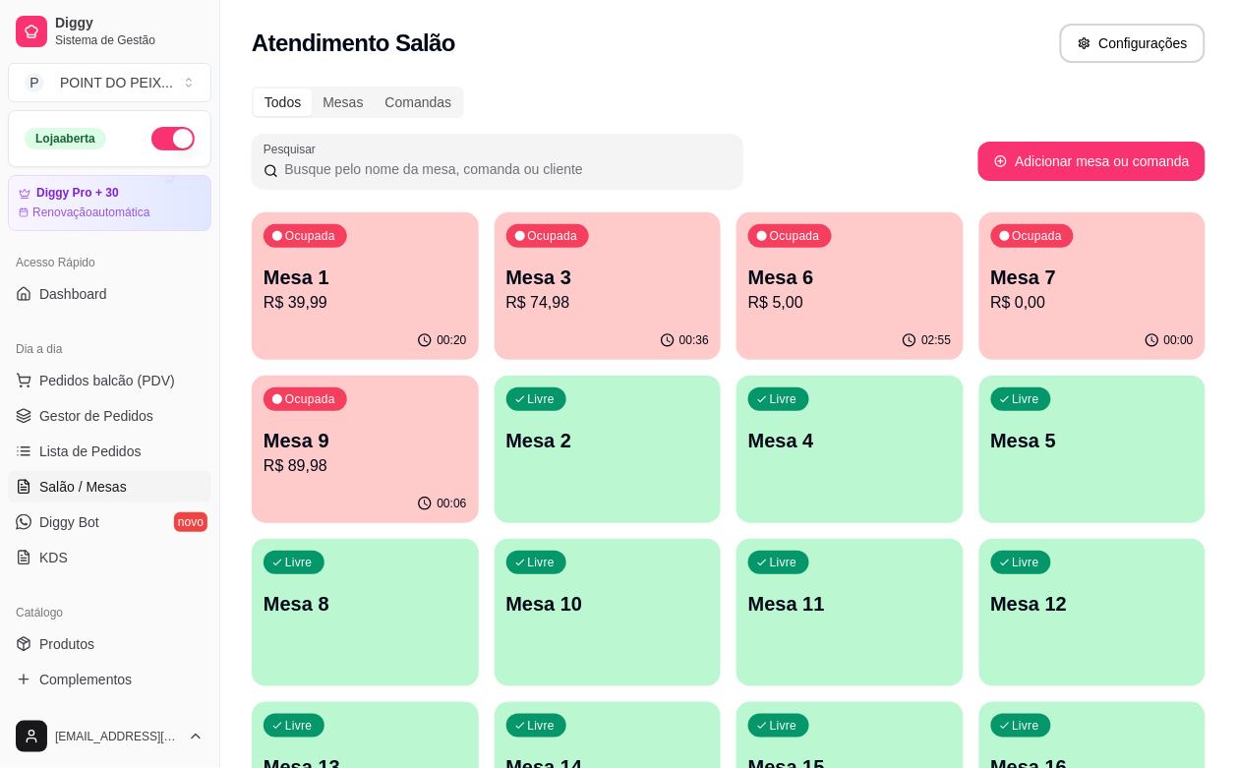
click at [495, 473] on div "Livre Mesa 2" at bounding box center [608, 438] width 227 height 124
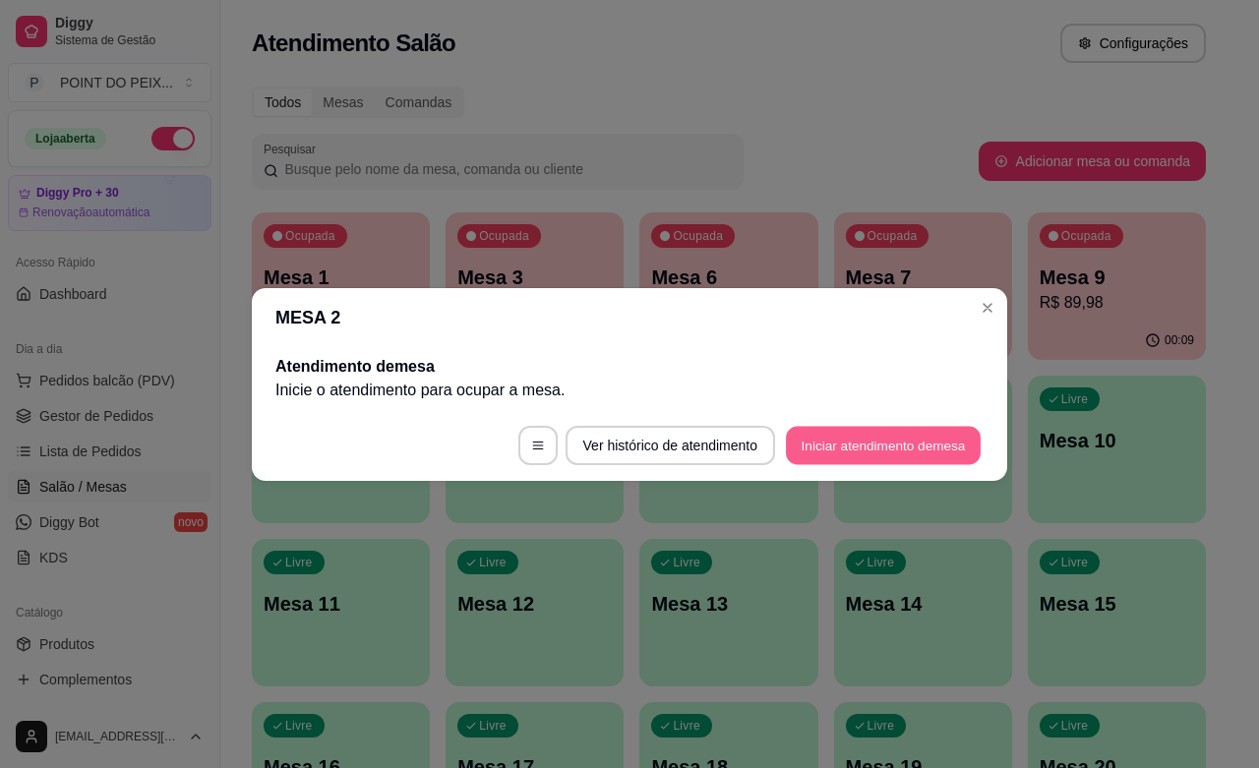
click at [816, 452] on button "Iniciar atendimento de mesa" at bounding box center [883, 445] width 195 height 38
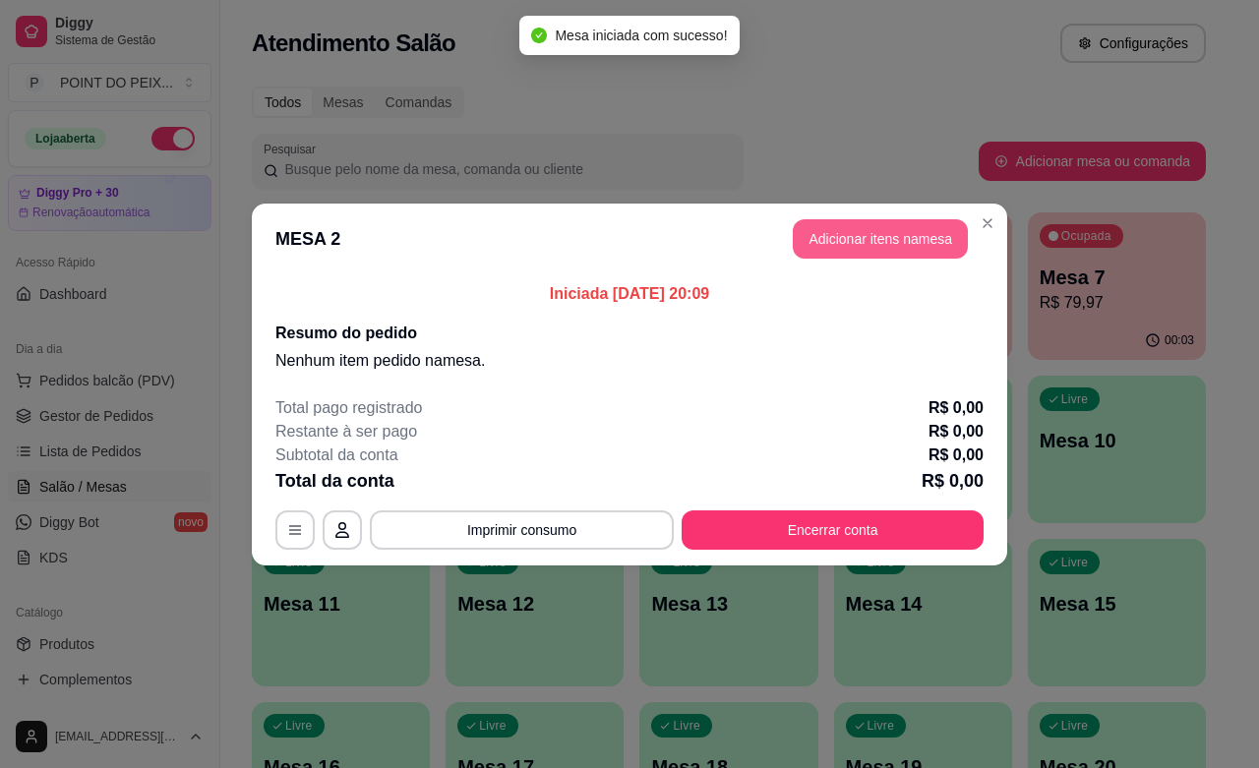
click at [880, 248] on button "Adicionar itens na mesa" at bounding box center [880, 238] width 175 height 39
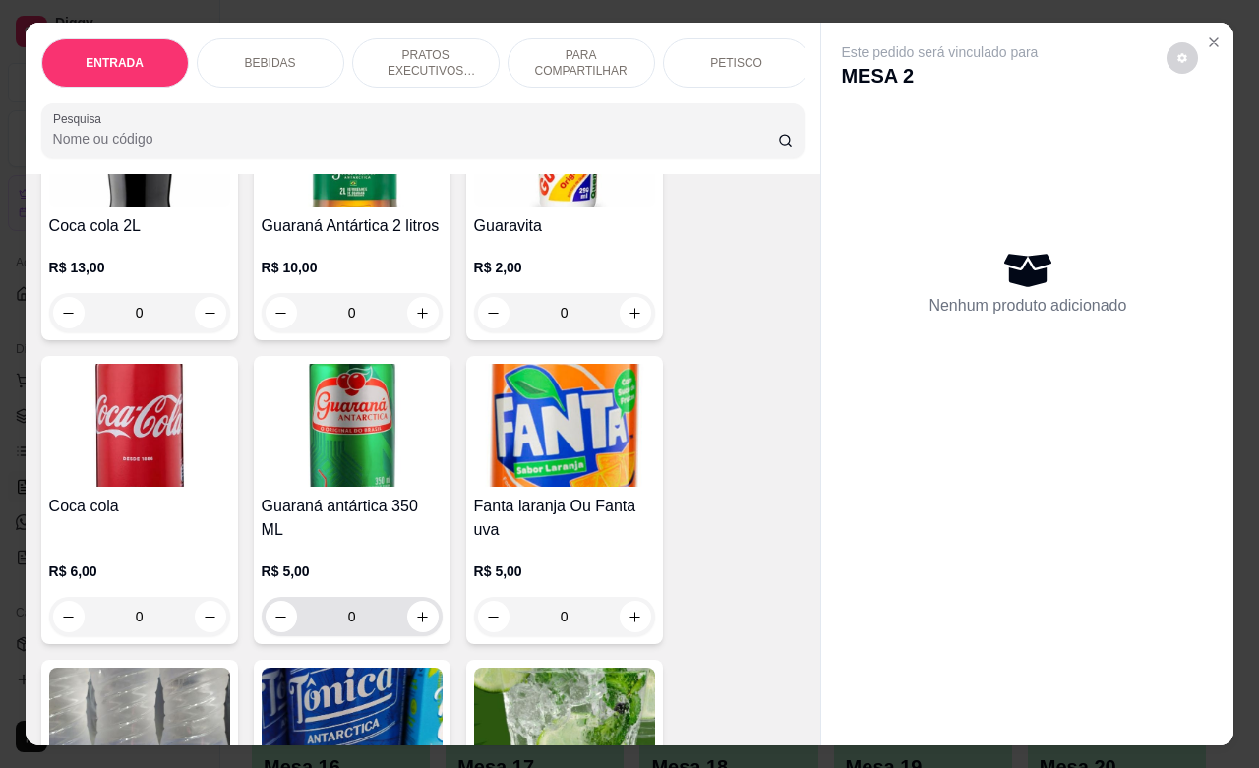
scroll to position [1353, 0]
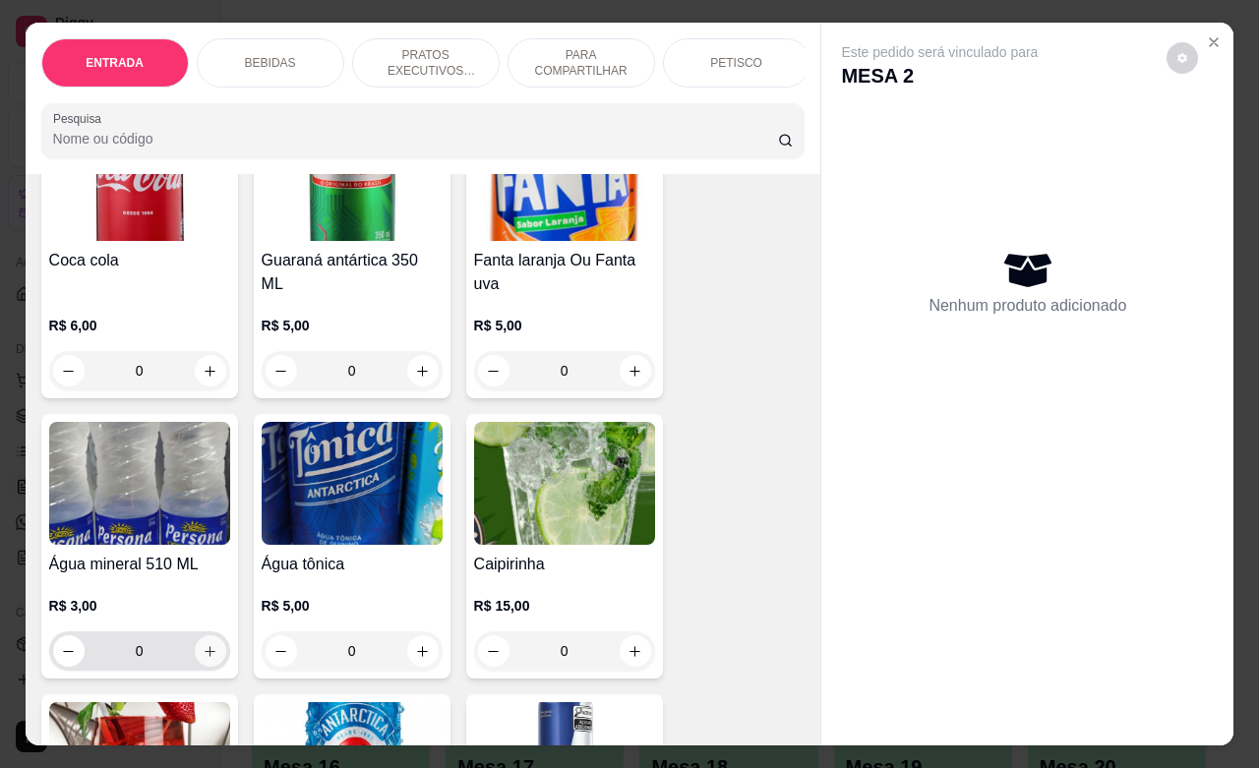
click at [203, 659] on icon "increase-product-quantity" at bounding box center [210, 651] width 15 height 15
type input "1"
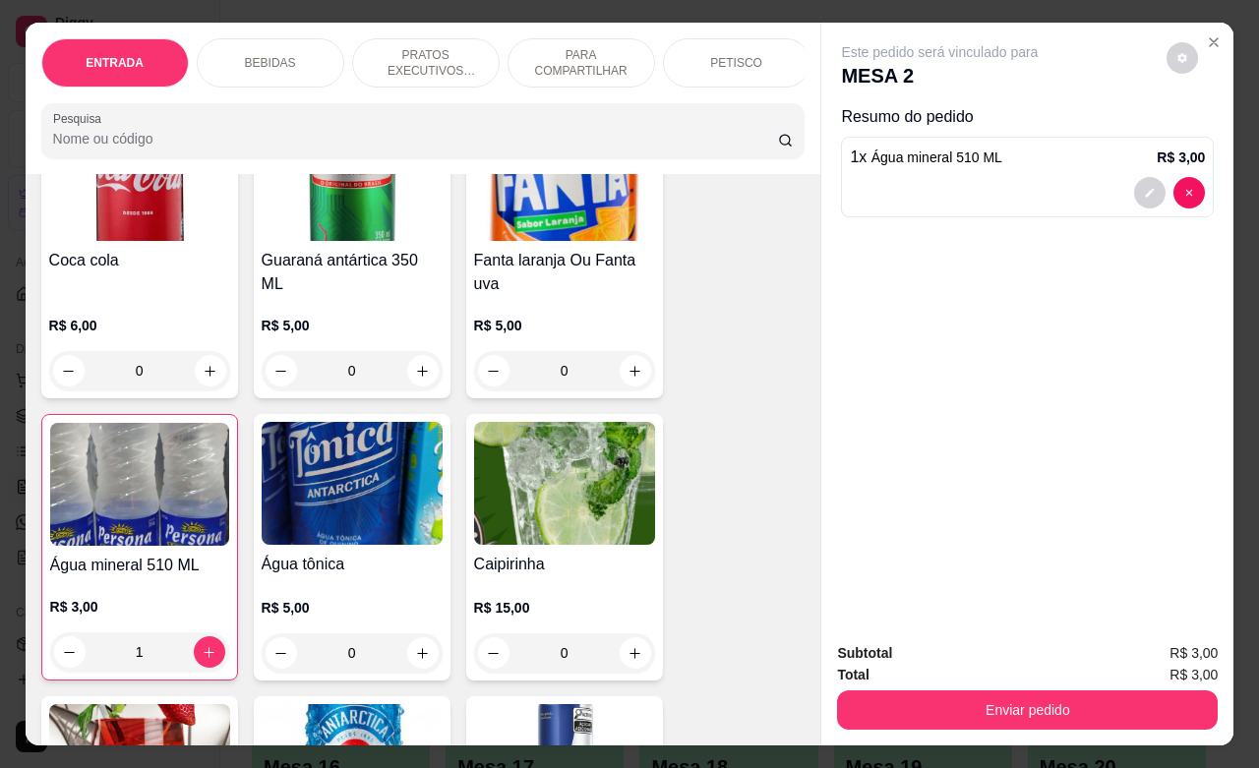
click at [726, 55] on p "PETISCO" at bounding box center [736, 63] width 52 height 16
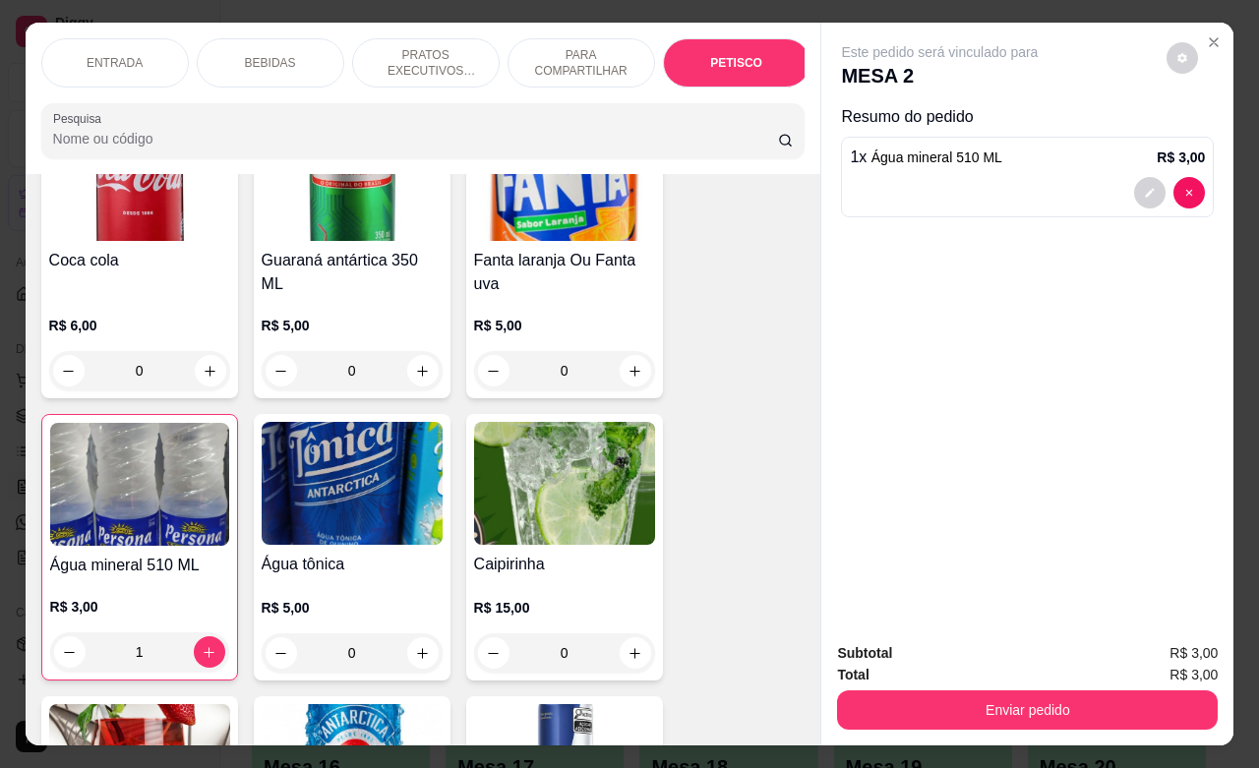
scroll to position [4595, 0]
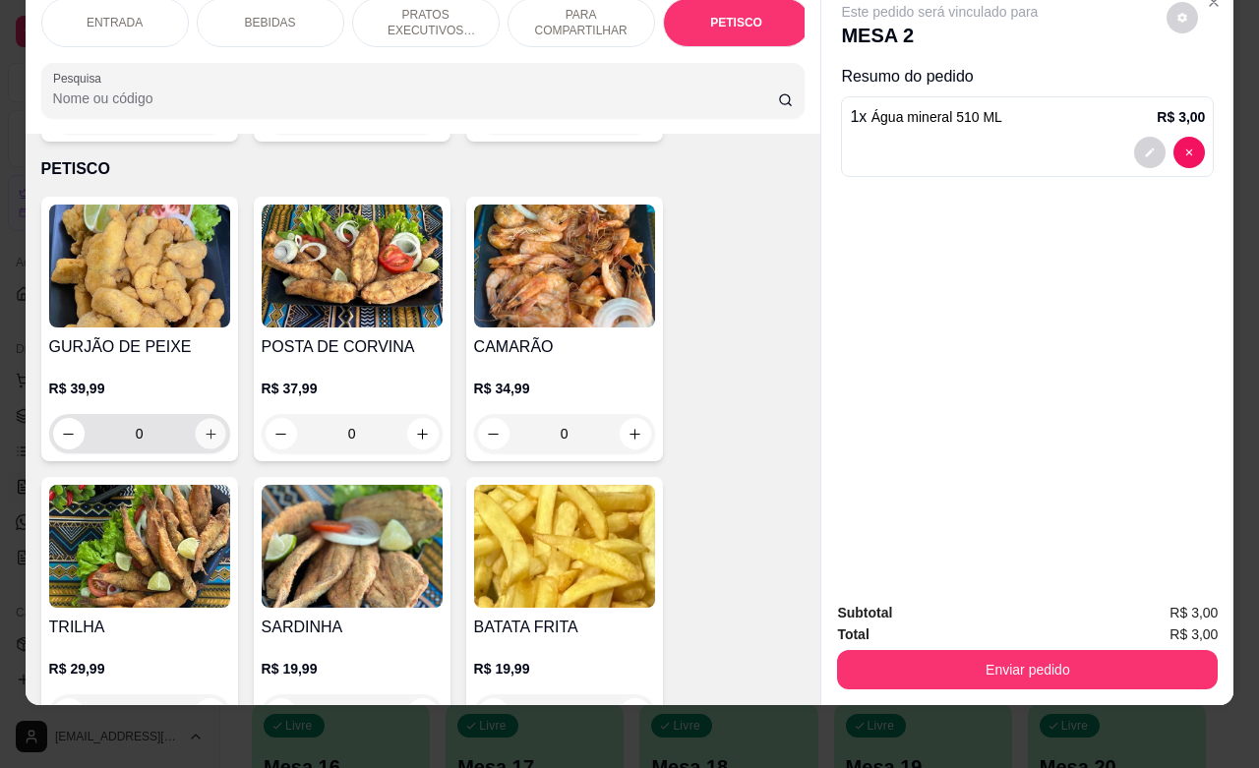
click at [204, 427] on icon "increase-product-quantity" at bounding box center [210, 434] width 15 height 15
type input "1"
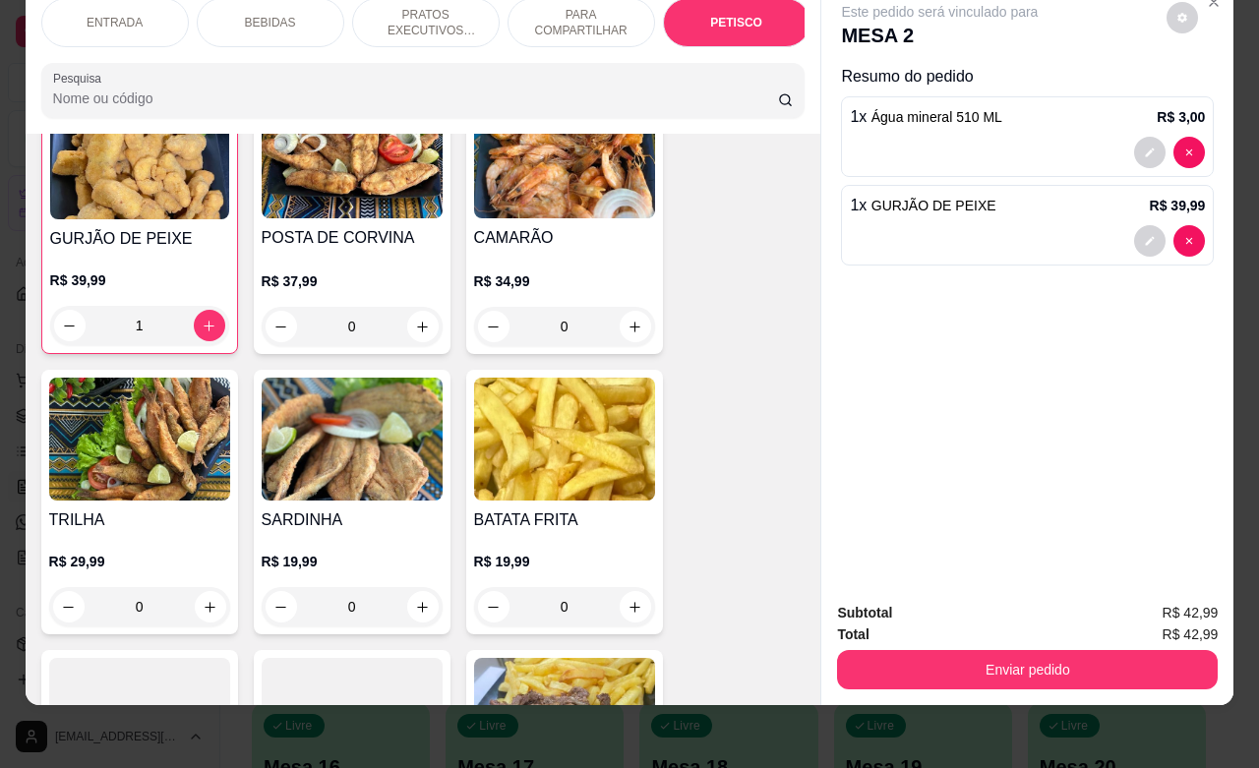
scroll to position [4841, 0]
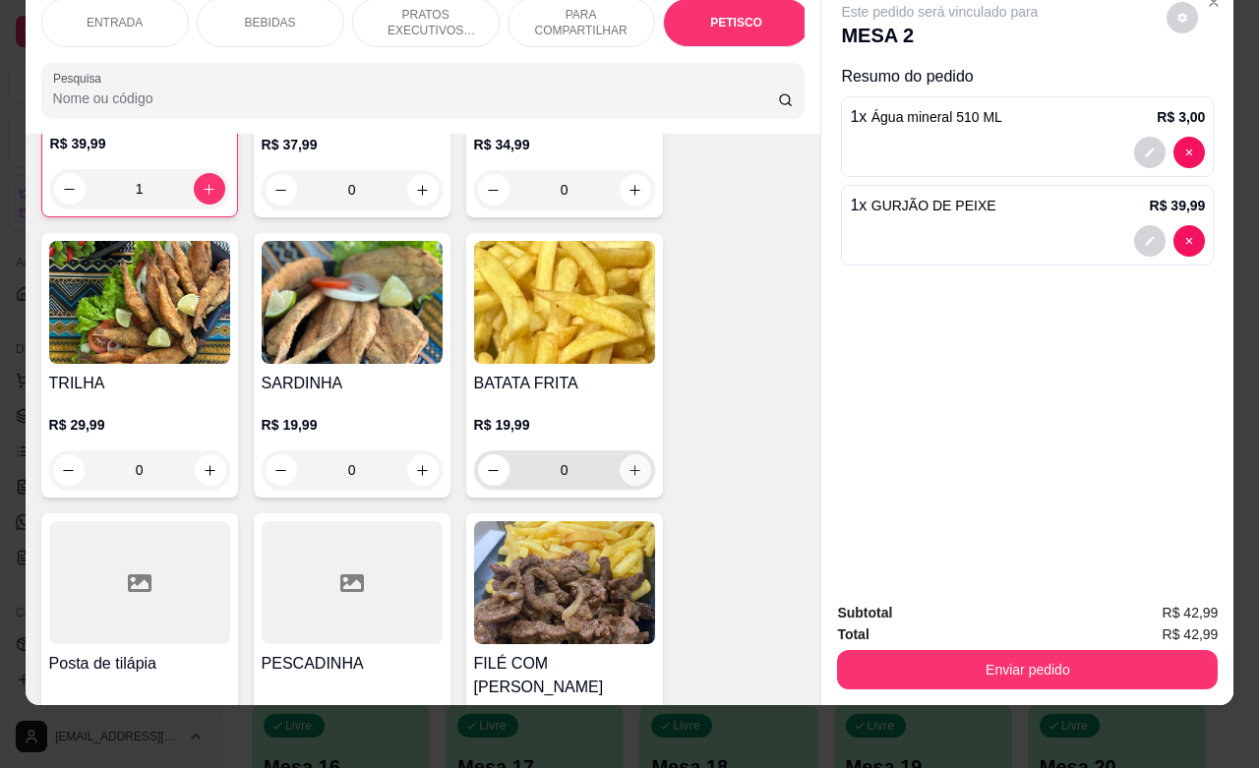
click at [628, 463] on icon "increase-product-quantity" at bounding box center [635, 470] width 15 height 15
type input "1"
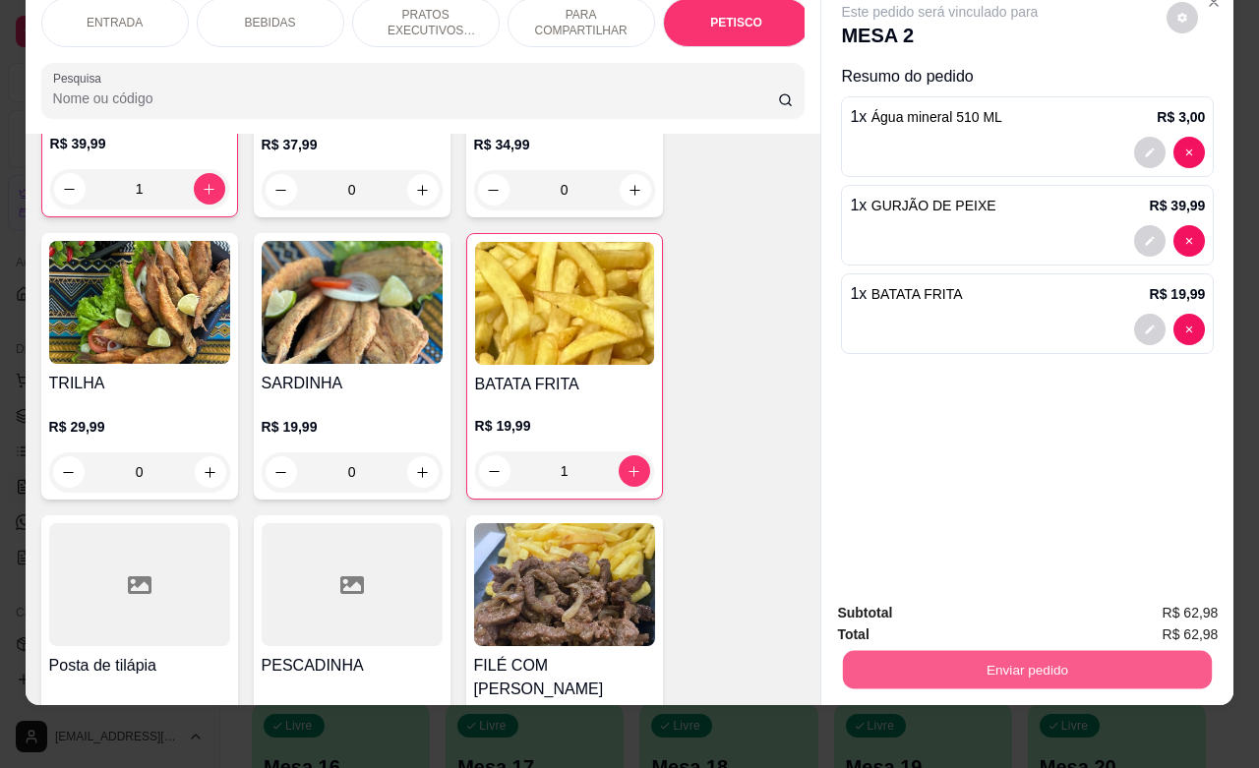
click at [982, 650] on button "Enviar pedido" at bounding box center [1027, 669] width 369 height 38
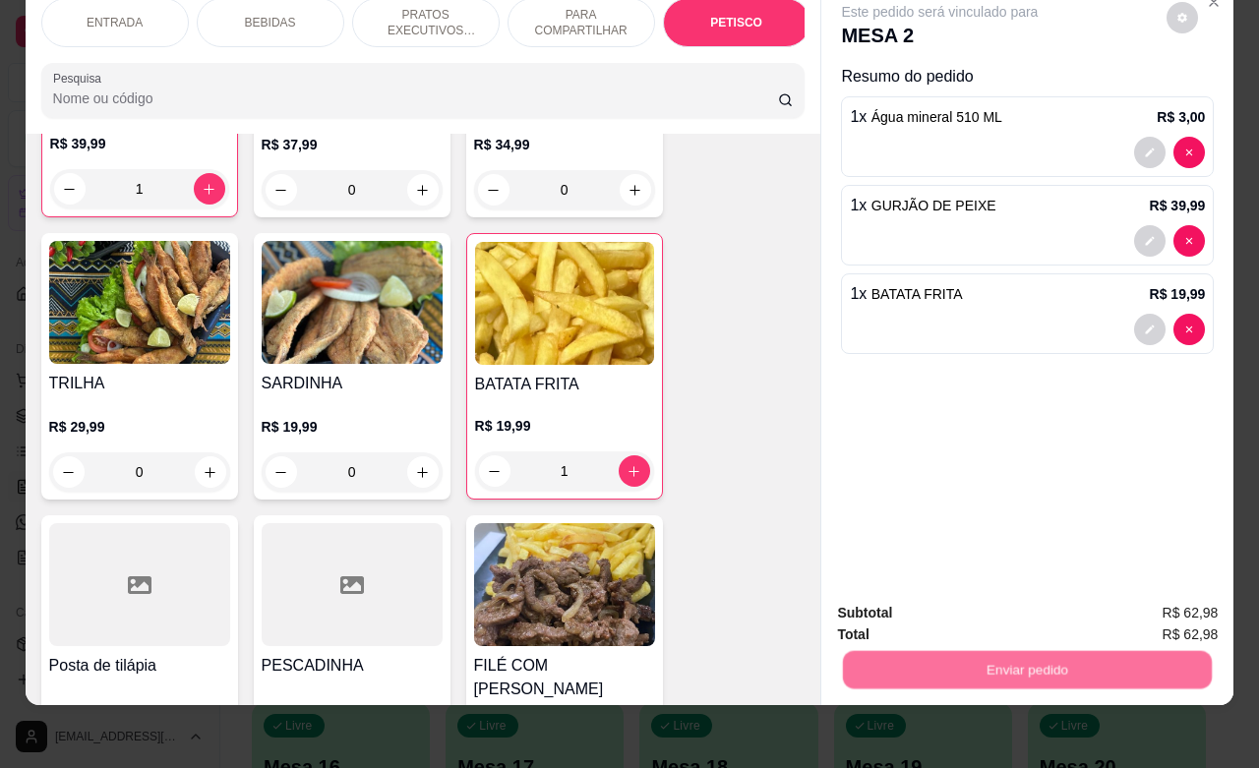
click at [971, 605] on button "Não registrar e enviar pedido" at bounding box center [960, 600] width 205 height 37
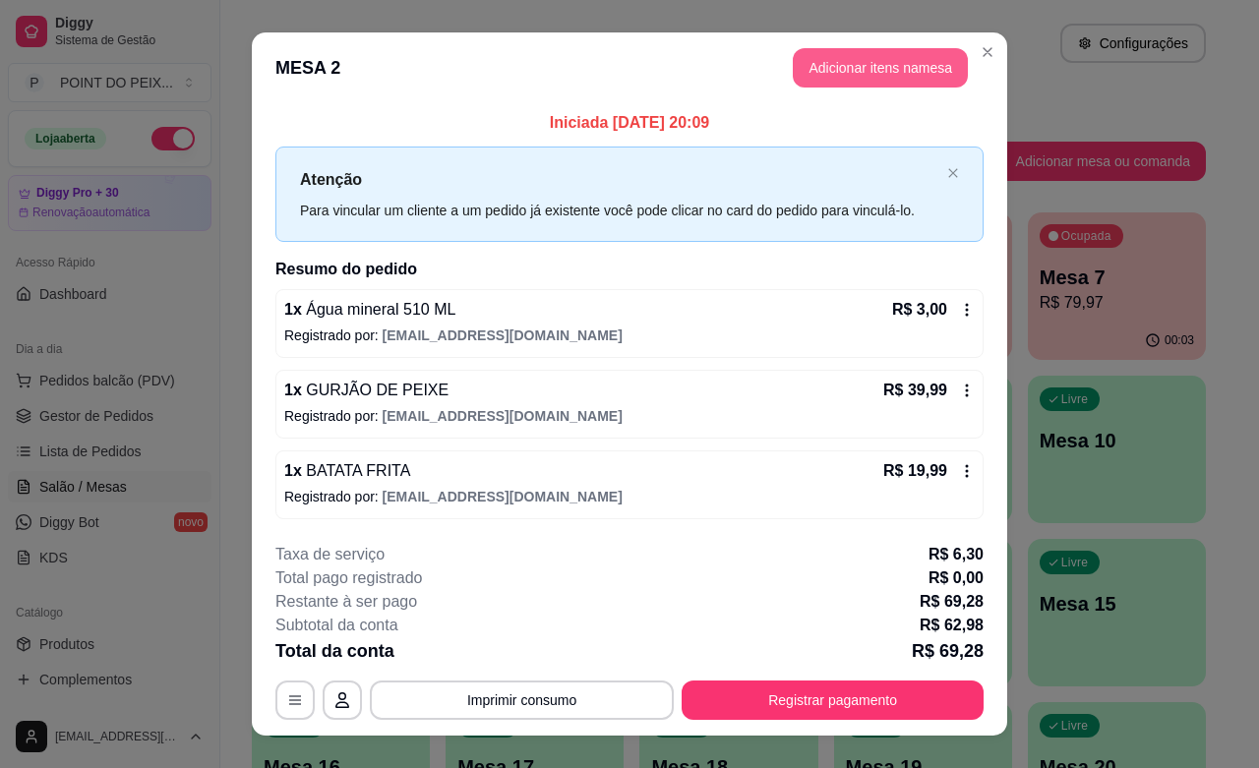
click at [912, 55] on button "Adicionar itens na mesa" at bounding box center [880, 67] width 175 height 39
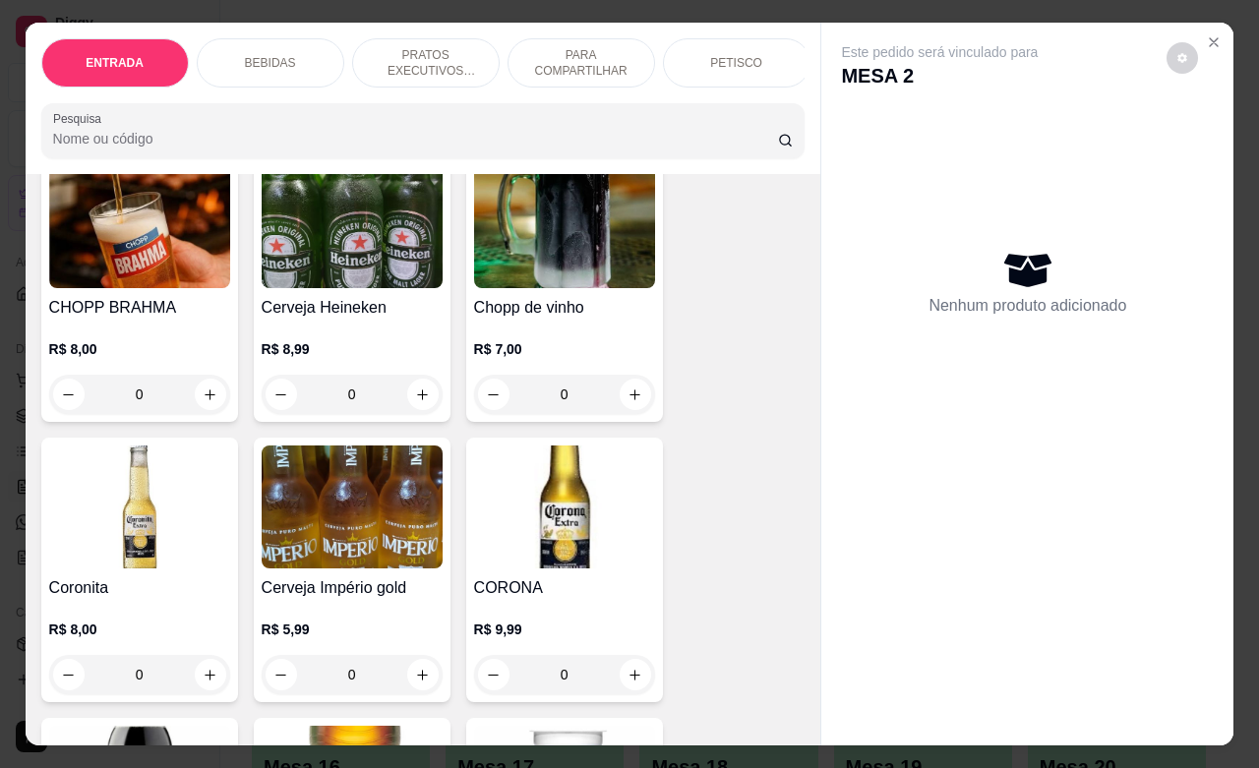
scroll to position [492, 0]
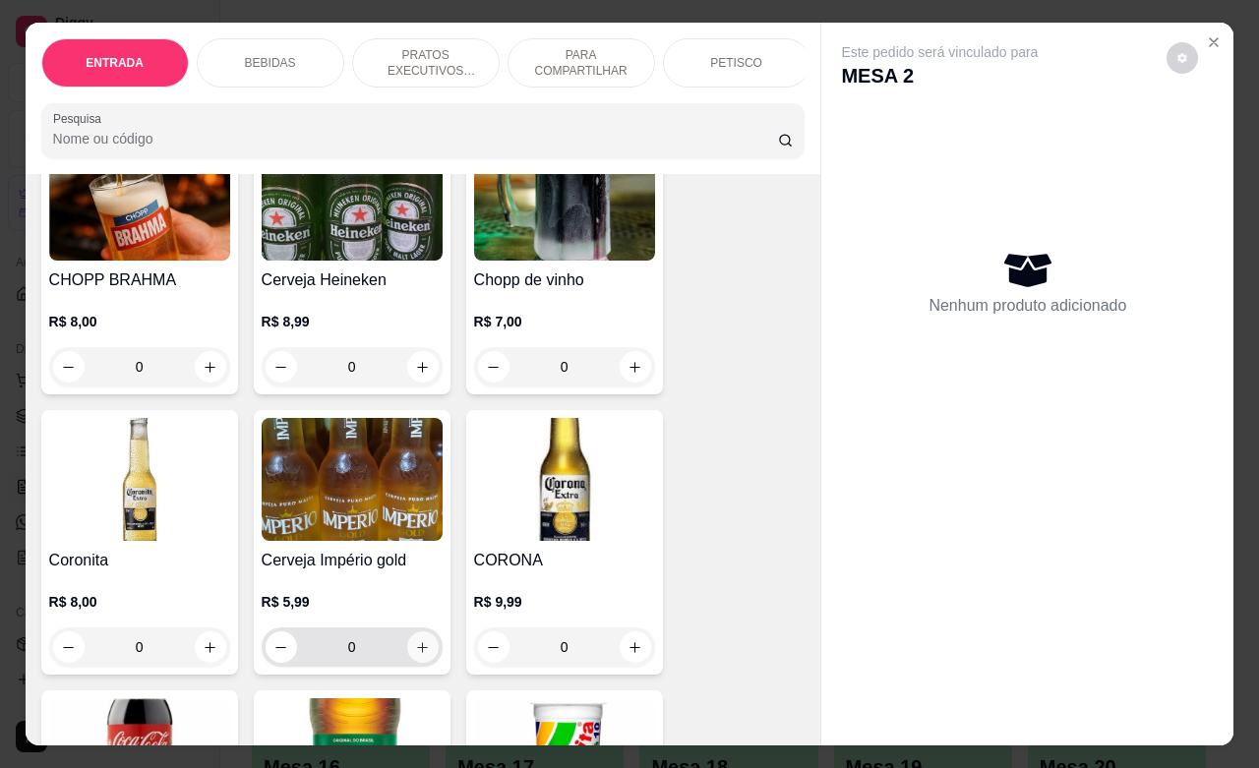
click at [415, 650] on icon "increase-product-quantity" at bounding box center [422, 647] width 15 height 15
type input "1"
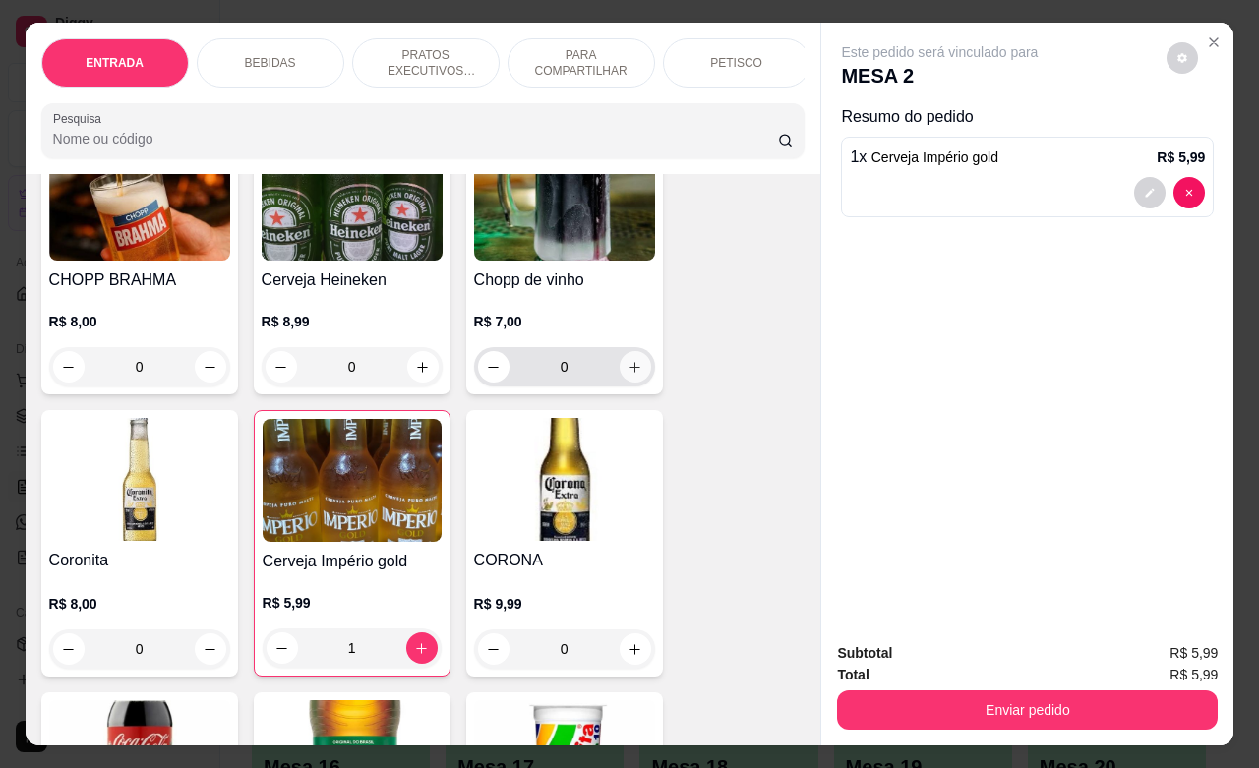
click at [628, 375] on icon "increase-product-quantity" at bounding box center [635, 367] width 15 height 15
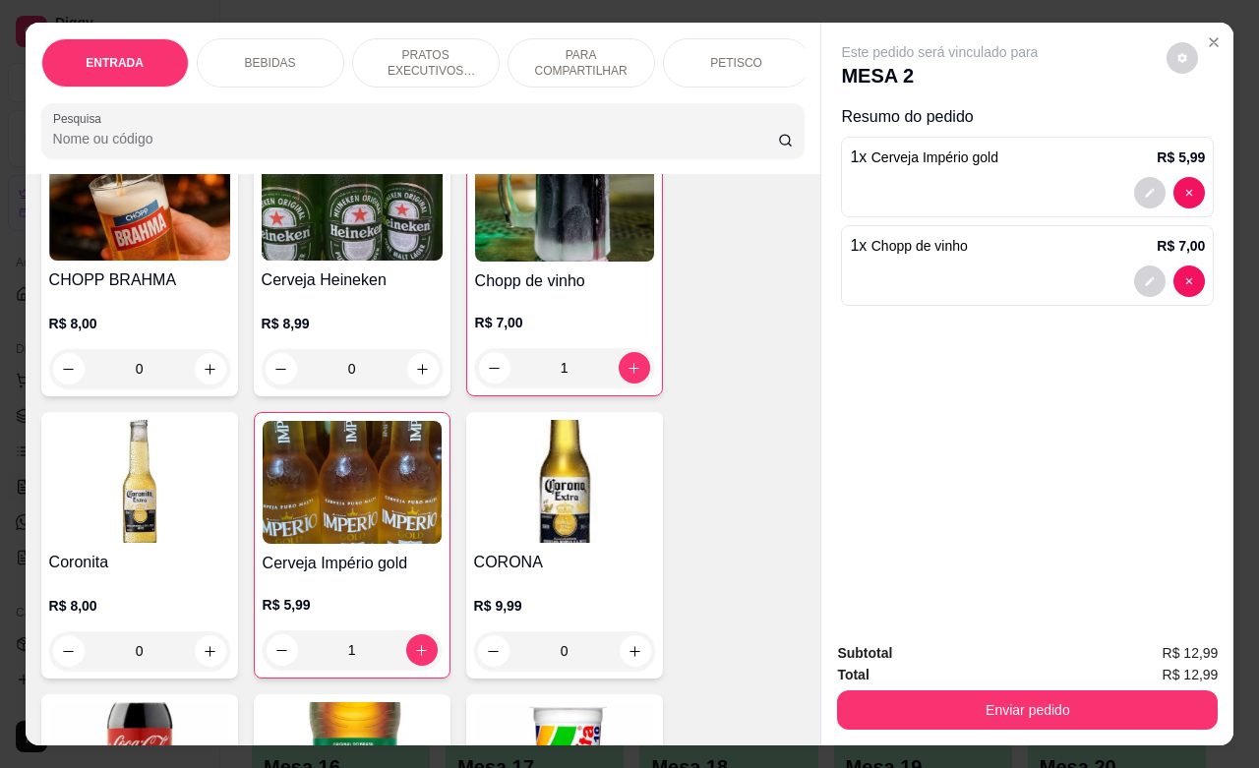
type input "1"
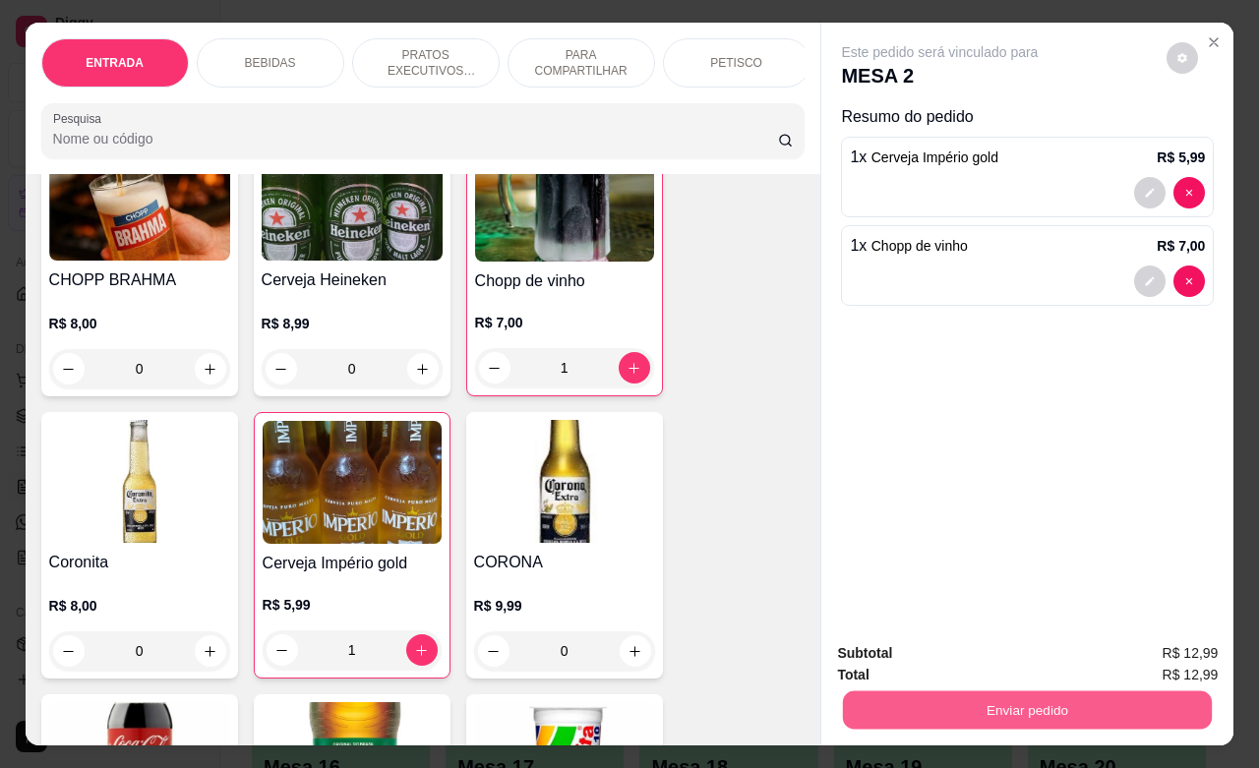
click at [1011, 701] on button "Enviar pedido" at bounding box center [1027, 710] width 369 height 38
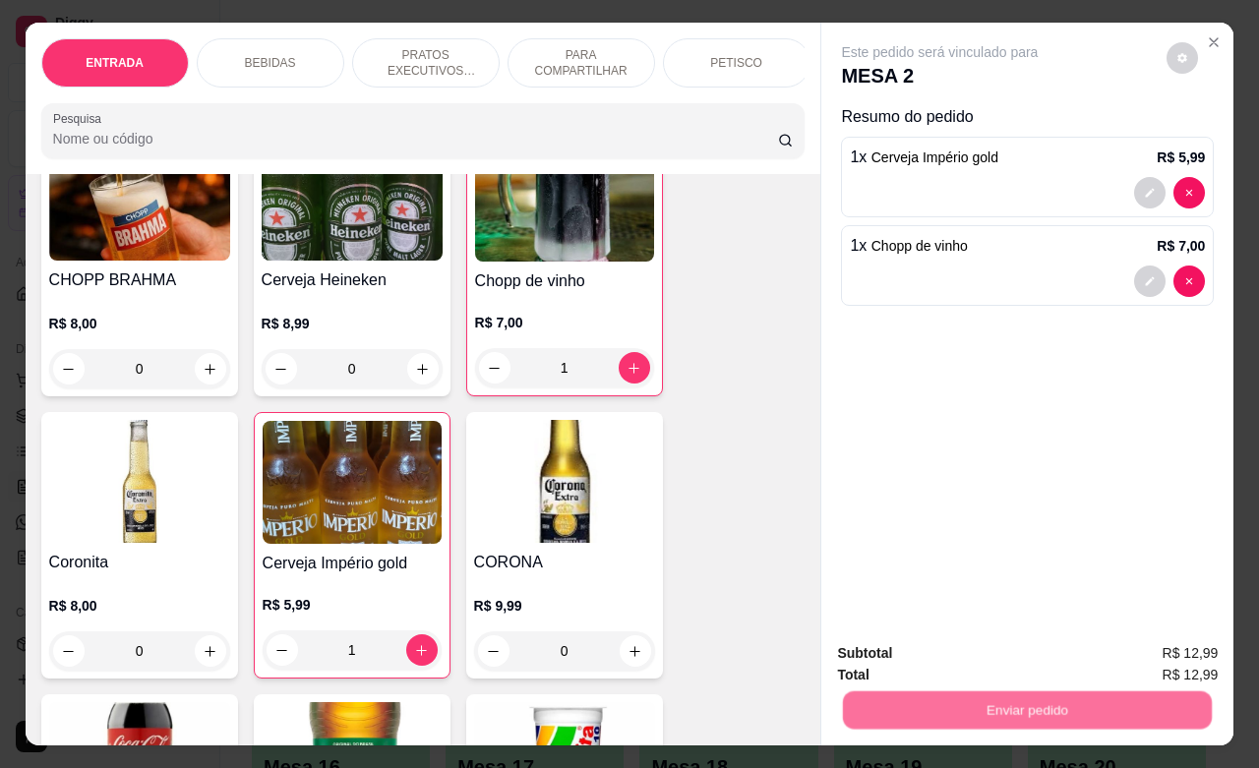
click at [951, 651] on button "Não registrar e enviar pedido" at bounding box center [960, 650] width 205 height 37
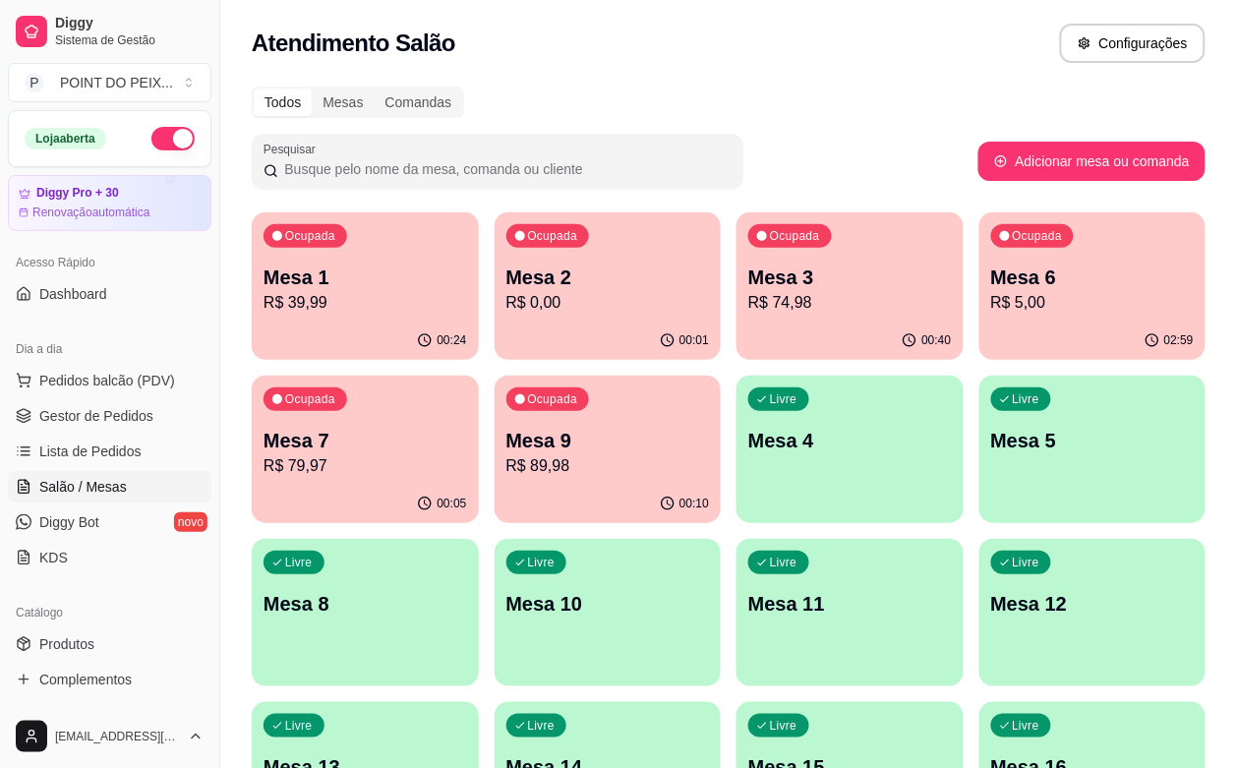
click at [749, 292] on p "R$ 74,98" at bounding box center [851, 303] width 204 height 24
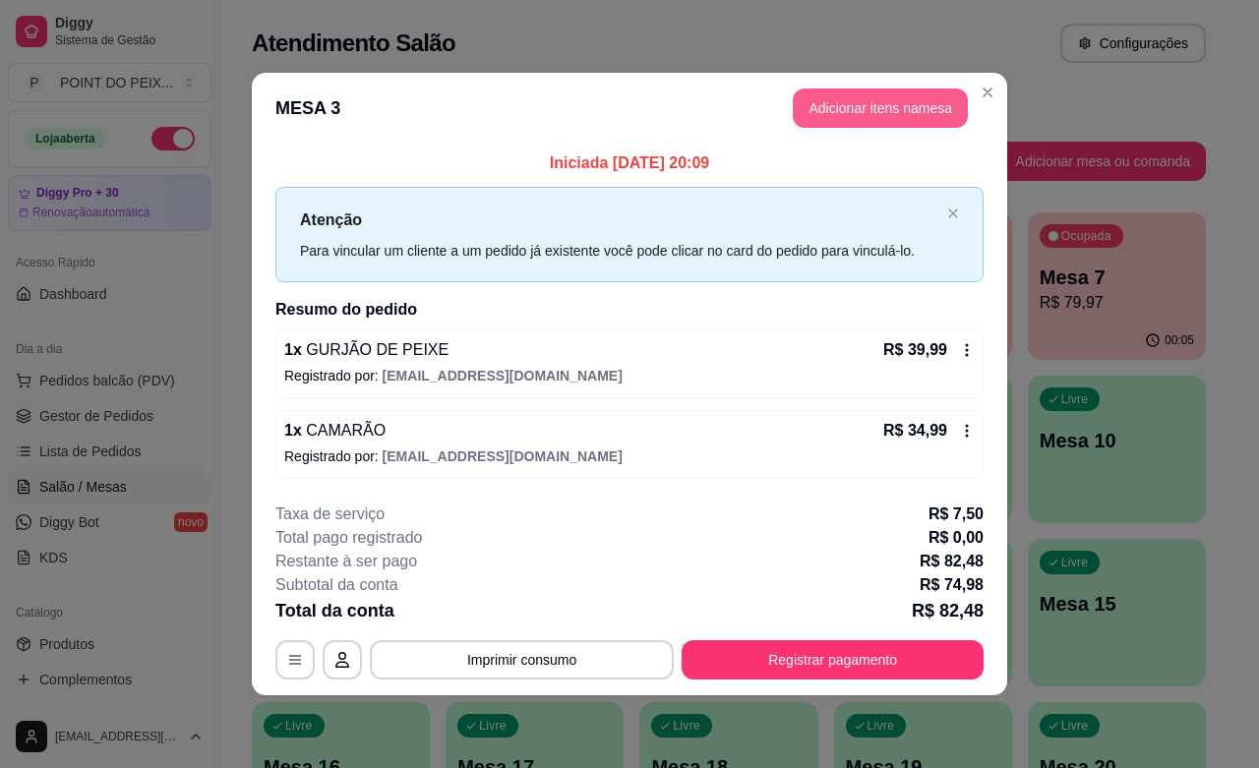
click at [895, 111] on button "Adicionar itens na mesa" at bounding box center [880, 108] width 175 height 39
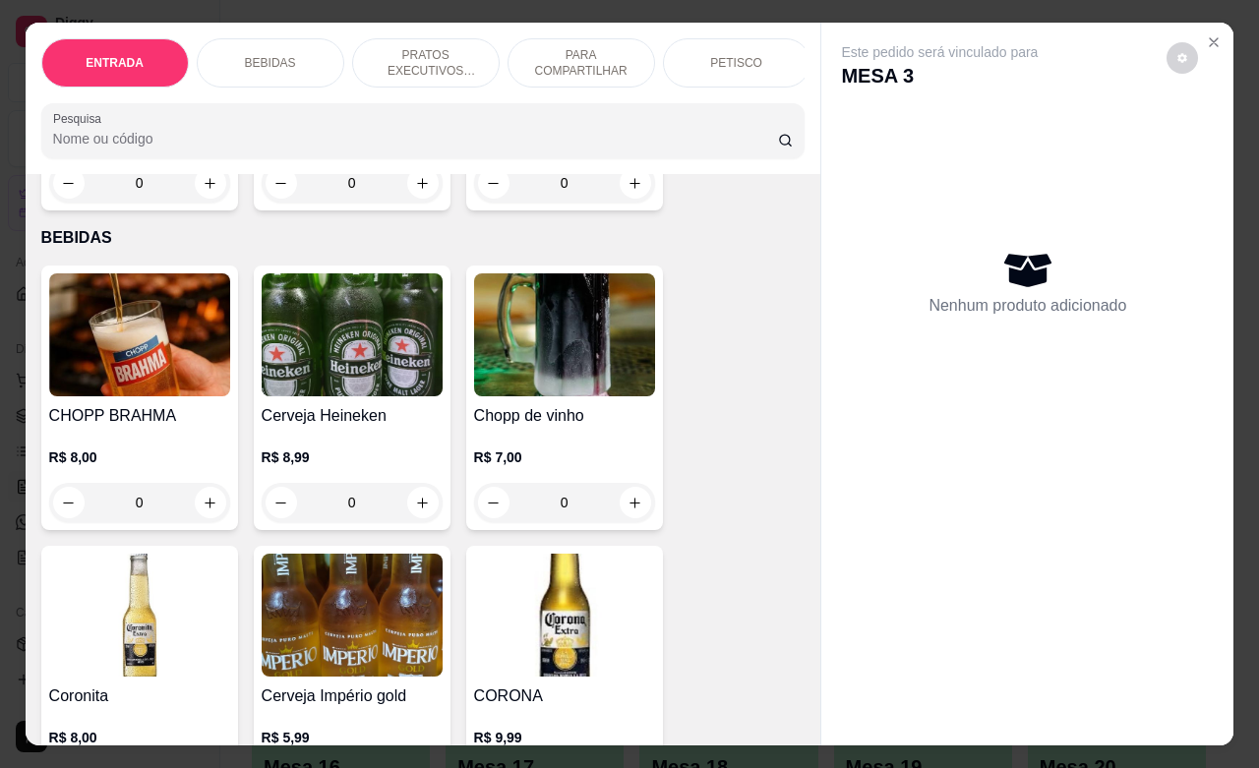
scroll to position [369, 0]
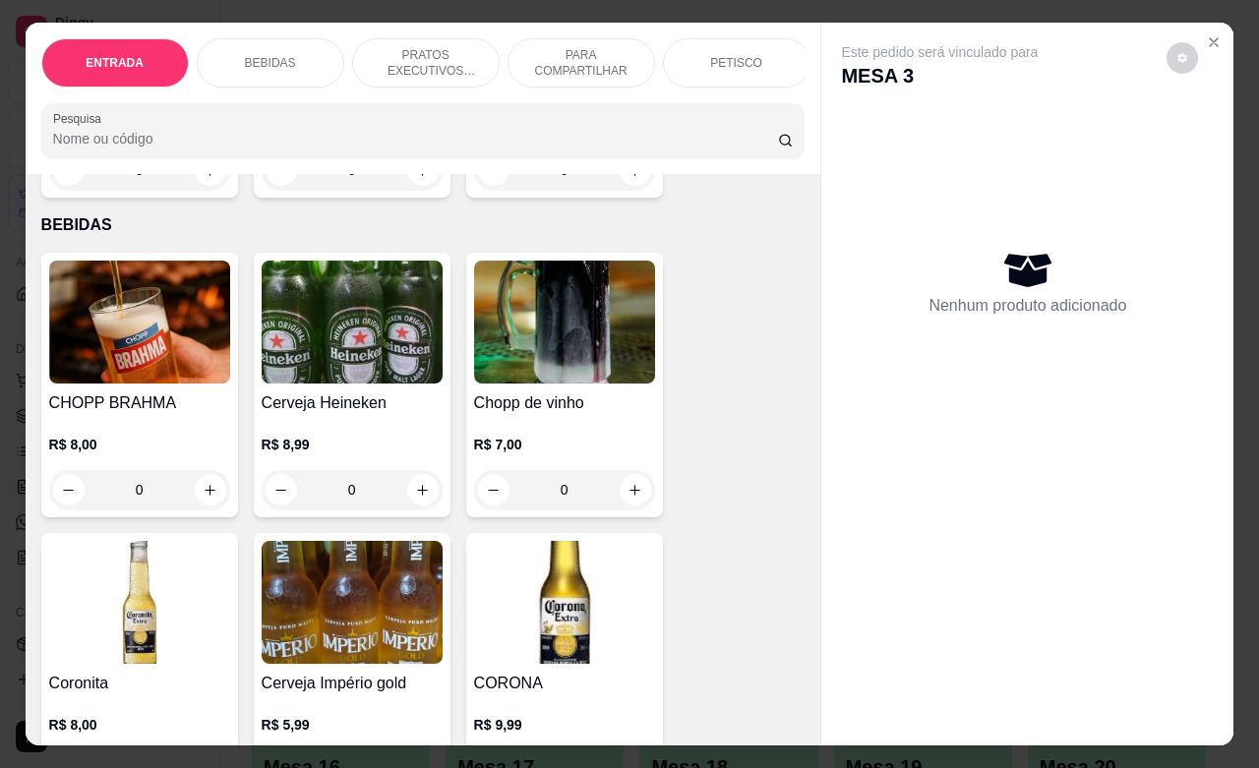
drag, startPoint x: 131, startPoint y: 505, endPoint x: 106, endPoint y: 511, distance: 25.5
click at [106, 510] on input "0" at bounding box center [140, 489] width 110 height 39
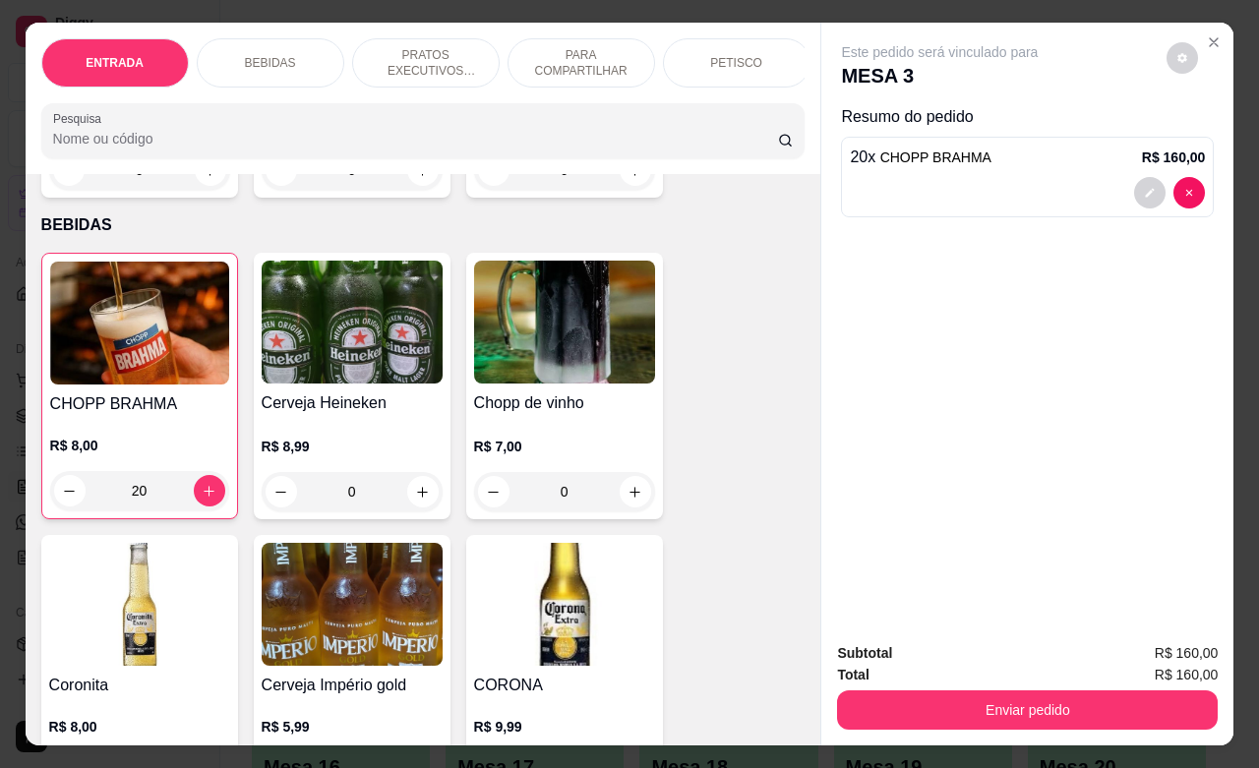
type input "20"
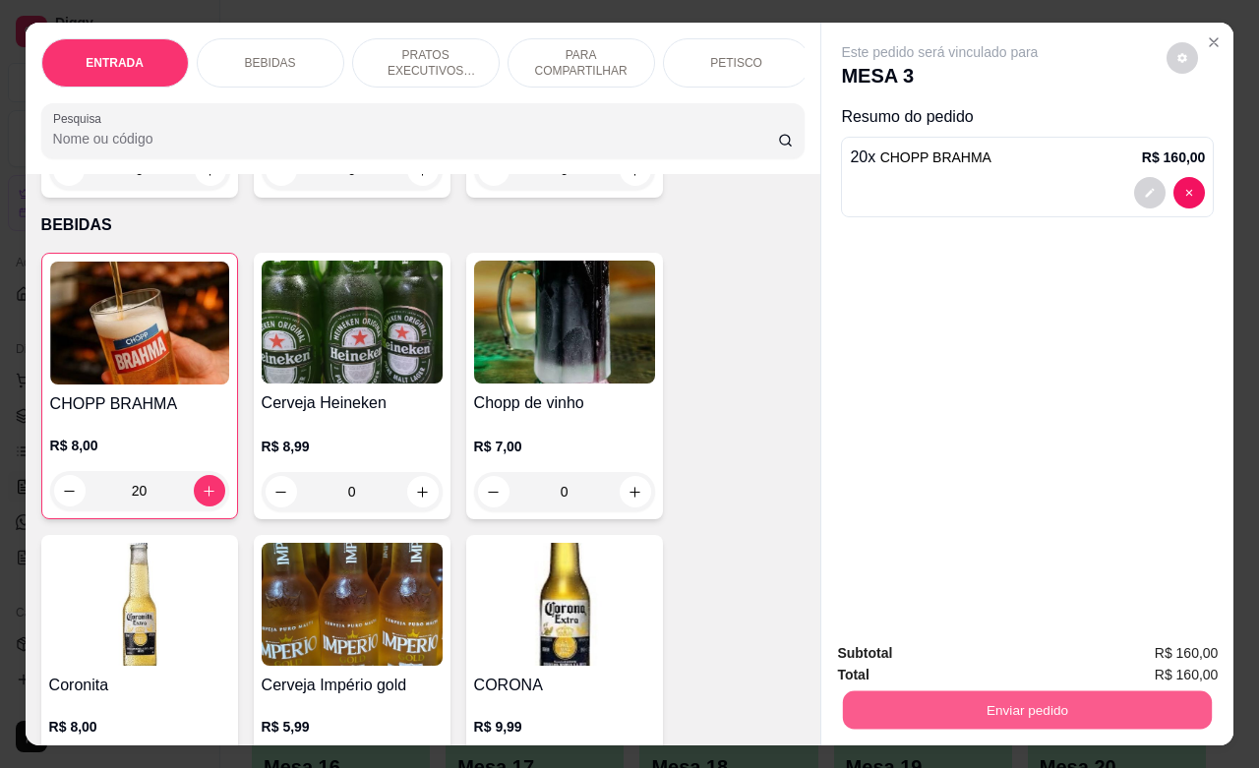
click at [961, 709] on button "Enviar pedido" at bounding box center [1027, 710] width 369 height 38
click at [996, 652] on button "Não registrar e enviar pedido" at bounding box center [960, 650] width 199 height 36
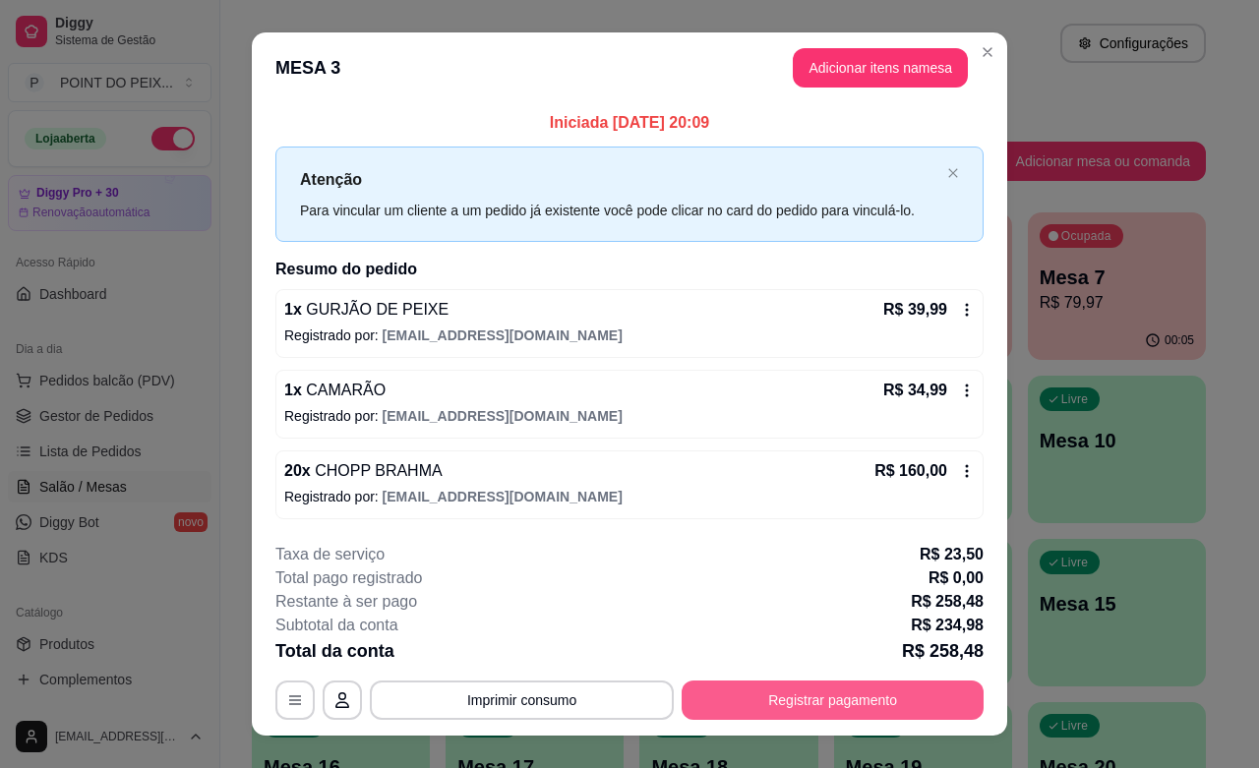
click at [827, 691] on button "Registrar pagamento" at bounding box center [833, 700] width 302 height 39
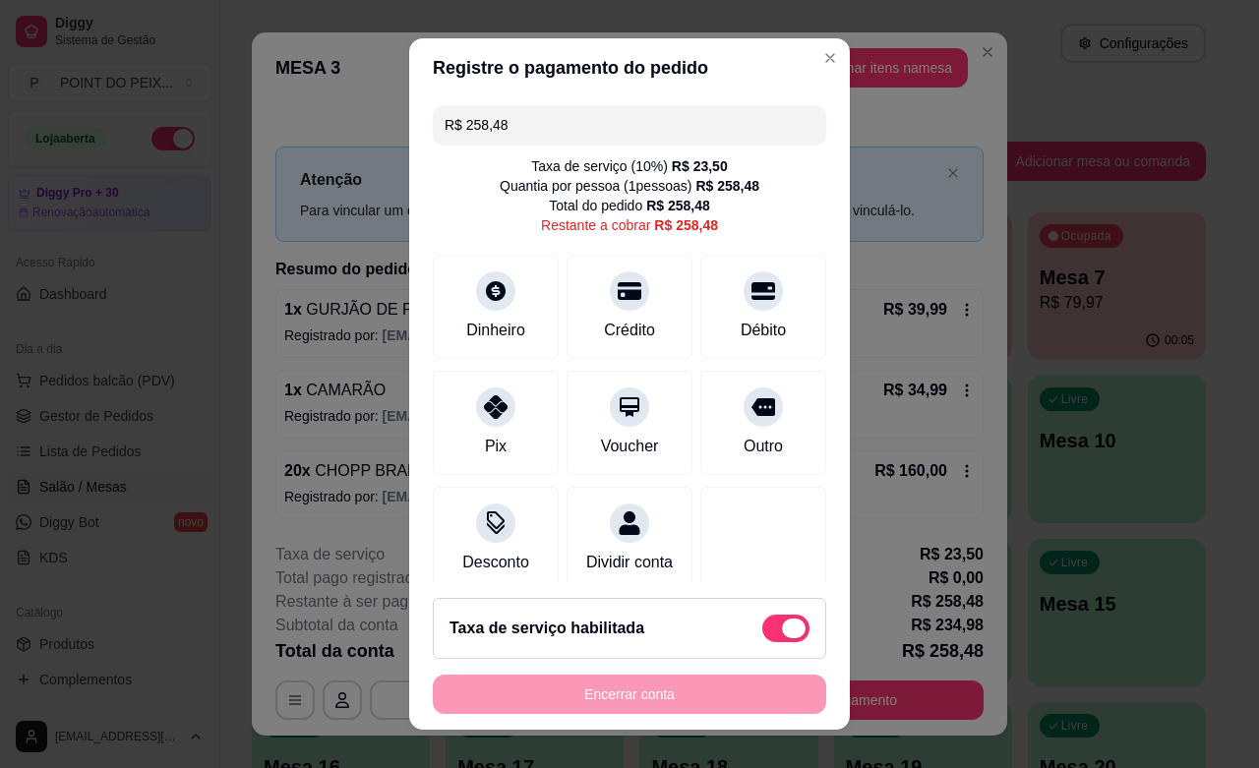
click at [762, 617] on span at bounding box center [785, 629] width 47 height 28
click at [761, 632] on input "checkbox" at bounding box center [767, 638] width 13 height 13
checkbox input "true"
type input "R$ 234,98"
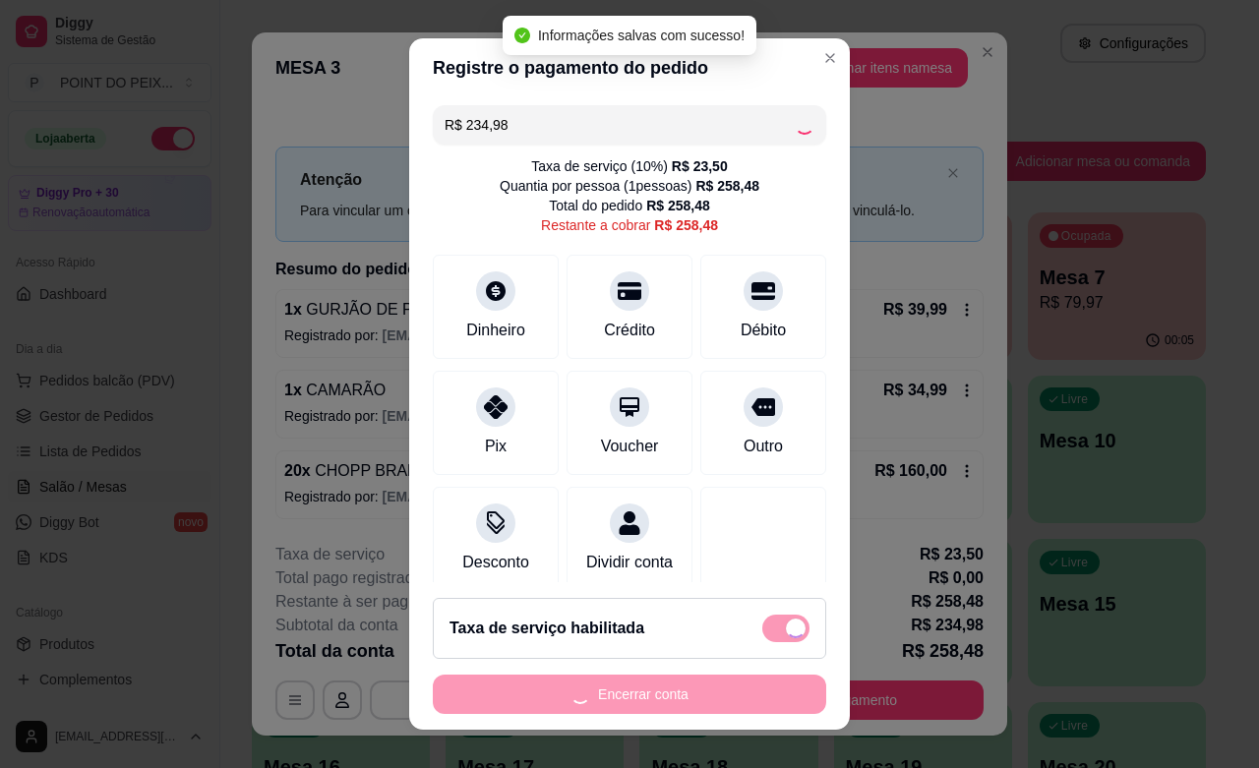
checkbox input "false"
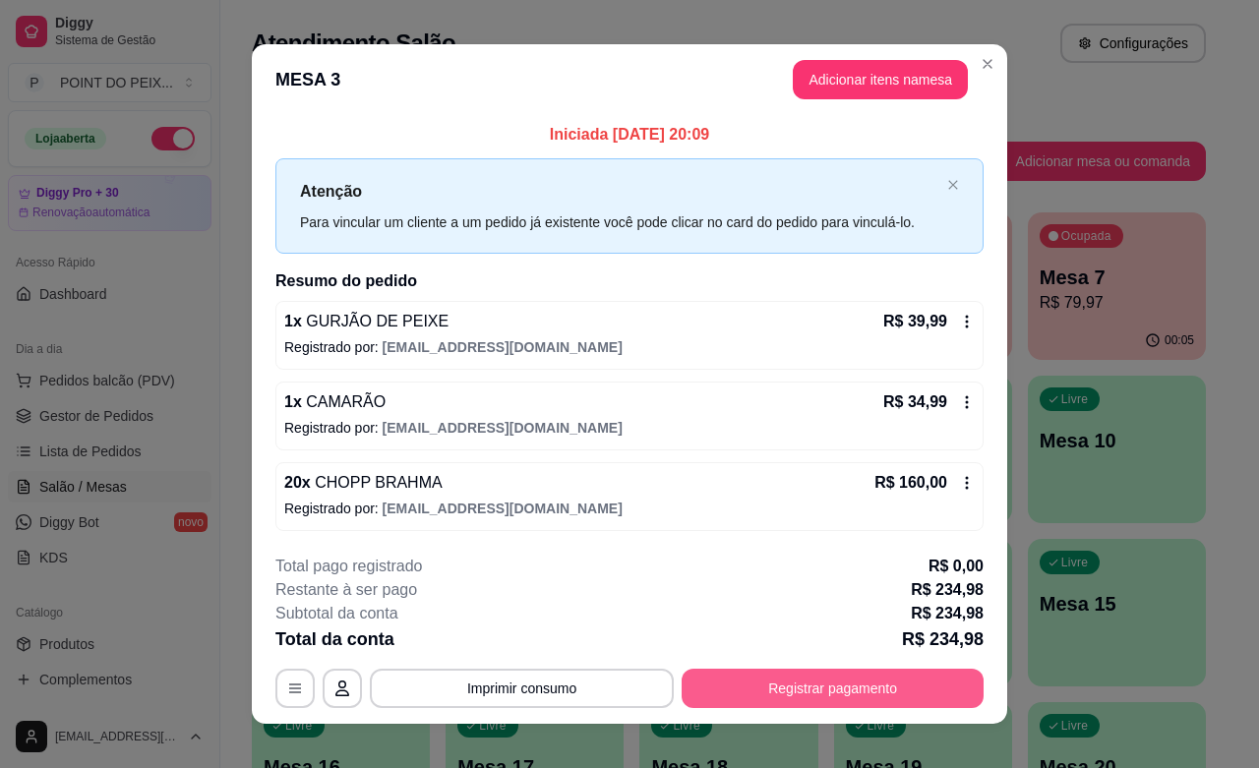
click at [778, 699] on button "Registrar pagamento" at bounding box center [833, 688] width 302 height 39
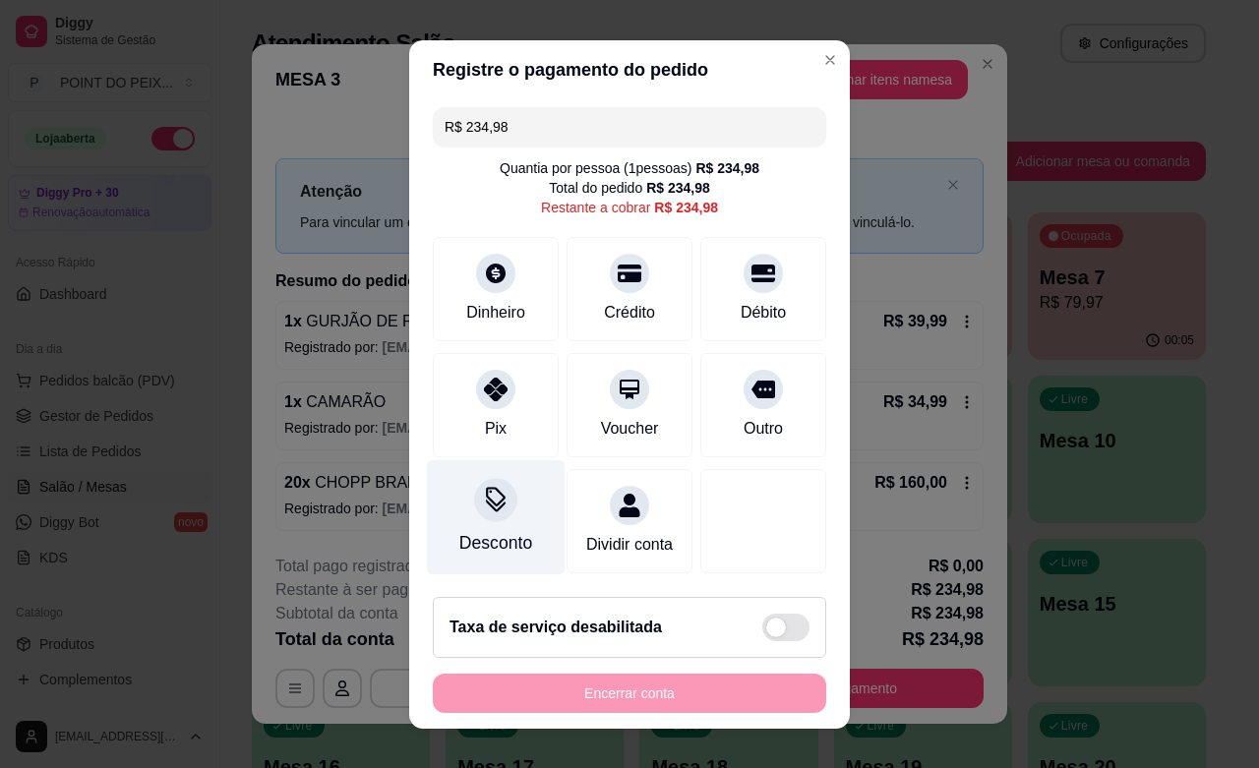
click at [498, 541] on div "Desconto" at bounding box center [495, 543] width 73 height 26
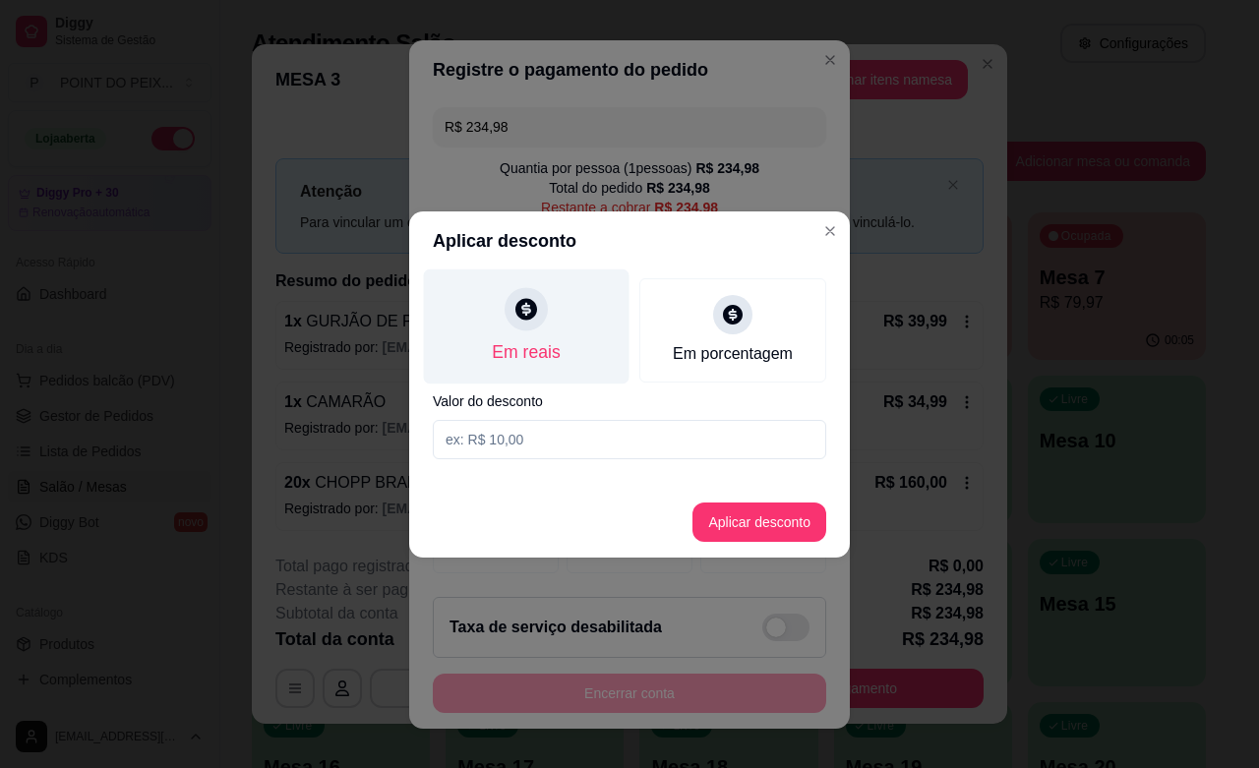
click at [548, 339] on div "Em reais" at bounding box center [526, 352] width 68 height 26
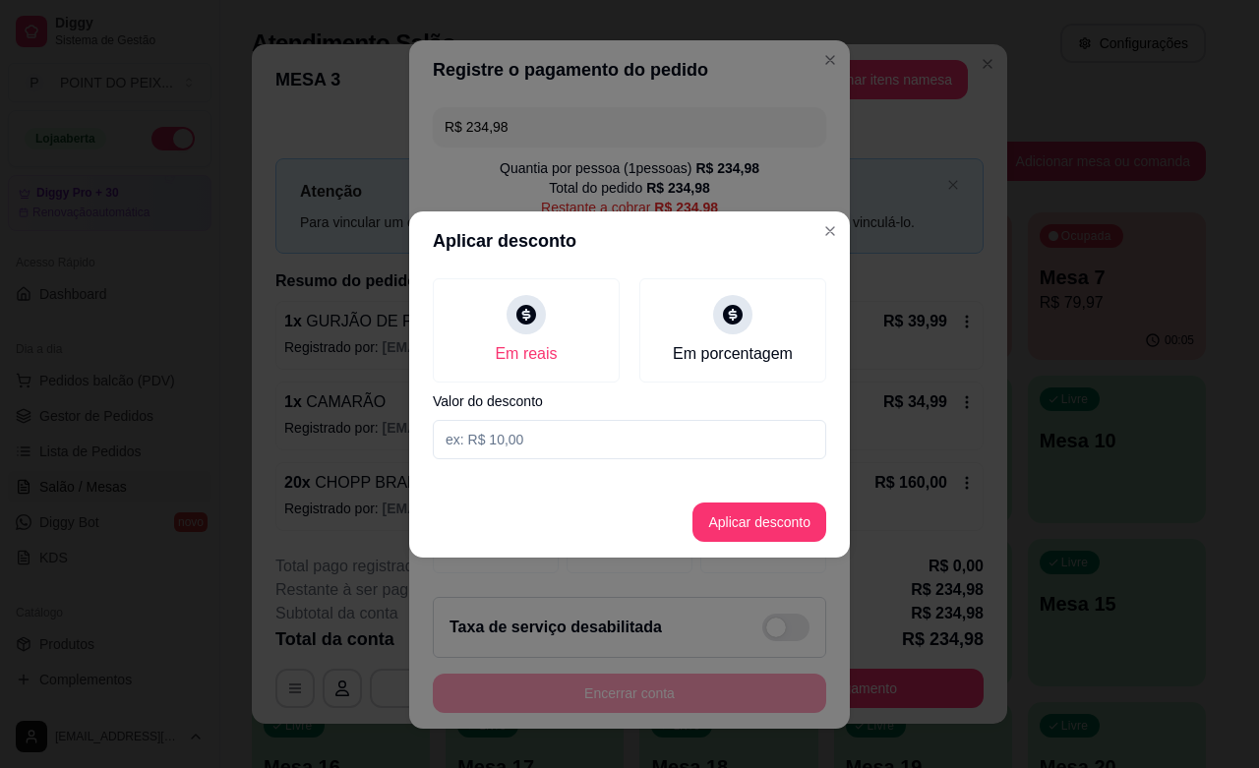
drag, startPoint x: 532, startPoint y: 450, endPoint x: 450, endPoint y: 450, distance: 82.6
click at [450, 450] on input at bounding box center [629, 439] width 393 height 39
type input "80,00"
click at [763, 526] on button "Aplicar desconto" at bounding box center [759, 522] width 134 height 39
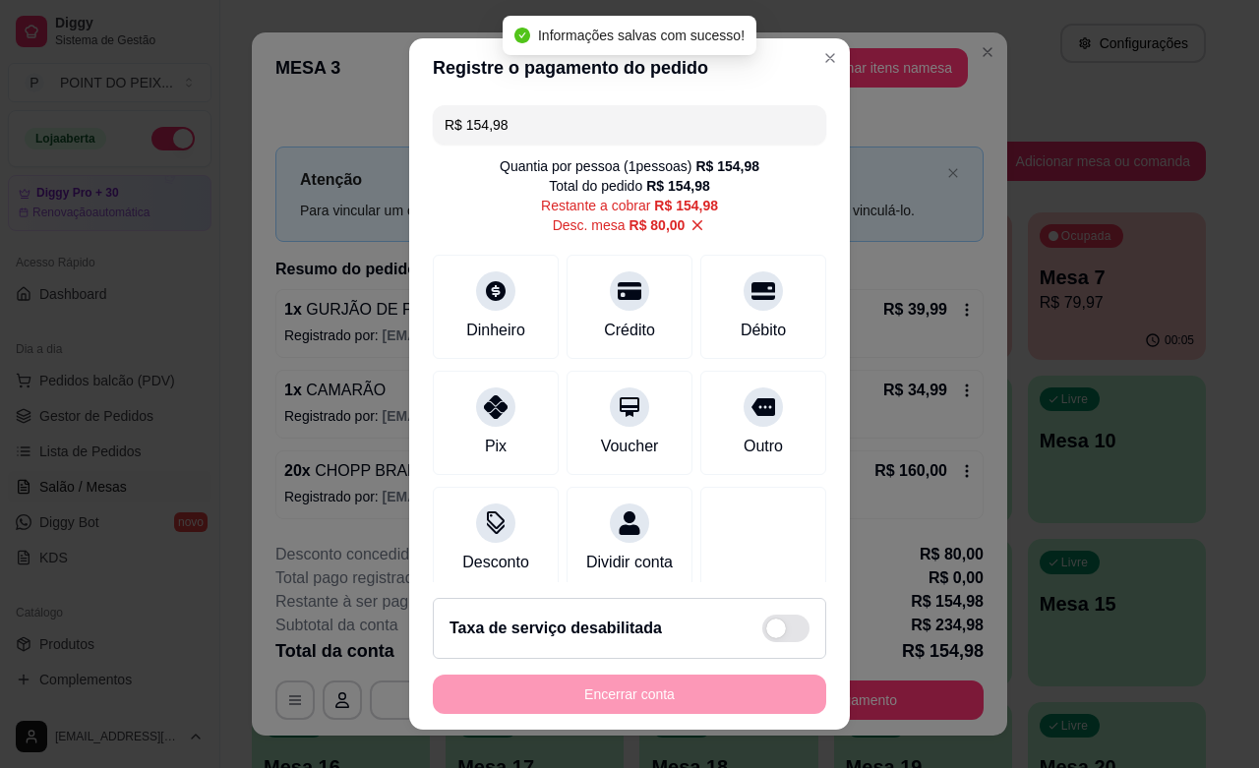
type input "R$ 154,98"
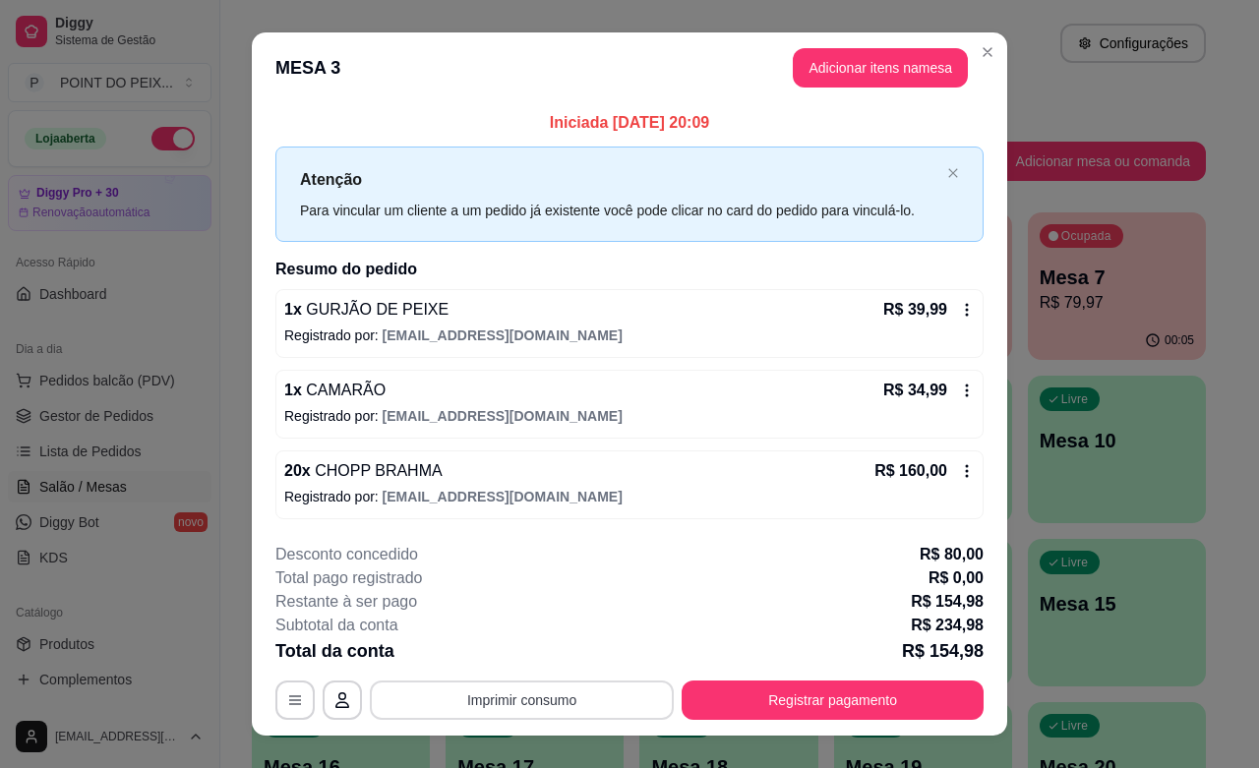
click at [538, 706] on button "Imprimir consumo" at bounding box center [522, 700] width 304 height 39
click at [546, 650] on button "IMPRESSORA" at bounding box center [518, 655] width 143 height 31
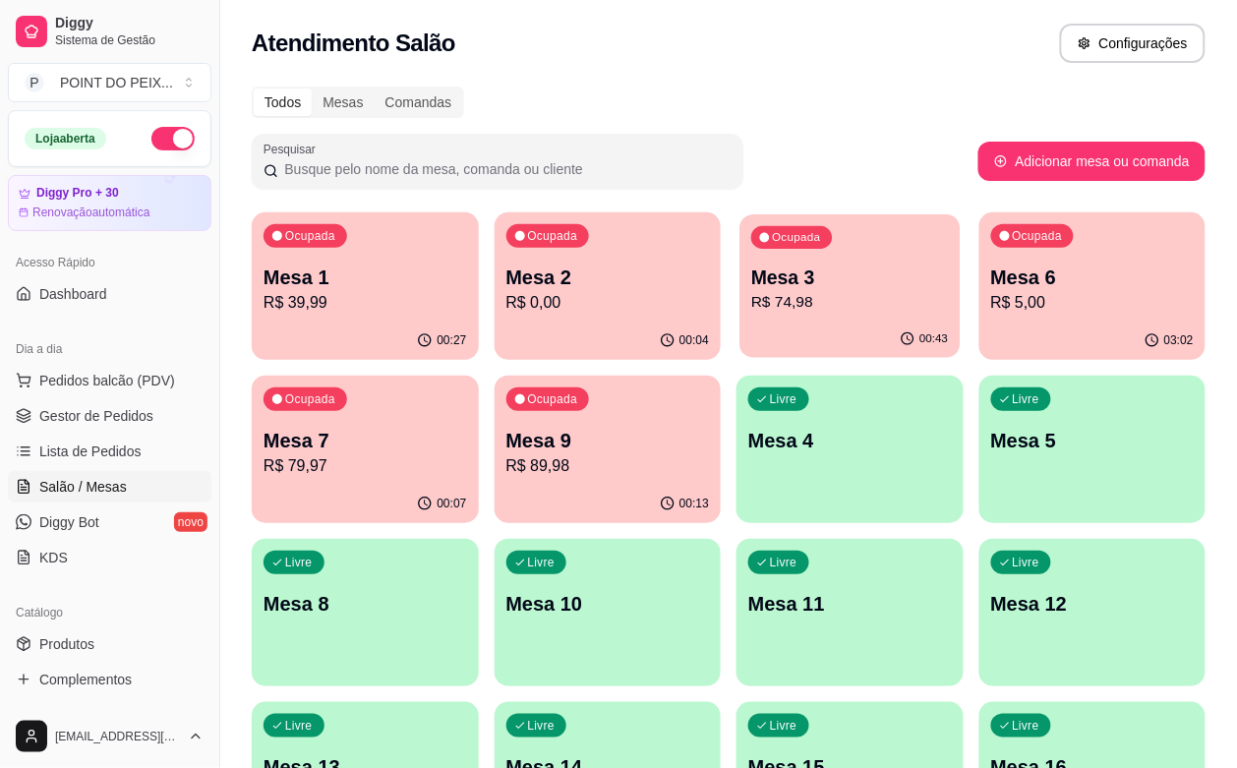
click at [752, 301] on p "R$ 74,98" at bounding box center [850, 302] width 197 height 23
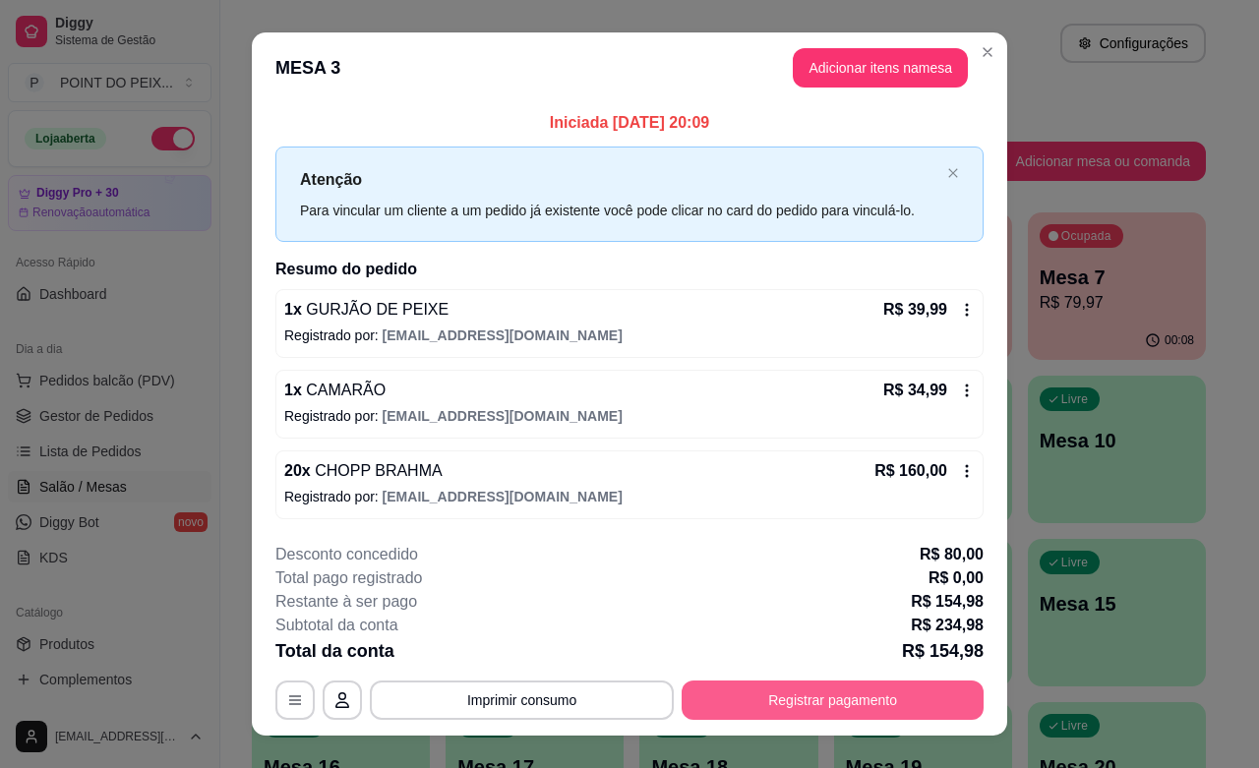
click at [817, 704] on button "Registrar pagamento" at bounding box center [833, 700] width 302 height 39
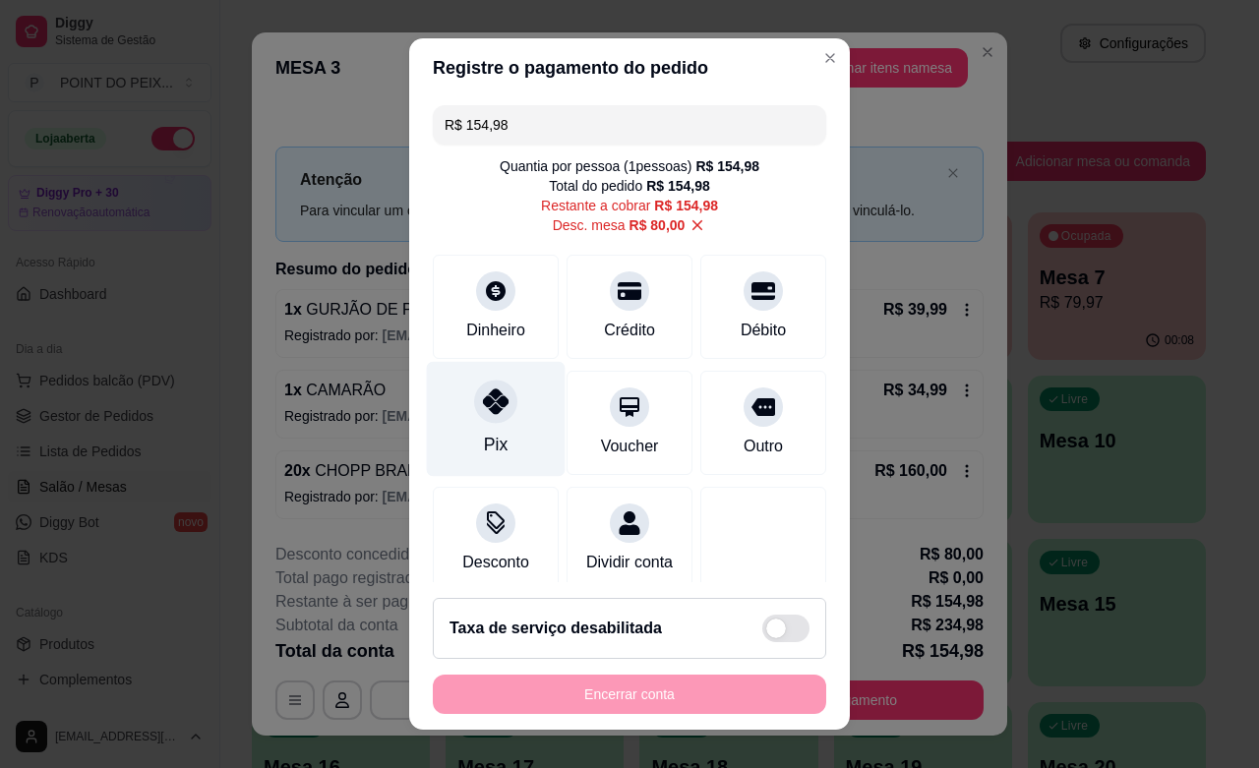
click at [483, 413] on icon at bounding box center [496, 402] width 26 height 26
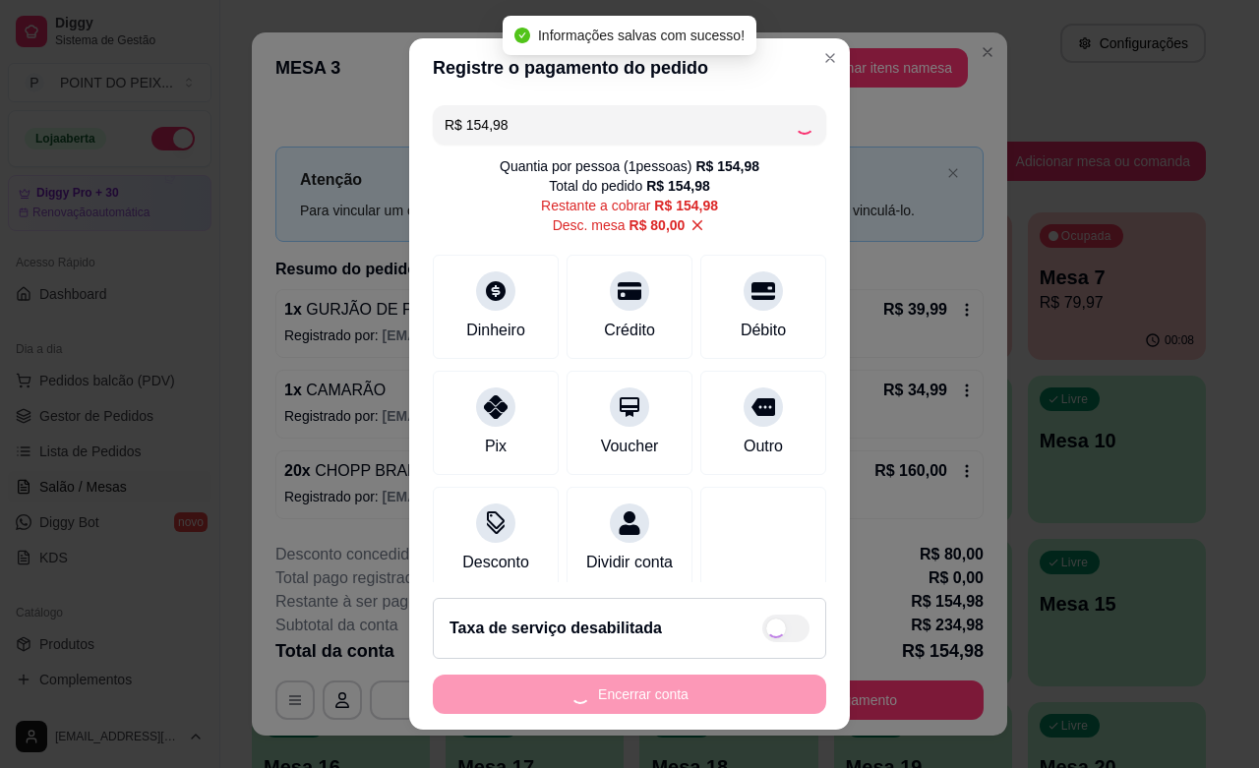
type input "R$ 0,00"
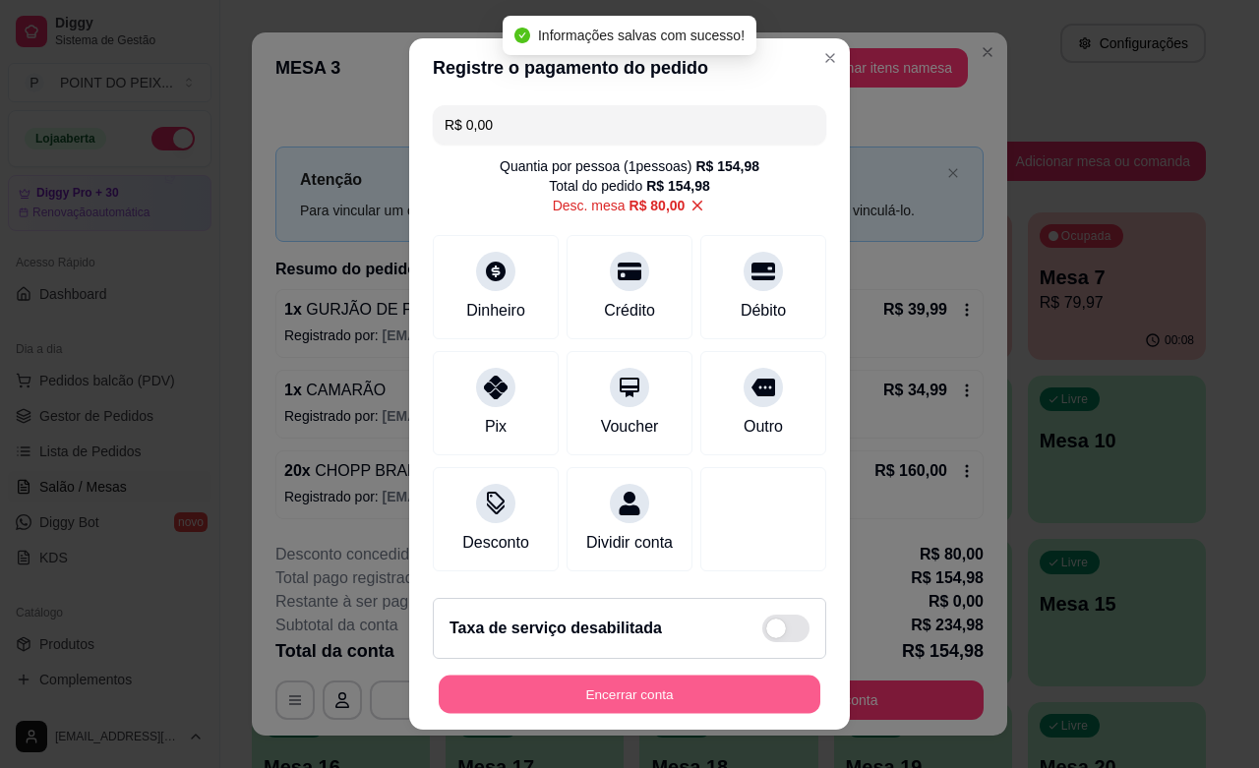
click at [671, 676] on button "Encerrar conta" at bounding box center [630, 695] width 382 height 38
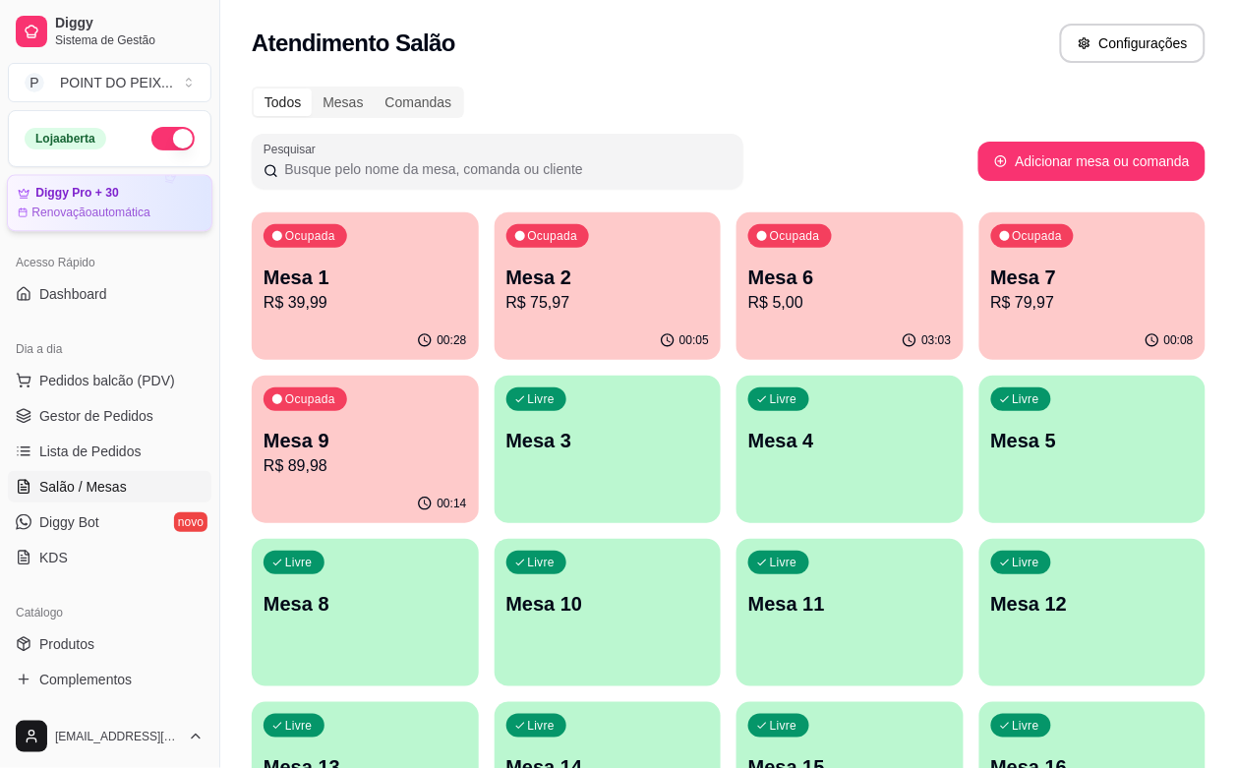
click at [131, 213] on article "Renovação automática" at bounding box center [90, 213] width 119 height 16
click at [510, 300] on p "R$ 75,97" at bounding box center [608, 302] width 197 height 23
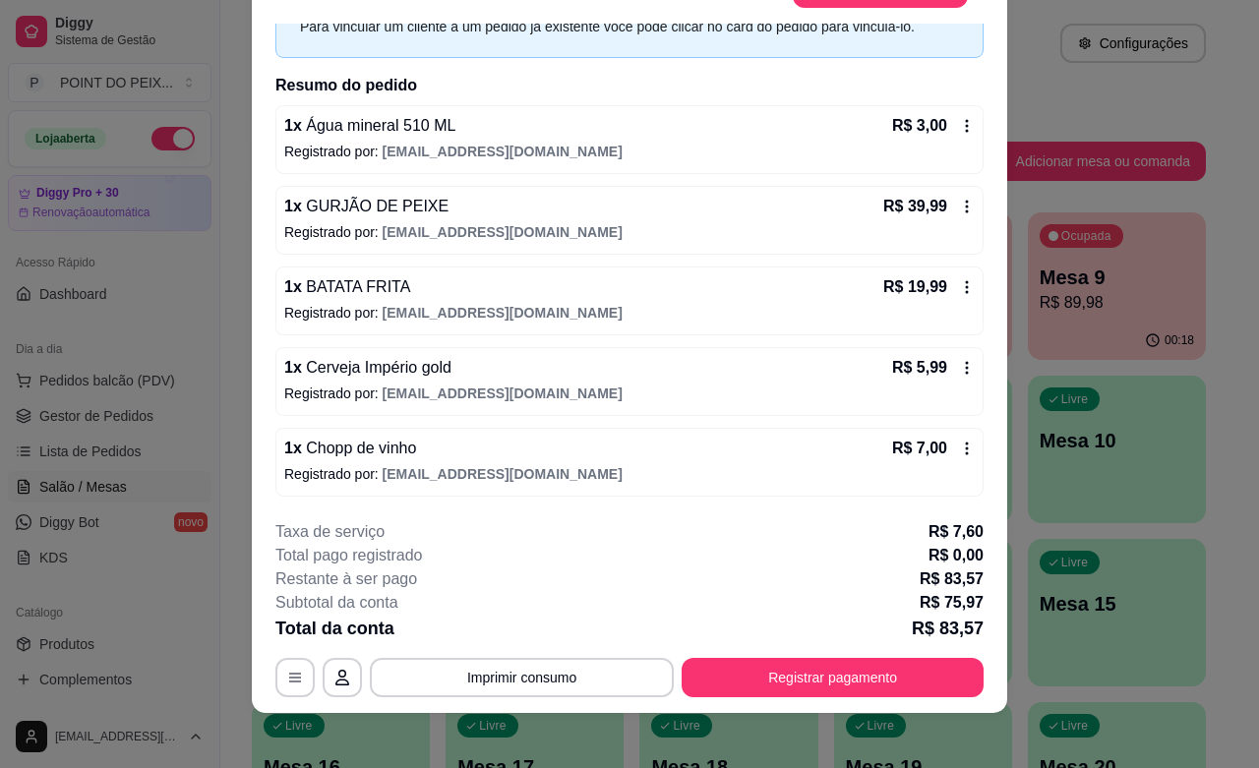
scroll to position [59, 0]
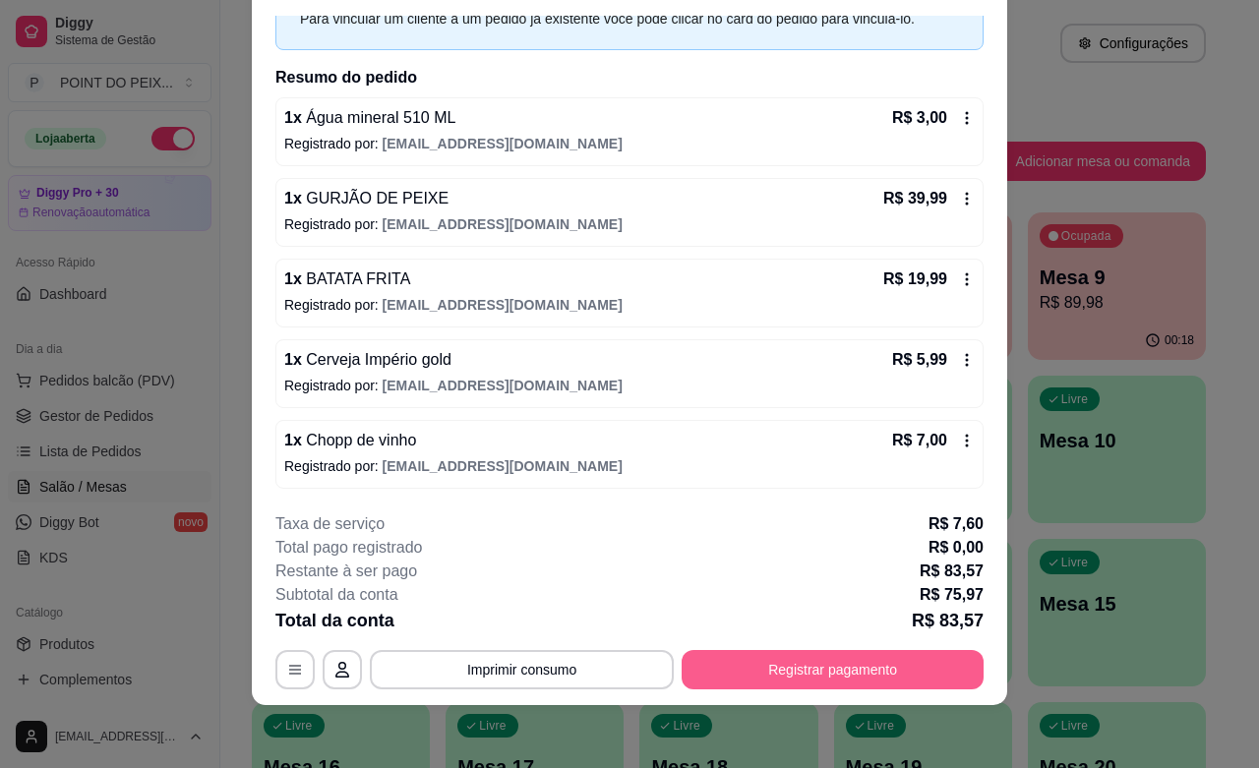
click at [841, 677] on button "Registrar pagamento" at bounding box center [833, 669] width 302 height 39
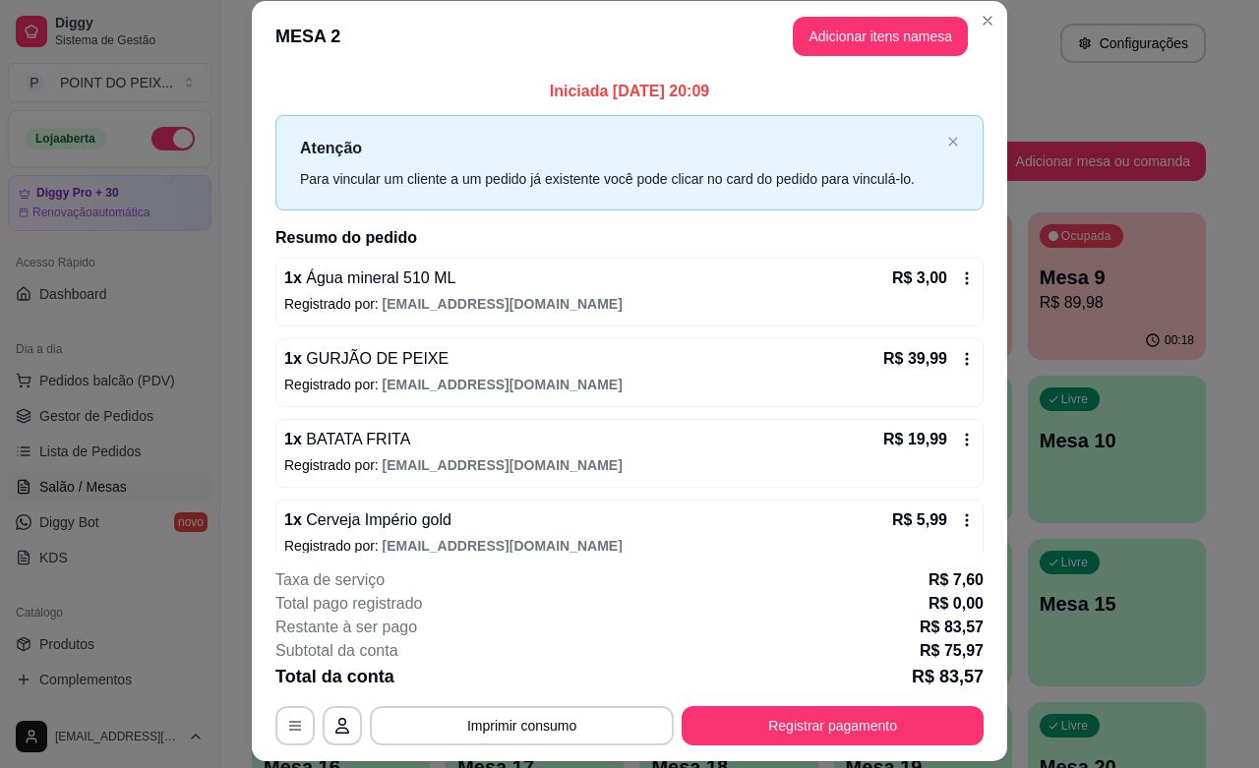
scroll to position [0, 0]
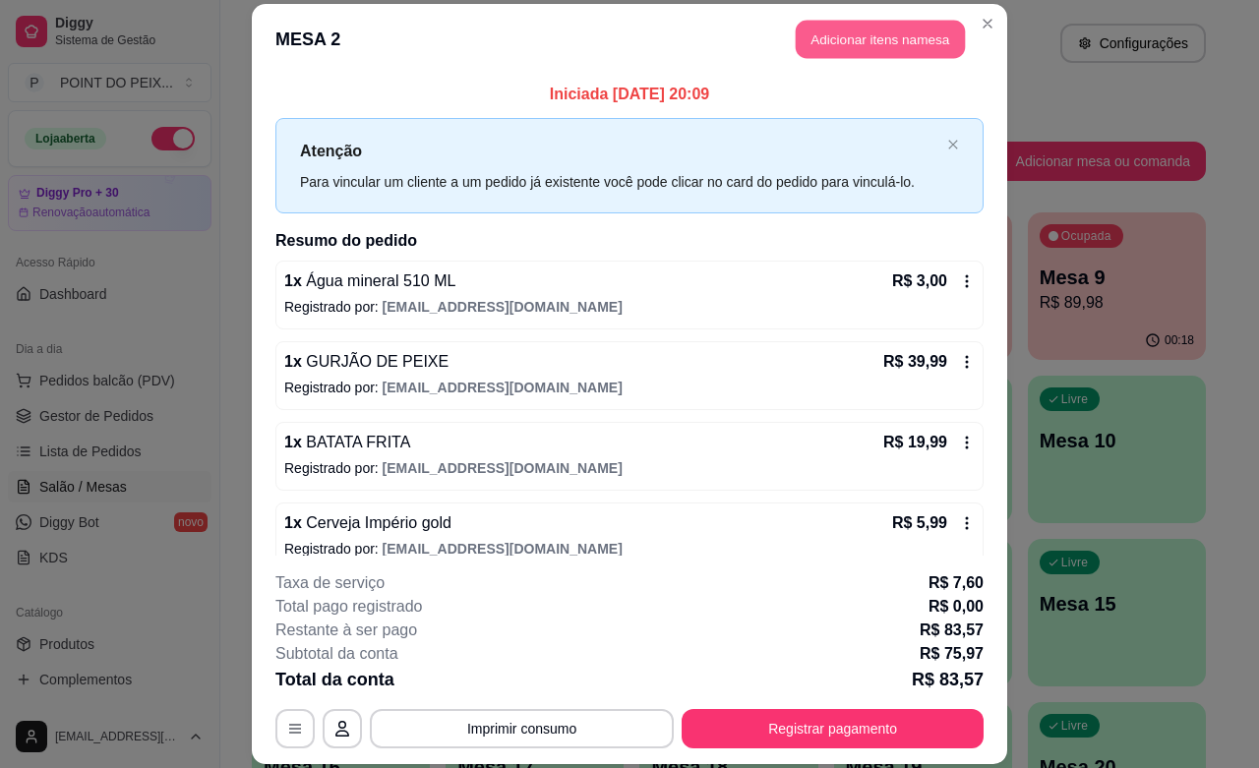
click at [851, 35] on button "Adicionar itens na mesa" at bounding box center [880, 40] width 169 height 38
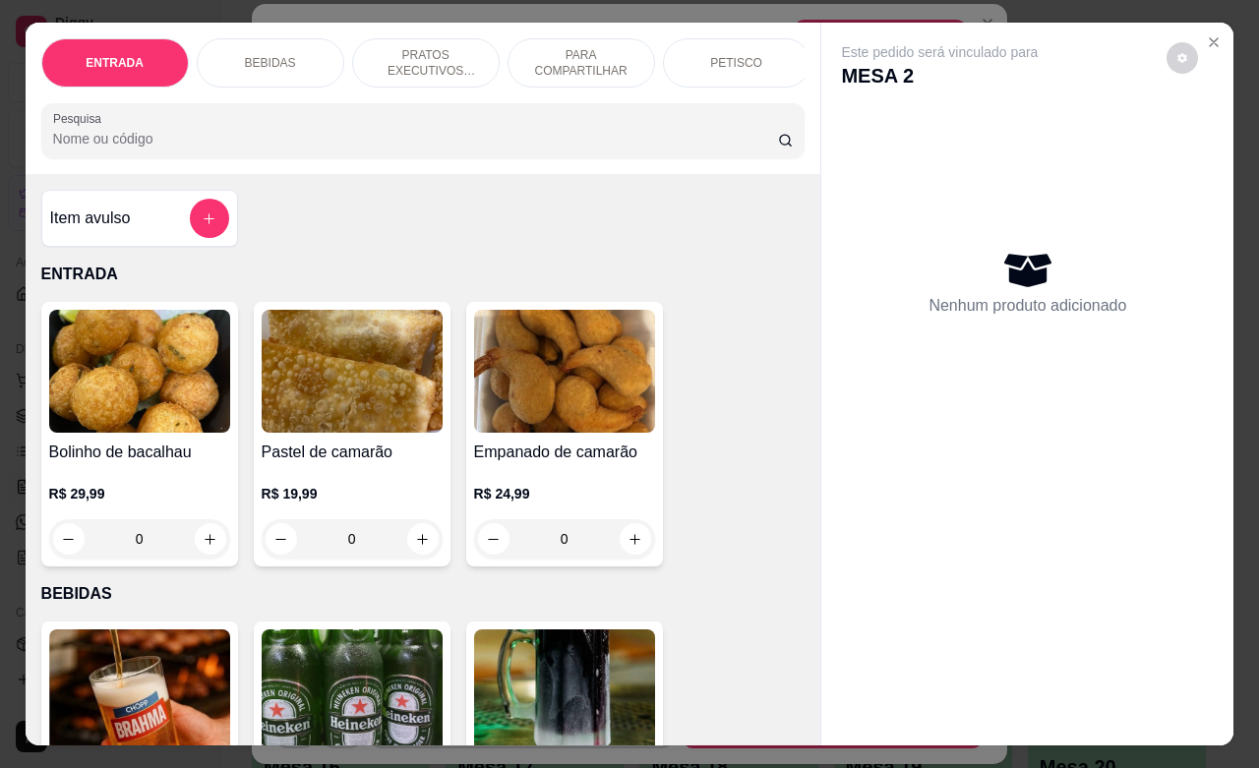
click at [266, 56] on p "BEBIDAS" at bounding box center [270, 63] width 51 height 16
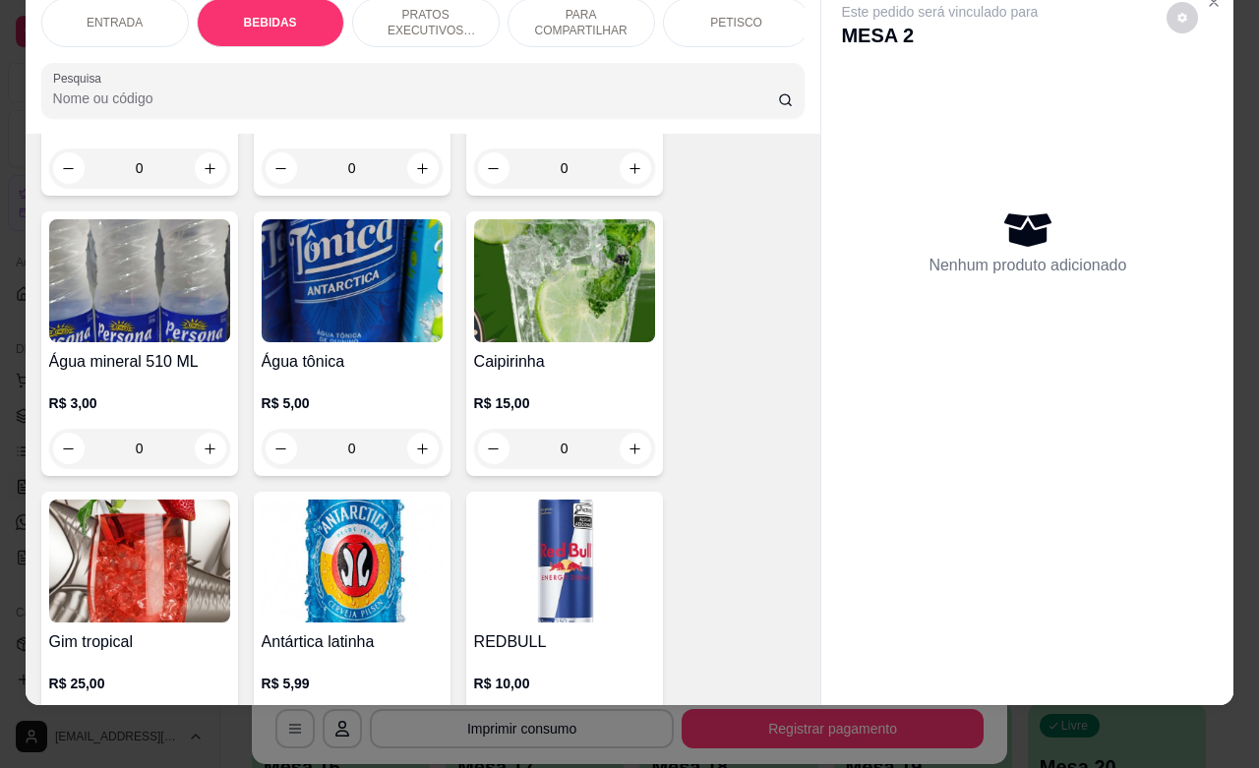
scroll to position [1638, 0]
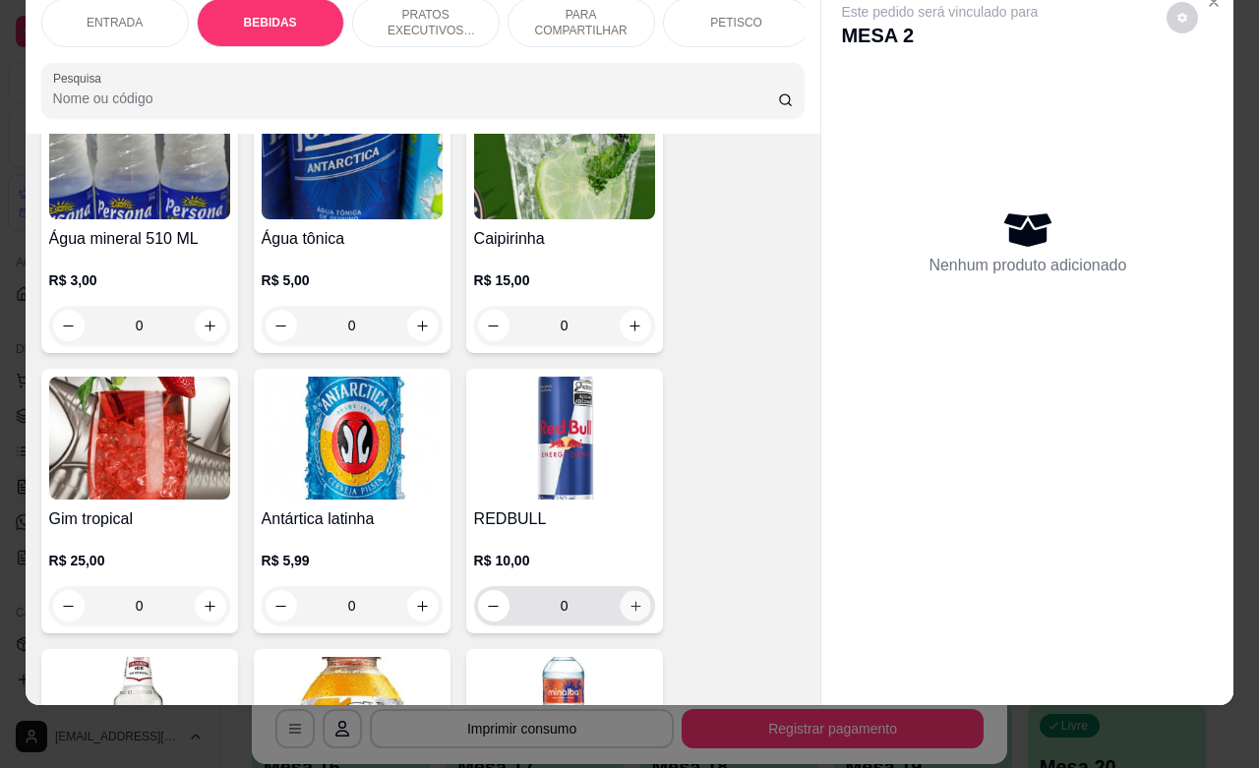
click at [632, 616] on button "increase-product-quantity" at bounding box center [635, 606] width 30 height 30
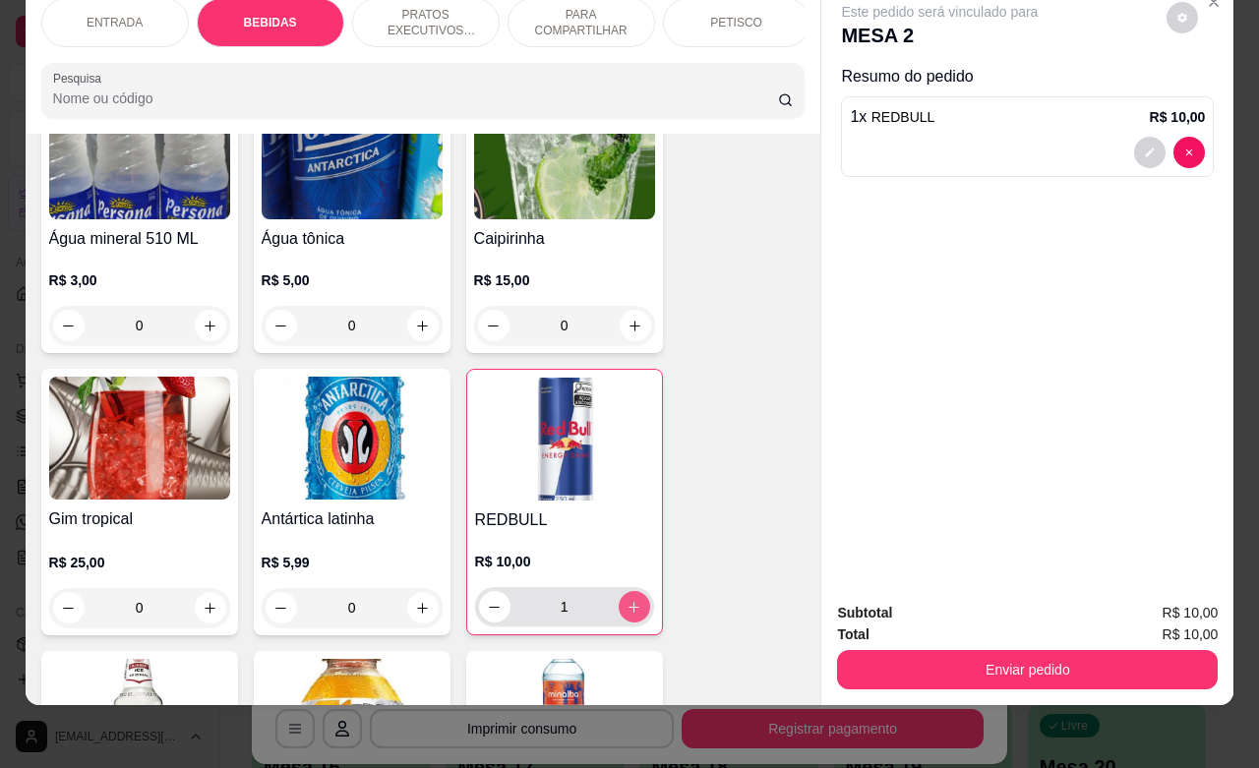
click at [634, 618] on button "increase-product-quantity" at bounding box center [634, 606] width 31 height 31
type input "3"
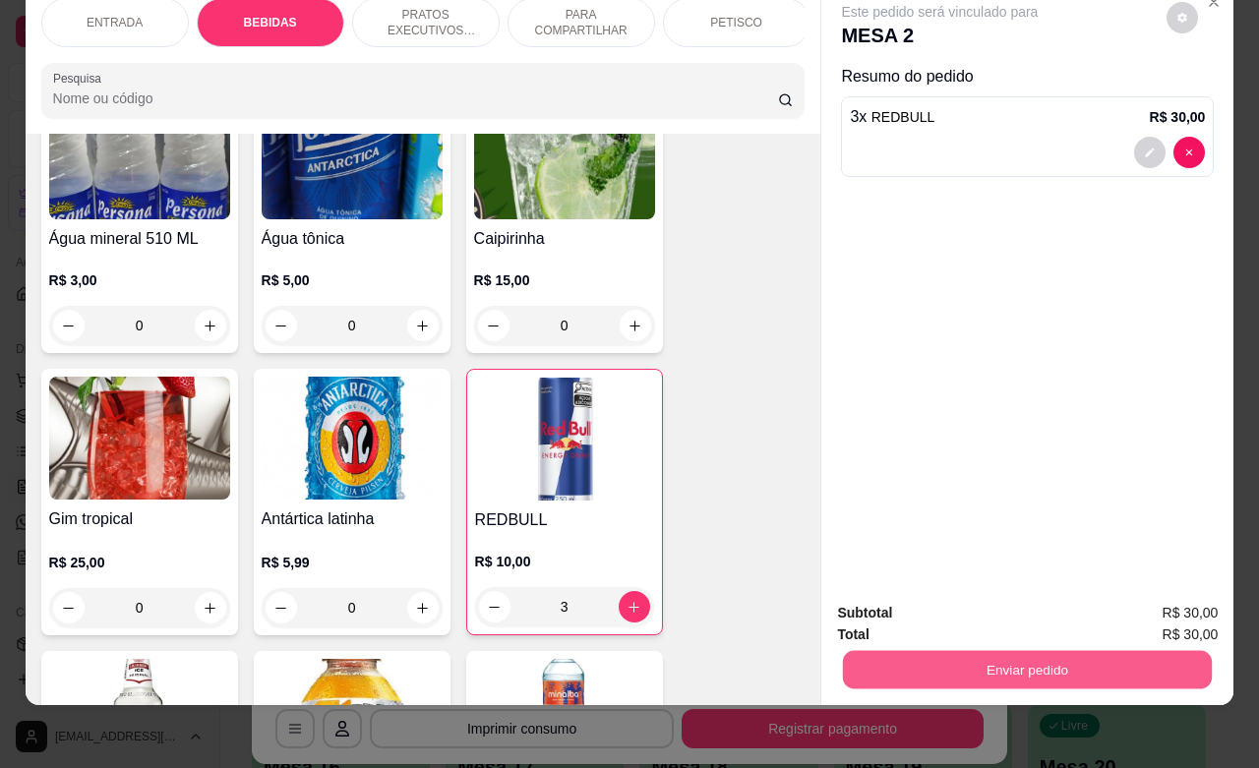
click at [941, 650] on button "Enviar pedido" at bounding box center [1027, 669] width 369 height 38
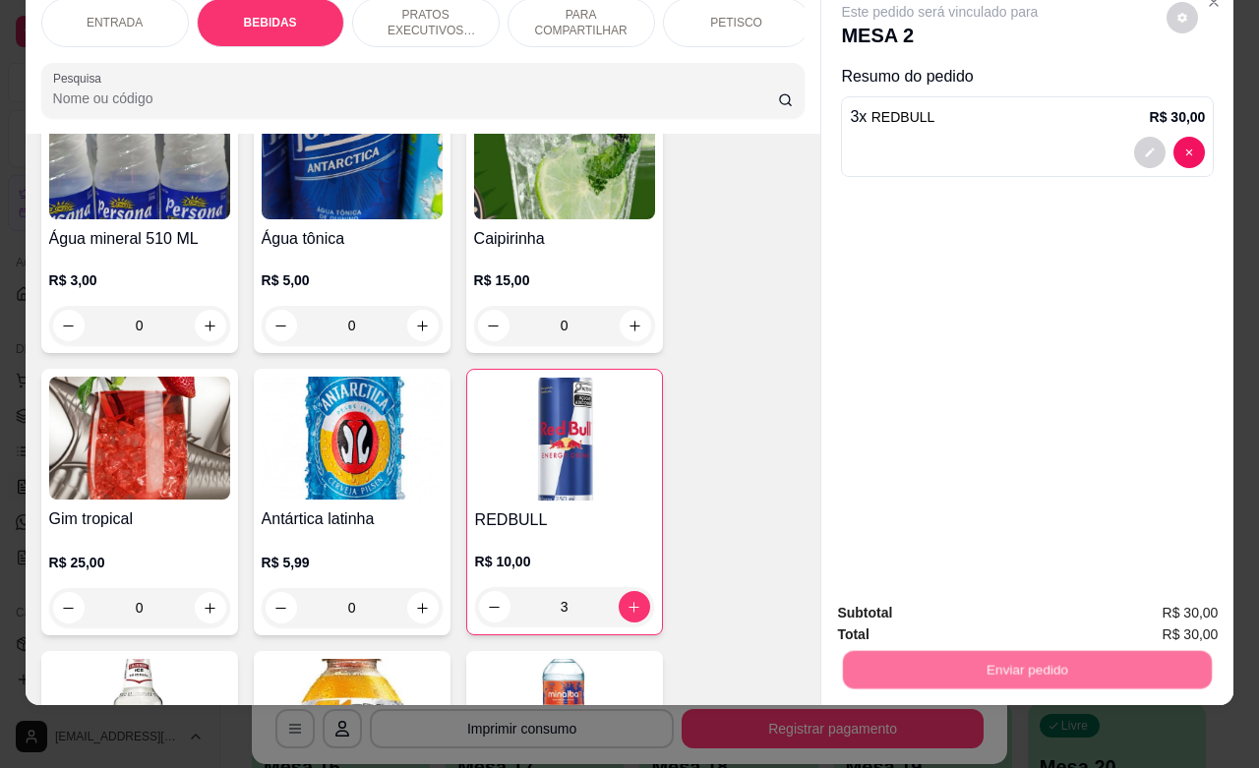
click at [928, 605] on button "Não registrar e enviar pedido" at bounding box center [960, 600] width 199 height 36
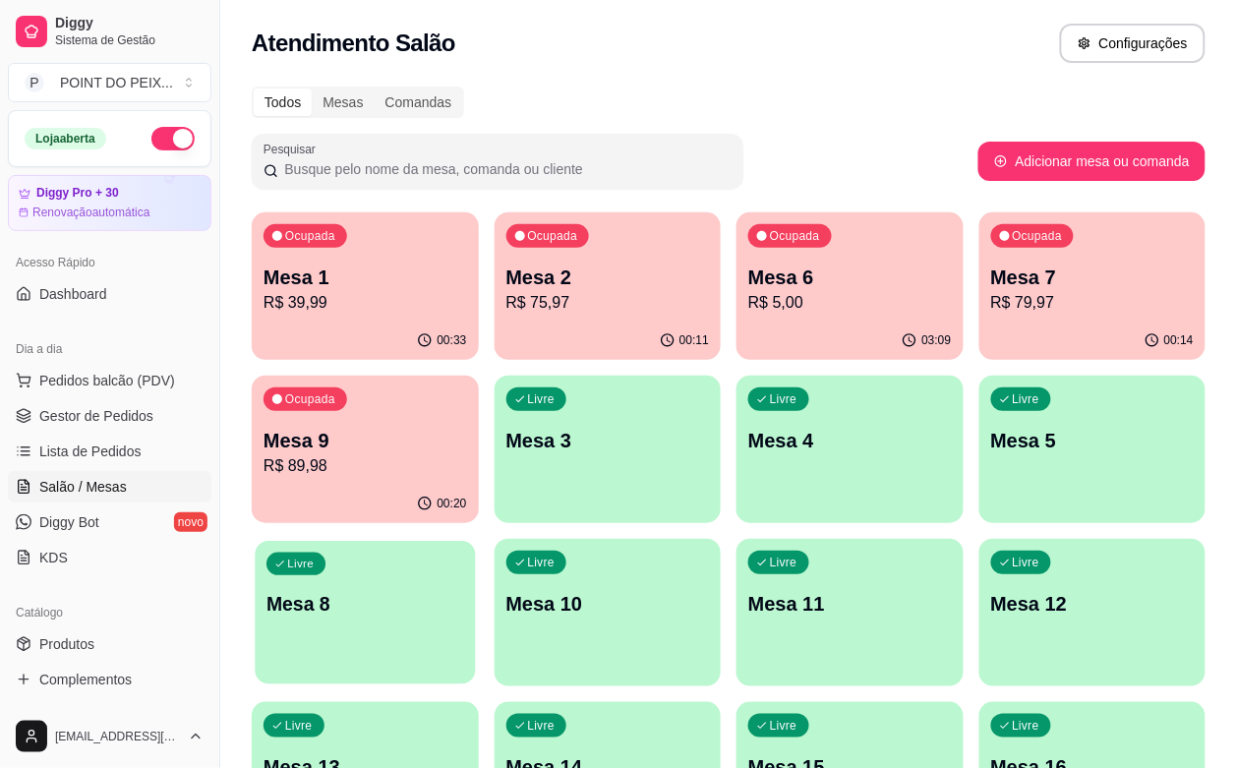
click at [475, 541] on div "Livre Mesa 8" at bounding box center [365, 601] width 220 height 120
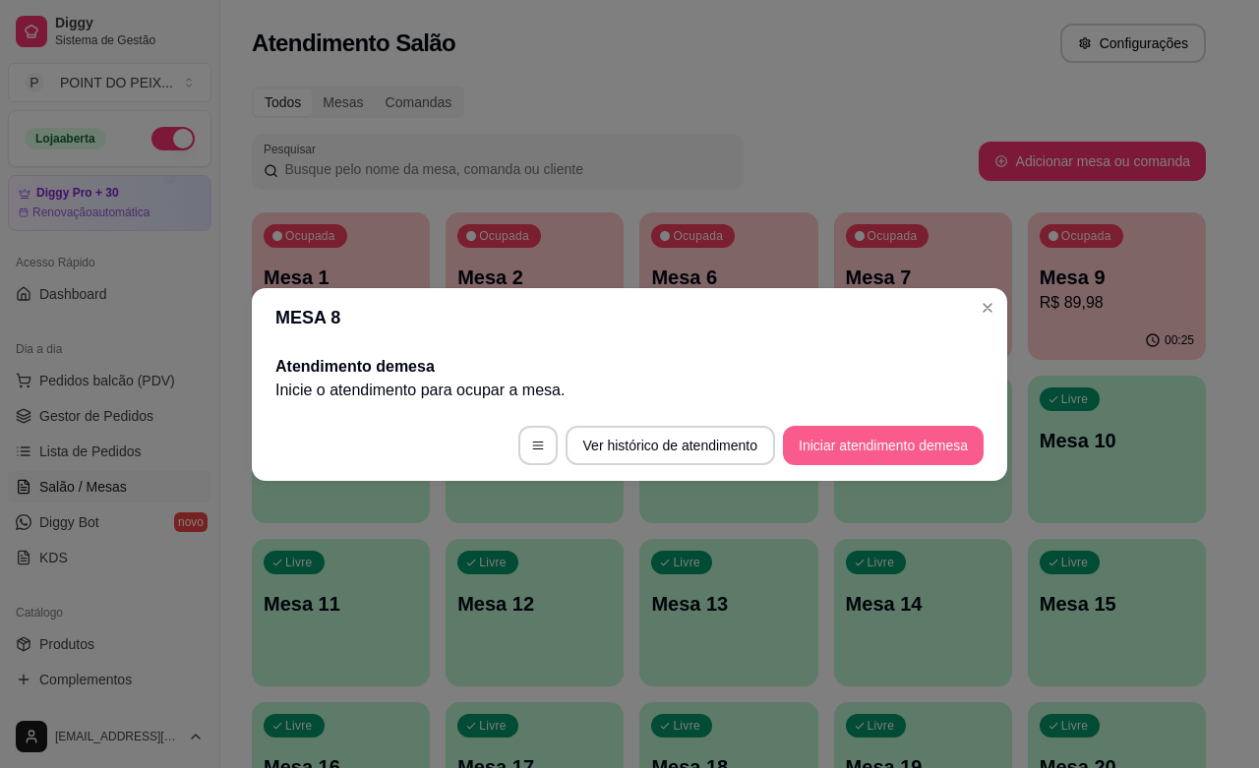
click at [872, 440] on button "Iniciar atendimento de mesa" at bounding box center [883, 445] width 201 height 39
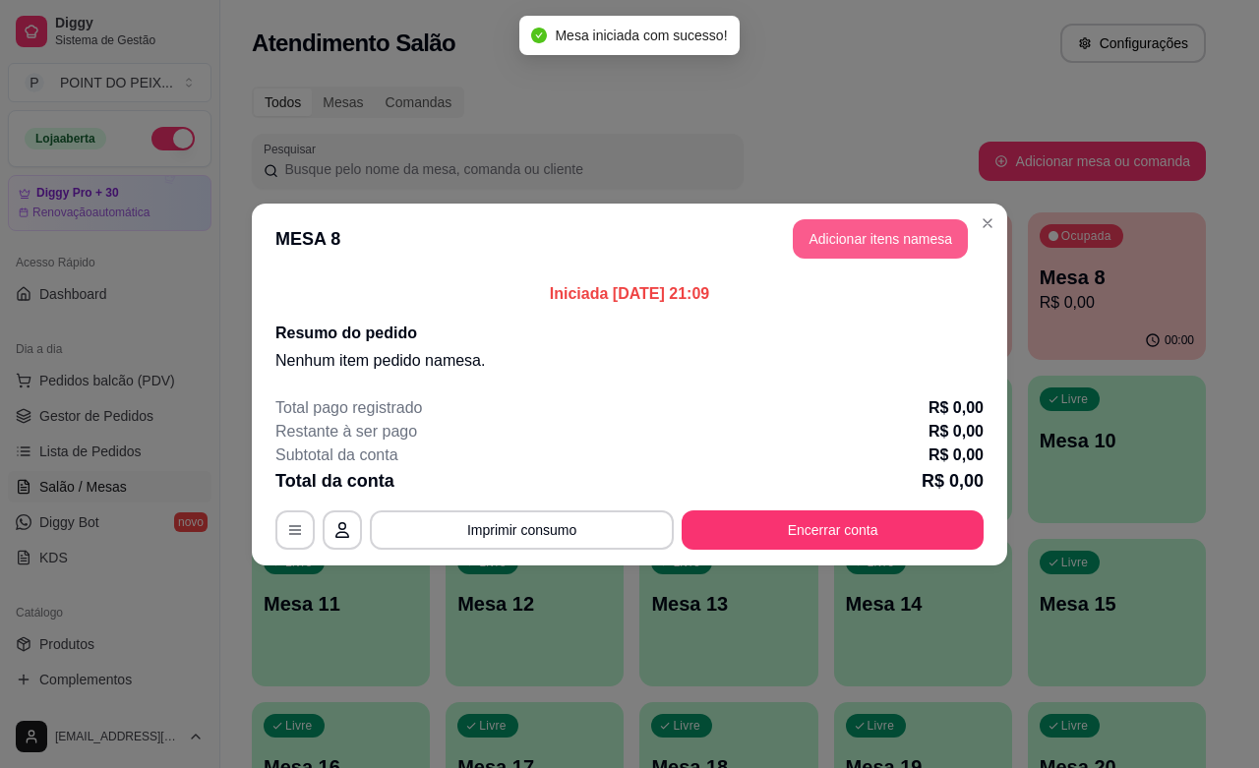
click at [895, 221] on button "Adicionar itens na mesa" at bounding box center [880, 238] width 175 height 39
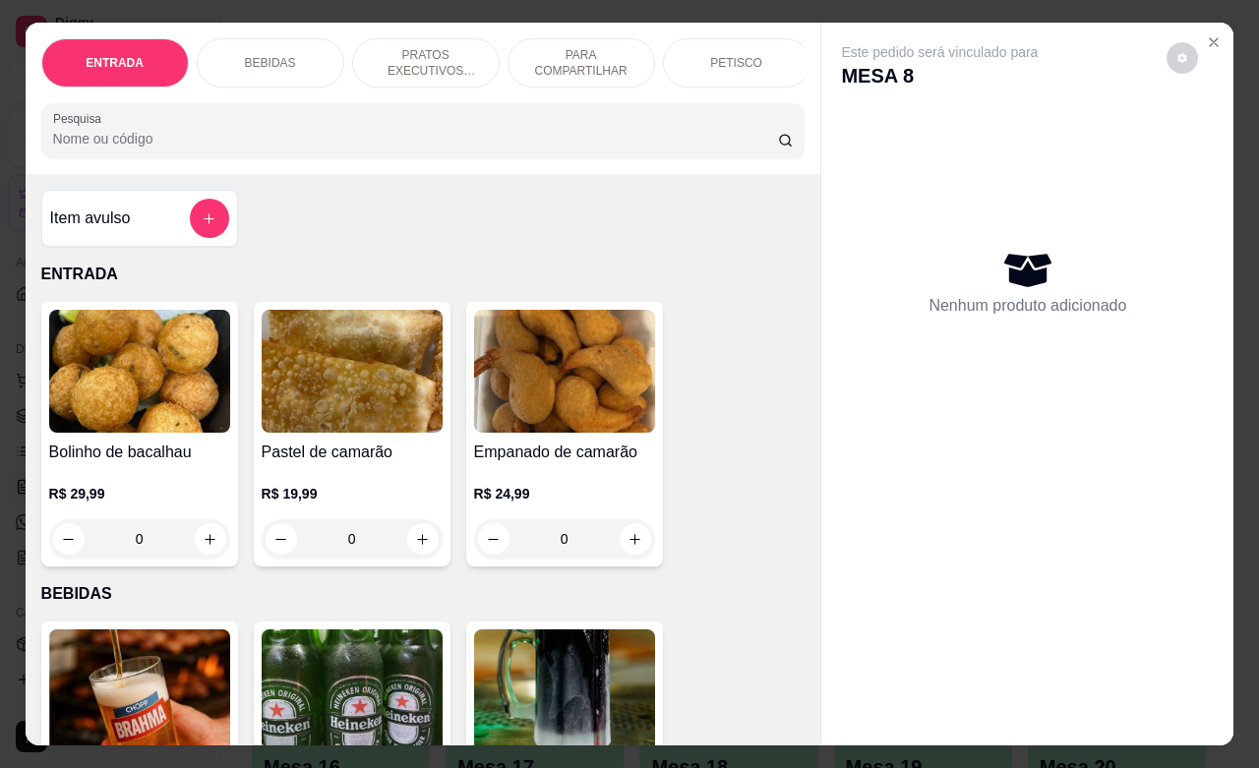
click at [759, 64] on div "PETISCO" at bounding box center [737, 62] width 148 height 49
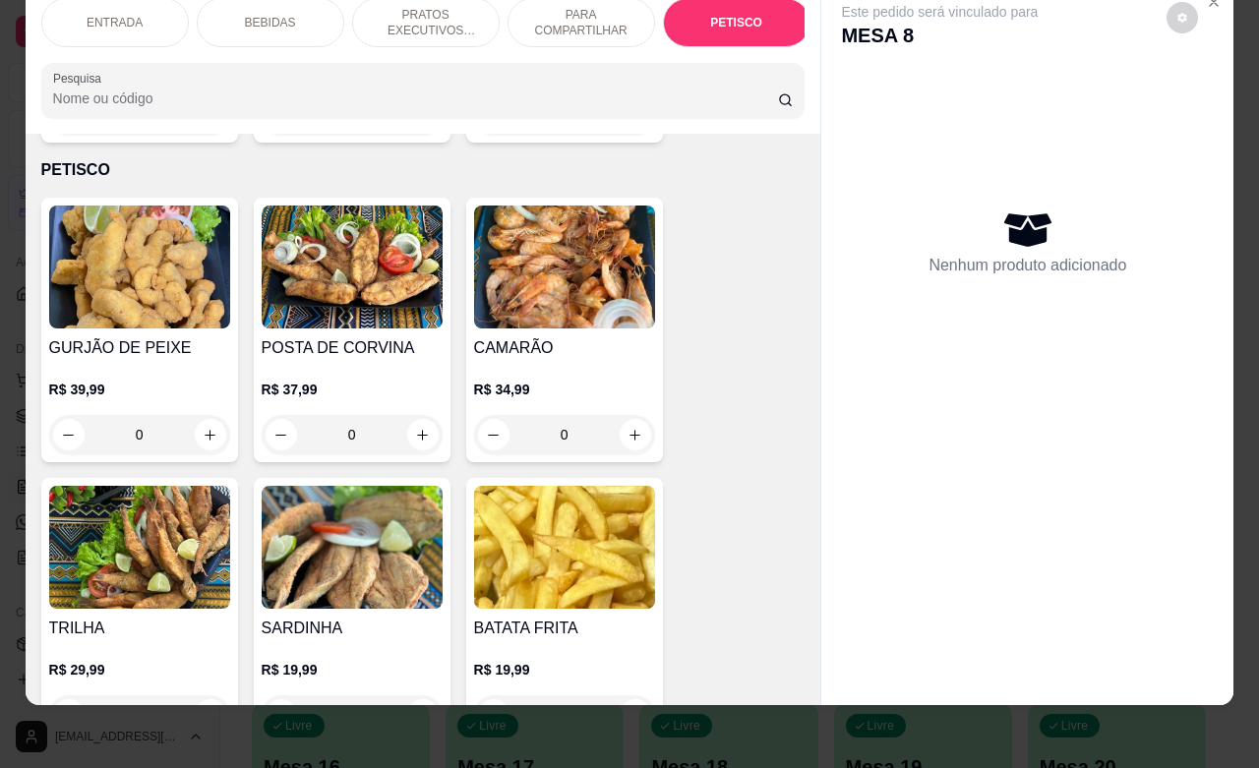
scroll to position [4715, 0]
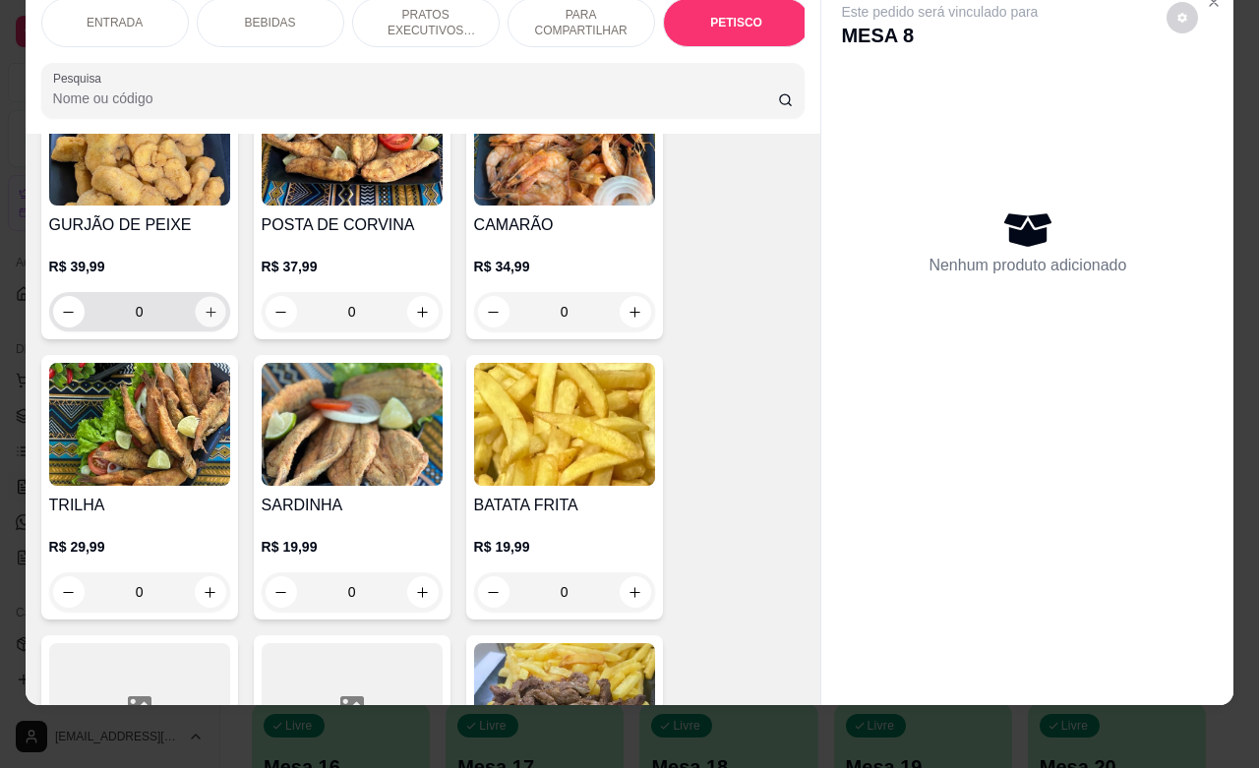
click at [208, 297] on button "increase-product-quantity" at bounding box center [210, 312] width 30 height 30
type input "1"
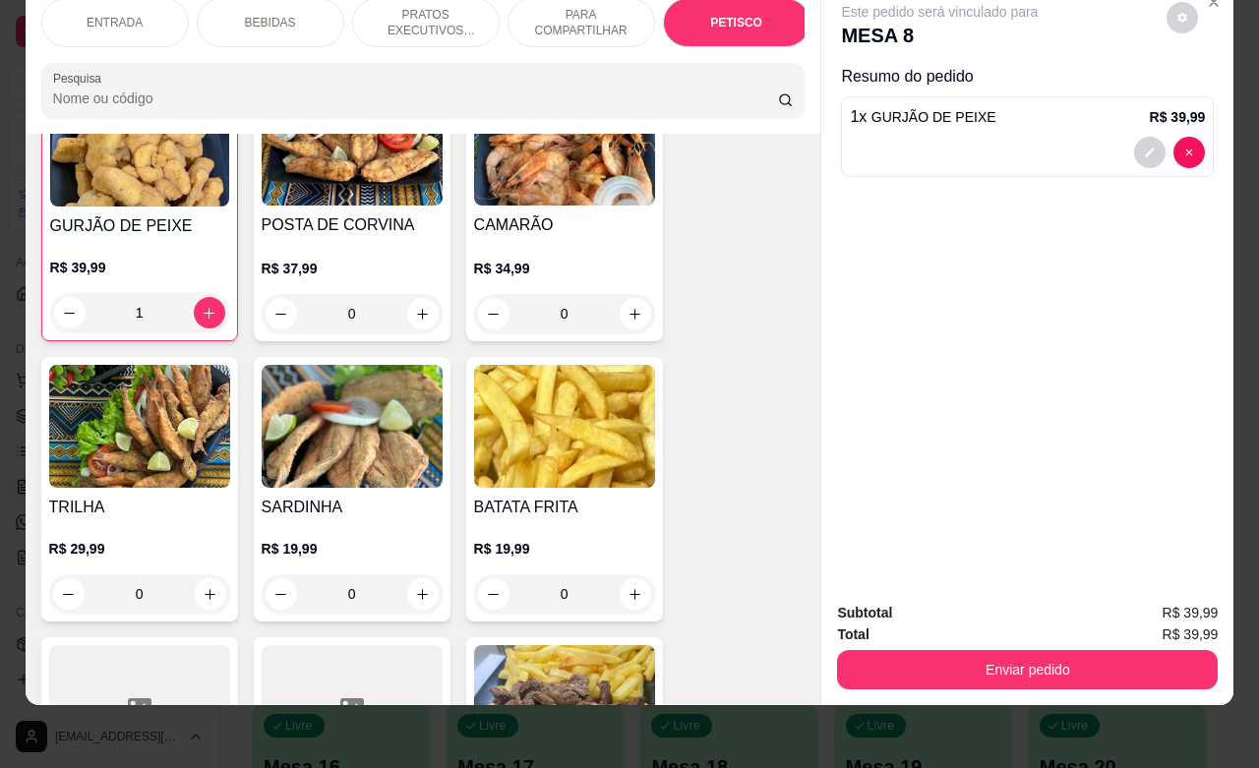
scroll to position [4717, 0]
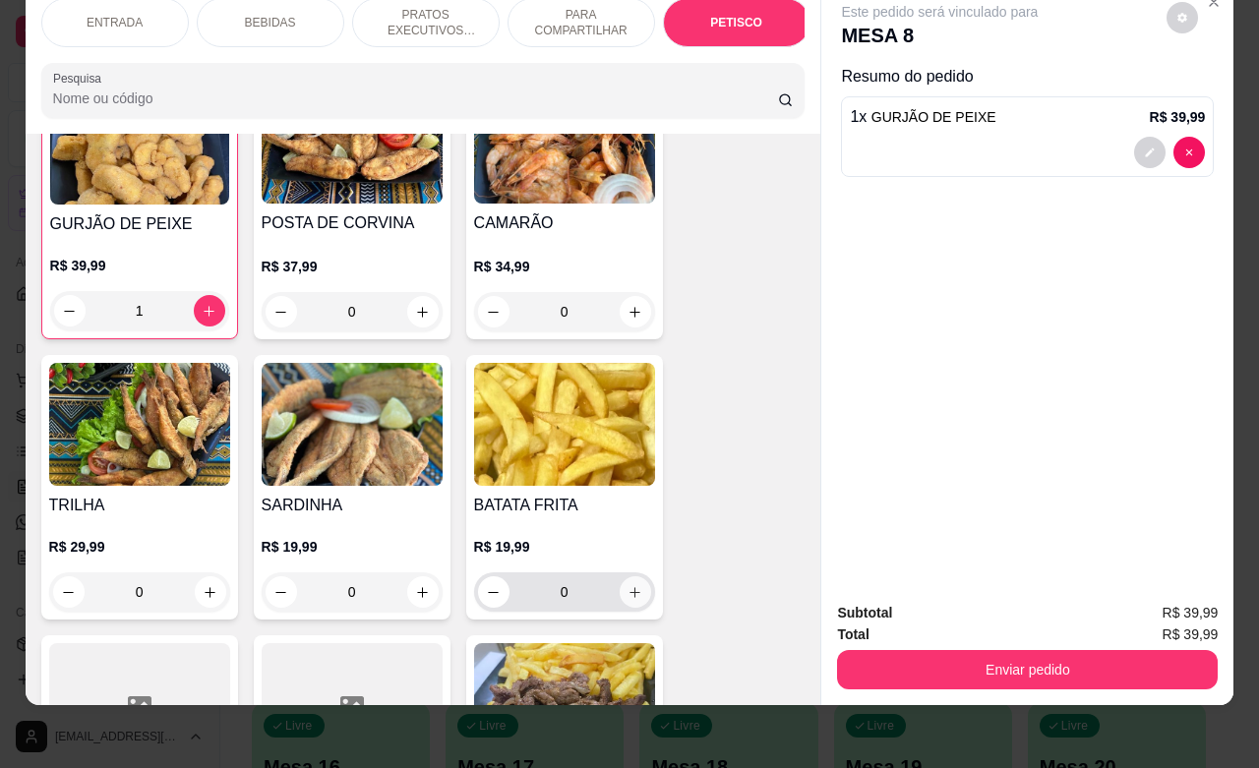
click at [628, 585] on icon "increase-product-quantity" at bounding box center [635, 592] width 15 height 15
type input "1"
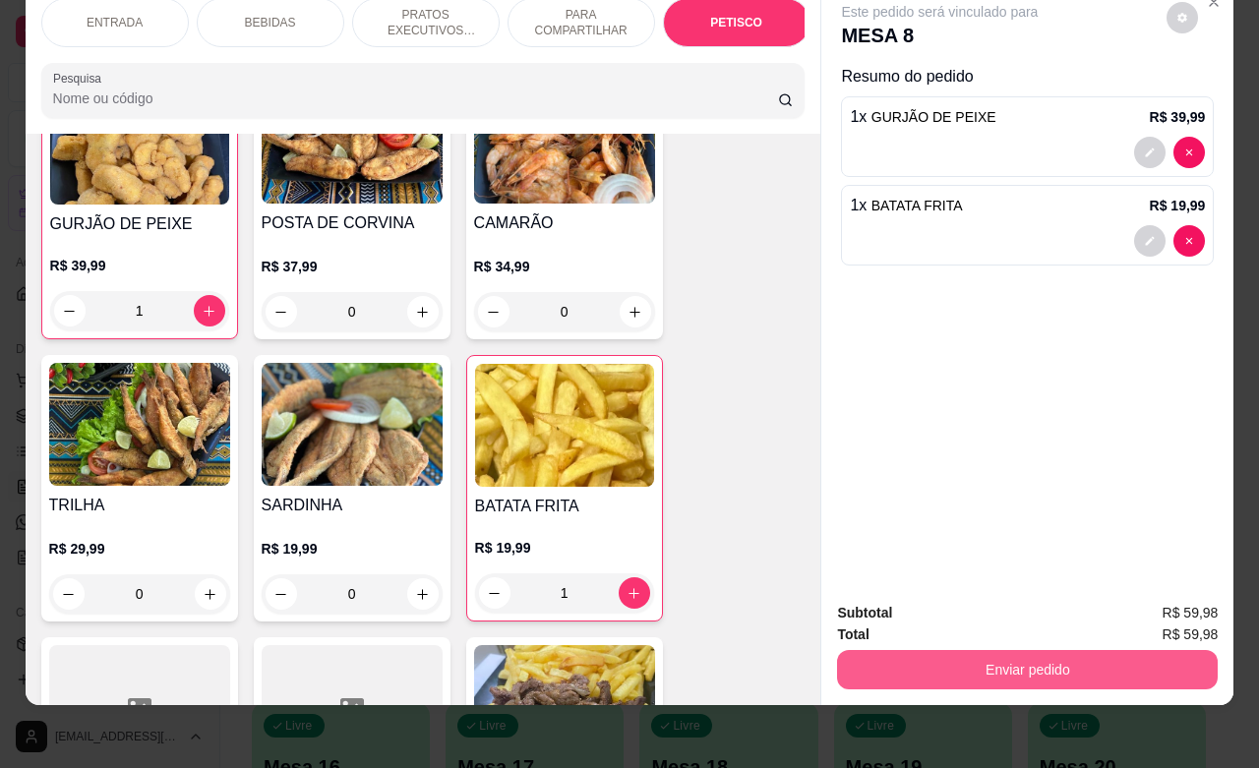
click at [1016, 650] on button "Enviar pedido" at bounding box center [1027, 669] width 381 height 39
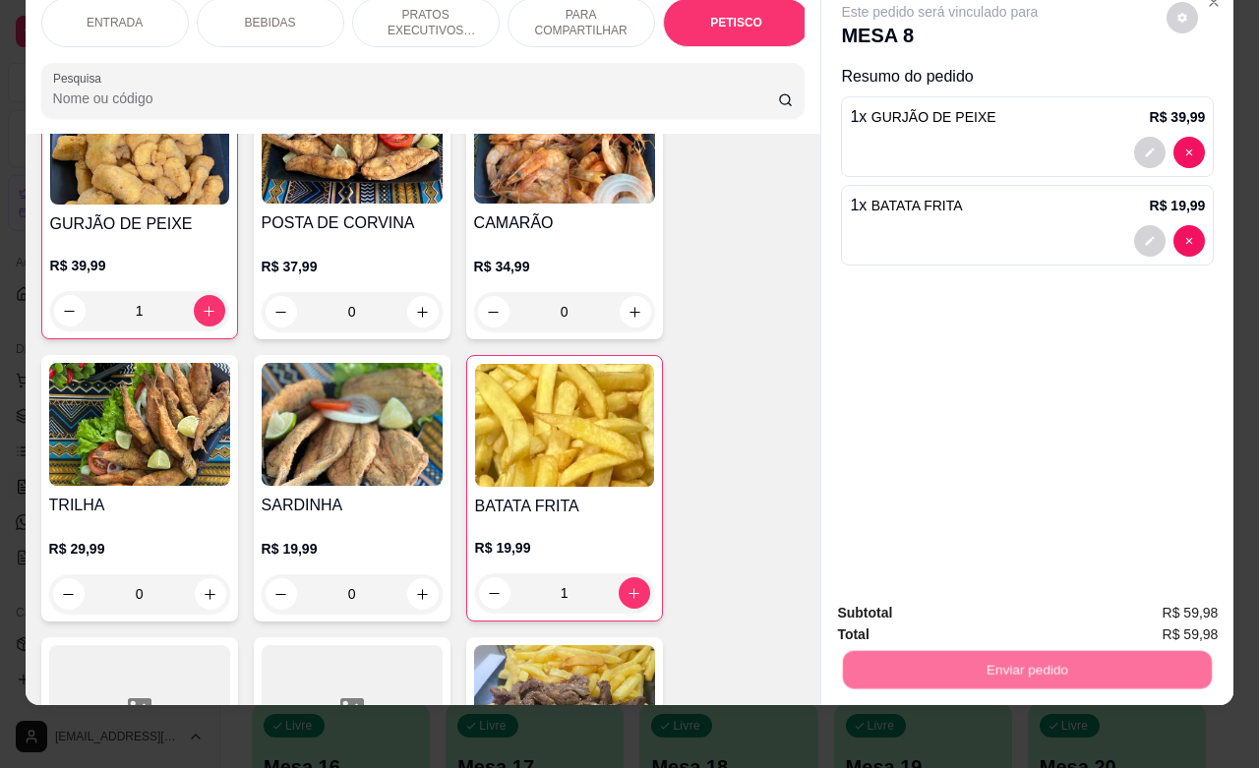
click at [981, 596] on button "Não registrar e enviar pedido" at bounding box center [960, 600] width 205 height 37
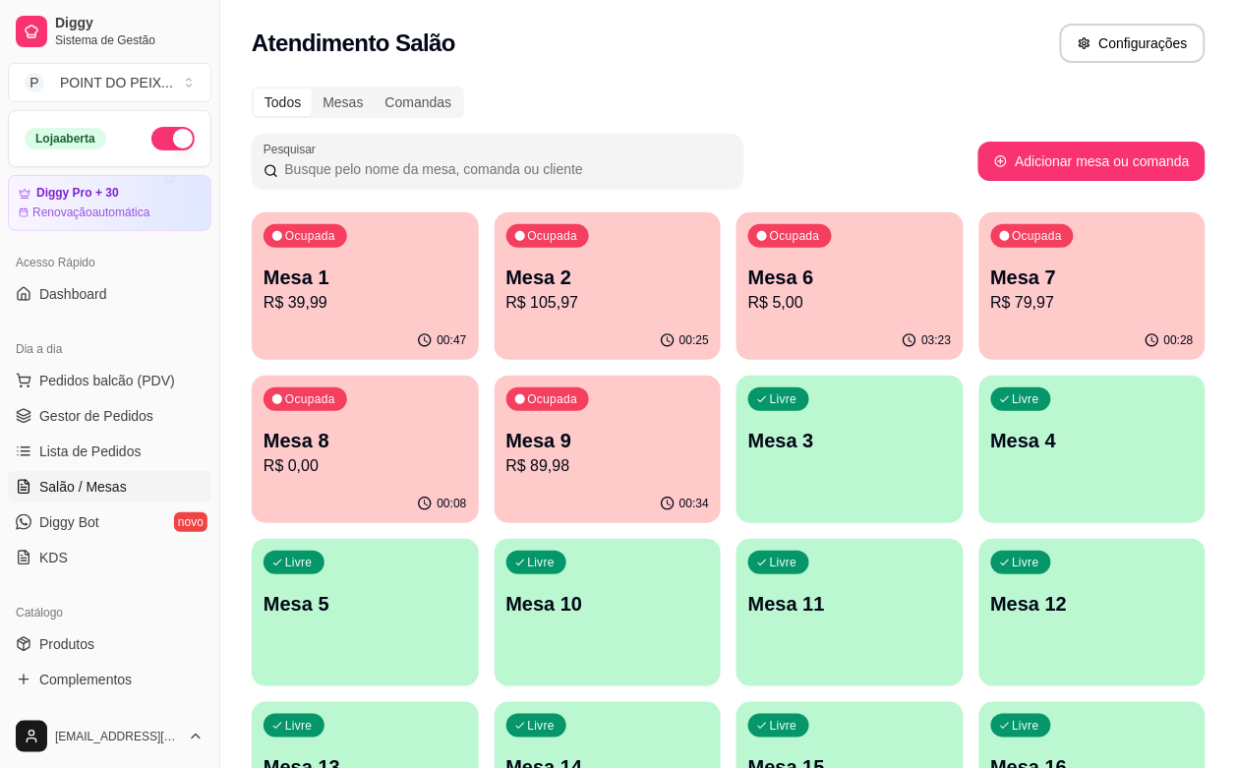
click at [737, 455] on div "Livre Mesa 3" at bounding box center [850, 438] width 227 height 124
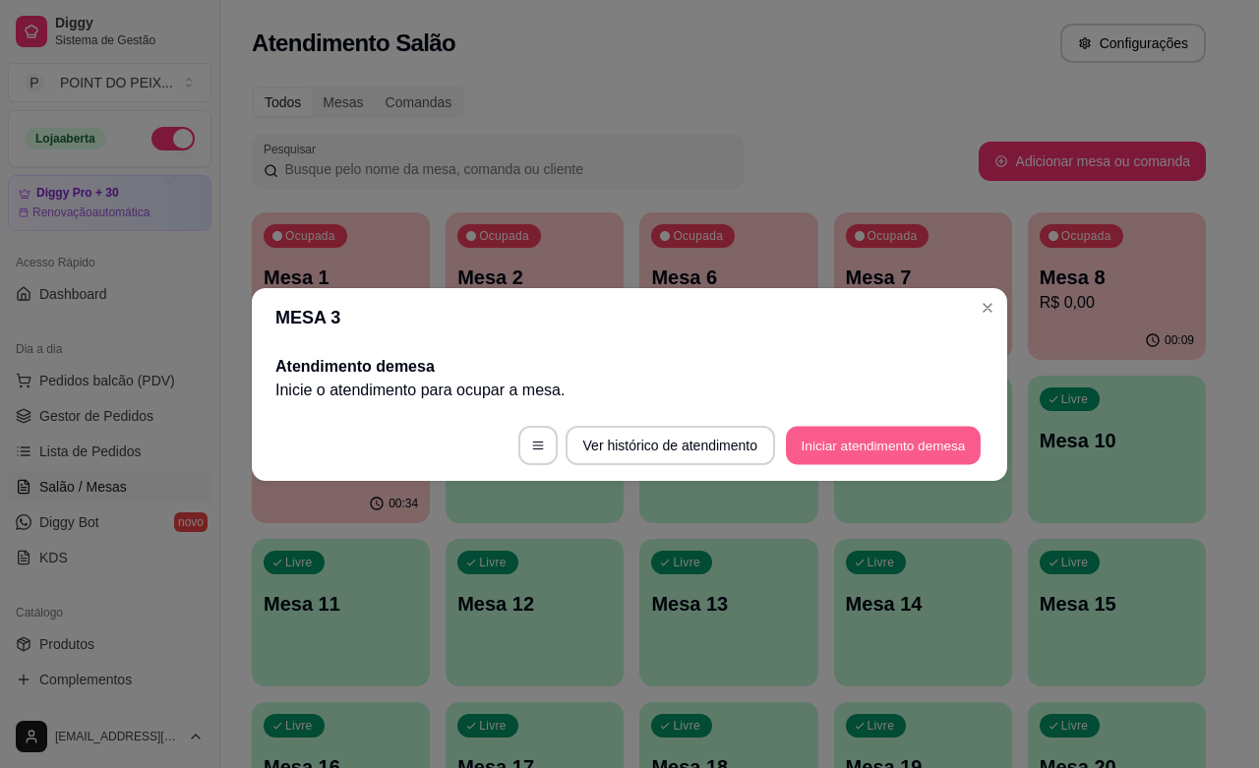
click at [915, 446] on button "Iniciar atendimento de mesa" at bounding box center [883, 445] width 195 height 38
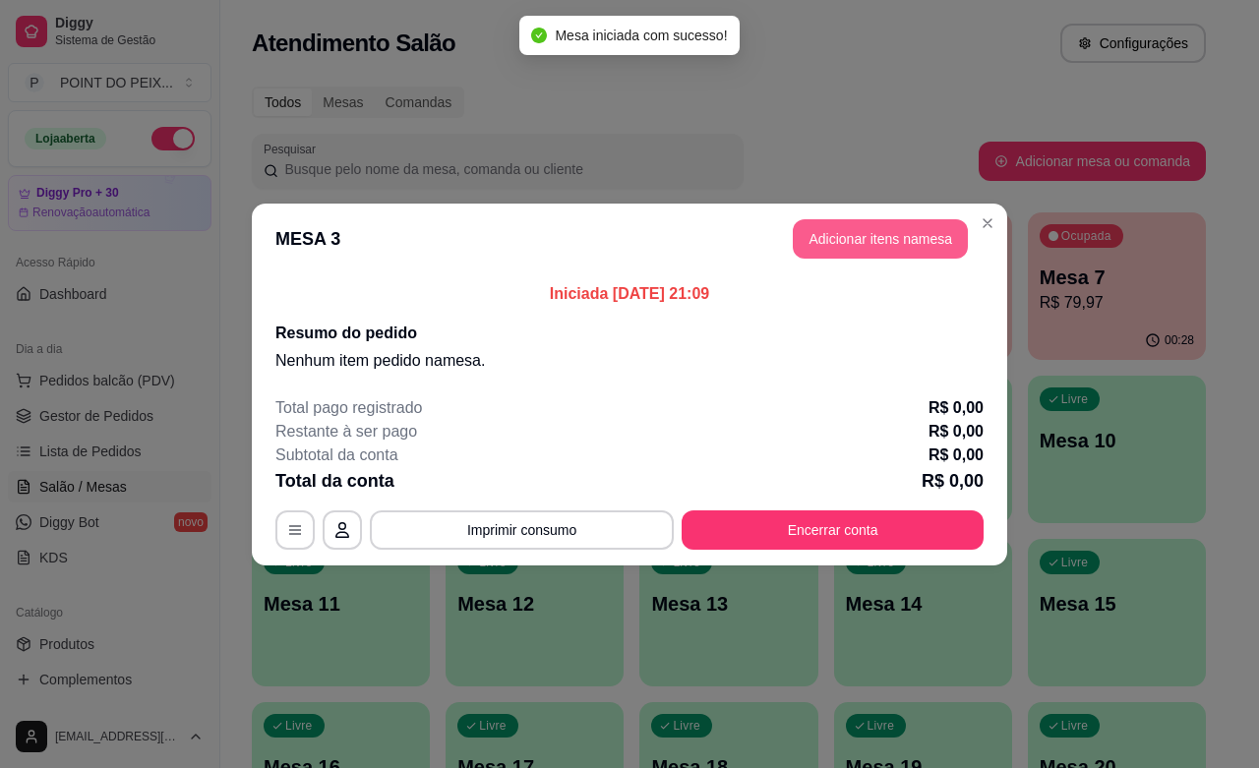
click at [905, 239] on button "Adicionar itens na mesa" at bounding box center [880, 238] width 175 height 39
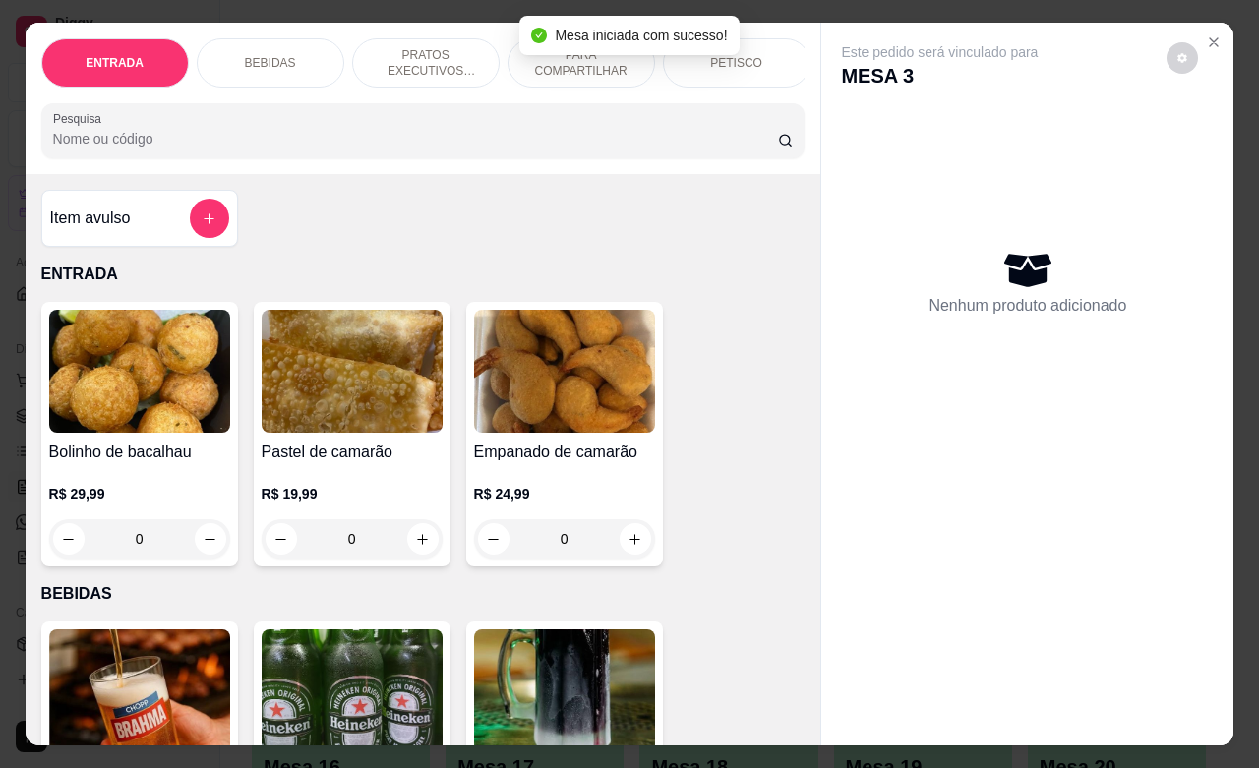
click at [757, 55] on div "PETISCO" at bounding box center [737, 62] width 148 height 49
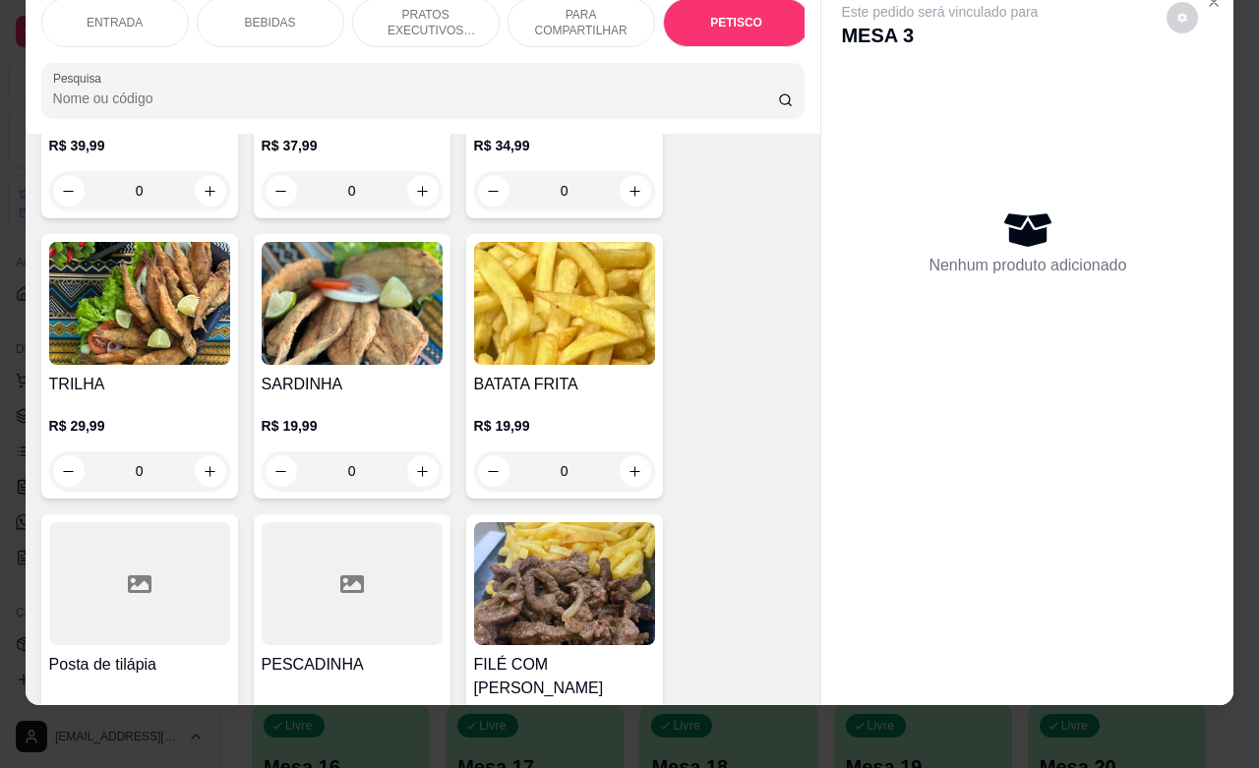
scroll to position [4838, 0]
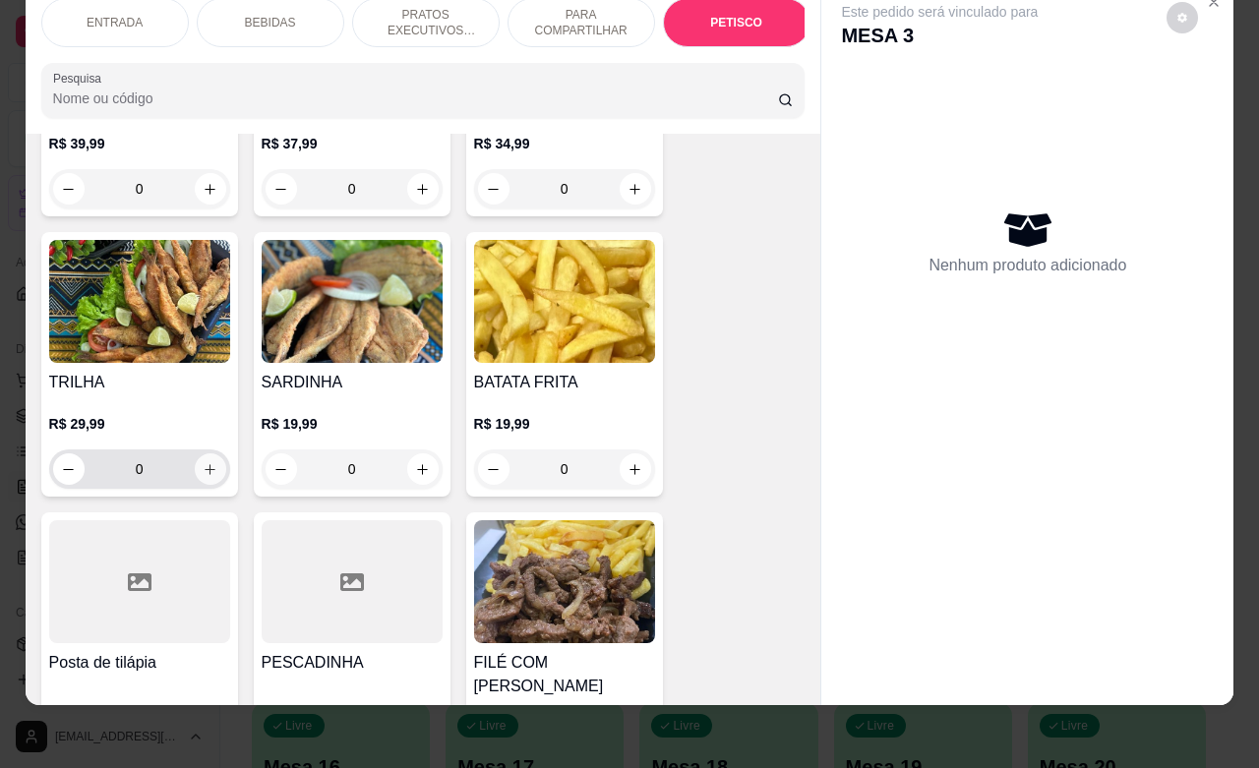
click at [207, 453] on button "increase-product-quantity" at bounding box center [210, 468] width 31 height 31
type input "1"
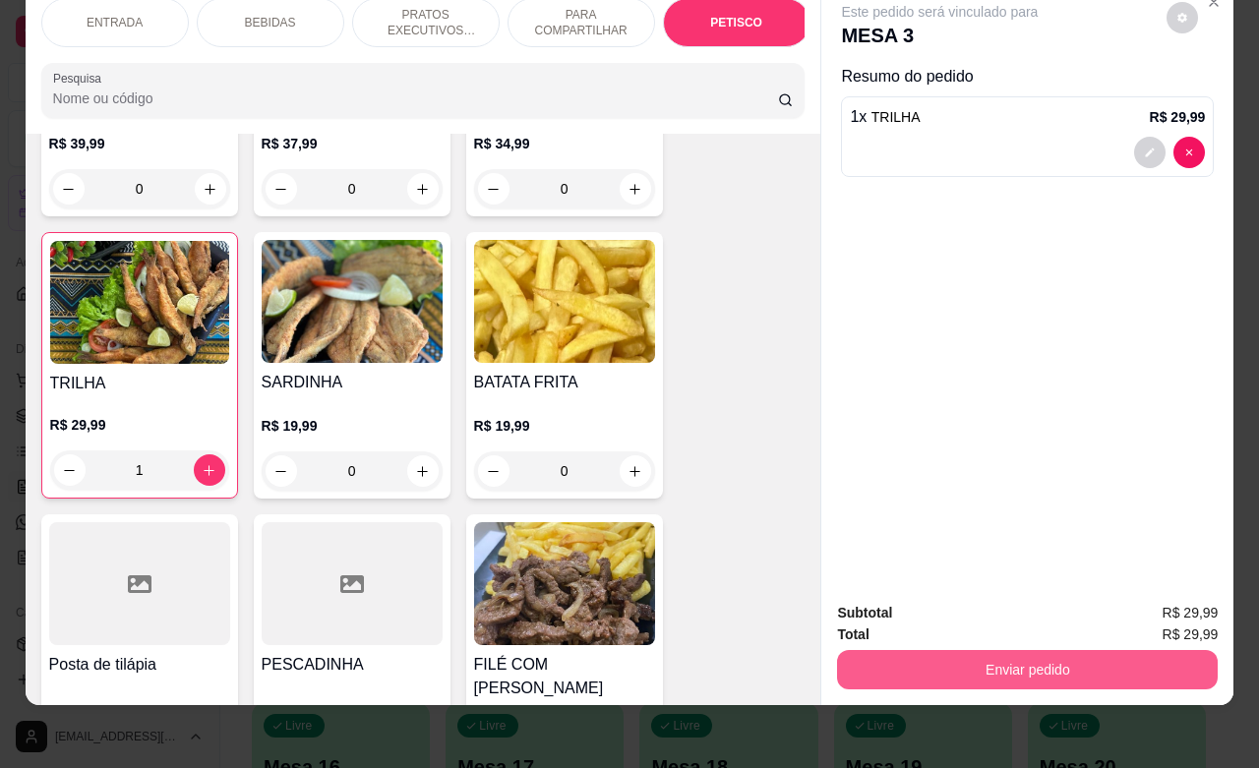
click at [1094, 660] on button "Enviar pedido" at bounding box center [1027, 669] width 381 height 39
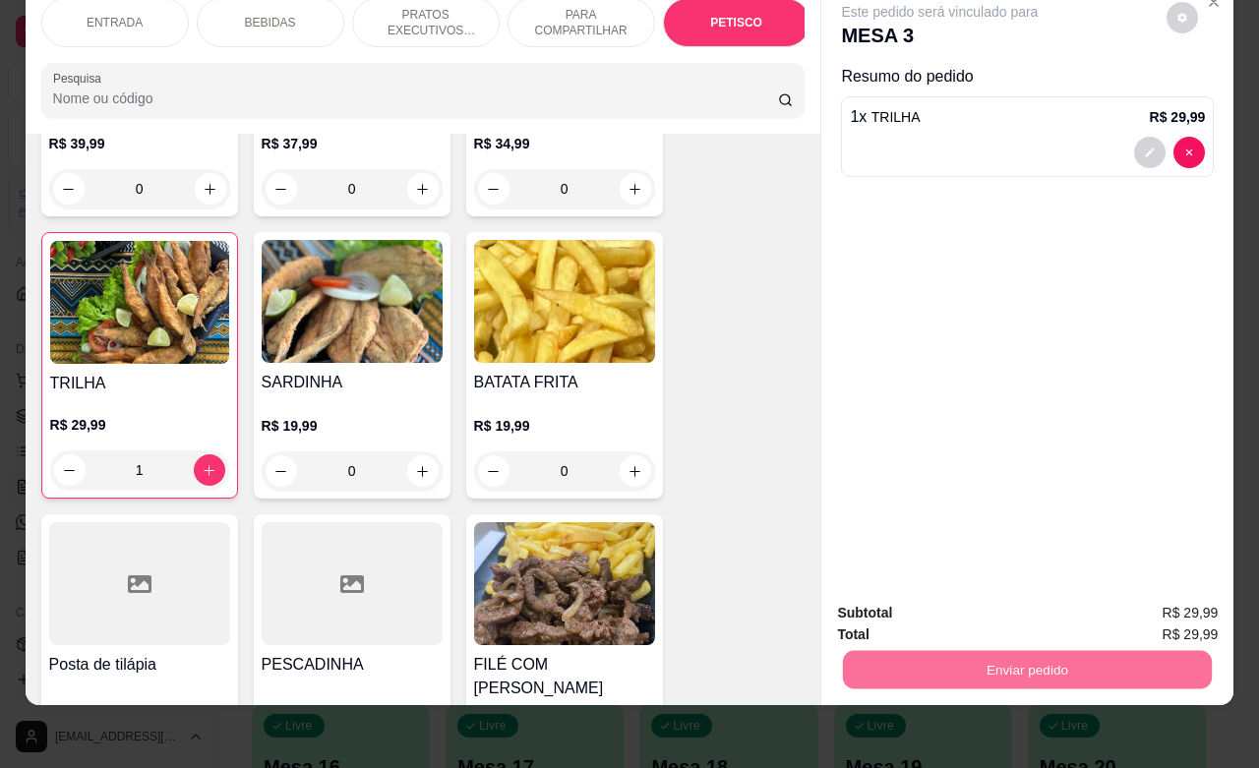
click at [996, 597] on button "Não registrar e enviar pedido" at bounding box center [960, 600] width 205 height 37
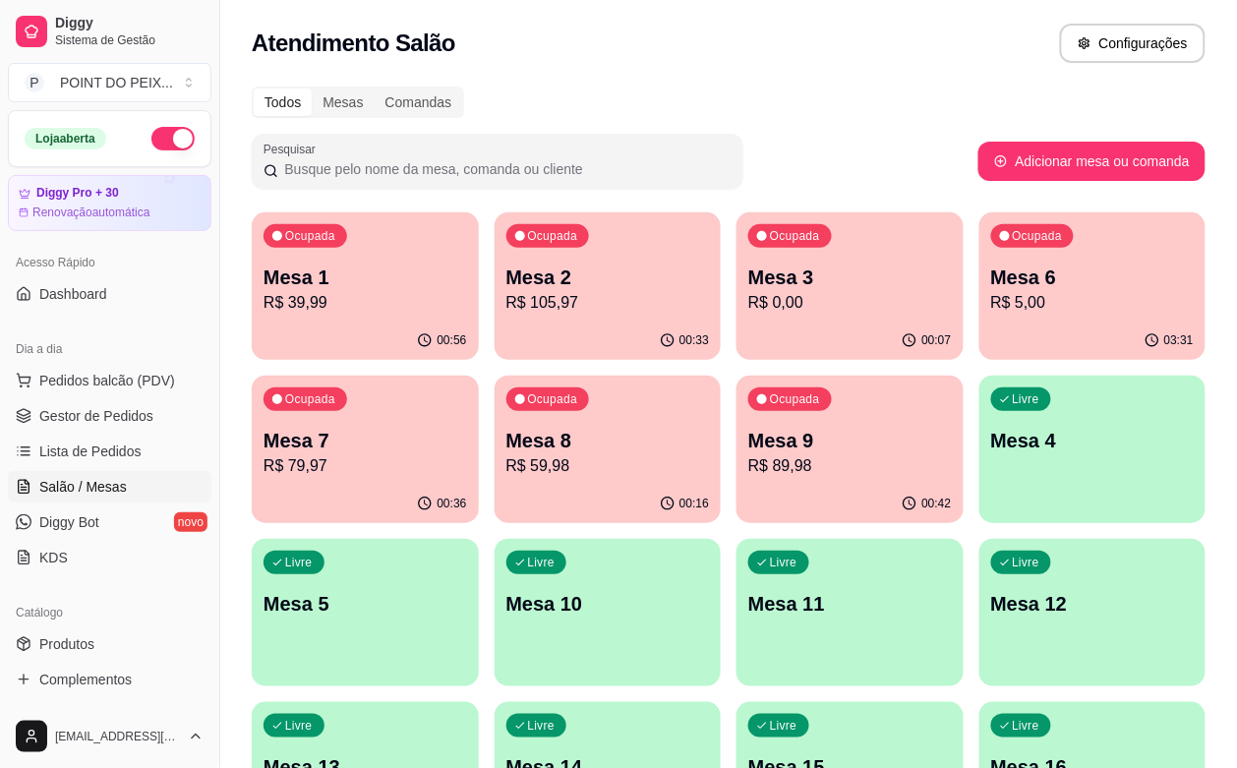
click at [980, 457] on div "Livre Mesa 4" at bounding box center [1093, 438] width 227 height 124
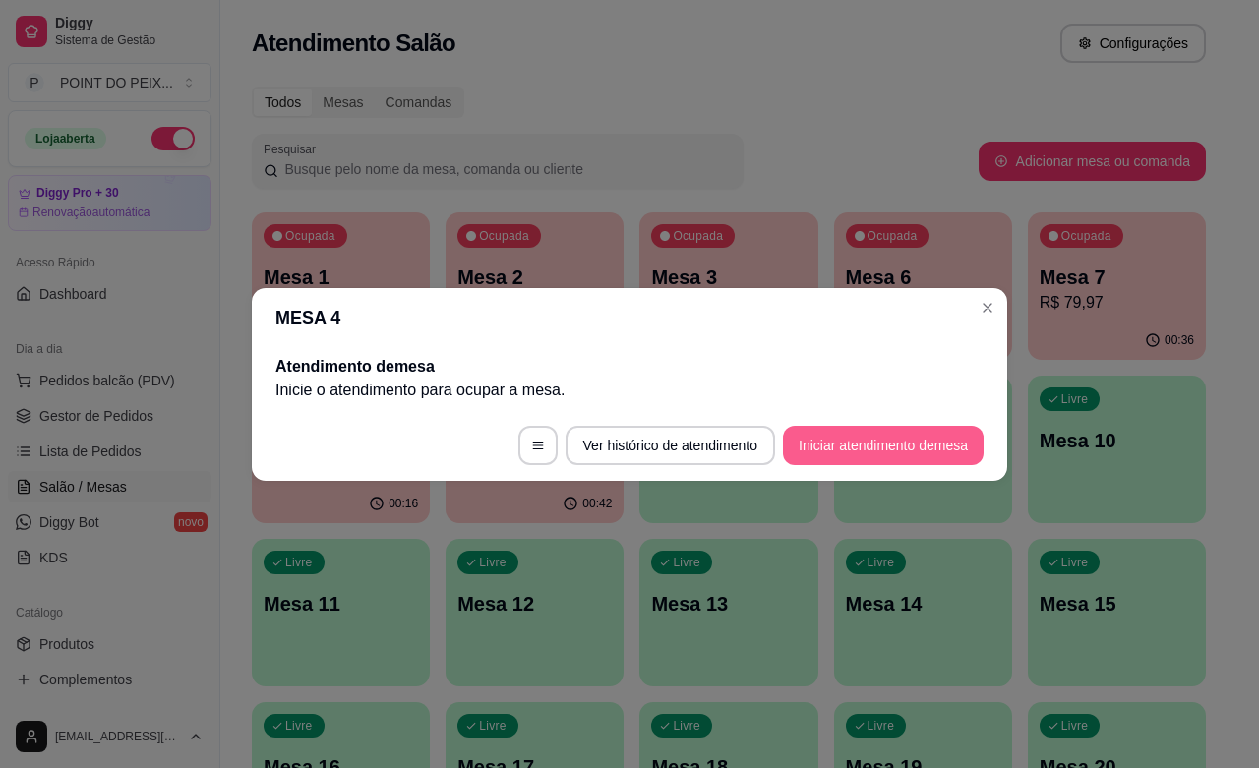
click at [875, 449] on button "Iniciar atendimento de mesa" at bounding box center [883, 445] width 201 height 39
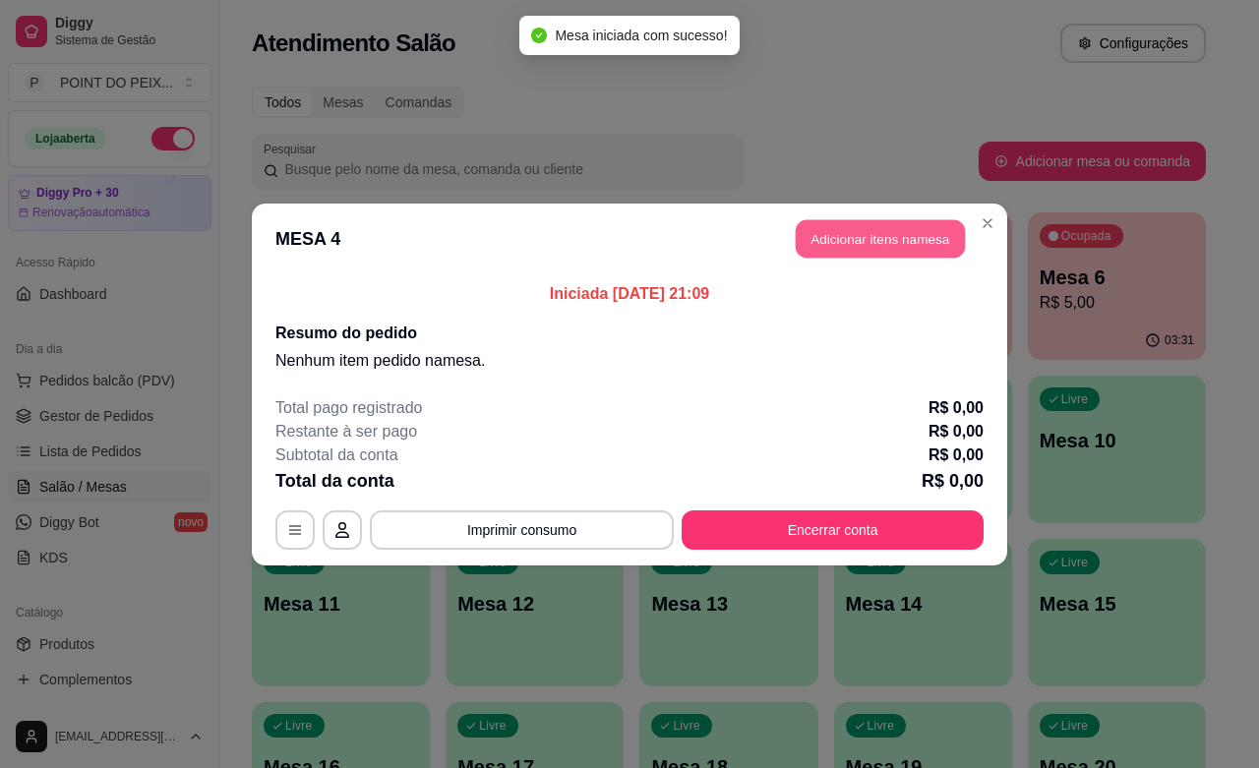
click at [829, 236] on button "Adicionar itens na mesa" at bounding box center [880, 238] width 169 height 38
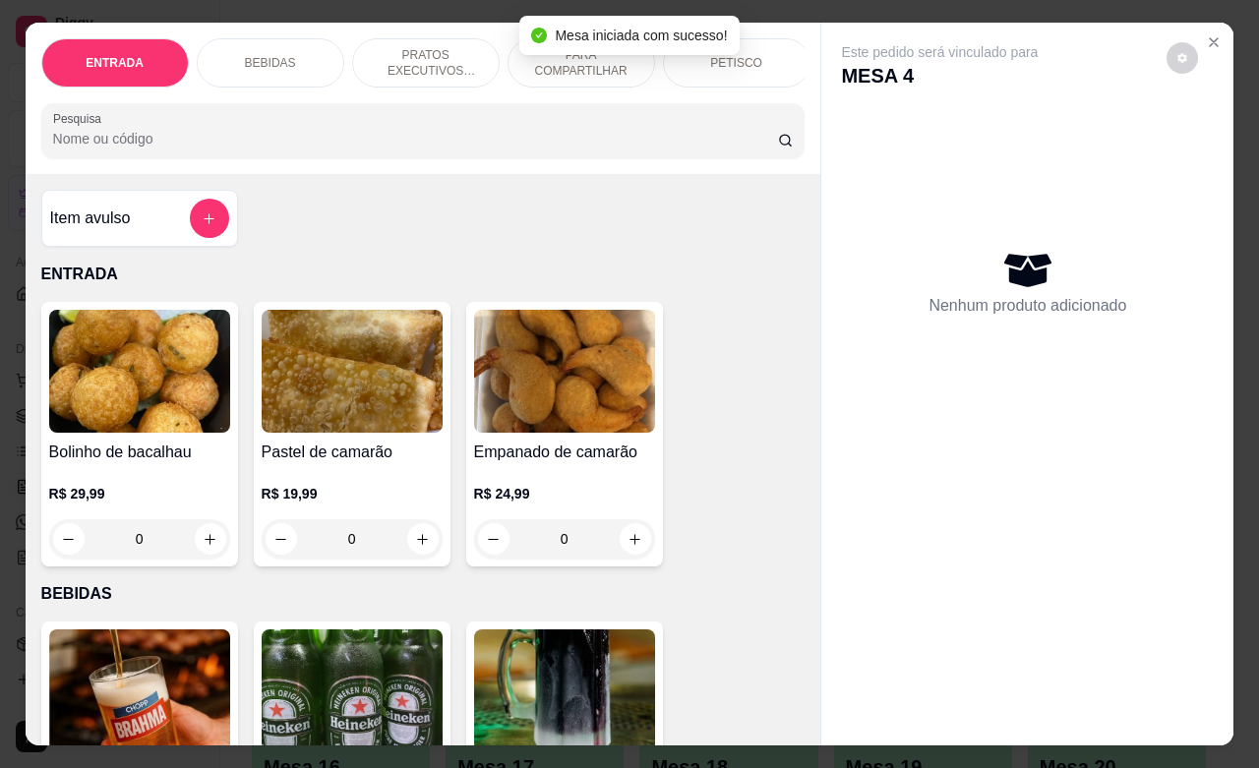
click at [752, 59] on div "PETISCO" at bounding box center [737, 62] width 148 height 49
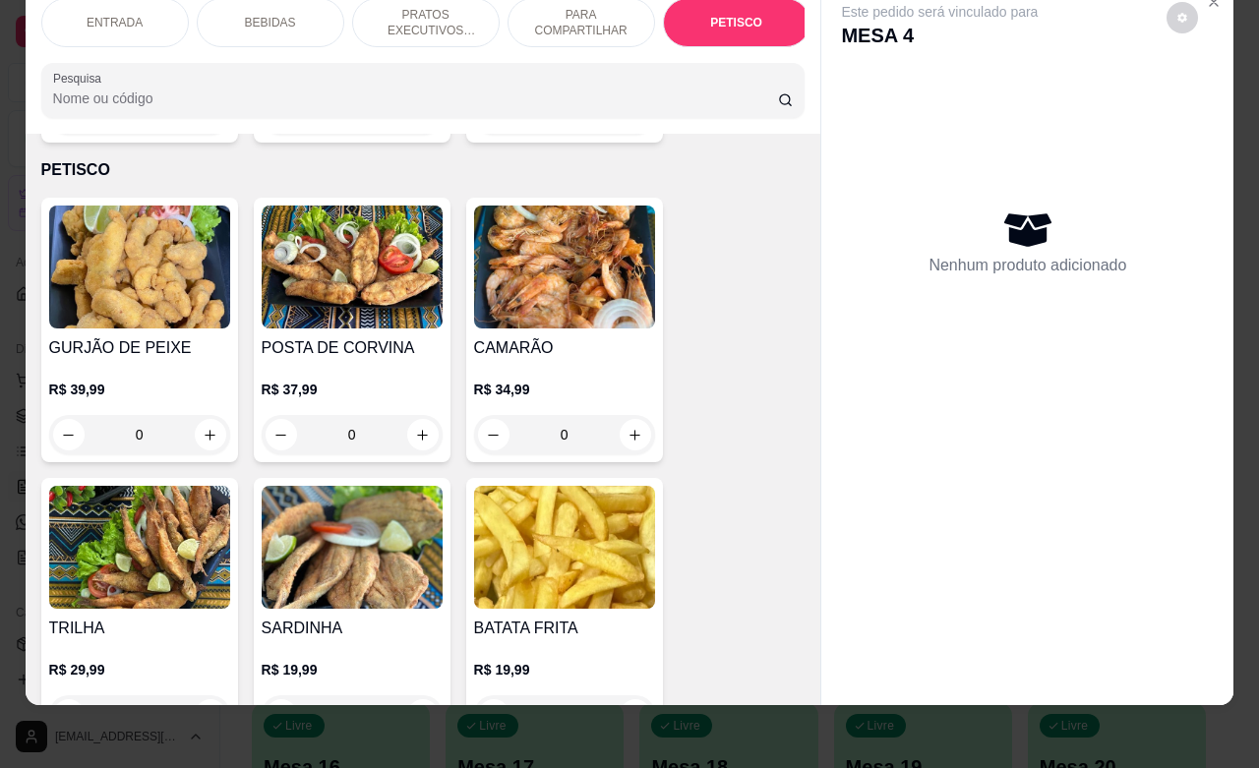
scroll to position [4715, 0]
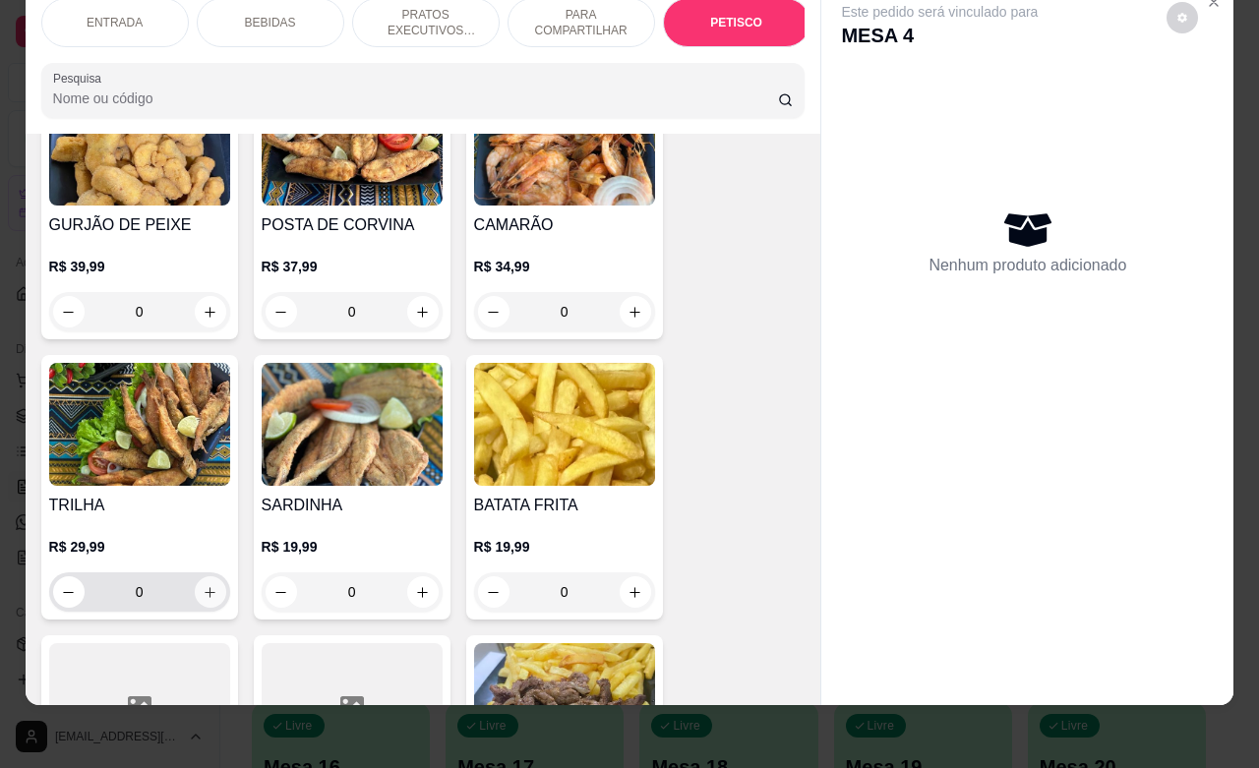
click at [203, 585] on icon "increase-product-quantity" at bounding box center [210, 592] width 15 height 15
type input "1"
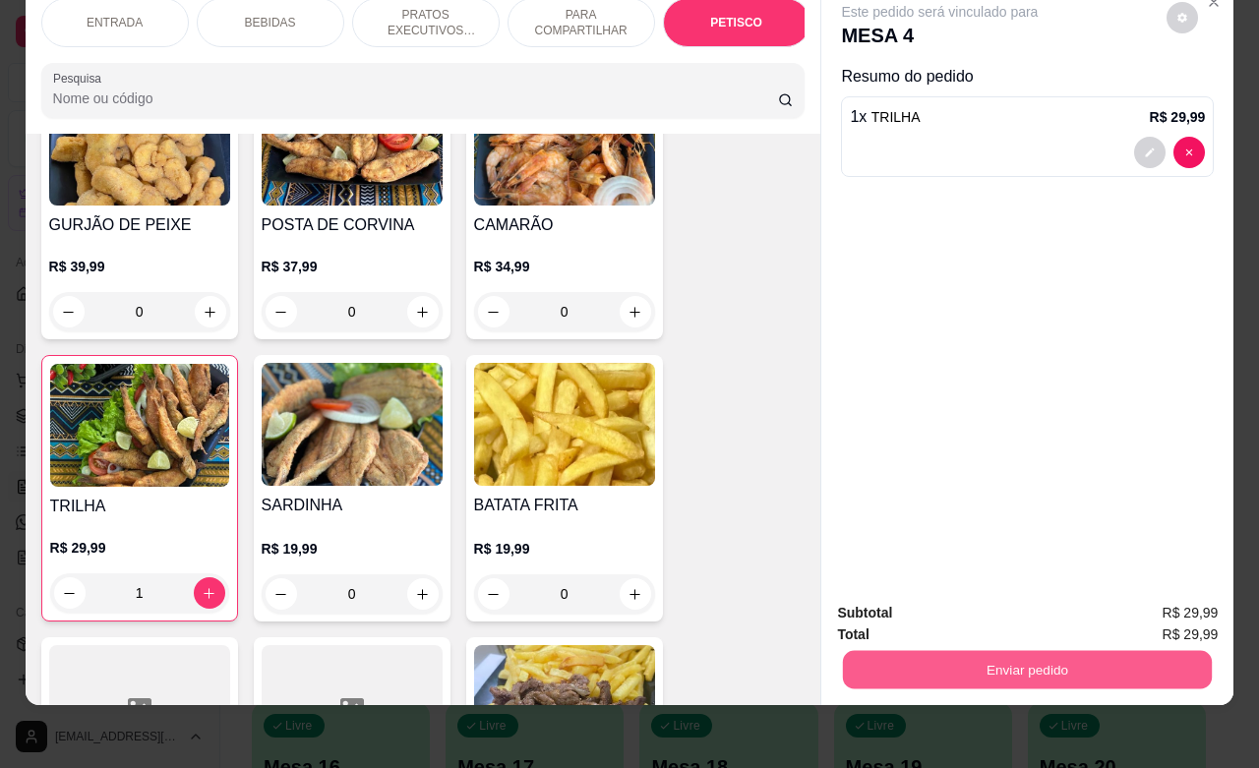
click at [1044, 650] on button "Enviar pedido" at bounding box center [1027, 669] width 369 height 38
click at [986, 593] on button "Não registrar e enviar pedido" at bounding box center [960, 600] width 205 height 37
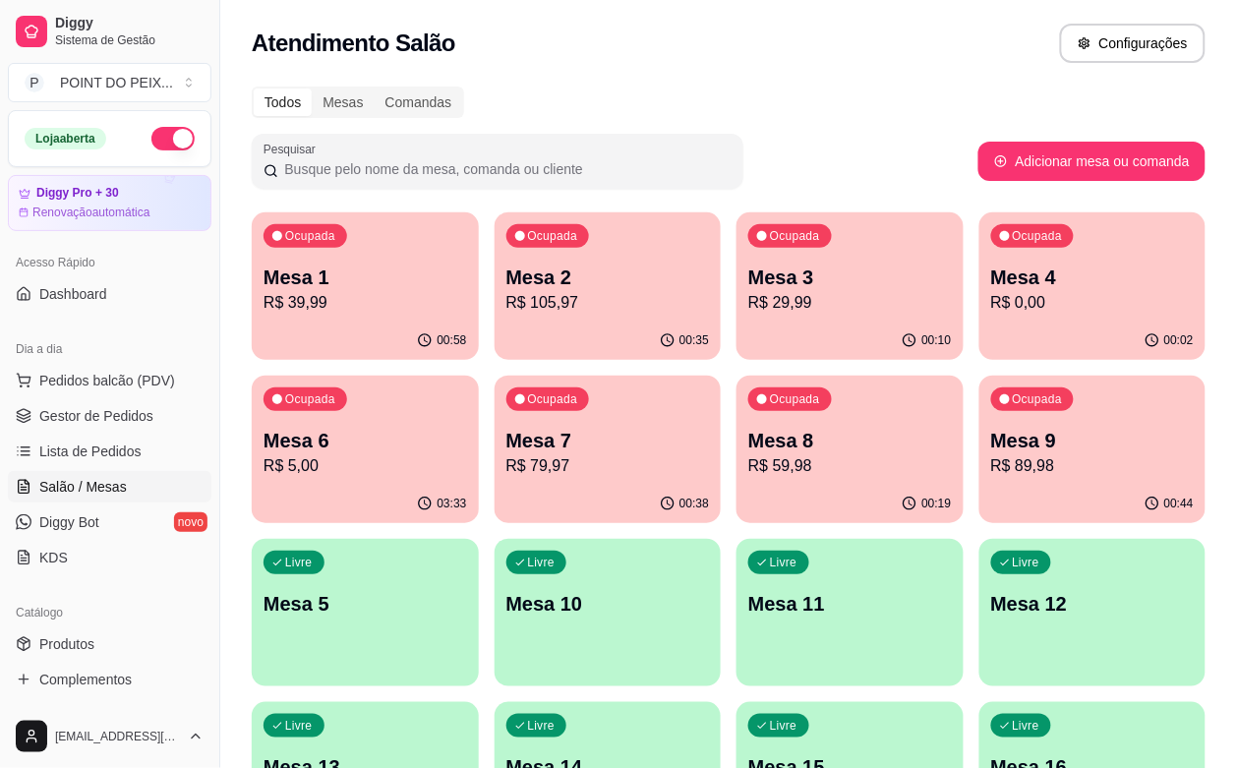
click at [507, 443] on p "Mesa 7" at bounding box center [609, 441] width 204 height 28
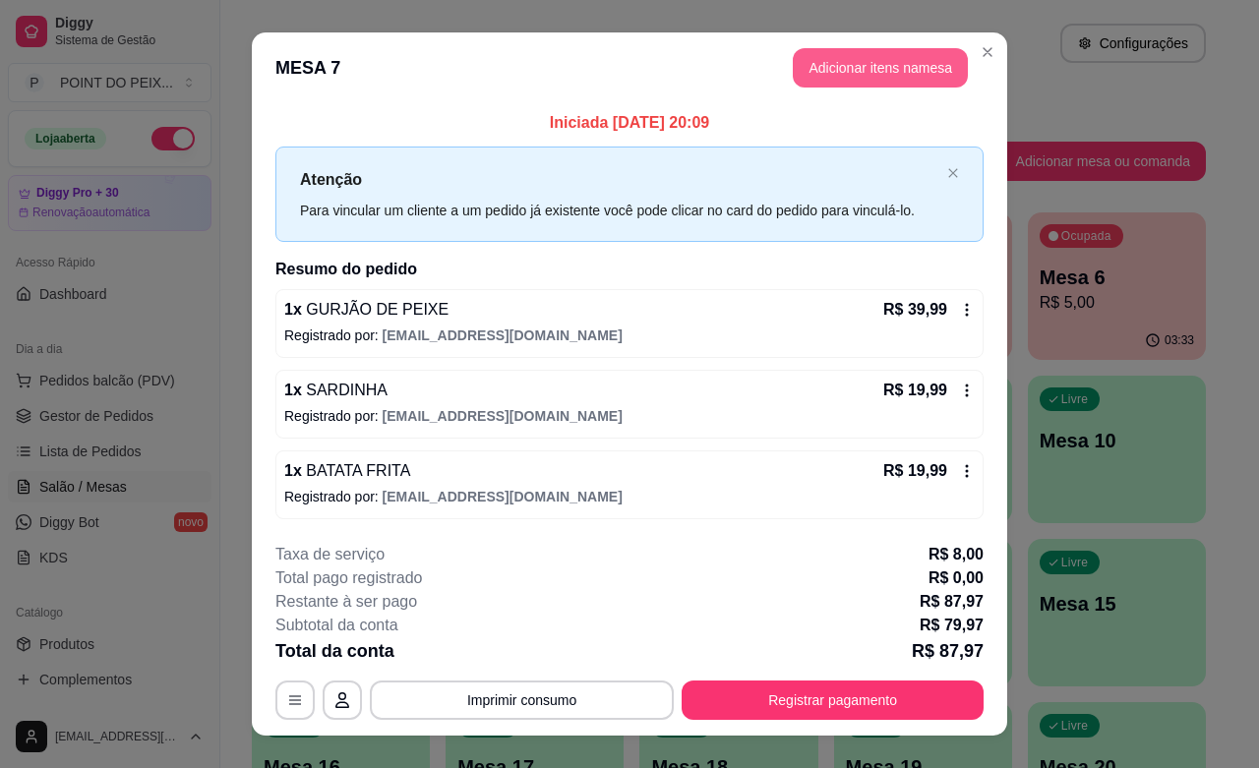
click at [885, 55] on button "Adicionar itens na mesa" at bounding box center [880, 67] width 175 height 39
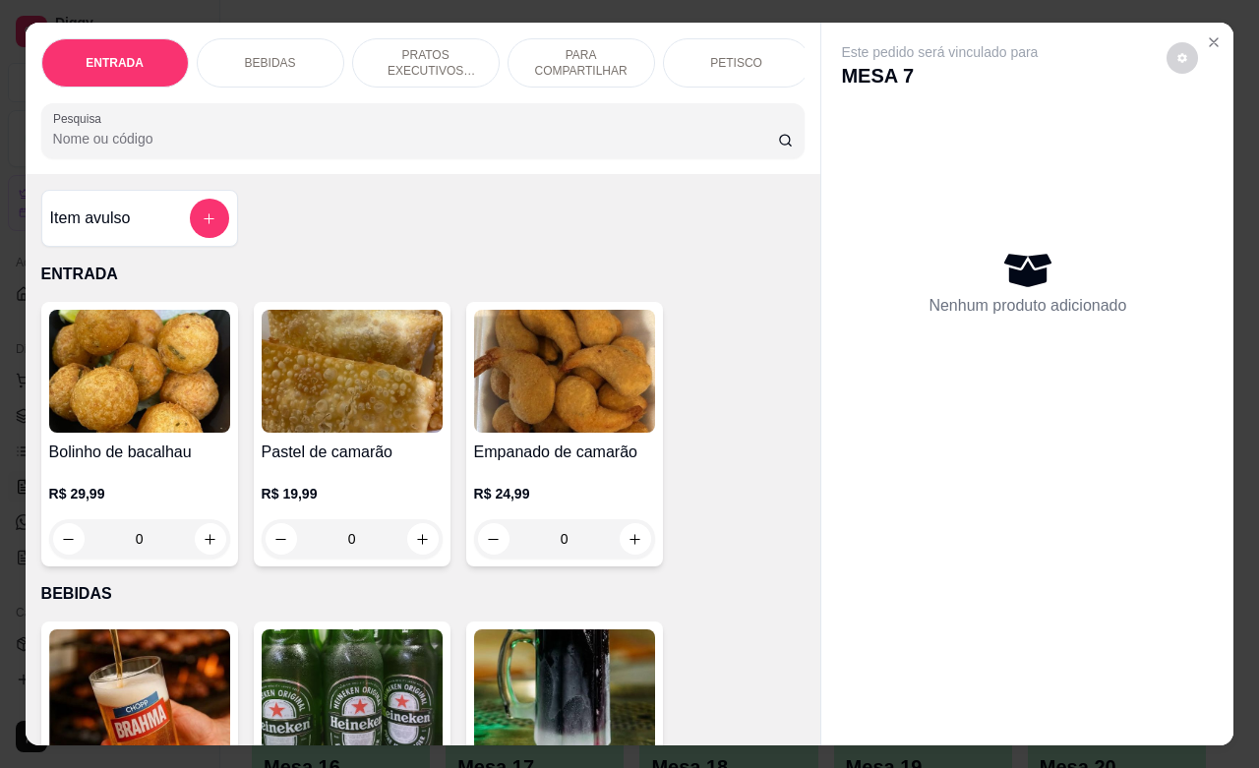
click at [287, 49] on div "BEBIDAS" at bounding box center [271, 62] width 148 height 49
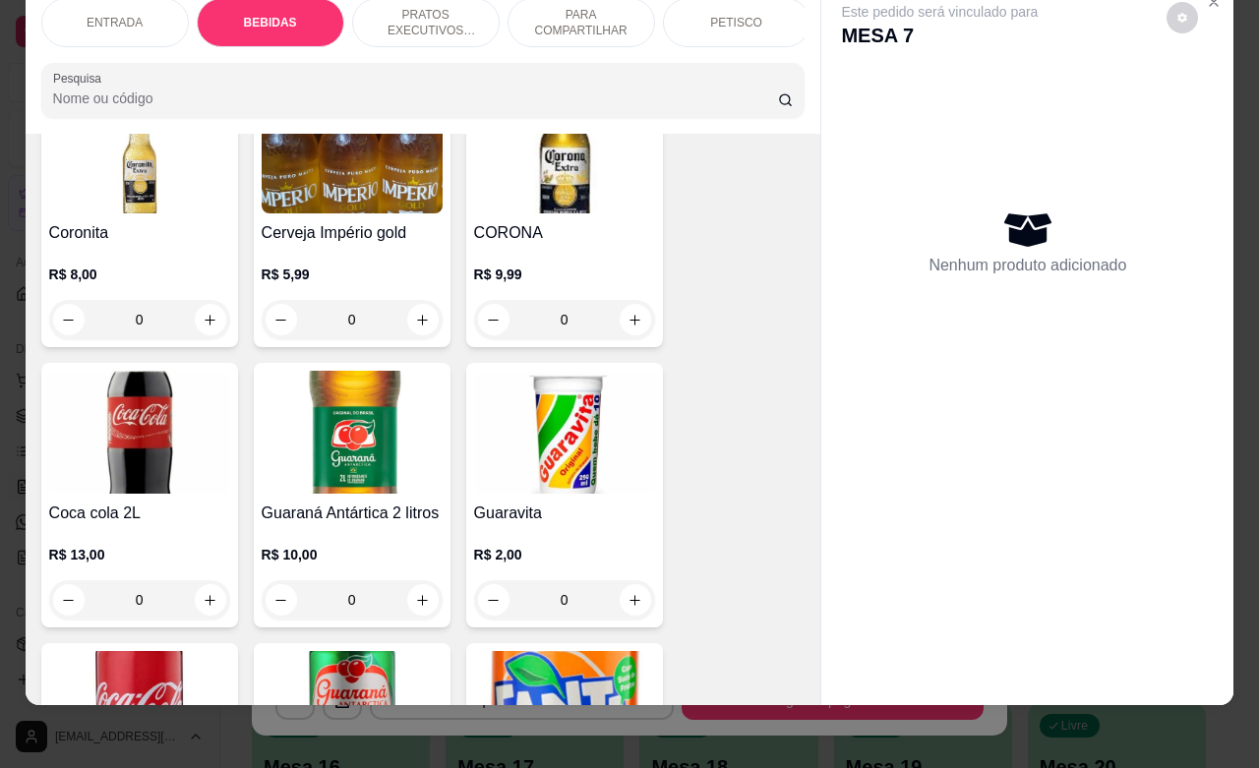
scroll to position [900, 0]
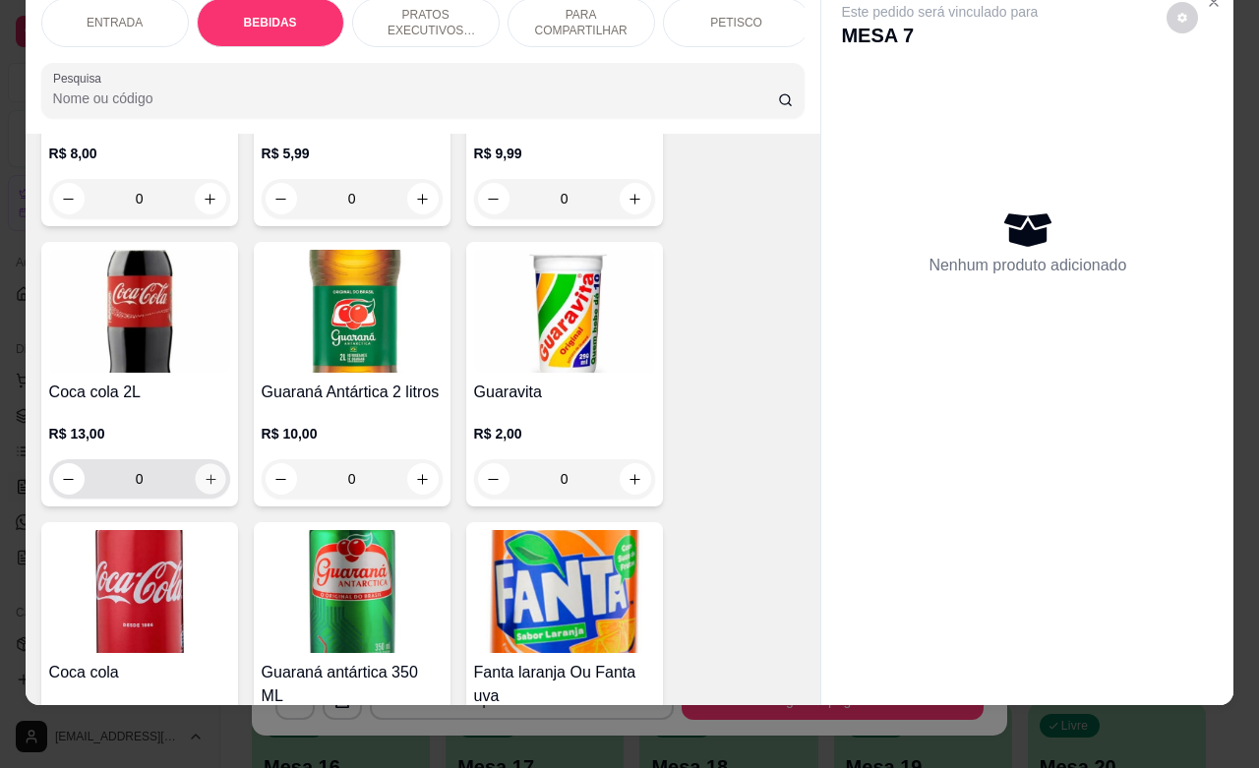
click at [206, 480] on icon "increase-product-quantity" at bounding box center [211, 479] width 10 height 10
type input "1"
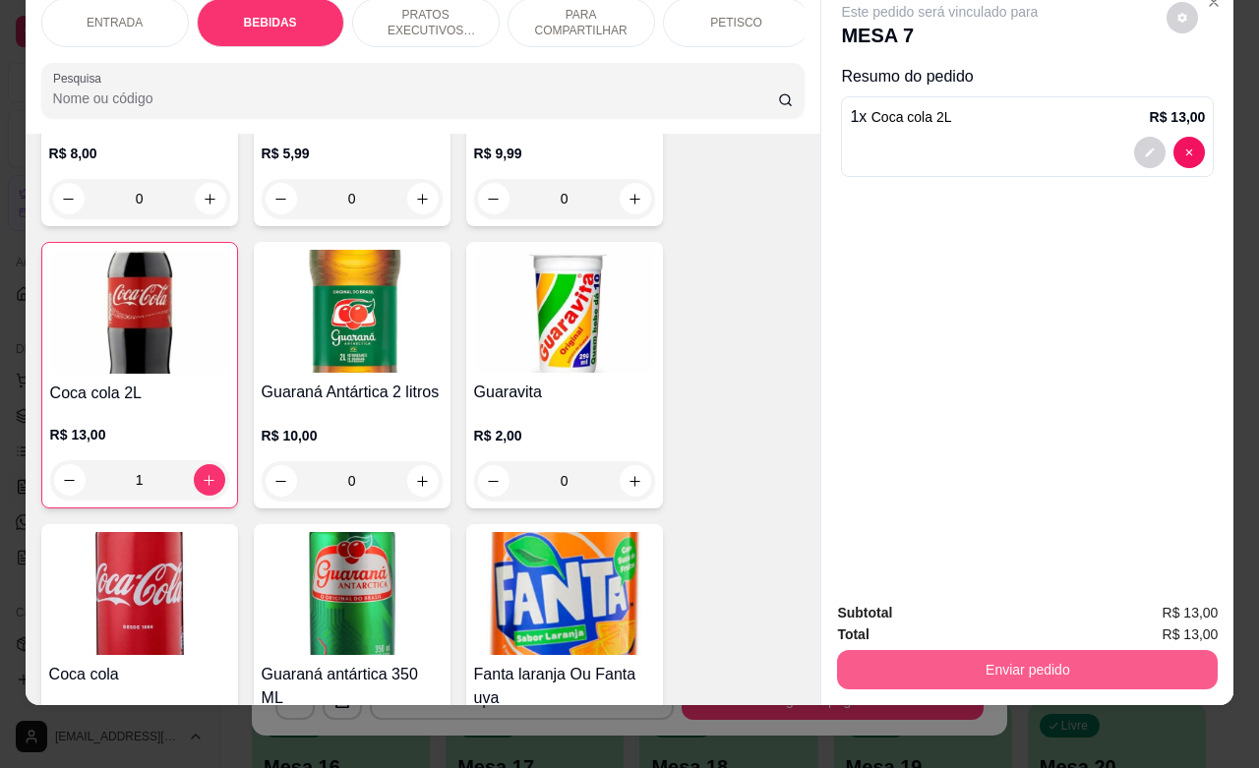
click at [965, 650] on button "Enviar pedido" at bounding box center [1027, 669] width 381 height 39
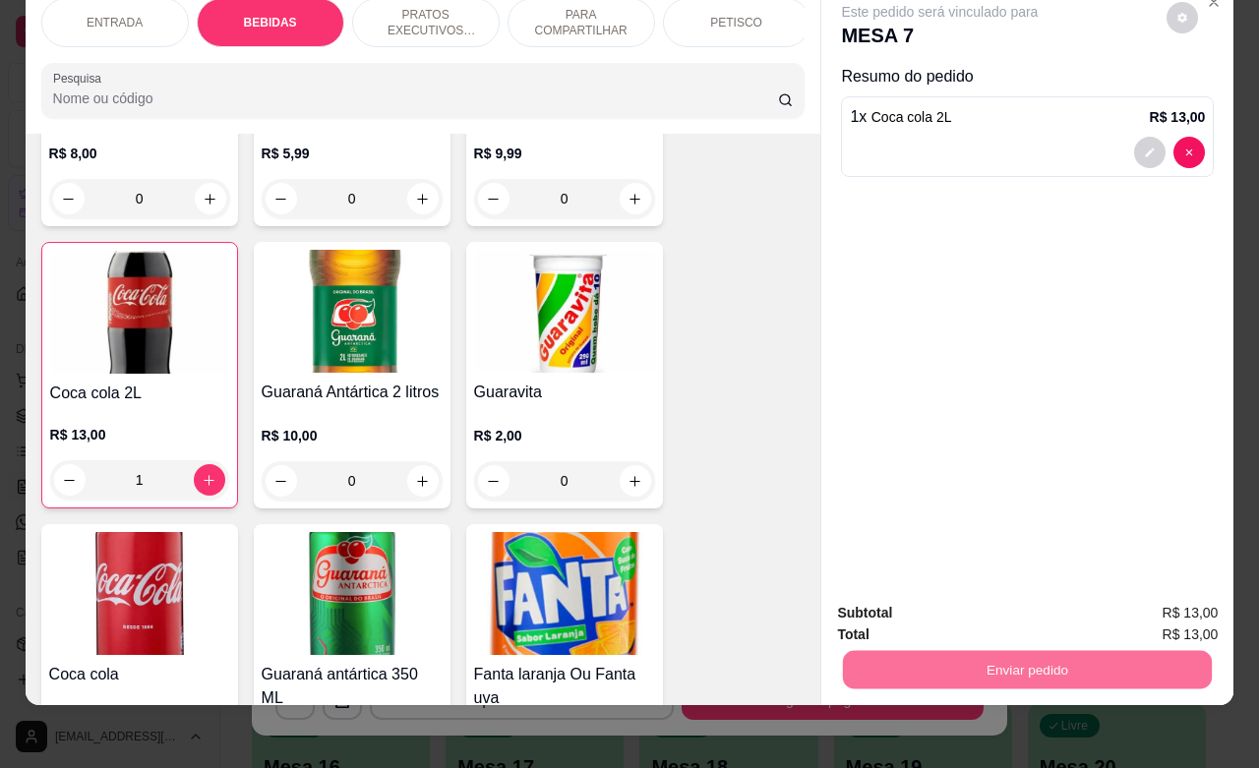
click at [923, 600] on button "Não registrar e enviar pedido" at bounding box center [960, 600] width 199 height 36
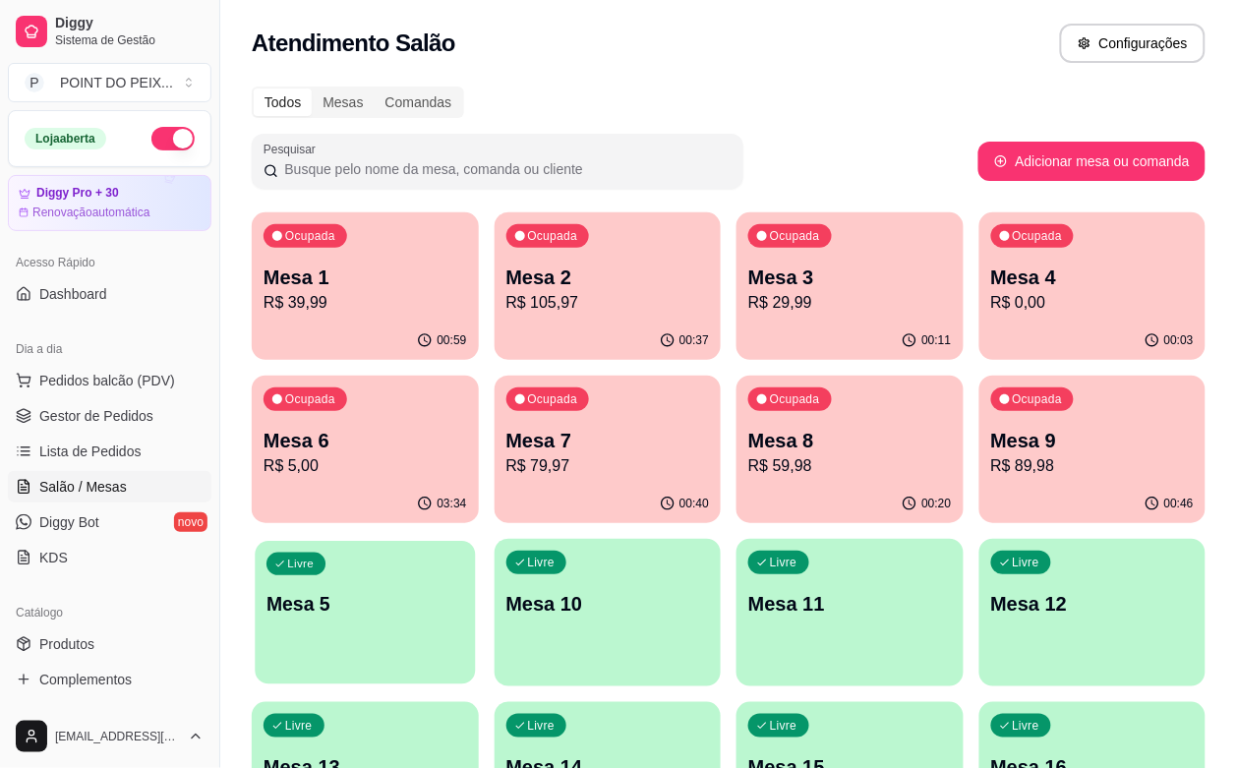
click at [475, 541] on div "Livre Mesa 5" at bounding box center [365, 601] width 220 height 120
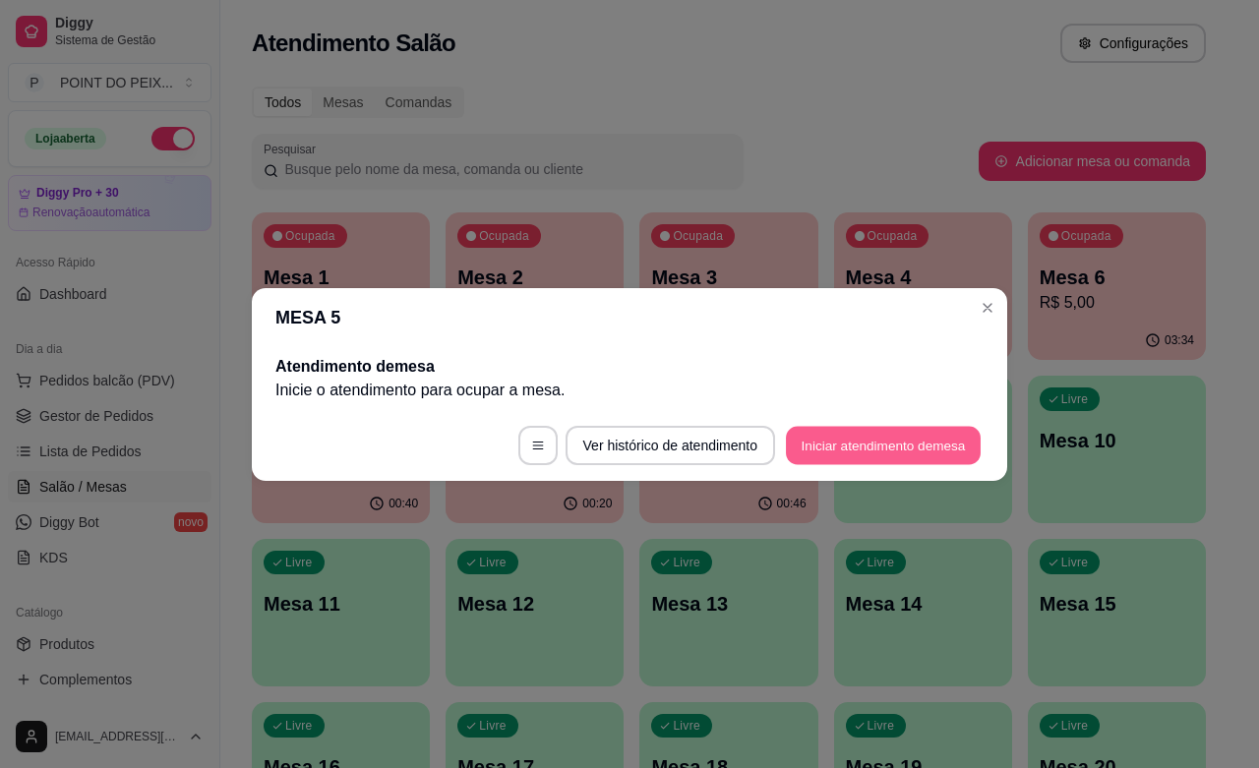
click at [893, 446] on button "Iniciar atendimento de mesa" at bounding box center [883, 445] width 195 height 38
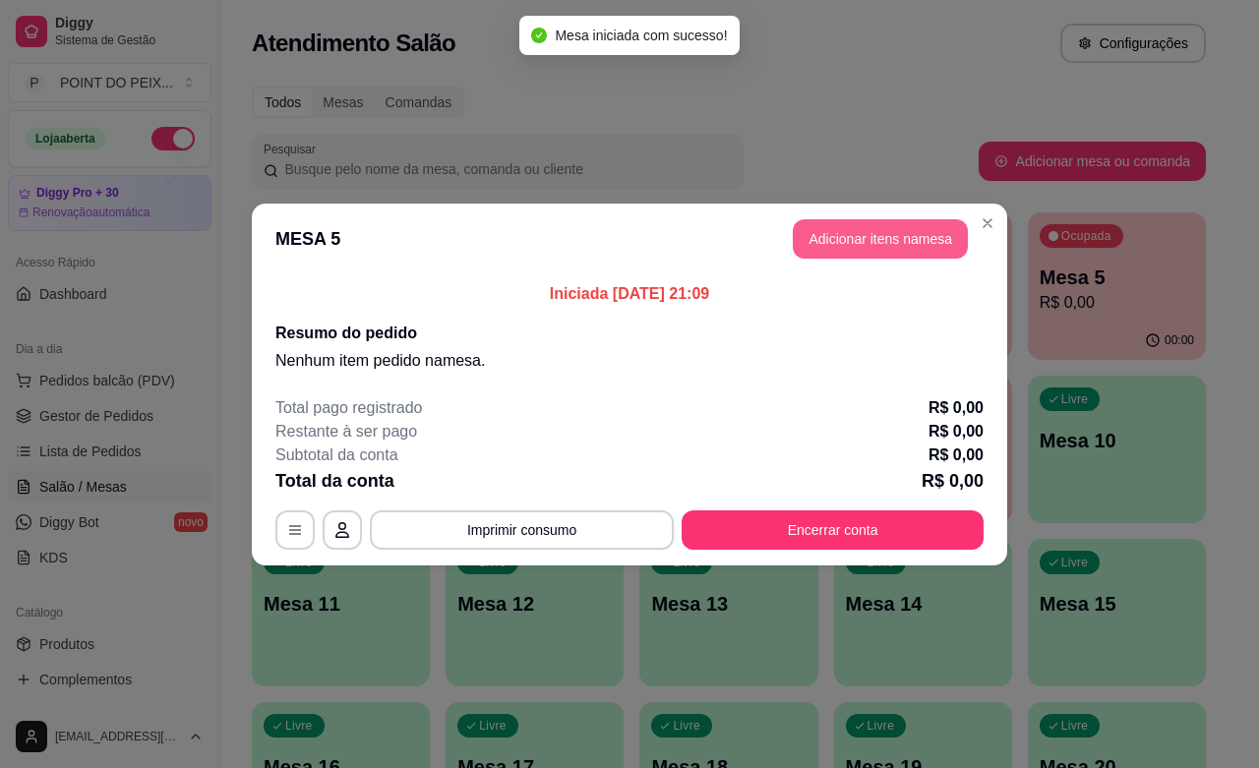
click at [877, 243] on button "Adicionar itens na mesa" at bounding box center [880, 238] width 175 height 39
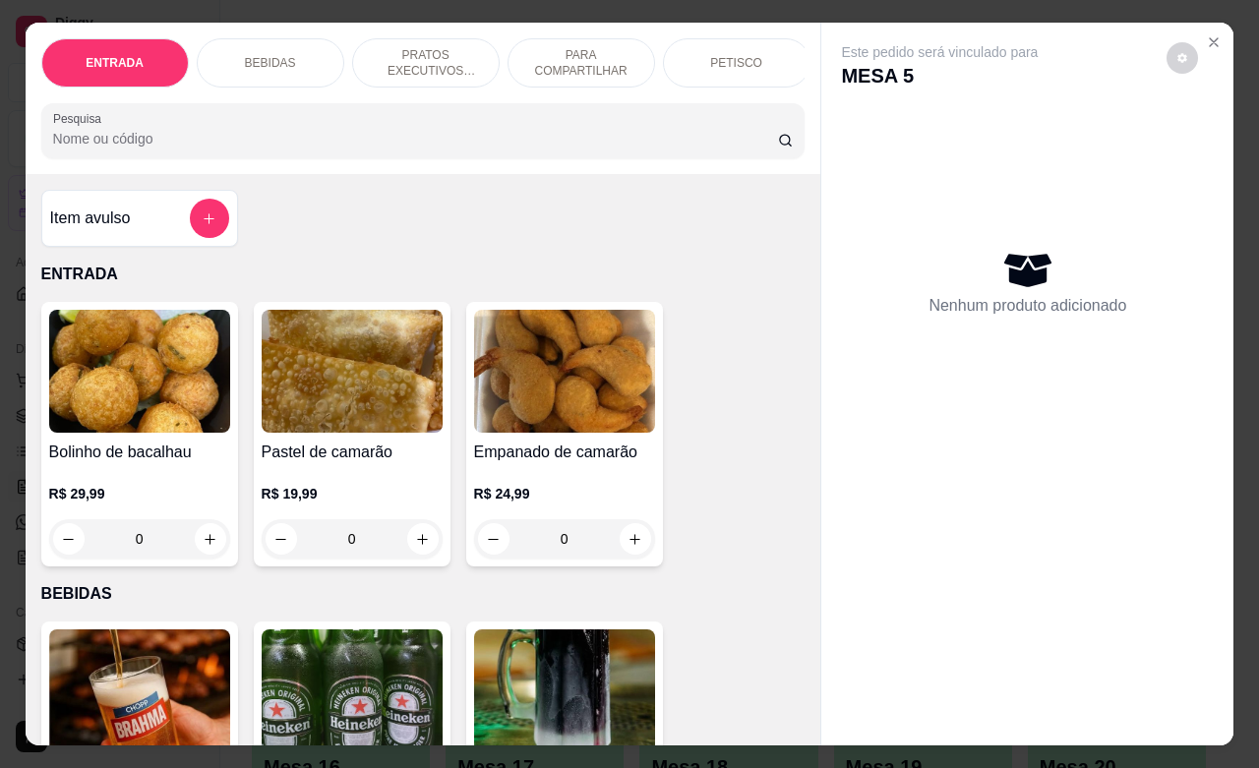
click at [710, 55] on p "PETISCO" at bounding box center [736, 63] width 52 height 16
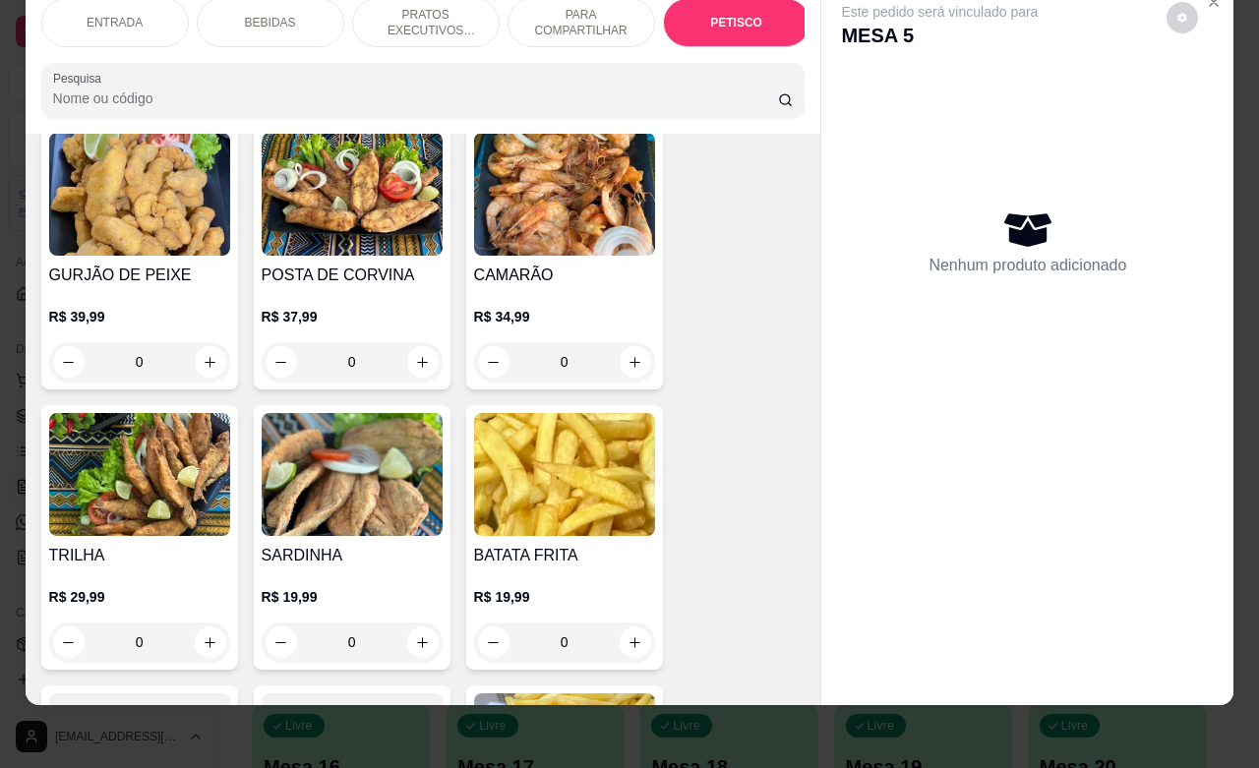
scroll to position [4838, 0]
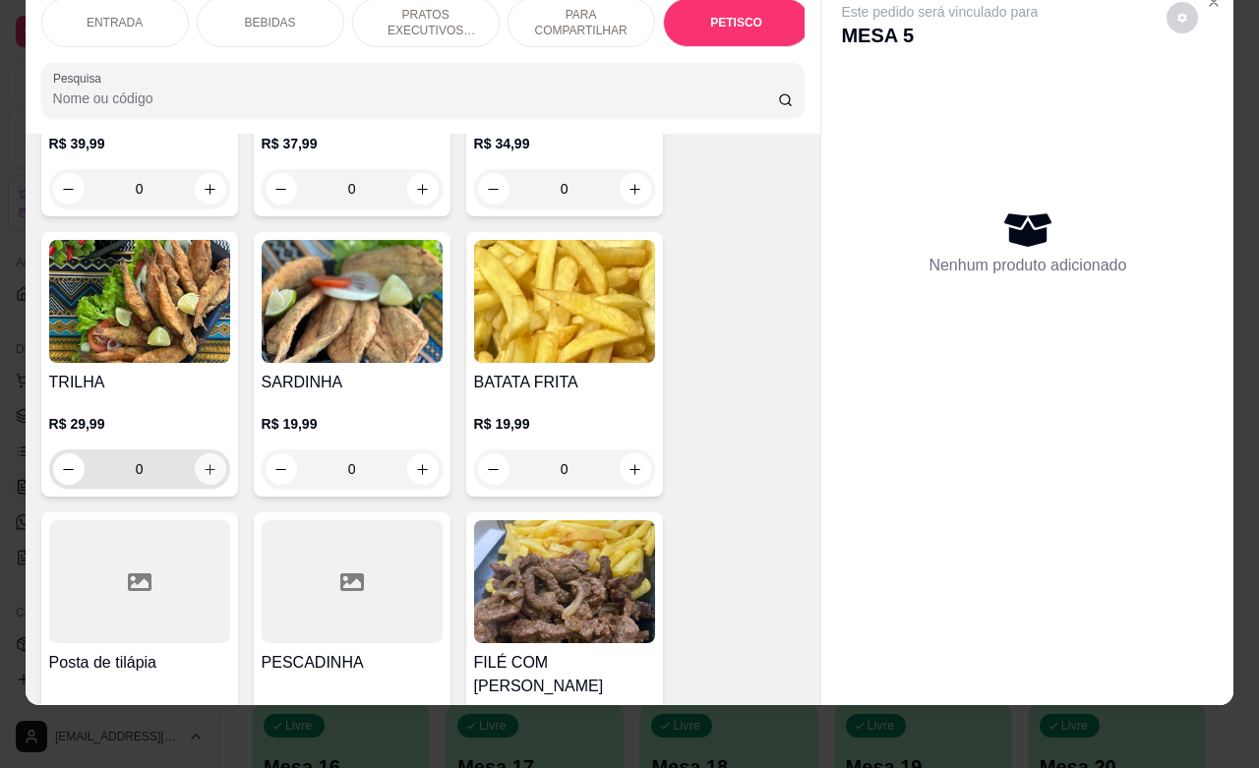
click at [195, 453] on button "increase-product-quantity" at bounding box center [210, 468] width 31 height 31
type input "1"
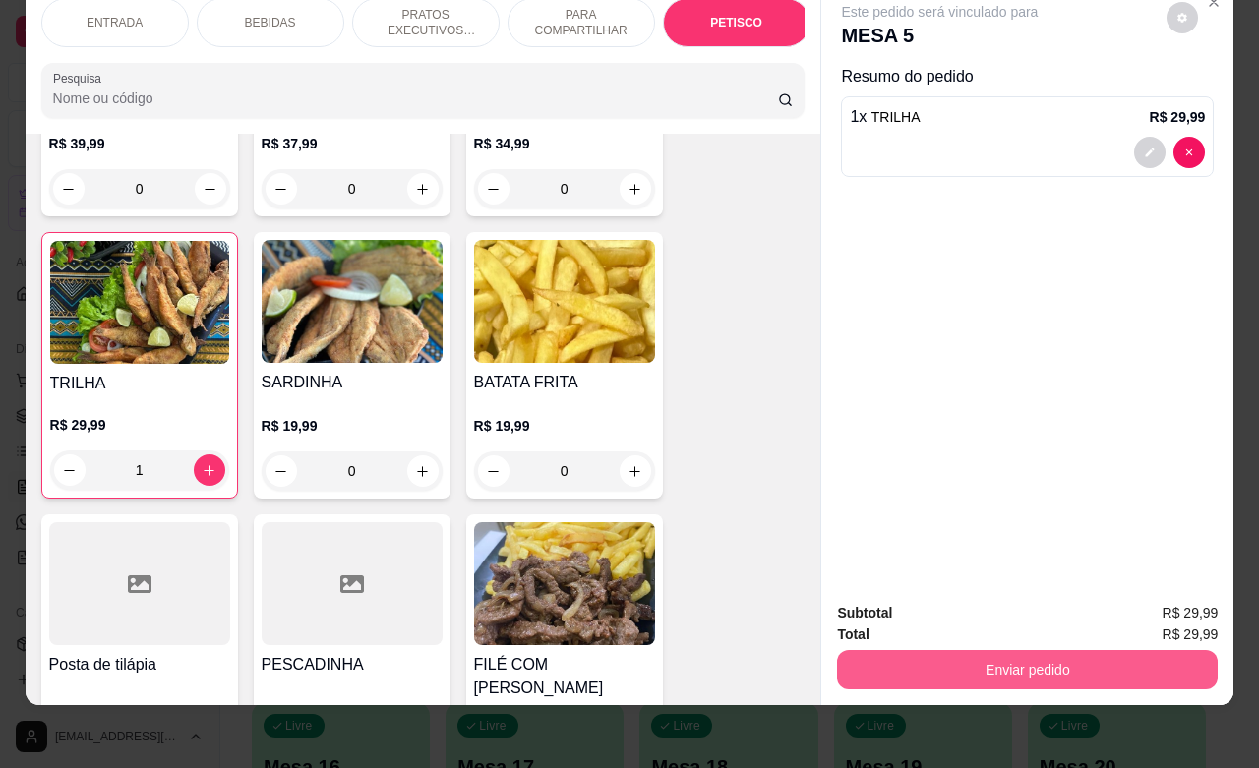
click at [992, 657] on button "Enviar pedido" at bounding box center [1027, 669] width 381 height 39
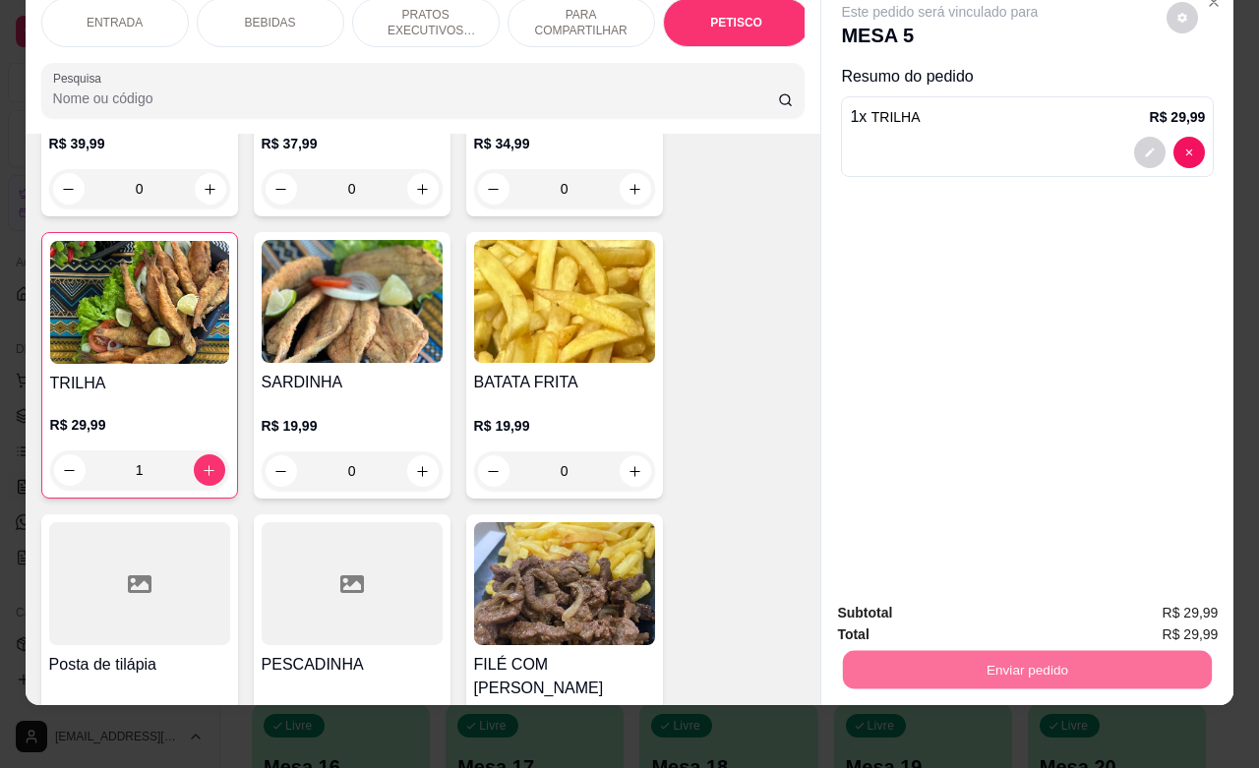
click at [942, 605] on button "Não registrar e enviar pedido" at bounding box center [960, 600] width 205 height 37
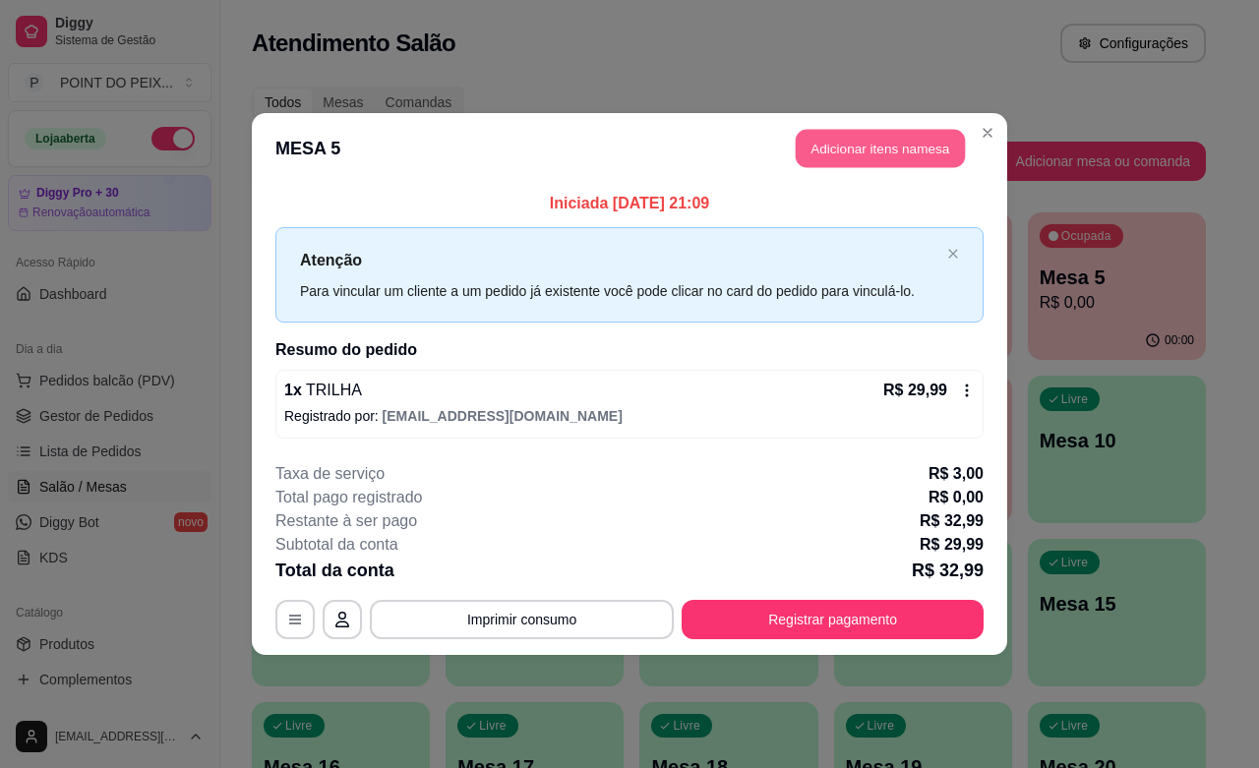
click at [837, 158] on button "Adicionar itens na mesa" at bounding box center [880, 149] width 169 height 38
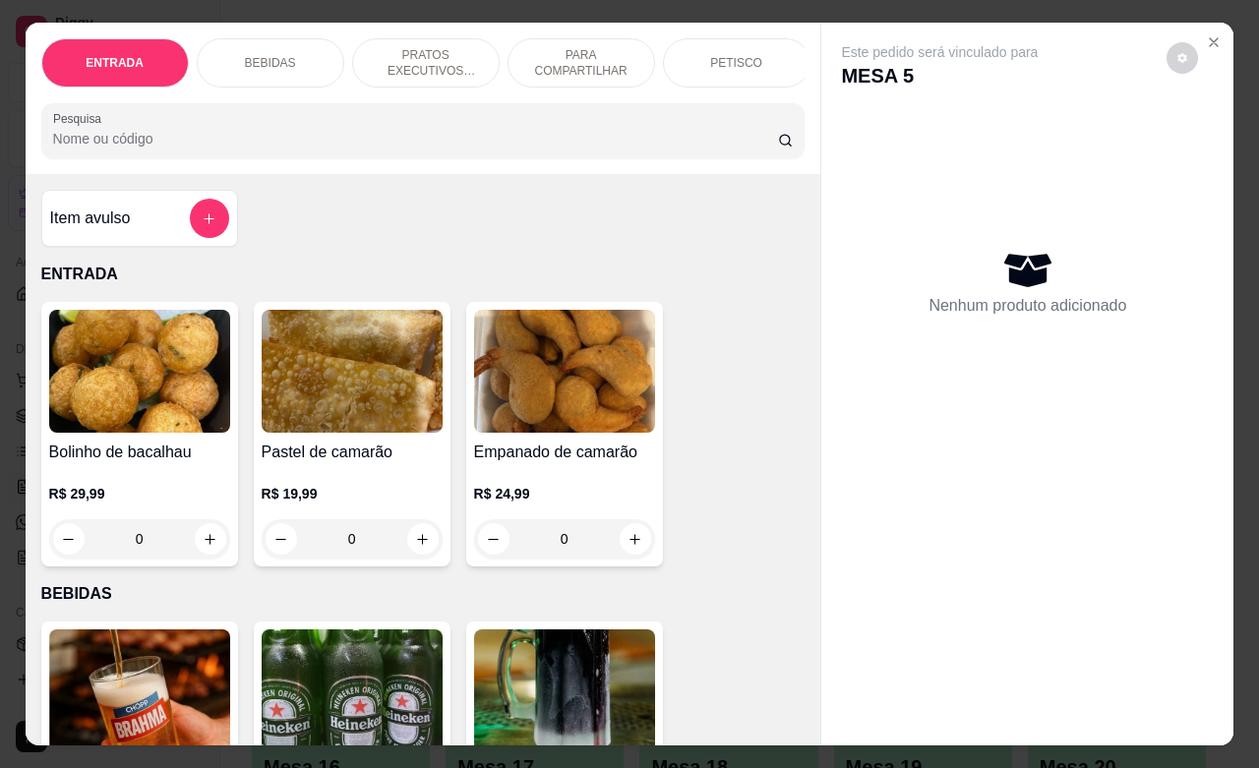
click at [257, 55] on p "BEBIDAS" at bounding box center [270, 63] width 51 height 16
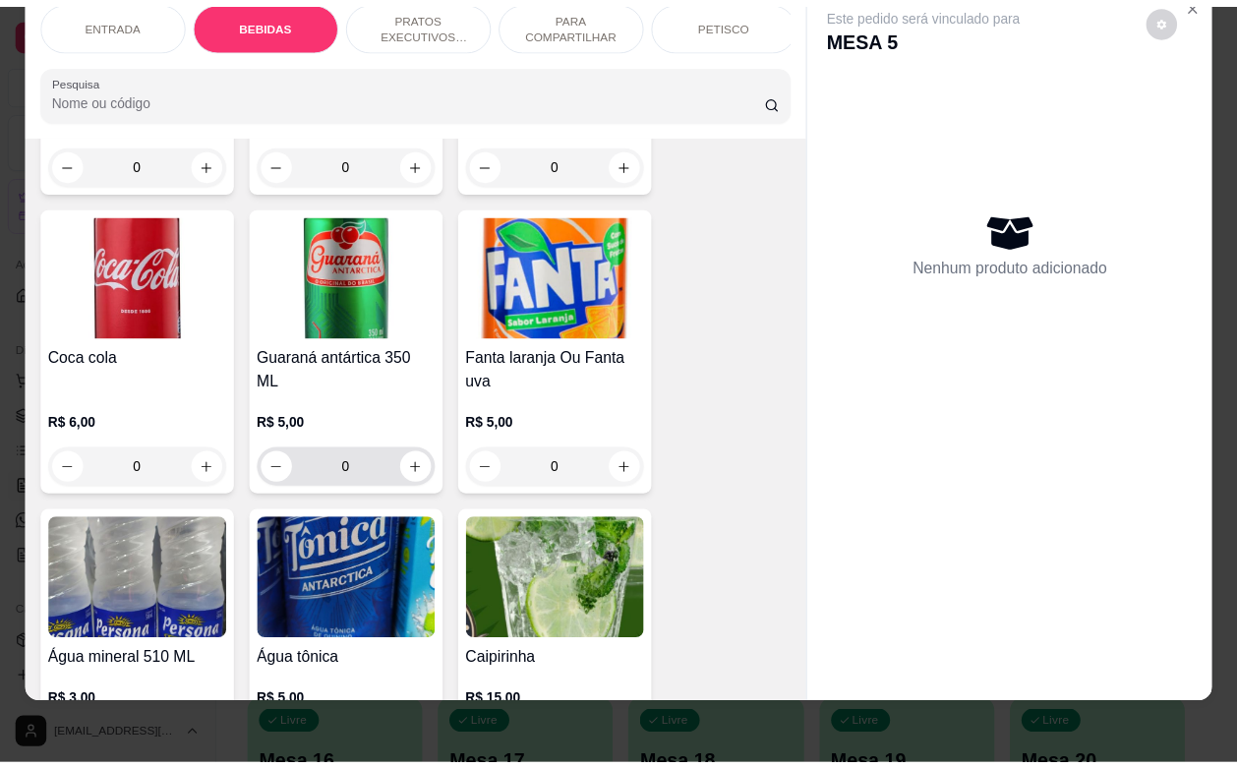
scroll to position [1269, 0]
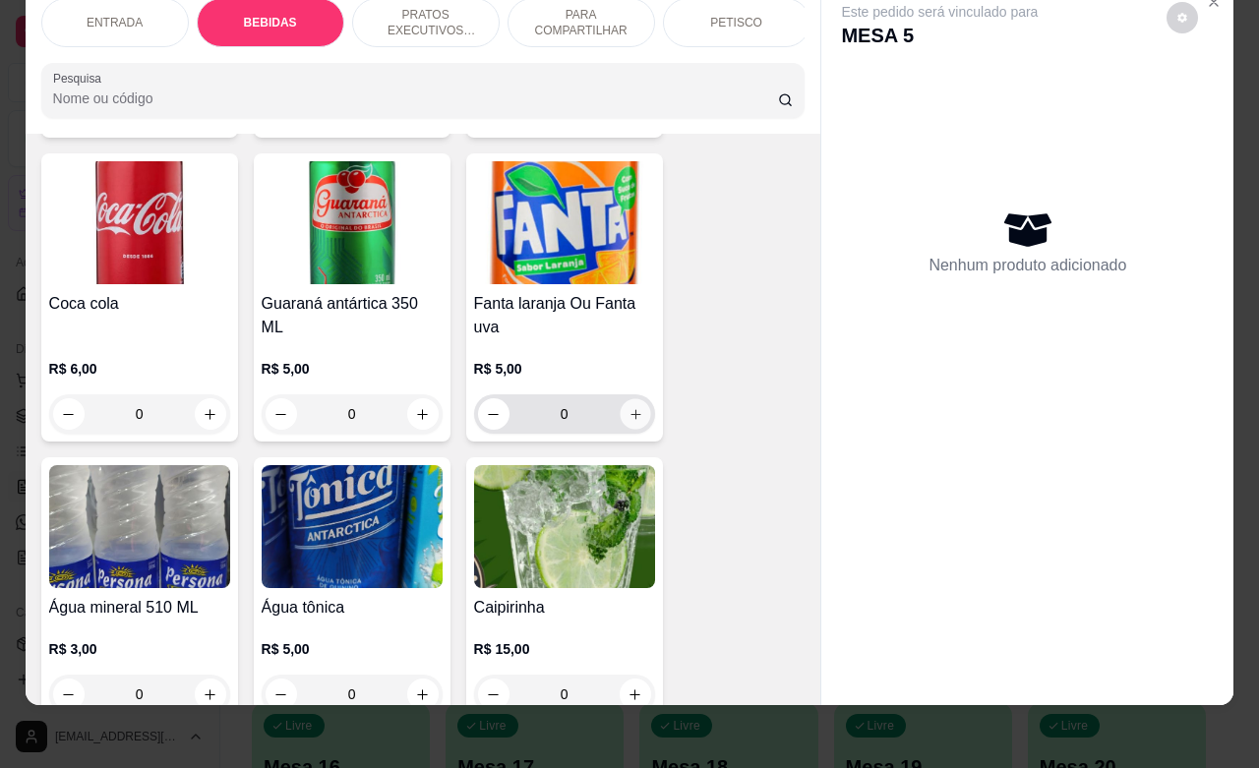
click at [628, 418] on icon "increase-product-quantity" at bounding box center [635, 414] width 15 height 15
type input "1"
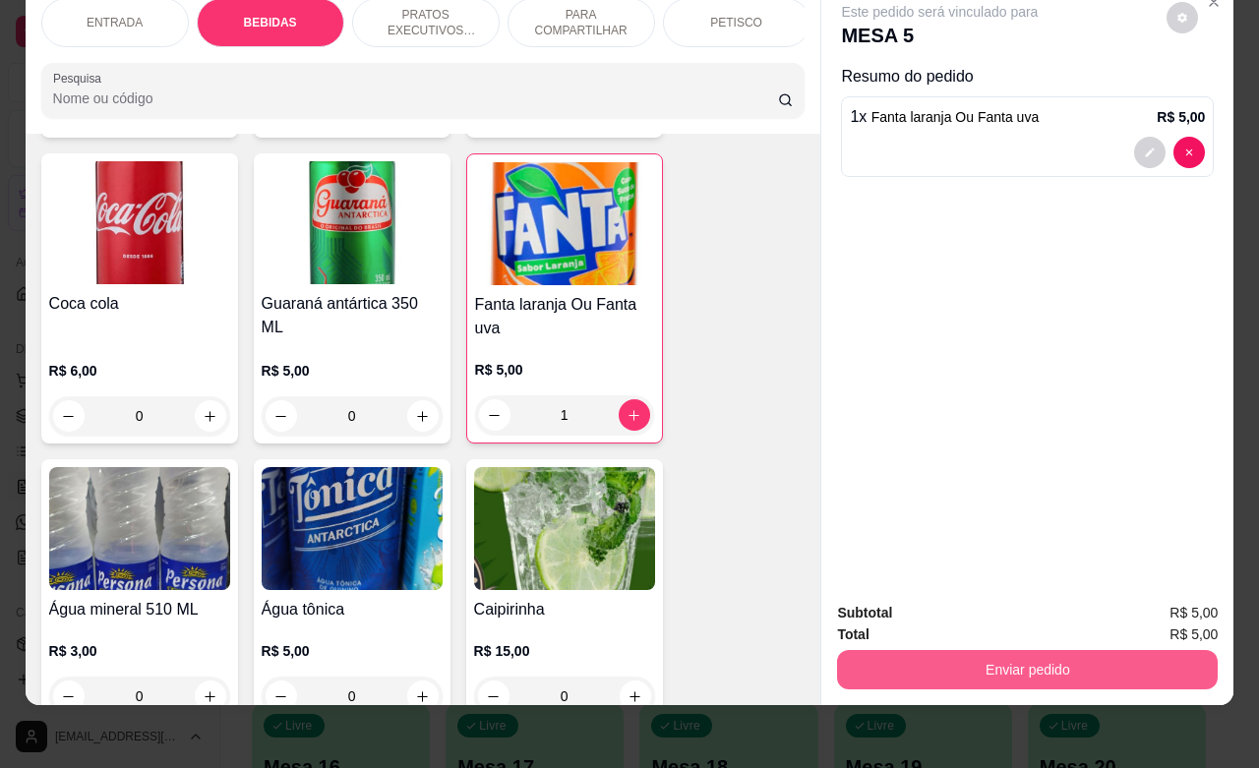
click at [1013, 652] on button "Enviar pedido" at bounding box center [1027, 669] width 381 height 39
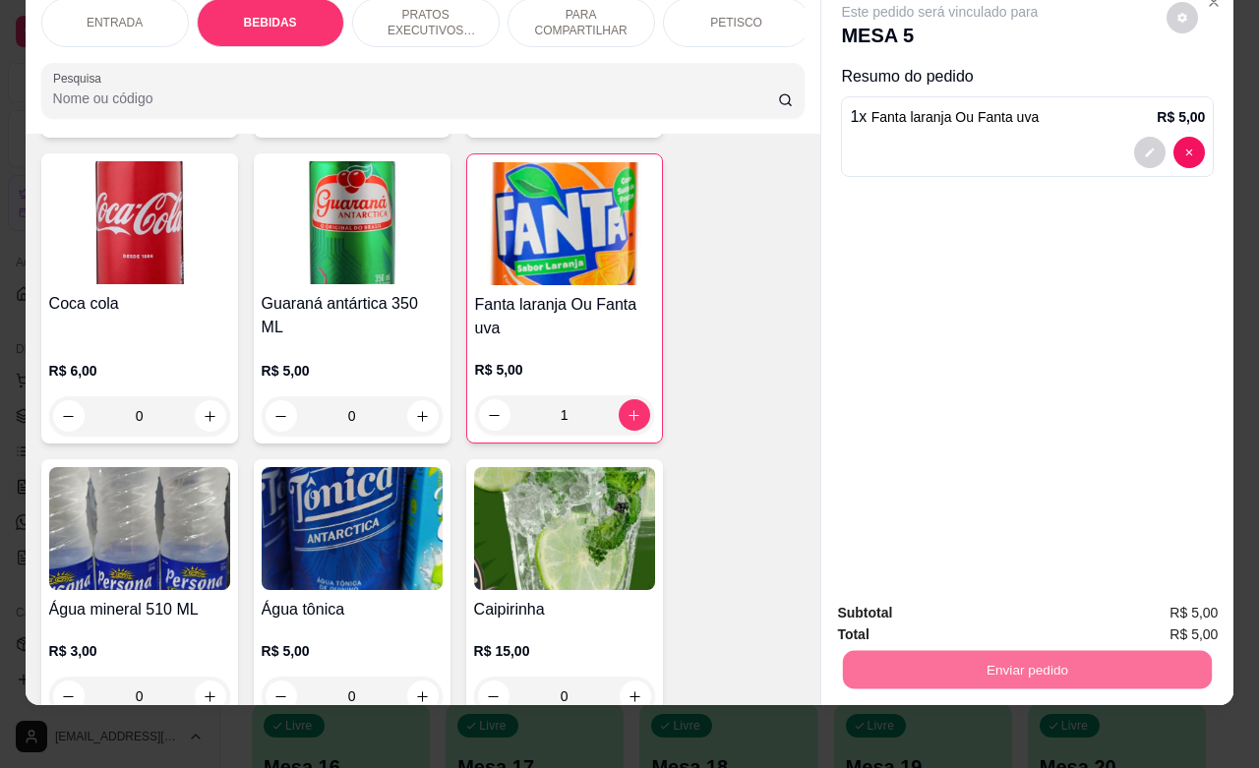
click at [972, 598] on button "Não registrar e enviar pedido" at bounding box center [960, 600] width 205 height 37
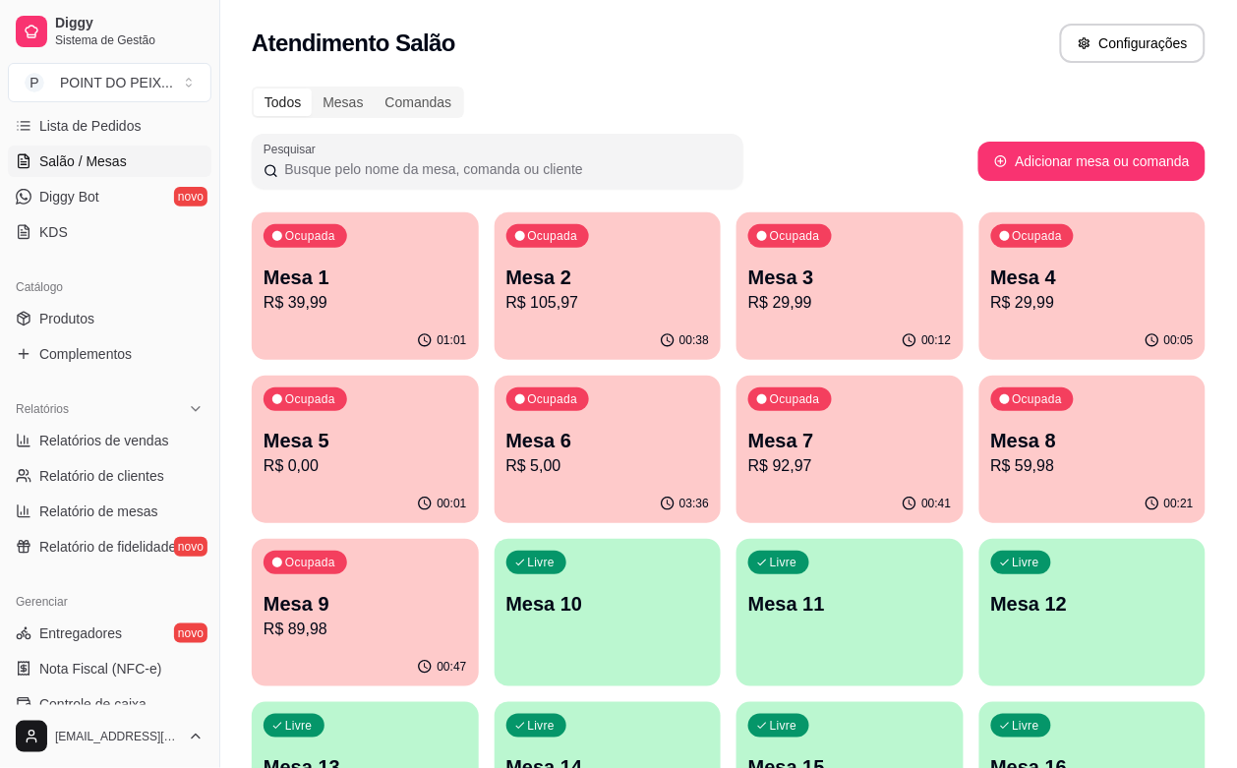
scroll to position [369, 0]
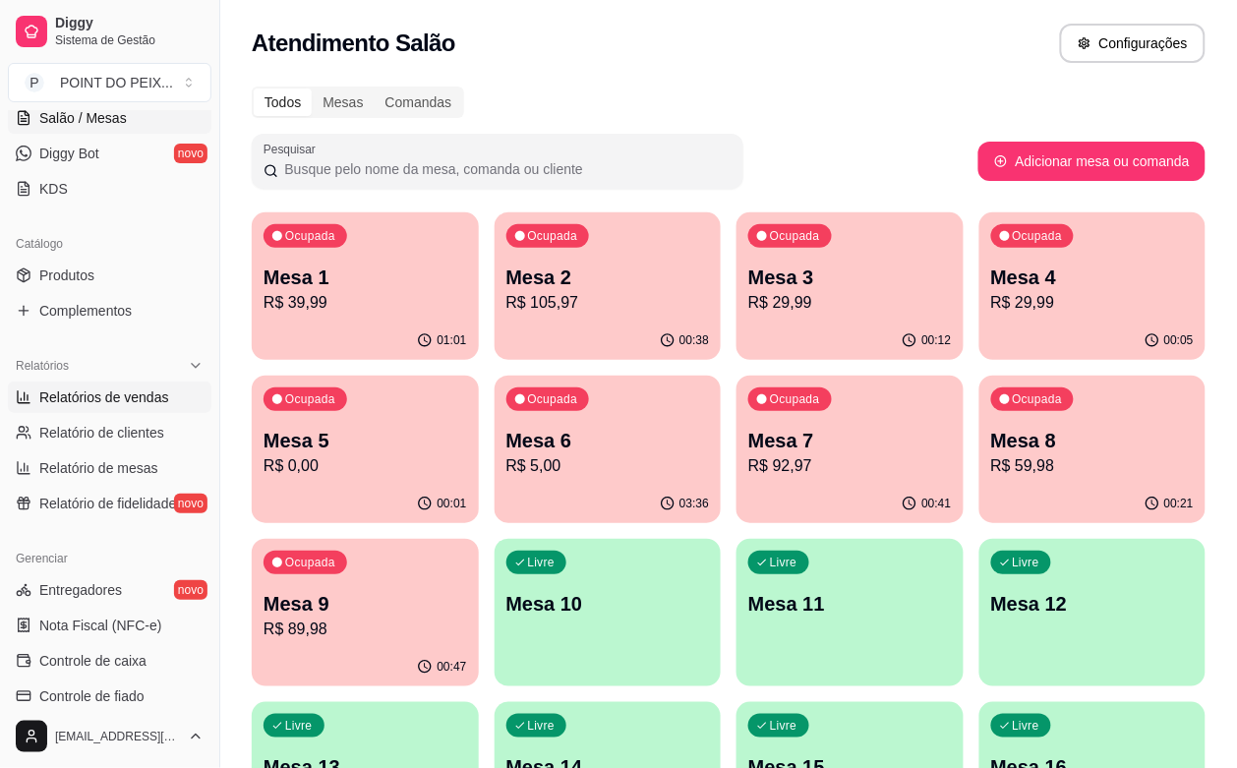
click at [133, 396] on span "Relatórios de vendas" at bounding box center [104, 398] width 130 height 20
select select "ALL"
select select "0"
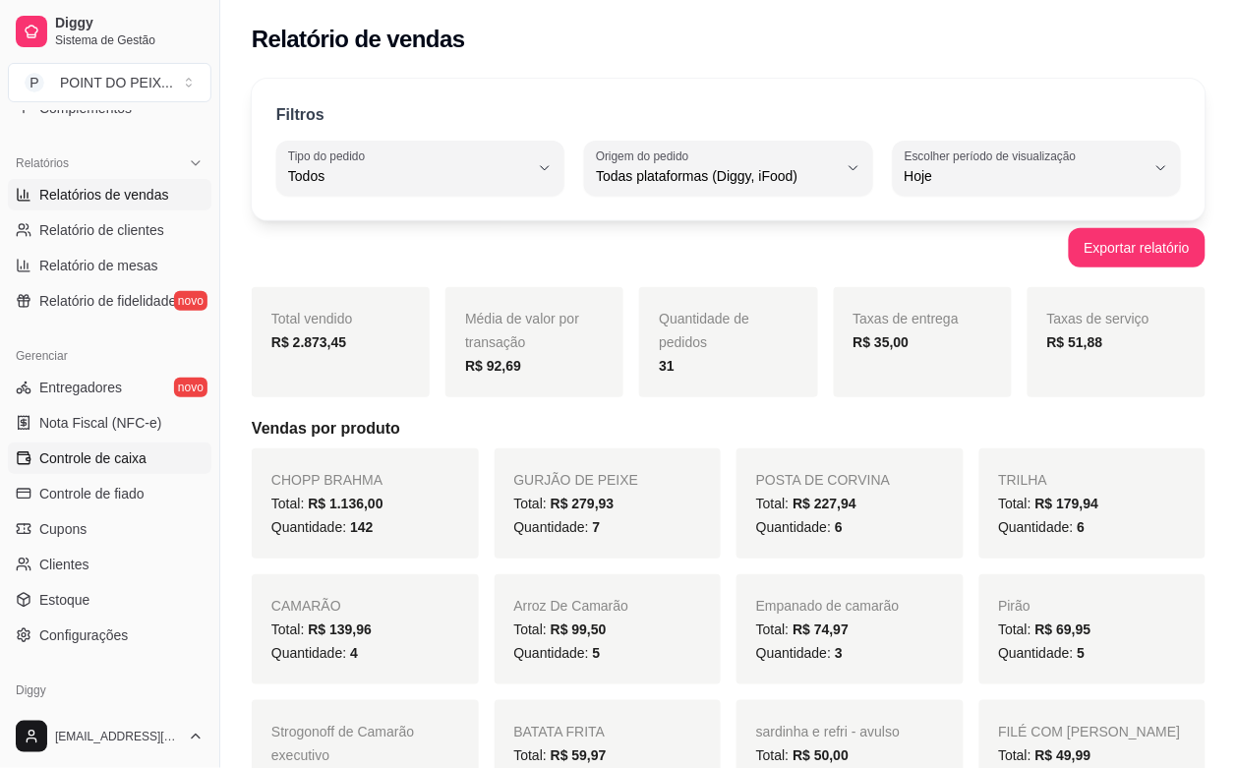
scroll to position [615, 0]
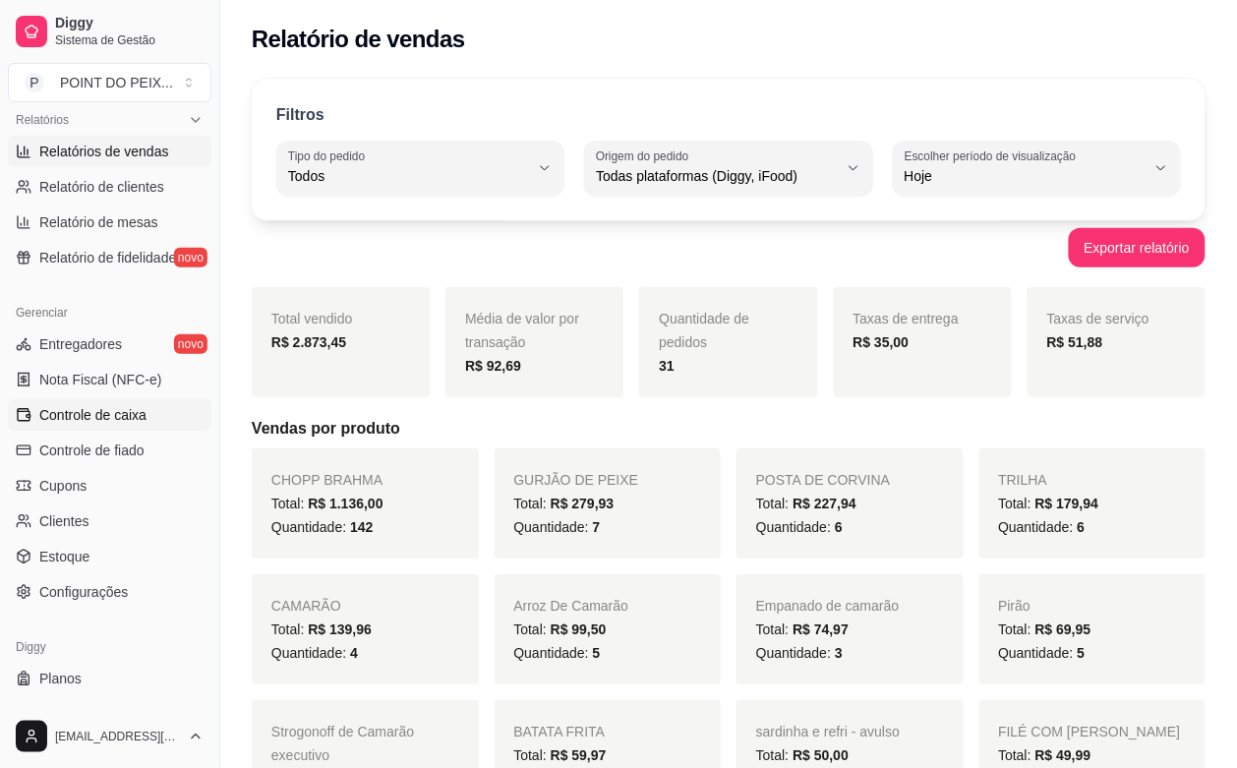
click at [130, 413] on span "Controle de caixa" at bounding box center [92, 415] width 107 height 20
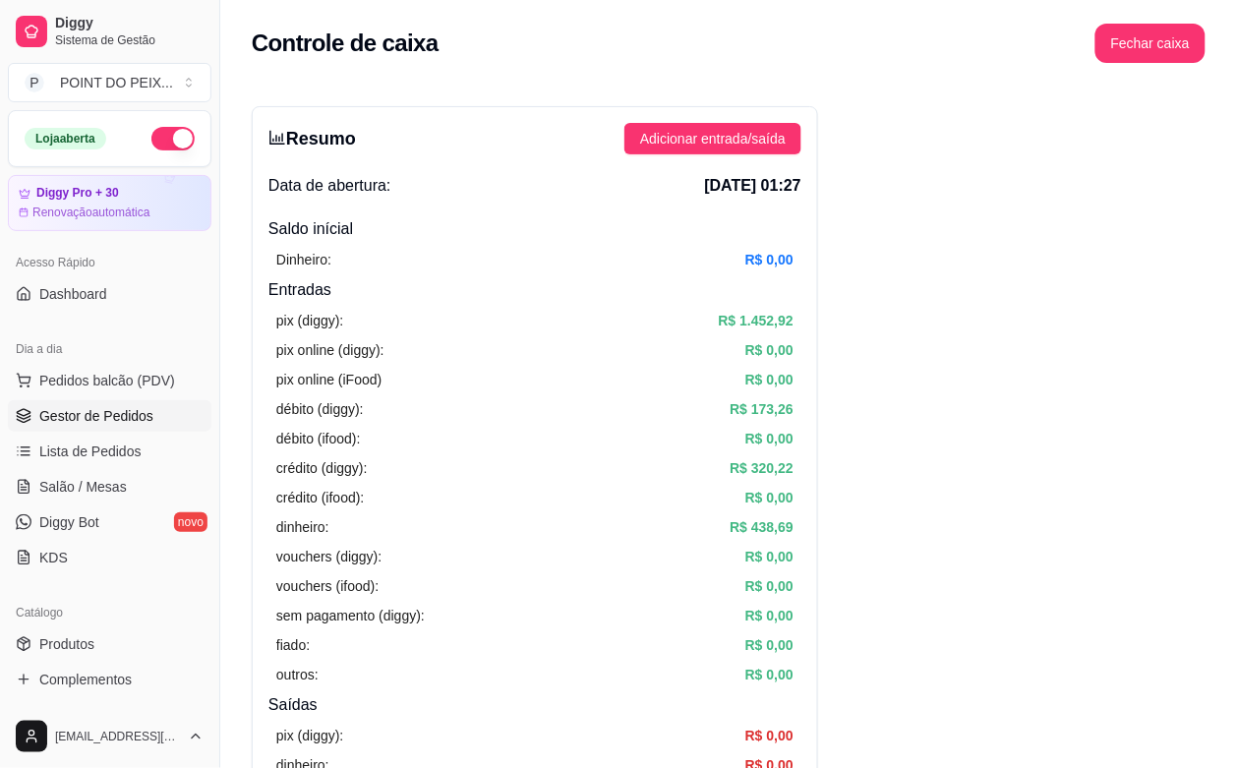
click at [124, 423] on span "Gestor de Pedidos" at bounding box center [96, 416] width 114 height 20
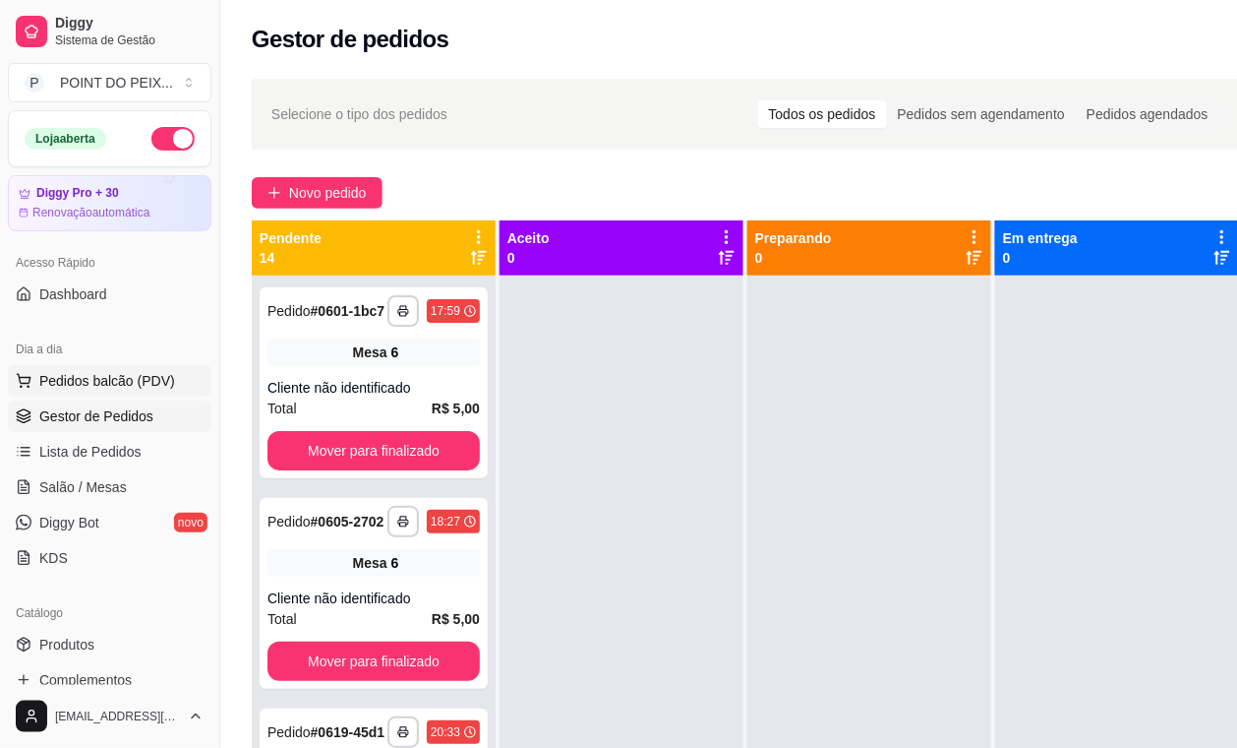
click at [114, 380] on span "Pedidos balcão (PDV)" at bounding box center [107, 381] width 136 height 20
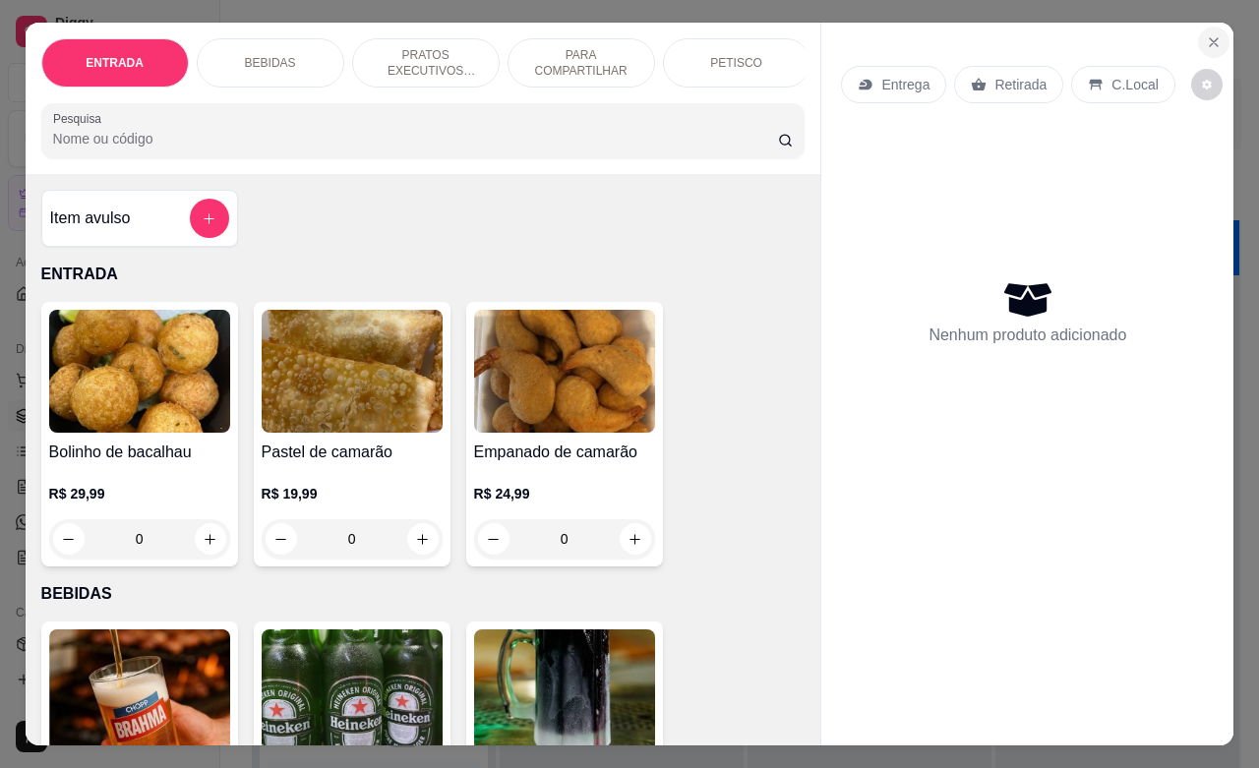
click at [1207, 34] on icon "Close" at bounding box center [1214, 42] width 16 height 16
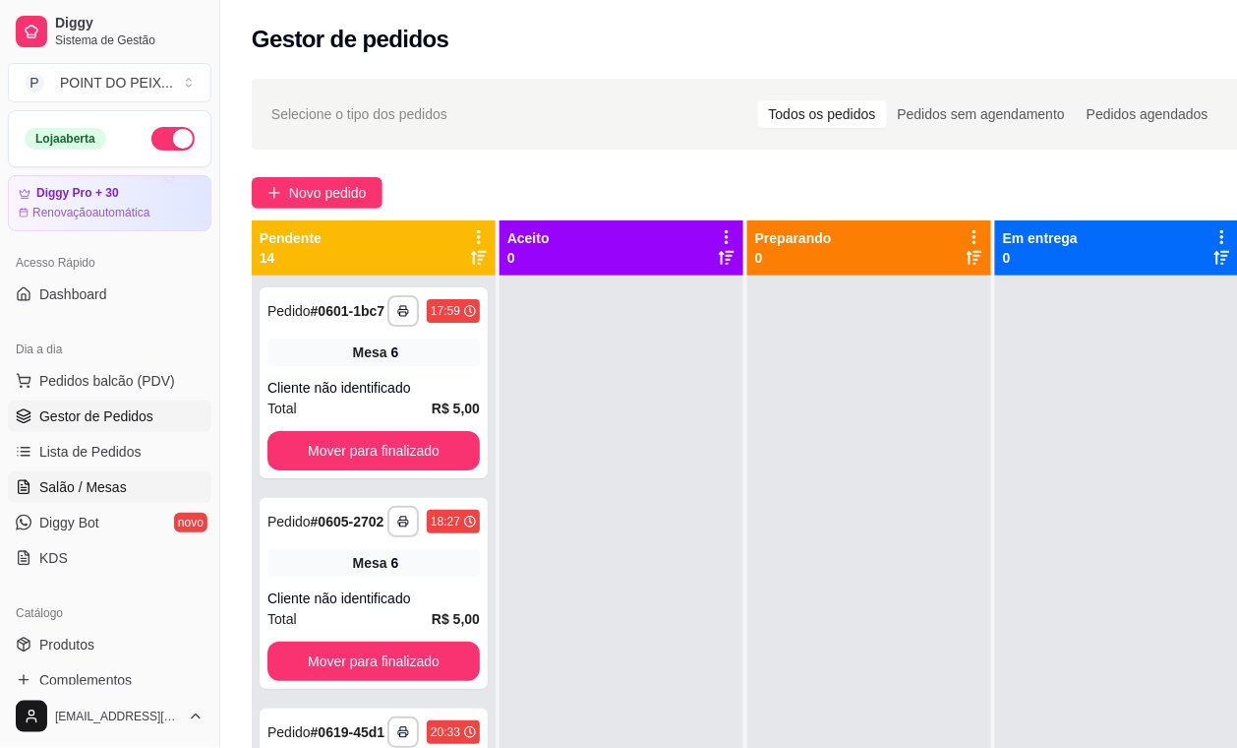
click at [109, 490] on span "Salão / Mesas" at bounding box center [83, 487] width 88 height 20
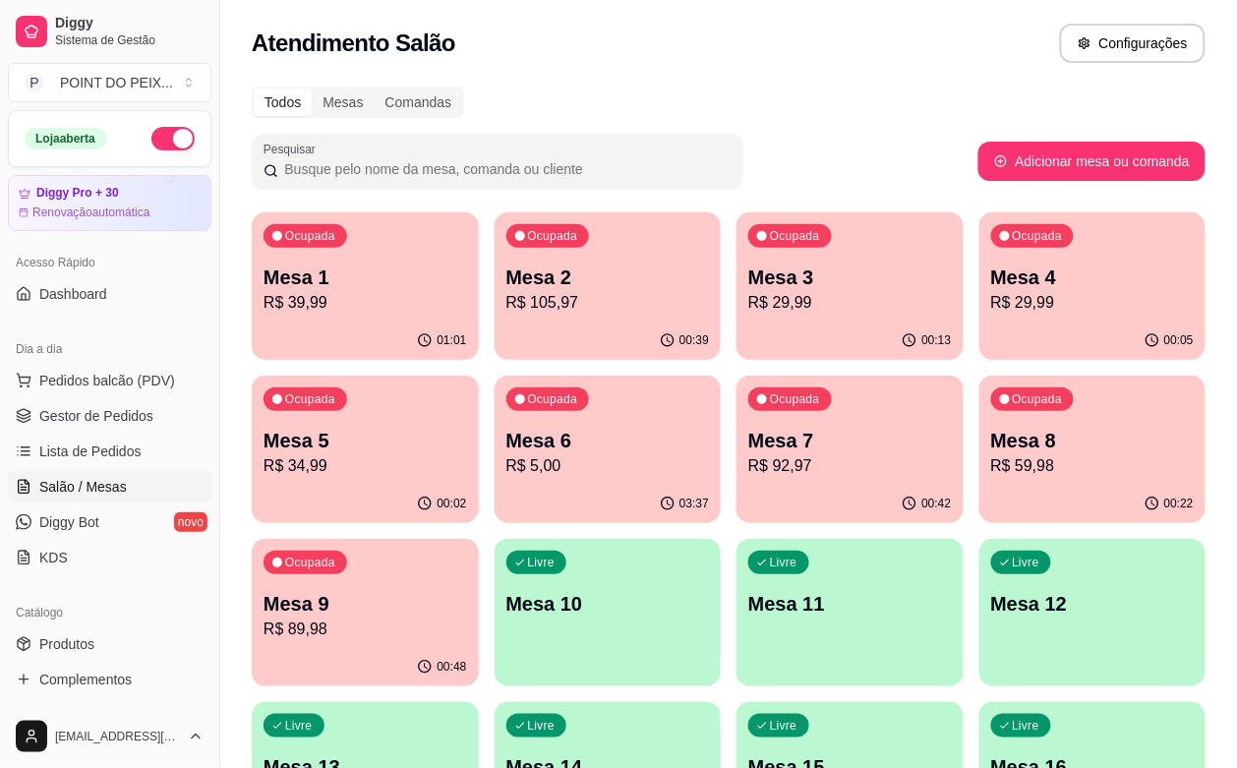
click at [467, 454] on p "R$ 34,99" at bounding box center [366, 466] width 204 height 24
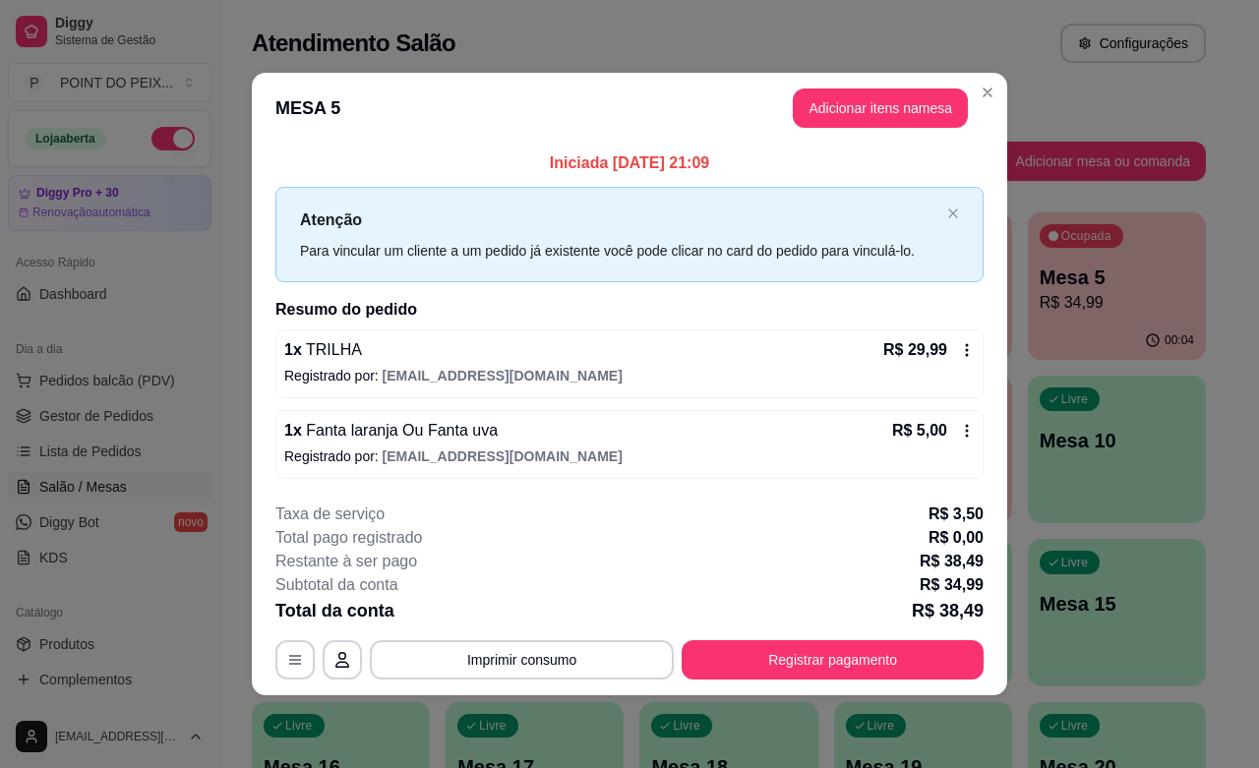
click at [962, 345] on icon at bounding box center [967, 350] width 16 height 16
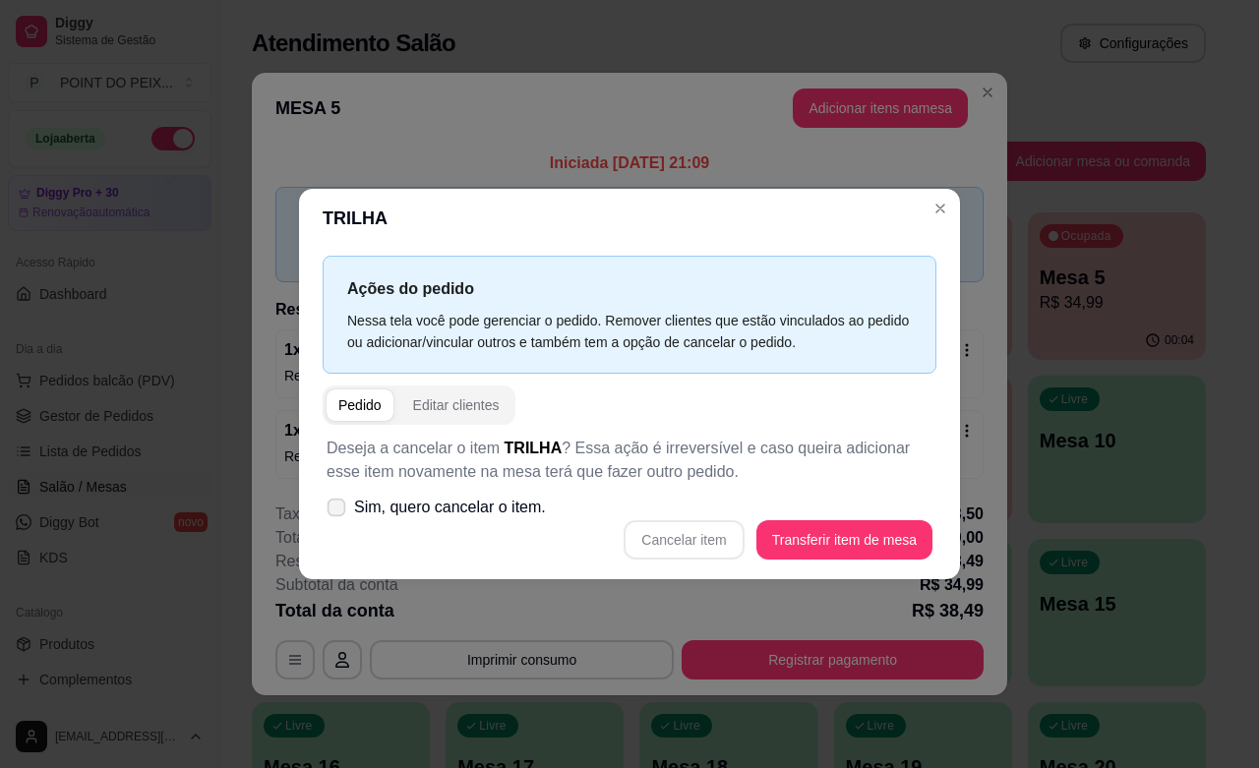
click at [340, 503] on icon at bounding box center [336, 507] width 15 height 11
click at [338, 511] on input "Sim, quero cancelar o item." at bounding box center [332, 517] width 13 height 13
checkbox input "true"
click at [689, 538] on button "Cancelar item" at bounding box center [684, 539] width 120 height 39
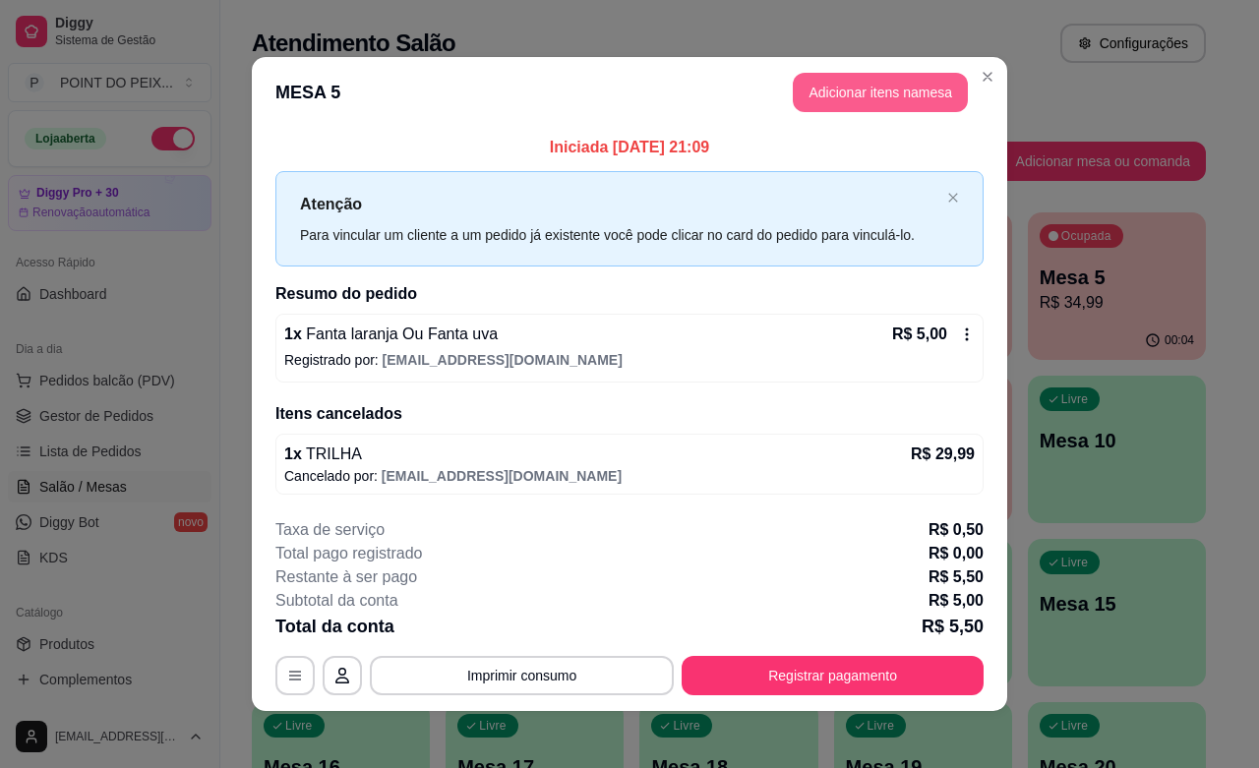
click at [872, 85] on button "Adicionar itens na mesa" at bounding box center [880, 92] width 175 height 39
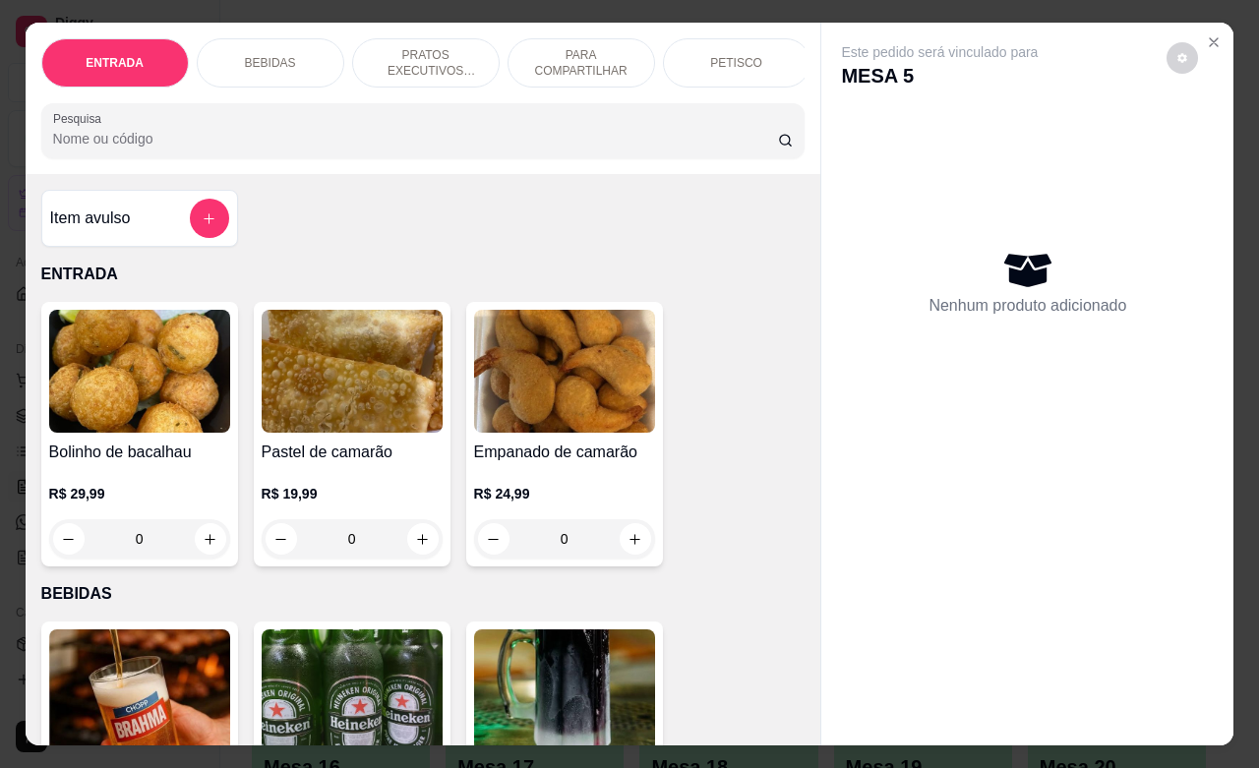
click at [692, 52] on div "PETISCO" at bounding box center [737, 62] width 148 height 49
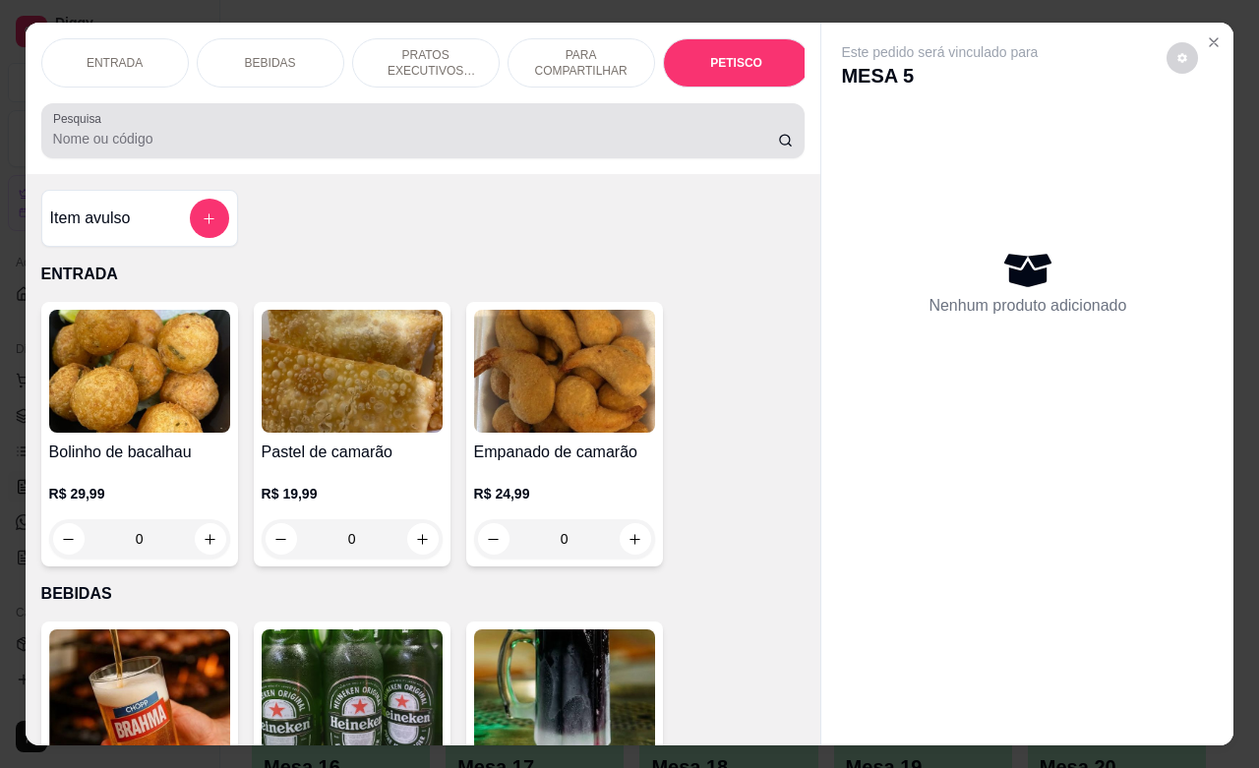
scroll to position [4592, 0]
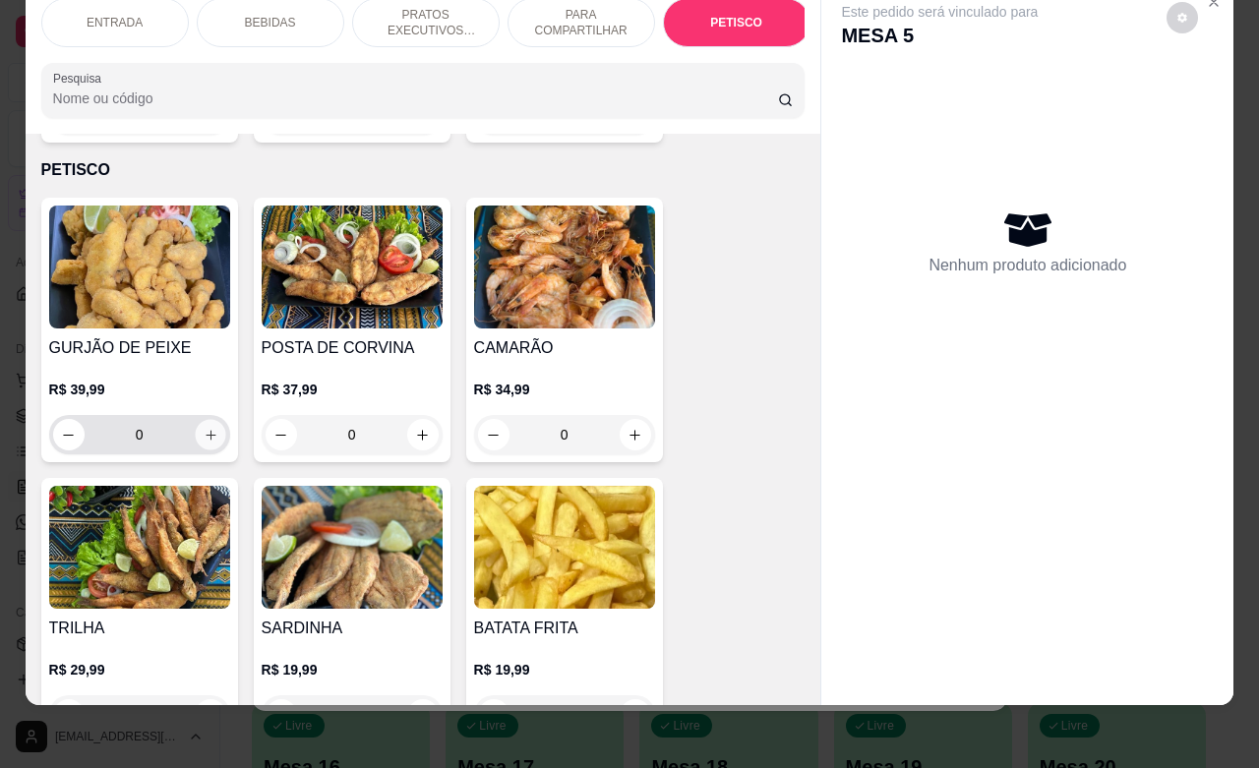
click at [205, 428] on icon "increase-product-quantity" at bounding box center [210, 435] width 15 height 15
type input "1"
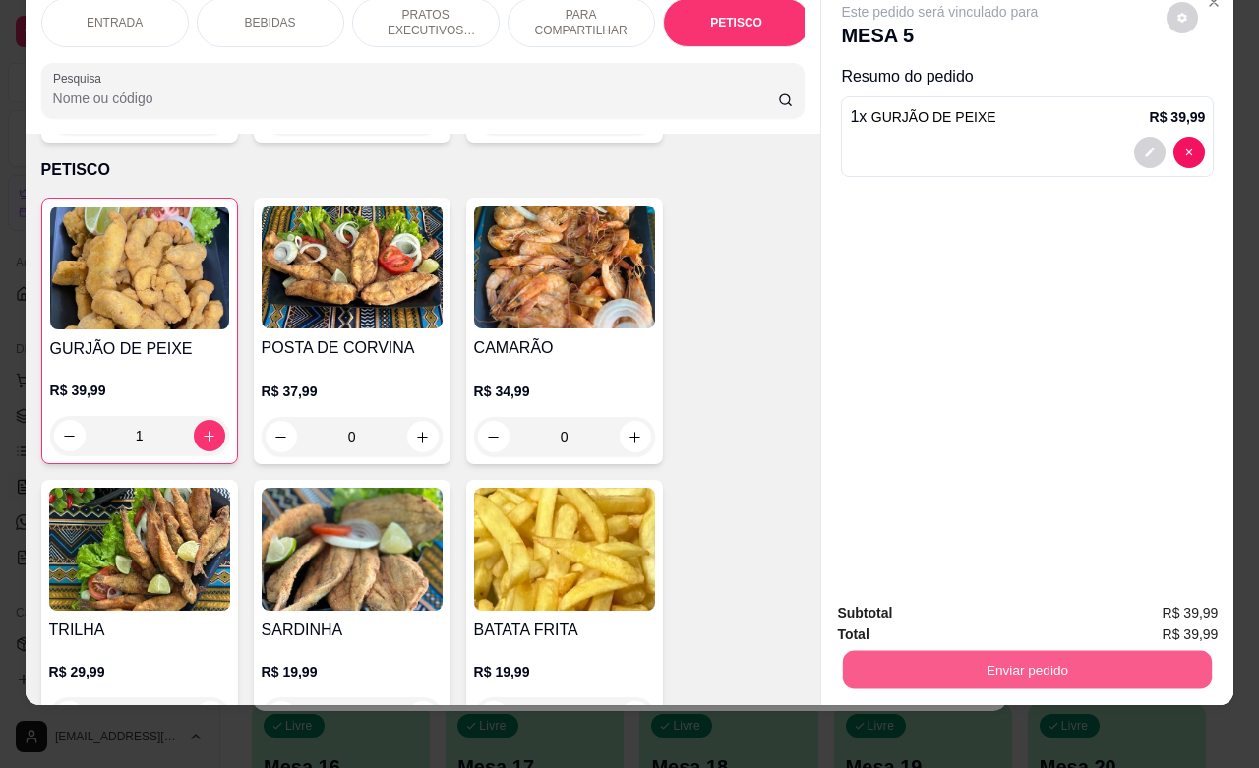
click at [922, 650] on button "Enviar pedido" at bounding box center [1027, 669] width 369 height 38
click at [966, 600] on button "Não registrar e enviar pedido" at bounding box center [960, 600] width 205 height 37
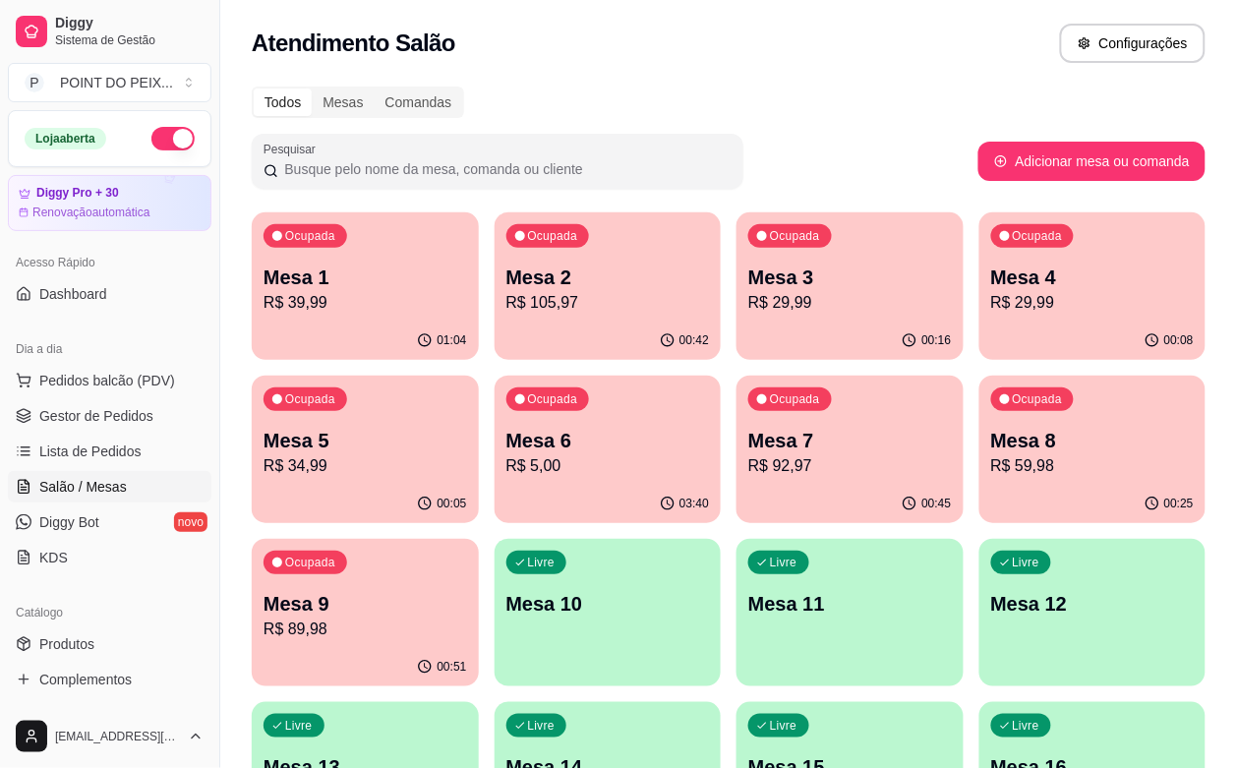
click at [467, 618] on p "R$ 89,98" at bounding box center [366, 630] width 204 height 24
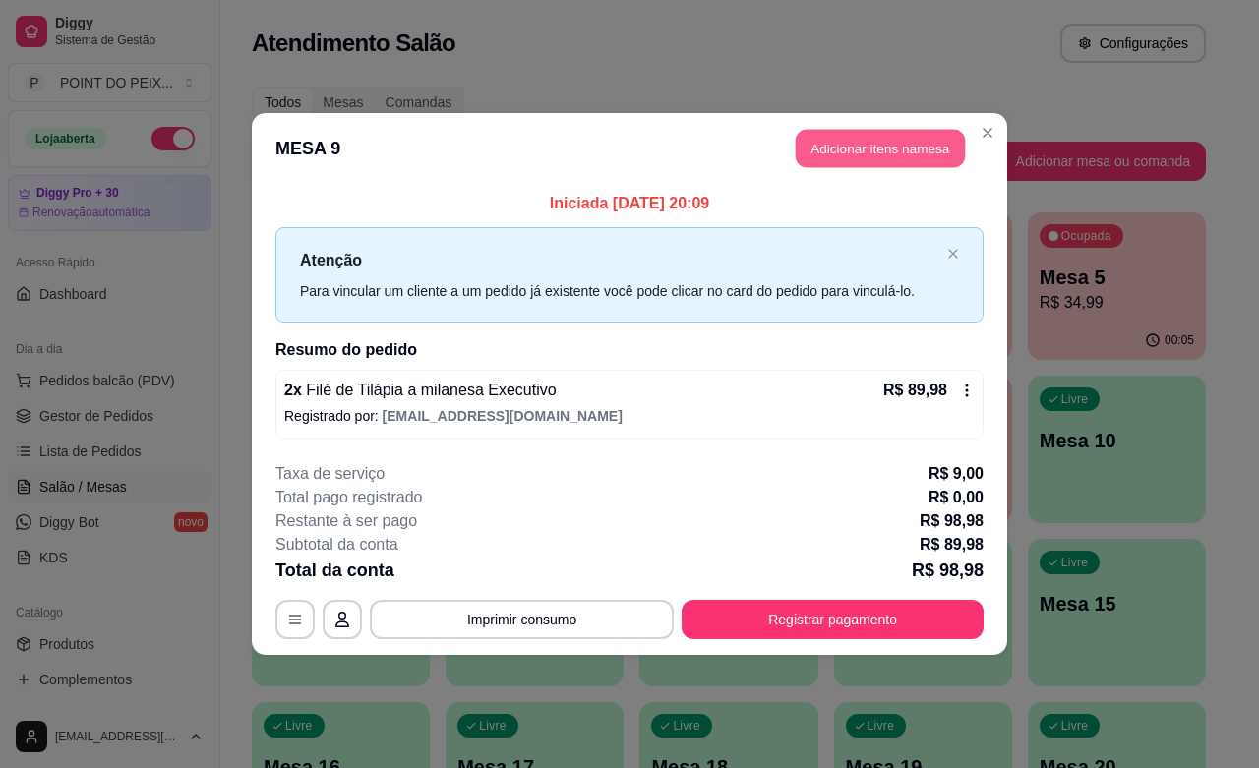
click at [896, 154] on button "Adicionar itens na mesa" at bounding box center [880, 149] width 169 height 38
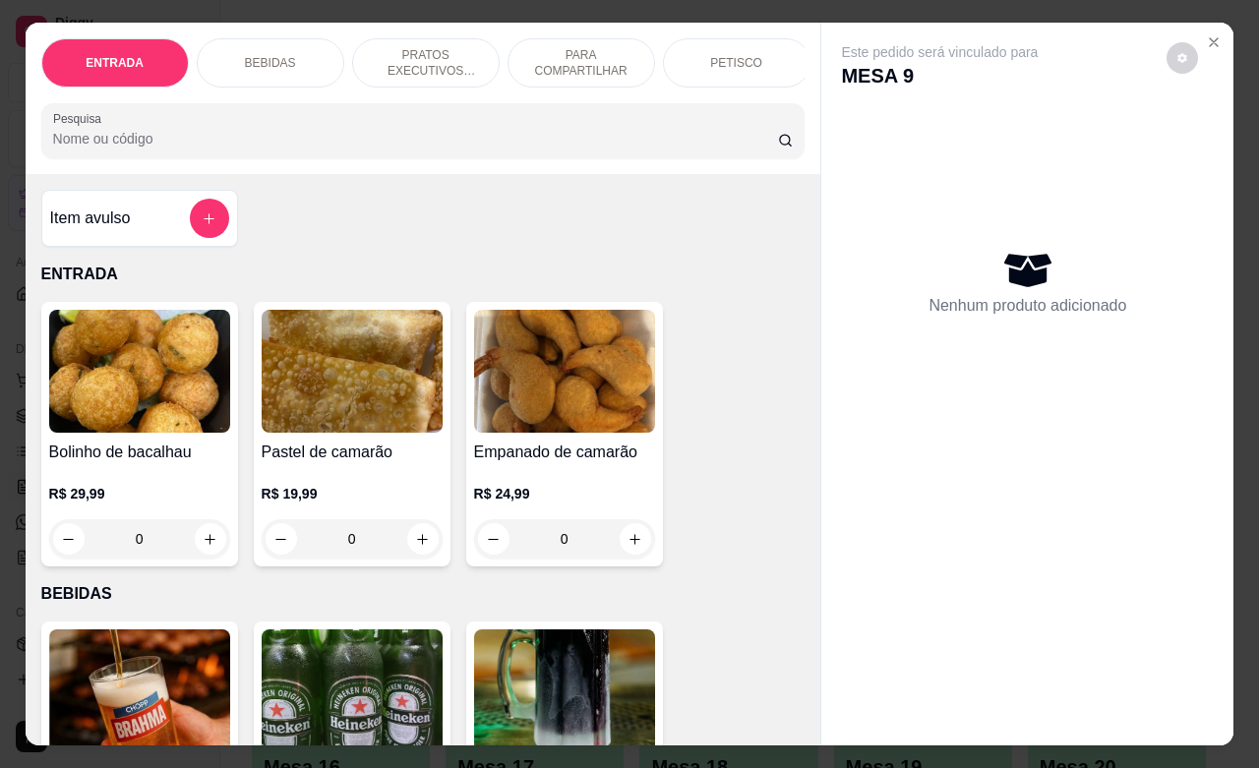
click at [269, 57] on p "BEBIDAS" at bounding box center [270, 63] width 51 height 16
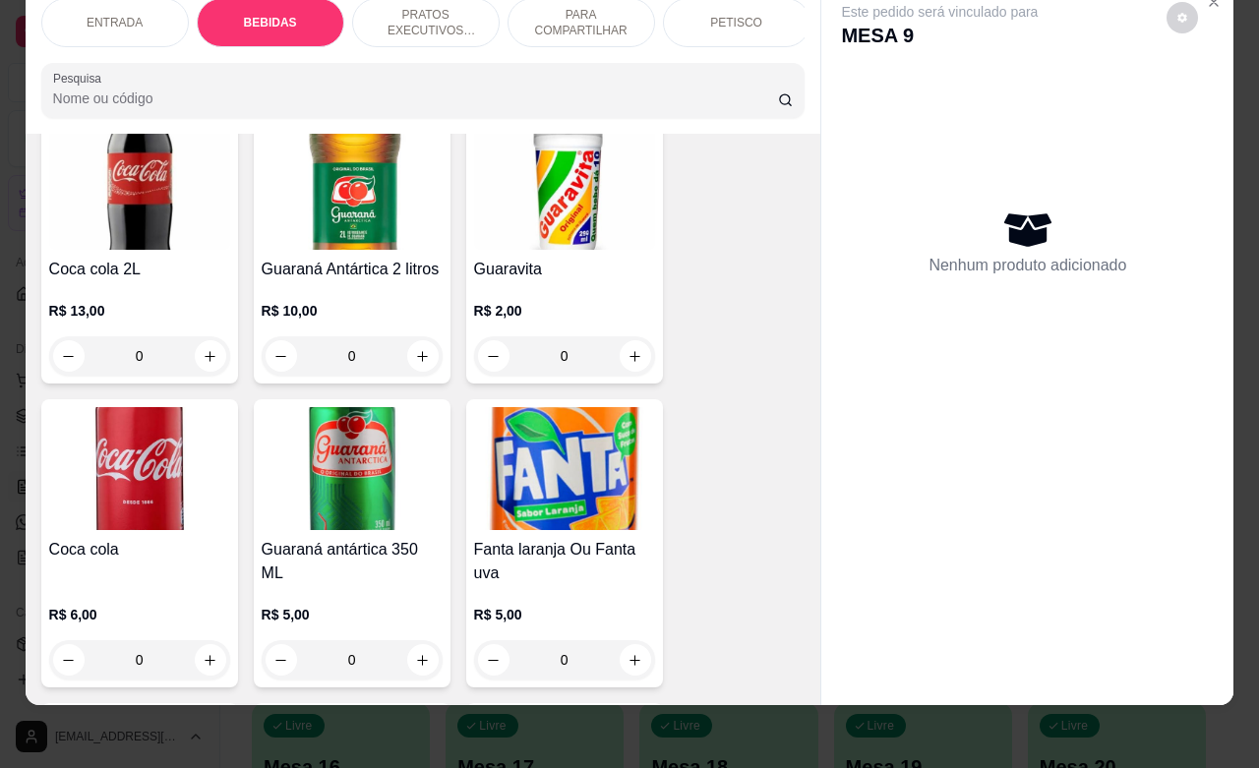
scroll to position [1146, 0]
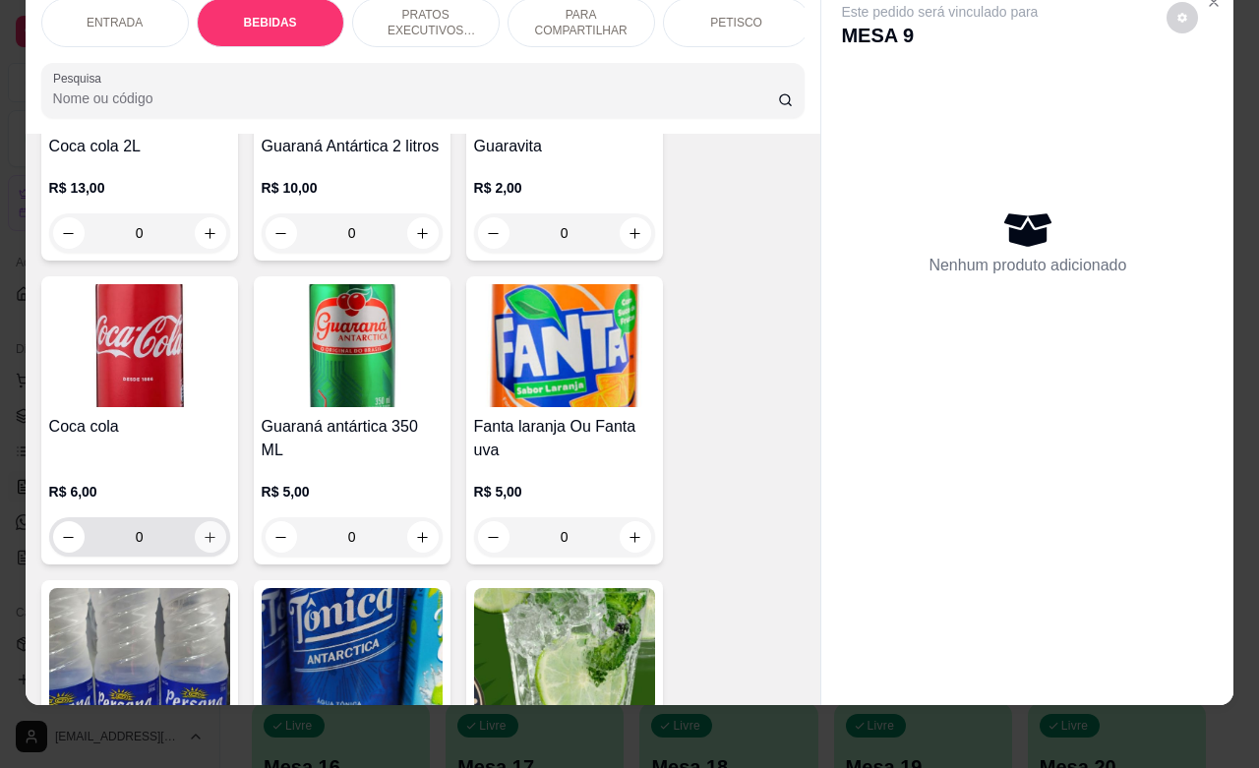
click at [203, 531] on icon "increase-product-quantity" at bounding box center [210, 537] width 15 height 15
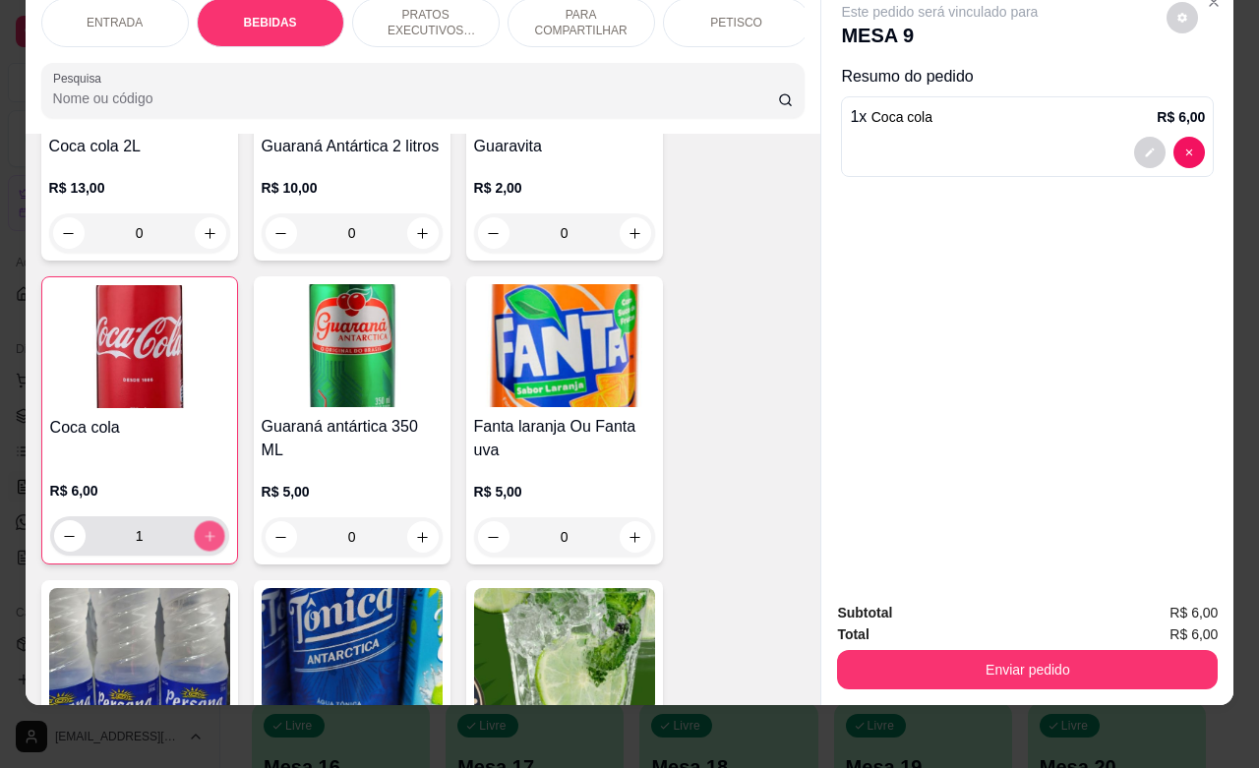
click at [202, 531] on icon "increase-product-quantity" at bounding box center [209, 536] width 15 height 15
type input "2"
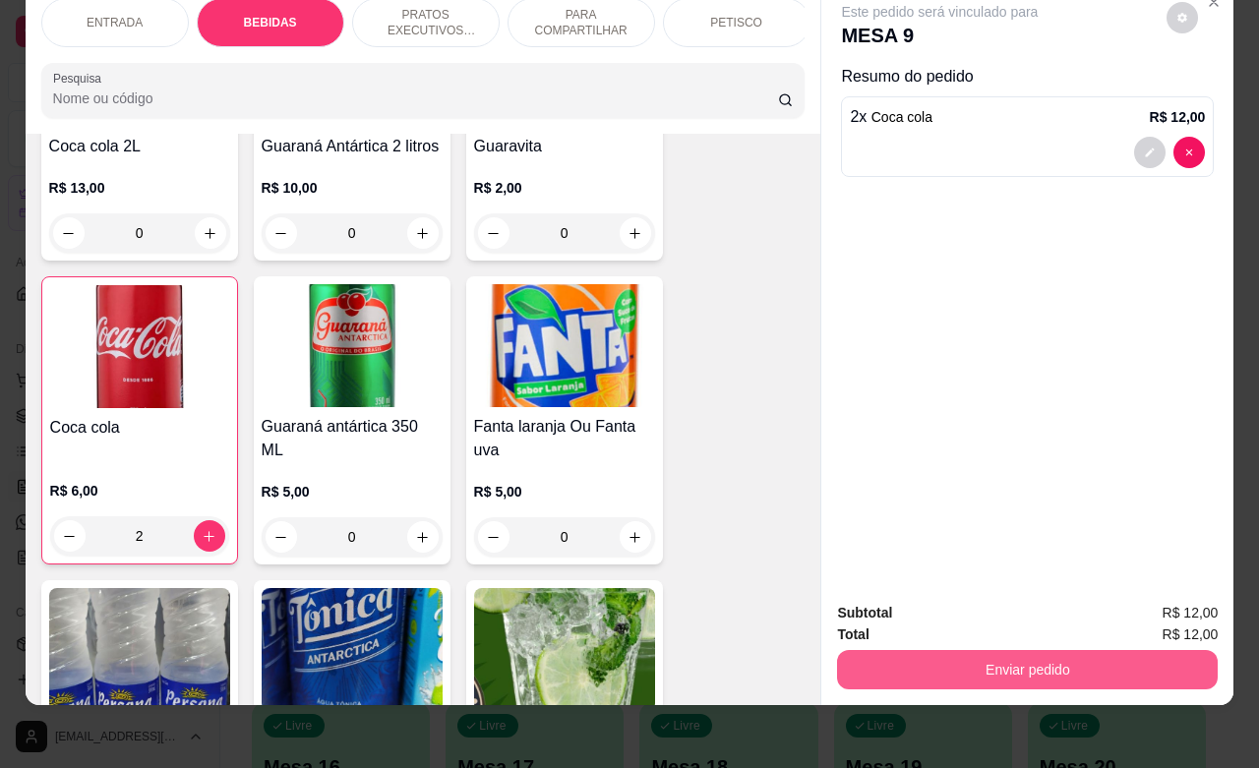
click at [1009, 650] on button "Enviar pedido" at bounding box center [1027, 669] width 381 height 39
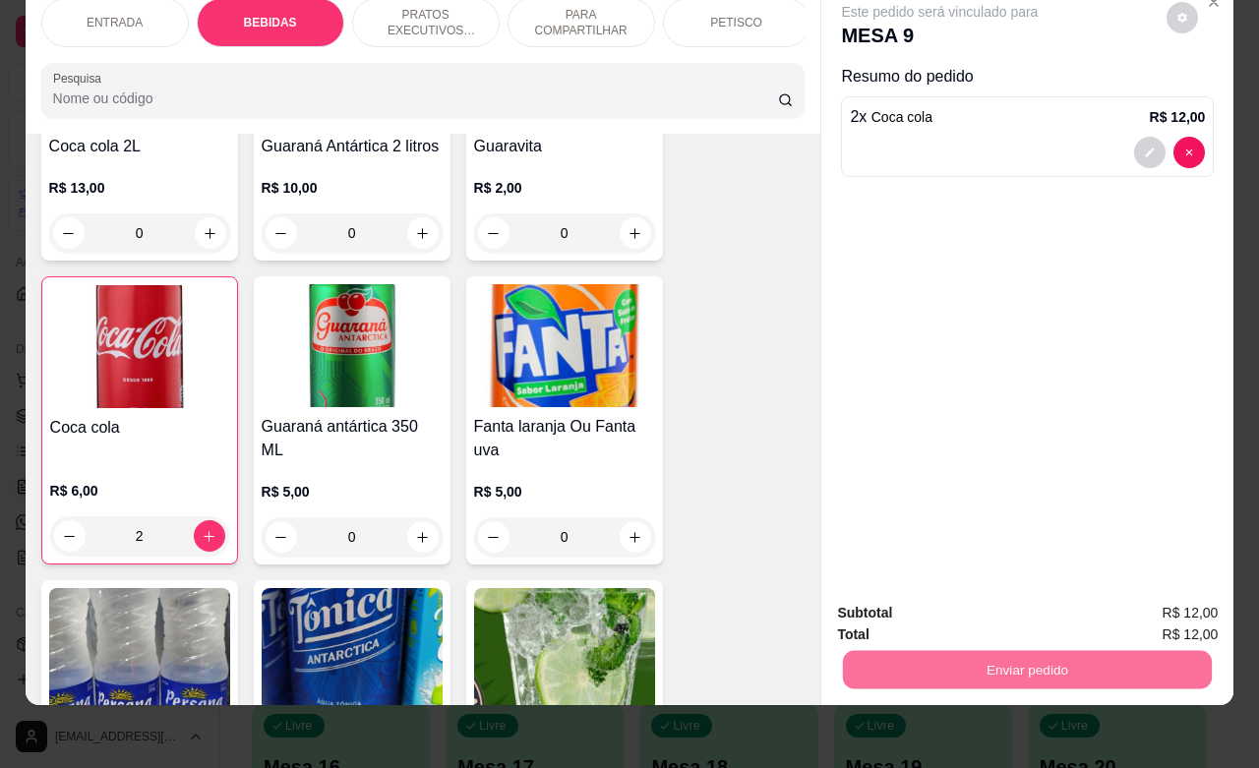
click at [949, 600] on button "Não registrar e enviar pedido" at bounding box center [960, 600] width 205 height 37
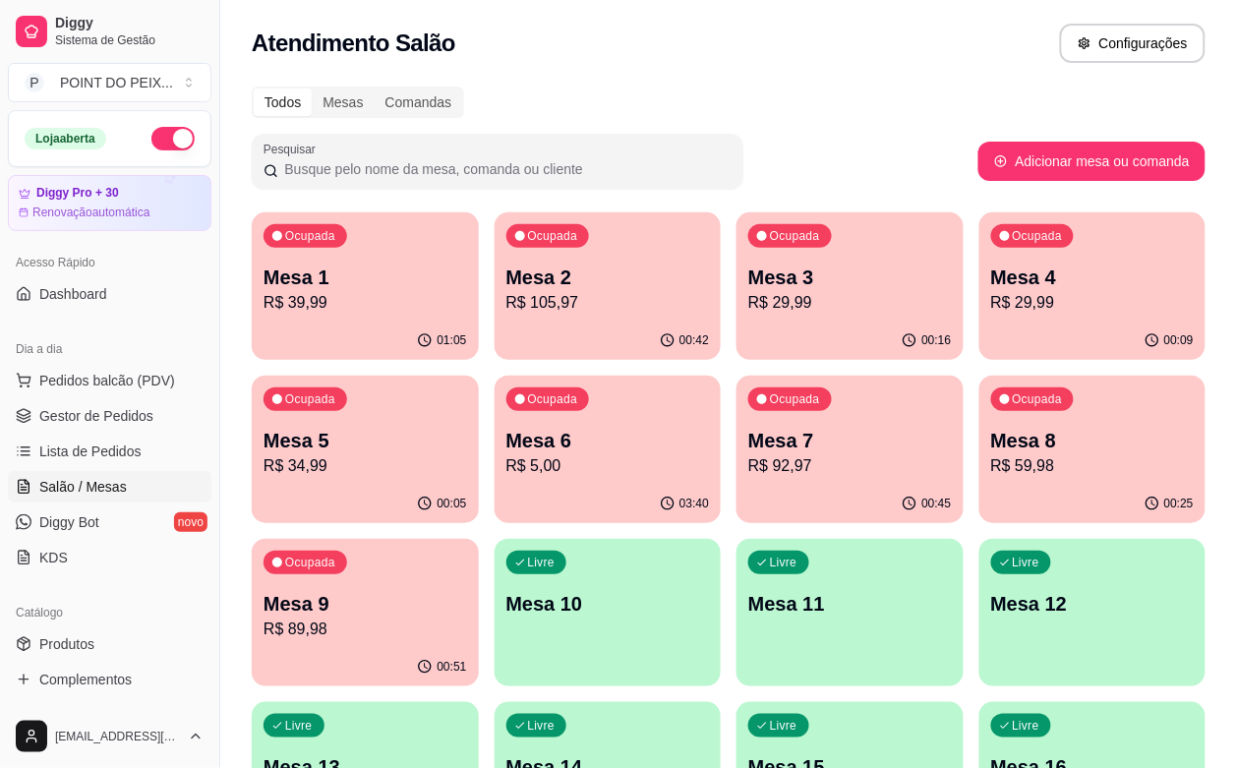
click at [332, 305] on p "R$ 39,99" at bounding box center [366, 303] width 204 height 24
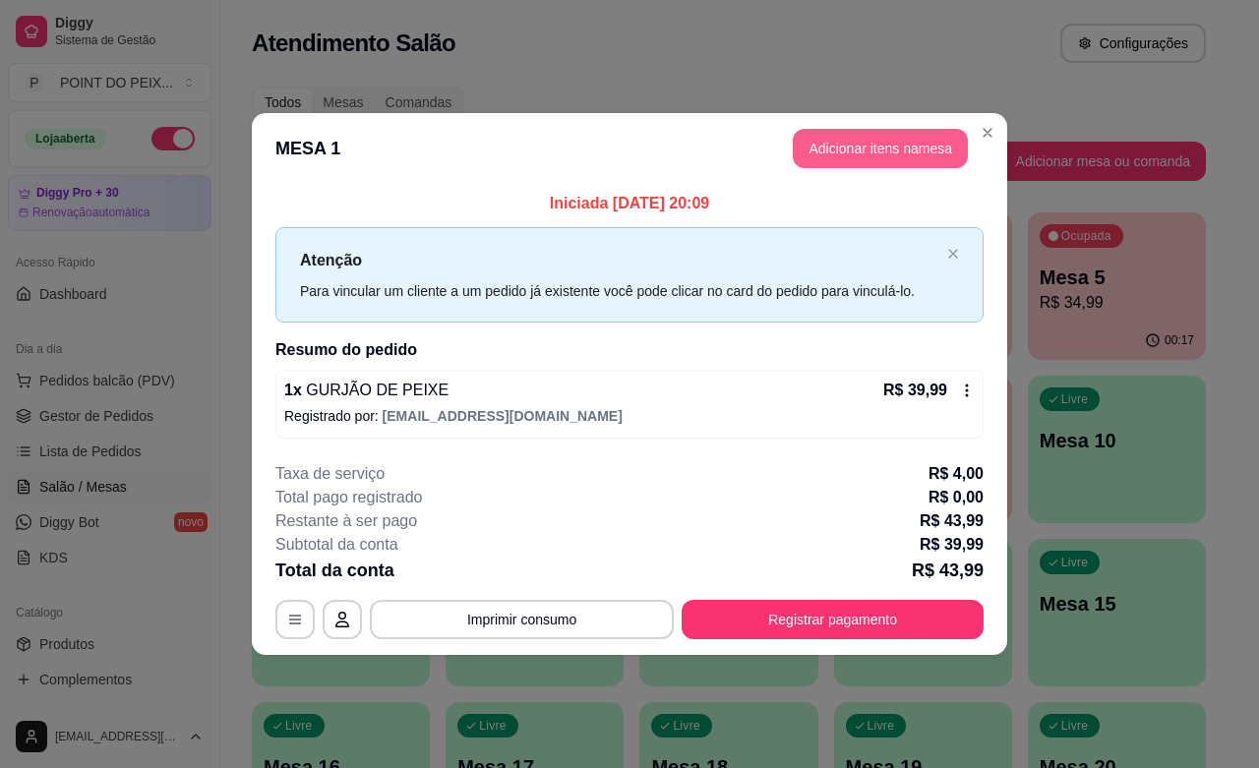
click at [869, 150] on button "Adicionar itens na mesa" at bounding box center [880, 148] width 175 height 39
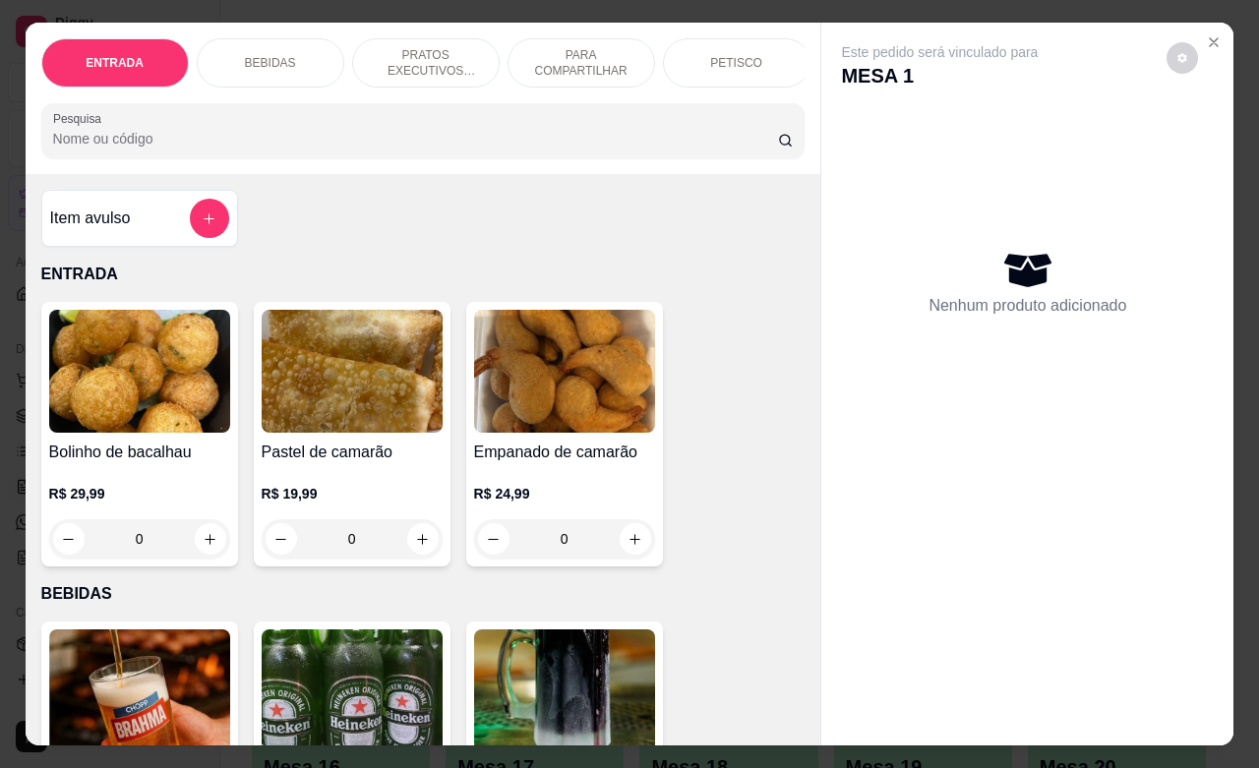
click at [271, 55] on p "BEBIDAS" at bounding box center [270, 63] width 51 height 16
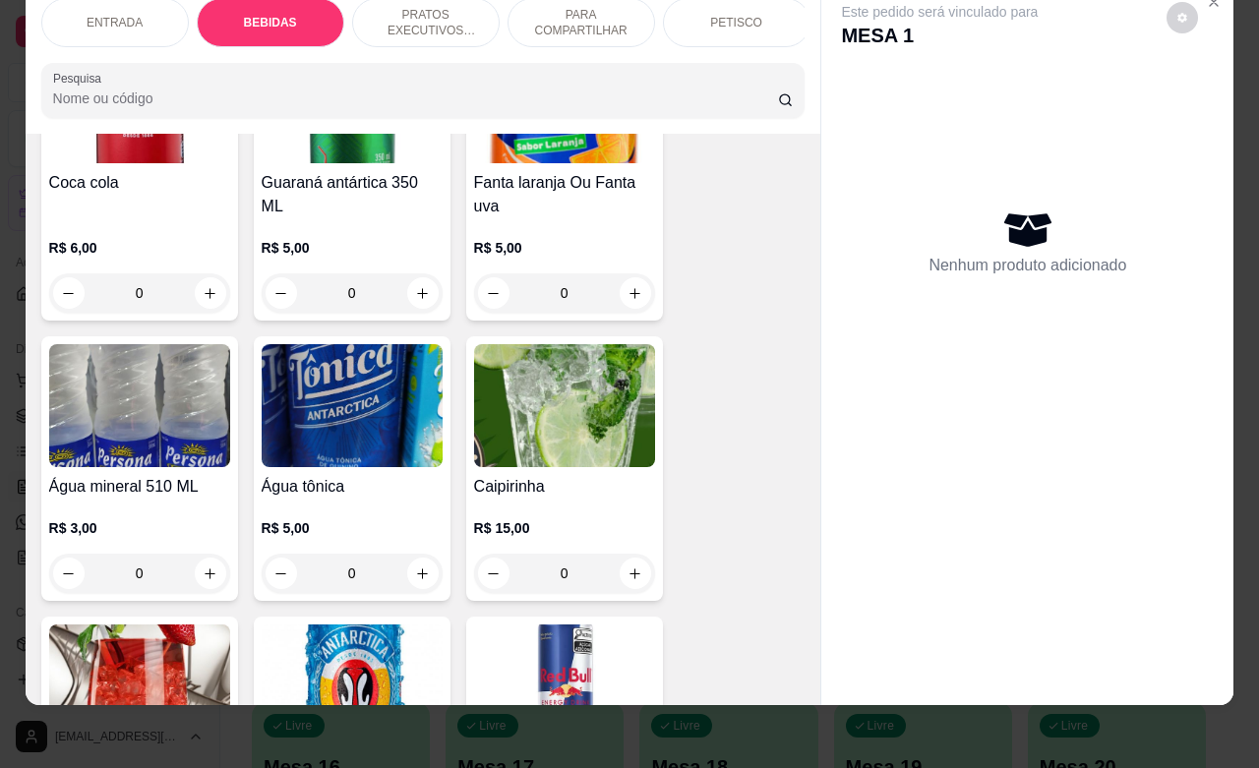
scroll to position [1392, 0]
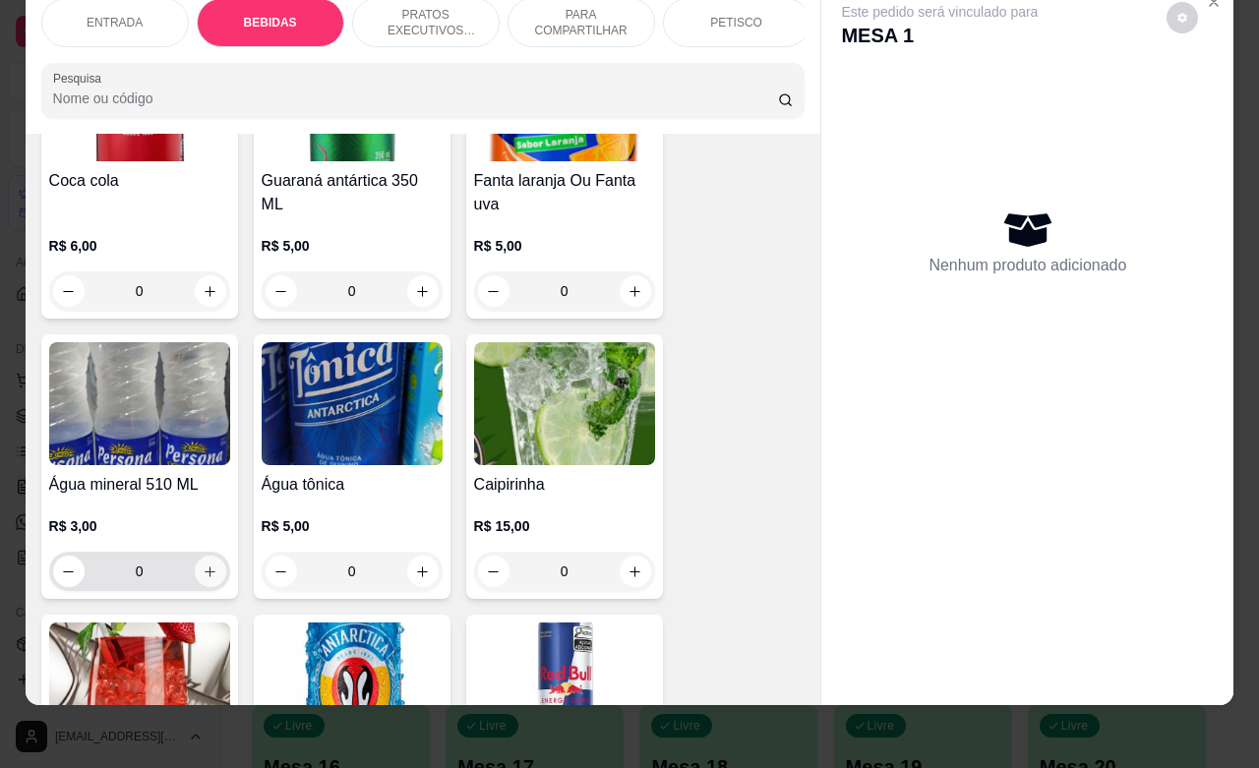
click at [203, 566] on icon "increase-product-quantity" at bounding box center [210, 572] width 15 height 15
type input "1"
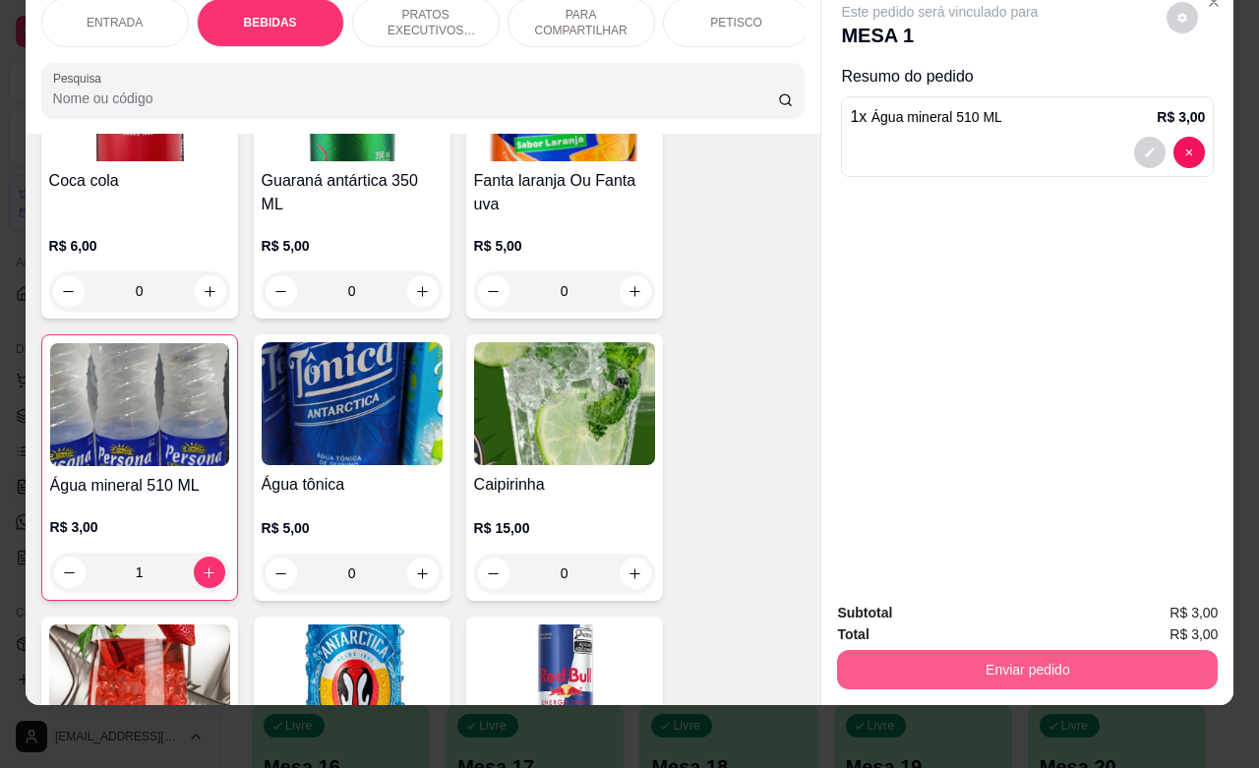
click at [923, 659] on button "Enviar pedido" at bounding box center [1027, 669] width 381 height 39
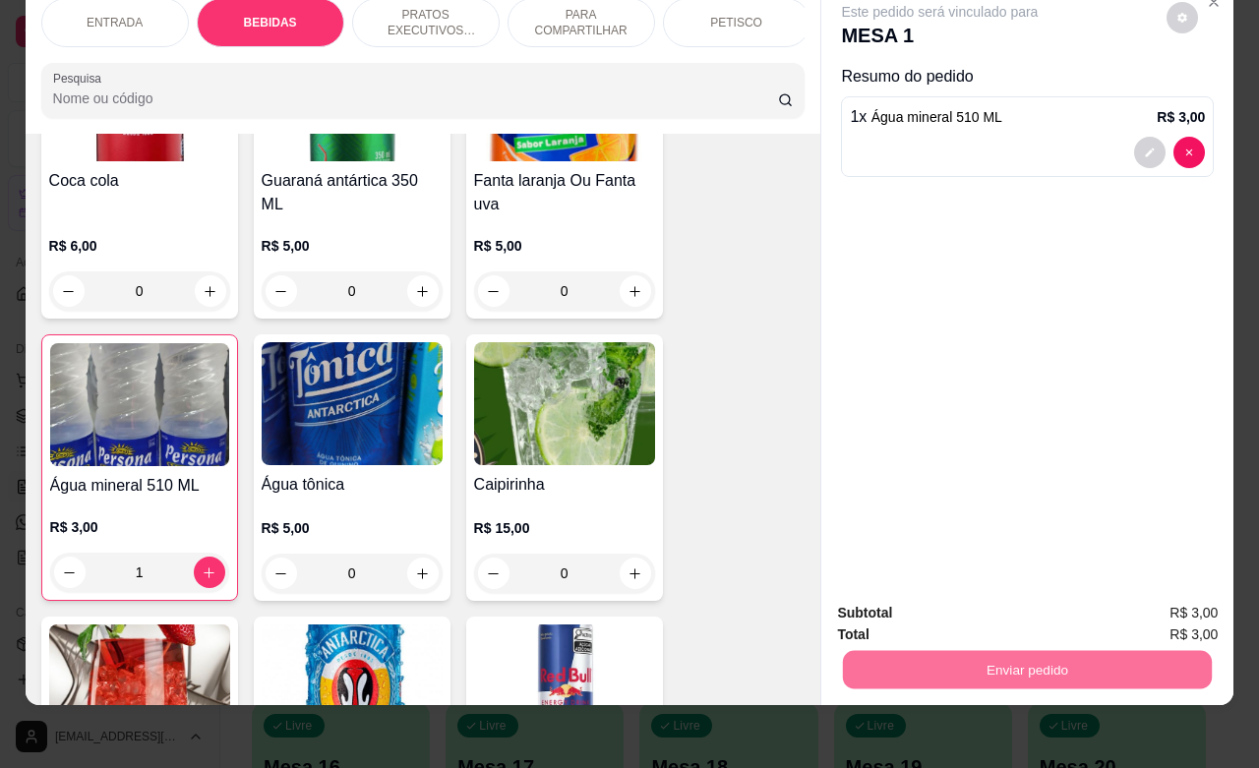
click at [921, 601] on button "Não registrar e enviar pedido" at bounding box center [960, 600] width 205 height 37
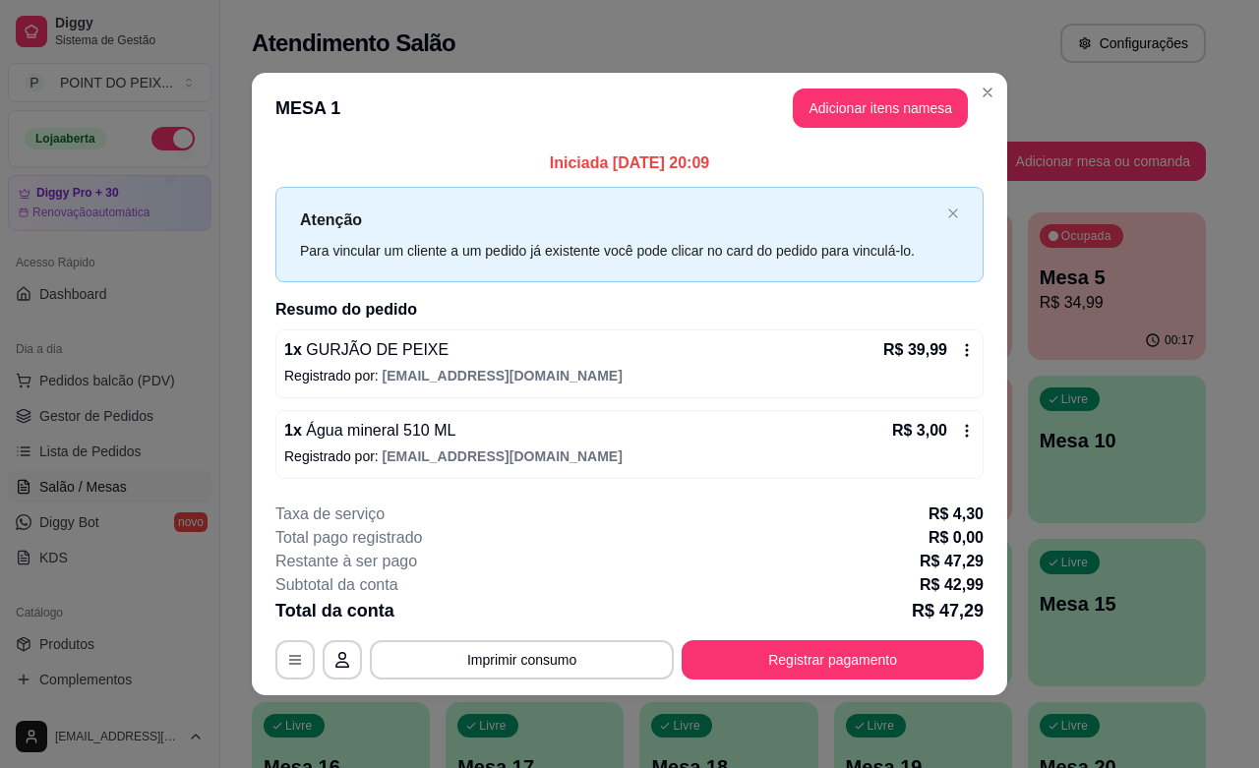
click at [852, 617] on div "Total da conta R$ 47,29" at bounding box center [629, 611] width 708 height 28
click at [892, 114] on button "Adicionar itens na mesa" at bounding box center [880, 108] width 175 height 39
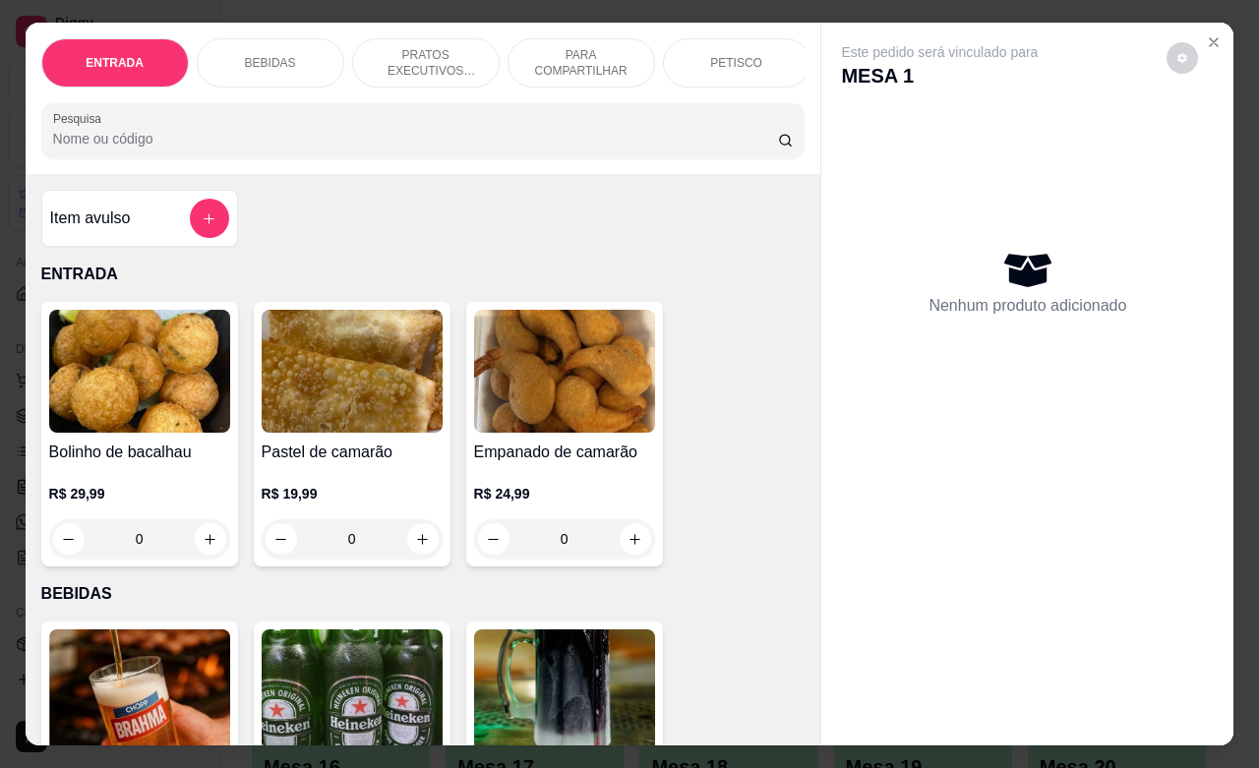
click at [271, 59] on p "BEBIDAS" at bounding box center [270, 63] width 51 height 16
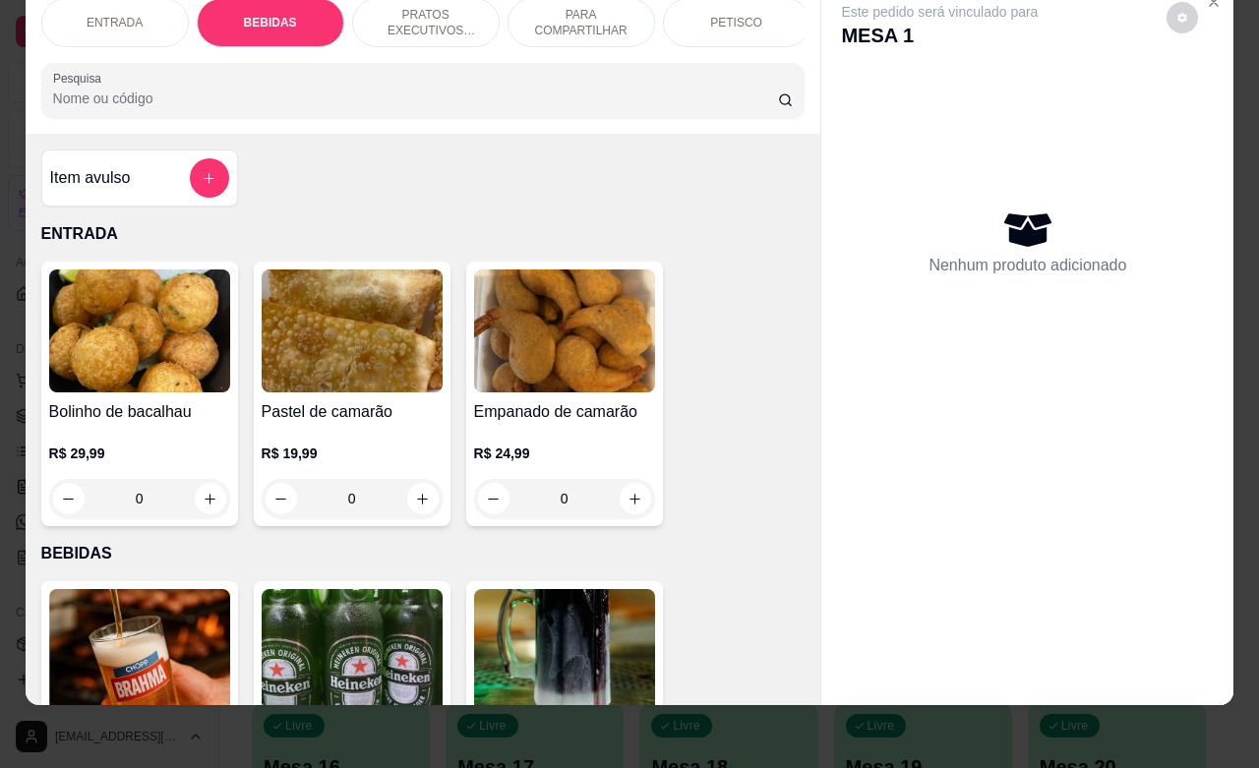
scroll to position [408, 0]
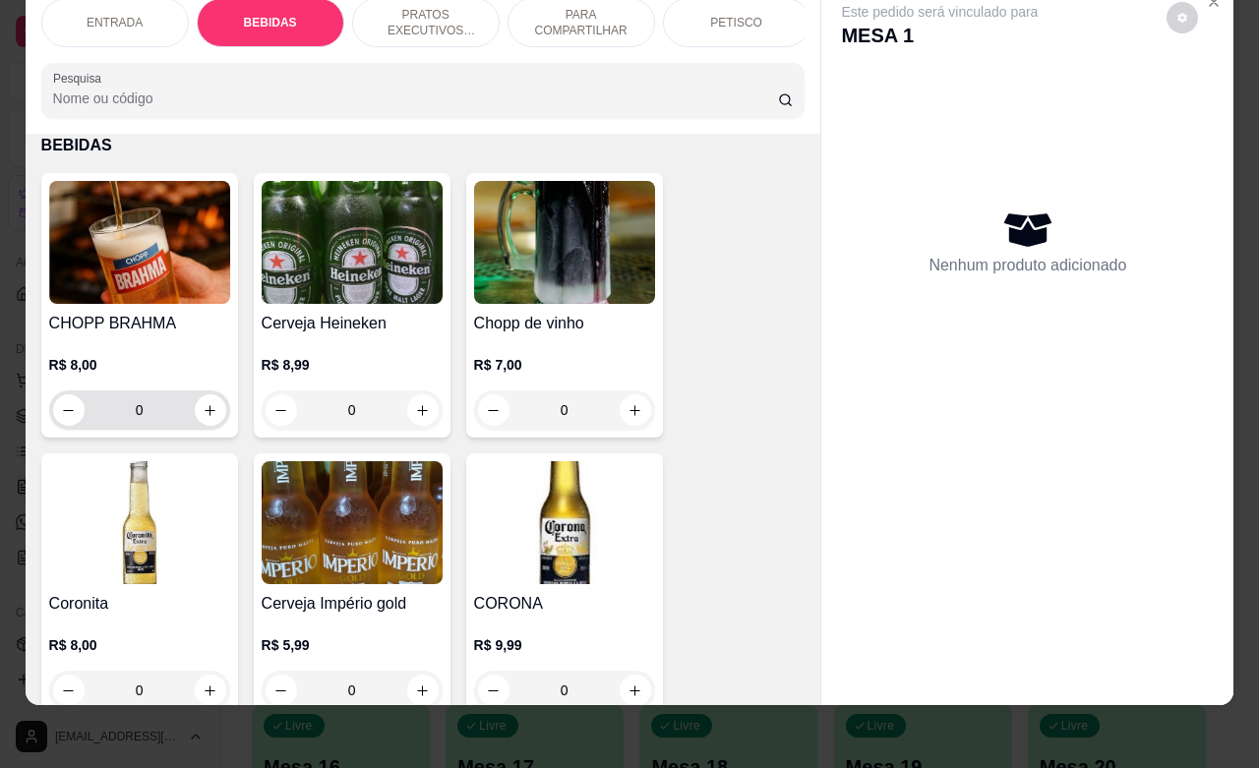
click at [139, 414] on input "0" at bounding box center [140, 410] width 110 height 39
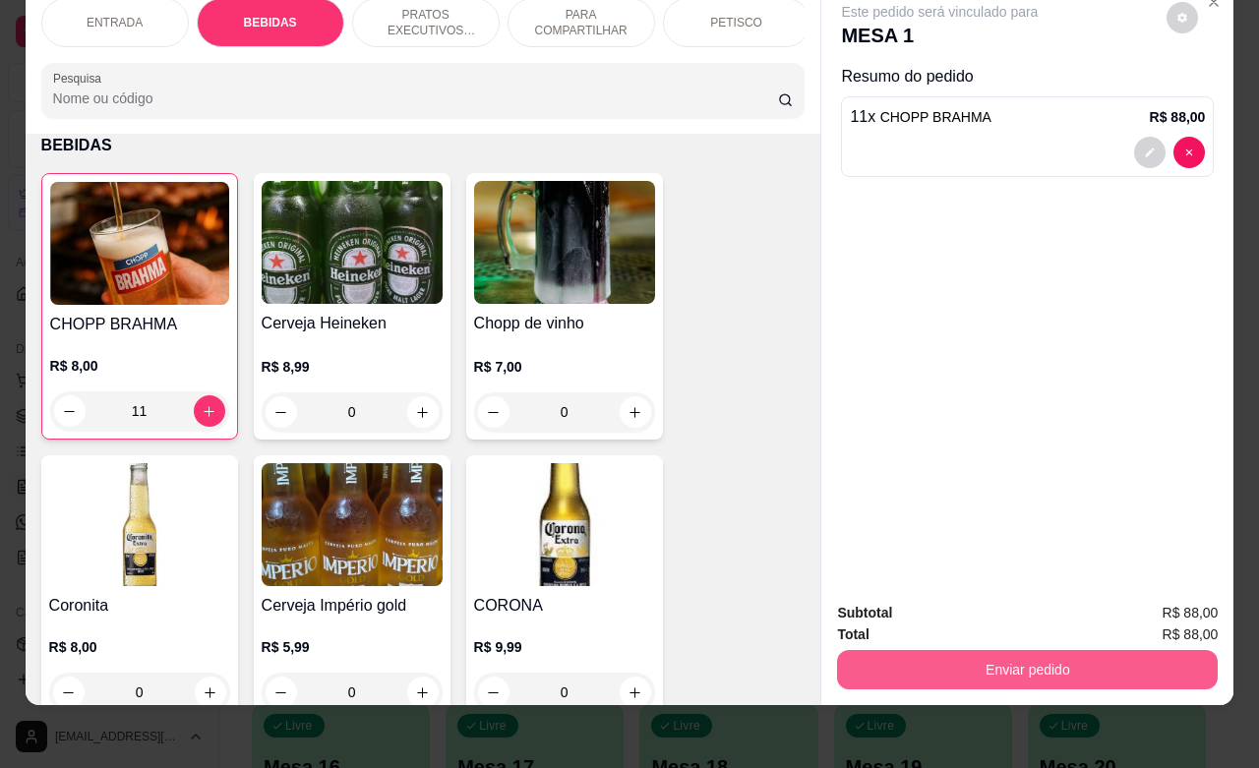
type input "11"
click at [1020, 651] on button "Enviar pedido" at bounding box center [1027, 669] width 381 height 39
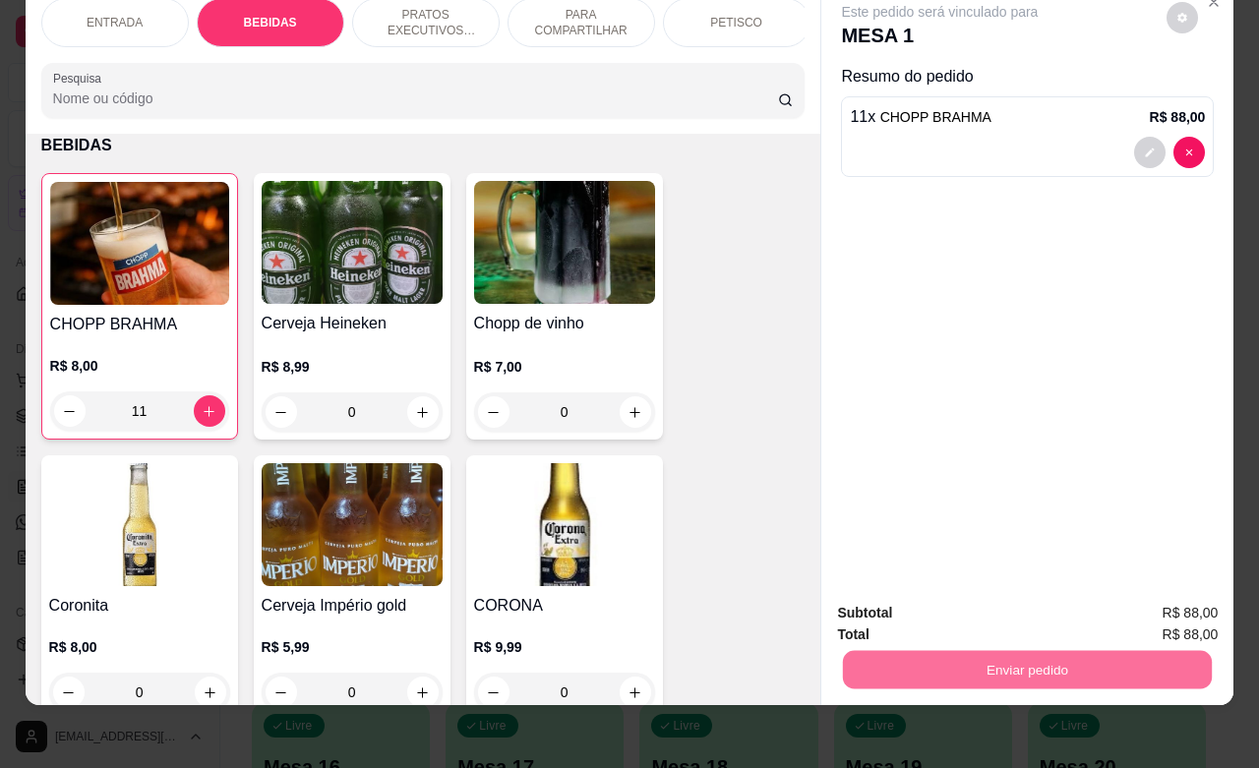
click at [966, 610] on button "Não registrar e enviar pedido" at bounding box center [960, 600] width 205 height 37
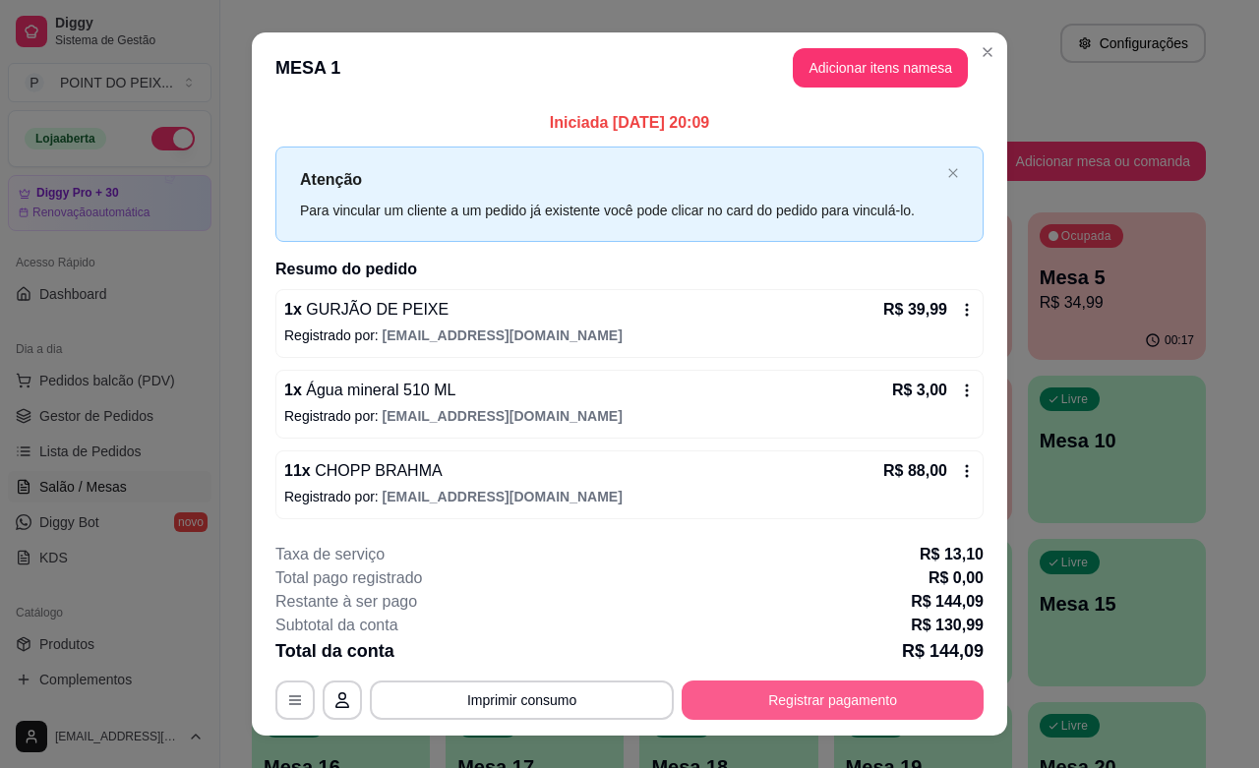
click at [726, 715] on button "Registrar pagamento" at bounding box center [833, 700] width 302 height 39
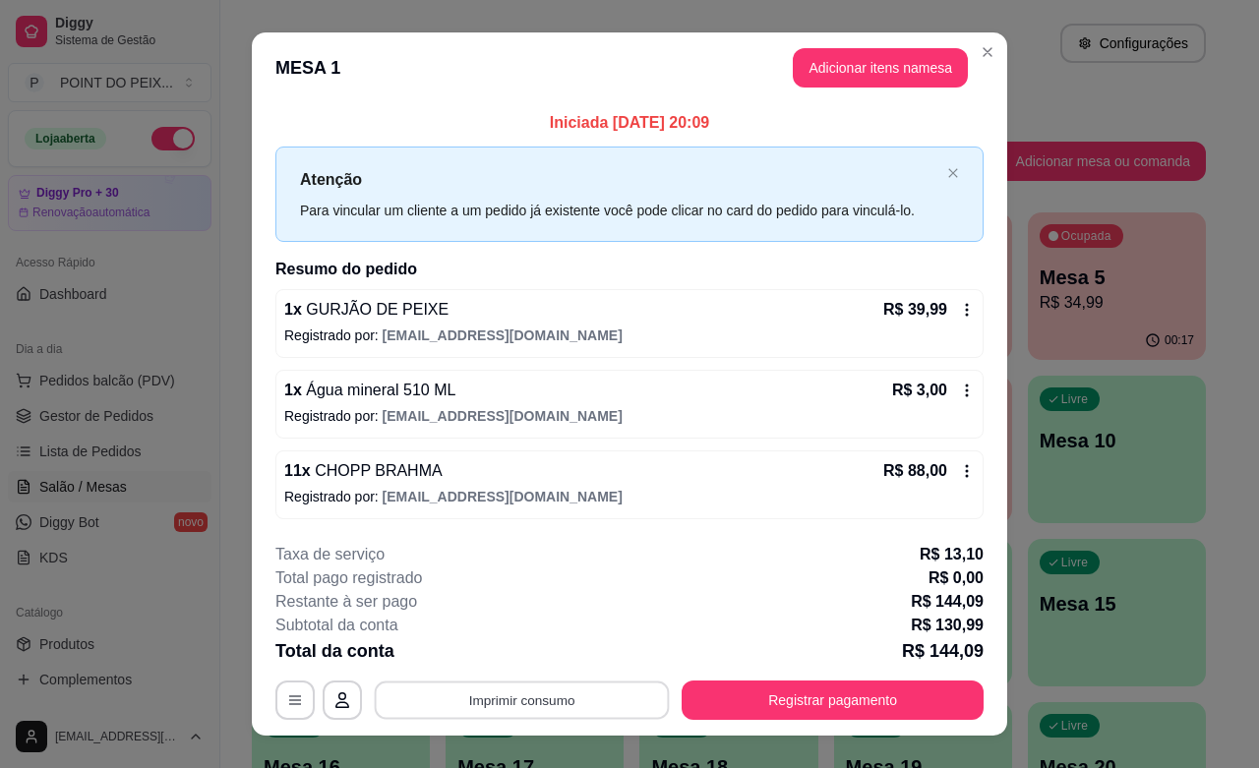
click at [557, 705] on button "Imprimir consumo" at bounding box center [522, 701] width 295 height 38
click at [531, 655] on button "IMPRESSORA" at bounding box center [518, 655] width 143 height 31
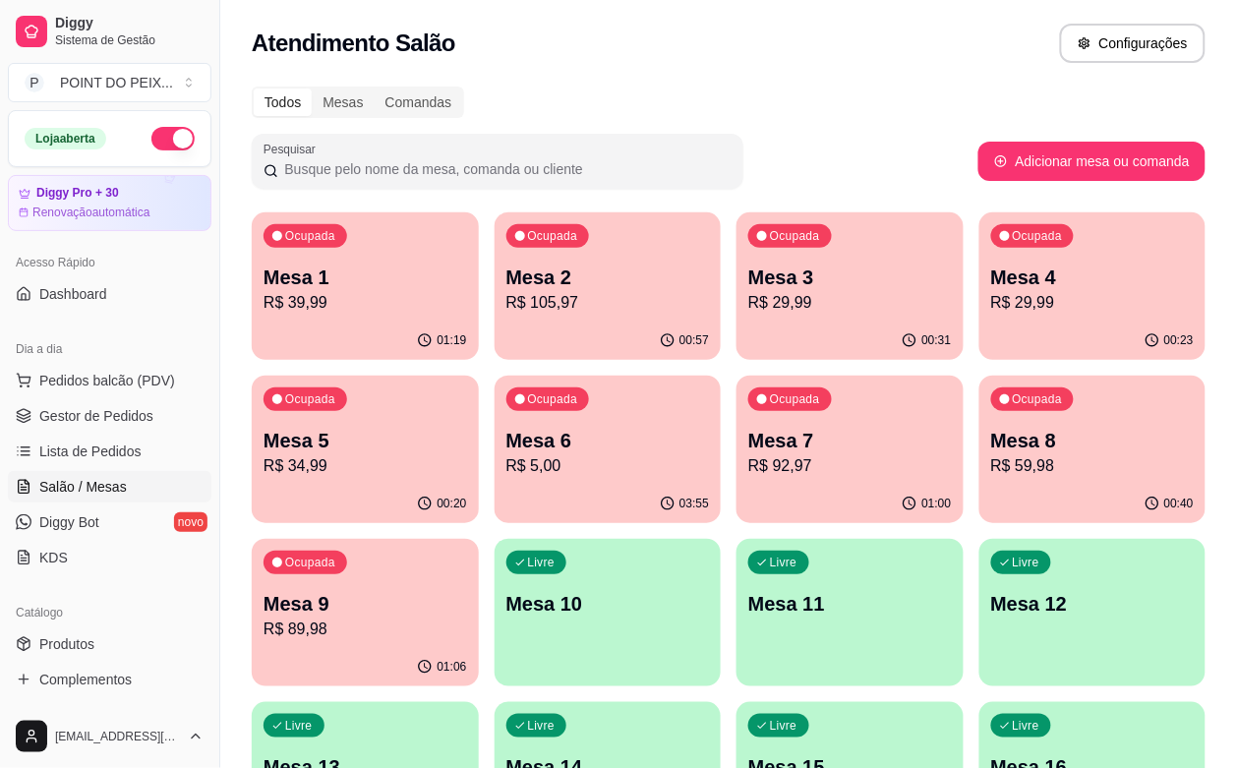
click at [571, 278] on p "Mesa 2" at bounding box center [609, 278] width 204 height 28
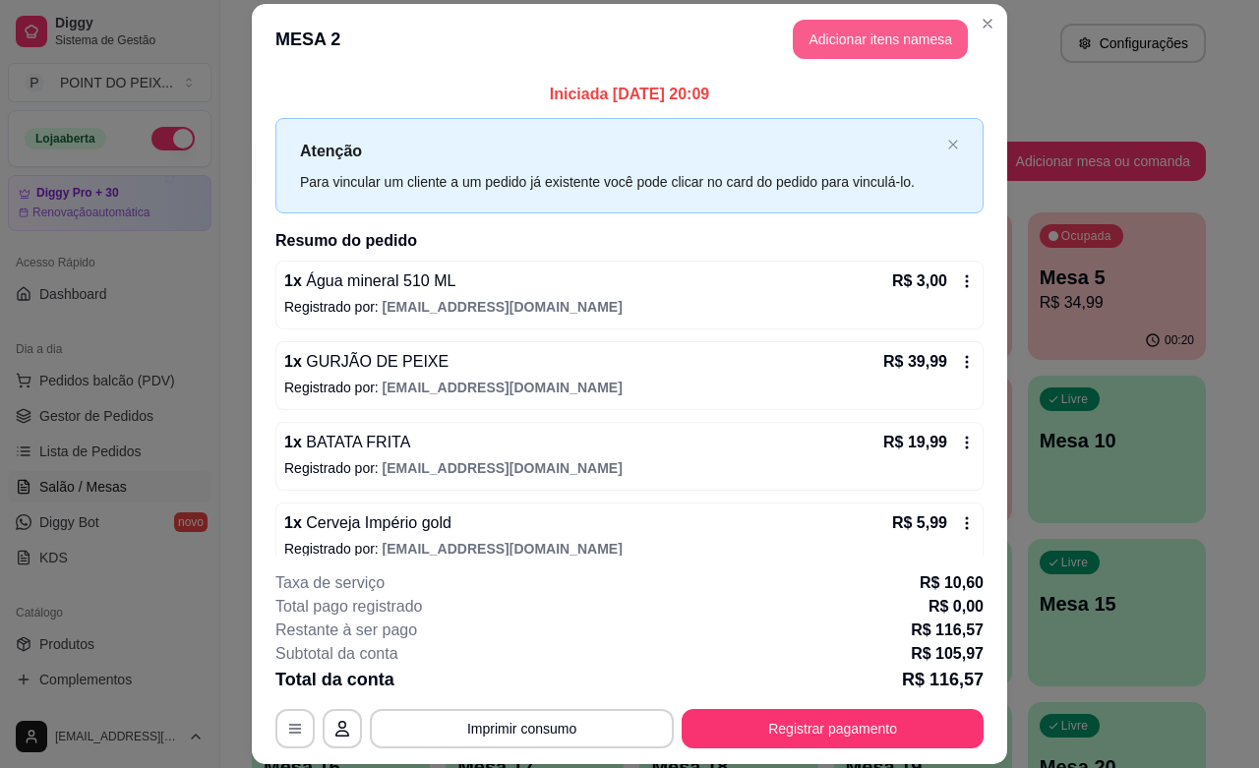
click at [837, 54] on button "Adicionar itens na mesa" at bounding box center [880, 39] width 175 height 39
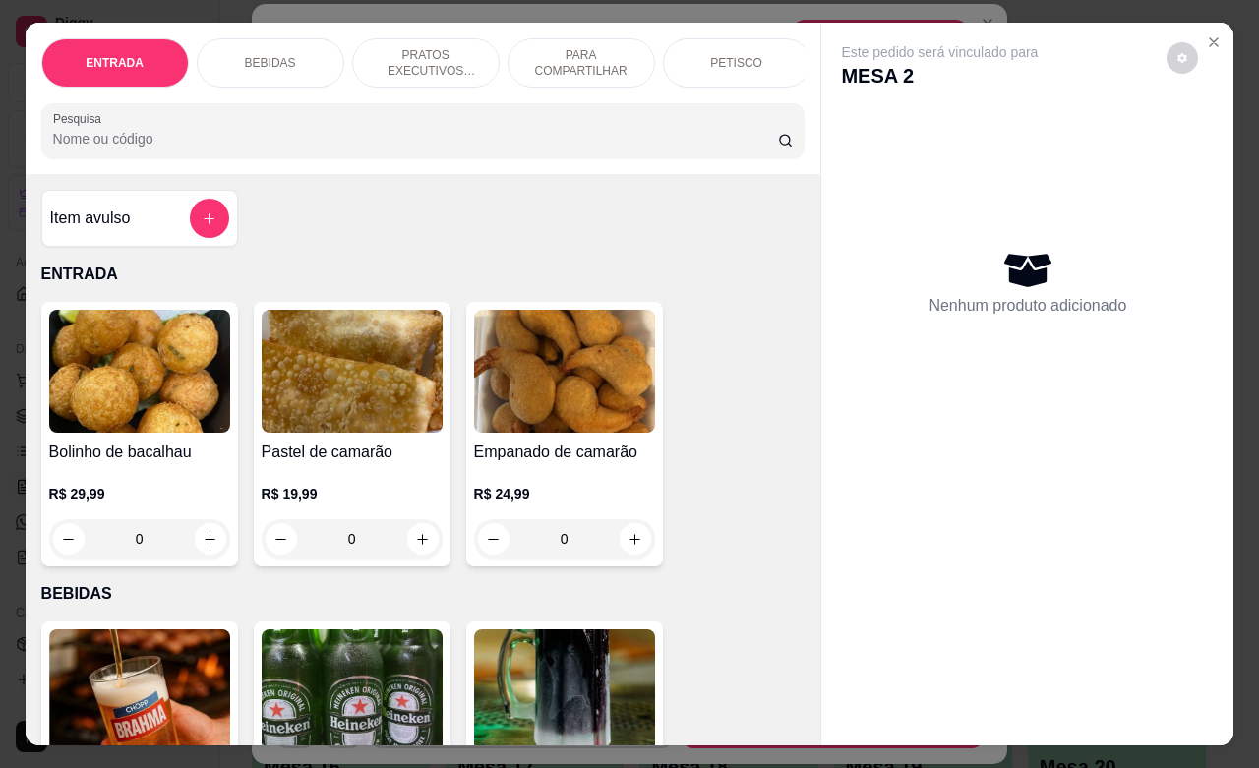
click at [424, 55] on p "PRATOS EXECUTIVOS (INDIVIDUAIS)" at bounding box center [426, 62] width 114 height 31
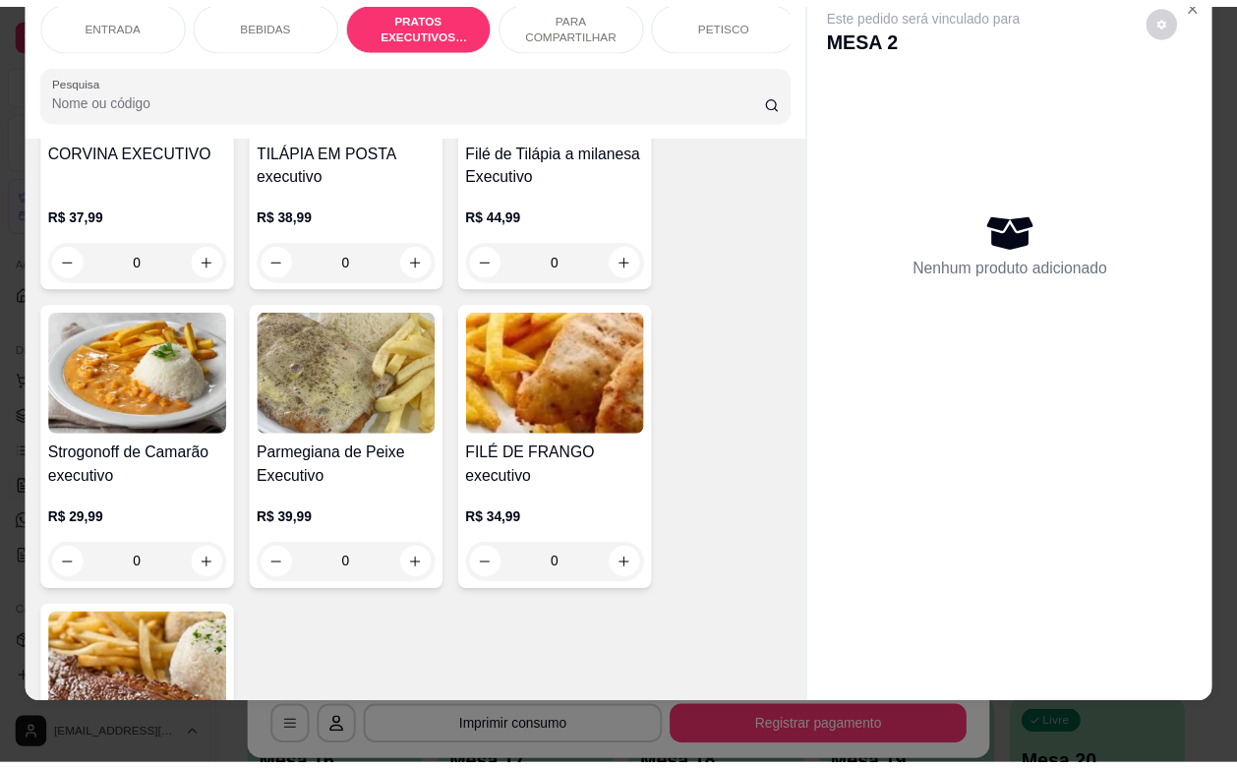
scroll to position [3205, 0]
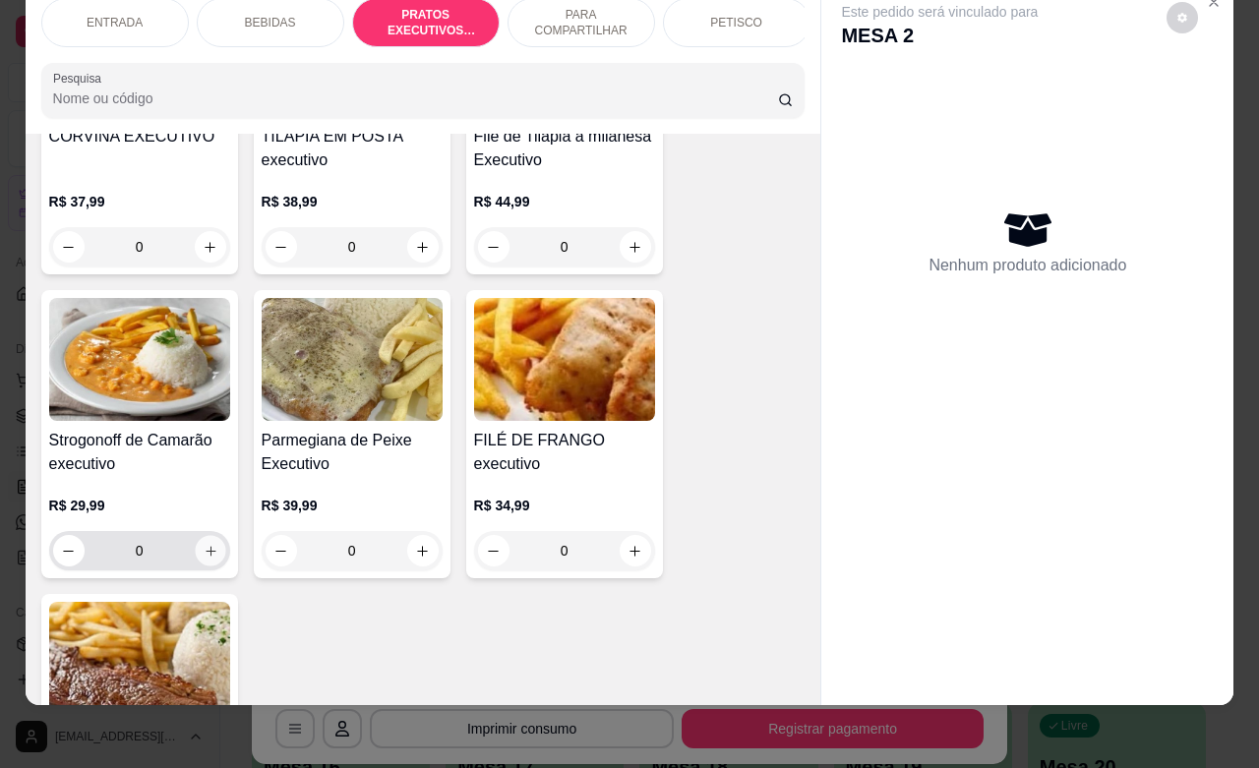
click at [203, 549] on icon "increase-product-quantity" at bounding box center [210, 551] width 15 height 15
type input "1"
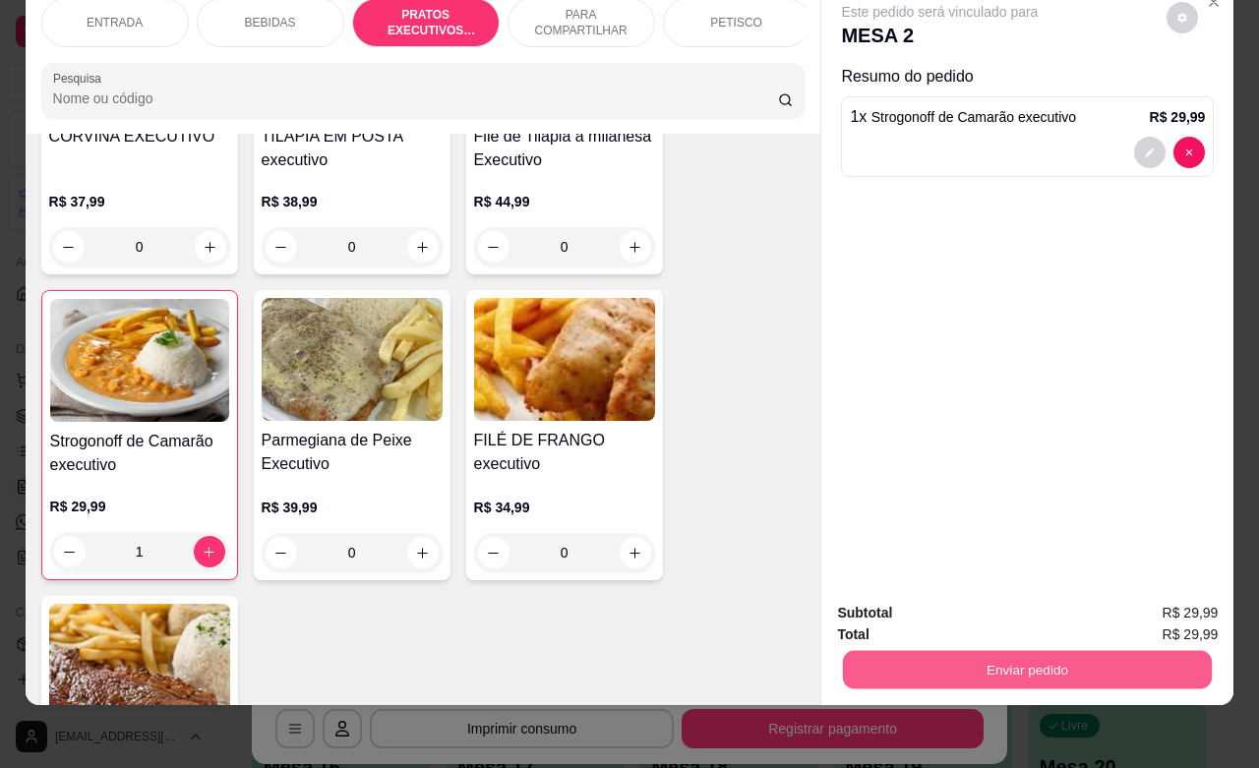
click at [972, 650] on button "Enviar pedido" at bounding box center [1027, 669] width 369 height 38
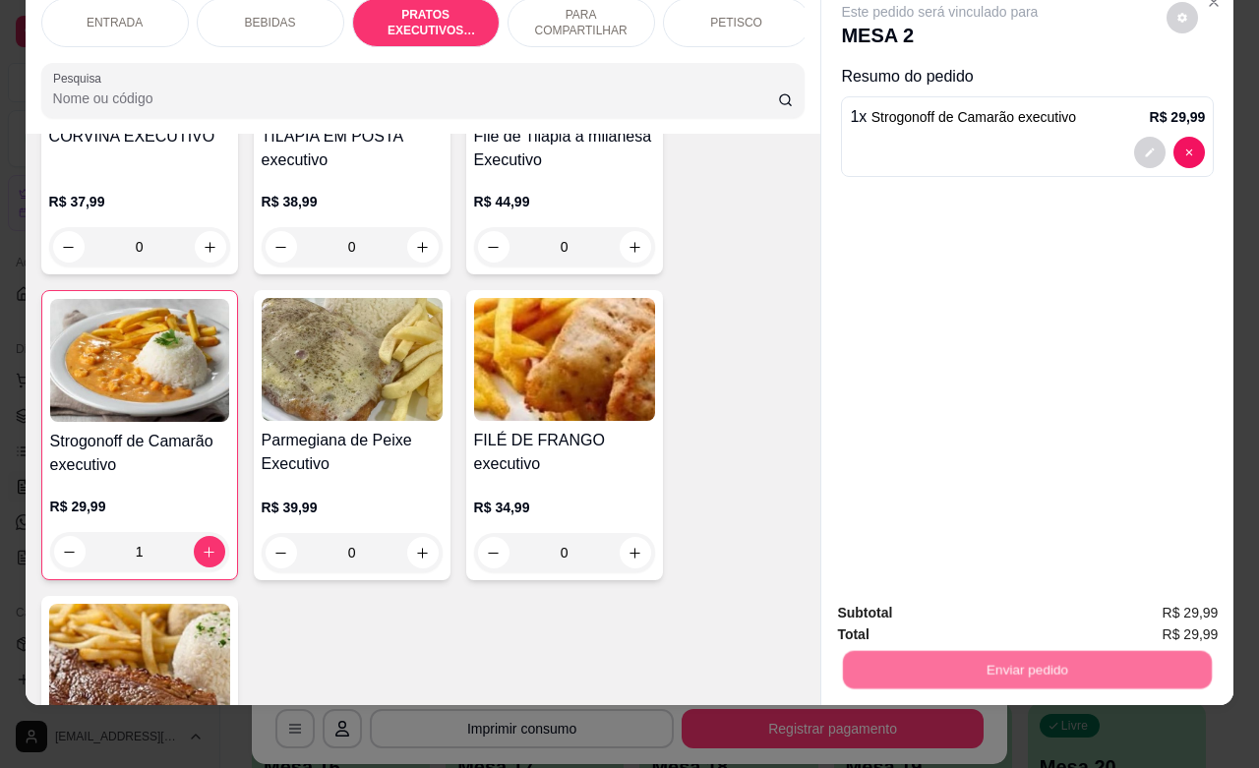
click at [949, 605] on button "Não registrar e enviar pedido" at bounding box center [960, 600] width 205 height 37
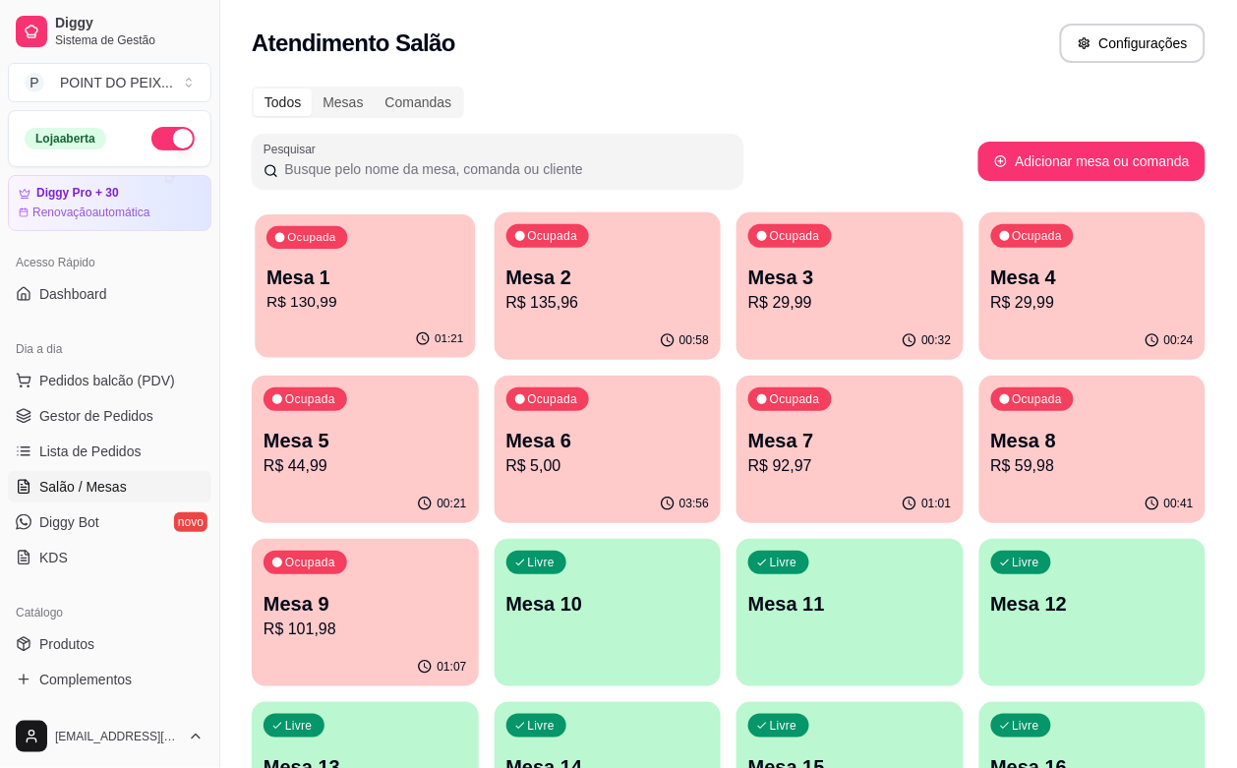
click at [369, 283] on p "Mesa 1" at bounding box center [365, 278] width 197 height 27
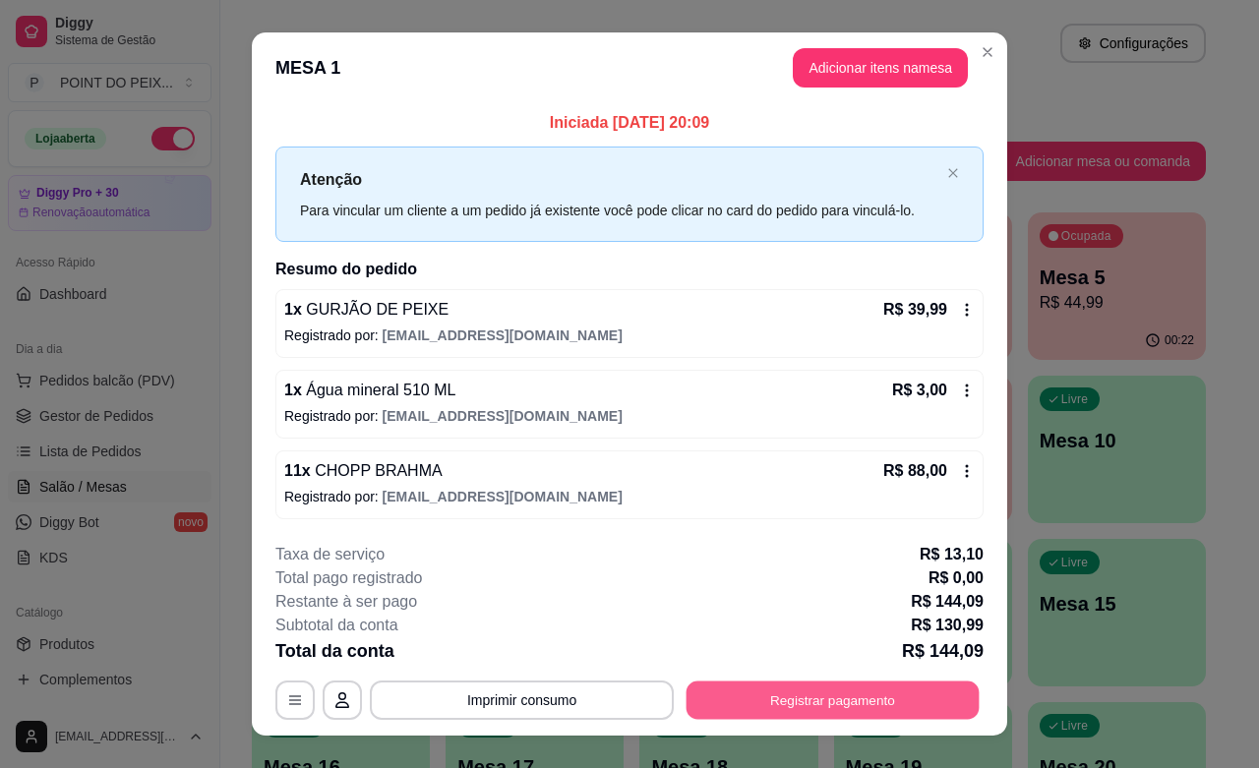
click at [783, 700] on button "Registrar pagamento" at bounding box center [833, 701] width 293 height 38
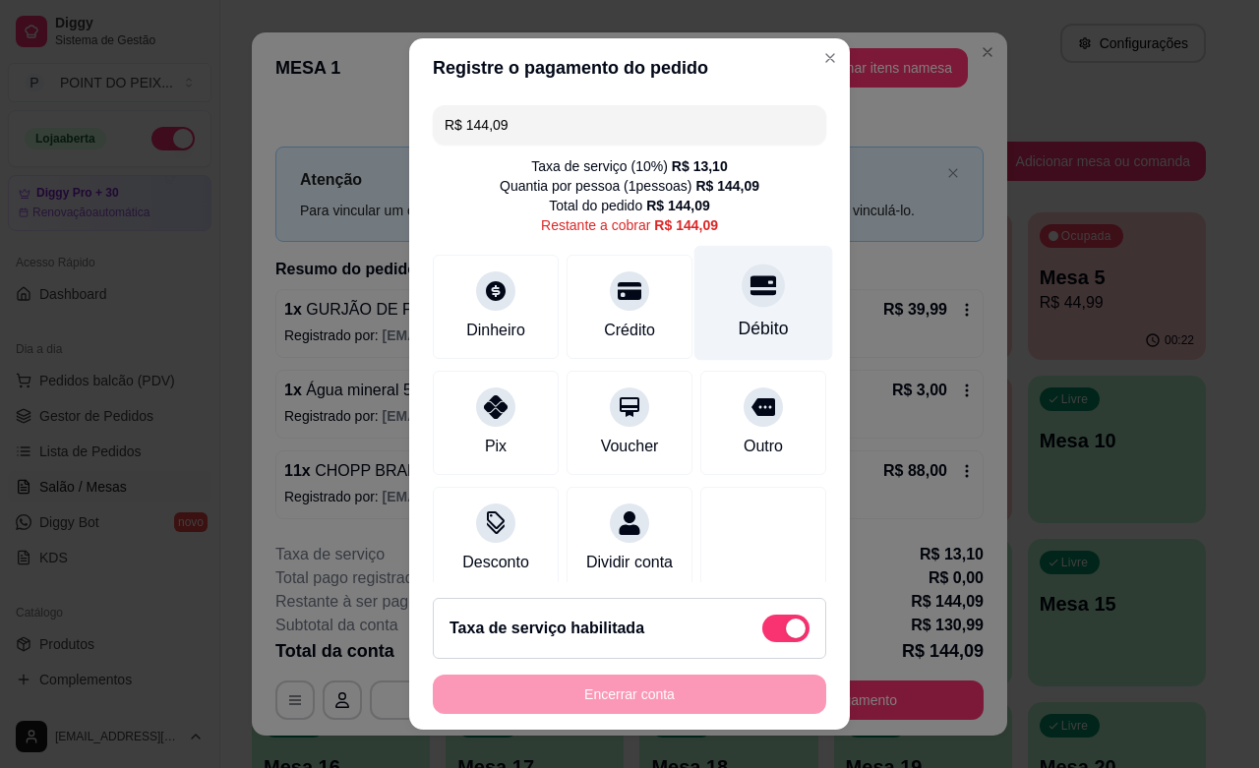
click at [751, 296] on icon at bounding box center [764, 285] width 26 height 26
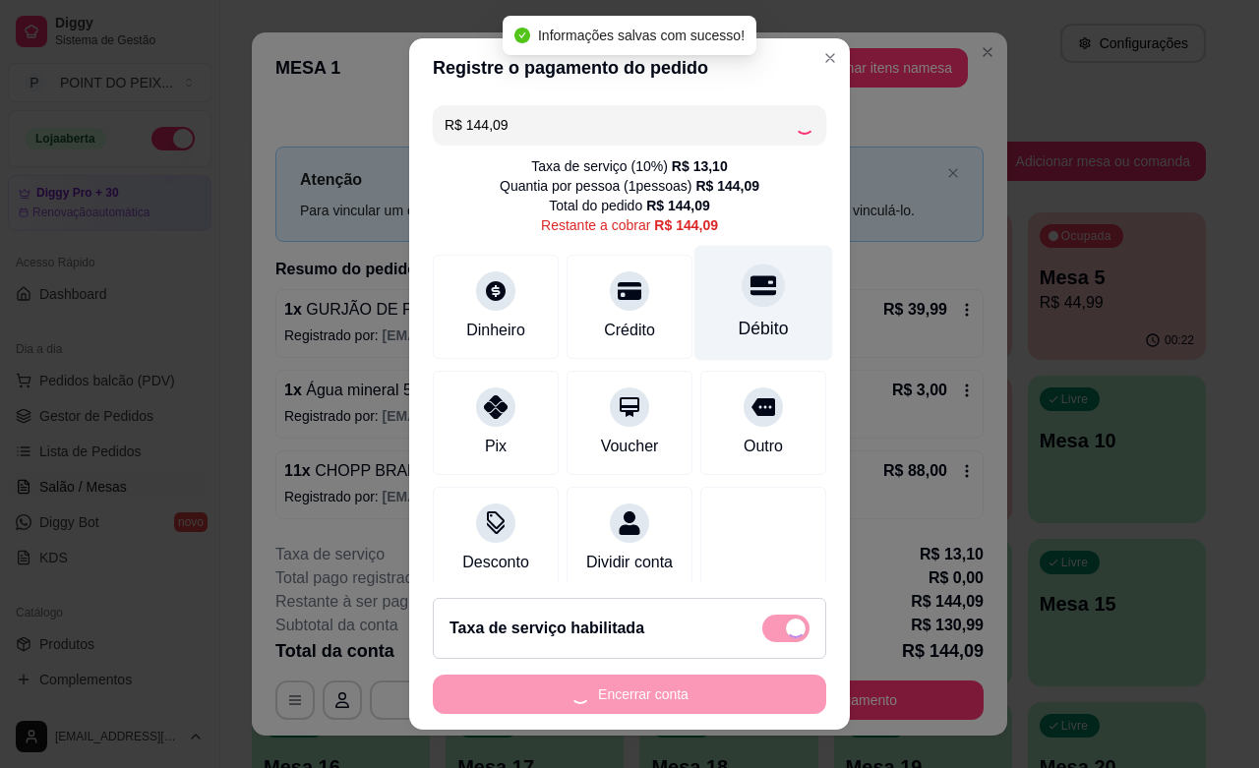
type input "R$ 0,00"
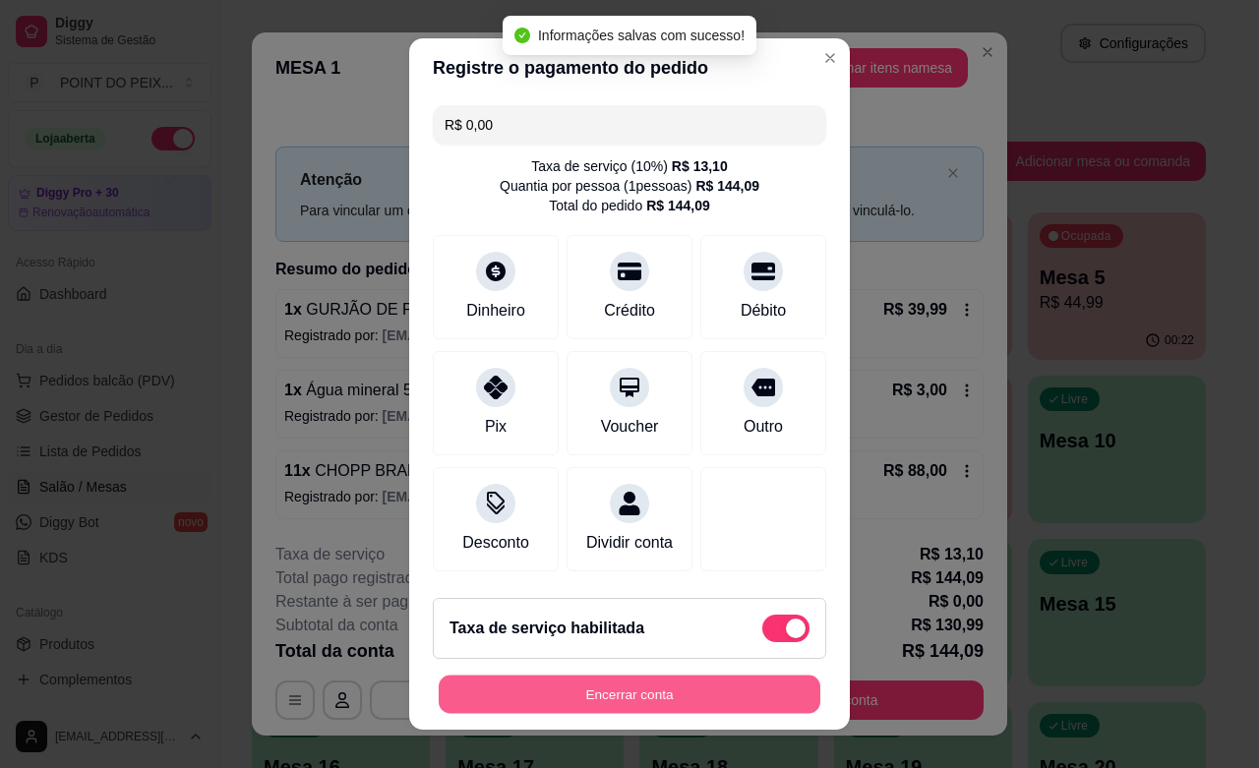
click at [582, 694] on button "Encerrar conta" at bounding box center [630, 695] width 382 height 38
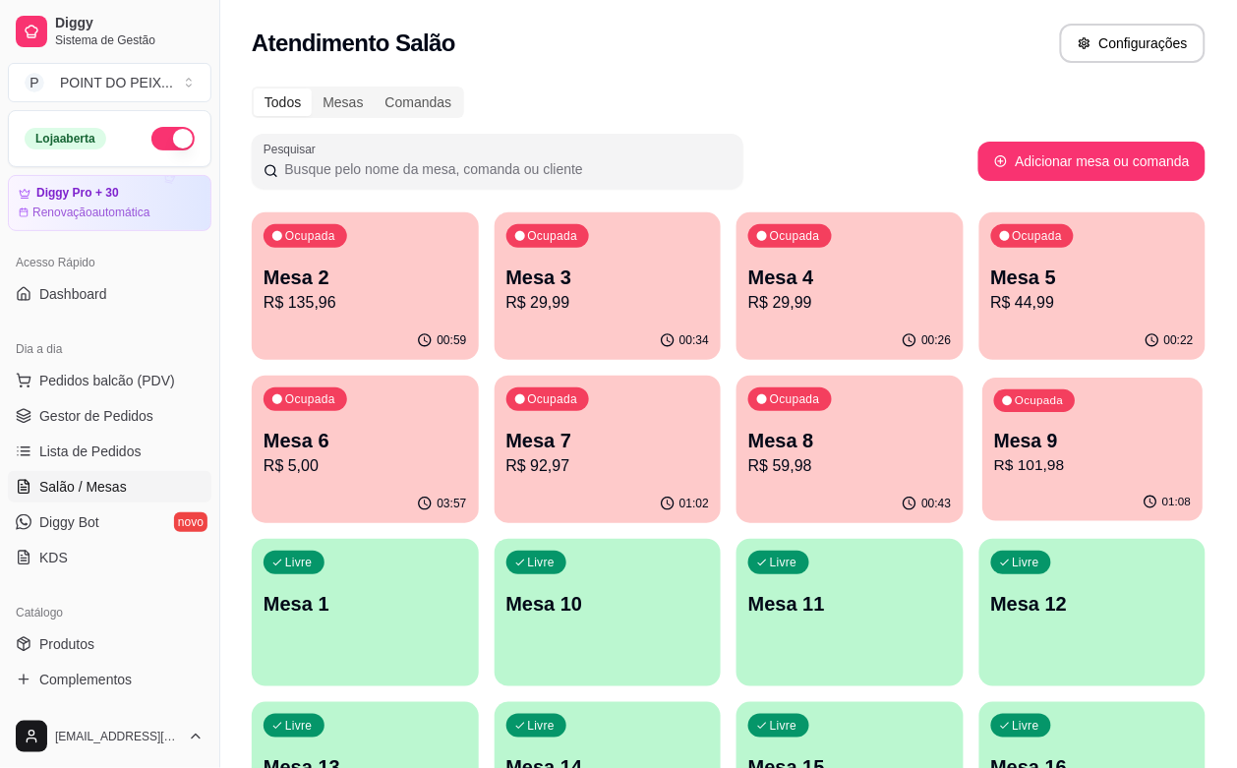
click at [994, 445] on p "Mesa 9" at bounding box center [1092, 441] width 197 height 27
click at [992, 435] on p "Mesa 9" at bounding box center [1094, 441] width 204 height 28
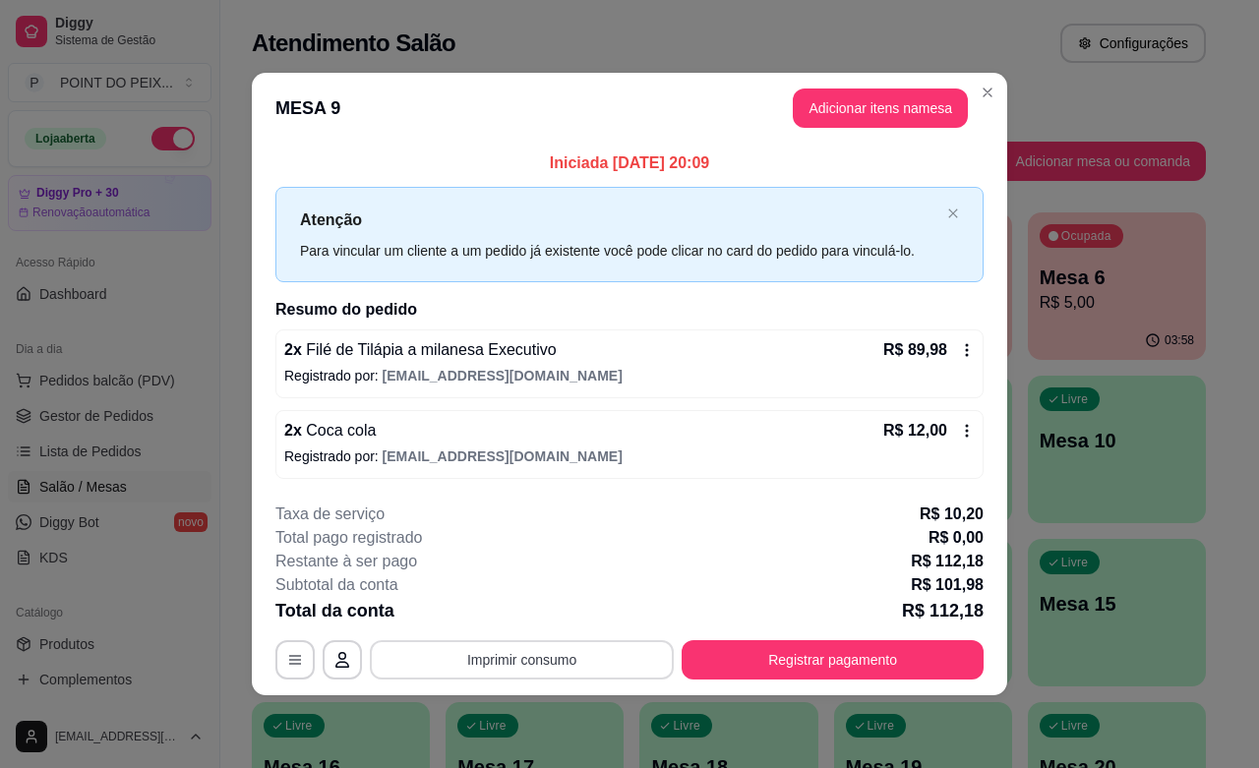
click at [608, 660] on button "Imprimir consumo" at bounding box center [522, 659] width 304 height 39
click at [552, 617] on button "IMPRESSORA" at bounding box center [527, 615] width 143 height 31
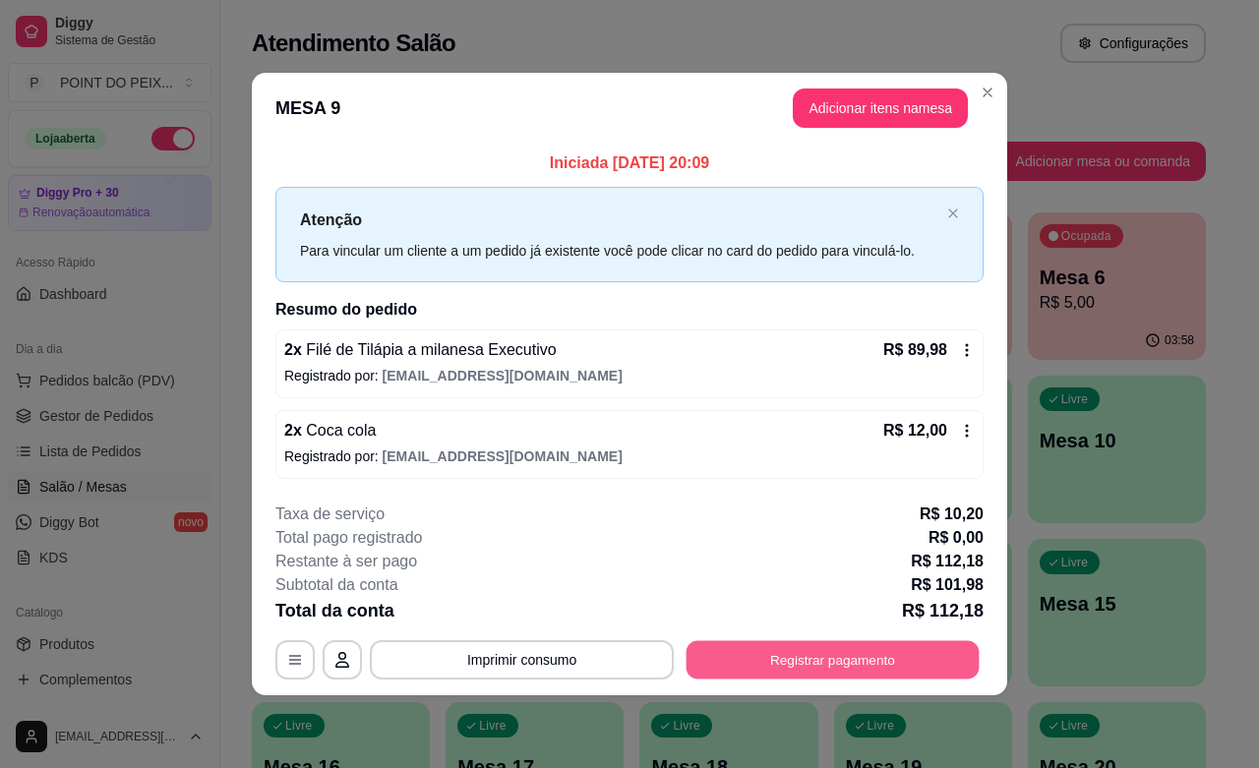
click at [793, 666] on button "Registrar pagamento" at bounding box center [833, 660] width 293 height 38
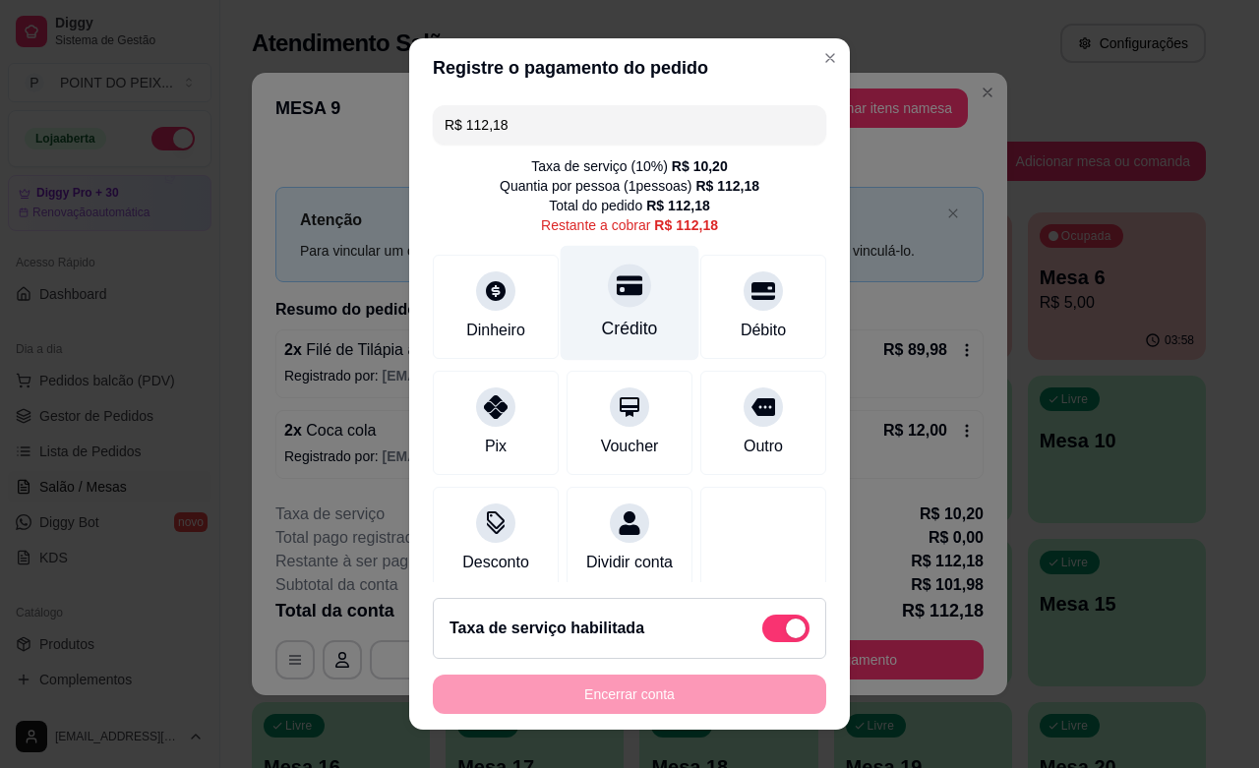
click at [617, 296] on icon at bounding box center [630, 285] width 26 height 26
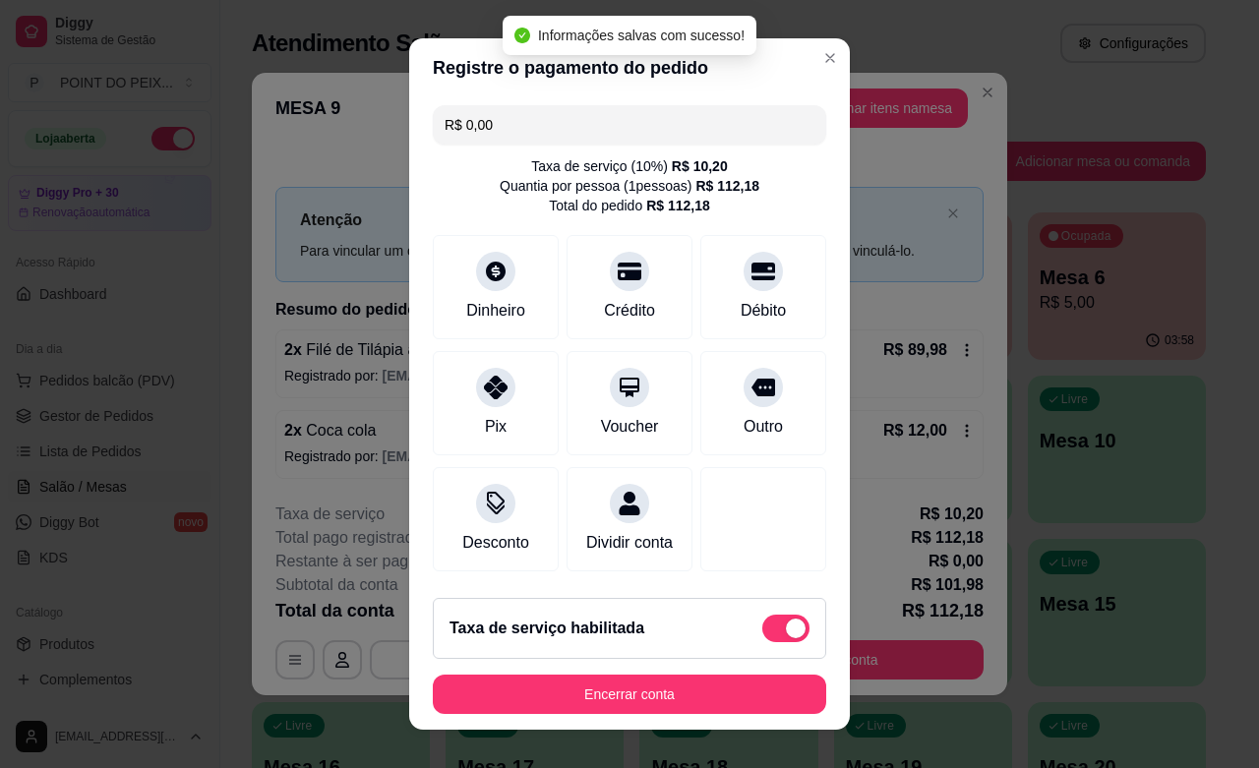
type input "R$ 0,00"
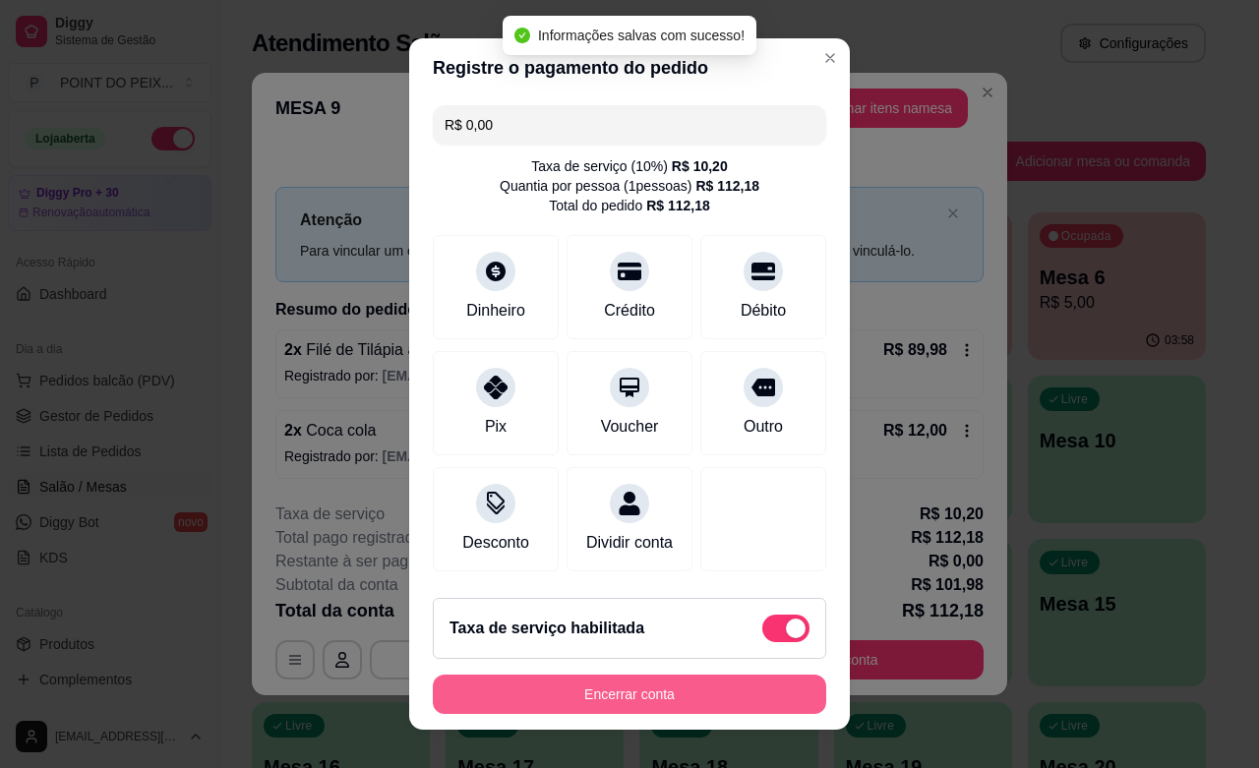
click at [620, 693] on button "Encerrar conta" at bounding box center [629, 694] width 393 height 39
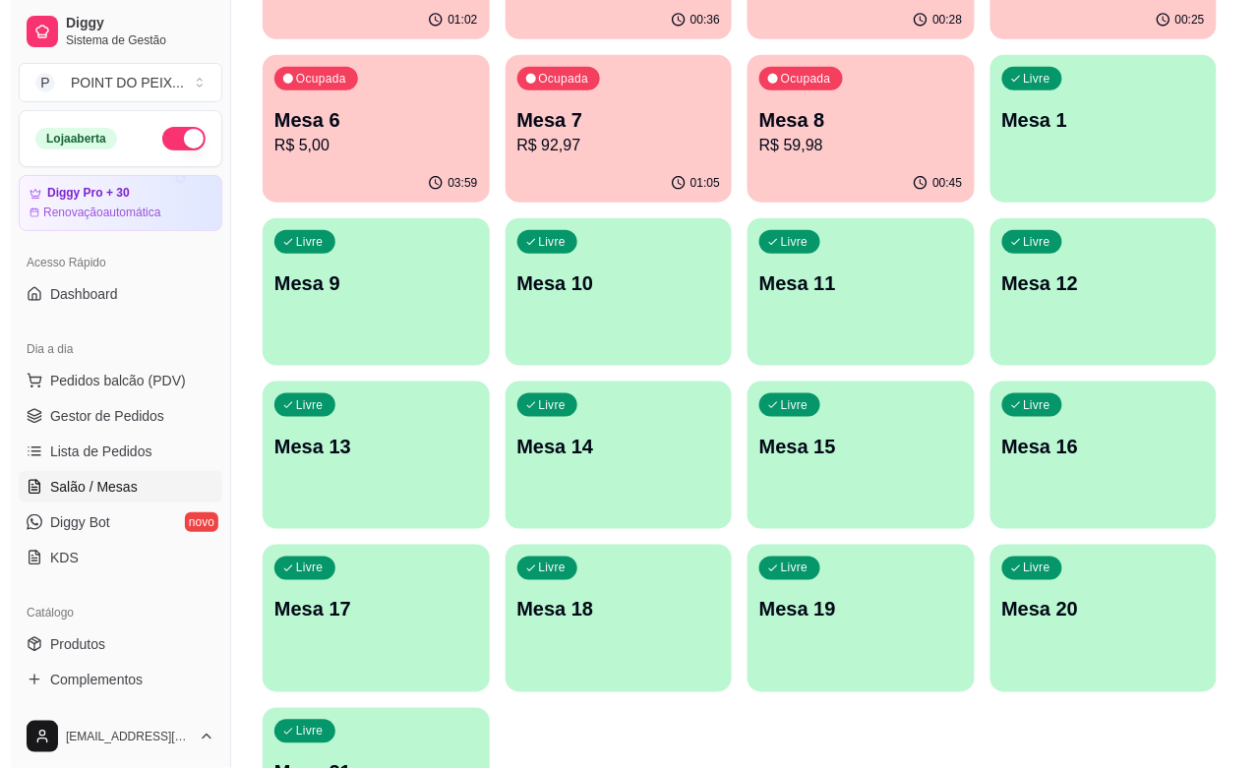
scroll to position [325, 0]
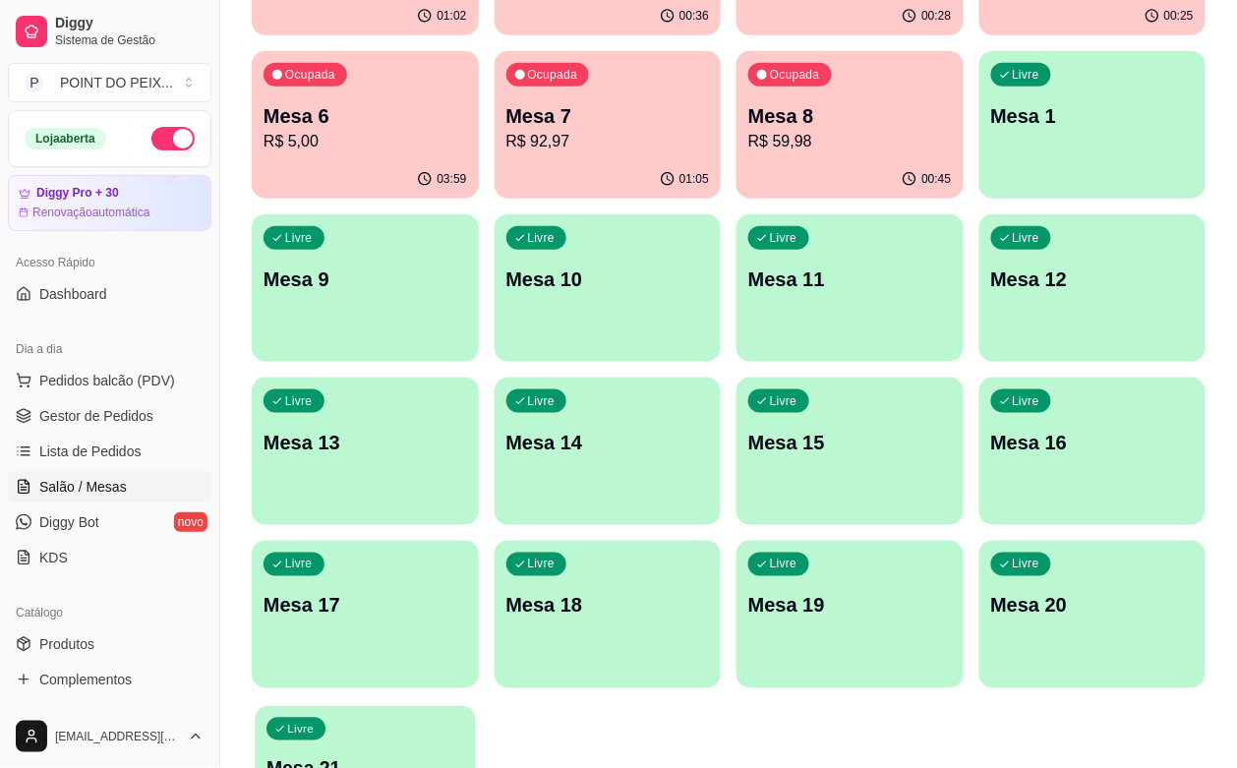
click at [366, 756] on p "Mesa 21" at bounding box center [365, 769] width 197 height 27
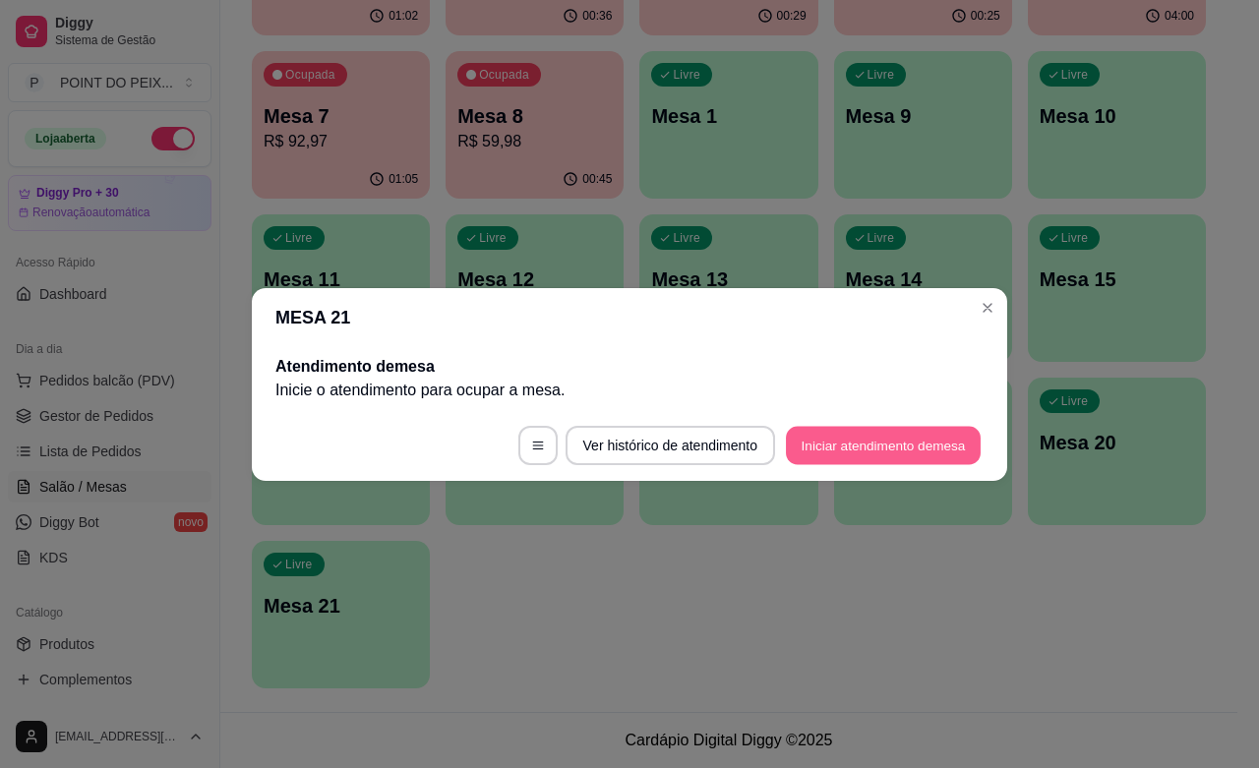
click at [872, 444] on button "Iniciar atendimento de mesa" at bounding box center [883, 445] width 195 height 38
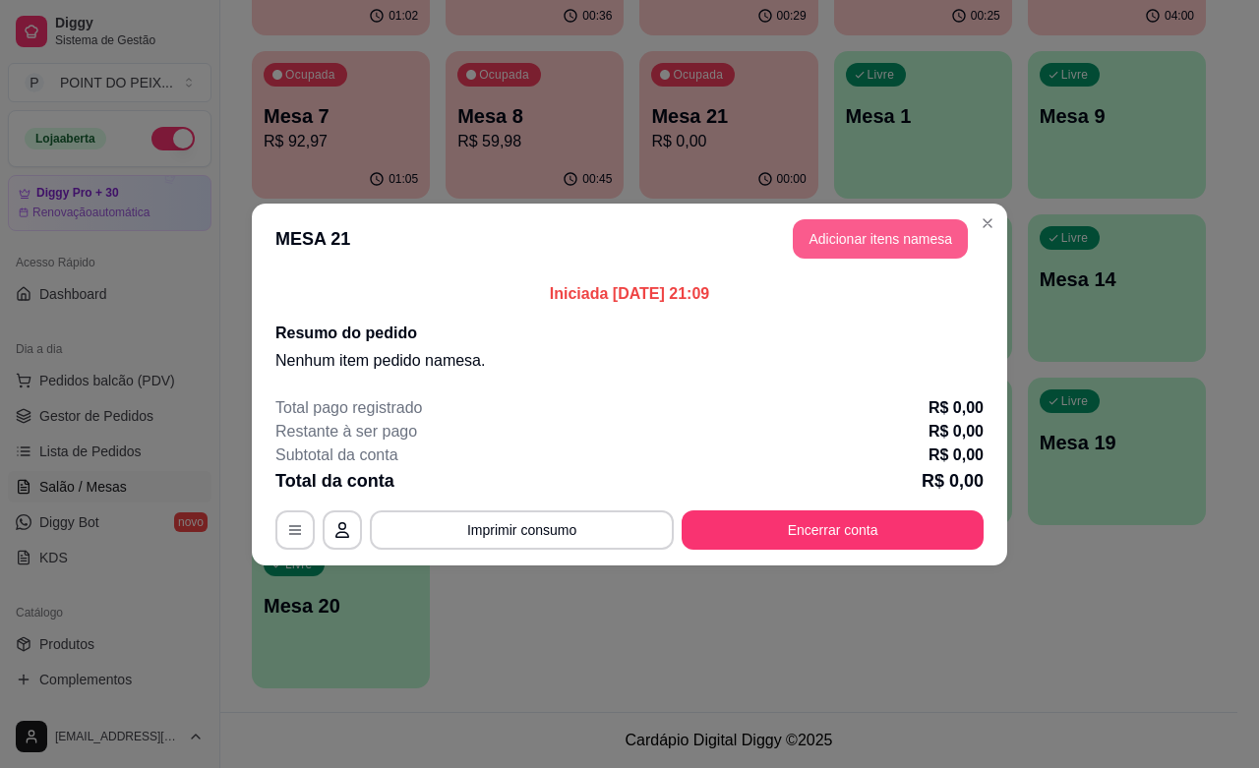
click at [881, 242] on button "Adicionar itens na mesa" at bounding box center [880, 238] width 175 height 39
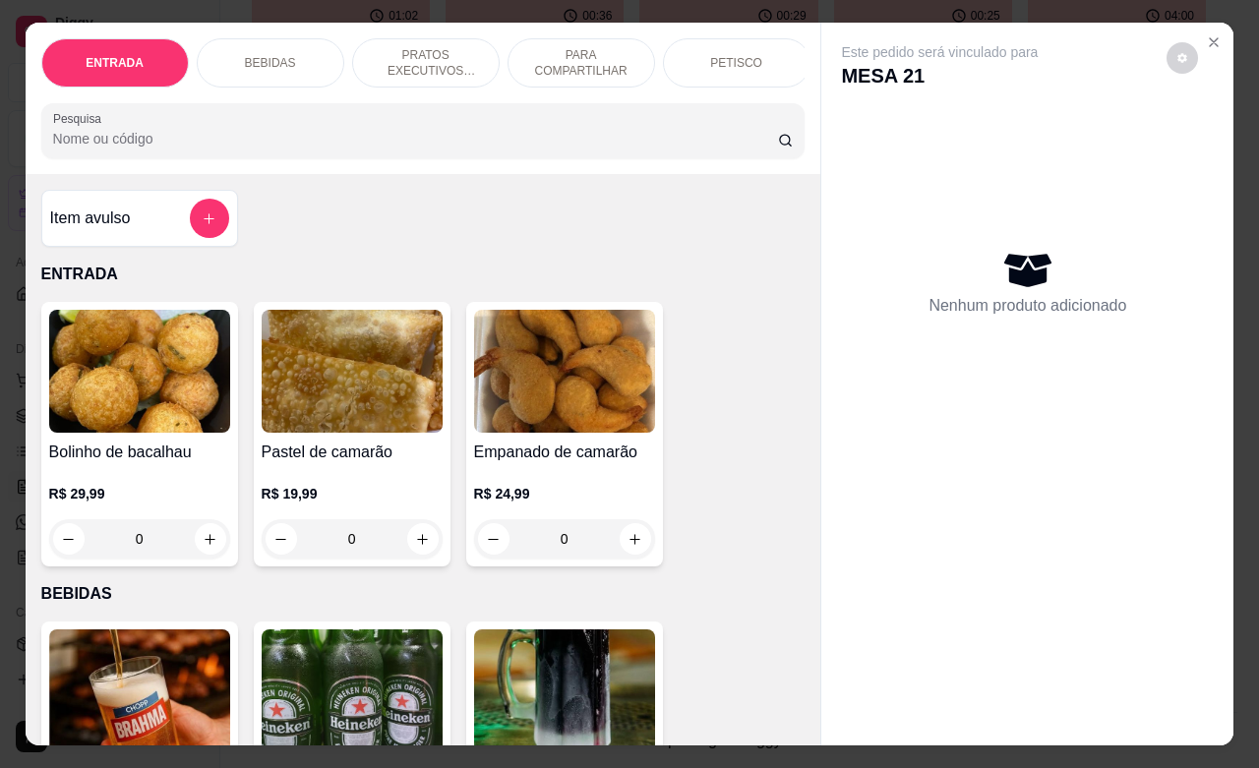
click at [743, 55] on p "PETISCO" at bounding box center [736, 63] width 52 height 16
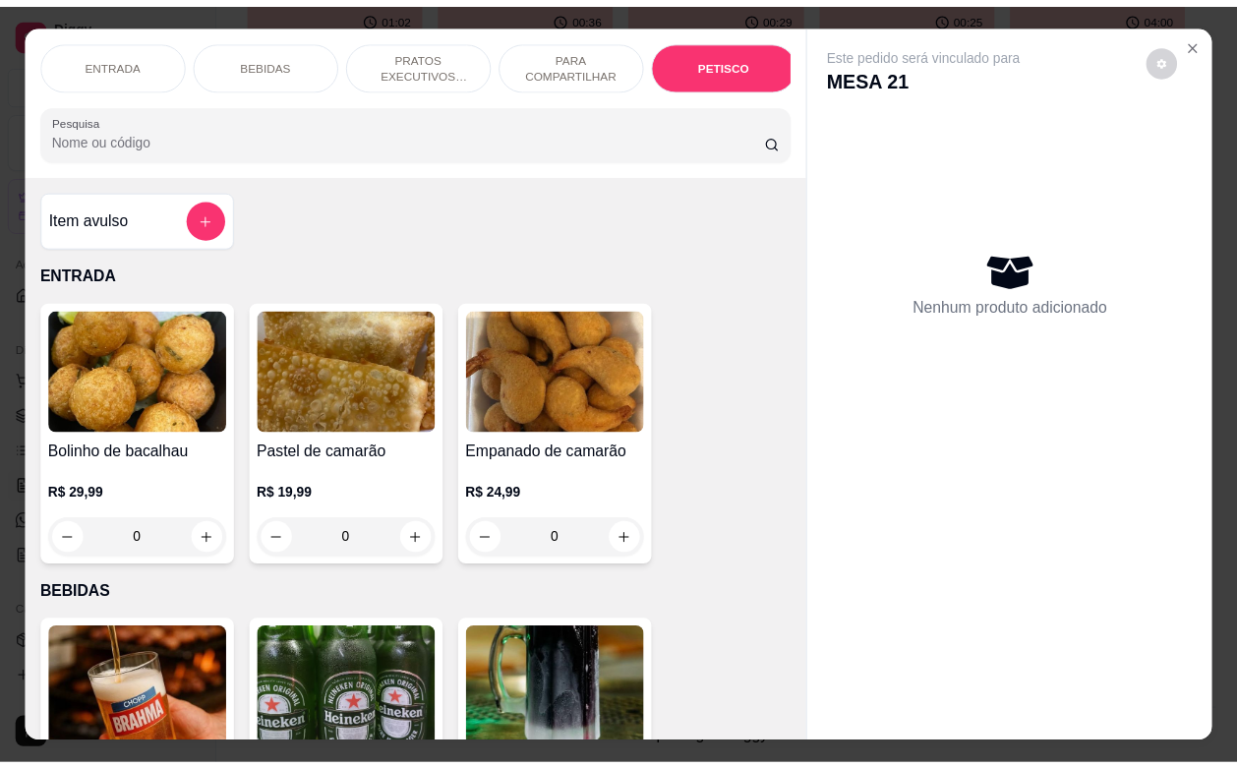
scroll to position [4592, 0]
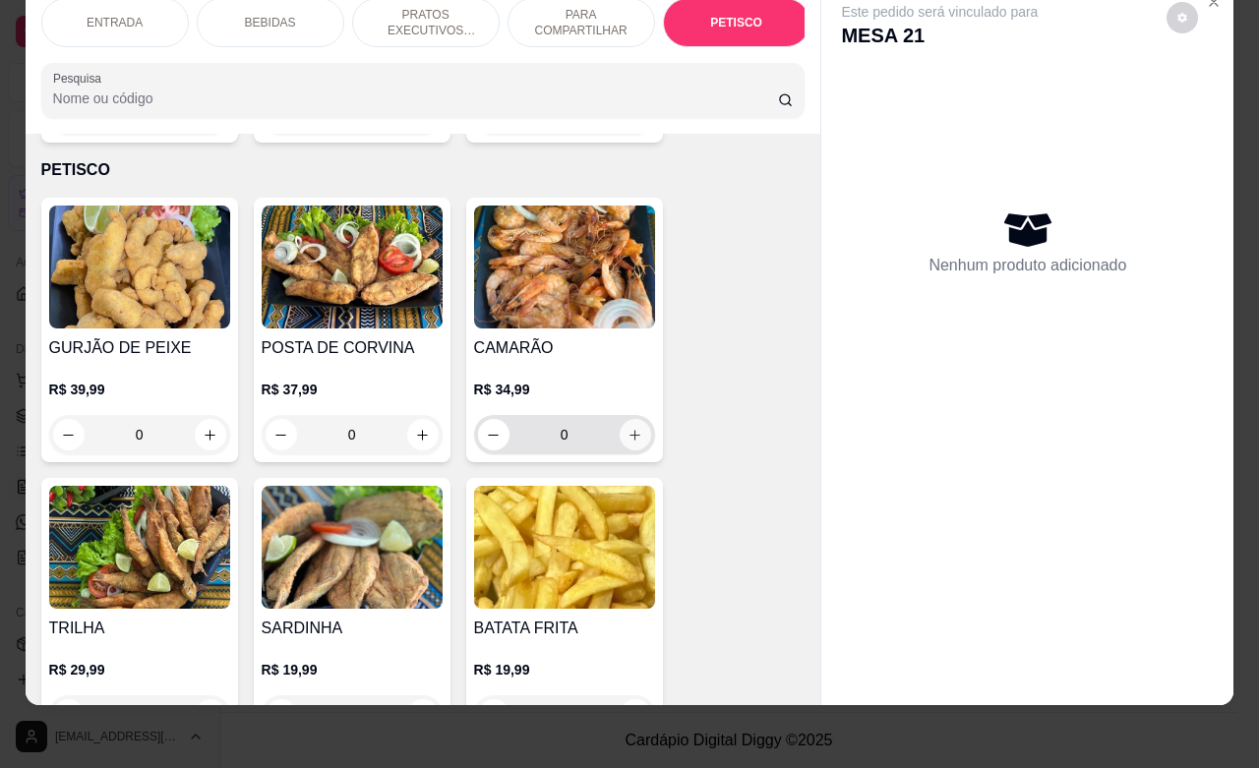
click at [628, 428] on icon "increase-product-quantity" at bounding box center [635, 435] width 15 height 15
type input "1"
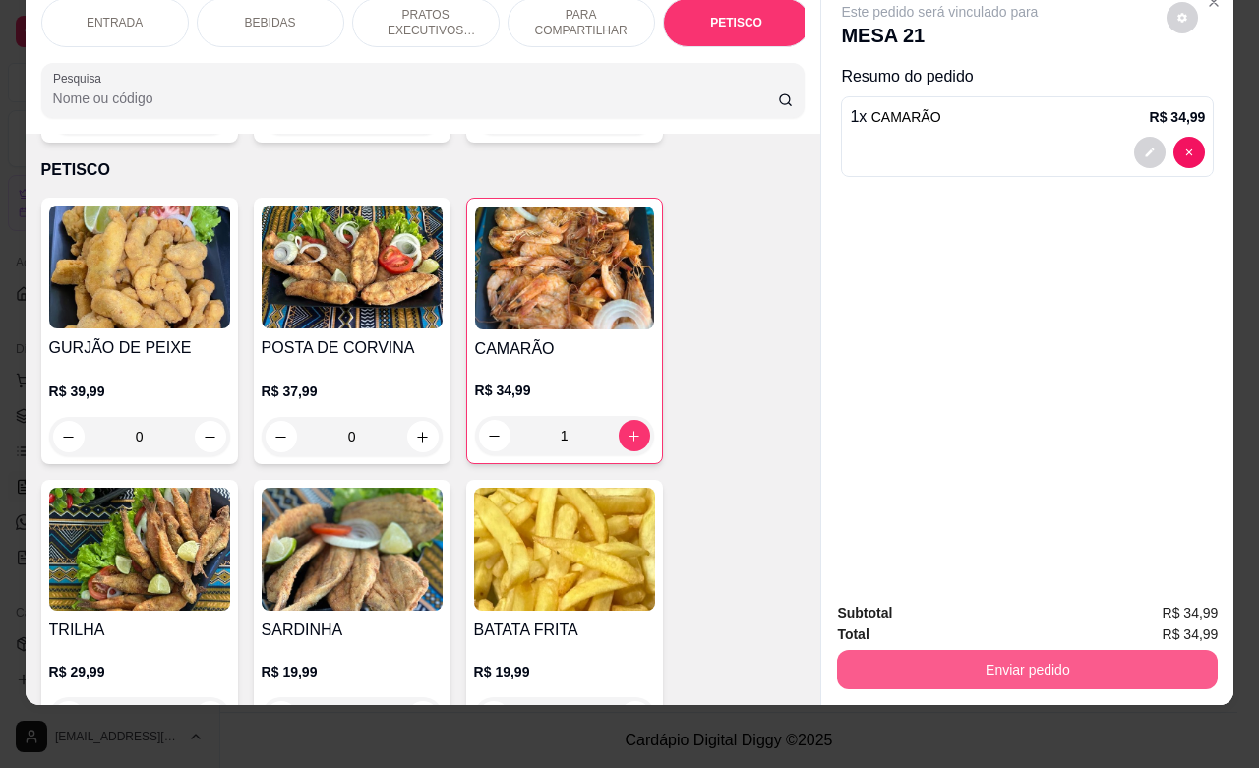
click at [1025, 650] on button "Enviar pedido" at bounding box center [1027, 669] width 381 height 39
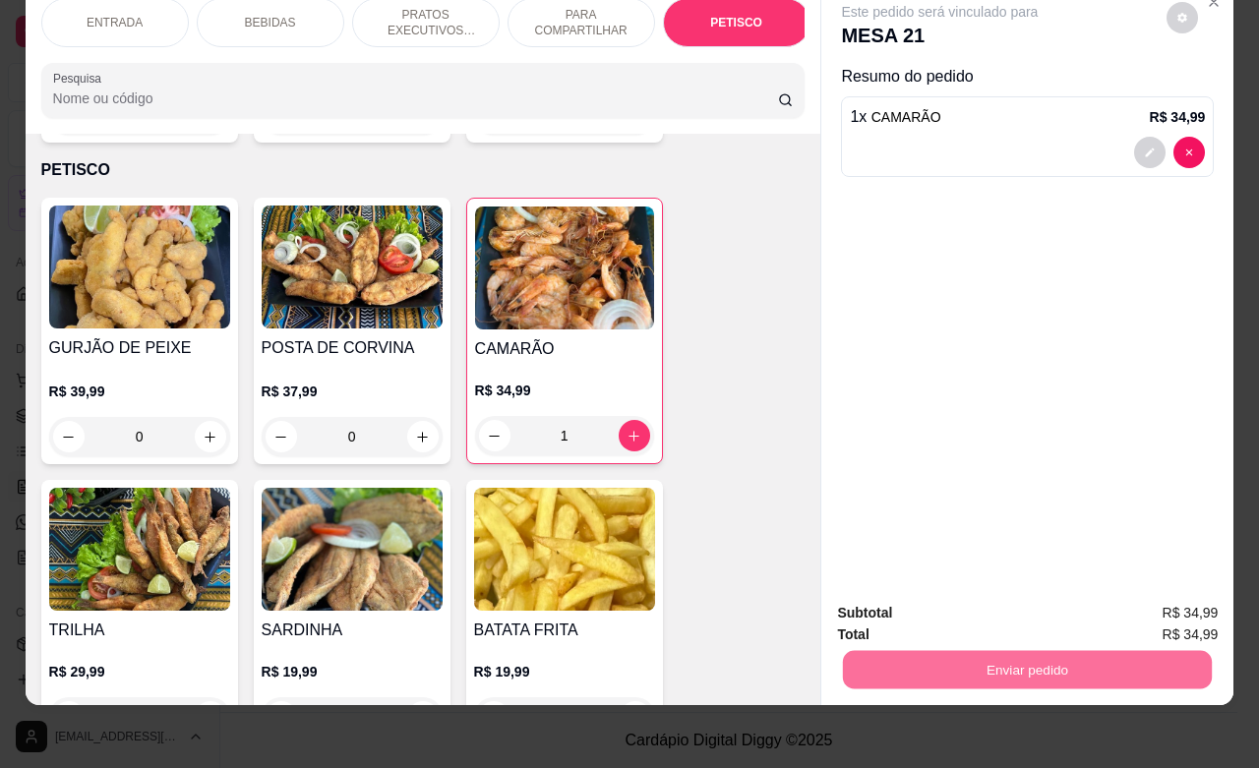
click at [998, 598] on button "Não registrar e enviar pedido" at bounding box center [960, 600] width 205 height 37
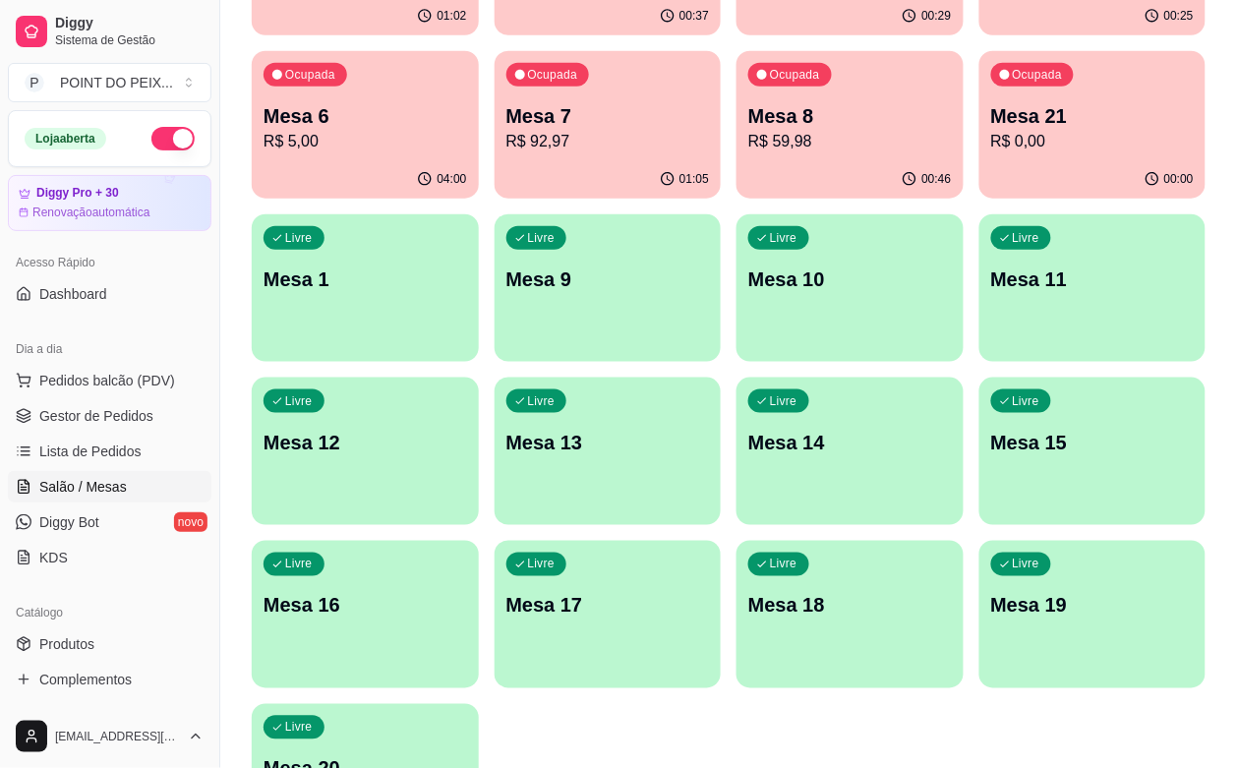
click at [151, 138] on button "button" at bounding box center [172, 139] width 43 height 24
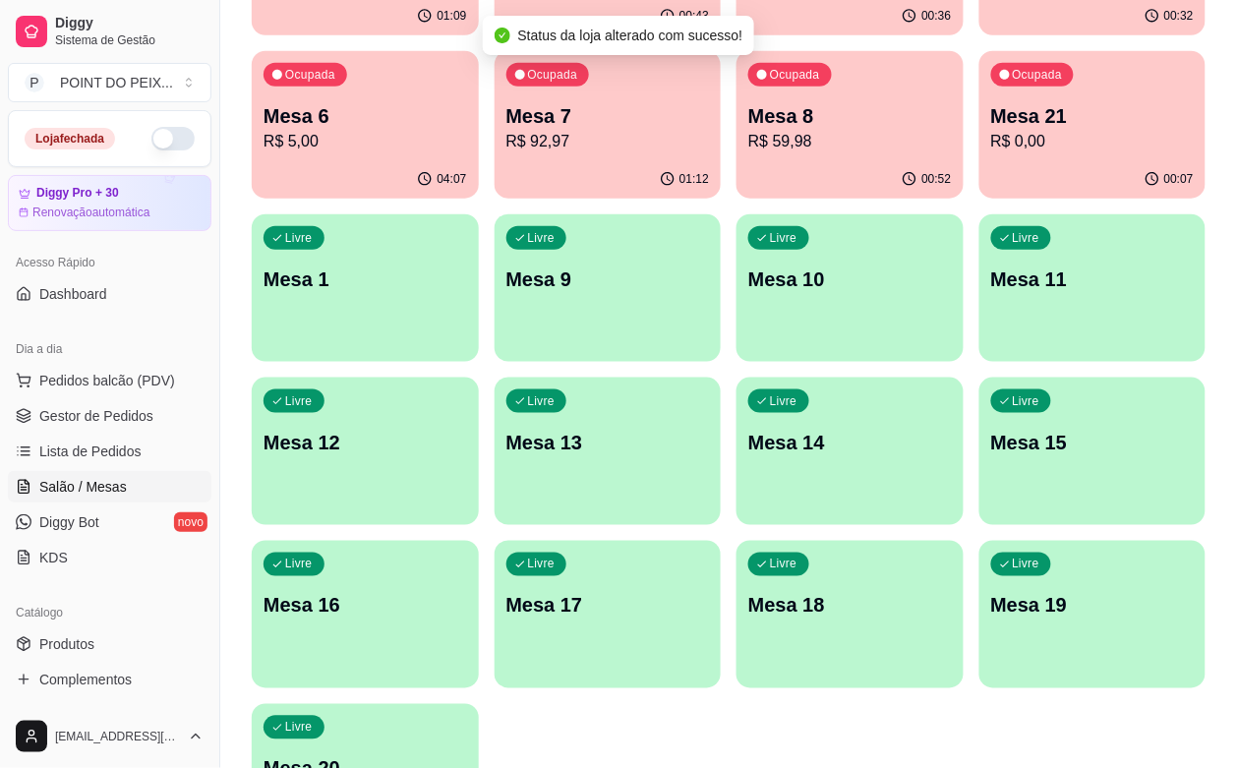
click at [883, 651] on div "Ocupada Mesa 2 R$ 135,96 01:09 Ocupada Mesa 3 R$ 29,99 00:43 Ocupada Mesa 4 R$ …" at bounding box center [729, 370] width 954 height 964
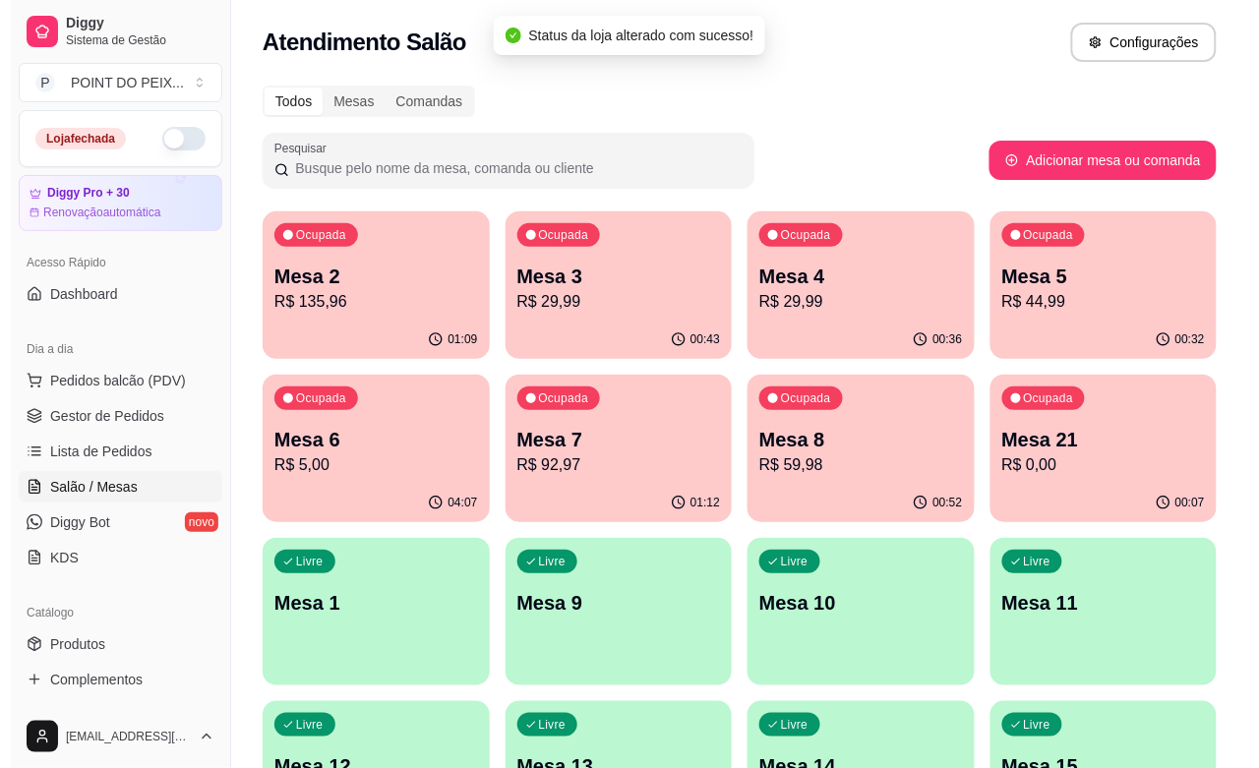
scroll to position [0, 0]
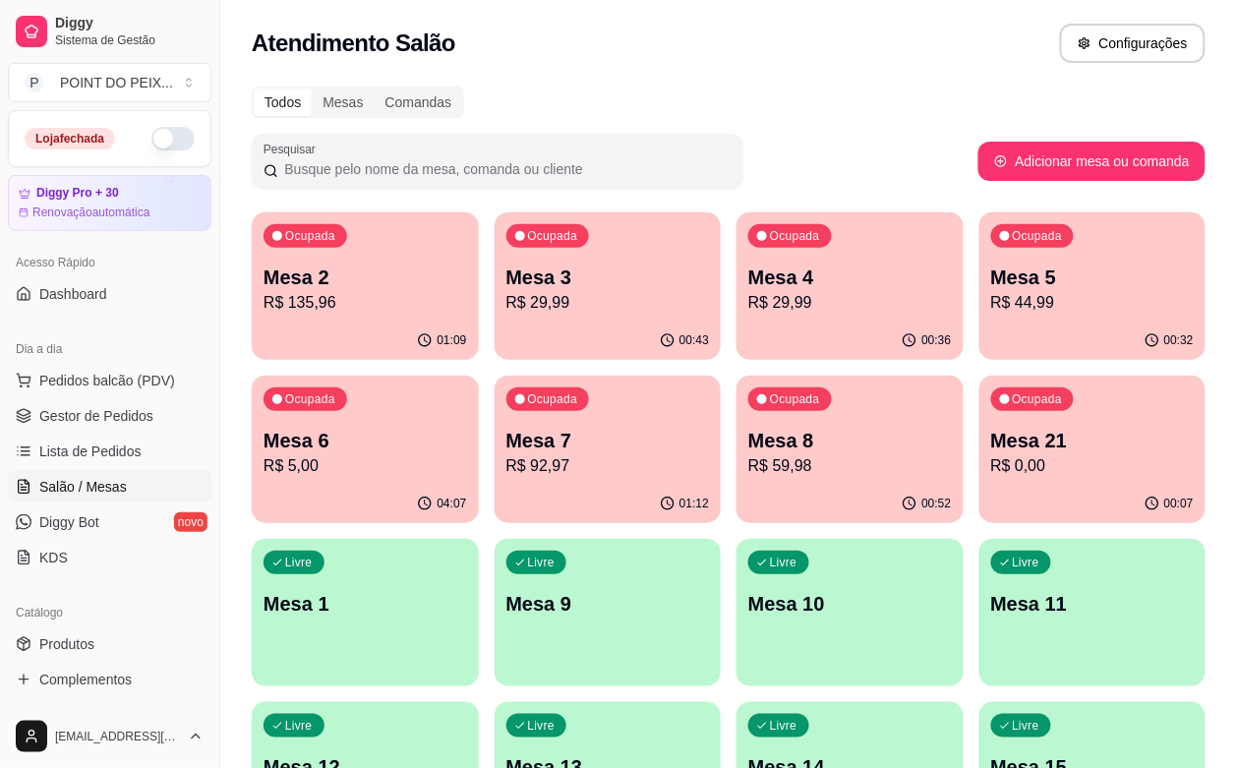
click at [749, 440] on p "Mesa 8" at bounding box center [851, 441] width 204 height 28
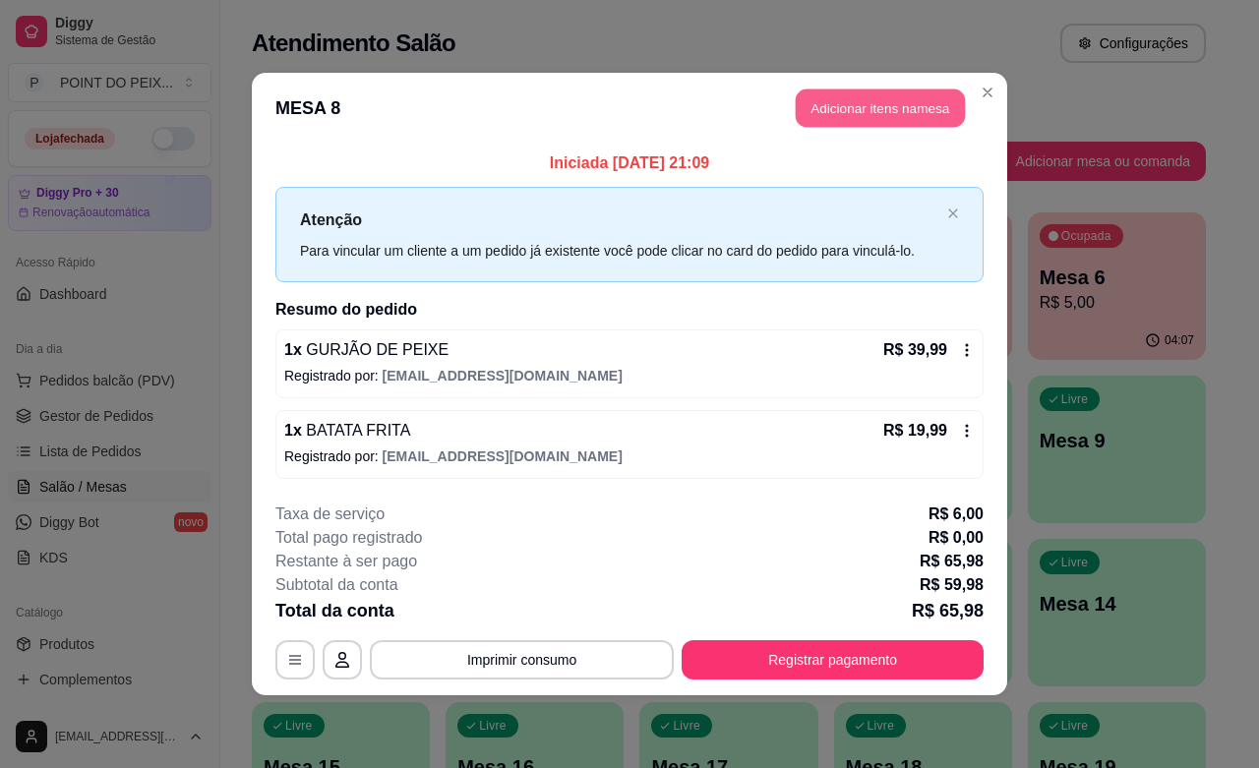
click at [901, 114] on button "Adicionar itens na mesa" at bounding box center [880, 109] width 169 height 38
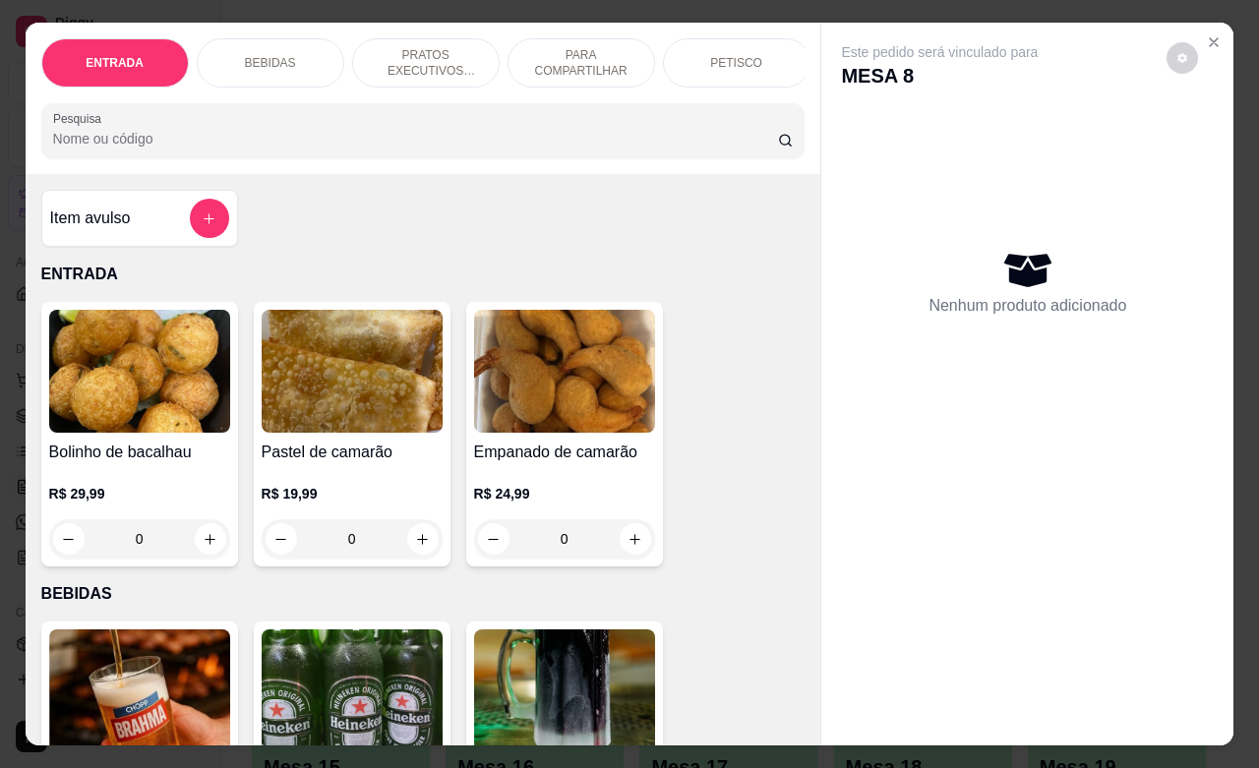
click at [254, 60] on div "BEBIDAS" at bounding box center [271, 62] width 148 height 49
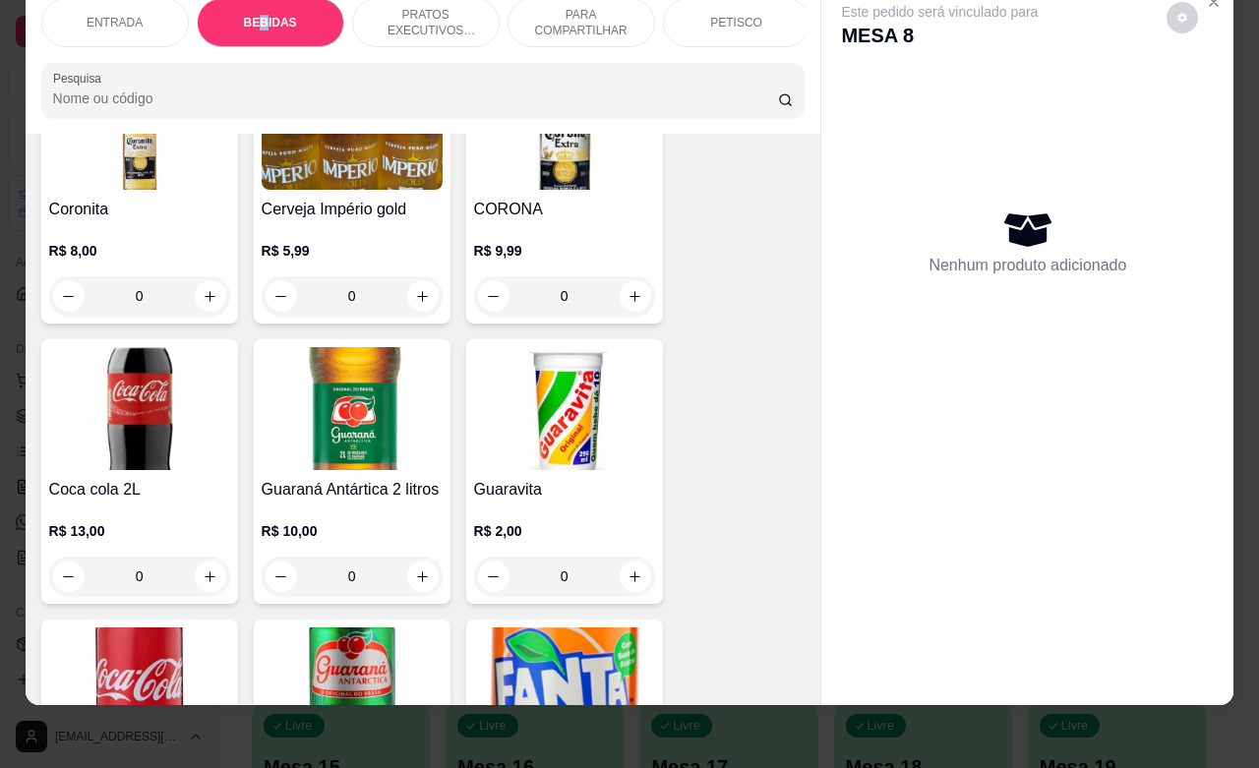
scroll to position [900, 0]
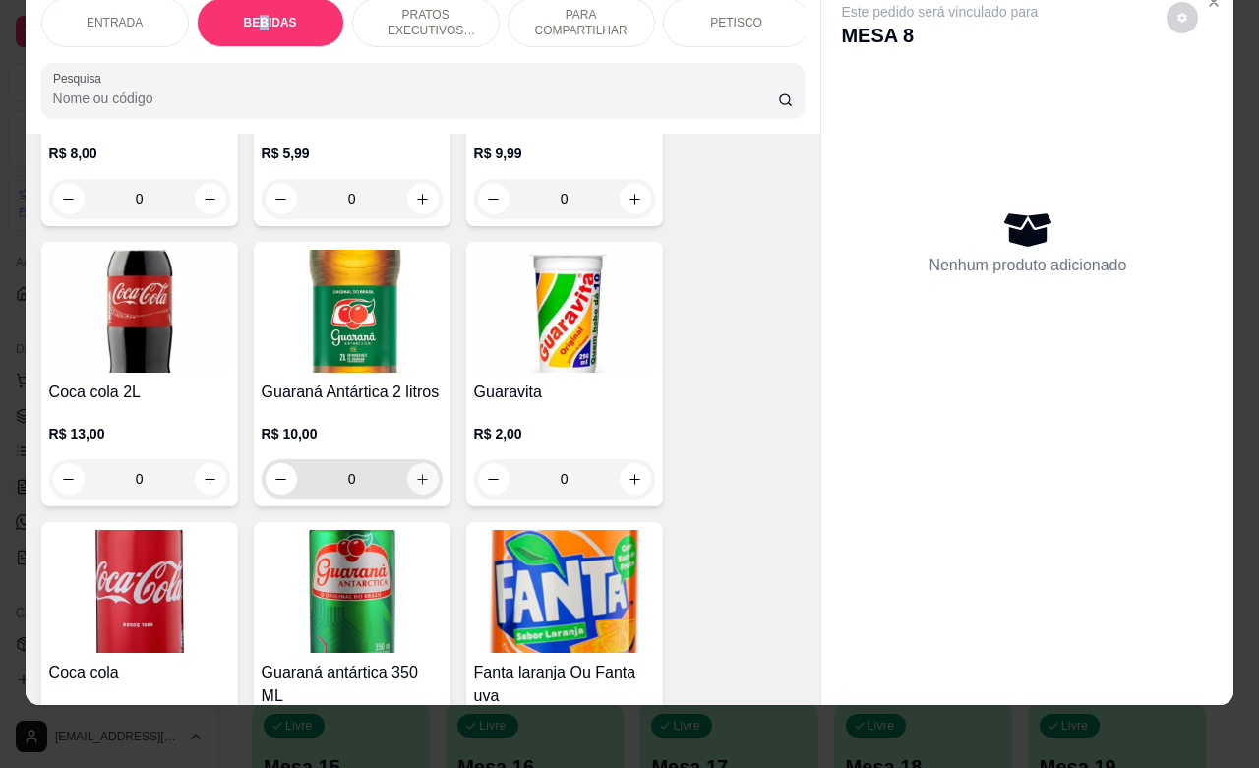
click at [415, 479] on icon "increase-product-quantity" at bounding box center [422, 479] width 15 height 15
type input "1"
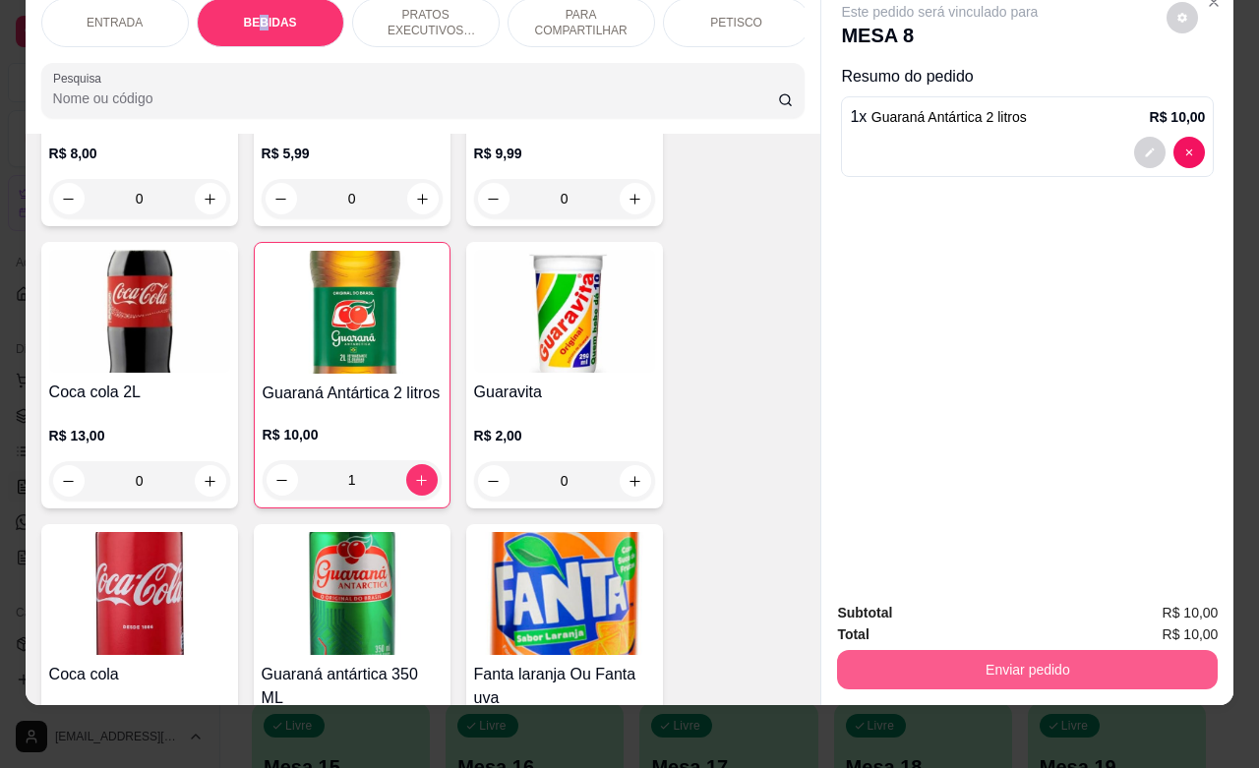
click at [971, 650] on button "Enviar pedido" at bounding box center [1027, 669] width 381 height 39
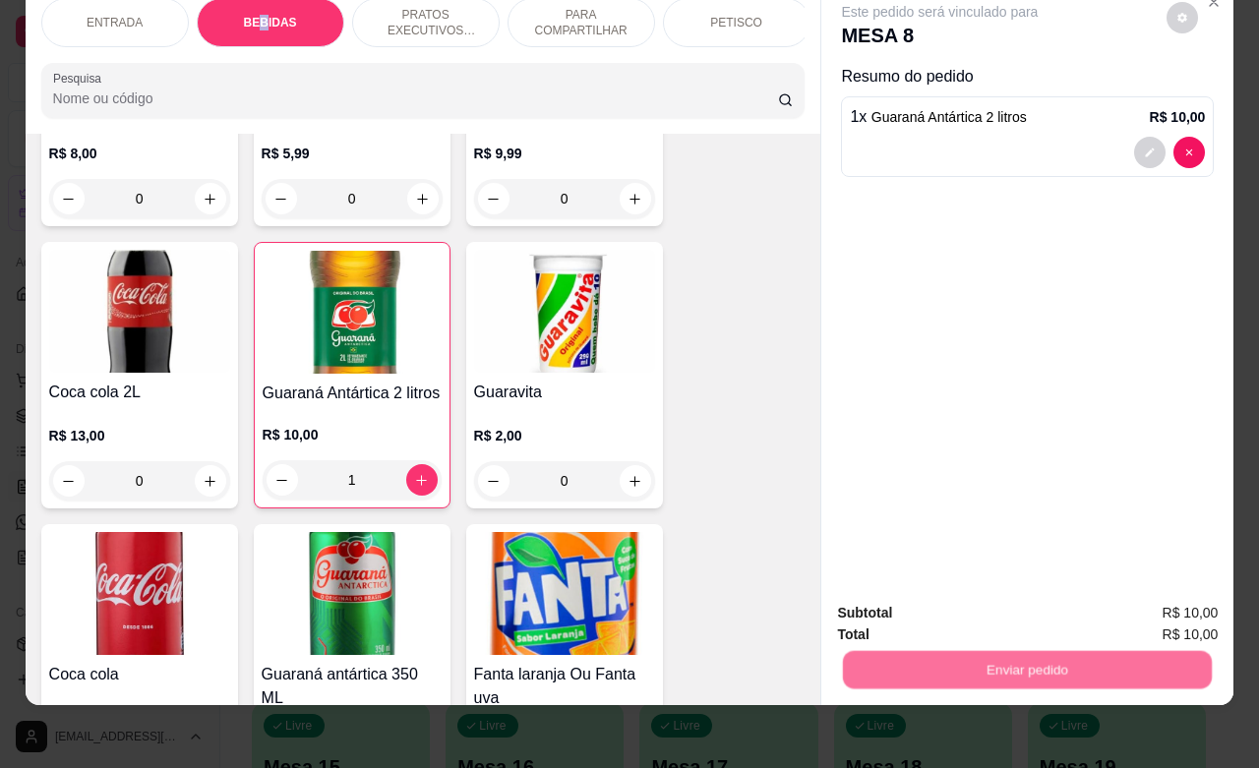
click at [954, 598] on button "Não registrar e enviar pedido" at bounding box center [960, 600] width 199 height 36
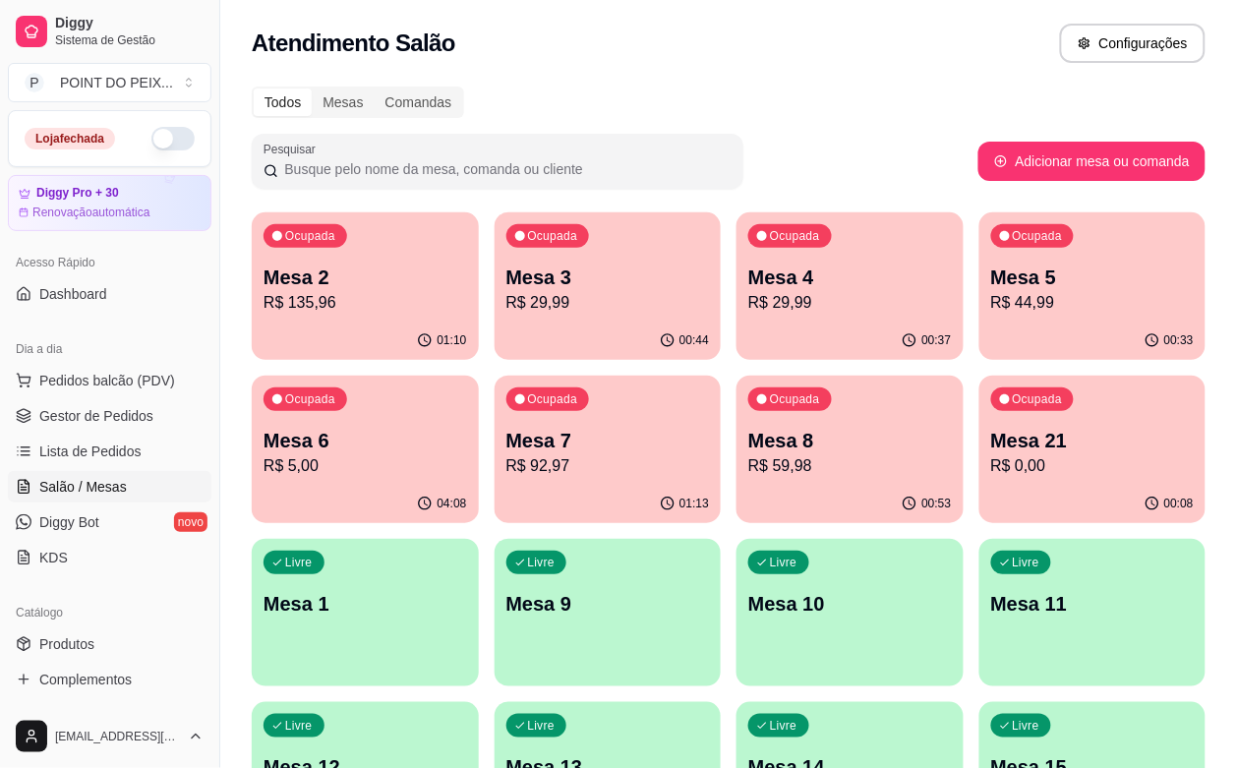
click at [507, 431] on p "Mesa 7" at bounding box center [609, 441] width 204 height 28
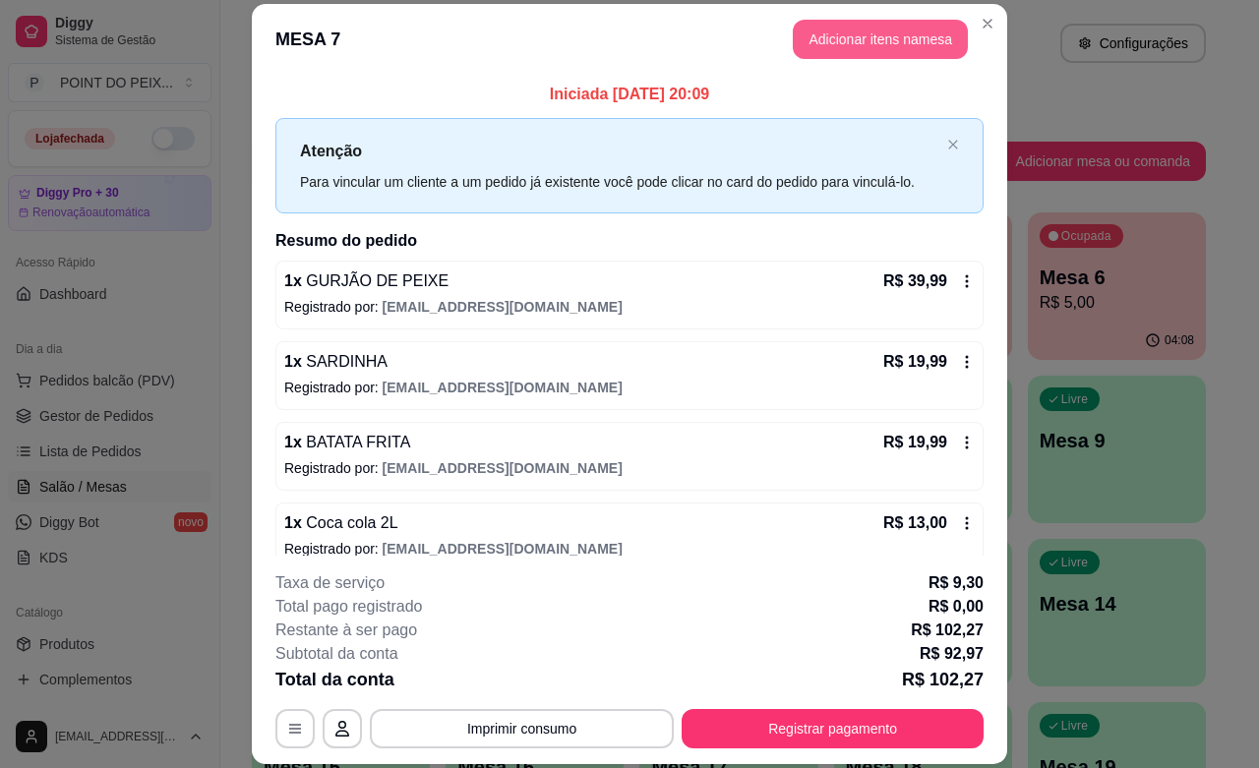
click at [862, 41] on button "Adicionar itens na mesa" at bounding box center [880, 39] width 175 height 39
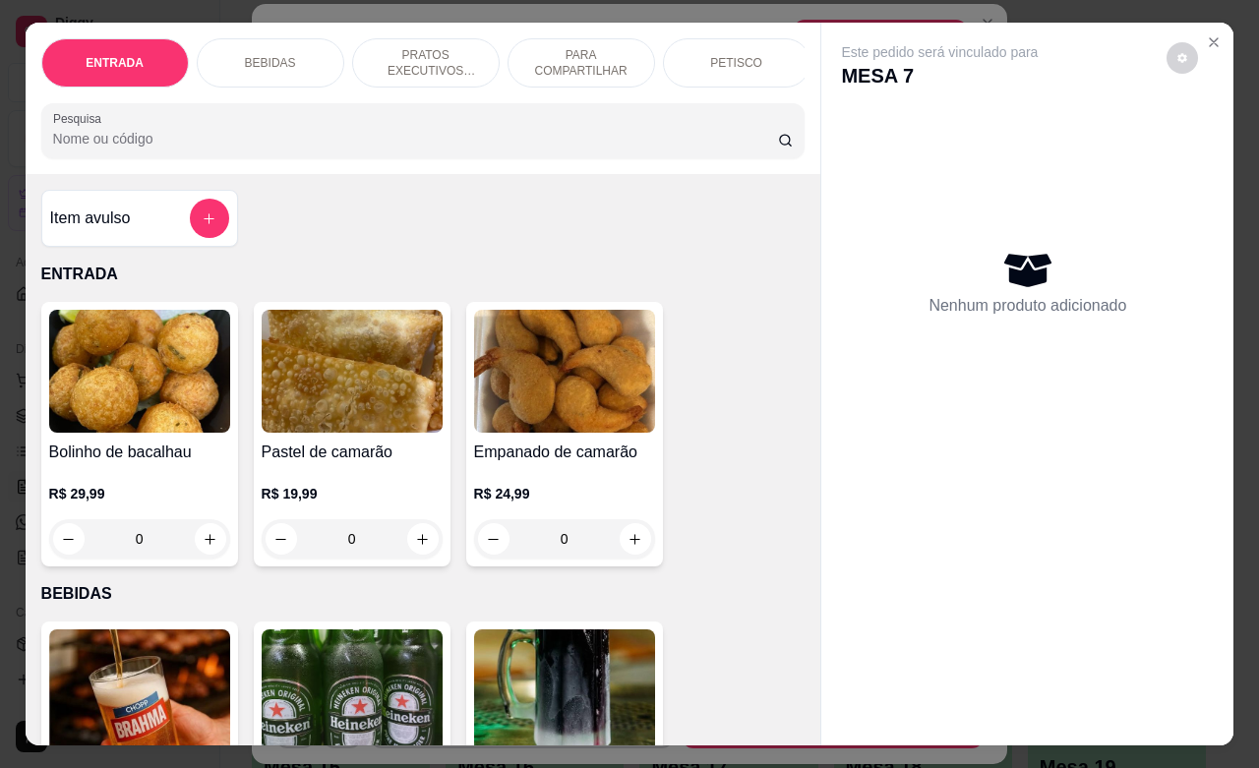
click at [288, 44] on div "BEBIDAS" at bounding box center [271, 62] width 148 height 49
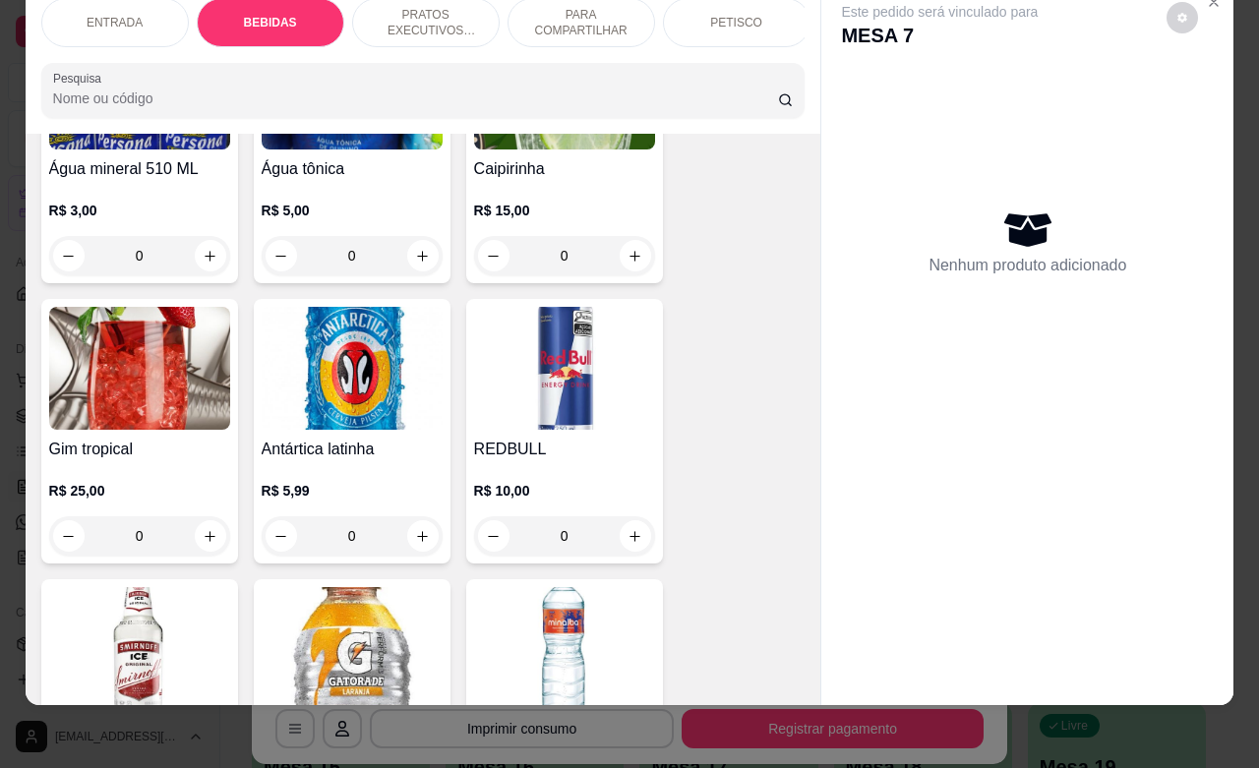
scroll to position [1761, 0]
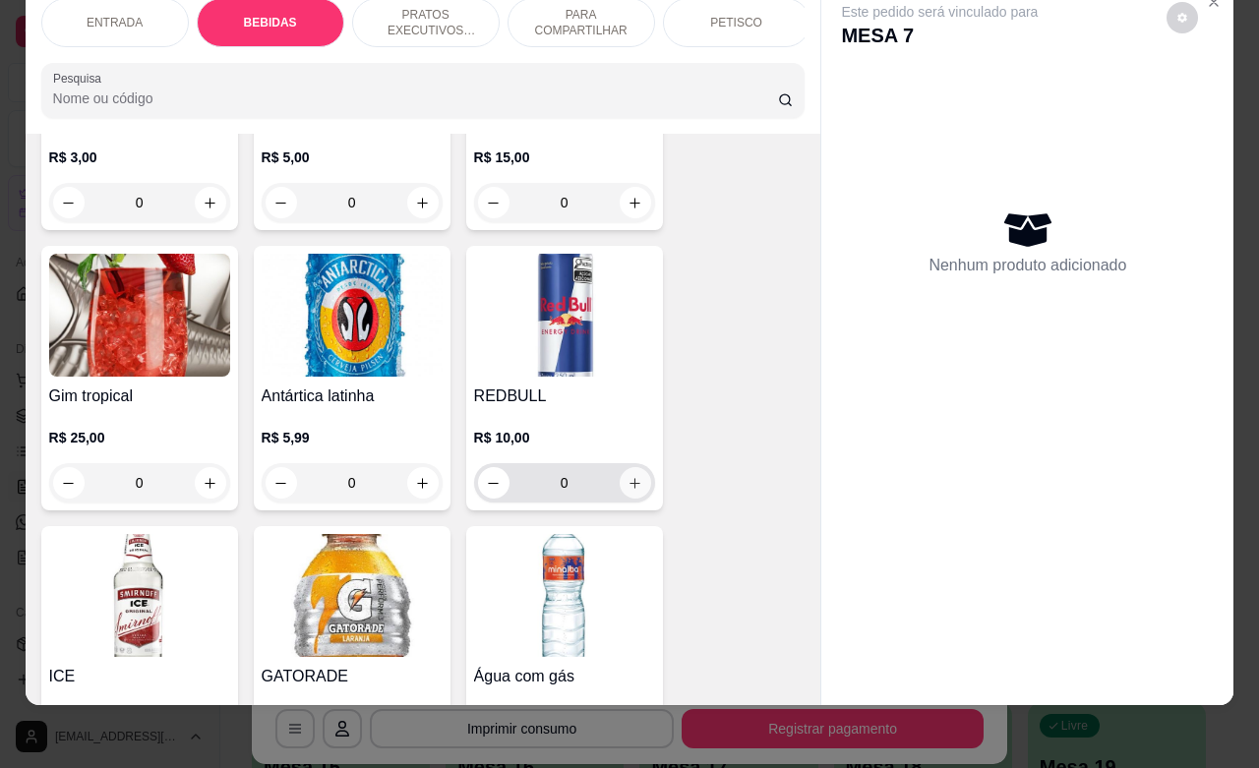
click at [630, 484] on icon "increase-product-quantity" at bounding box center [635, 483] width 11 height 11
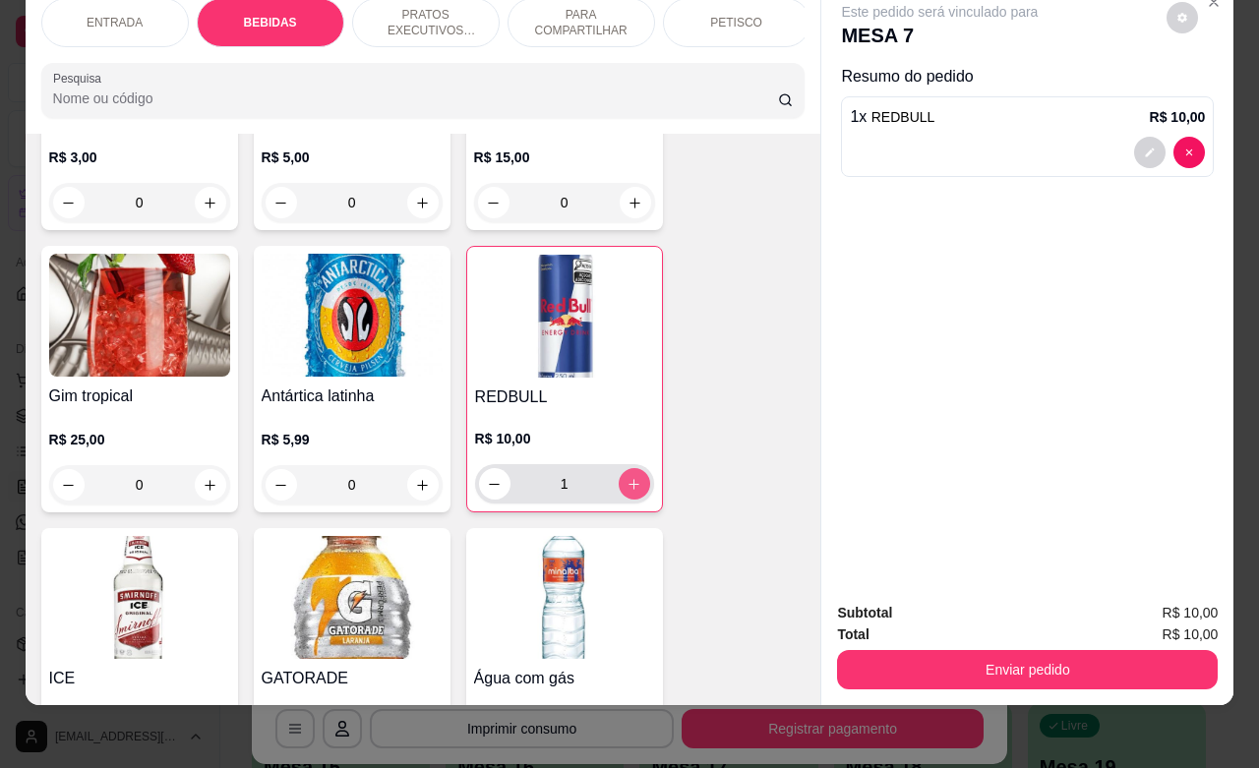
click at [627, 484] on icon "increase-product-quantity" at bounding box center [634, 484] width 15 height 15
type input "2"
click at [1062, 669] on div "Subtotal R$ 20,00 Total R$ 20,00 Enviar pedido" at bounding box center [1027, 645] width 412 height 119
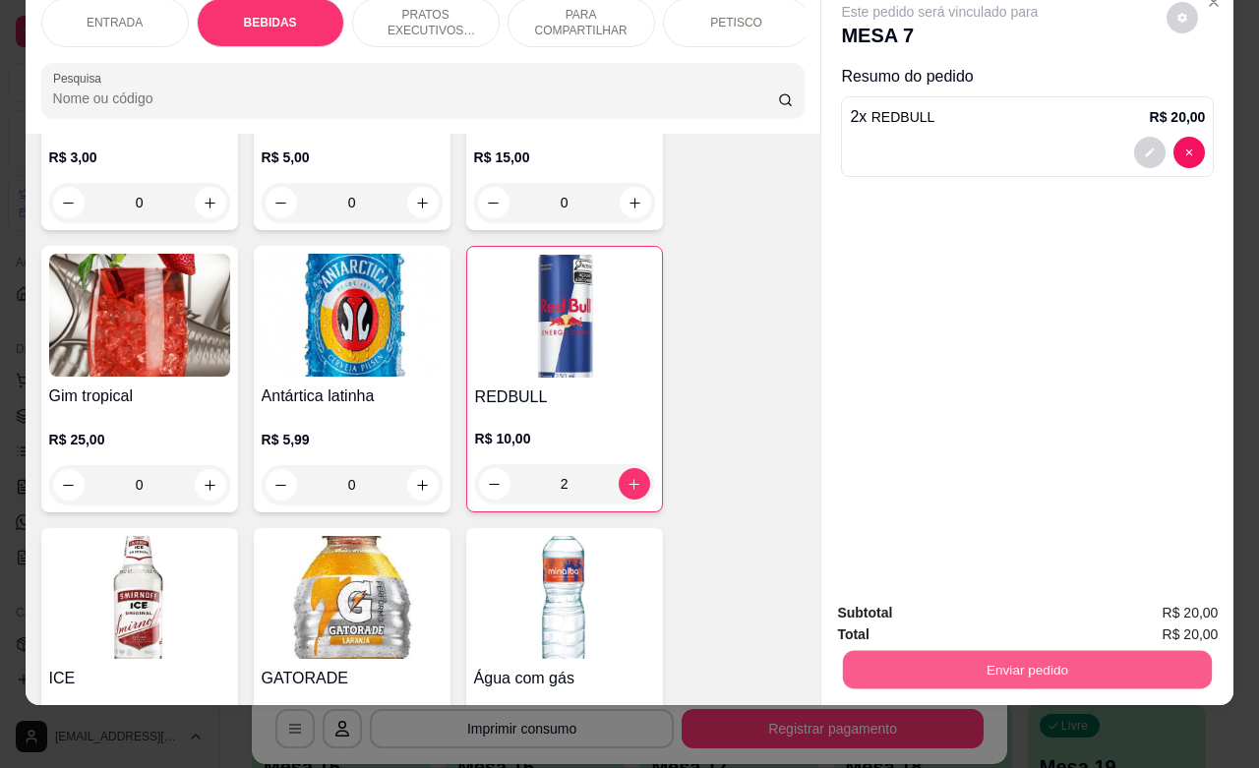
click at [1045, 650] on button "Enviar pedido" at bounding box center [1027, 669] width 369 height 38
click at [952, 602] on button "Não registrar e enviar pedido" at bounding box center [960, 600] width 205 height 37
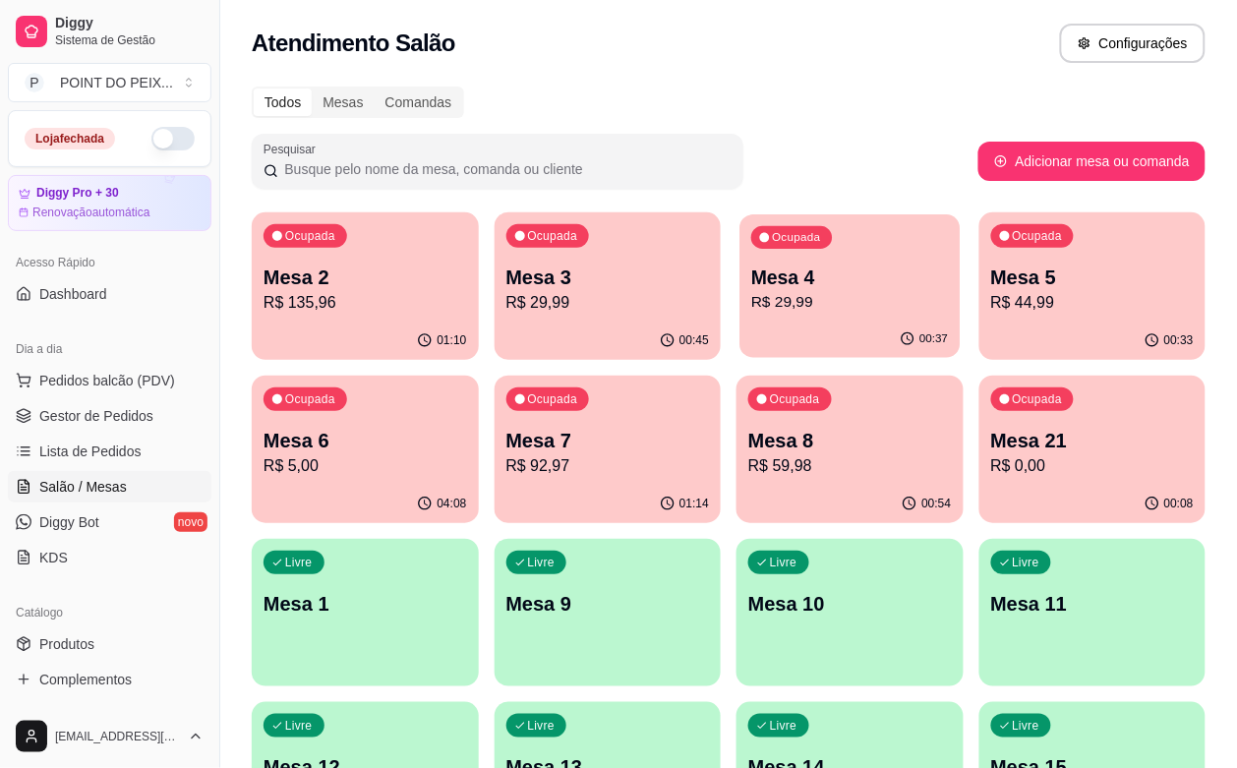
click at [752, 298] on p "R$ 29,99" at bounding box center [850, 302] width 197 height 23
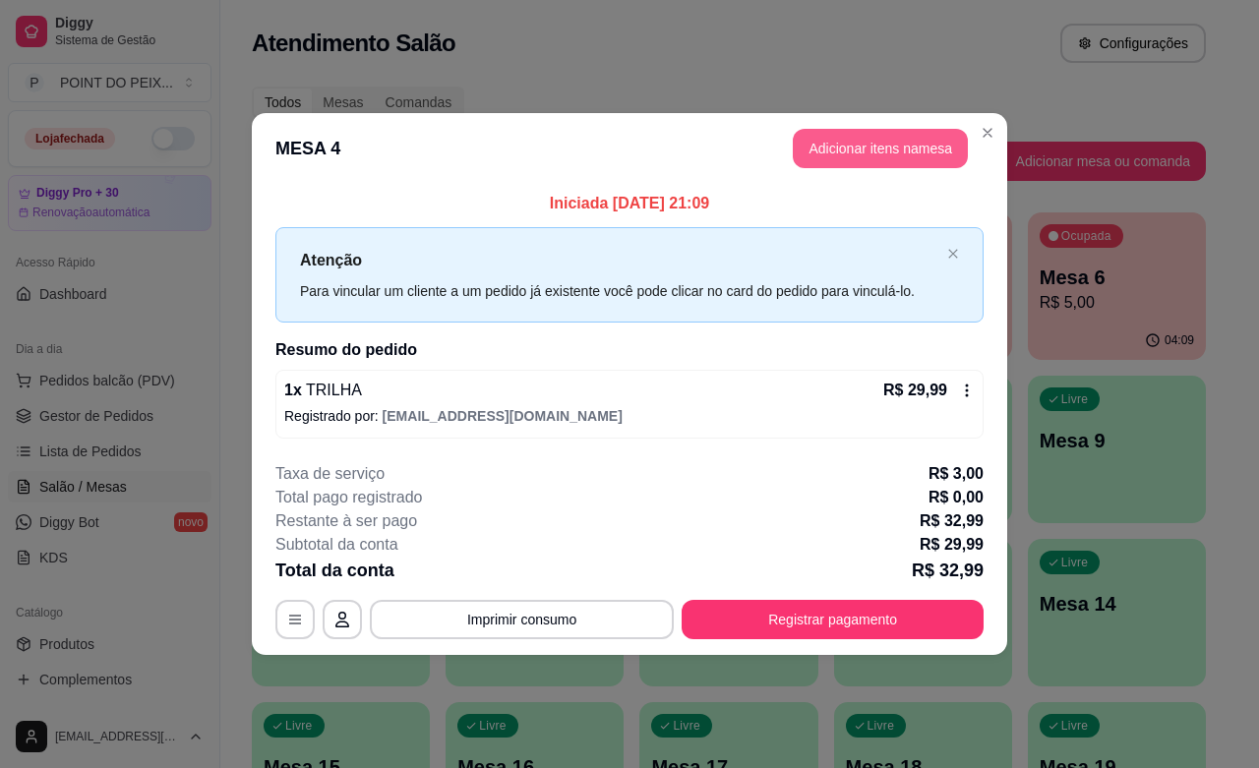
click at [852, 153] on button "Adicionar itens na mesa" at bounding box center [880, 148] width 175 height 39
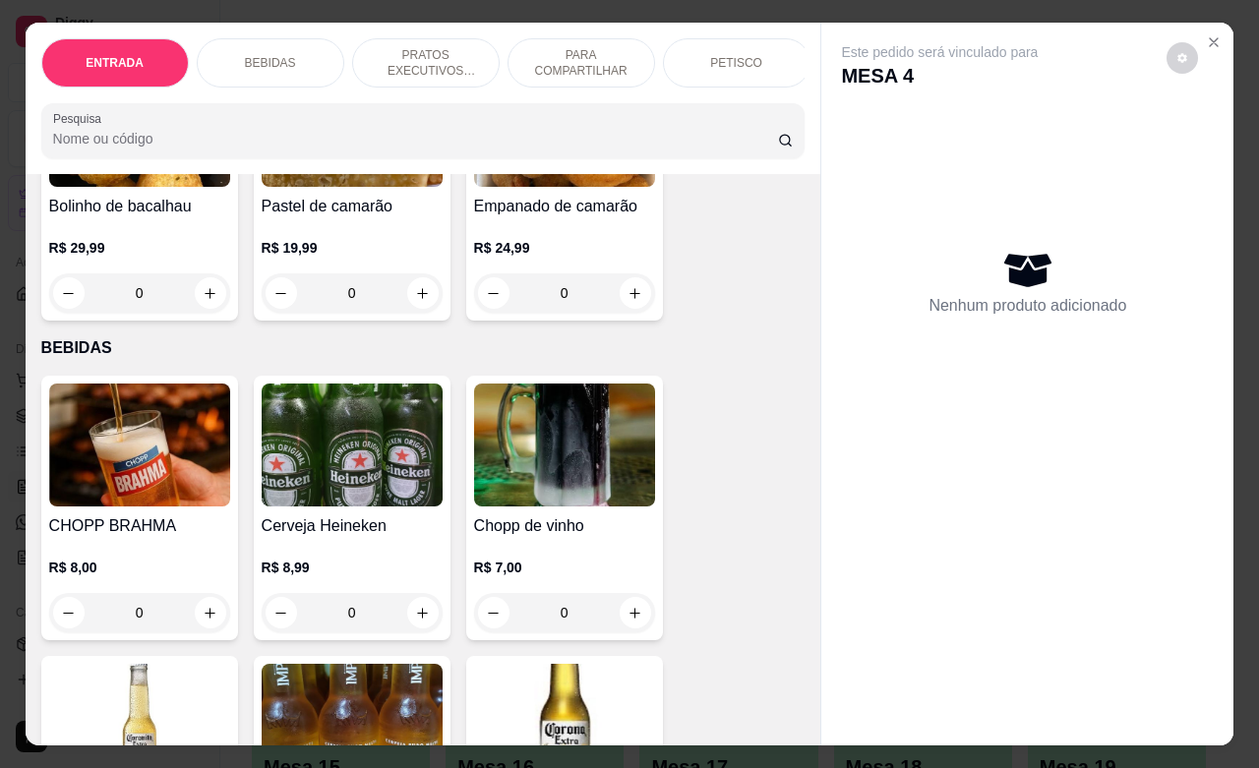
scroll to position [0, 0]
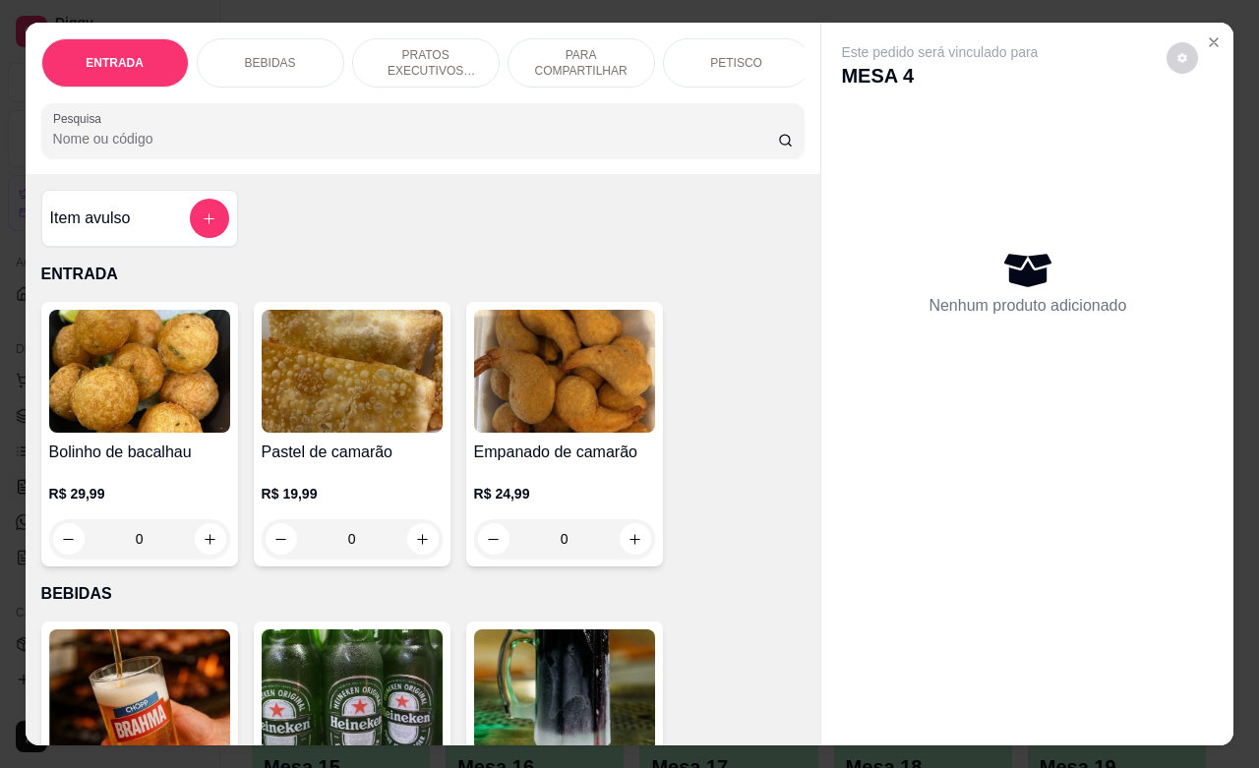
click at [741, 55] on p "PETISCO" at bounding box center [736, 63] width 52 height 16
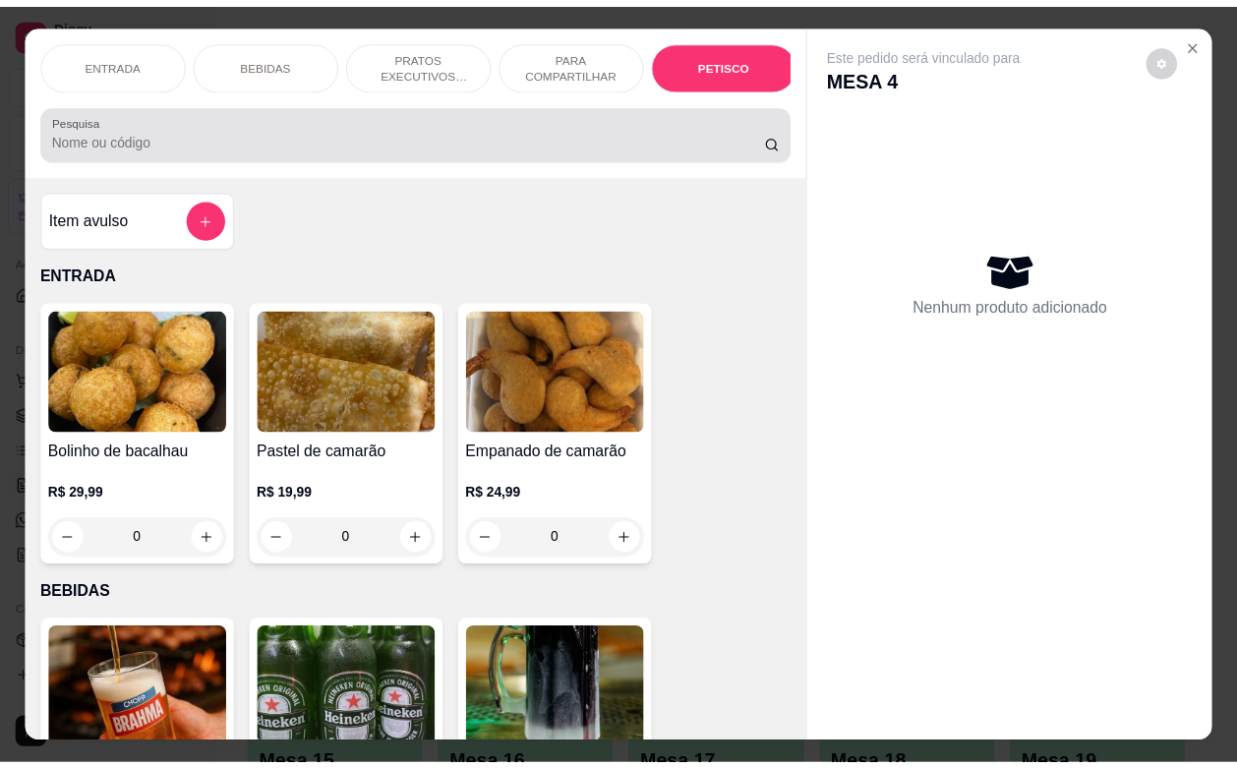
scroll to position [4592, 0]
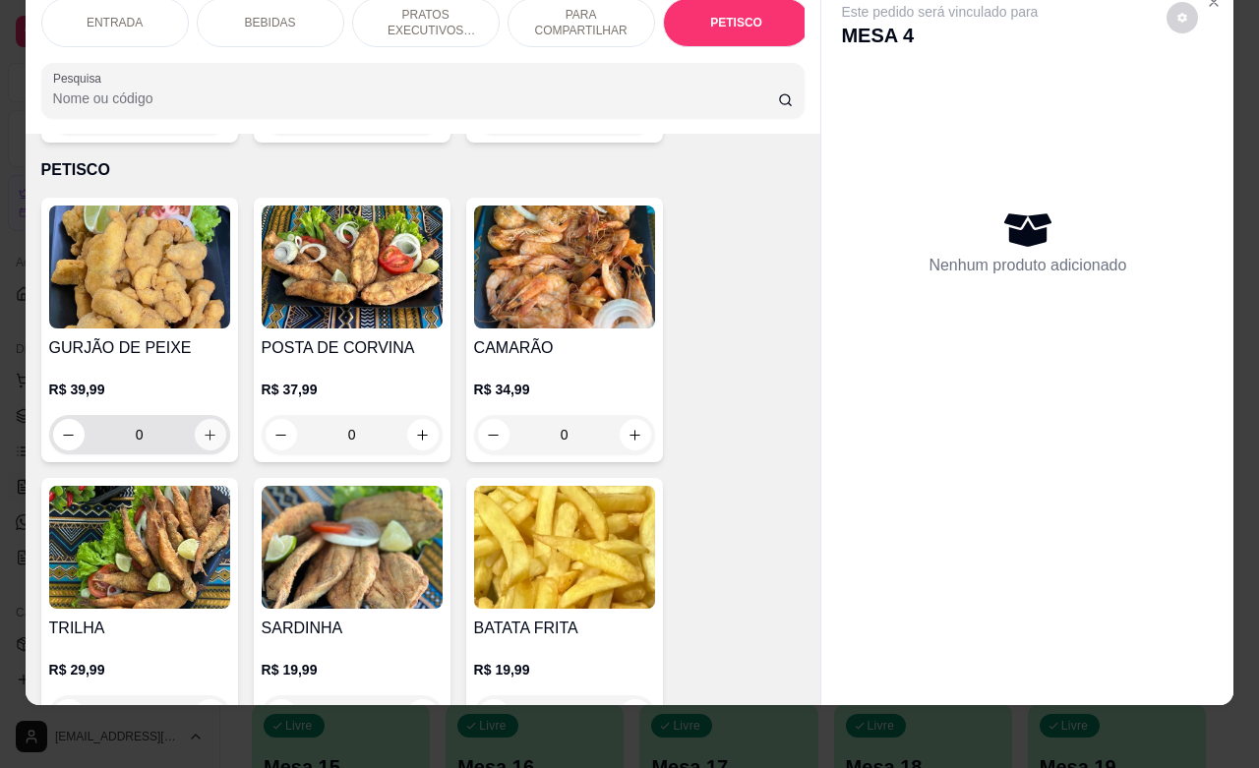
click at [203, 428] on icon "increase-product-quantity" at bounding box center [210, 435] width 15 height 15
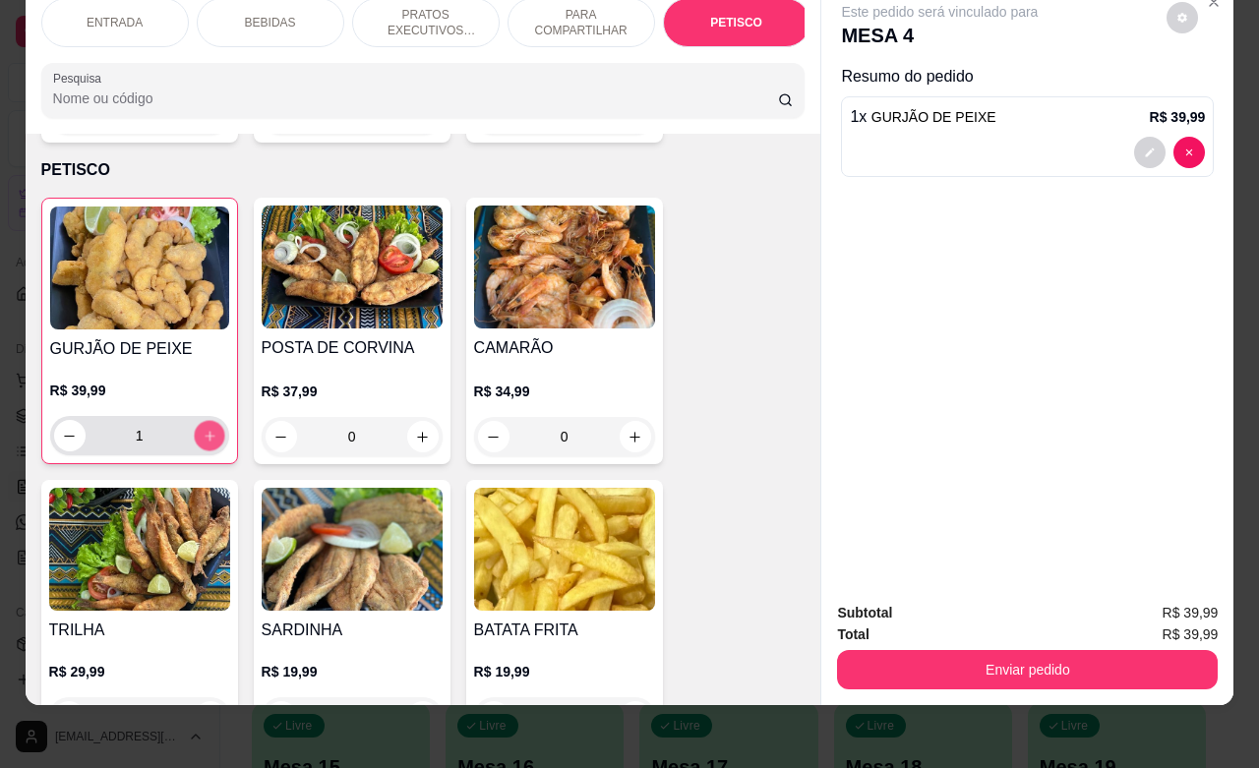
click at [202, 429] on icon "increase-product-quantity" at bounding box center [209, 436] width 15 height 15
type input "2"
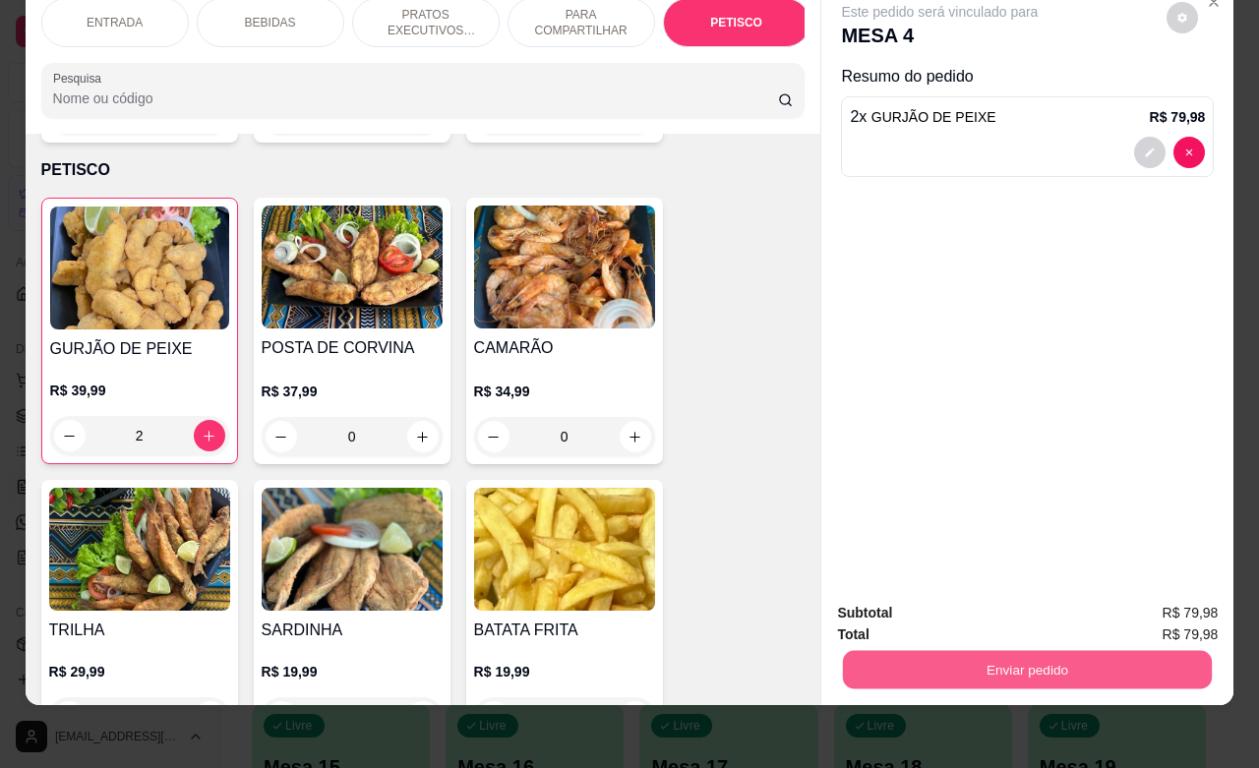
click at [1018, 650] on button "Enviar pedido" at bounding box center [1027, 669] width 369 height 38
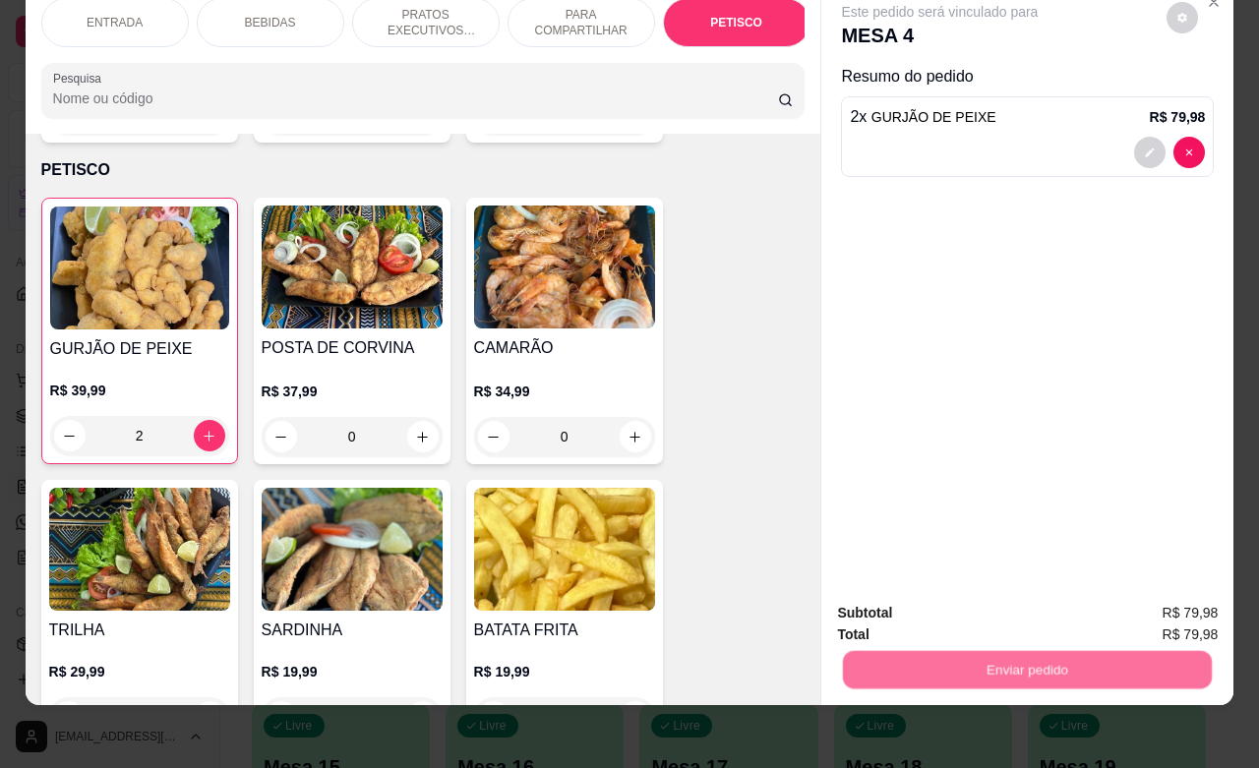
click at [949, 598] on button "Não registrar e enviar pedido" at bounding box center [960, 600] width 199 height 36
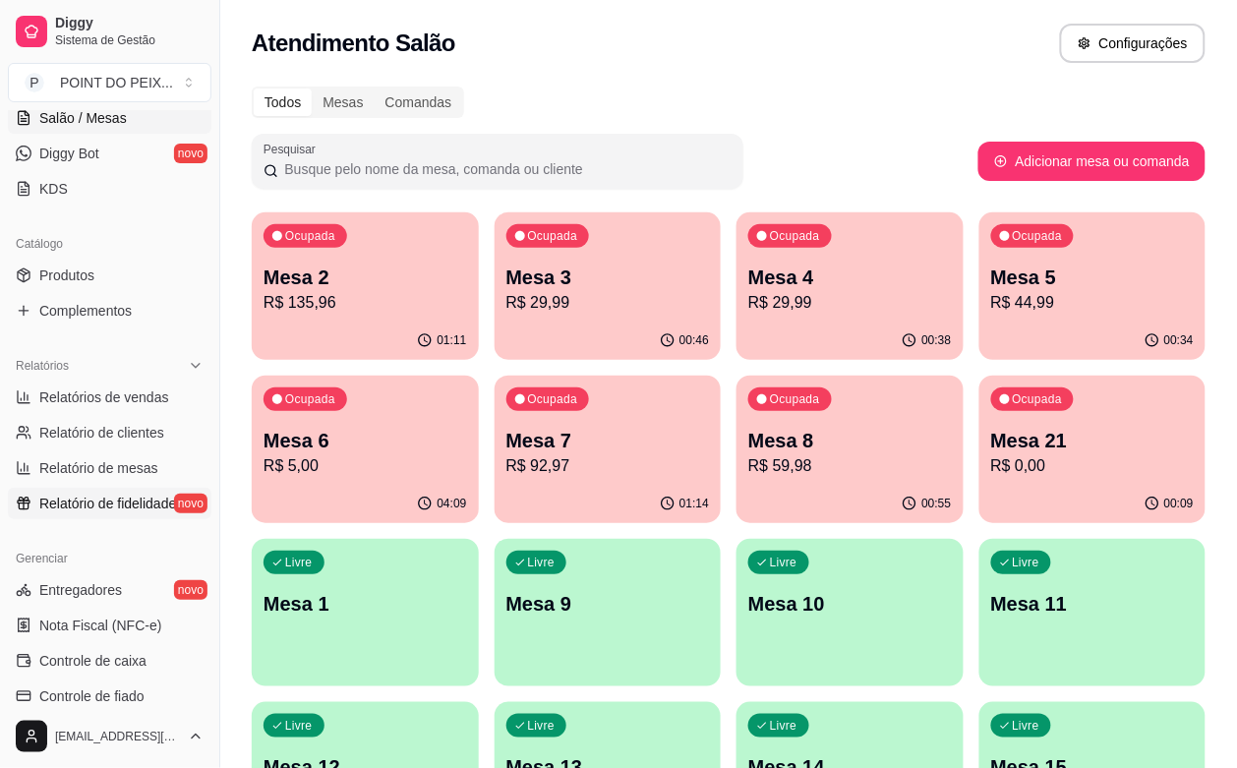
scroll to position [492, 0]
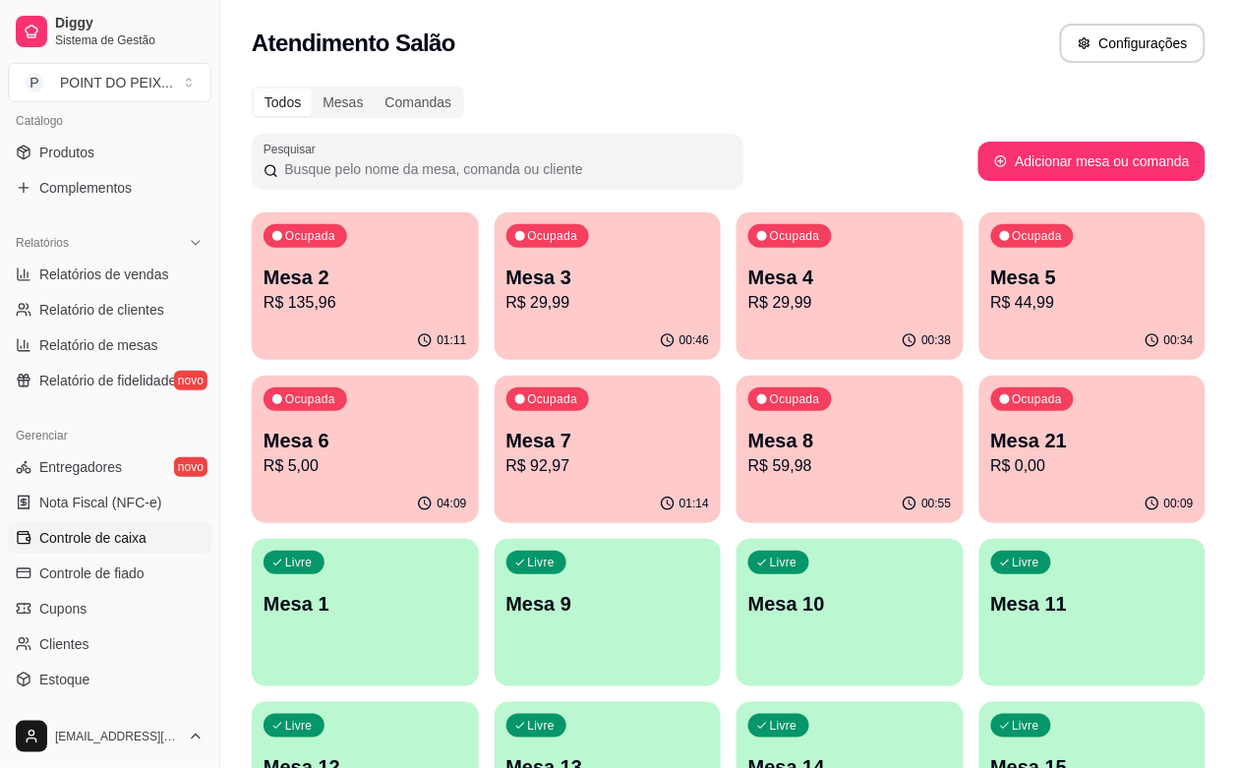
click at [140, 539] on span "Controle de caixa" at bounding box center [92, 538] width 107 height 20
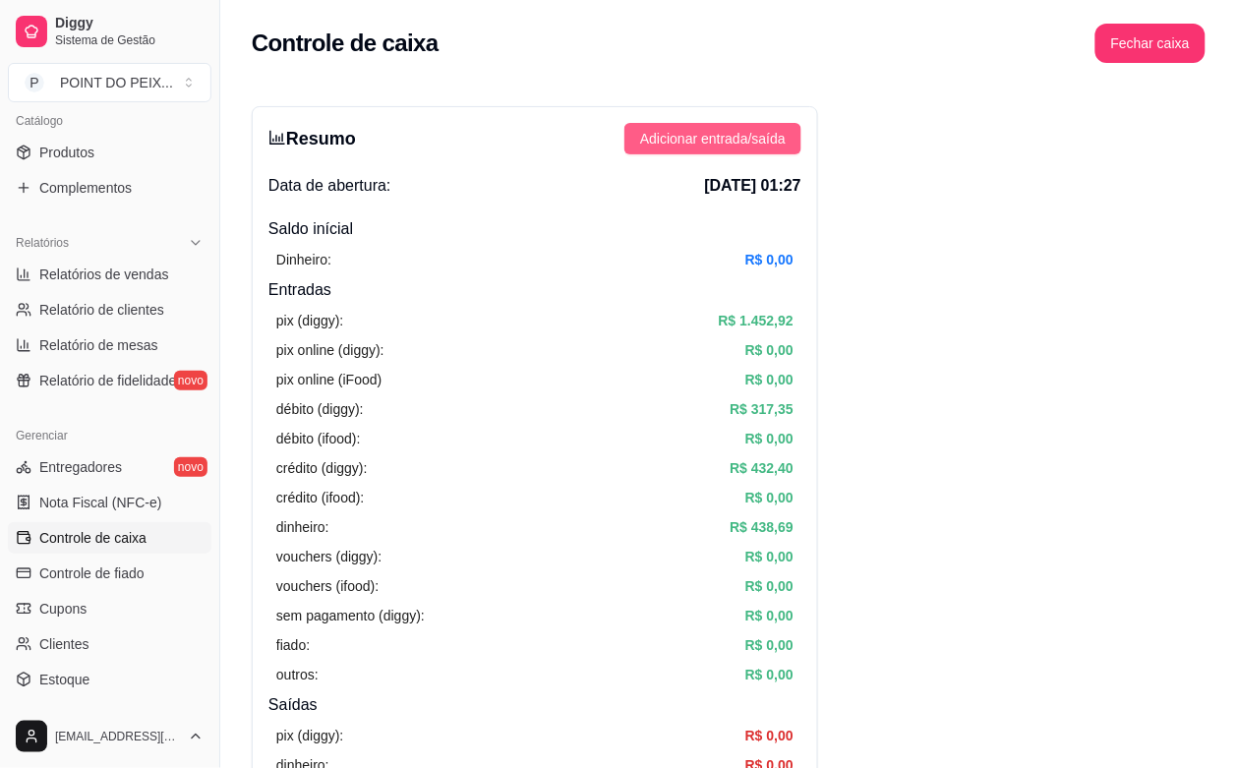
click at [725, 139] on span "Adicionar entrada/saída" at bounding box center [713, 139] width 146 height 22
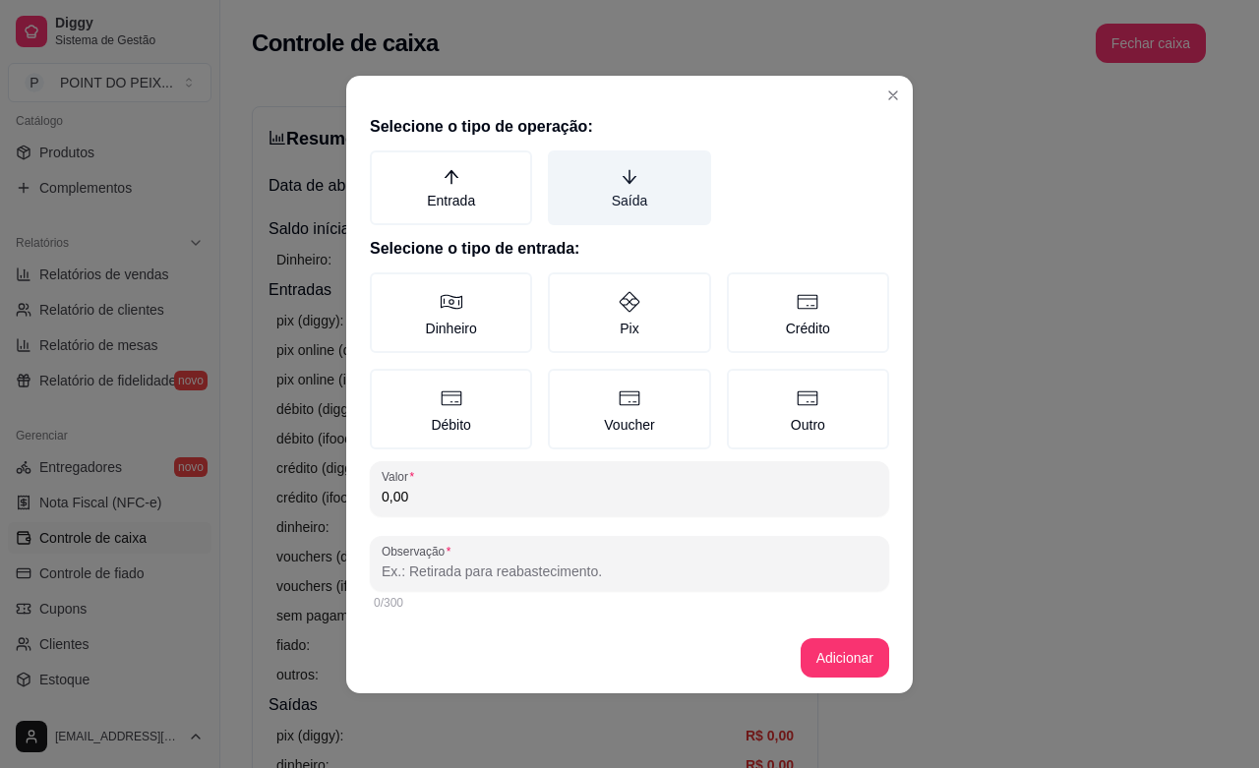
click at [627, 185] on icon "arrow-down" at bounding box center [630, 177] width 18 height 18
click at [563, 165] on button "Saída" at bounding box center [555, 158] width 16 height 16
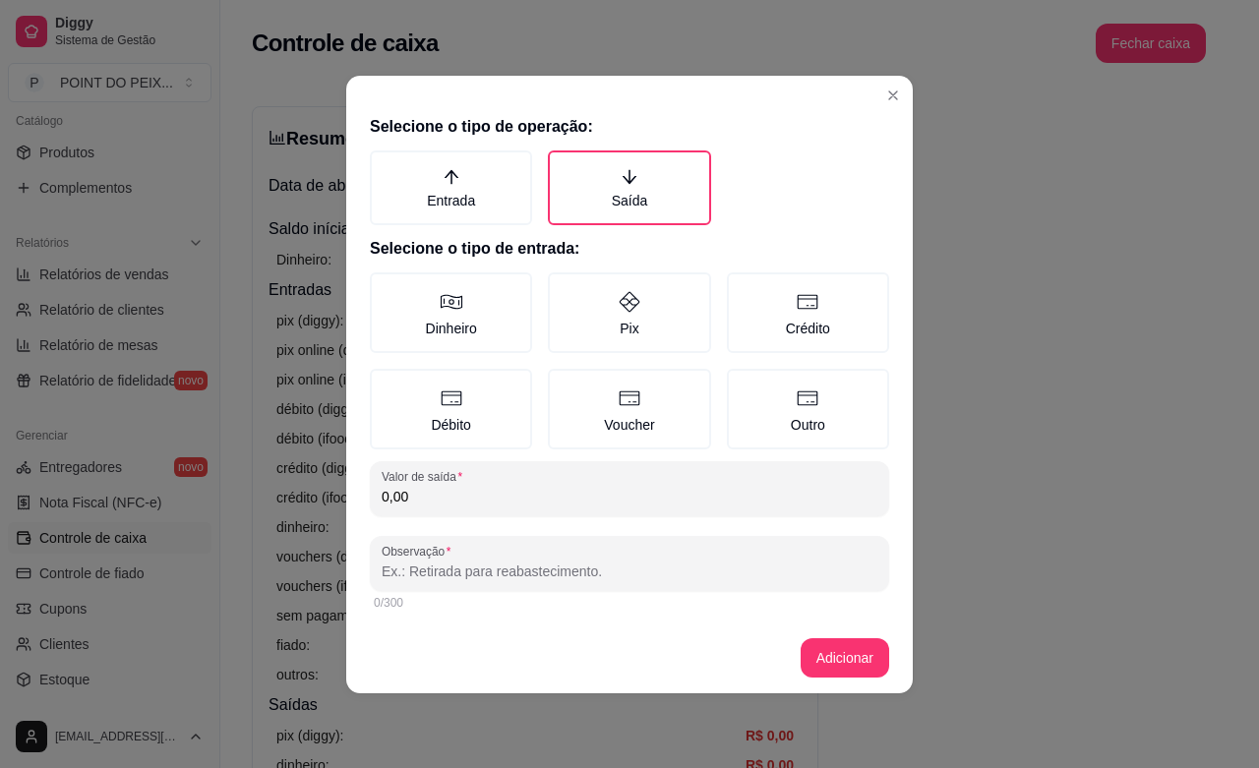
click at [454, 499] on input "0,00" at bounding box center [630, 497] width 496 height 20
click at [458, 499] on input "0,00" at bounding box center [630, 497] width 496 height 20
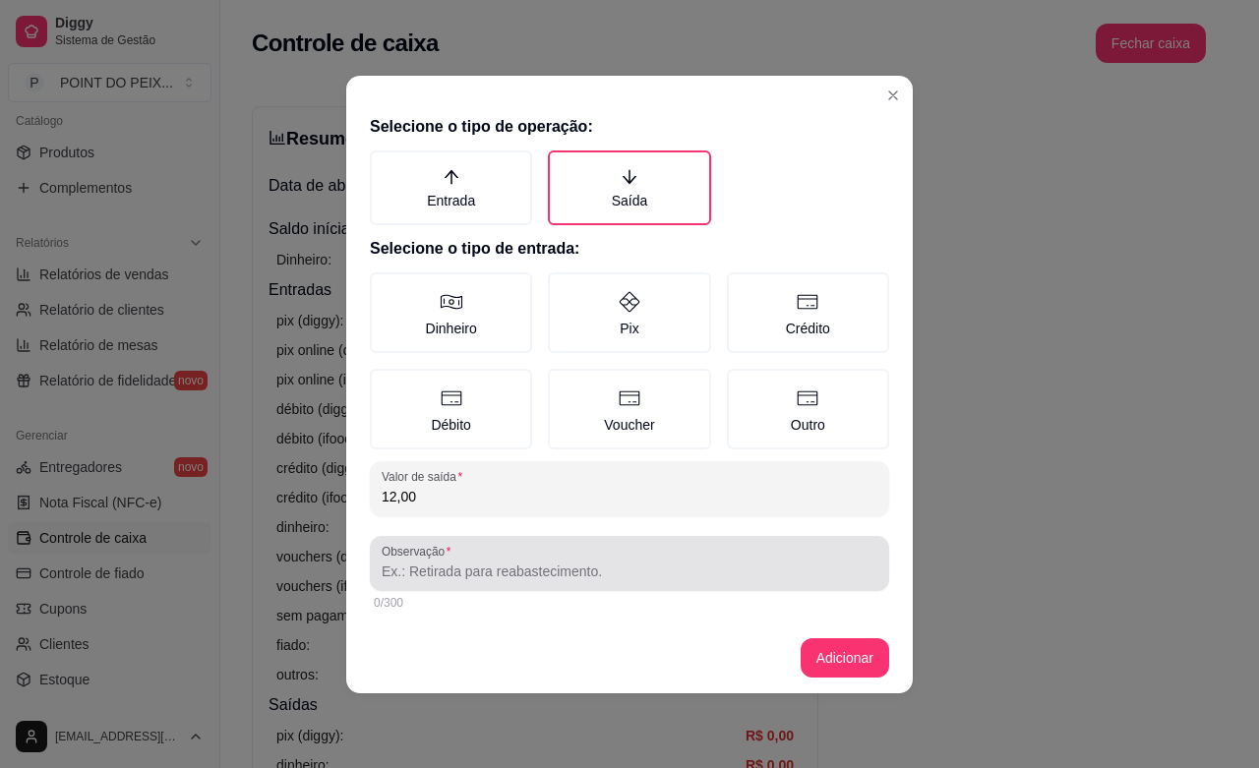
type input "12,00"
click at [458, 576] on input "Observação" at bounding box center [630, 572] width 496 height 20
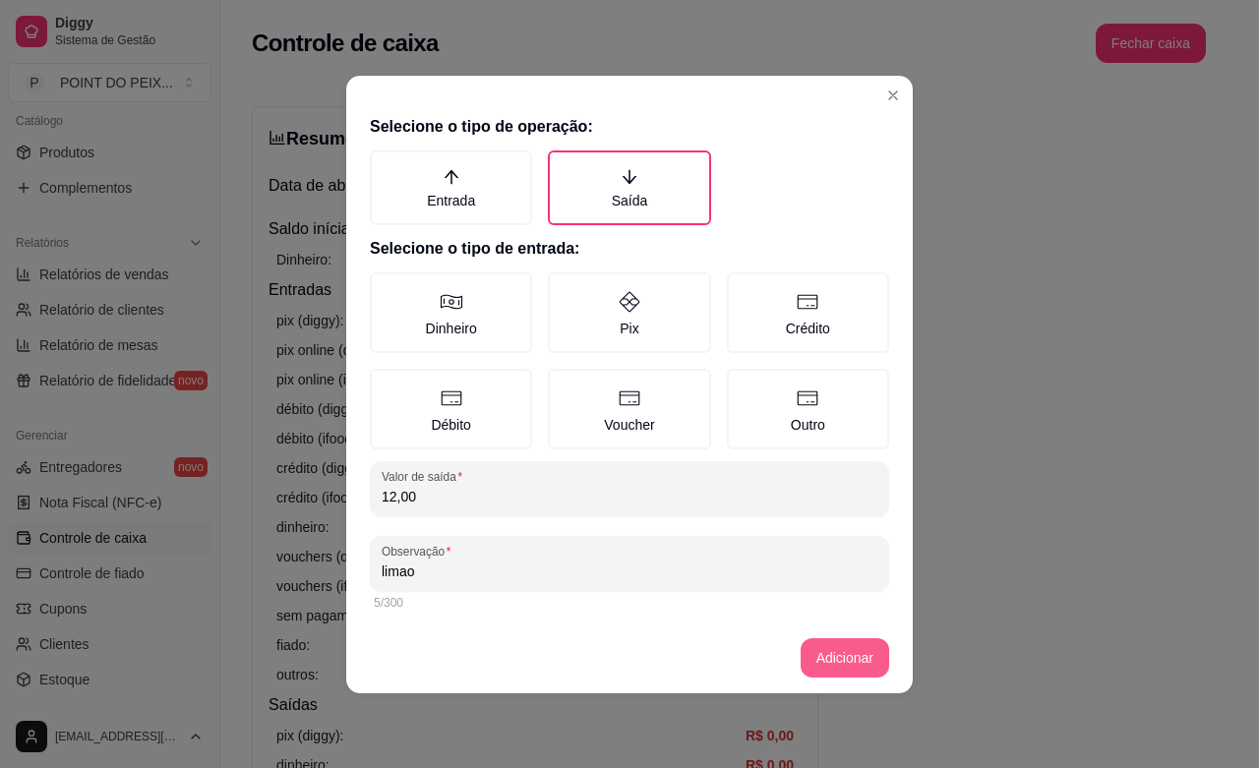
type input "limao"
click at [839, 647] on button "Adicionar" at bounding box center [845, 657] width 89 height 39
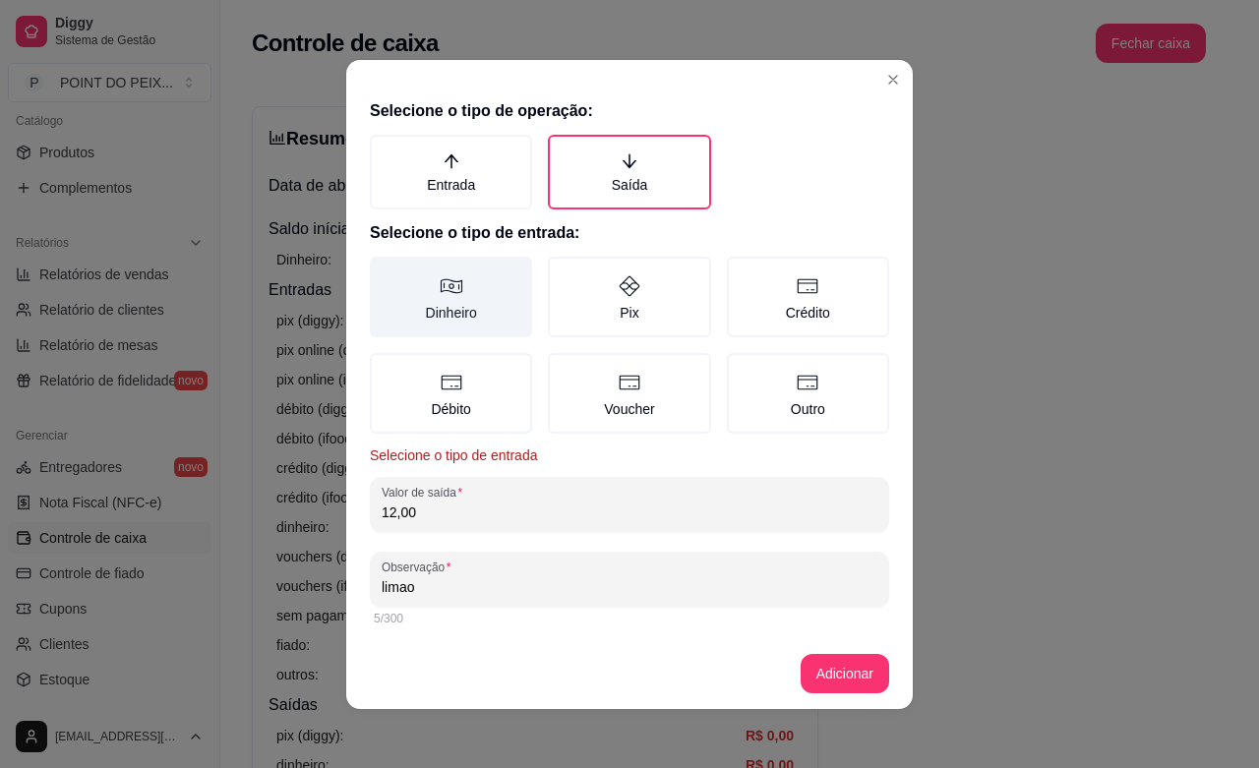
click at [441, 293] on icon at bounding box center [452, 286] width 24 height 24
click at [385, 271] on button "Dinheiro" at bounding box center [377, 264] width 16 height 16
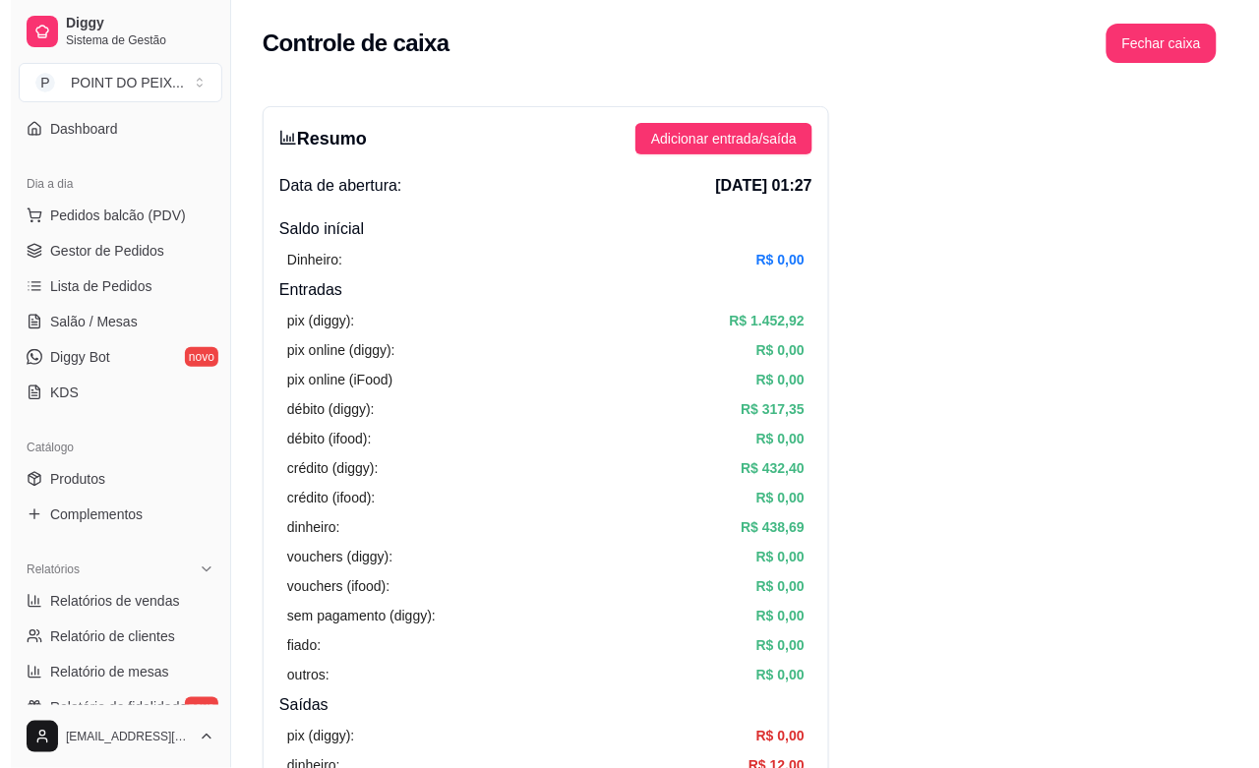
scroll to position [123, 0]
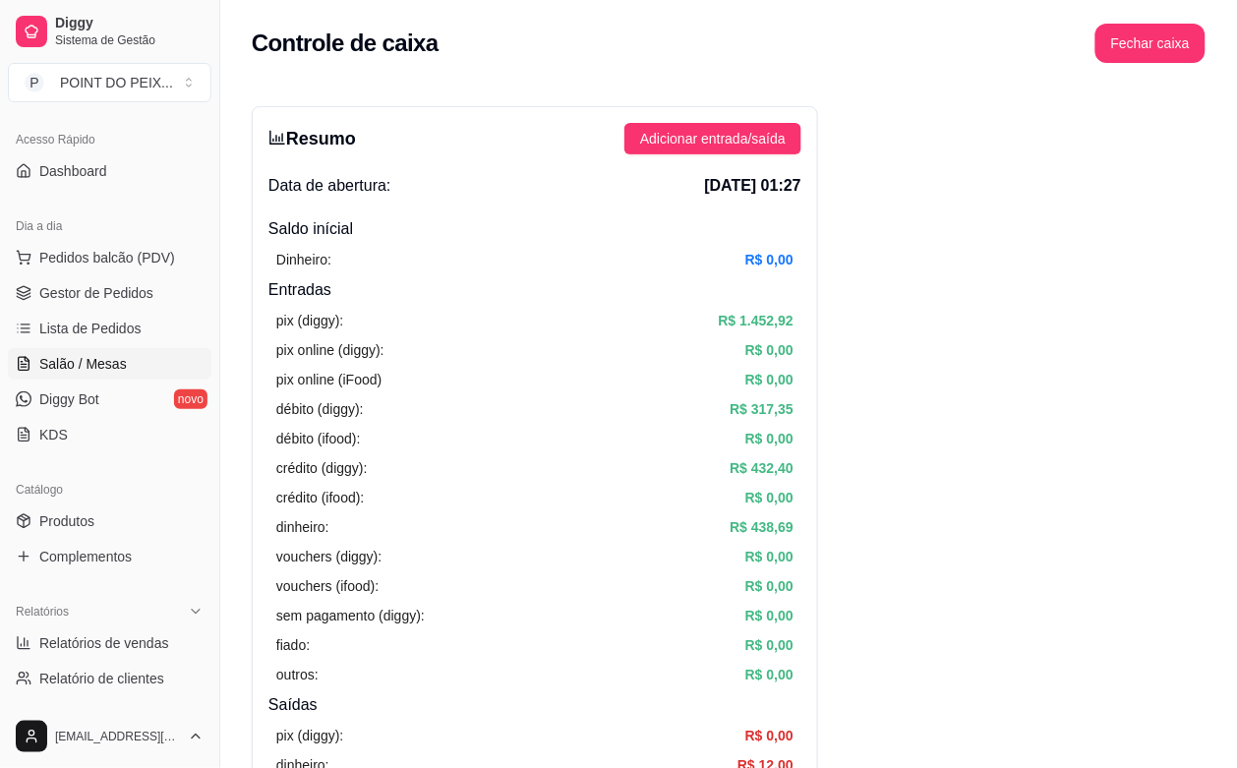
click at [96, 359] on span "Salão / Mesas" at bounding box center [83, 364] width 88 height 20
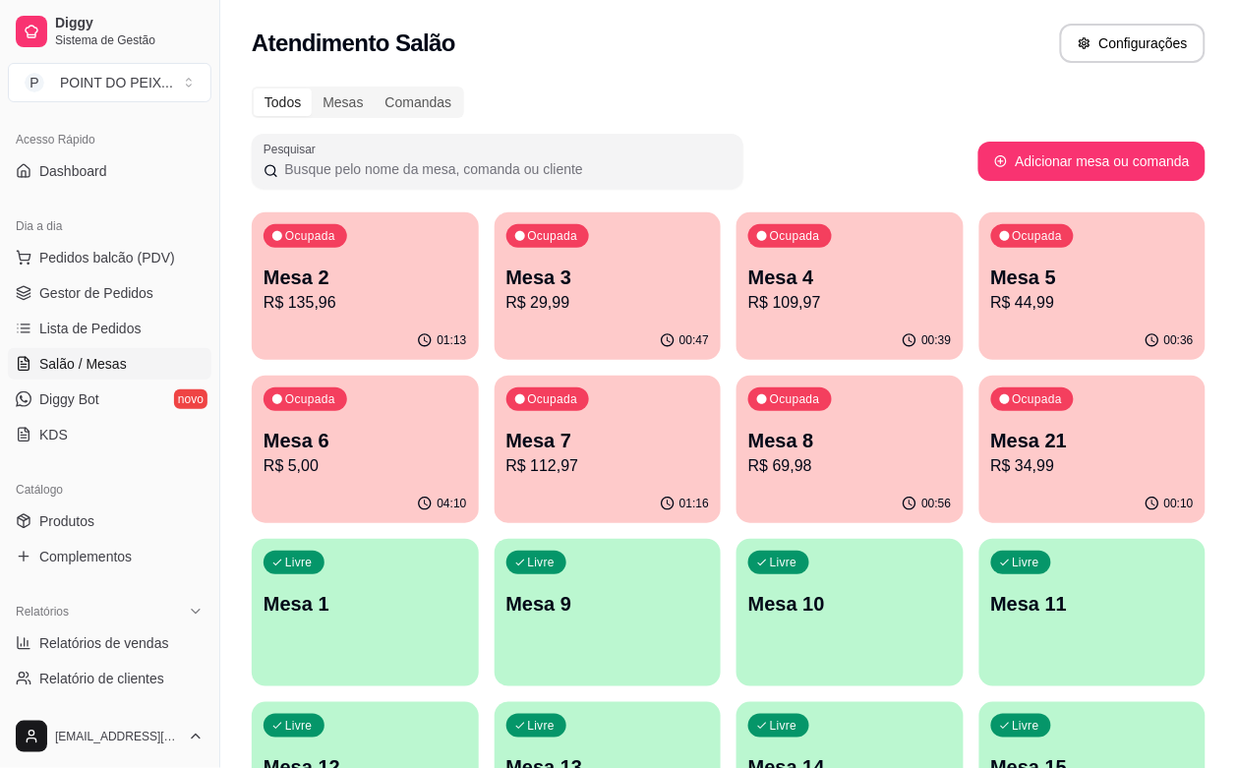
click at [992, 287] on p "Mesa 5" at bounding box center [1094, 278] width 204 height 28
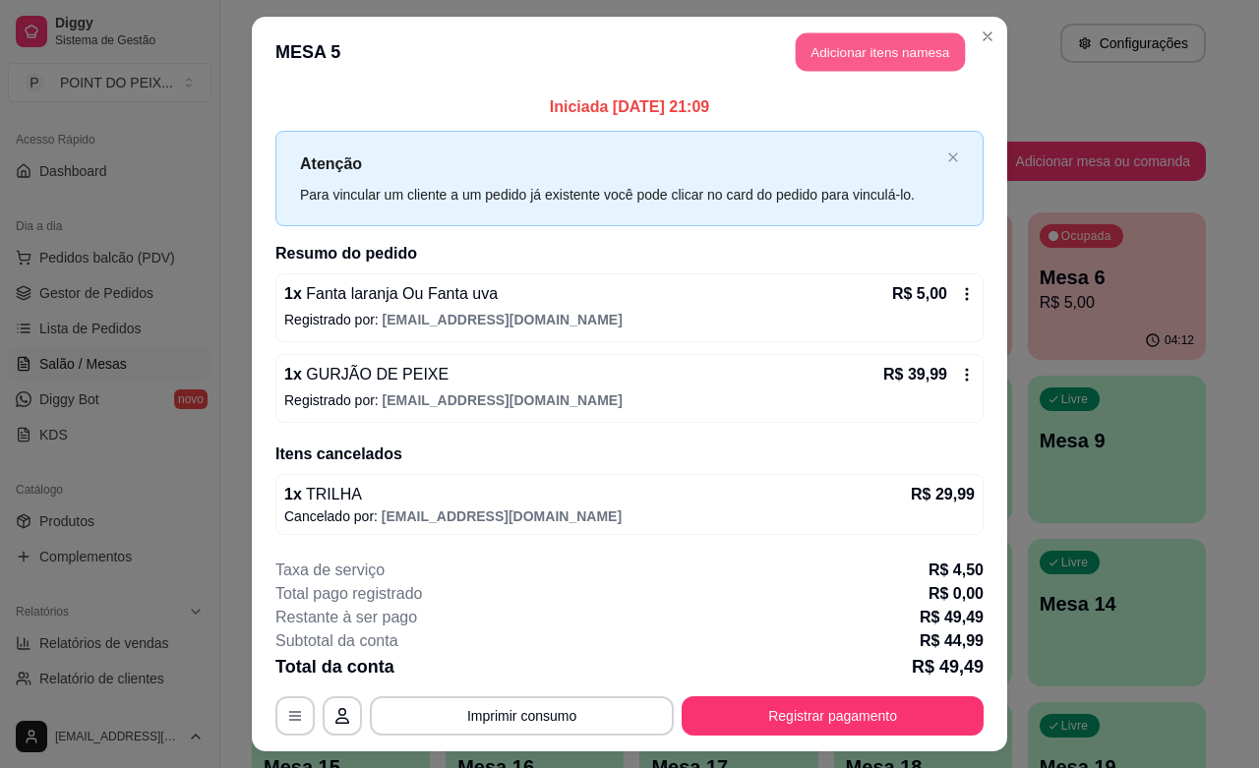
click at [847, 52] on button "Adicionar itens na mesa" at bounding box center [880, 52] width 169 height 38
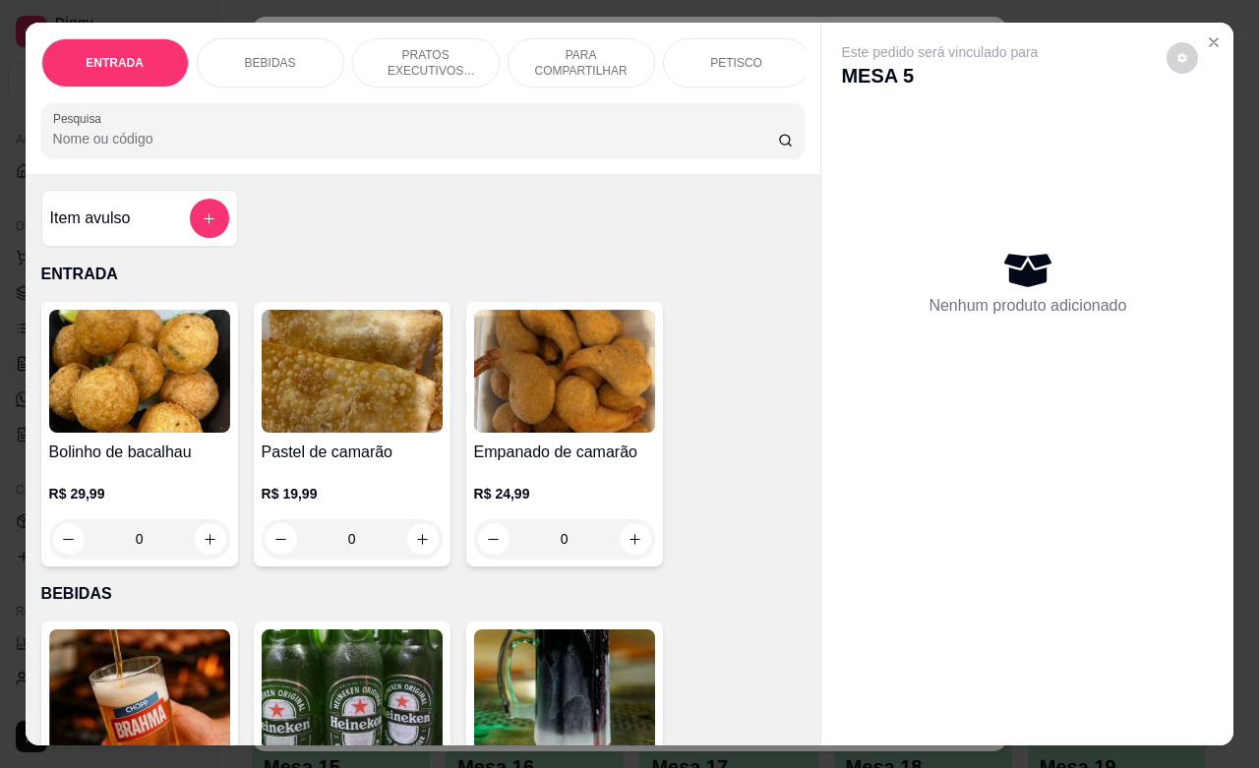
click at [296, 47] on div "BEBIDAS" at bounding box center [271, 62] width 148 height 49
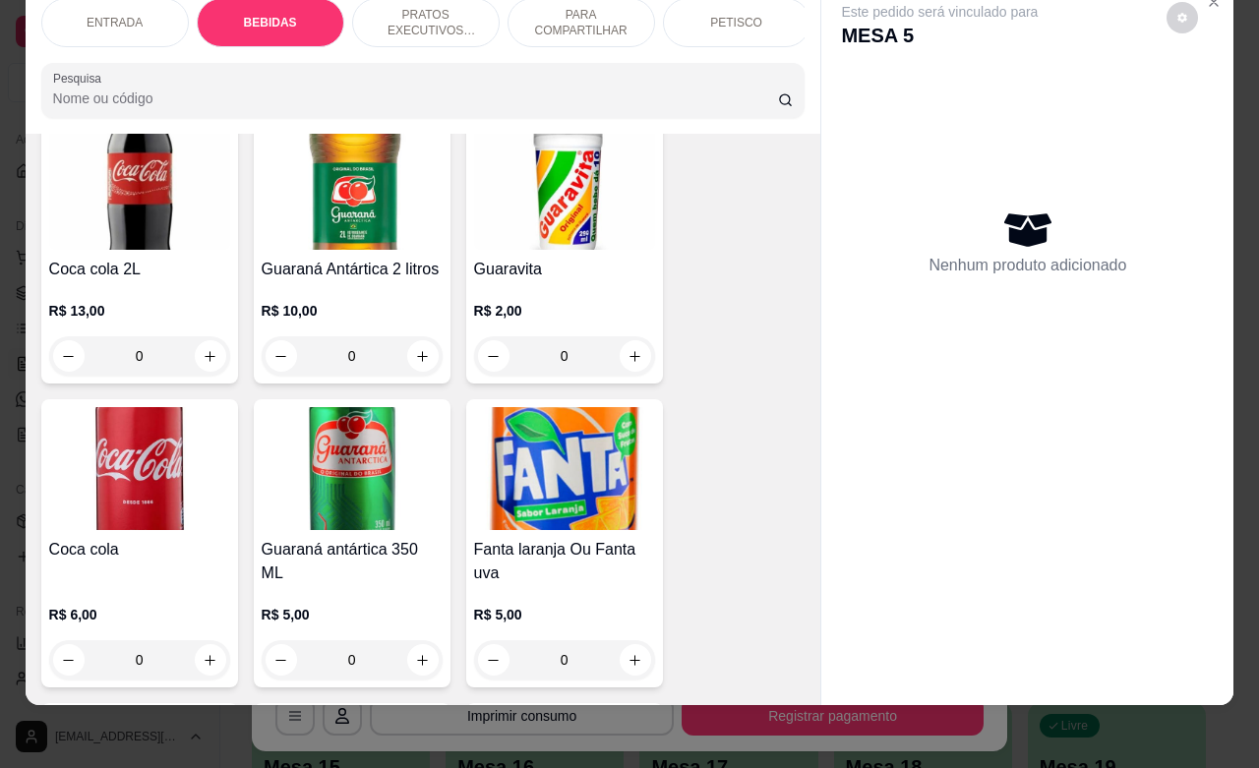
scroll to position [1146, 0]
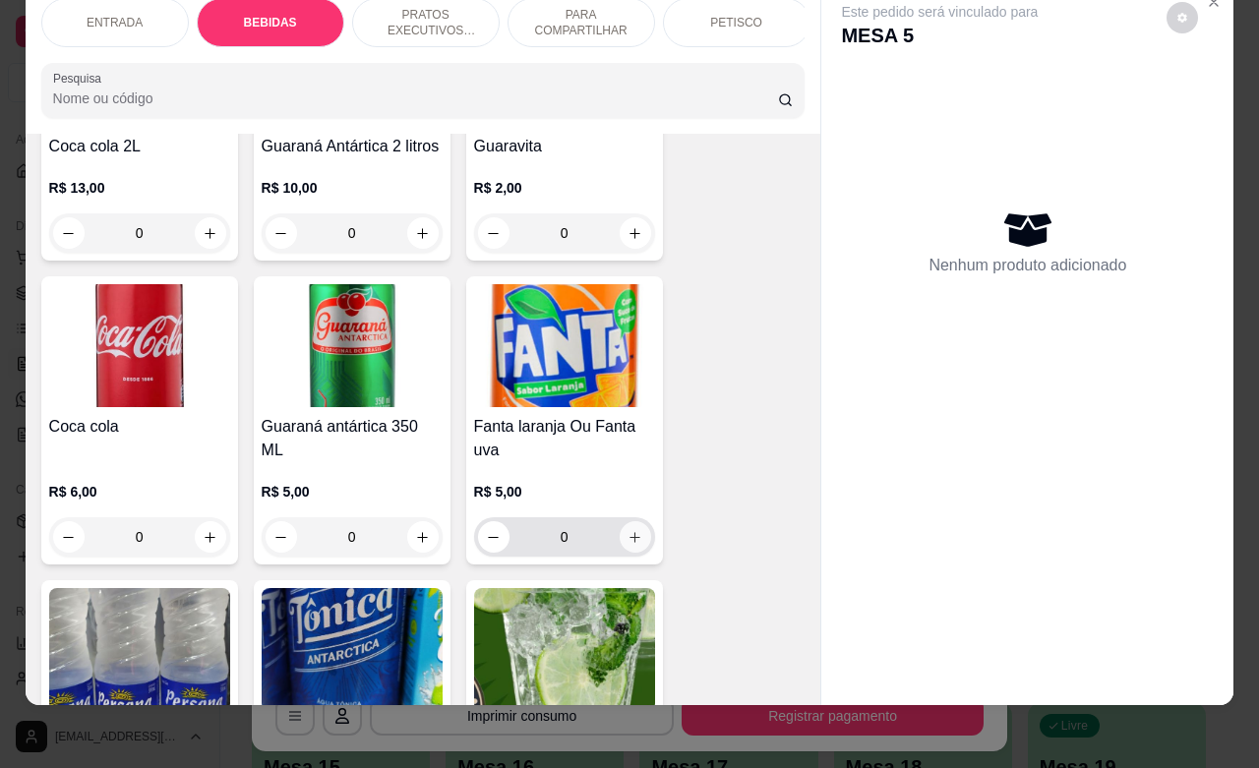
click at [628, 547] on button "increase-product-quantity" at bounding box center [635, 536] width 31 height 31
type input "1"
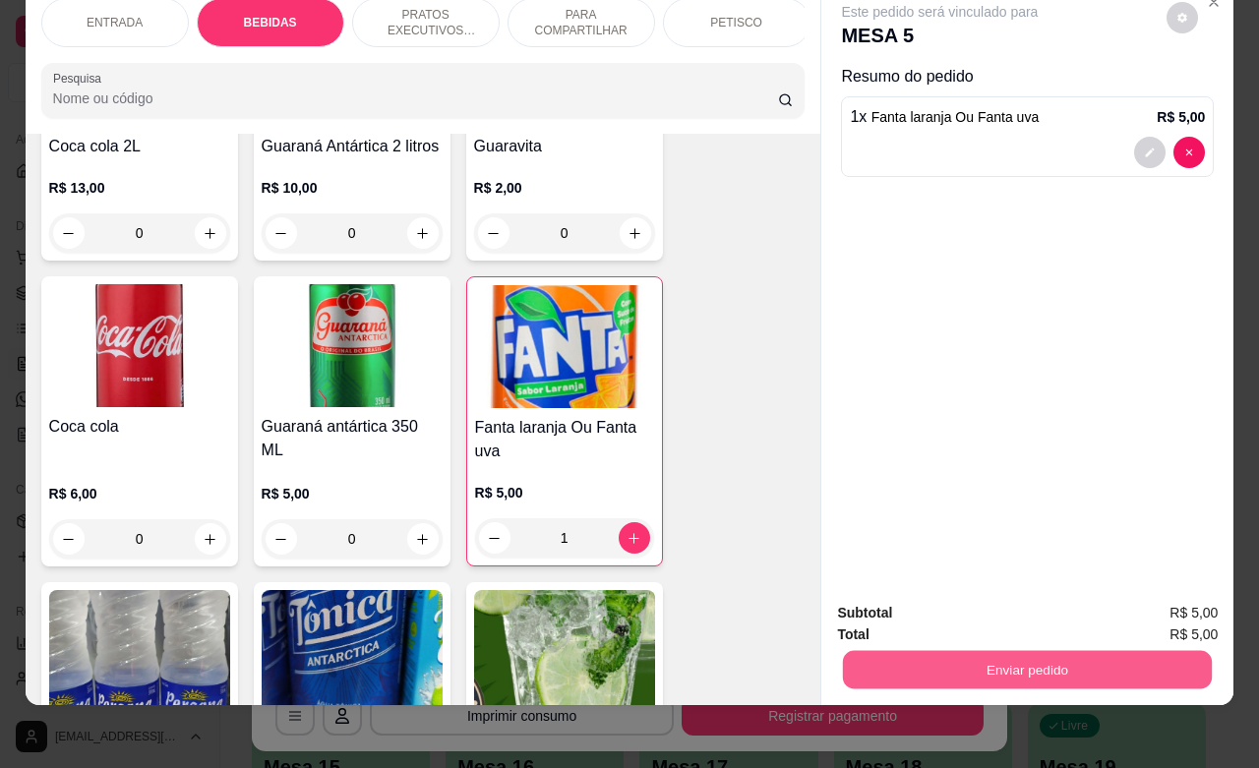
click at [976, 650] on button "Enviar pedido" at bounding box center [1027, 669] width 369 height 38
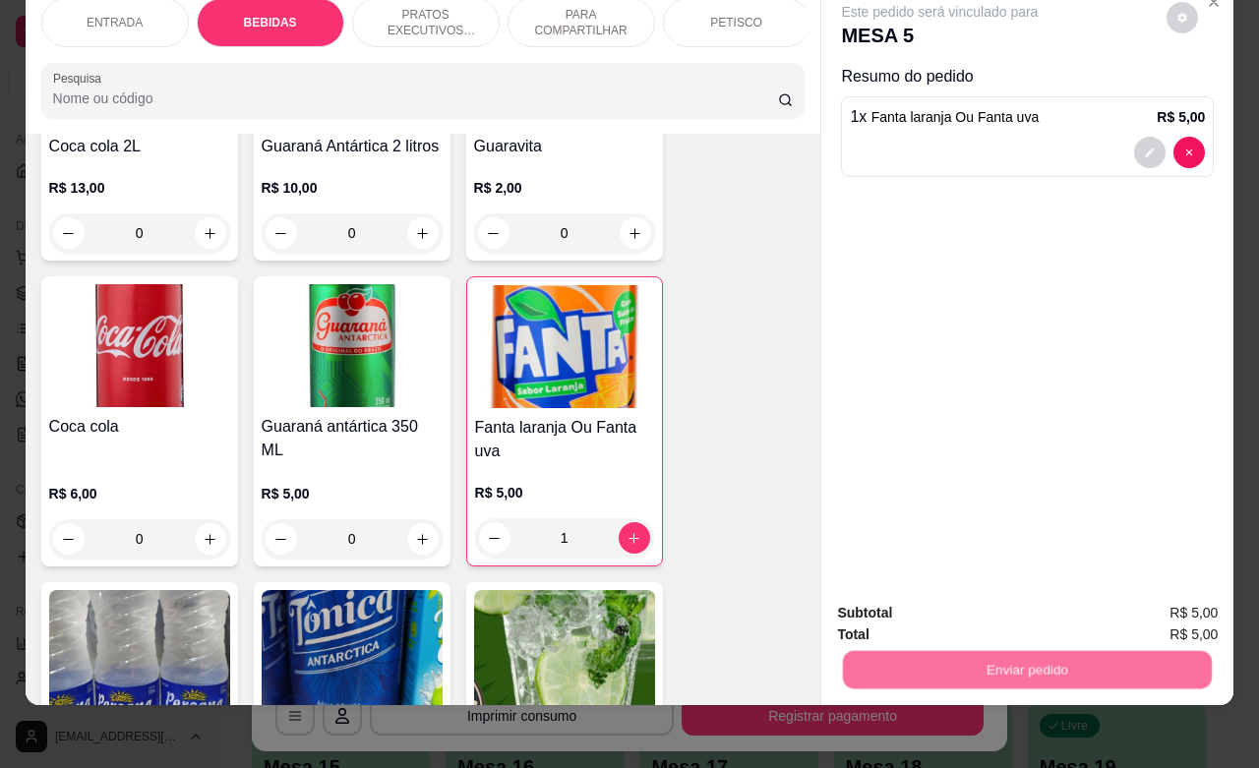
click at [945, 597] on button "Não registrar e enviar pedido" at bounding box center [960, 600] width 199 height 36
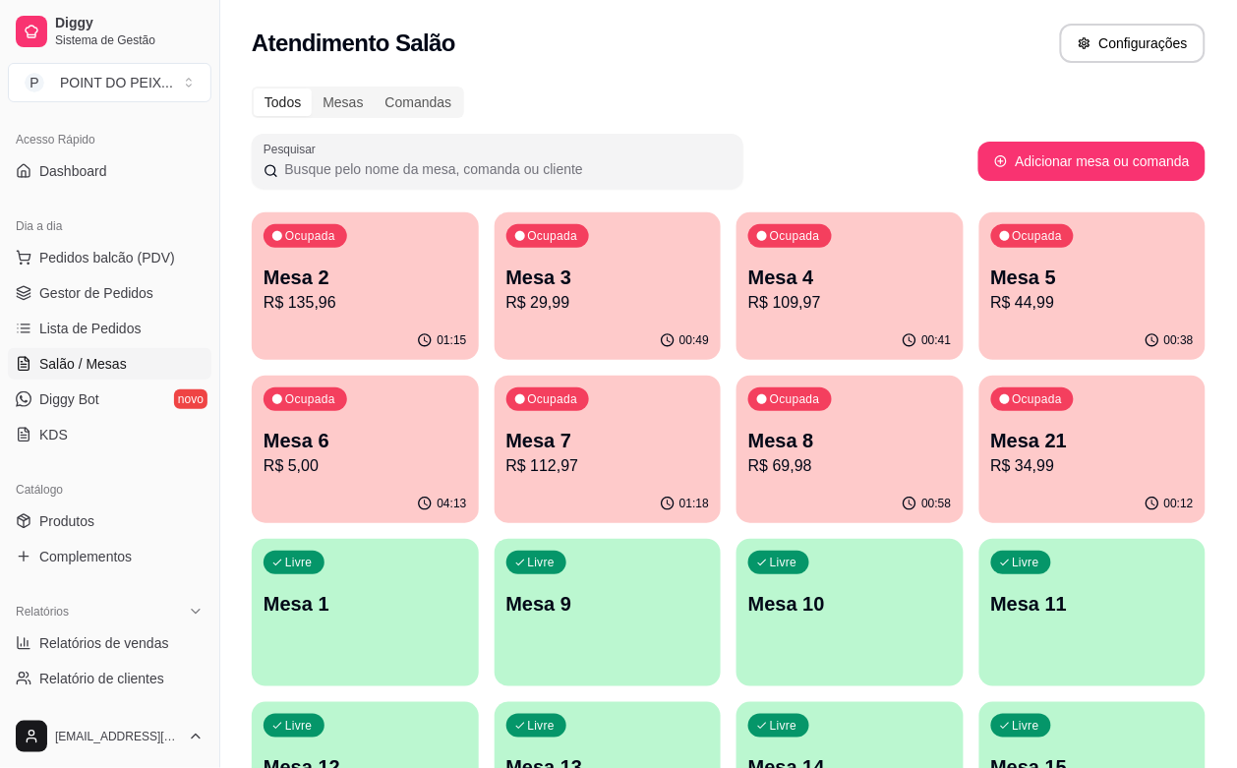
click at [331, 293] on p "R$ 135,96" at bounding box center [366, 303] width 204 height 24
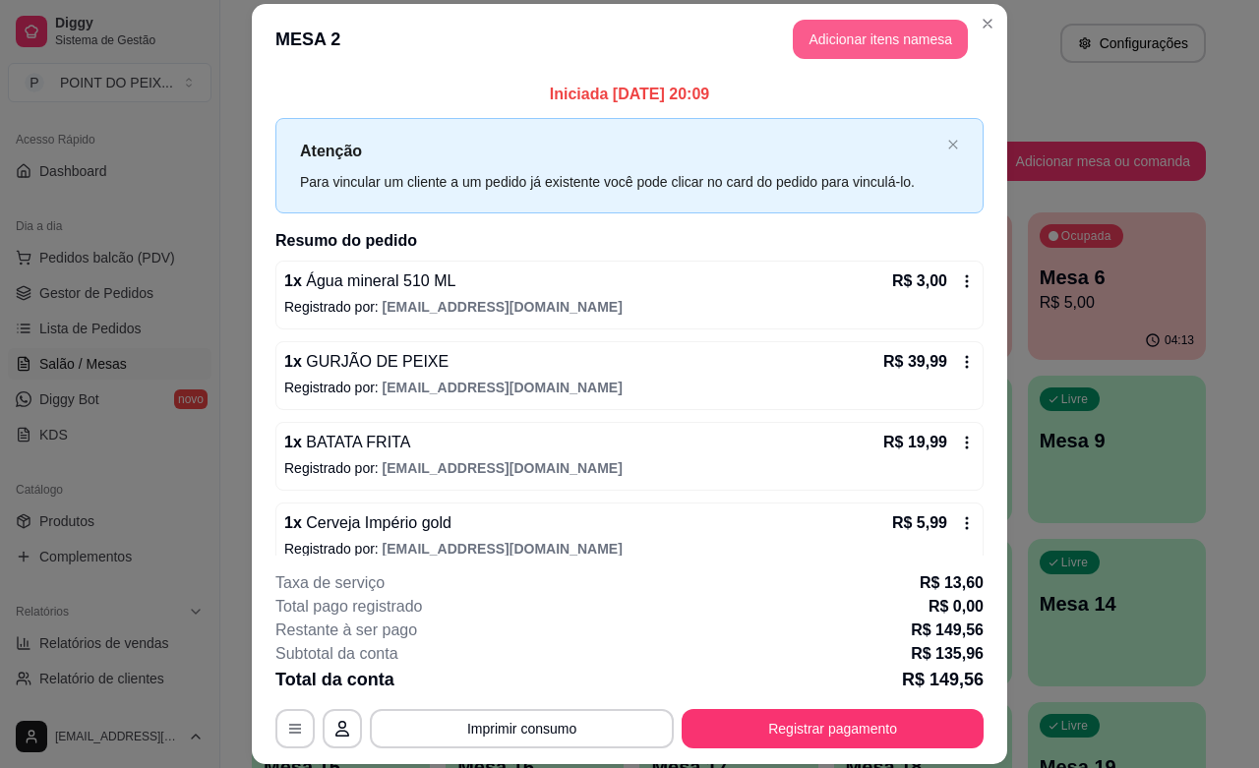
click at [878, 46] on button "Adicionar itens na mesa" at bounding box center [880, 39] width 175 height 39
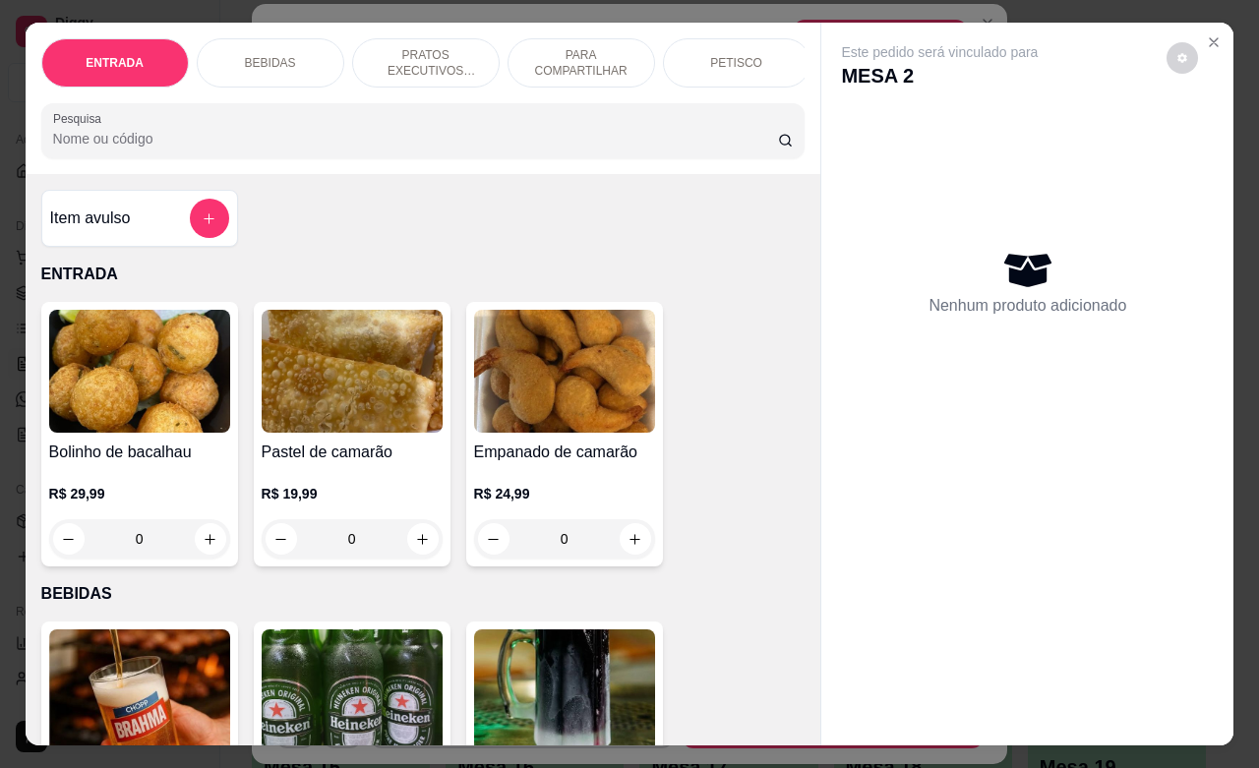
click at [278, 55] on p "BEBIDAS" at bounding box center [270, 63] width 51 height 16
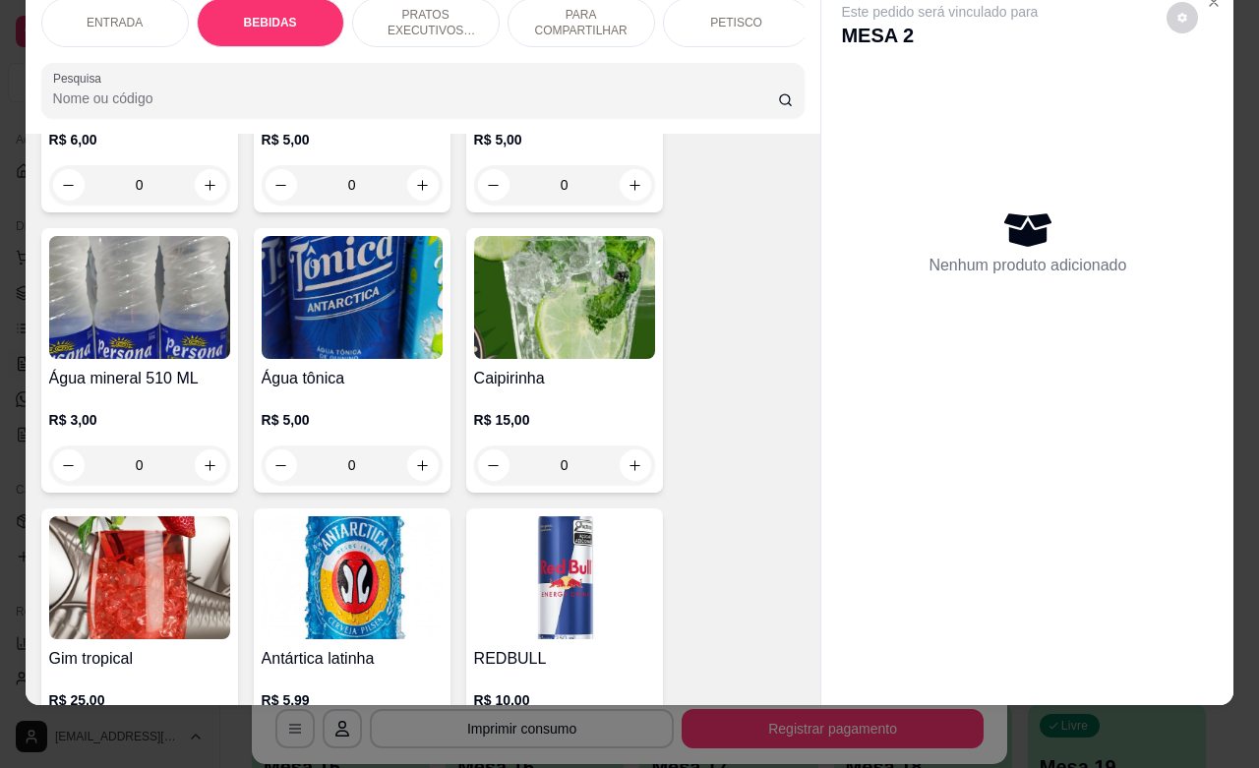
scroll to position [1515, 0]
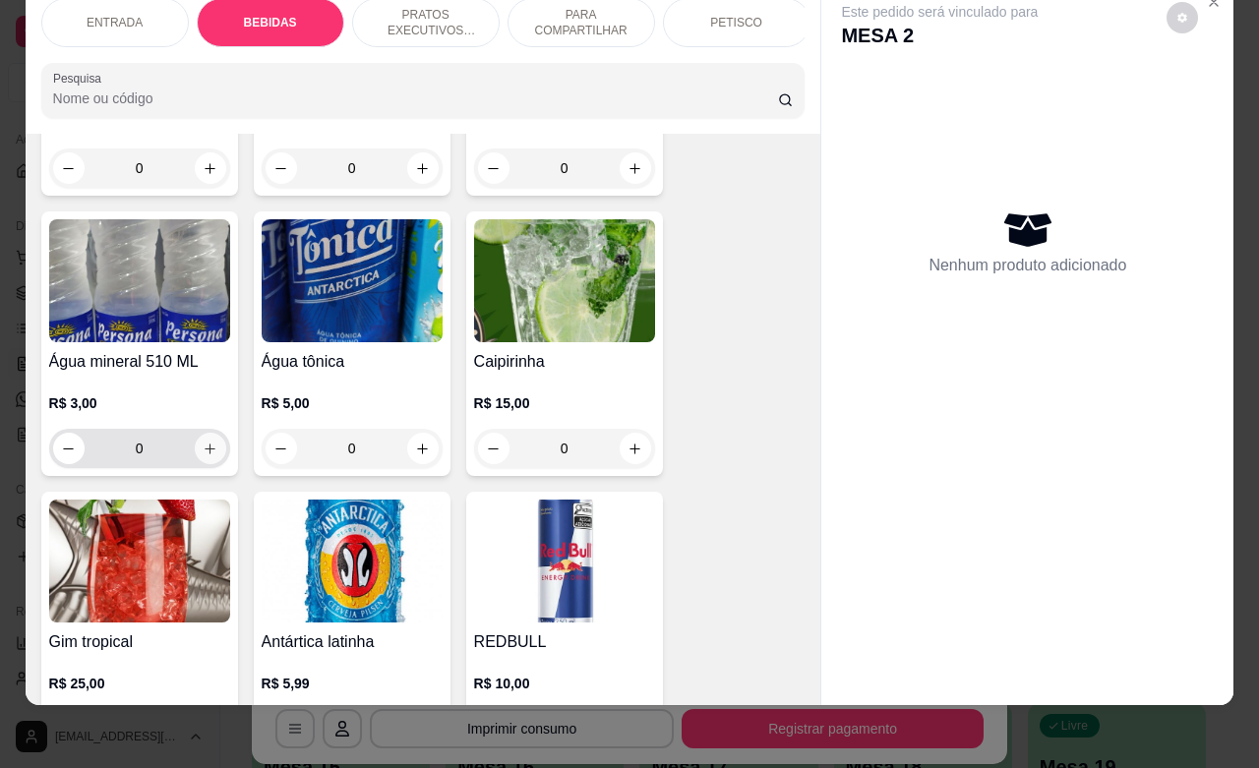
click at [202, 457] on button "increase-product-quantity" at bounding box center [210, 448] width 31 height 31
type input "1"
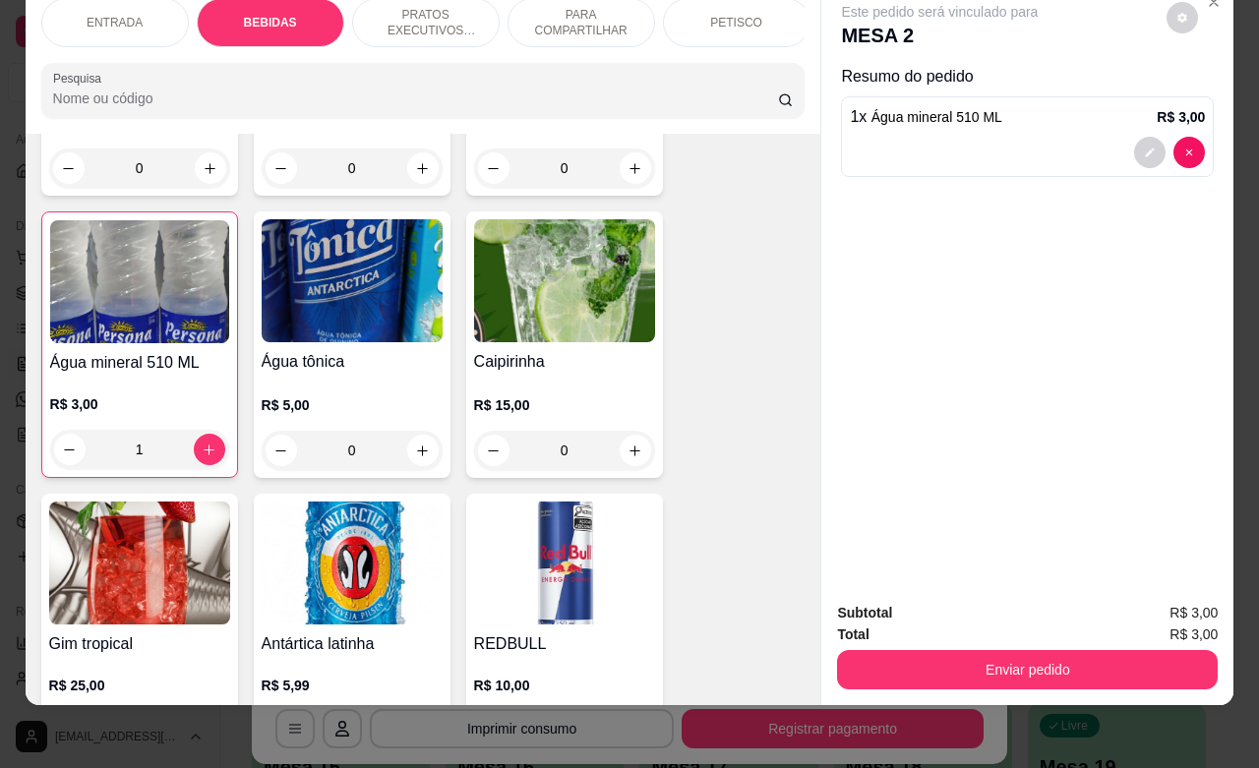
scroll to position [1638, 0]
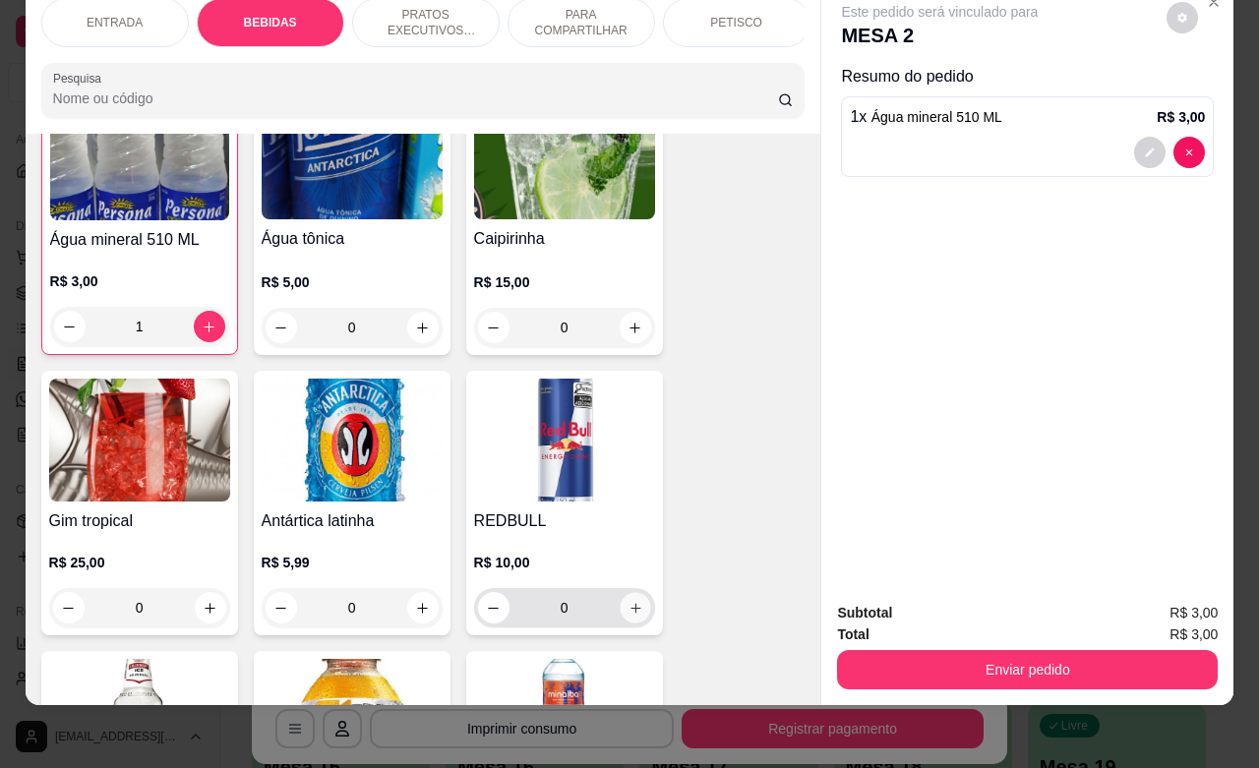
click at [630, 610] on icon "increase-product-quantity" at bounding box center [635, 608] width 15 height 15
type input "1"
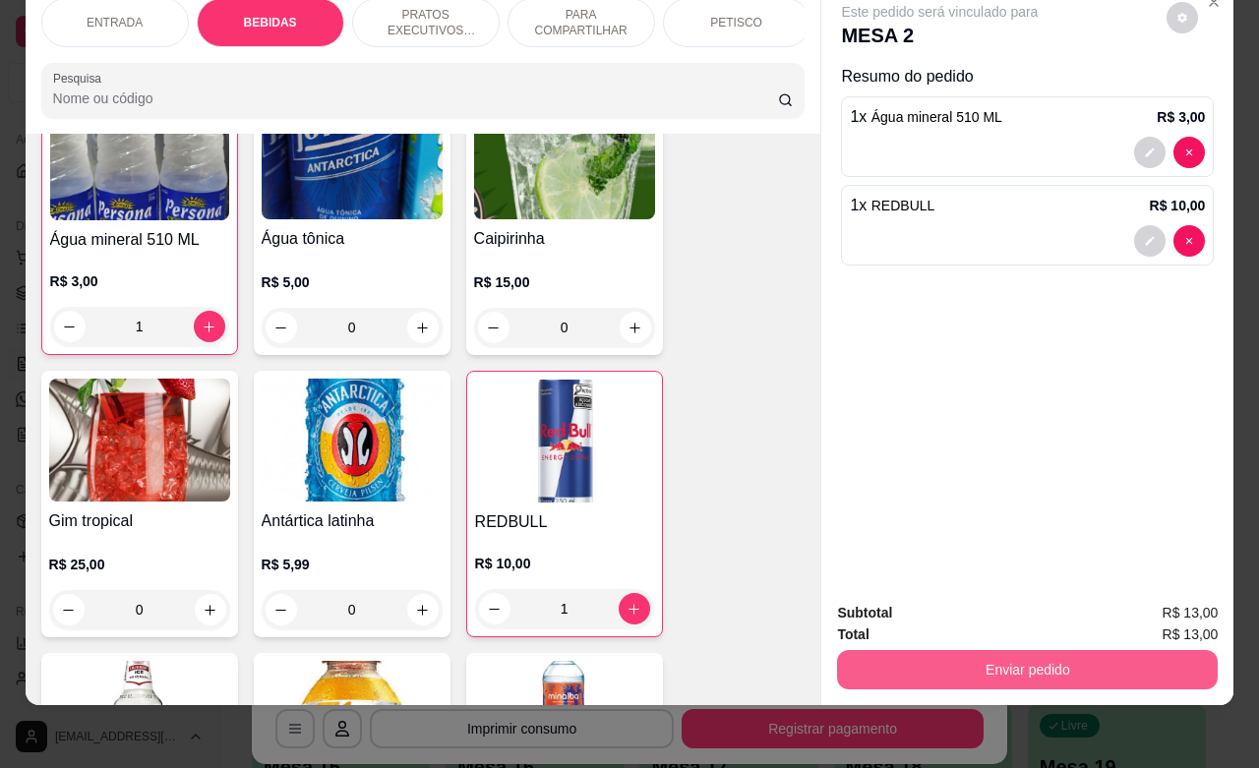
click at [911, 650] on button "Enviar pedido" at bounding box center [1027, 669] width 381 height 39
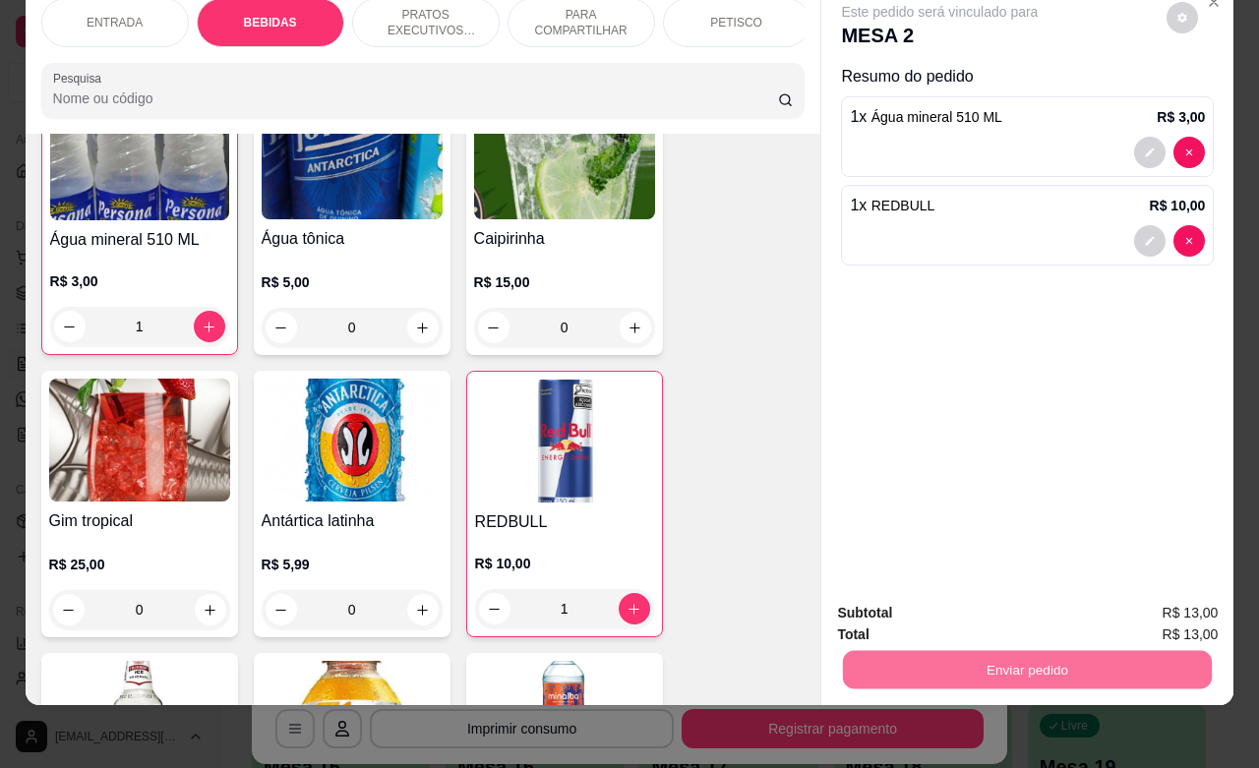
click at [898, 603] on button "Não registrar e enviar pedido" at bounding box center [960, 600] width 205 height 37
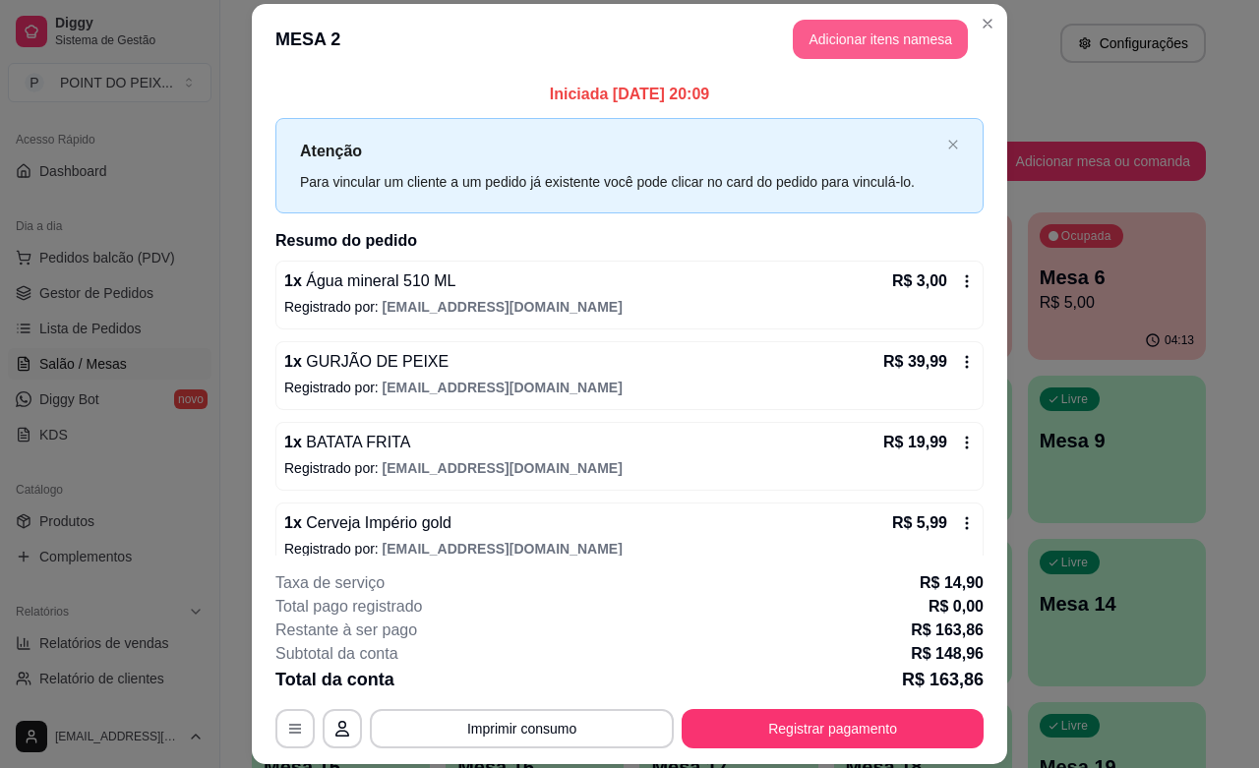
click at [843, 45] on button "Adicionar itens na mesa" at bounding box center [880, 39] width 175 height 39
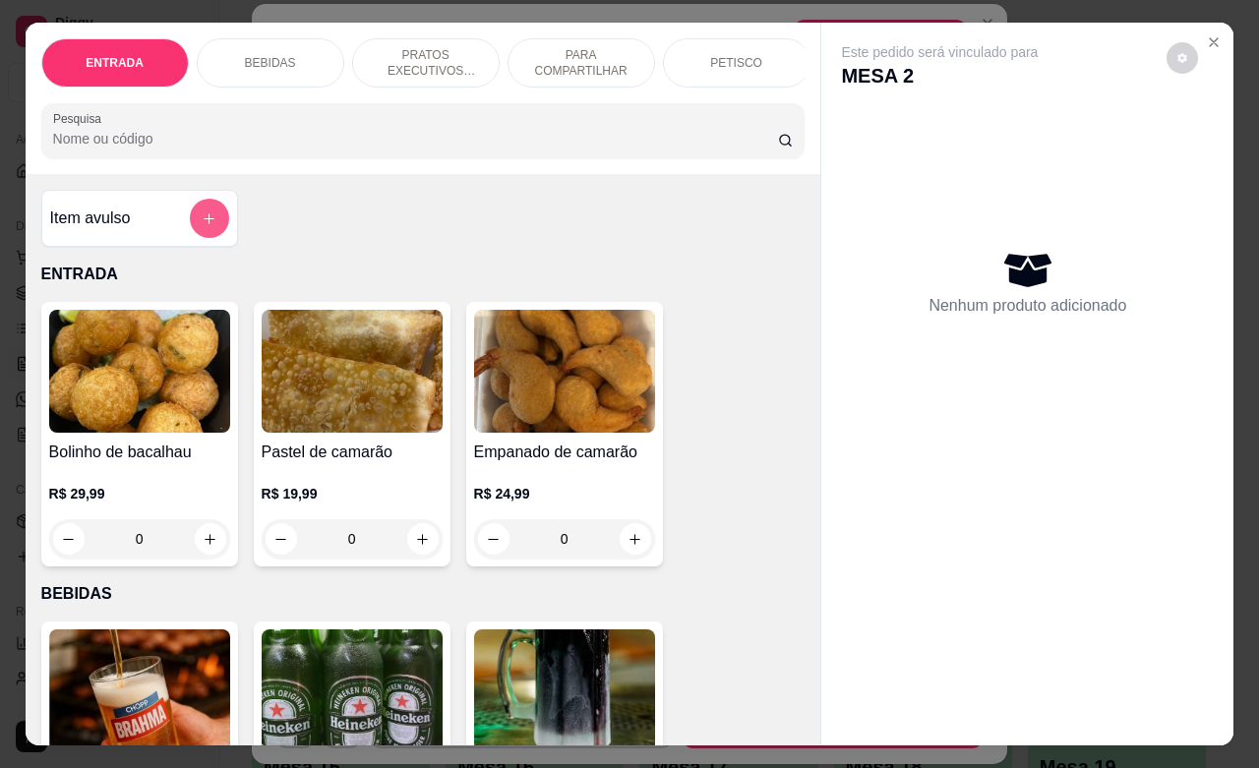
click at [193, 224] on button "add-separate-item" at bounding box center [209, 218] width 39 height 39
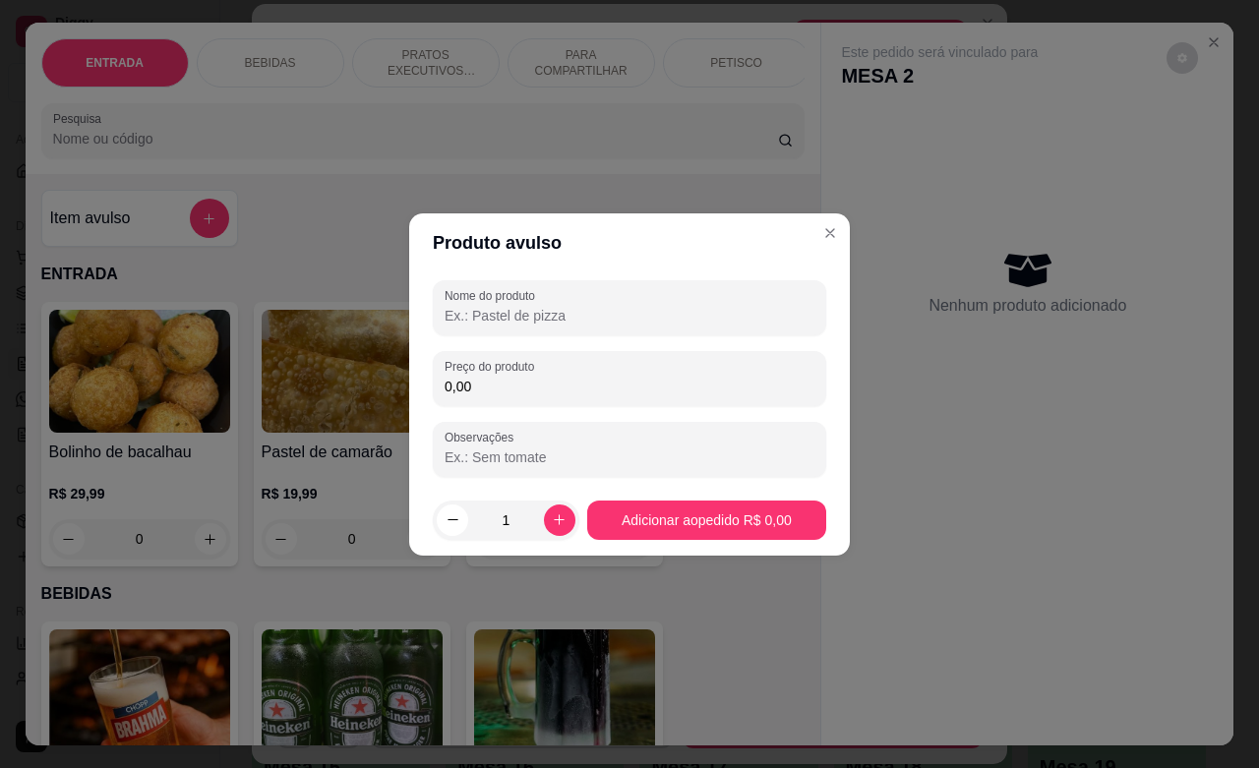
click at [543, 391] on input "0,00" at bounding box center [630, 387] width 370 height 20
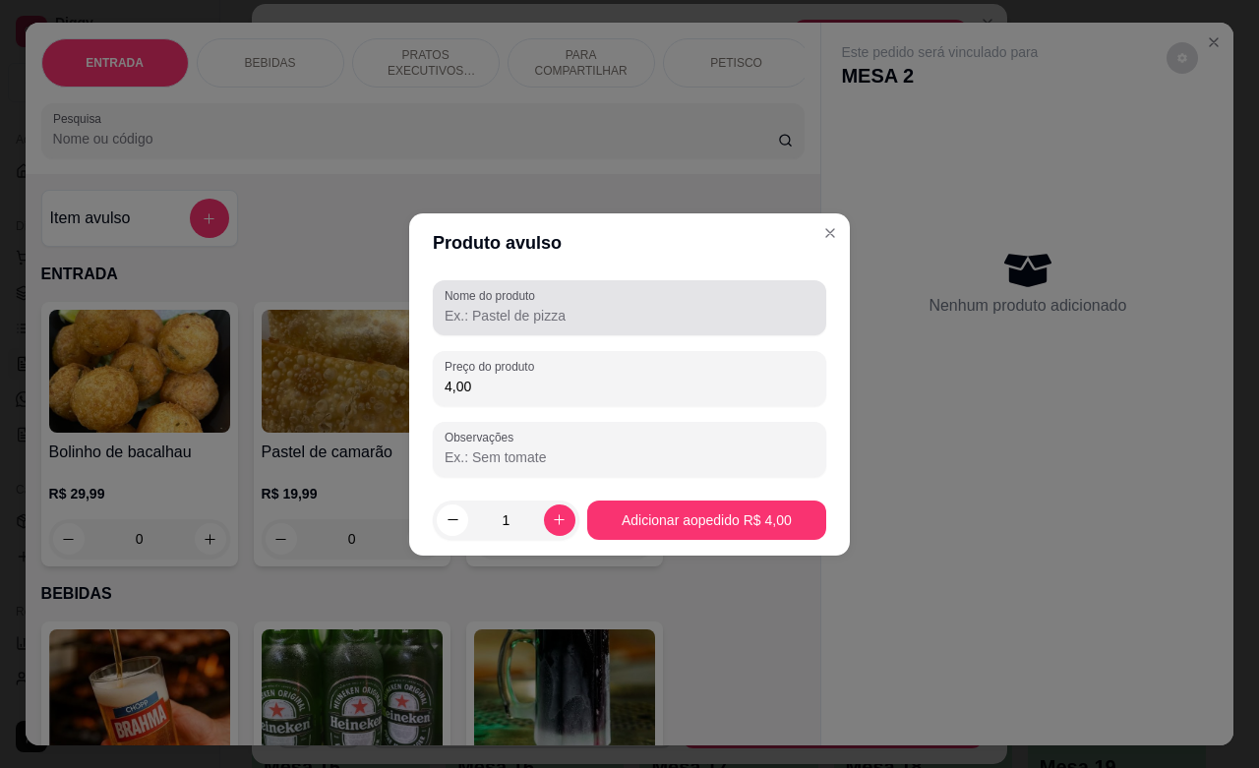
type input "4,00"
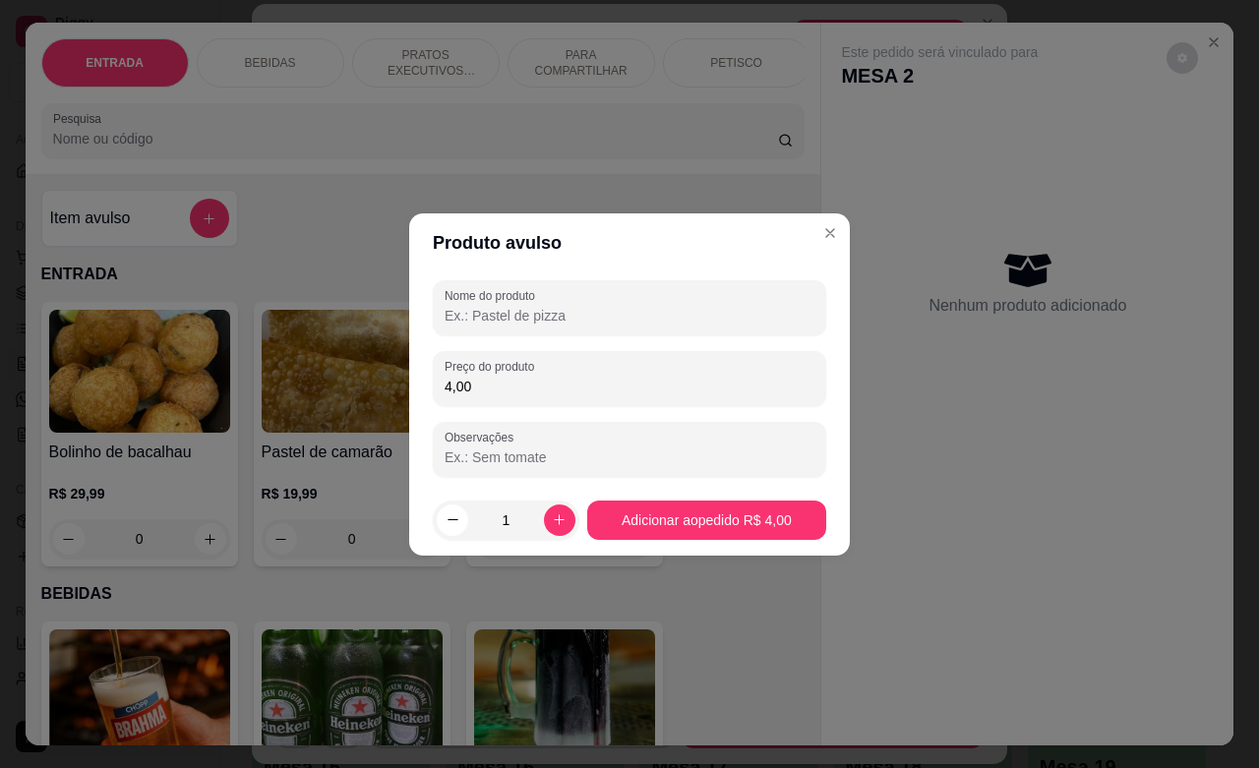
click at [532, 312] on input "Nome do produto" at bounding box center [630, 316] width 370 height 20
type input "agua com gas"
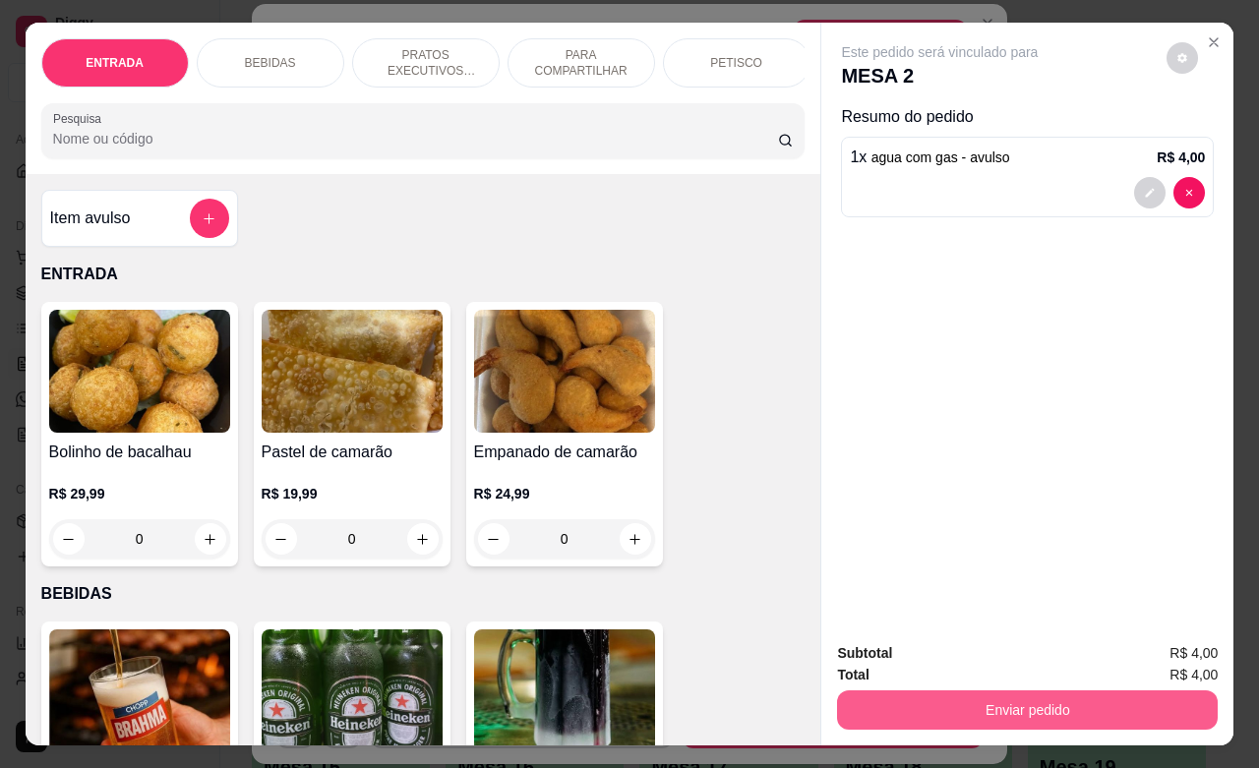
click at [942, 692] on button "Enviar pedido" at bounding box center [1027, 710] width 381 height 39
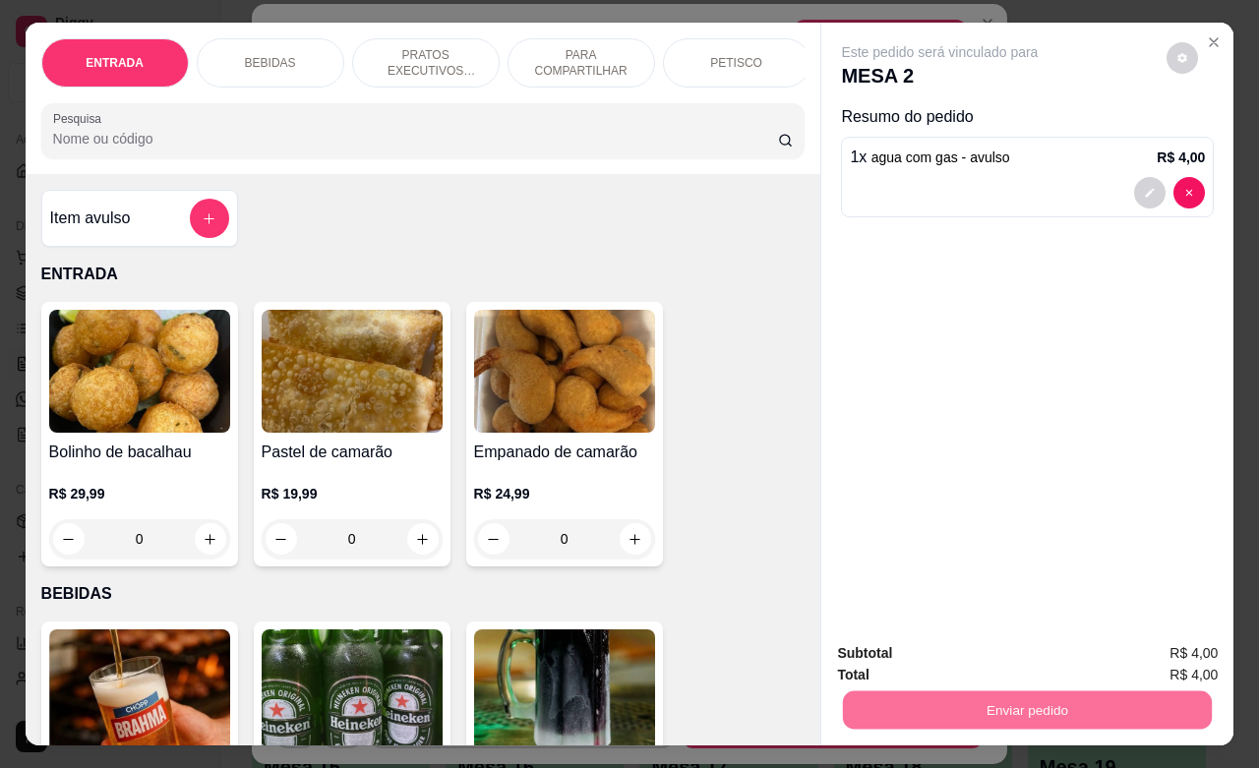
click at [939, 655] on button "Não registrar e enviar pedido" at bounding box center [960, 650] width 199 height 36
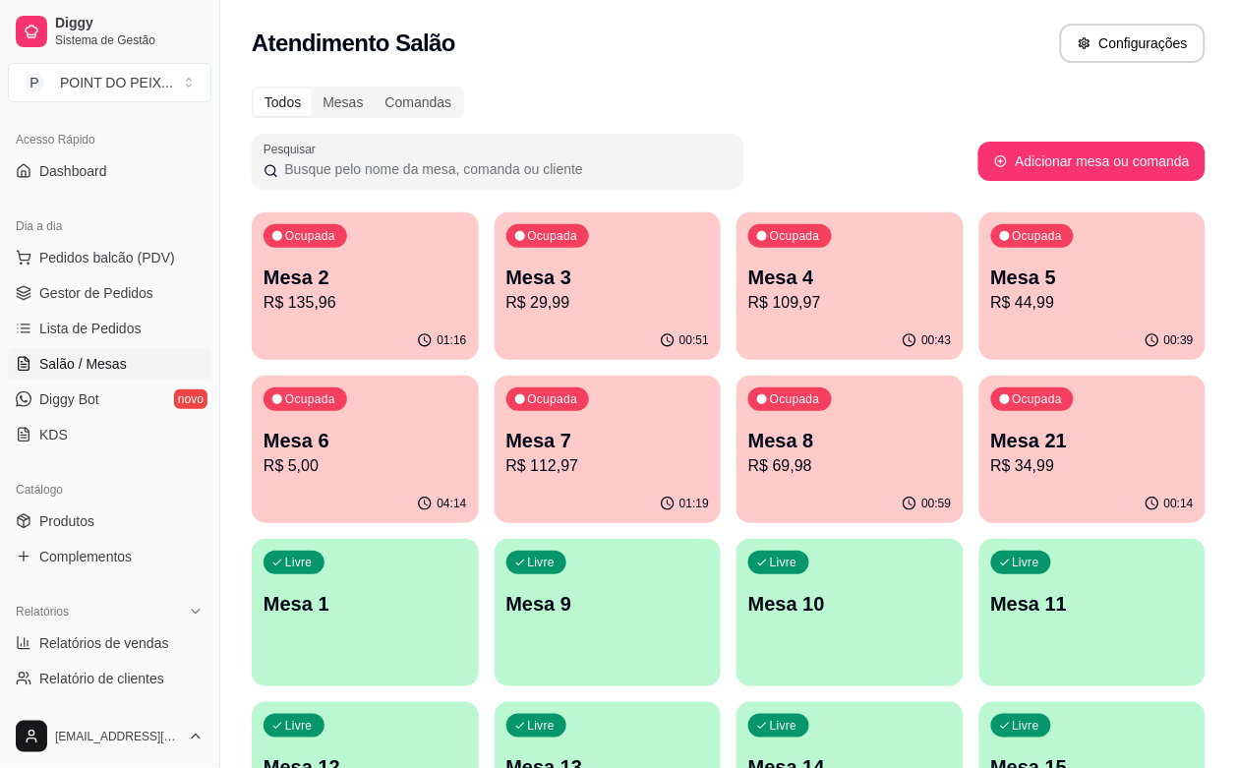
click at [467, 454] on p "R$ 5,00" at bounding box center [366, 466] width 204 height 24
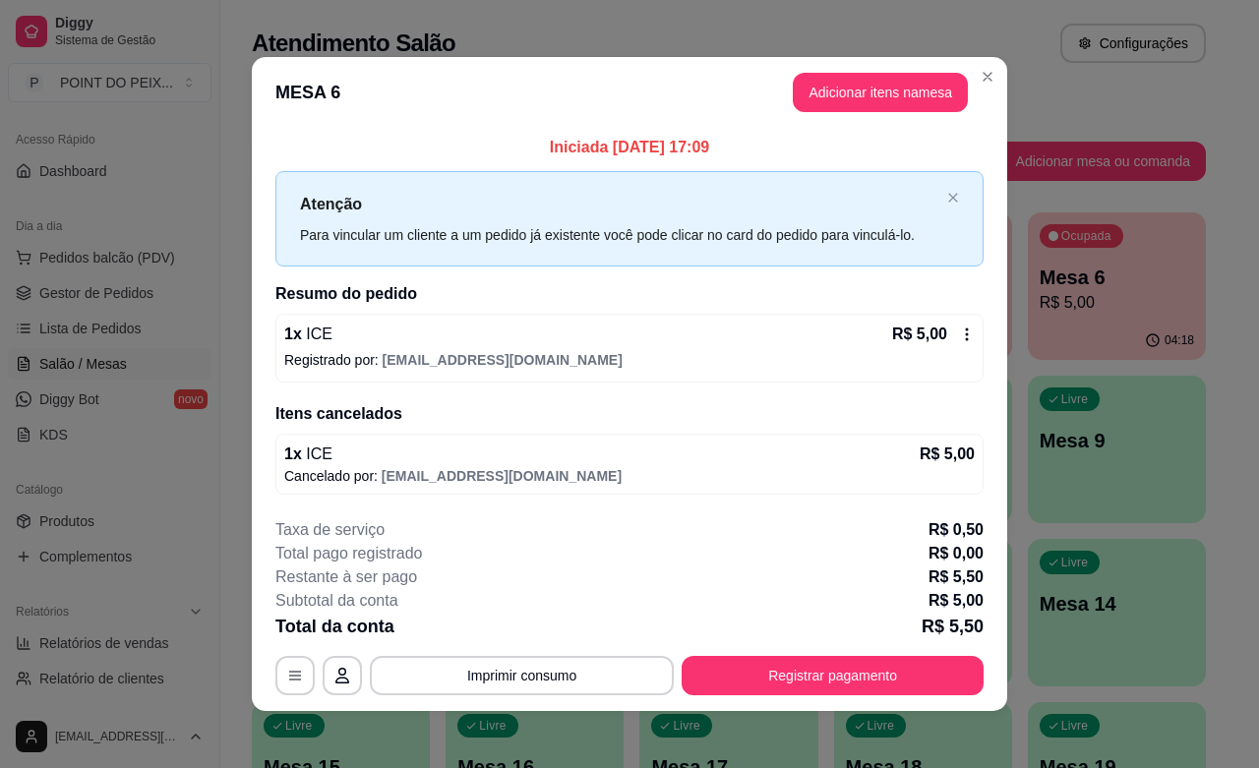
scroll to position [6, 0]
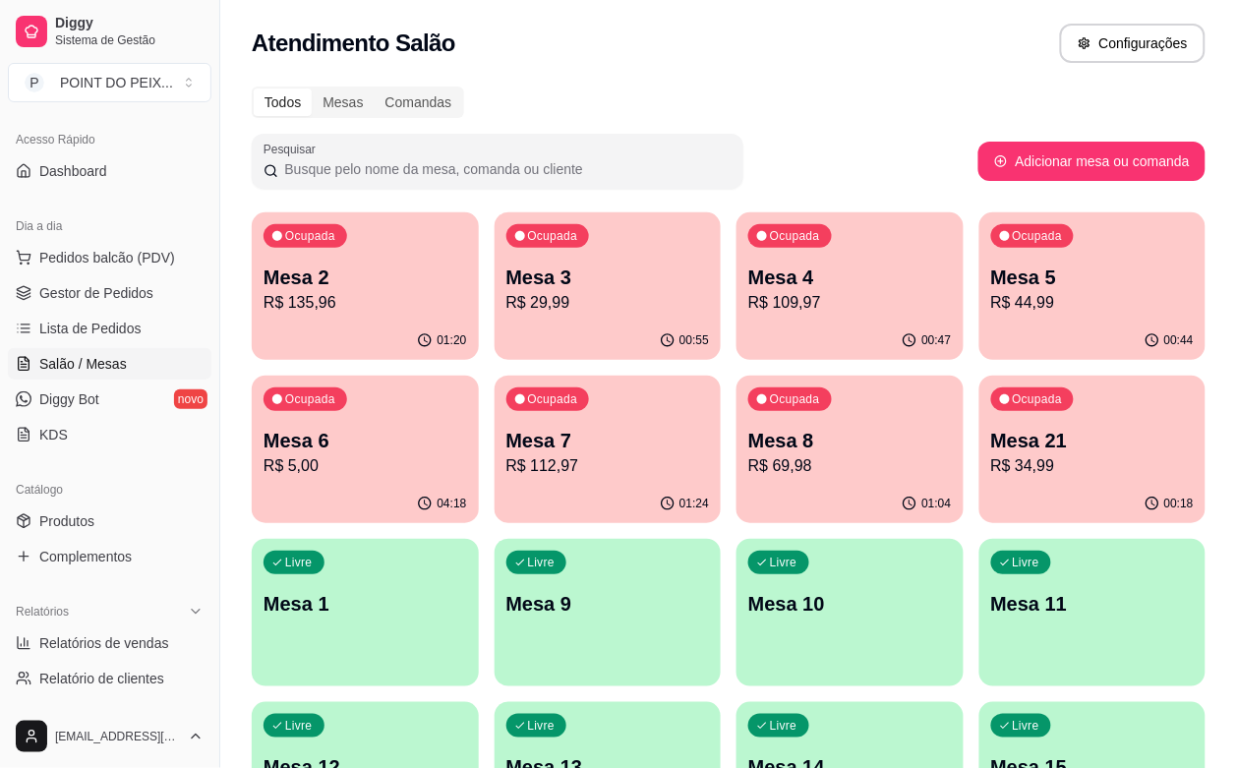
click at [749, 440] on p "Mesa 8" at bounding box center [851, 441] width 204 height 28
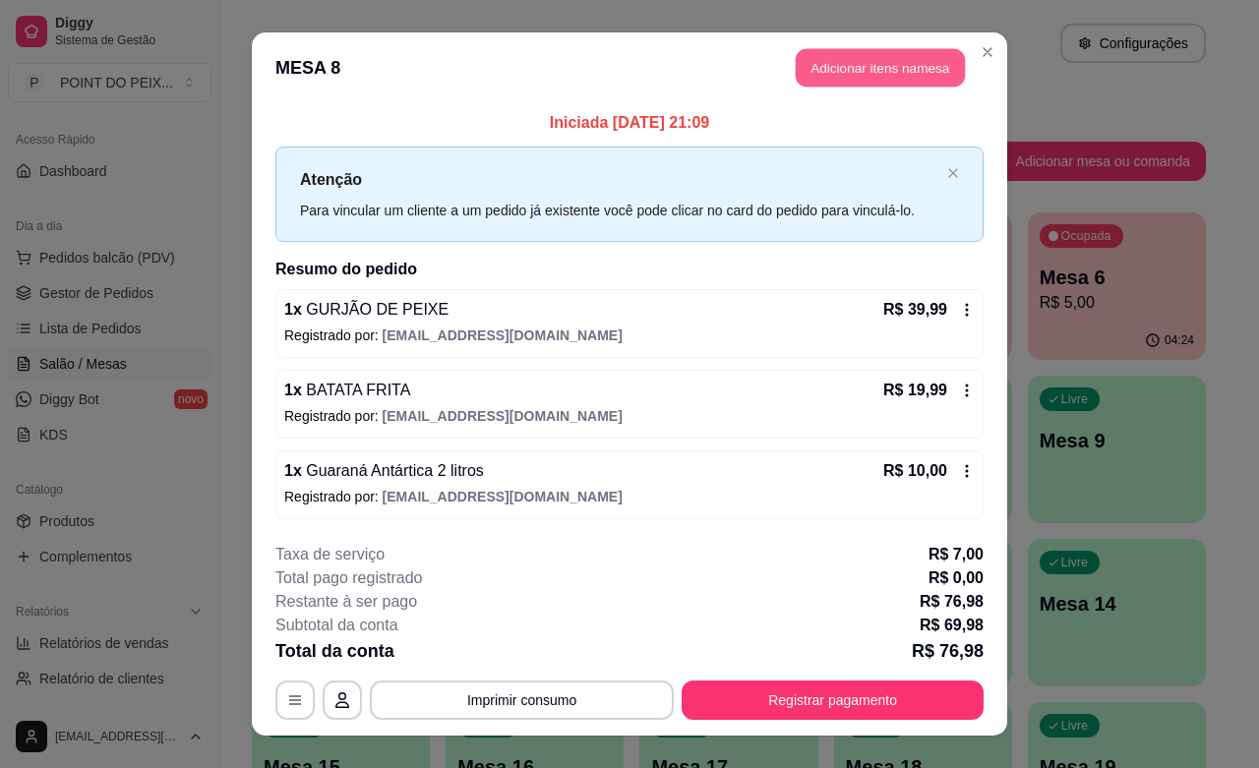
click at [888, 72] on button "Adicionar itens na mesa" at bounding box center [880, 68] width 169 height 38
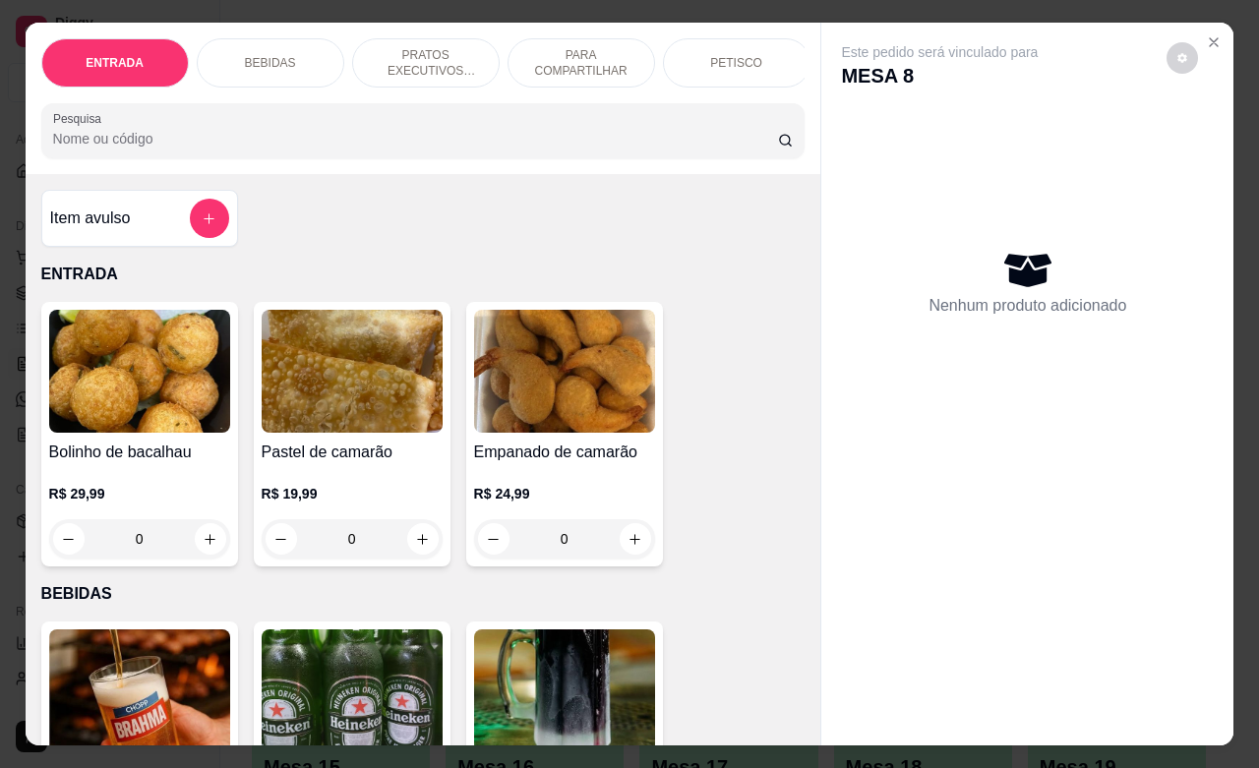
click at [259, 57] on p "BEBIDAS" at bounding box center [270, 63] width 51 height 16
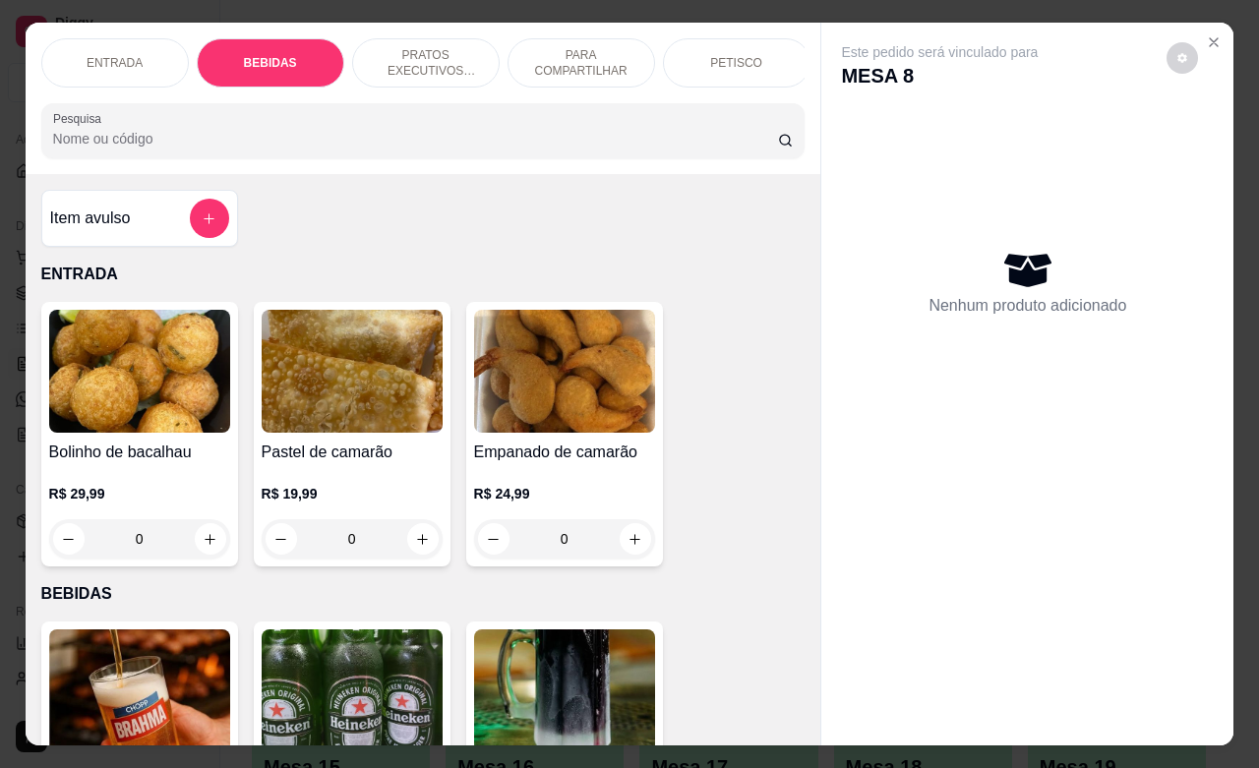
scroll to position [408, 0]
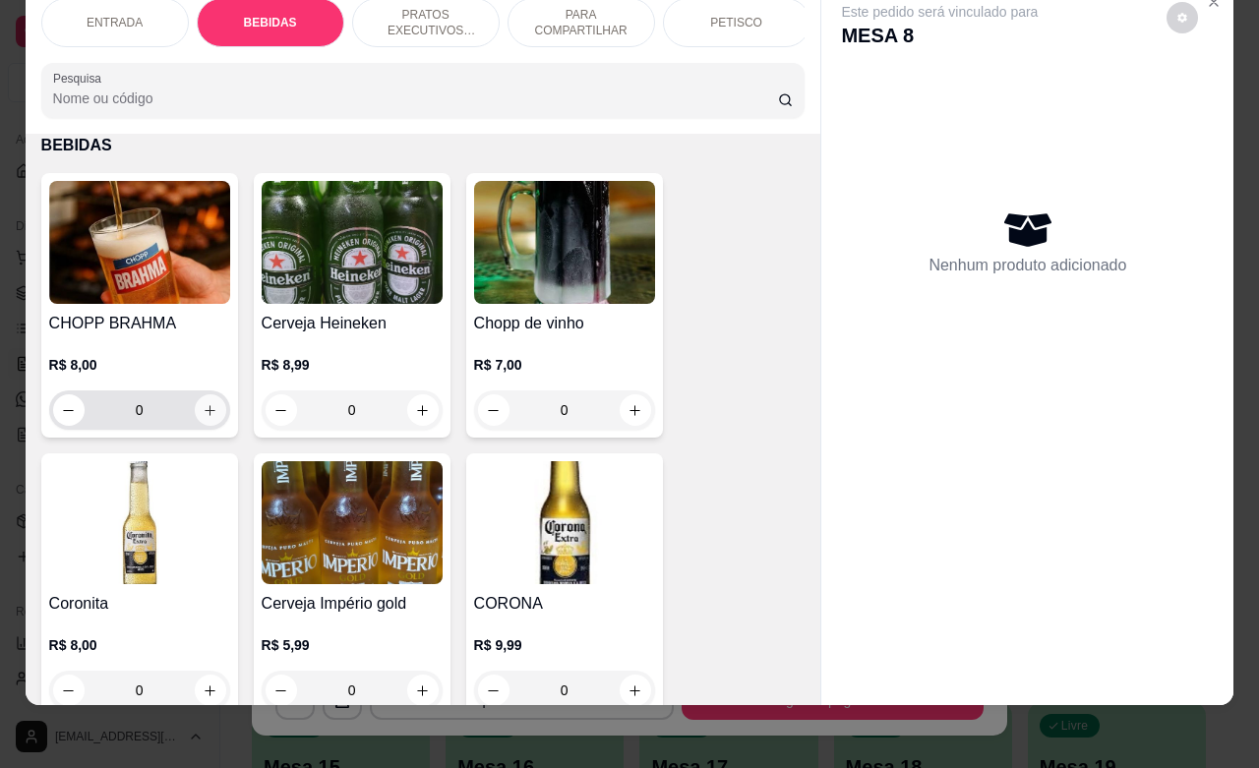
click at [200, 421] on button "increase-product-quantity" at bounding box center [210, 409] width 31 height 31
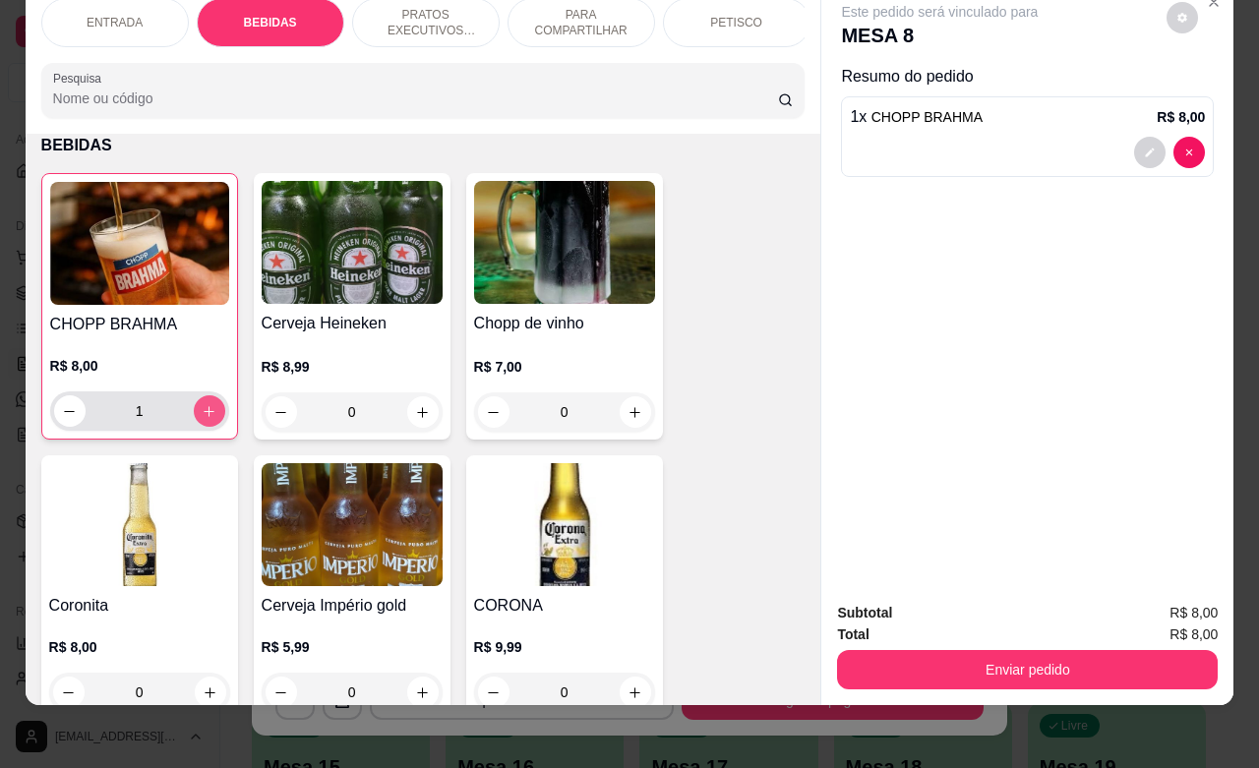
click at [200, 421] on button "increase-product-quantity" at bounding box center [209, 410] width 31 height 31
type input "2"
click at [628, 419] on icon "increase-product-quantity" at bounding box center [635, 412] width 15 height 15
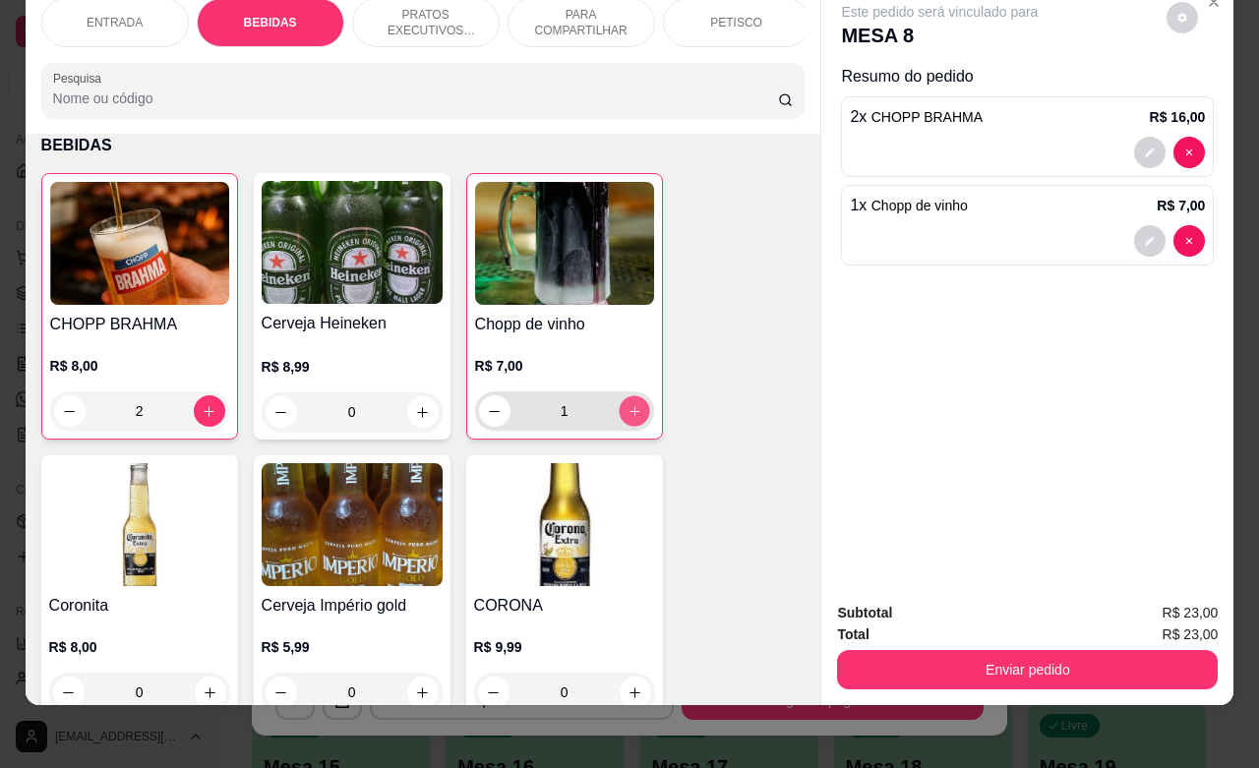
click at [630, 418] on icon "increase-product-quantity" at bounding box center [634, 411] width 15 height 15
type input "2"
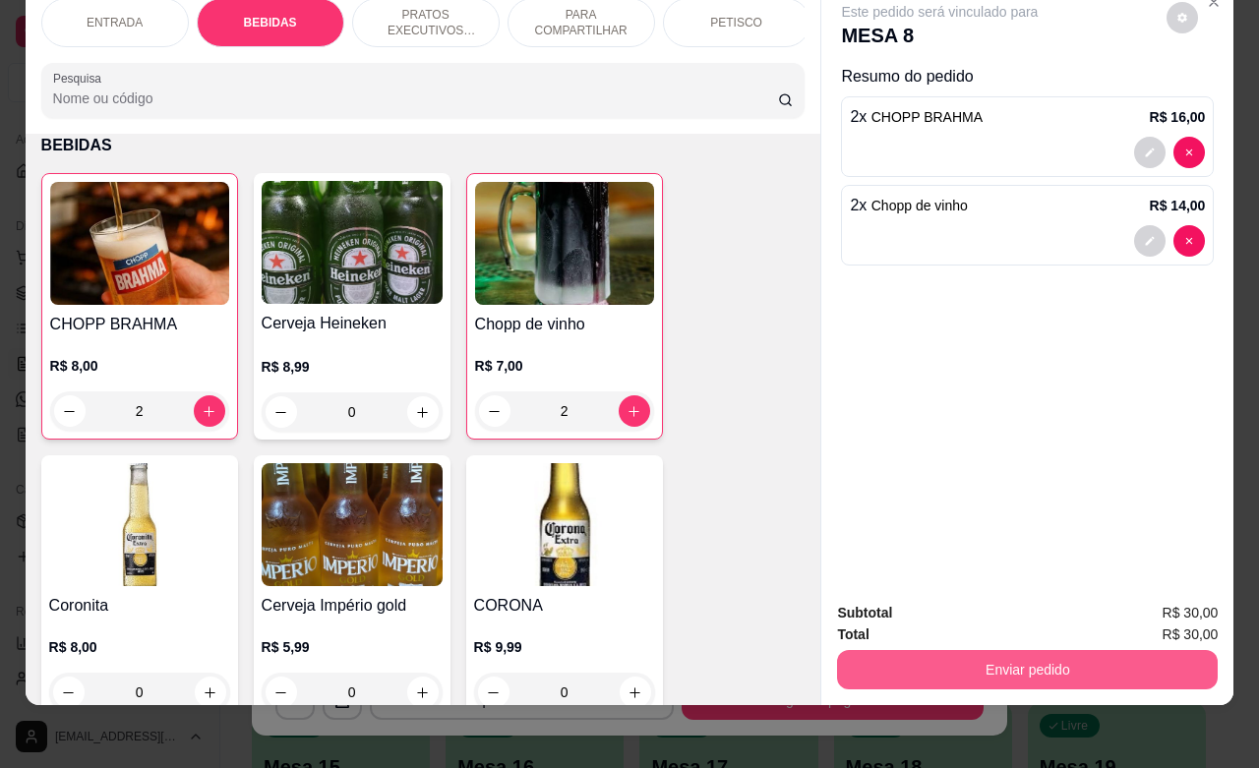
click at [1019, 650] on button "Enviar pedido" at bounding box center [1027, 669] width 381 height 39
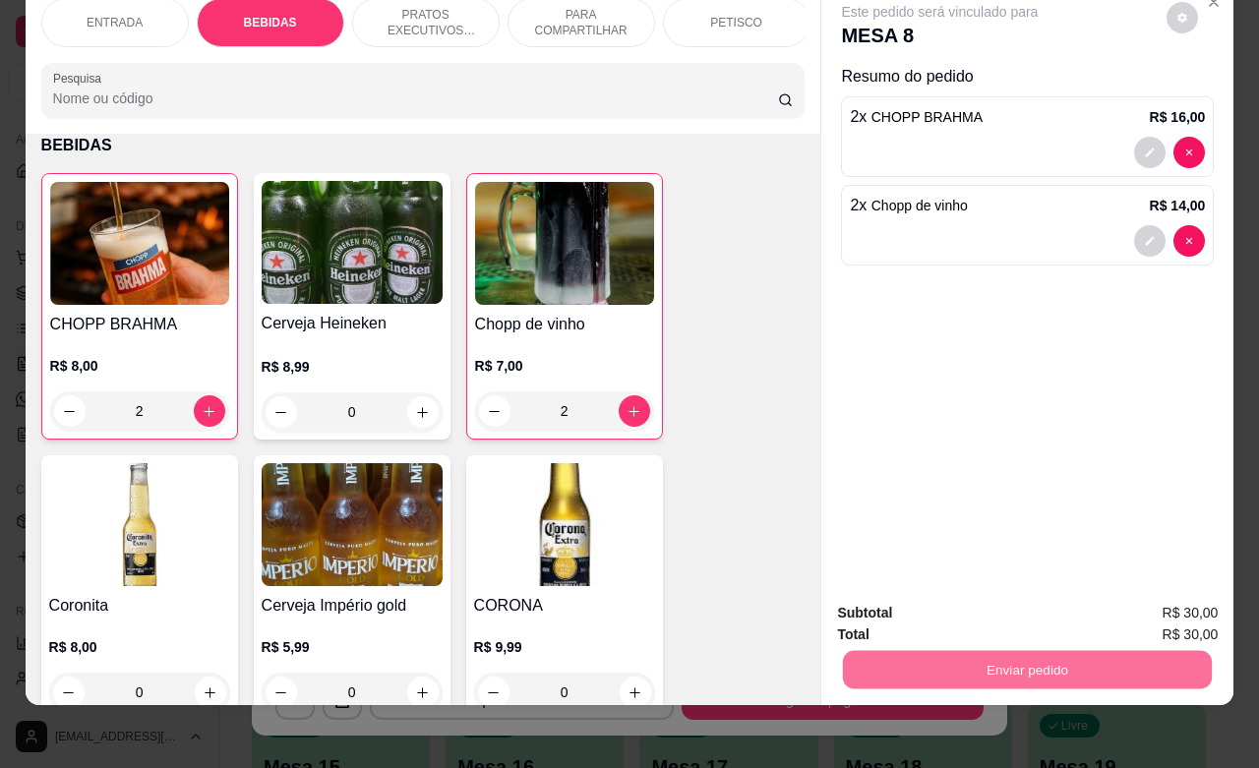
click at [977, 600] on button "Não registrar e enviar pedido" at bounding box center [960, 600] width 199 height 36
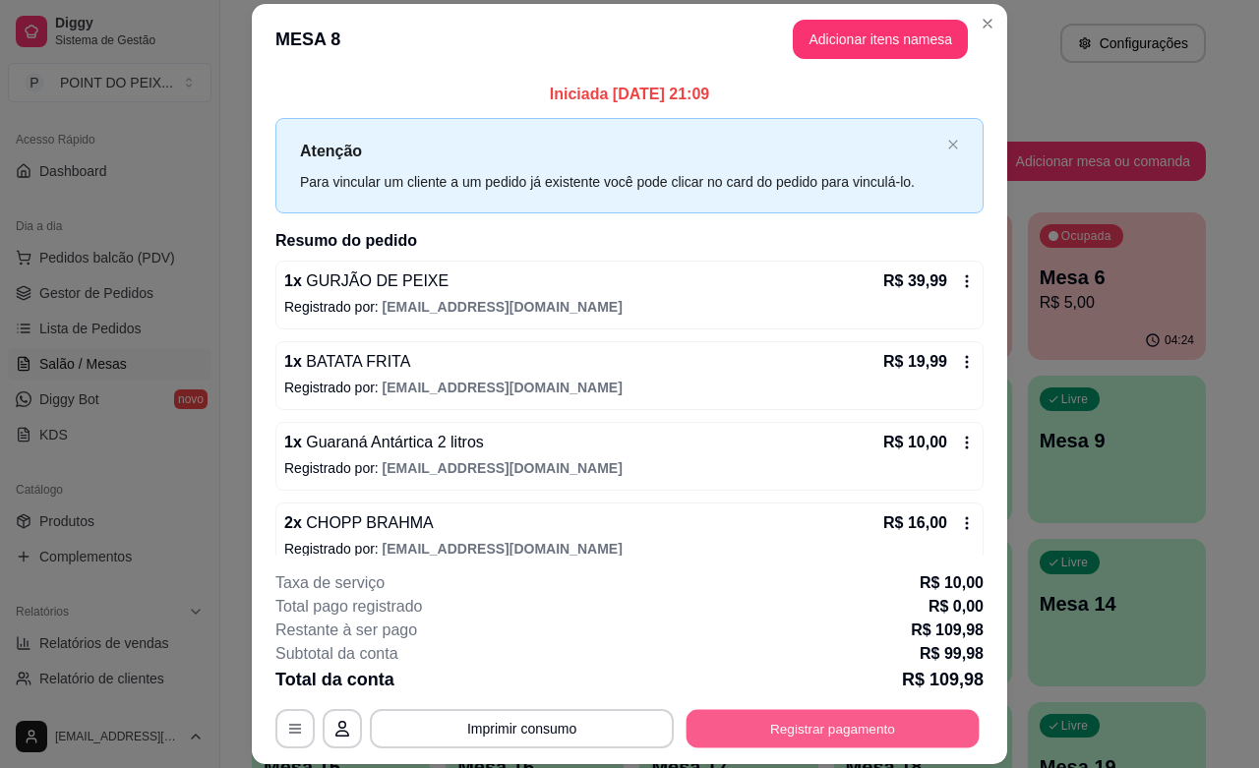
click at [770, 731] on button "Registrar pagamento" at bounding box center [833, 729] width 293 height 38
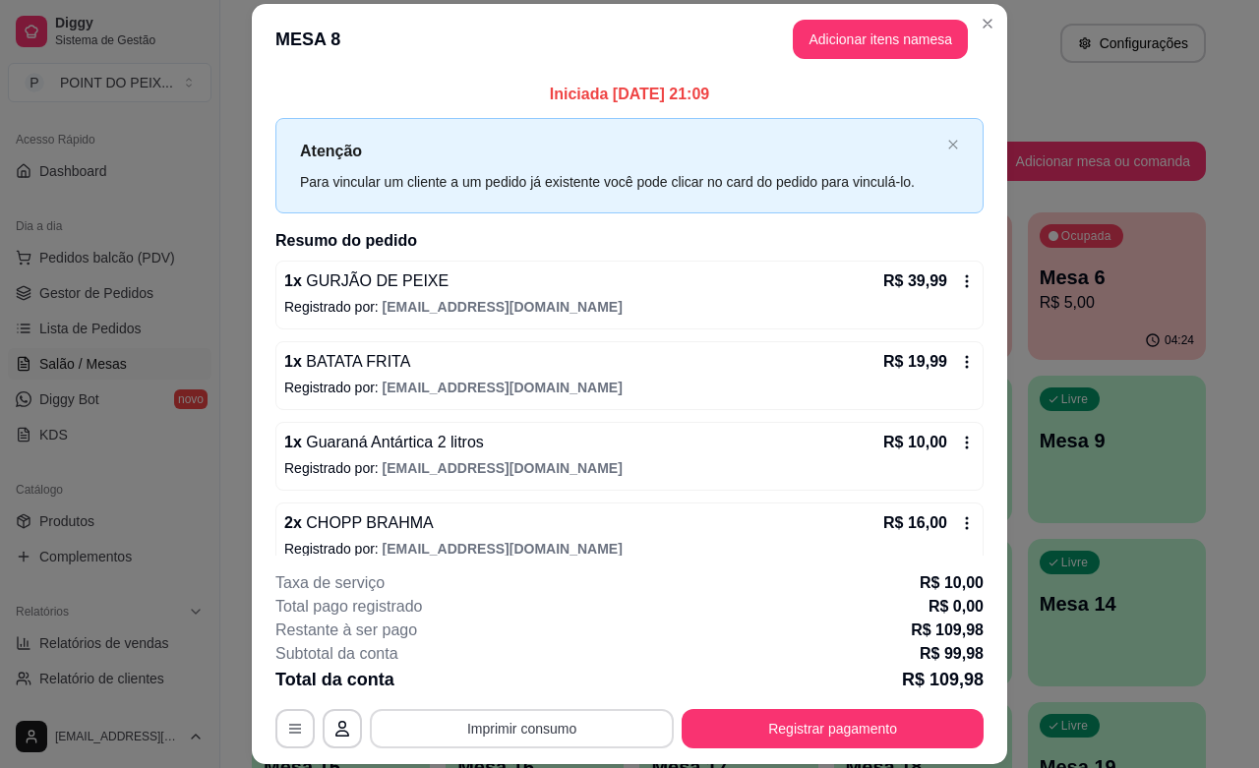
click at [553, 729] on button "Imprimir consumo" at bounding box center [522, 728] width 304 height 39
click at [531, 685] on button "IMPRESSORA" at bounding box center [518, 683] width 143 height 31
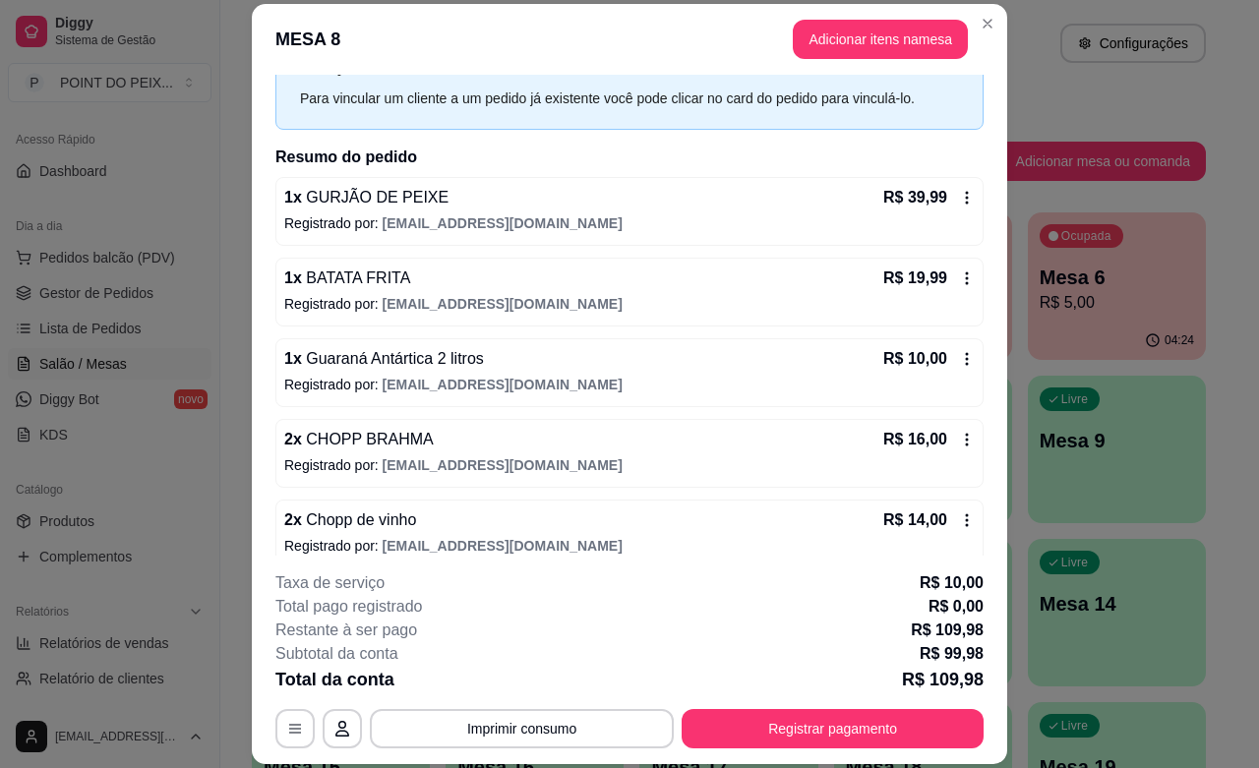
scroll to position [106, 0]
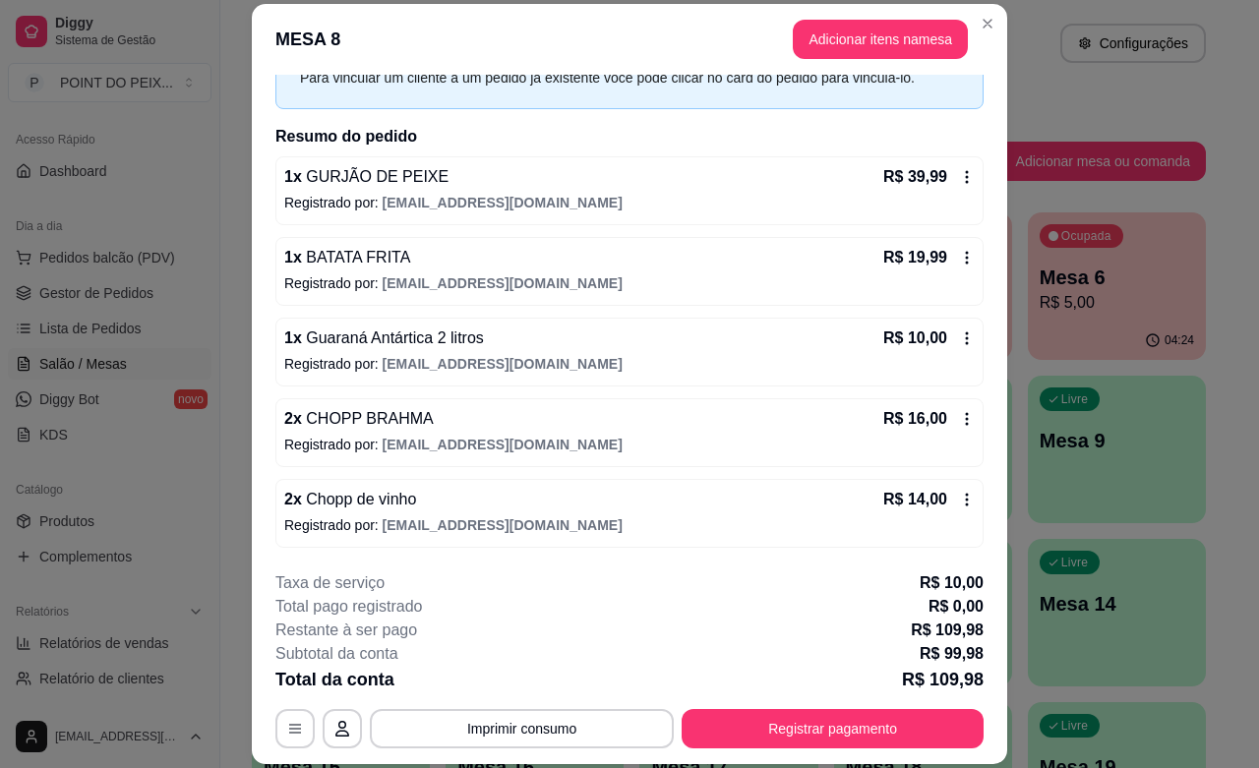
click at [959, 505] on icon at bounding box center [967, 500] width 16 height 16
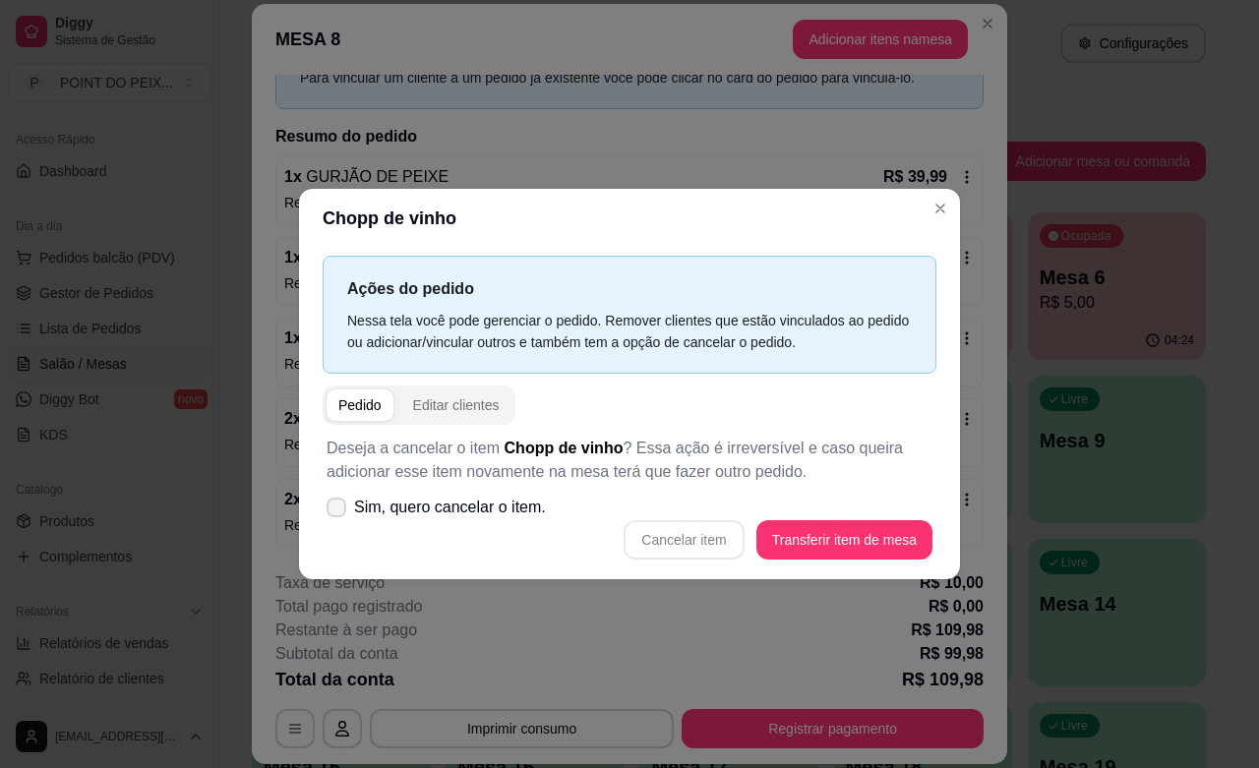
click at [335, 509] on icon at bounding box center [337, 508] width 16 height 12
click at [335, 511] on input "Sim, quero cancelar o item." at bounding box center [332, 517] width 13 height 13
checkbox input "true"
click at [680, 537] on button "Cancelar item" at bounding box center [684, 539] width 120 height 39
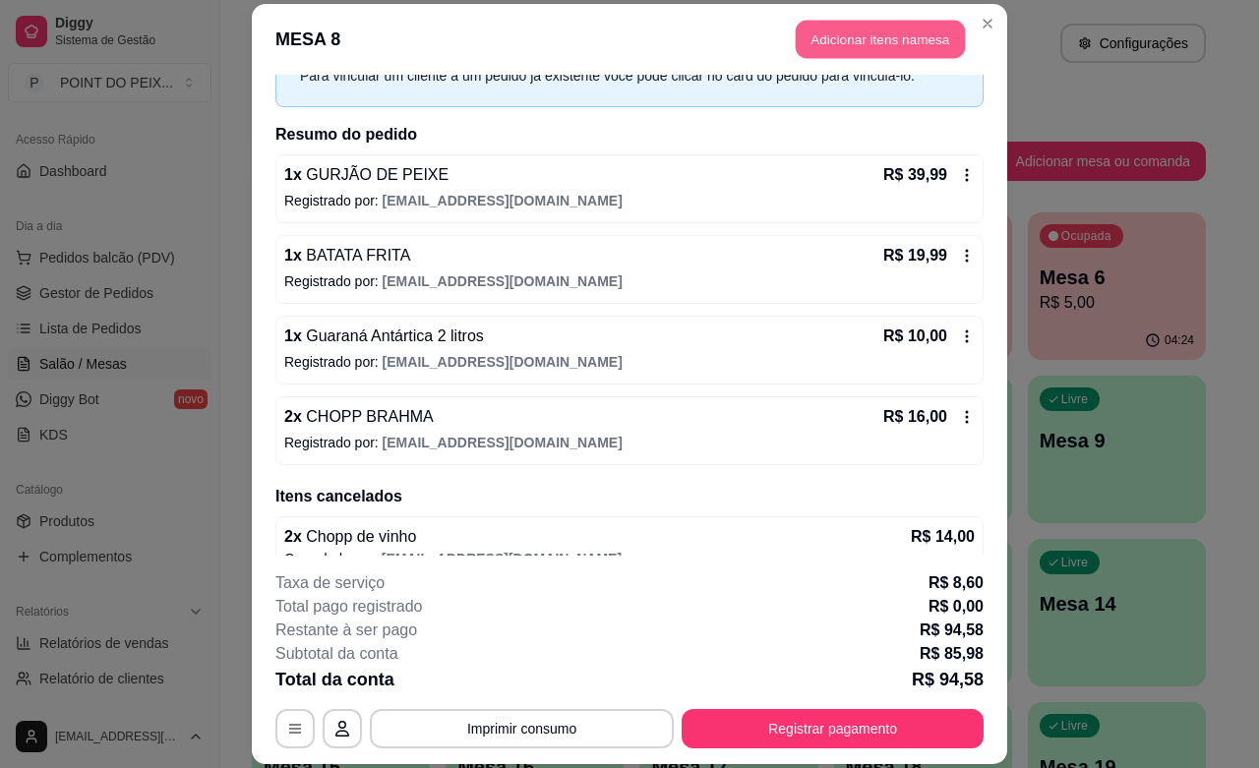
click at [844, 41] on button "Adicionar itens na mesa" at bounding box center [880, 40] width 169 height 38
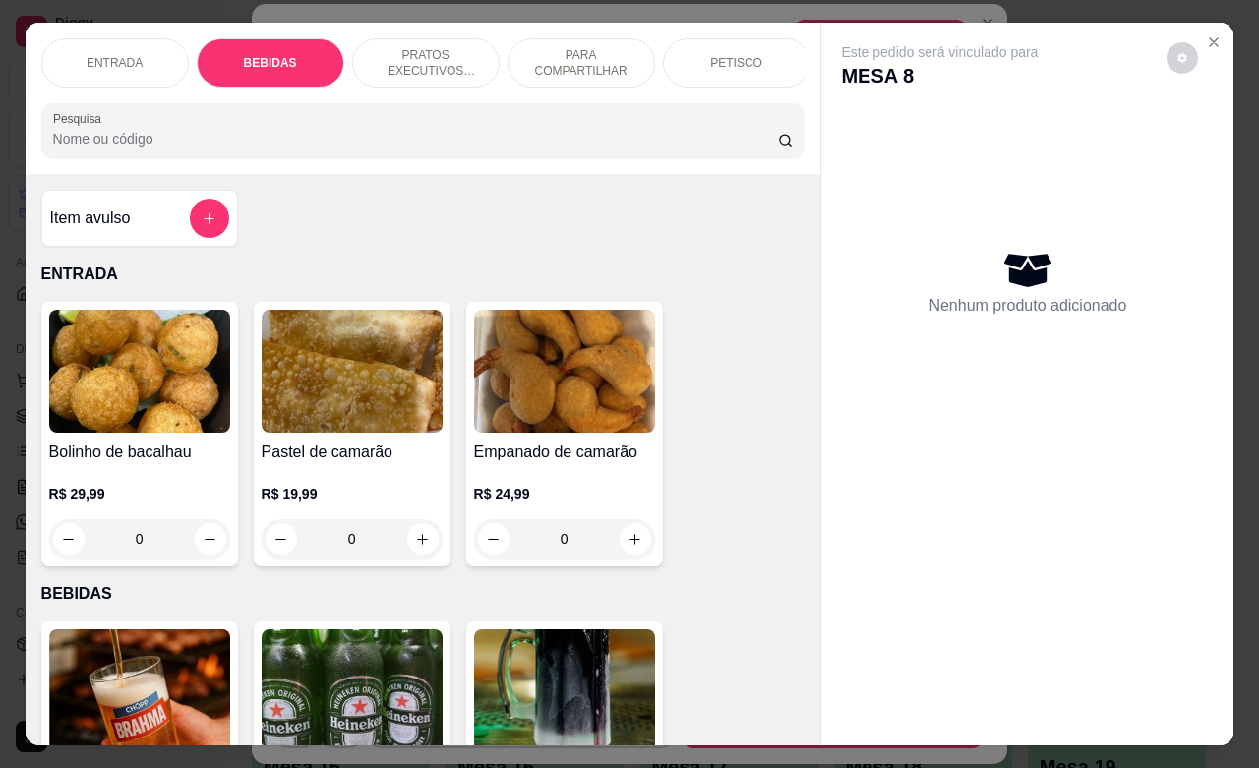
scroll to position [408, 0]
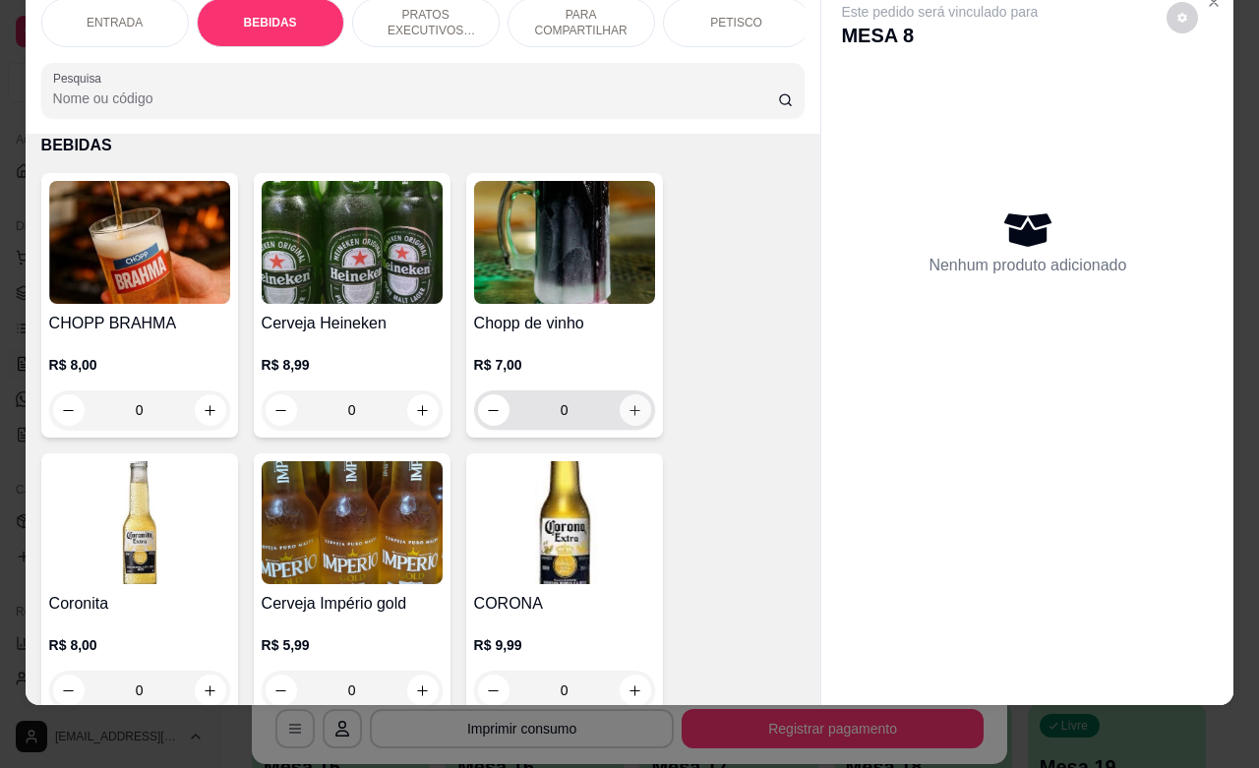
click at [628, 409] on icon "increase-product-quantity" at bounding box center [635, 410] width 15 height 15
type input "1"
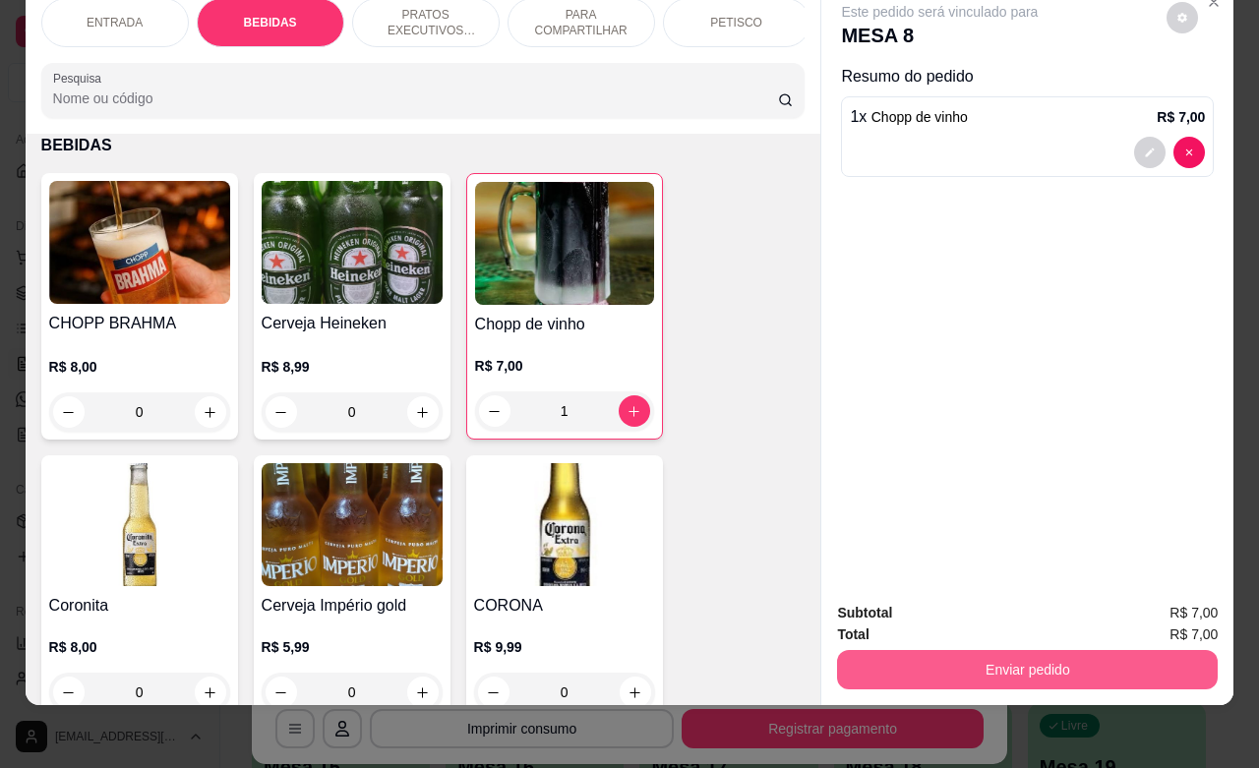
click at [977, 650] on button "Enviar pedido" at bounding box center [1027, 669] width 381 height 39
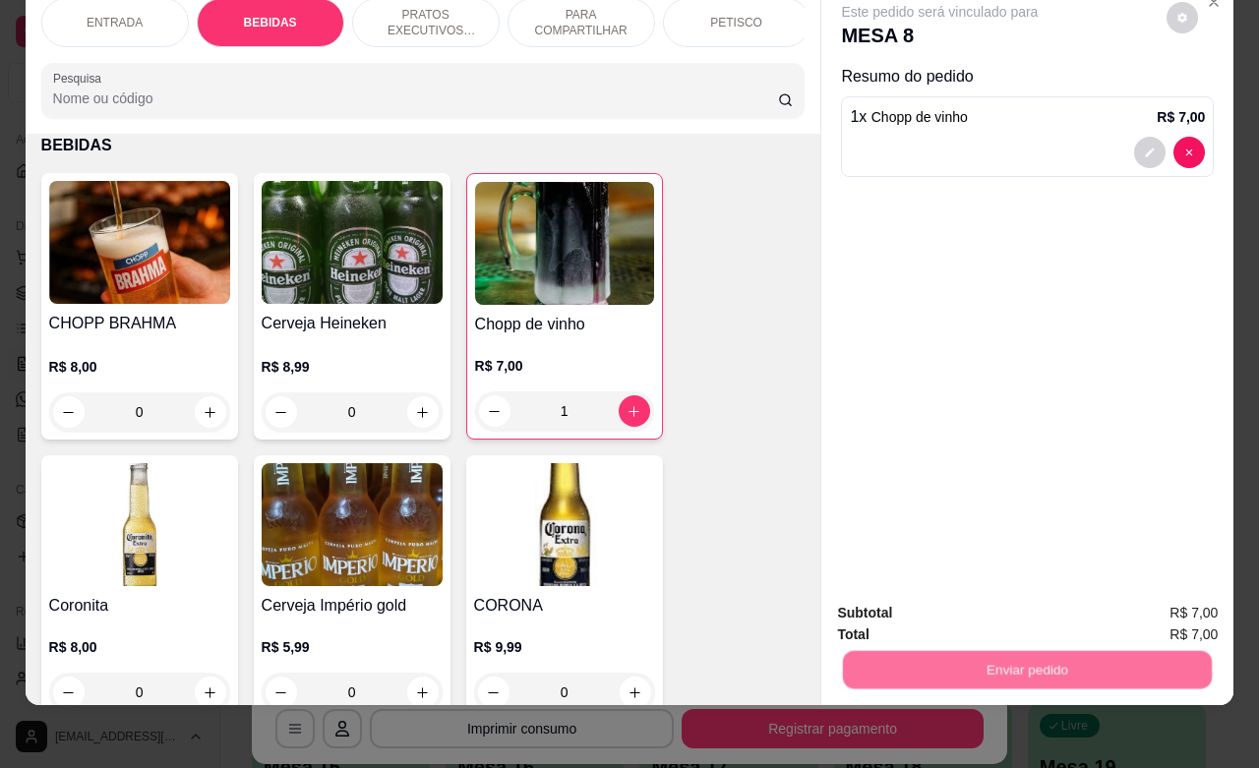
click at [932, 607] on button "Não registrar e enviar pedido" at bounding box center [960, 600] width 199 height 36
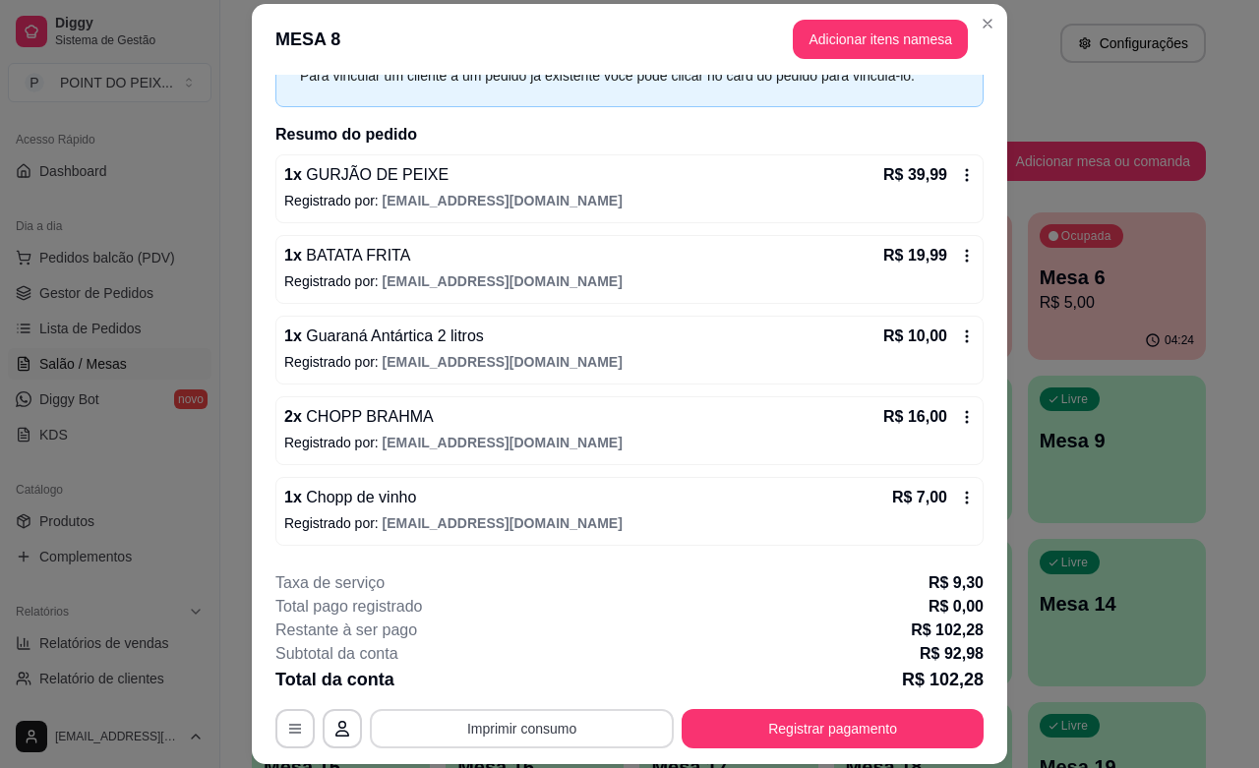
click at [585, 721] on button "Imprimir consumo" at bounding box center [522, 728] width 304 height 39
click at [532, 682] on button "IMPRESSORA" at bounding box center [518, 683] width 143 height 31
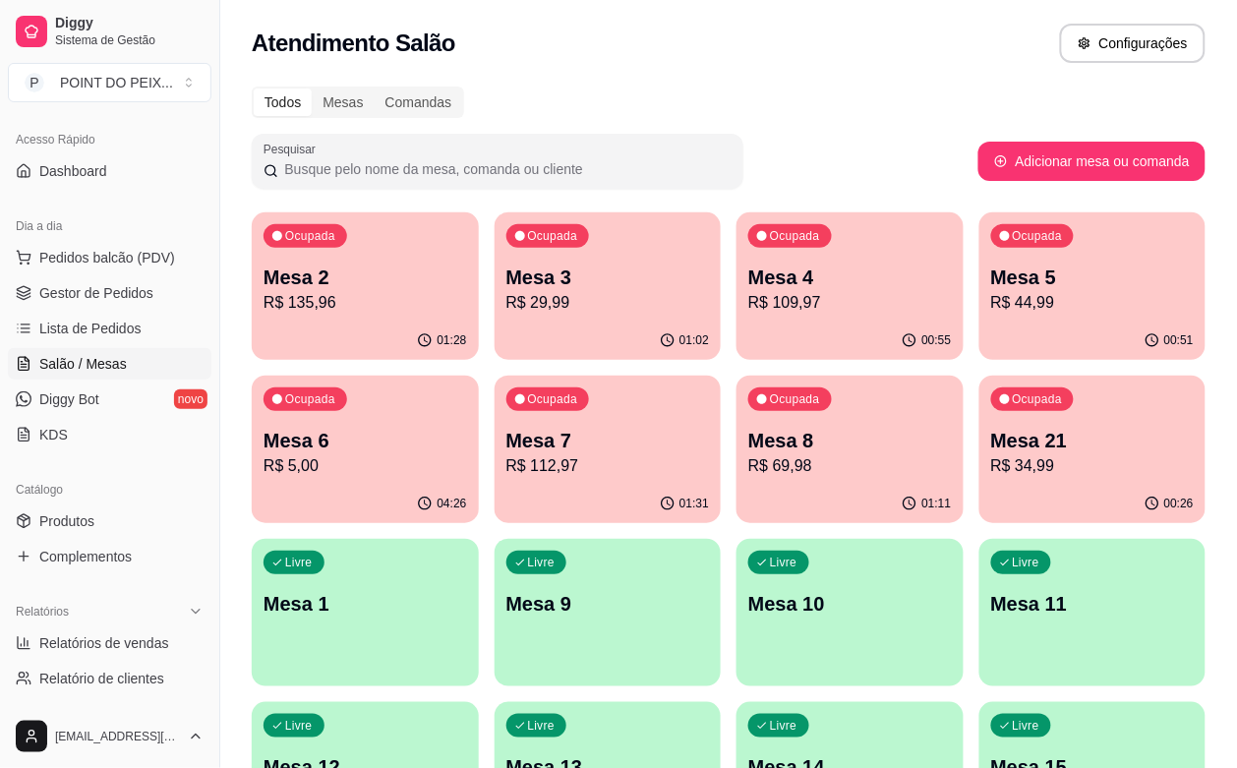
click at [507, 445] on p "Mesa 7" at bounding box center [609, 441] width 204 height 28
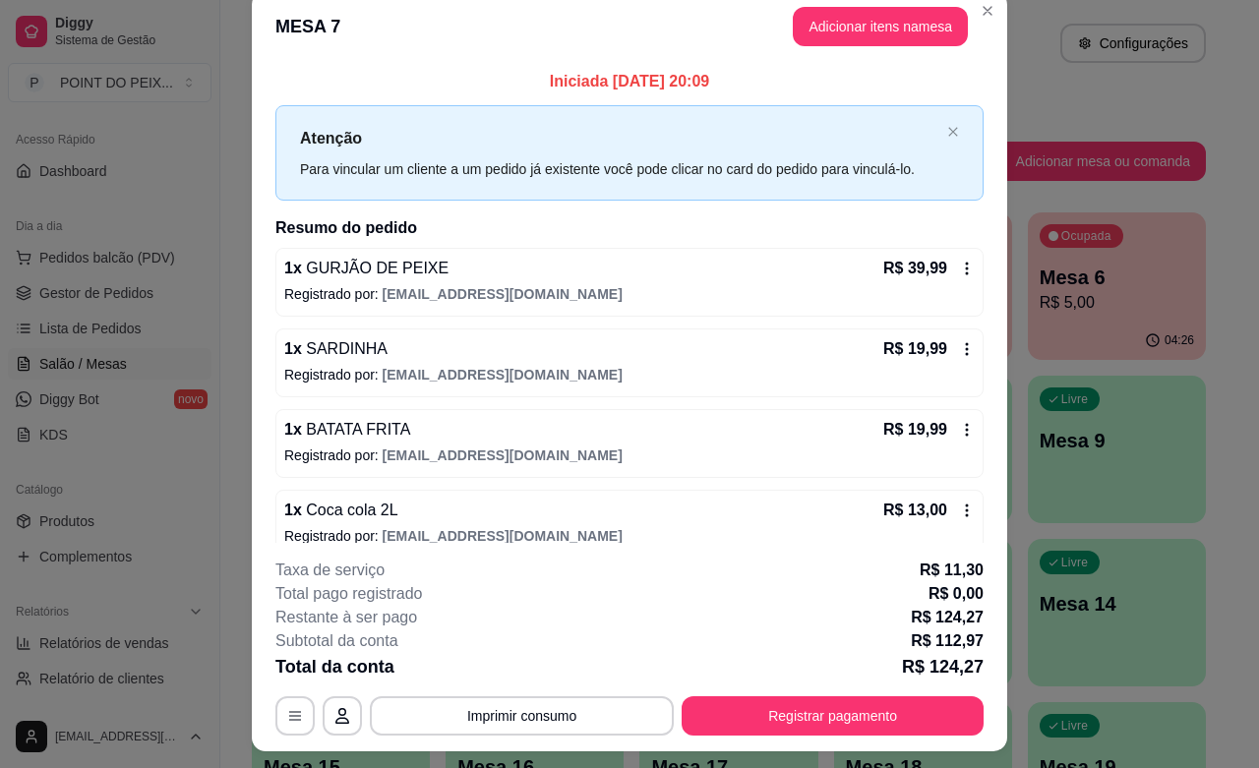
scroll to position [0, 0]
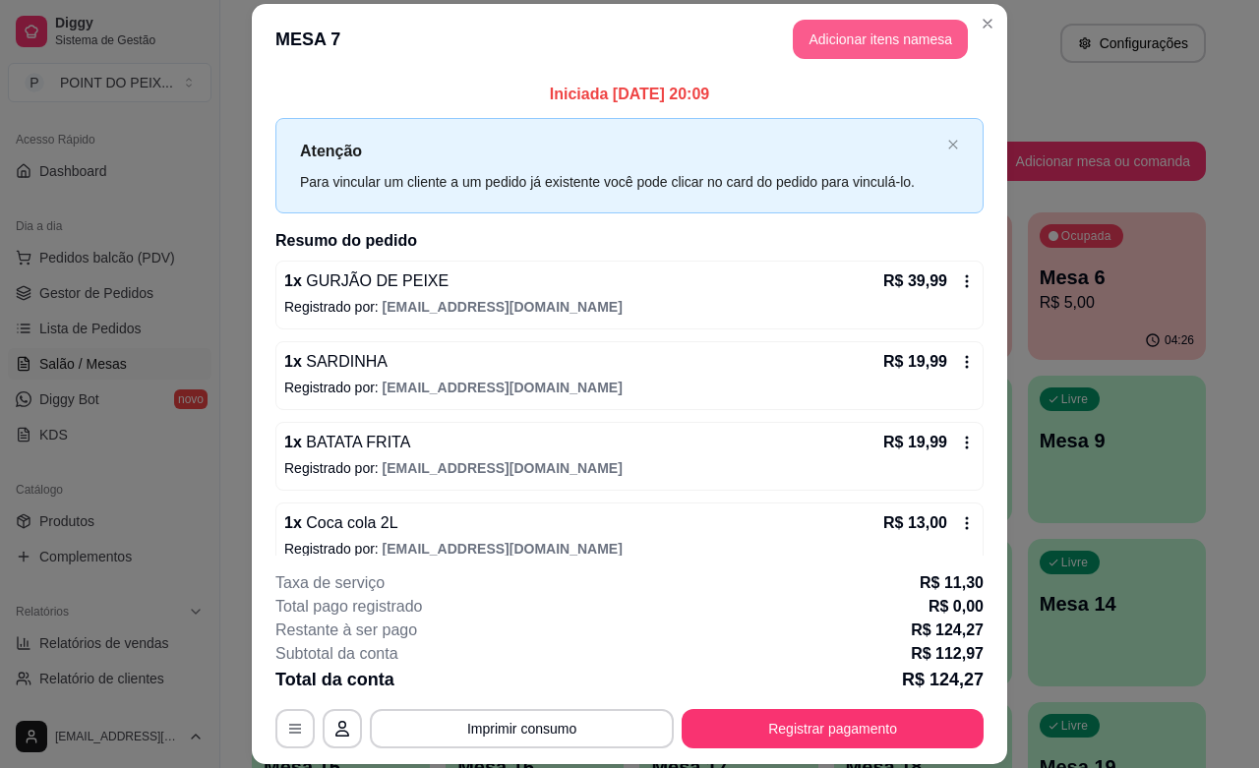
click at [863, 41] on button "Adicionar itens na mesa" at bounding box center [880, 39] width 175 height 39
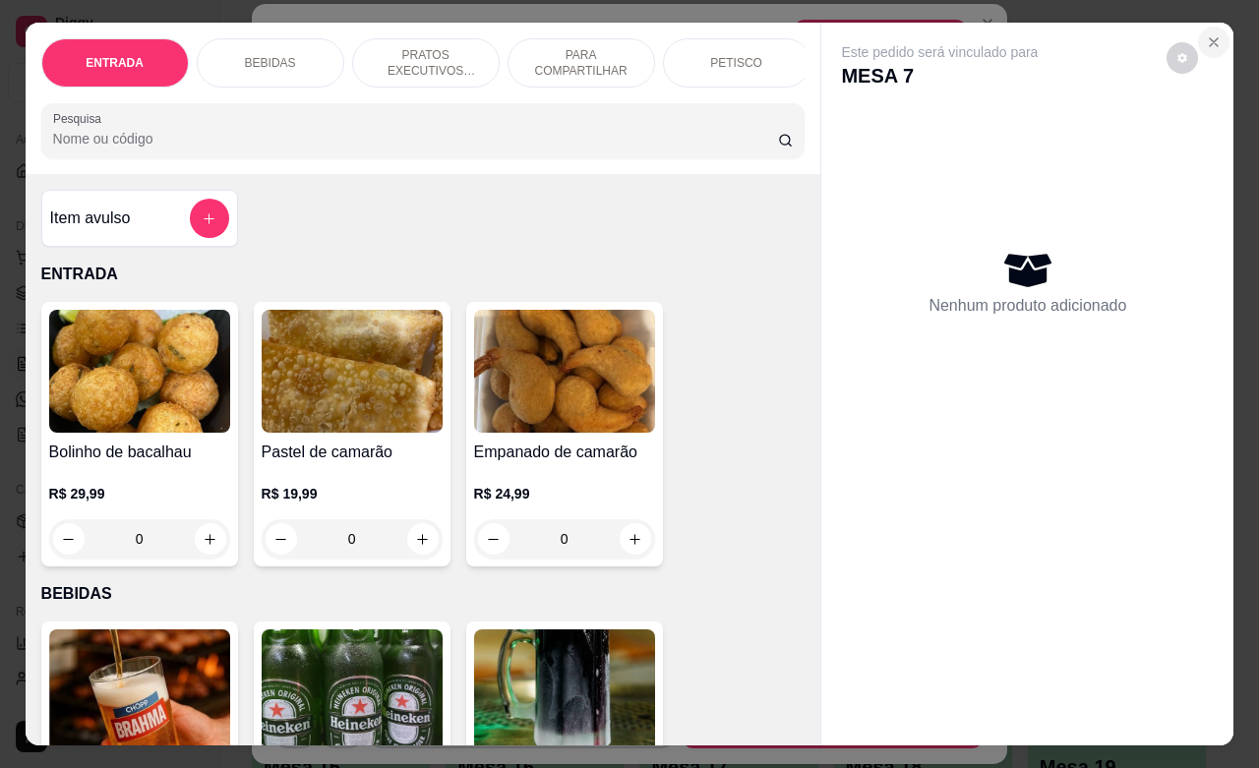
click at [1211, 34] on icon "Close" at bounding box center [1214, 42] width 16 height 16
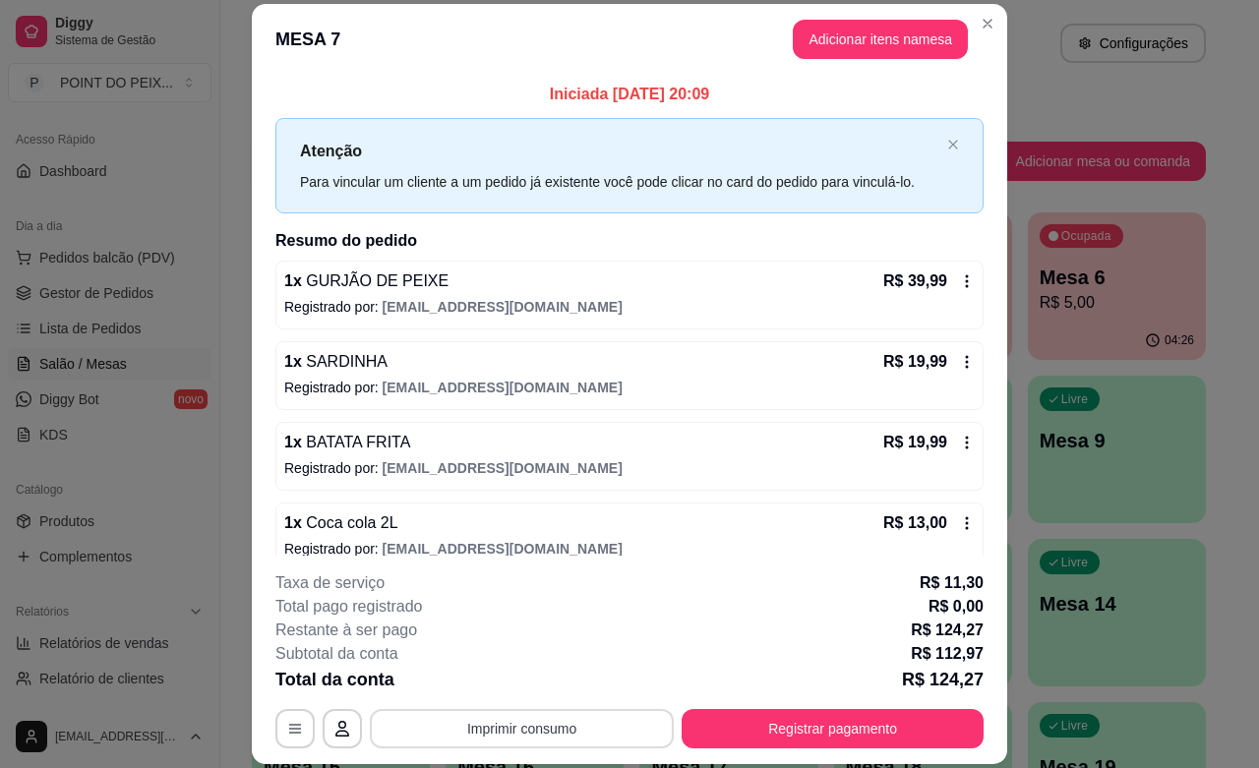
click at [568, 735] on button "Imprimir consumo" at bounding box center [522, 728] width 304 height 39
click at [537, 687] on button "IMPRESSORA" at bounding box center [518, 683] width 138 height 30
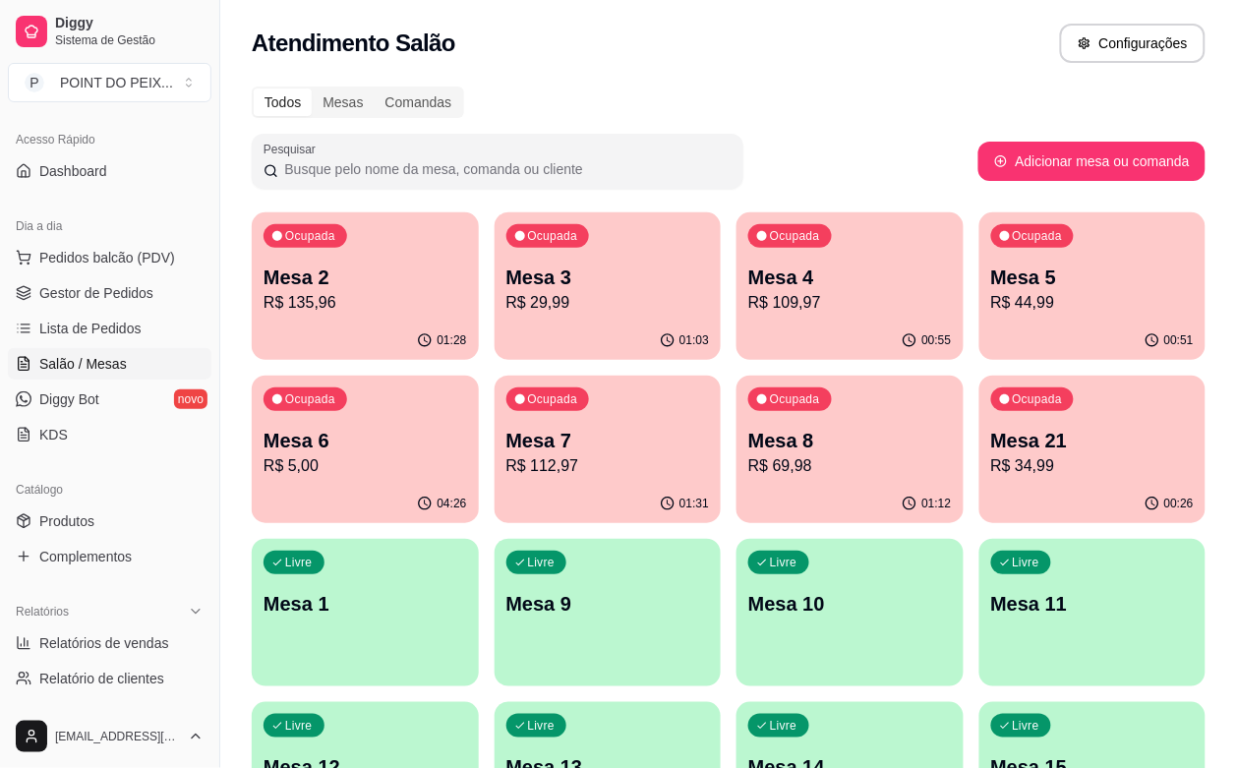
click at [749, 445] on p "Mesa 8" at bounding box center [851, 441] width 204 height 28
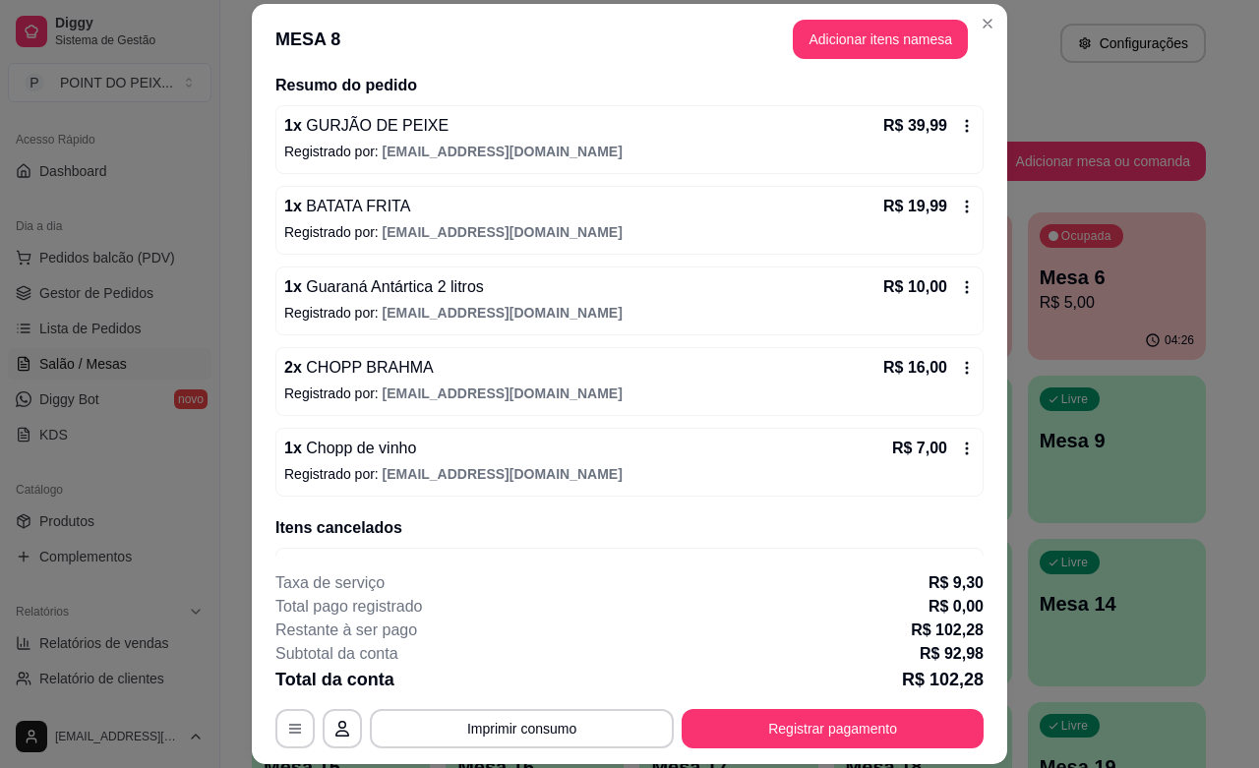
scroll to position [218, 0]
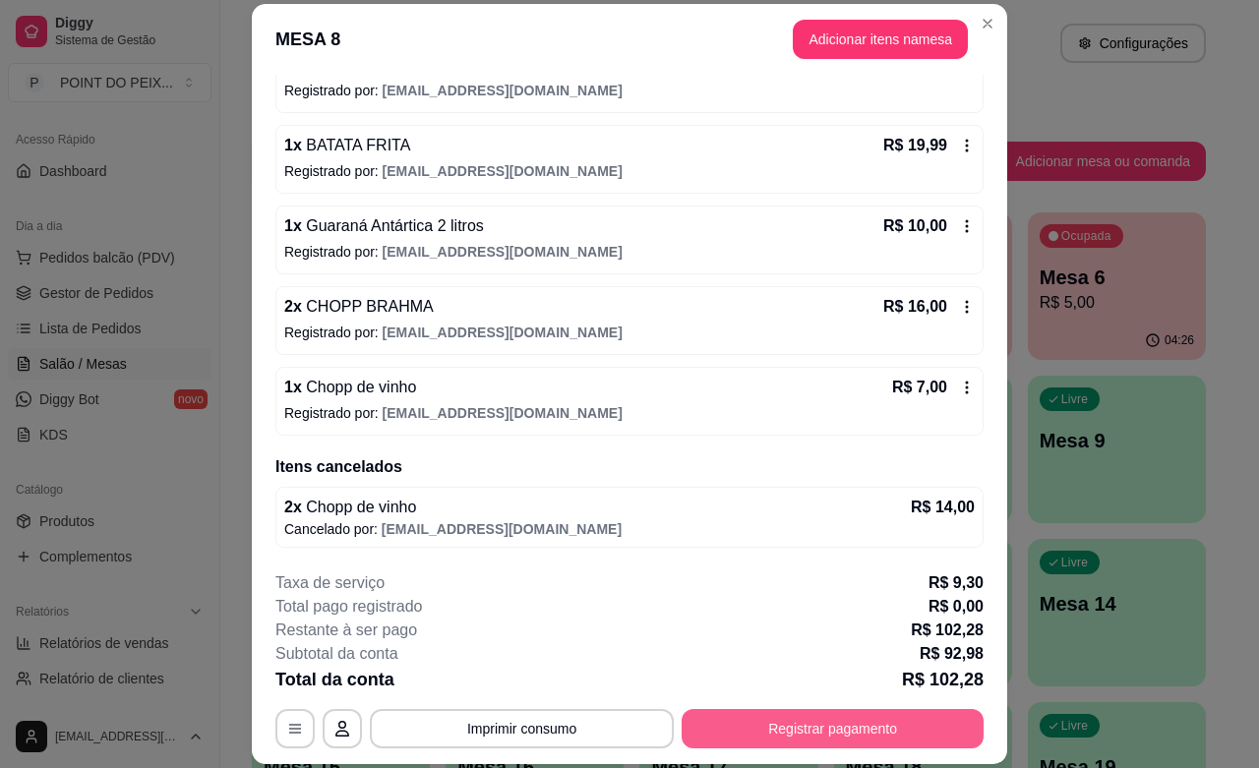
click at [784, 719] on button "Registrar pagamento" at bounding box center [833, 728] width 302 height 39
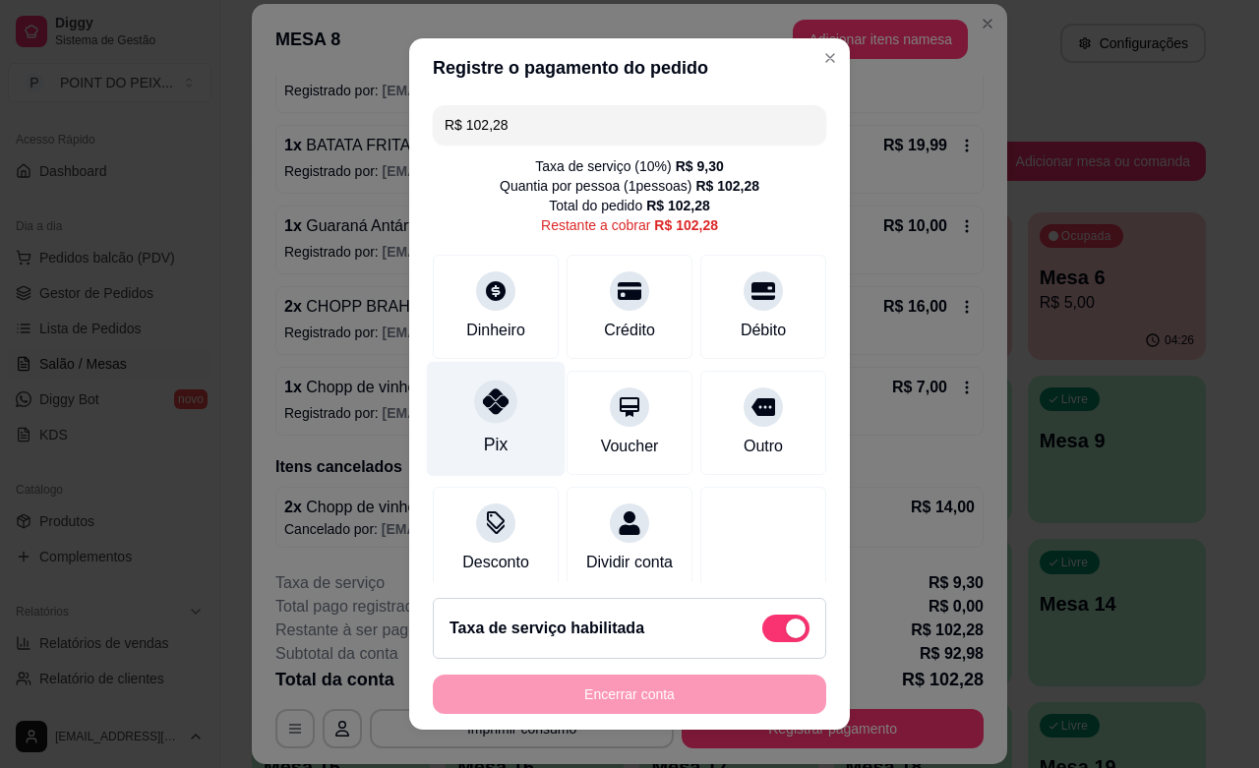
click at [484, 414] on icon at bounding box center [496, 402] width 26 height 26
type input "R$ 0,00"
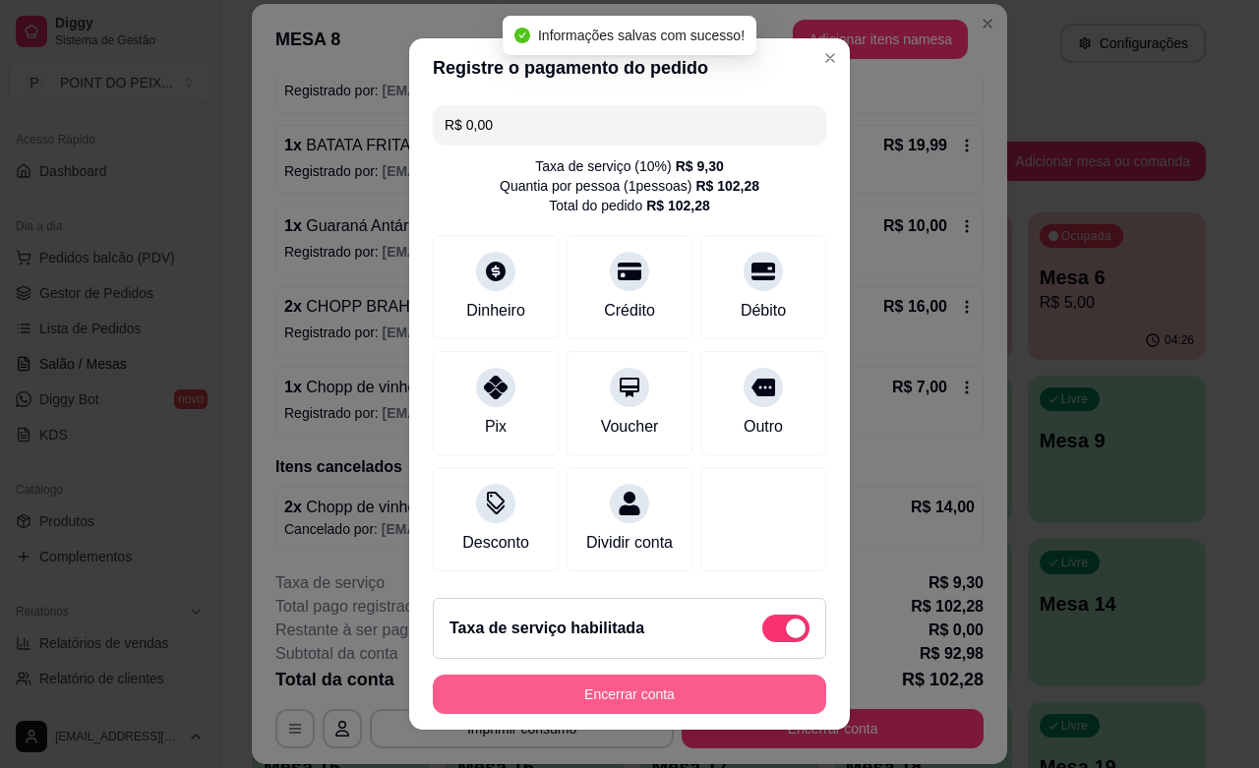
click at [626, 704] on button "Encerrar conta" at bounding box center [629, 694] width 393 height 39
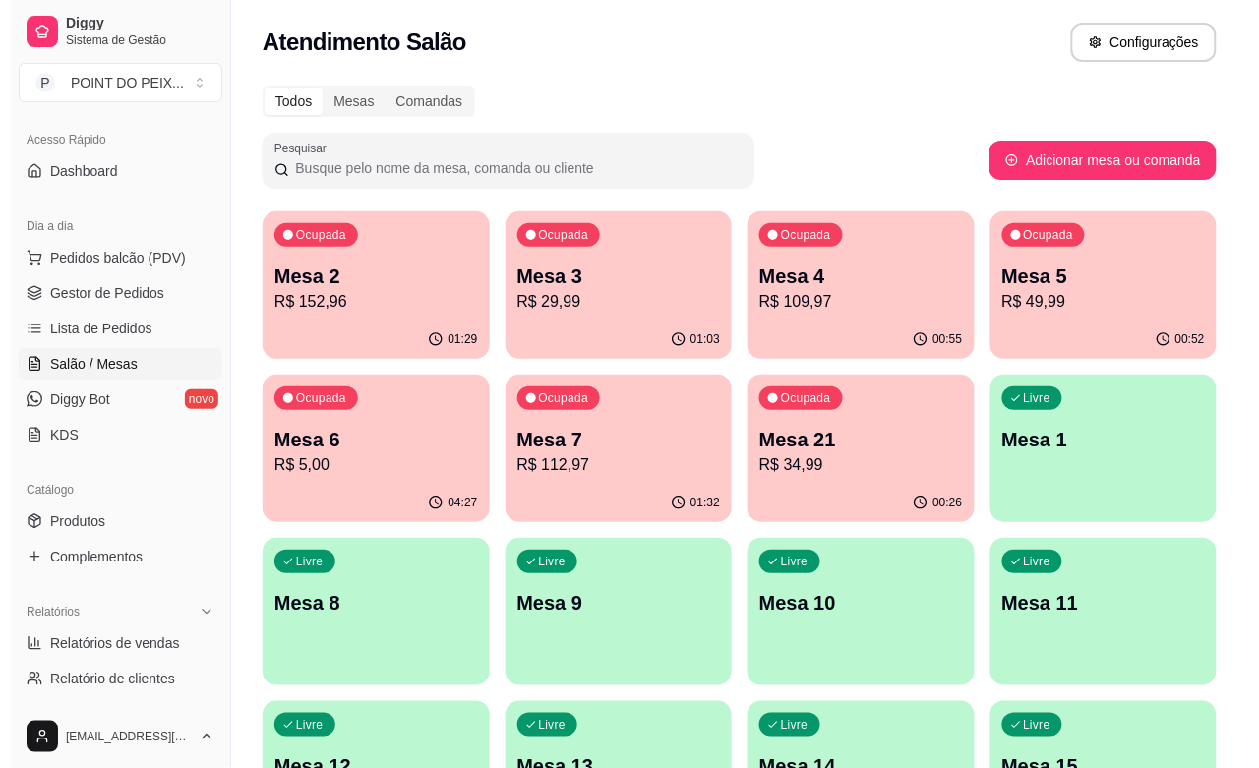
scroll to position [0, 0]
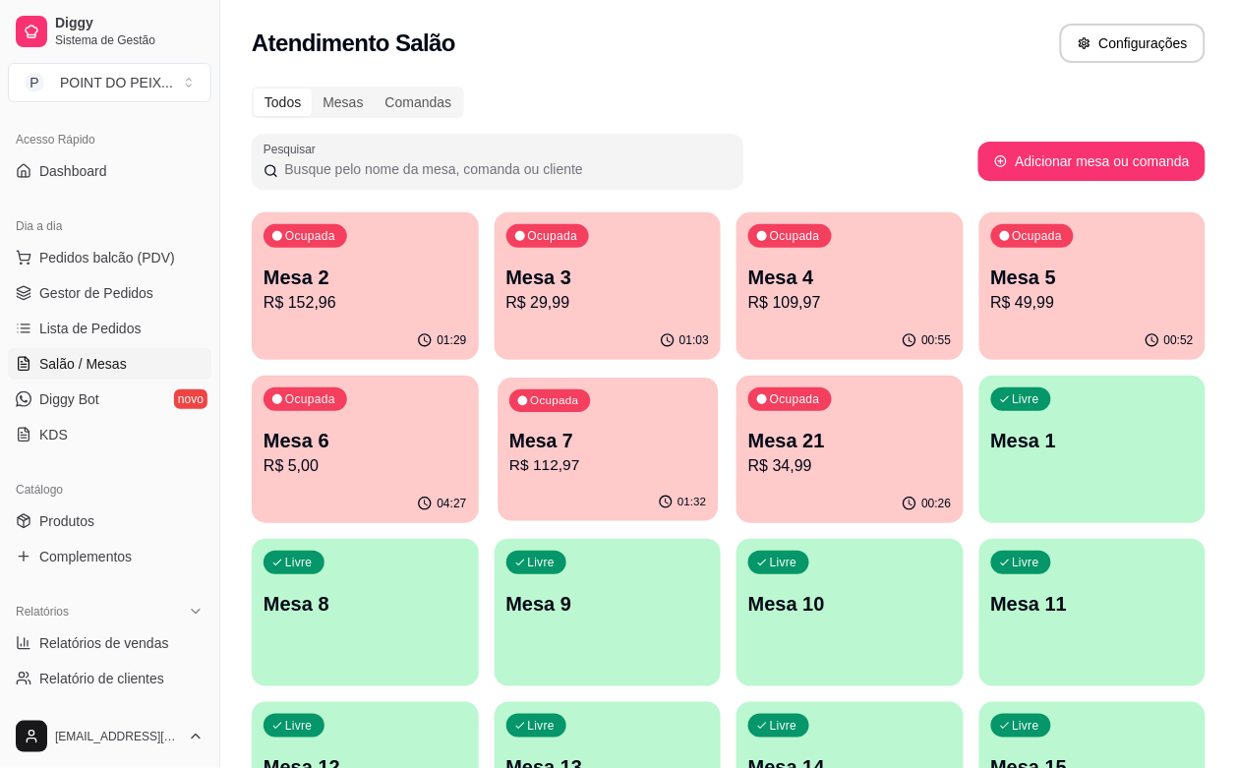
click at [510, 451] on p "Mesa 7" at bounding box center [608, 441] width 197 height 27
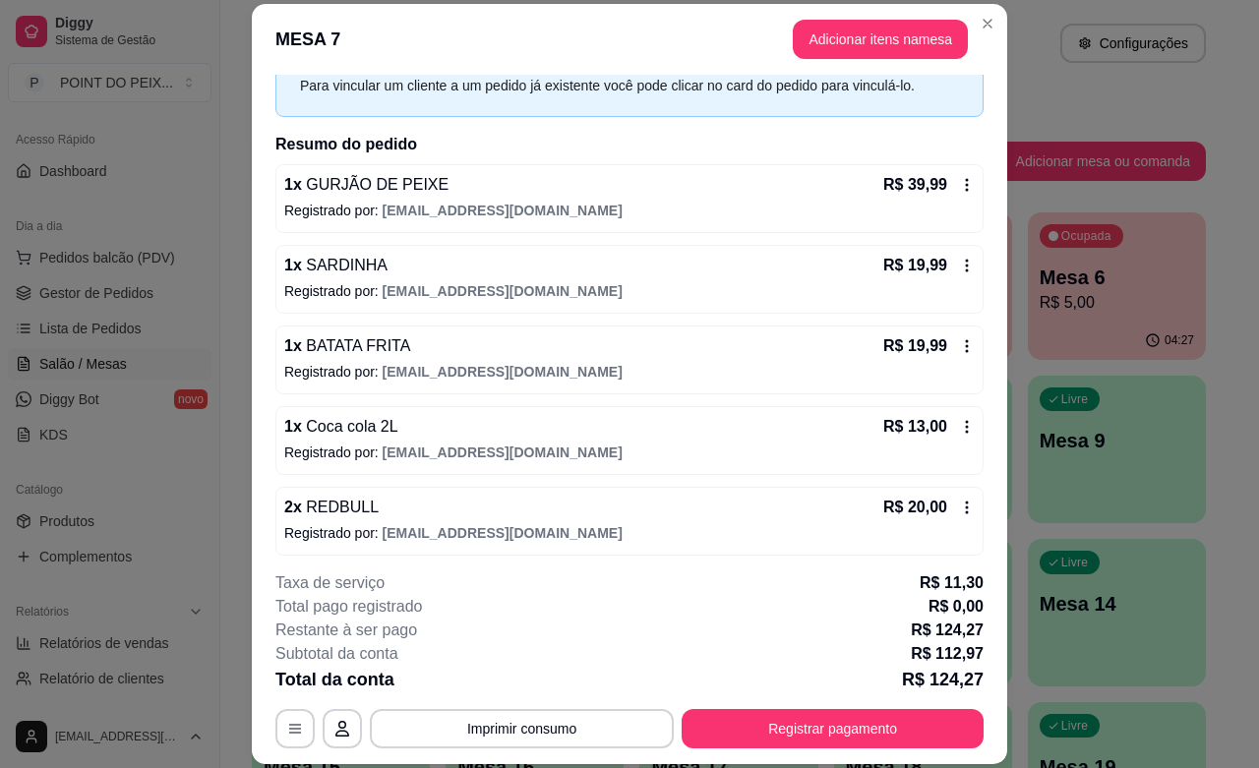
scroll to position [106, 0]
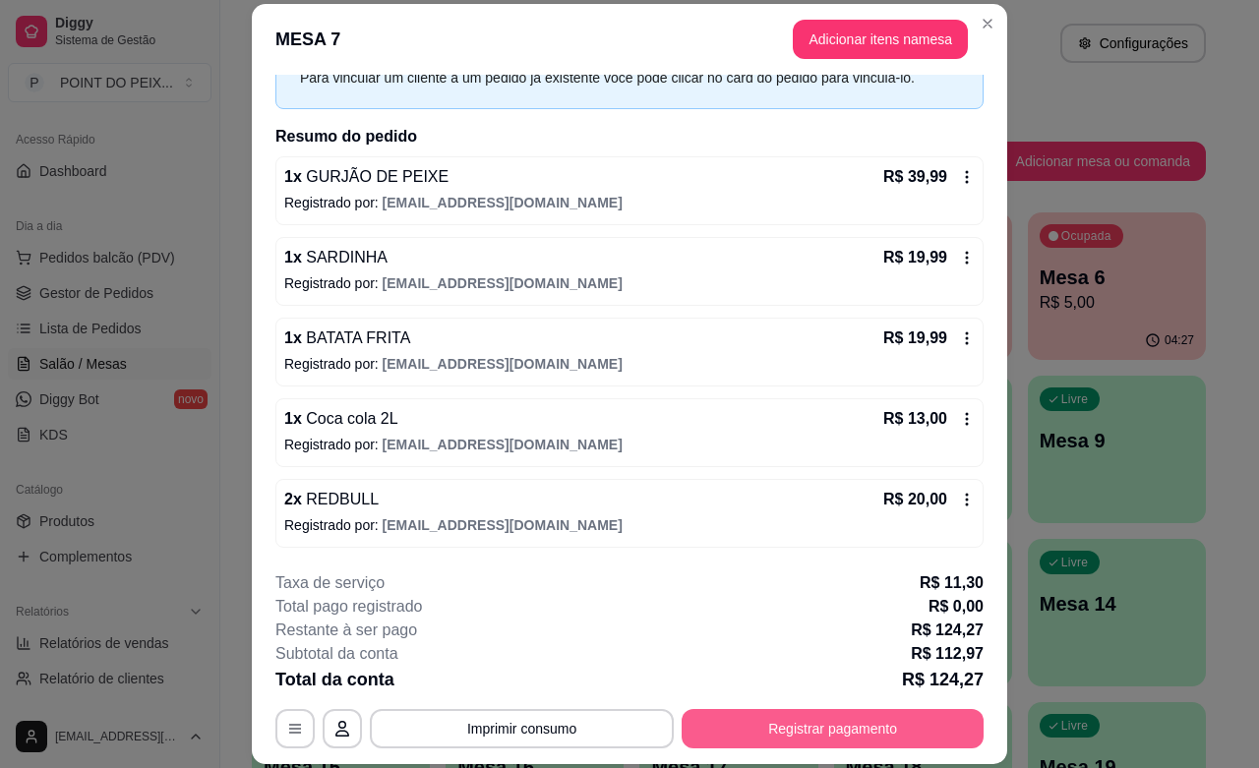
click at [789, 724] on button "Registrar pagamento" at bounding box center [833, 728] width 302 height 39
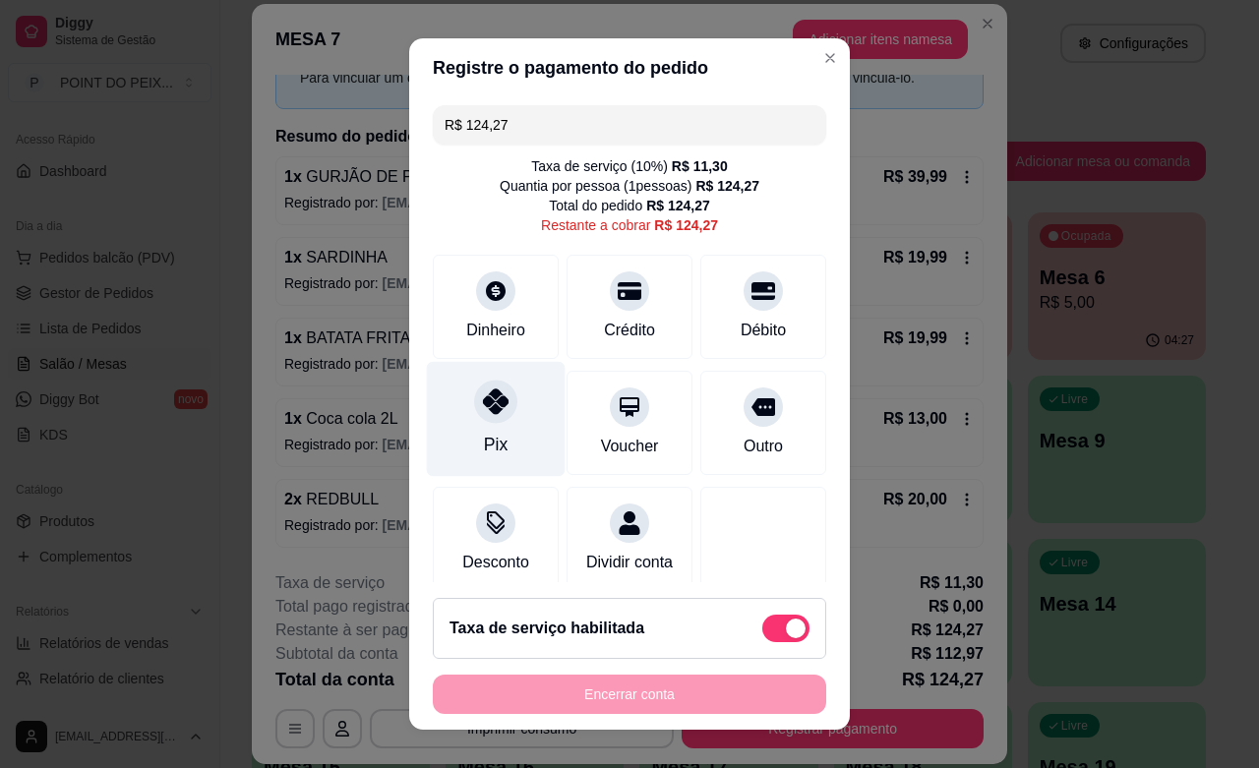
click at [483, 411] on icon at bounding box center [496, 402] width 26 height 26
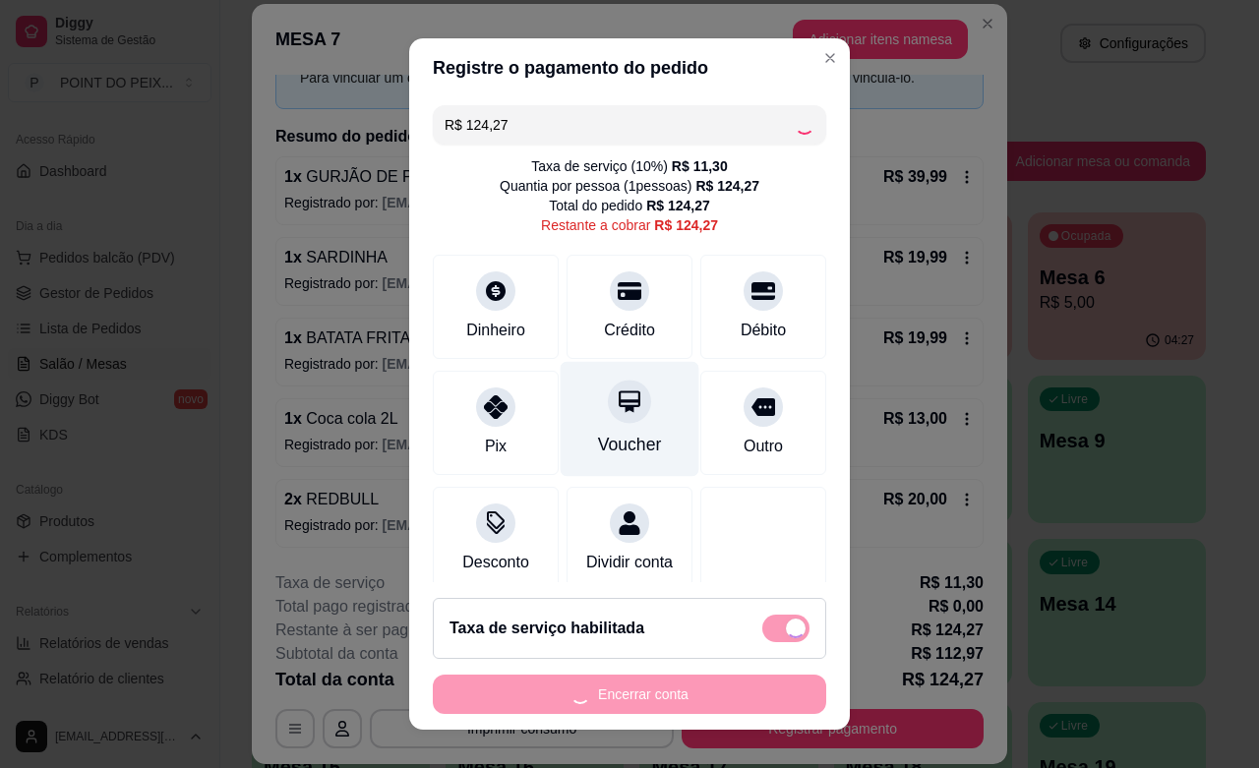
type input "R$ 0,00"
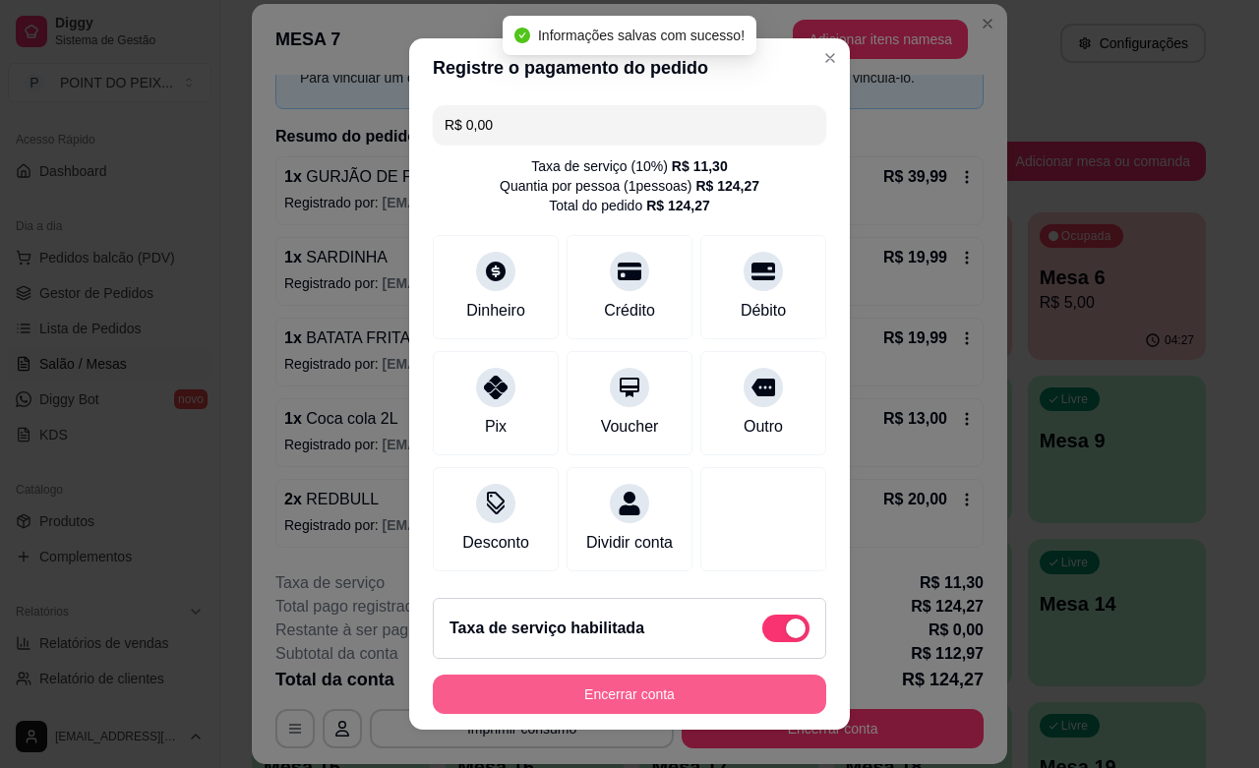
click at [662, 691] on button "Encerrar conta" at bounding box center [629, 694] width 393 height 39
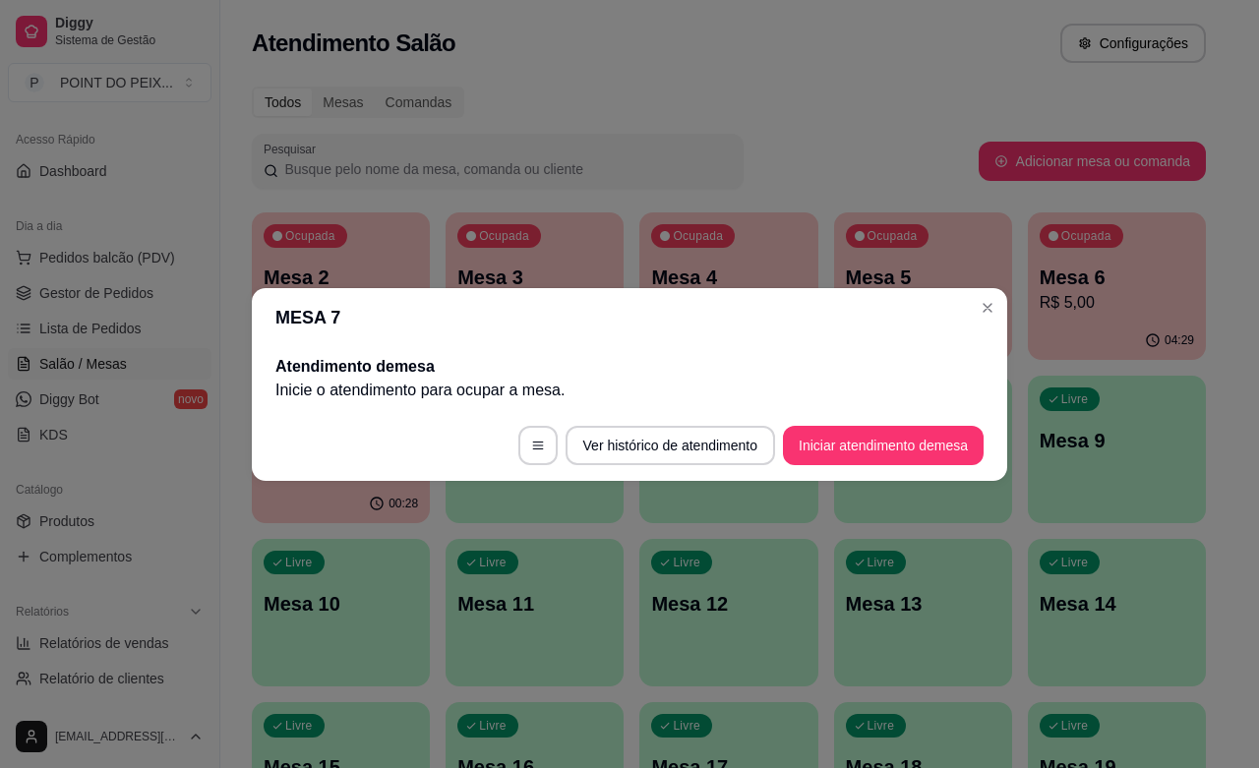
scroll to position [0, 0]
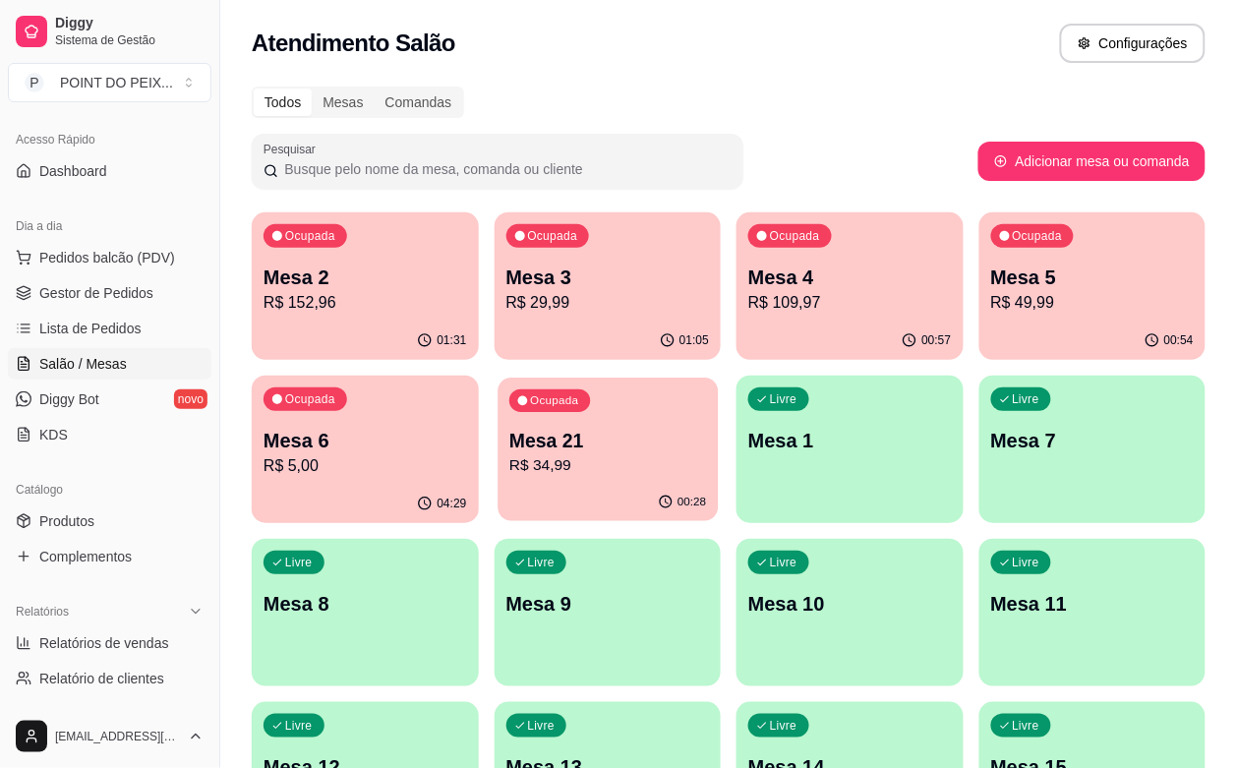
click at [510, 439] on p "Mesa 21" at bounding box center [608, 441] width 197 height 27
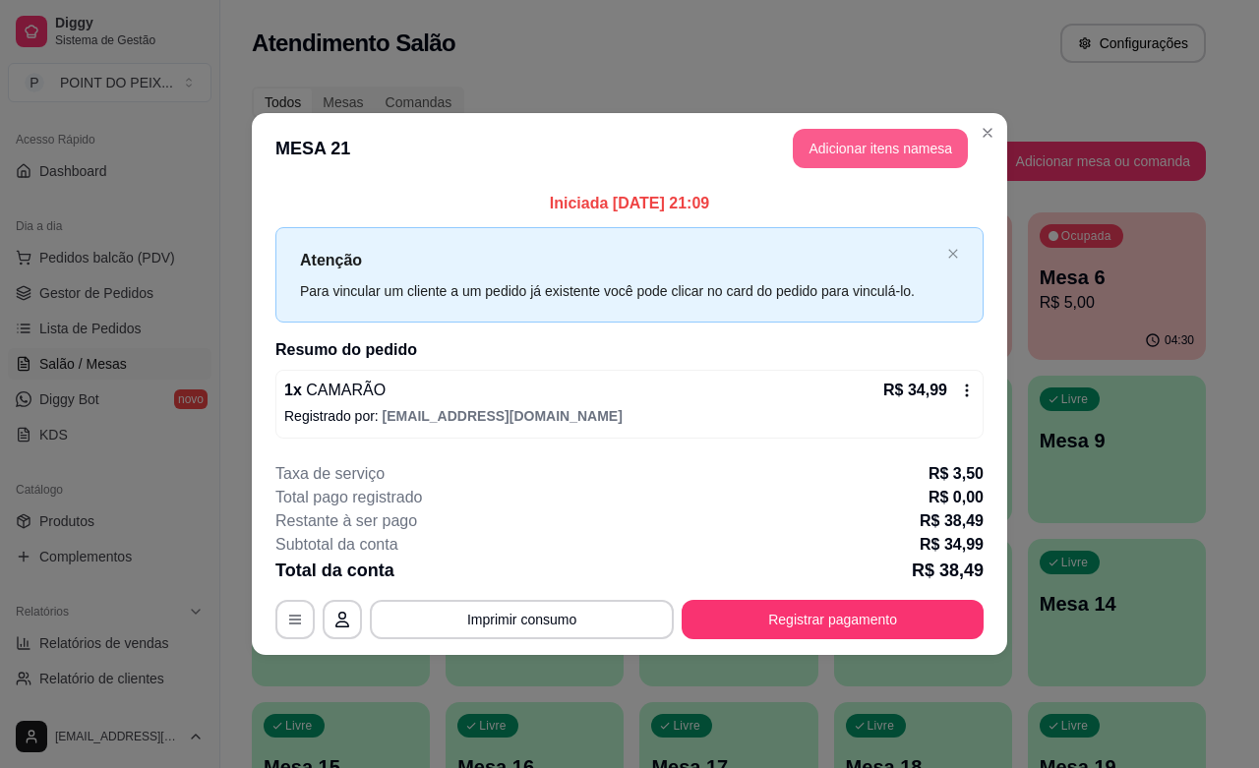
click at [821, 148] on button "Adicionar itens na mesa" at bounding box center [880, 148] width 175 height 39
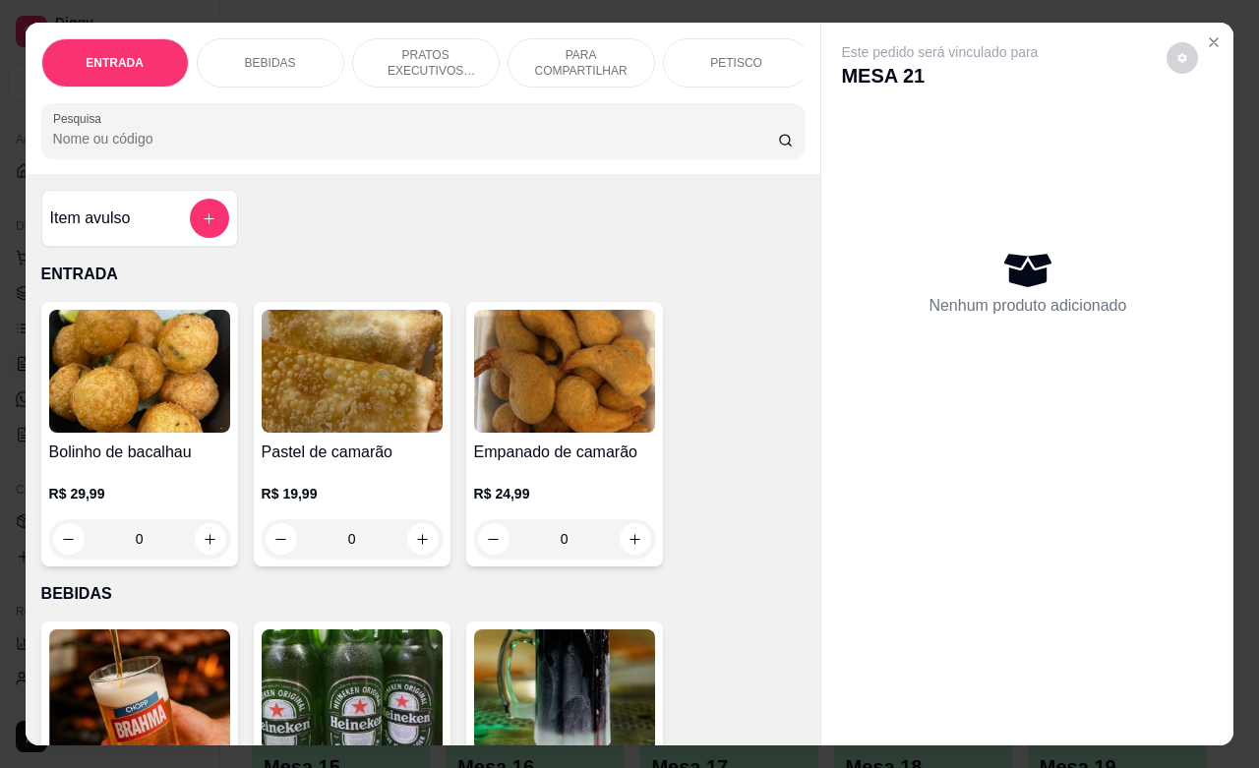
click at [277, 55] on p "BEBIDAS" at bounding box center [270, 63] width 51 height 16
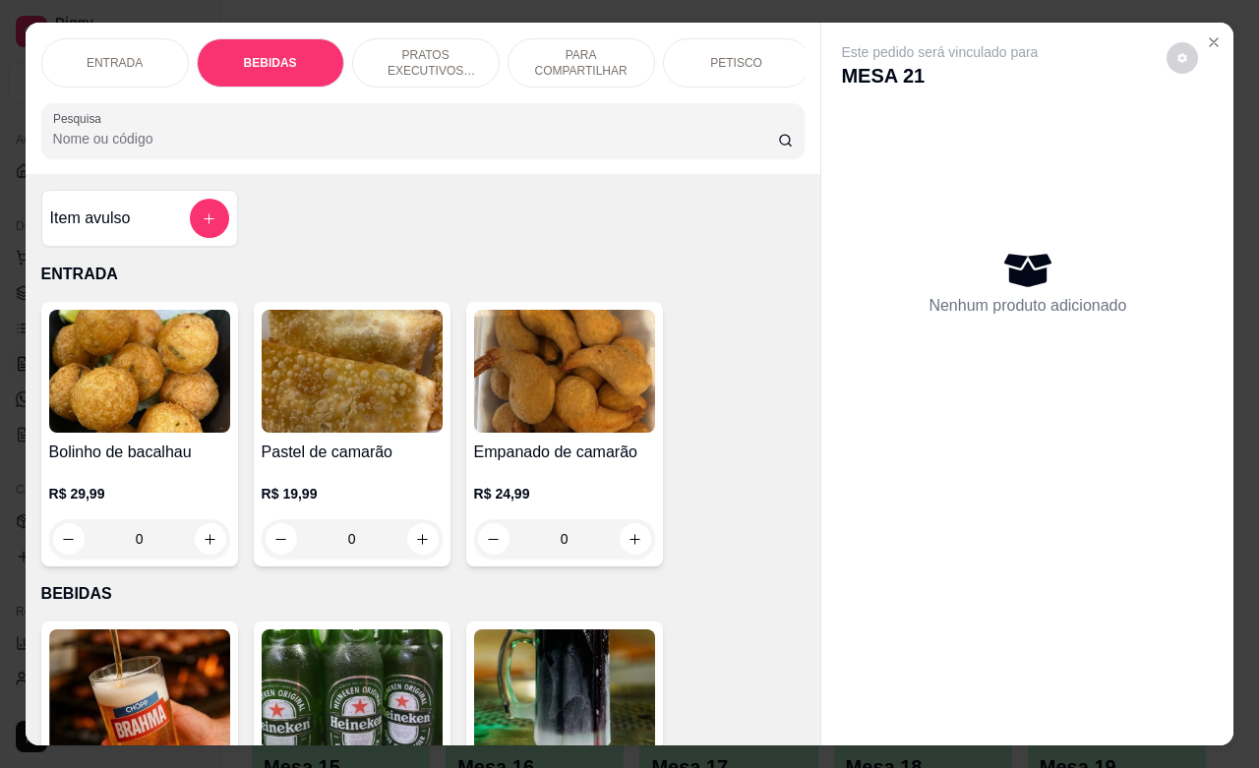
scroll to position [408, 0]
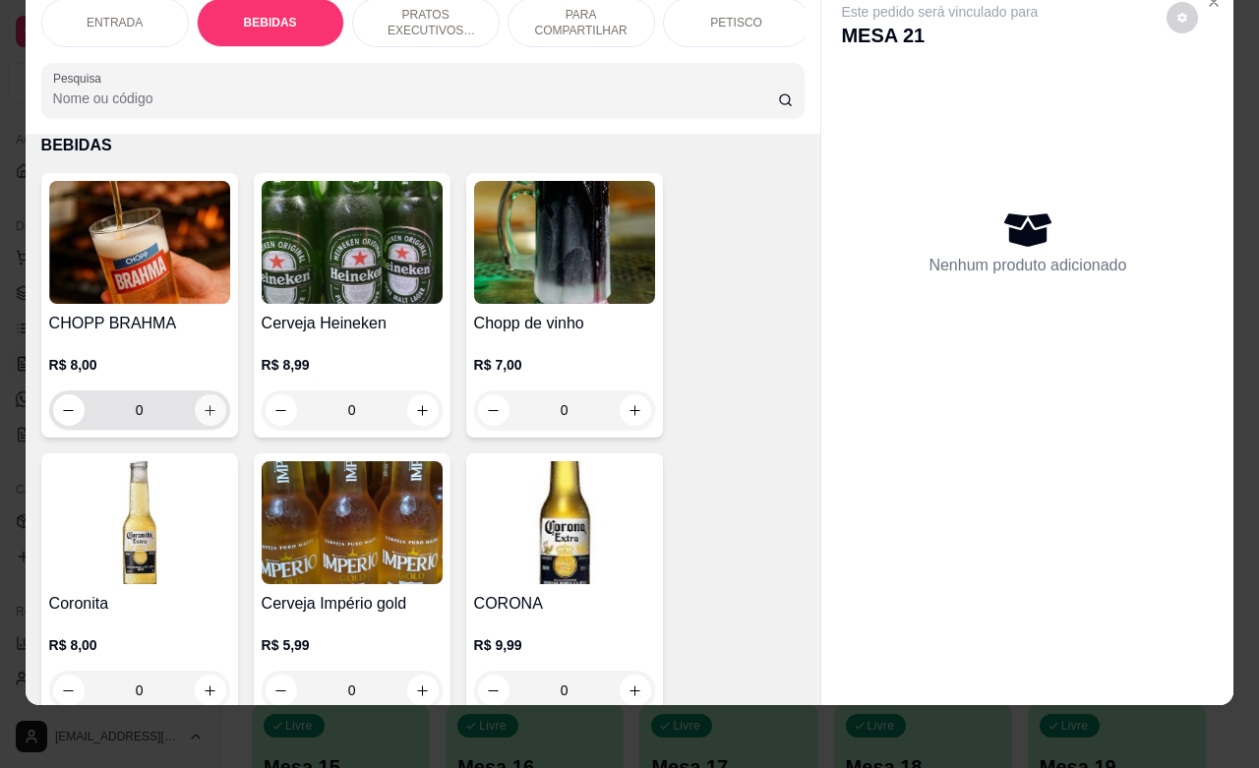
click at [203, 406] on icon "increase-product-quantity" at bounding box center [210, 410] width 15 height 15
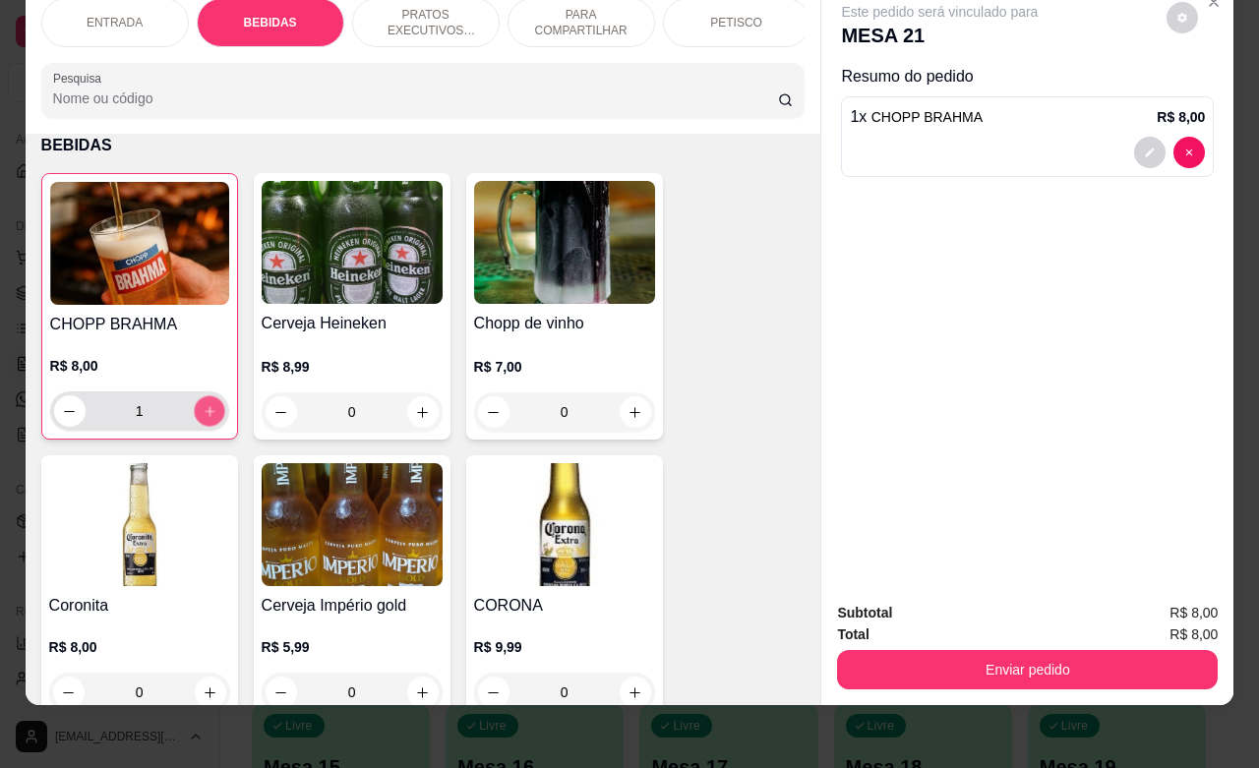
click at [203, 406] on icon "increase-product-quantity" at bounding box center [209, 411] width 15 height 15
type input "2"
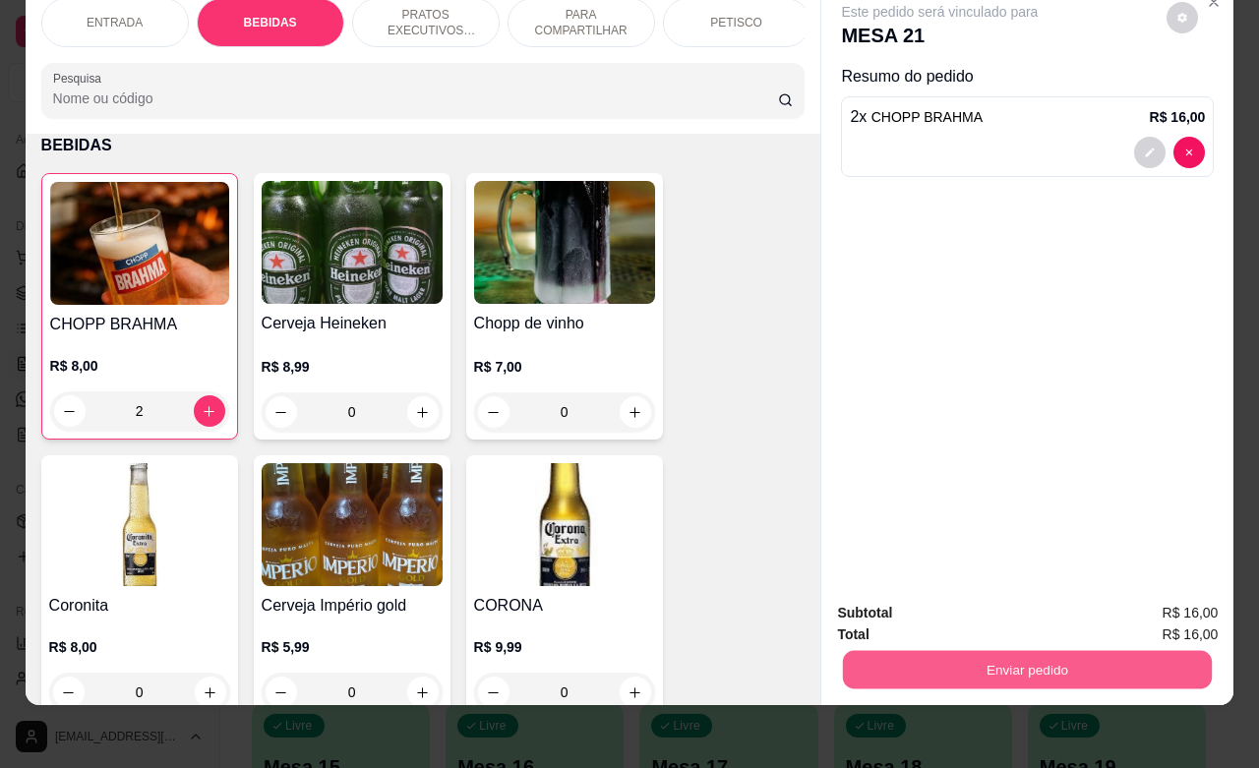
click at [918, 656] on button "Enviar pedido" at bounding box center [1027, 669] width 369 height 38
click at [885, 597] on button "Não registrar e enviar pedido" at bounding box center [960, 600] width 205 height 37
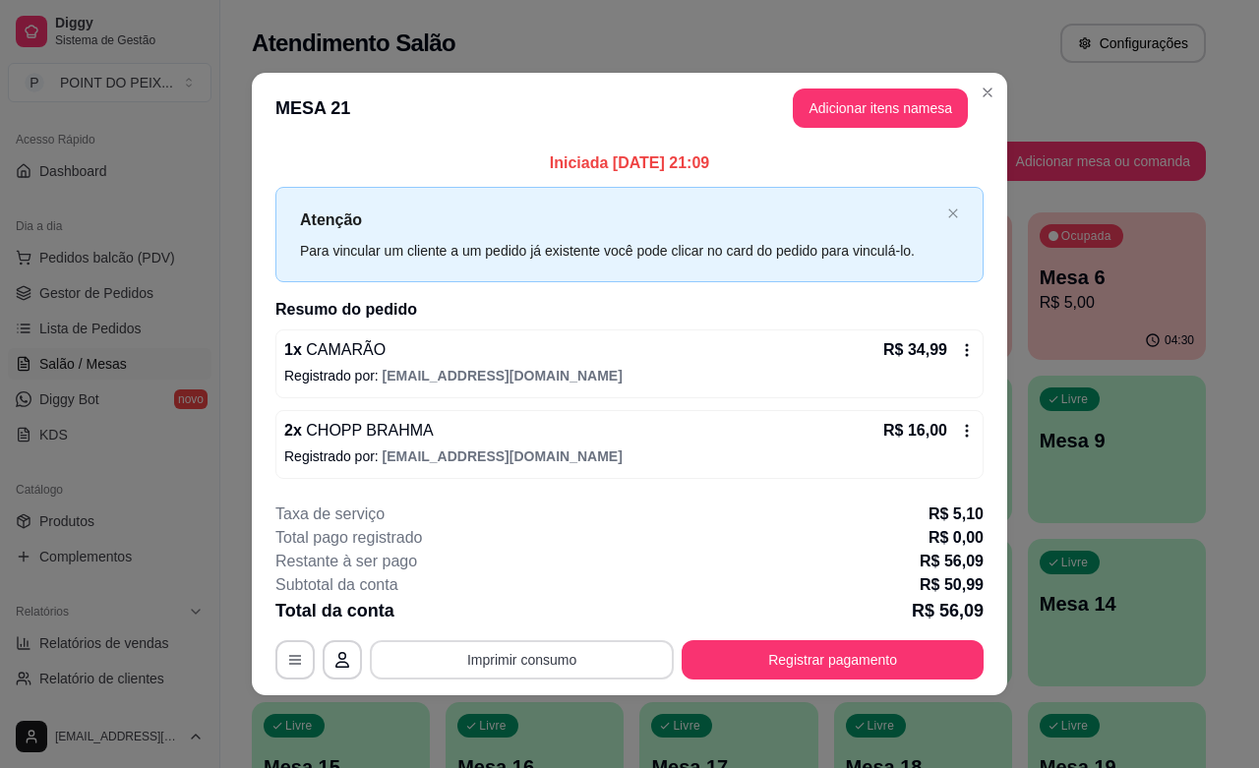
click at [587, 655] on button "Imprimir consumo" at bounding box center [522, 659] width 304 height 39
click at [531, 612] on button "IMPRESSORA" at bounding box center [527, 615] width 138 height 30
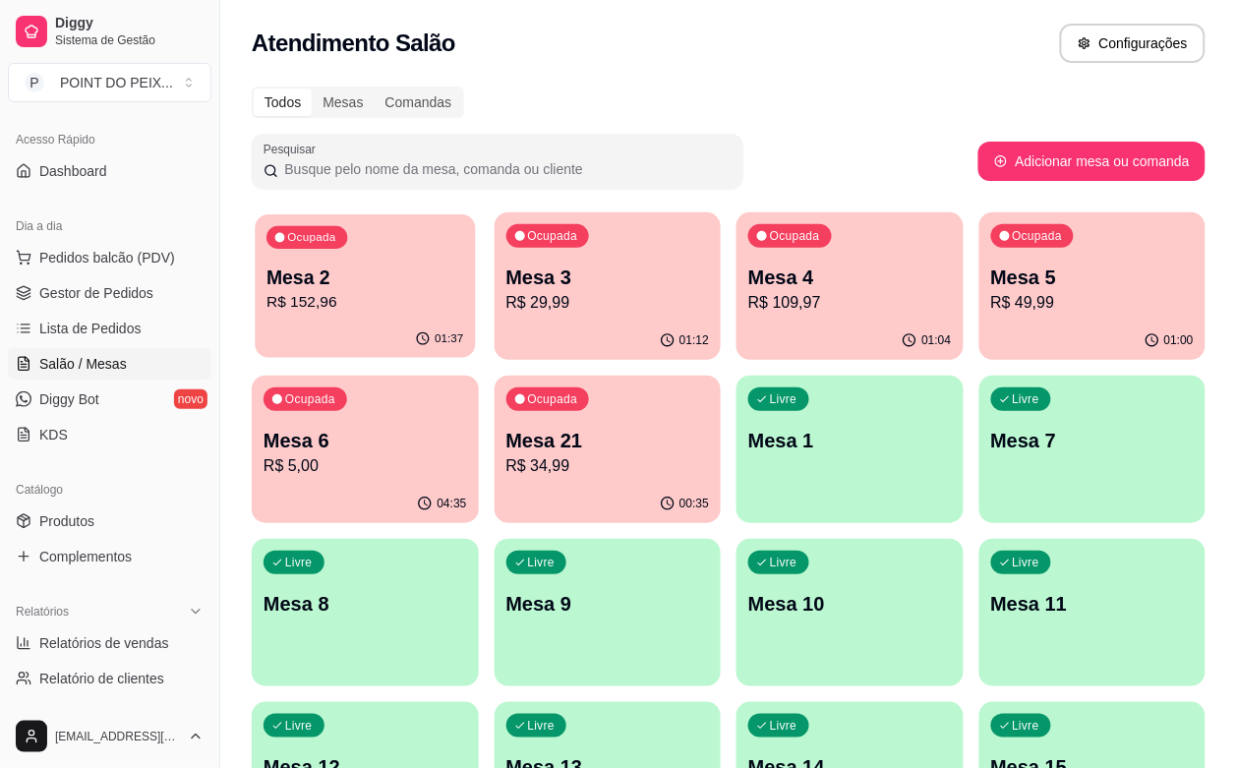
click at [399, 275] on p "Mesa 2" at bounding box center [365, 278] width 197 height 27
click at [552, 275] on p "Mesa 3" at bounding box center [609, 278] width 204 height 28
click at [386, 295] on p "R$ 152,96" at bounding box center [365, 302] width 197 height 23
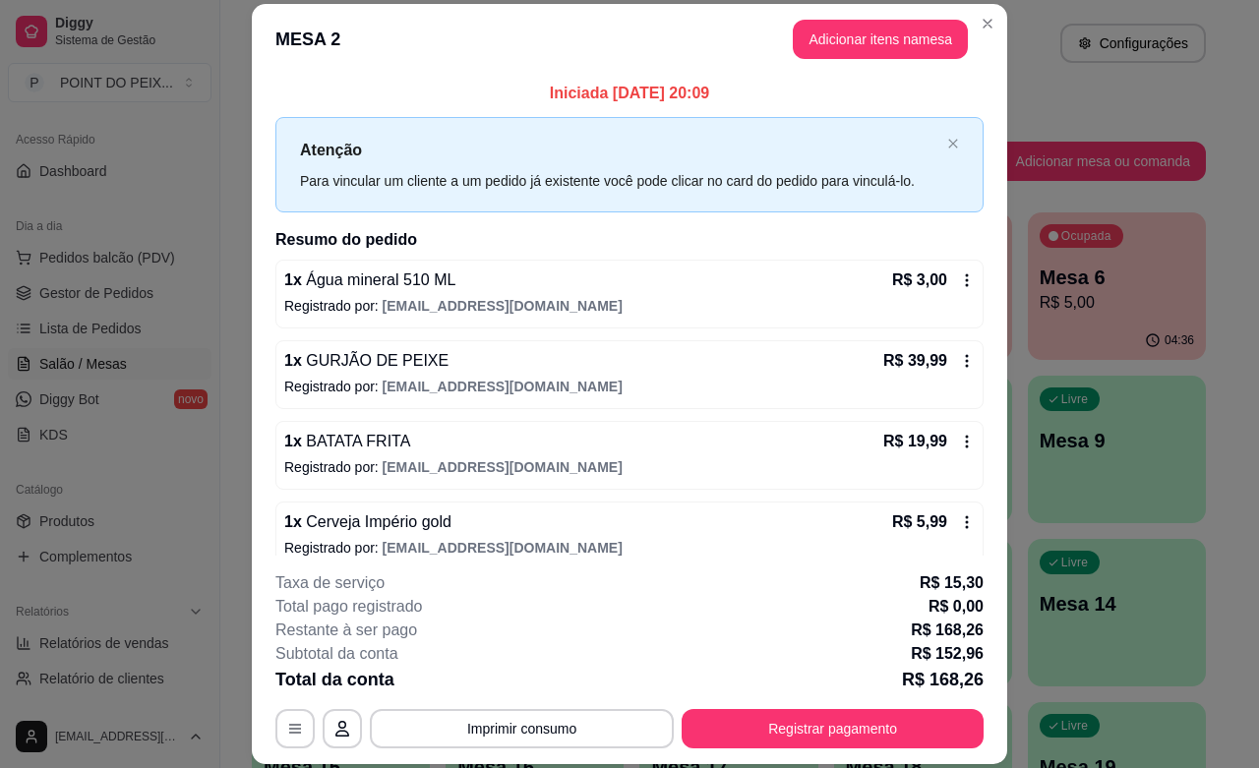
scroll to position [0, 0]
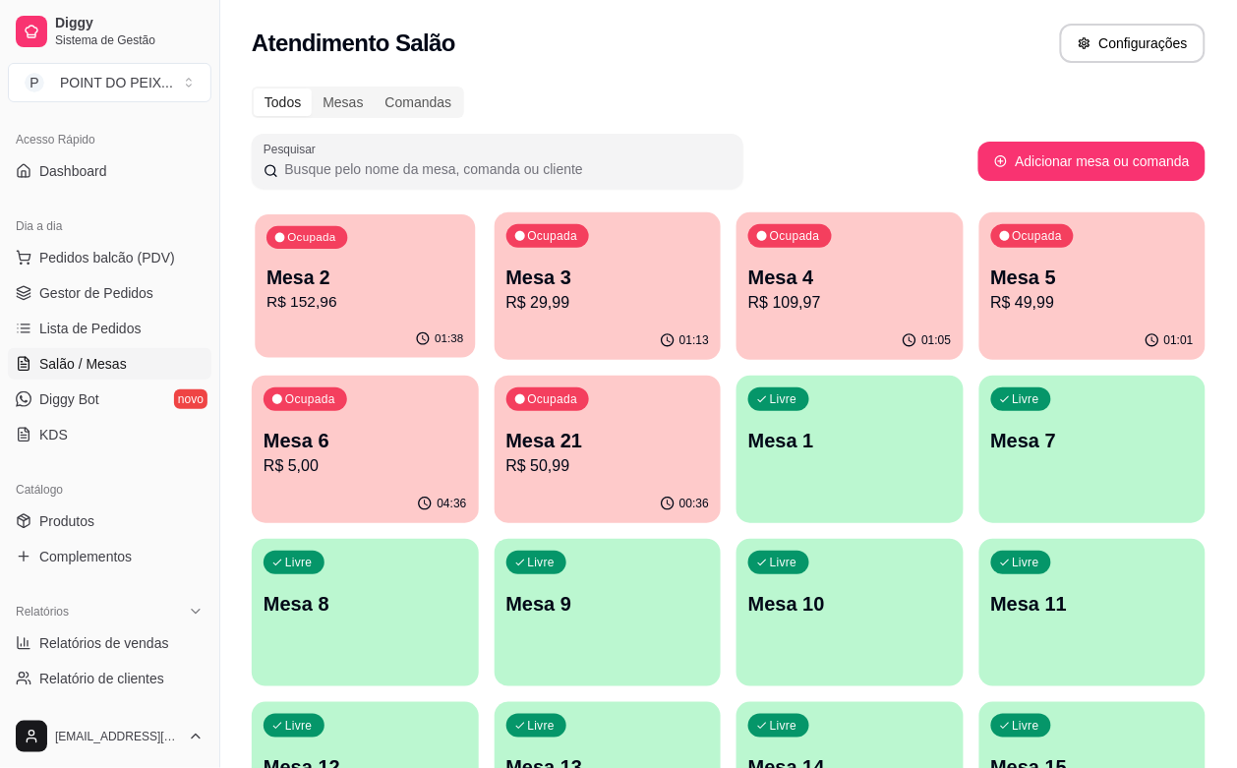
click at [401, 288] on p "Mesa 2" at bounding box center [365, 278] width 197 height 27
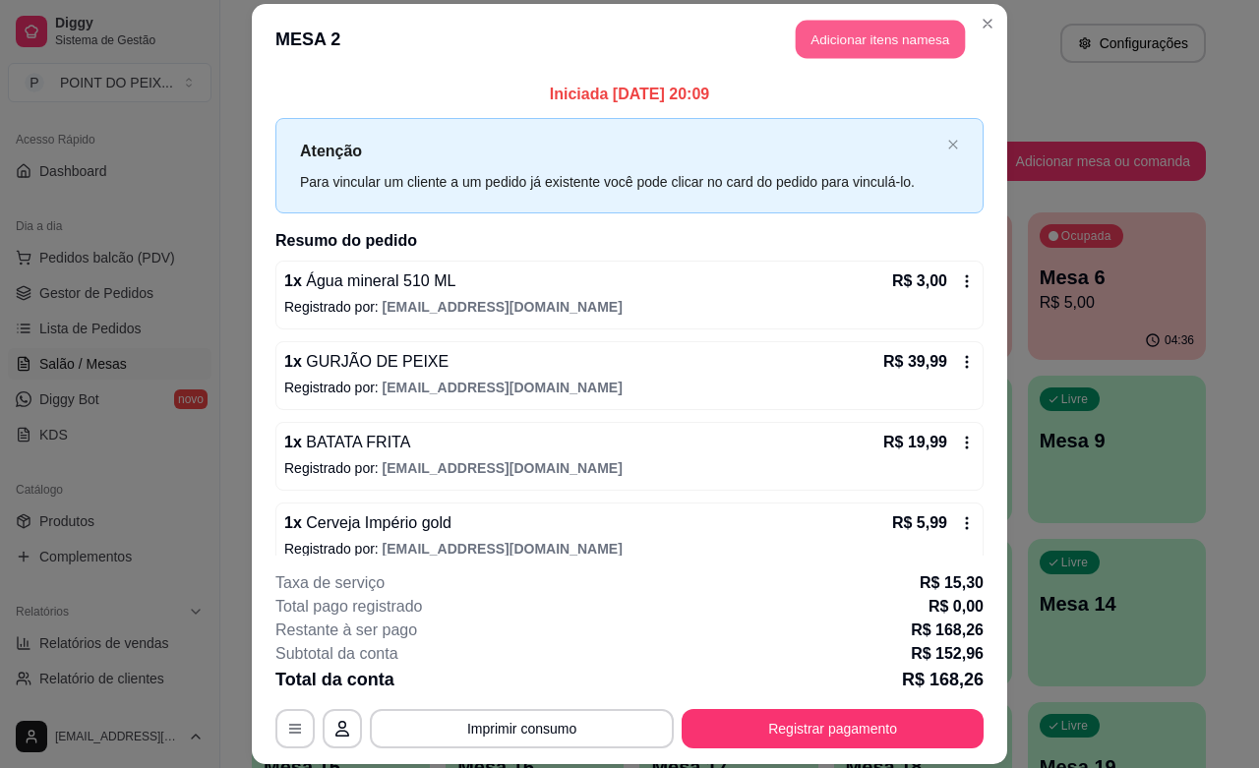
click at [880, 42] on button "Adicionar itens na mesa" at bounding box center [880, 40] width 169 height 38
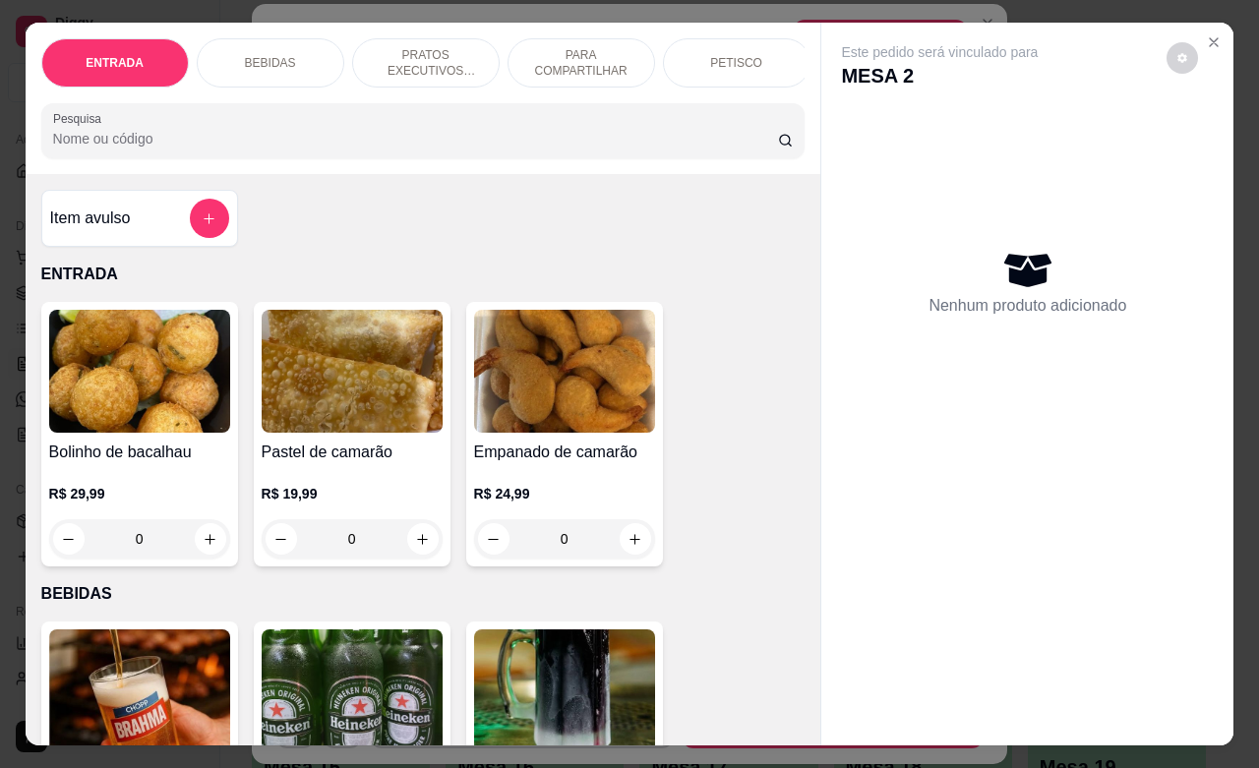
click at [267, 55] on p "BEBIDAS" at bounding box center [270, 63] width 51 height 16
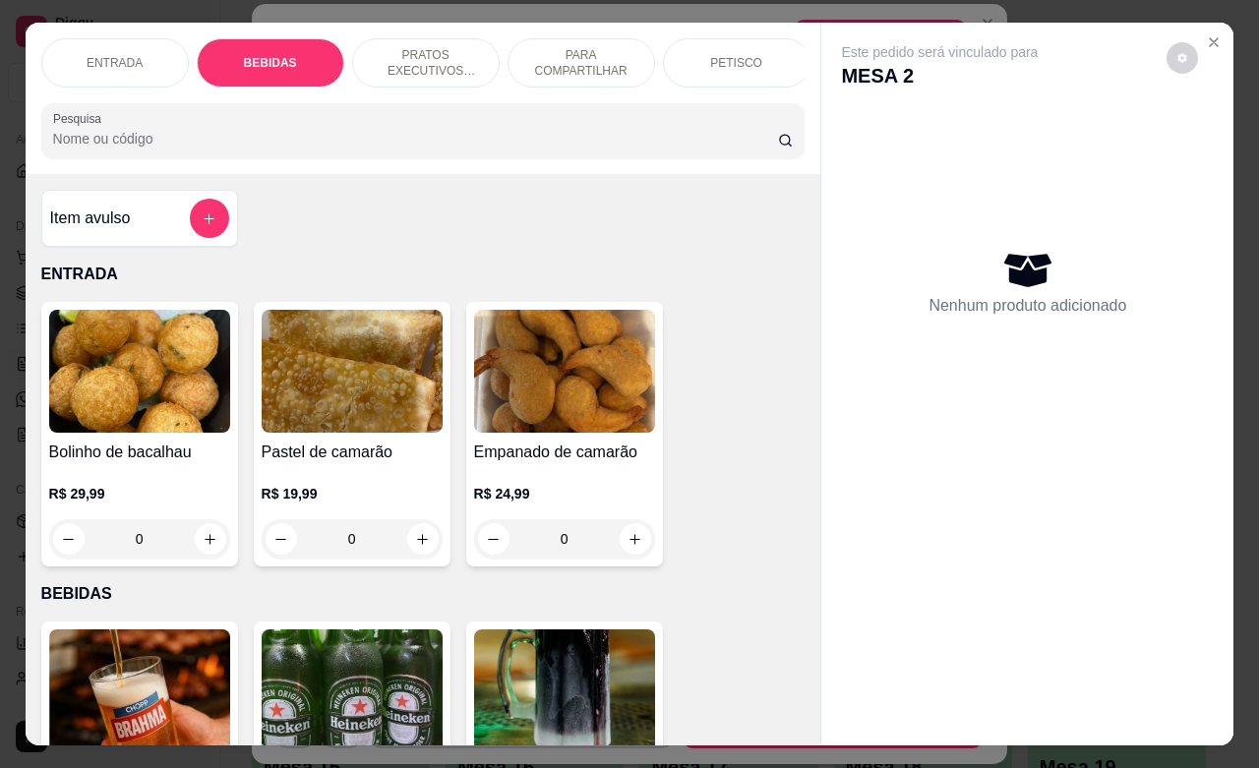
scroll to position [408, 0]
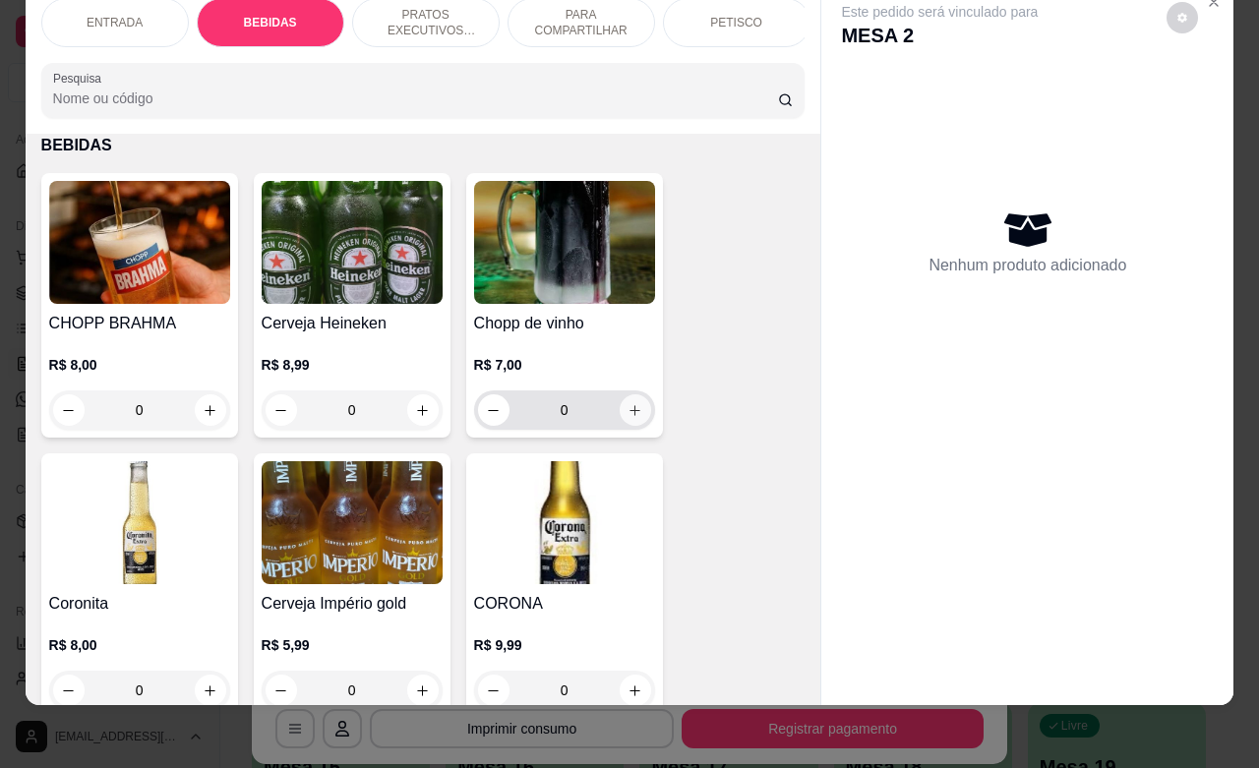
click at [628, 416] on icon "increase-product-quantity" at bounding box center [635, 410] width 15 height 15
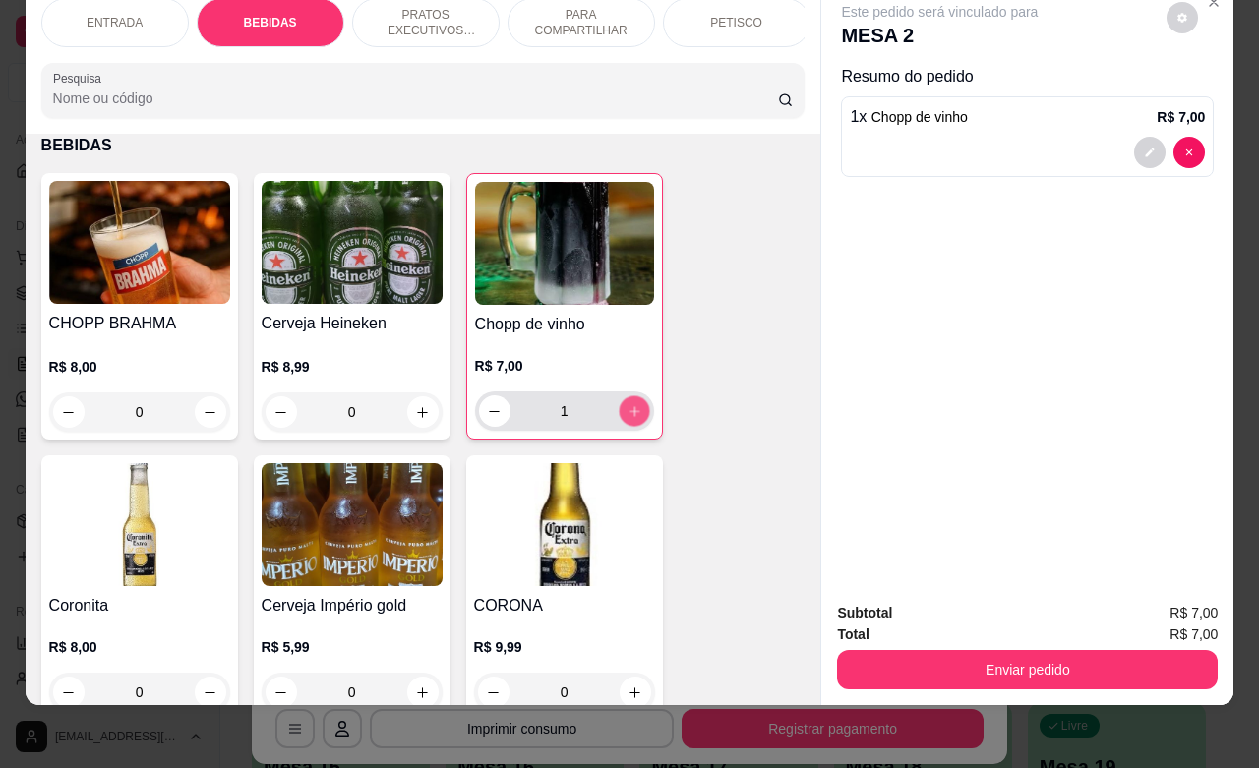
click at [627, 416] on icon "increase-product-quantity" at bounding box center [634, 411] width 15 height 15
type input "2"
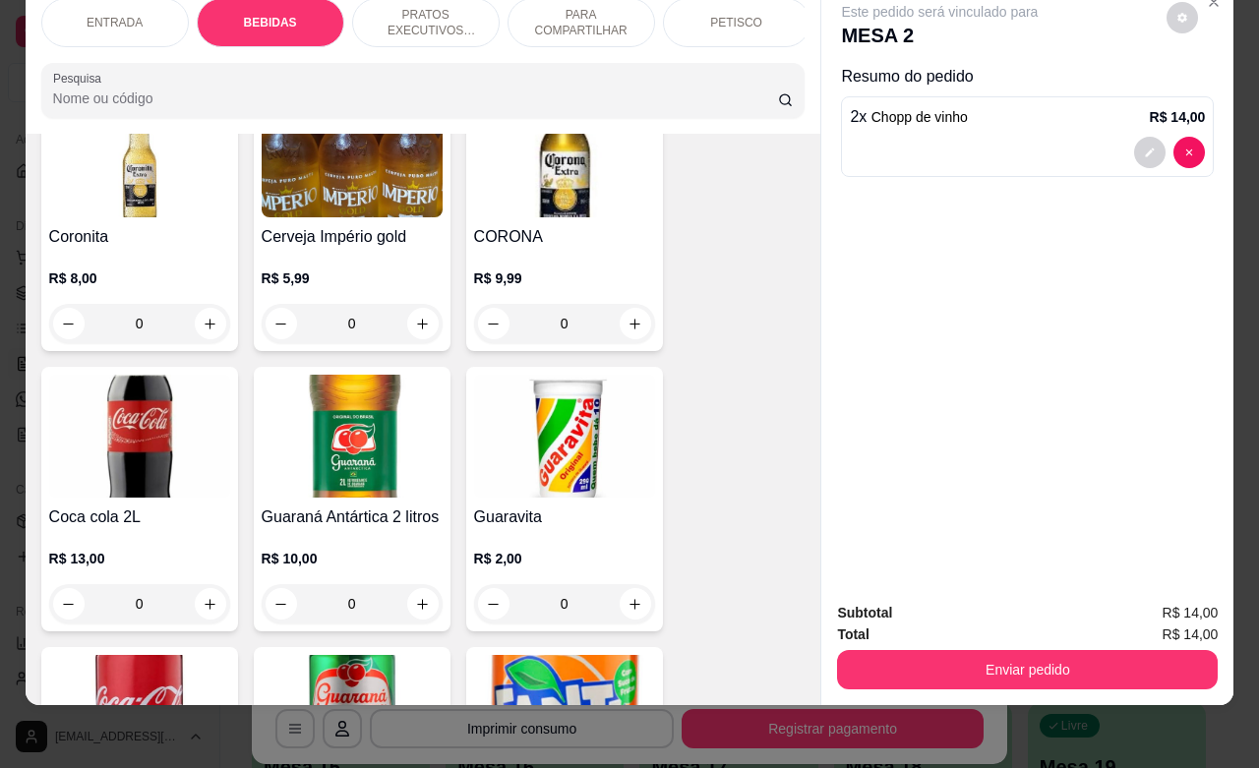
scroll to position [531, 0]
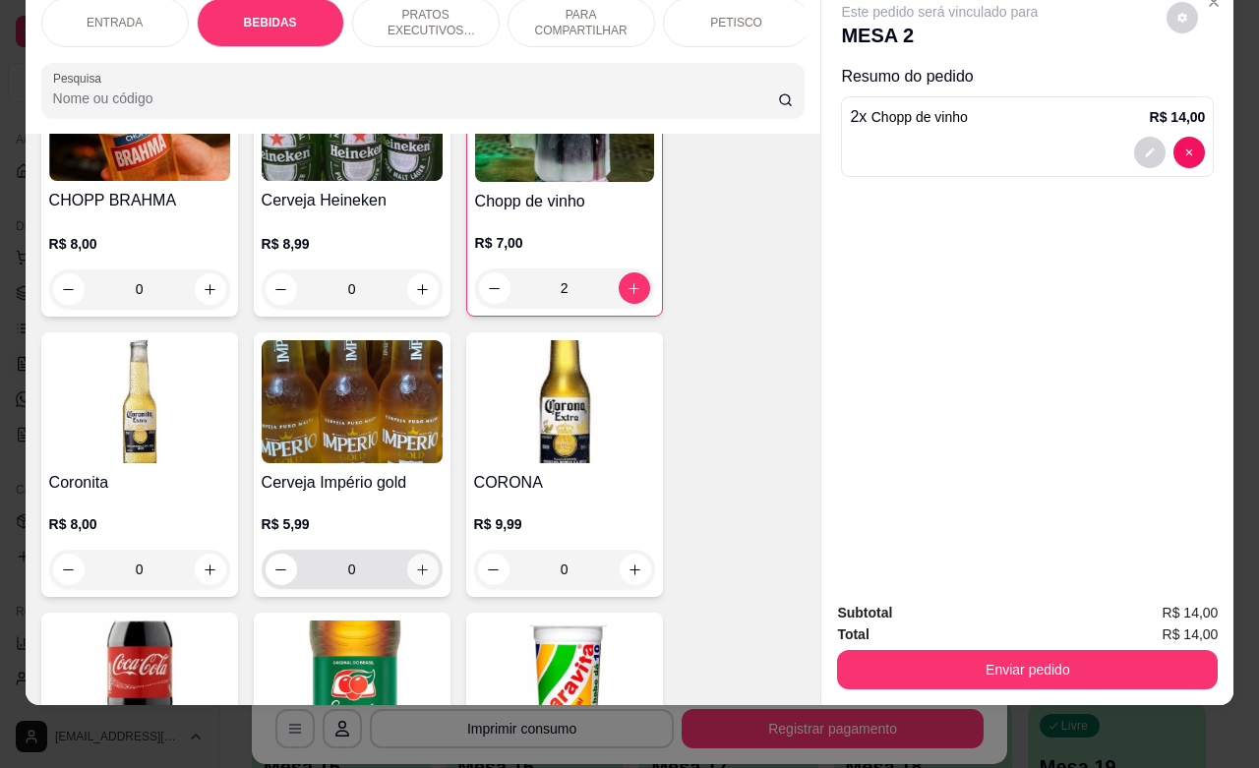
click at [415, 571] on icon "increase-product-quantity" at bounding box center [422, 570] width 15 height 15
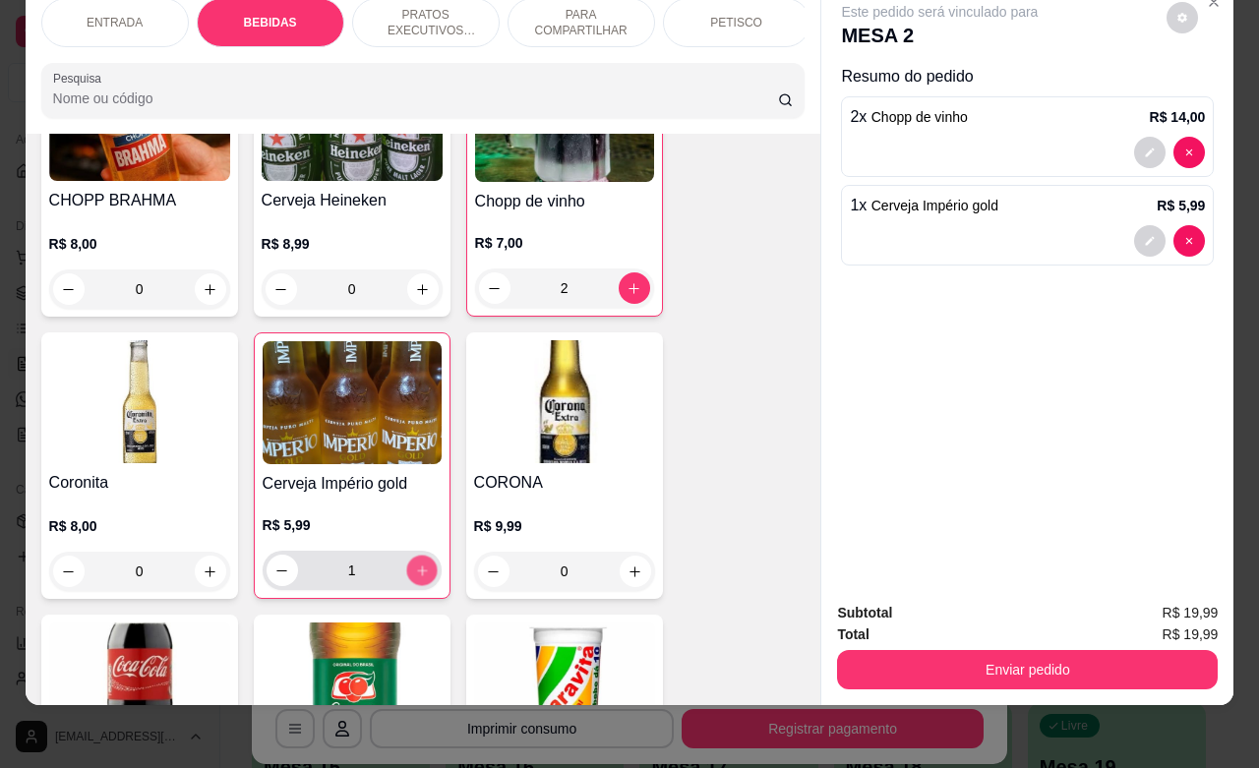
click at [417, 571] on icon "increase-product-quantity" at bounding box center [422, 571] width 10 height 10
type input "2"
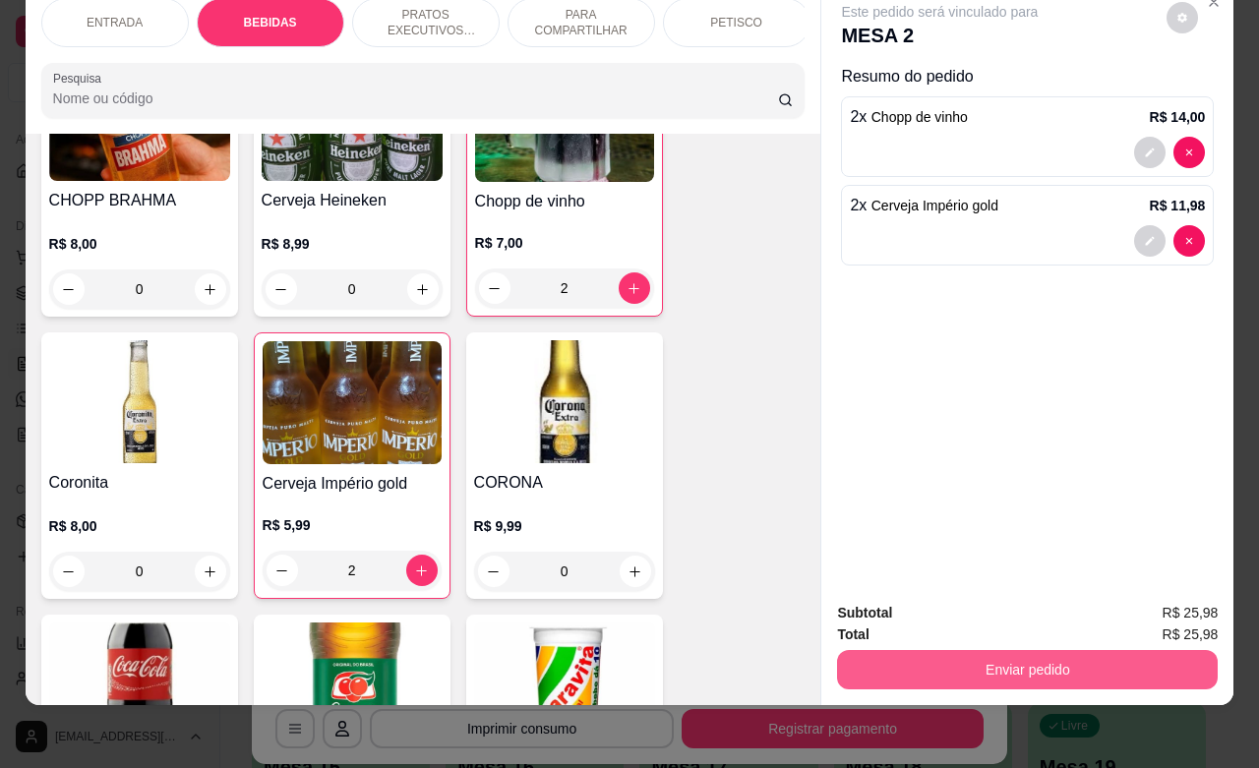
click at [920, 656] on button "Enviar pedido" at bounding box center [1027, 669] width 381 height 39
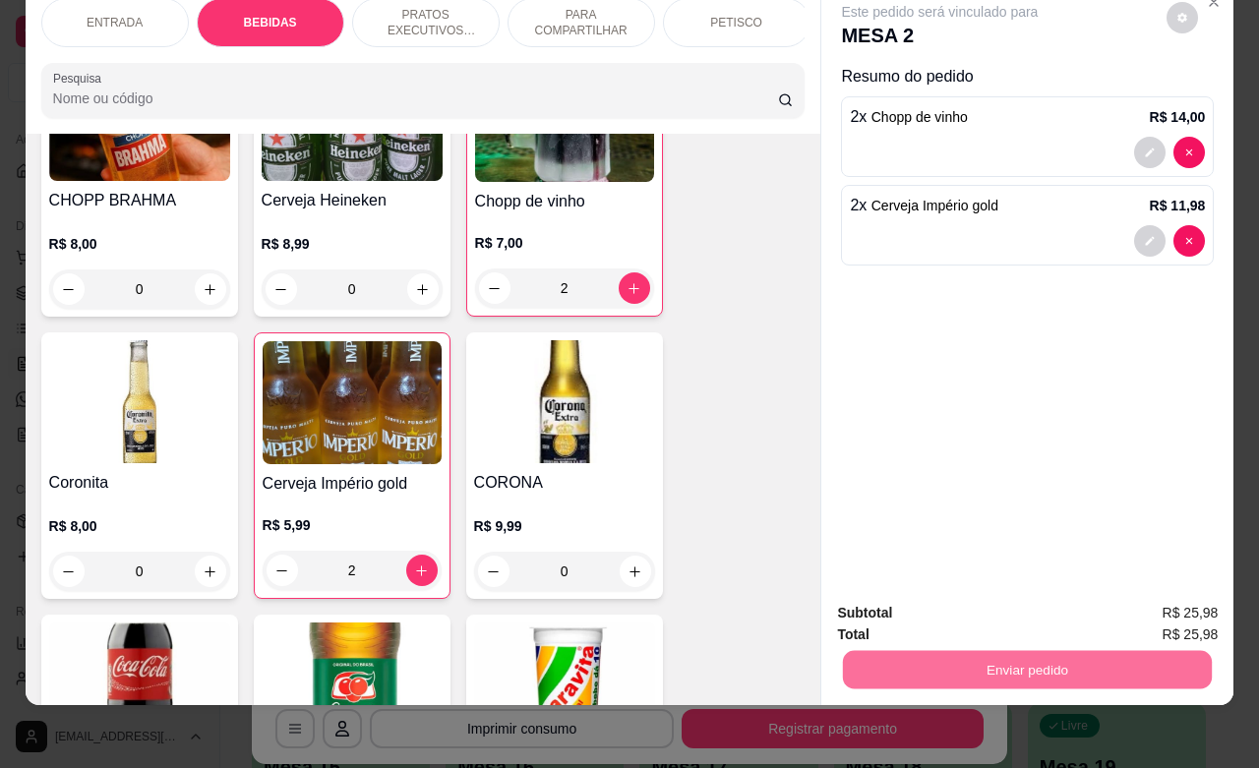
click at [928, 601] on button "Não registrar e enviar pedido" at bounding box center [960, 600] width 199 height 36
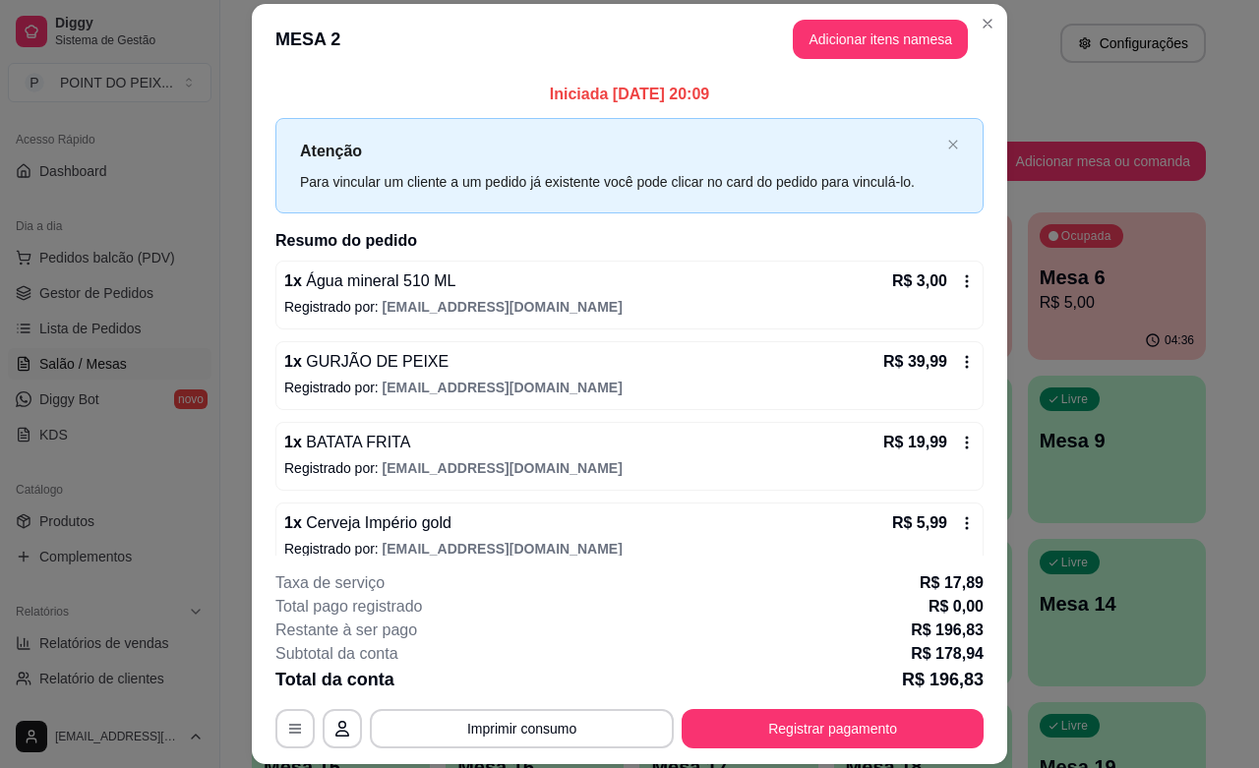
click at [551, 730] on button "Imprimir consumo" at bounding box center [522, 728] width 304 height 39
click at [532, 684] on button "IMPRESSORA" at bounding box center [518, 683] width 138 height 30
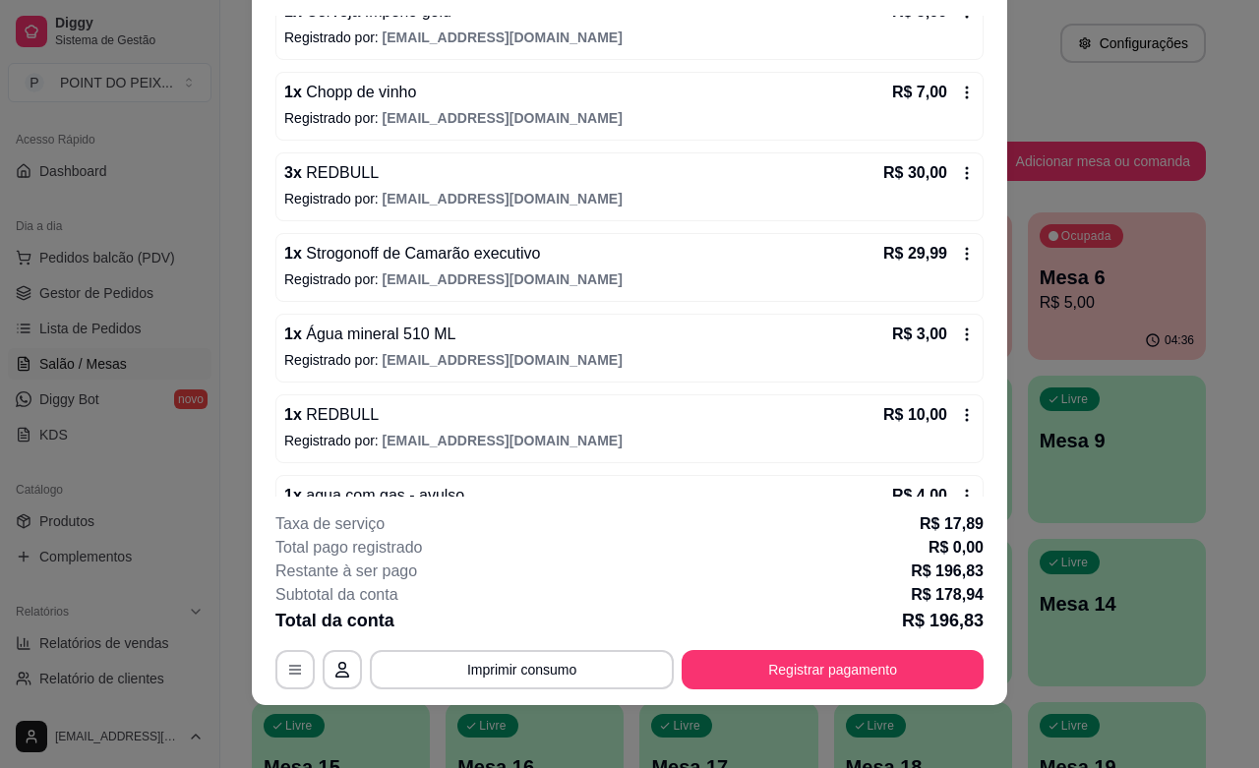
scroll to position [674, 0]
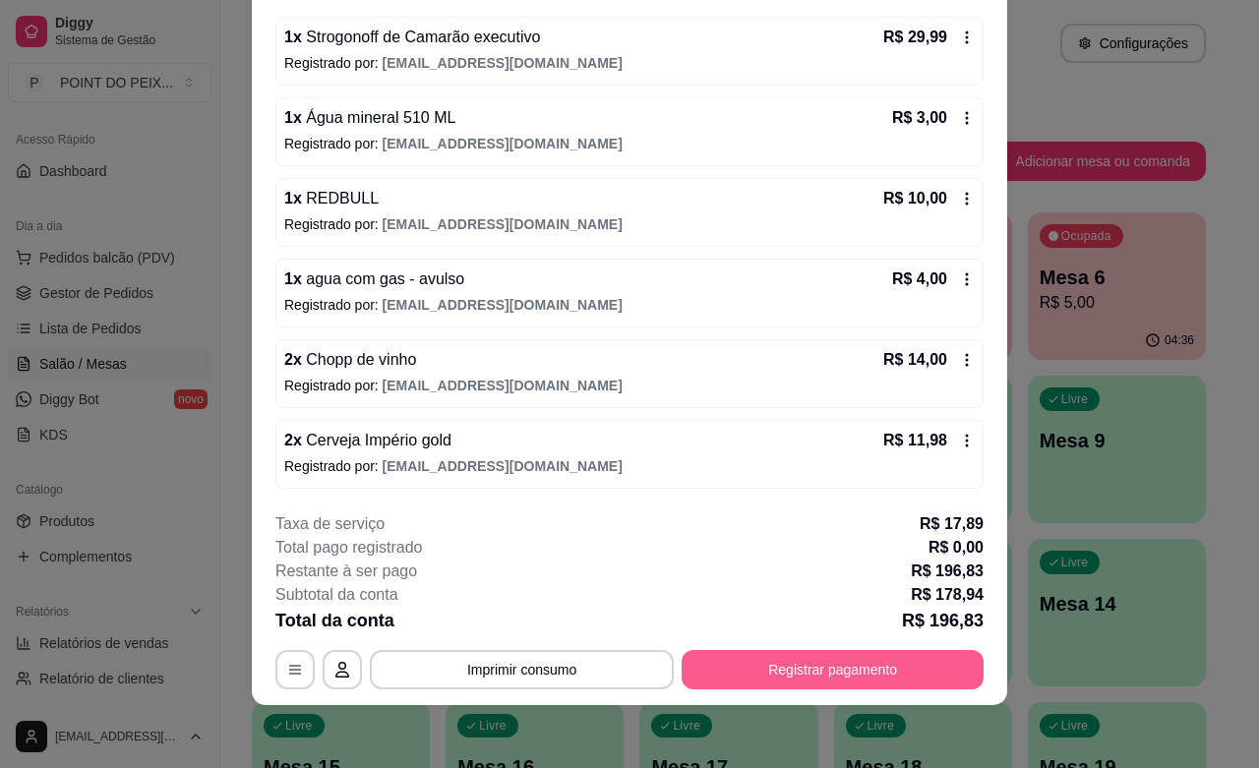
click at [798, 672] on button "Registrar pagamento" at bounding box center [833, 669] width 302 height 39
click at [551, 665] on button "Imprimir consumo" at bounding box center [522, 669] width 304 height 39
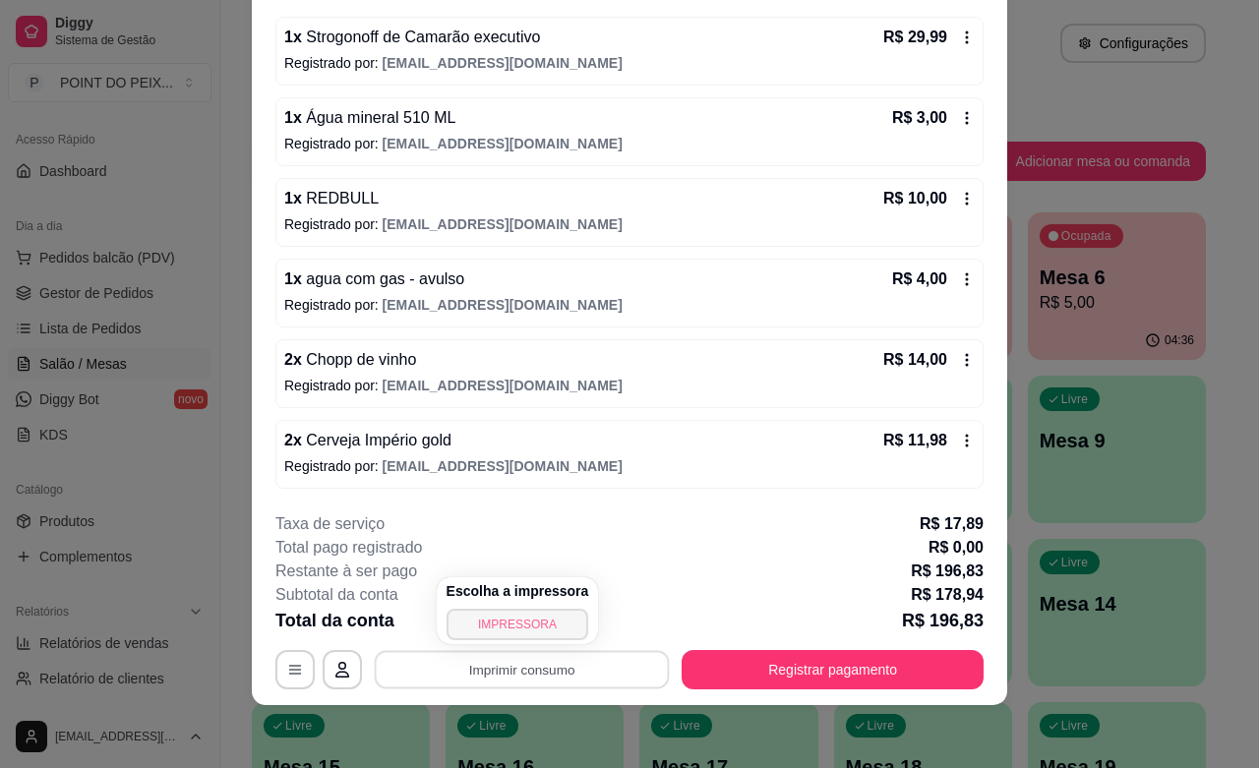
click at [517, 626] on button "IMPRESSORA" at bounding box center [518, 624] width 143 height 31
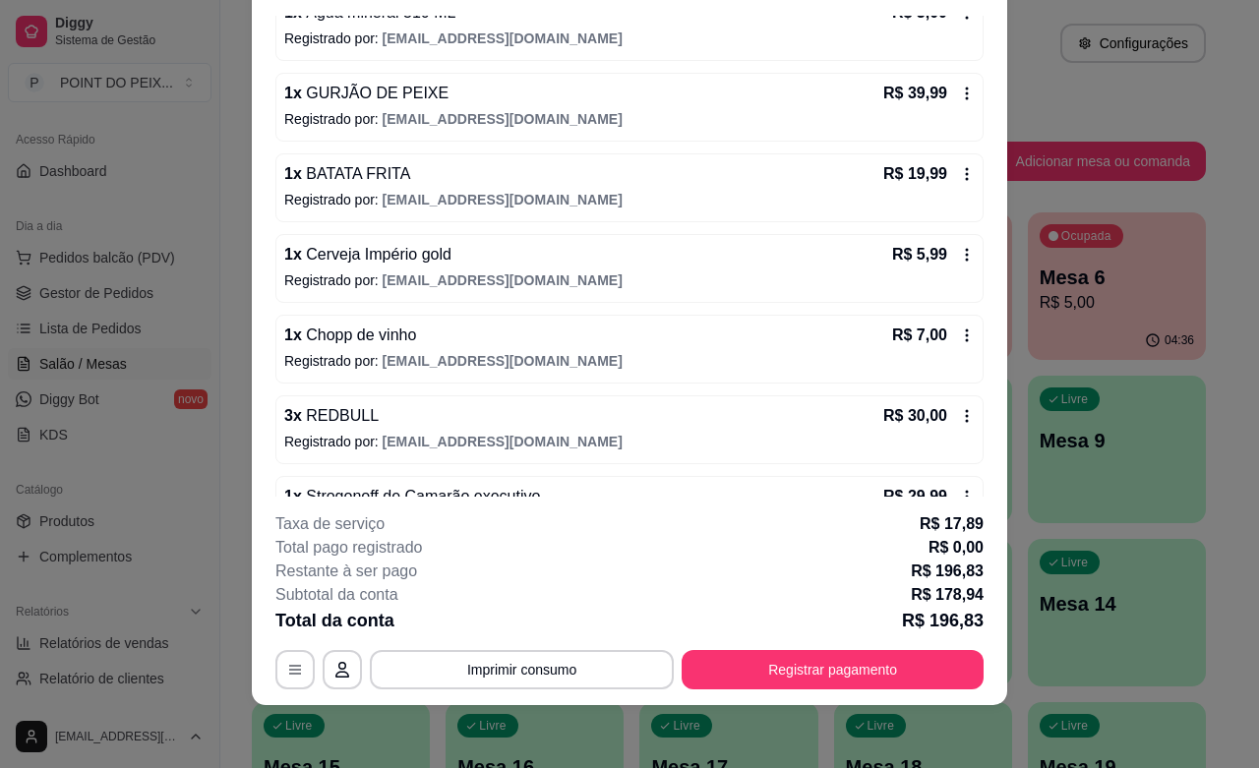
scroll to position [182, 0]
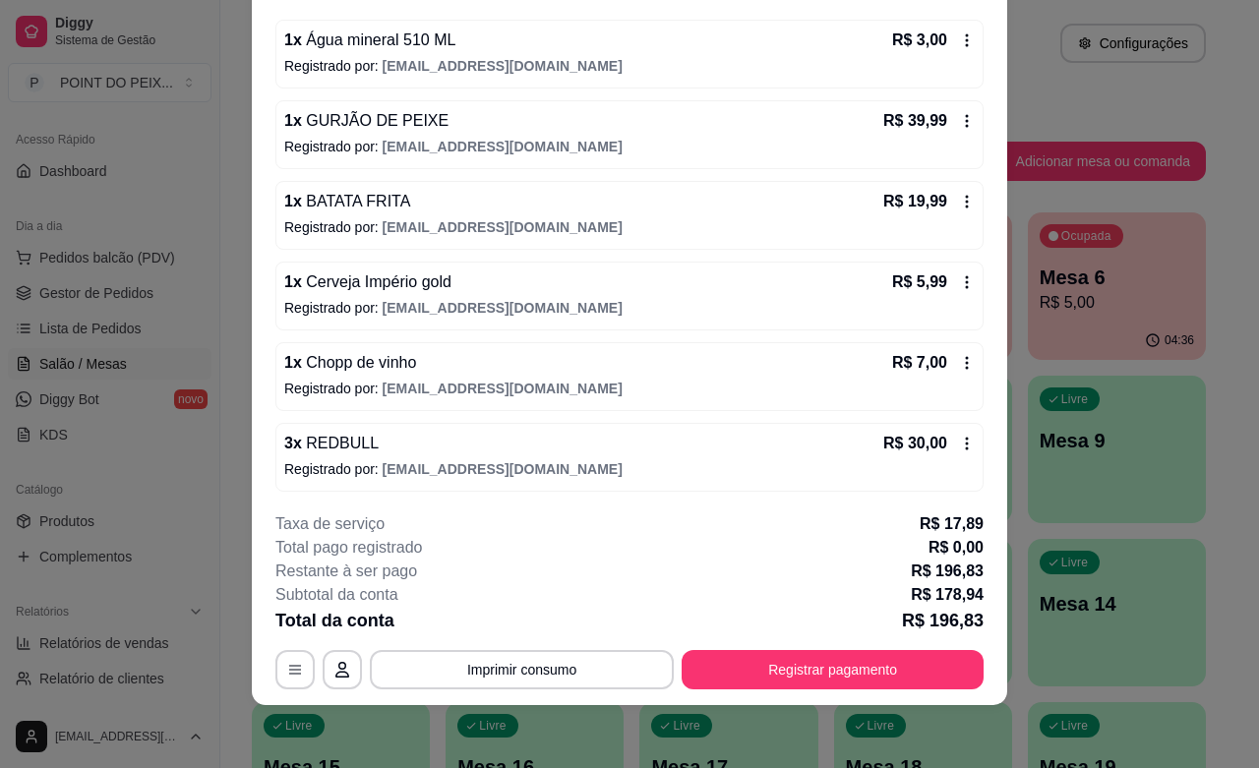
click at [959, 285] on icon at bounding box center [967, 282] width 16 height 16
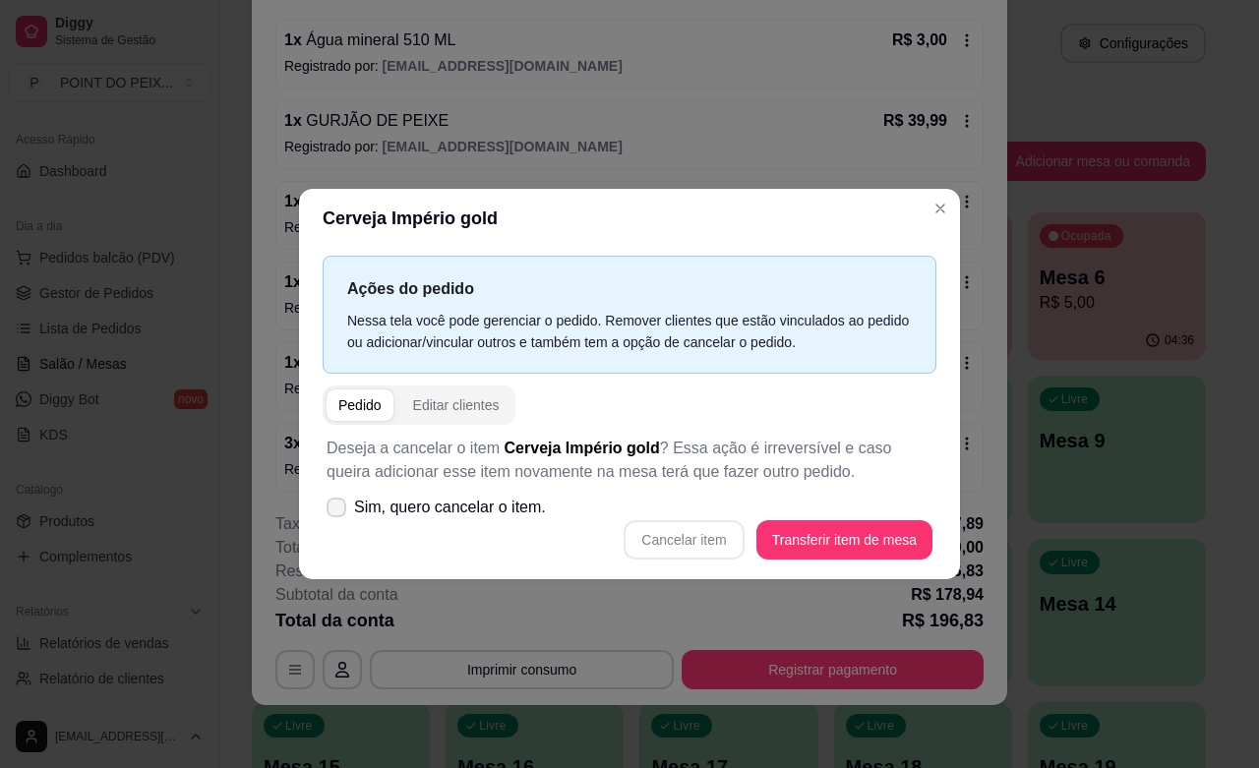
click at [345, 510] on span at bounding box center [337, 508] width 20 height 20
click at [338, 511] on input "Sim, quero cancelar o item." at bounding box center [332, 517] width 13 height 13
checkbox input "true"
click at [693, 539] on button "Cancelar item" at bounding box center [684, 539] width 117 height 38
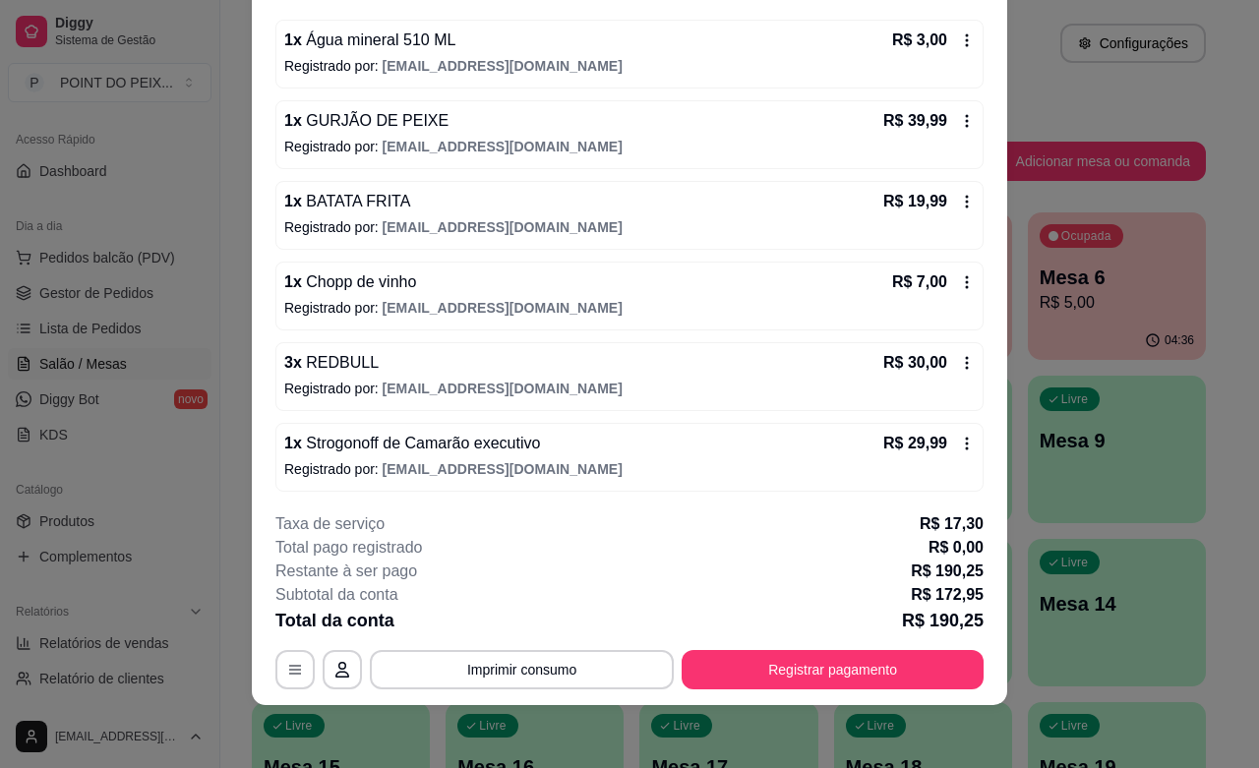
click at [959, 280] on icon at bounding box center [967, 282] width 16 height 16
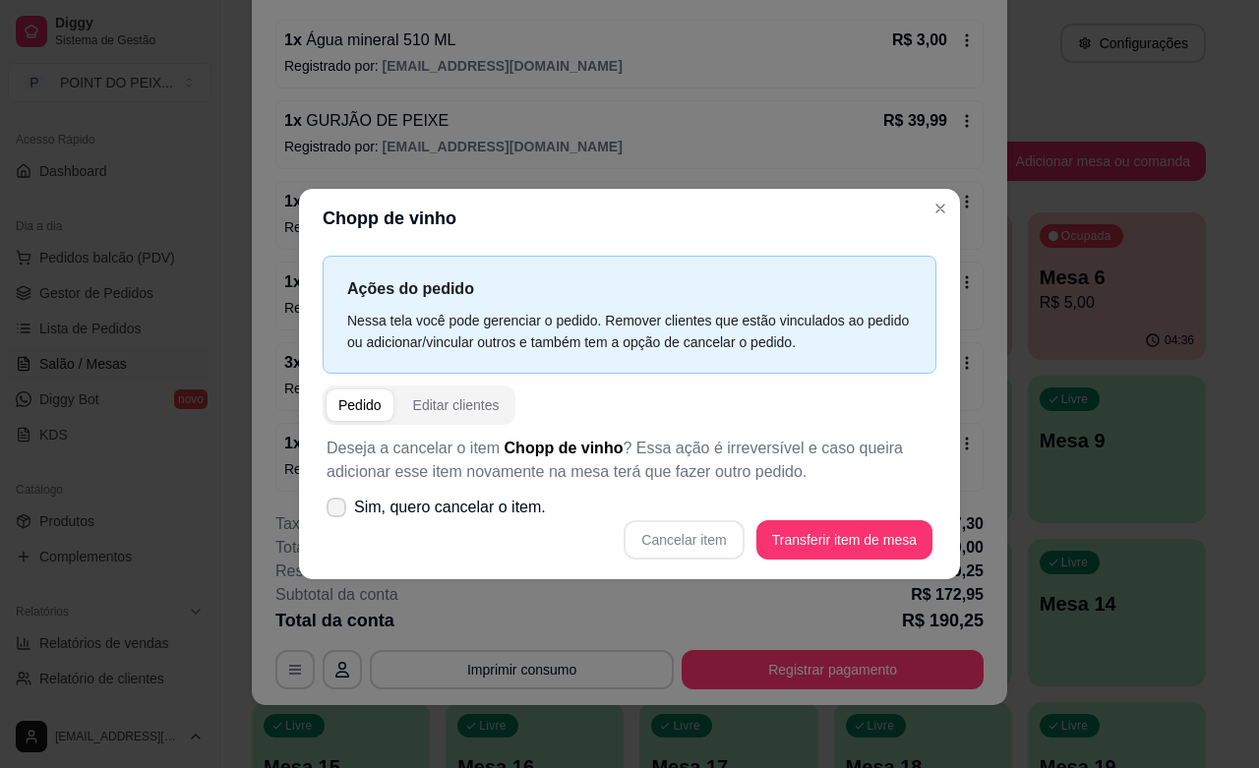
click at [331, 509] on icon at bounding box center [337, 508] width 16 height 12
click at [331, 511] on input "Sim, quero cancelar o item." at bounding box center [332, 517] width 13 height 13
checkbox input "true"
click at [685, 544] on button "Cancelar item" at bounding box center [684, 539] width 120 height 39
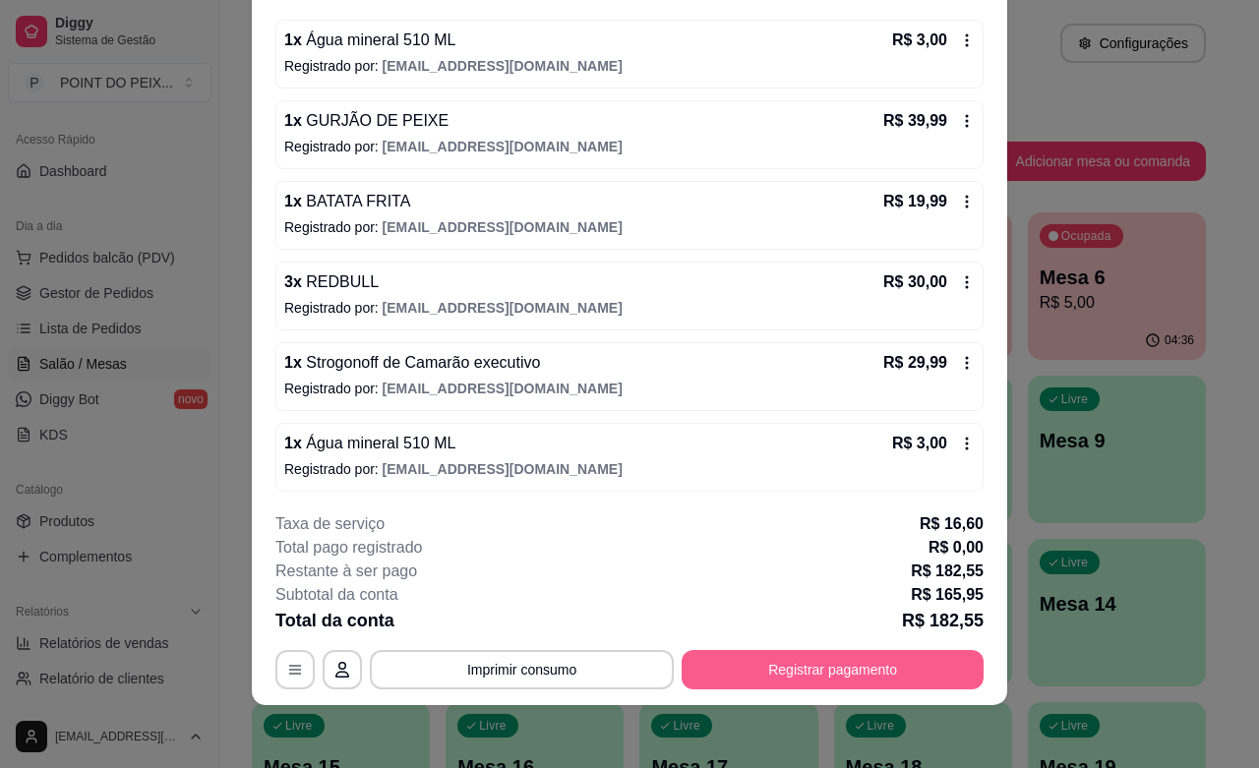
click at [788, 676] on button "Registrar pagamento" at bounding box center [833, 669] width 302 height 39
click at [531, 679] on button "Imprimir consumo" at bounding box center [522, 670] width 295 height 38
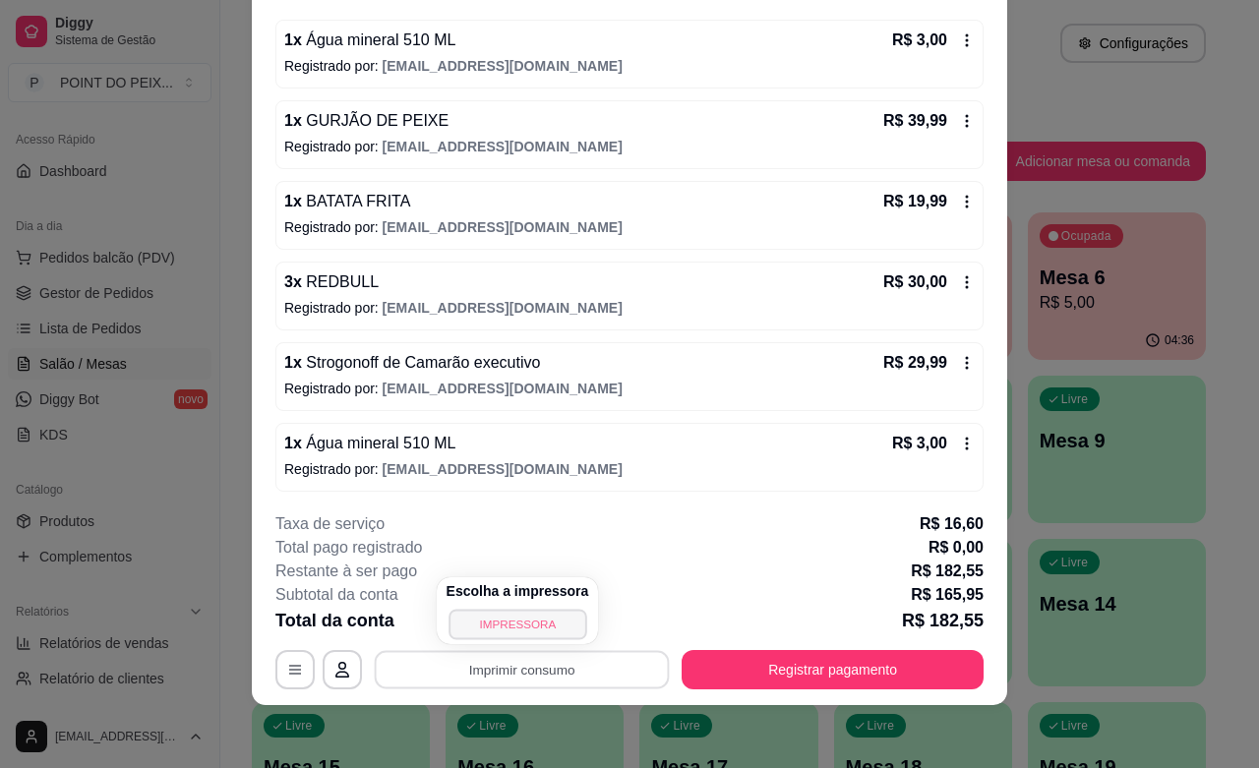
click at [537, 628] on button "IMPRESSORA" at bounding box center [518, 624] width 138 height 30
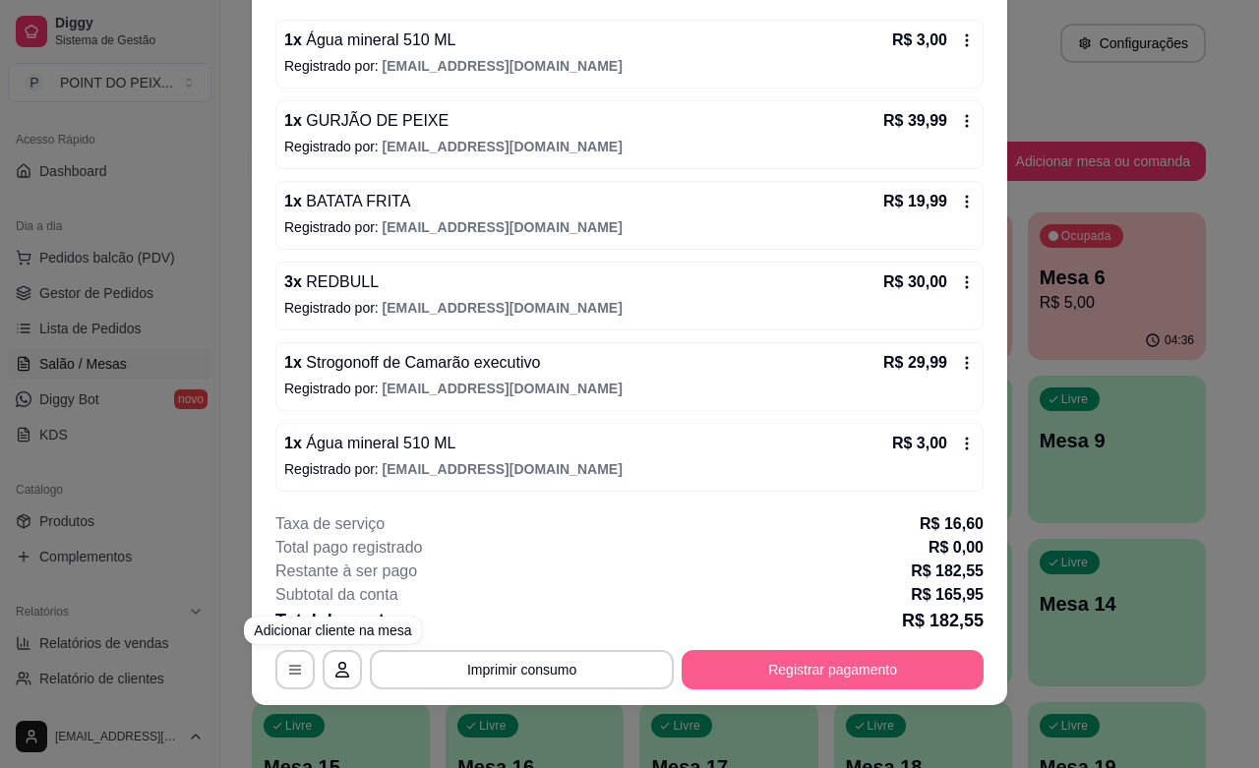
click at [788, 664] on button "Registrar pagamento" at bounding box center [833, 669] width 302 height 39
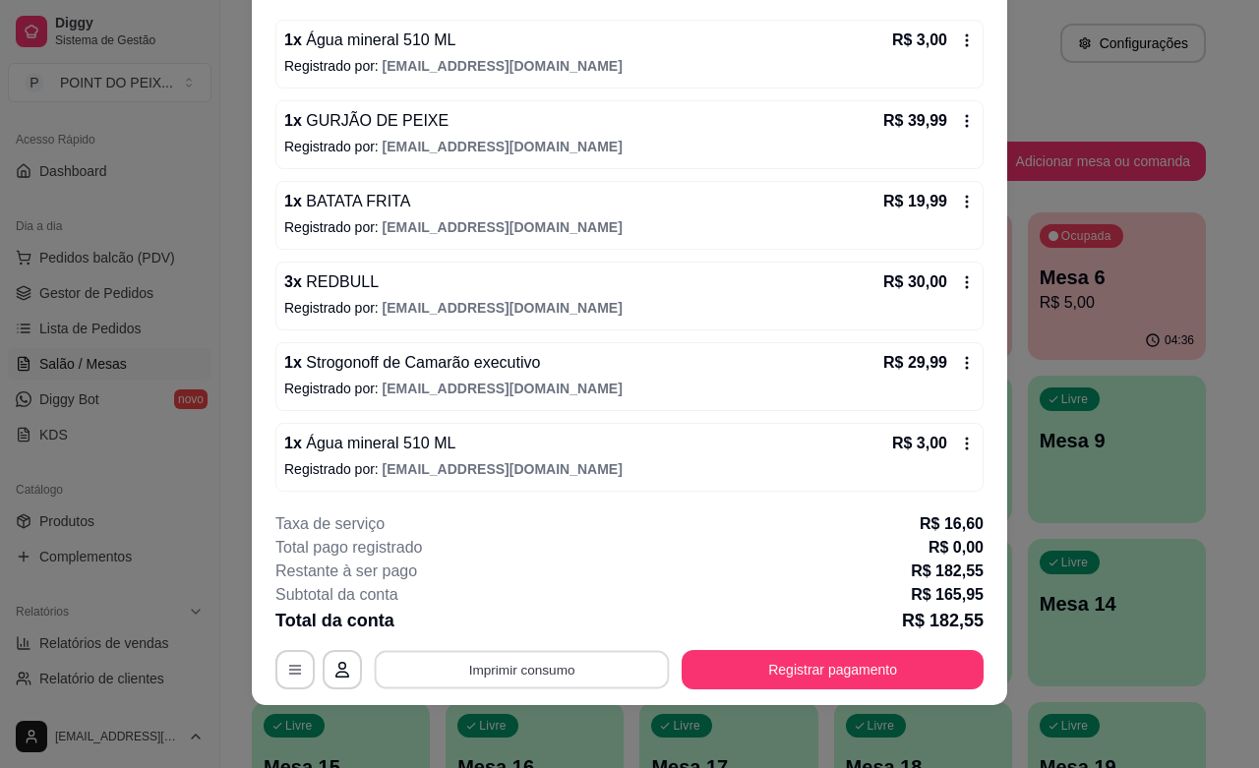
click at [564, 679] on button "Imprimir consumo" at bounding box center [522, 670] width 295 height 38
click at [524, 622] on button "IMPRESSORA" at bounding box center [518, 624] width 138 height 30
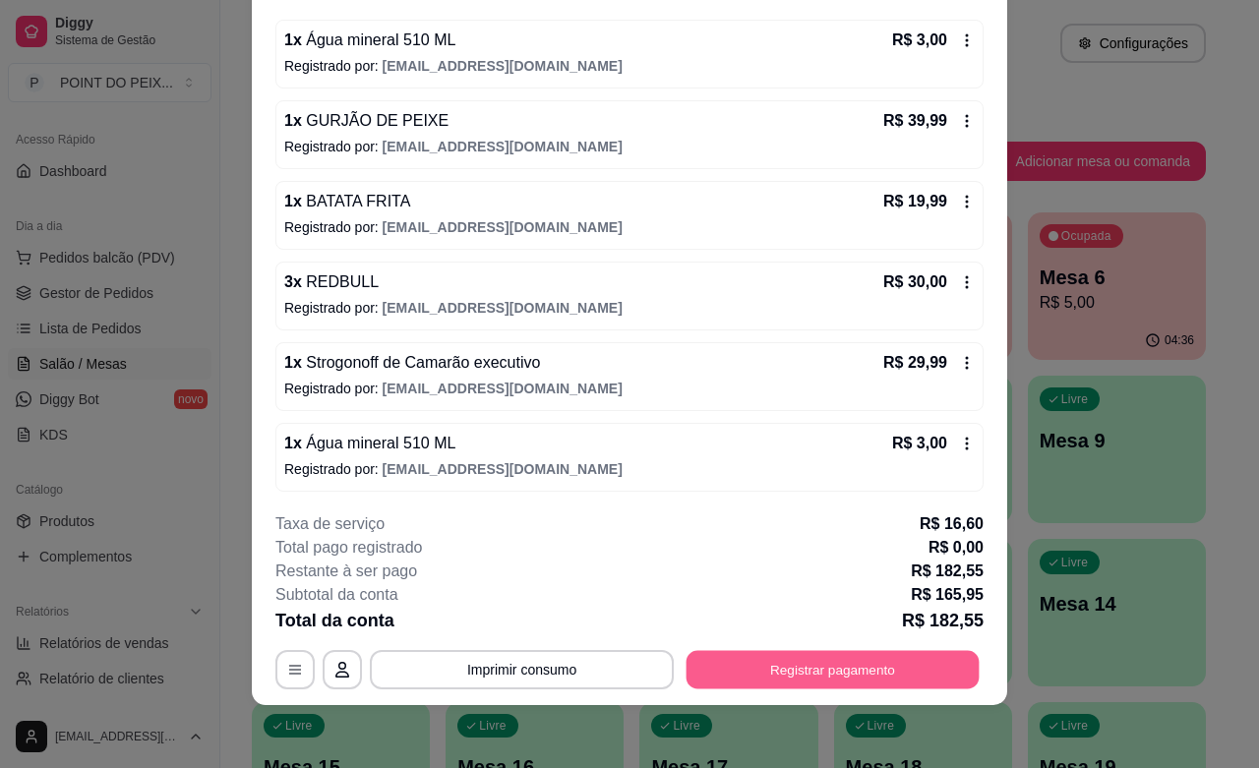
click at [790, 675] on button "Registrar pagamento" at bounding box center [833, 670] width 293 height 38
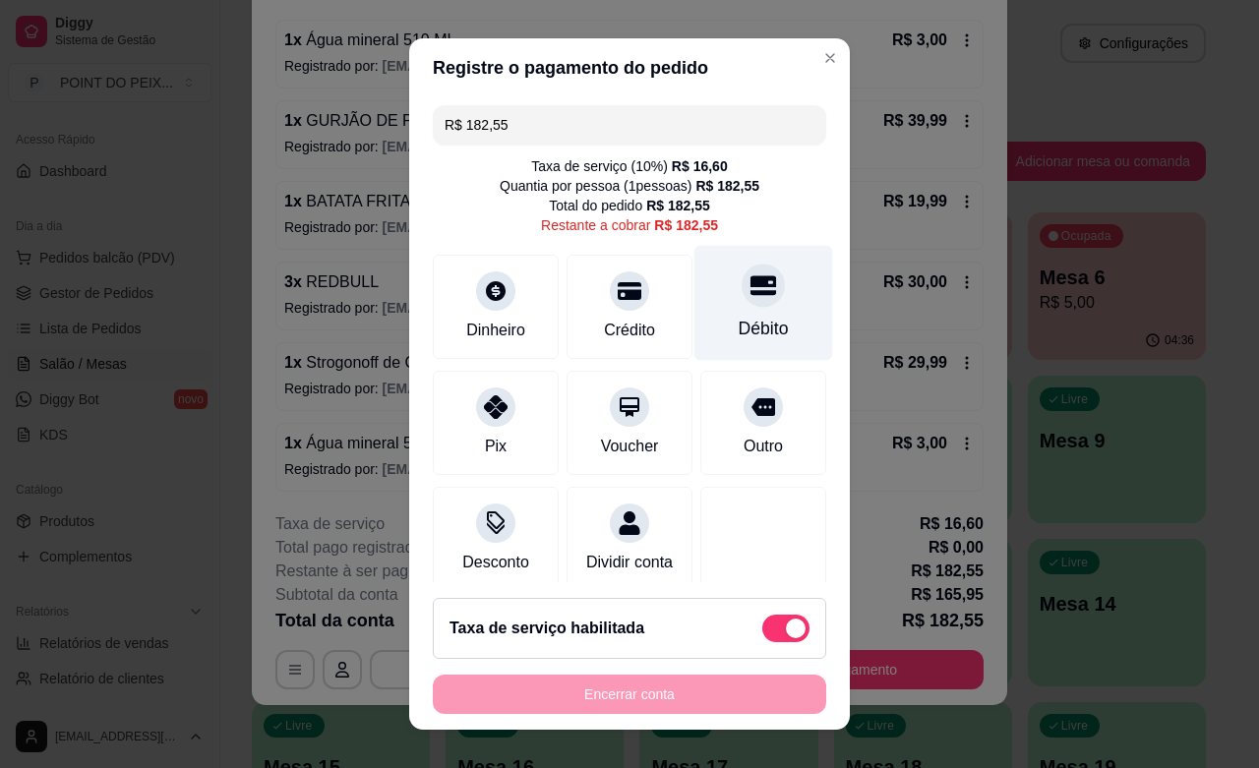
click at [742, 300] on div at bounding box center [763, 285] width 43 height 43
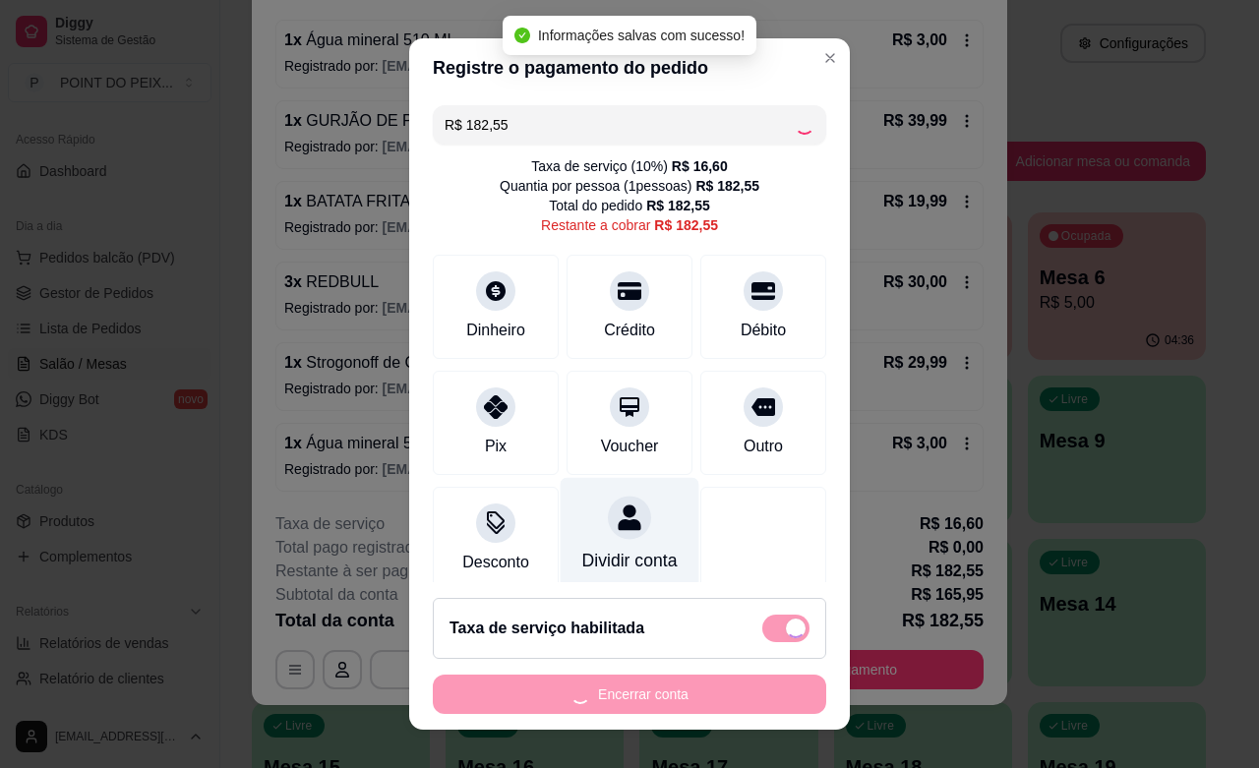
type input "R$ 0,00"
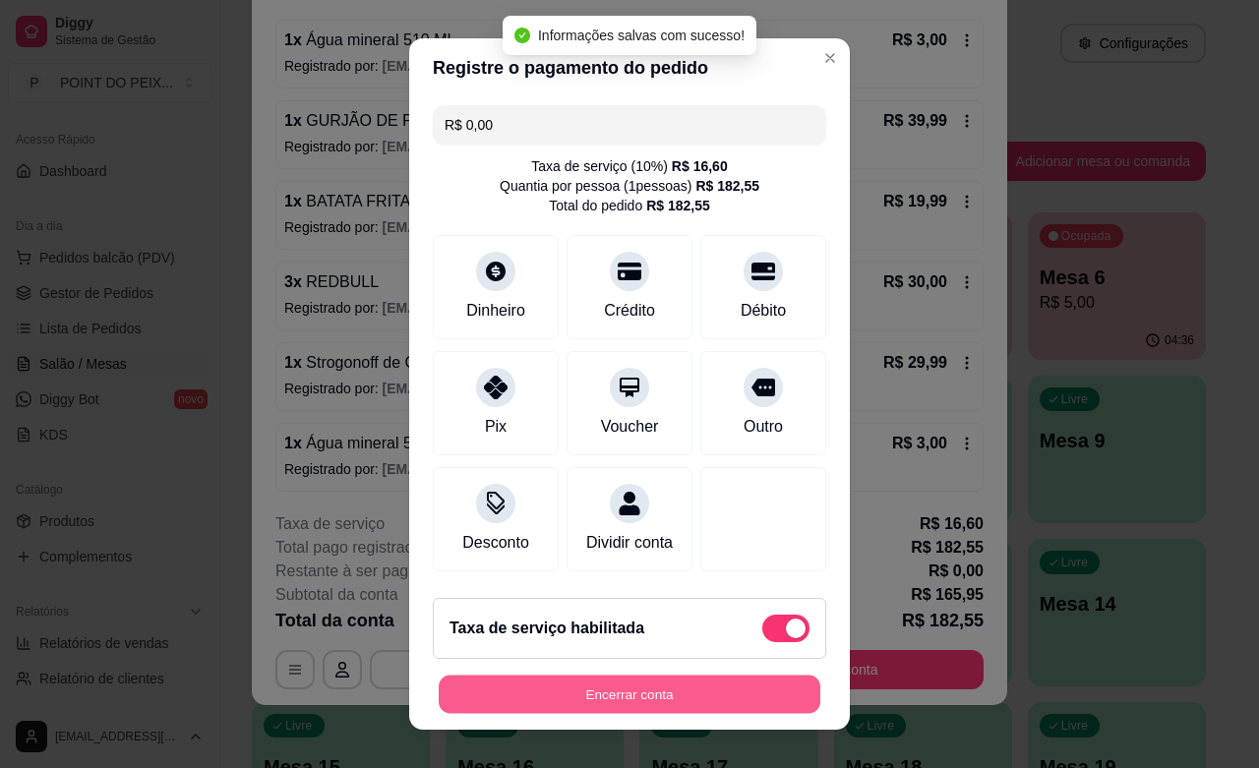
click at [625, 700] on button "Encerrar conta" at bounding box center [630, 695] width 382 height 38
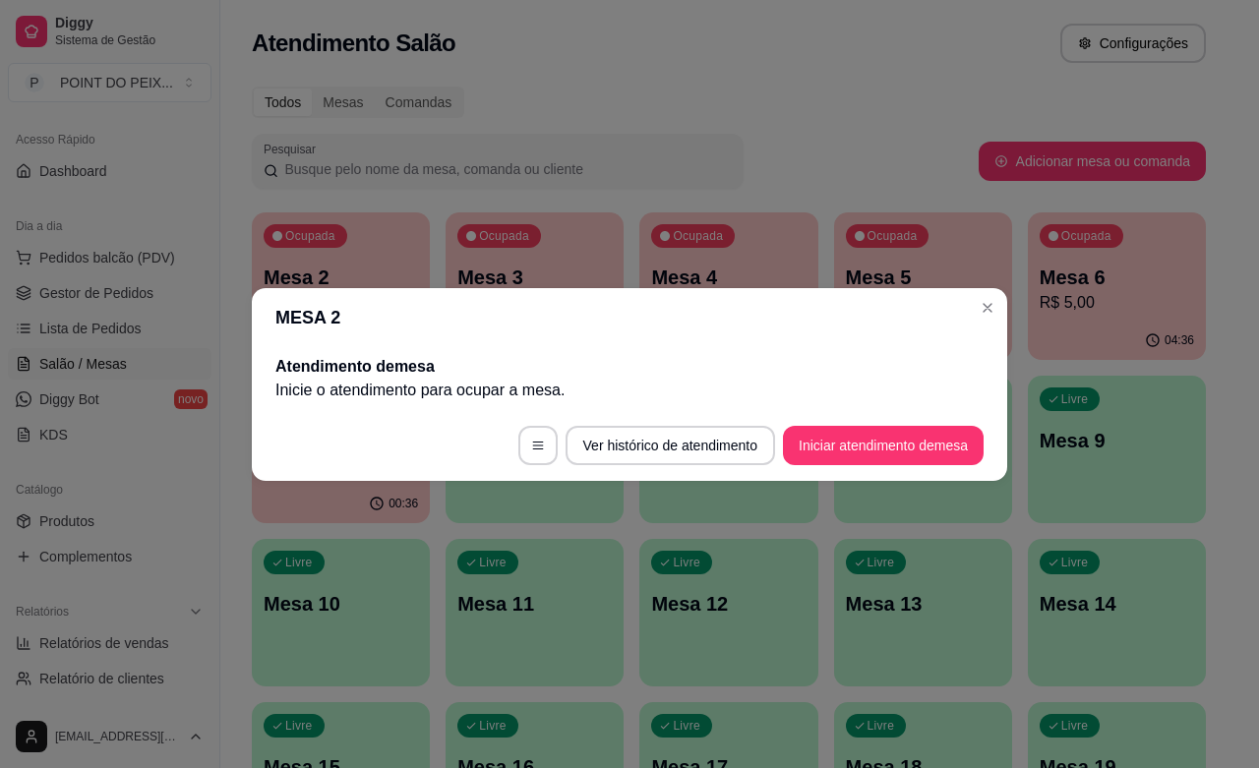
scroll to position [0, 0]
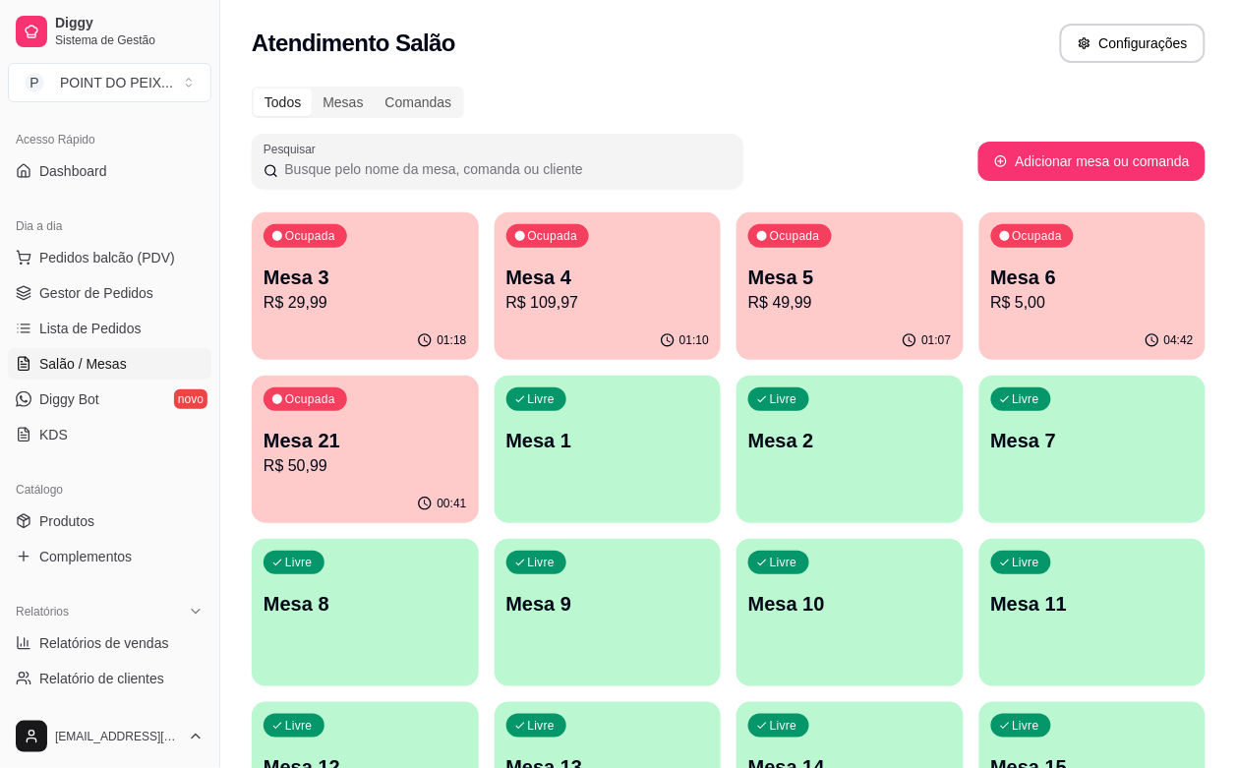
click at [751, 40] on div "Atendimento Salão Configurações" at bounding box center [729, 43] width 954 height 39
click at [752, 301] on p "R$ 49,99" at bounding box center [850, 302] width 197 height 23
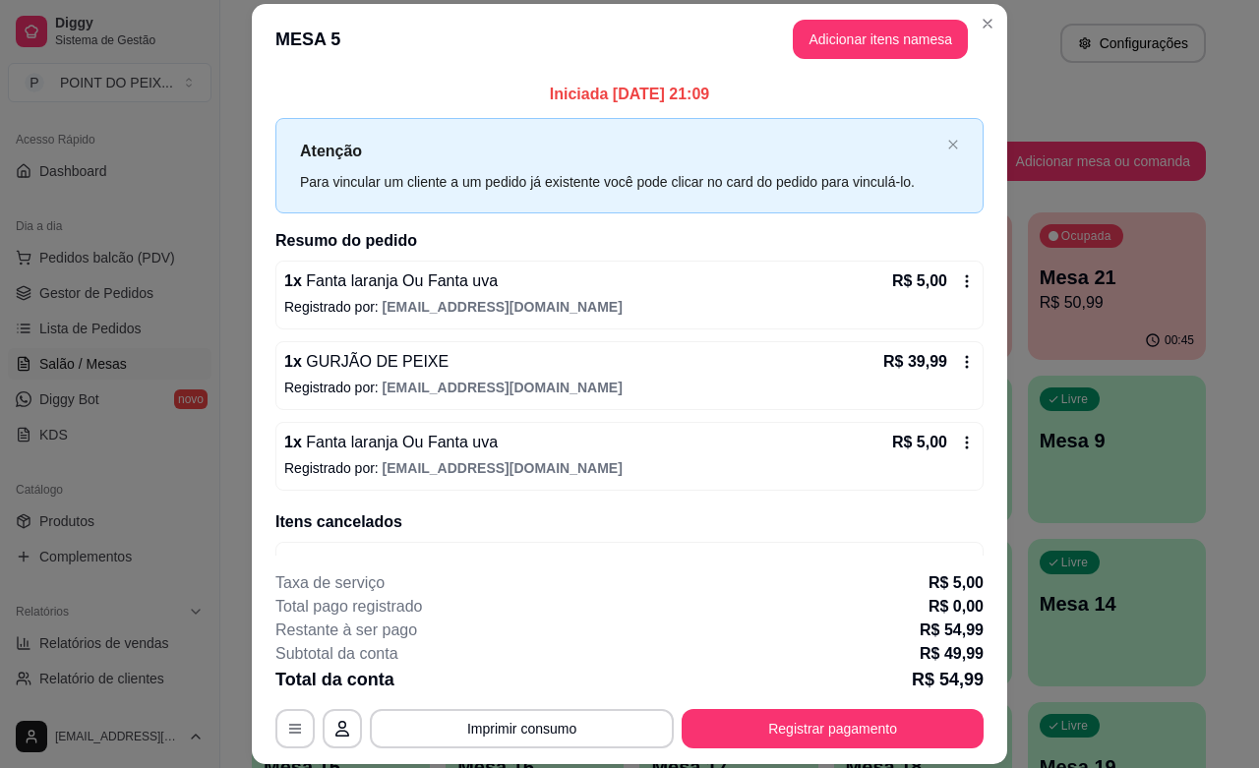
scroll to position [56, 0]
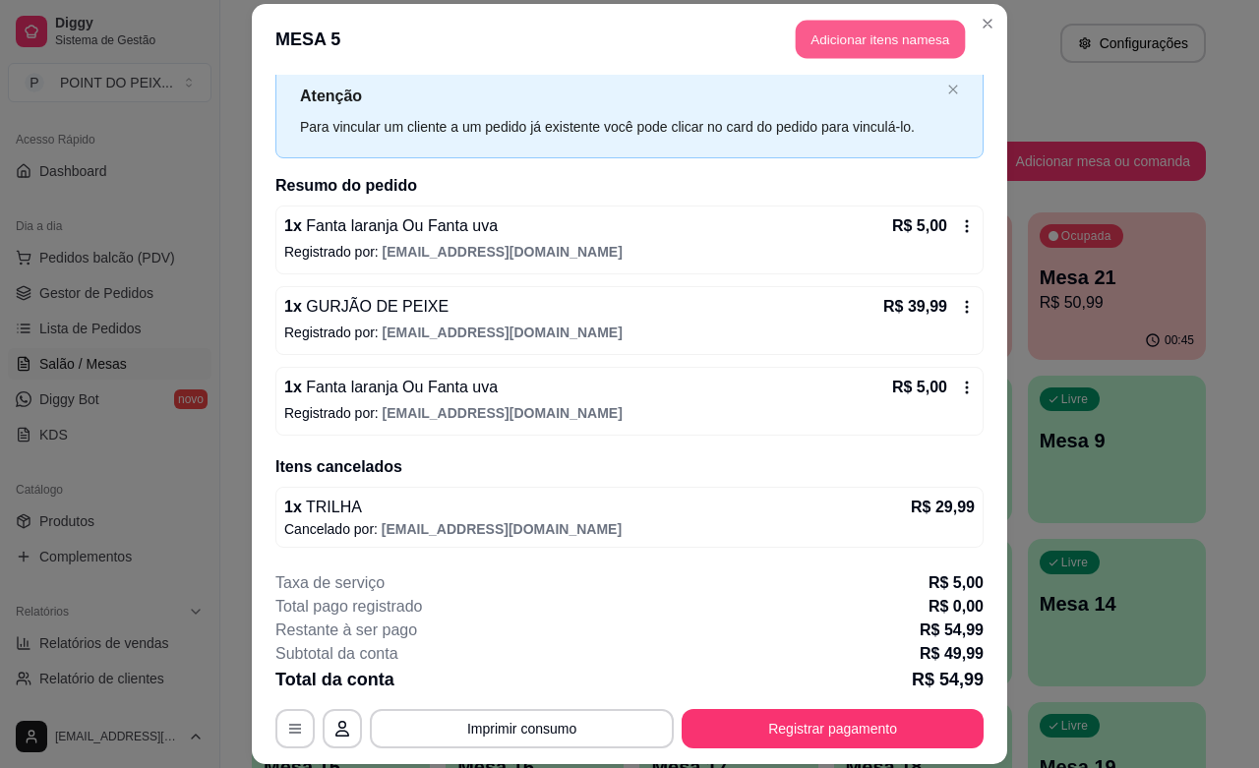
click at [910, 41] on button "Adicionar itens na mesa" at bounding box center [880, 40] width 169 height 38
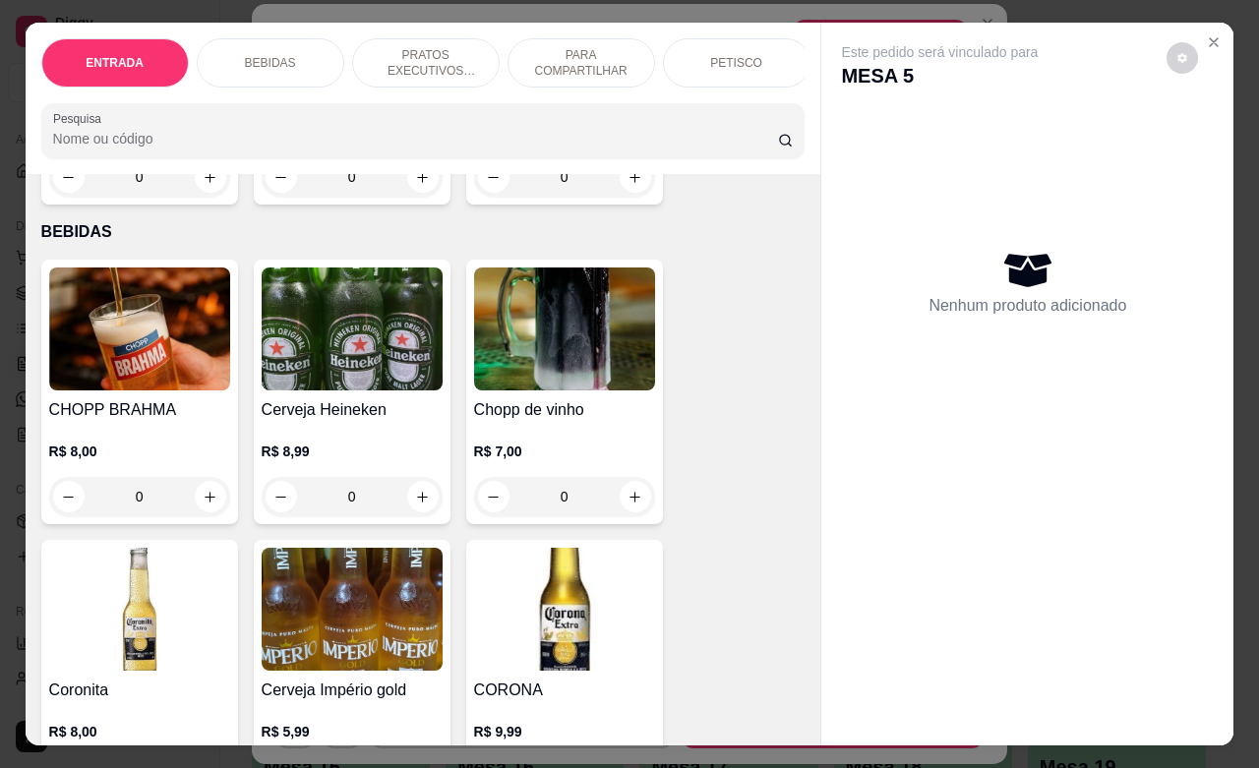
scroll to position [369, 0]
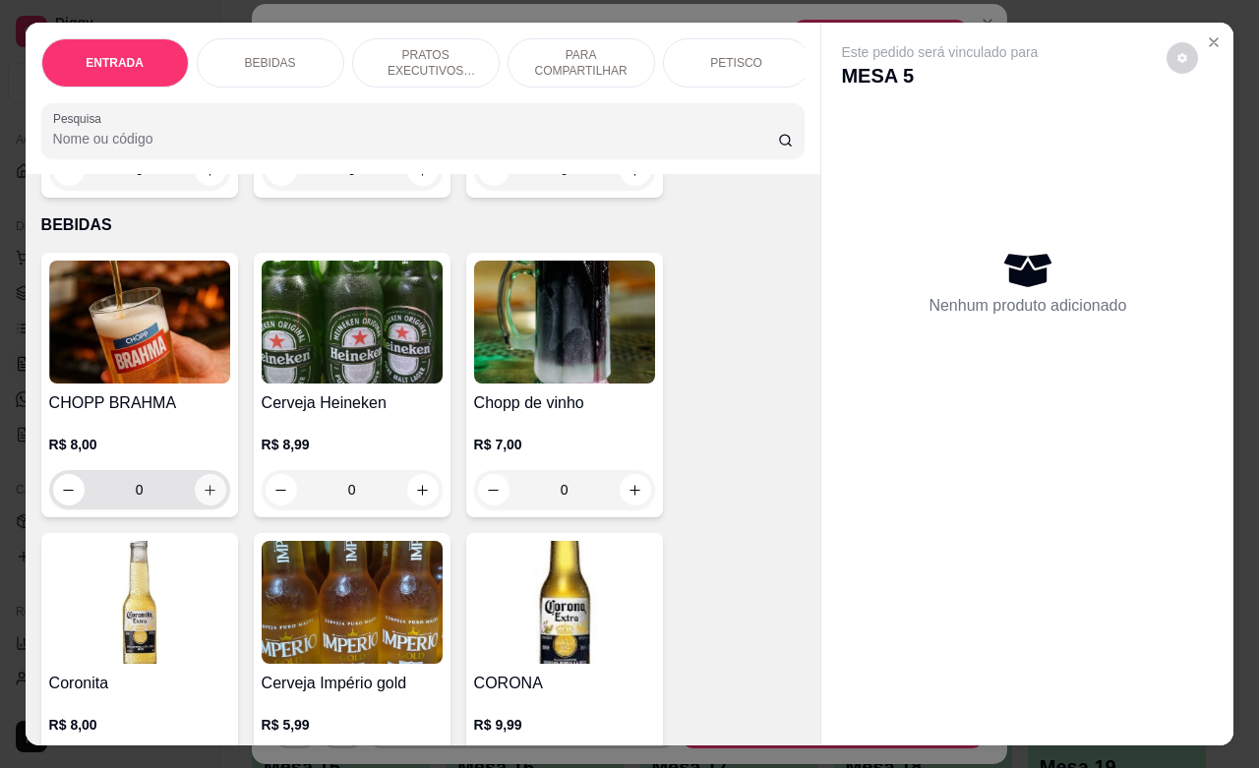
click at [203, 498] on icon "increase-product-quantity" at bounding box center [210, 490] width 15 height 15
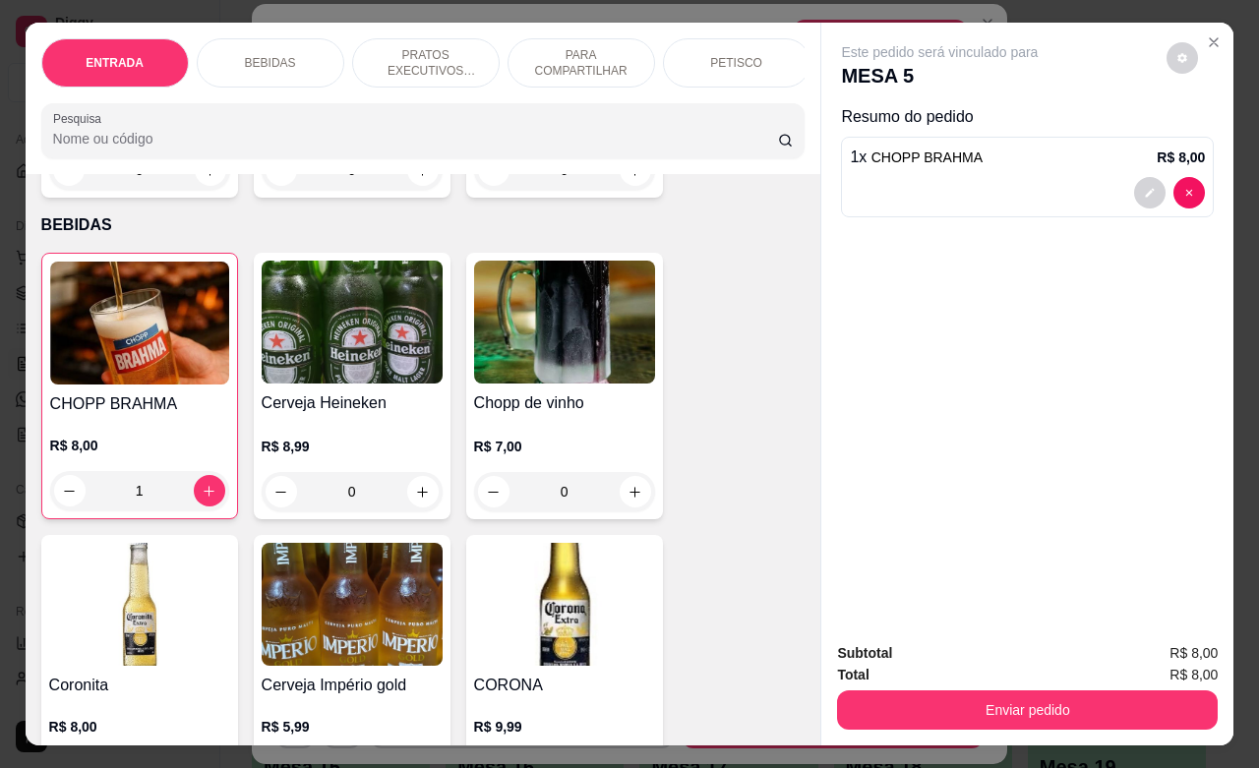
type input "1"
click at [620, 508] on button "increase-product-quantity" at bounding box center [635, 492] width 30 height 30
type input "1"
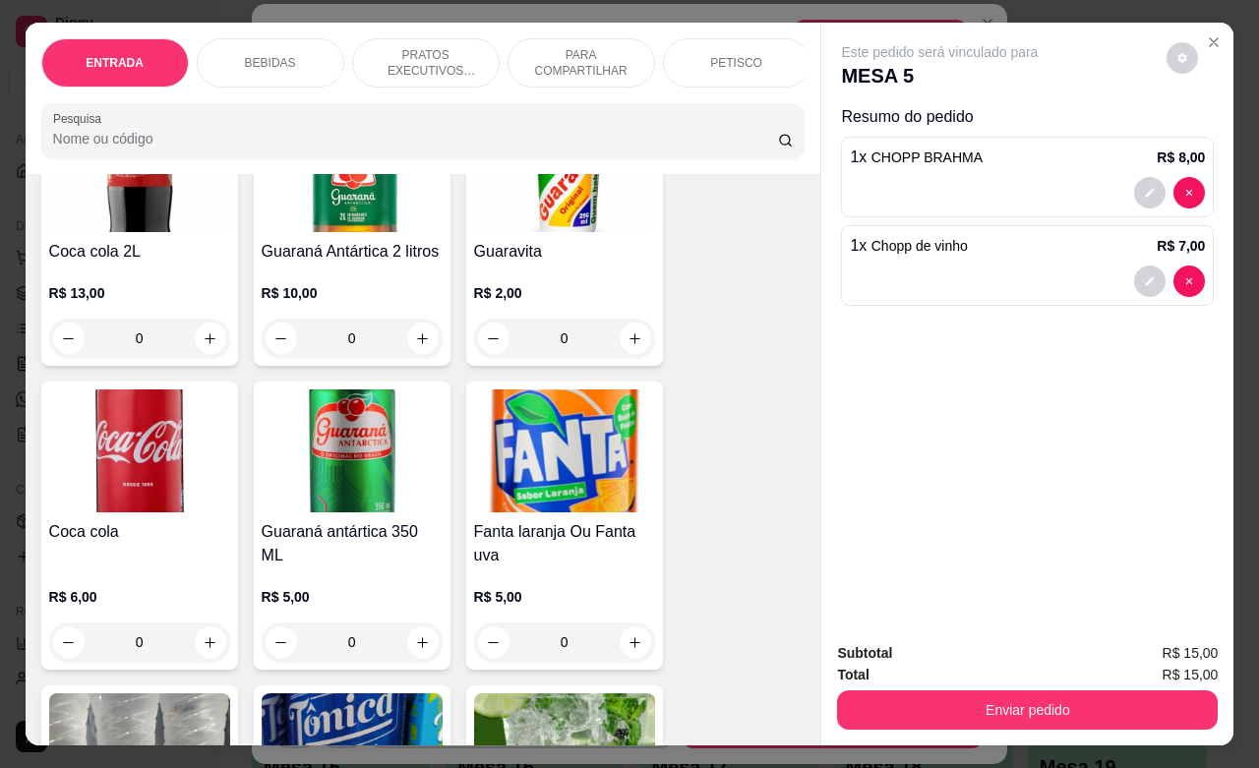
scroll to position [1107, 0]
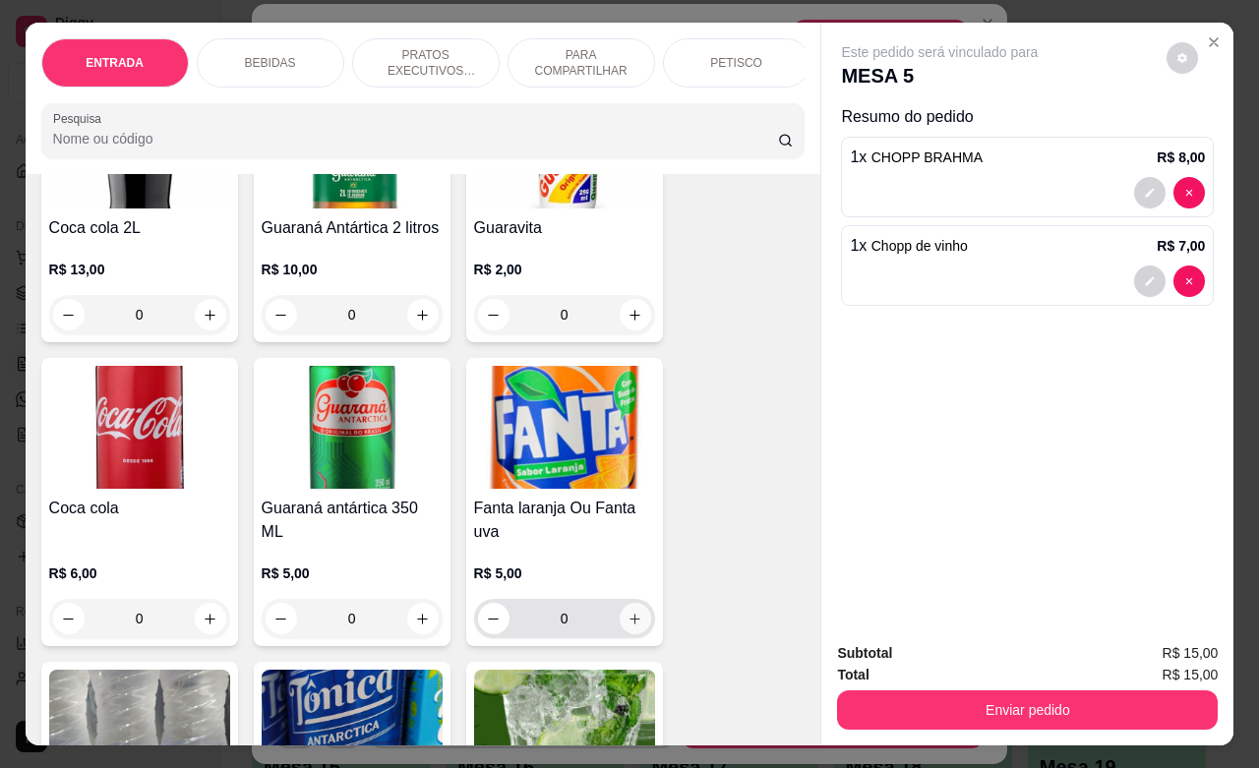
click at [628, 627] on icon "increase-product-quantity" at bounding box center [635, 619] width 15 height 15
type input "1"
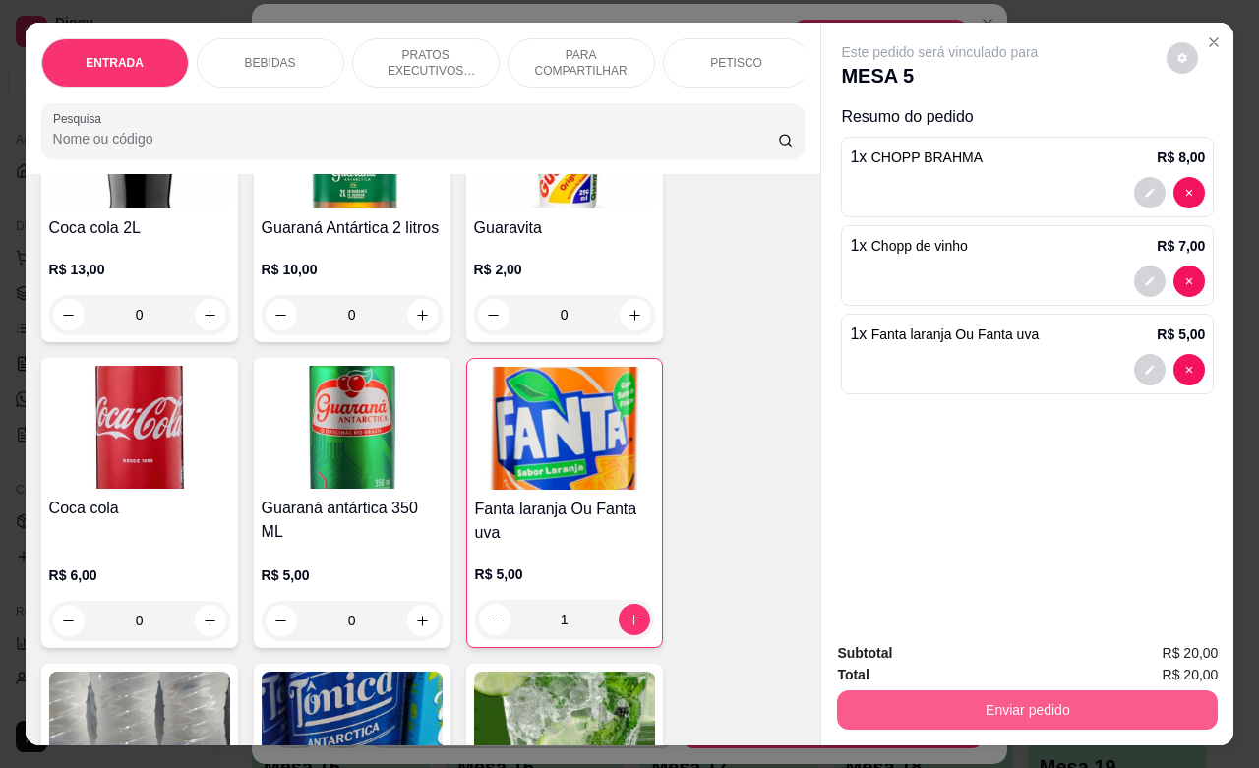
click at [1003, 711] on button "Enviar pedido" at bounding box center [1027, 710] width 381 height 39
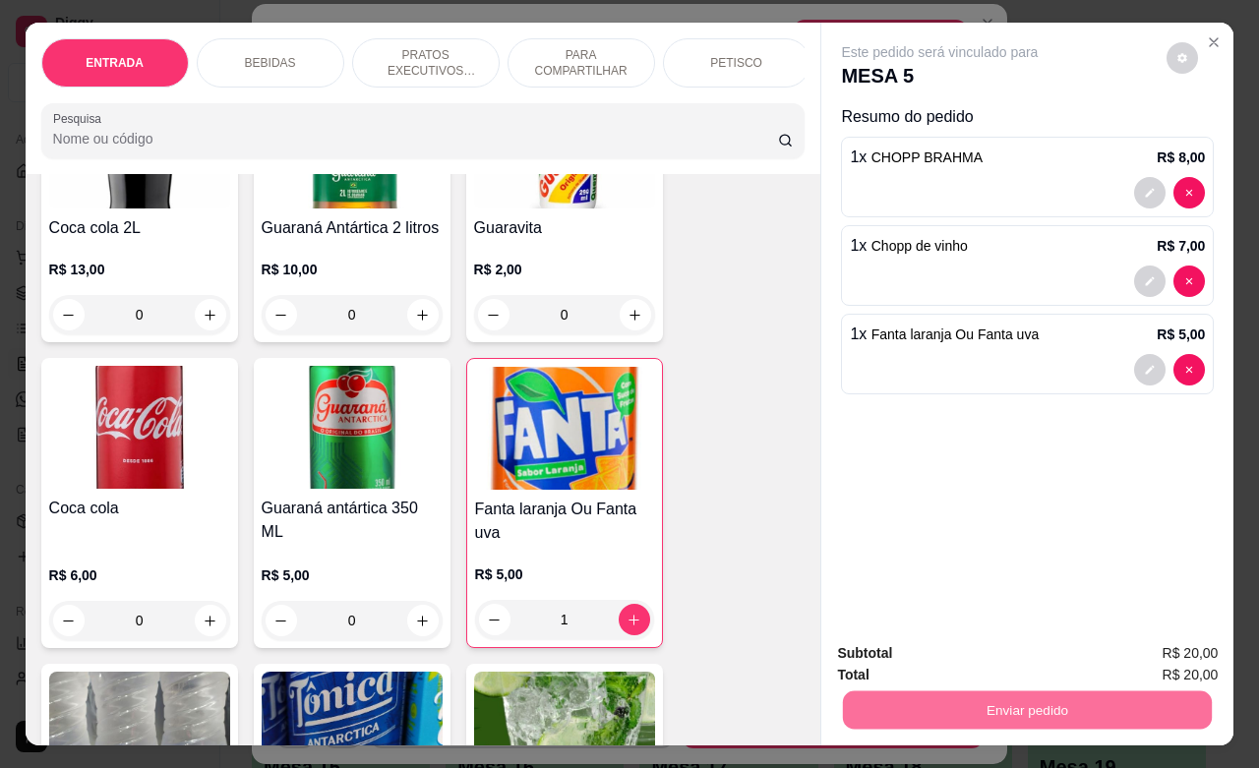
click at [1006, 650] on button "Não registrar e enviar pedido" at bounding box center [960, 650] width 199 height 36
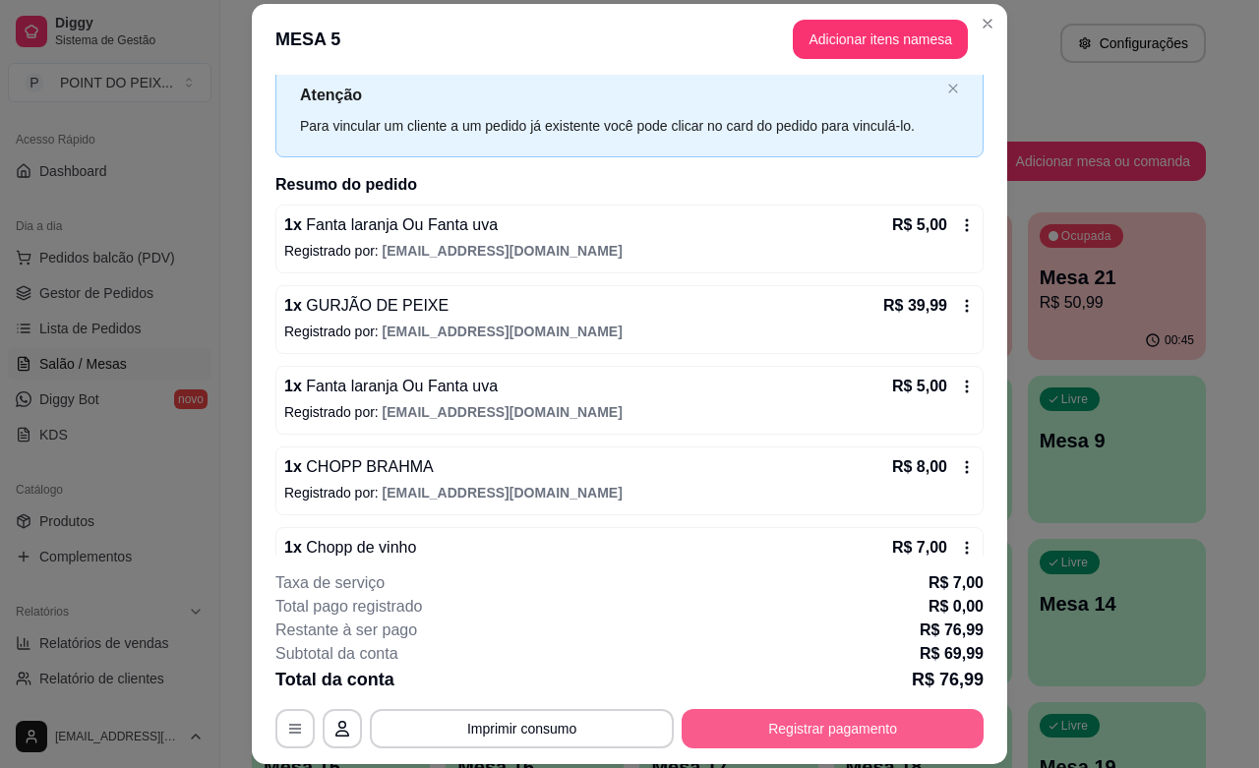
click at [833, 725] on button "Registrar pagamento" at bounding box center [833, 728] width 302 height 39
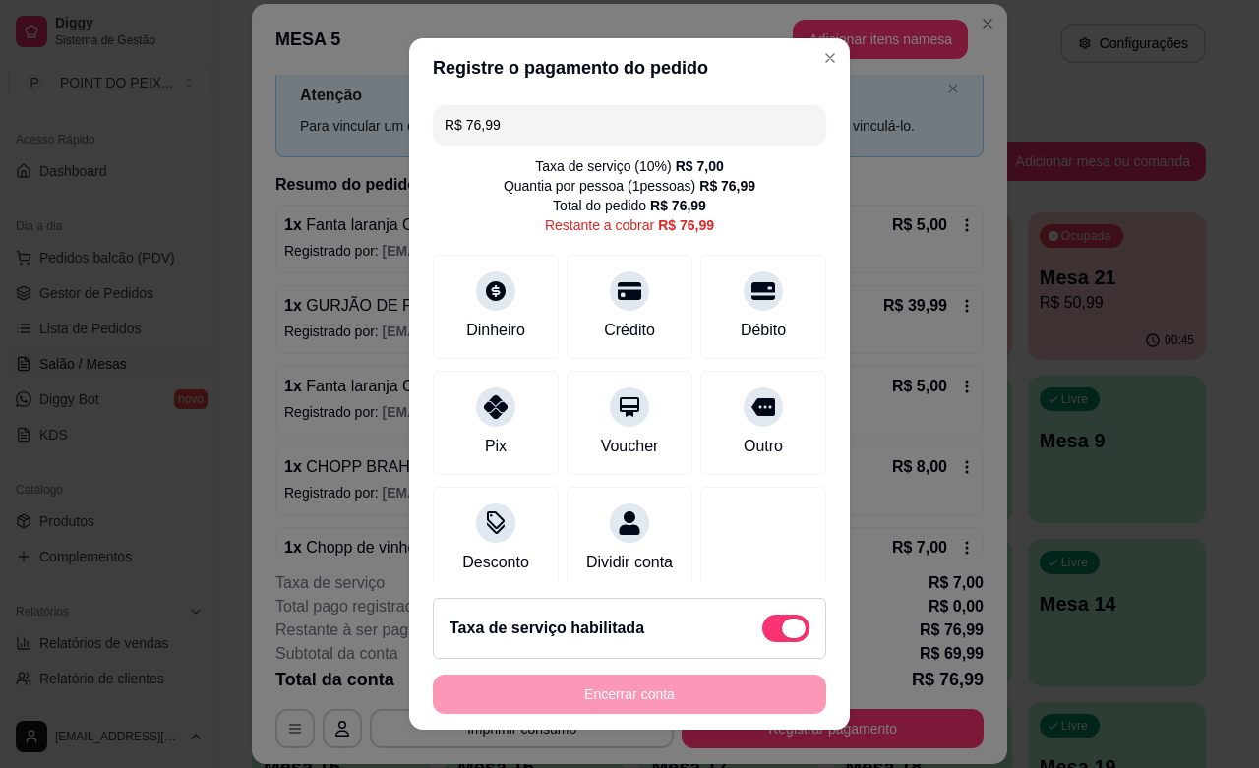
click at [762, 626] on span at bounding box center [785, 629] width 47 height 28
click at [761, 632] on input "checkbox" at bounding box center [767, 638] width 13 height 13
checkbox input "true"
type input "R$ 69,99"
checkbox input "false"
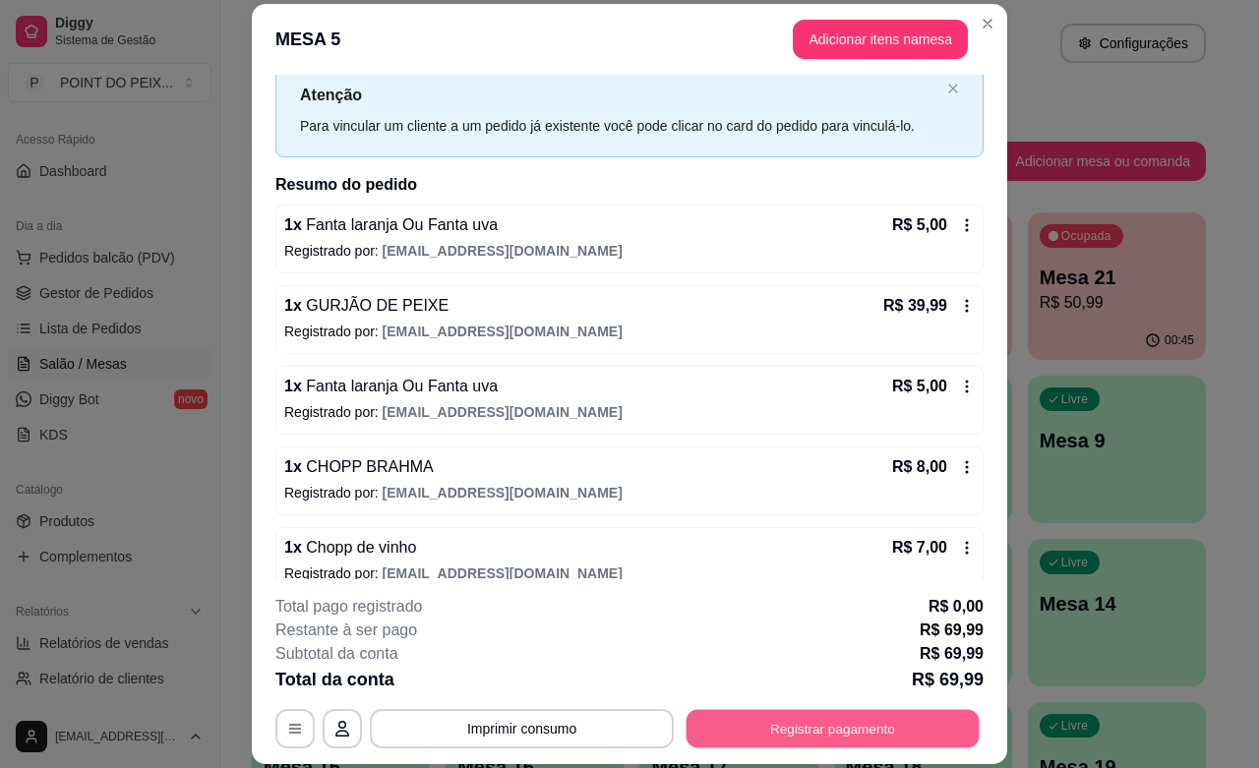
click at [800, 728] on button "Registrar pagamento" at bounding box center [833, 729] width 293 height 38
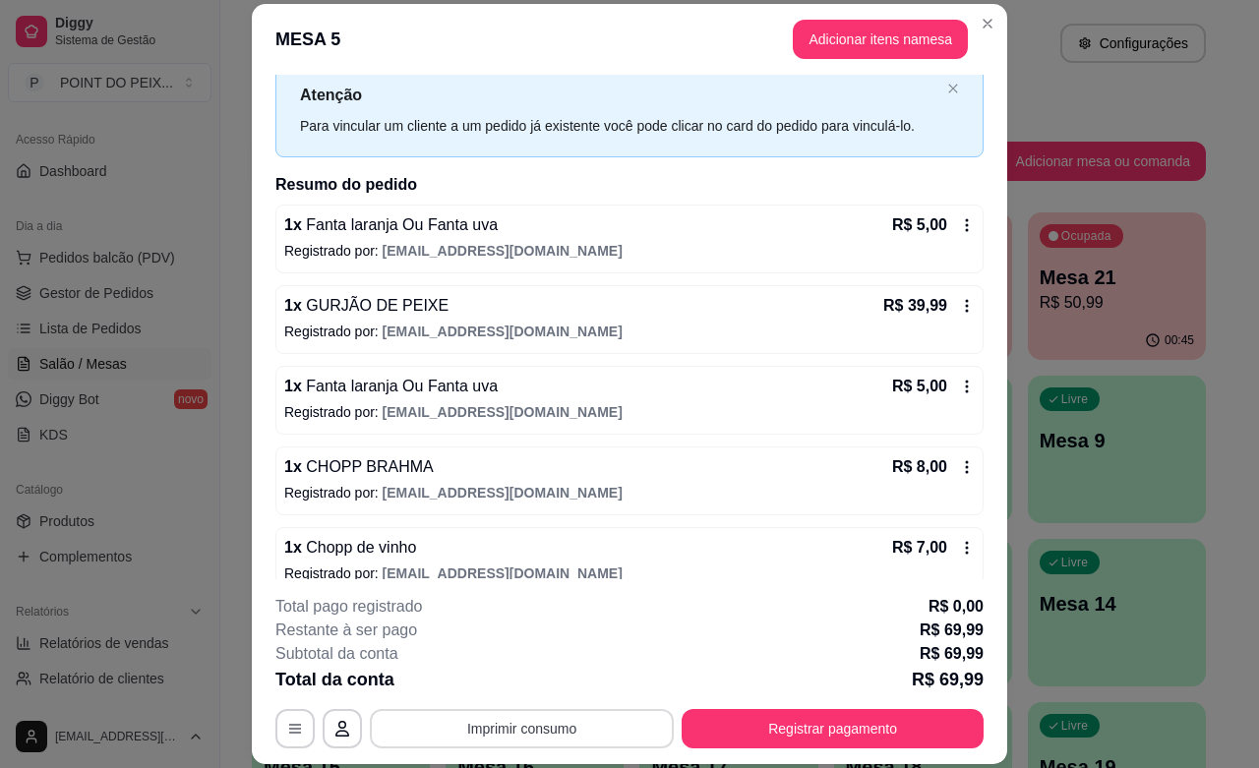
click at [564, 734] on button "Imprimir consumo" at bounding box center [522, 728] width 304 height 39
click at [554, 693] on button "IMPRESSORA" at bounding box center [518, 683] width 138 height 30
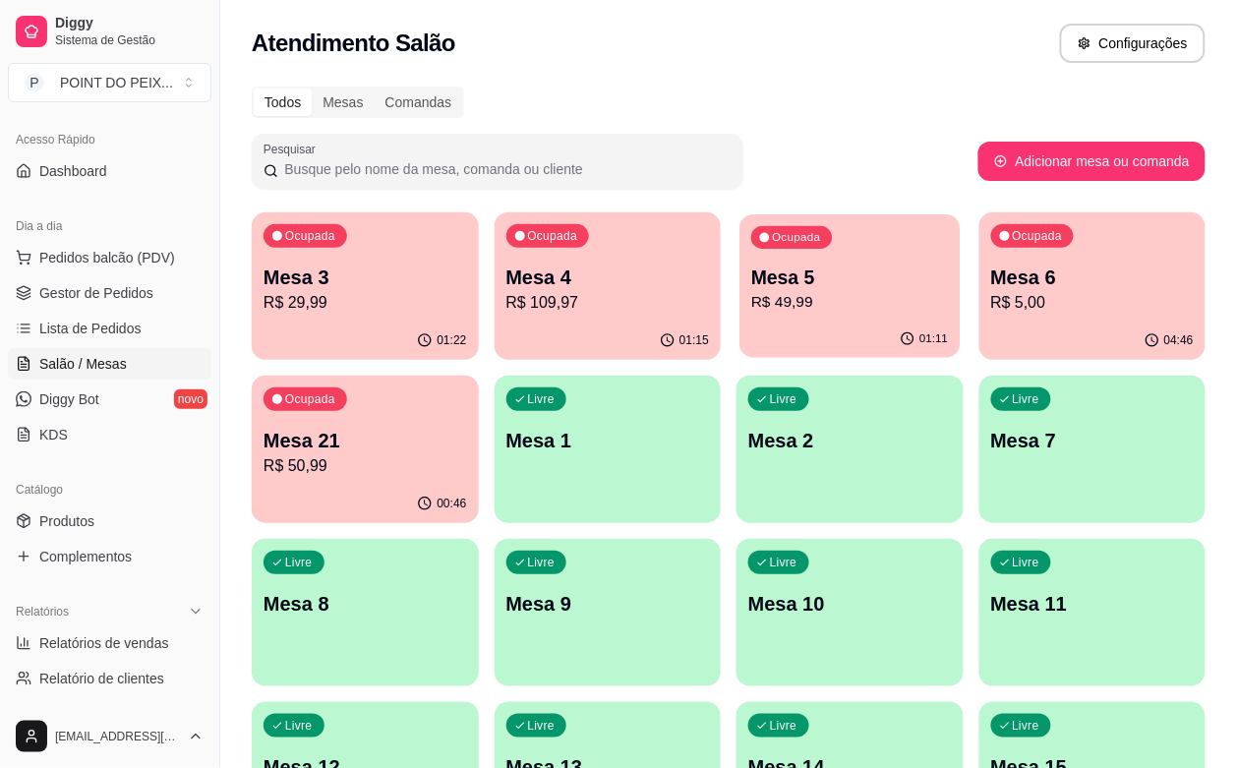
click at [752, 291] on p "R$ 49,99" at bounding box center [850, 302] width 197 height 23
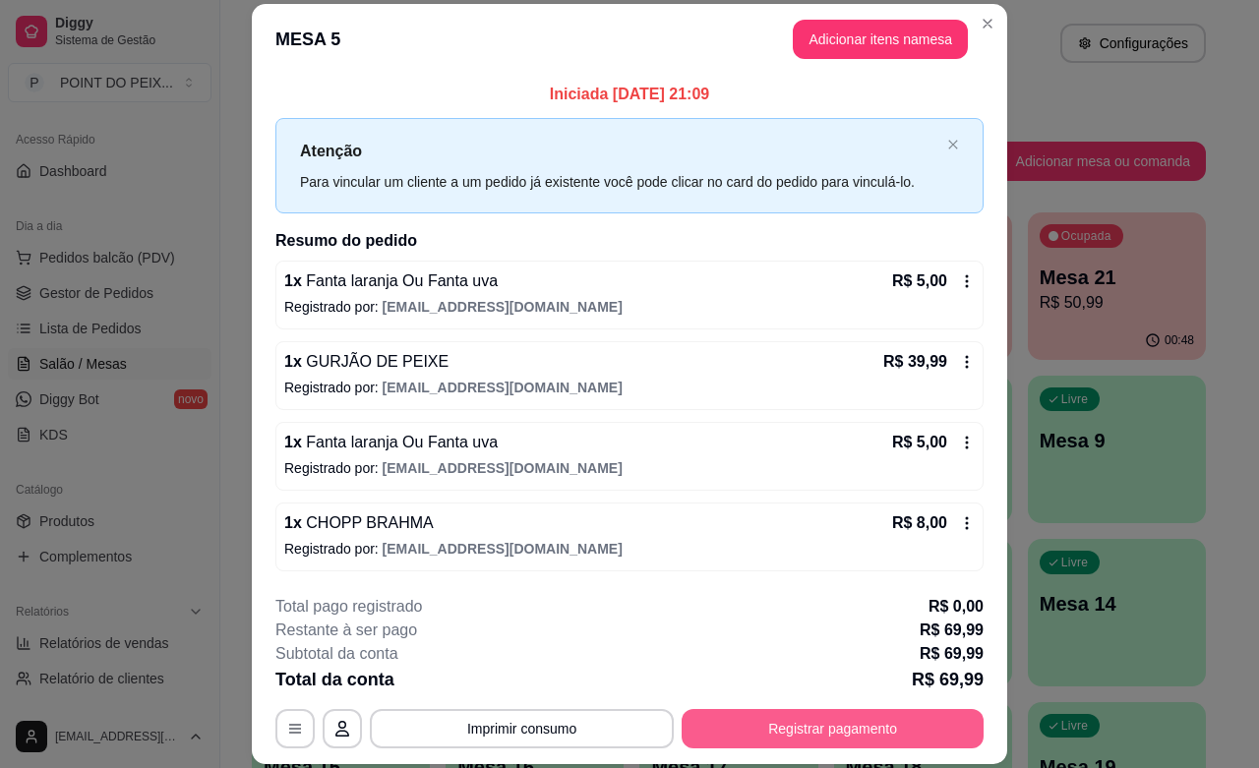
click at [816, 736] on button "Registrar pagamento" at bounding box center [833, 728] width 302 height 39
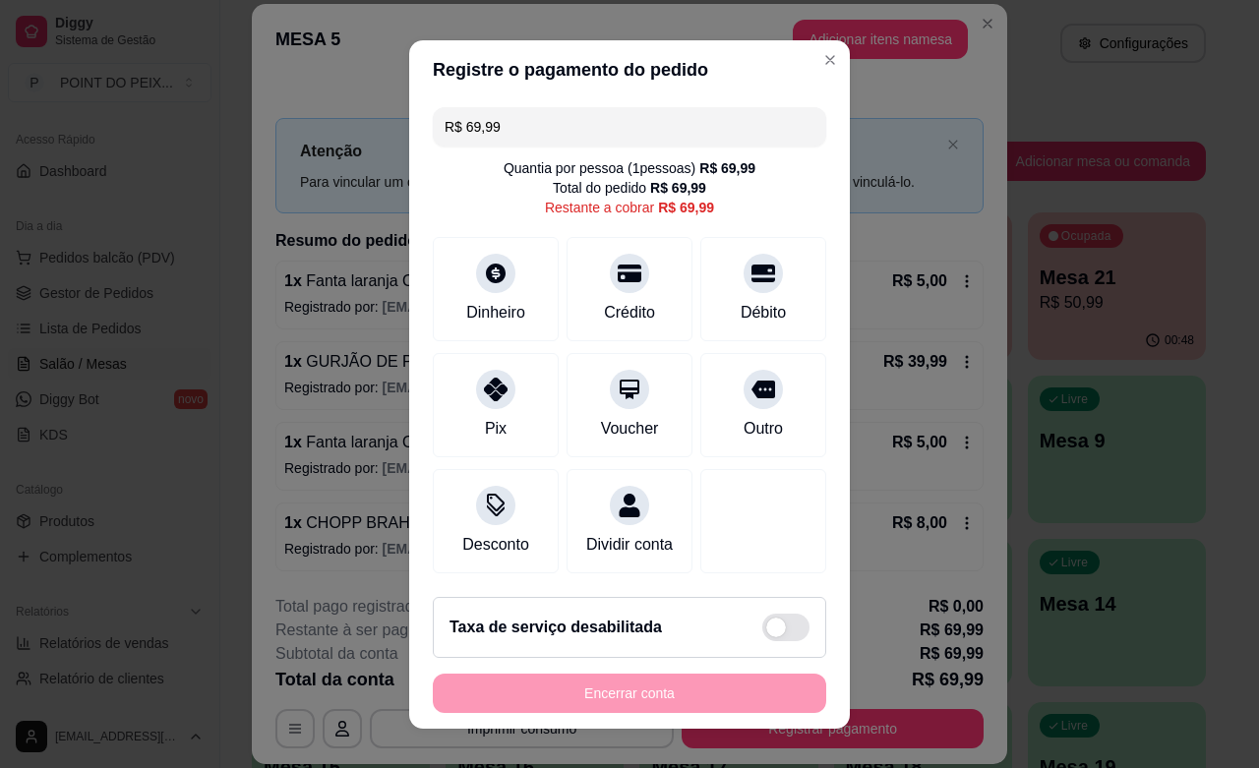
drag, startPoint x: 507, startPoint y: 130, endPoint x: 420, endPoint y: 131, distance: 86.6
click at [420, 131] on div "R$ 69,99 Quantia por pessoa ( 1 pessoas) R$ 69,99 Total do pedido R$ 69,99 Rest…" at bounding box center [629, 340] width 441 height 482
click at [512, 420] on div "Pix" at bounding box center [496, 400] width 139 height 115
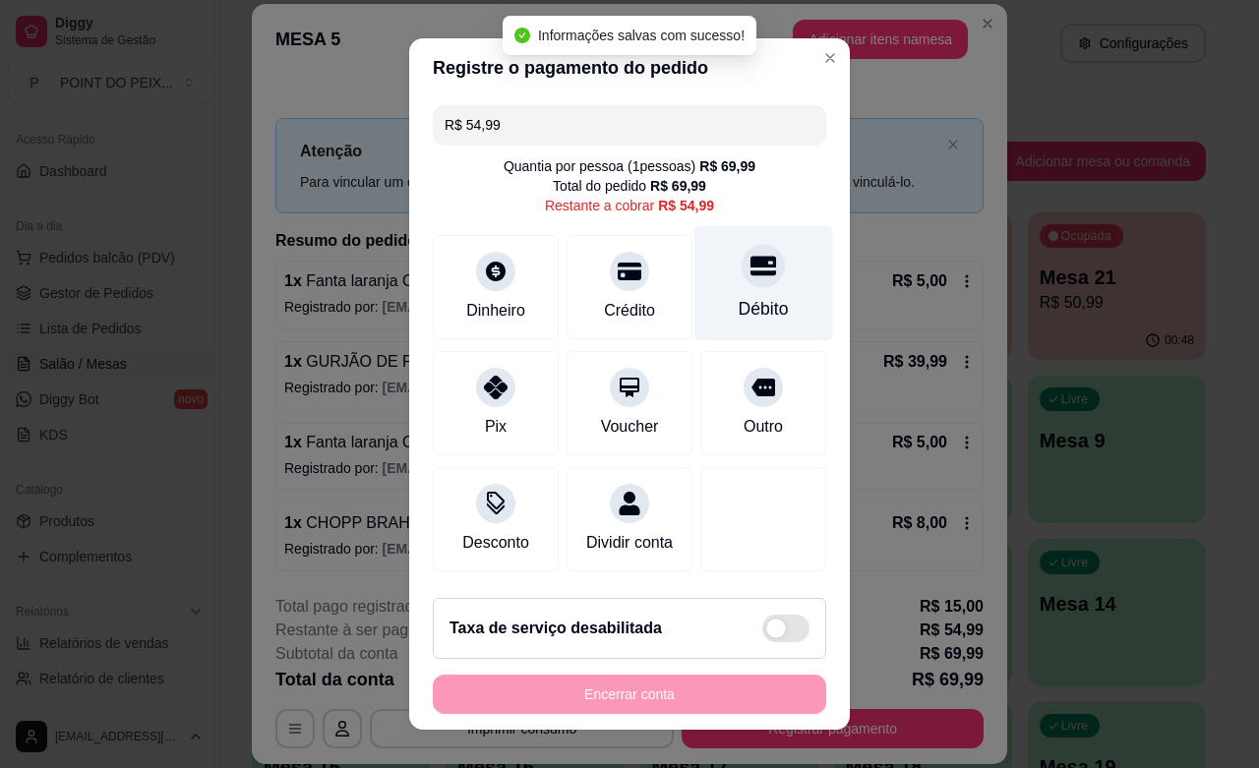
click at [751, 278] on icon at bounding box center [764, 266] width 26 height 26
type input "R$ 0,00"
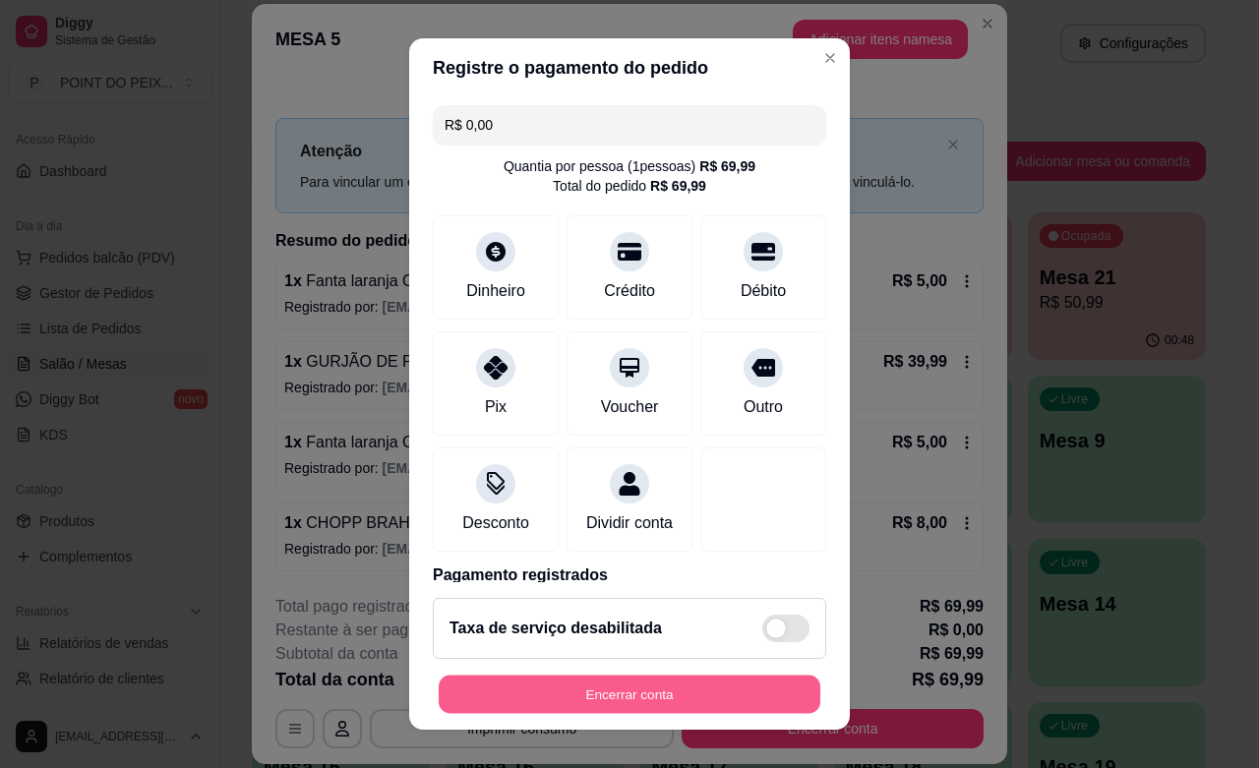
click at [639, 699] on button "Encerrar conta" at bounding box center [630, 695] width 382 height 38
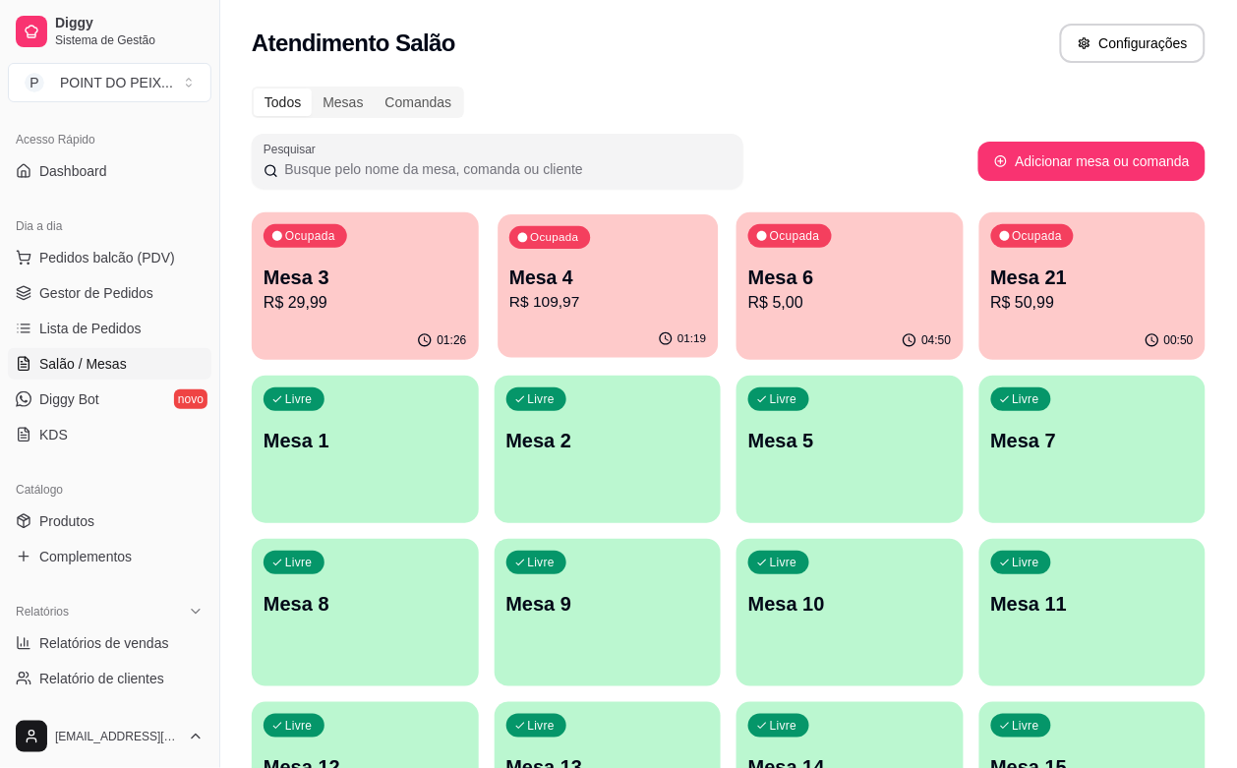
click at [578, 310] on p "R$ 109,97" at bounding box center [608, 302] width 197 height 23
click at [760, 308] on p "R$ 5,00" at bounding box center [851, 303] width 204 height 24
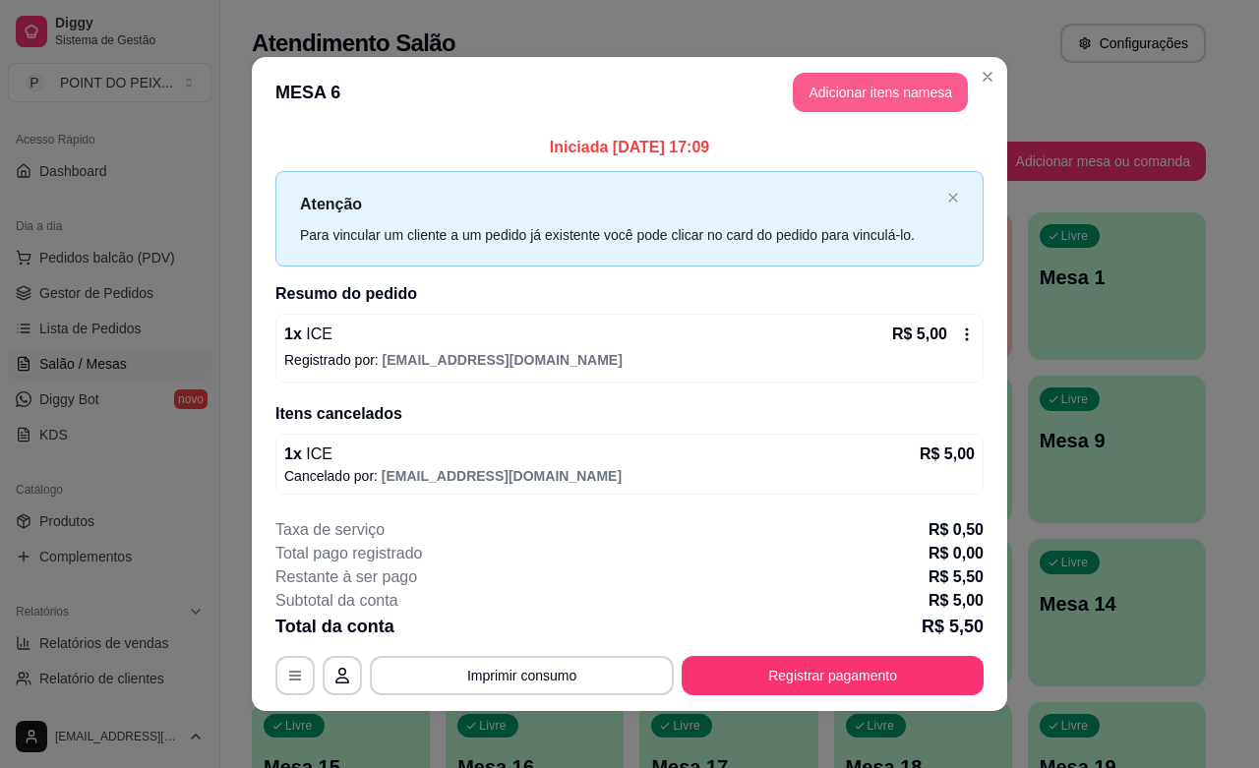
click at [854, 77] on button "Adicionar itens na mesa" at bounding box center [880, 92] width 175 height 39
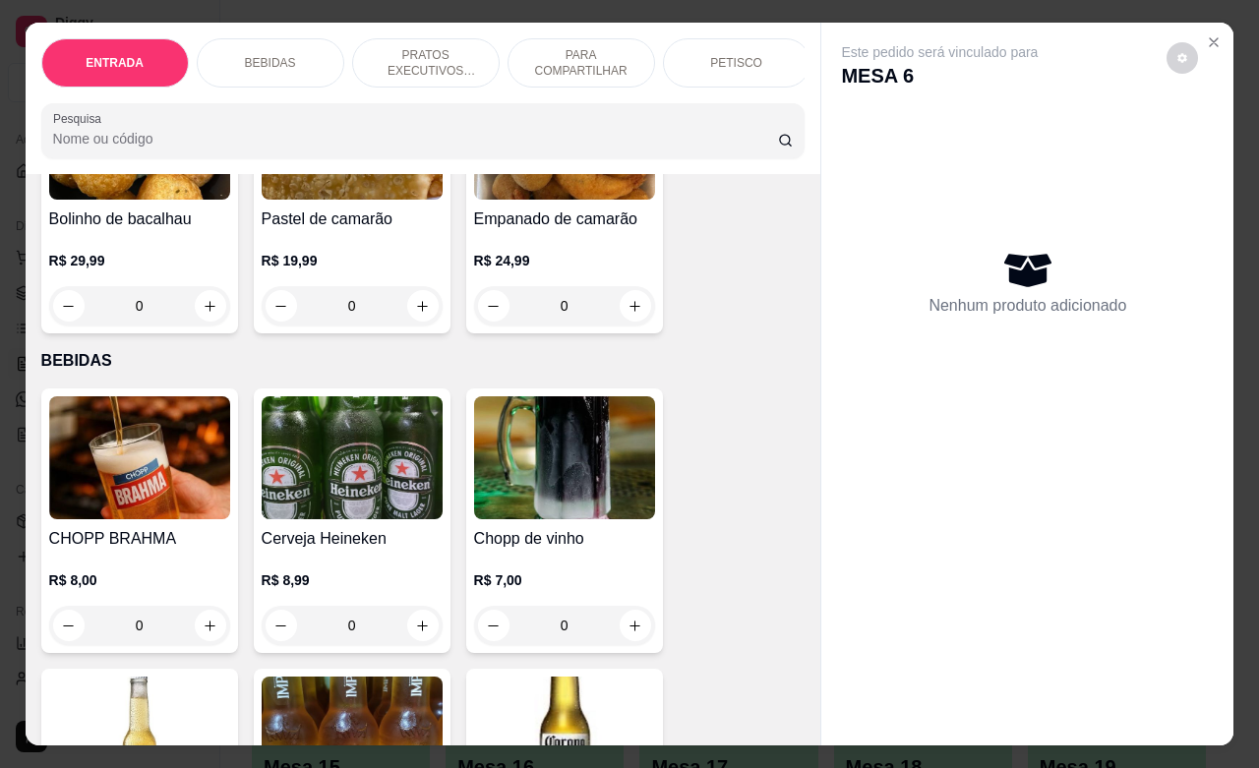
scroll to position [246, 0]
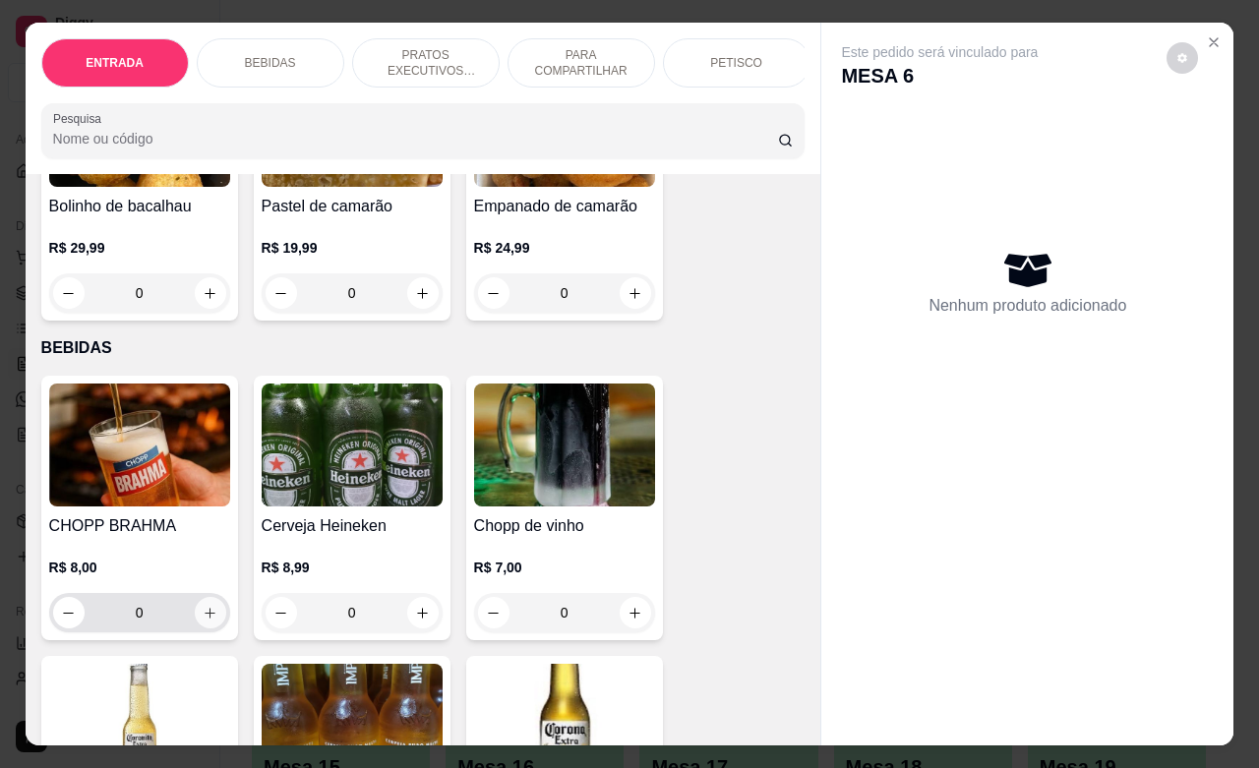
click at [209, 629] on button "increase-product-quantity" at bounding box center [210, 612] width 31 height 31
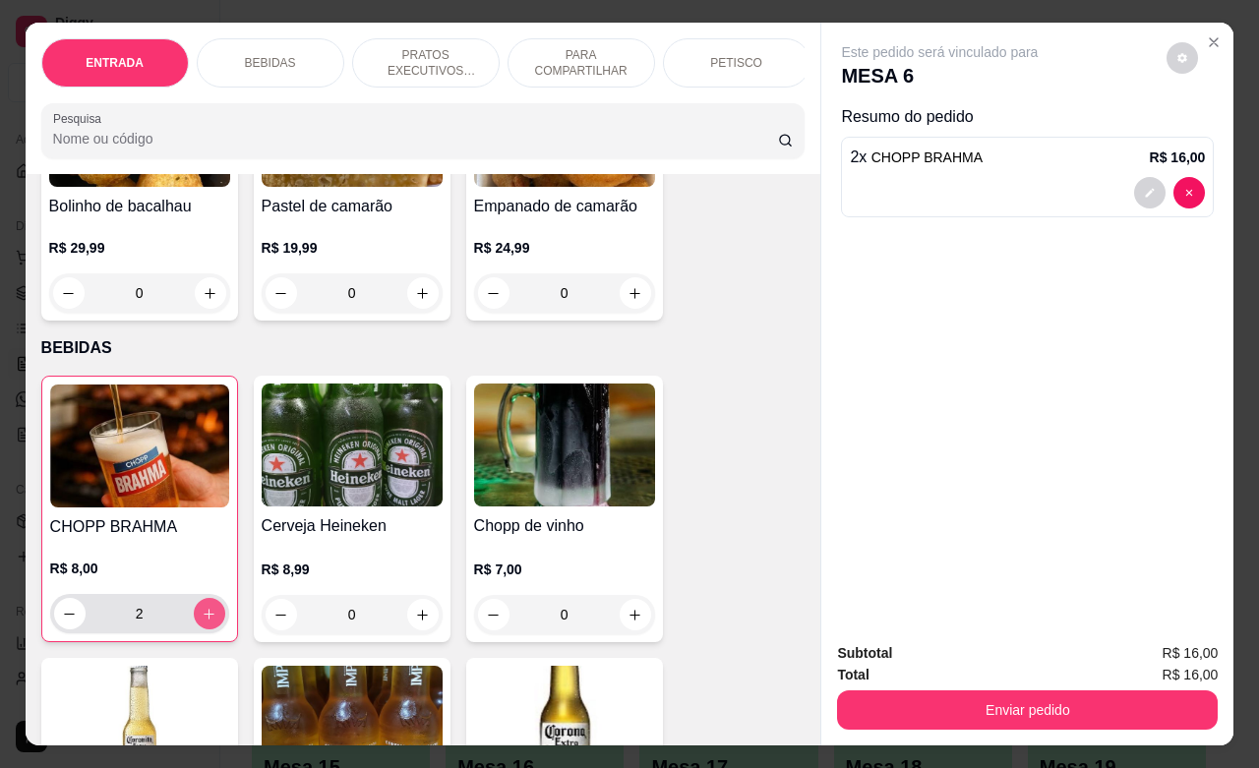
click at [209, 630] on button "increase-product-quantity" at bounding box center [209, 613] width 31 height 31
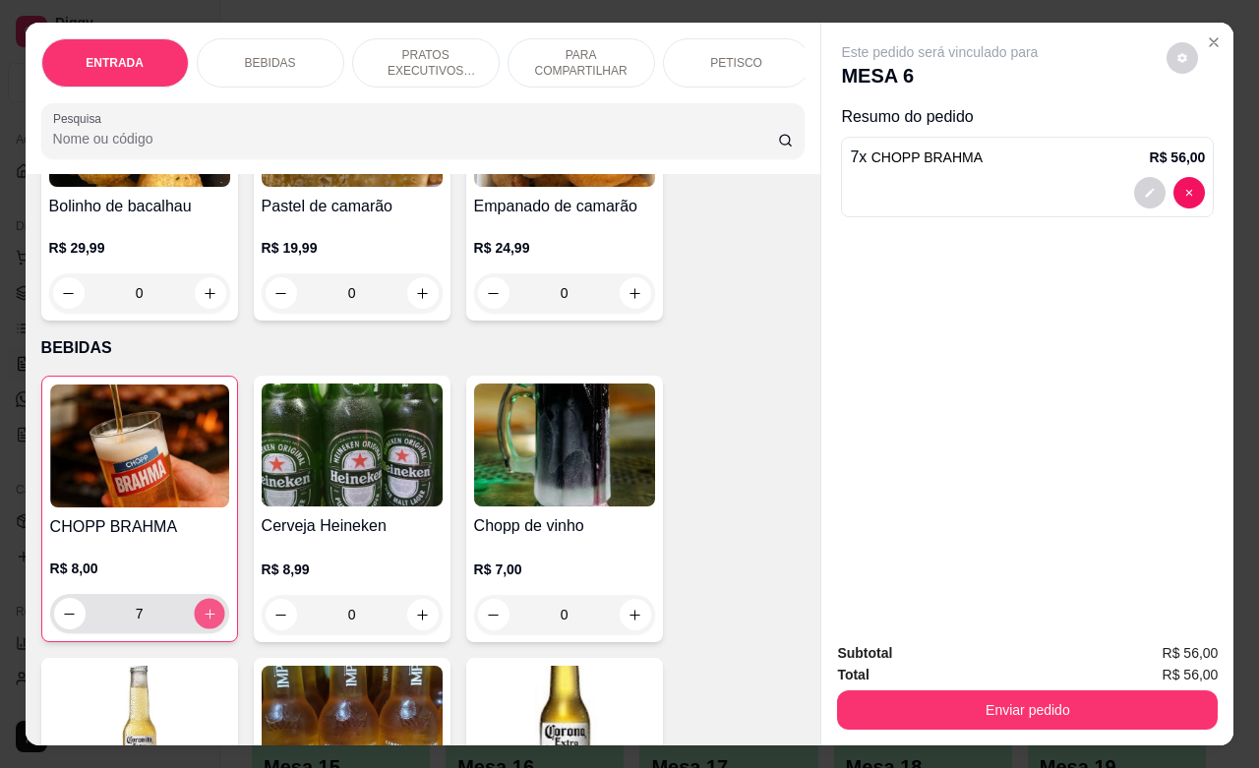
click at [209, 630] on button "increase-product-quantity" at bounding box center [209, 614] width 30 height 30
type input "8"
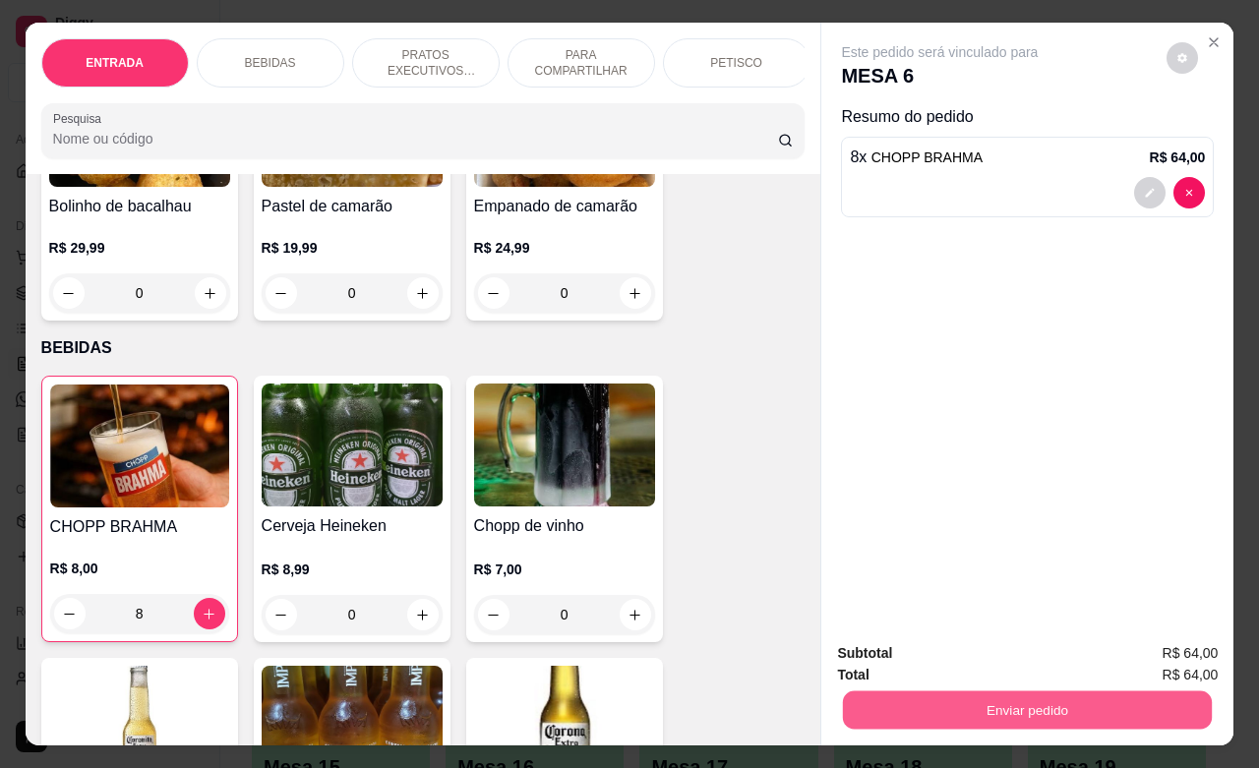
click at [1030, 691] on button "Enviar pedido" at bounding box center [1027, 710] width 369 height 38
click at [1009, 641] on button "Não registrar e enviar pedido" at bounding box center [960, 650] width 199 height 36
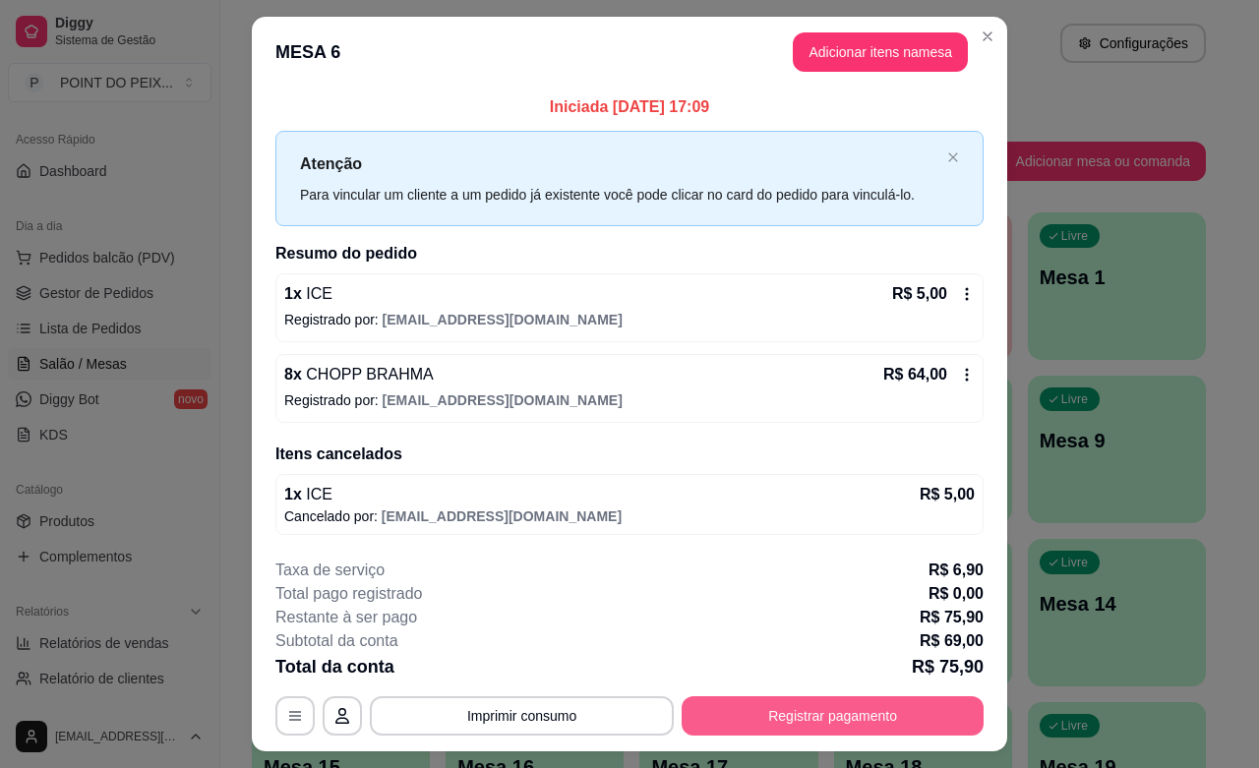
click at [824, 728] on button "Registrar pagamento" at bounding box center [833, 715] width 302 height 39
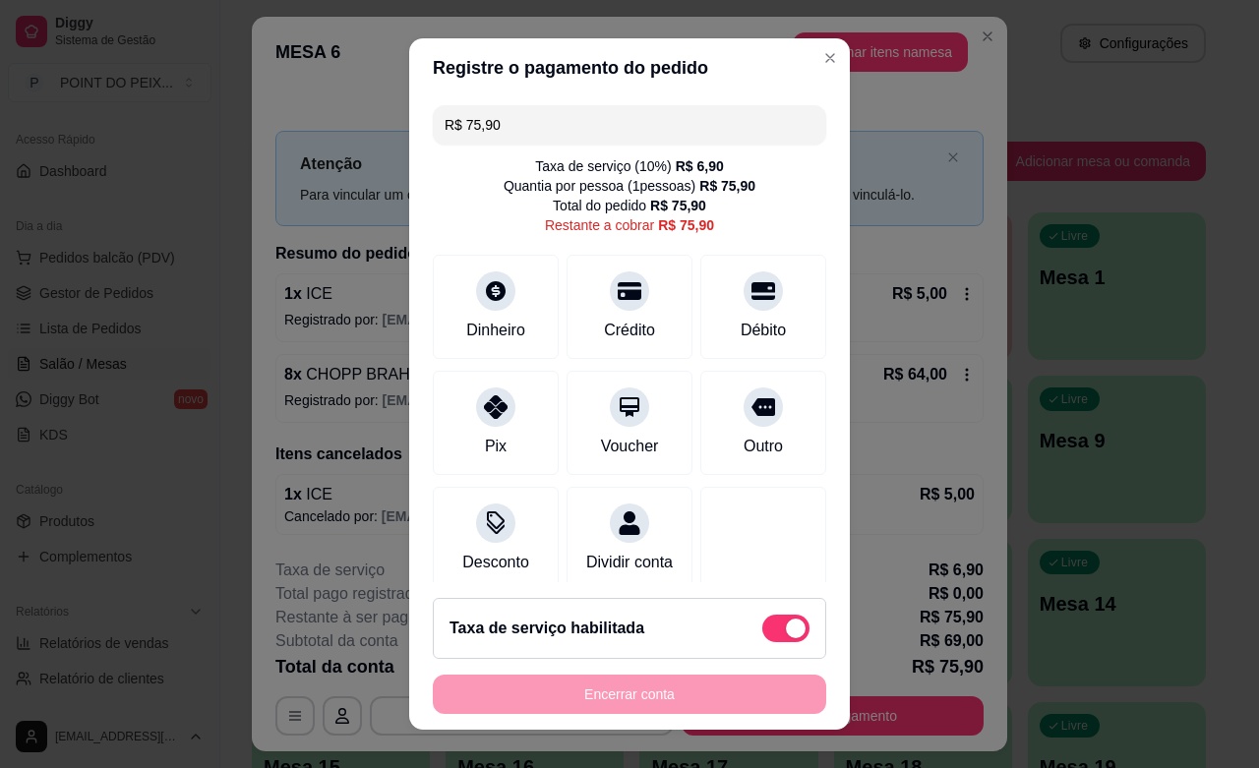
click at [786, 628] on span at bounding box center [796, 629] width 20 height 20
click at [765, 632] on input "checkbox" at bounding box center [767, 638] width 13 height 13
checkbox input "true"
type input "R$ 69,00"
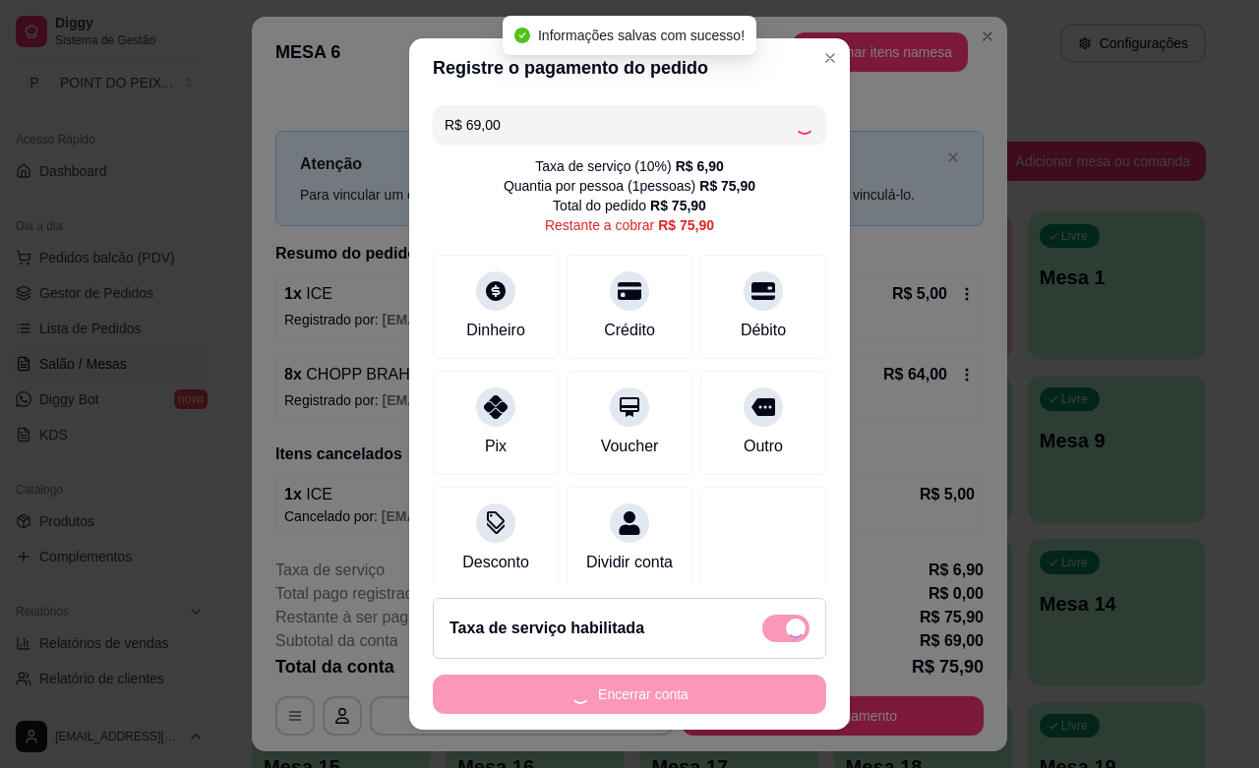
checkbox input "false"
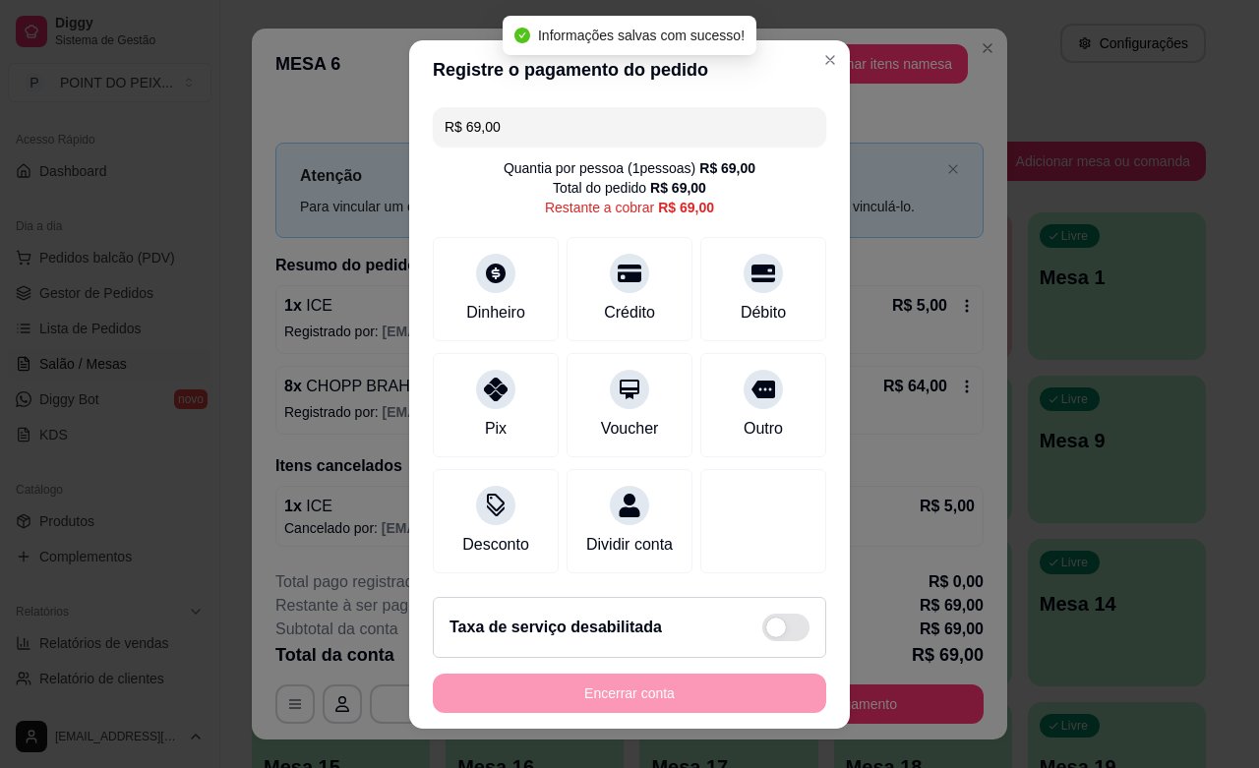
click at [805, 40] on header "Registre o pagamento do pedido" at bounding box center [629, 69] width 441 height 59
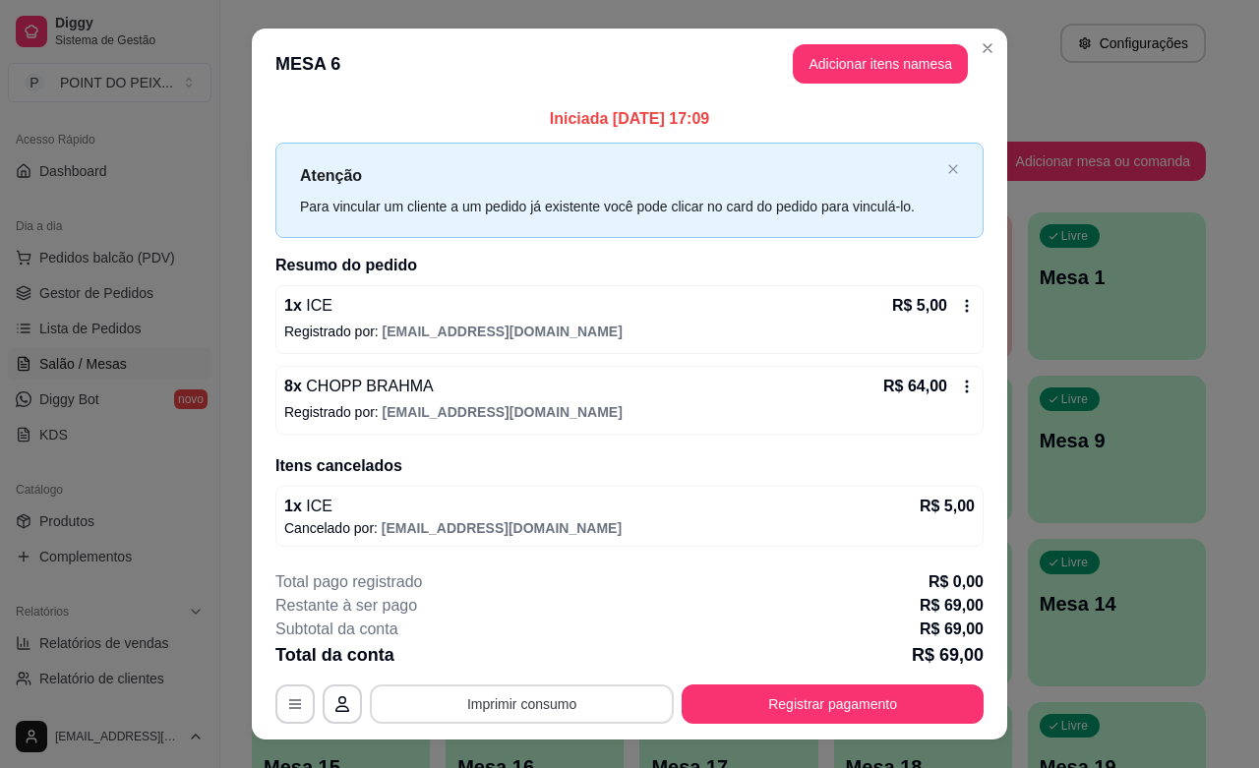
click at [522, 709] on button "Imprimir consumo" at bounding box center [522, 704] width 304 height 39
click at [536, 661] on button "IMPRESSORA" at bounding box center [518, 659] width 138 height 30
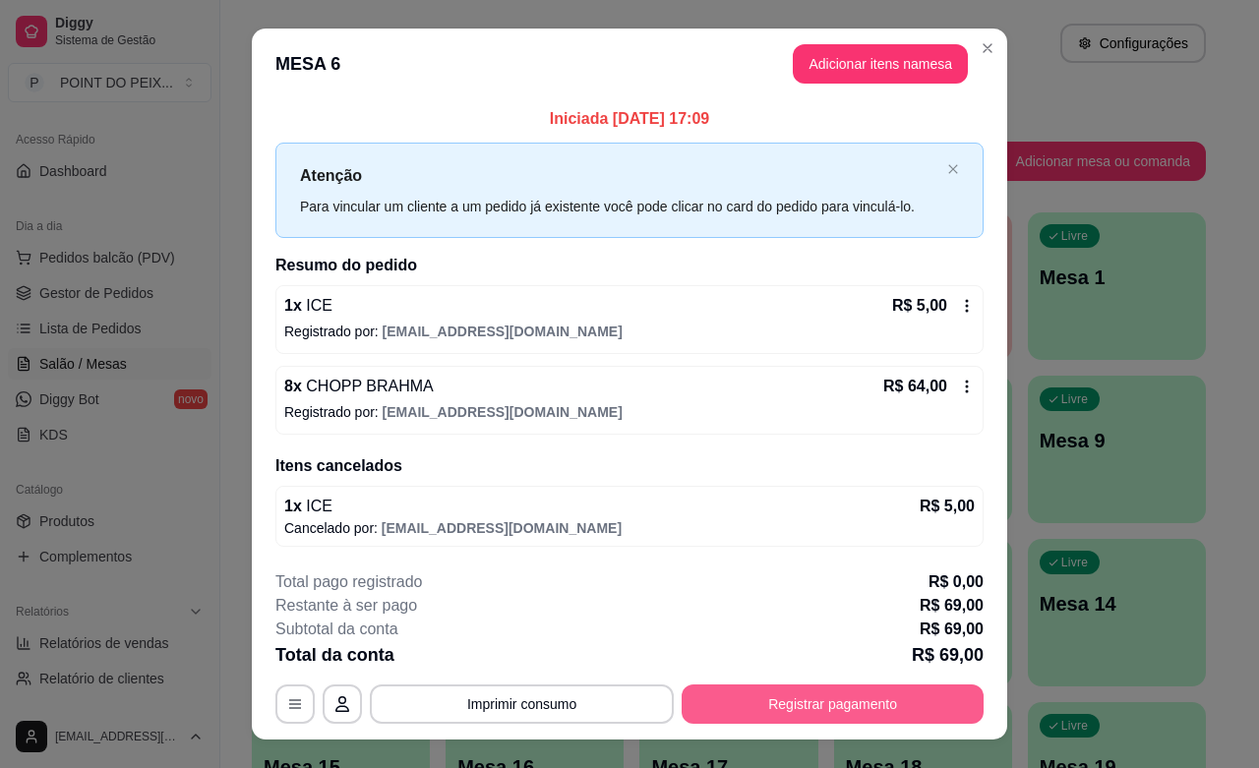
click at [880, 698] on button "Registrar pagamento" at bounding box center [833, 704] width 302 height 39
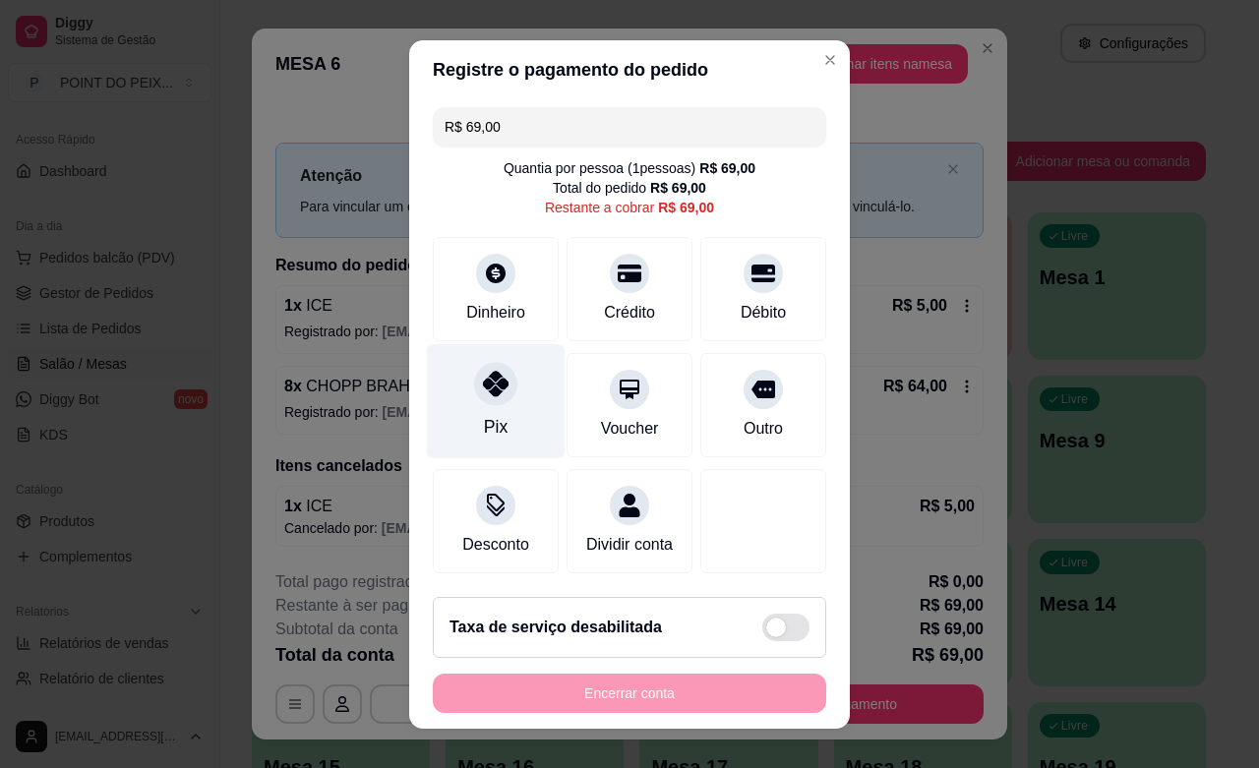
click at [483, 380] on icon at bounding box center [496, 384] width 26 height 26
type input "R$ 0,00"
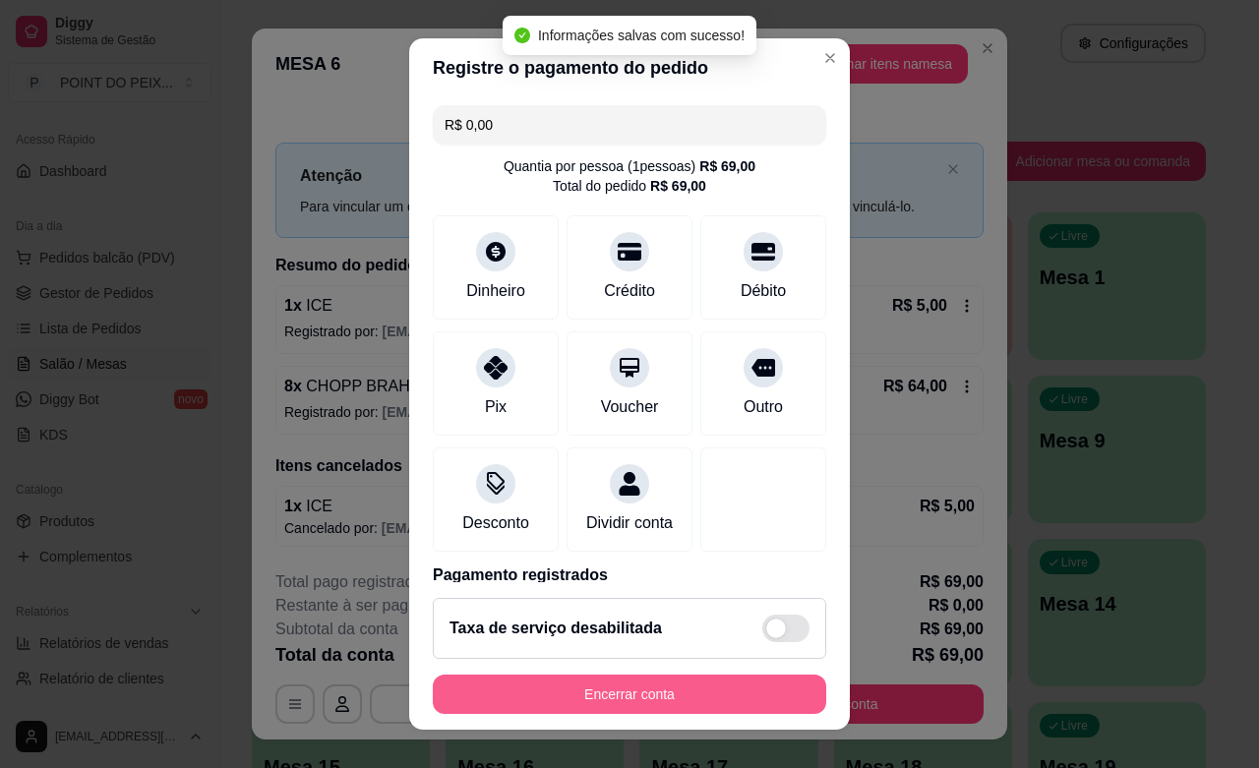
click at [581, 684] on button "Encerrar conta" at bounding box center [629, 694] width 393 height 39
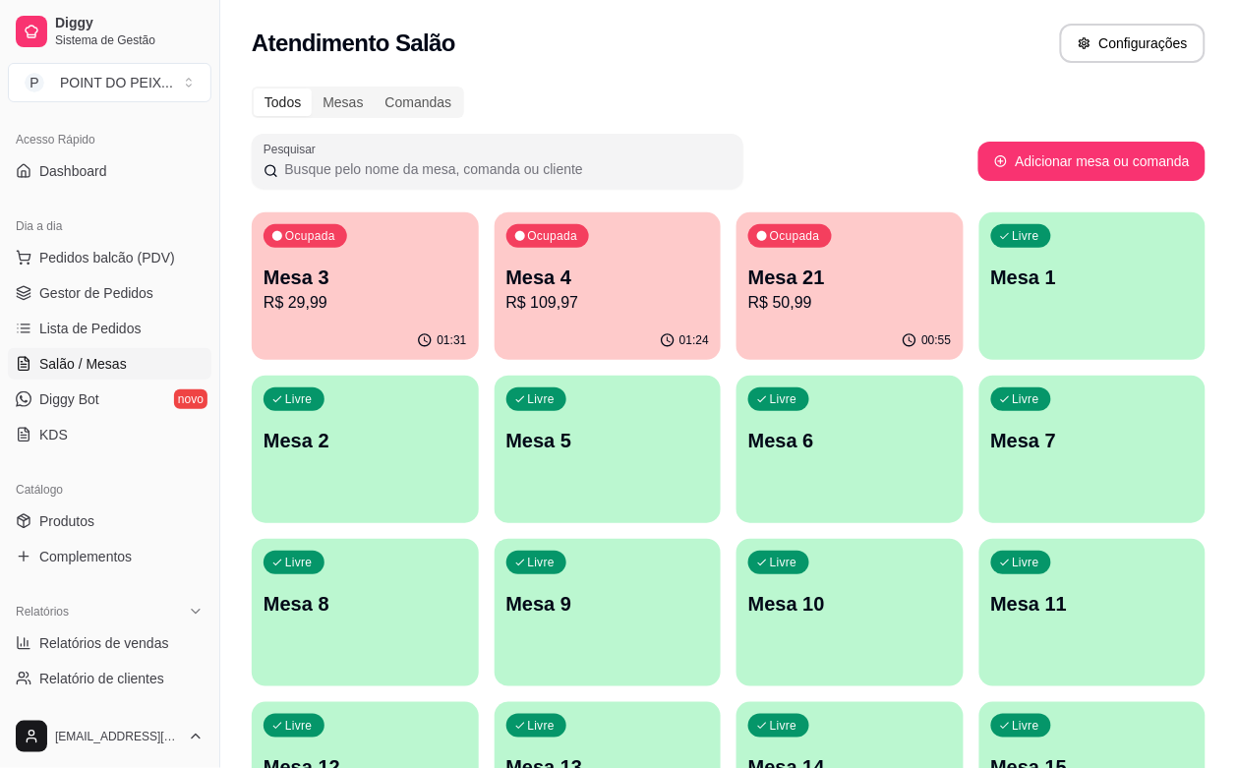
click at [737, 340] on div "00:55" at bounding box center [850, 341] width 227 height 38
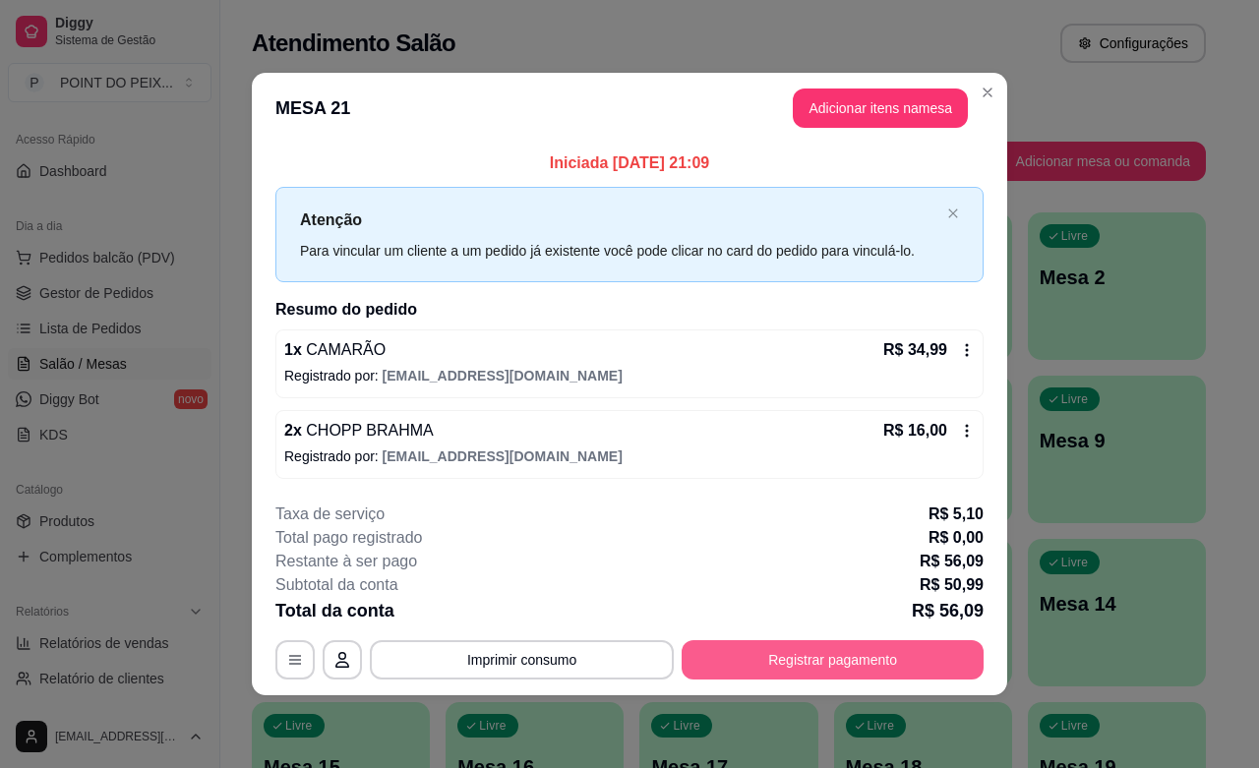
click at [866, 661] on button "Registrar pagamento" at bounding box center [833, 659] width 302 height 39
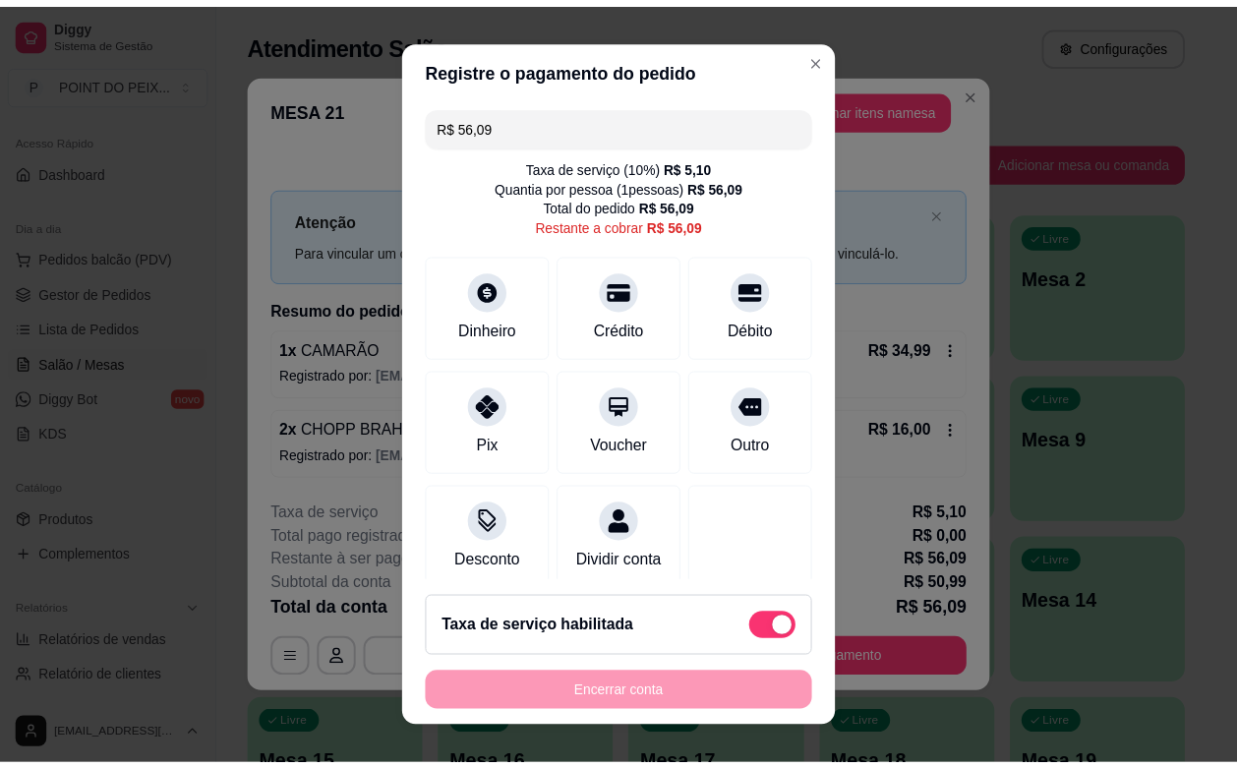
scroll to position [25, 0]
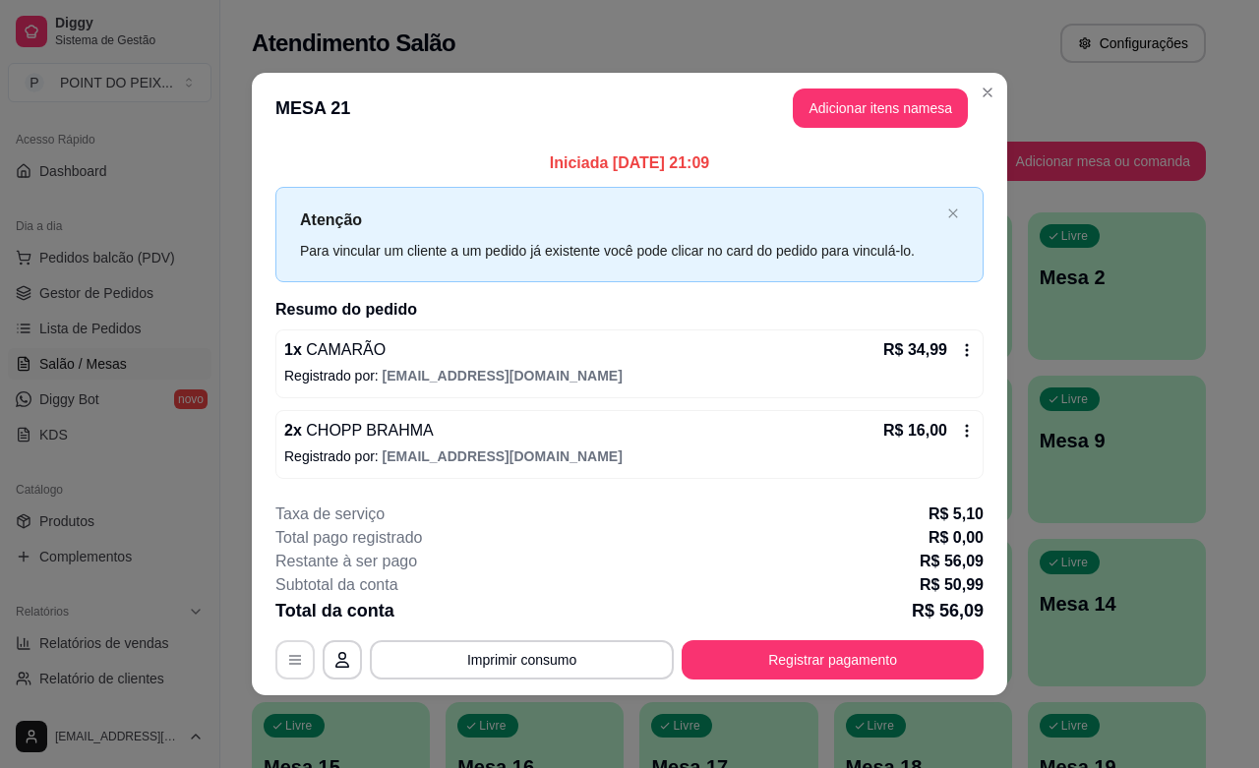
click at [291, 664] on icon "button" at bounding box center [295, 660] width 16 height 16
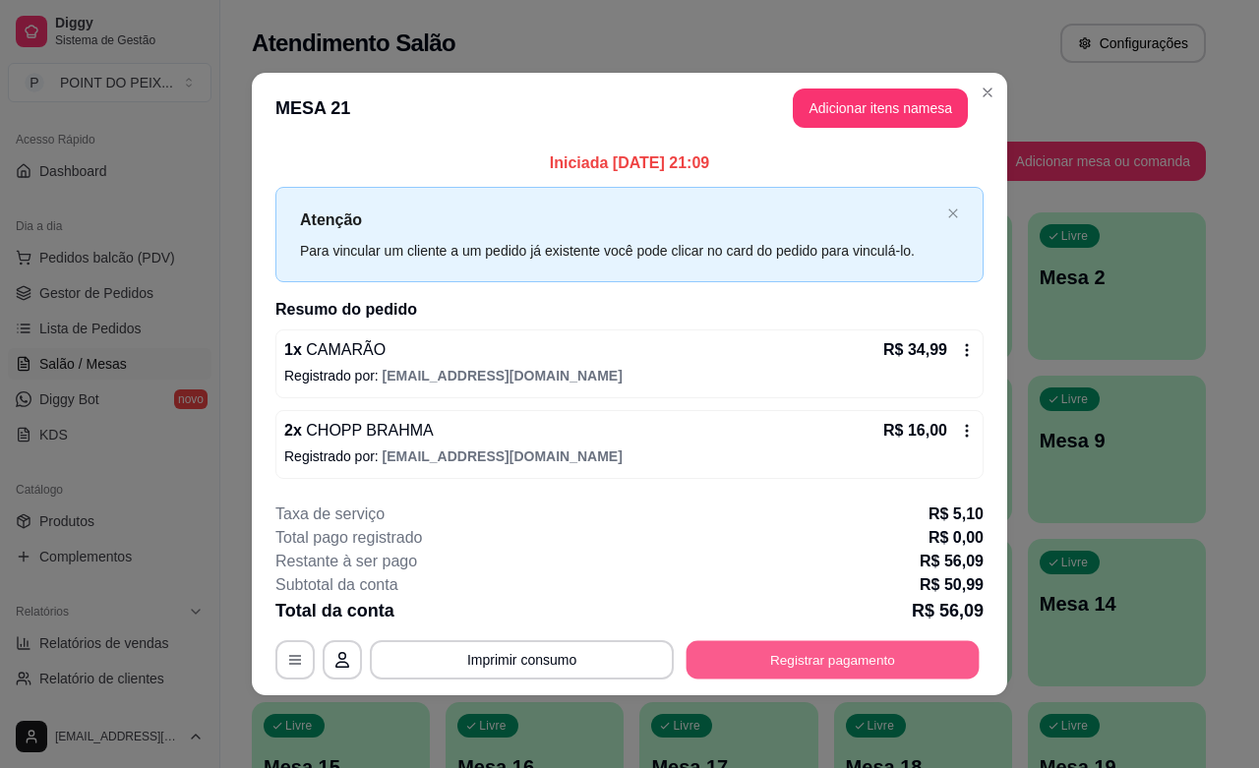
click at [859, 671] on button "Registrar pagamento" at bounding box center [833, 660] width 293 height 38
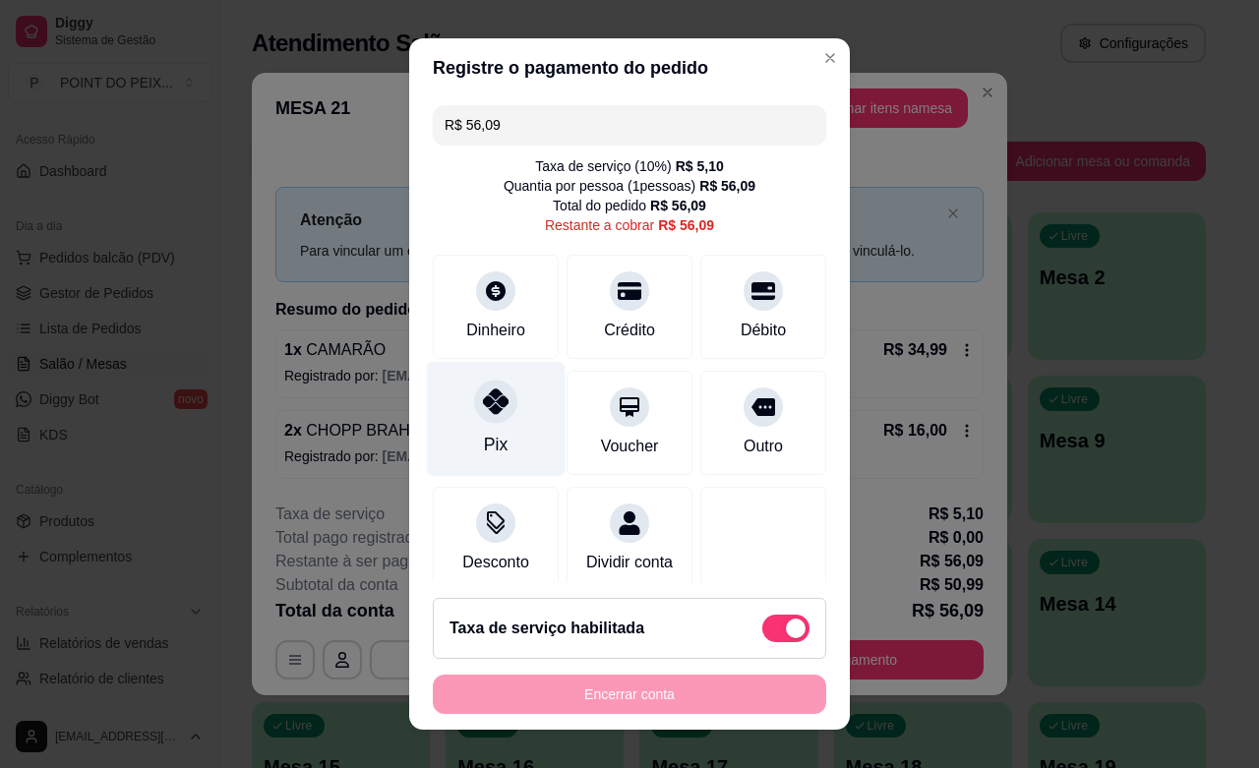
click at [484, 446] on div "Pix" at bounding box center [496, 445] width 24 height 26
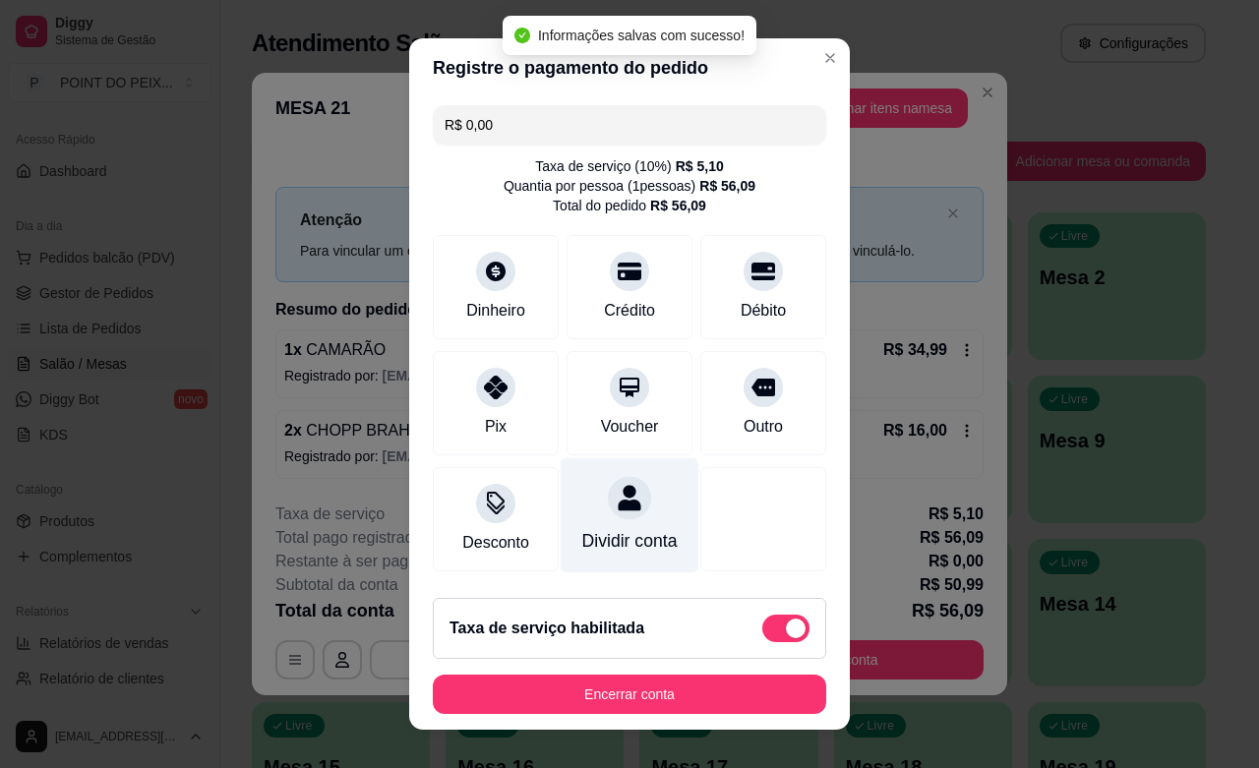
type input "R$ 0,00"
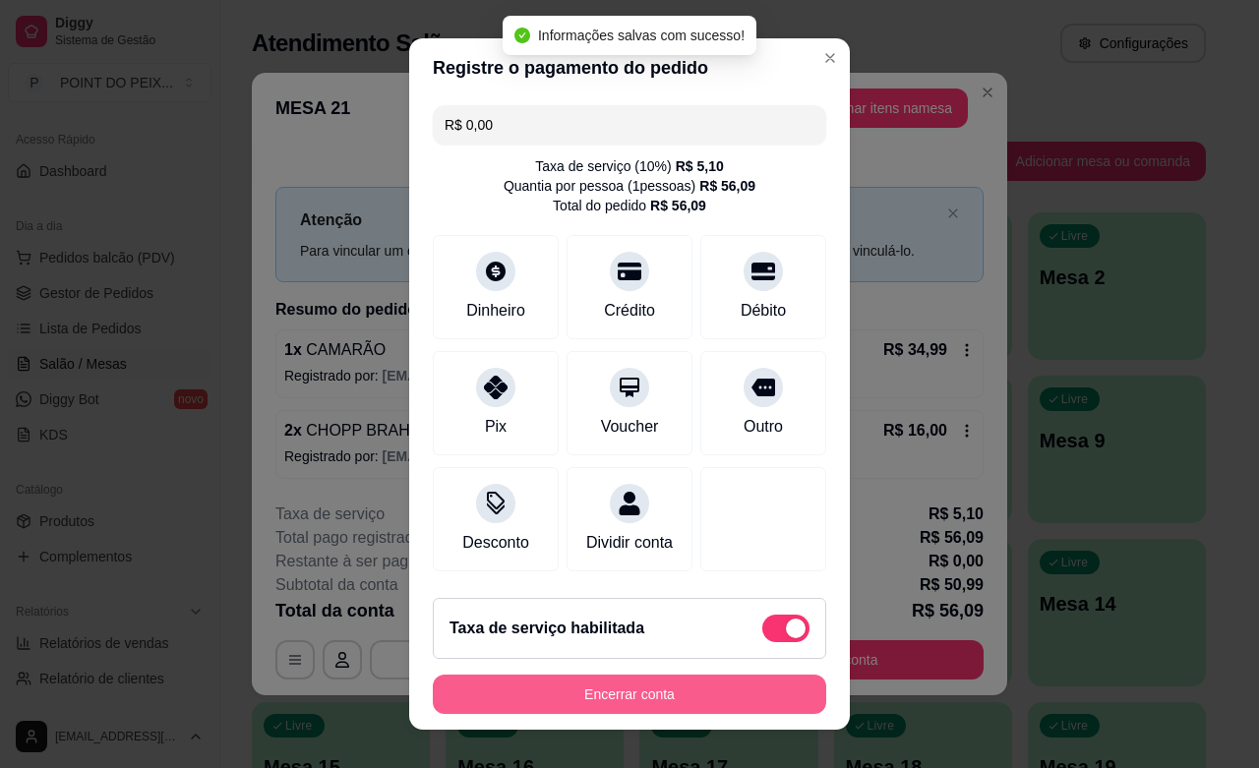
click at [725, 699] on button "Encerrar conta" at bounding box center [629, 694] width 393 height 39
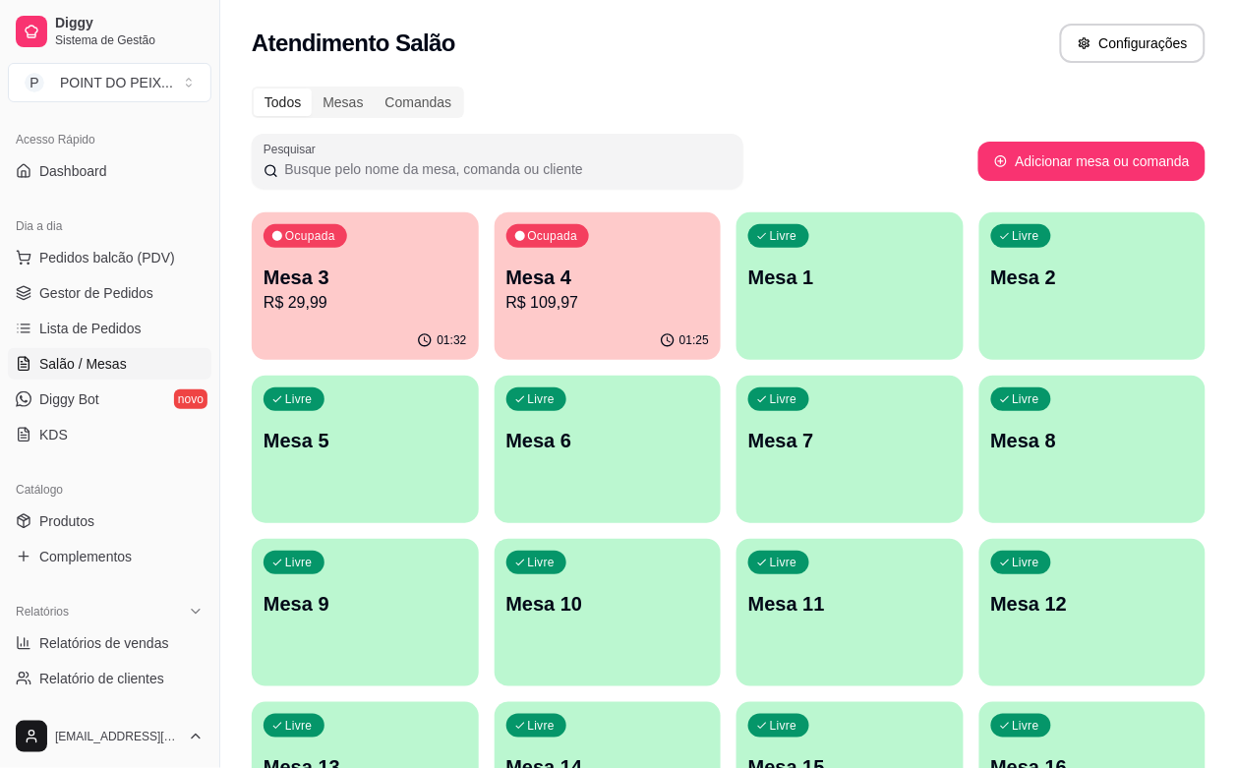
scroll to position [246, 0]
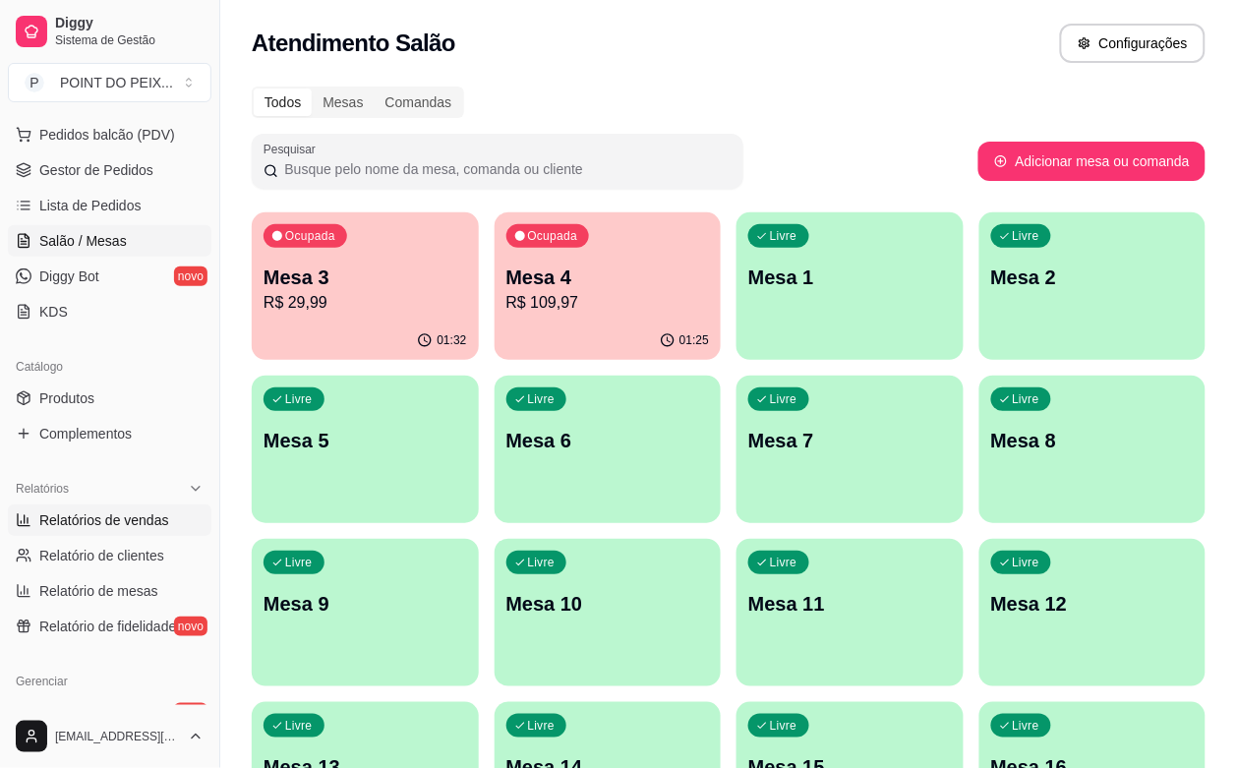
click at [114, 526] on span "Relatórios de vendas" at bounding box center [104, 521] width 130 height 20
select select "ALL"
select select "0"
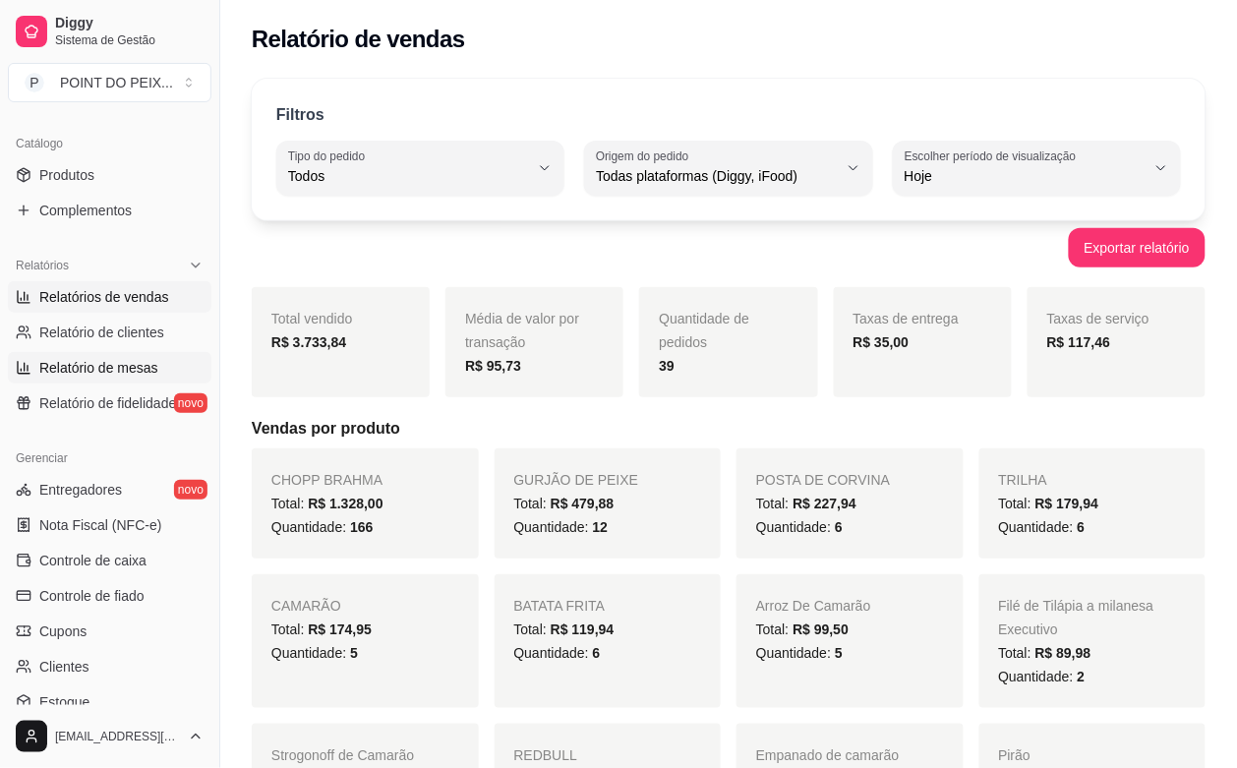
scroll to position [492, 0]
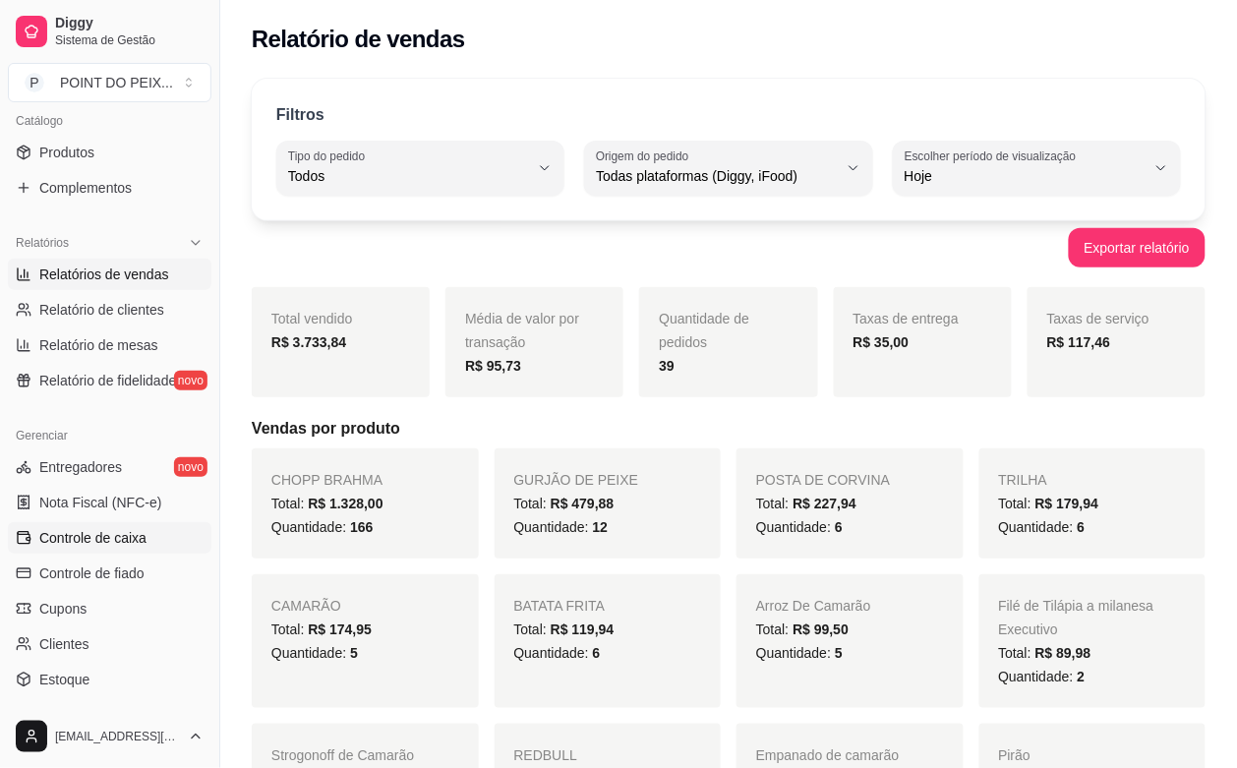
click at [111, 549] on link "Controle de caixa" at bounding box center [110, 537] width 204 height 31
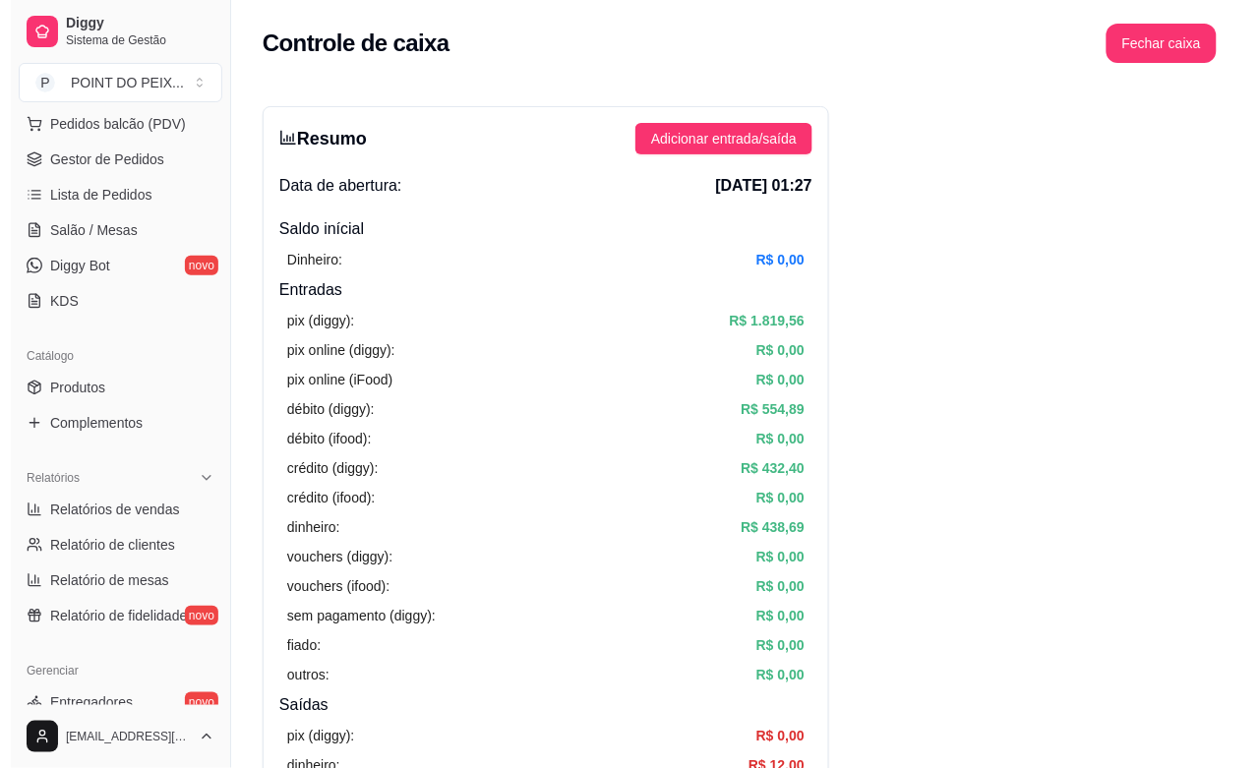
scroll to position [246, 0]
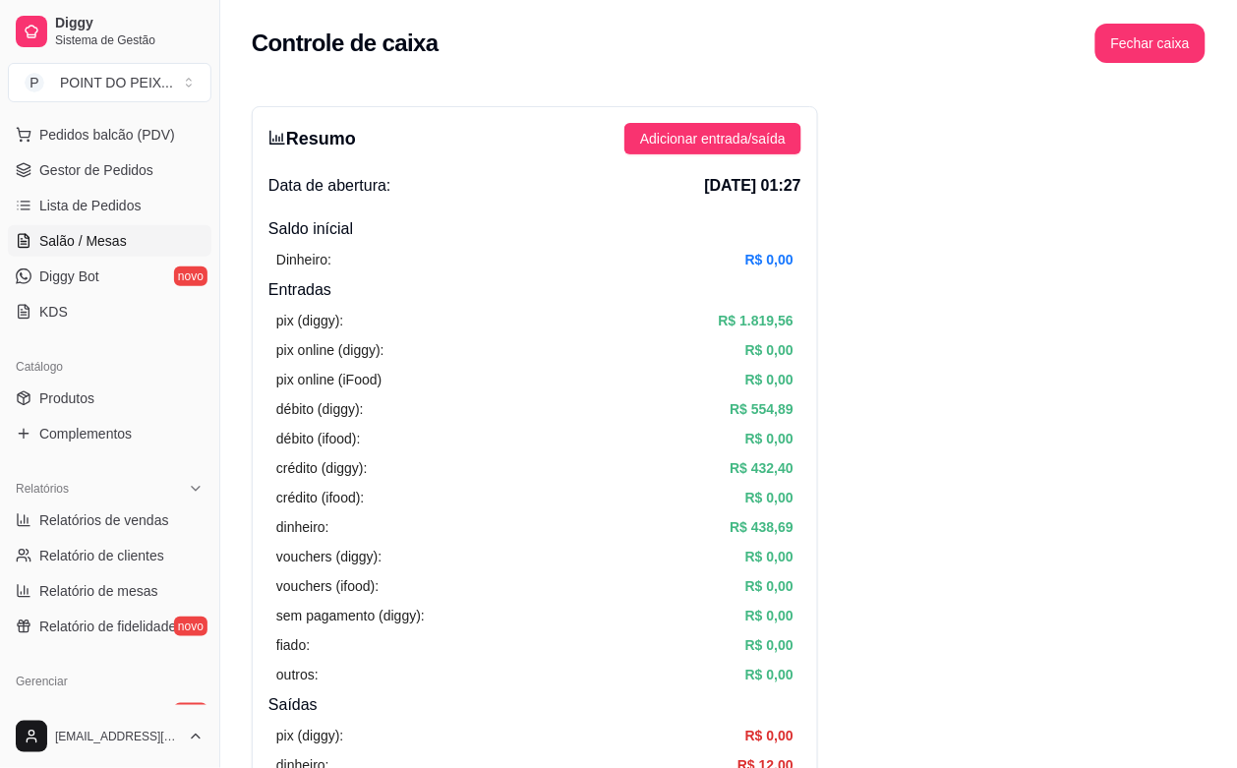
click at [123, 247] on span "Salão / Mesas" at bounding box center [83, 241] width 88 height 20
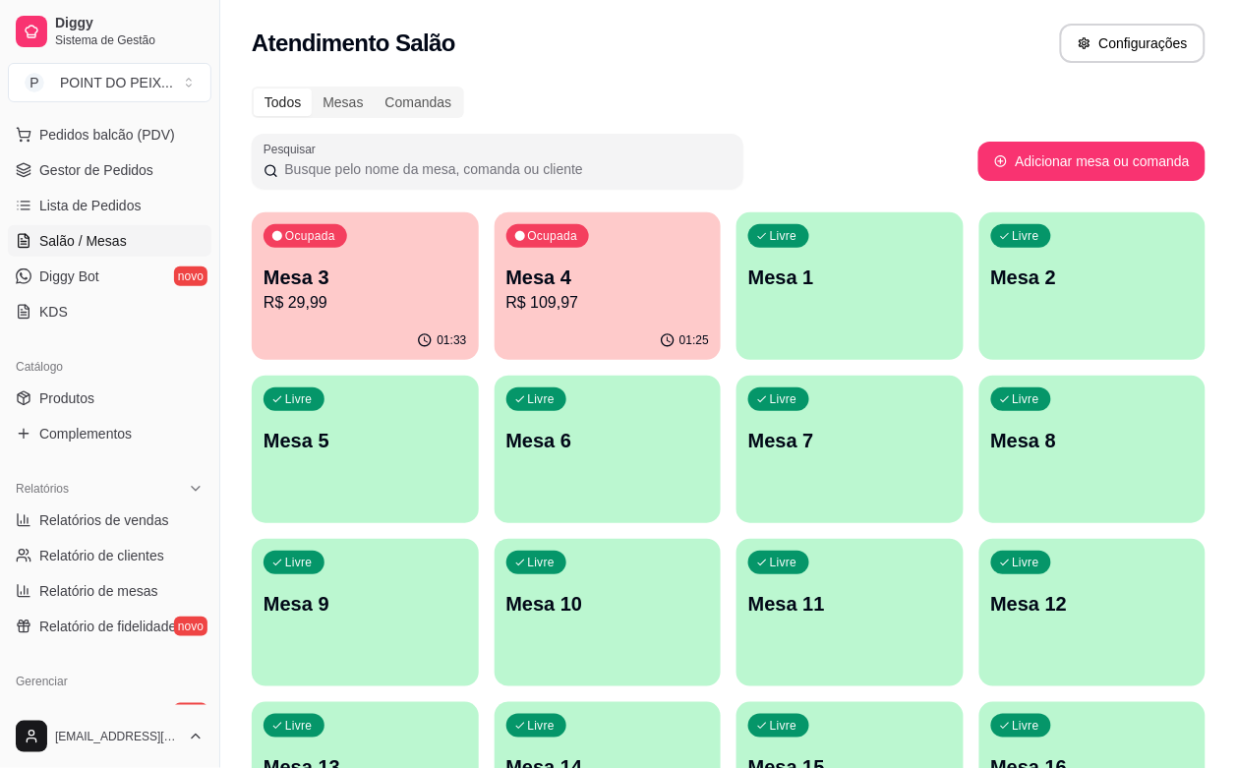
click at [558, 331] on div "01:25" at bounding box center [608, 341] width 227 height 38
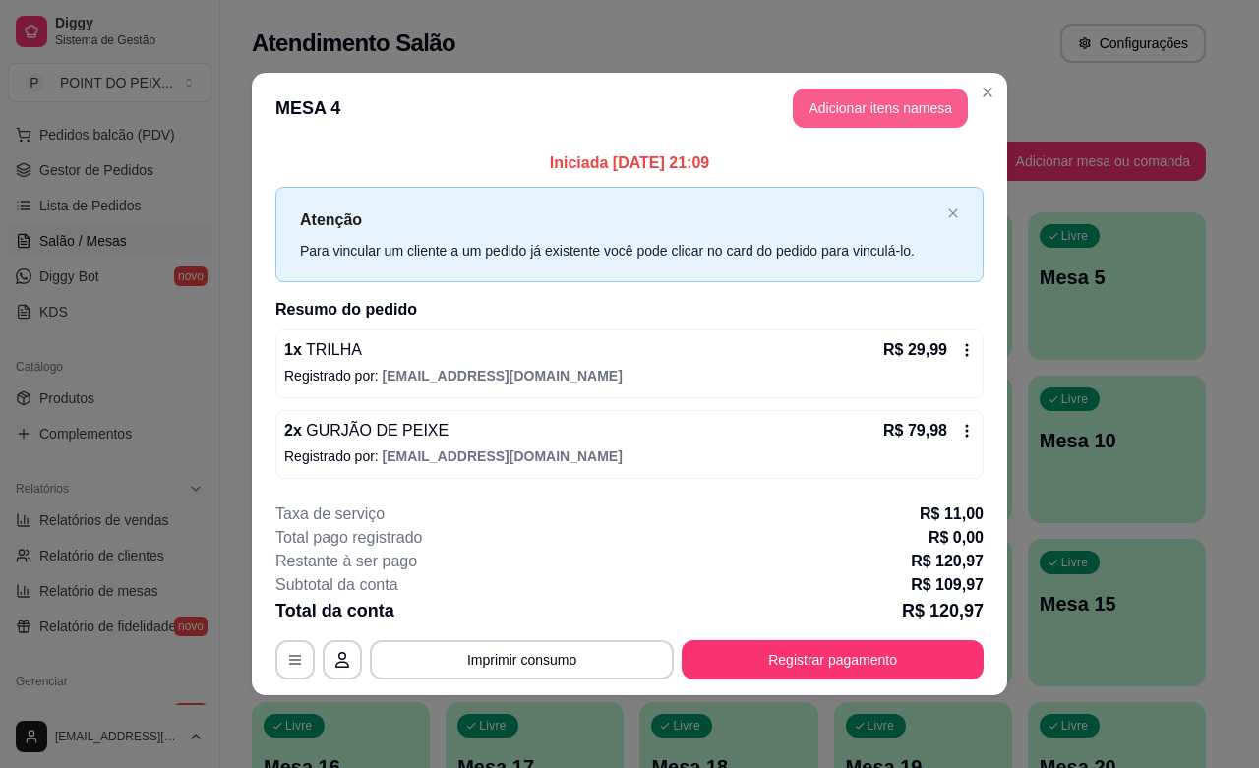
click at [849, 115] on button "Adicionar itens na mesa" at bounding box center [880, 108] width 175 height 39
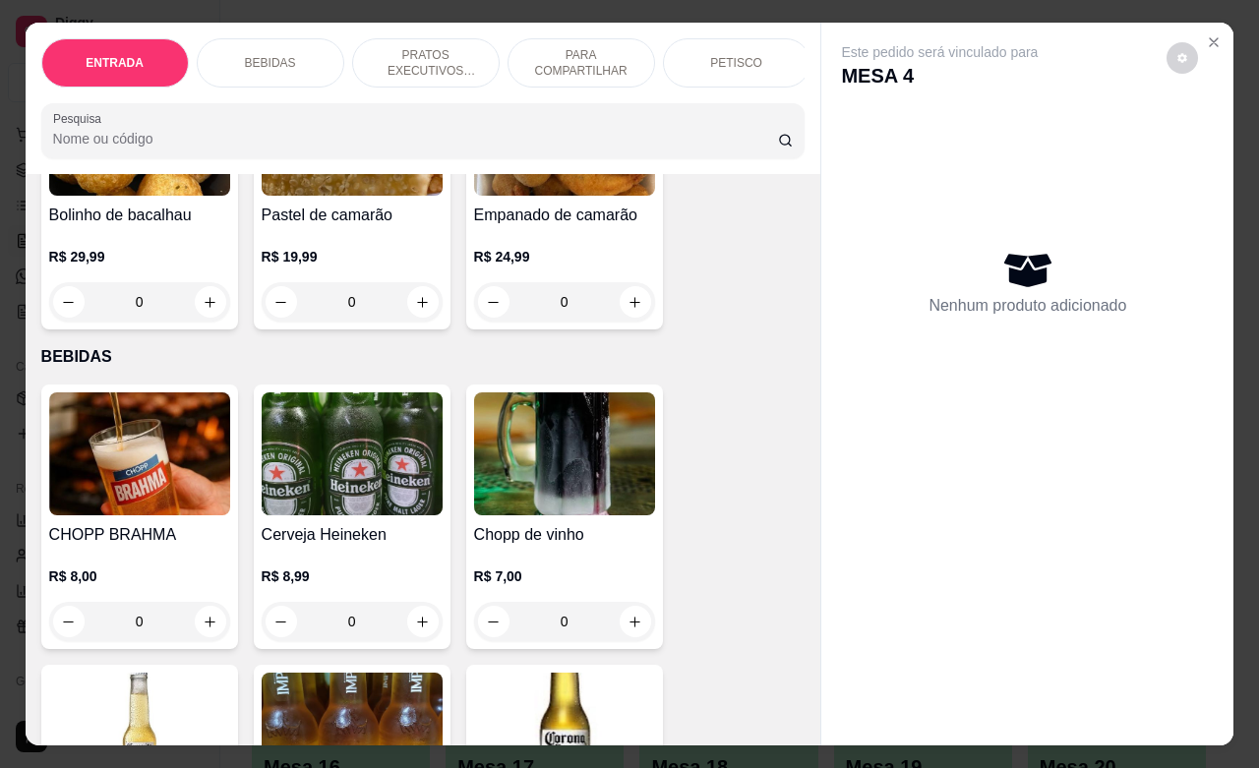
scroll to position [246, 0]
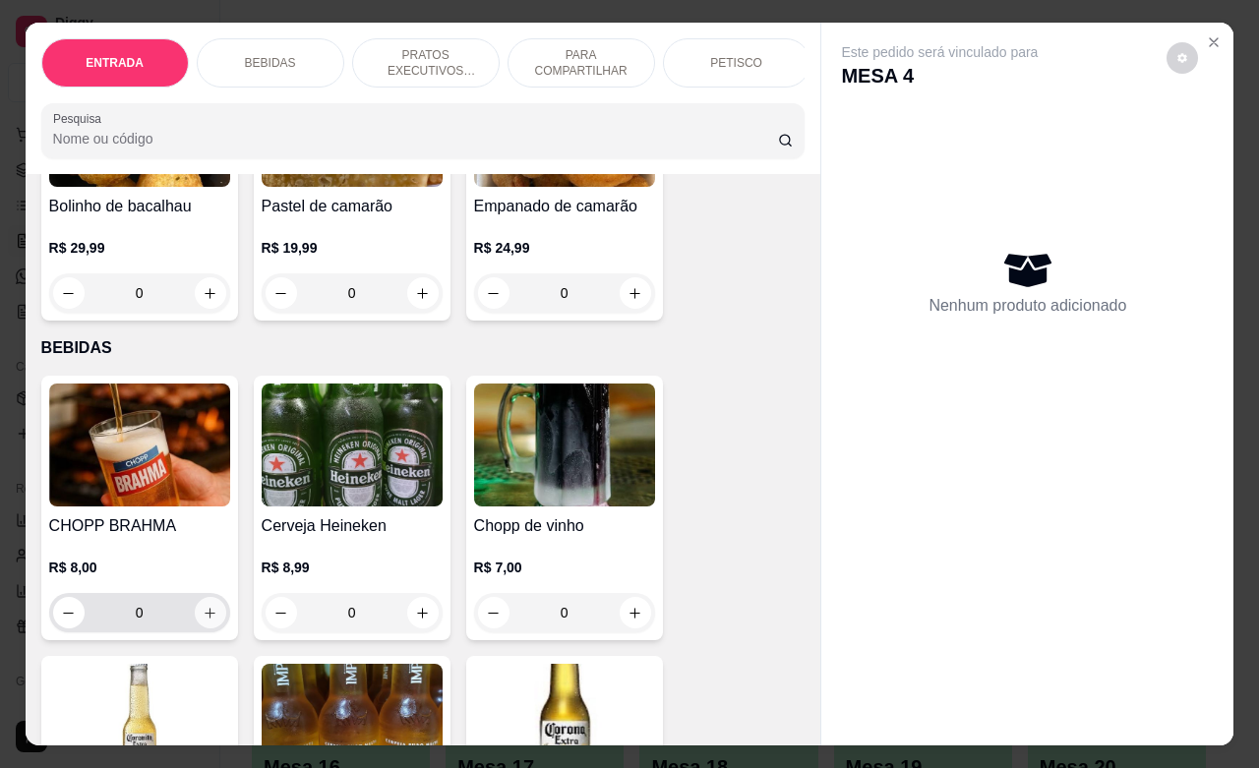
click at [204, 629] on button "increase-product-quantity" at bounding box center [210, 612] width 31 height 31
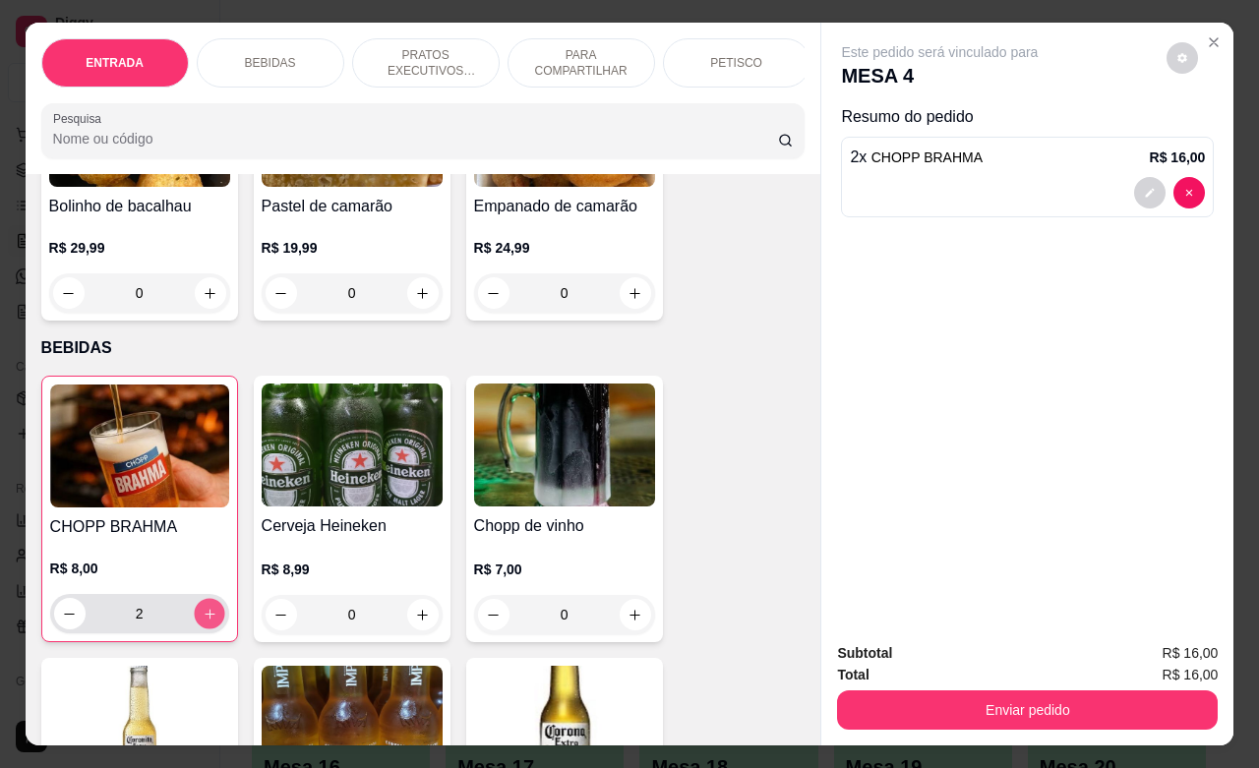
click at [204, 630] on button "increase-product-quantity" at bounding box center [209, 614] width 30 height 30
click at [204, 630] on button "increase-product-quantity" at bounding box center [209, 613] width 31 height 31
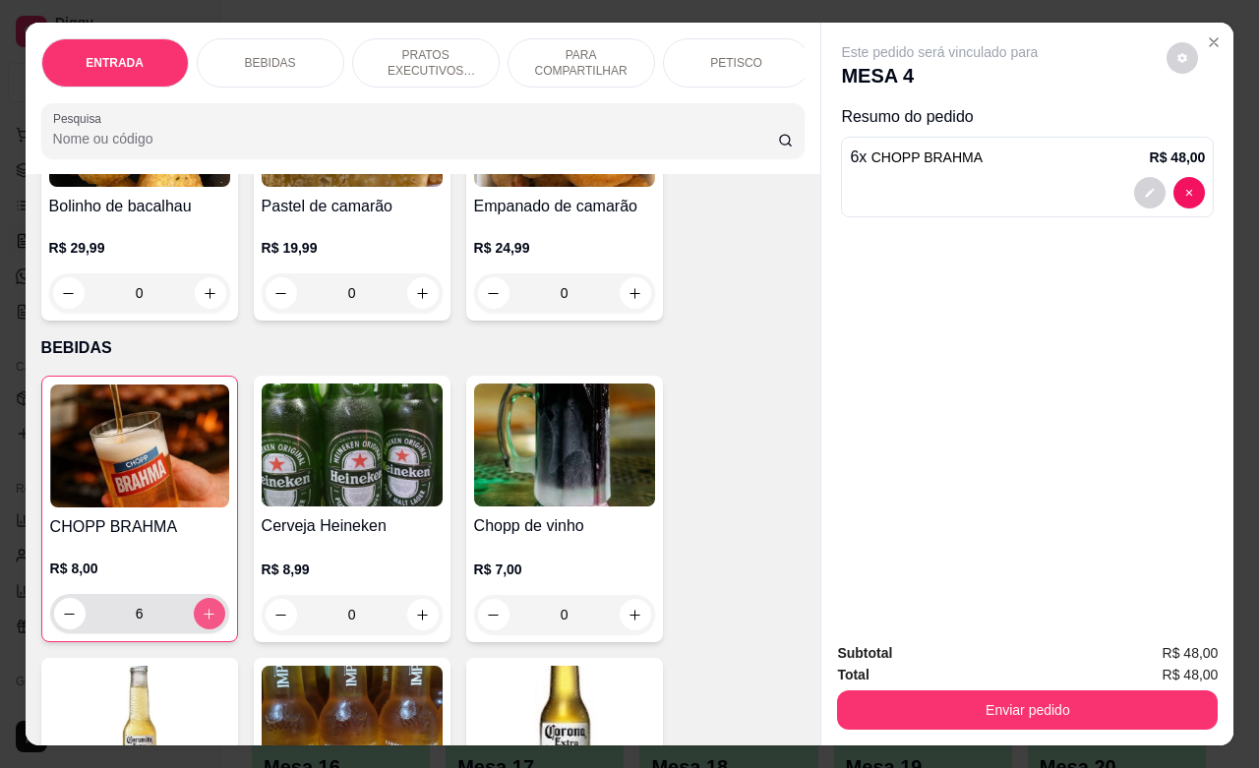
click at [204, 630] on button "increase-product-quantity" at bounding box center [209, 613] width 31 height 31
type input "10"
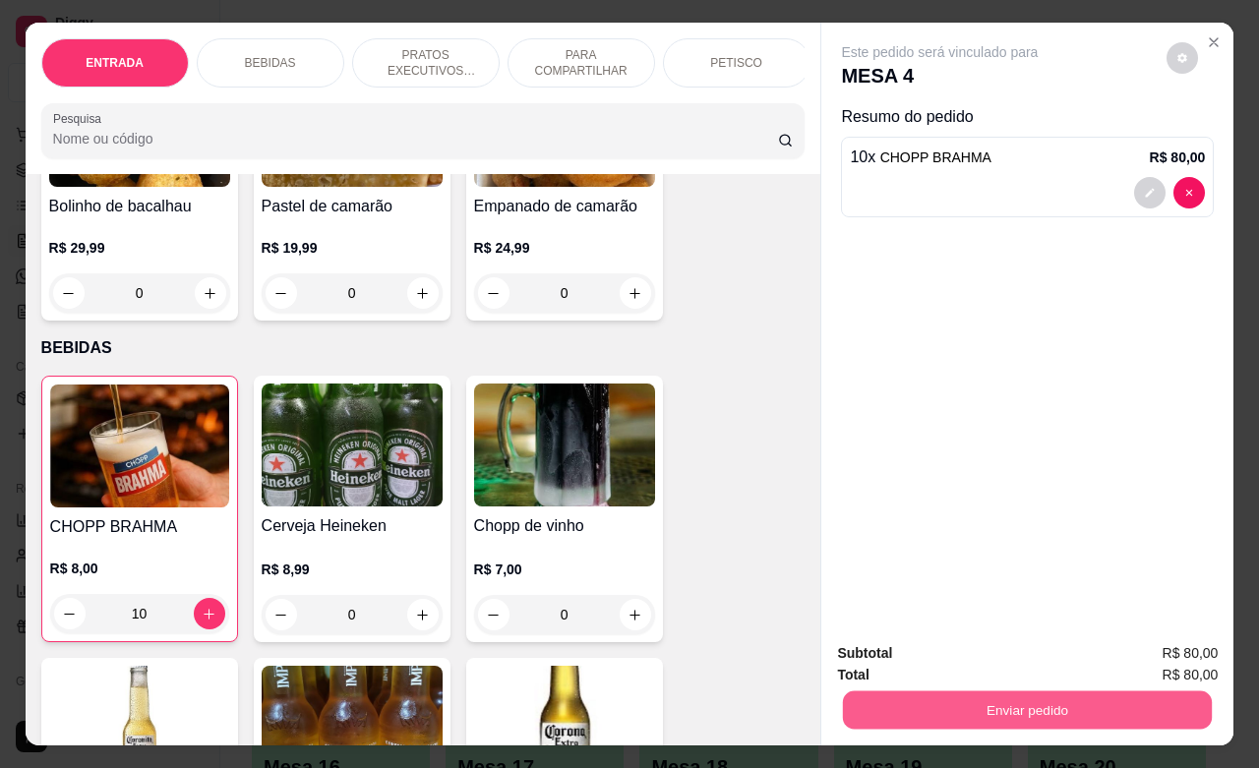
click at [1036, 699] on button "Enviar pedido" at bounding box center [1027, 710] width 369 height 38
click at [991, 652] on button "Não registrar e enviar pedido" at bounding box center [960, 650] width 205 height 37
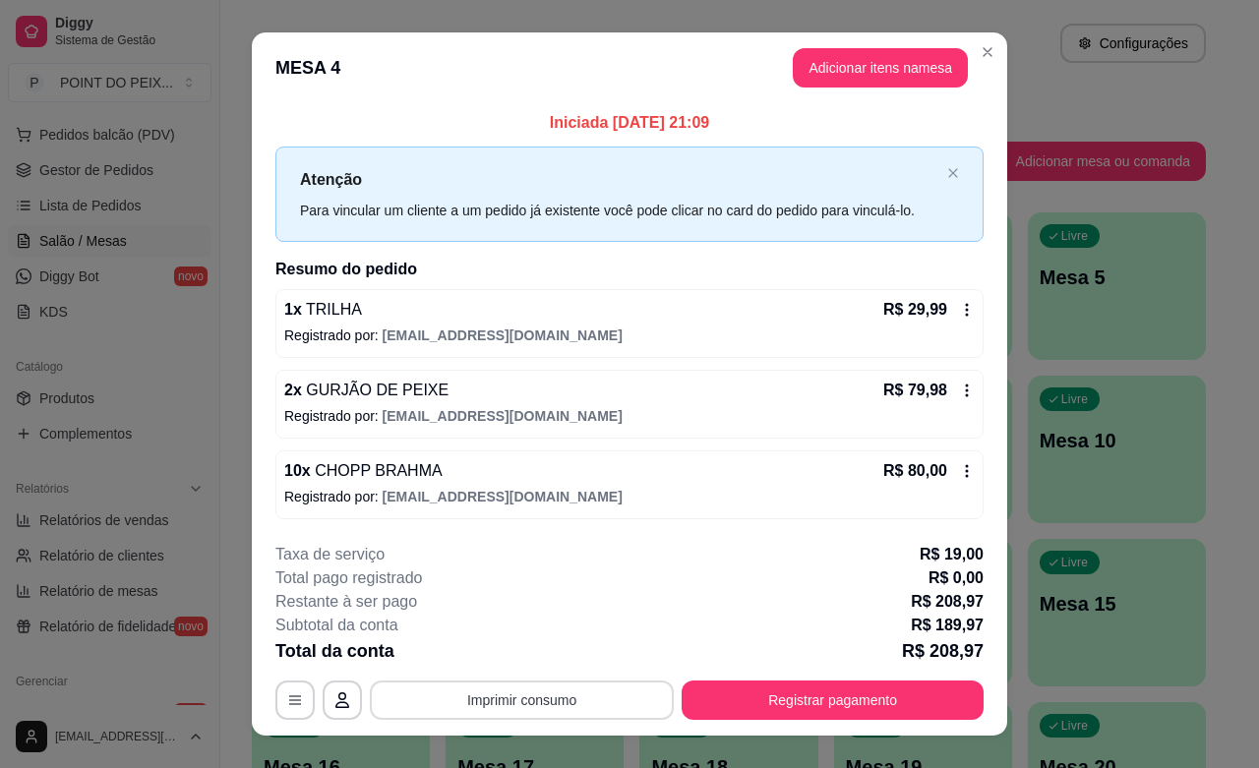
click at [548, 693] on button "Imprimir consumo" at bounding box center [522, 700] width 304 height 39
click at [534, 662] on button "IMPRESSORA" at bounding box center [518, 655] width 143 height 31
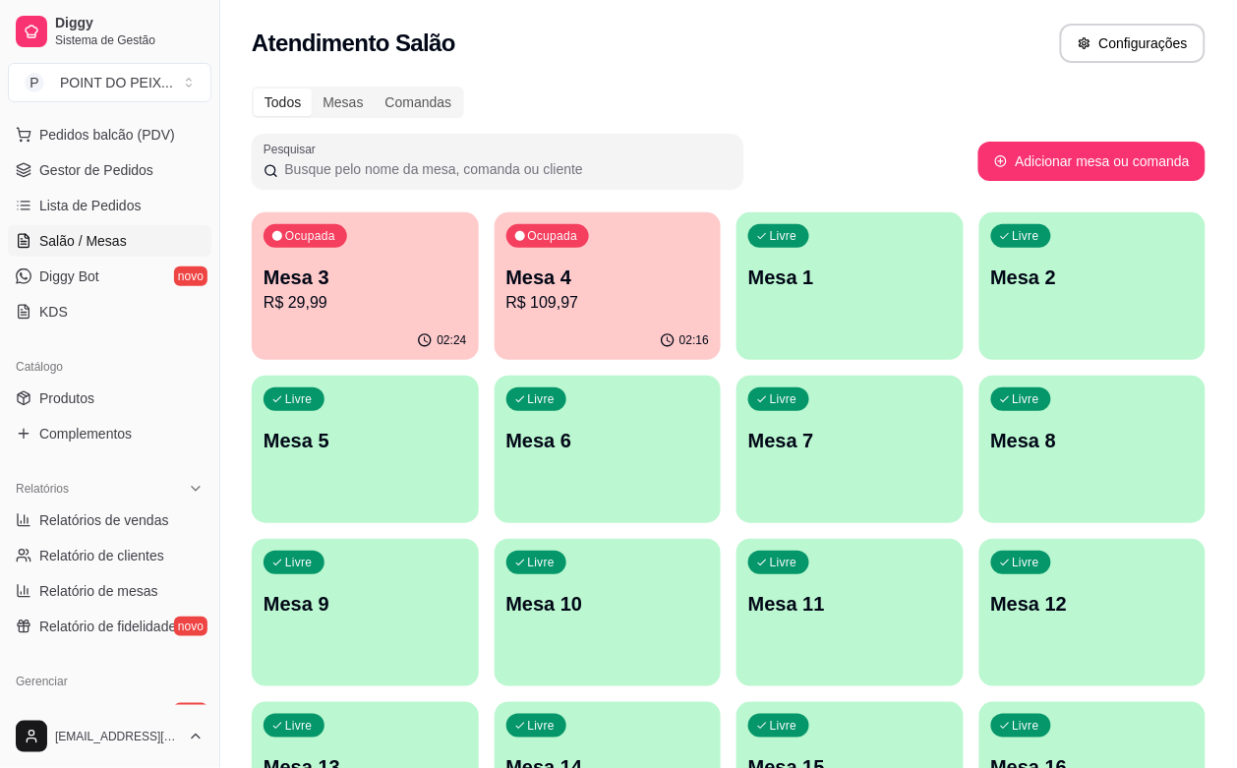
click at [479, 376] on div "Livre Mesa 5" at bounding box center [365, 438] width 227 height 124
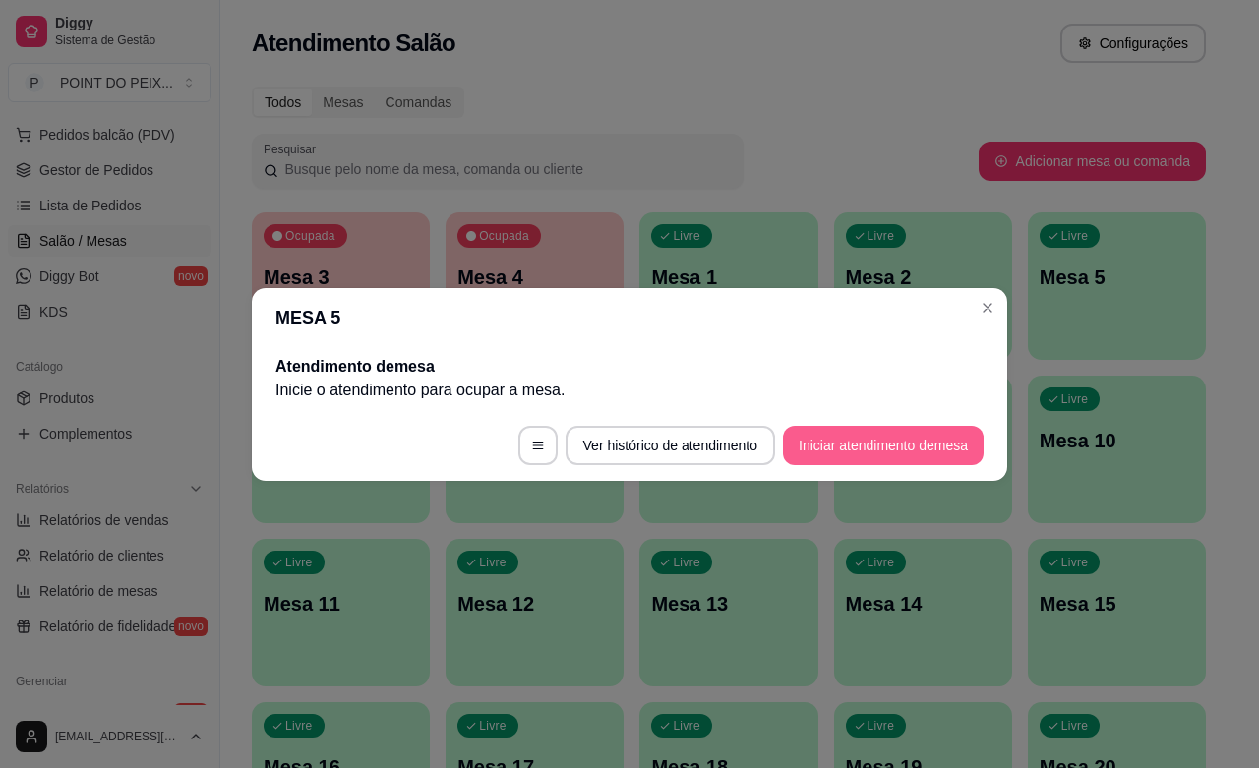
click at [901, 445] on button "Iniciar atendimento de mesa" at bounding box center [883, 445] width 201 height 39
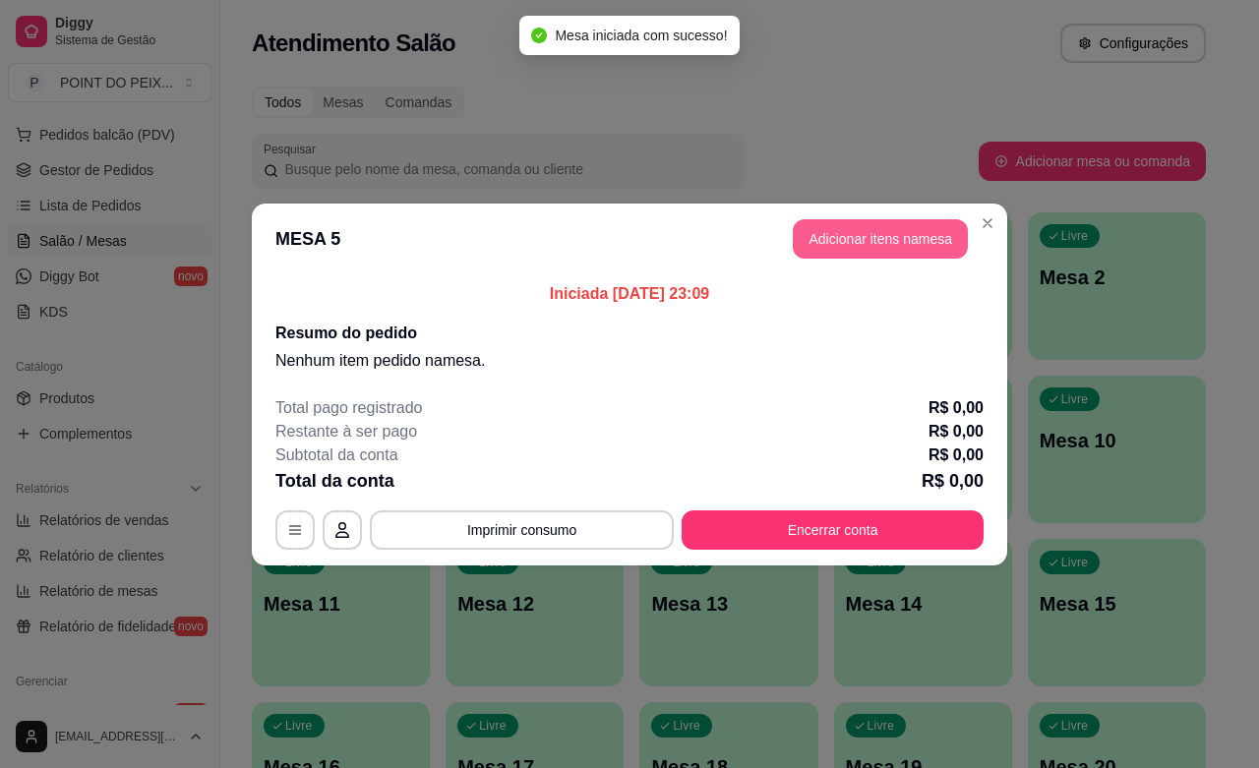
click at [866, 238] on button "Adicionar itens na mesa" at bounding box center [880, 238] width 175 height 39
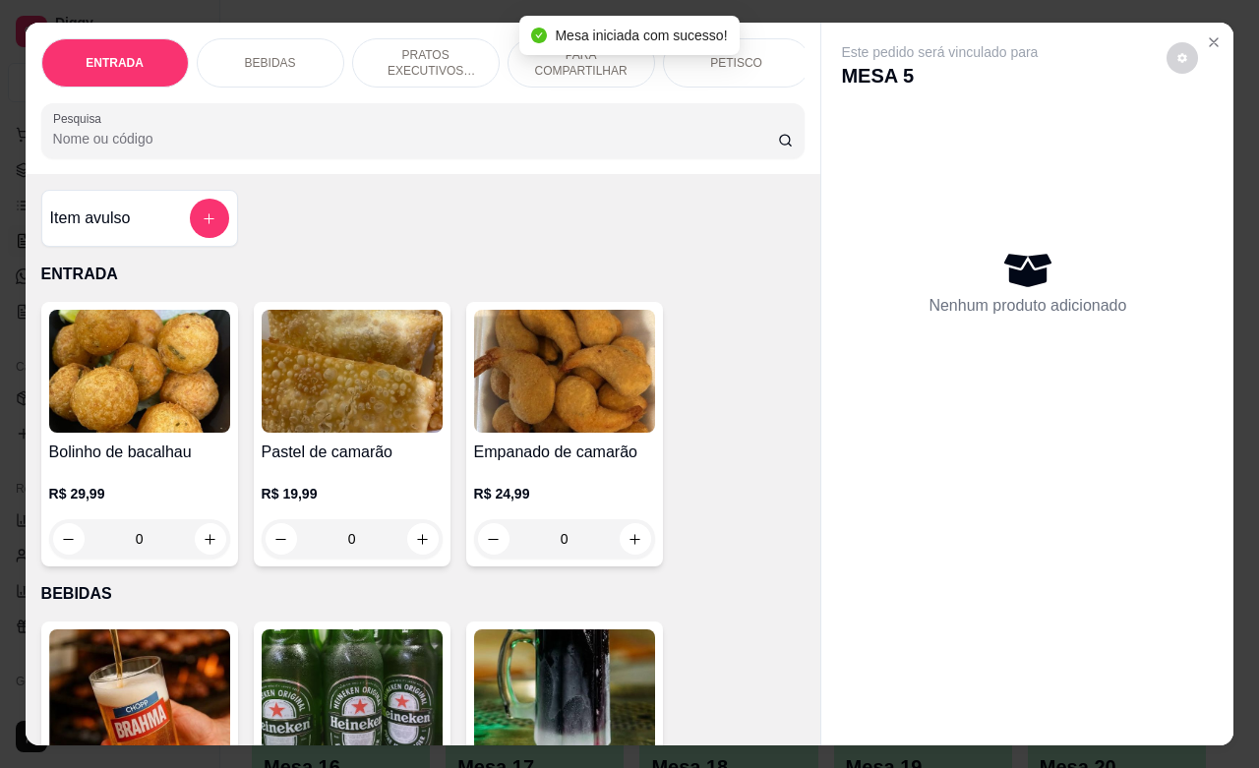
click at [767, 70] on div "PETISCO" at bounding box center [737, 62] width 148 height 49
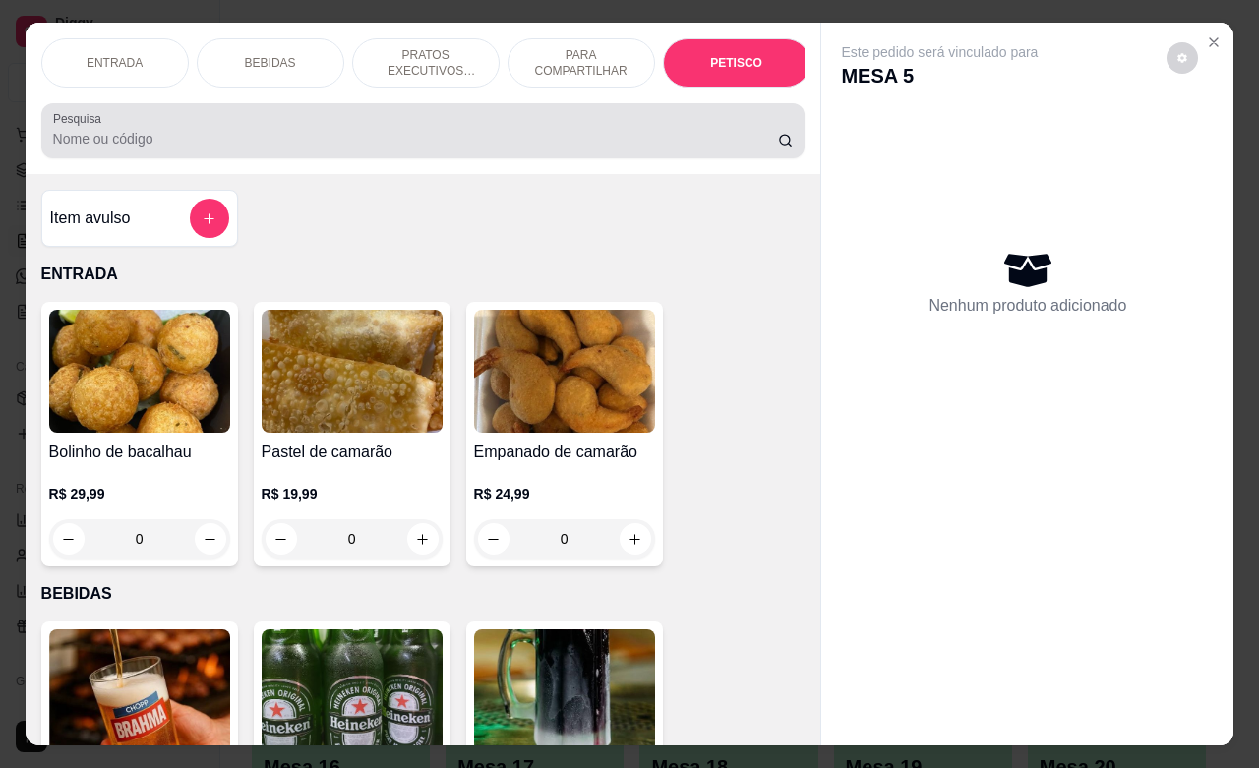
scroll to position [4592, 0]
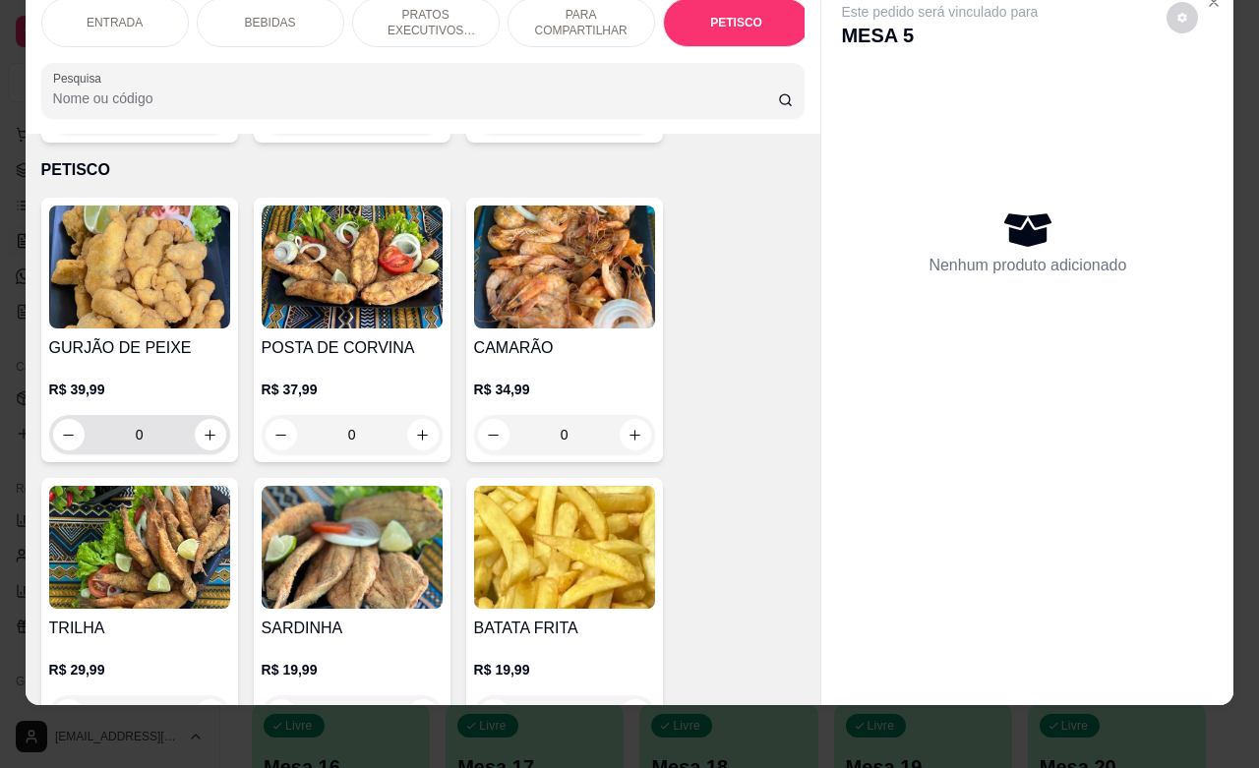
click at [203, 426] on div "0" at bounding box center [139, 434] width 173 height 39
click at [202, 420] on button "increase-product-quantity" at bounding box center [210, 435] width 30 height 30
type input "1"
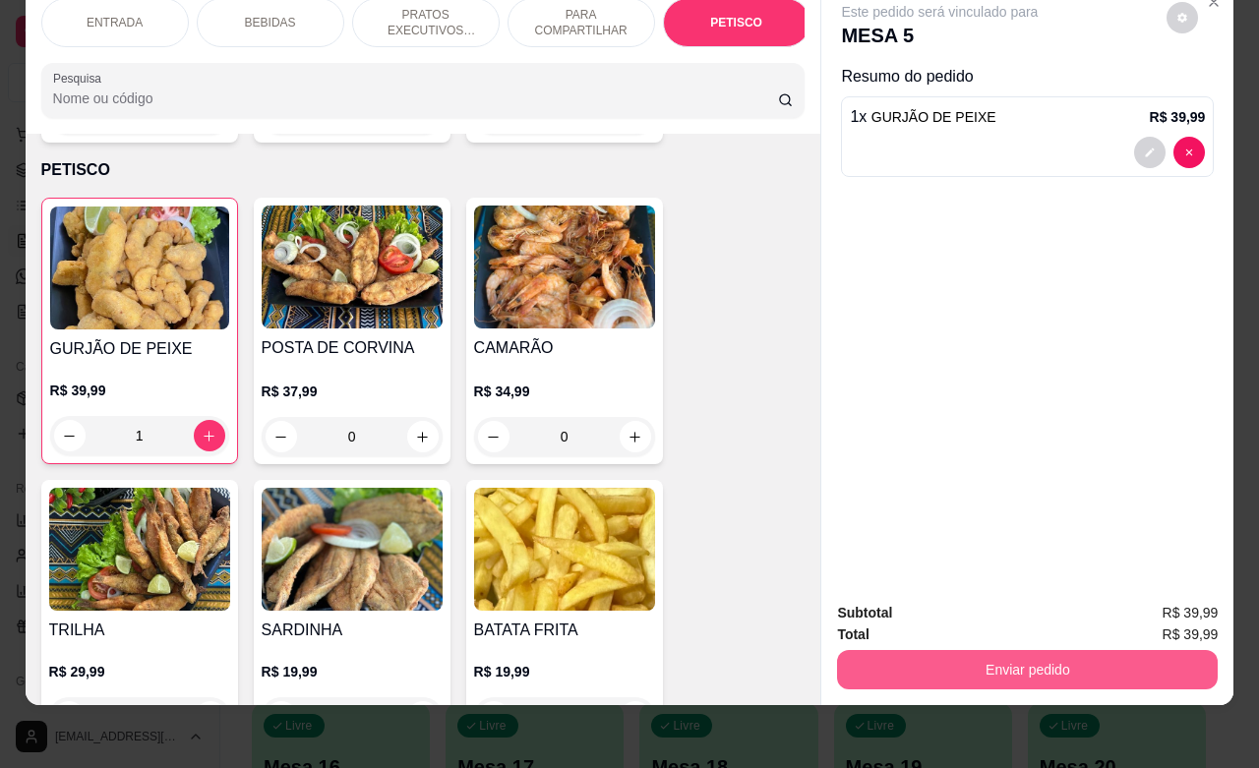
click at [1004, 650] on button "Enviar pedido" at bounding box center [1027, 669] width 381 height 39
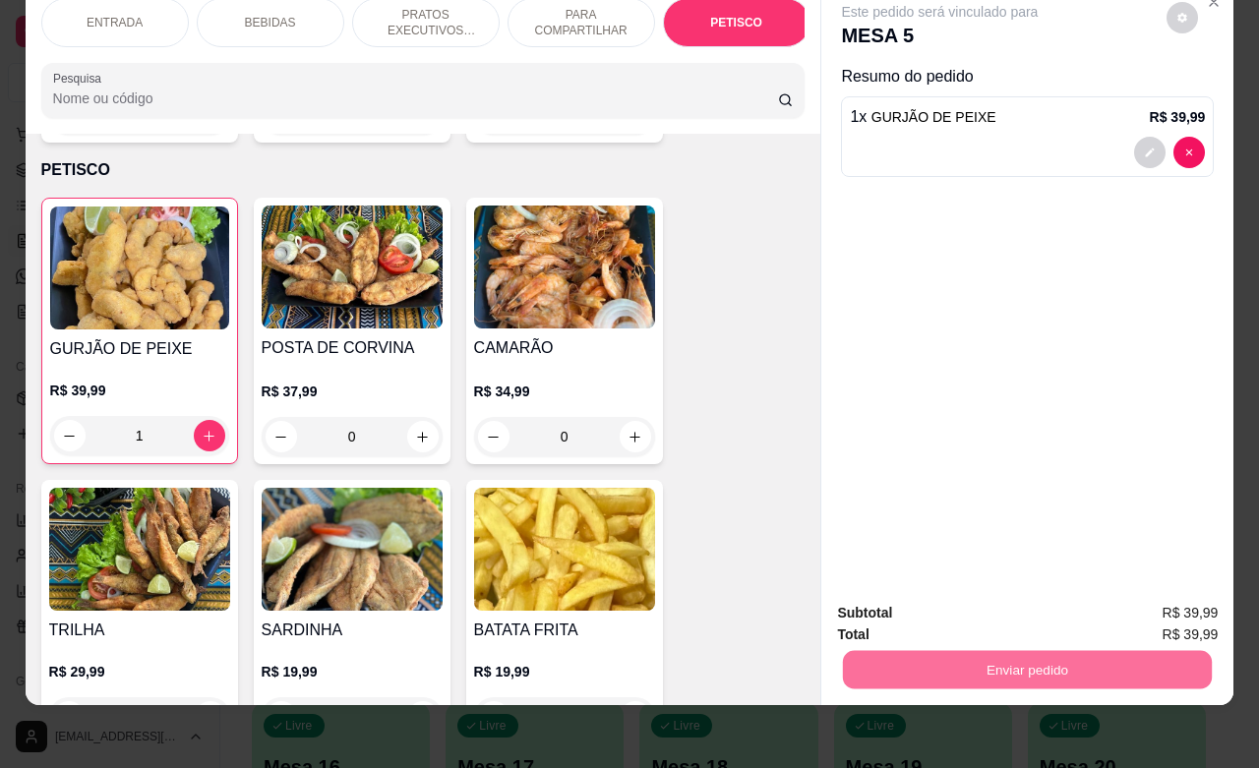
click at [940, 607] on button "Não registrar e enviar pedido" at bounding box center [960, 600] width 205 height 37
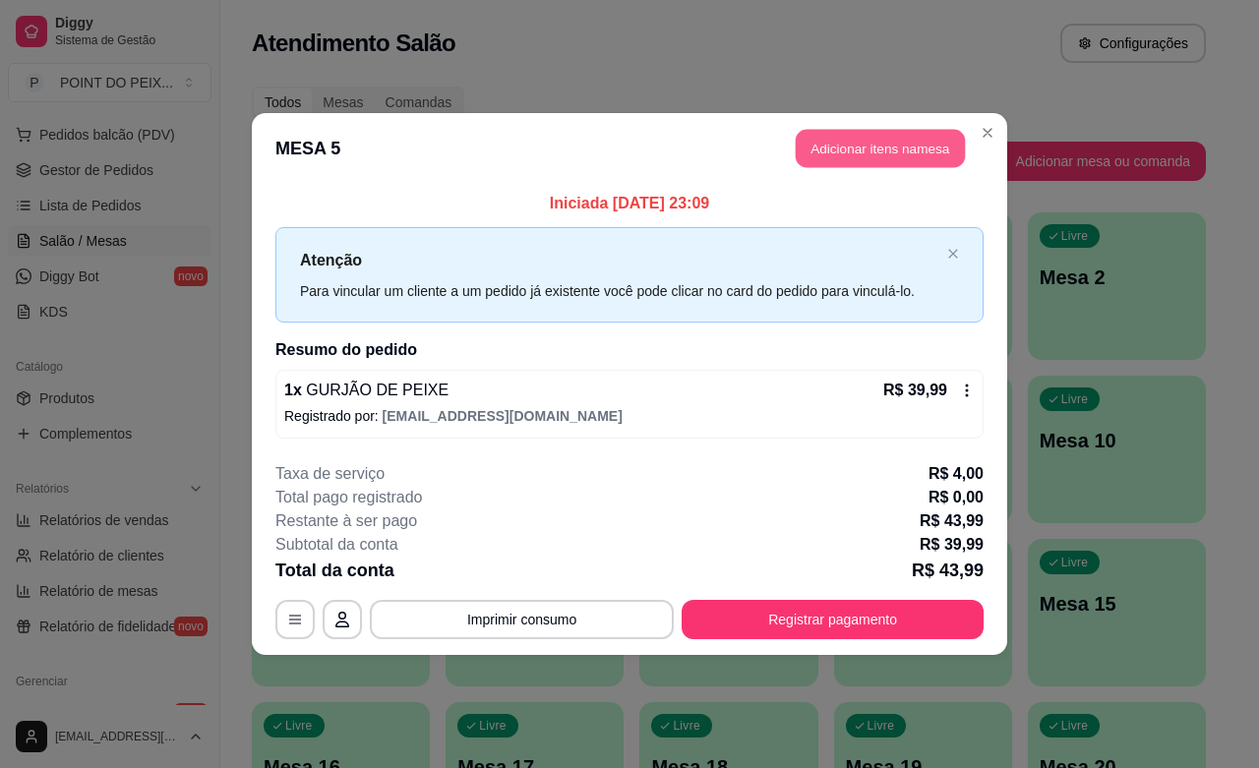
click at [925, 148] on button "Adicionar itens na mesa" at bounding box center [880, 149] width 169 height 38
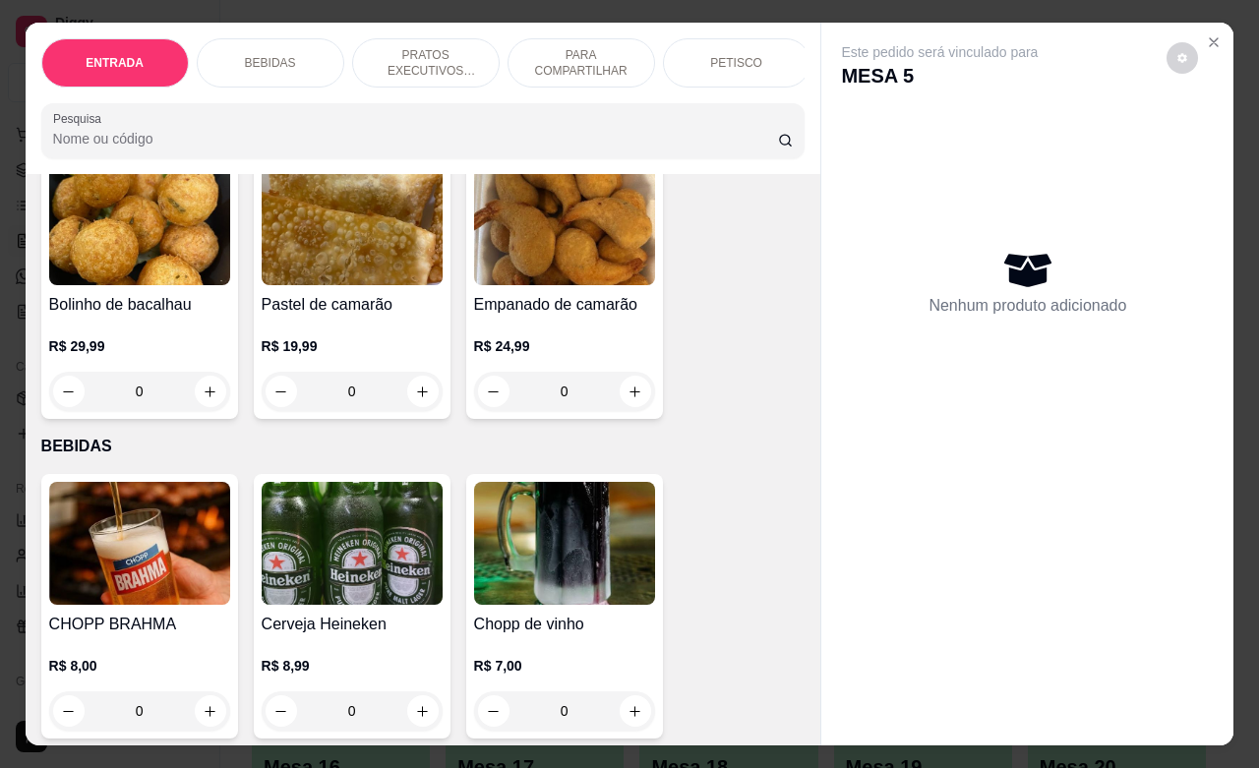
scroll to position [246, 0]
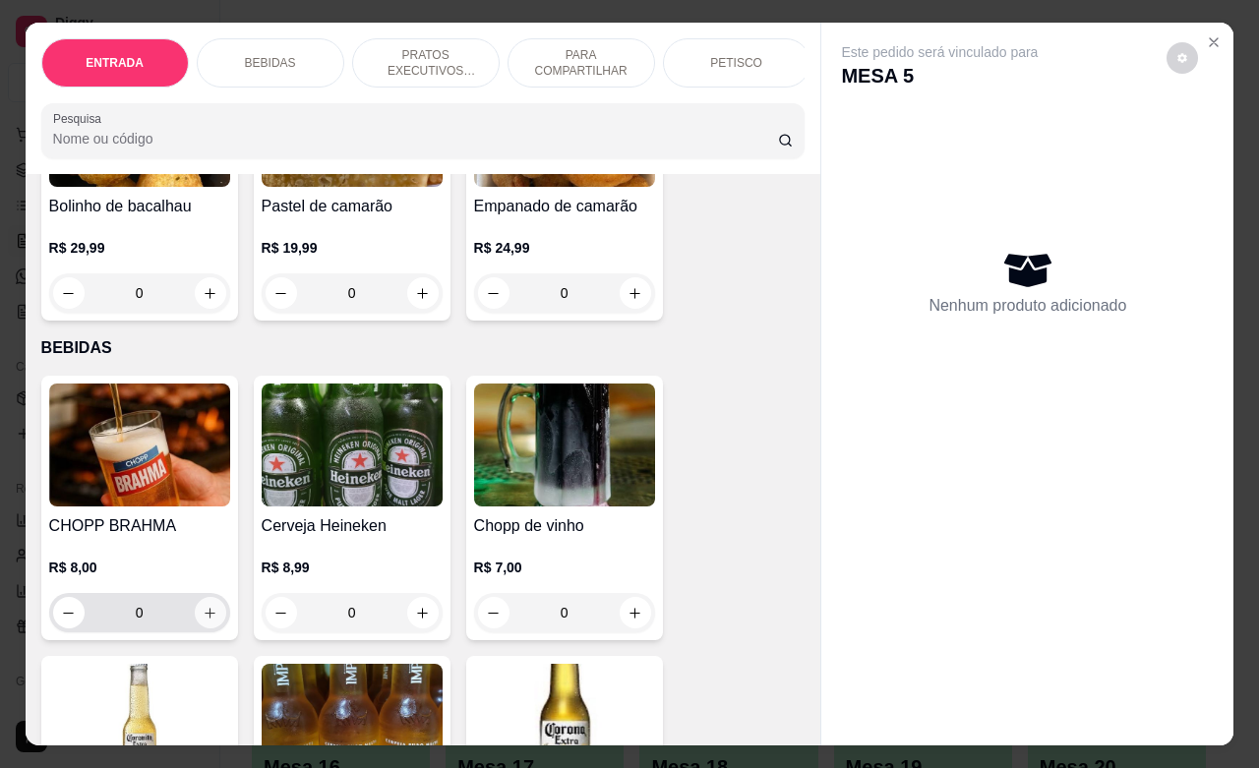
click at [203, 621] on icon "increase-product-quantity" at bounding box center [210, 613] width 15 height 15
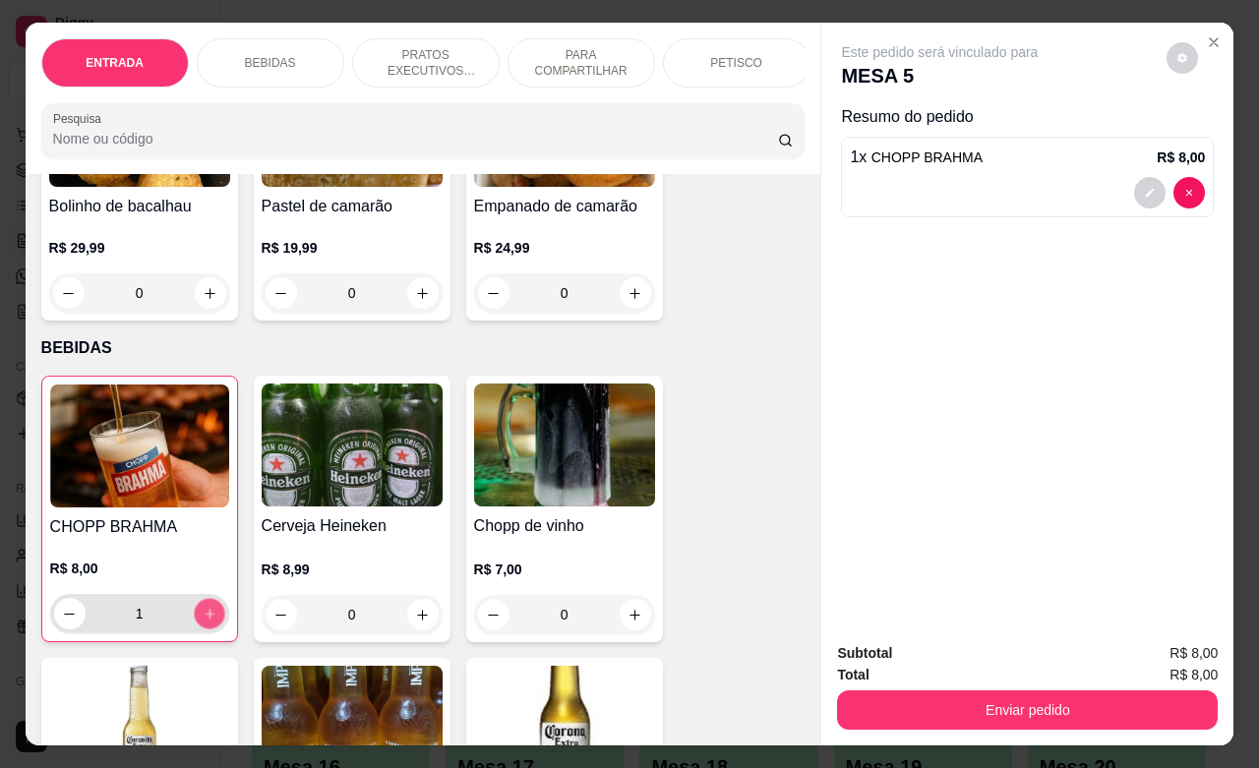
click at [202, 621] on icon "increase-product-quantity" at bounding box center [209, 614] width 15 height 15
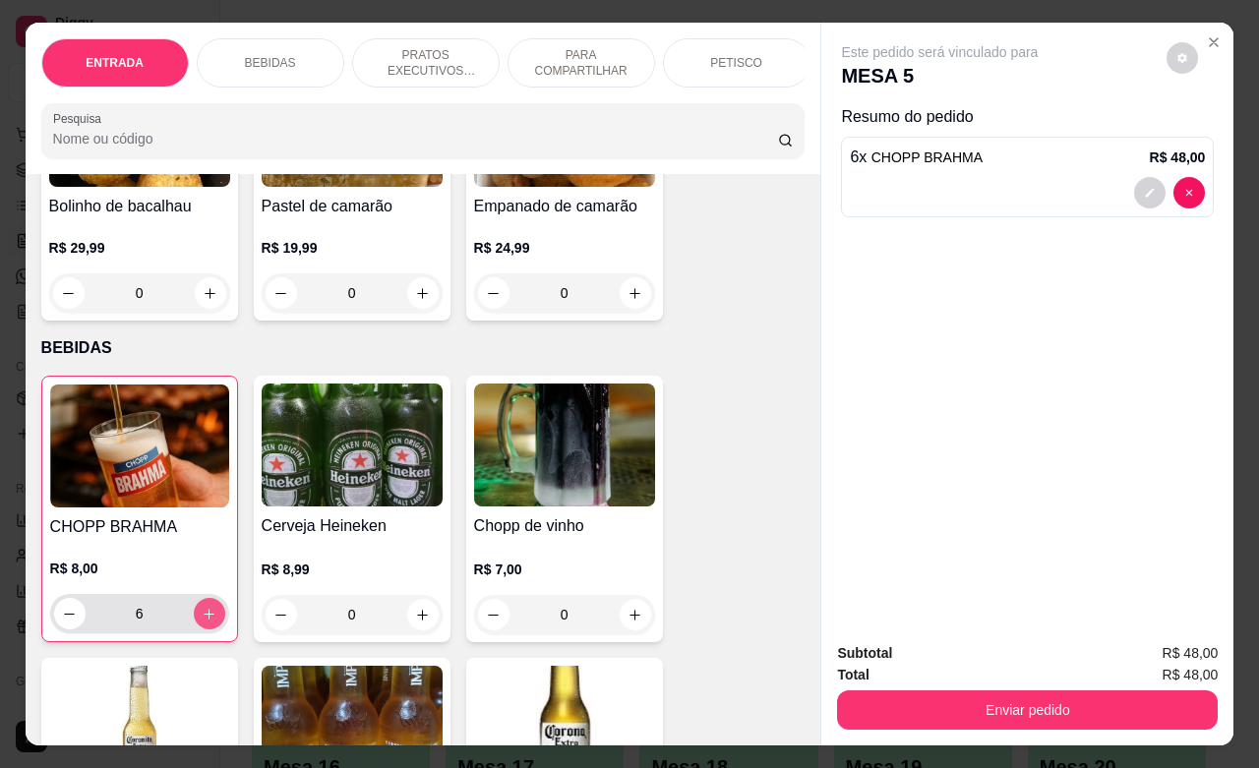
click at [202, 621] on icon "increase-product-quantity" at bounding box center [209, 614] width 15 height 15
type input "8"
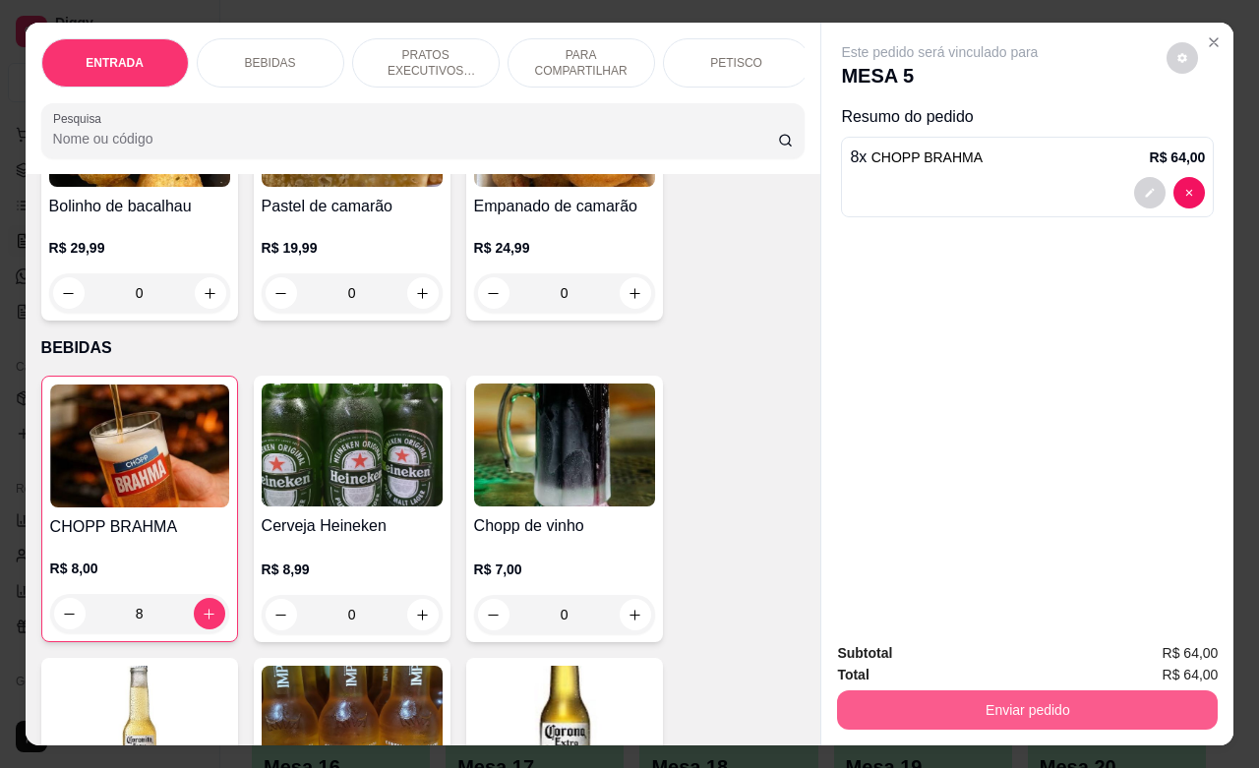
click at [969, 705] on button "Enviar pedido" at bounding box center [1027, 710] width 381 height 39
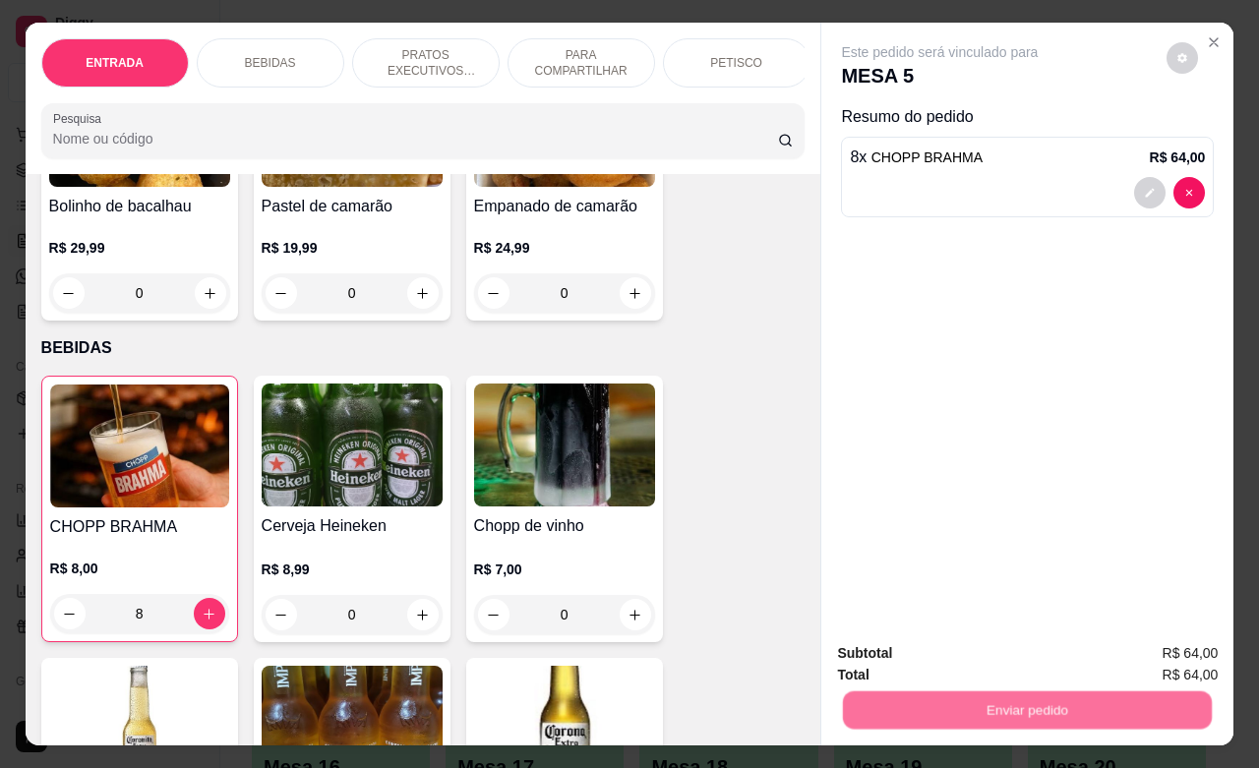
click at [959, 657] on button "Não registrar e enviar pedido" at bounding box center [960, 650] width 205 height 37
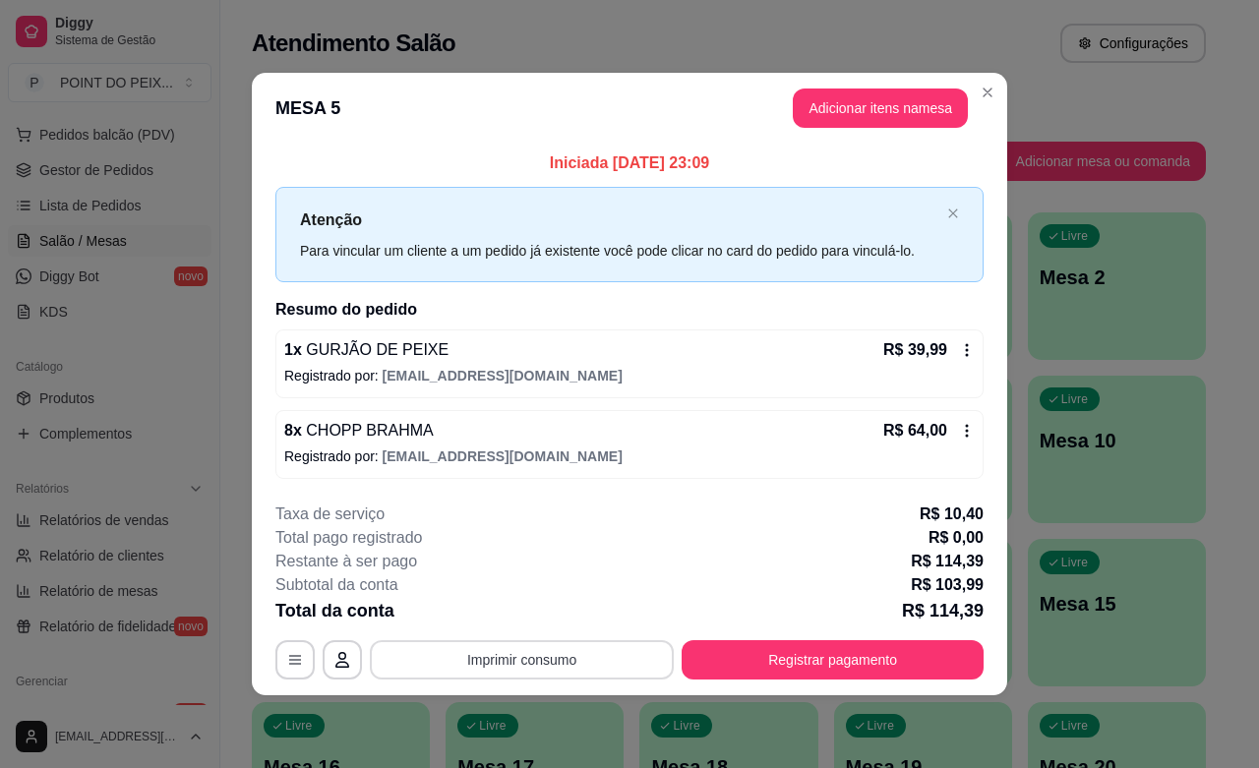
click at [585, 651] on button "Imprimir consumo" at bounding box center [522, 659] width 304 height 39
click at [547, 607] on button "IMPRESSORA" at bounding box center [527, 615] width 138 height 30
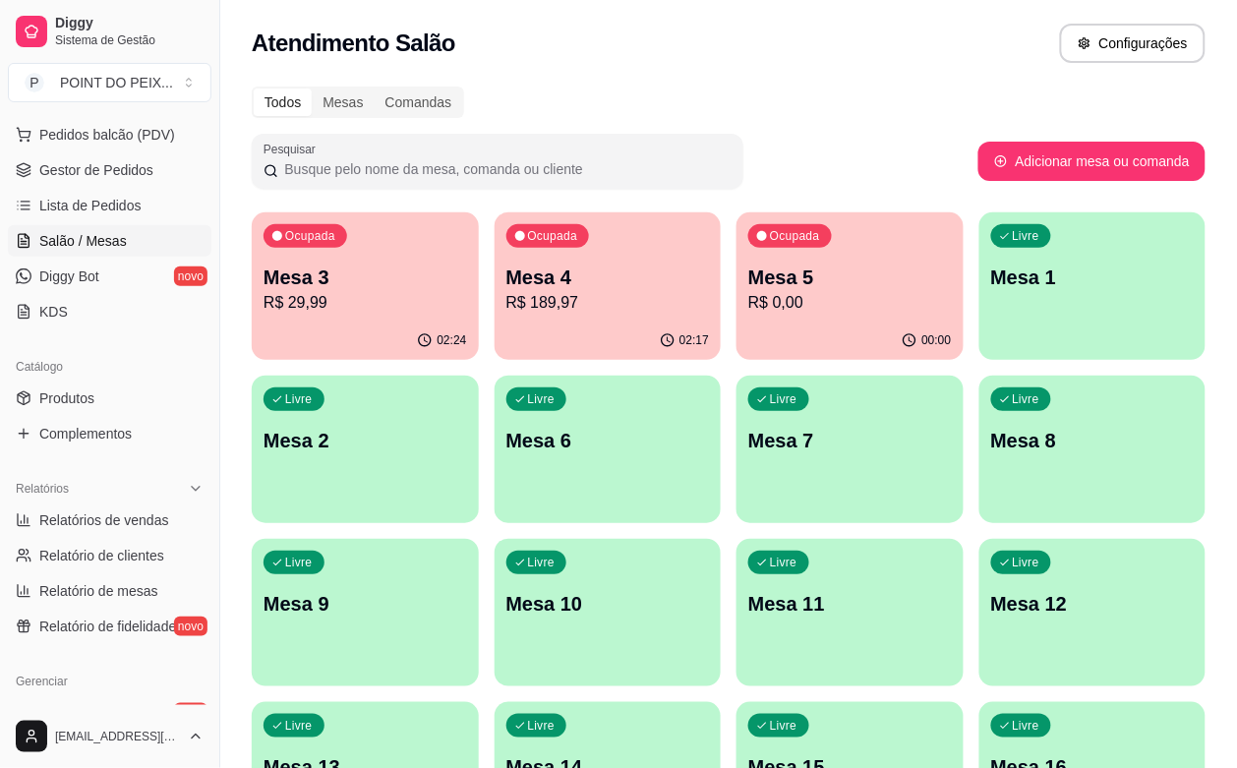
click at [517, 331] on div "02:17" at bounding box center [608, 341] width 227 height 38
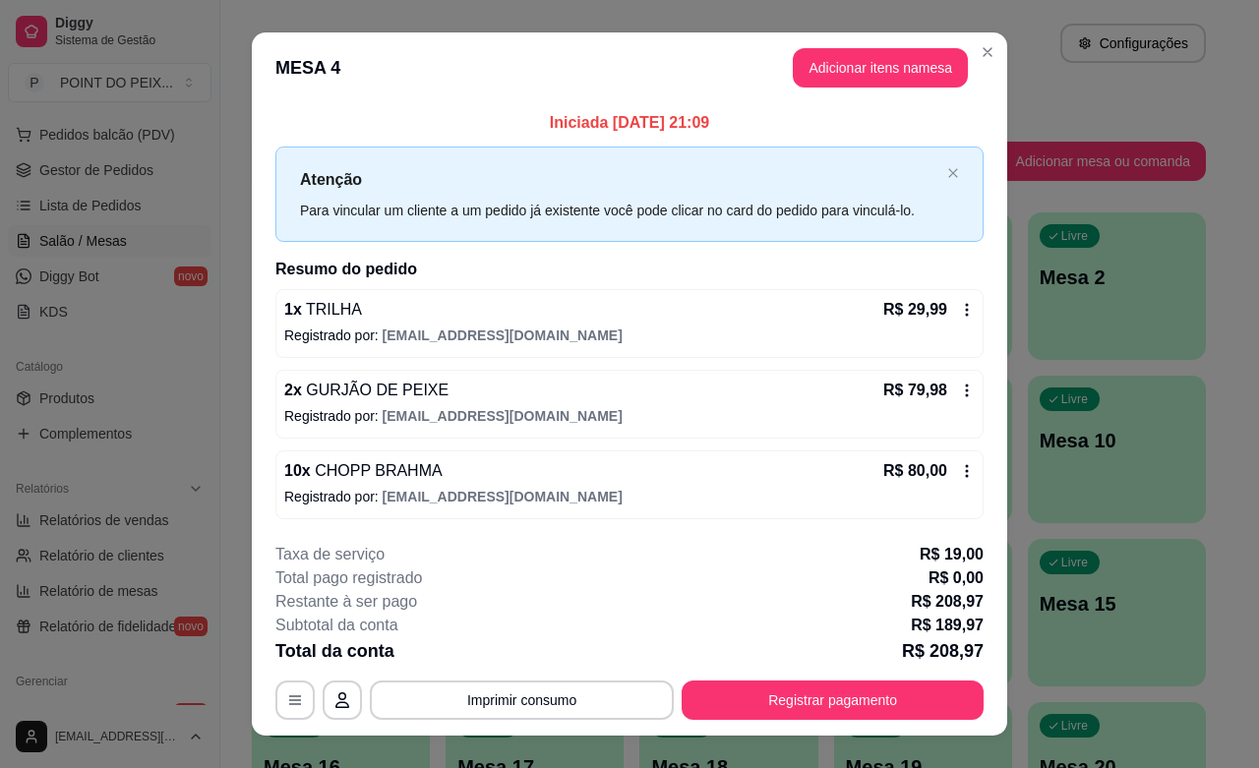
click at [961, 385] on icon at bounding box center [967, 391] width 16 height 16
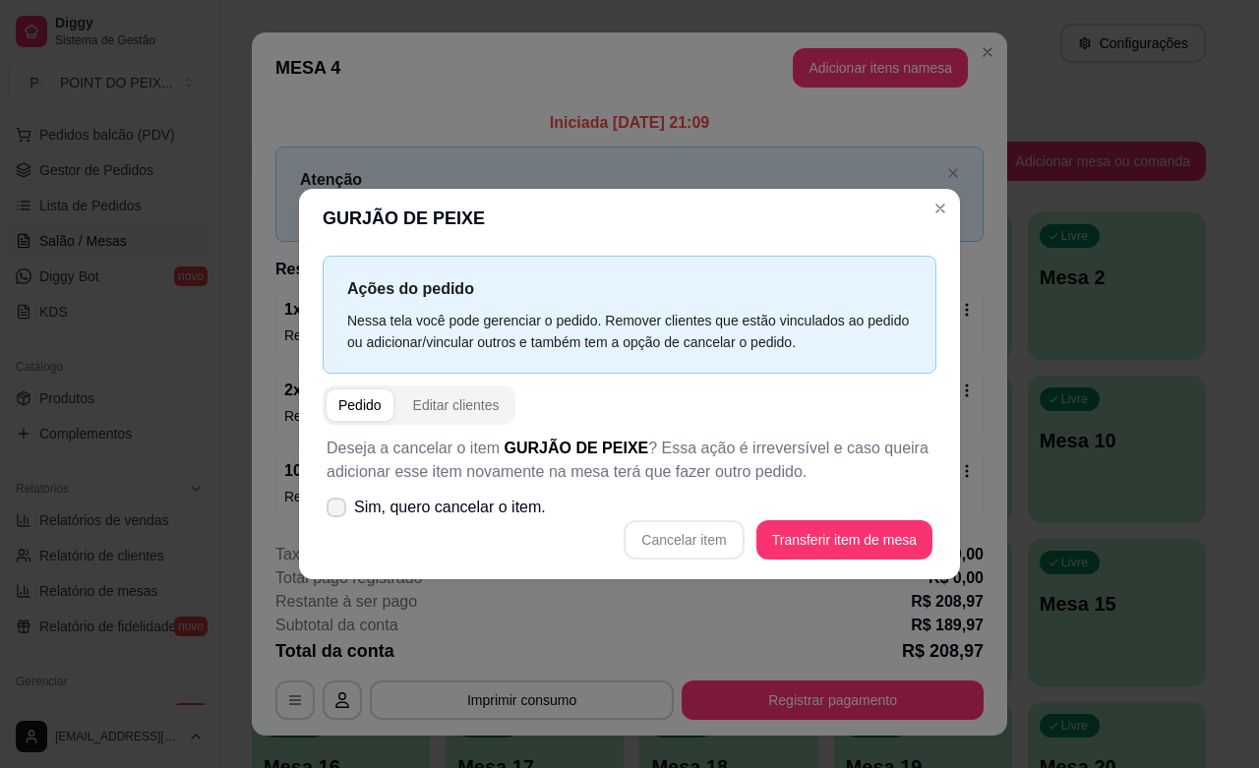
click at [334, 511] on icon at bounding box center [337, 508] width 16 height 12
click at [334, 511] on input "Sim, quero cancelar o item." at bounding box center [332, 517] width 13 height 13
checkbox input "true"
click at [735, 537] on button "Cancelar item" at bounding box center [684, 539] width 117 height 38
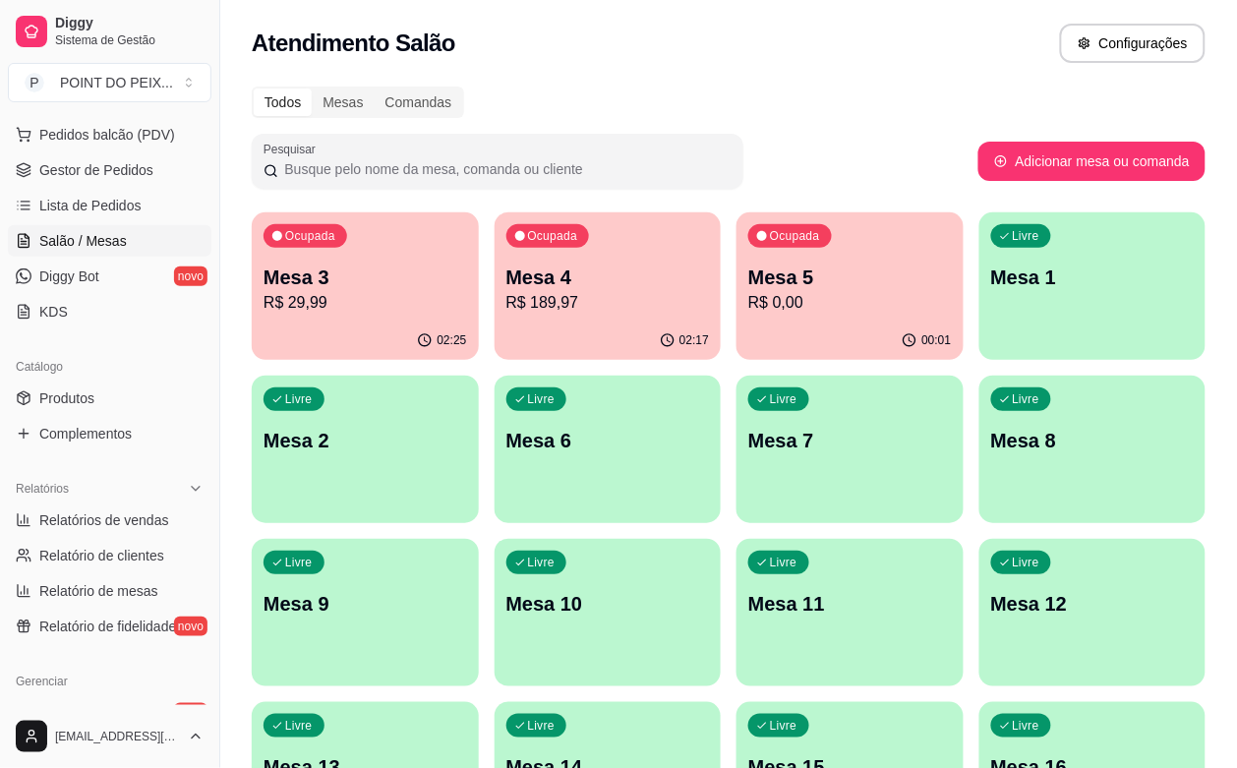
click at [529, 306] on p "R$ 189,97" at bounding box center [609, 303] width 204 height 24
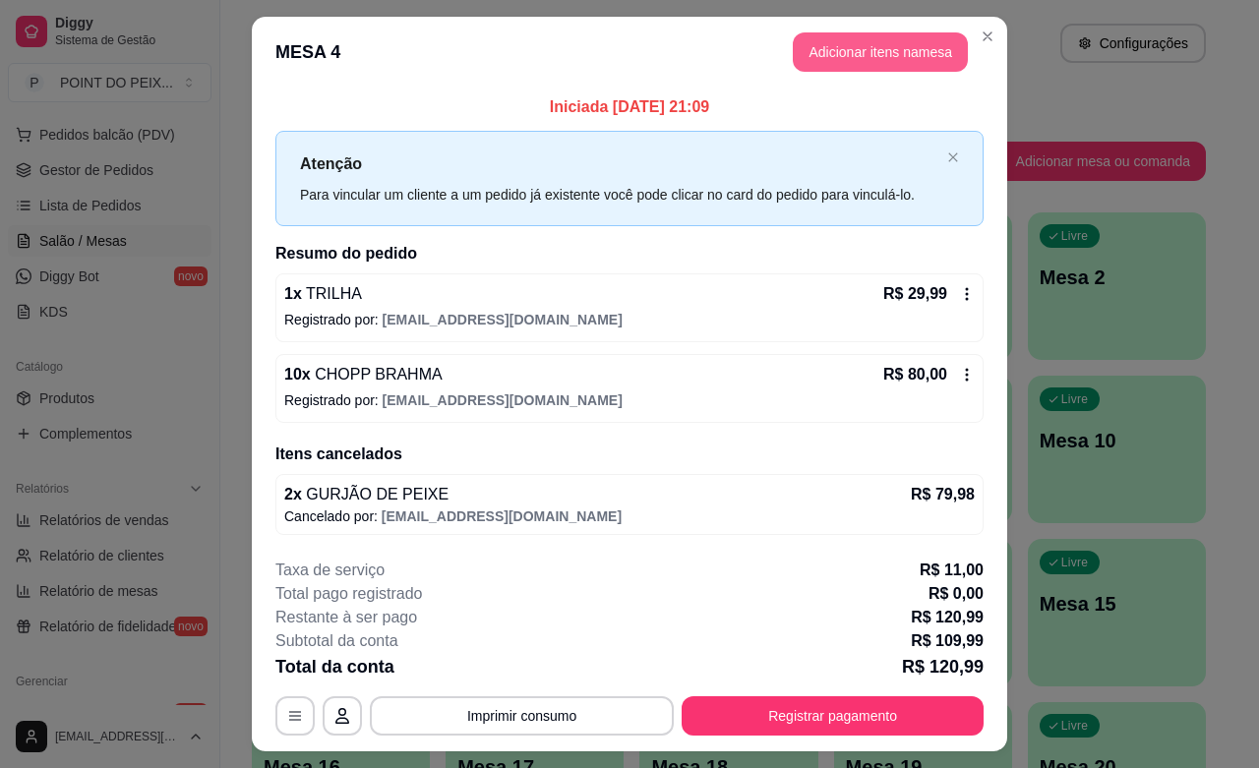
click at [856, 51] on button "Adicionar itens na mesa" at bounding box center [880, 51] width 175 height 39
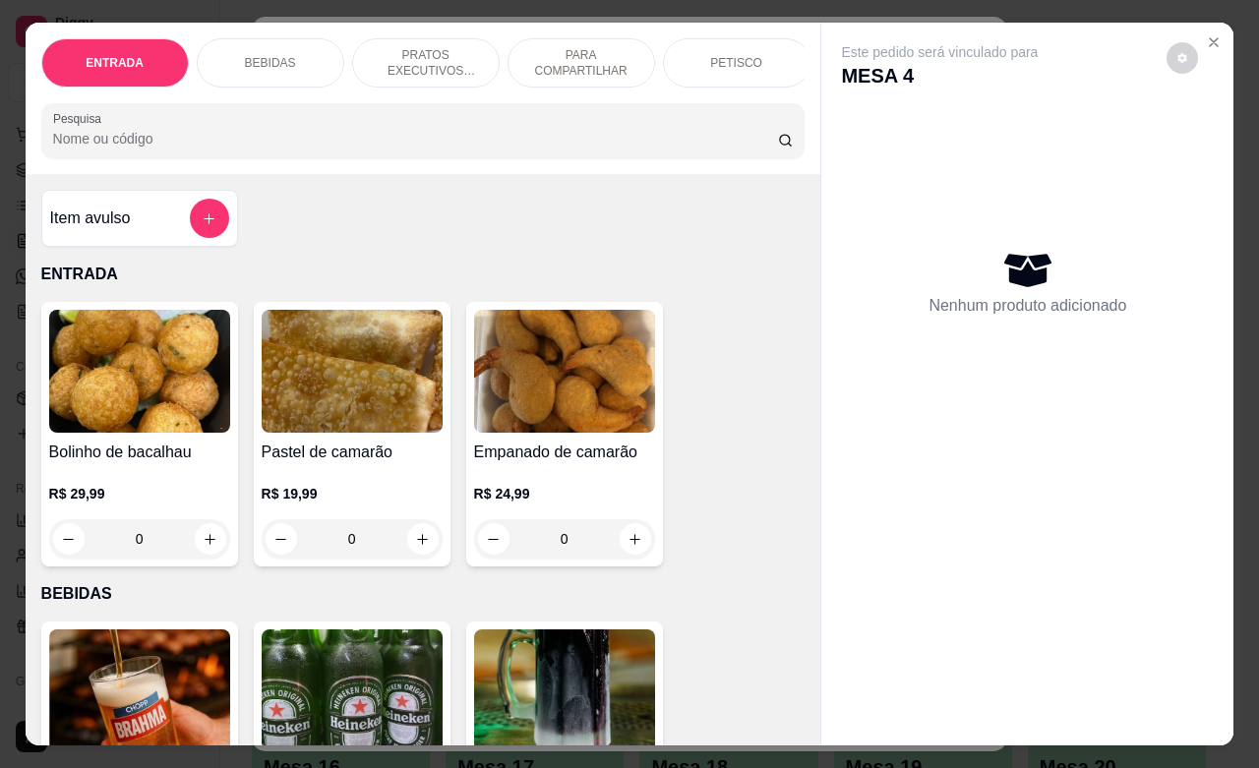
click at [762, 38] on div "PETISCO" at bounding box center [737, 62] width 148 height 49
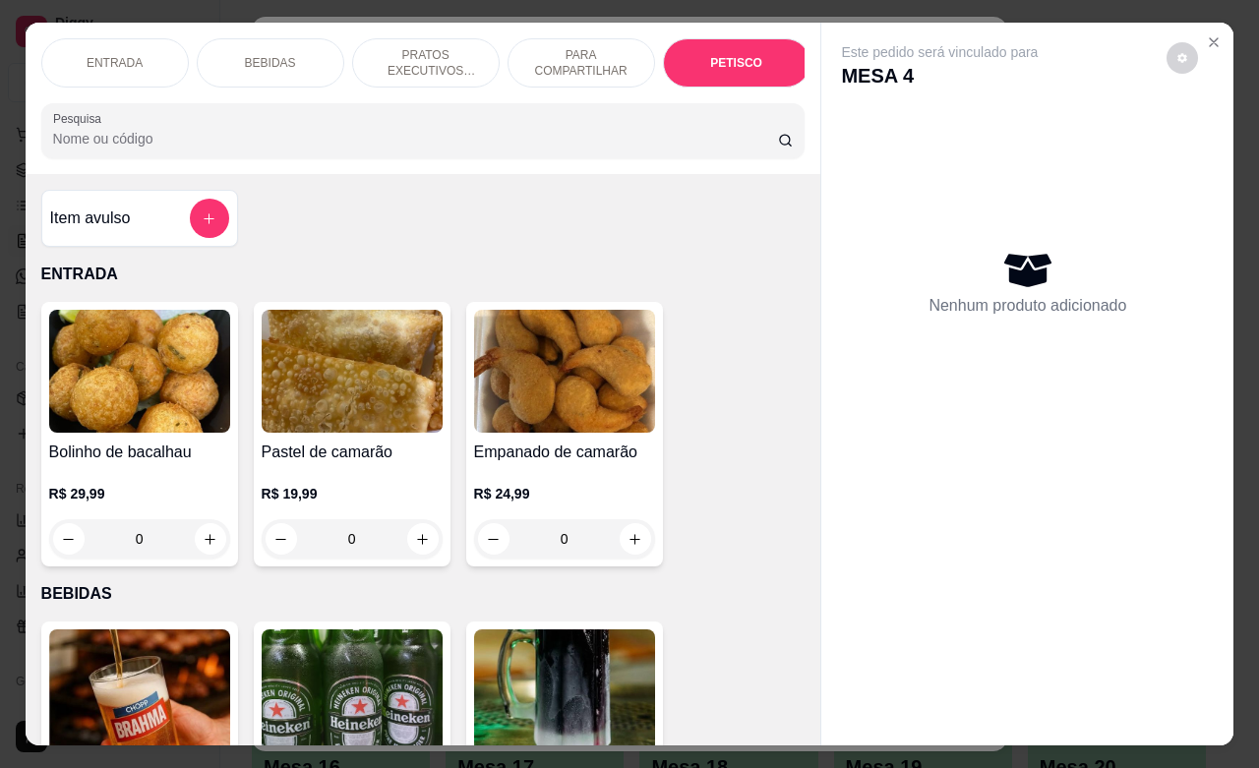
scroll to position [4592, 0]
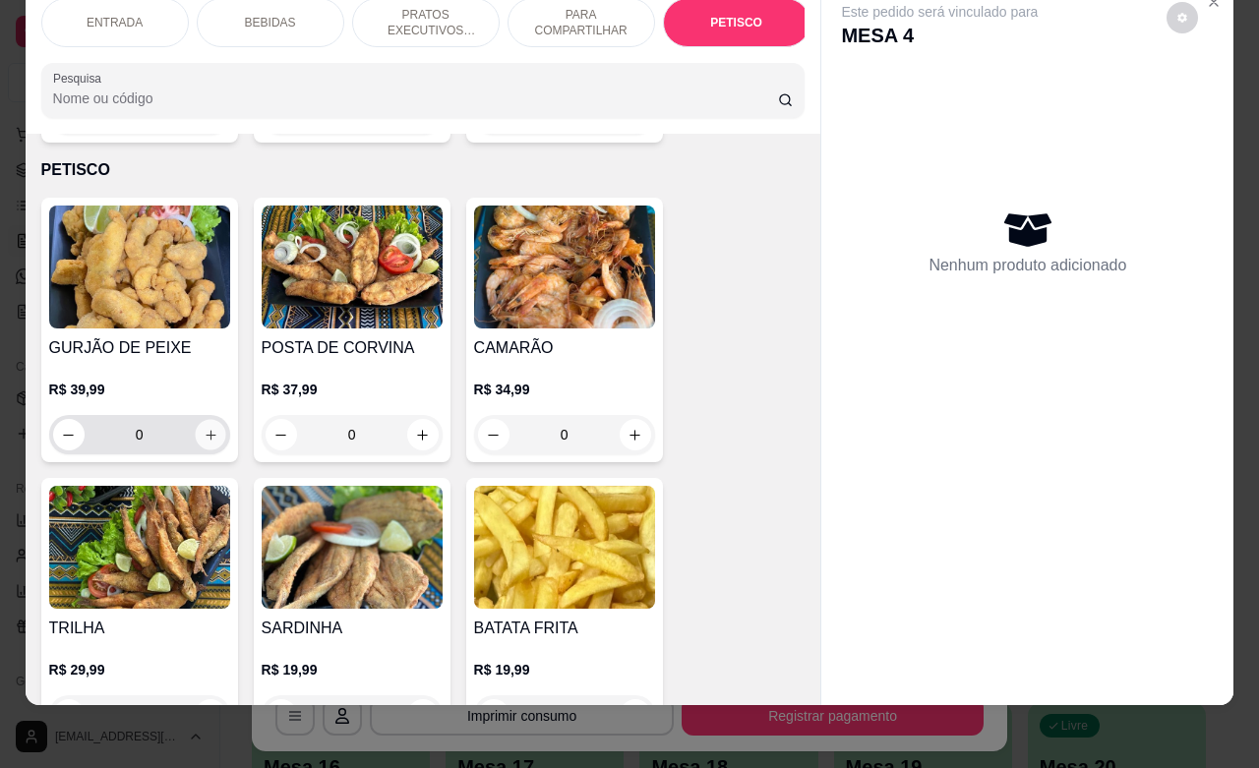
click at [208, 420] on button "increase-product-quantity" at bounding box center [210, 435] width 30 height 30
type input "1"
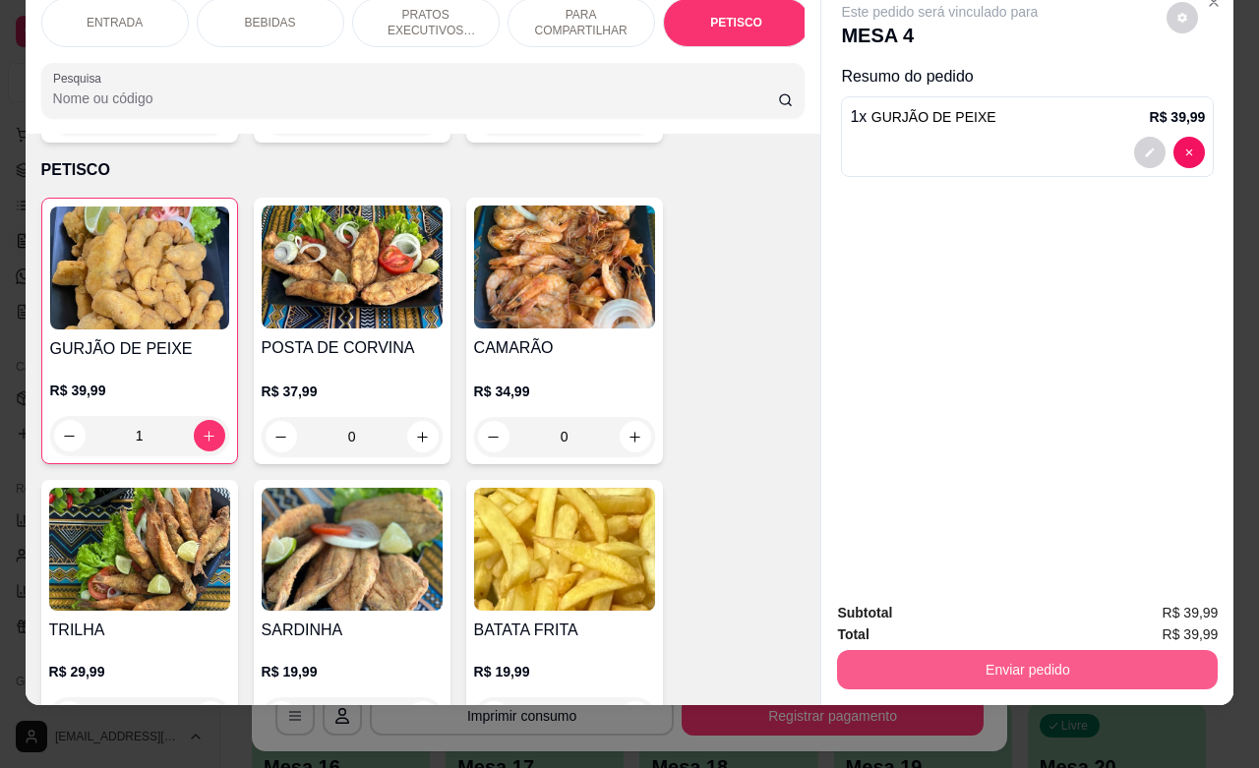
click at [950, 650] on button "Enviar pedido" at bounding box center [1027, 669] width 381 height 39
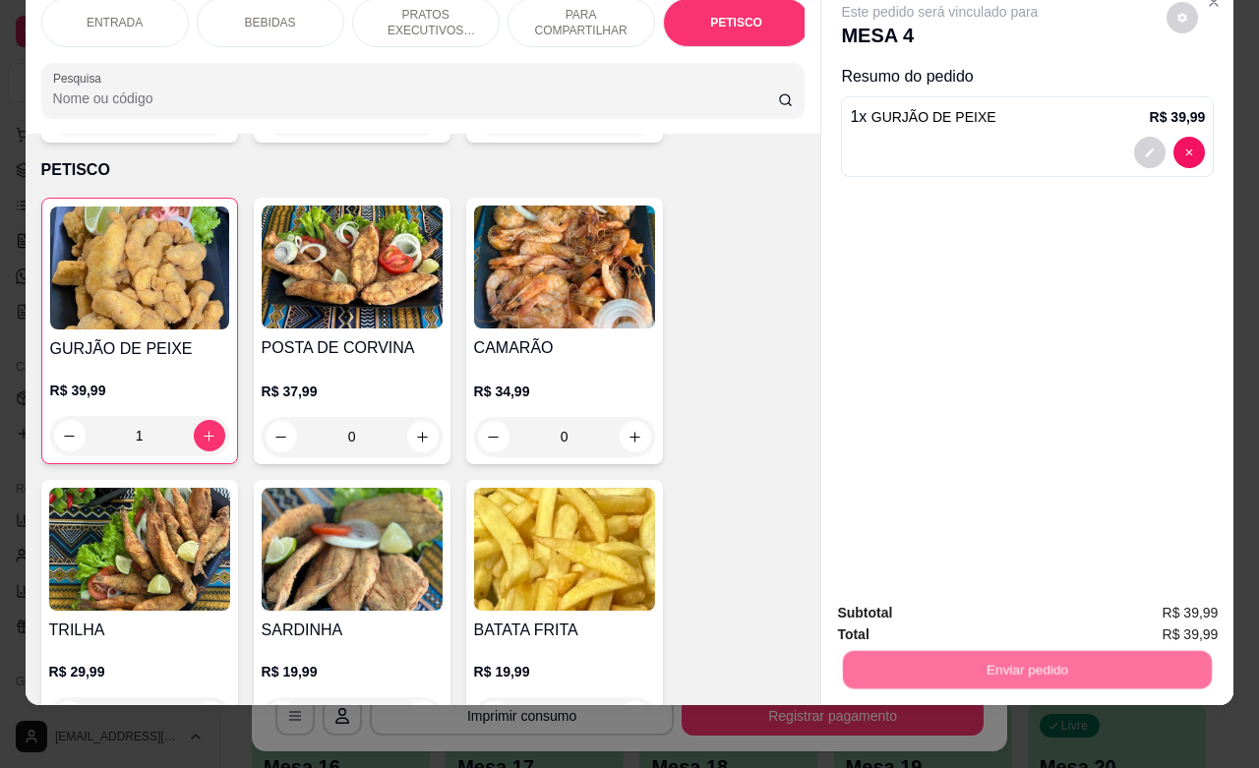
click at [908, 595] on button "Não registrar e enviar pedido" at bounding box center [960, 600] width 205 height 37
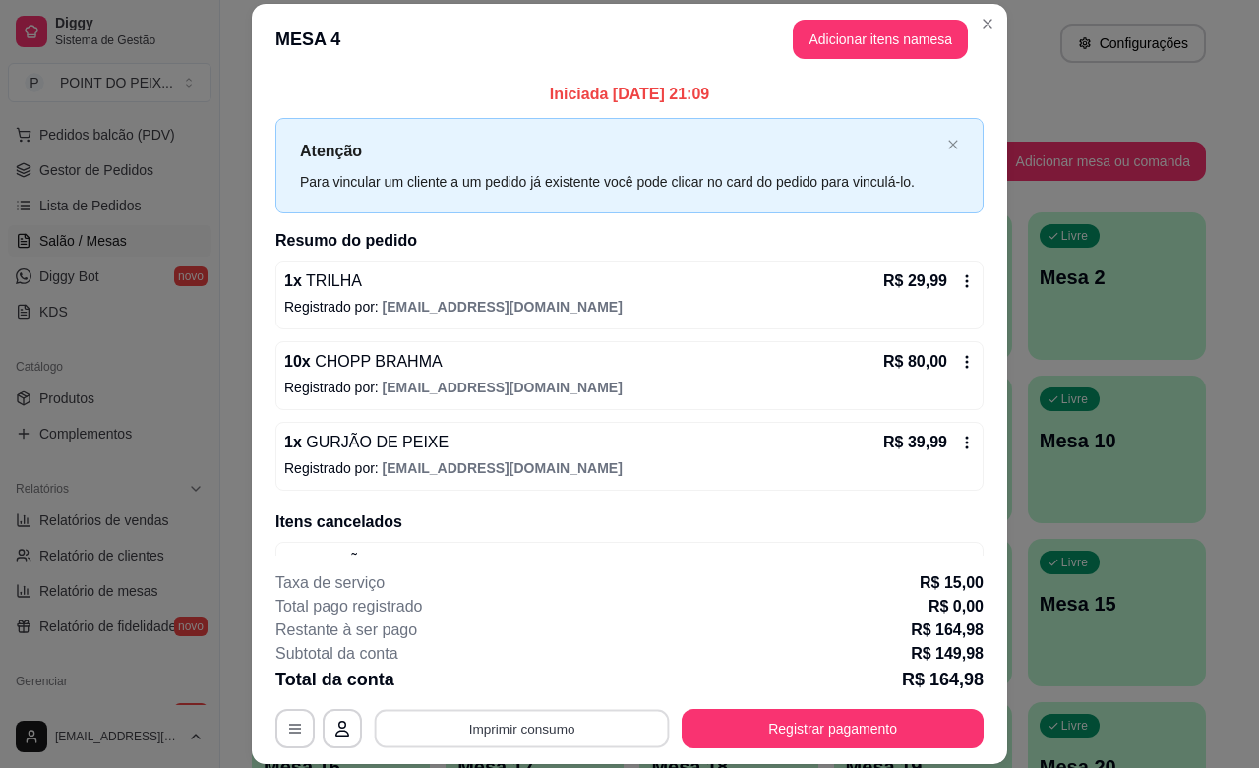
click at [487, 730] on button "Imprimir consumo" at bounding box center [522, 729] width 295 height 38
click at [495, 689] on button "IMPRESSORA" at bounding box center [518, 683] width 143 height 31
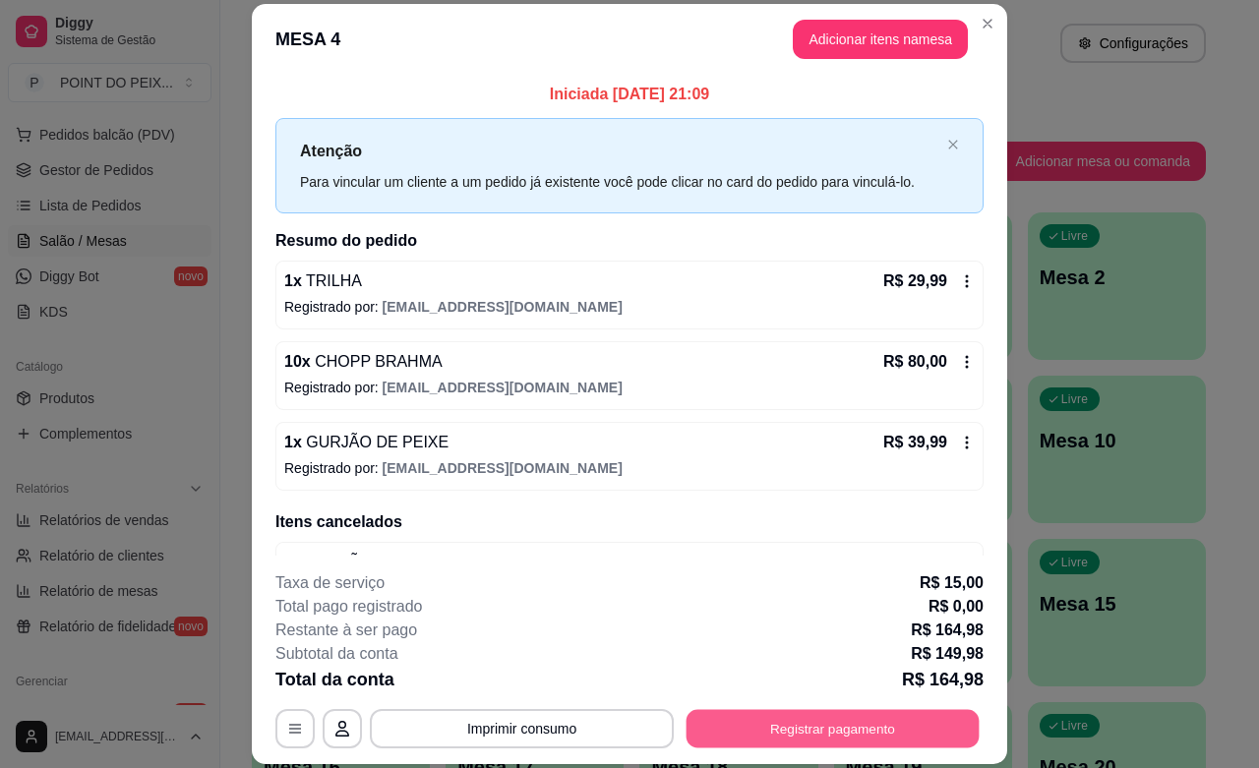
click at [863, 749] on div "**********" at bounding box center [629, 728] width 708 height 39
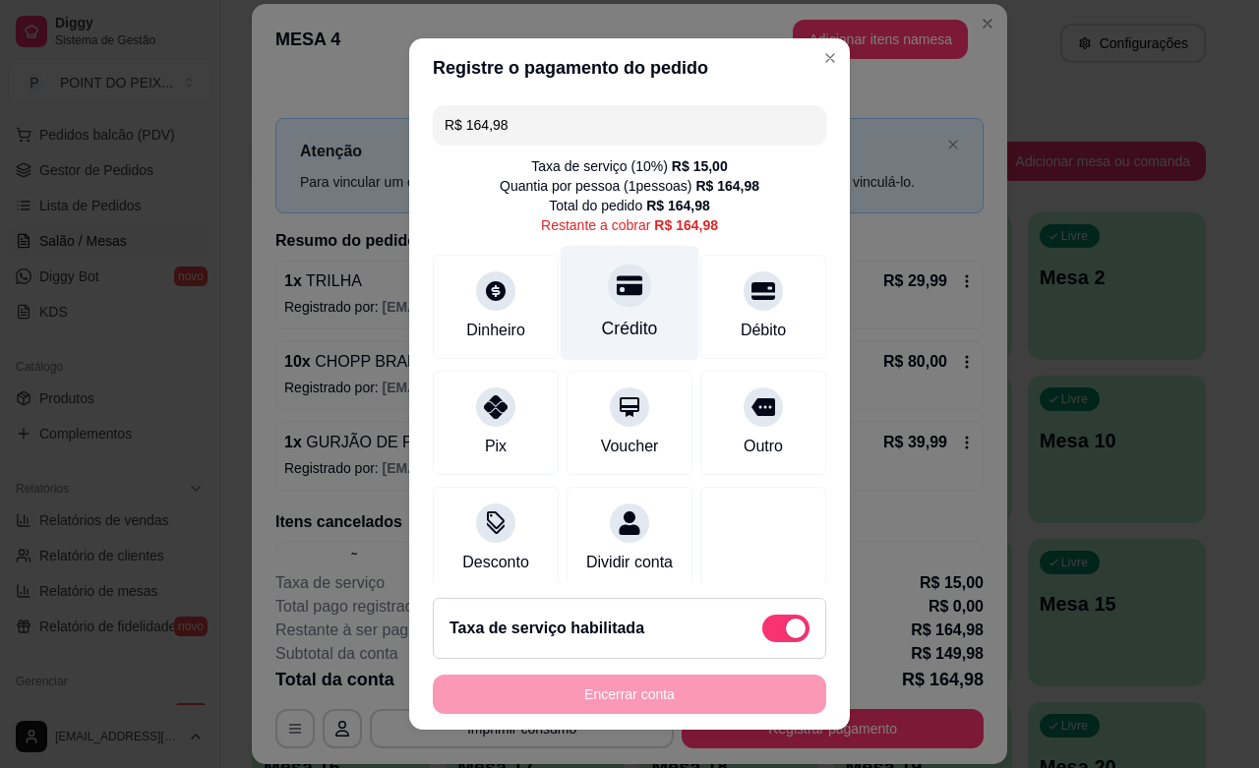
click at [602, 335] on div "Crédito" at bounding box center [630, 329] width 56 height 26
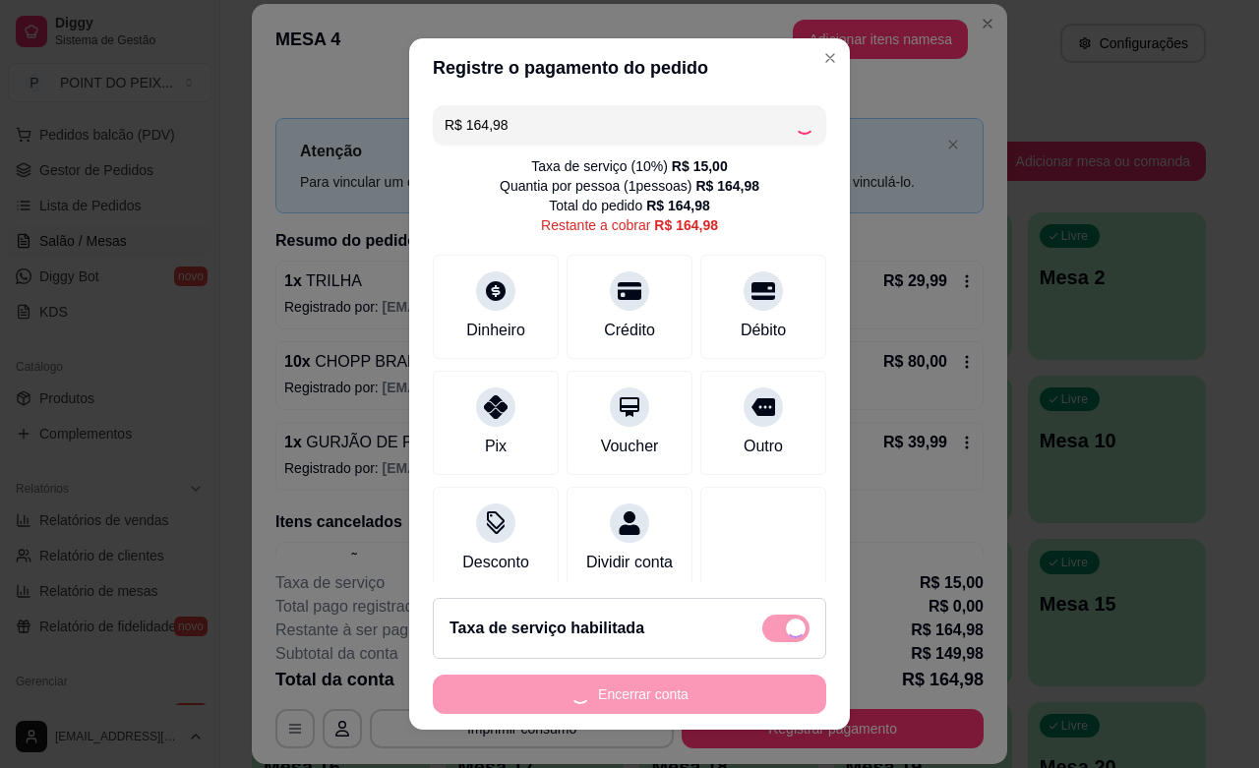
type input "R$ 0,00"
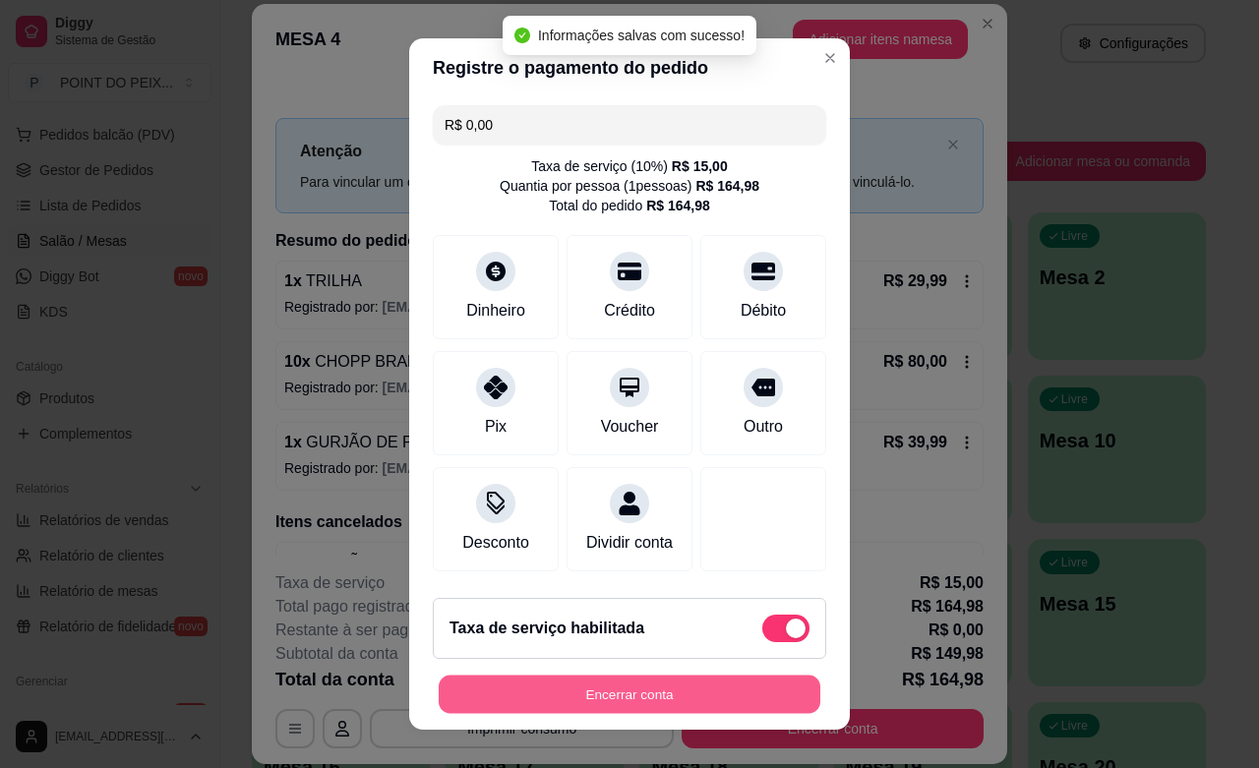
click at [770, 705] on button "Encerrar conta" at bounding box center [630, 695] width 382 height 38
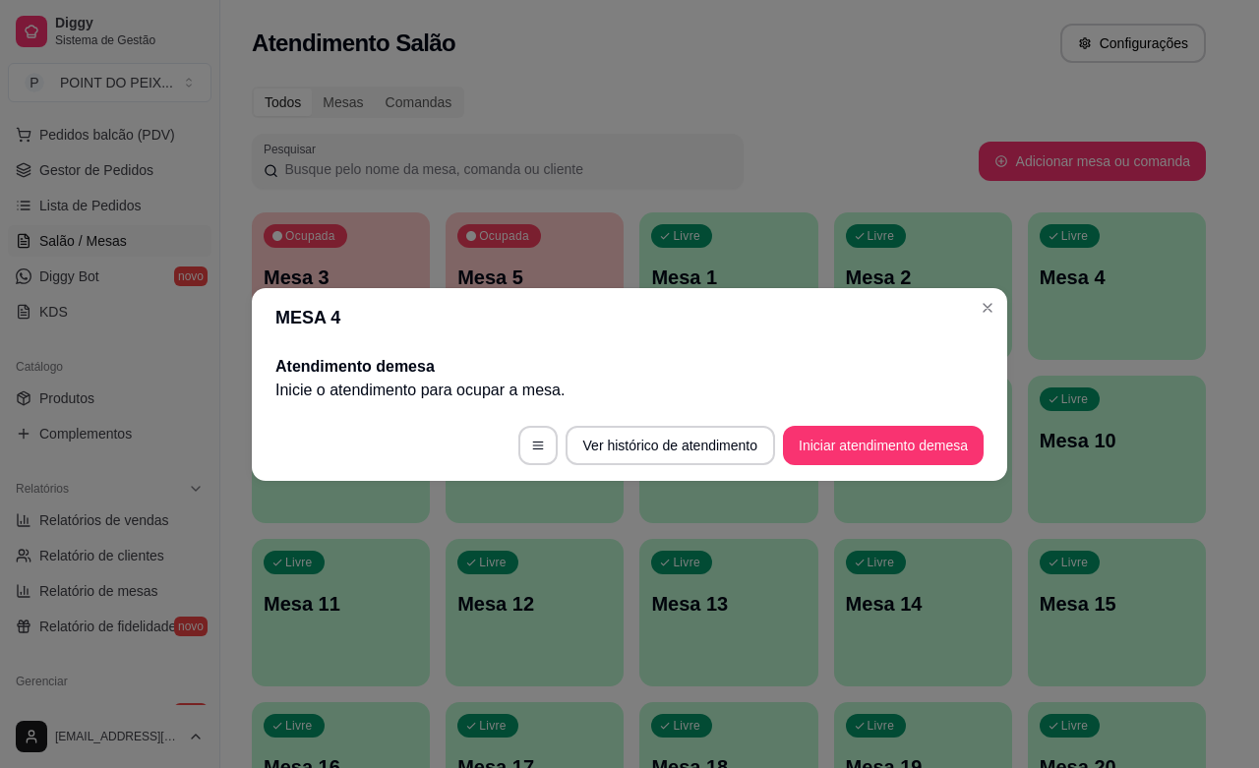
click at [989, 323] on header "MESA 4" at bounding box center [629, 317] width 755 height 59
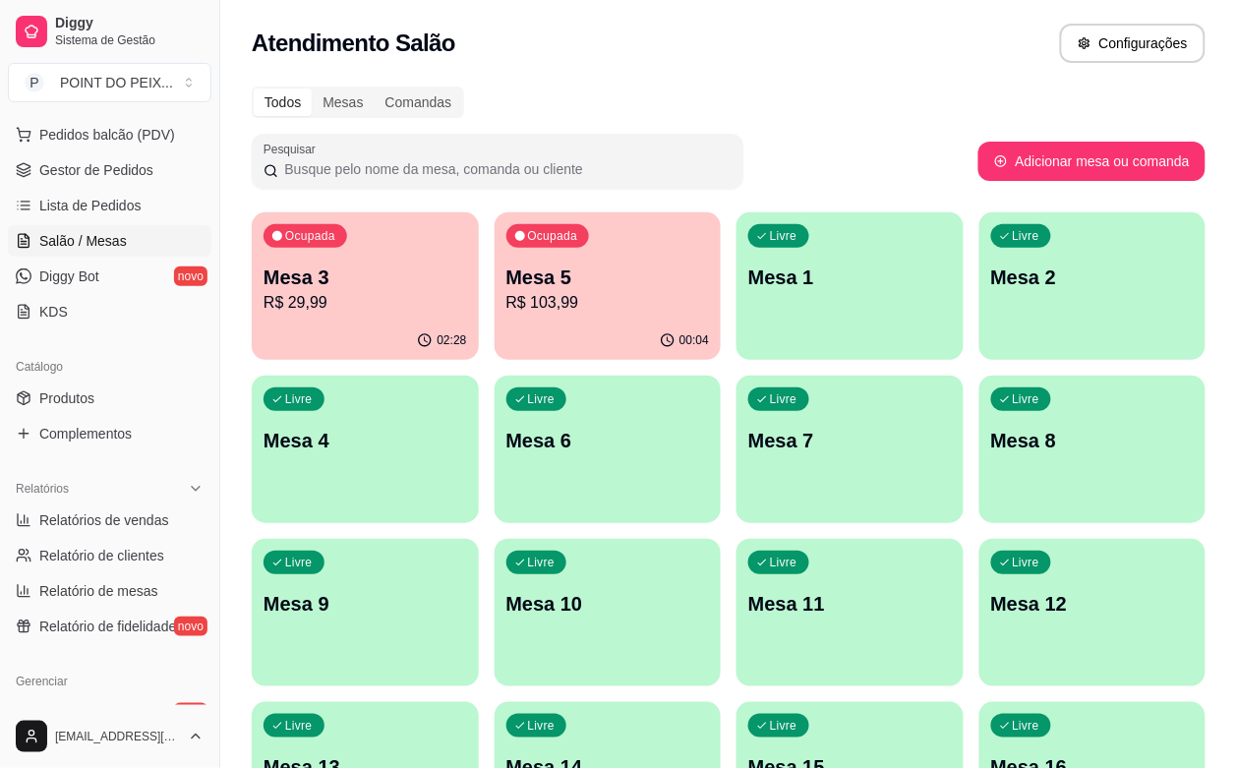
click at [581, 320] on div "Ocupada Mesa 5 R$ 103,99" at bounding box center [608, 266] width 227 height 109
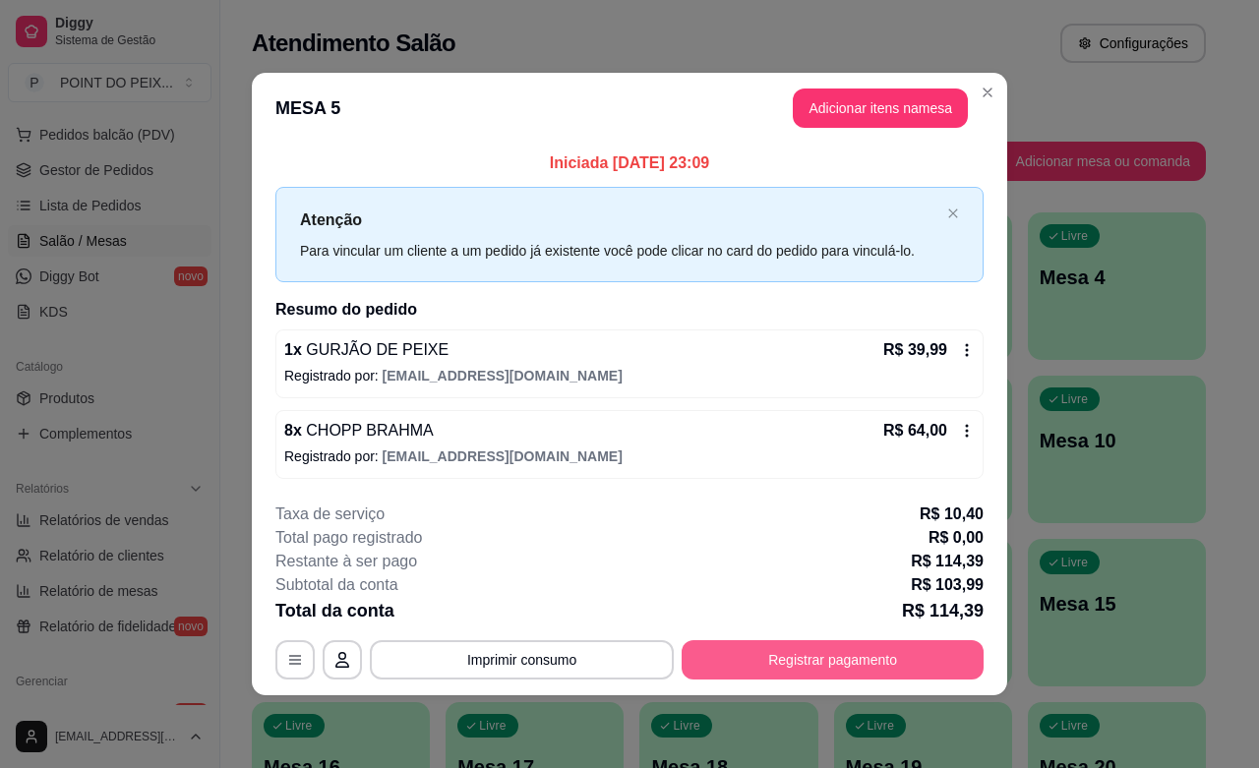
click at [778, 659] on button "Registrar pagamento" at bounding box center [833, 659] width 302 height 39
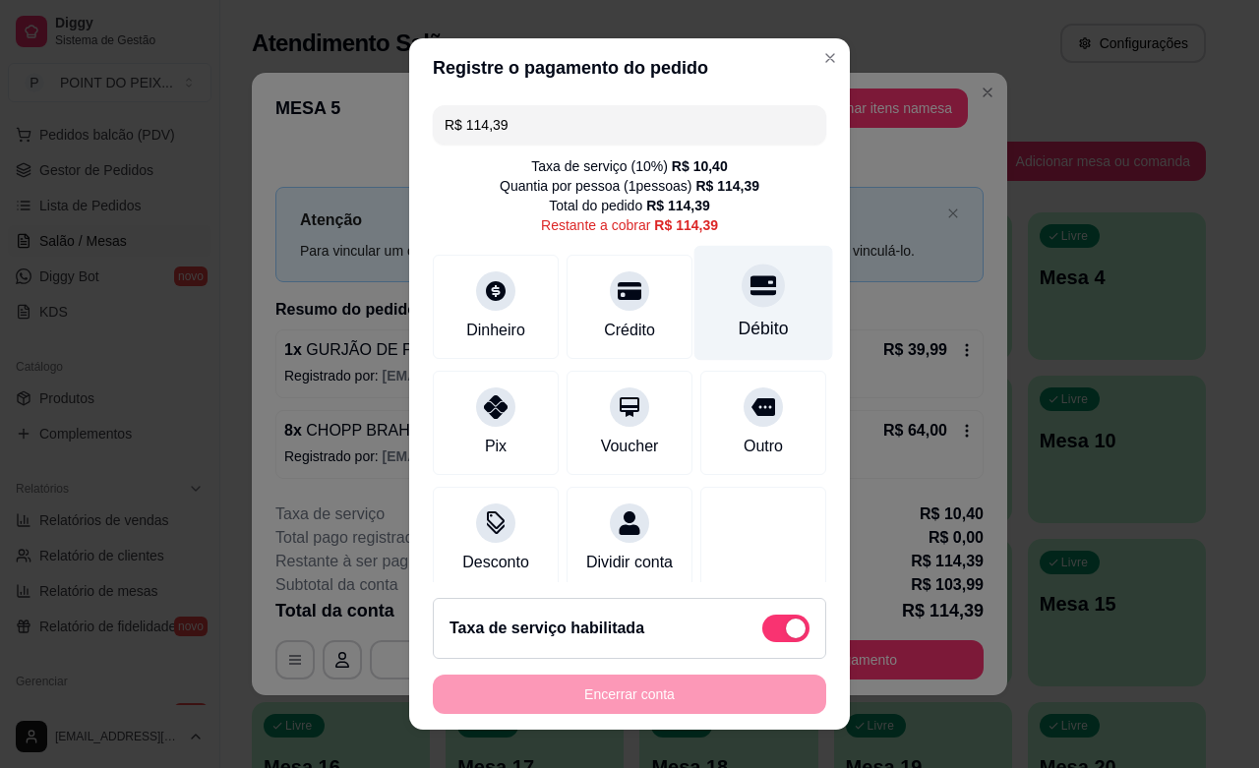
click at [739, 327] on div "Débito" at bounding box center [764, 329] width 50 height 26
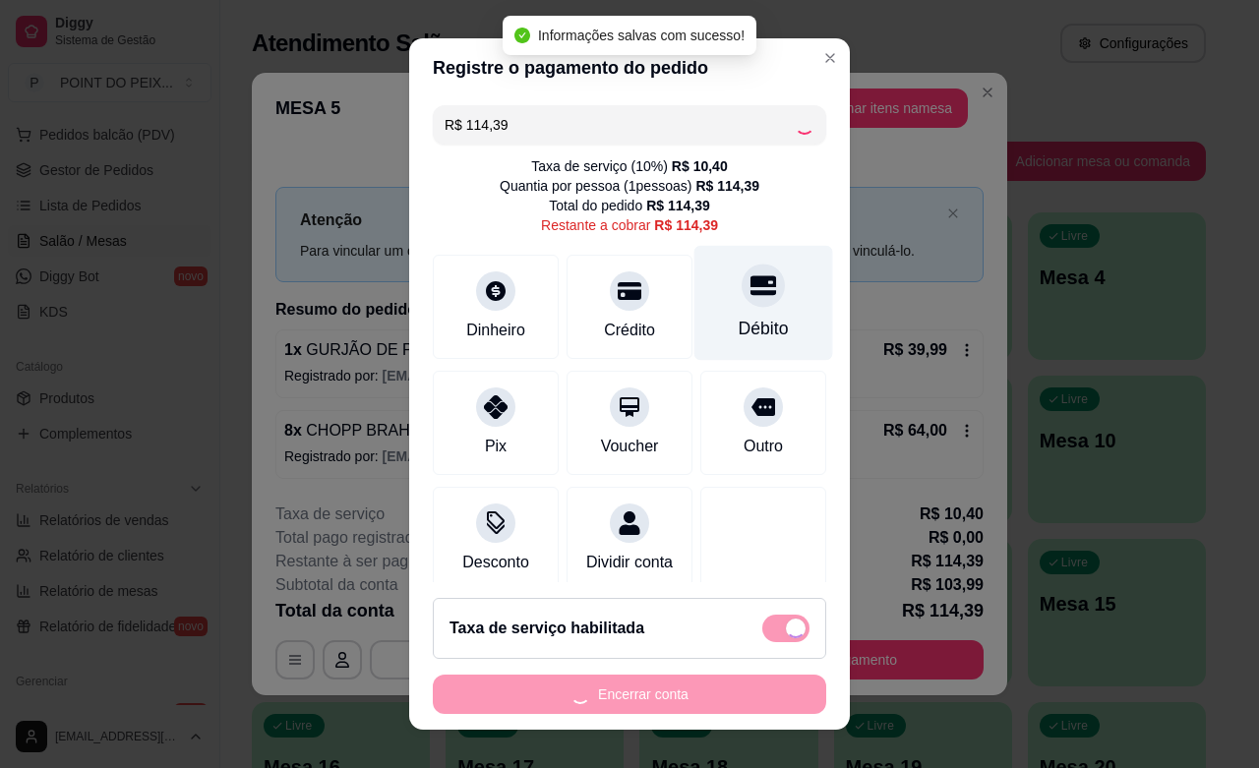
type input "R$ 0,00"
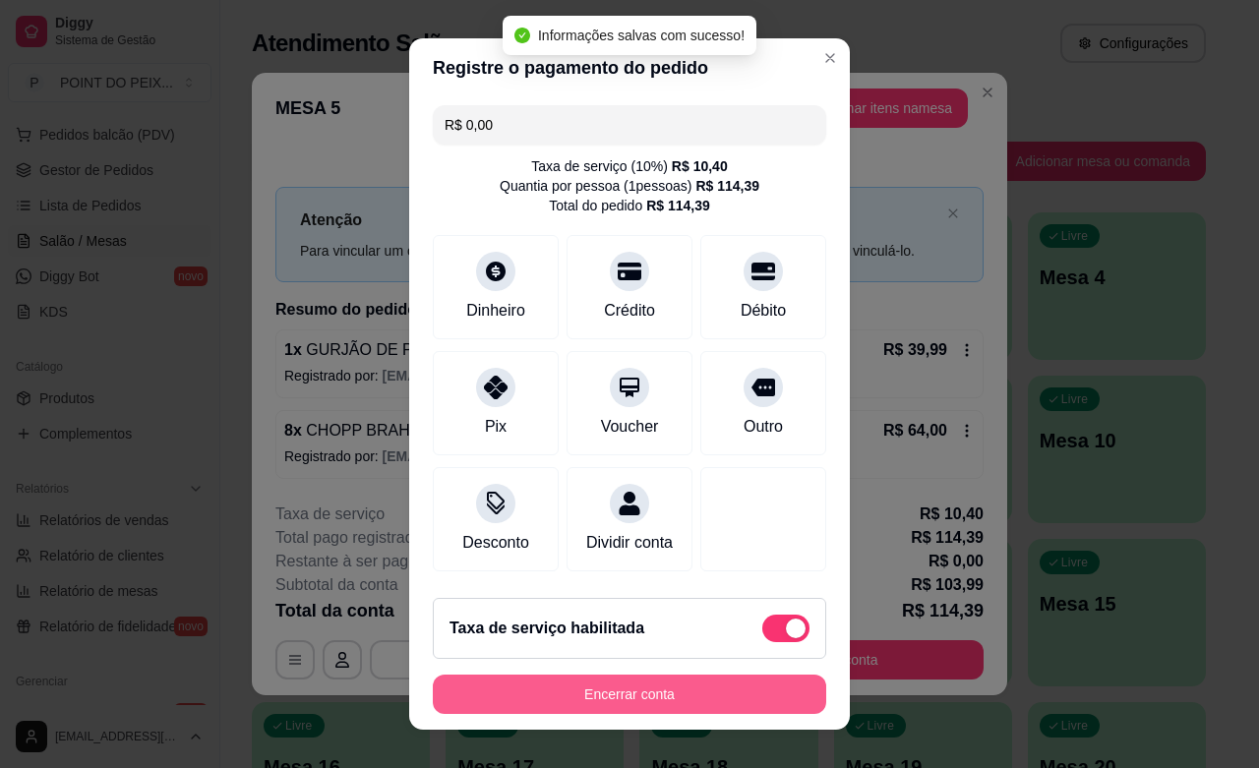
click at [654, 701] on button "Encerrar conta" at bounding box center [629, 694] width 393 height 39
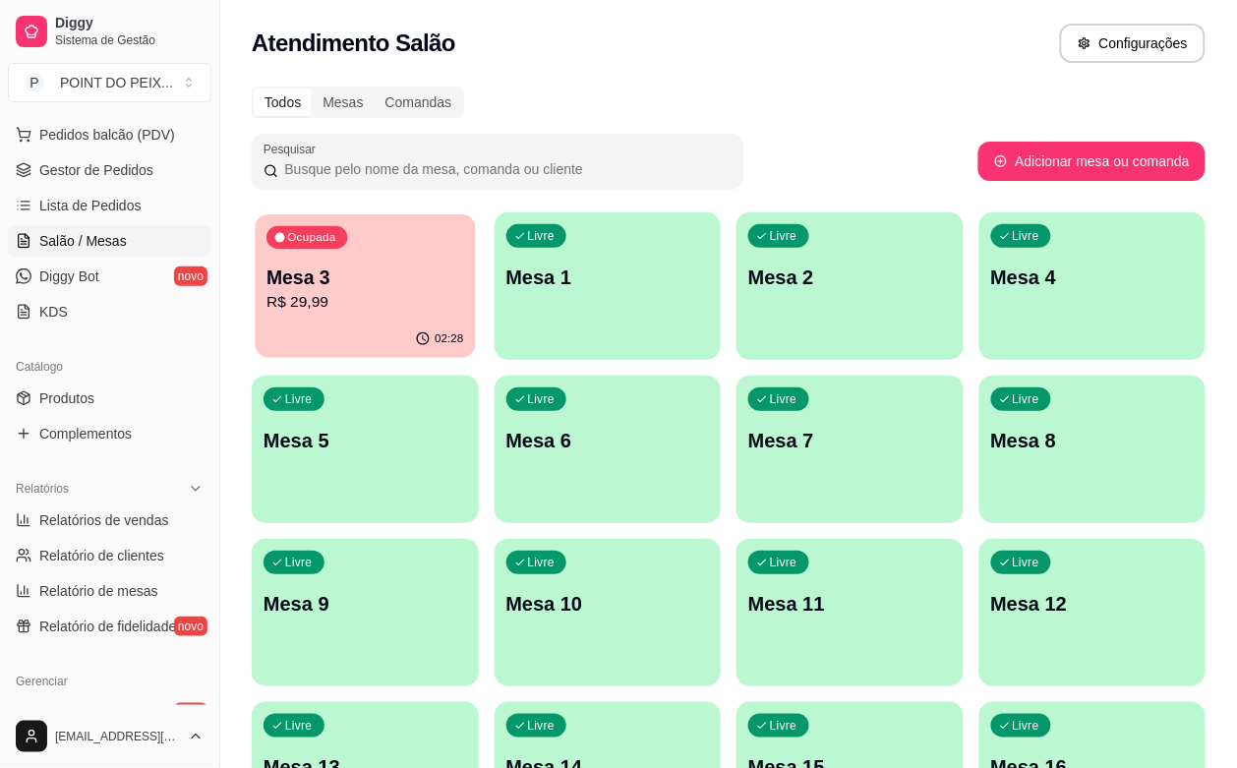
click at [303, 312] on p "R$ 29,99" at bounding box center [365, 302] width 197 height 23
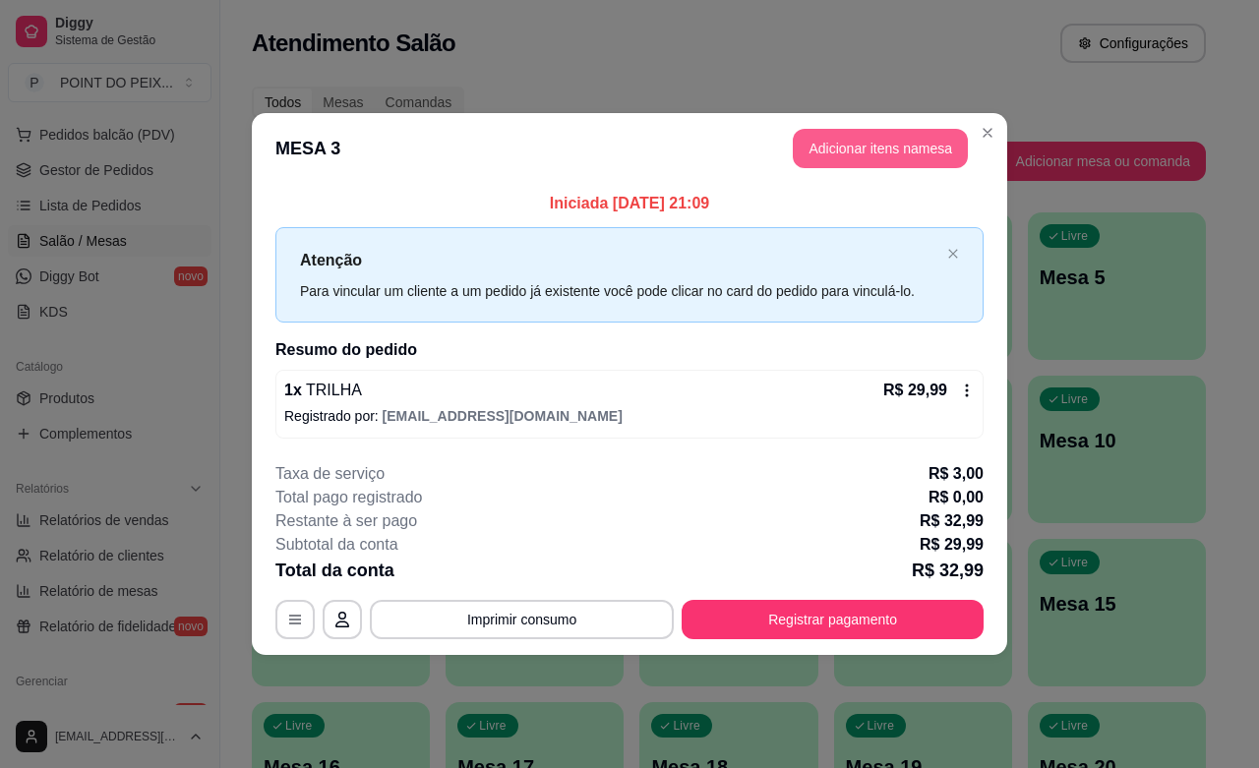
click at [871, 146] on button "Adicionar itens na mesa" at bounding box center [880, 148] width 175 height 39
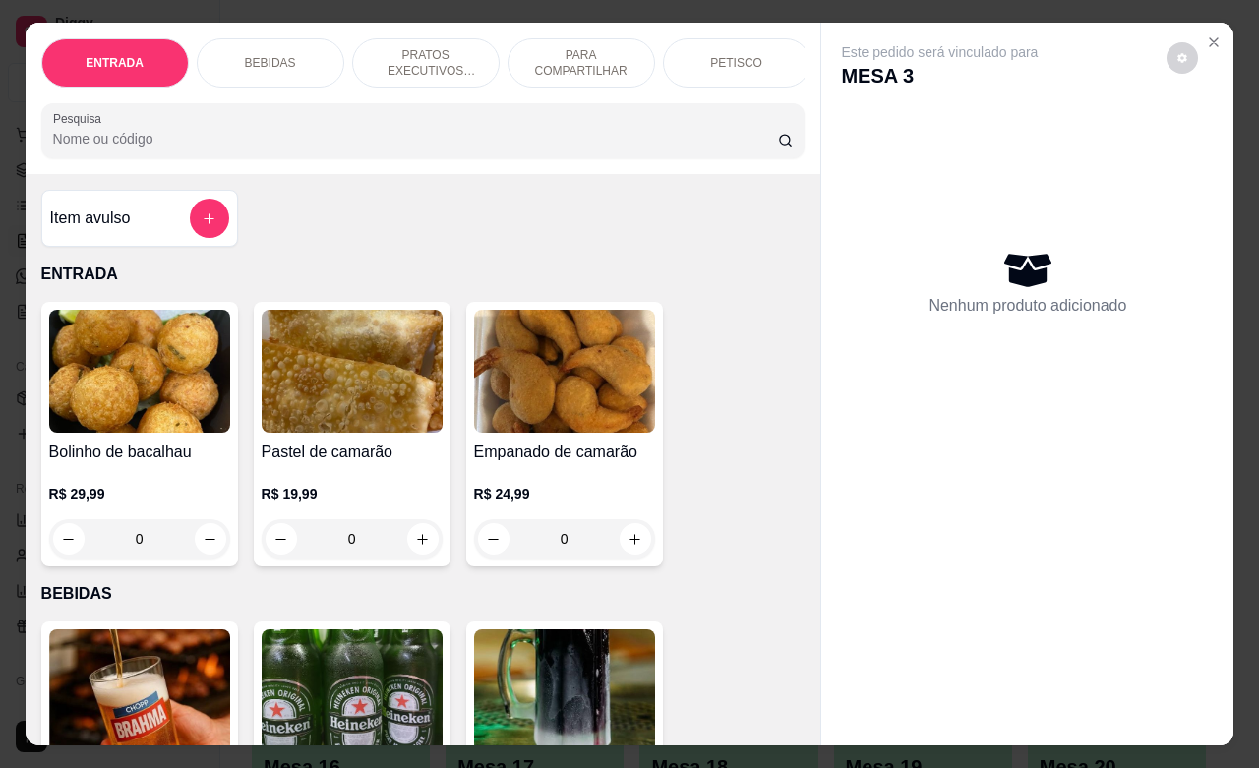
click at [256, 62] on div "BEBIDAS" at bounding box center [271, 62] width 148 height 49
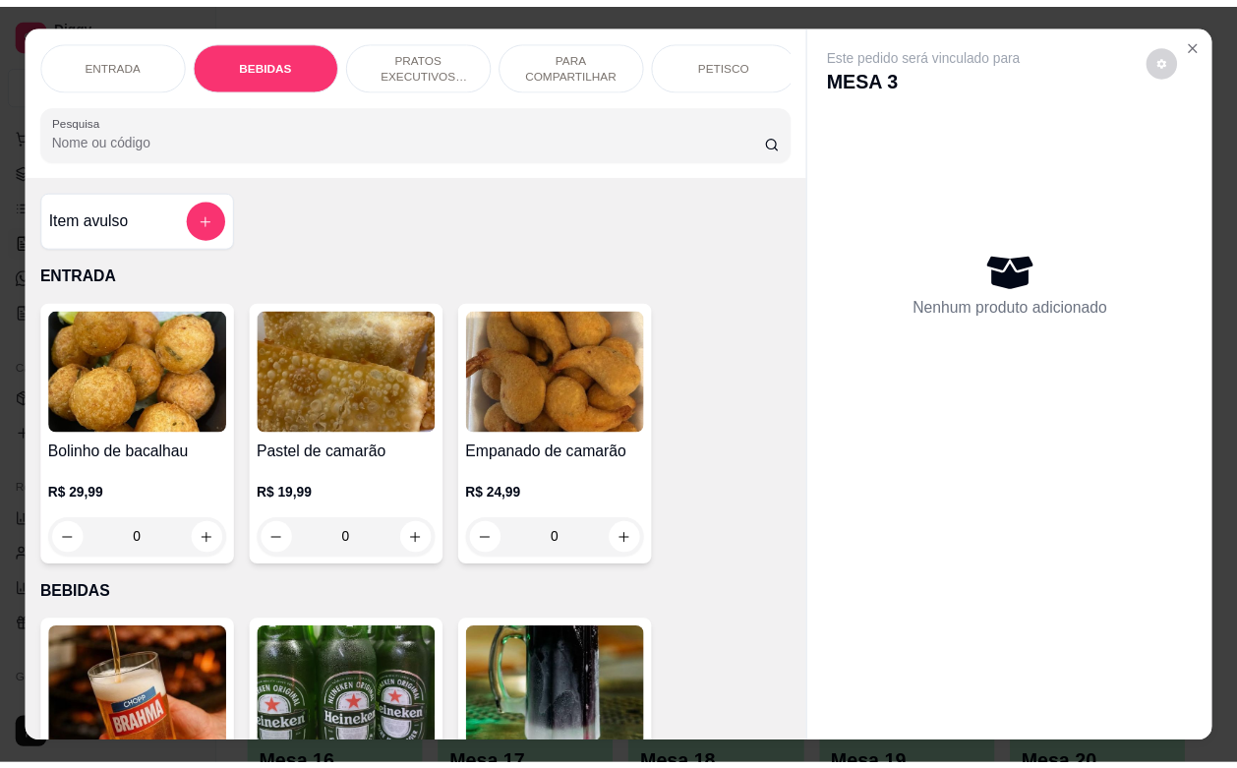
scroll to position [408, 0]
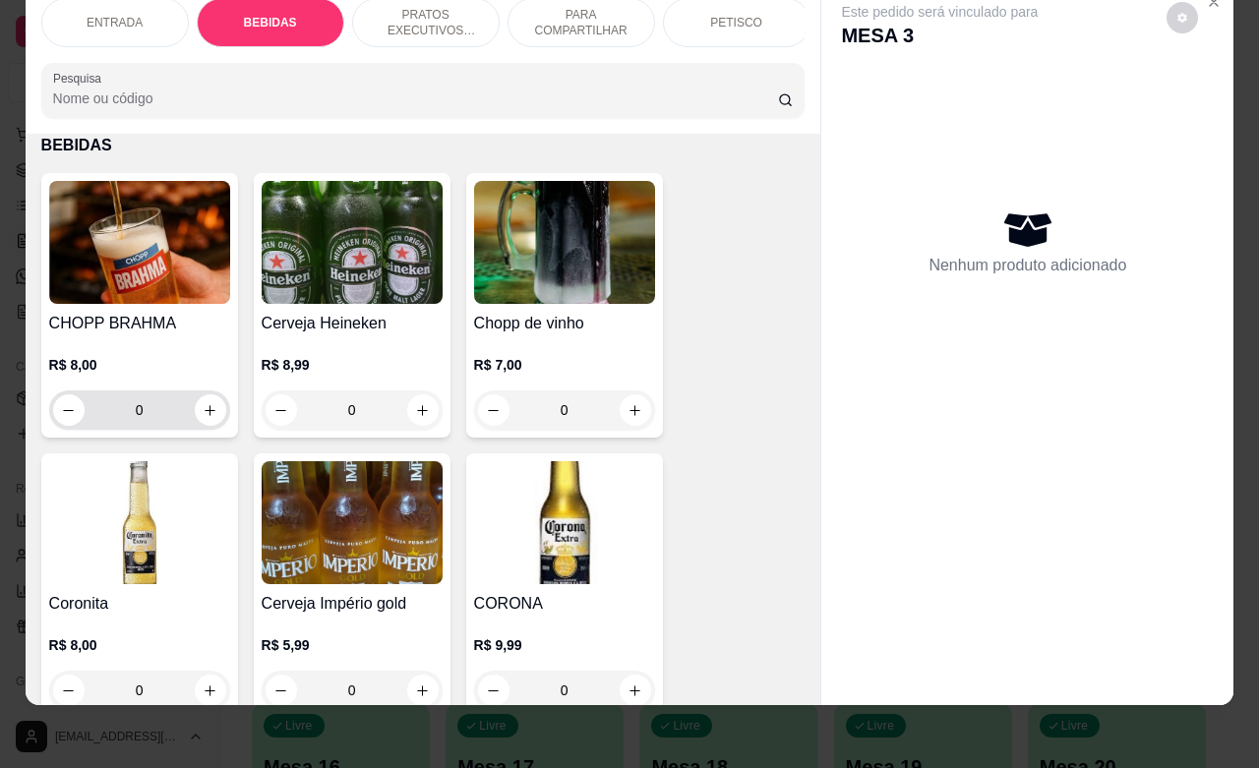
click at [153, 415] on input "0" at bounding box center [140, 410] width 110 height 39
click at [155, 415] on input "0" at bounding box center [140, 410] width 110 height 39
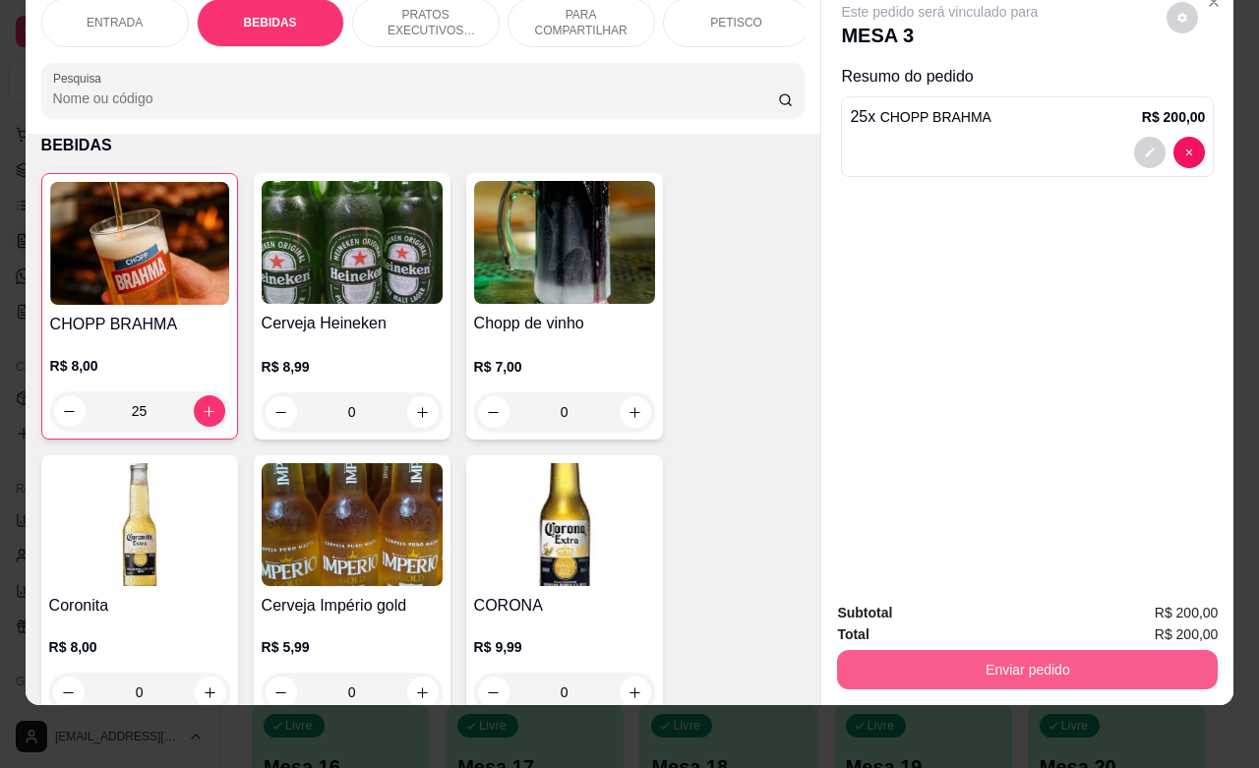
type input "25"
click at [979, 659] on button "Enviar pedido" at bounding box center [1027, 669] width 369 height 38
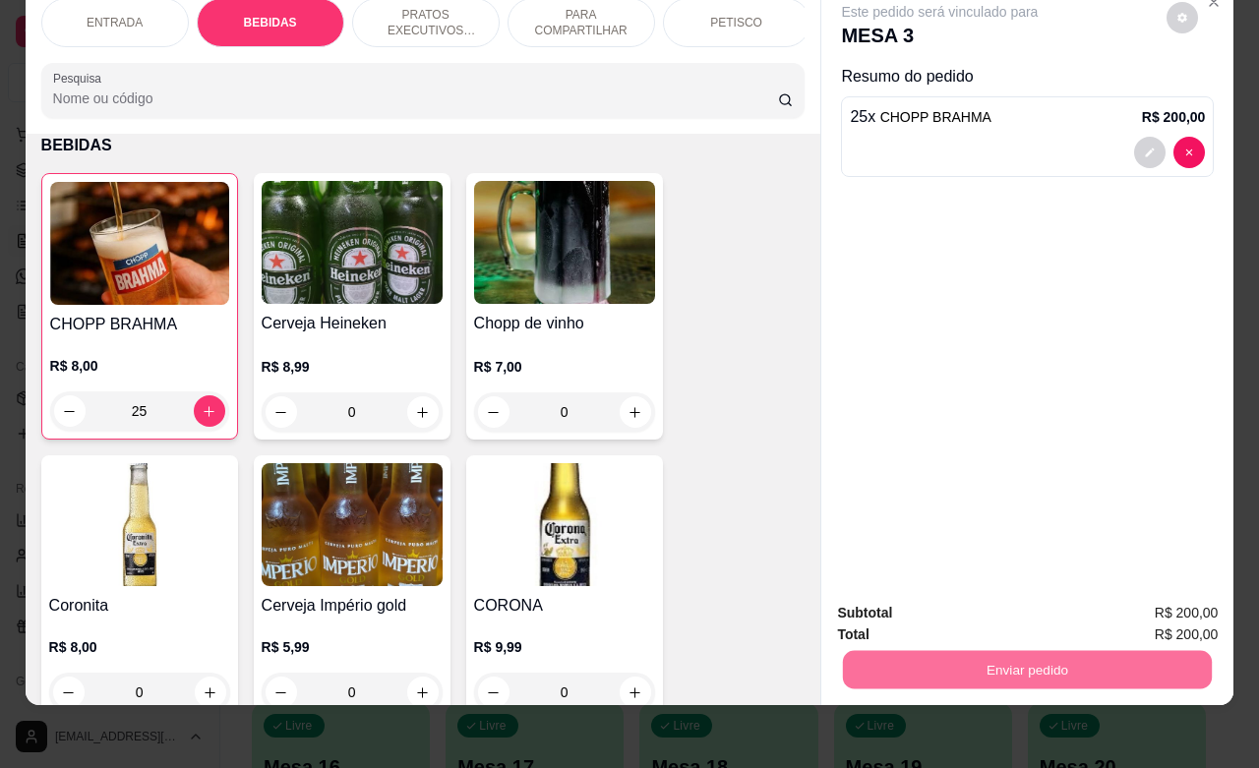
click at [984, 605] on button "Não registrar e enviar pedido" at bounding box center [960, 600] width 205 height 37
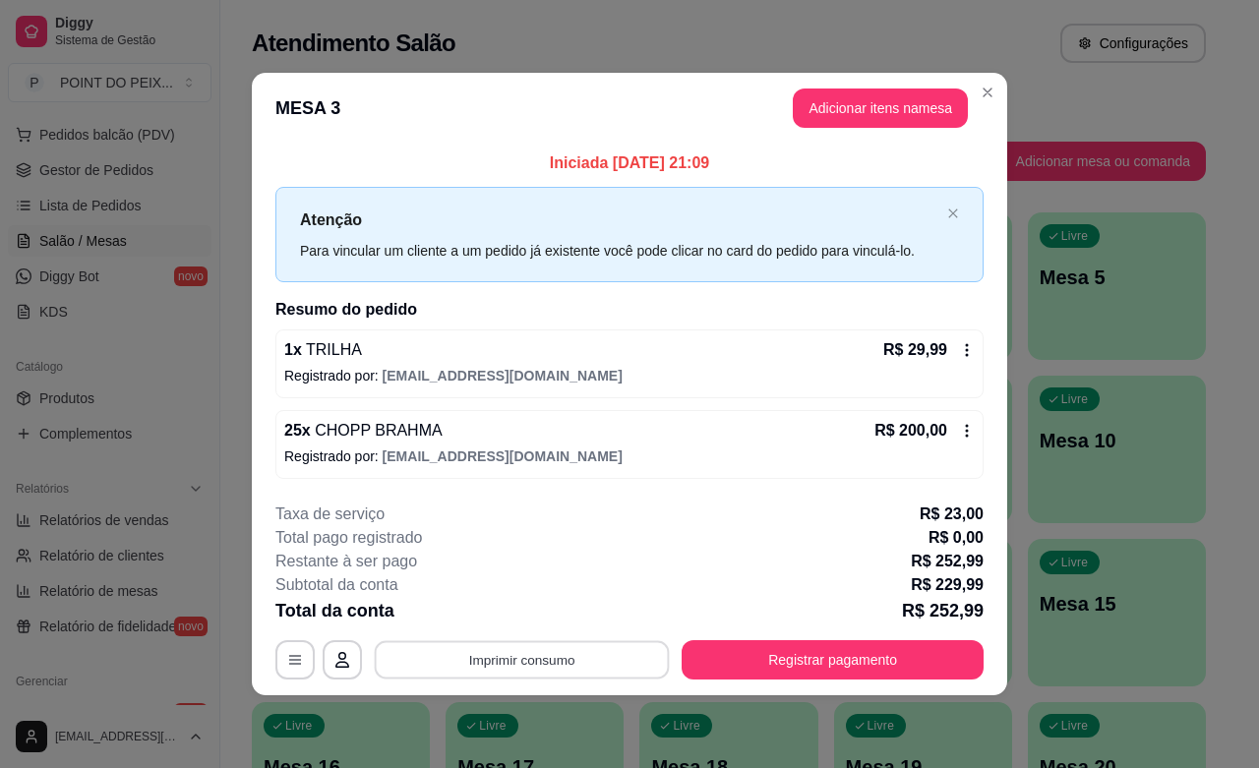
click at [612, 661] on button "Imprimir consumo" at bounding box center [522, 660] width 295 height 38
click at [533, 616] on button "IMPRESSORA" at bounding box center [527, 615] width 138 height 30
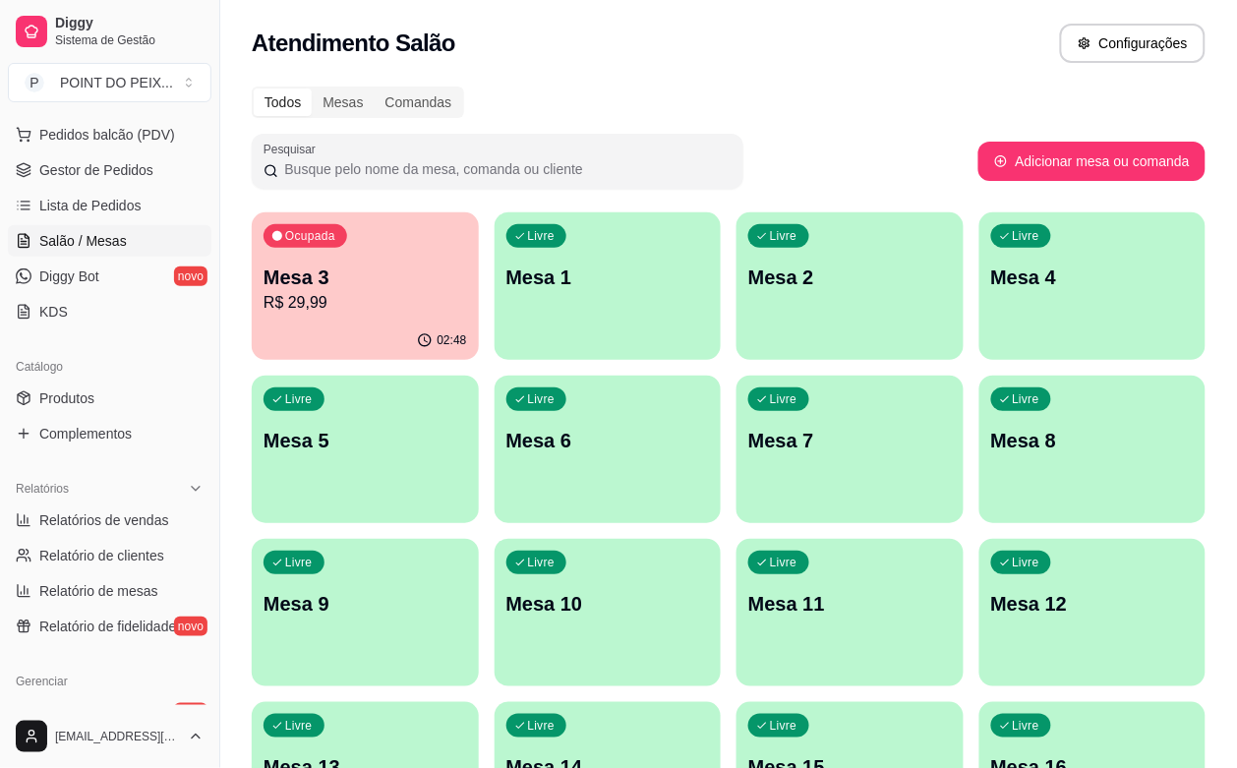
click at [354, 283] on p "Mesa 3" at bounding box center [366, 278] width 204 height 28
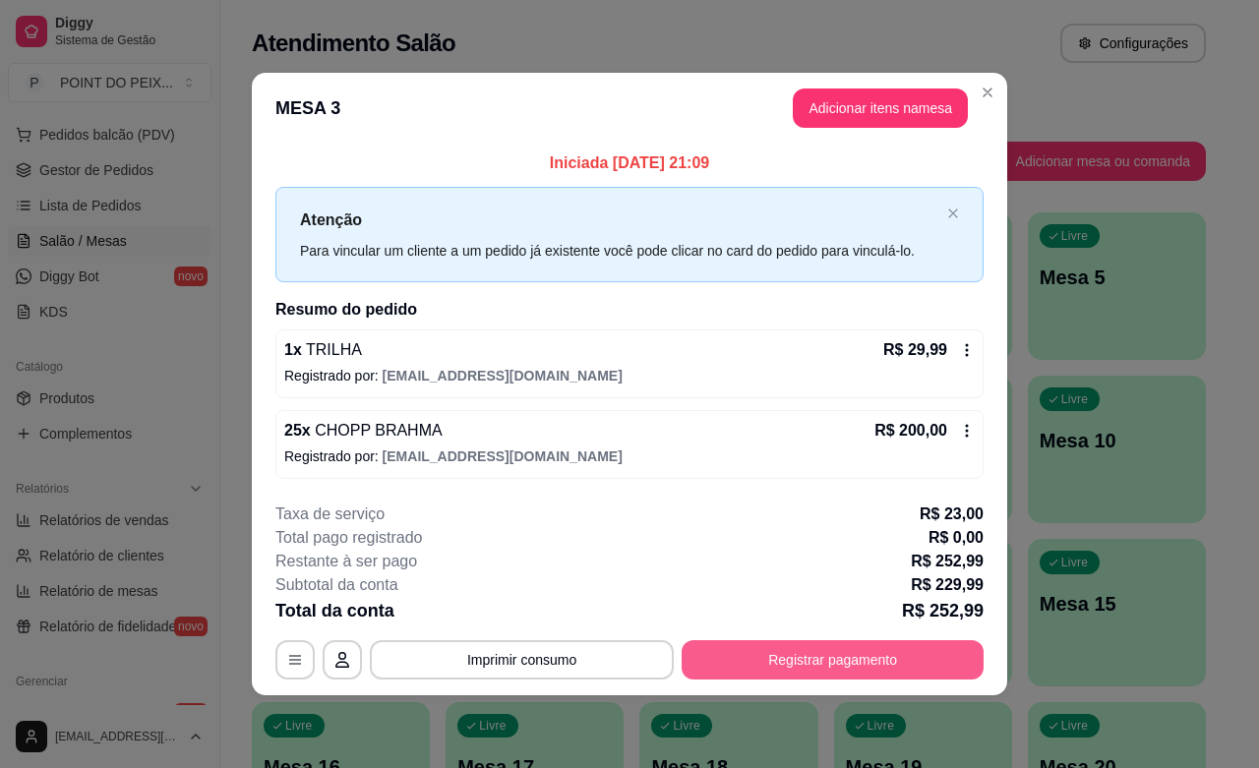
click at [902, 660] on button "Registrar pagamento" at bounding box center [833, 659] width 302 height 39
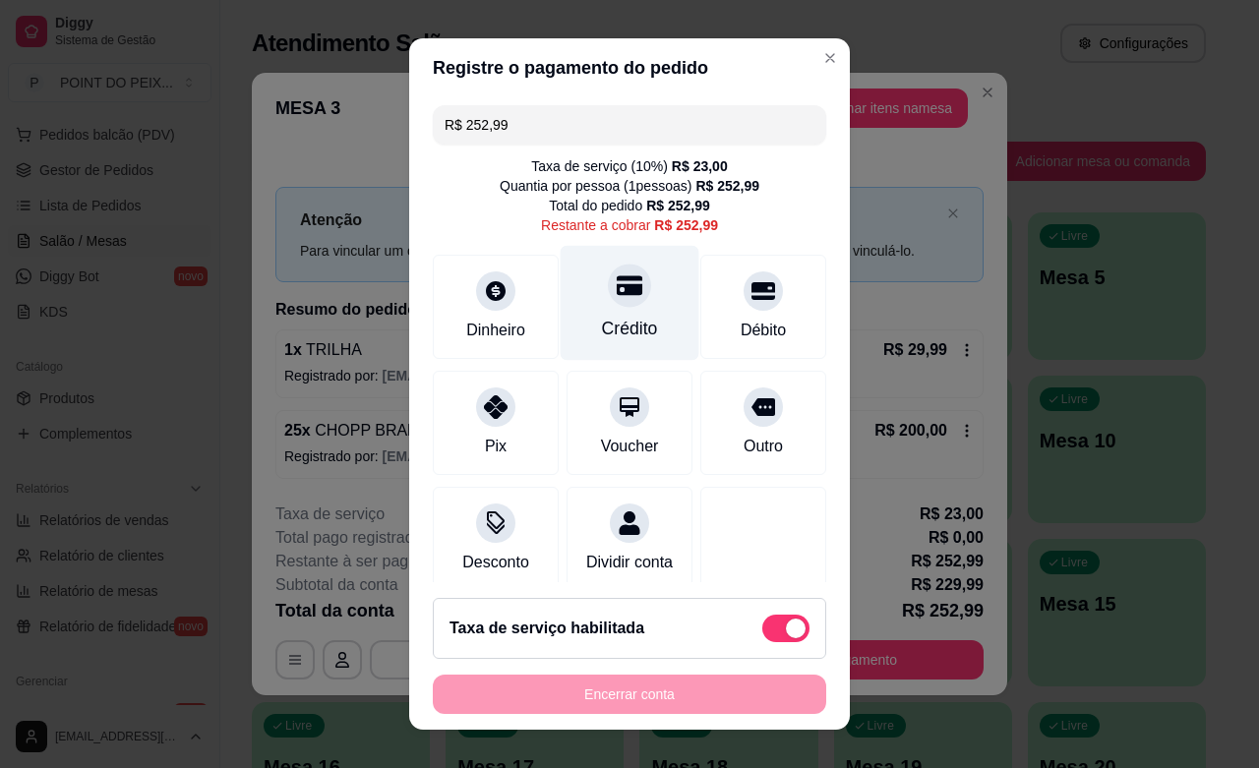
click at [571, 300] on div "Crédito" at bounding box center [630, 303] width 139 height 115
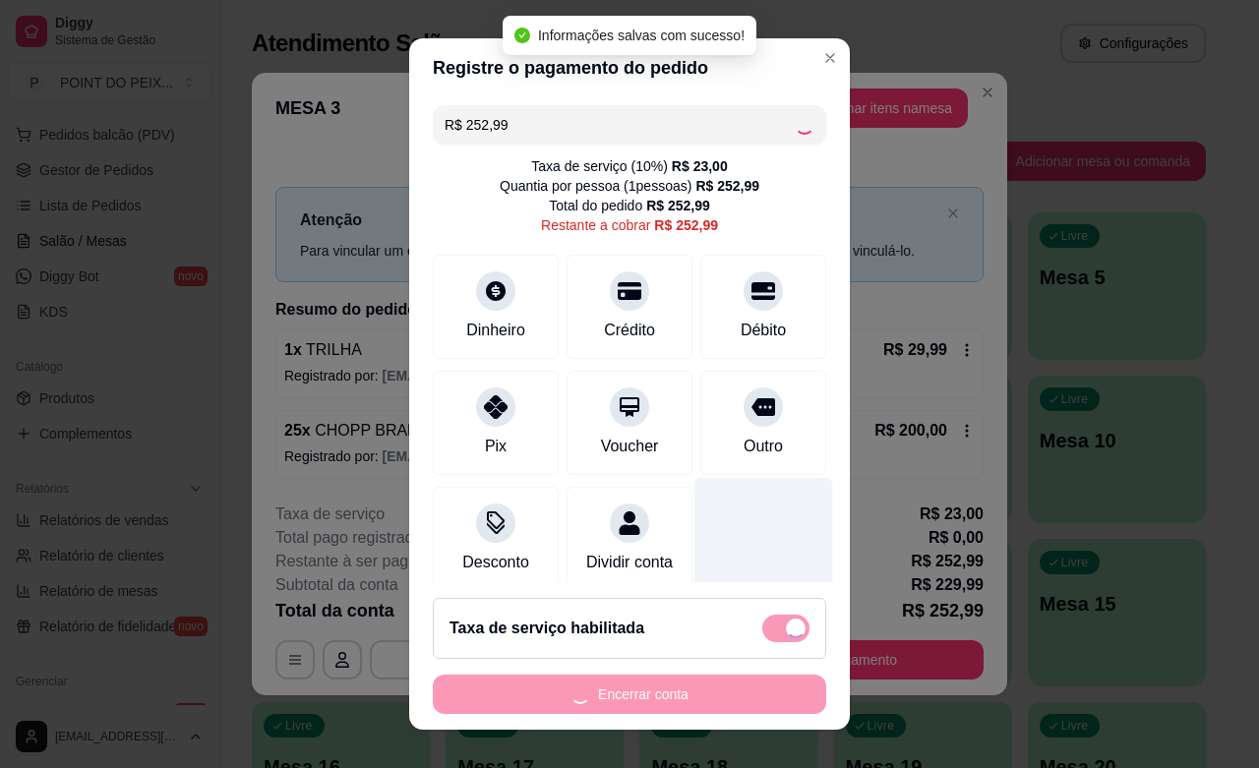
type input "R$ 0,00"
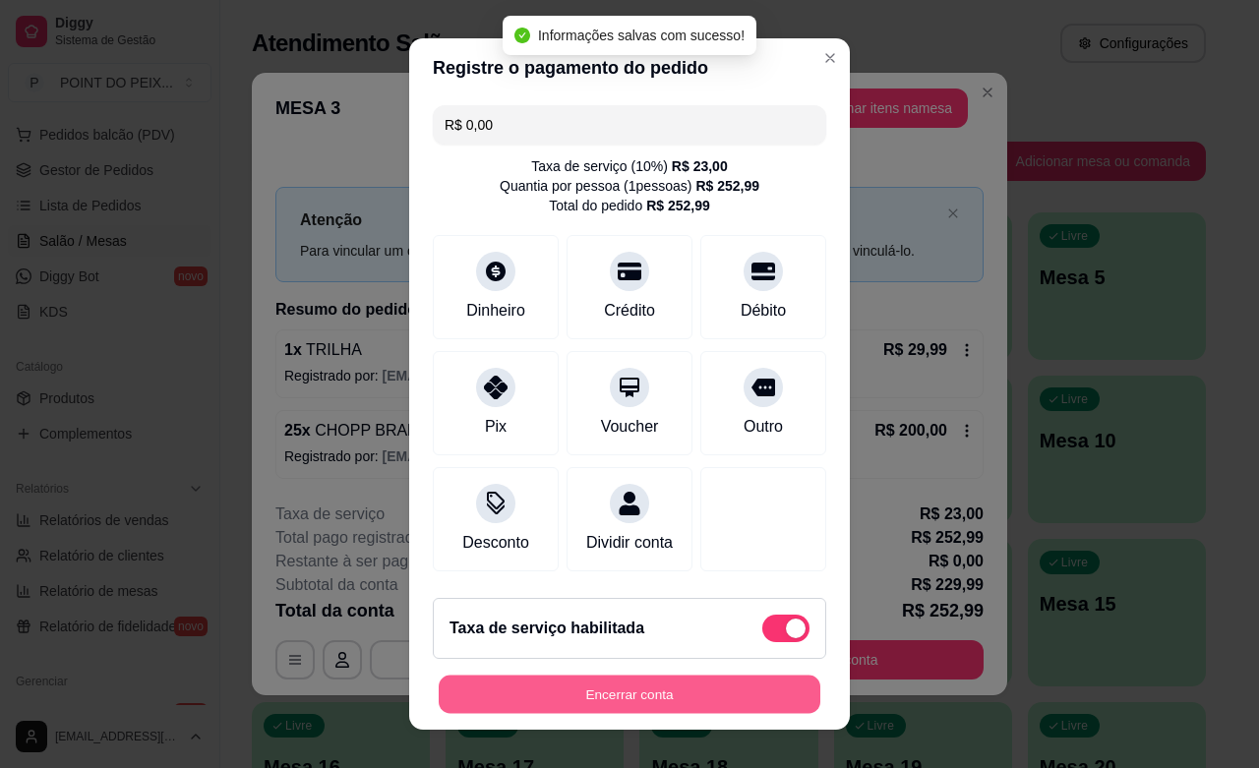
click at [710, 691] on button "Encerrar conta" at bounding box center [630, 695] width 382 height 38
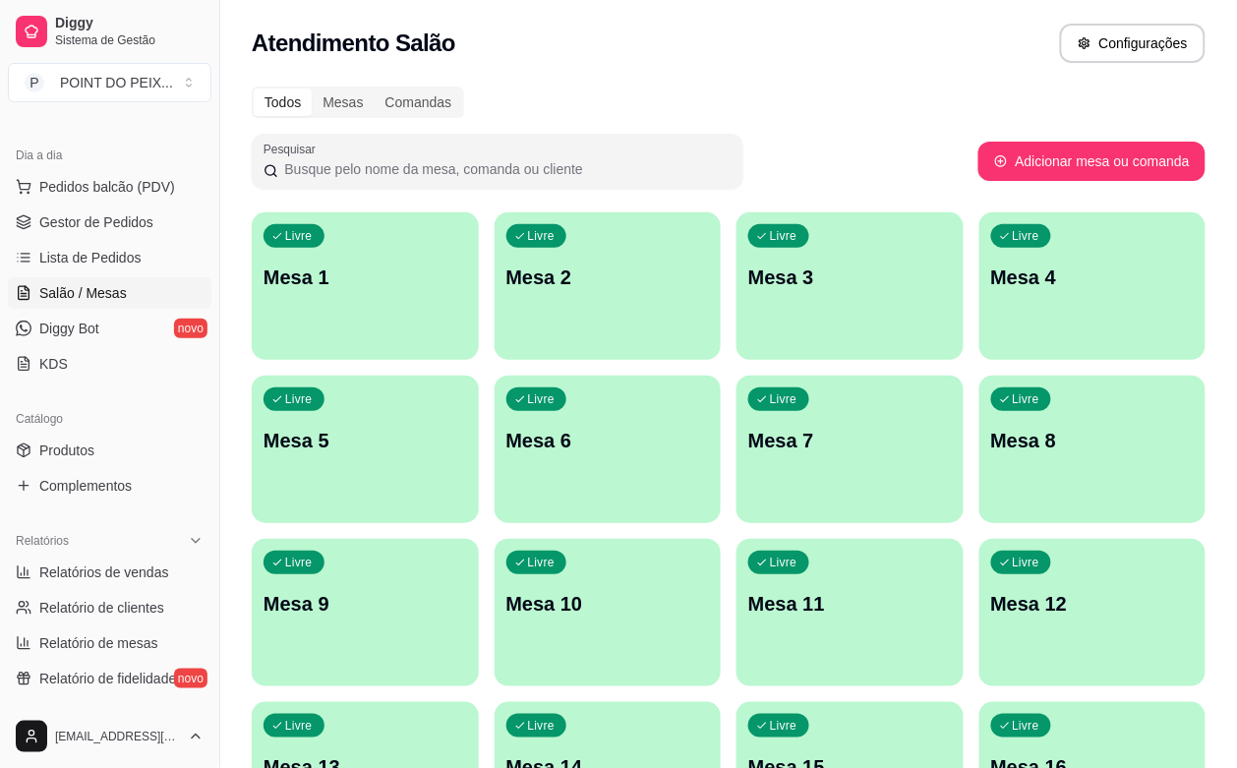
scroll to position [246, 0]
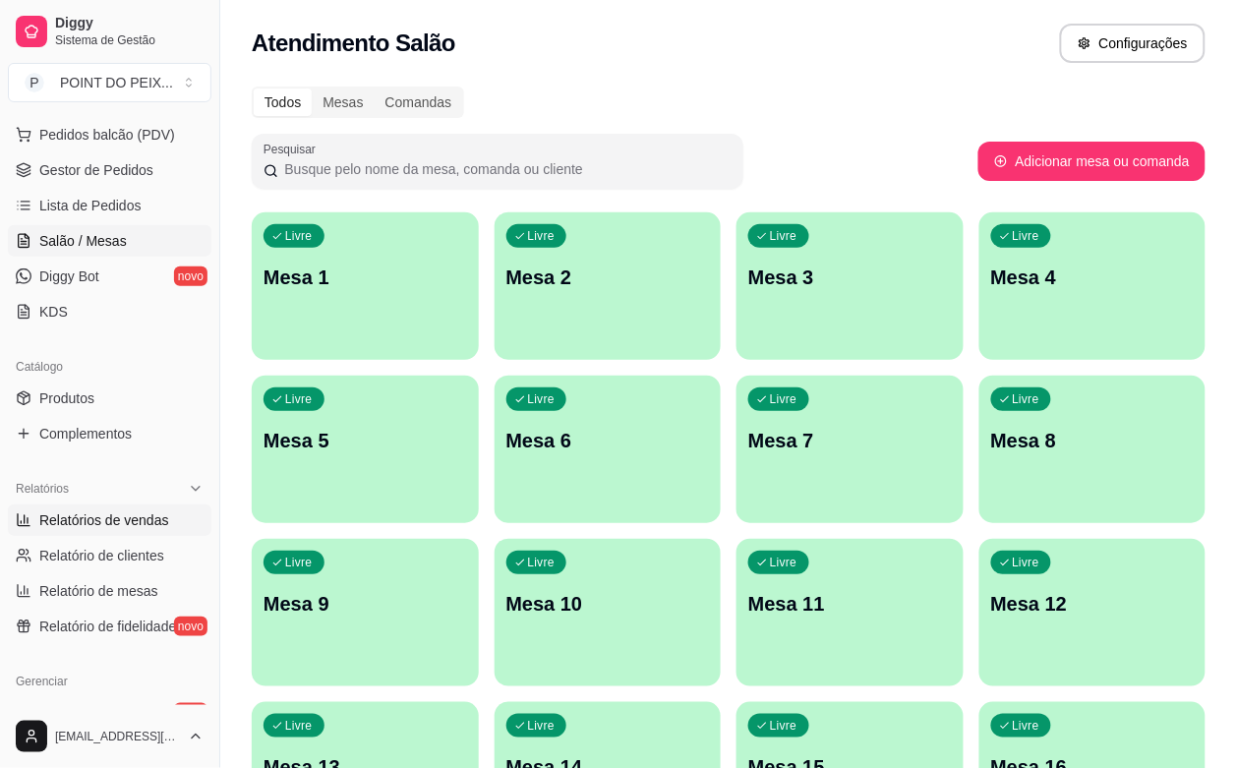
click at [108, 526] on span "Relatórios de vendas" at bounding box center [104, 521] width 130 height 20
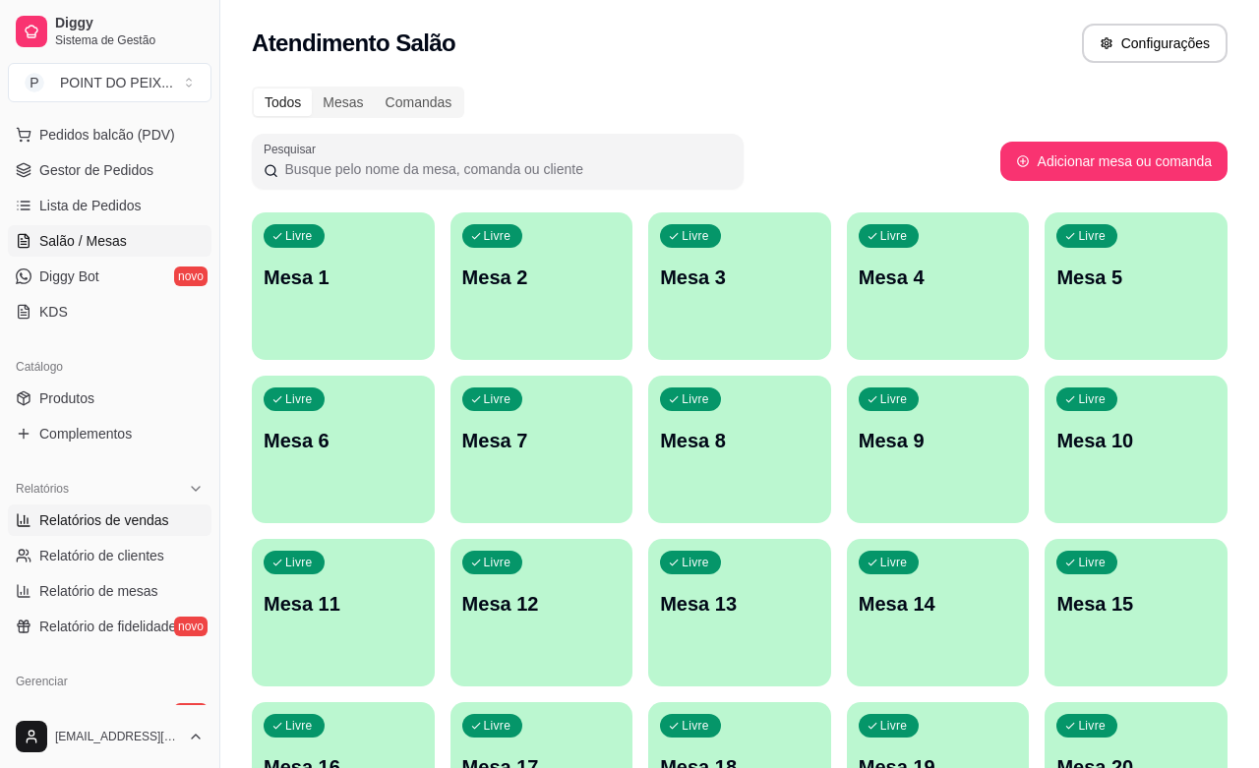
select select "ALL"
select select "0"
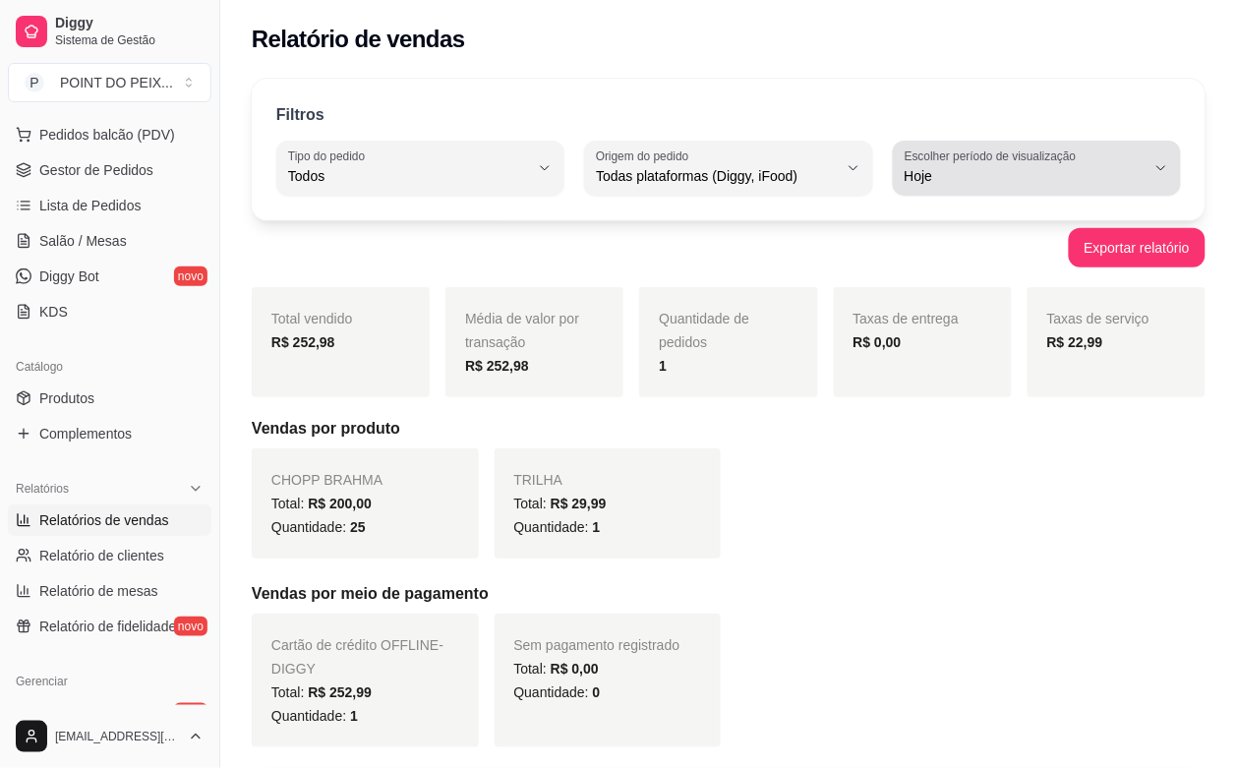
click at [1158, 168] on icon "button" at bounding box center [1162, 168] width 16 height 16
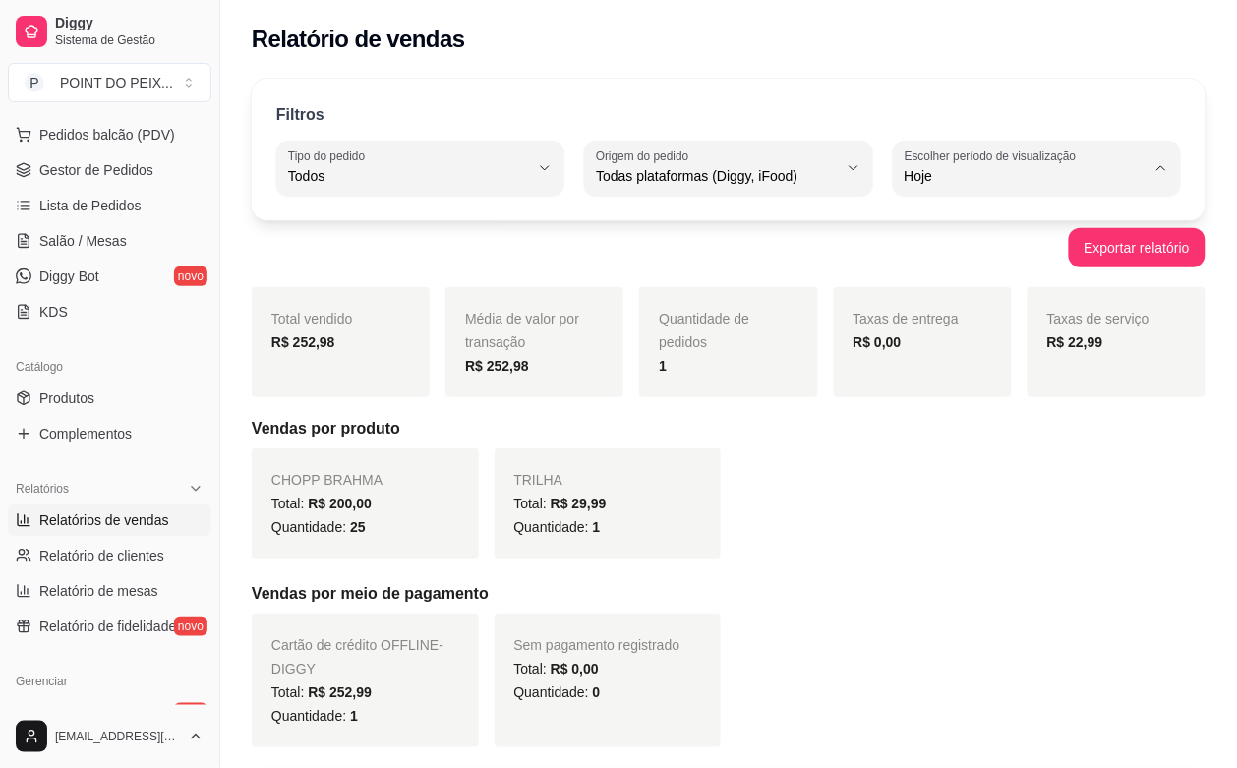
click at [927, 249] on span "Ontem" at bounding box center [1028, 255] width 228 height 19
type input "1"
select select "1"
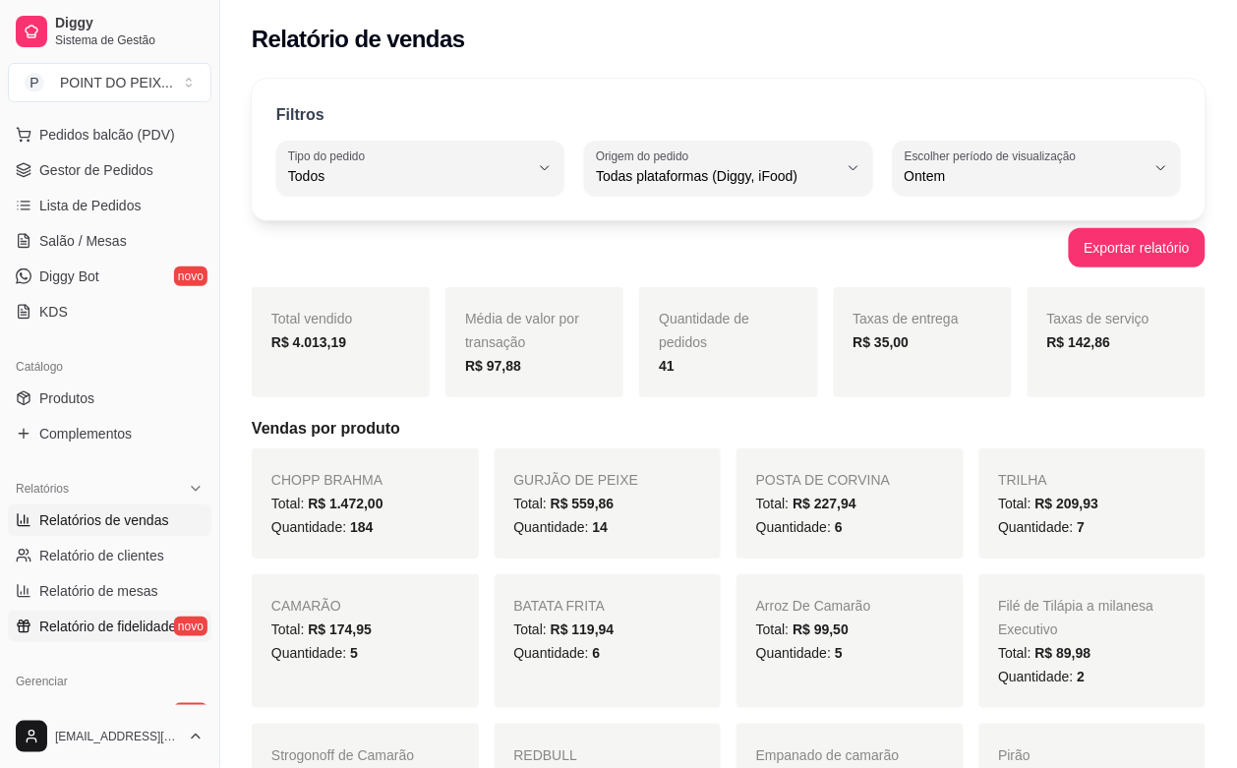
scroll to position [369, 0]
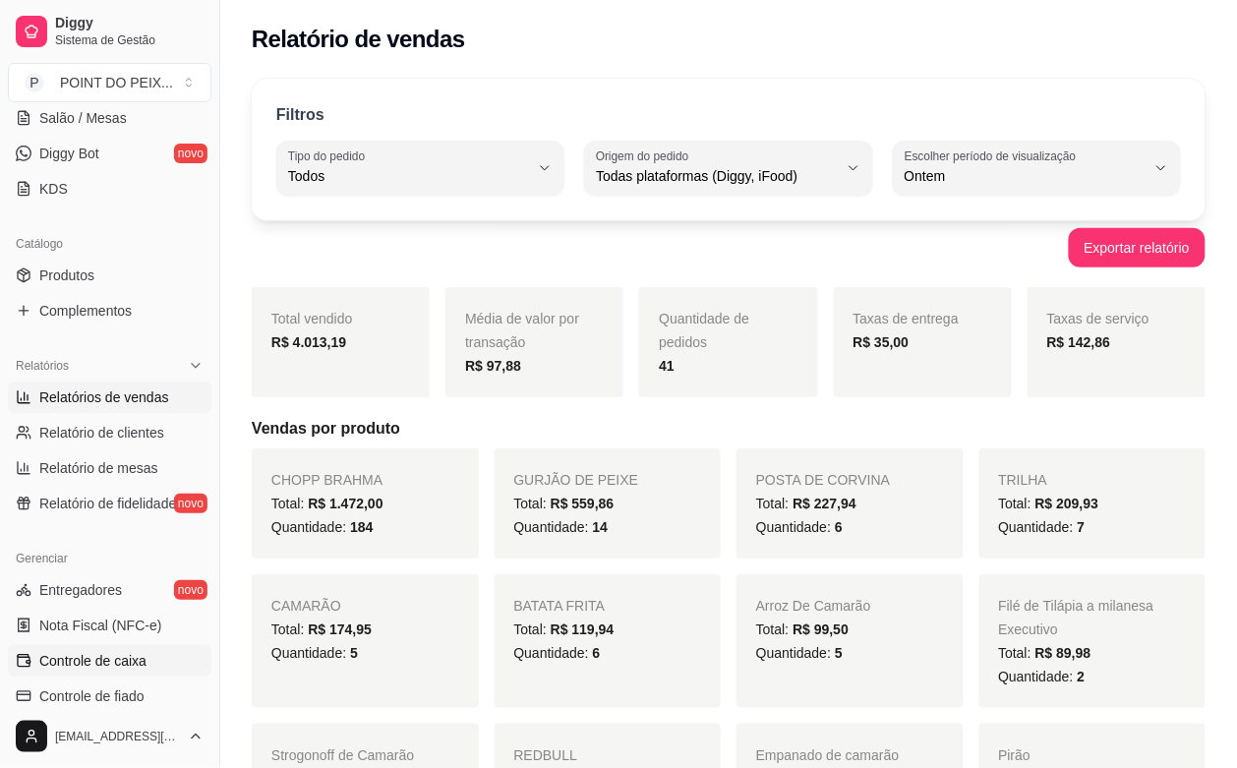
click at [103, 655] on span "Controle de caixa" at bounding box center [92, 661] width 107 height 20
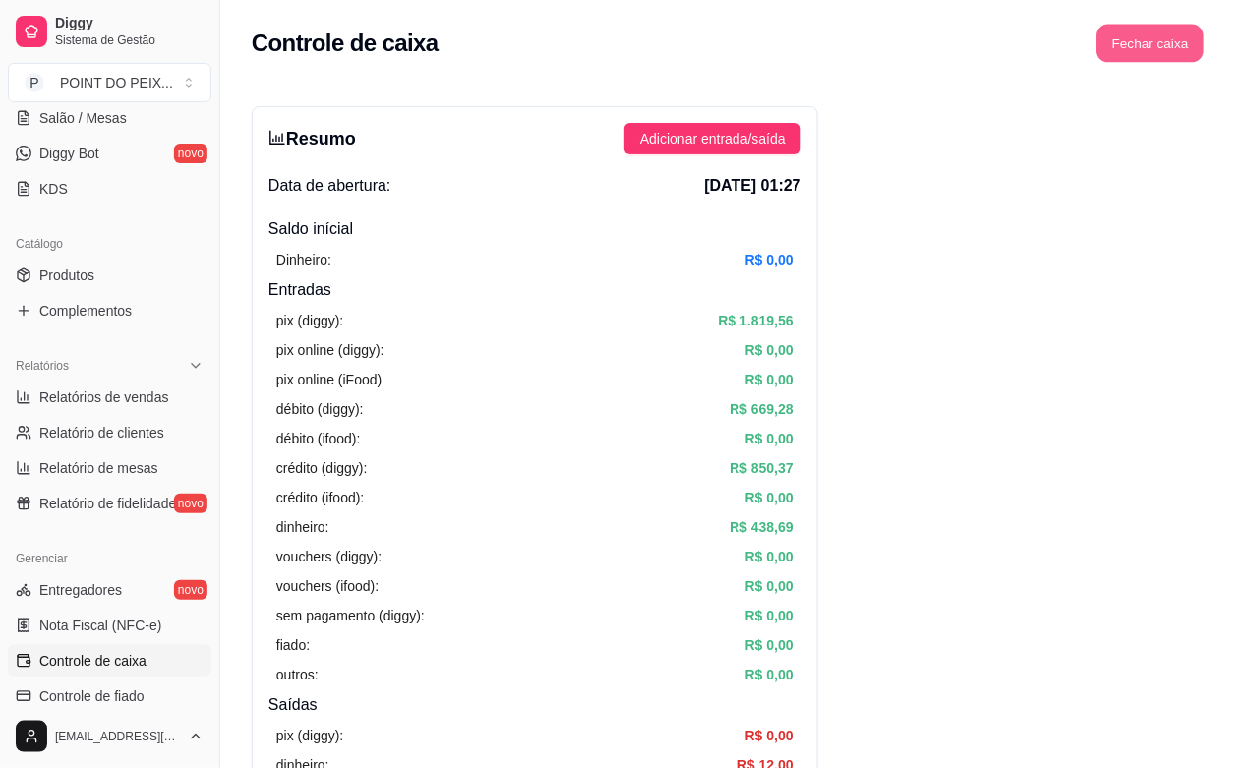
click at [1166, 41] on button "Fechar caixa" at bounding box center [1151, 44] width 107 height 38
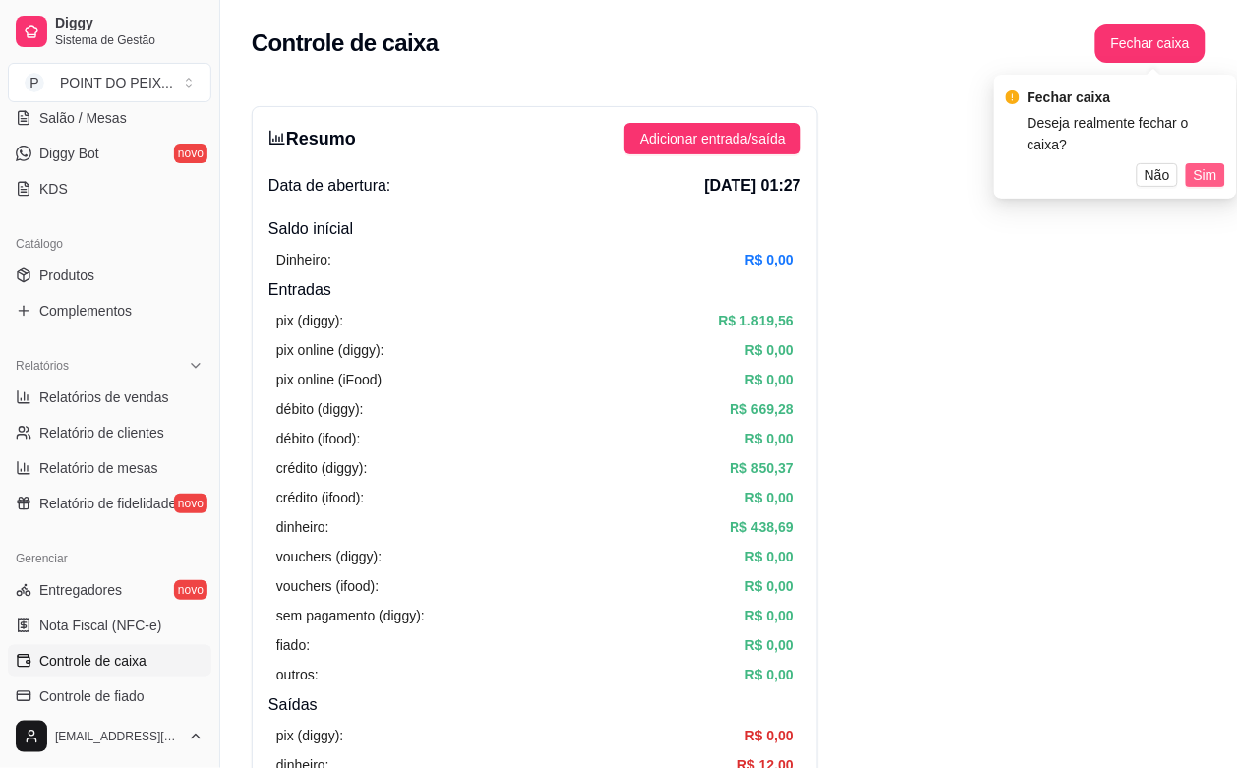
click at [1202, 164] on span "Sim" at bounding box center [1206, 175] width 24 height 22
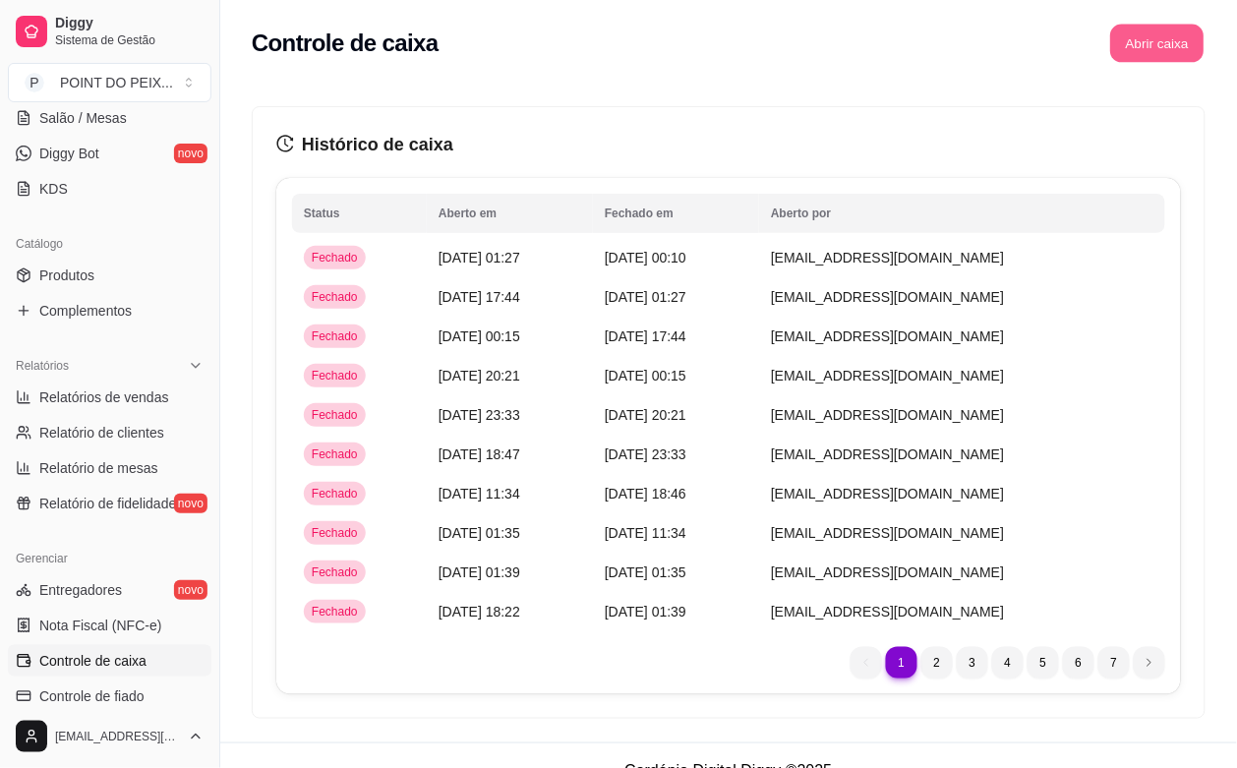
click at [1149, 45] on button "Abrir caixa" at bounding box center [1157, 44] width 93 height 38
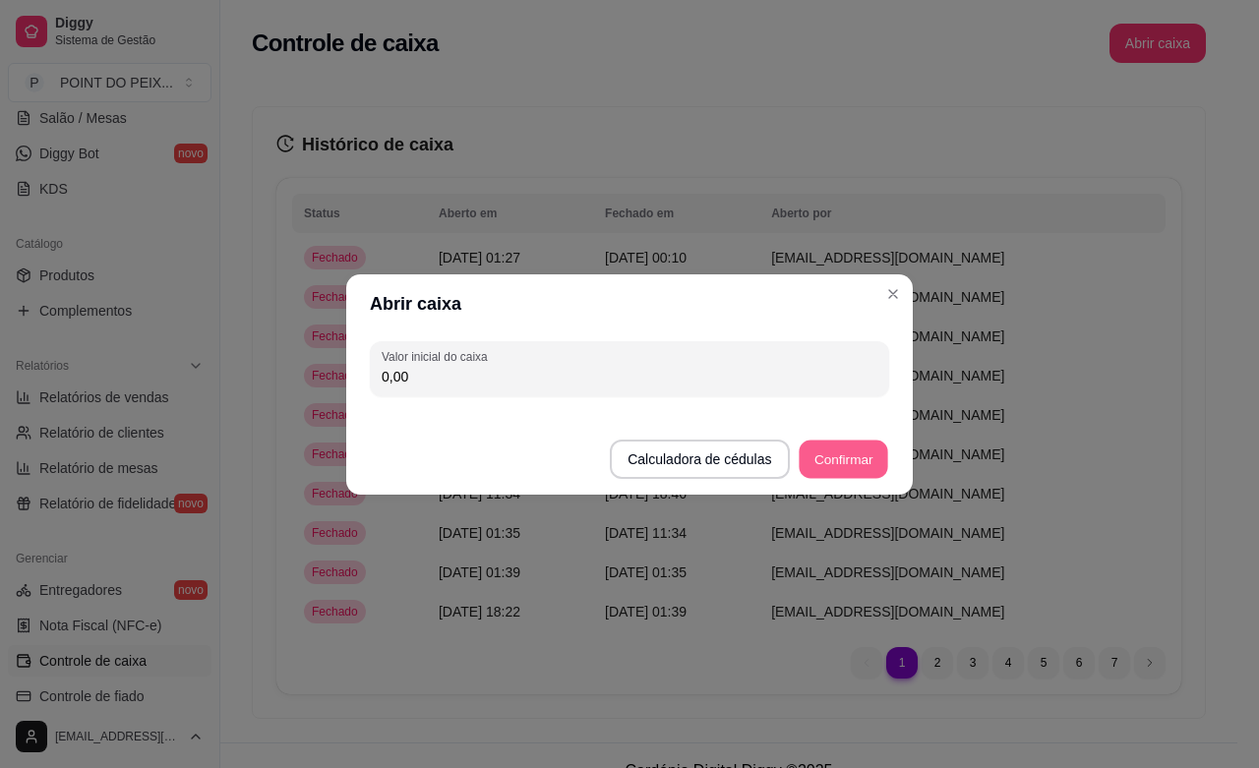
click at [854, 468] on button "Confirmar" at bounding box center [844, 459] width 90 height 38
